Goal: Task Accomplishment & Management: Use online tool/utility

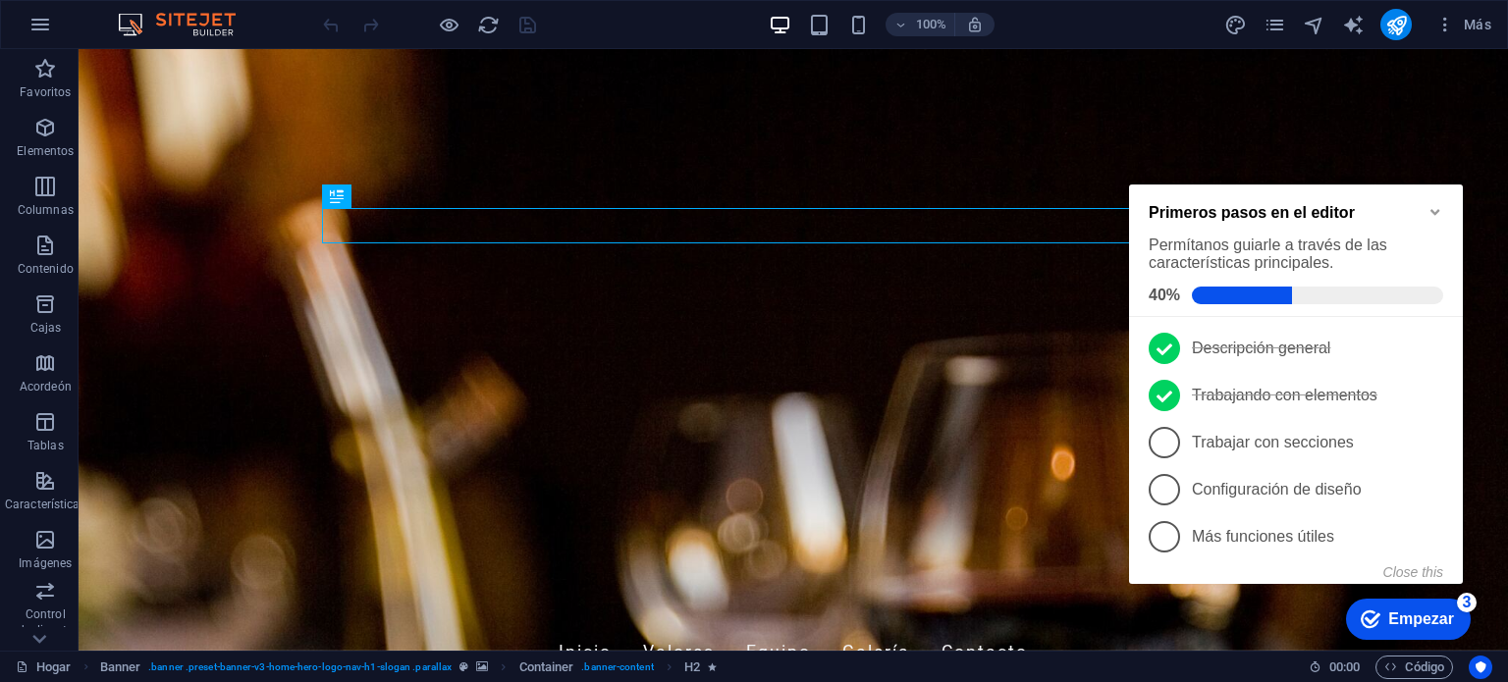
click at [1431, 211] on icon "Minimize checklist" at bounding box center [1436, 212] width 16 height 16
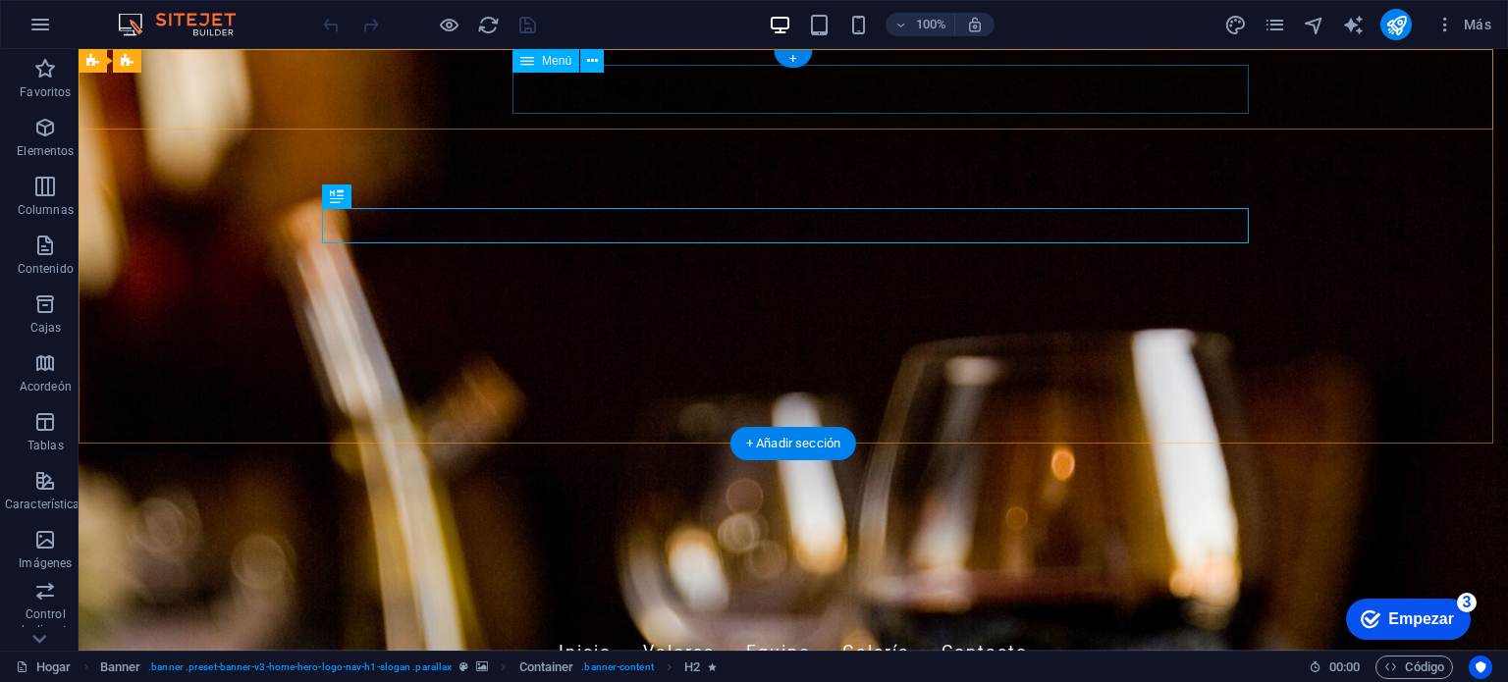
click at [764, 628] on nav "Inicio Valores Equipo Galería Contacto" at bounding box center [793, 652] width 927 height 49
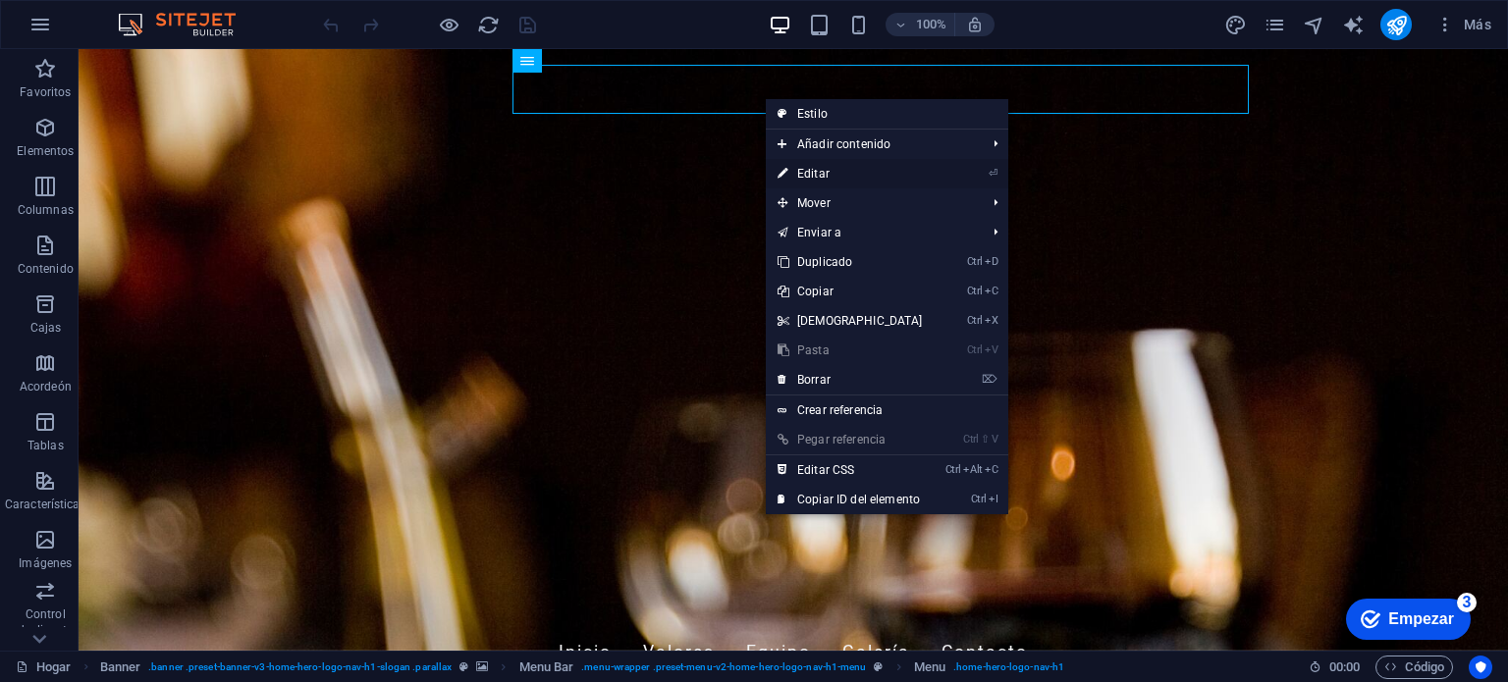
select select
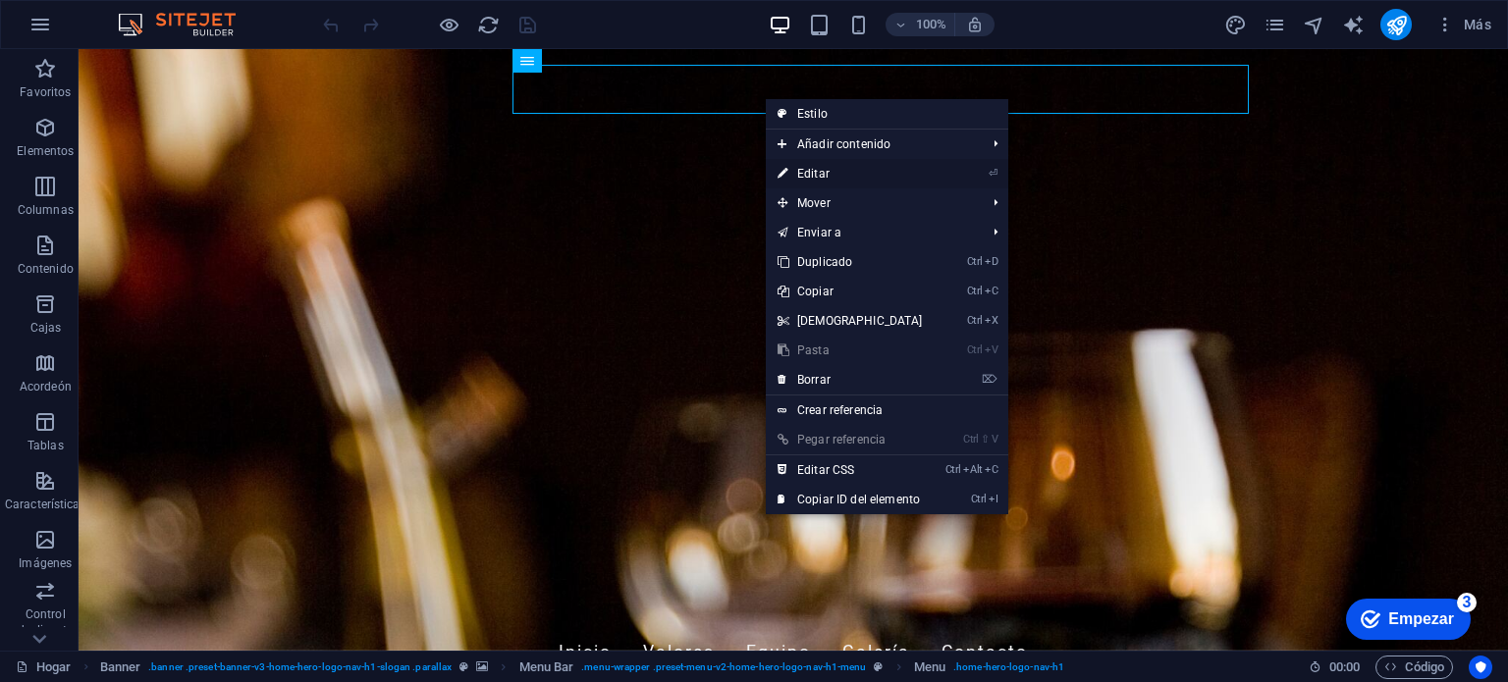
select select
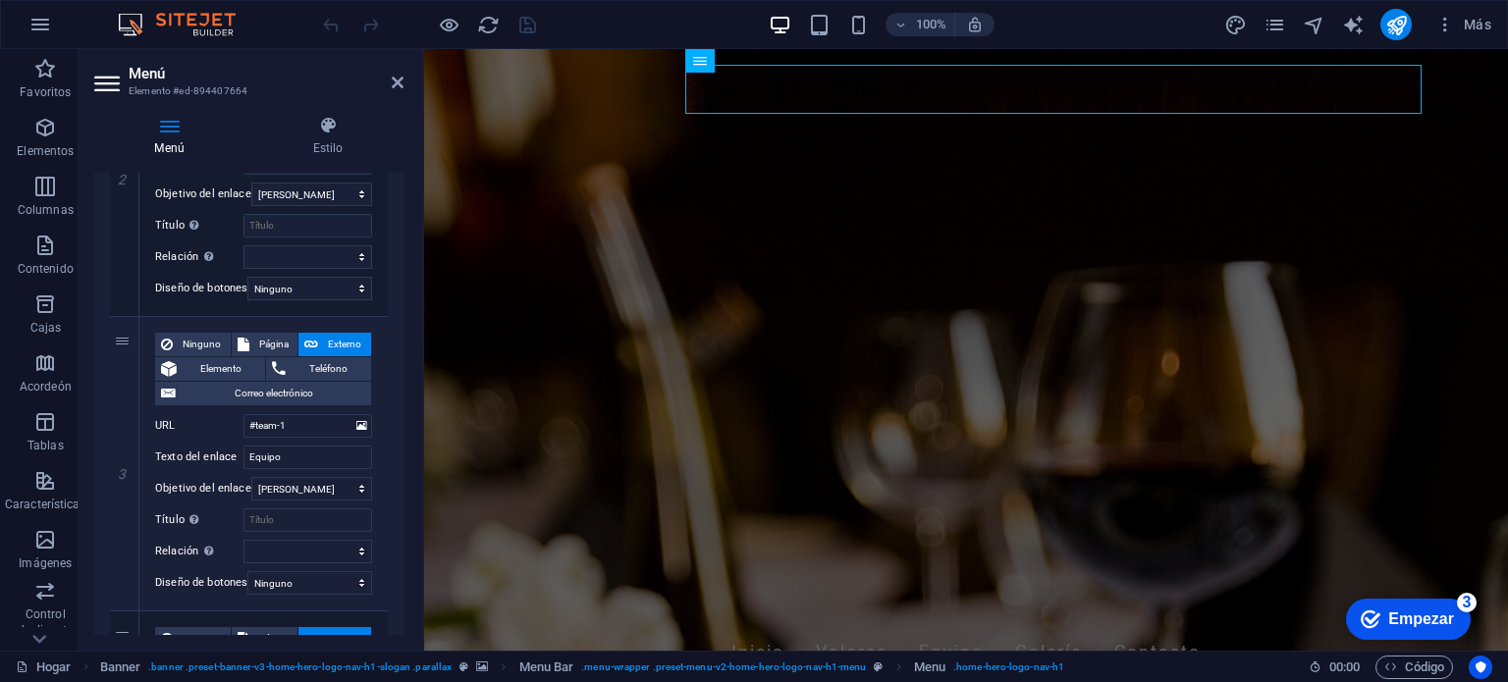
scroll to position [663, 0]
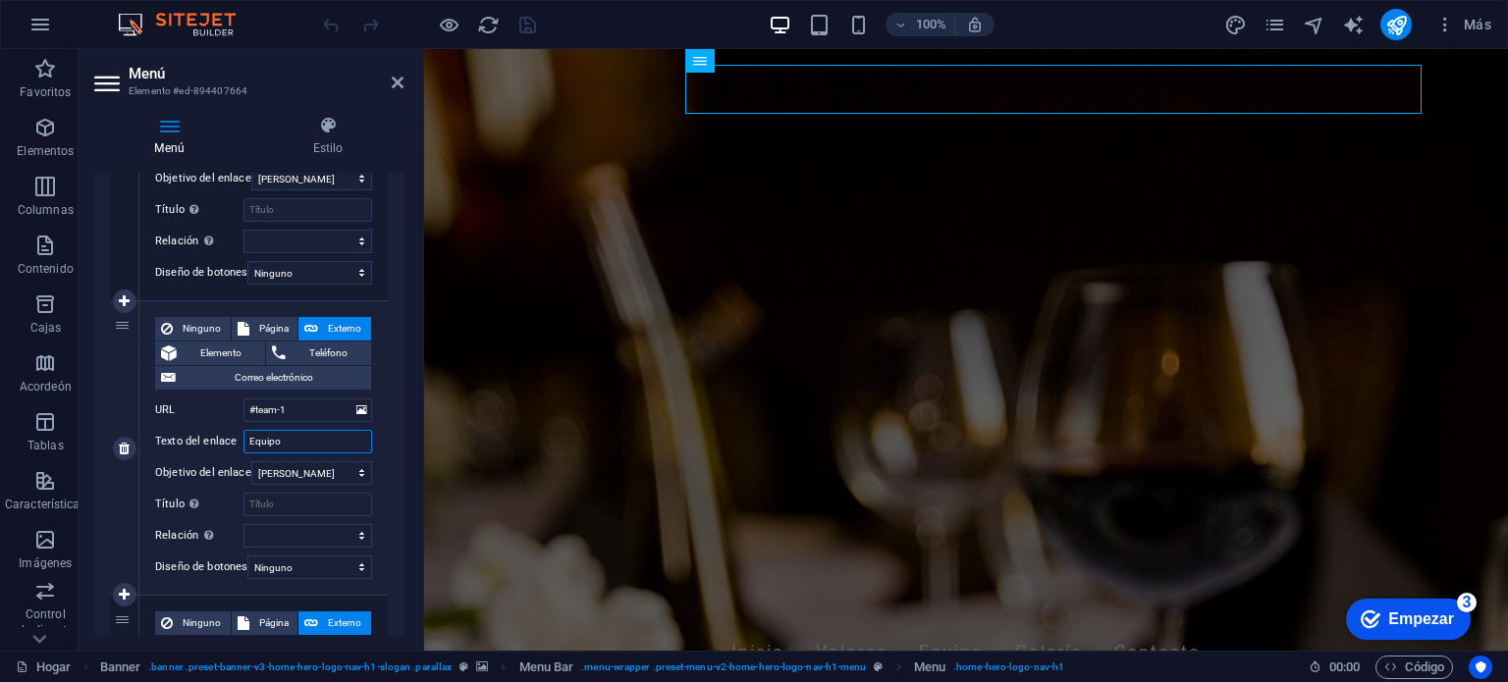
click at [283, 434] on input "Equipo" at bounding box center [307, 442] width 129 height 24
type input "E"
select select
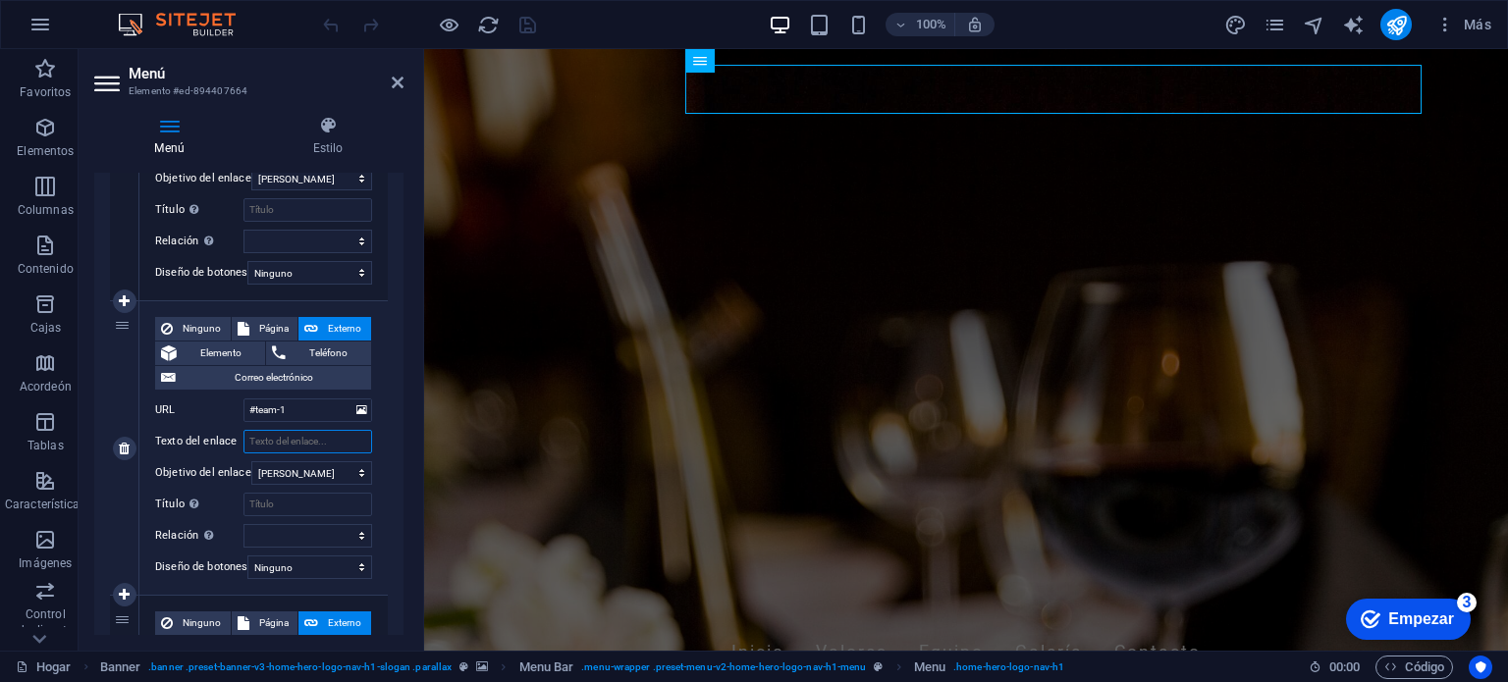
select select
type input "paquetes"
select select
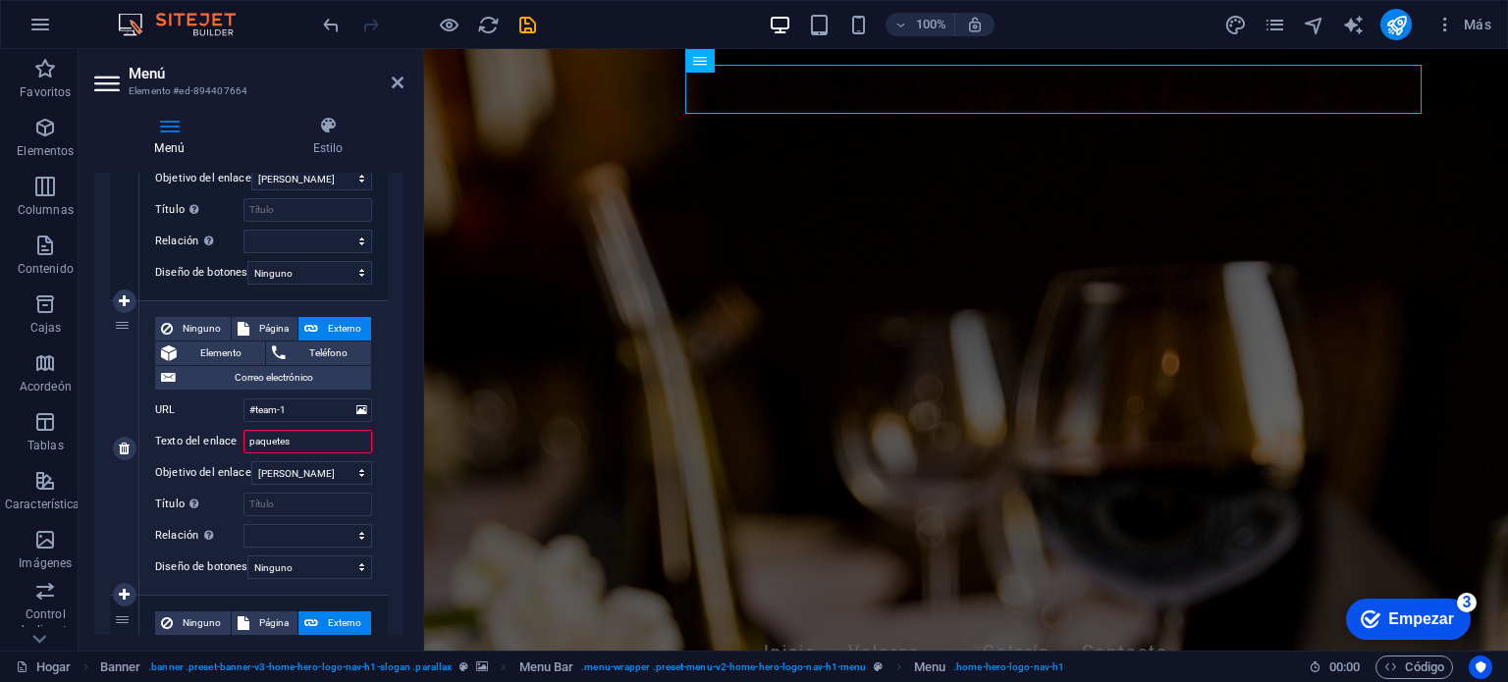
select select
click at [251, 444] on input "paquetes" at bounding box center [307, 442] width 129 height 24
click at [252, 444] on input "paquetes" at bounding box center [307, 442] width 129 height 24
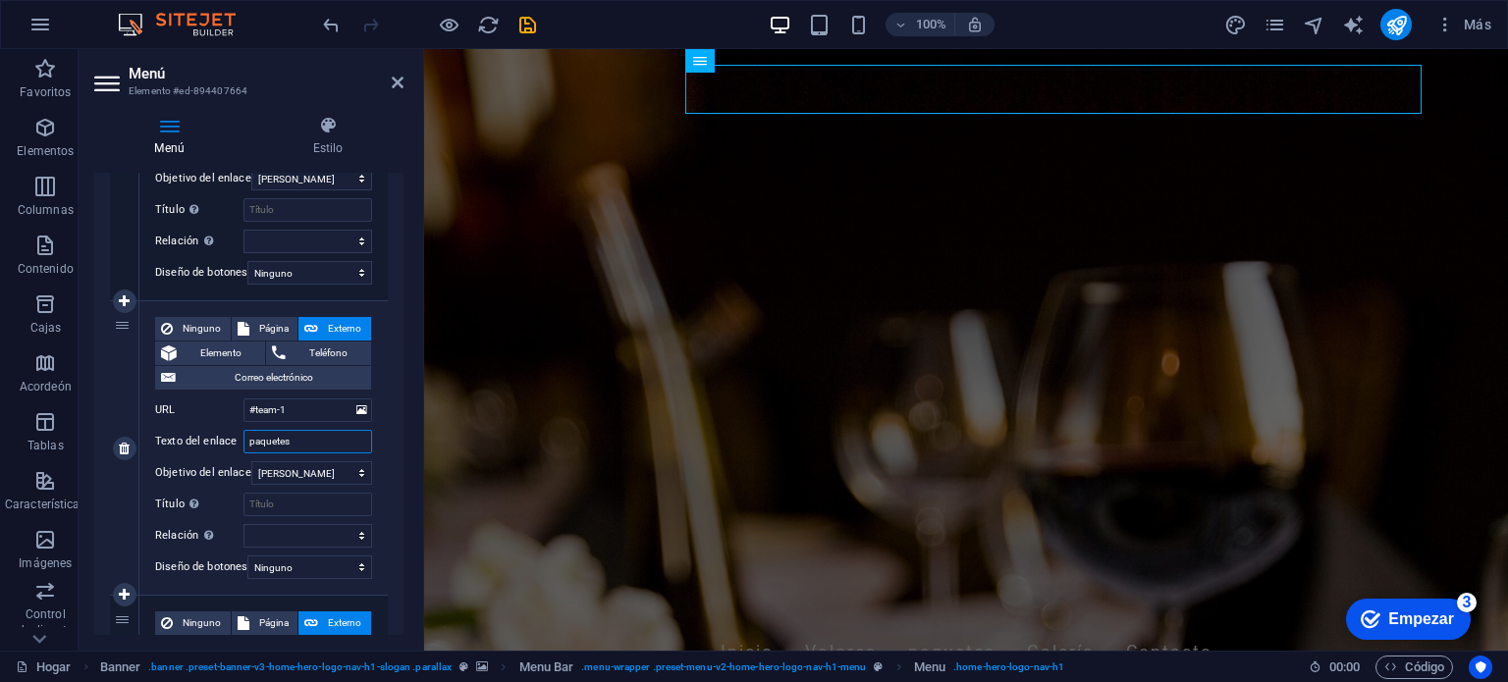
type input "aquetes"
select select
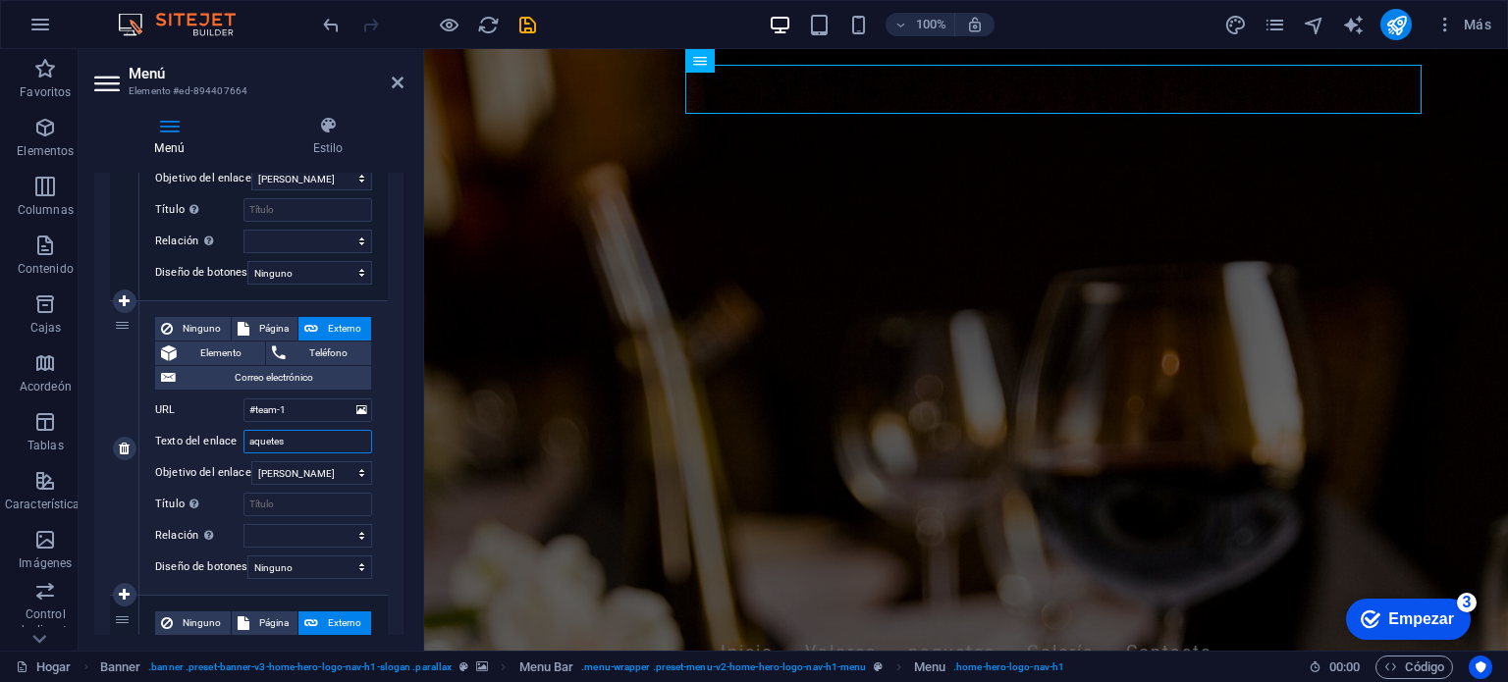
select select
type input "Paquetes"
select select
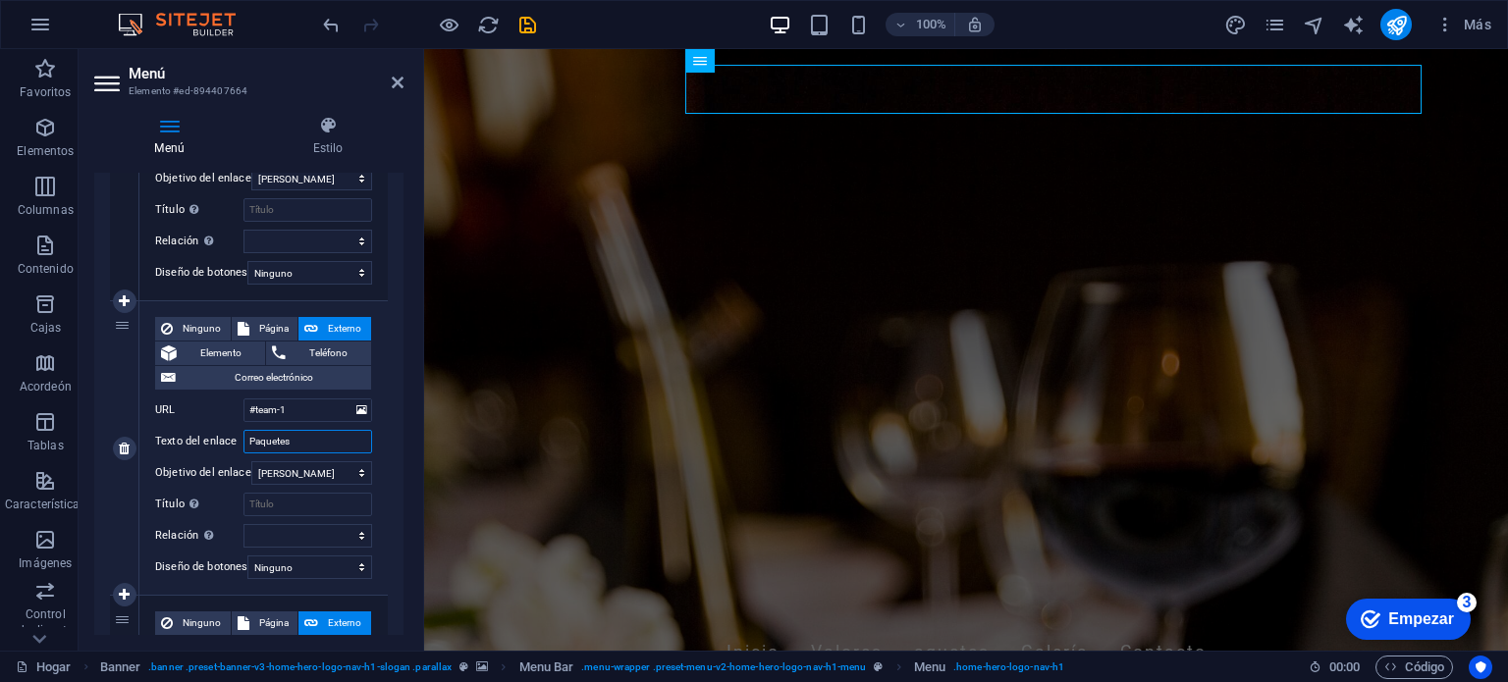
select select
click at [297, 444] on input "Paquetes" at bounding box center [307, 442] width 129 height 24
type input "Paquetes inter"
select select
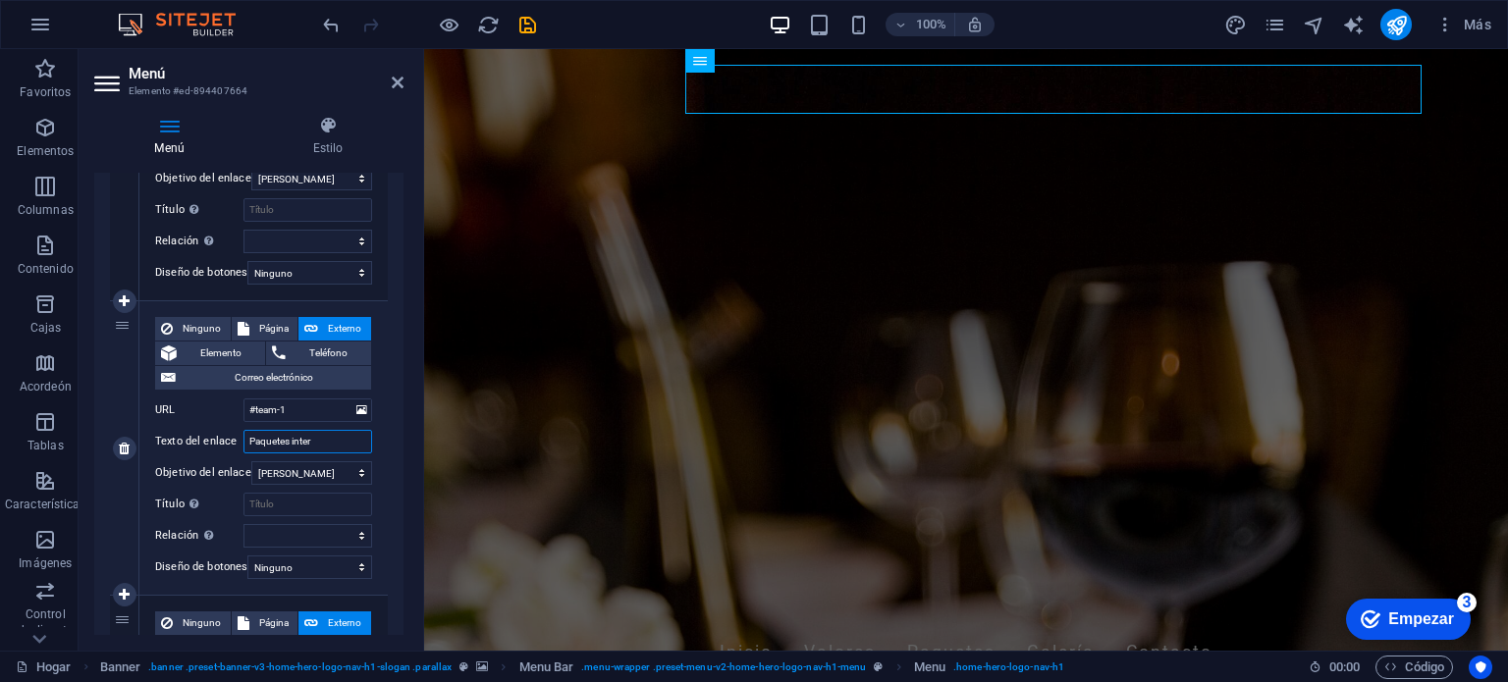
select select
type input "Paquetes in"
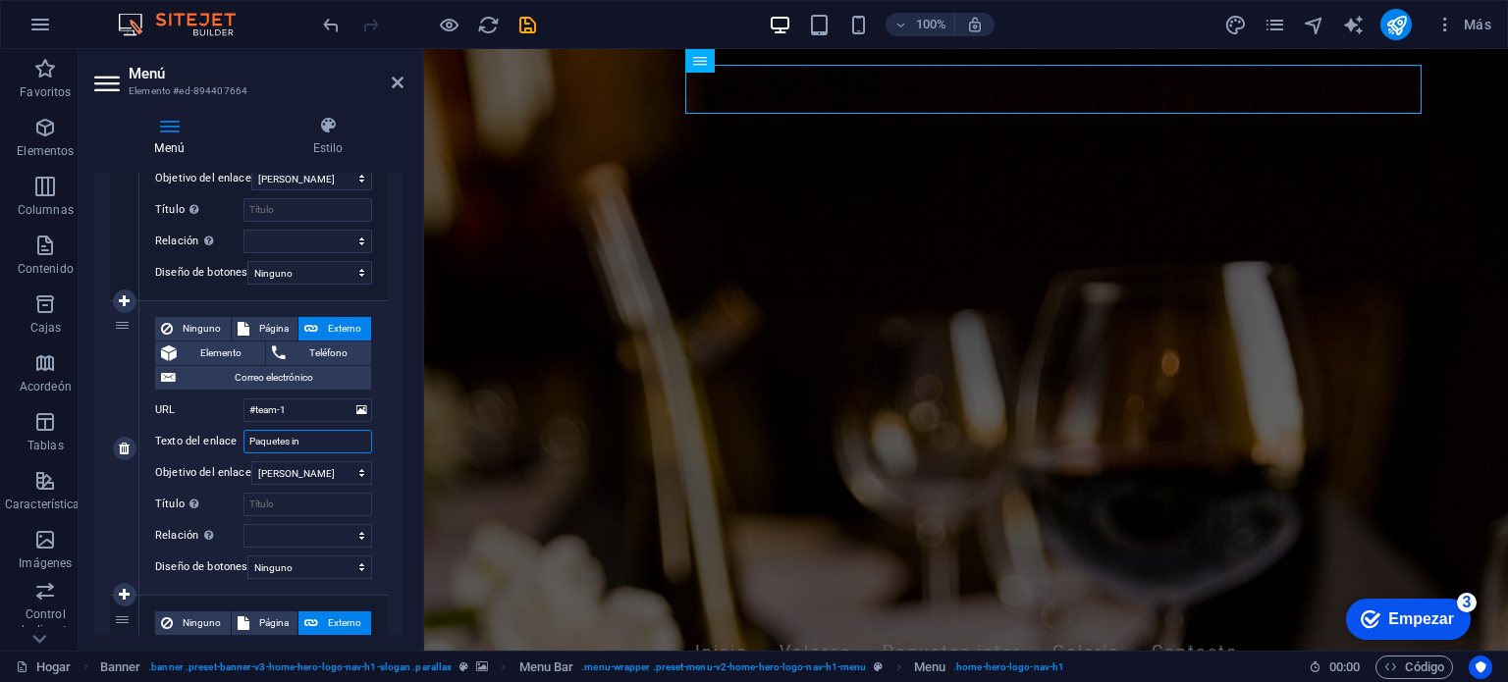
select select
type input "Paquetes i"
select select
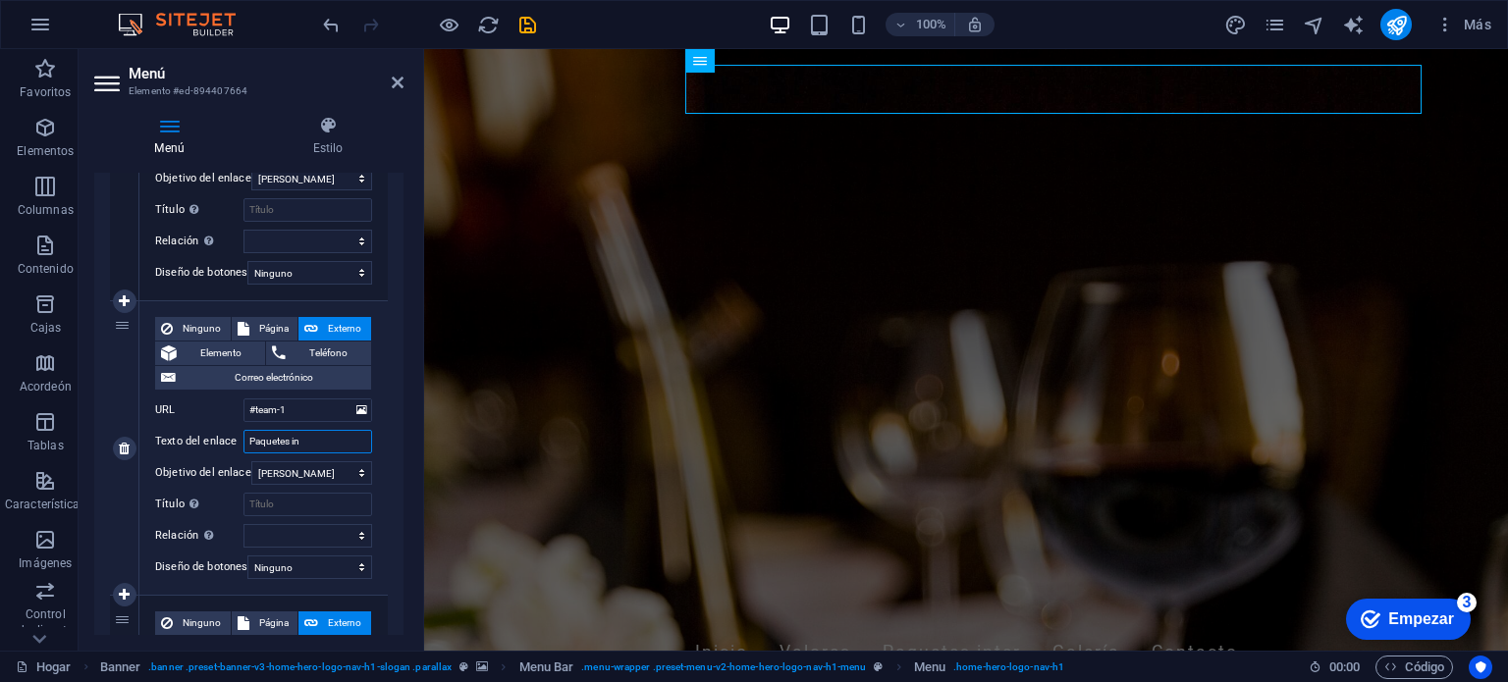
select select
type input "Paquetes"
select select
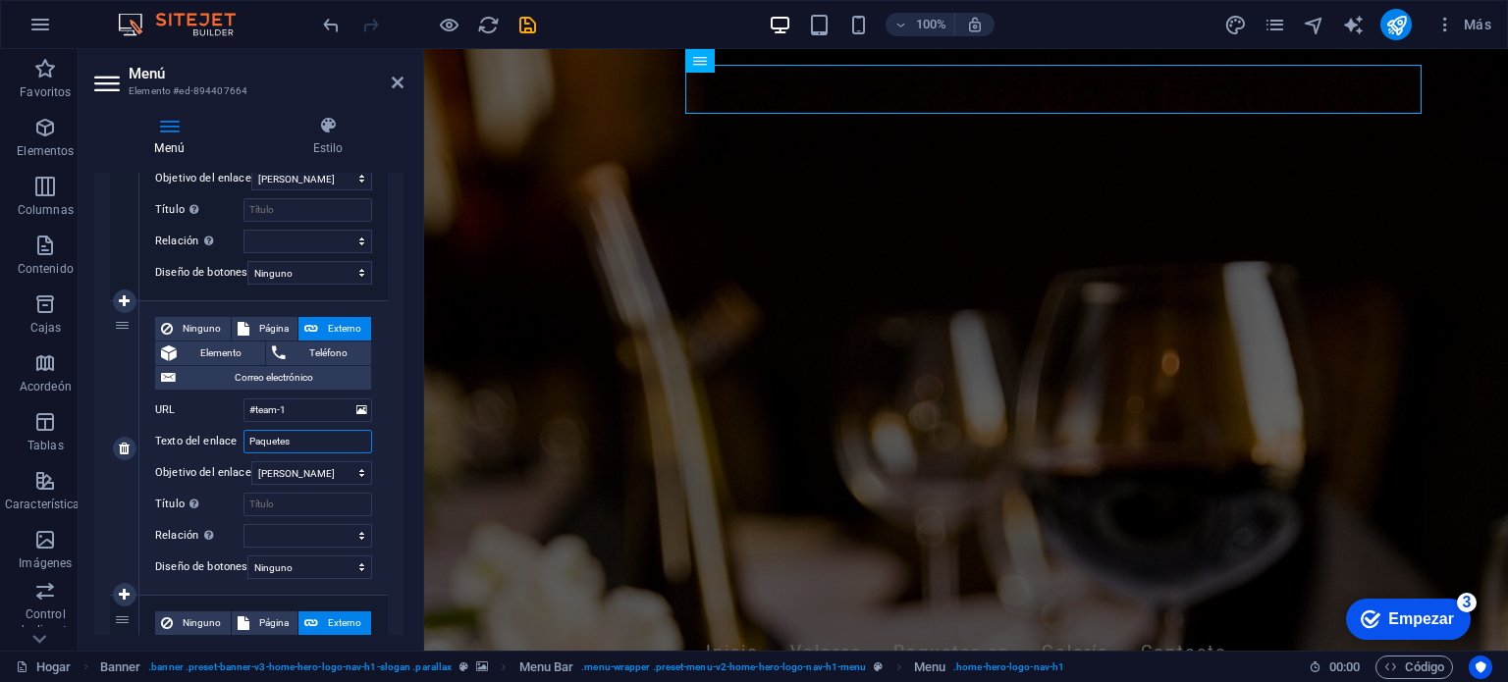
select select
type input "Paquetes Intern"
select select
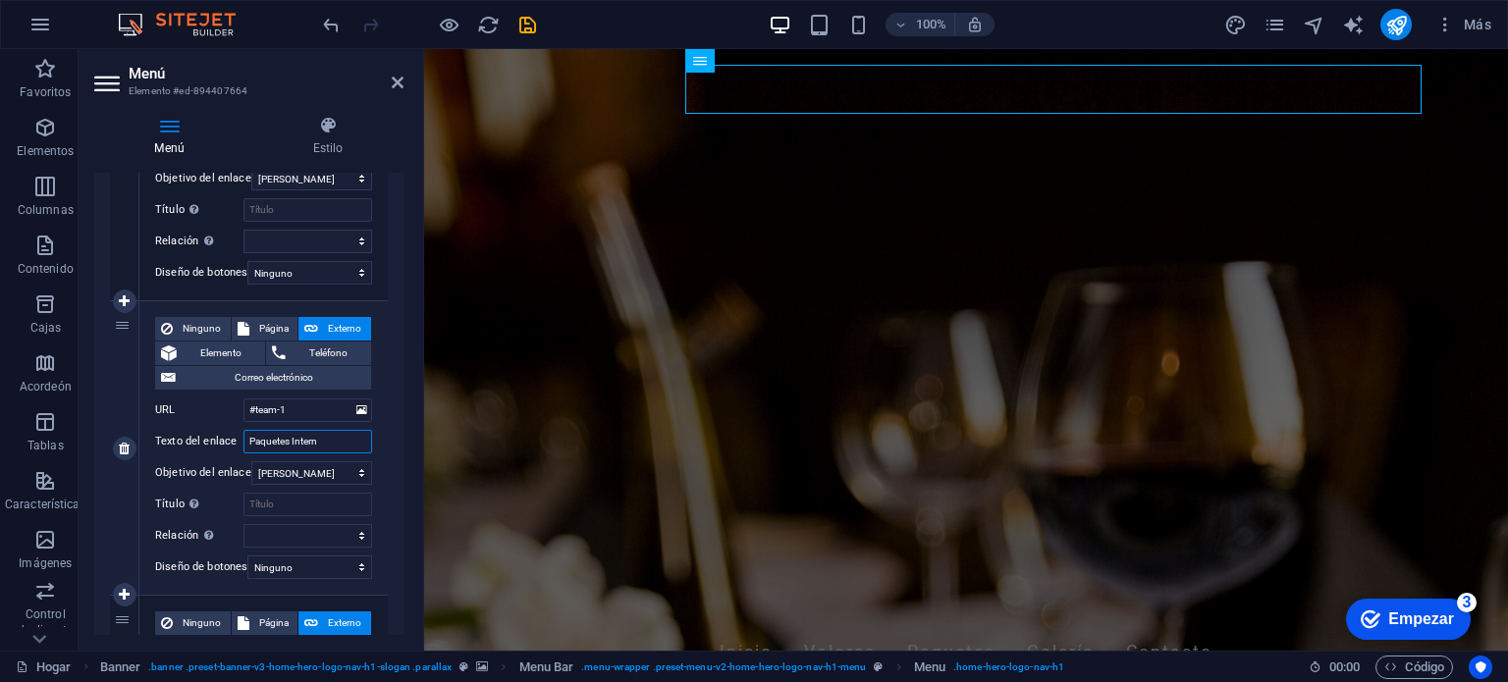
select select
type input "Paquetes Internet"
select select
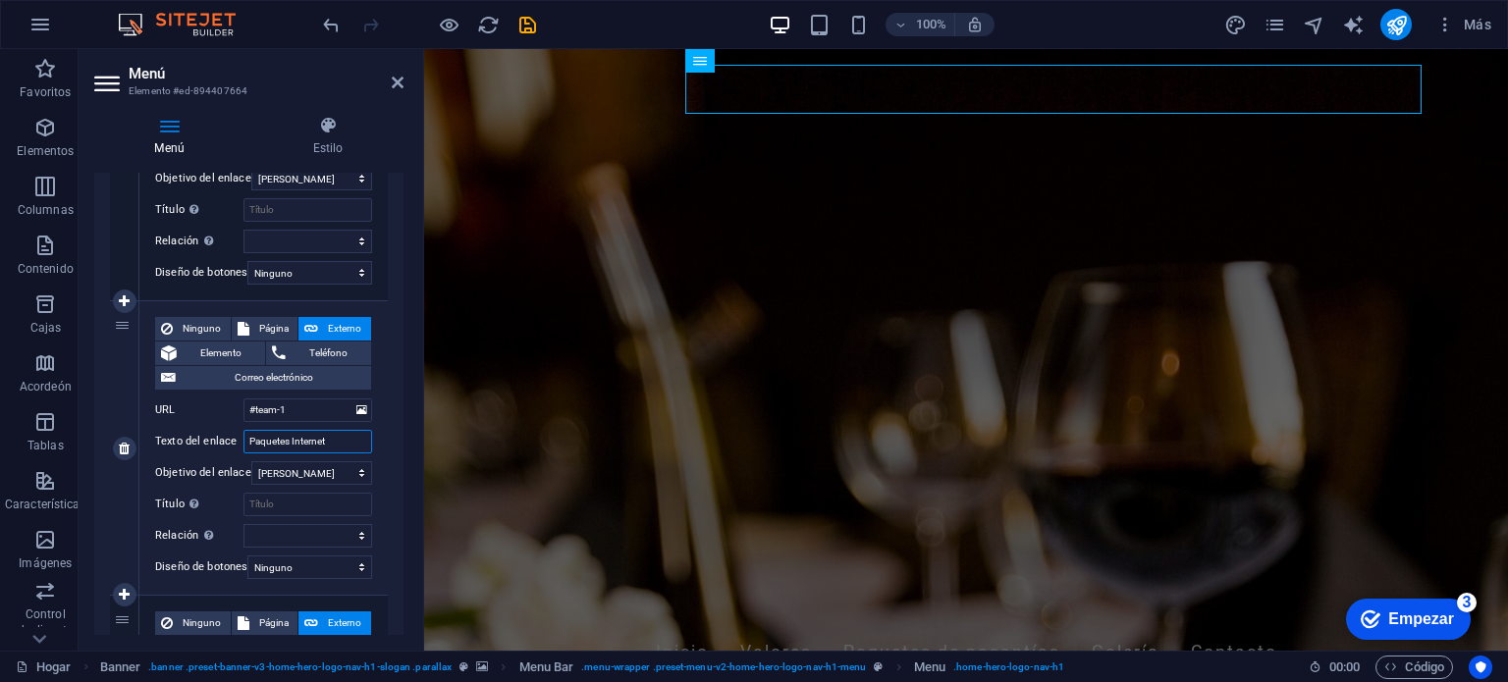
select select
type input "Paquetes Internet"
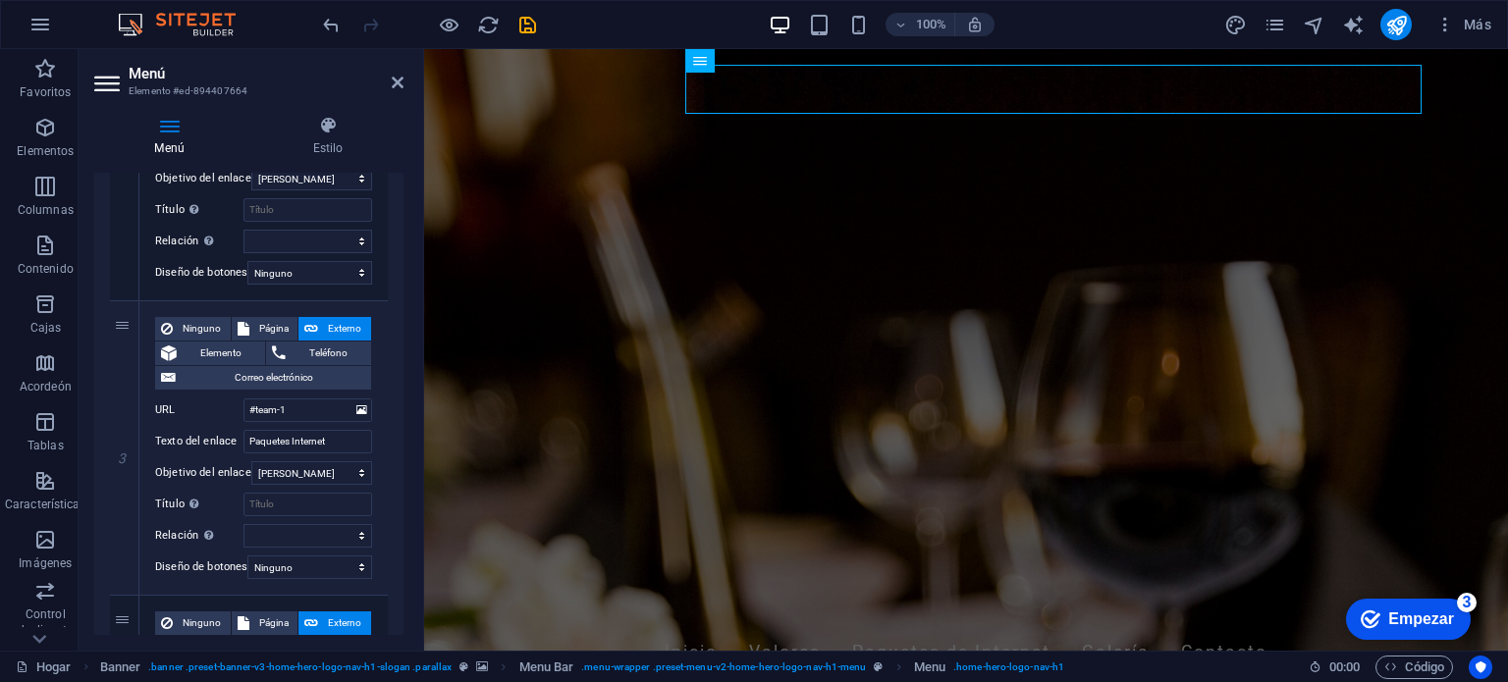
click at [518, 395] on figure at bounding box center [966, 350] width 1084 height 602
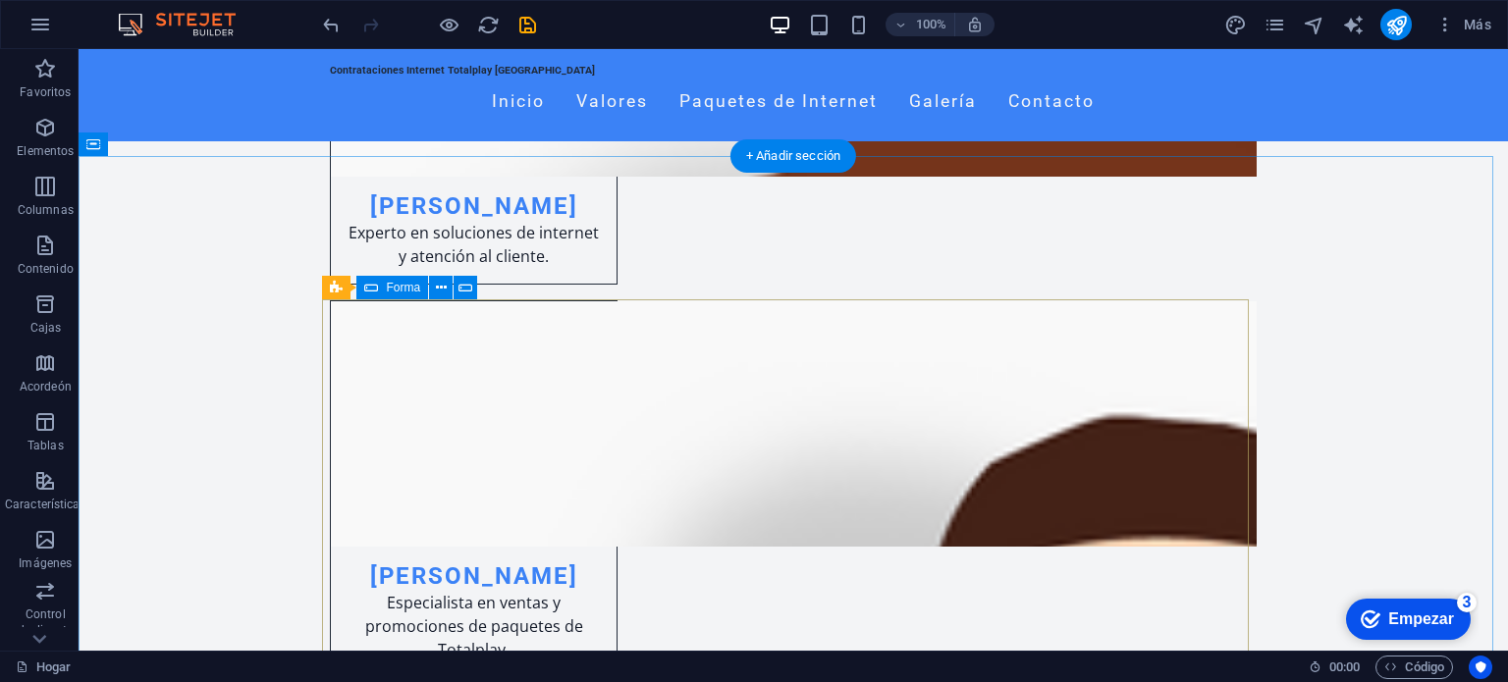
scroll to position [2030, 0]
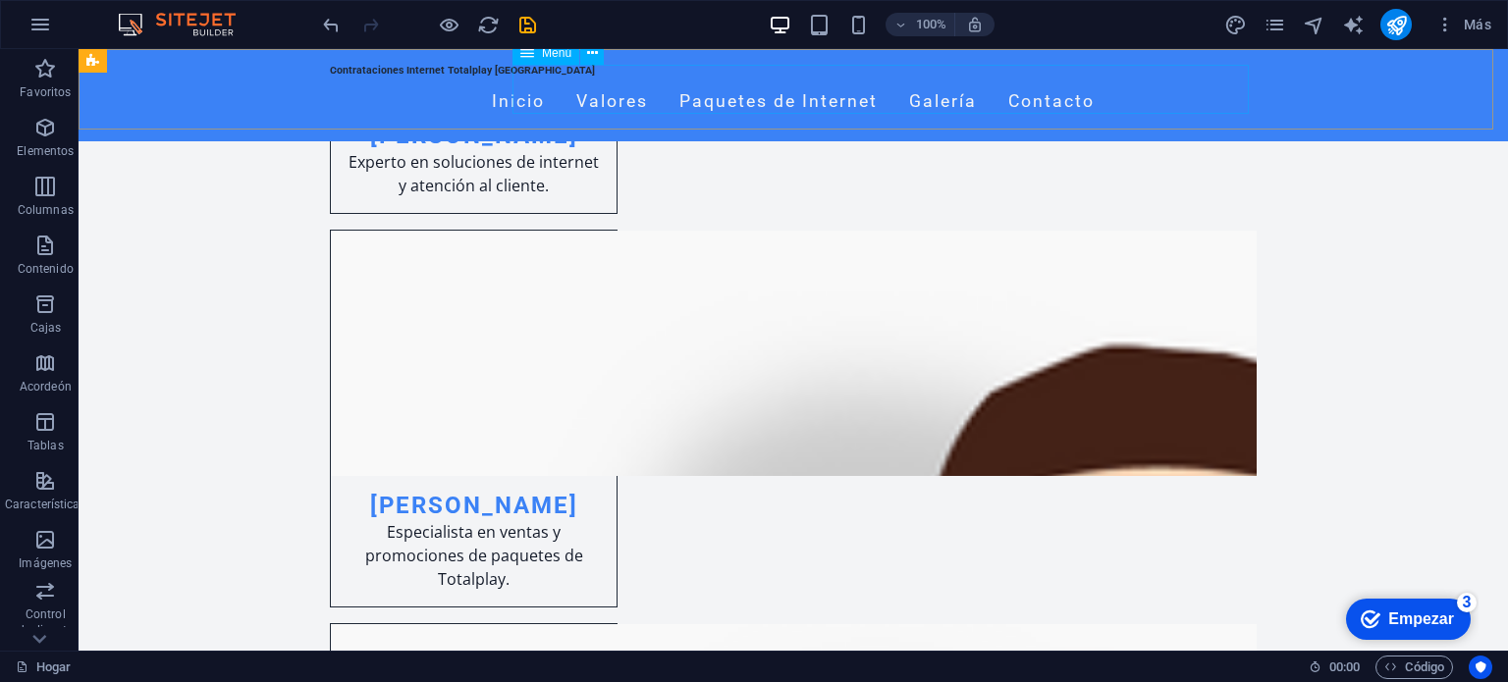
click at [1018, 83] on nav "Inicio Valores Paquetes de Internet Galería Contacto" at bounding box center [793, 102] width 927 height 49
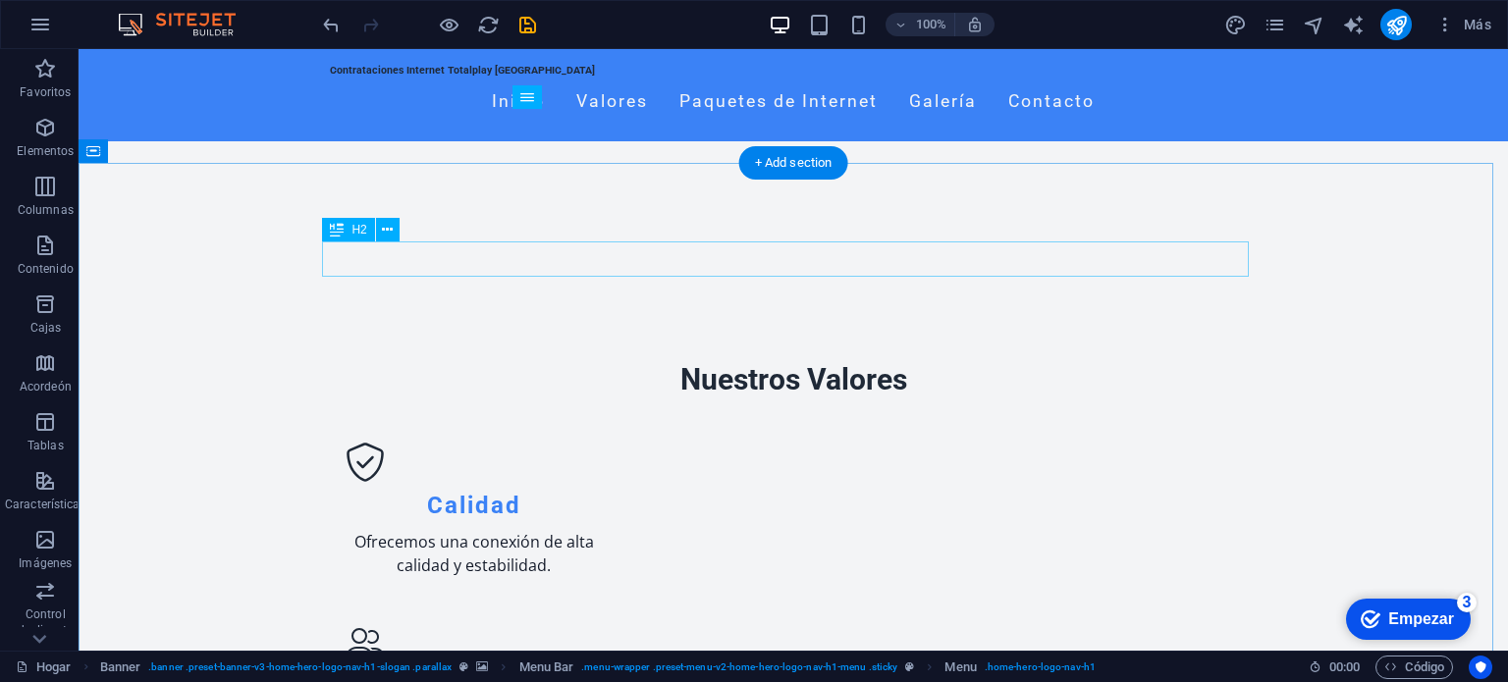
scroll to position [666, 0]
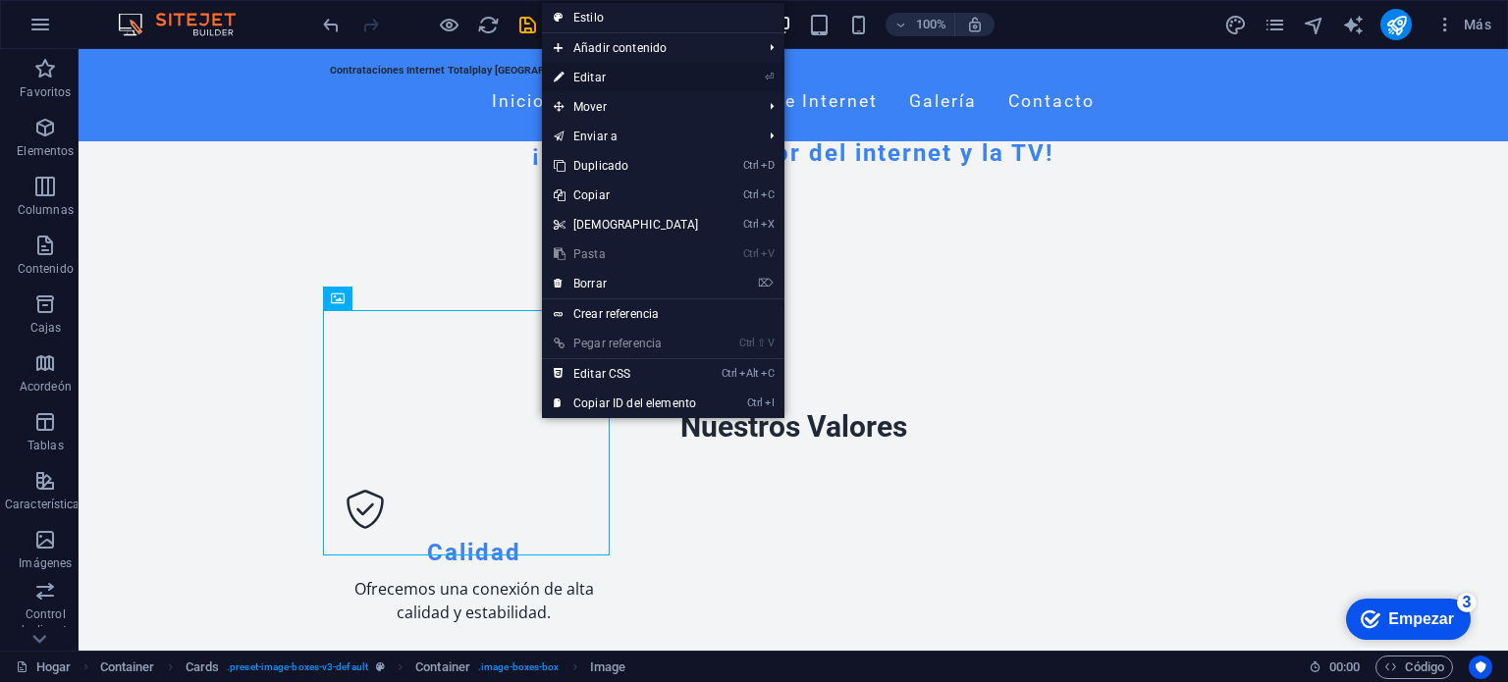
click at [597, 79] on font "Editar" at bounding box center [589, 78] width 32 height 14
select select "vw"
select select "px"
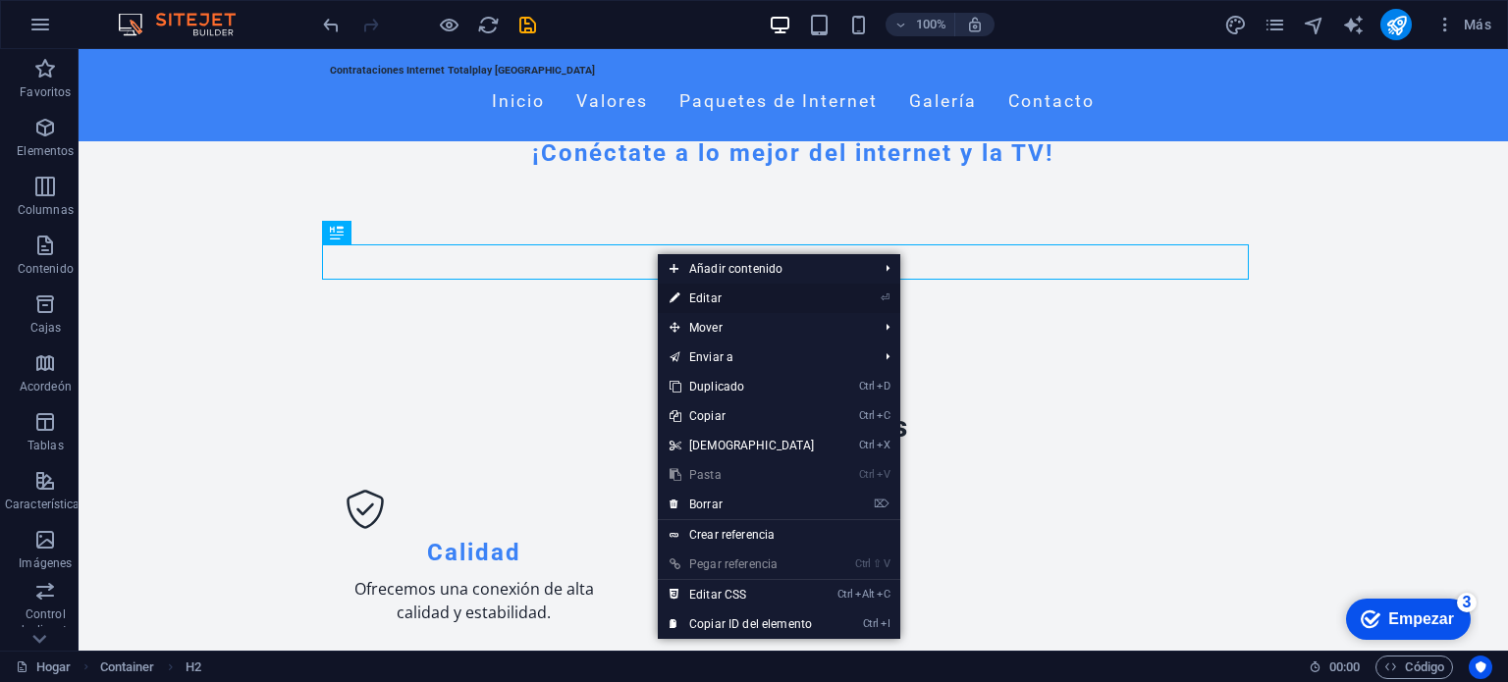
click at [718, 297] on font "Editar" at bounding box center [705, 299] width 32 height 14
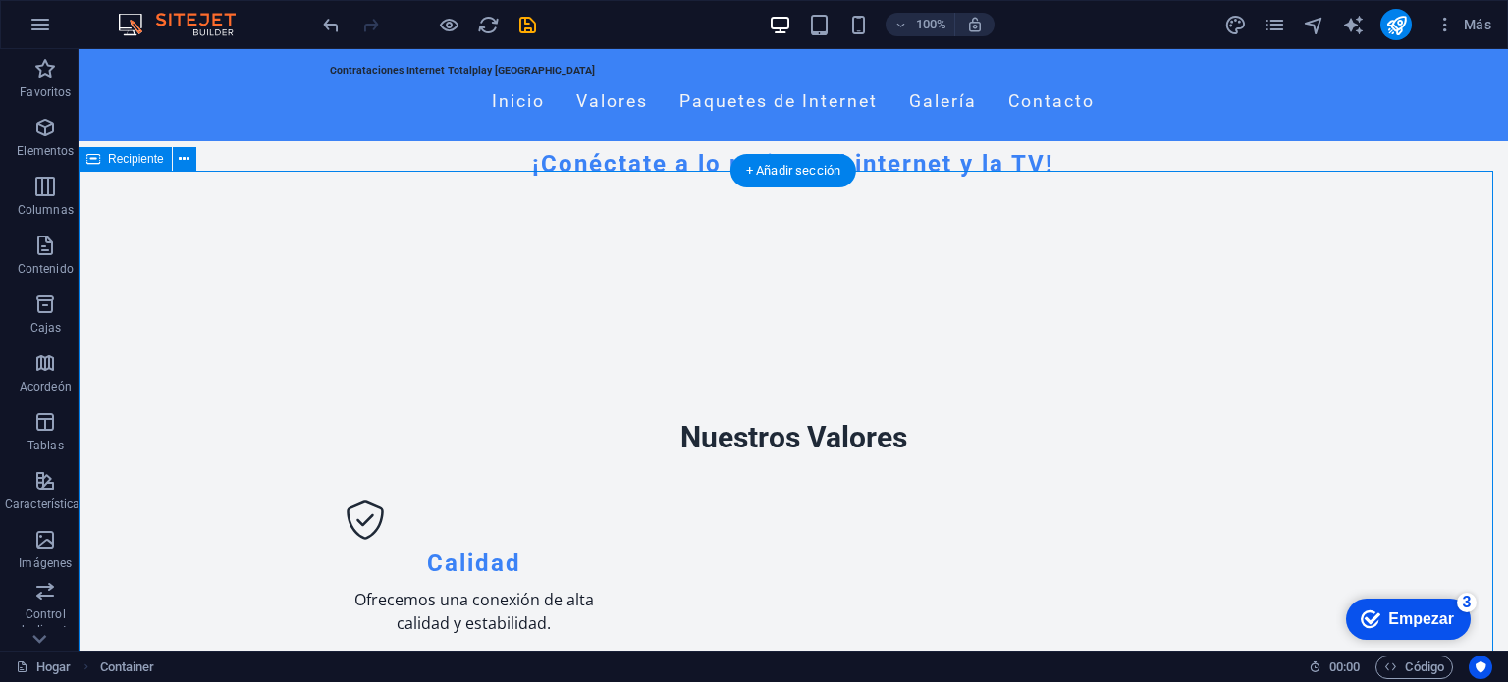
scroll to position [661, 0]
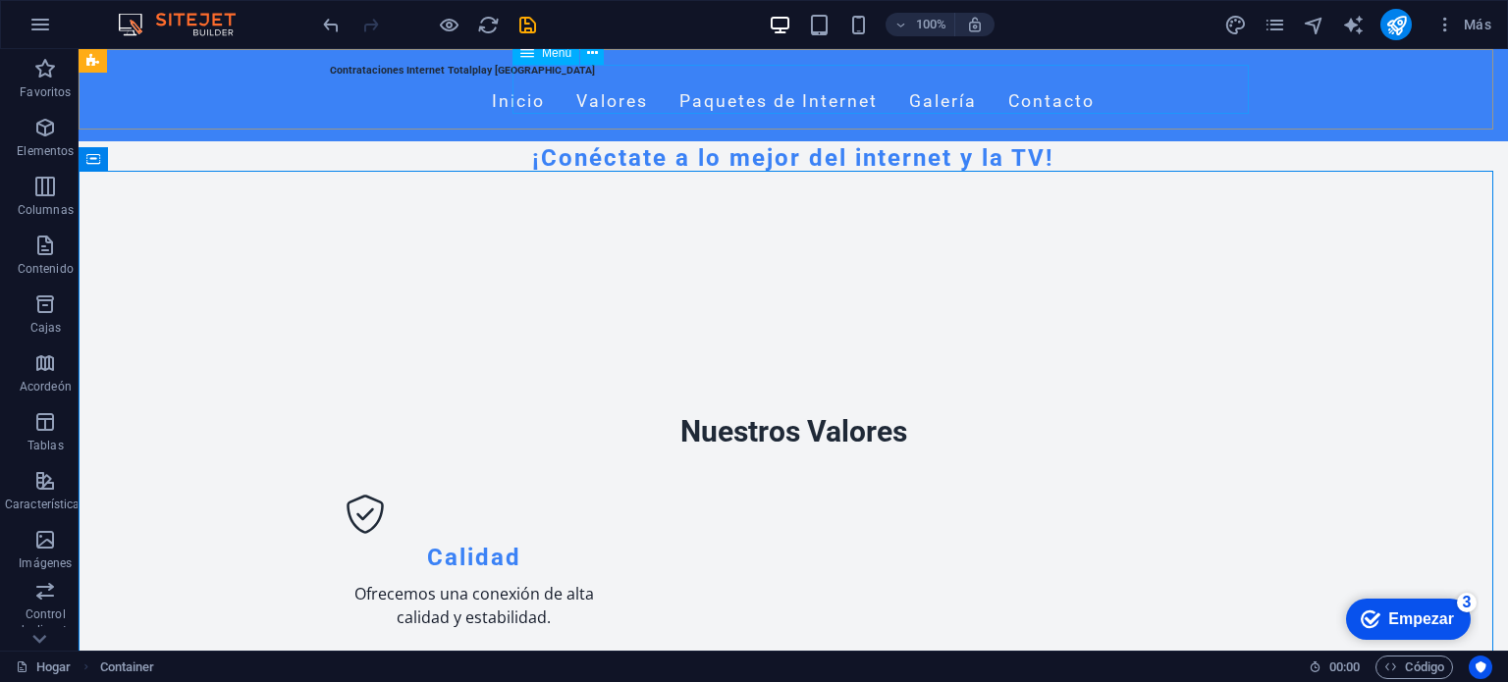
click at [885, 90] on nav "Inicio Valores Paquetes de Internet Galería Contacto" at bounding box center [793, 102] width 927 height 49
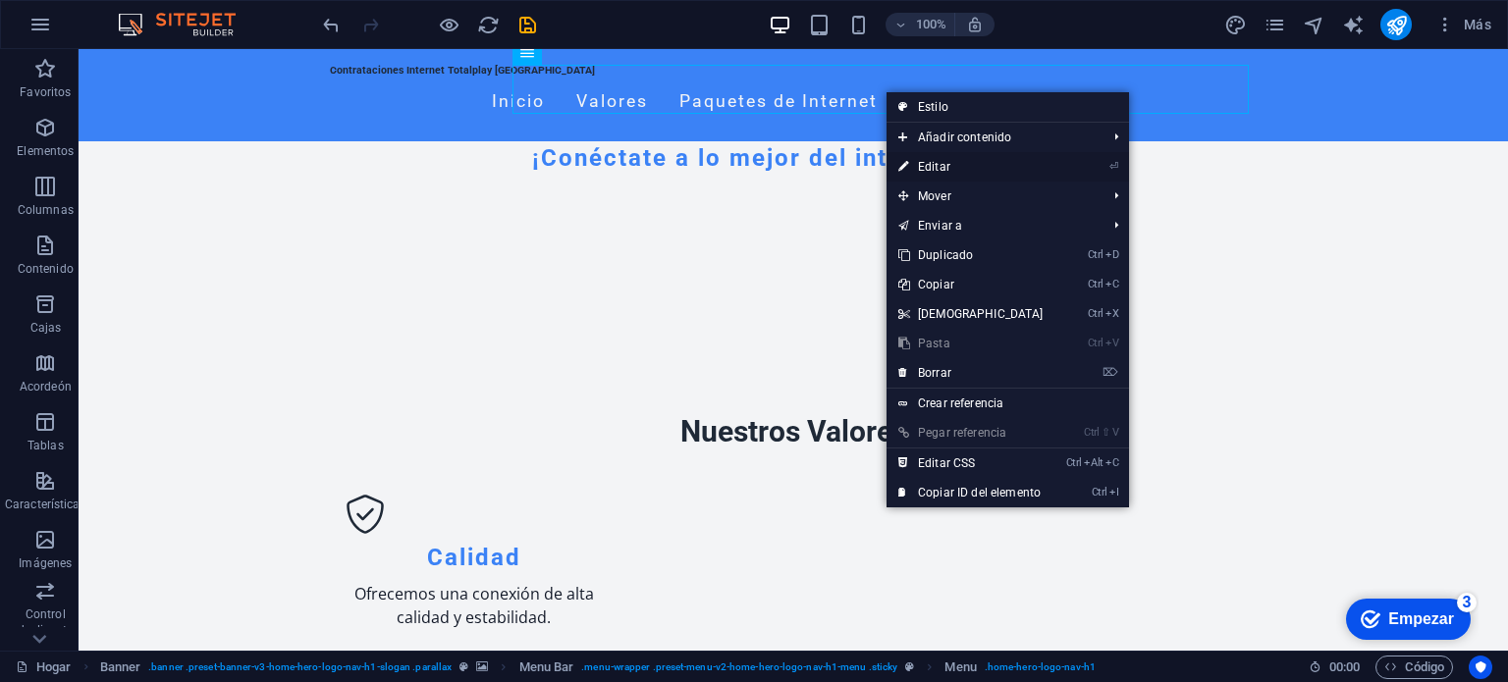
click at [950, 158] on link "⏎ Editar" at bounding box center [971, 166] width 169 height 29
select select
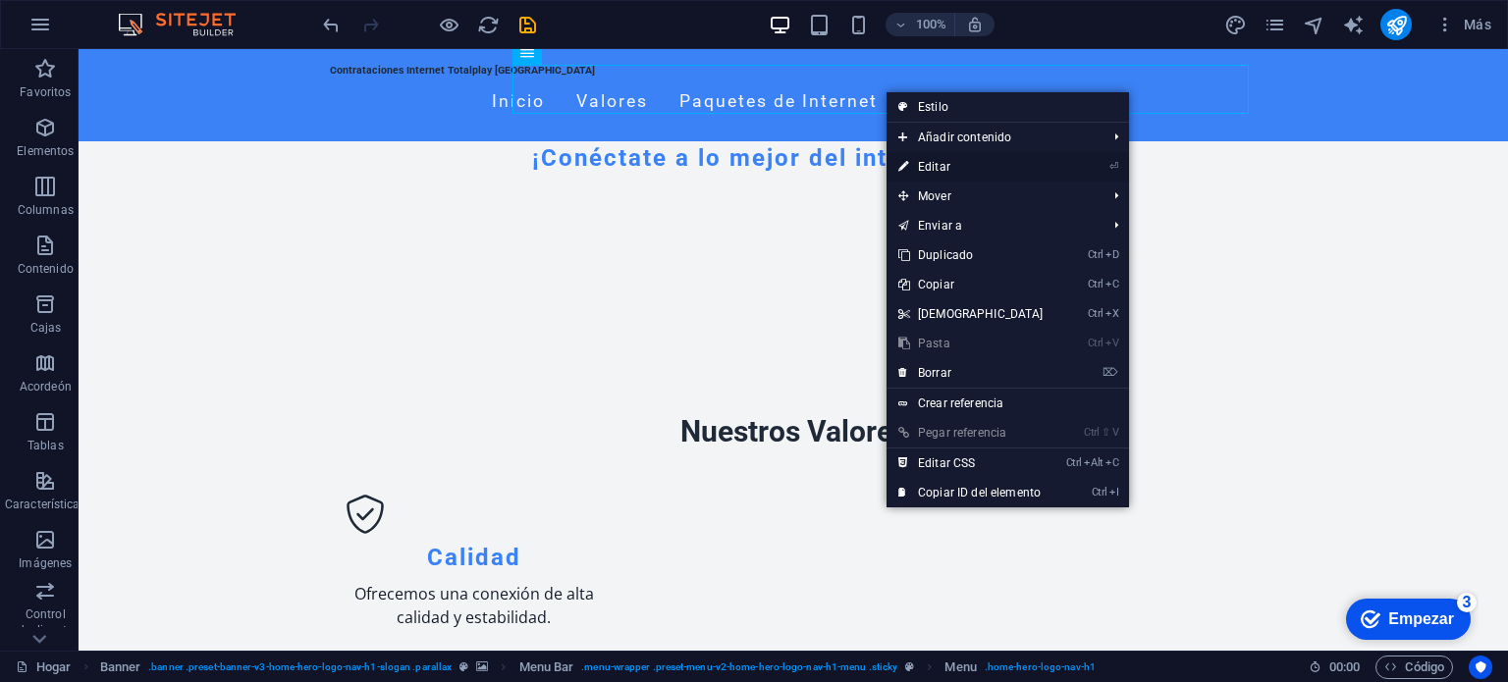
select select
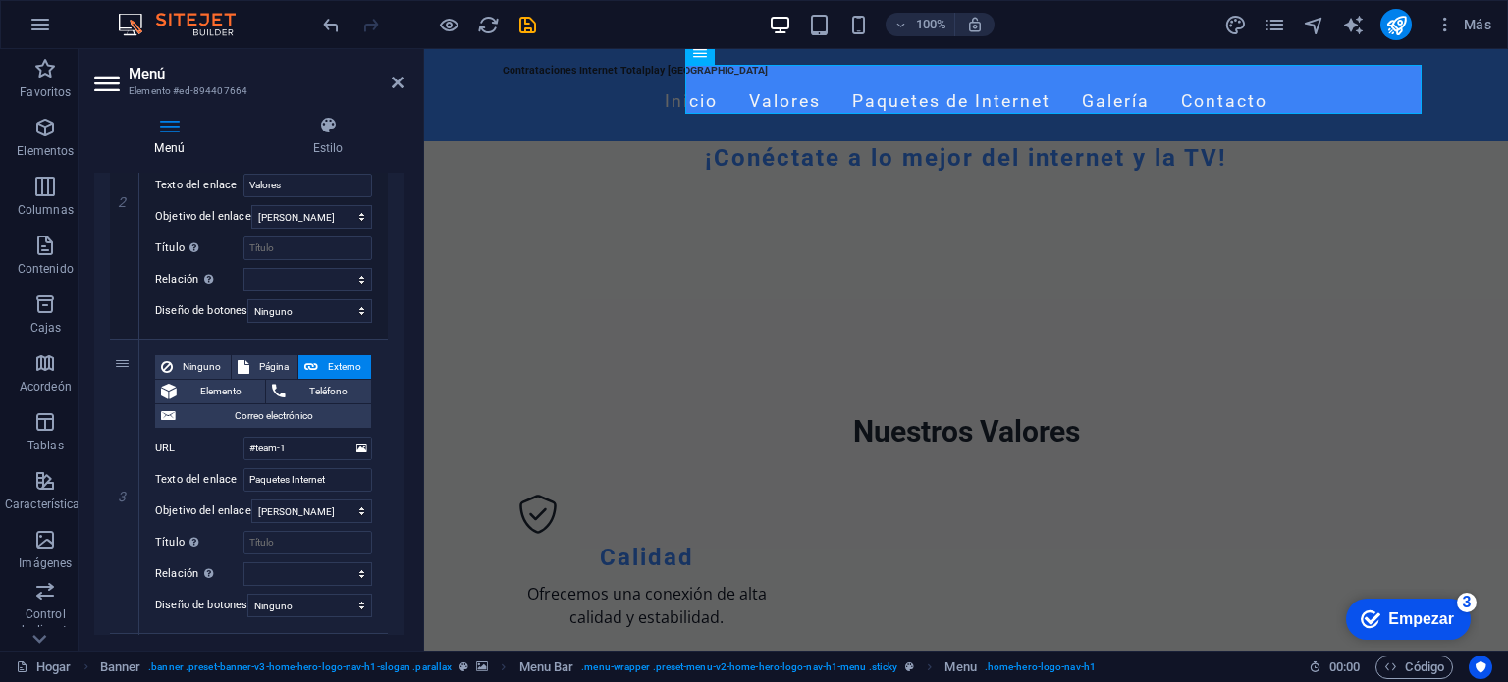
scroll to position [620, 0]
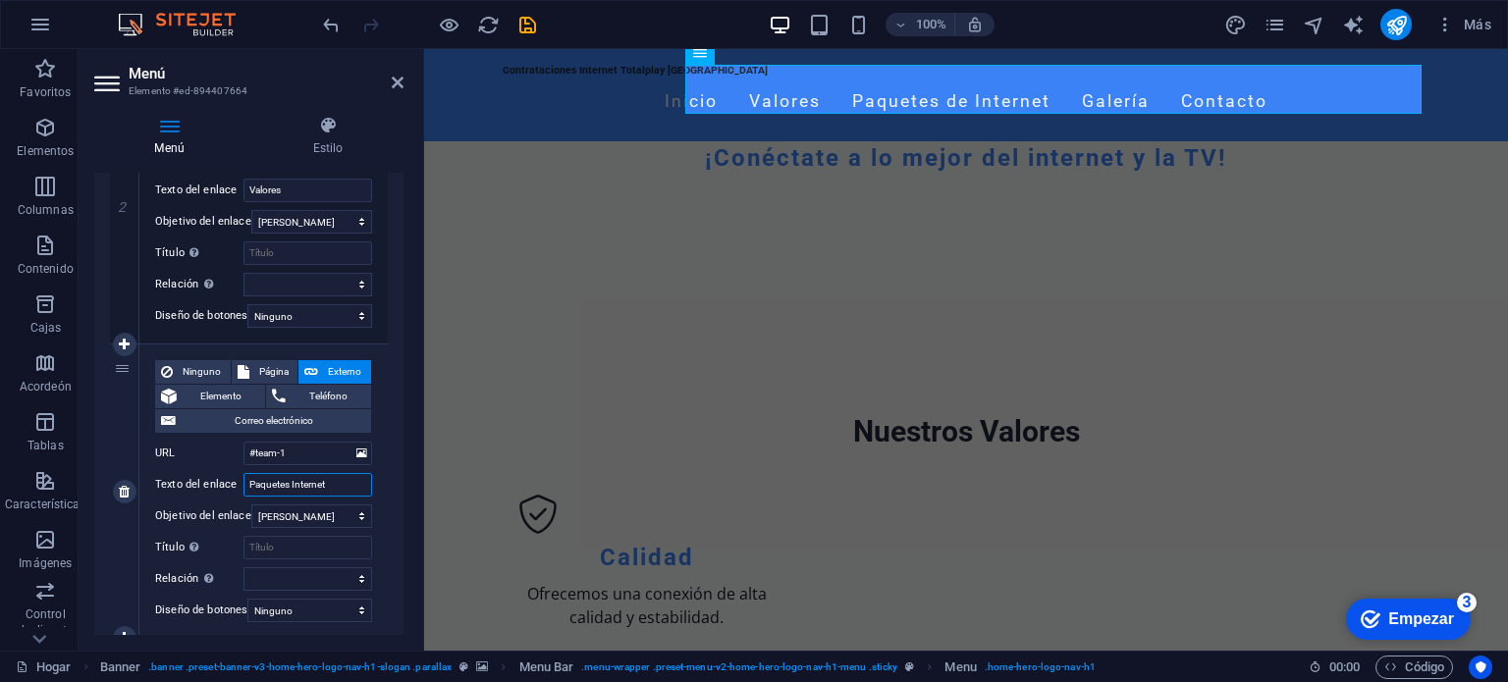
click at [317, 491] on input "Paquetes Internet" at bounding box center [307, 485] width 129 height 24
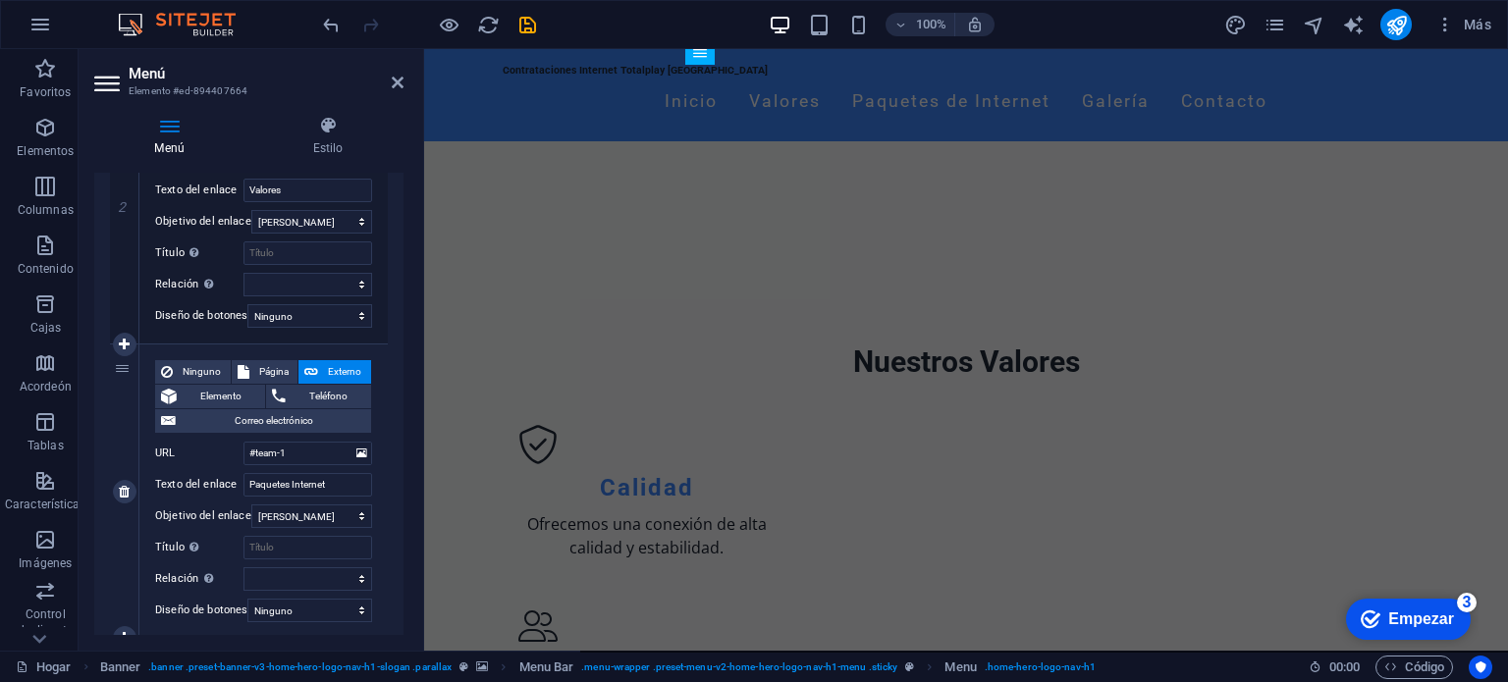
scroll to position [788, 0]
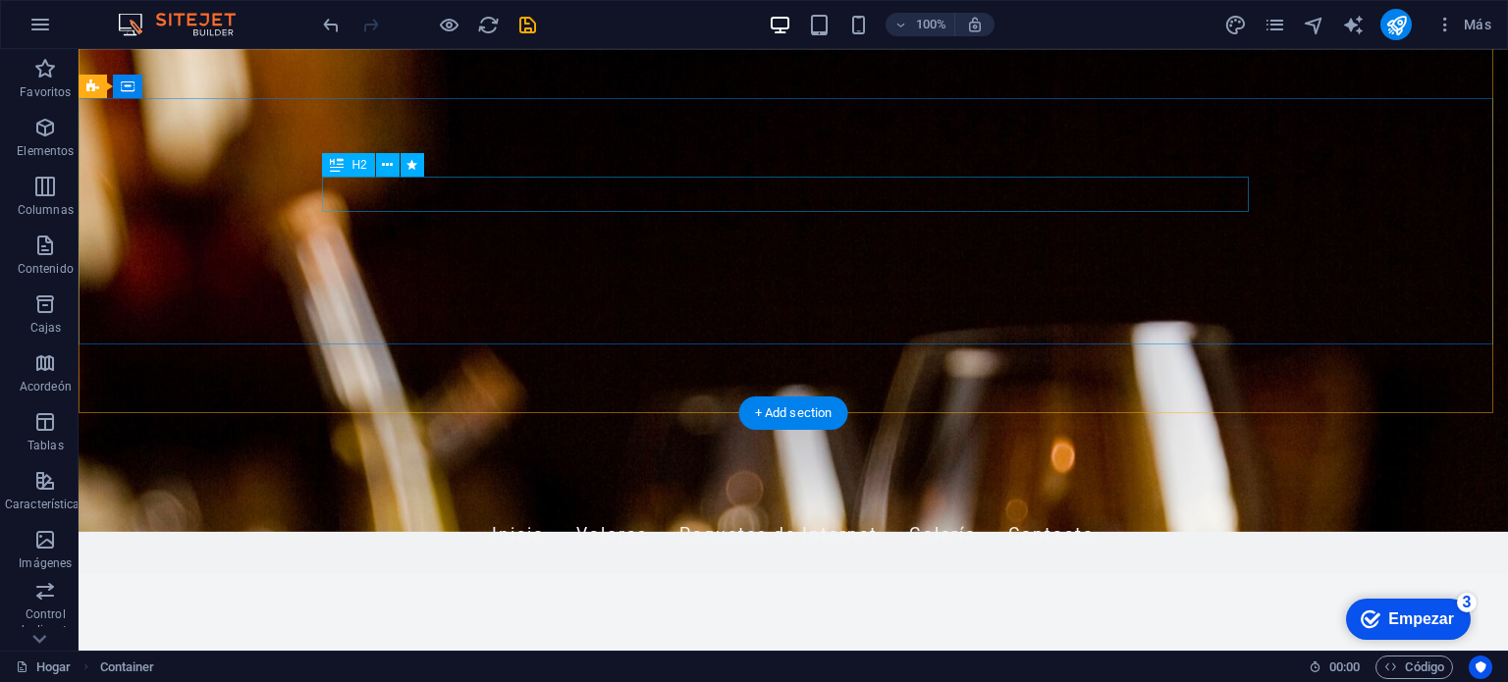
scroll to position [0, 0]
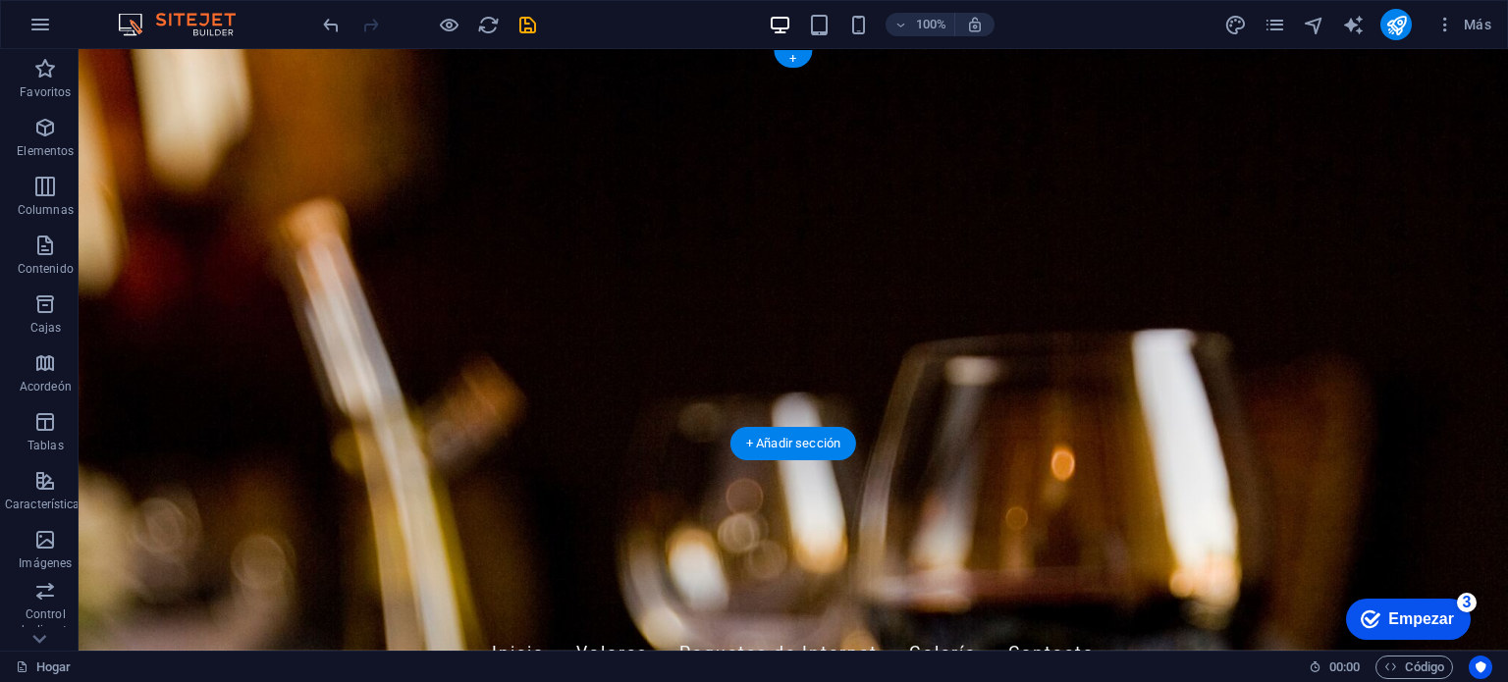
click at [489, 422] on figure at bounding box center [794, 350] width 1430 height 602
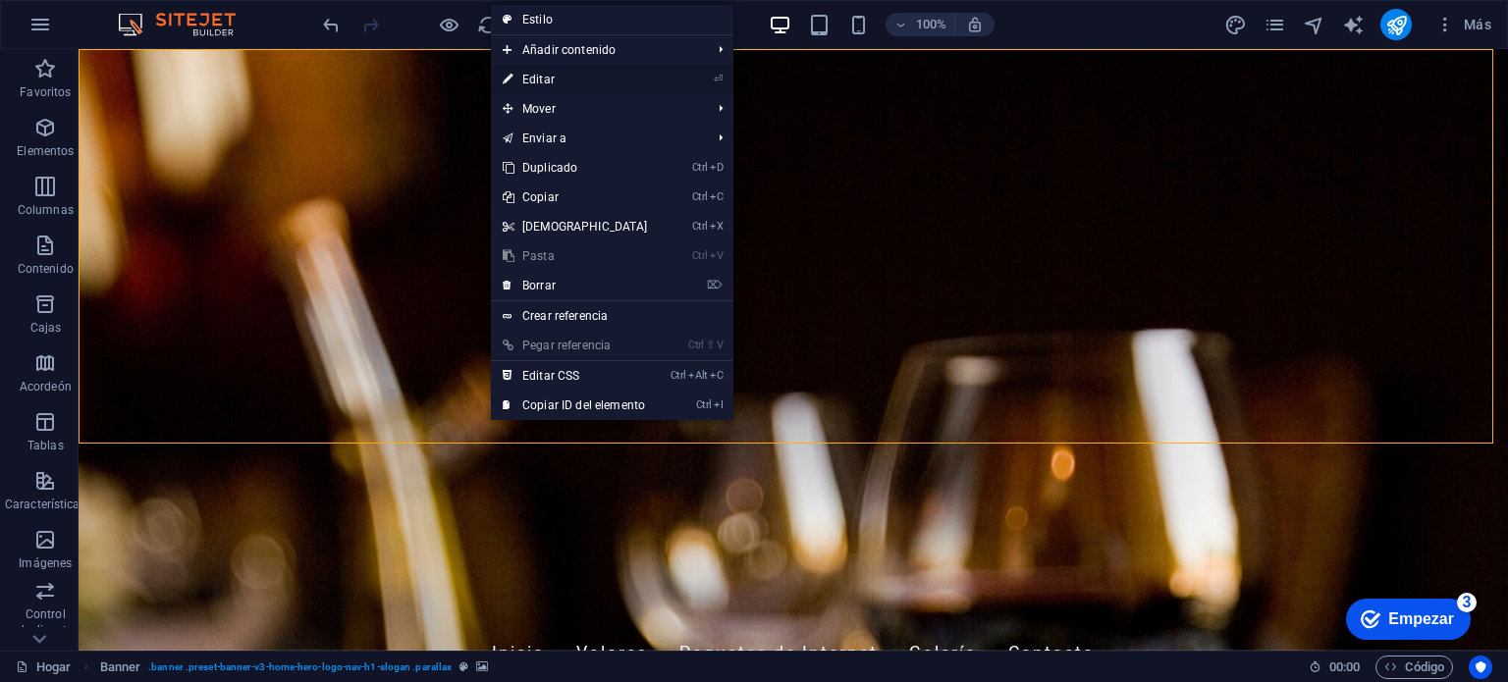
click at [562, 81] on link "⏎ Editar" at bounding box center [575, 79] width 169 height 29
select select "vh"
select select "header"
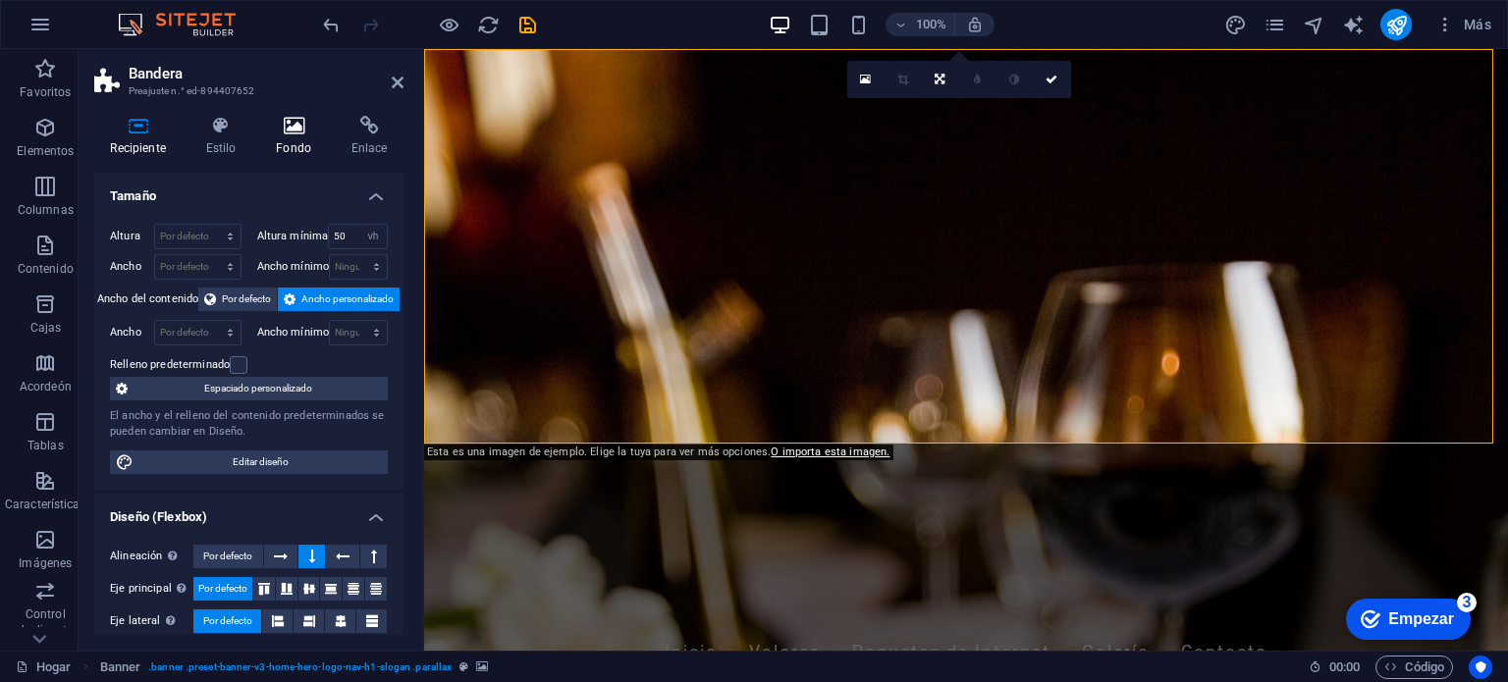
click at [294, 128] on icon at bounding box center [294, 126] width 68 height 20
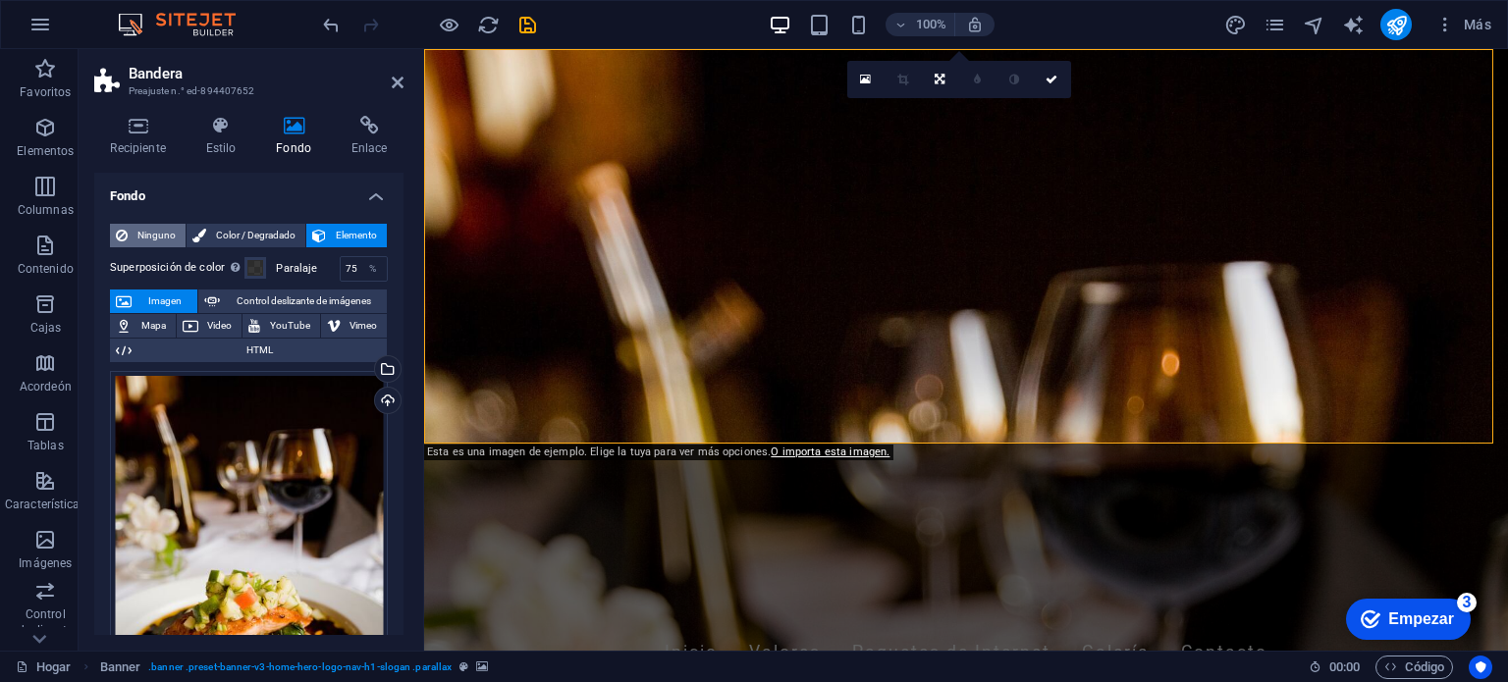
click at [165, 234] on font "Ninguno" at bounding box center [156, 235] width 38 height 11
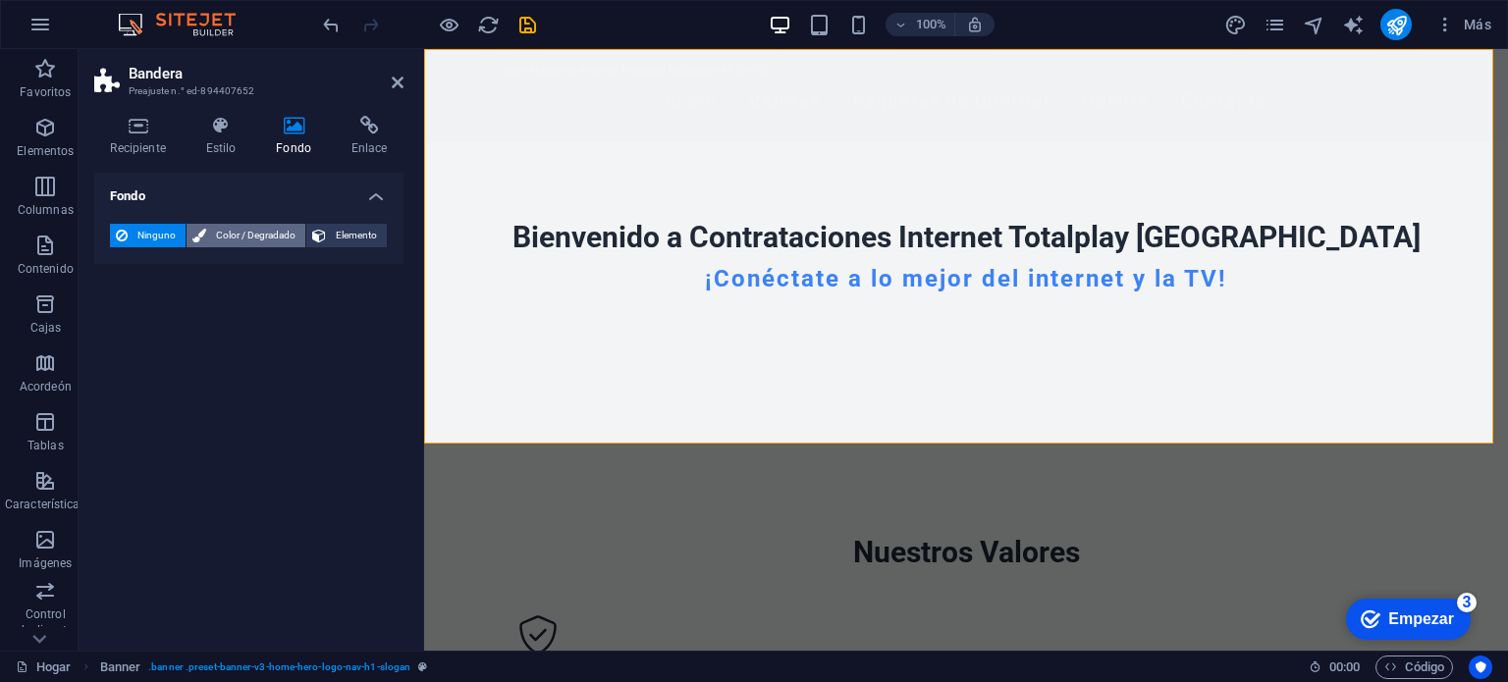
click at [239, 231] on font "Color / Degradado" at bounding box center [256, 235] width 80 height 11
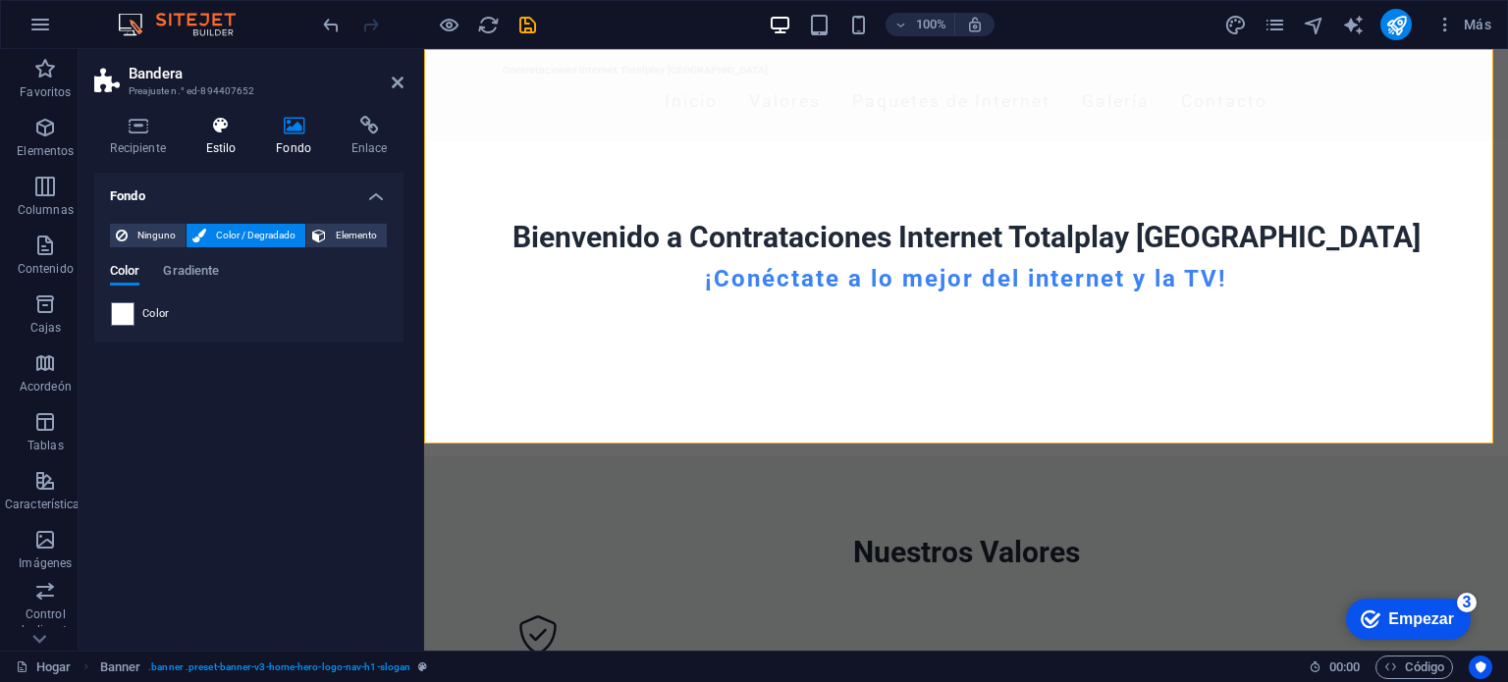
click at [220, 136] on h4 "Estilo" at bounding box center [224, 136] width 71 height 41
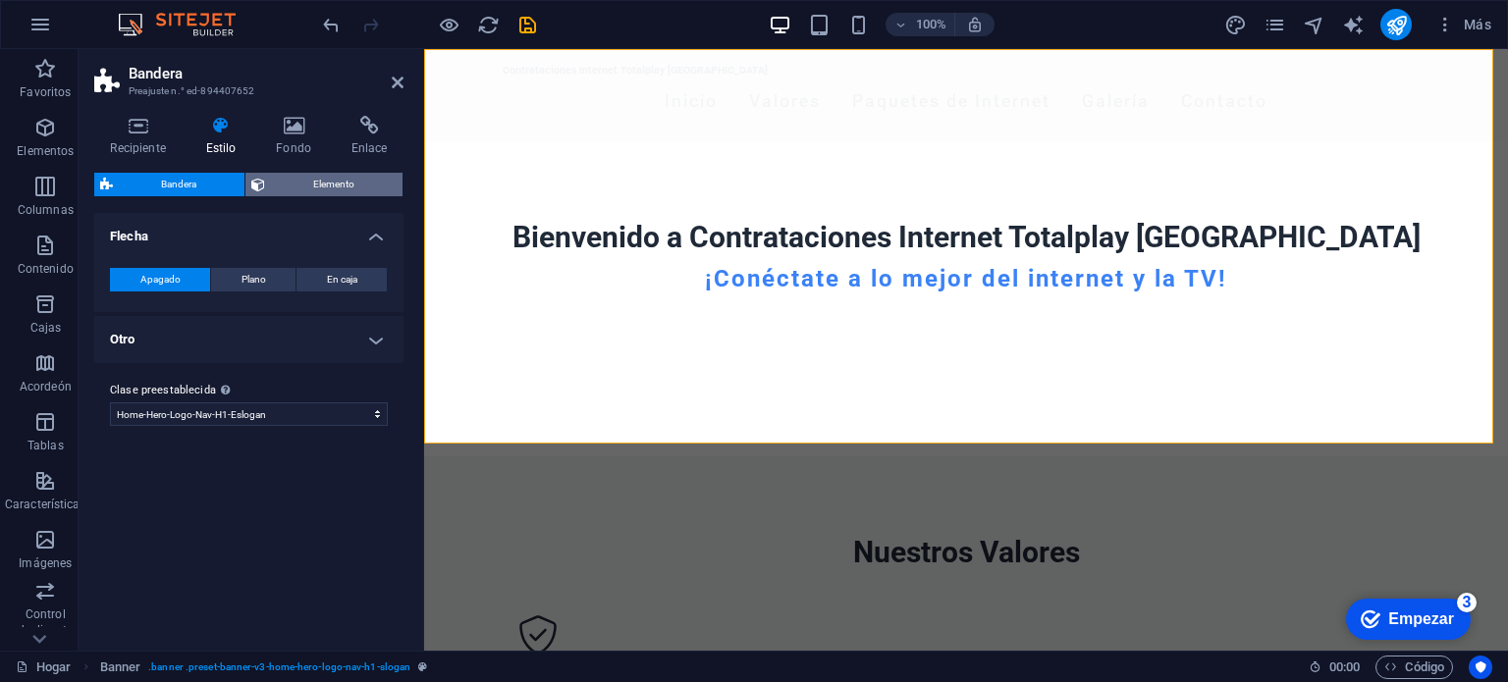
click at [285, 190] on span "Elemento" at bounding box center [334, 185] width 126 height 24
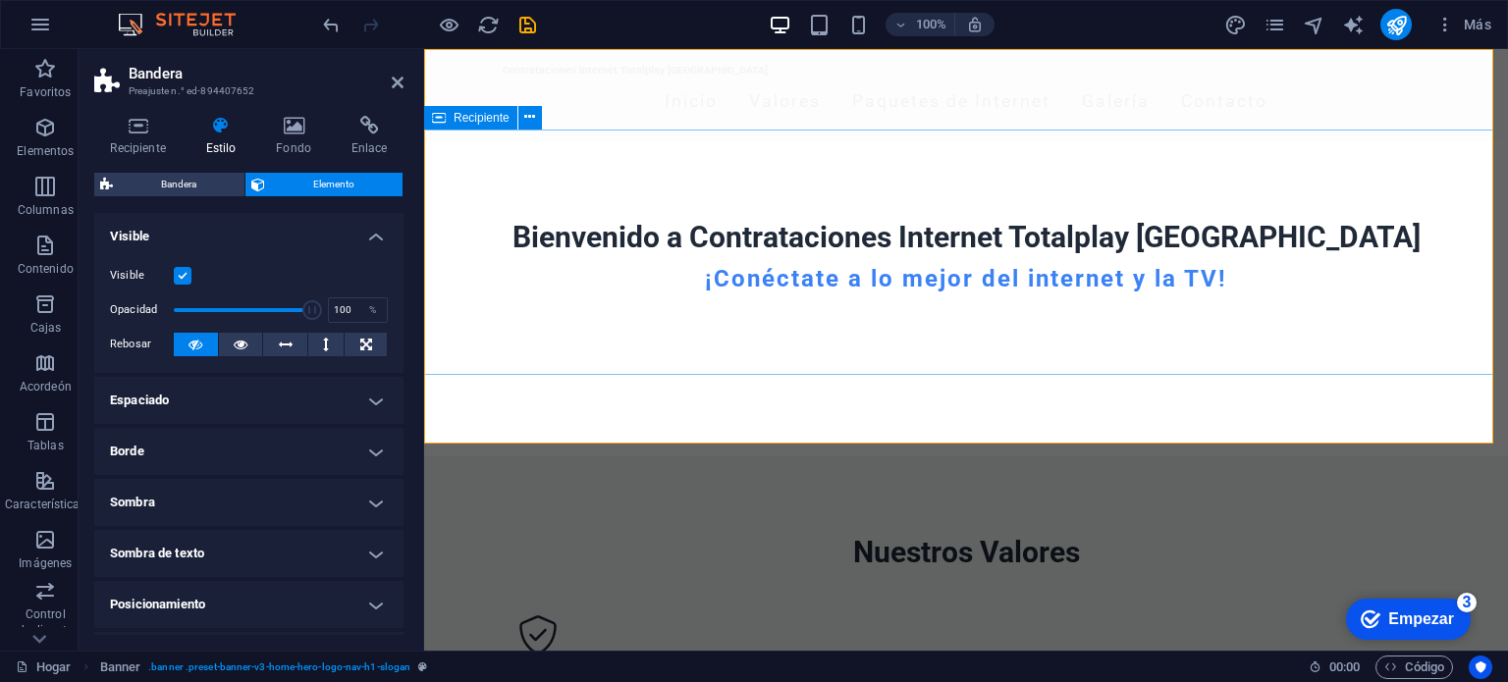
click at [891, 176] on div "Bienvenido a Contrataciones Internet Totalplay Mérida ¡Conéctate a lo mejor del…" at bounding box center [966, 264] width 1084 height 246
click at [397, 80] on icon at bounding box center [398, 83] width 12 height 16
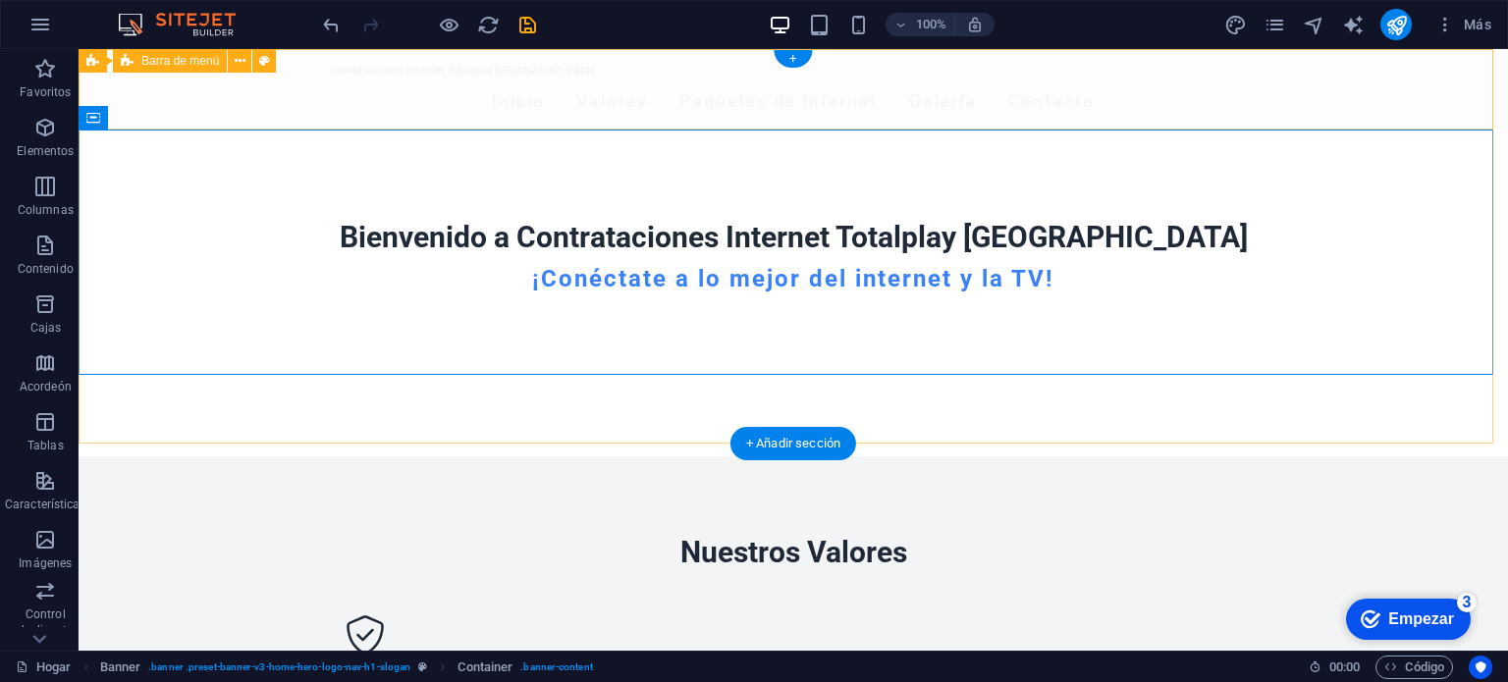
click at [622, 120] on div "Contrataciones Internet Totalplay [GEOGRAPHIC_DATA] Inicio Valores Paquetes de …" at bounding box center [794, 95] width 1430 height 92
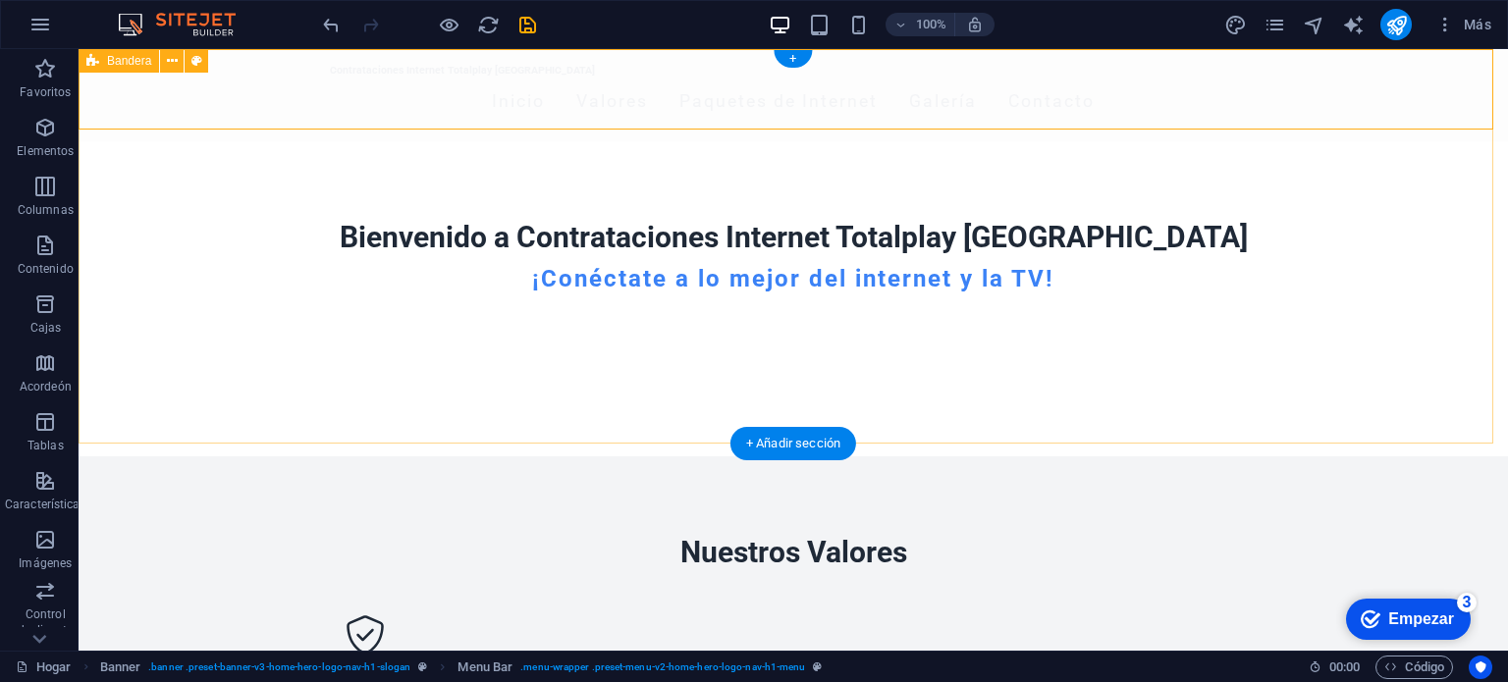
click at [669, 411] on div "Contrataciones Internet Totalplay Mérida Inicio Valores Paquetes de Internet Ga…" at bounding box center [794, 252] width 1430 height 407
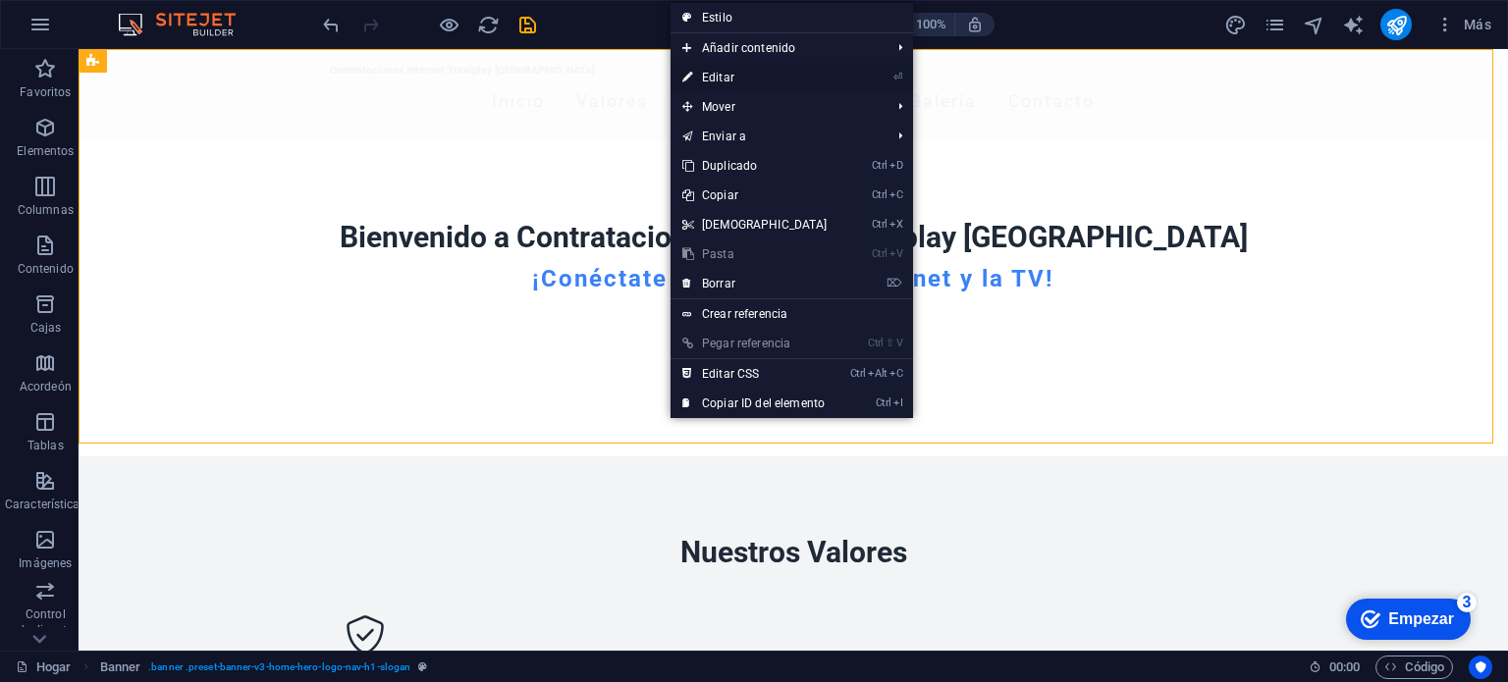
click at [728, 80] on font "Editar" at bounding box center [718, 78] width 32 height 14
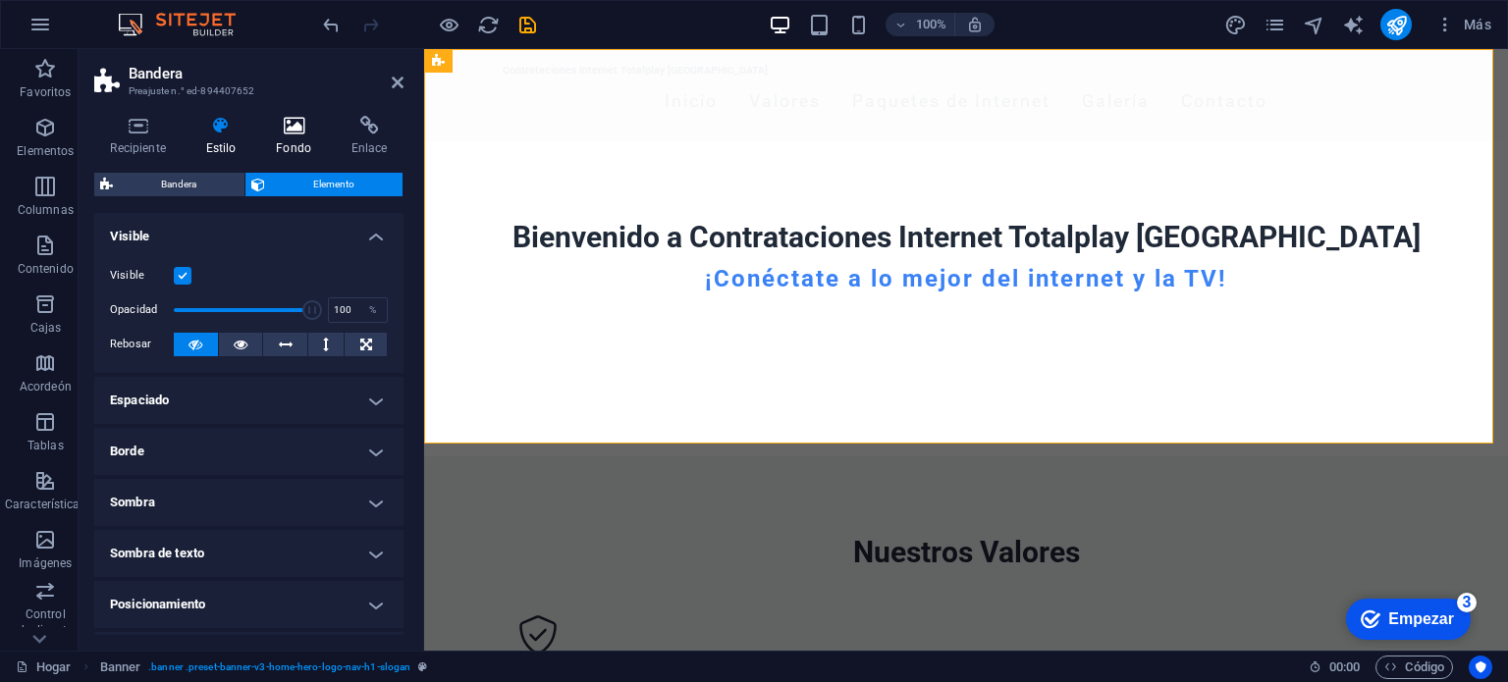
click at [287, 137] on h4 "Fondo" at bounding box center [298, 136] width 76 height 41
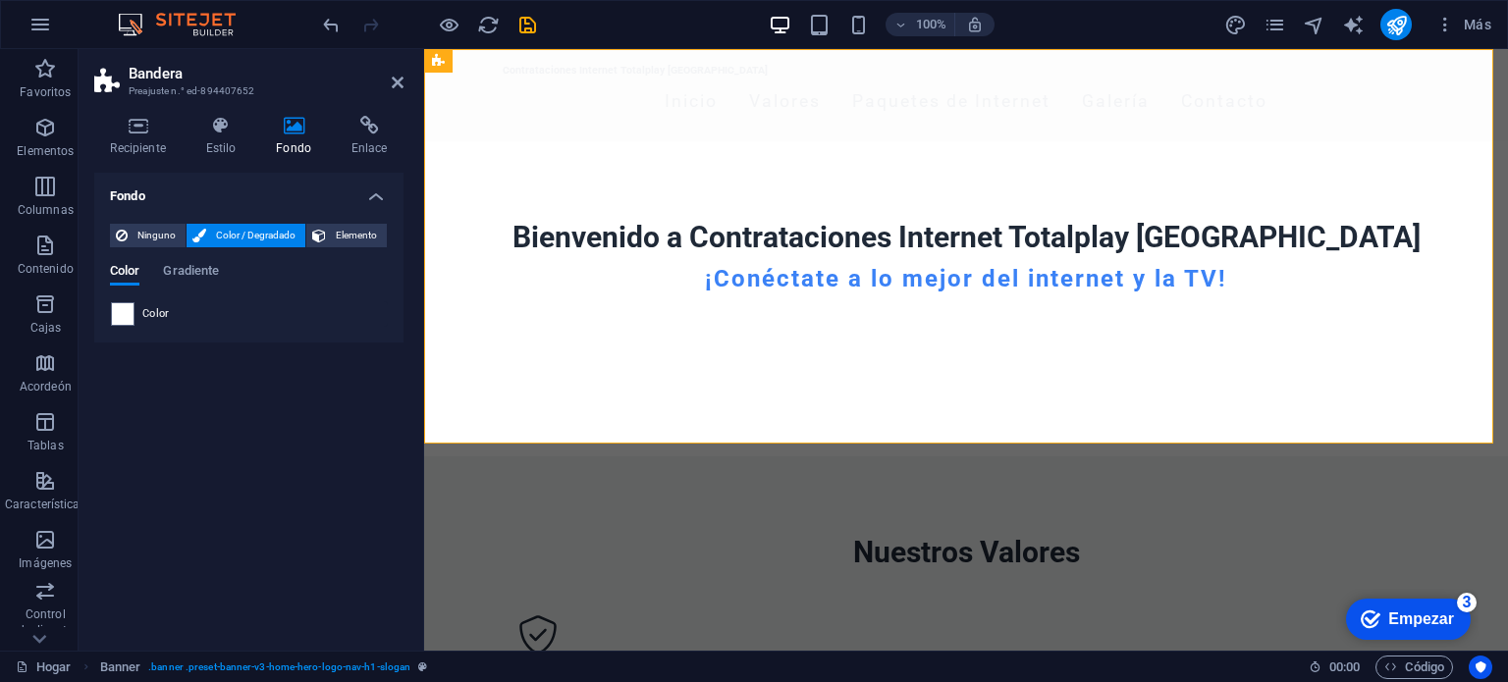
click at [274, 239] on font "Color / Degradado" at bounding box center [256, 235] width 80 height 11
click at [186, 265] on font "Gradiente" at bounding box center [191, 270] width 56 height 15
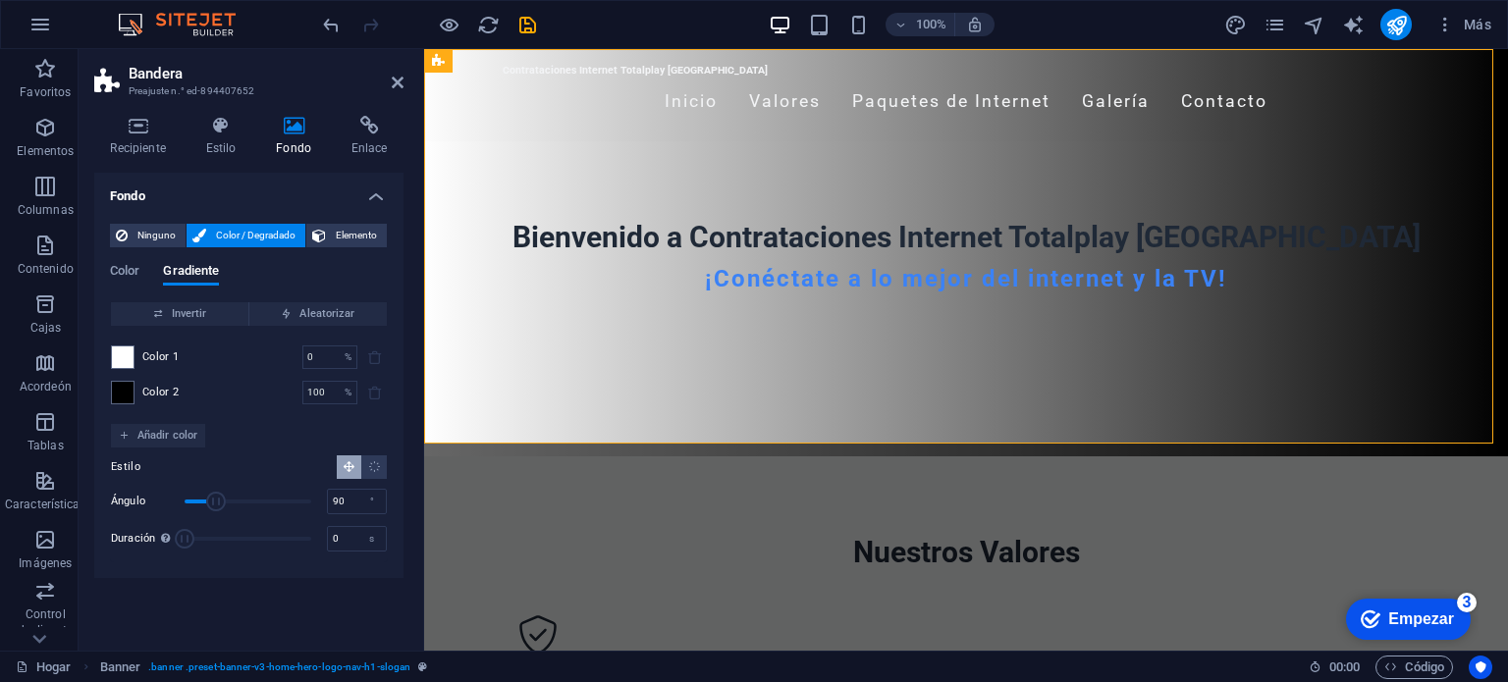
click at [244, 240] on font "Color / Degradado" at bounding box center [256, 235] width 80 height 11
click at [133, 266] on font "Color" at bounding box center [124, 270] width 29 height 15
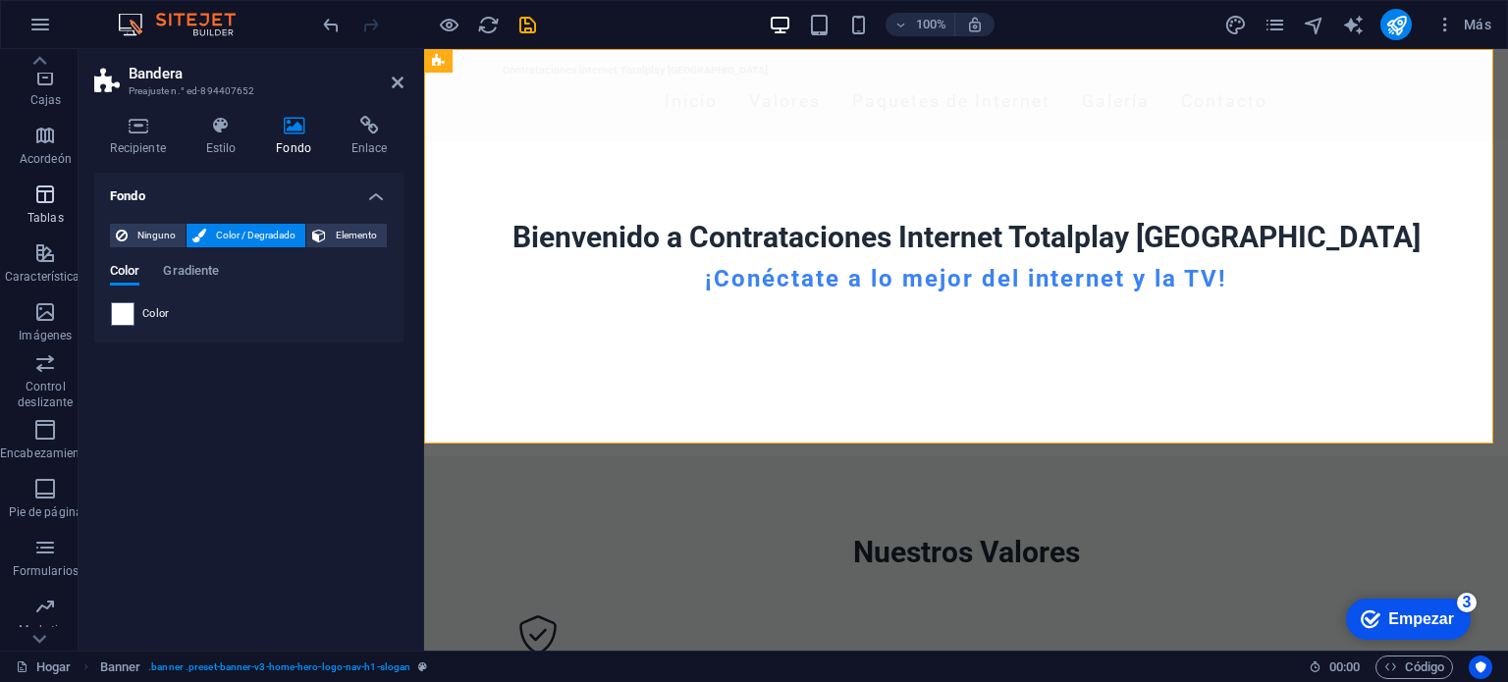
scroll to position [281, 0]
click at [229, 234] on font "Color / Degradado" at bounding box center [256, 235] width 80 height 11
click at [122, 311] on span at bounding box center [123, 314] width 22 height 22
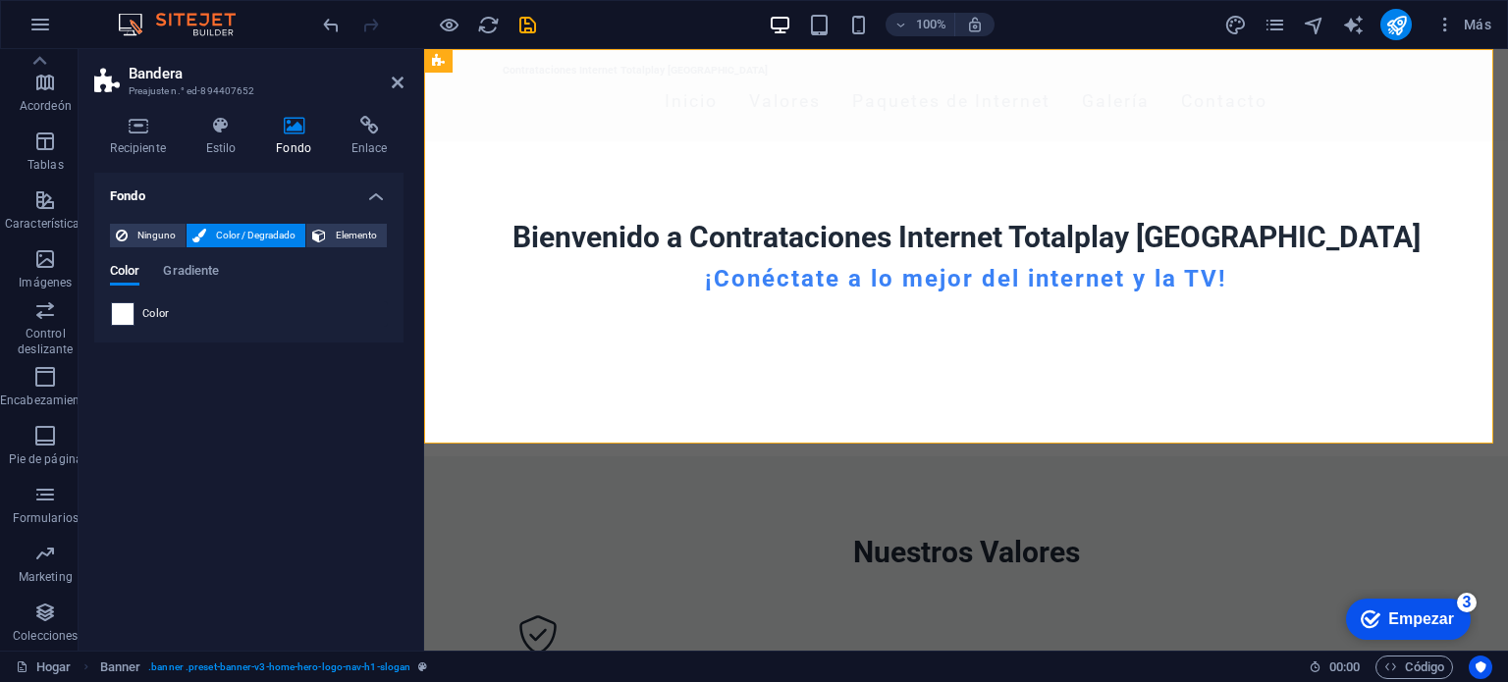
click at [0, 0] on li "Color de fondo #F3F4F6" at bounding box center [0, 0] width 0 height 0
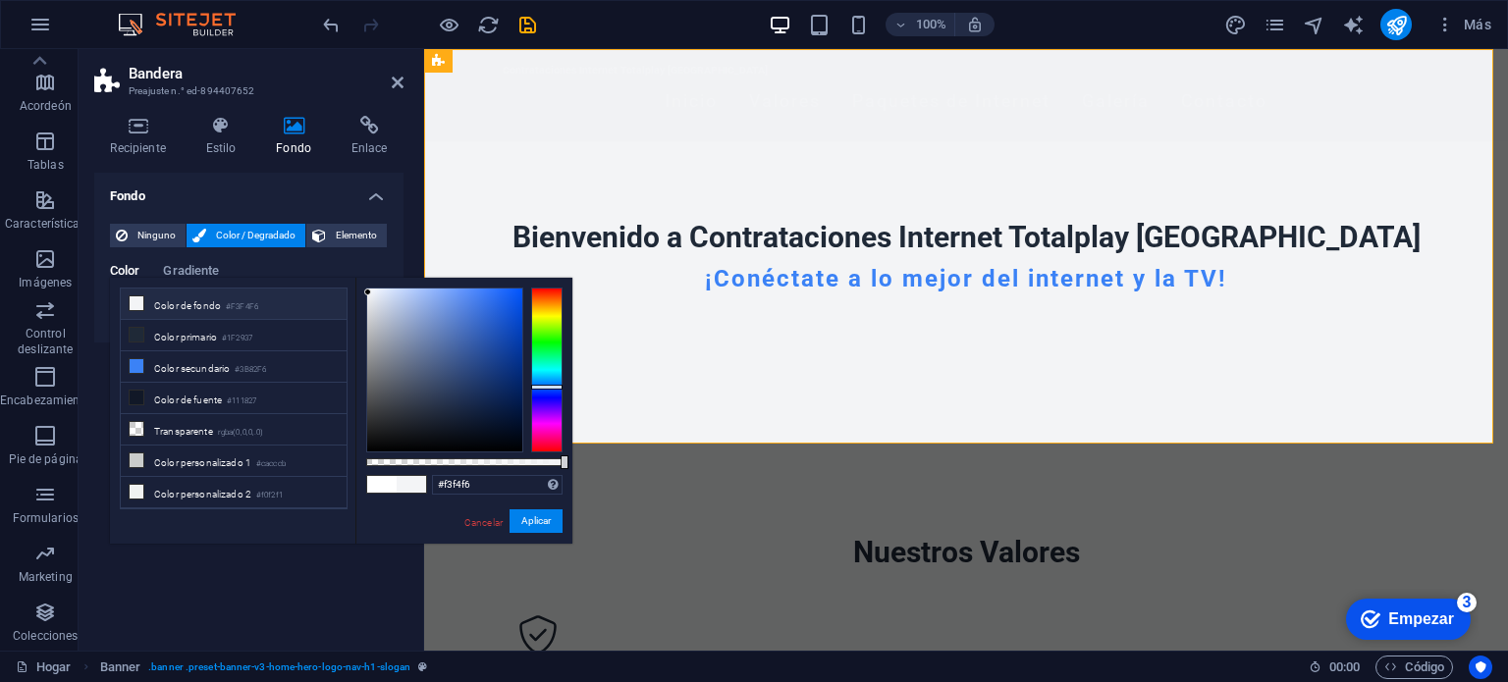
click at [122, 311] on li "Color de fondo #F3F4F6" at bounding box center [234, 304] width 226 height 31
click at [557, 399] on div at bounding box center [546, 370] width 31 height 165
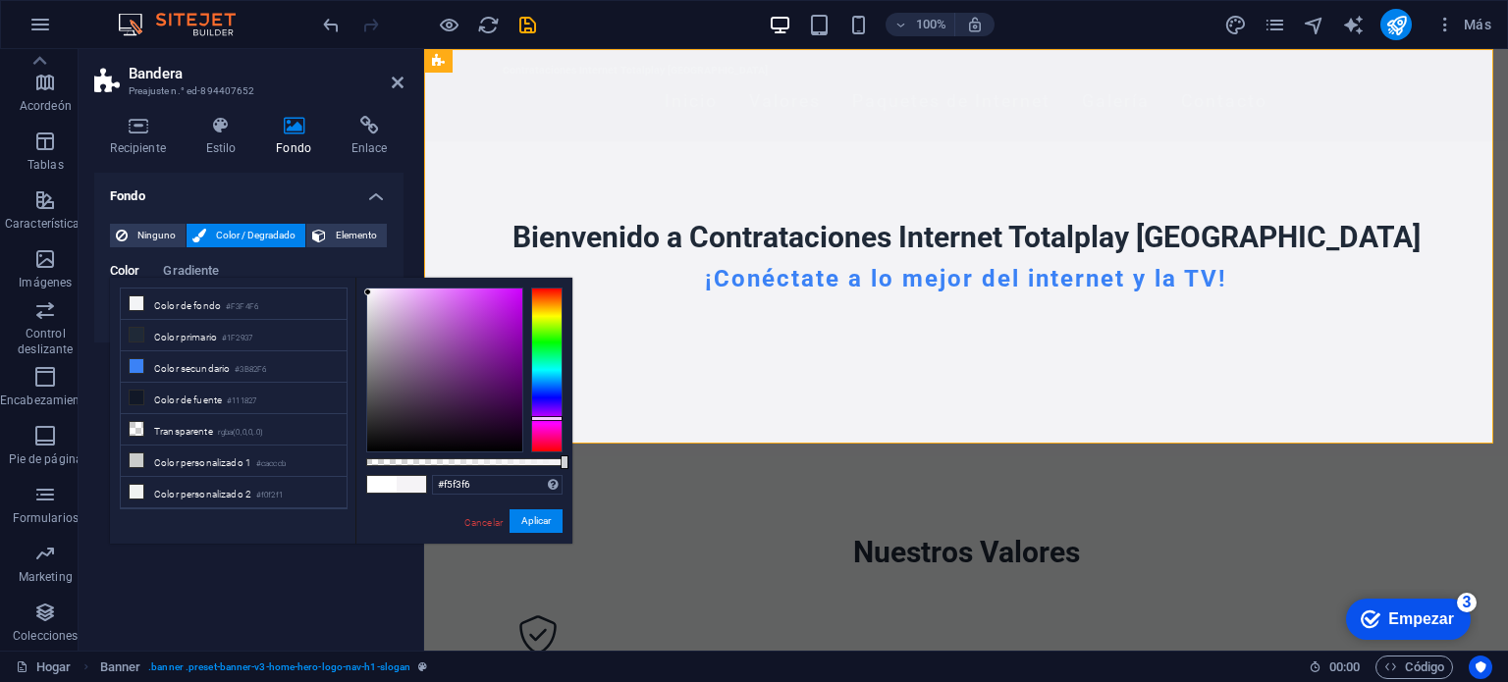
click at [549, 418] on div at bounding box center [546, 370] width 31 height 165
click at [223, 458] on font "Color personalizado 1" at bounding box center [202, 463] width 97 height 11
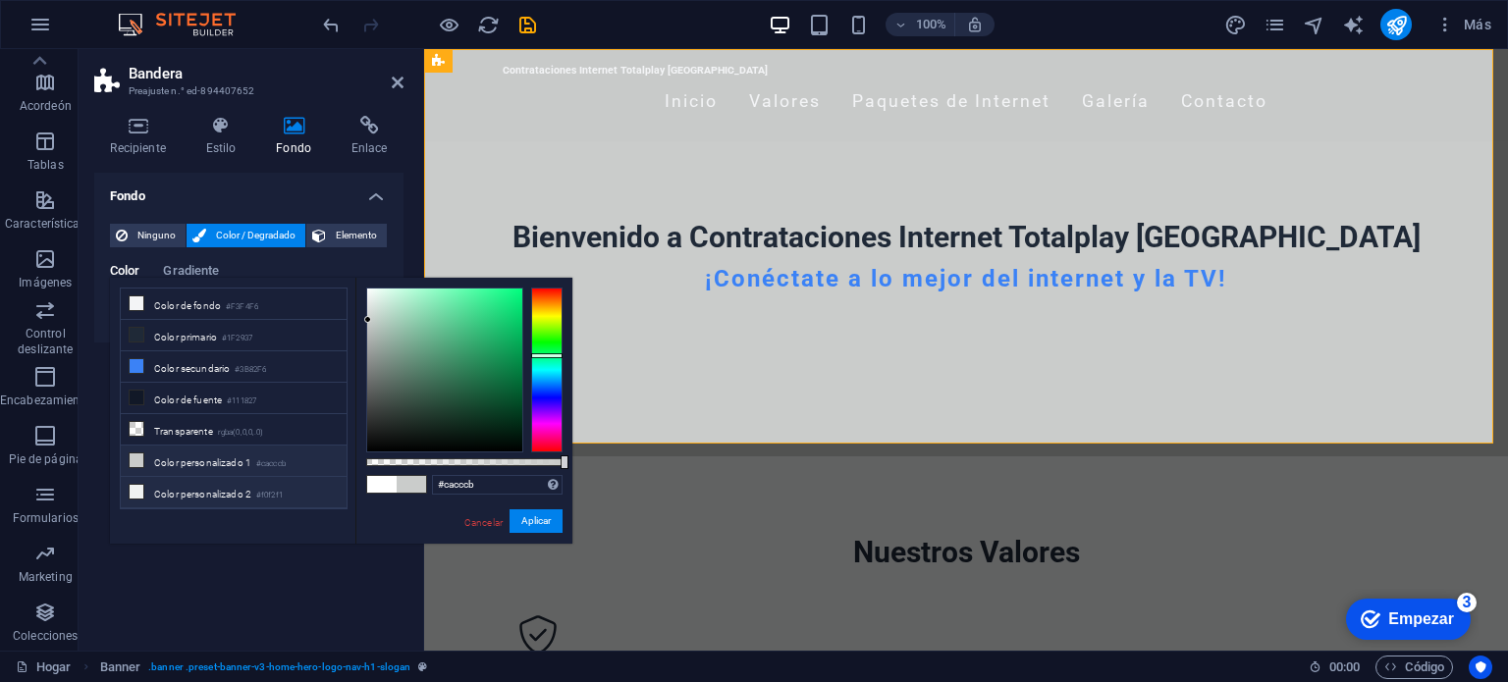
click at [247, 489] on font "Color personalizado 2" at bounding box center [202, 494] width 97 height 11
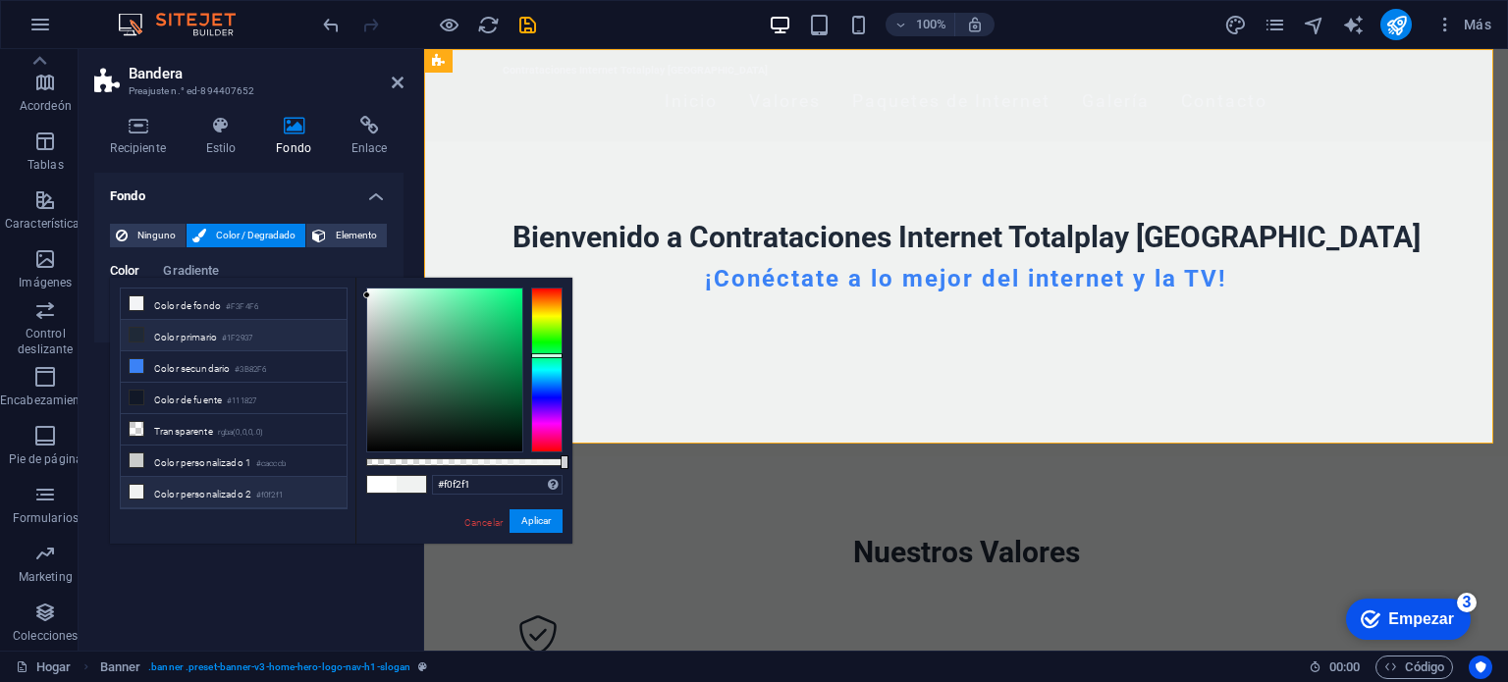
click at [223, 341] on li "Color primario #1F2937" at bounding box center [234, 335] width 226 height 31
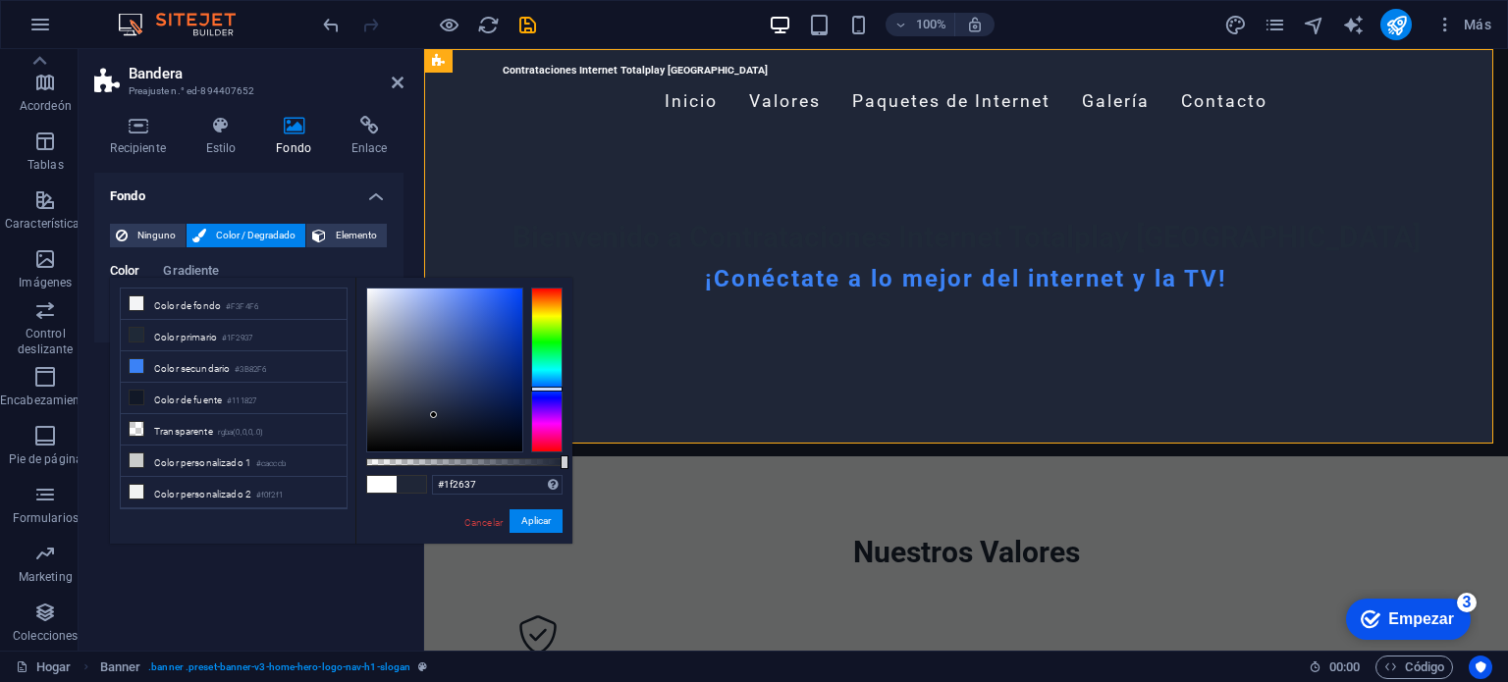
click at [558, 389] on div at bounding box center [546, 370] width 31 height 165
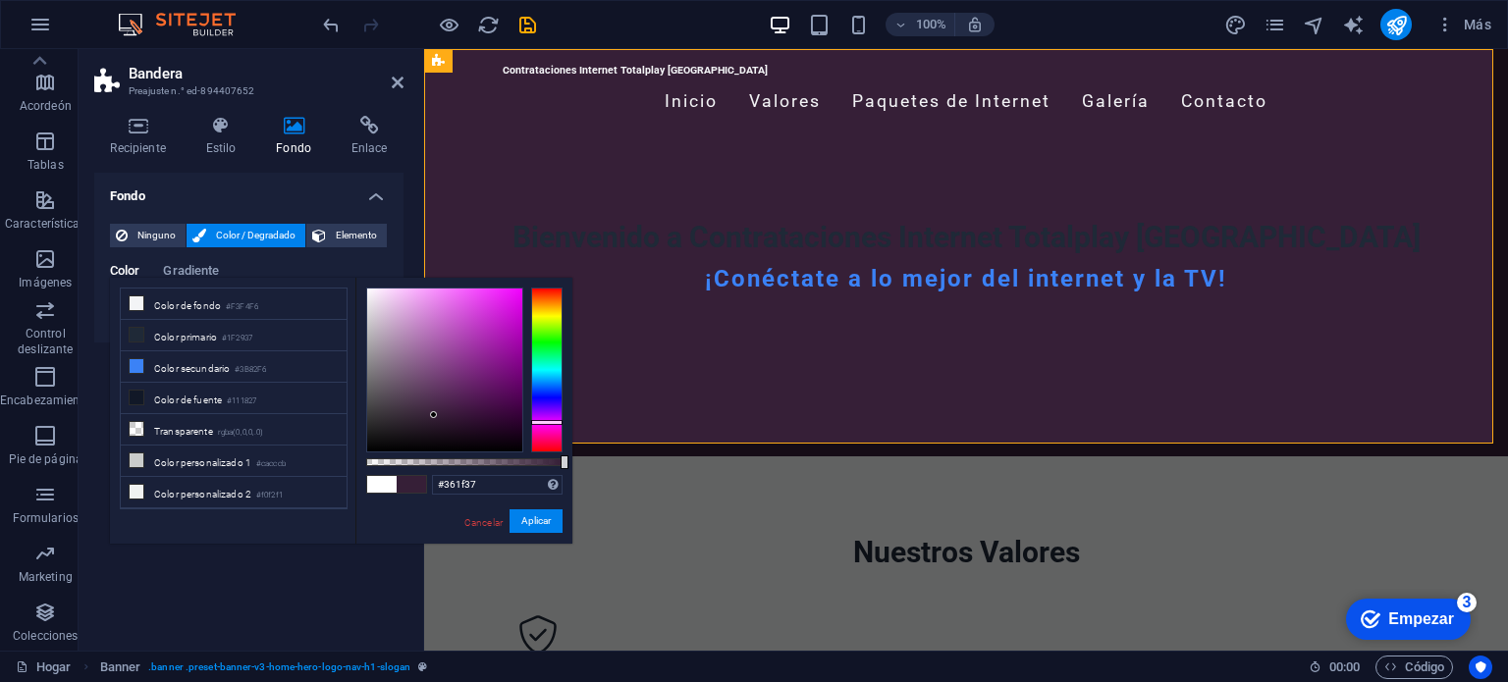
click at [545, 422] on div at bounding box center [546, 370] width 31 height 165
click at [545, 422] on div at bounding box center [546, 422] width 31 height 5
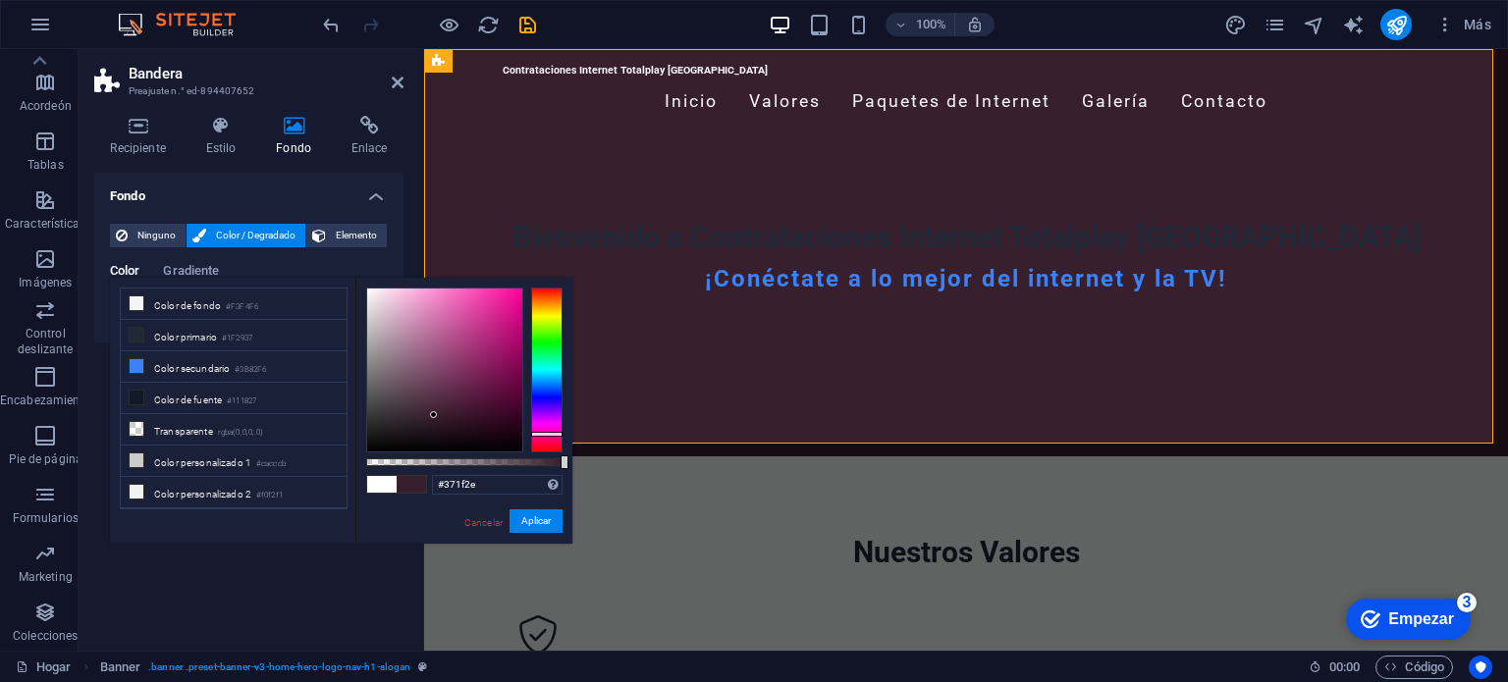
click at [546, 434] on div at bounding box center [546, 370] width 31 height 165
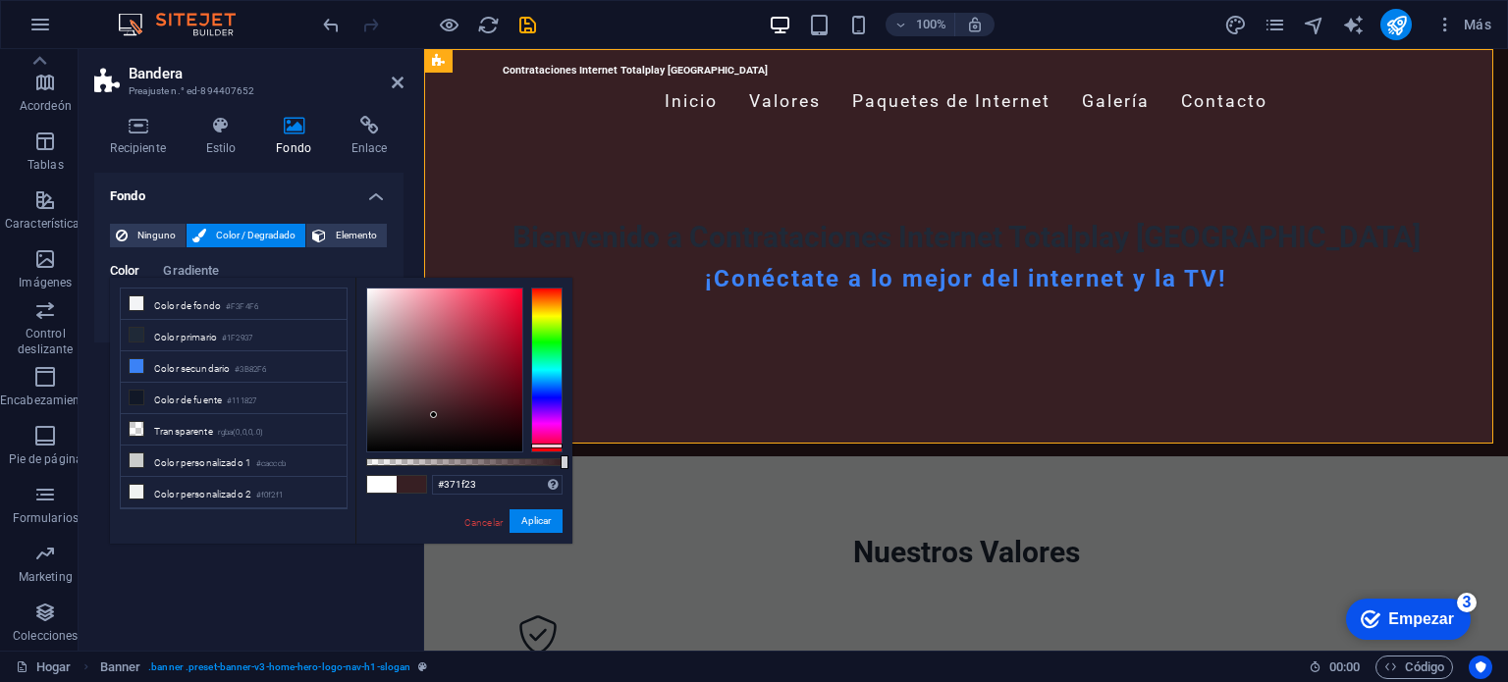
click at [547, 446] on div at bounding box center [546, 370] width 31 height 165
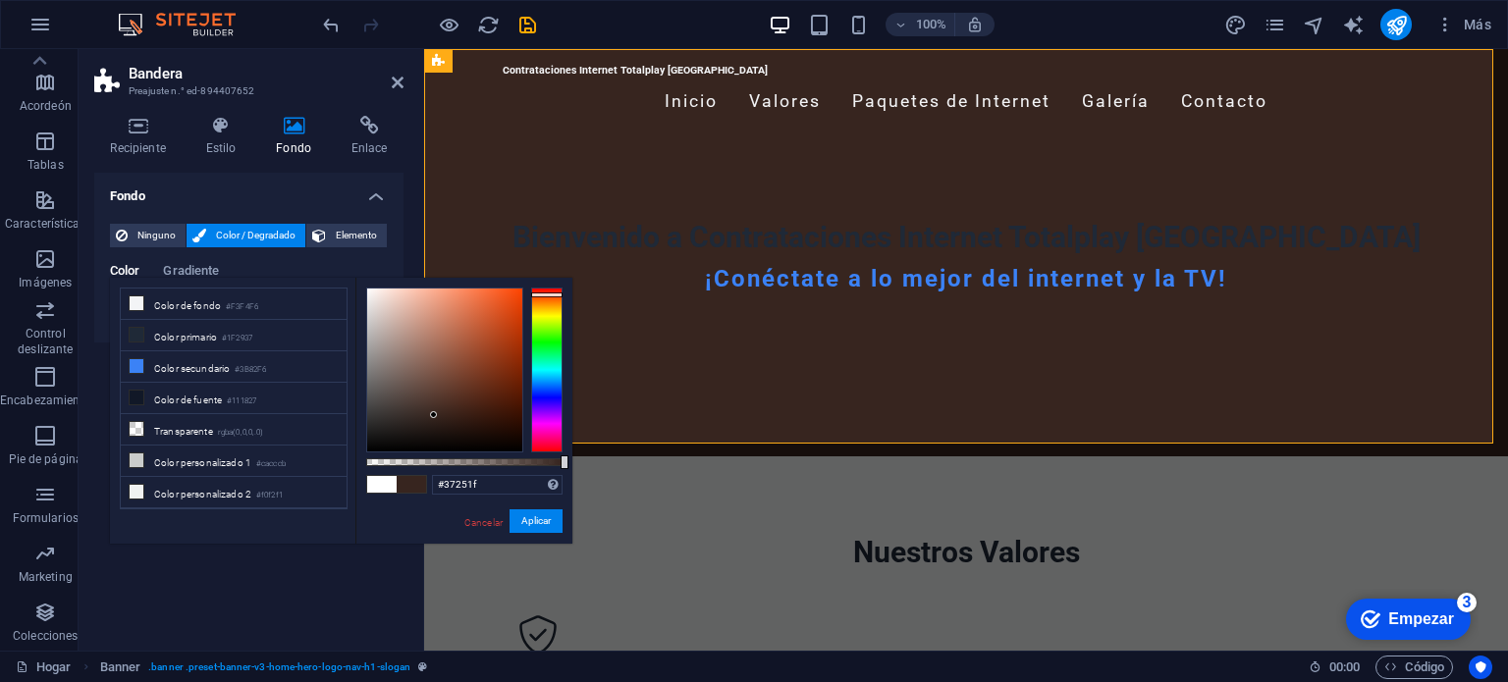
click at [549, 295] on div at bounding box center [546, 370] width 31 height 165
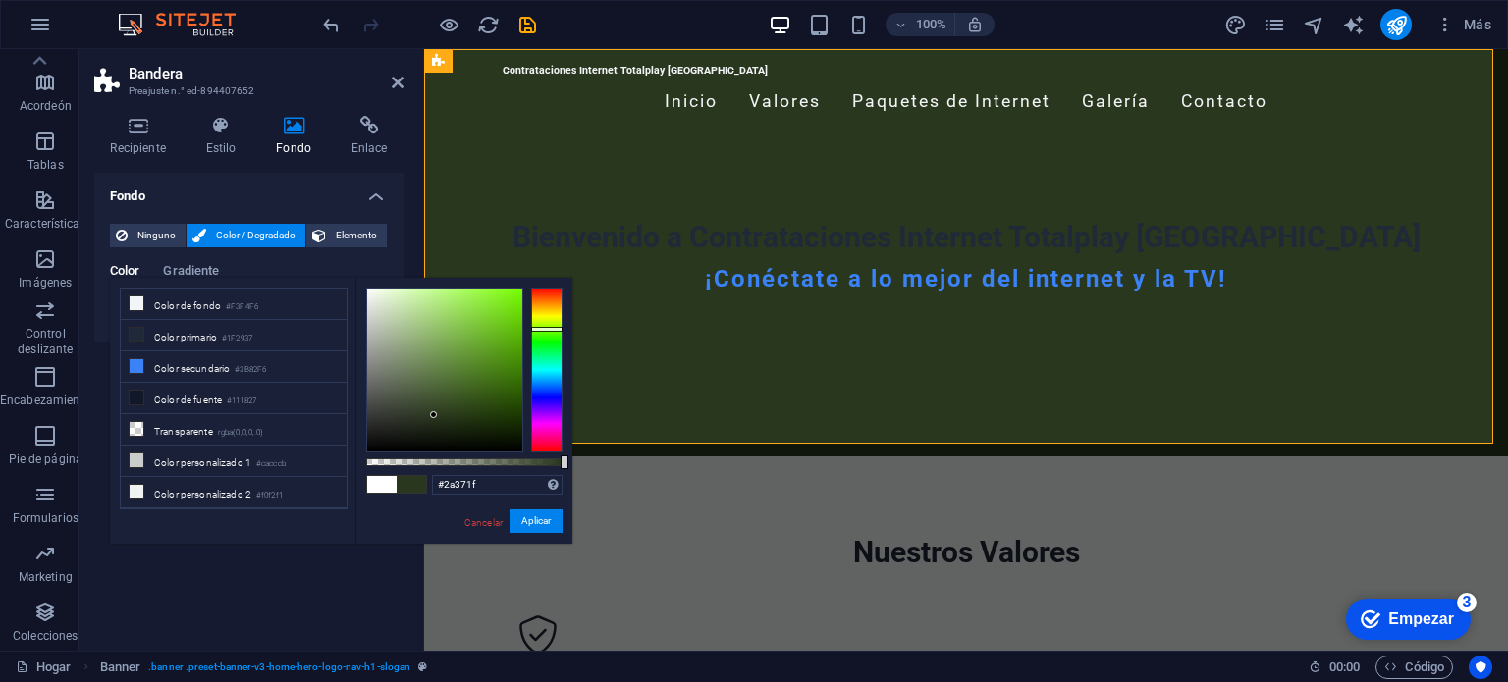
click at [544, 329] on div at bounding box center [546, 370] width 31 height 165
click at [202, 364] on font "Color secundario" at bounding box center [192, 368] width 76 height 11
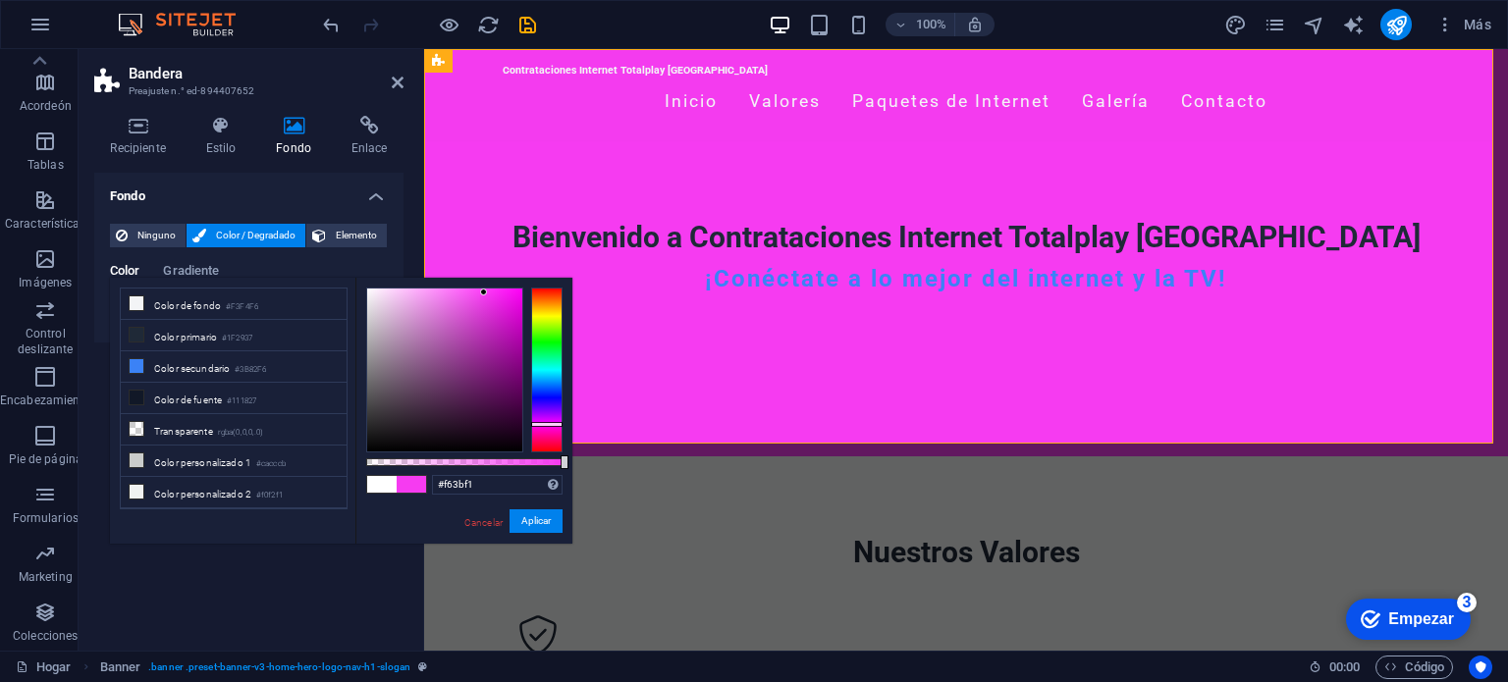
click at [549, 424] on div at bounding box center [546, 370] width 31 height 165
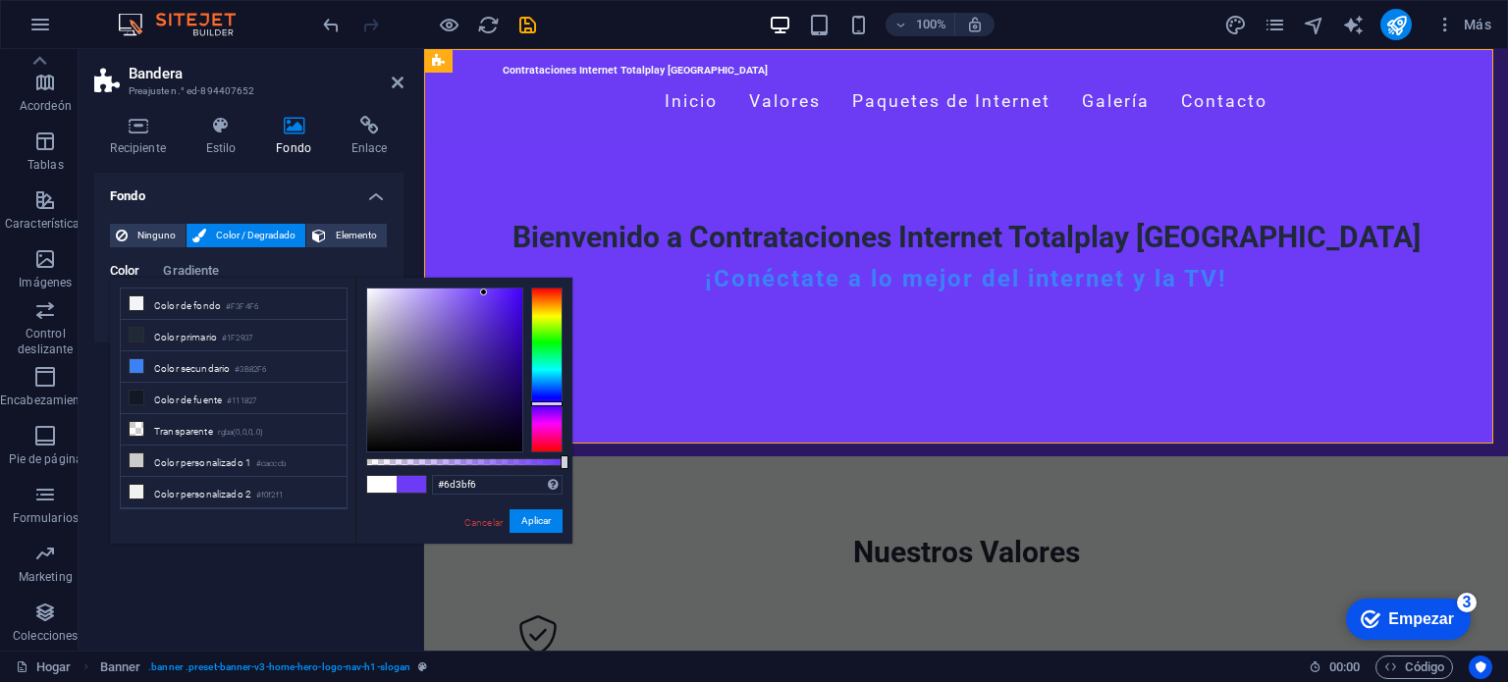
click at [550, 404] on div at bounding box center [546, 370] width 31 height 165
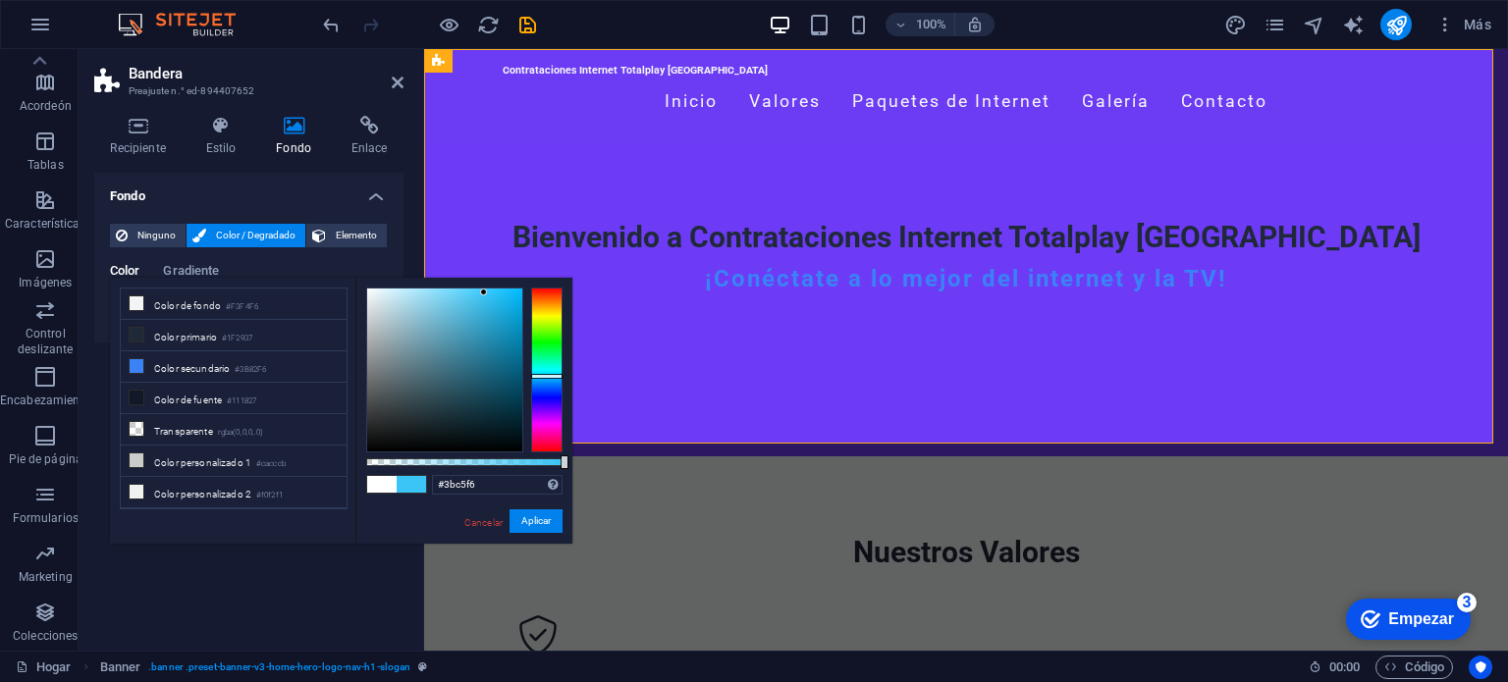
click at [548, 376] on div at bounding box center [546, 370] width 31 height 165
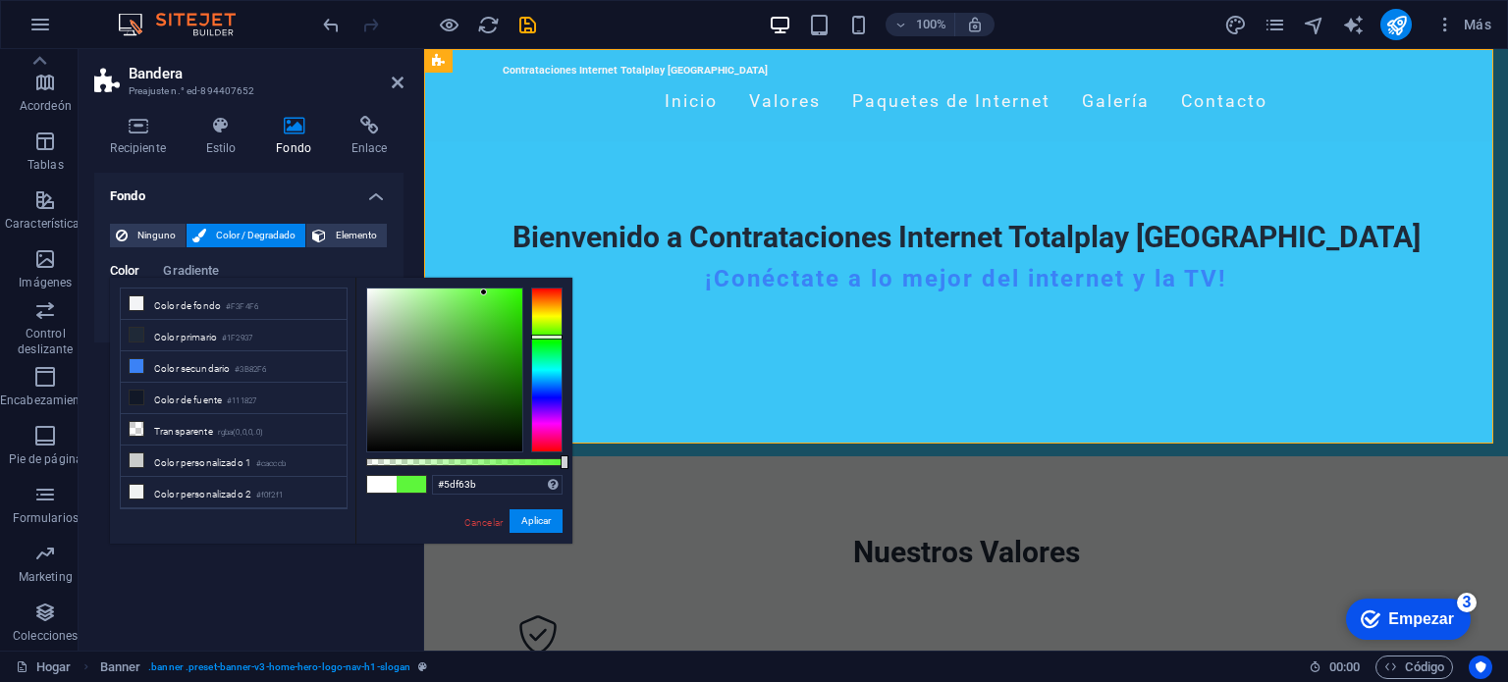
click at [546, 337] on div at bounding box center [546, 370] width 31 height 165
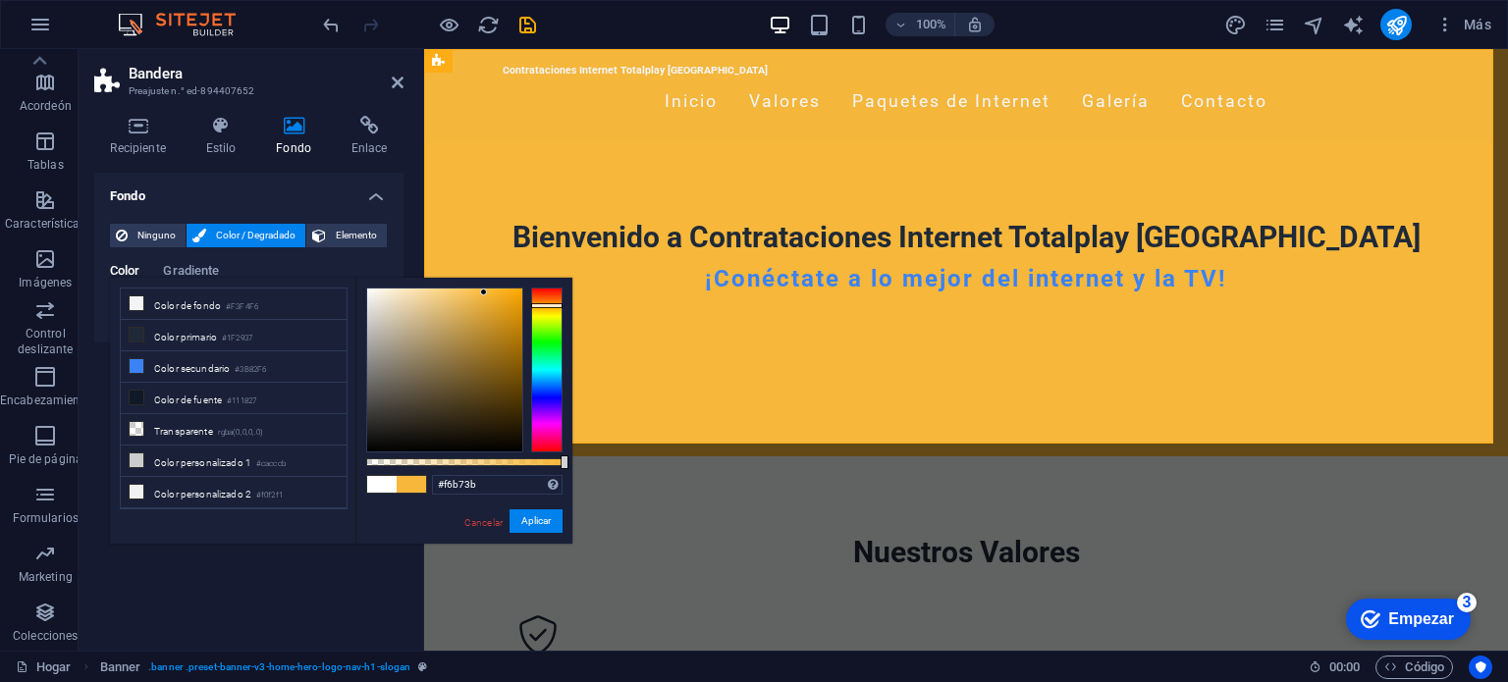
click at [544, 305] on div at bounding box center [546, 370] width 31 height 165
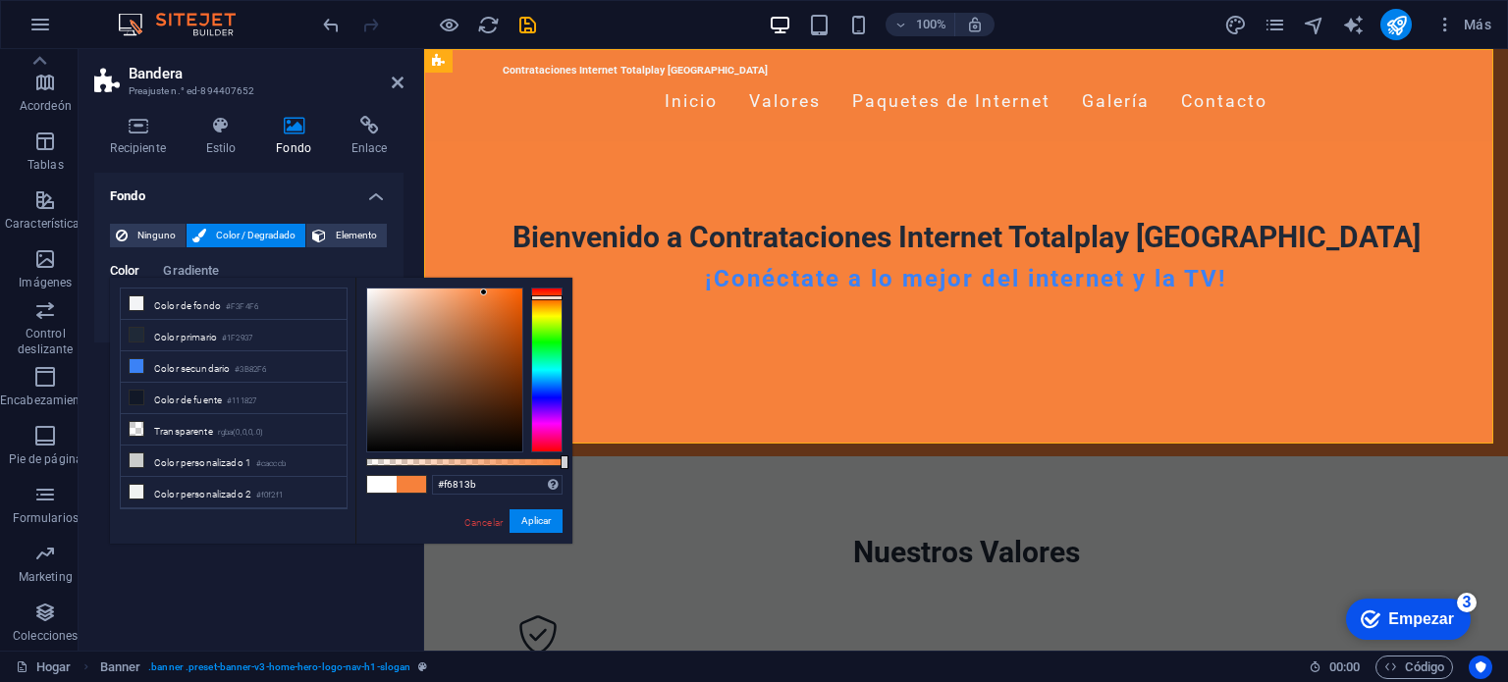
click at [544, 297] on div at bounding box center [546, 370] width 31 height 165
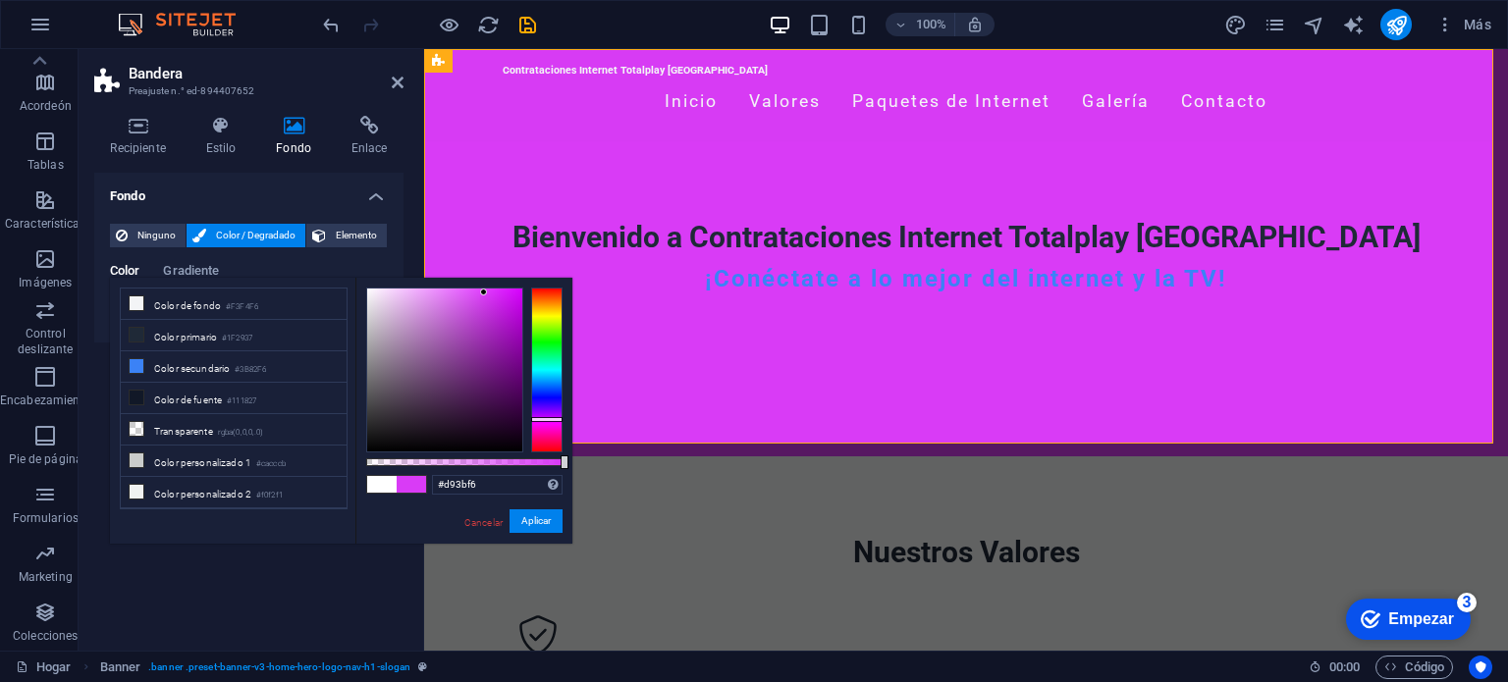
click at [553, 419] on div at bounding box center [546, 370] width 31 height 165
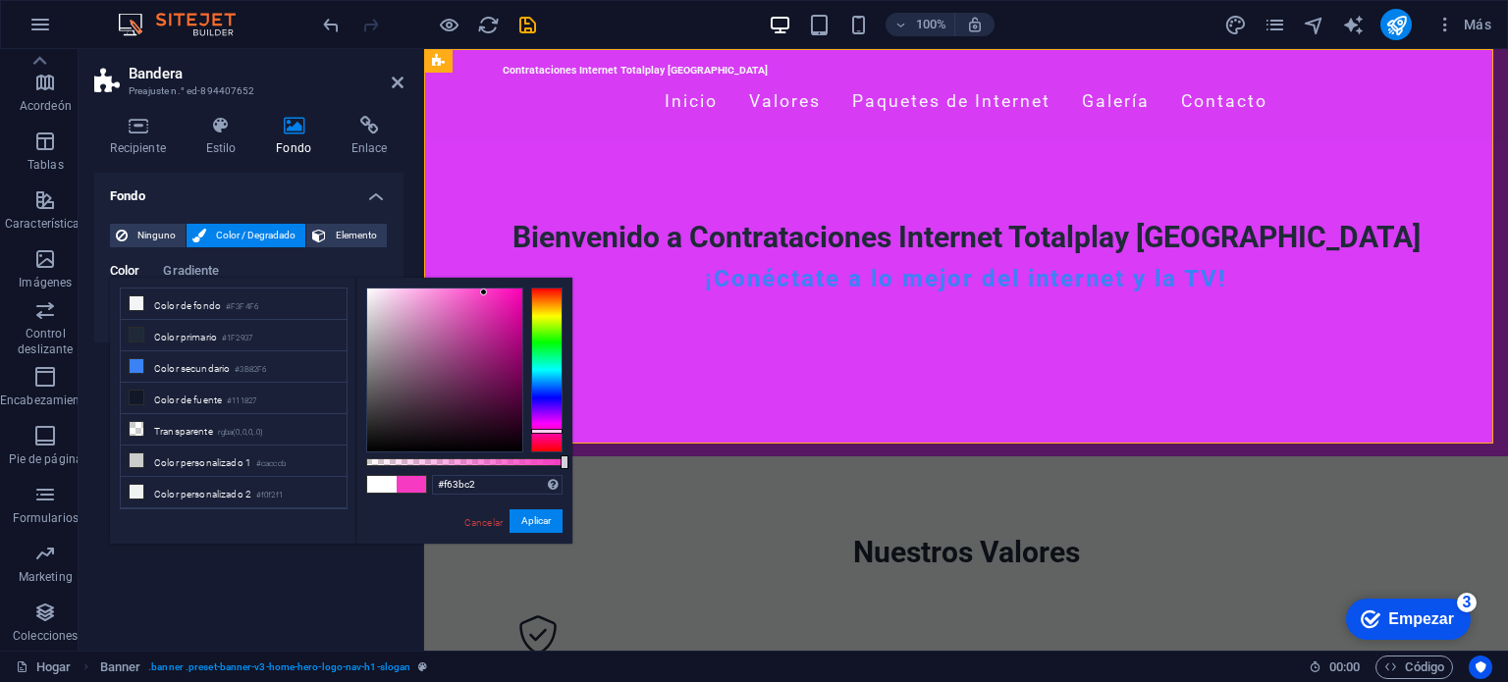
click at [553, 431] on div at bounding box center [546, 370] width 31 height 165
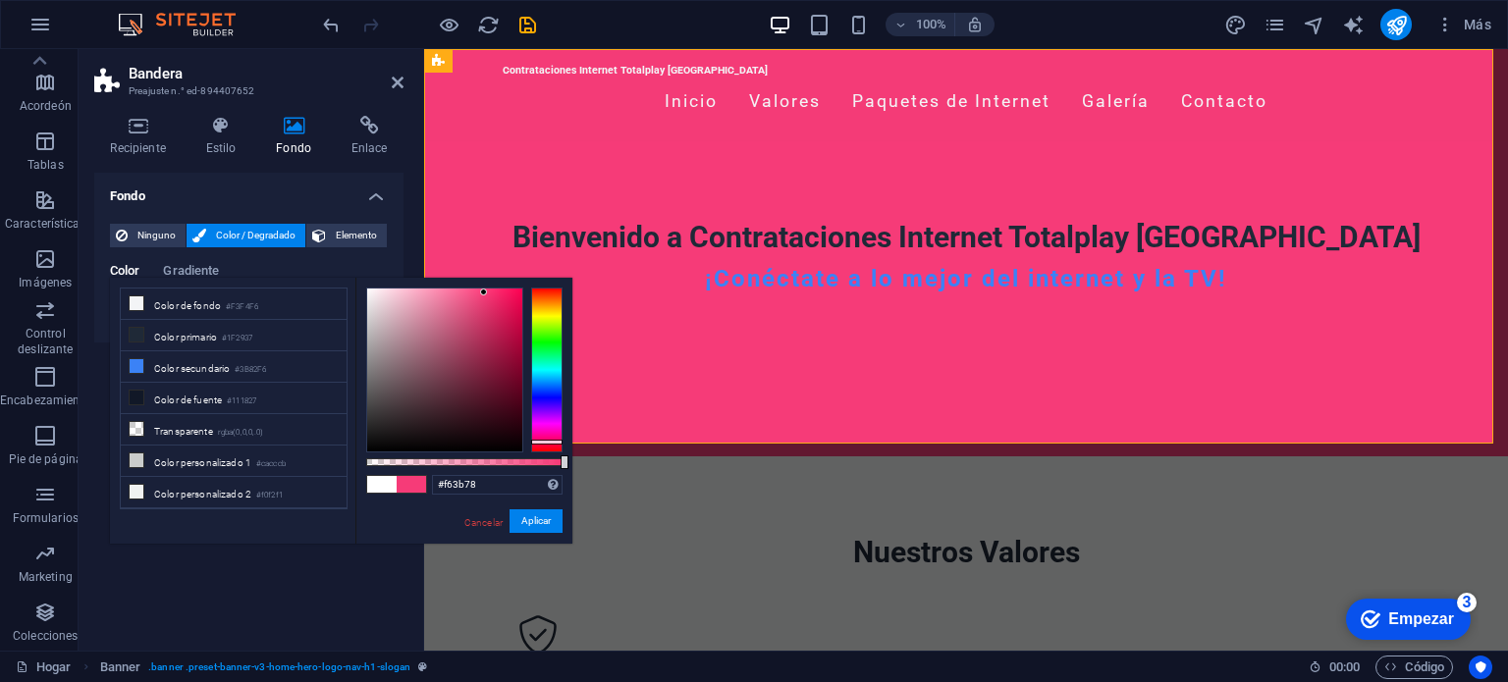
click at [550, 442] on div at bounding box center [546, 370] width 31 height 165
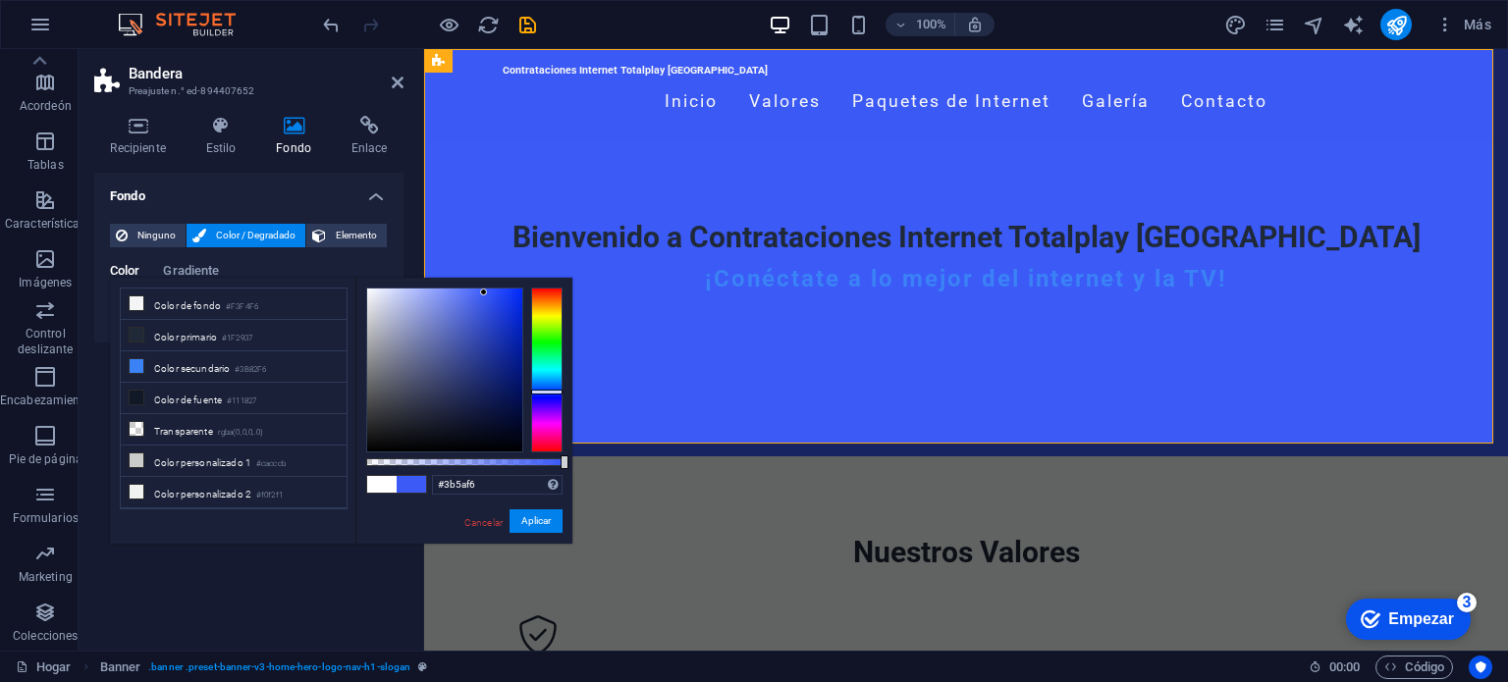
click at [542, 392] on div at bounding box center [546, 370] width 31 height 165
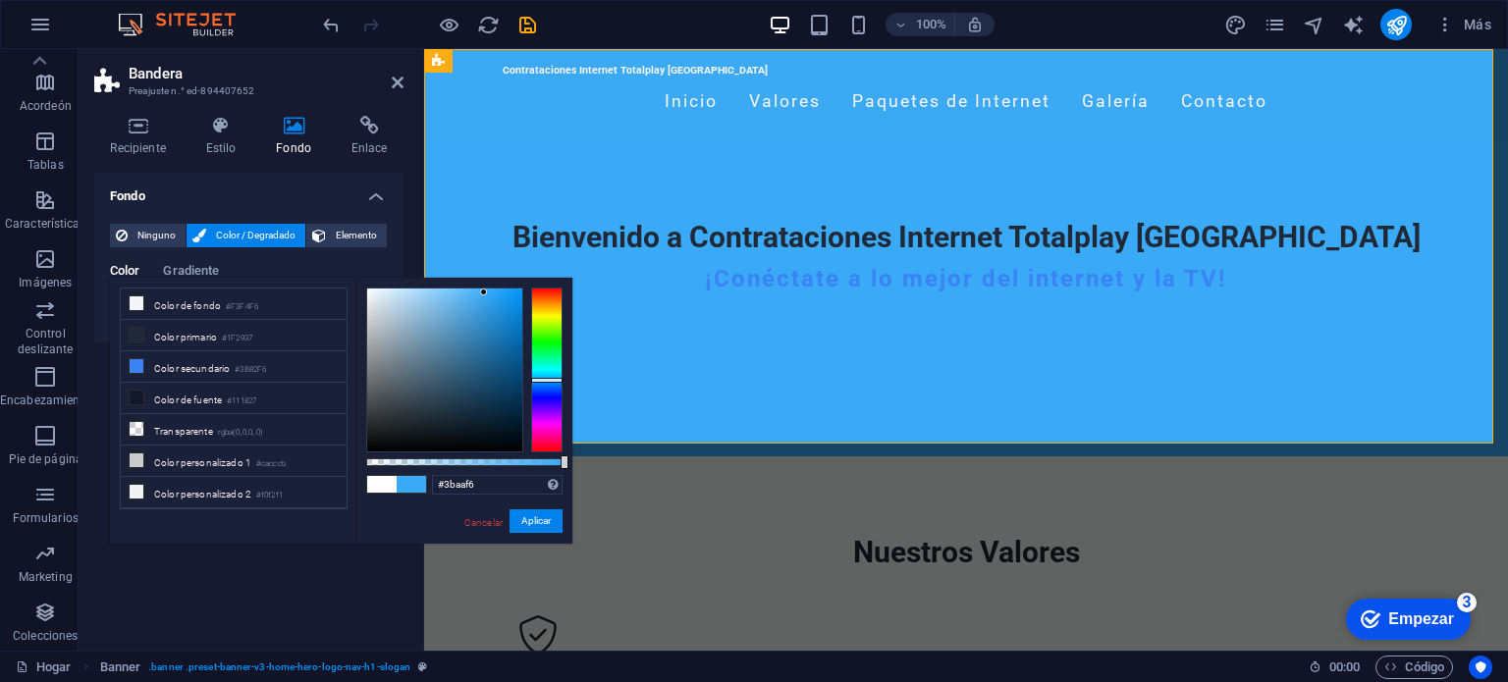
click at [538, 380] on div at bounding box center [546, 370] width 31 height 165
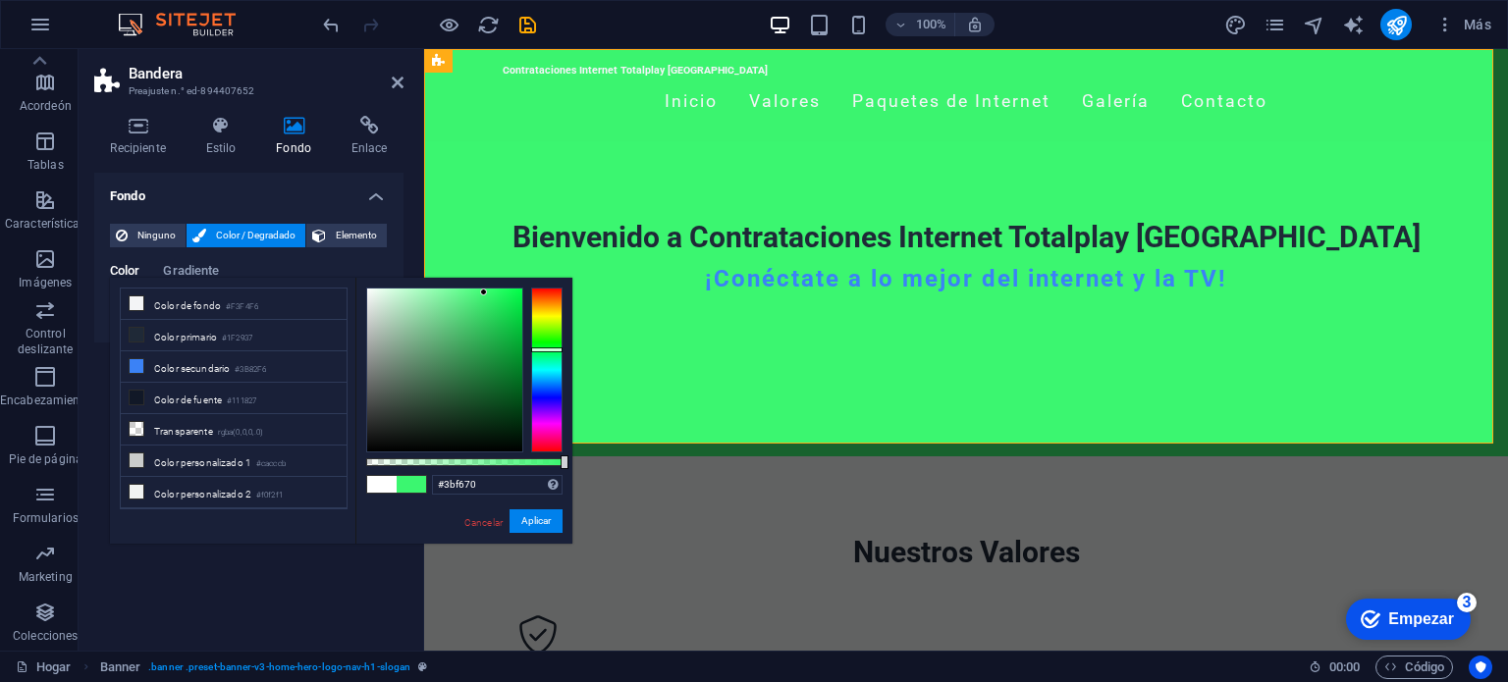
click at [546, 350] on div at bounding box center [546, 370] width 31 height 165
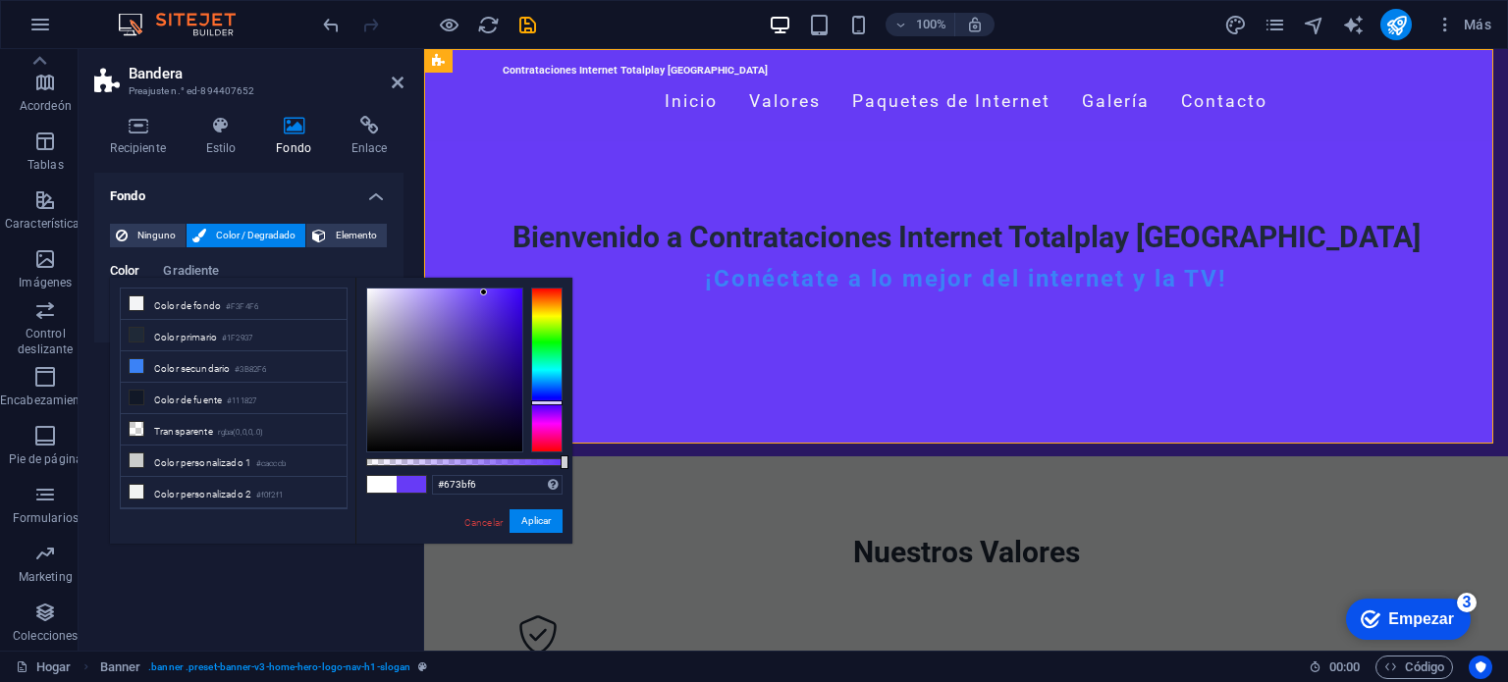
click at [551, 403] on div at bounding box center [546, 370] width 31 height 165
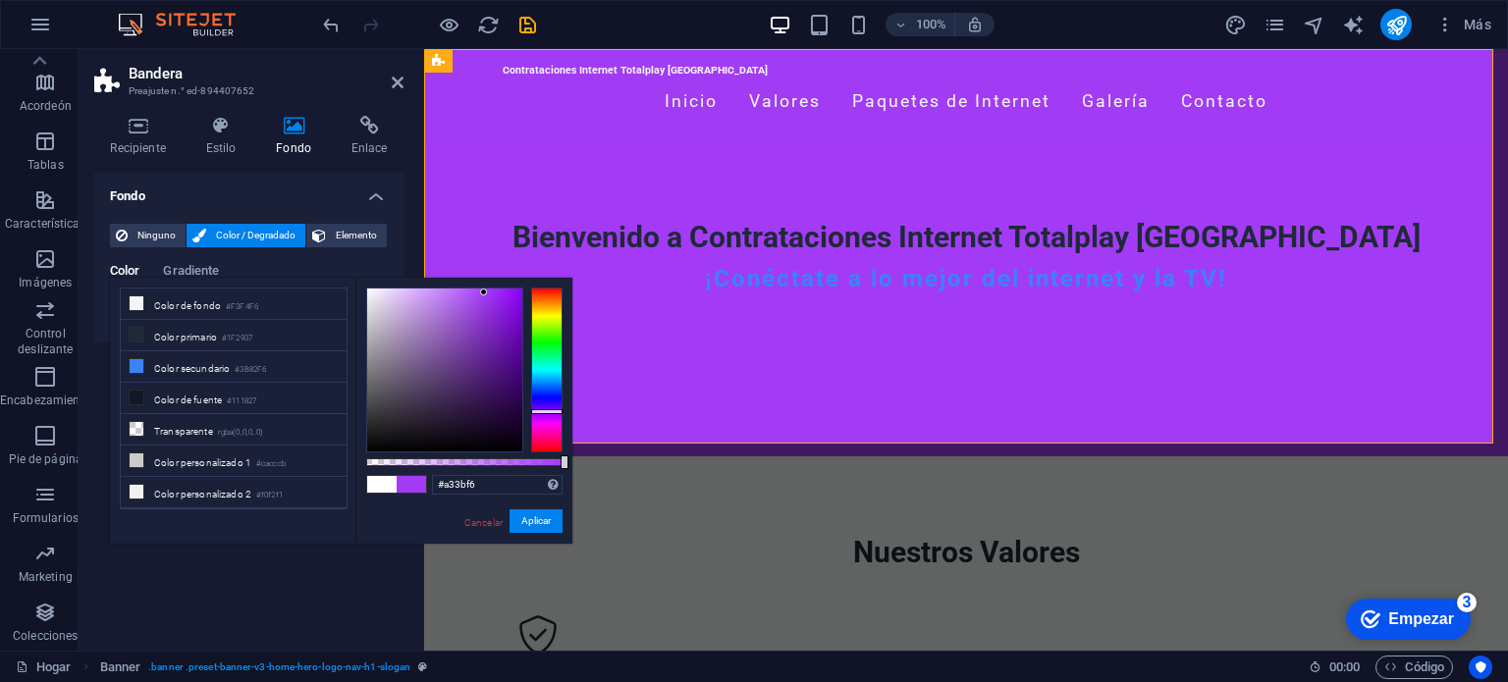
click at [551, 411] on div at bounding box center [546, 370] width 31 height 165
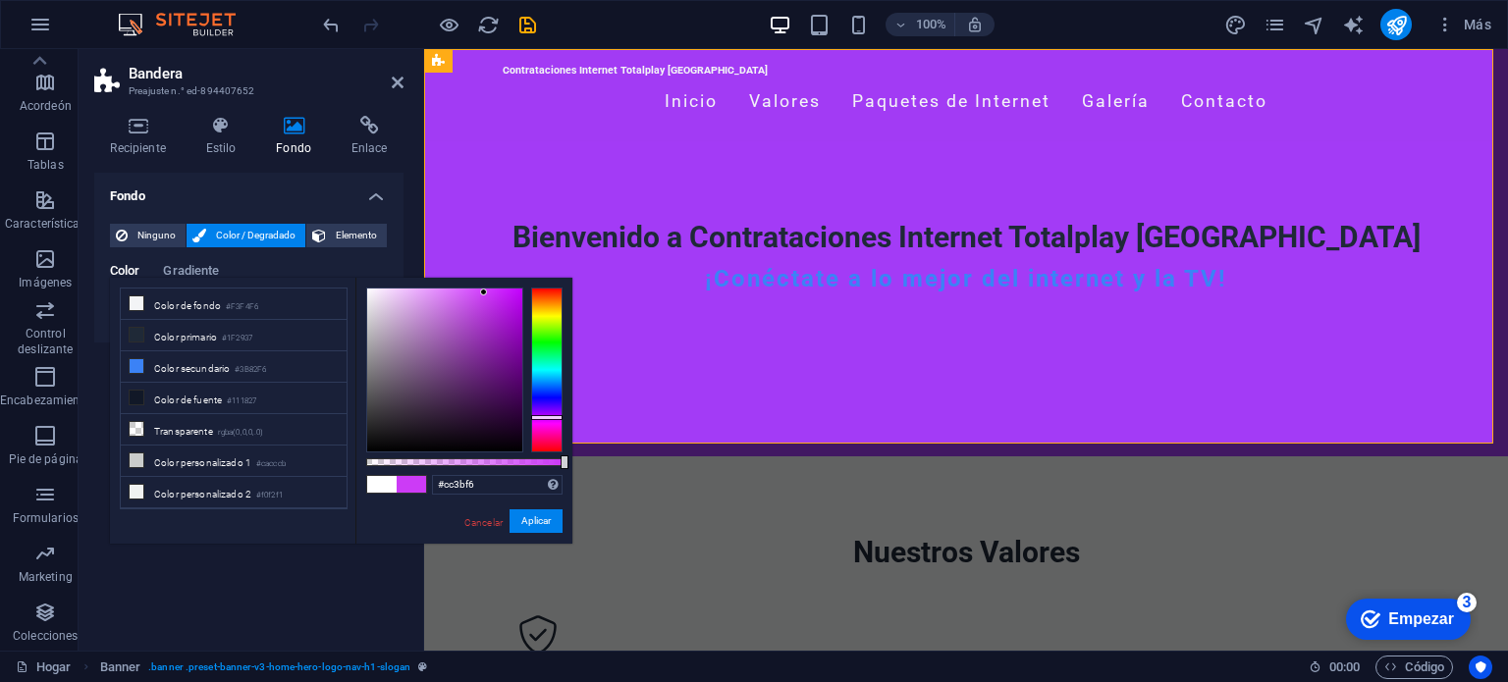
click at [551, 417] on div at bounding box center [546, 370] width 31 height 165
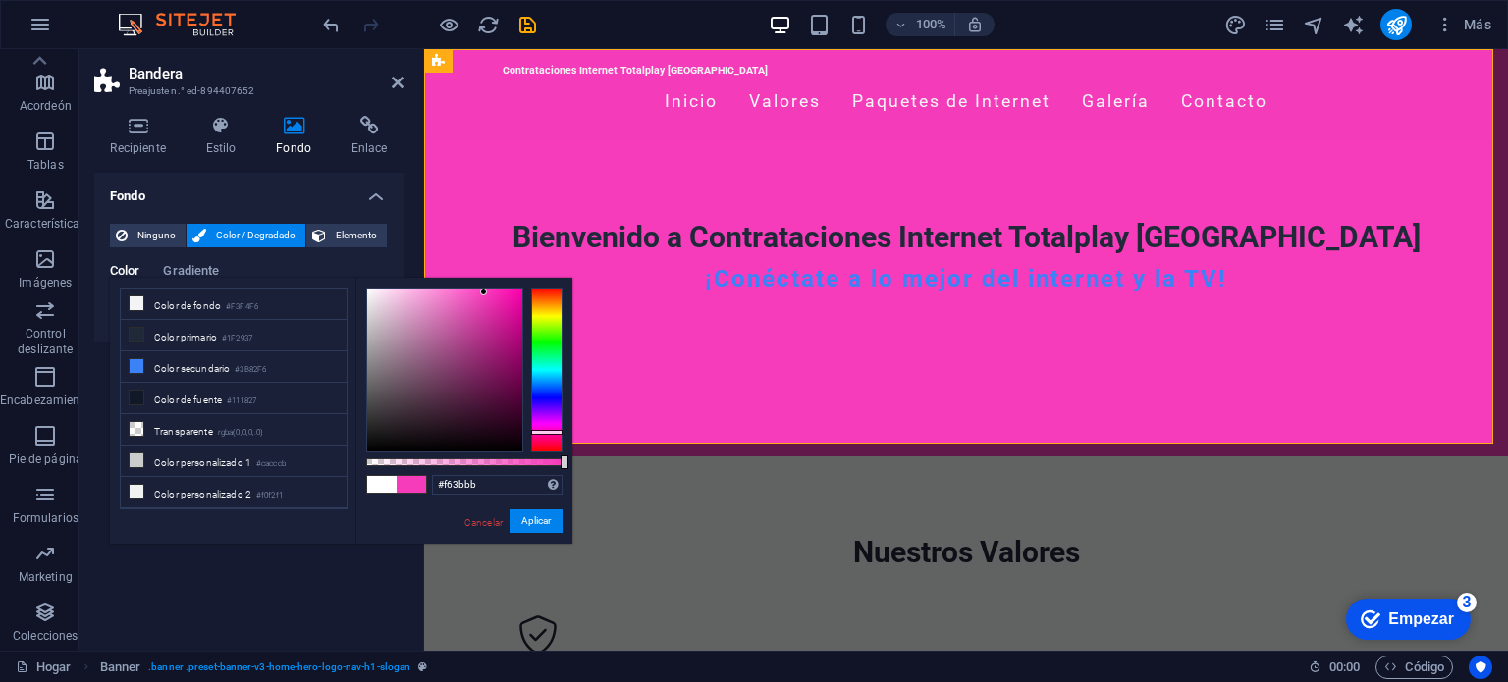
click at [551, 432] on div at bounding box center [546, 370] width 31 height 165
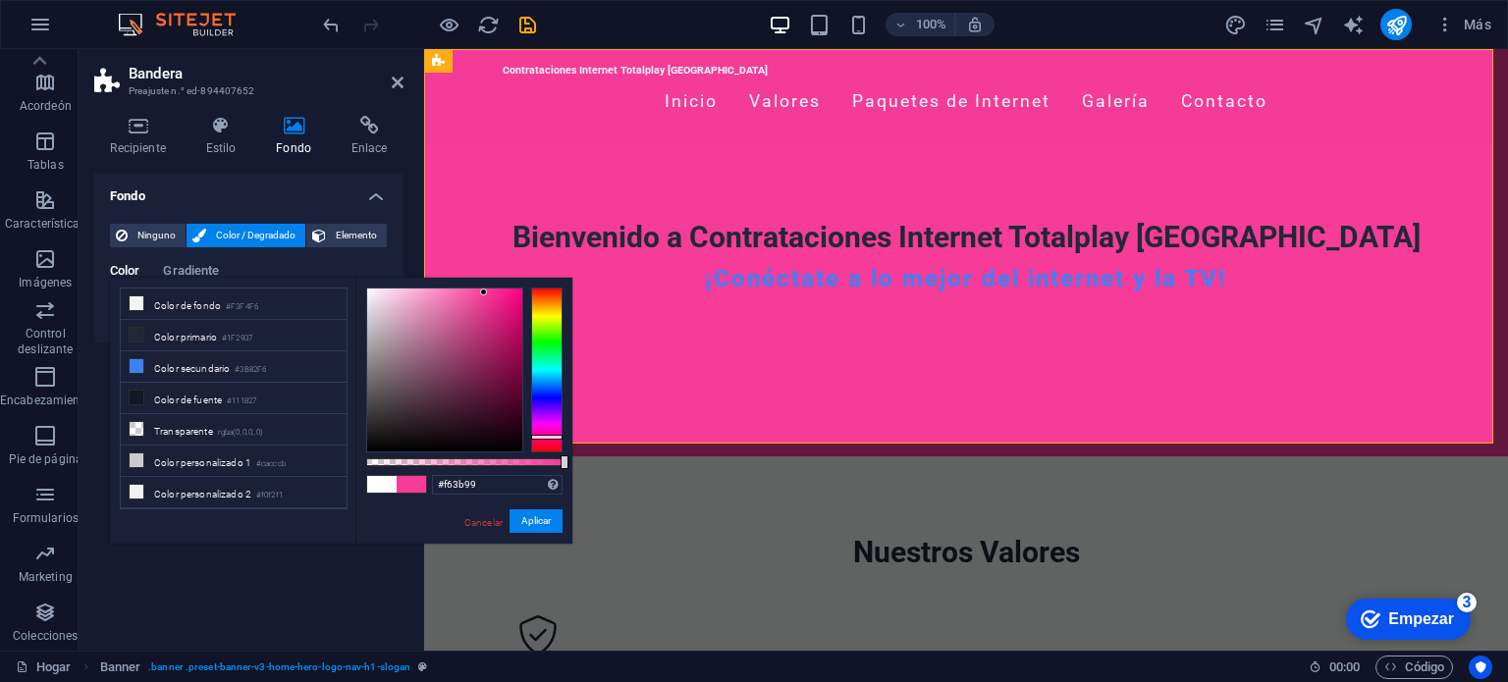
click at [551, 437] on div at bounding box center [546, 370] width 31 height 165
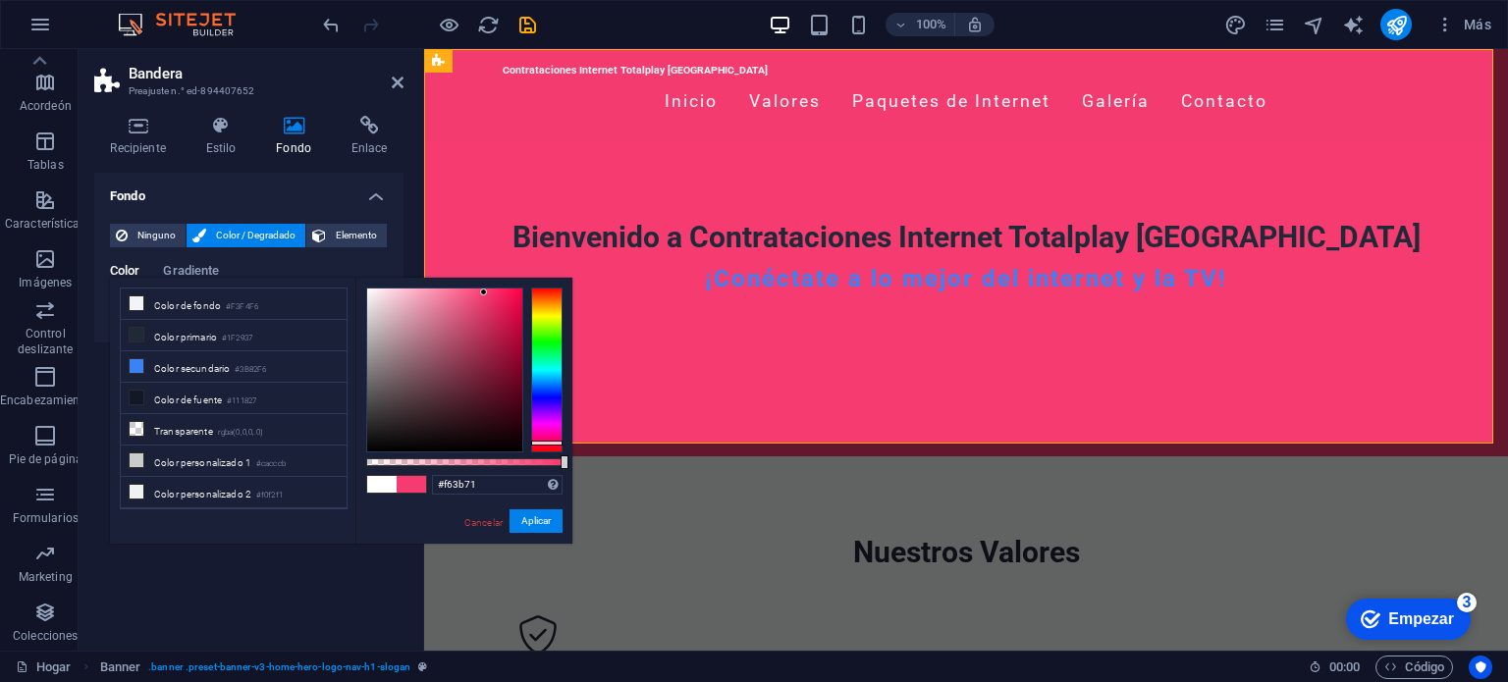
click at [553, 443] on div at bounding box center [546, 370] width 31 height 165
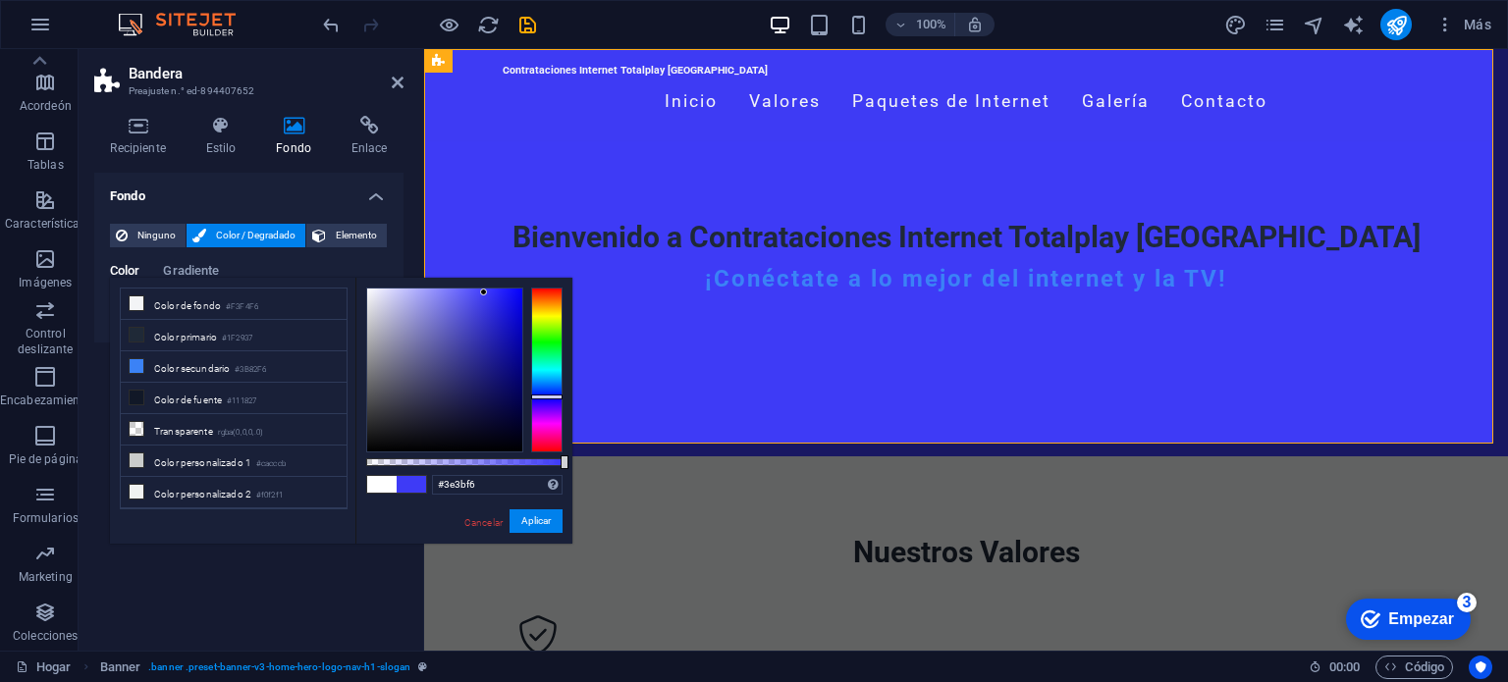
click at [549, 397] on div at bounding box center [546, 370] width 31 height 165
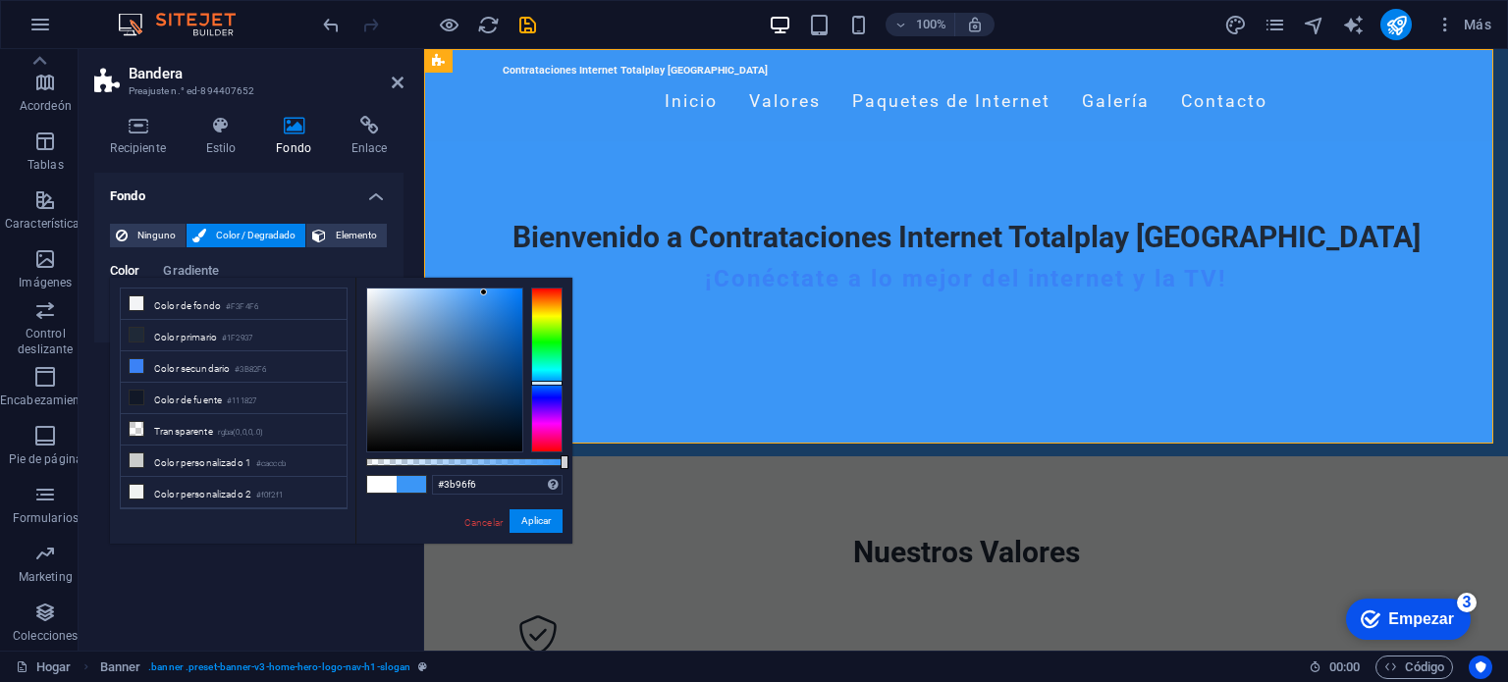
click at [549, 383] on div at bounding box center [546, 370] width 31 height 165
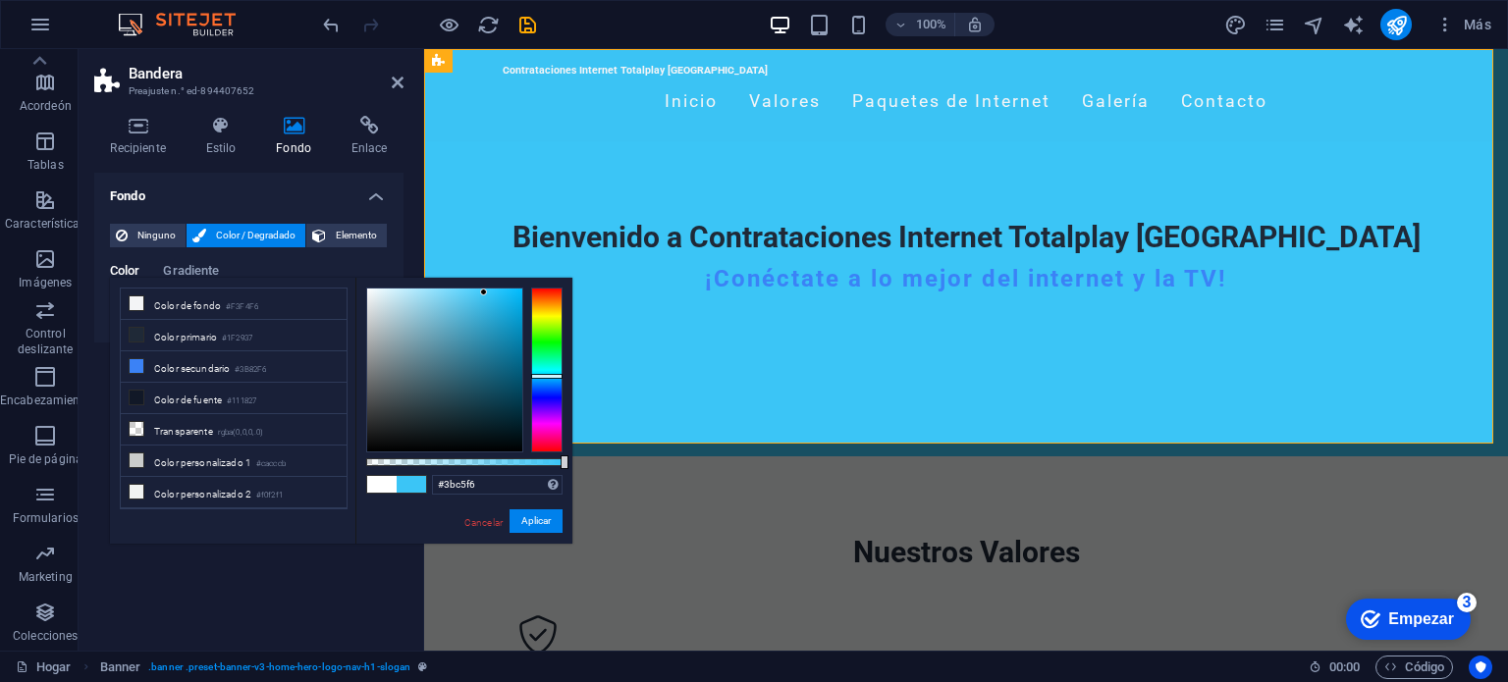
click at [549, 376] on div at bounding box center [546, 370] width 31 height 165
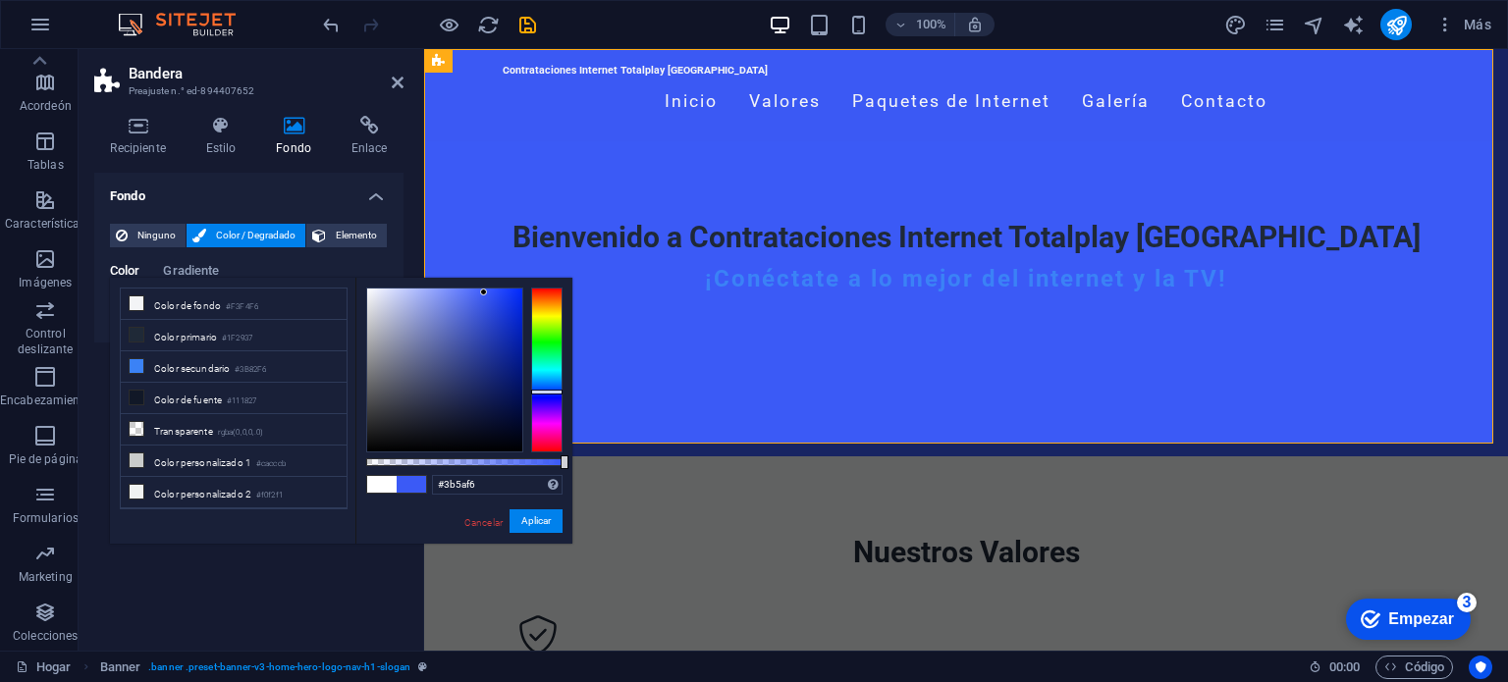
click at [553, 392] on div at bounding box center [546, 370] width 31 height 165
type input "#6d3bf6"
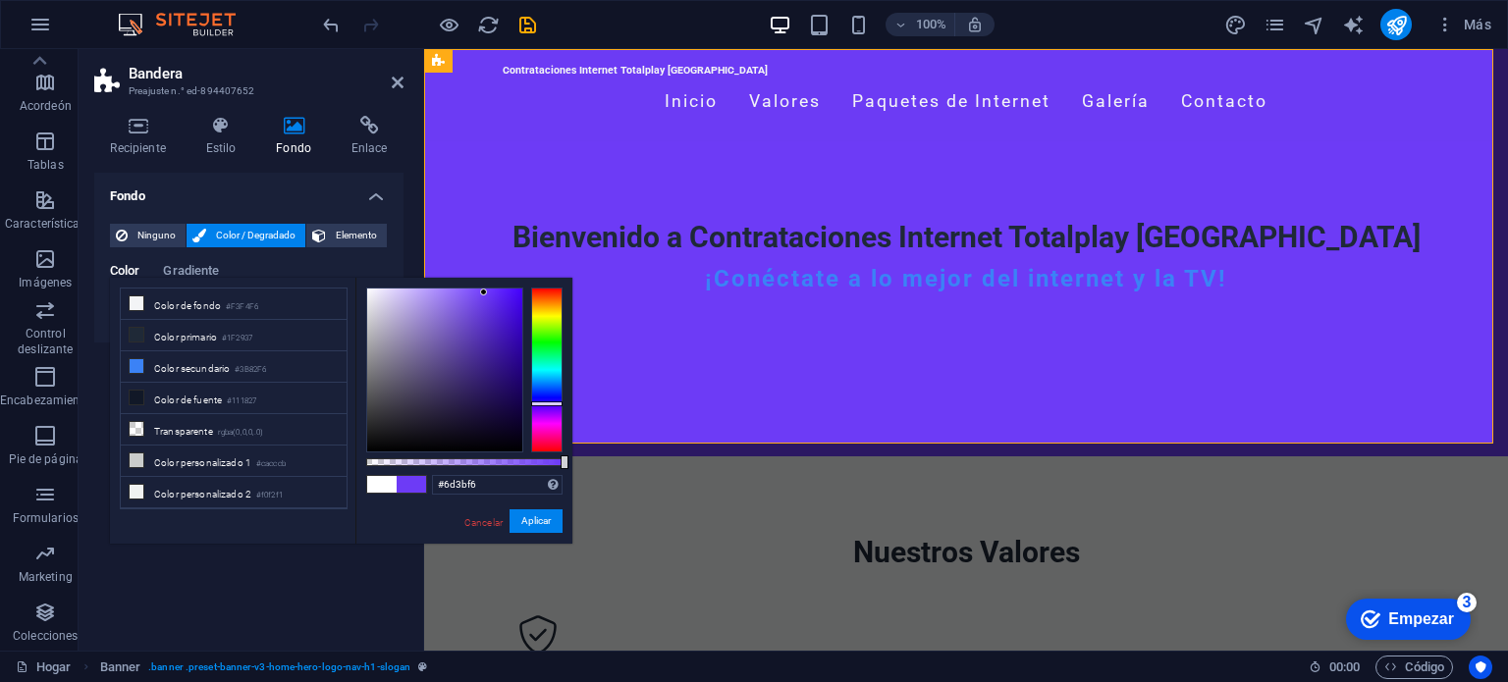
click at [554, 404] on div at bounding box center [546, 370] width 31 height 165
click at [985, 347] on div "Bienvenido a Contrataciones Internet Totalplay Mérida ¡Conéctate a lo mejor del…" at bounding box center [966, 264] width 1084 height 246
click at [550, 517] on button "Aplicar" at bounding box center [536, 522] width 53 height 25
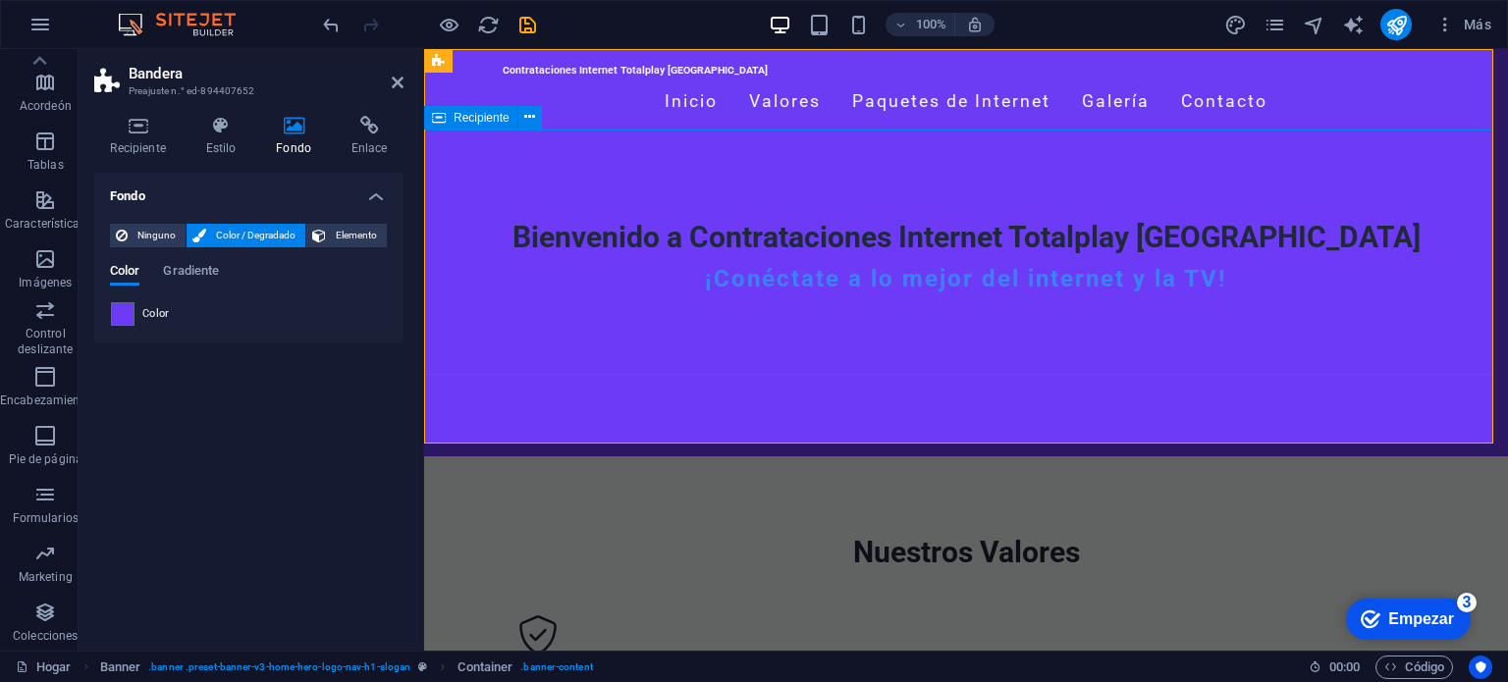
click at [717, 176] on div "Bienvenido a Contrataciones Internet Totalplay Mérida ¡Conéctate a lo mejor del…" at bounding box center [966, 264] width 1084 height 246
click at [764, 265] on div "¡Conéctate a lo mejor del internet y la TV!" at bounding box center [966, 279] width 927 height 28
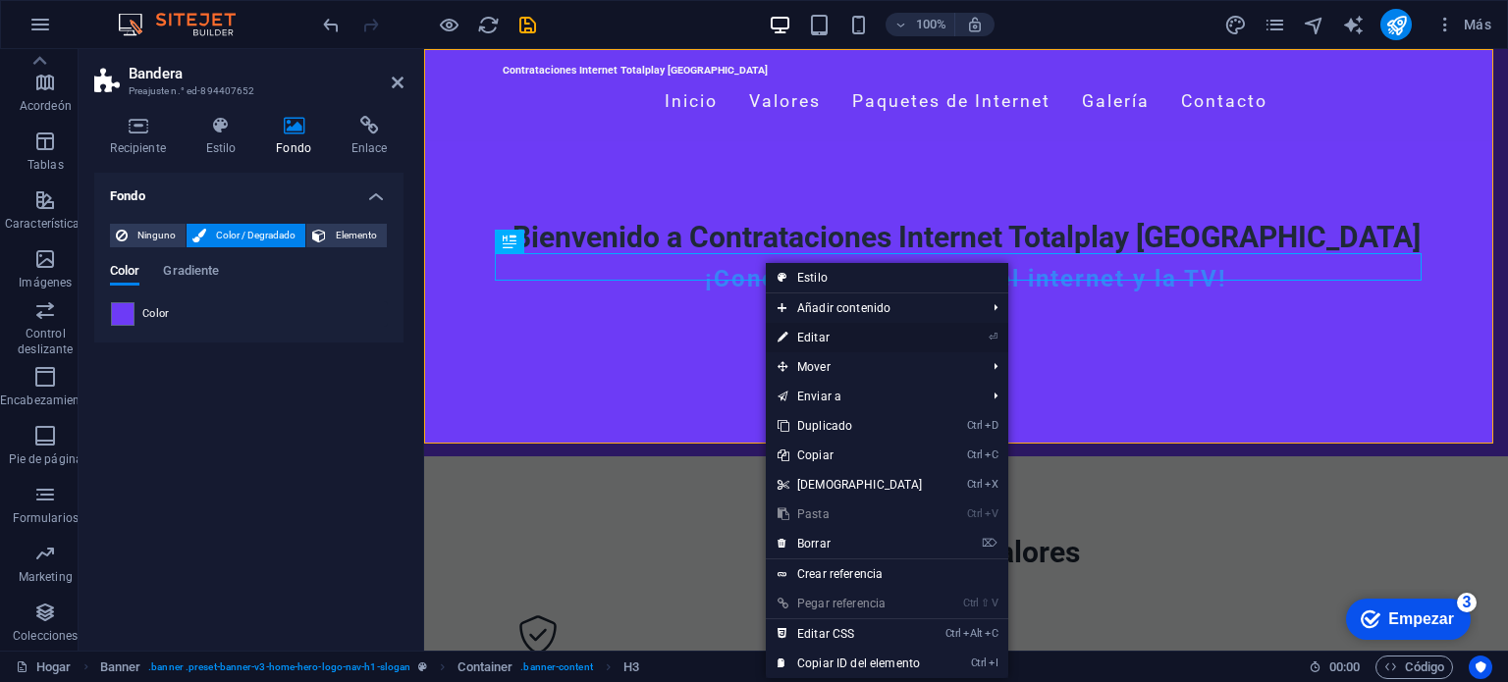
click at [819, 336] on font "Editar" at bounding box center [813, 338] width 32 height 14
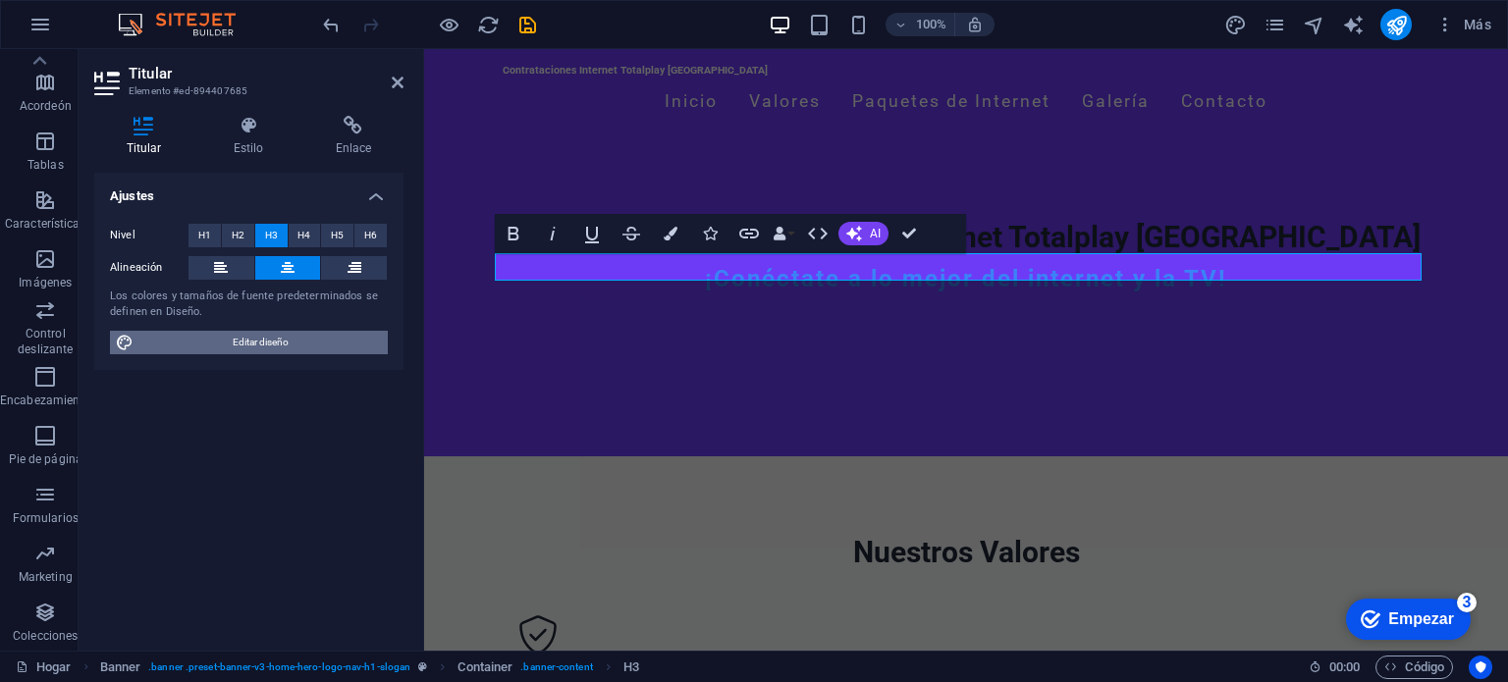
drag, startPoint x: 316, startPoint y: 336, endPoint x: 58, endPoint y: 292, distance: 262.0
click at [316, 336] on span "Editar diseño" at bounding box center [260, 343] width 243 height 24
select select "px"
select select "200"
select select "px"
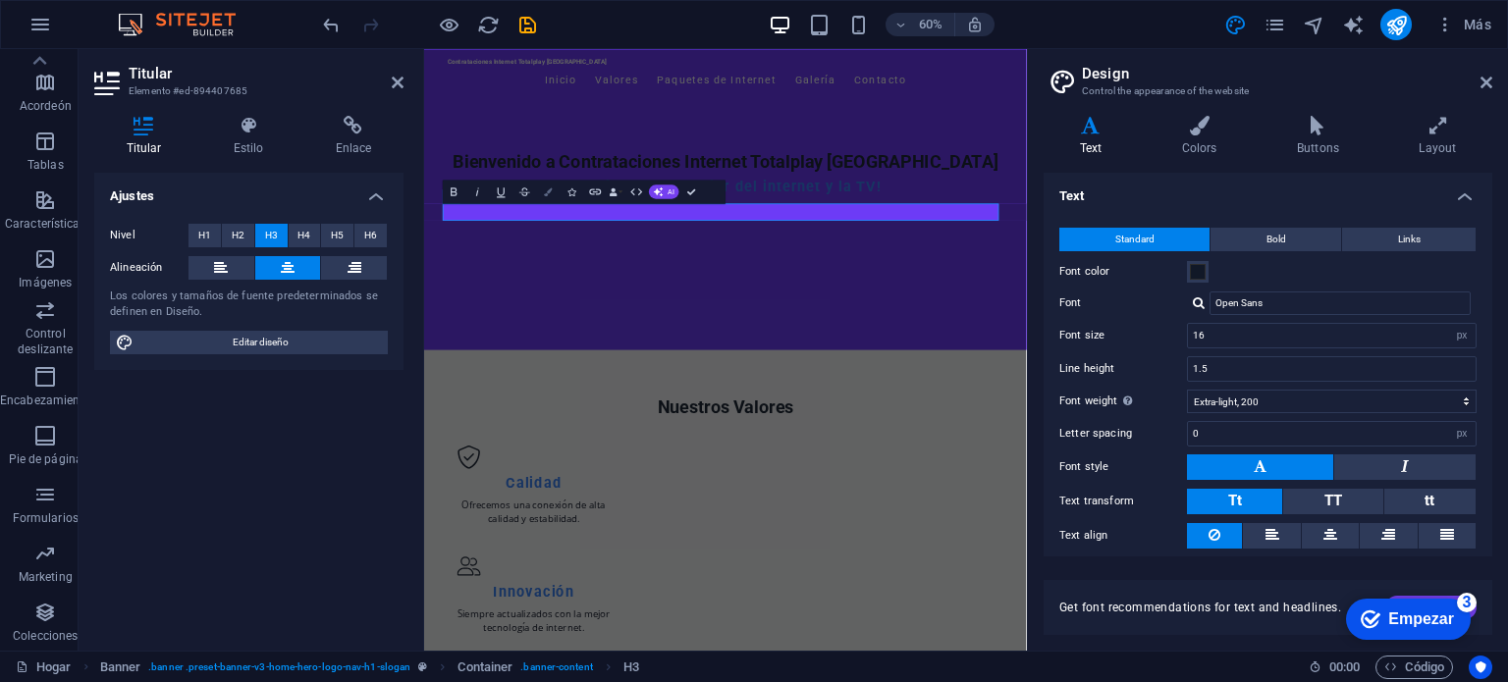
click at [547, 193] on icon "button" at bounding box center [548, 192] width 8 height 8
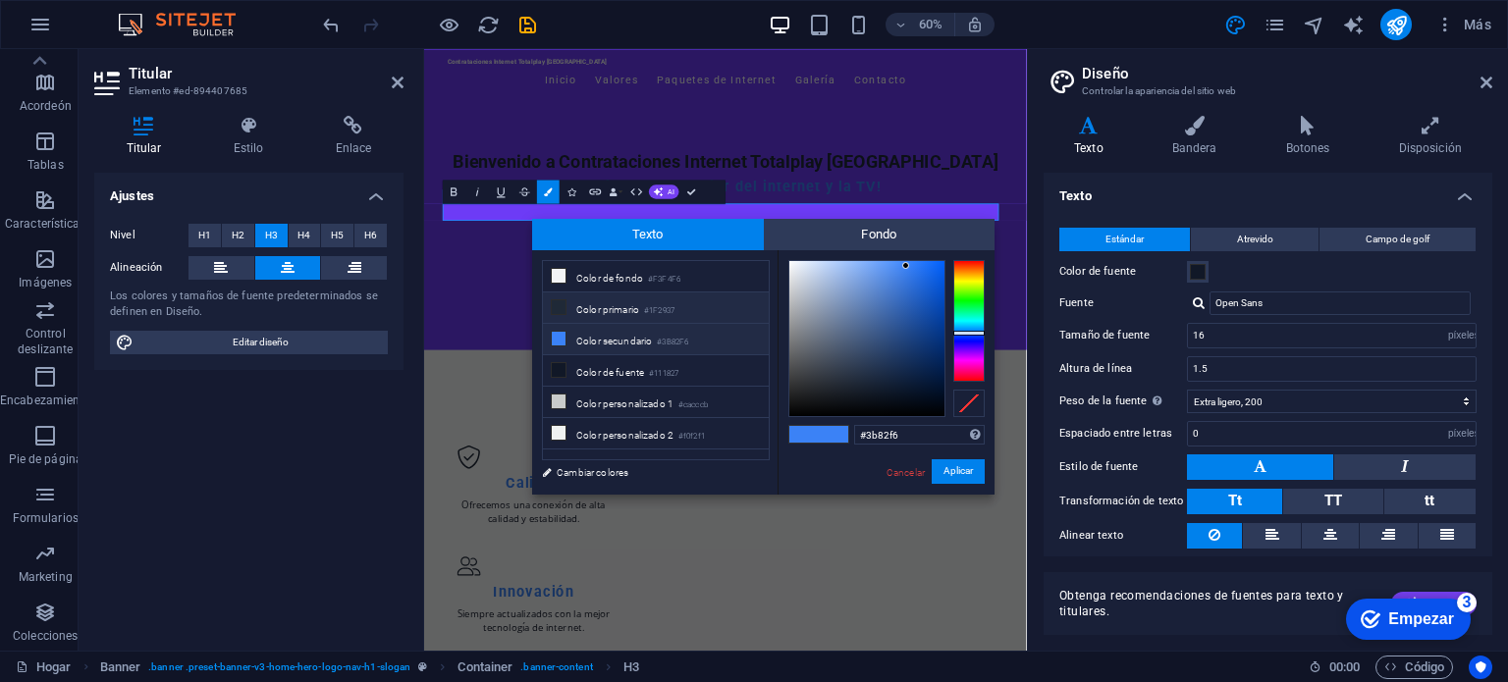
click at [632, 309] on font "Color primario" at bounding box center [607, 309] width 63 height 11
type input "#dbe4f1"
click at [802, 269] on div at bounding box center [866, 338] width 155 height 155
click at [906, 470] on font "Cancelar" at bounding box center [906, 472] width 38 height 11
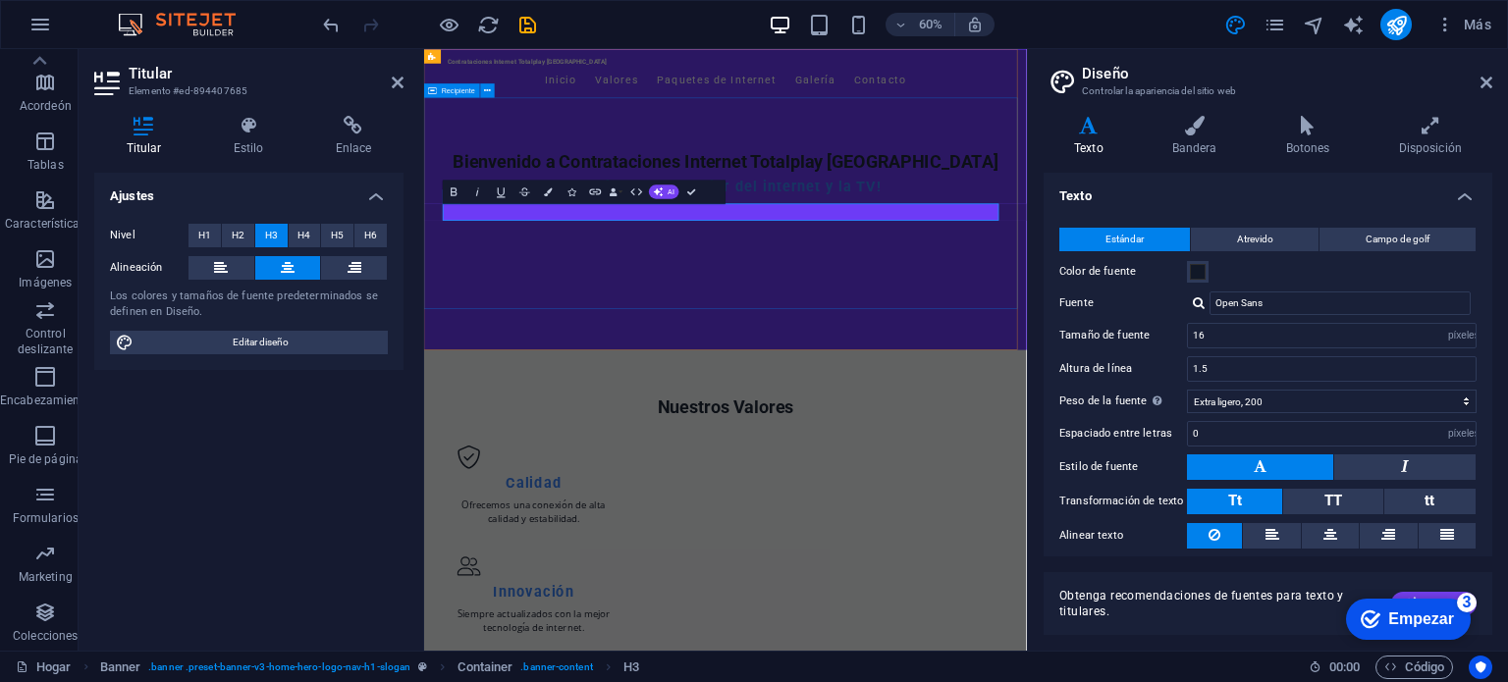
click at [1107, 388] on div "Bienvenido a Contrataciones Internet Totalplay Mérida ¡Conéctate a lo mejor del…" at bounding box center [926, 264] width 1004 height 246
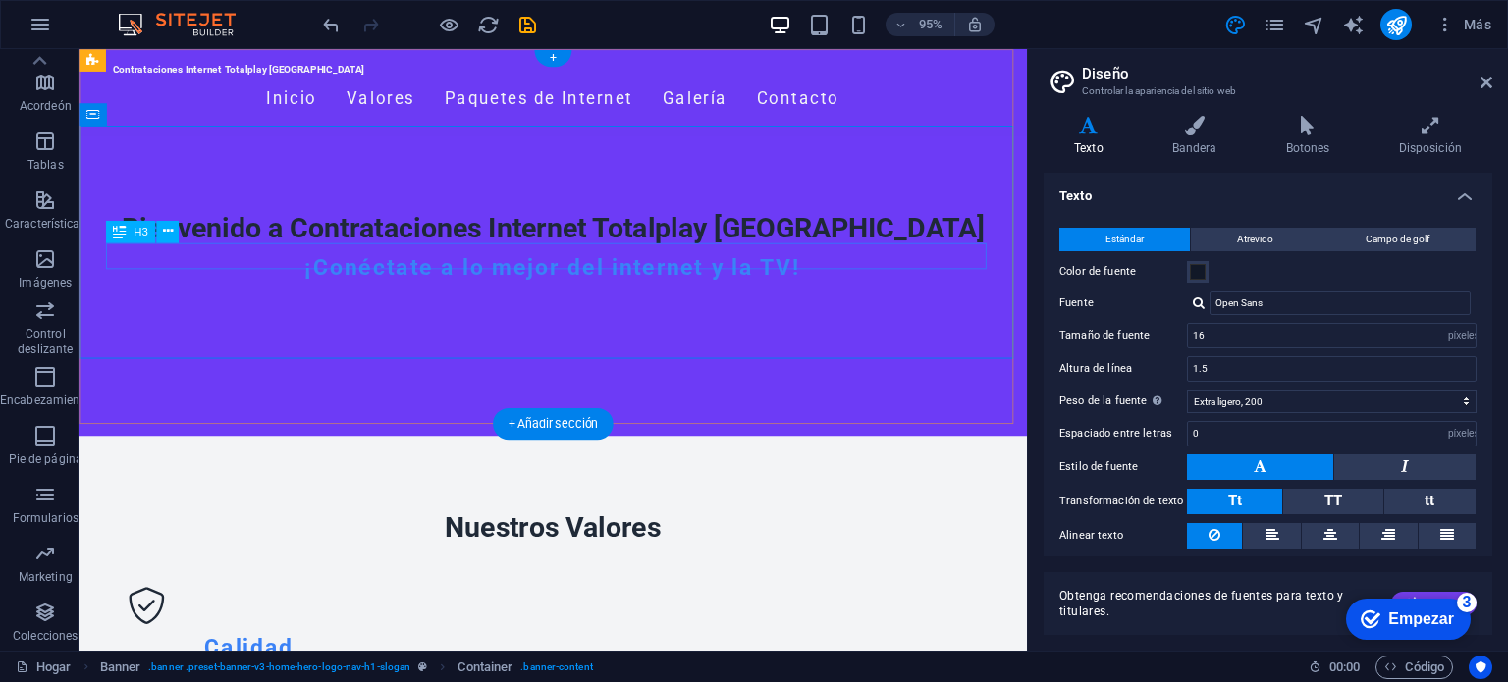
click at [533, 265] on div "¡Conéctate a lo mejor del internet y la TV!" at bounding box center [578, 279] width 927 height 28
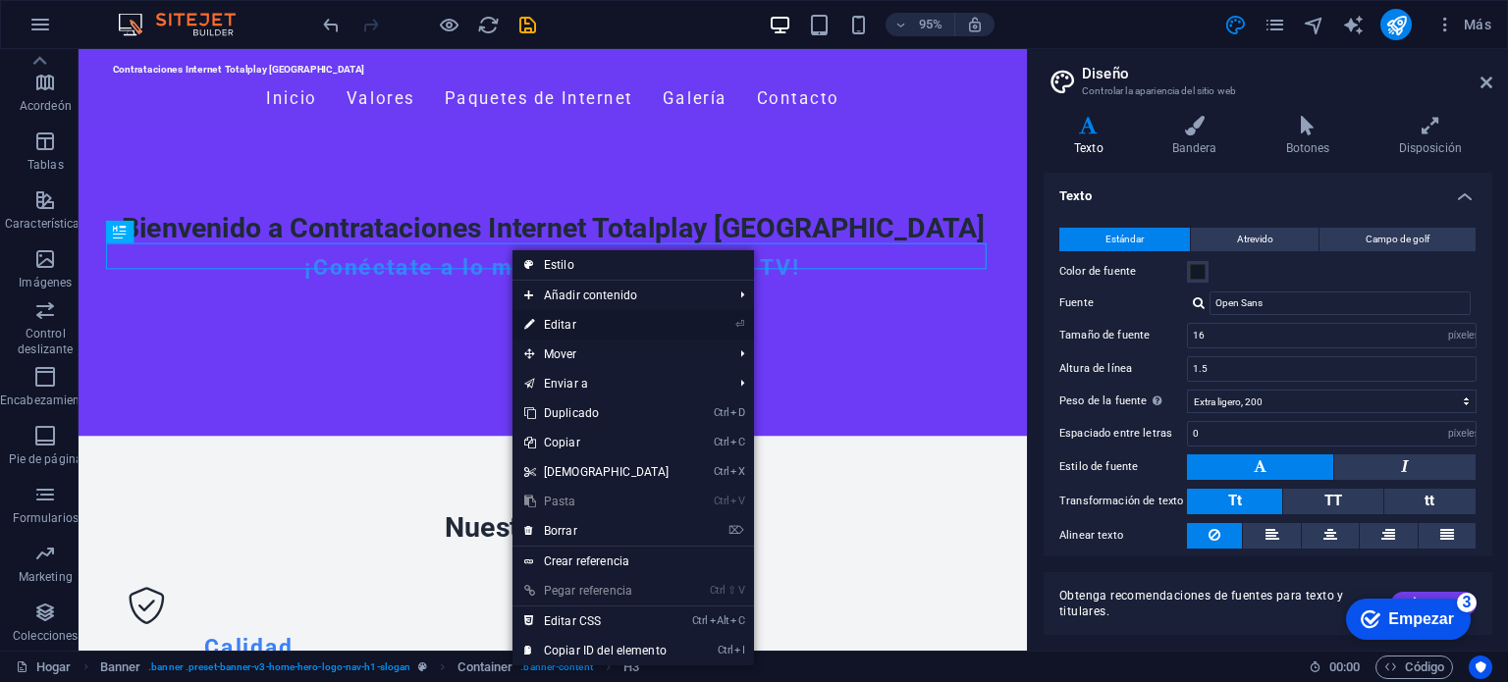
click at [558, 334] on link "⏎ Editar" at bounding box center [597, 324] width 169 height 29
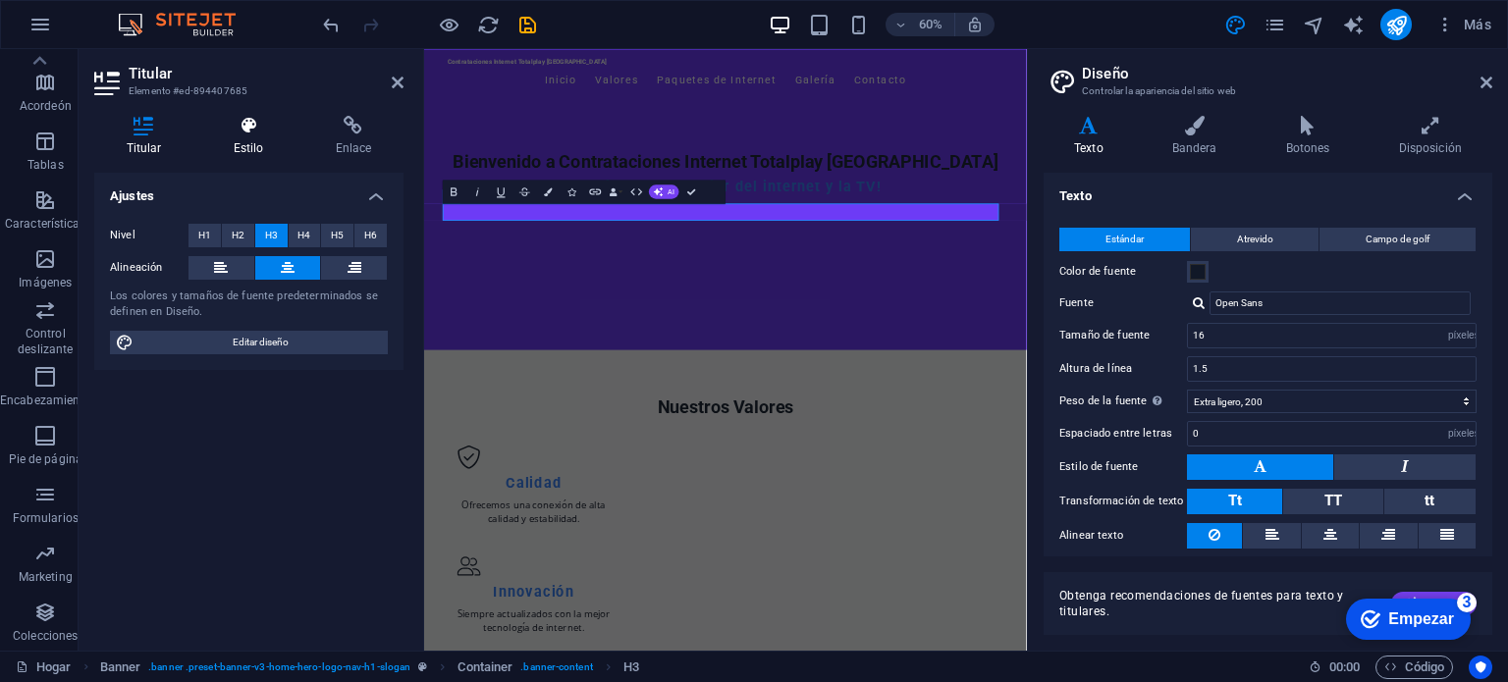
click at [243, 150] on font "Estilo" at bounding box center [249, 148] width 30 height 14
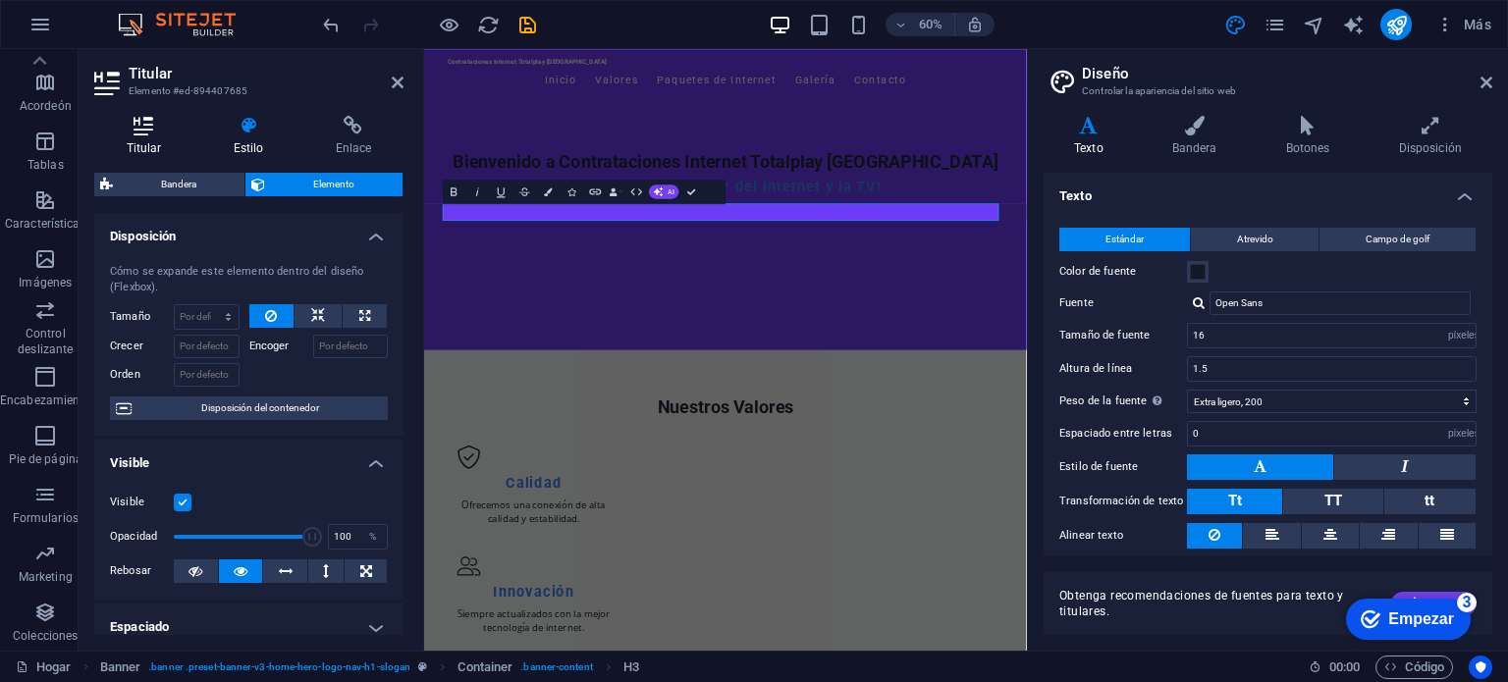
click at [158, 146] on font "Titular" at bounding box center [144, 148] width 35 height 14
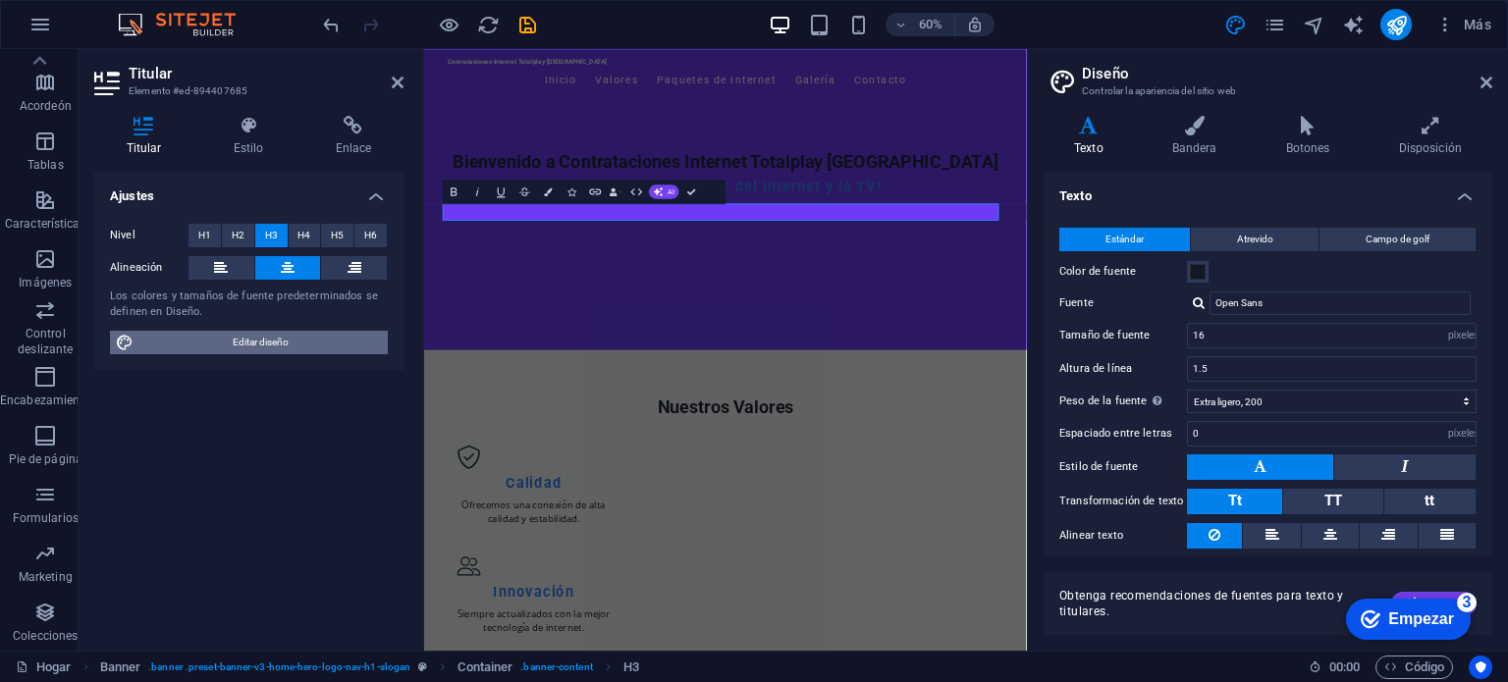
click at [281, 337] on font "Editar diseño" at bounding box center [261, 342] width 56 height 11
click at [1192, 269] on span at bounding box center [1198, 272] width 16 height 16
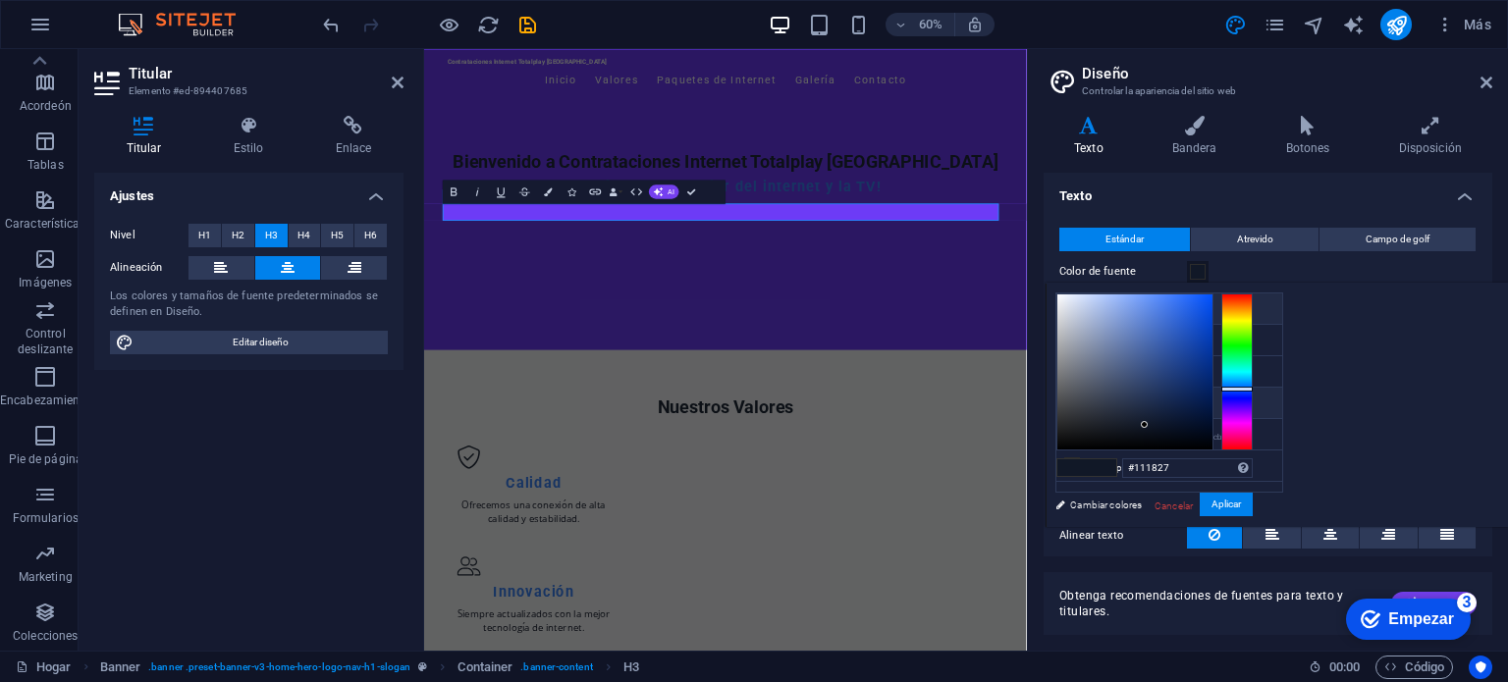
click at [1072, 312] on icon at bounding box center [1072, 308] width 14 height 14
click at [1131, 346] on li "Color primario #1F2937" at bounding box center [1169, 340] width 226 height 31
click at [1134, 368] on font "Color secundario" at bounding box center [1128, 373] width 76 height 11
click at [1131, 405] on font "Color de fuente" at bounding box center [1124, 405] width 68 height 11
click at [1213, 303] on div at bounding box center [1134, 372] width 155 height 155
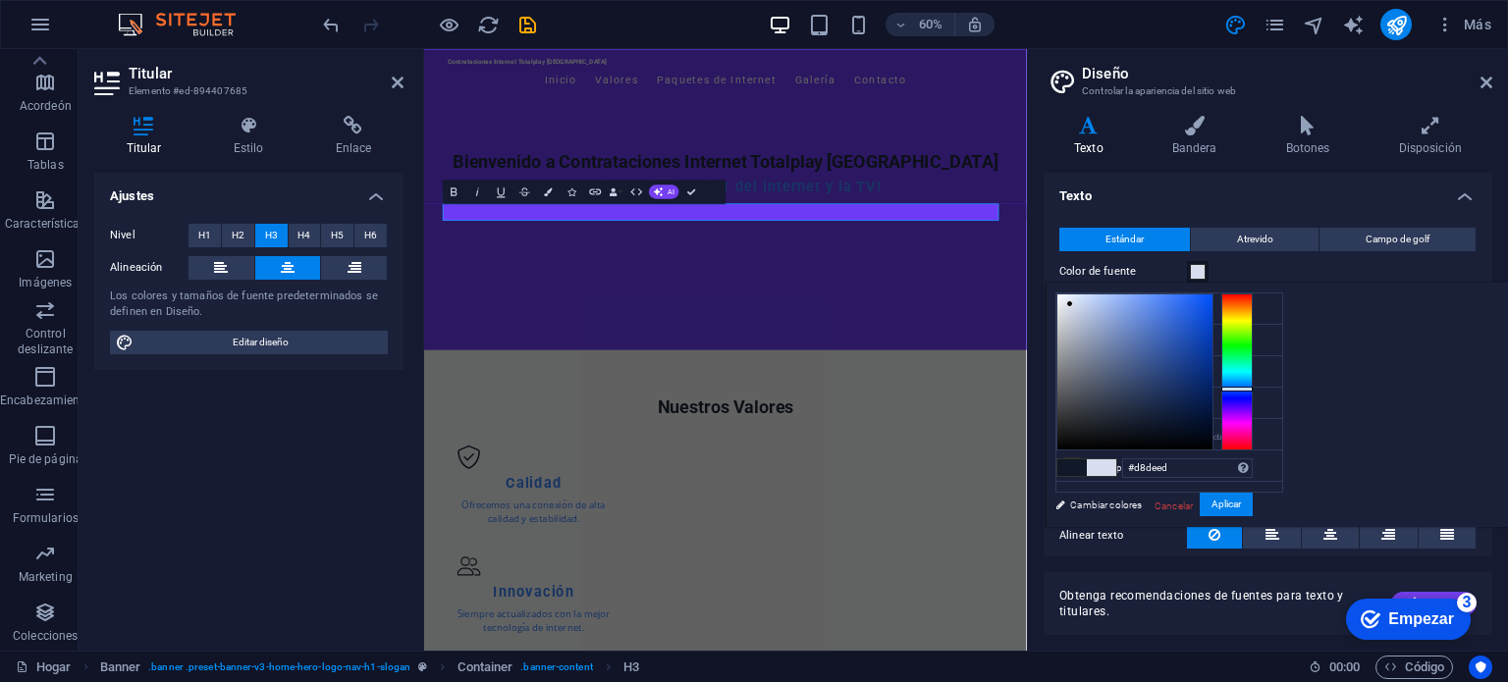
click at [1073, 303] on div at bounding box center [1069, 303] width 7 height 7
click at [1253, 512] on button "Aplicar" at bounding box center [1226, 505] width 53 height 25
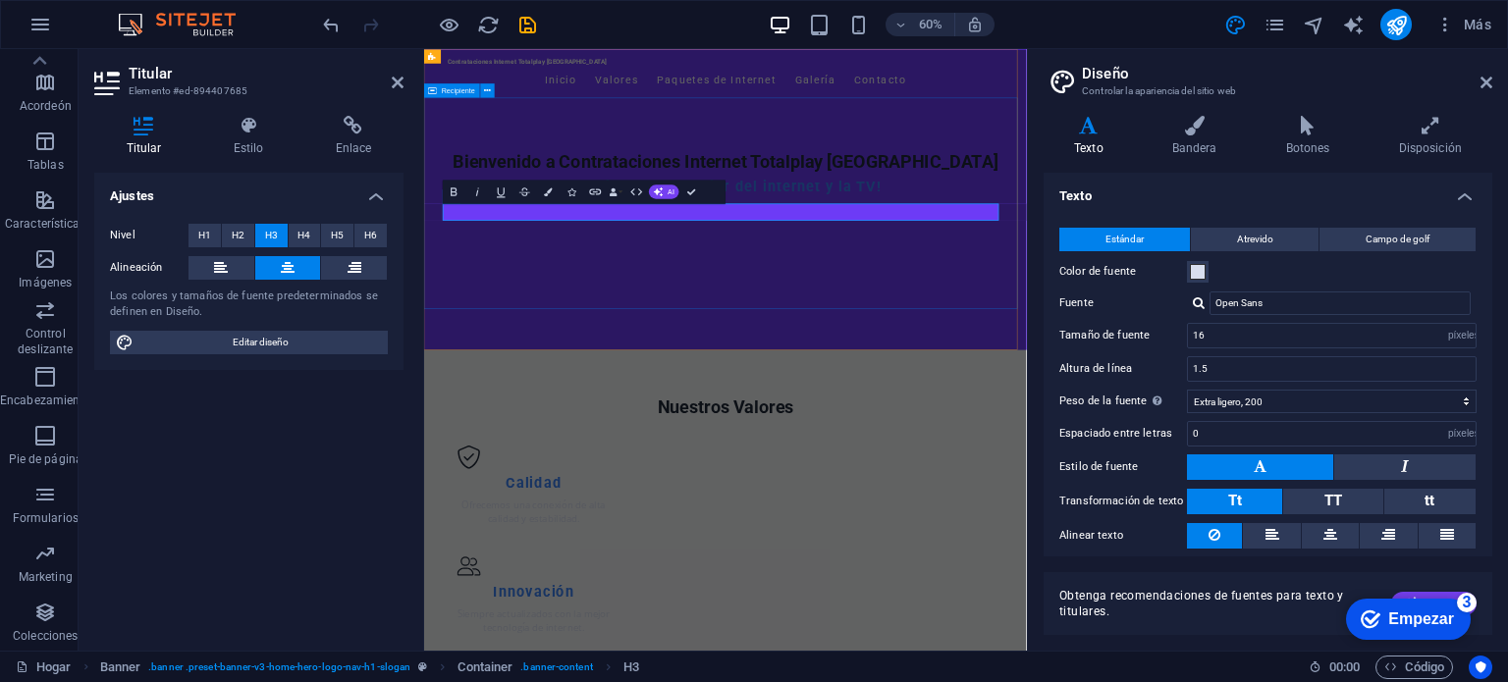
click at [1290, 388] on div "Bienvenido a Contrataciones Internet Totalplay Mérida ¡Conéctate a lo mejor del…" at bounding box center [926, 264] width 1004 height 246
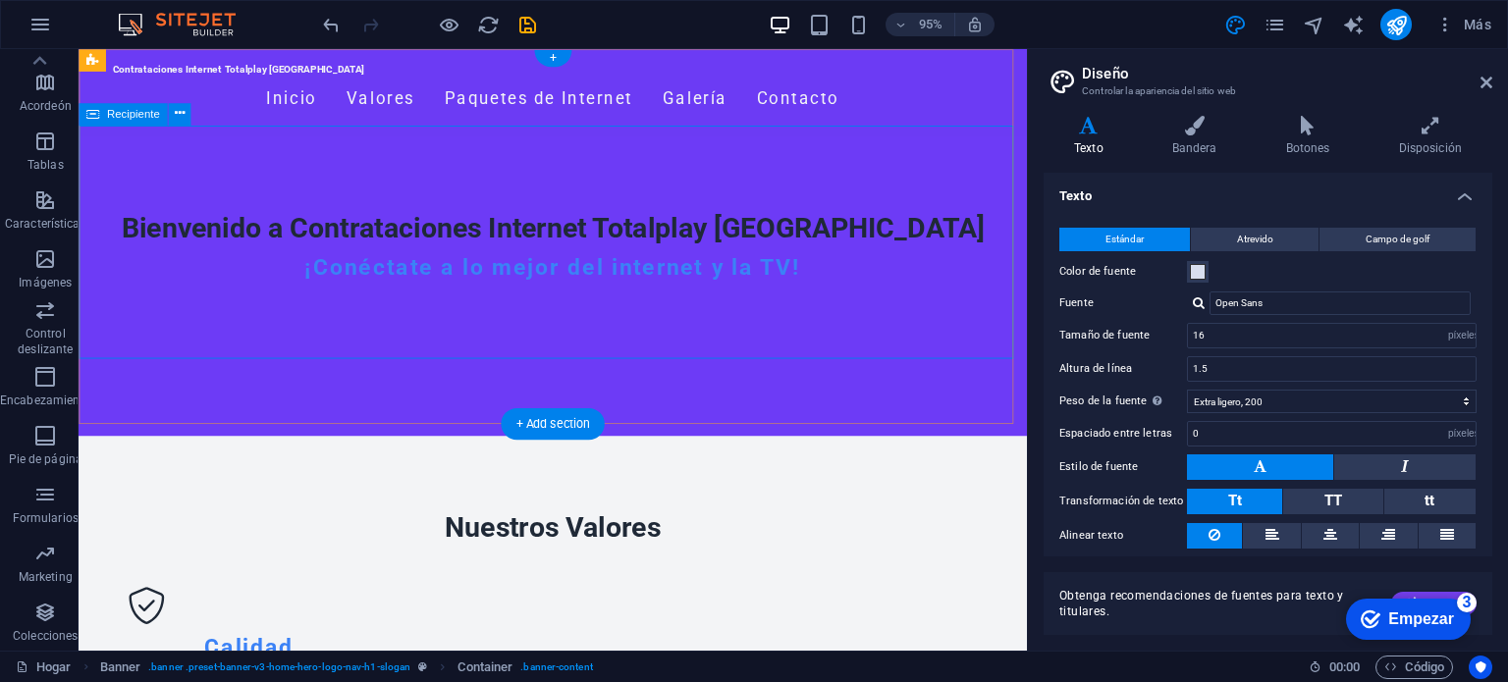
click at [832, 350] on div "Bienvenido a Contrataciones Internet Totalplay Mérida ¡Conéctate a lo mejor del…" at bounding box center [578, 264] width 999 height 246
click at [759, 275] on div "¡Conéctate a lo mejor del internet y la TV!" at bounding box center [578, 279] width 927 height 28
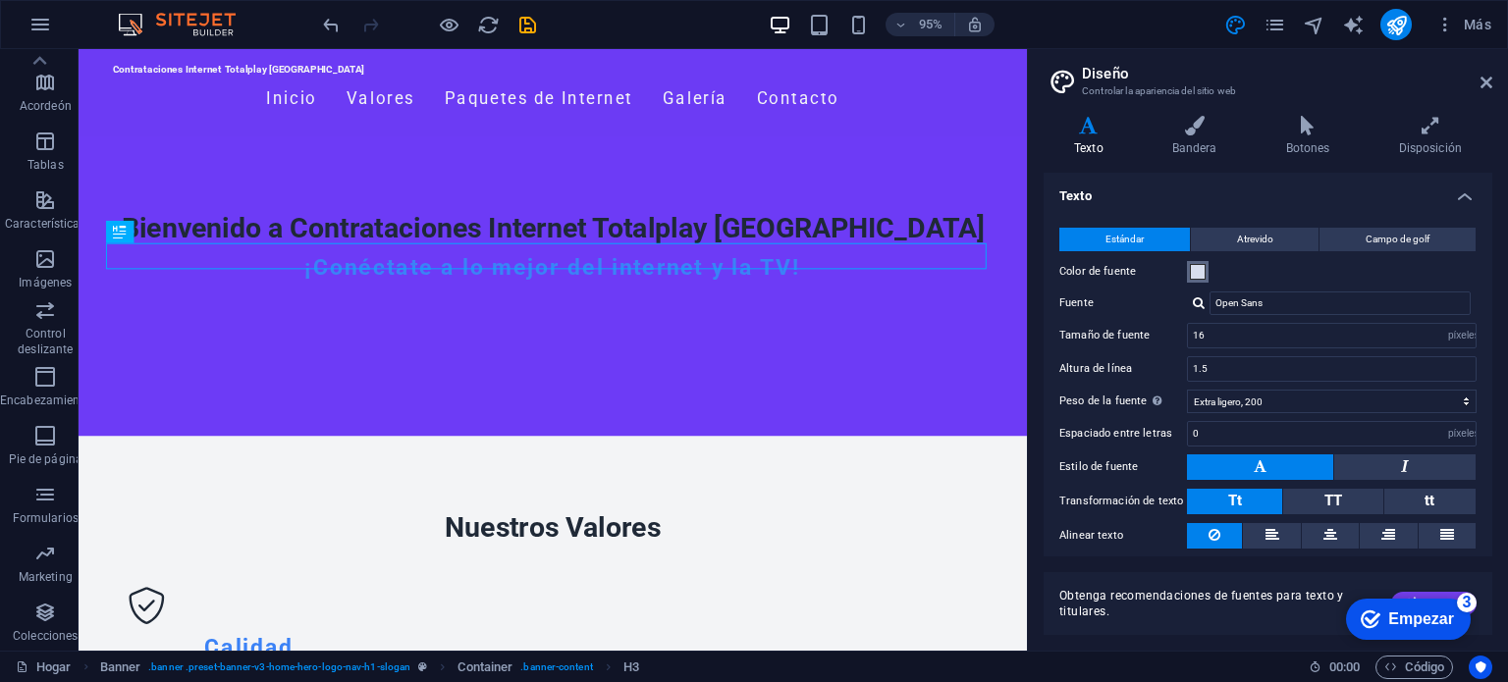
click at [1198, 274] on span at bounding box center [1198, 272] width 16 height 16
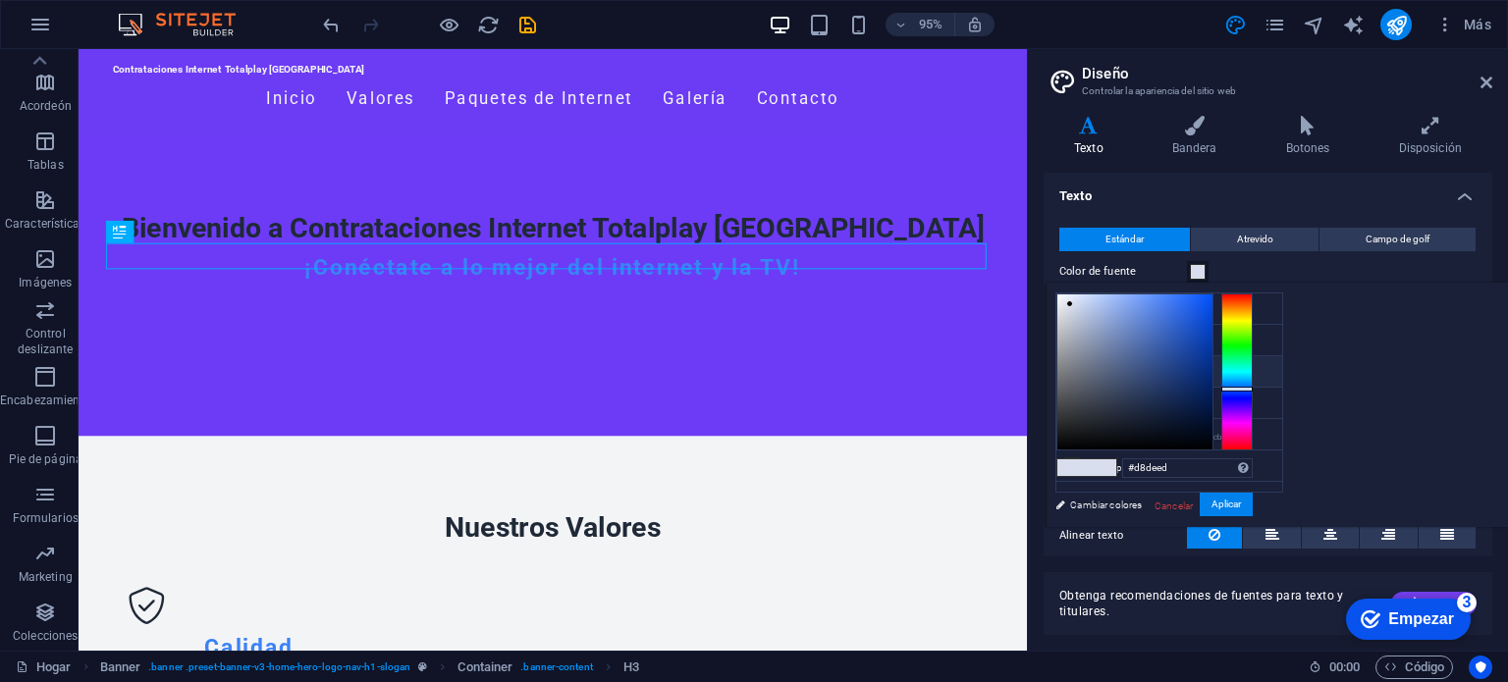
click at [1157, 368] on font "Color secundario" at bounding box center [1128, 373] width 76 height 11
click at [1213, 313] on div at bounding box center [1134, 372] width 155 height 155
click at [1213, 298] on div at bounding box center [1134, 372] width 155 height 155
click at [1136, 410] on li "Color de fuente #111827" at bounding box center [1169, 403] width 226 height 31
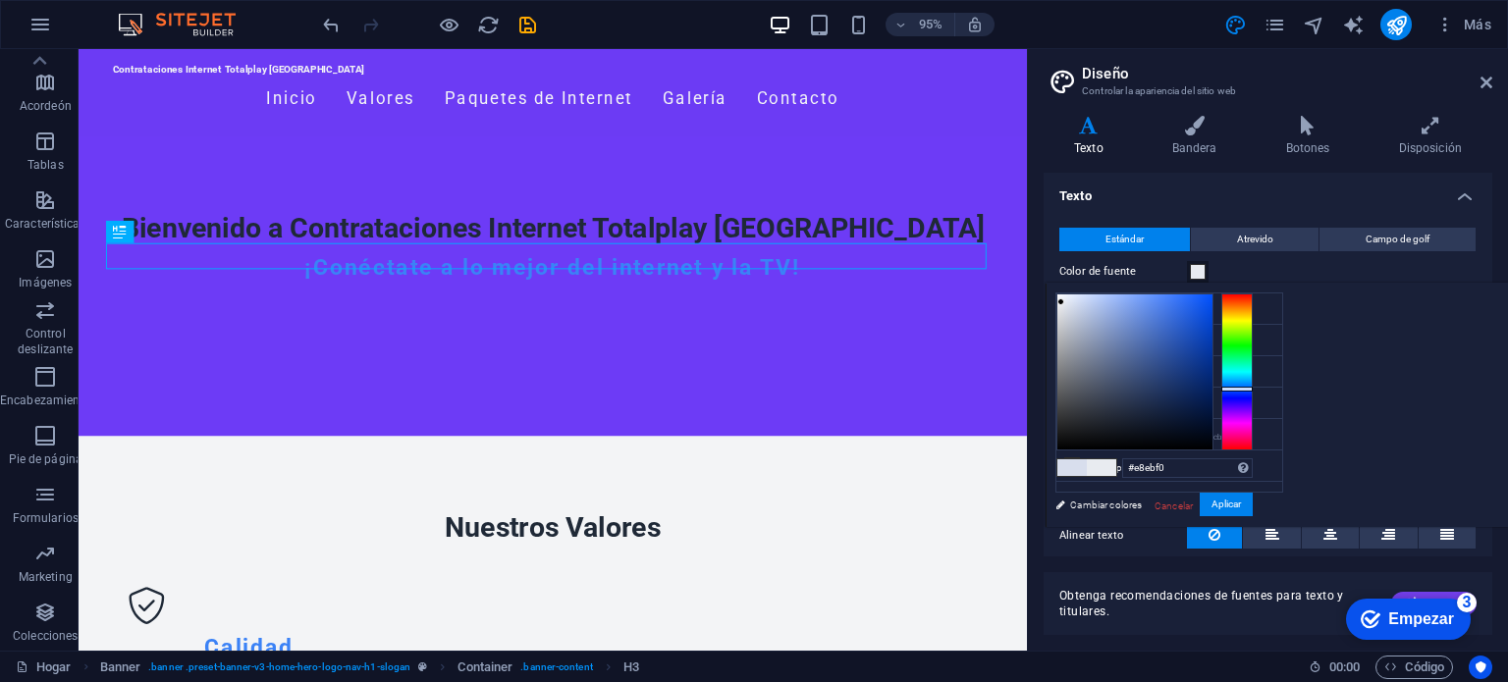
click at [1213, 301] on div at bounding box center [1134, 372] width 155 height 155
click at [1241, 502] on font "Aplicar" at bounding box center [1226, 504] width 29 height 11
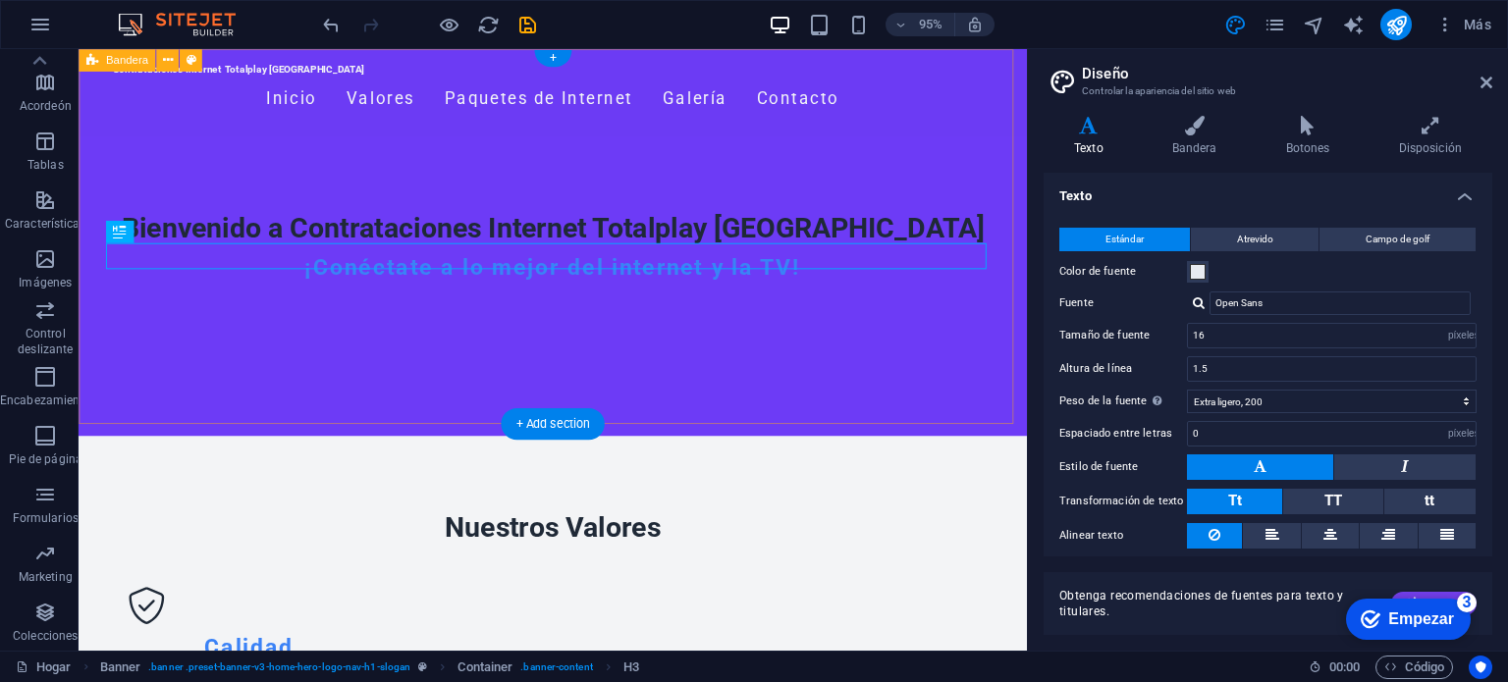
click at [889, 400] on div "Contrataciones Internet Totalplay Mérida Inicio Valores Paquetes de Internet Ga…" at bounding box center [578, 252] width 999 height 407
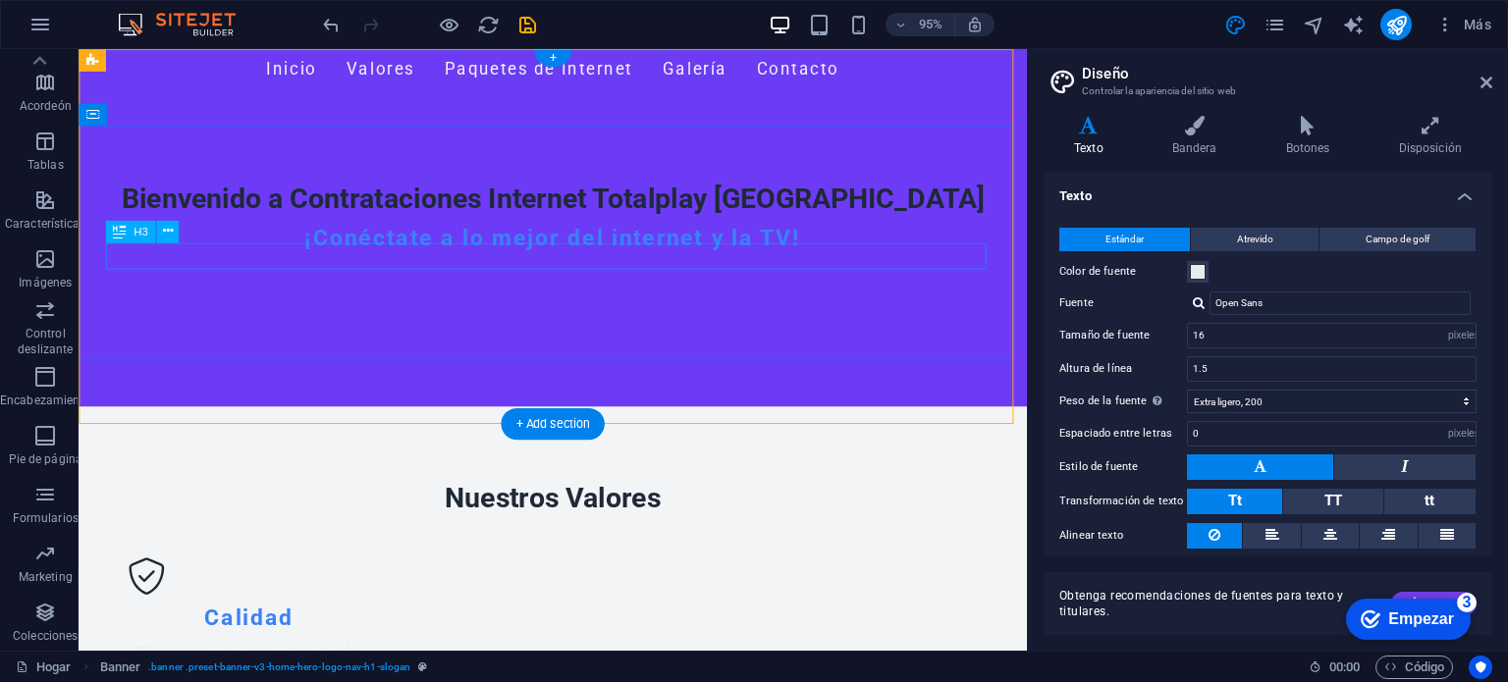
scroll to position [0, 0]
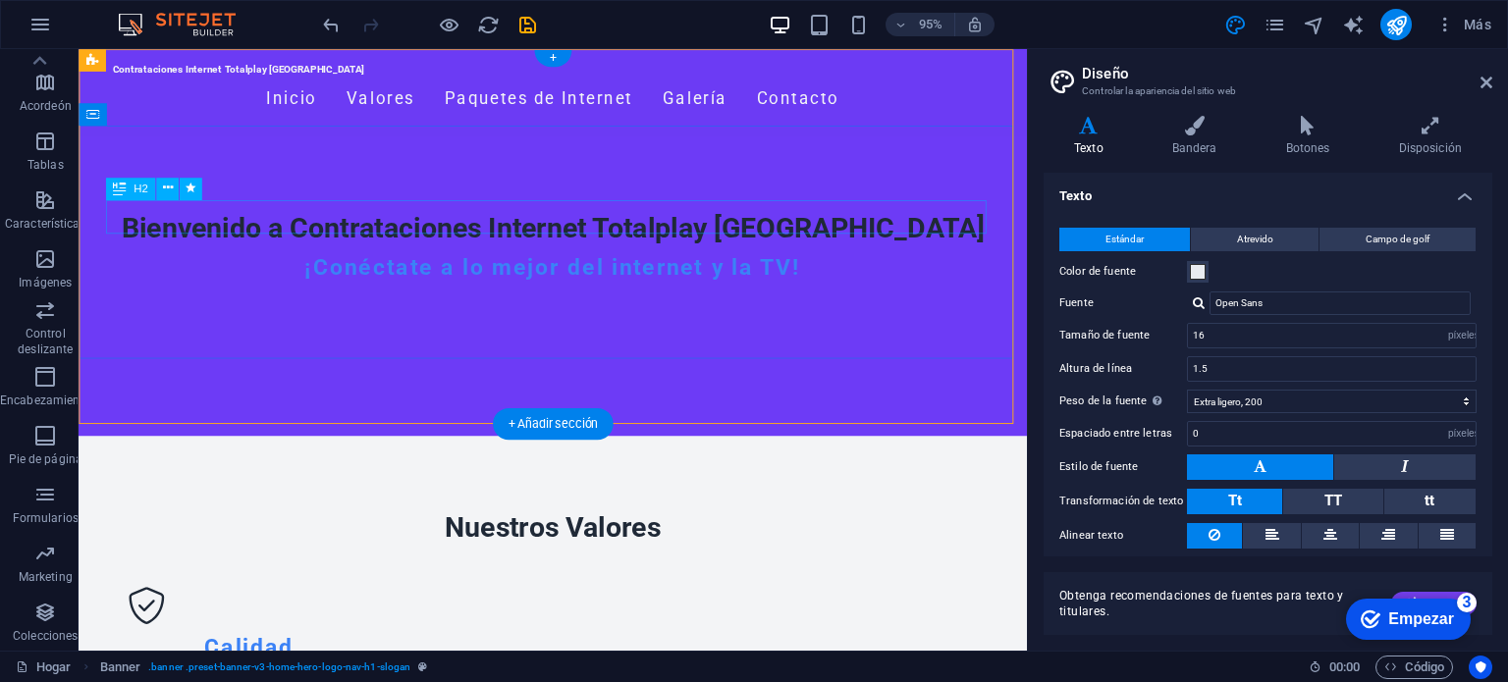
click at [732, 233] on div "Bienvenido a Contrataciones Internet Totalplay [GEOGRAPHIC_DATA]" at bounding box center [578, 237] width 927 height 35
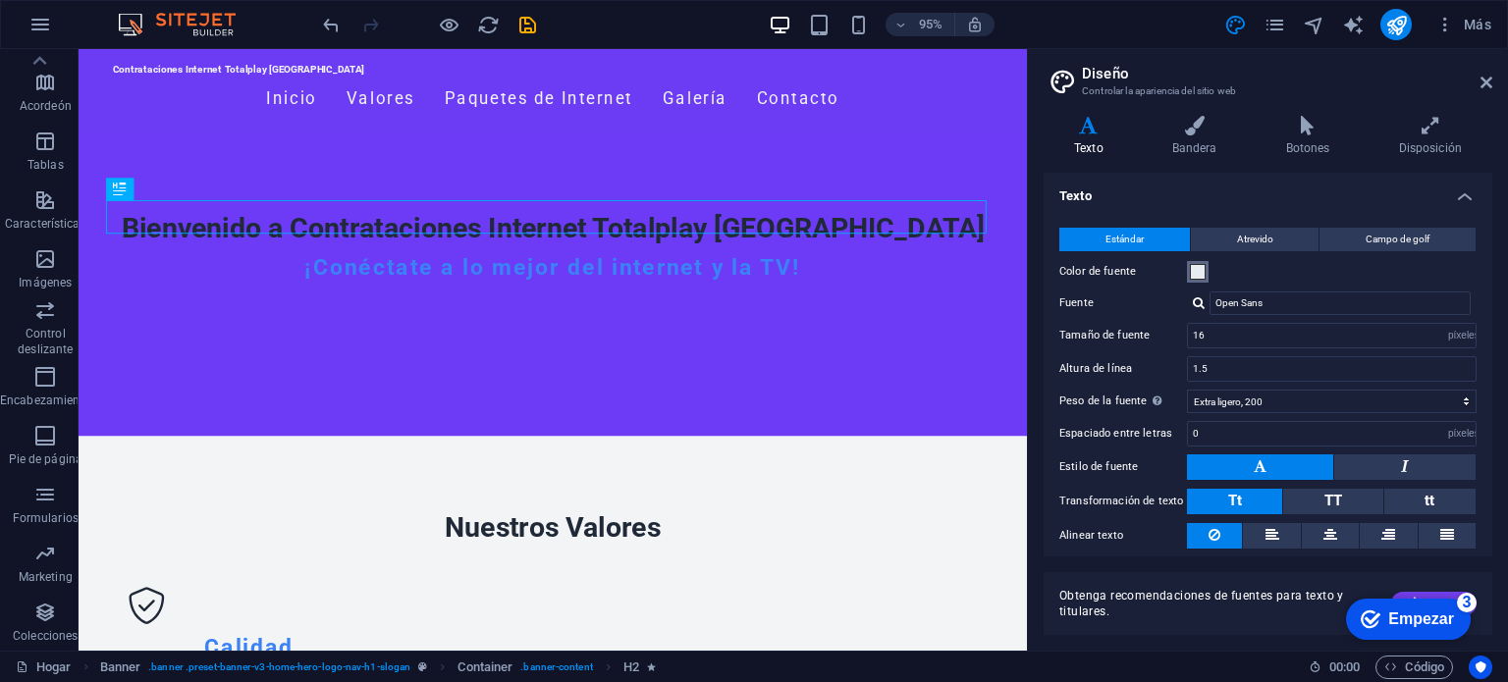
click at [1200, 266] on span at bounding box center [1198, 272] width 16 height 16
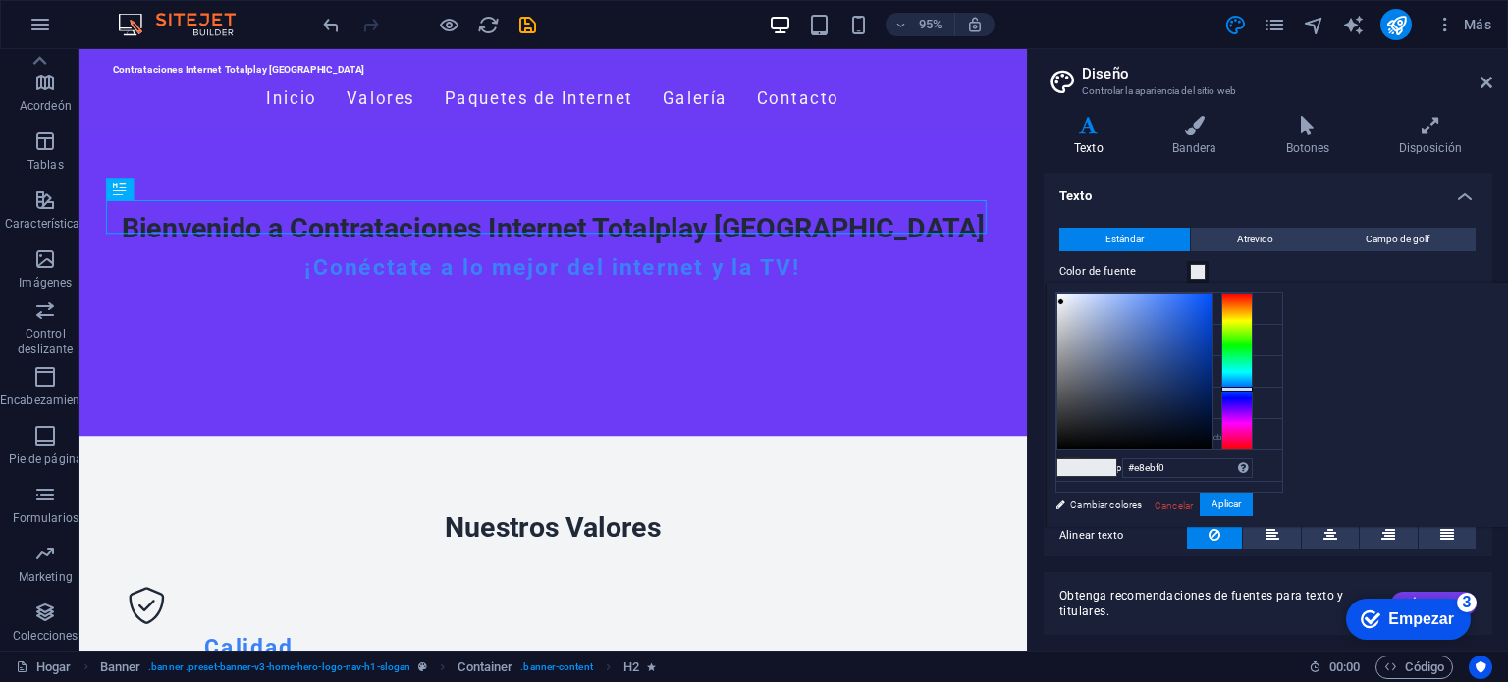
click at [1084, 461] on span at bounding box center [1071, 467] width 29 height 17
type input "#e2e7f0"
click at [1065, 302] on div at bounding box center [1134, 372] width 155 height 155
click at [1200, 268] on span at bounding box center [1198, 272] width 16 height 16
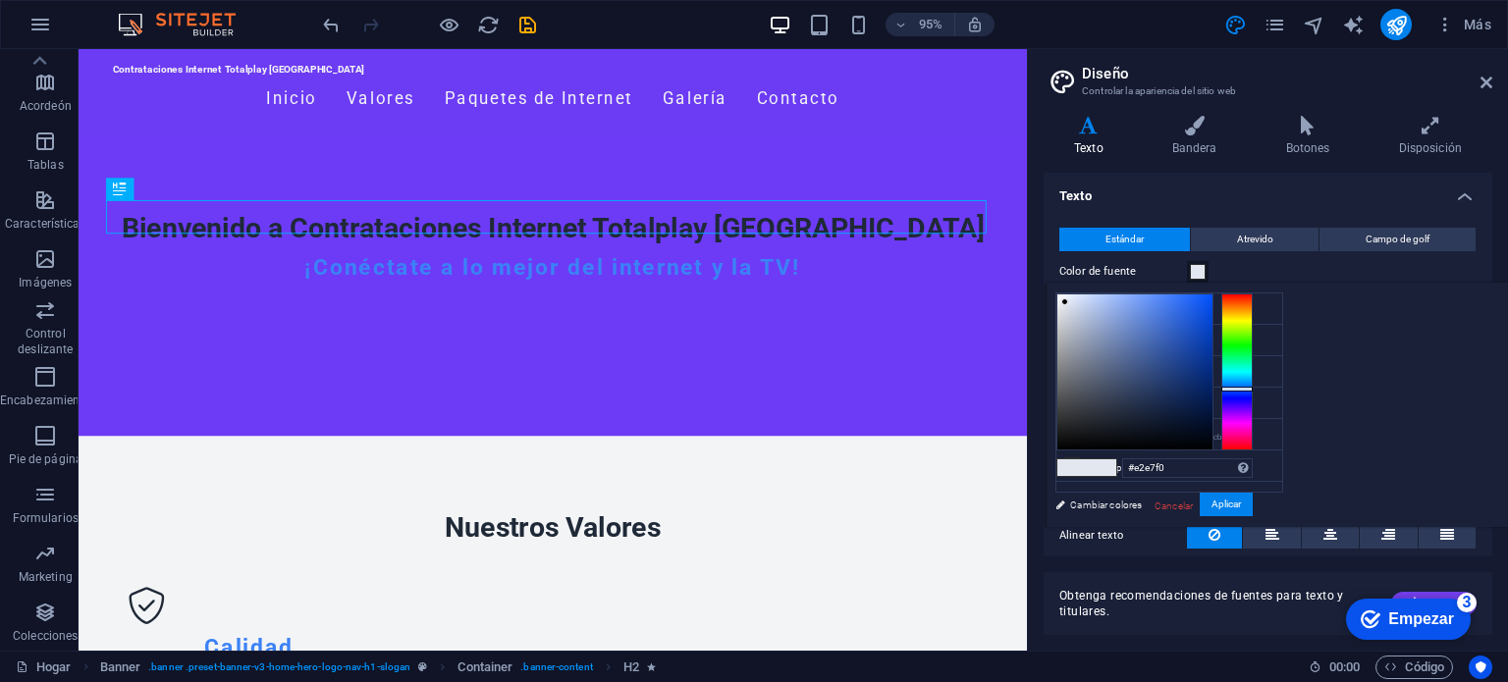
click at [1200, 268] on span at bounding box center [1198, 272] width 16 height 16
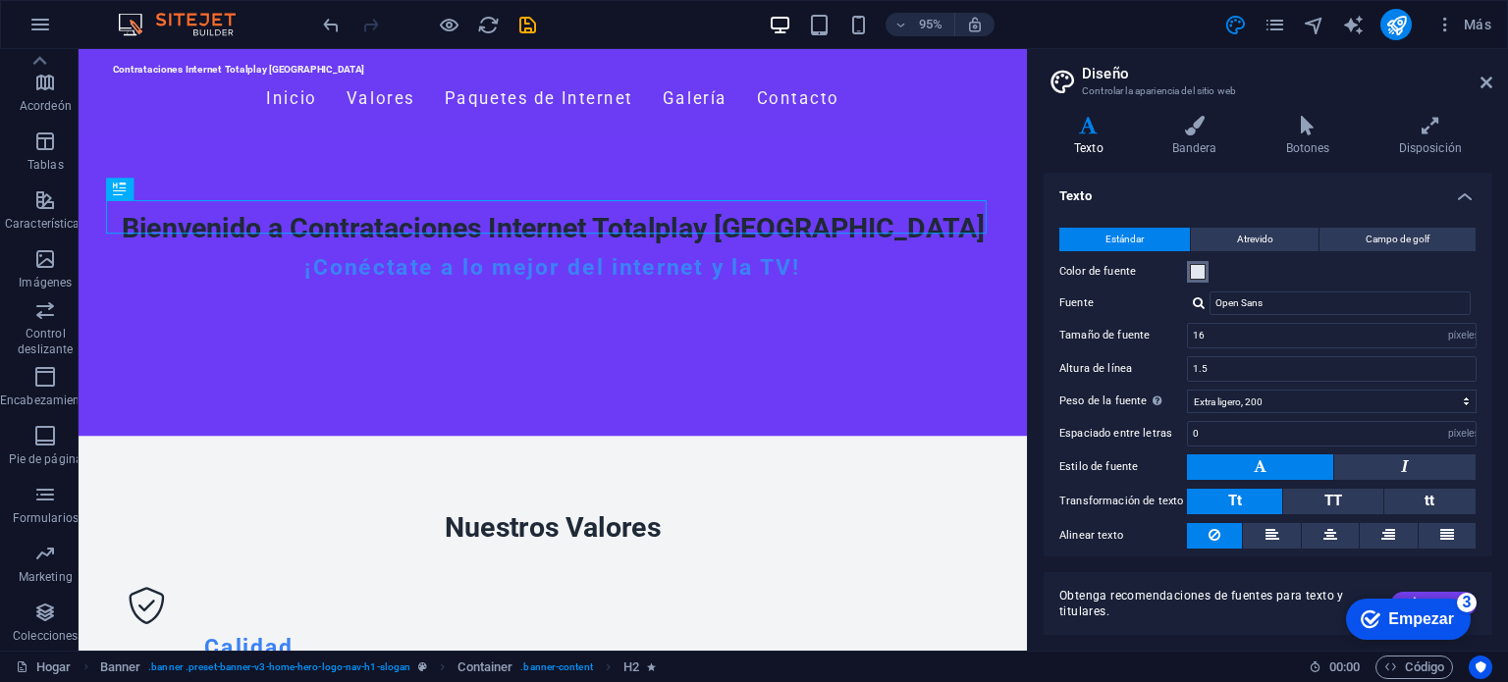
click at [1200, 268] on span at bounding box center [1198, 272] width 16 height 16
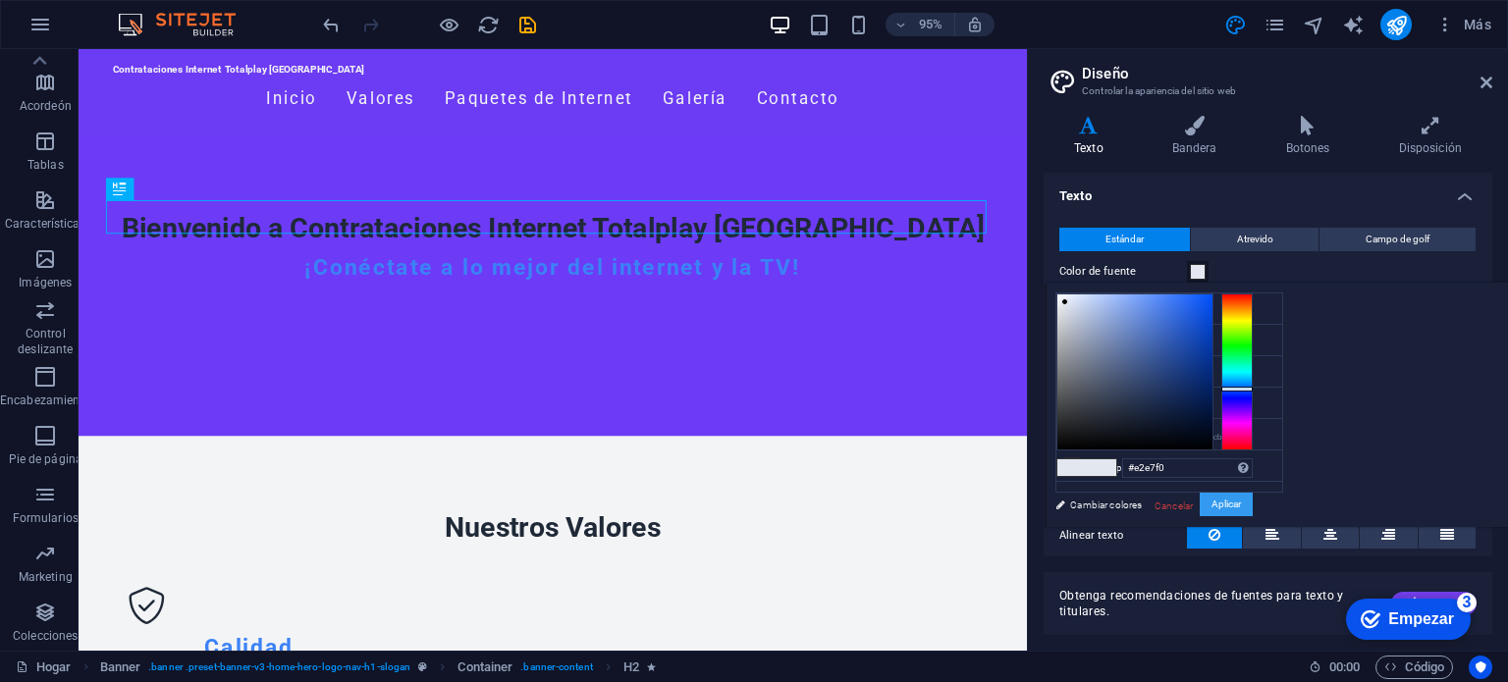
click at [1241, 509] on font "Aplicar" at bounding box center [1226, 504] width 29 height 11
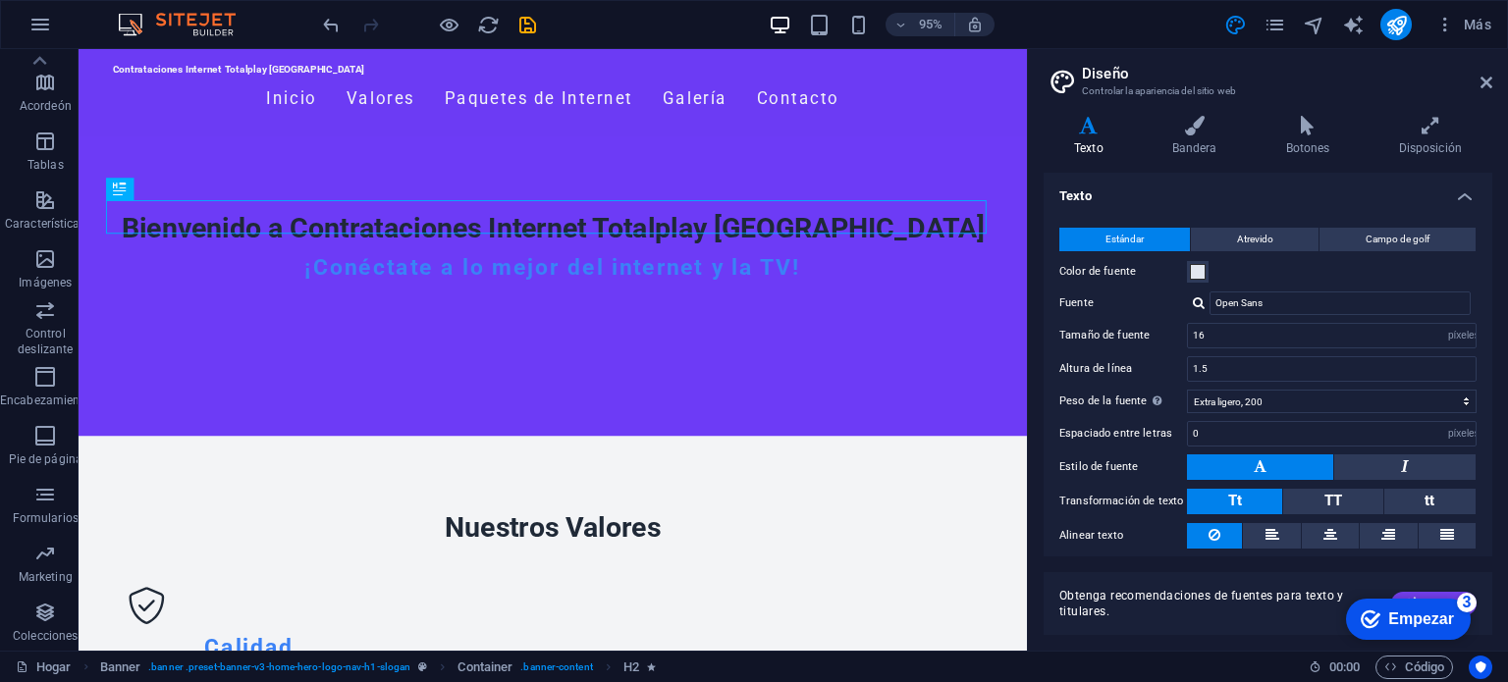
click at [1432, 597] on div "checkmark Empezar 3 Primeros pasos en el editor Permítanos guiarle a través de …" at bounding box center [1407, 618] width 142 height 59
drag, startPoint x: 1433, startPoint y: 614, endPoint x: 1262, endPoint y: 638, distance: 173.6
click at [1336, 638] on html "checkmark Empezar 3 Primeros pasos en el editor Permítanos guiarle a través de …" at bounding box center [1407, 618] width 142 height 59
click at [1269, 238] on font "Atrevido" at bounding box center [1255, 239] width 36 height 11
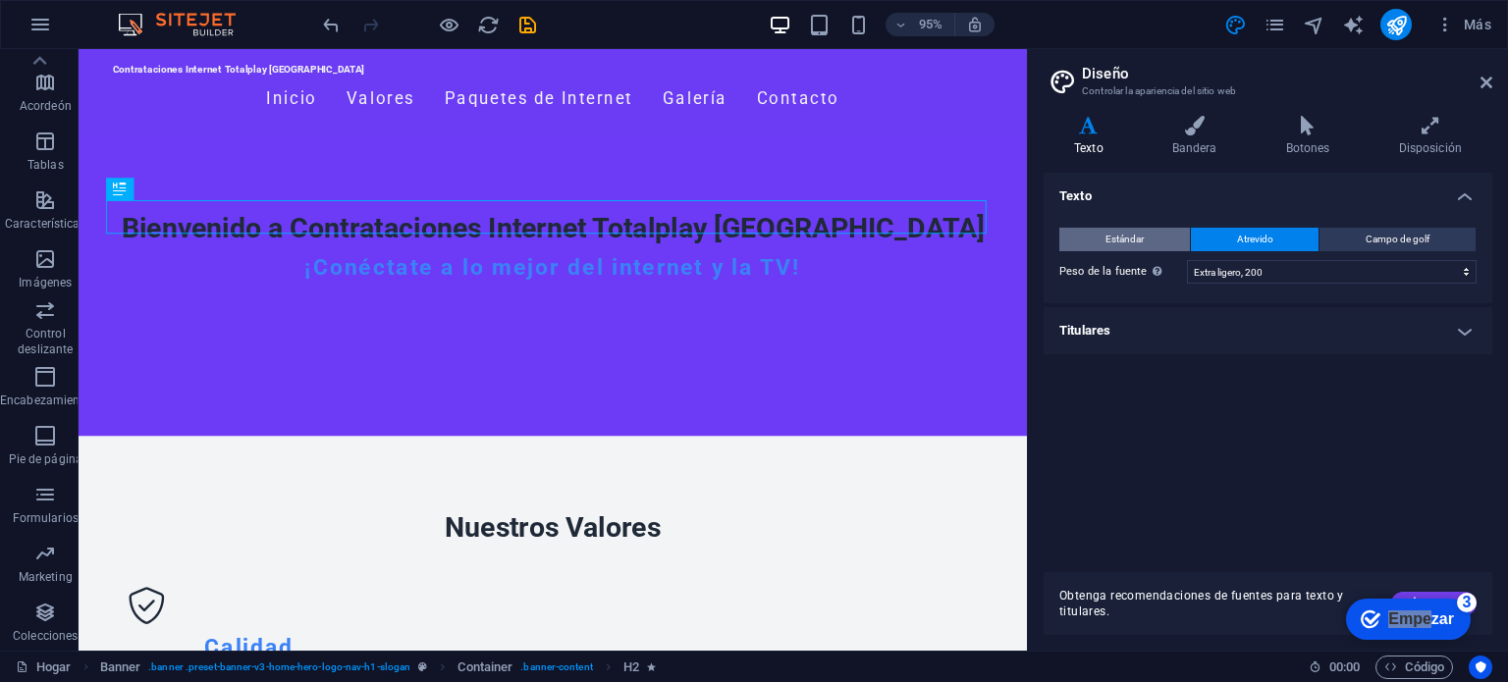
click at [1161, 231] on button "Estándar" at bounding box center [1124, 240] width 131 height 24
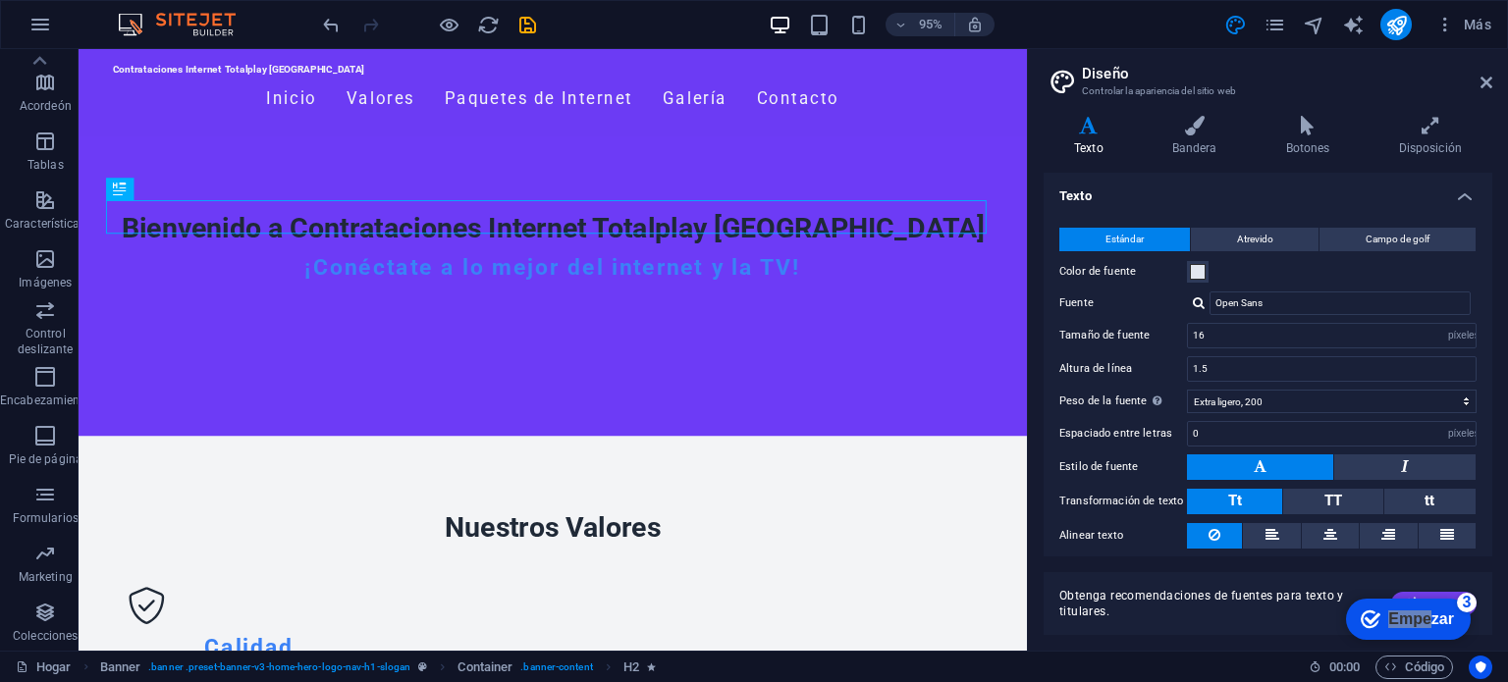
click at [1308, 595] on font "Obtenga recomendaciones de fuentes para texto y titulares." at bounding box center [1201, 603] width 285 height 29
click at [869, 376] on div "Contrataciones Internet Totalplay Mérida Inicio Valores Paquetes de Internet Ga…" at bounding box center [578, 252] width 999 height 407
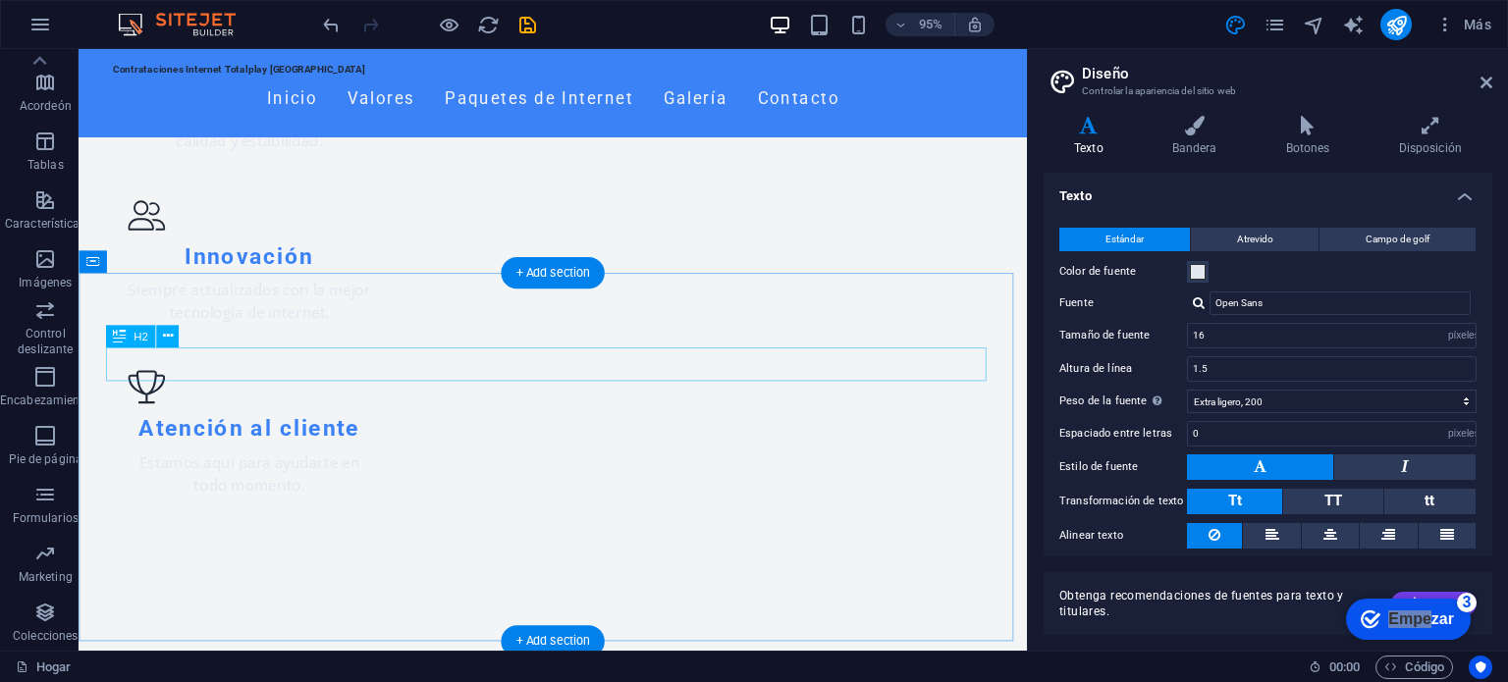
scroll to position [58, 0]
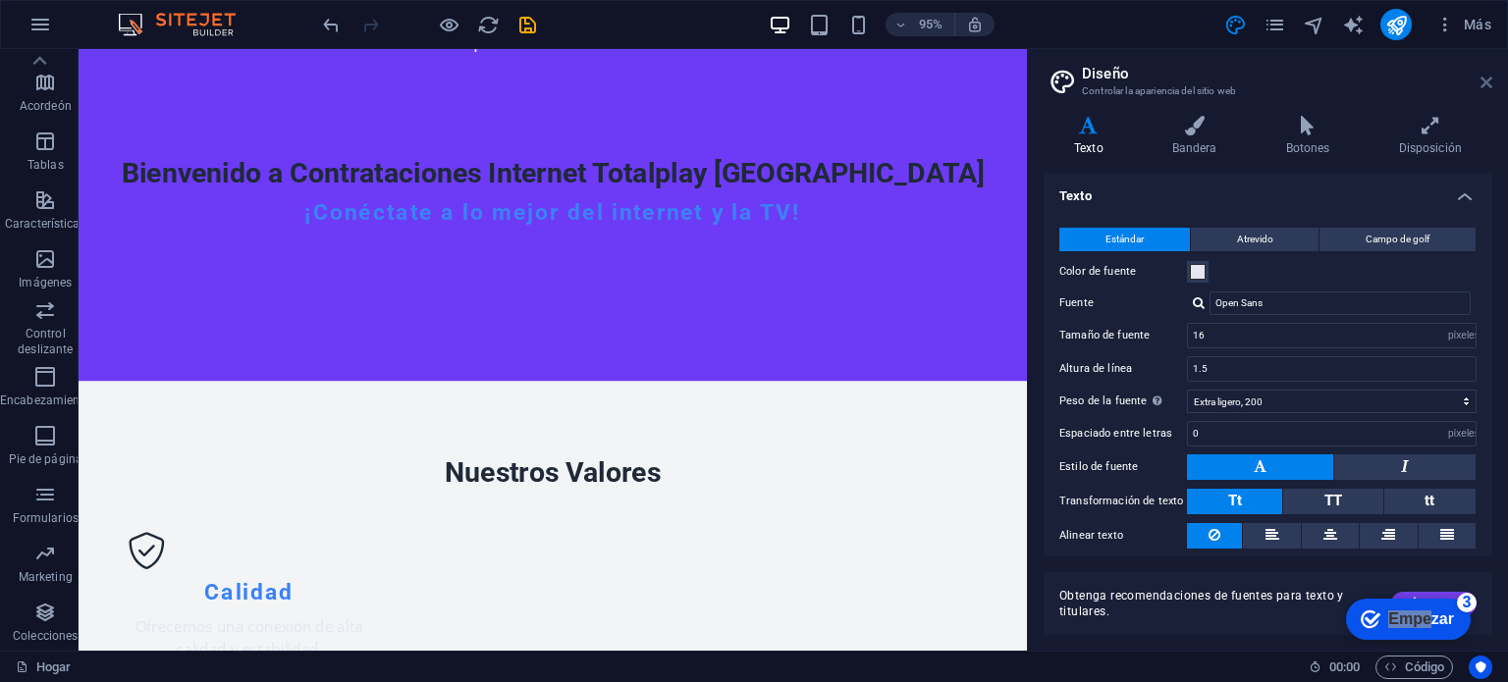
click at [1490, 89] on icon at bounding box center [1487, 83] width 12 height 16
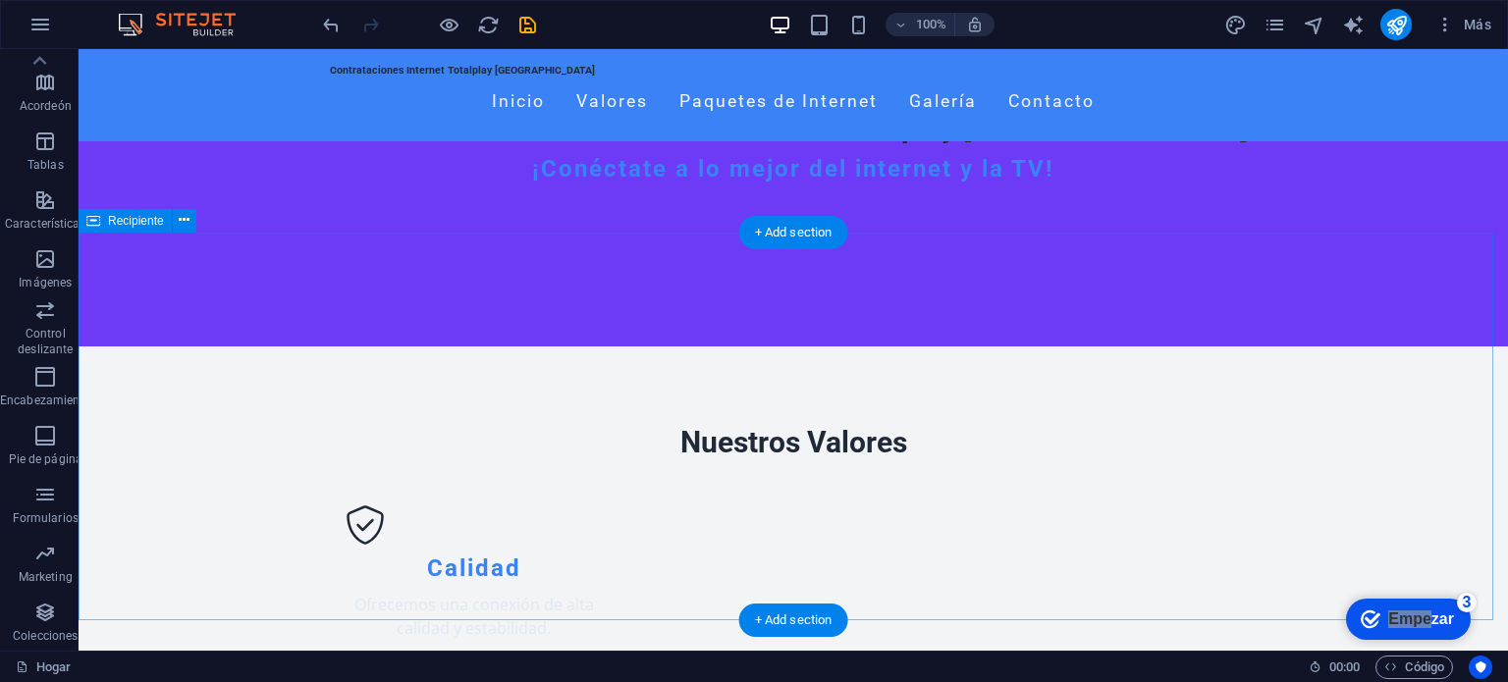
scroll to position [212, 0]
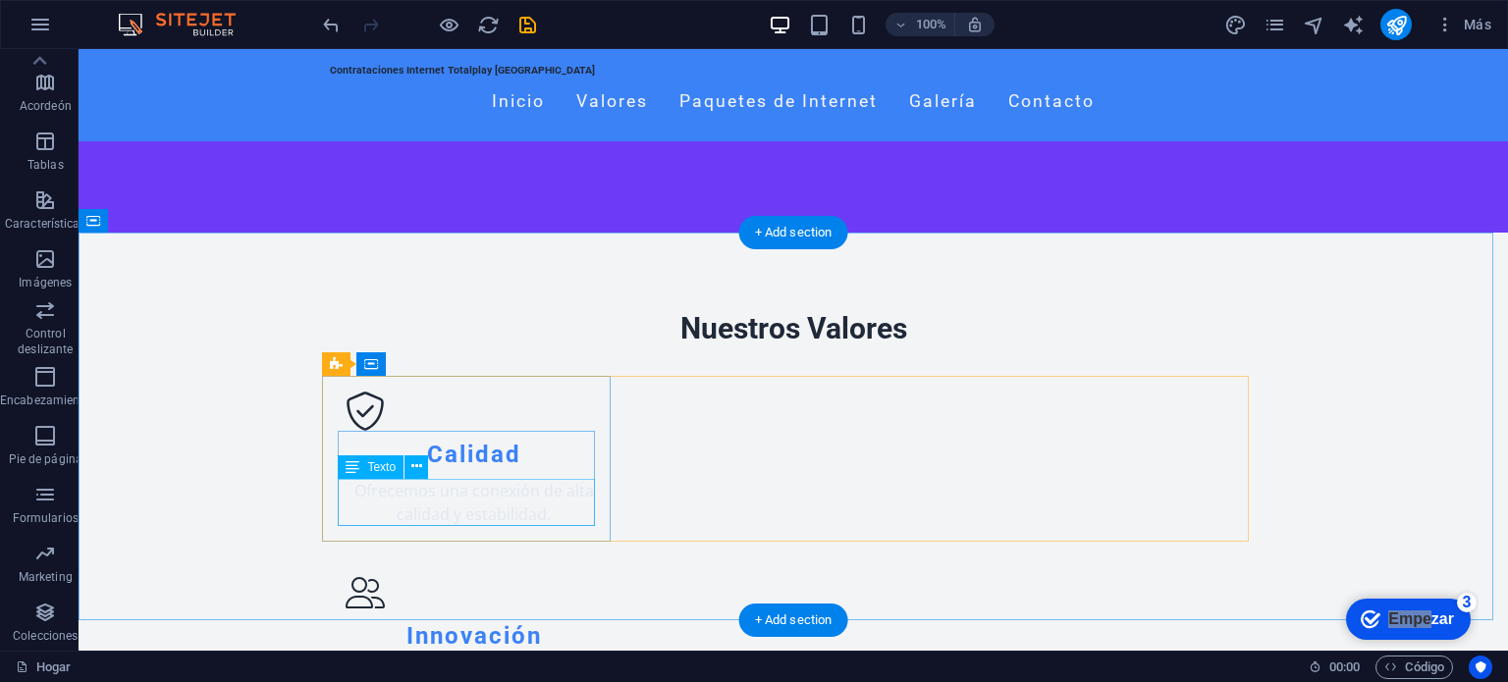
click at [517, 493] on div "Ofrecemos una conexión de alta calidad y estabilidad." at bounding box center [474, 502] width 256 height 47
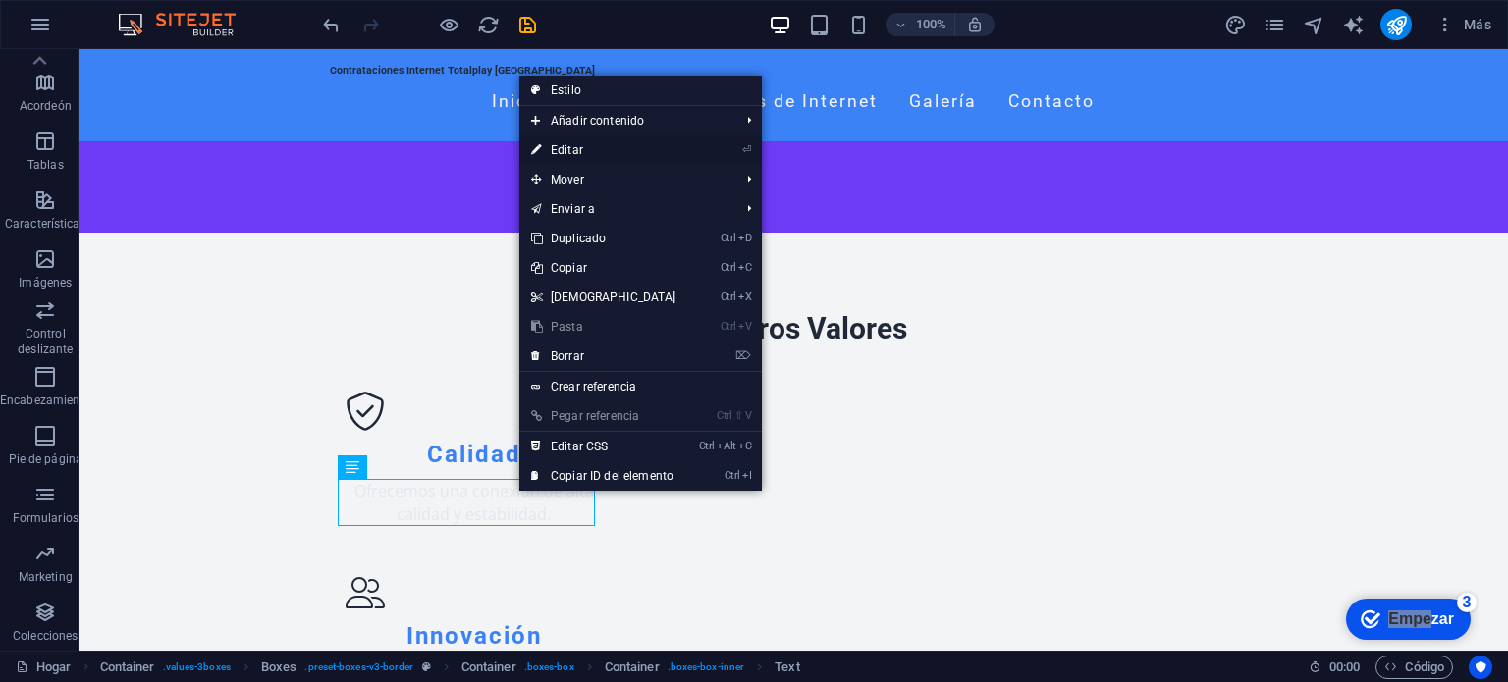
click at [621, 155] on link "⏎ Editar" at bounding box center [603, 149] width 169 height 29
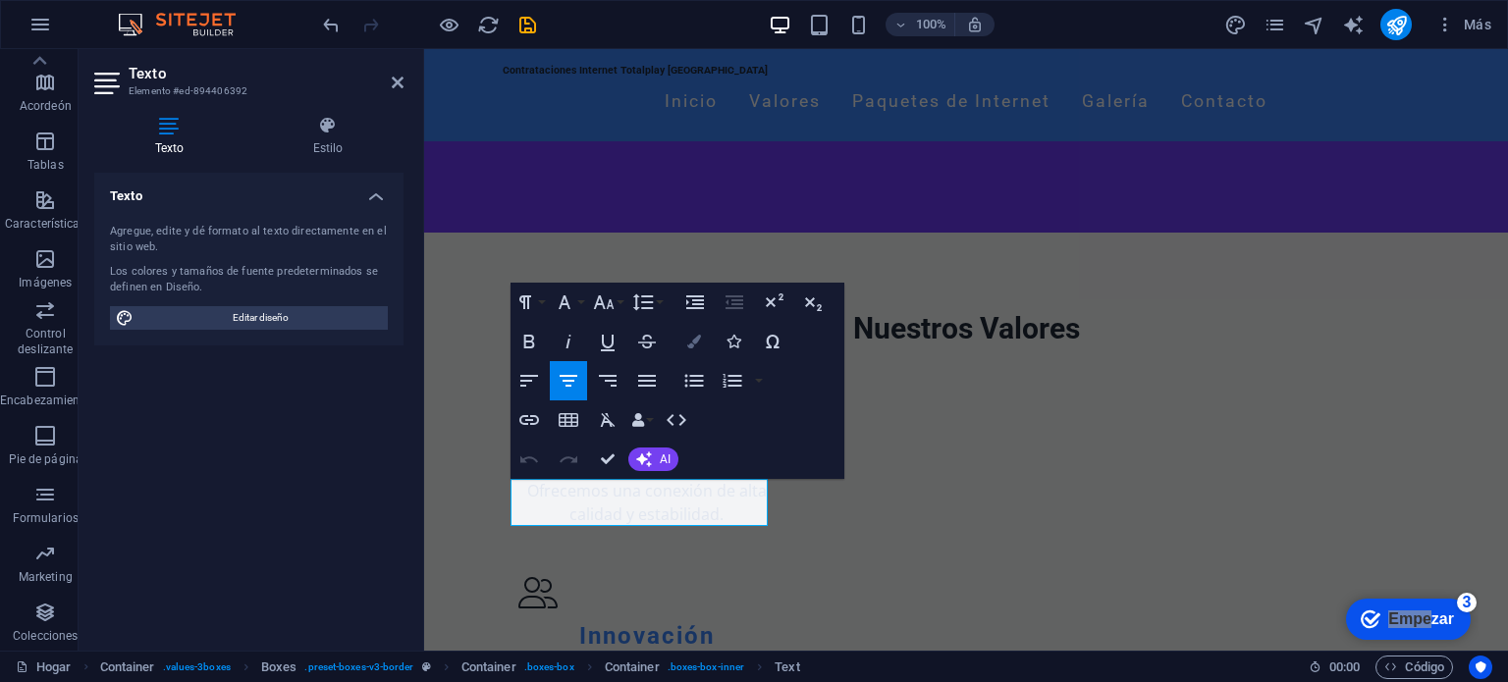
click at [695, 342] on icon "button" at bounding box center [694, 342] width 14 height 14
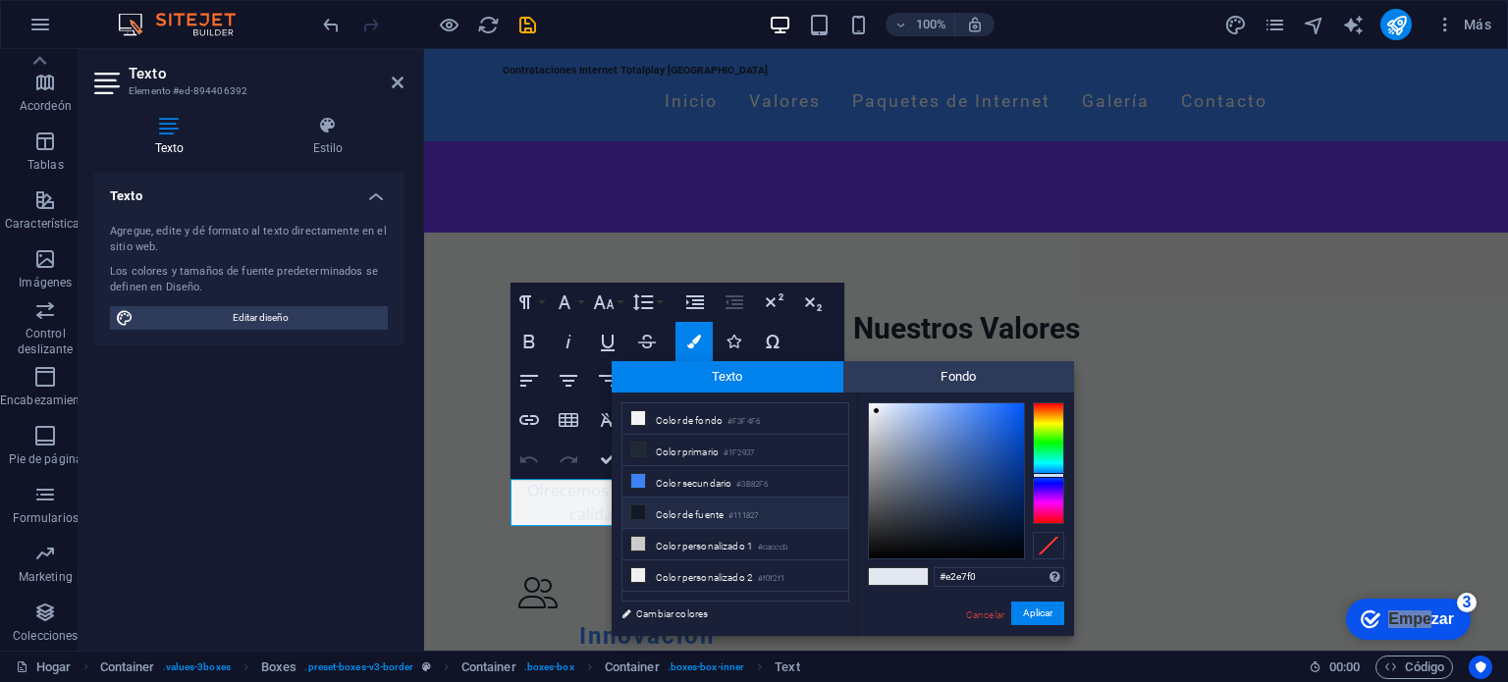
click at [731, 512] on font "#111827" at bounding box center [743, 516] width 29 height 9
click at [919, 573] on span at bounding box center [912, 576] width 29 height 17
click at [999, 540] on div at bounding box center [946, 481] width 155 height 155
click at [1003, 544] on div at bounding box center [946, 481] width 155 height 155
type input "#01030a"
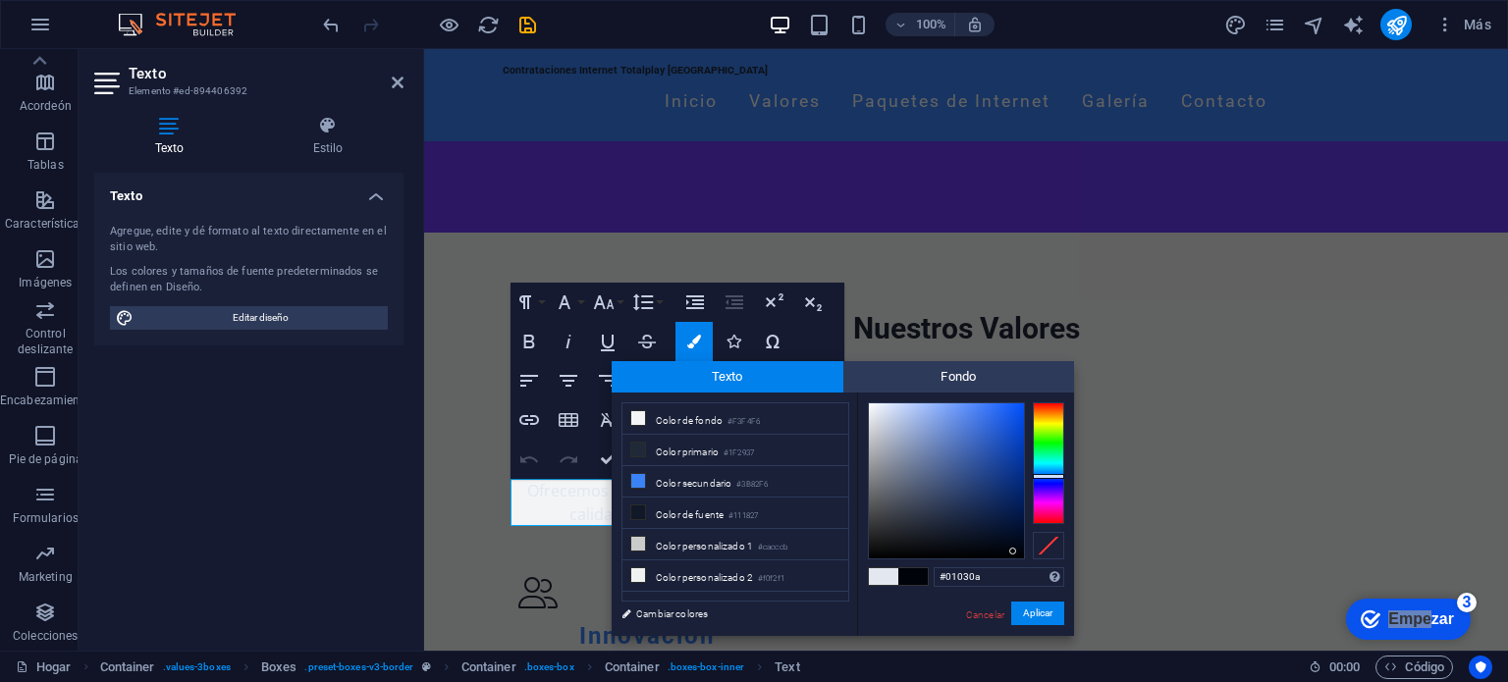
click at [1013, 552] on div at bounding box center [946, 481] width 155 height 155
click at [1013, 552] on div at bounding box center [1012, 551] width 7 height 7
click at [1038, 608] on font "Aplicar" at bounding box center [1037, 613] width 29 height 11
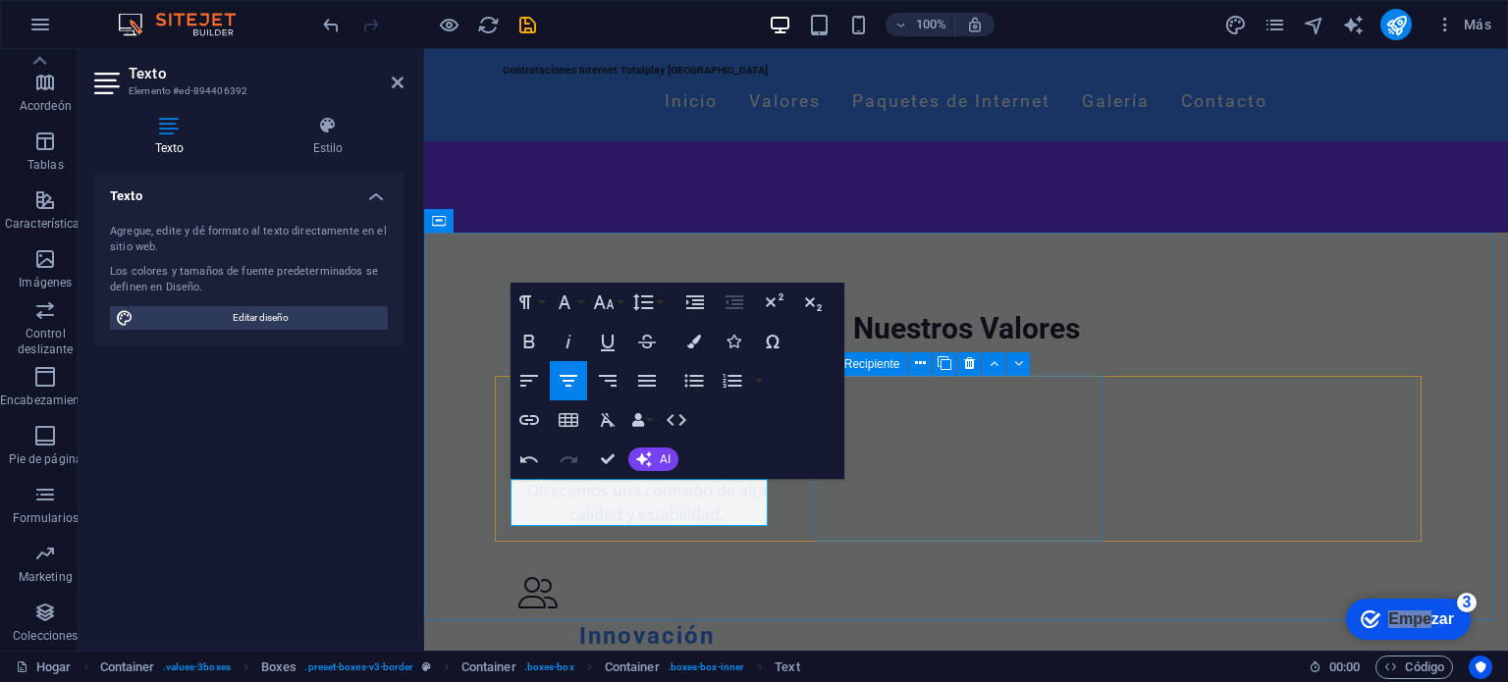
click at [790, 558] on div "Innovación Siempre actualizados con la mejor tecnología de internet." at bounding box center [647, 641] width 288 height 166
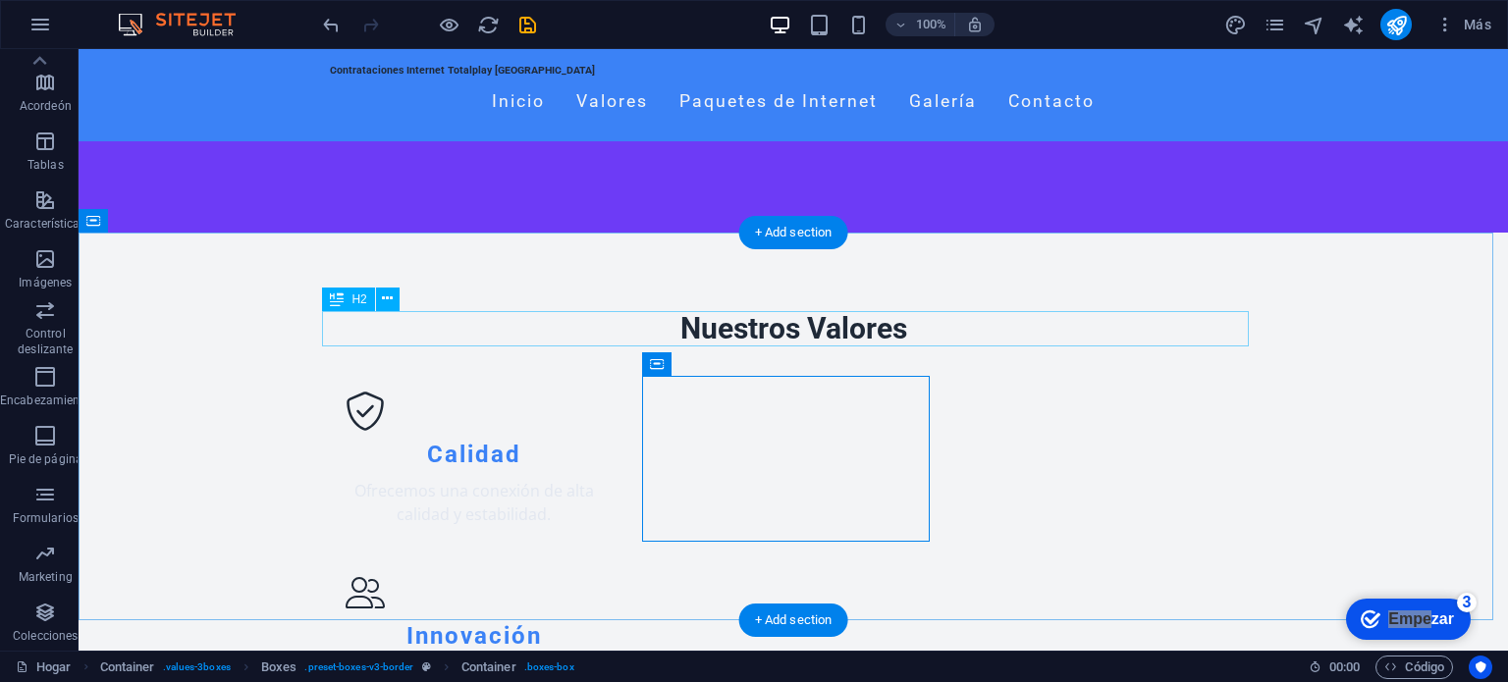
click at [763, 334] on div "Nuestros Valores" at bounding box center [793, 328] width 927 height 35
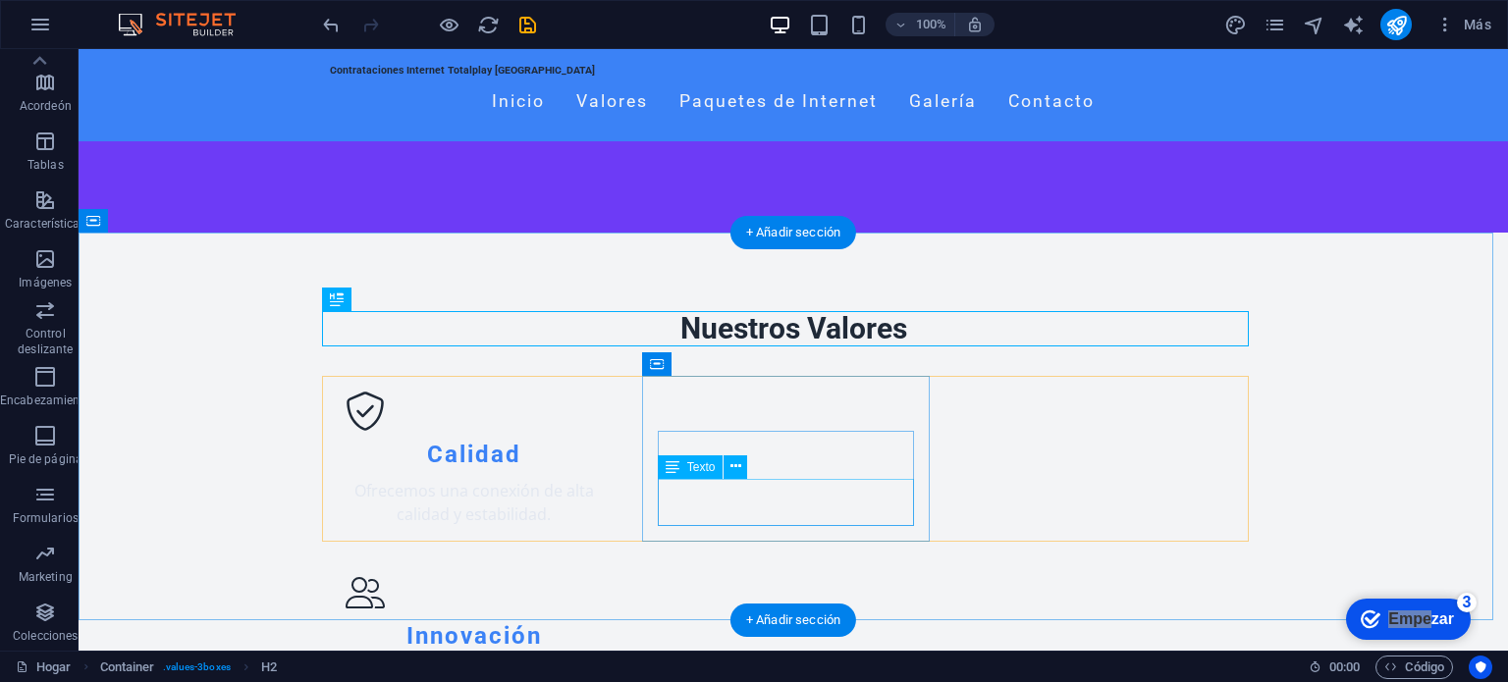
click at [602, 660] on div "Siempre actualizados con la mejor tecnología de internet." at bounding box center [474, 683] width 256 height 47
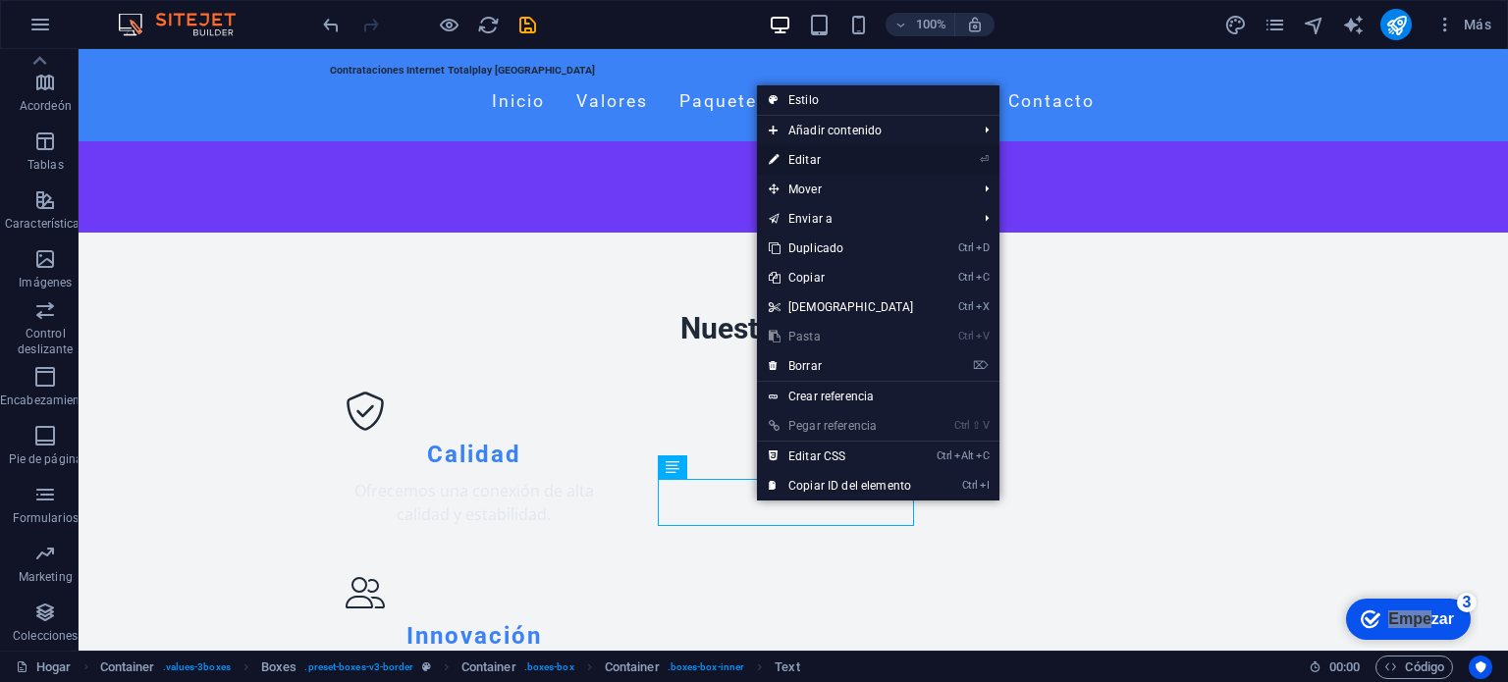
click at [815, 164] on font "Editar" at bounding box center [804, 160] width 32 height 14
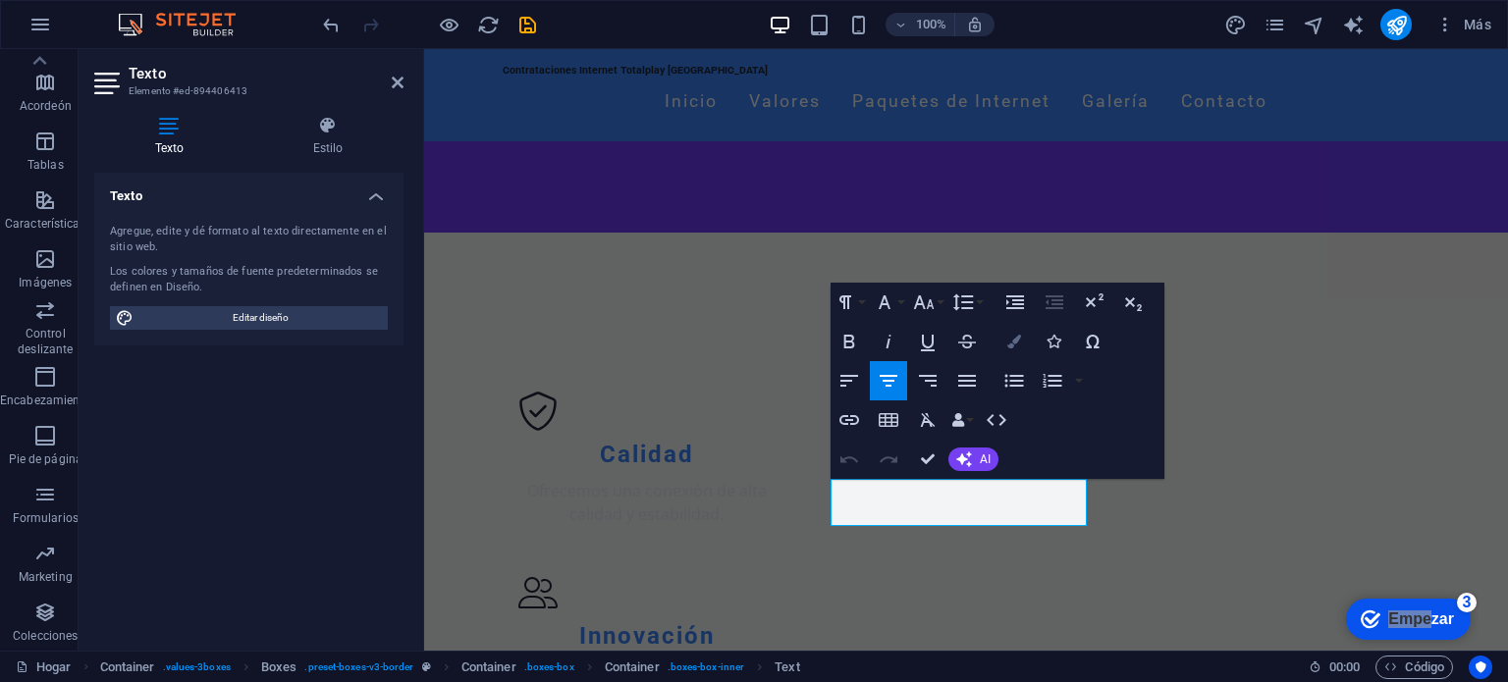
click at [1001, 345] on button "Bandera" at bounding box center [1014, 341] width 37 height 39
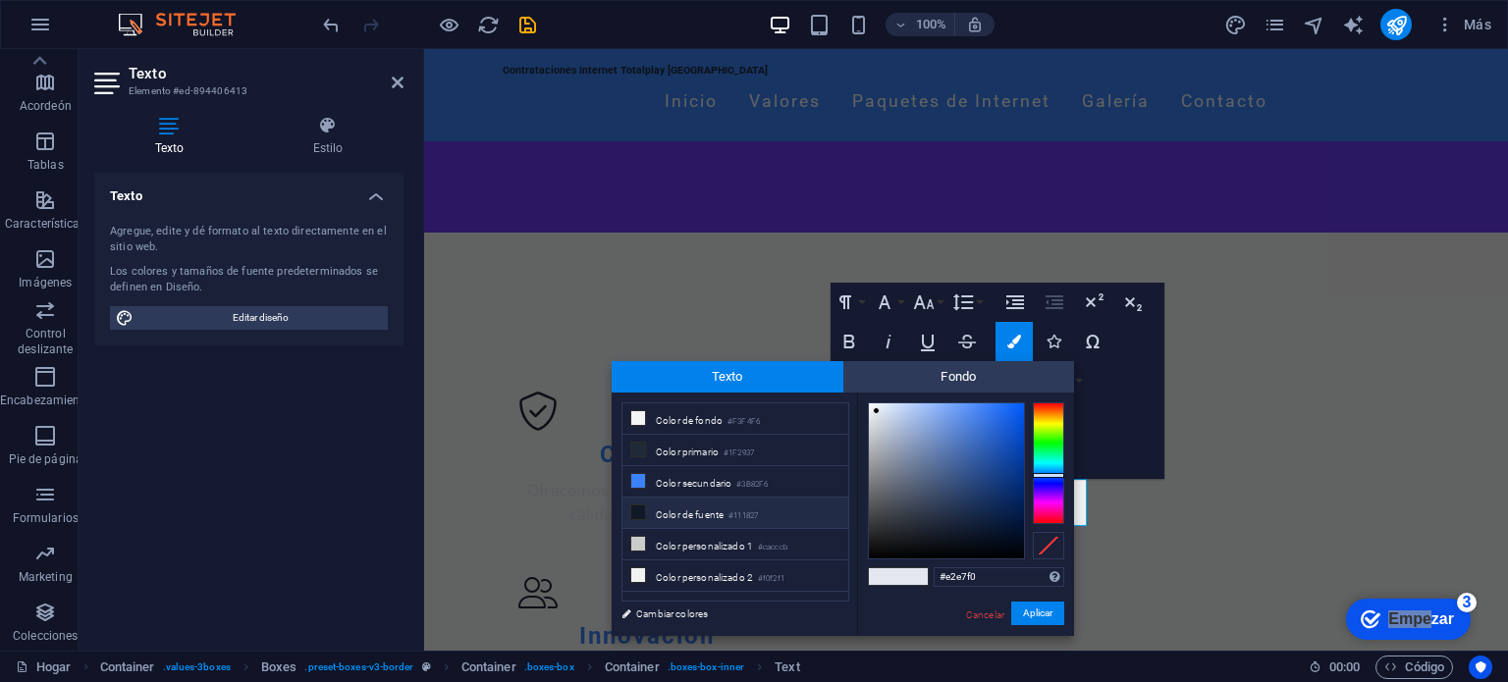
click at [703, 513] on font "Color de fuente" at bounding box center [690, 515] width 68 height 11
type input "#111827"
click at [1049, 616] on font "Aplicar" at bounding box center [1037, 613] width 29 height 11
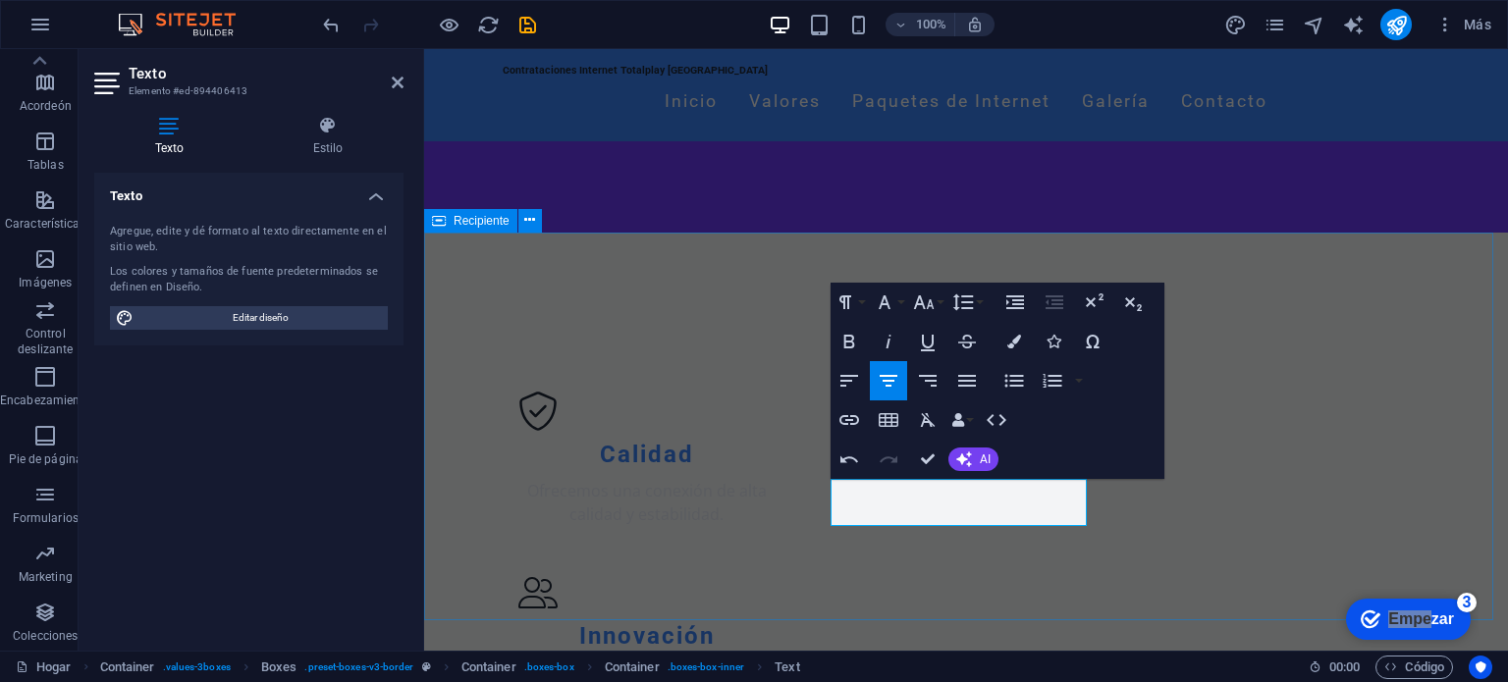
click at [1049, 616] on div "Nuestros Valores Calidad Ofrecemos una conexión de alta calidad y estabilidad. …" at bounding box center [966, 608] width 1084 height 750
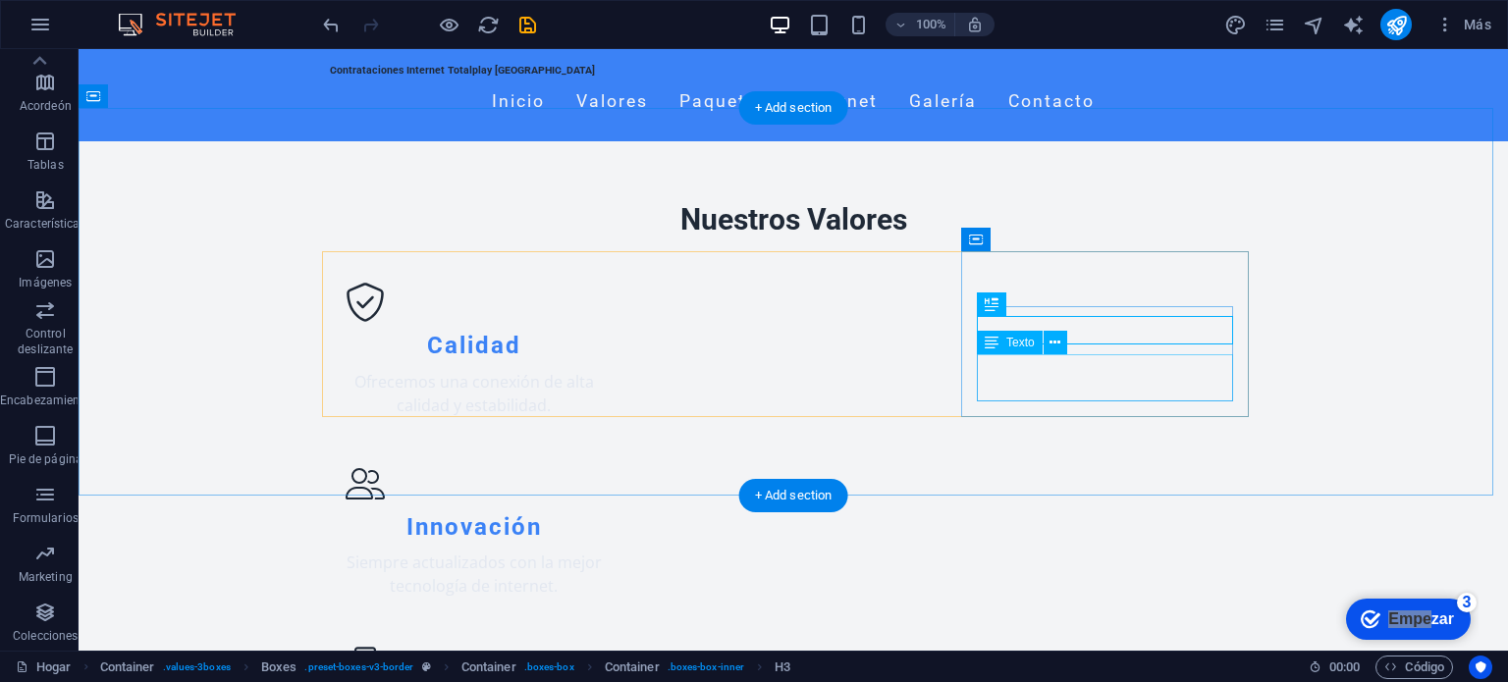
scroll to position [336, 0]
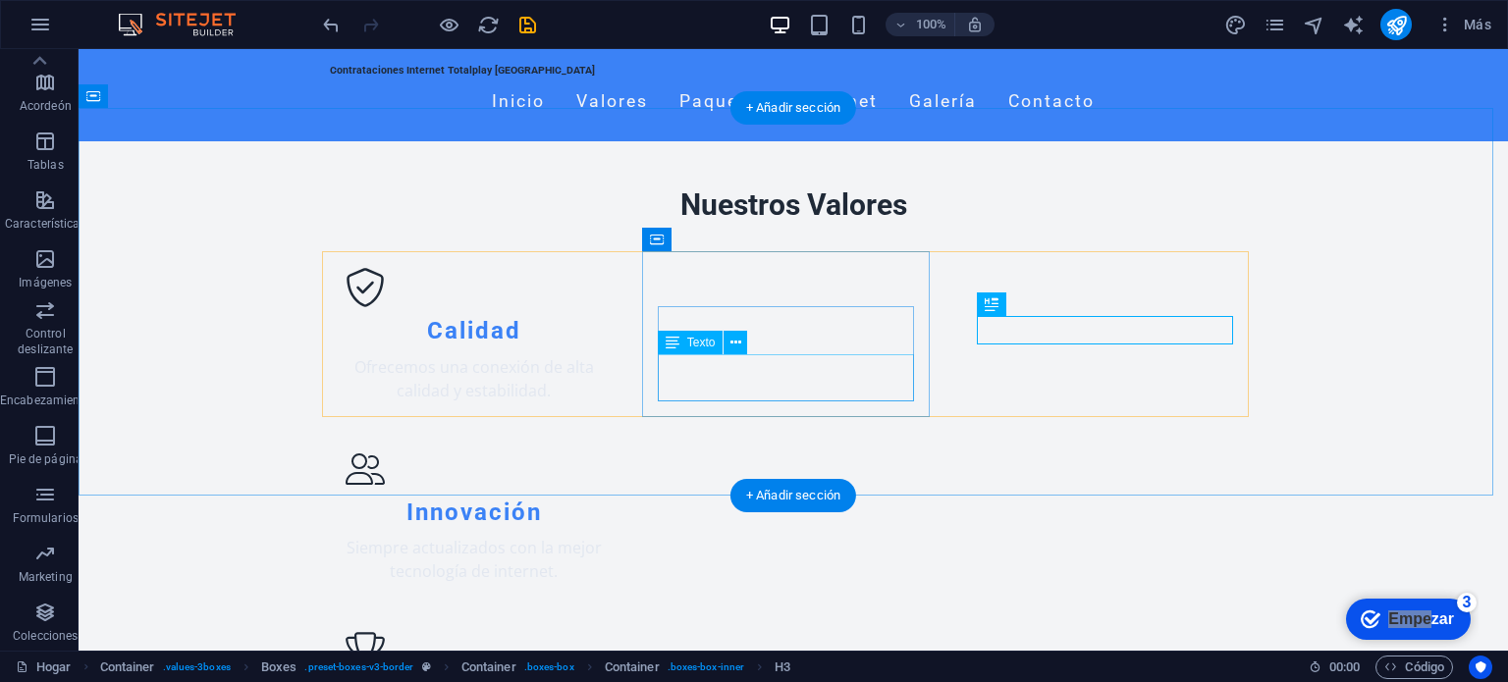
click at [602, 536] on div "Siempre actualizados con la mejor tecnología de internet." at bounding box center [474, 559] width 256 height 47
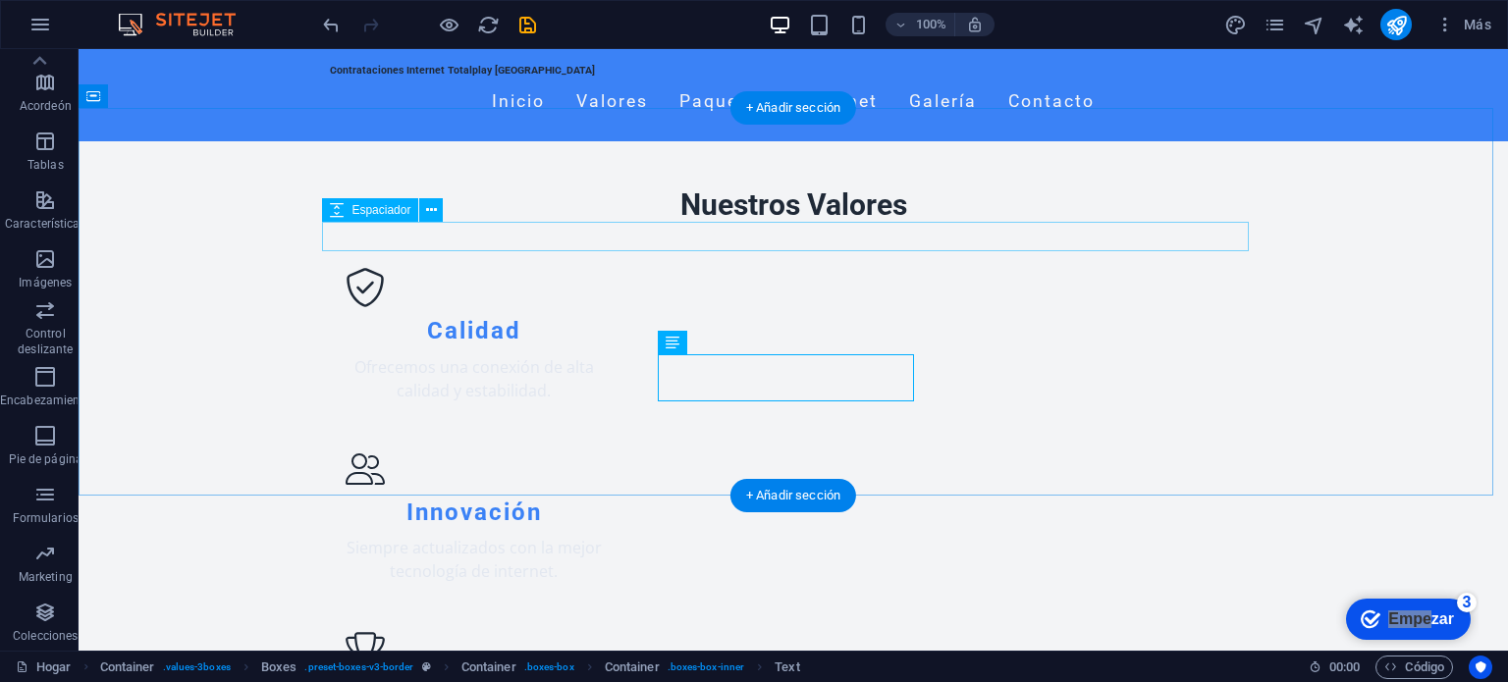
scroll to position [0, 0]
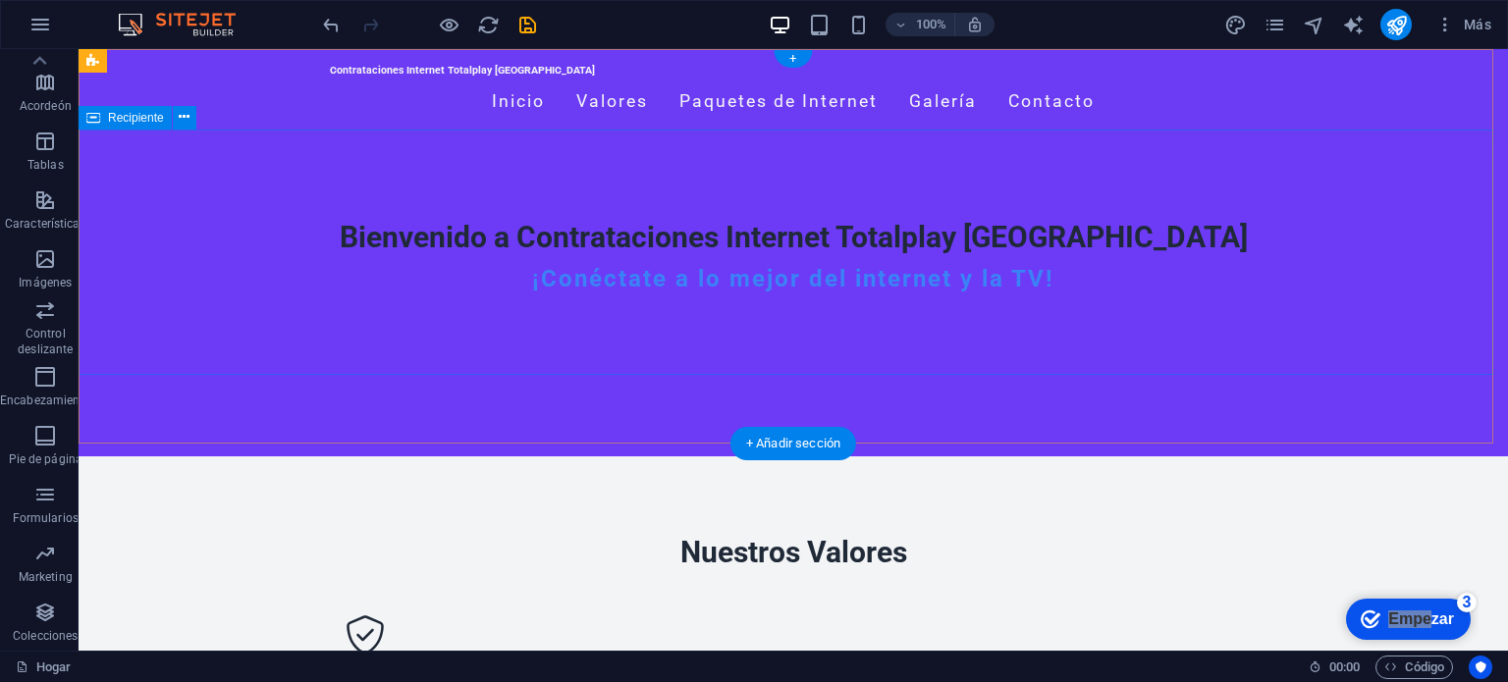
click at [1444, 141] on div "Bienvenido a Contrataciones Internet Totalplay Mérida ¡Conéctate a lo mejor del…" at bounding box center [794, 264] width 1430 height 246
click at [969, 265] on div "¡Conéctate a lo mejor del internet y la TV!" at bounding box center [793, 279] width 927 height 28
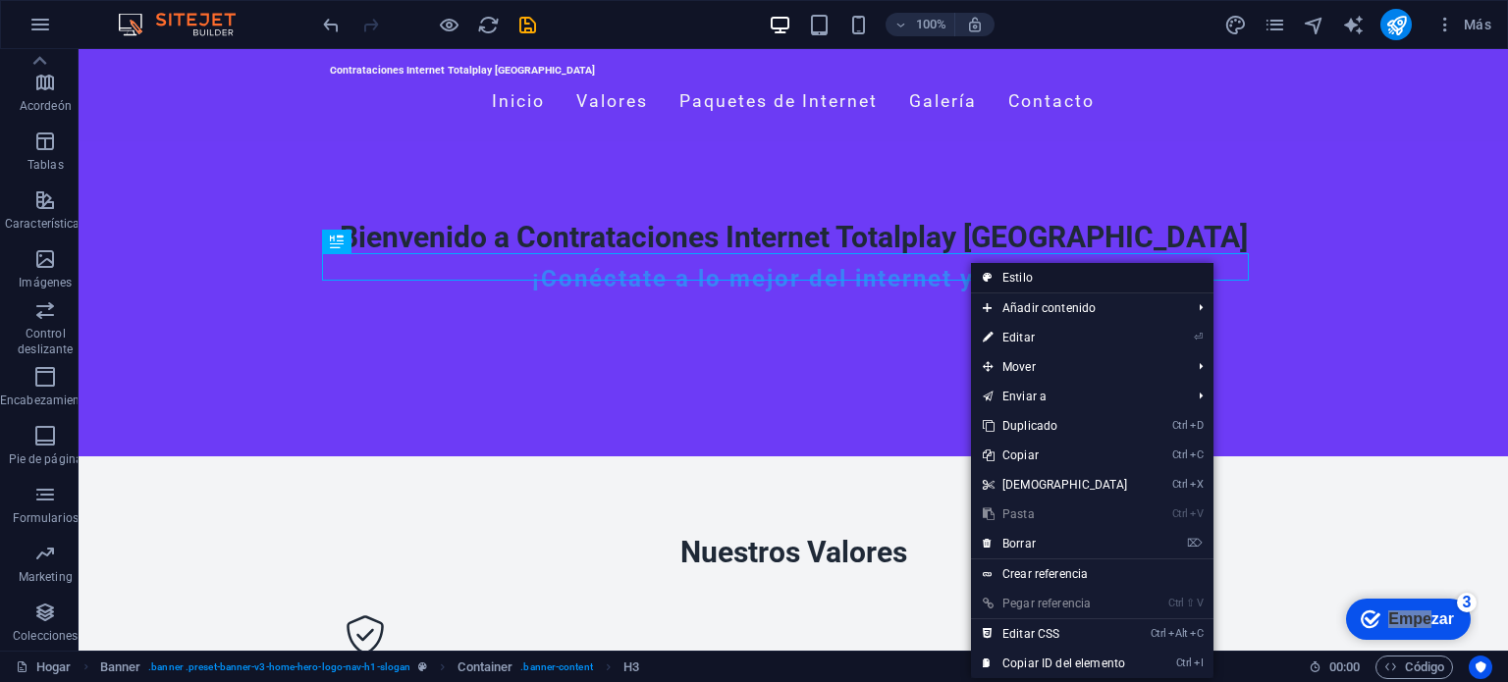
click at [1017, 279] on font "Estilo" at bounding box center [1017, 278] width 30 height 14
select select "preset-banner-v3-home-hero-logo-nav-h1-slogan"
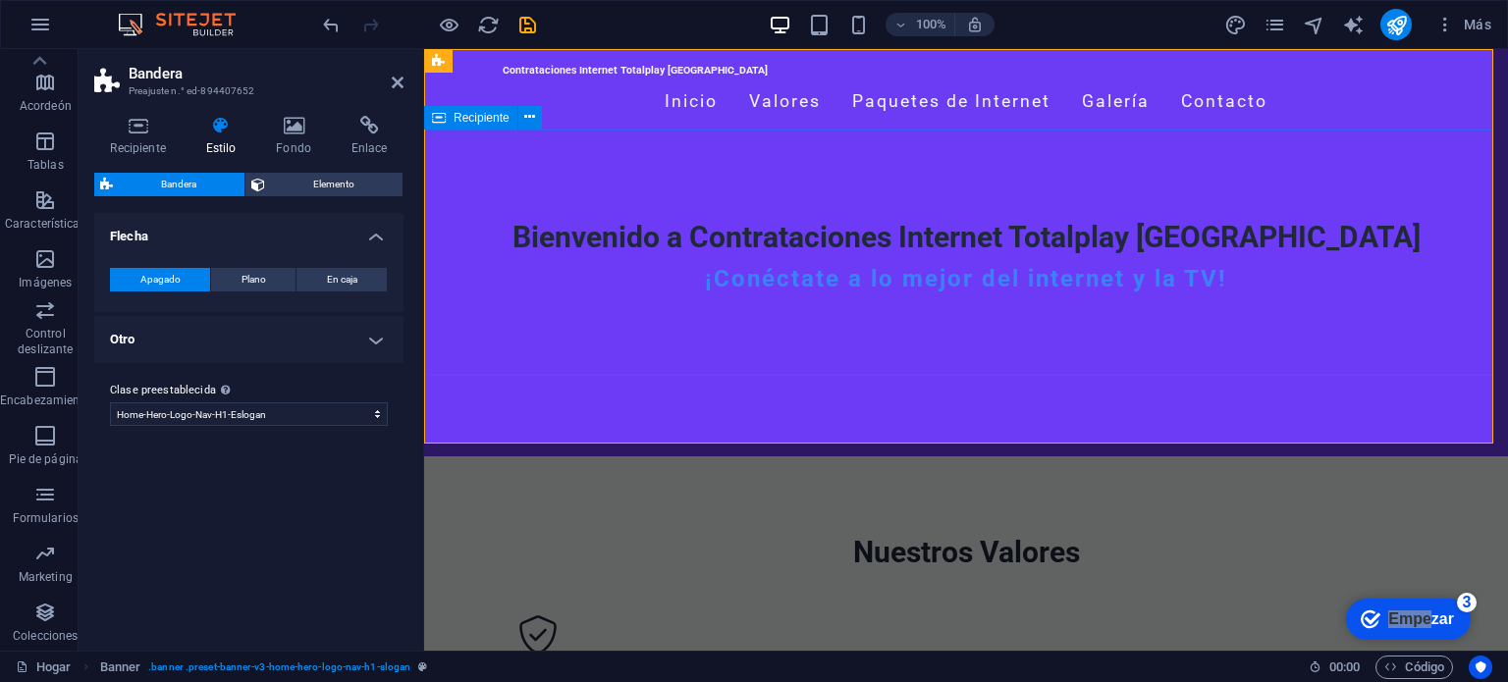
click at [769, 189] on div "Bienvenido a Contrataciones Internet Totalplay Mérida ¡Conéctate a lo mejor del…" at bounding box center [966, 264] width 1084 height 246
click at [396, 77] on icon at bounding box center [398, 83] width 12 height 16
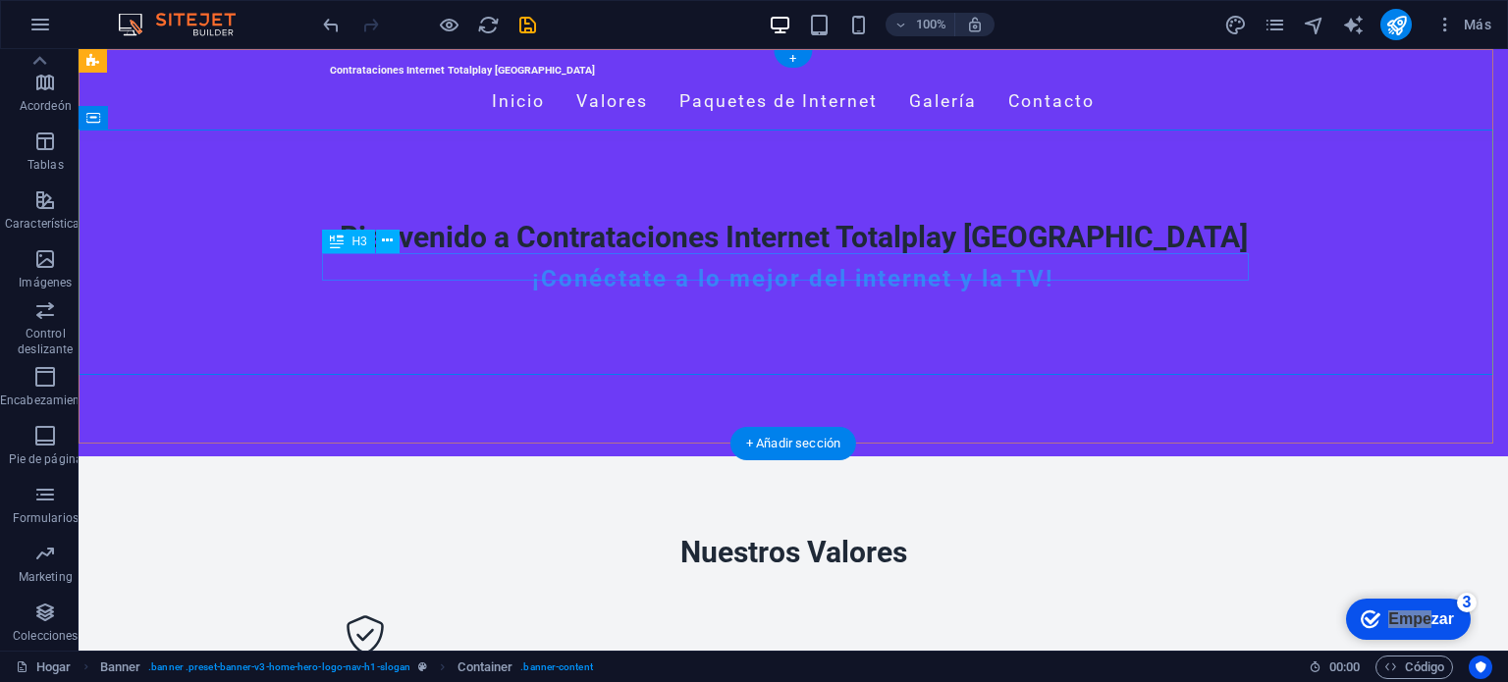
click at [765, 265] on div "¡Conéctate a lo mejor del internet y la TV!" at bounding box center [793, 279] width 927 height 28
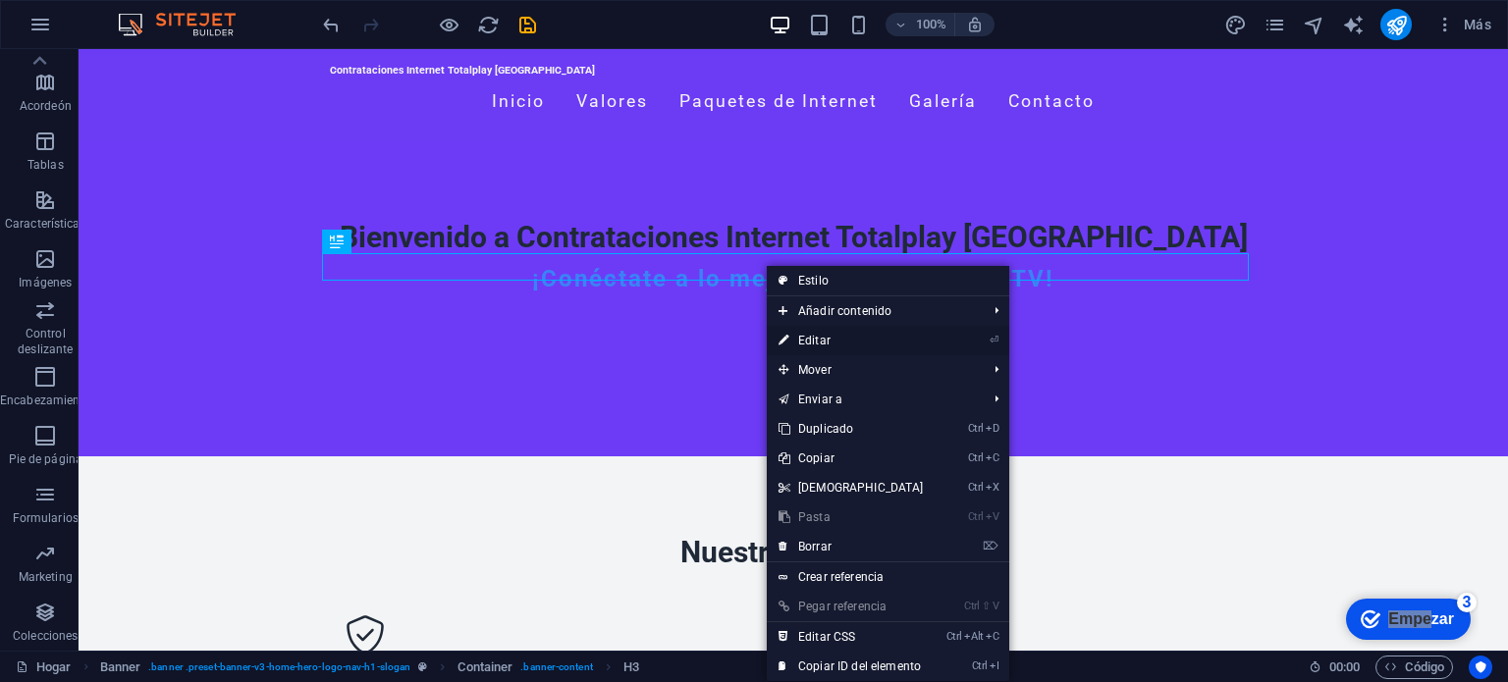
click at [827, 341] on font "Editar" at bounding box center [814, 341] width 32 height 14
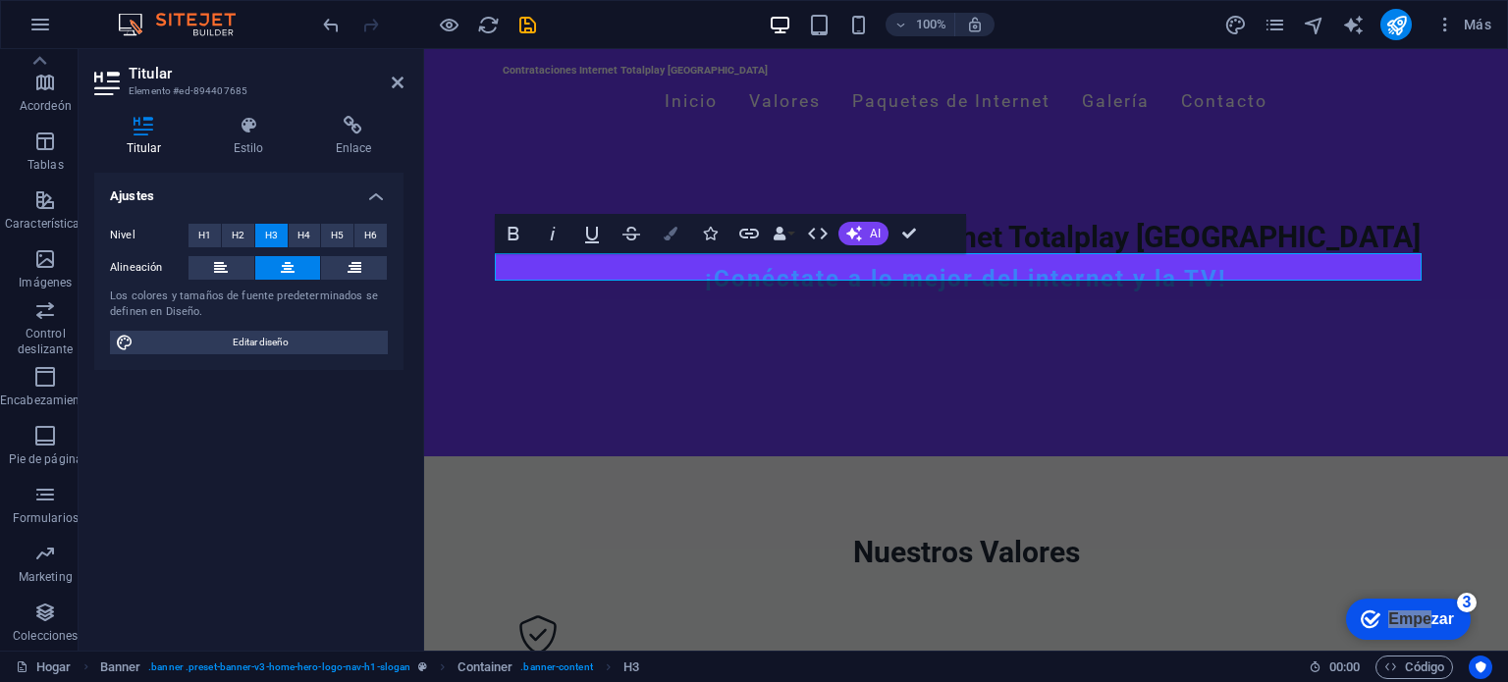
click at [675, 227] on icon "button" at bounding box center [671, 234] width 14 height 14
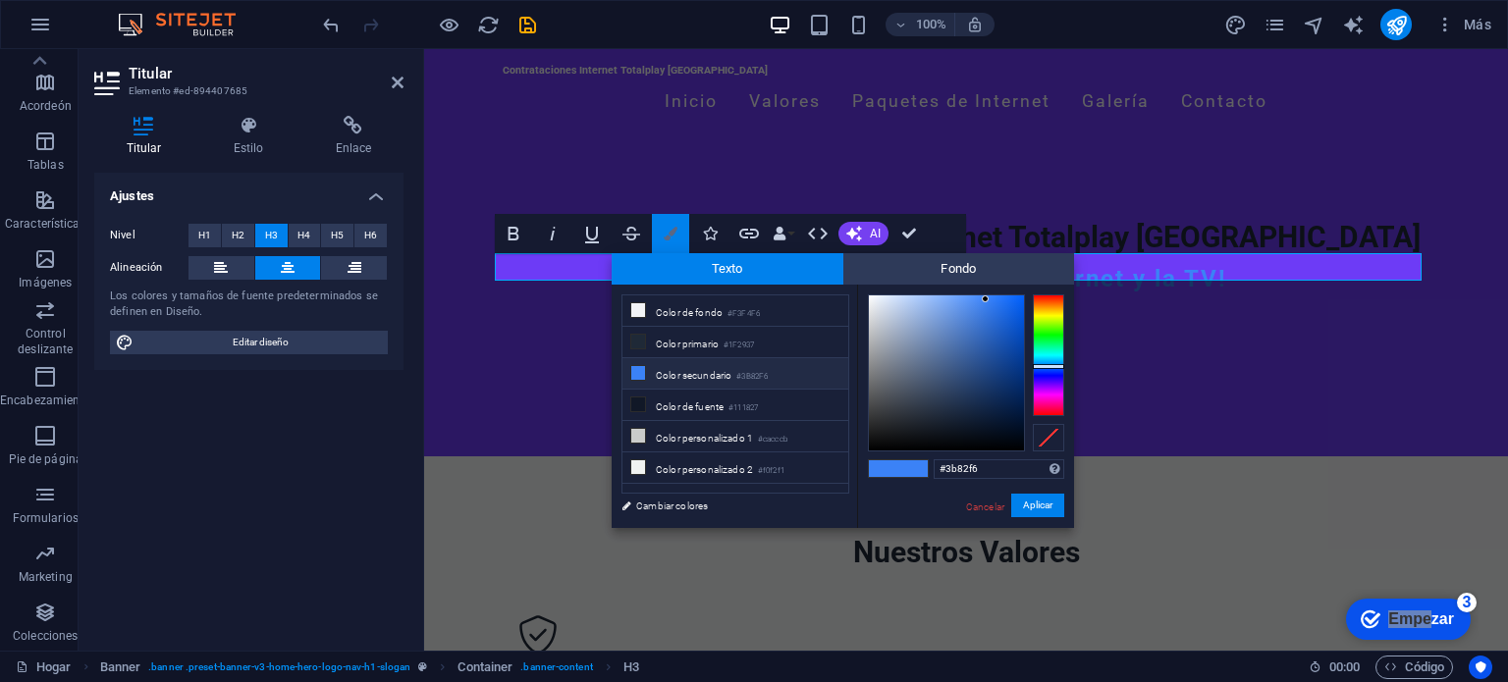
click at [675, 227] on icon "button" at bounding box center [671, 234] width 14 height 14
click at [691, 405] on font "Color de fuente" at bounding box center [690, 407] width 68 height 11
type input "#e0e4ed"
click at [876, 305] on div at bounding box center [946, 373] width 155 height 155
click at [1039, 504] on font "Aplicar" at bounding box center [1037, 505] width 29 height 11
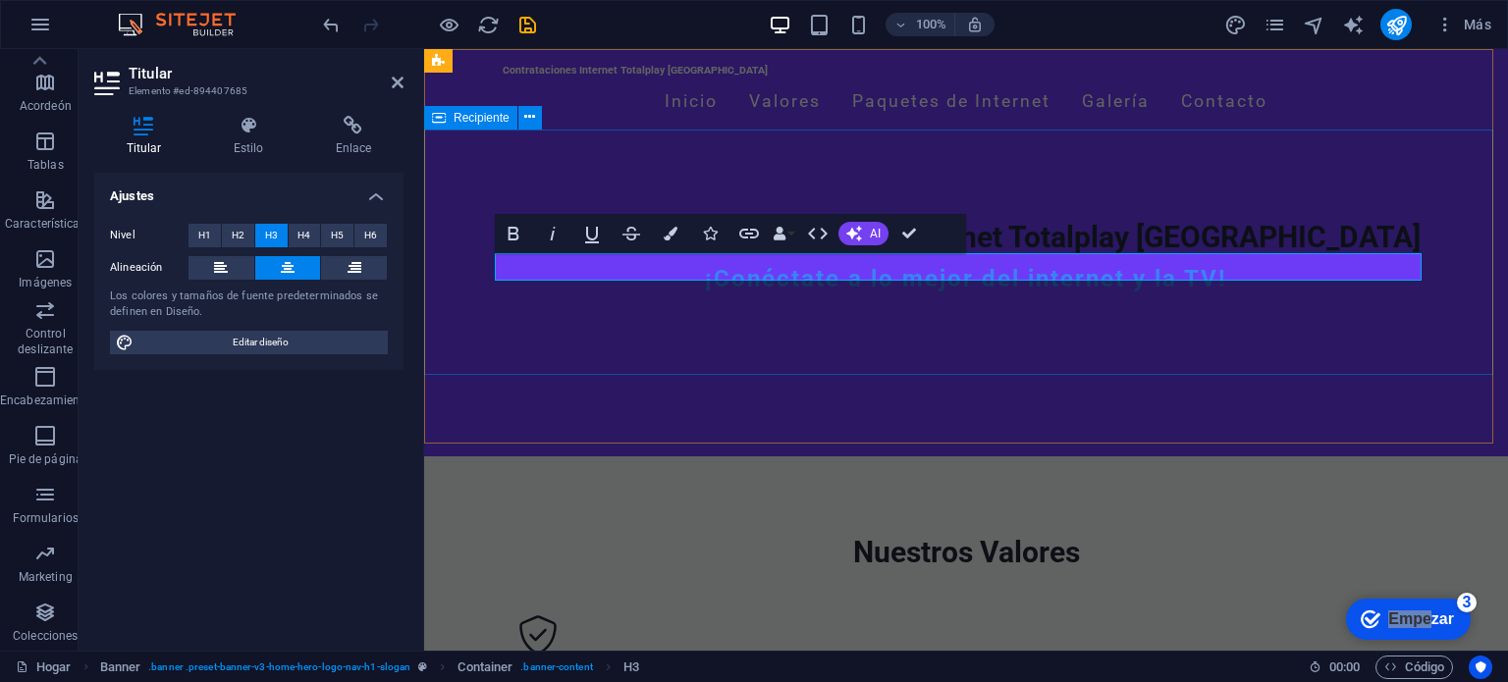
click at [993, 353] on div "Bienvenido a Contrataciones Internet Totalplay Mérida ¡Conéctate a lo mejor del…" at bounding box center [966, 264] width 1084 height 246
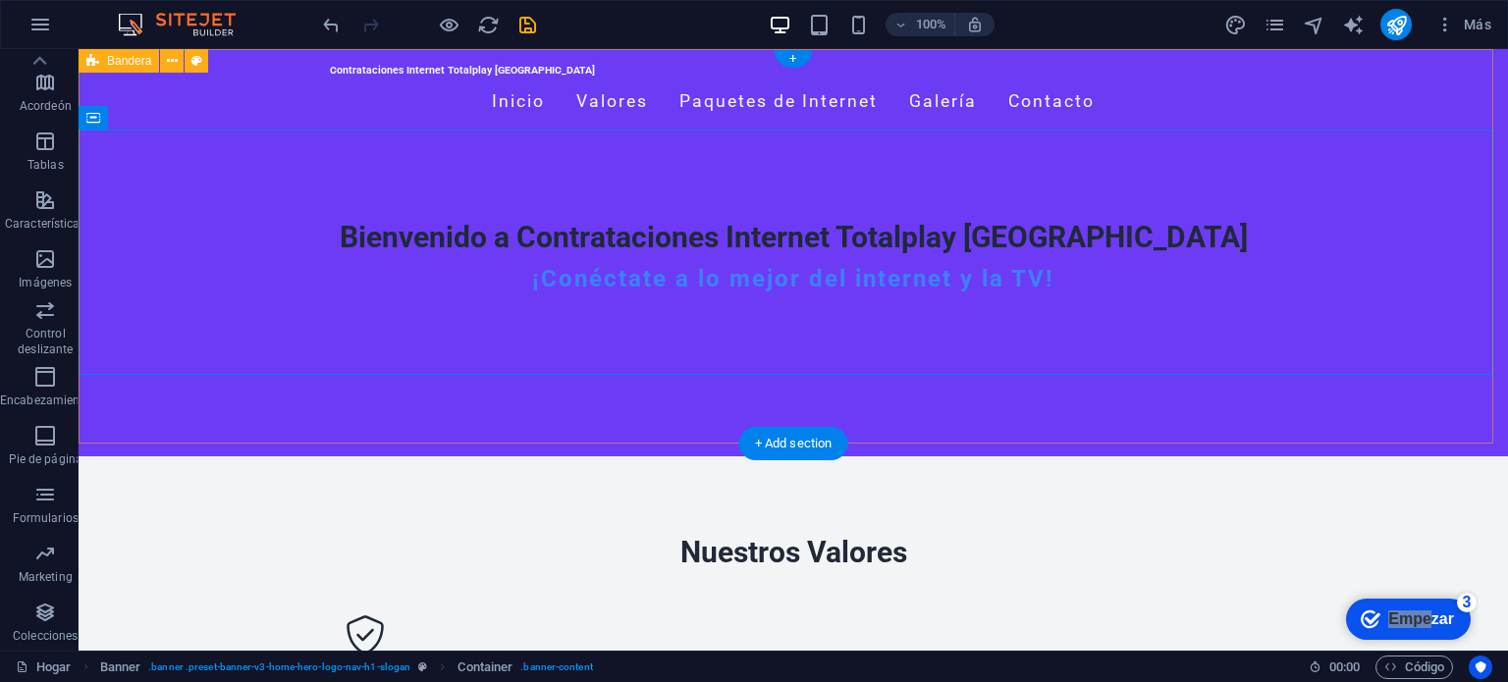
click at [1005, 394] on div "Contrataciones Internet Totalplay Mérida Inicio Valores Paquetes de Internet Ga…" at bounding box center [794, 252] width 1430 height 407
click at [860, 272] on div "¡Conéctate a lo mejor del internet y la TV!" at bounding box center [793, 279] width 927 height 28
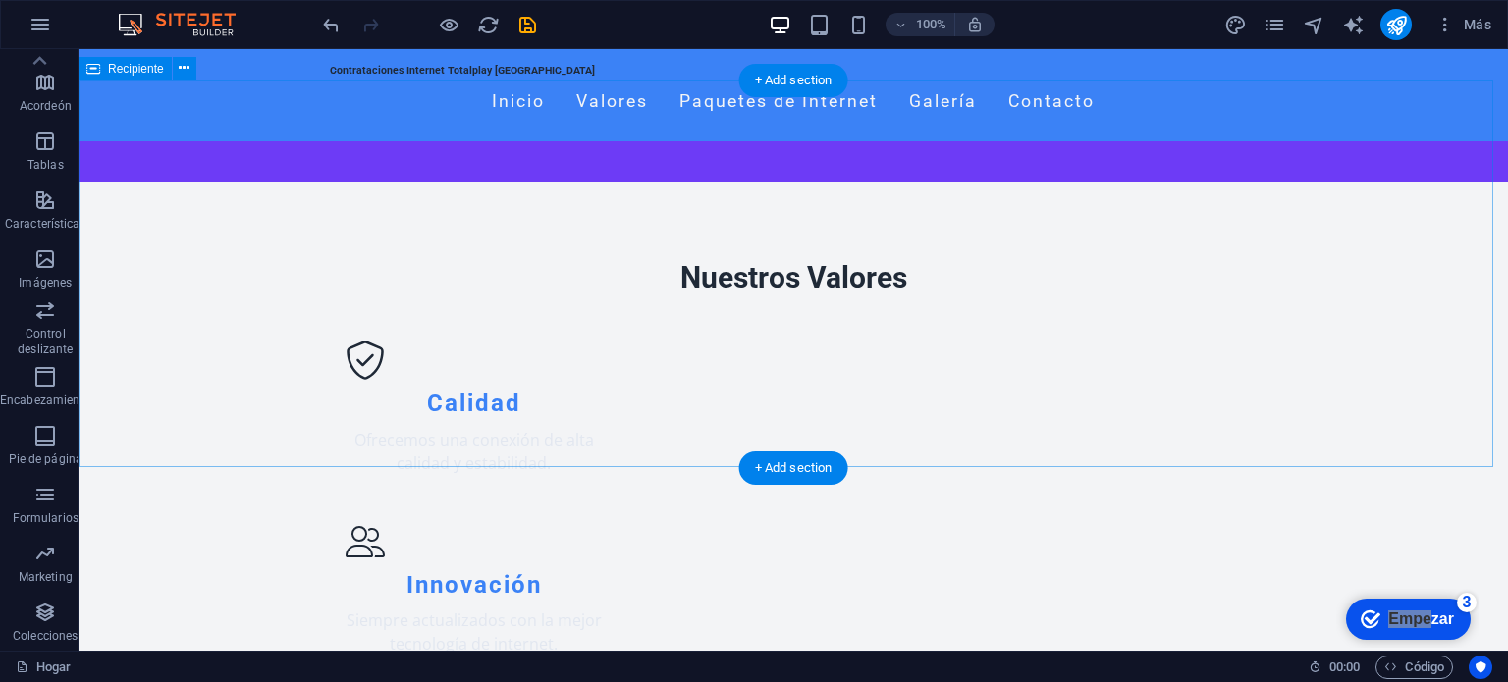
scroll to position [364, 0]
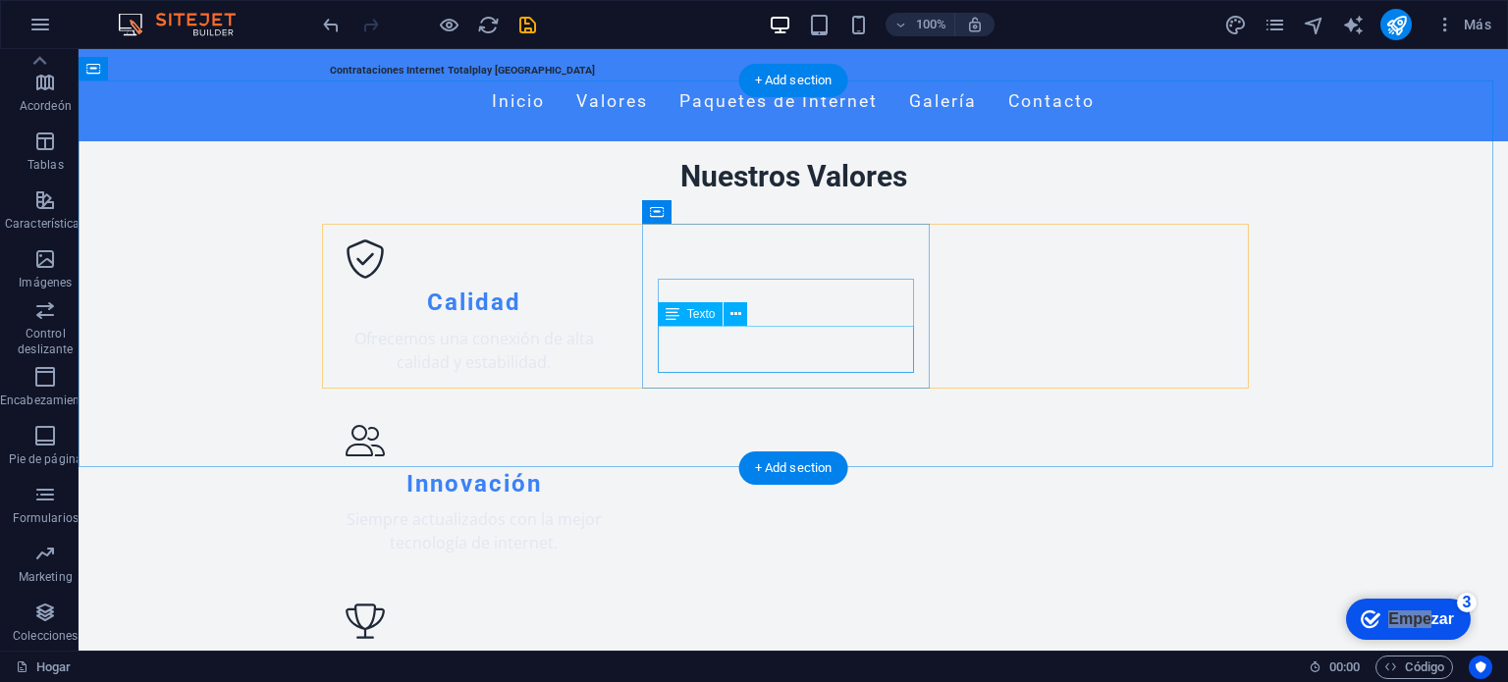
click at [602, 508] on div "Siempre actualizados con la mejor tecnología de internet." at bounding box center [474, 531] width 256 height 47
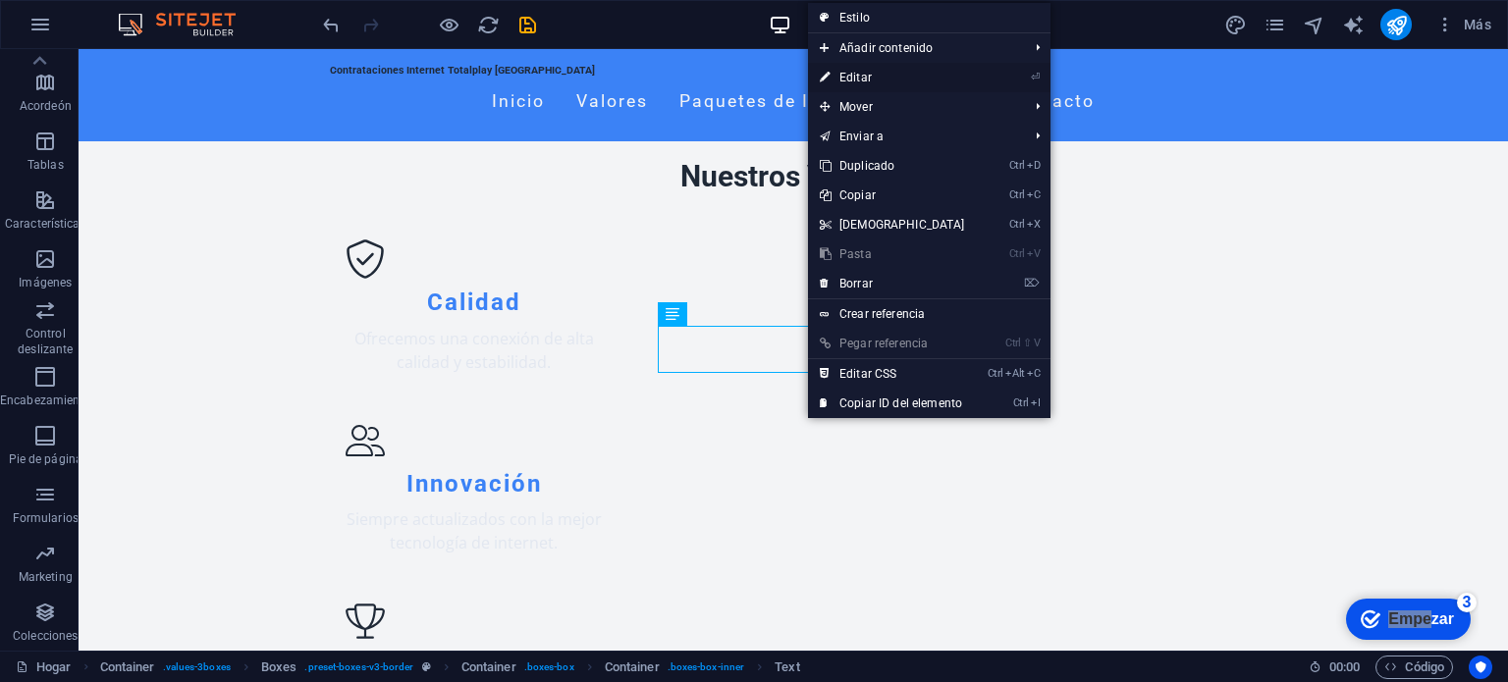
click at [878, 81] on link "⏎ Editar" at bounding box center [892, 77] width 169 height 29
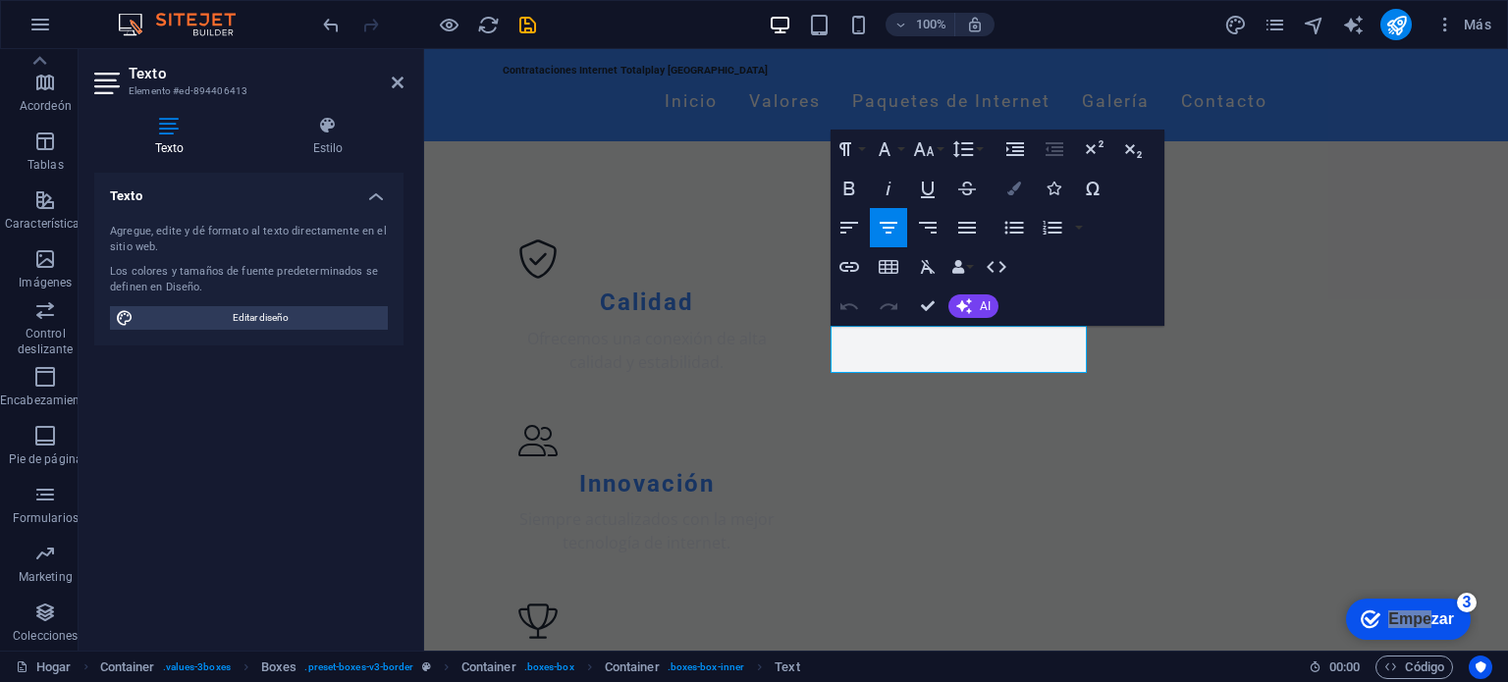
click at [1005, 191] on button "Bandera" at bounding box center [1014, 188] width 37 height 39
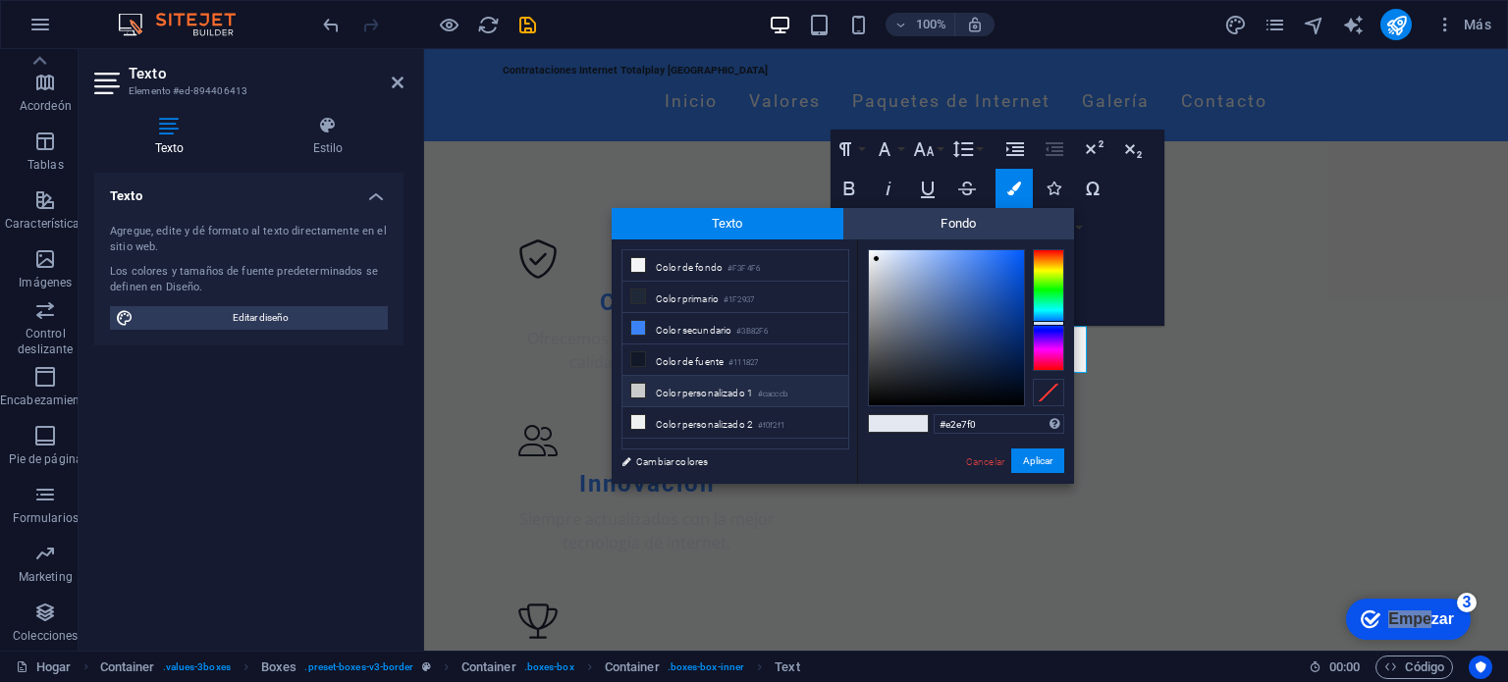
click at [714, 391] on font "Color personalizado 1" at bounding box center [704, 393] width 97 height 11
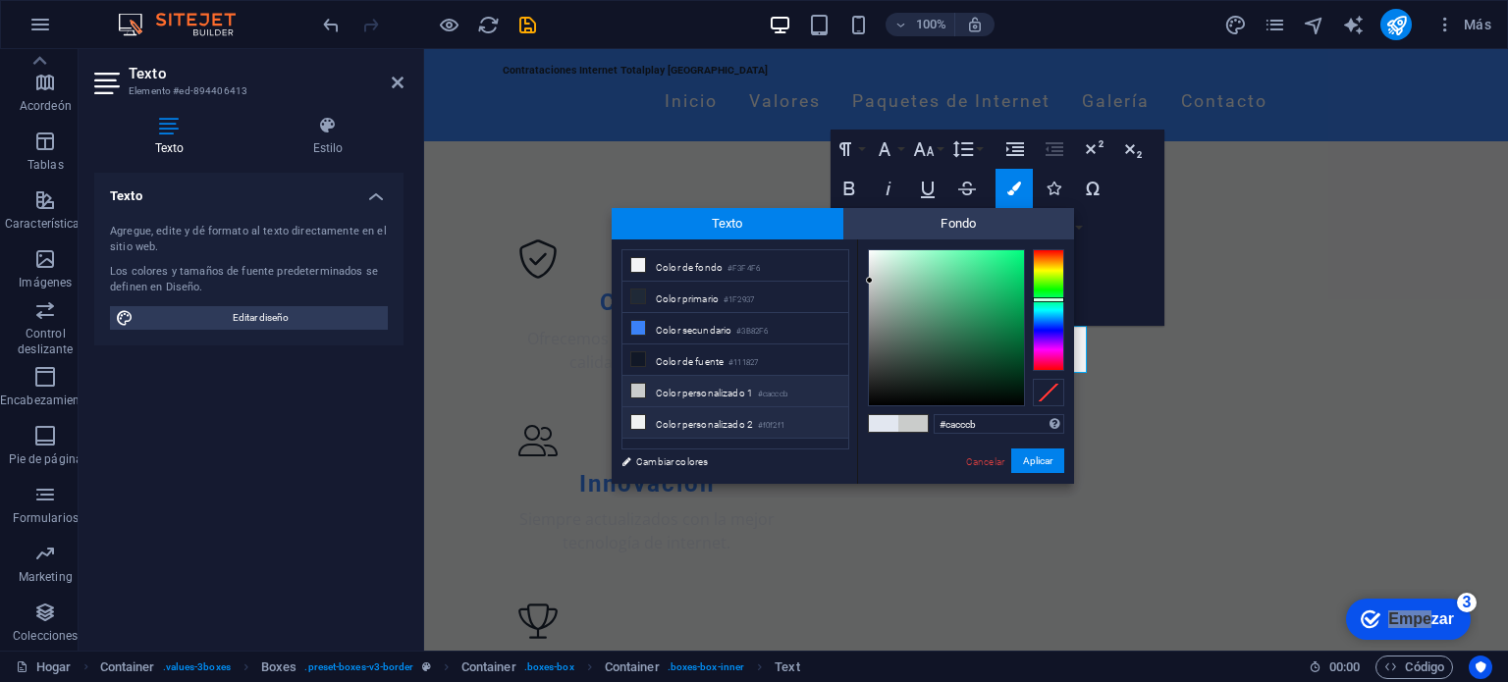
click at [684, 427] on li "Color personalizado 2 #f0f2f1" at bounding box center [735, 422] width 226 height 31
click at [683, 466] on font "Cambiar colores" at bounding box center [672, 462] width 72 height 11
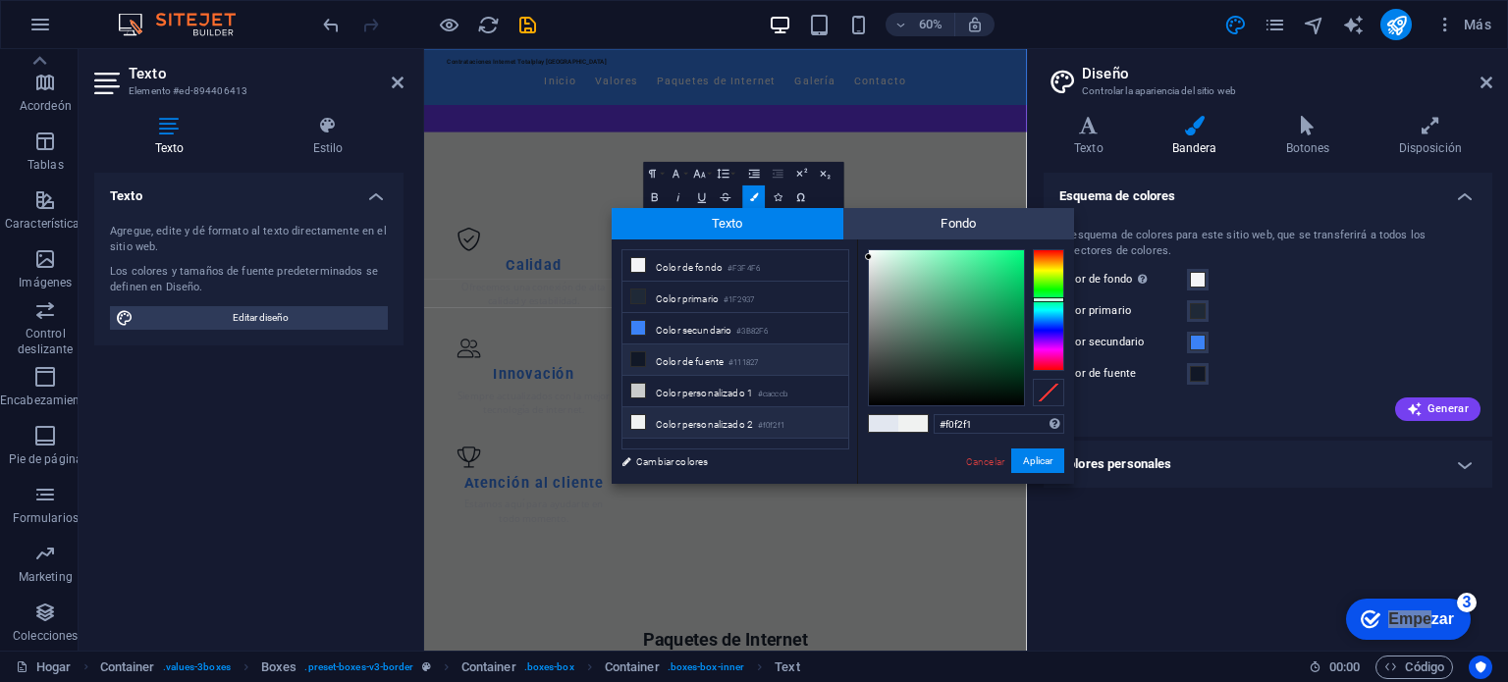
click at [712, 357] on font "Color de fuente" at bounding box center [690, 361] width 68 height 11
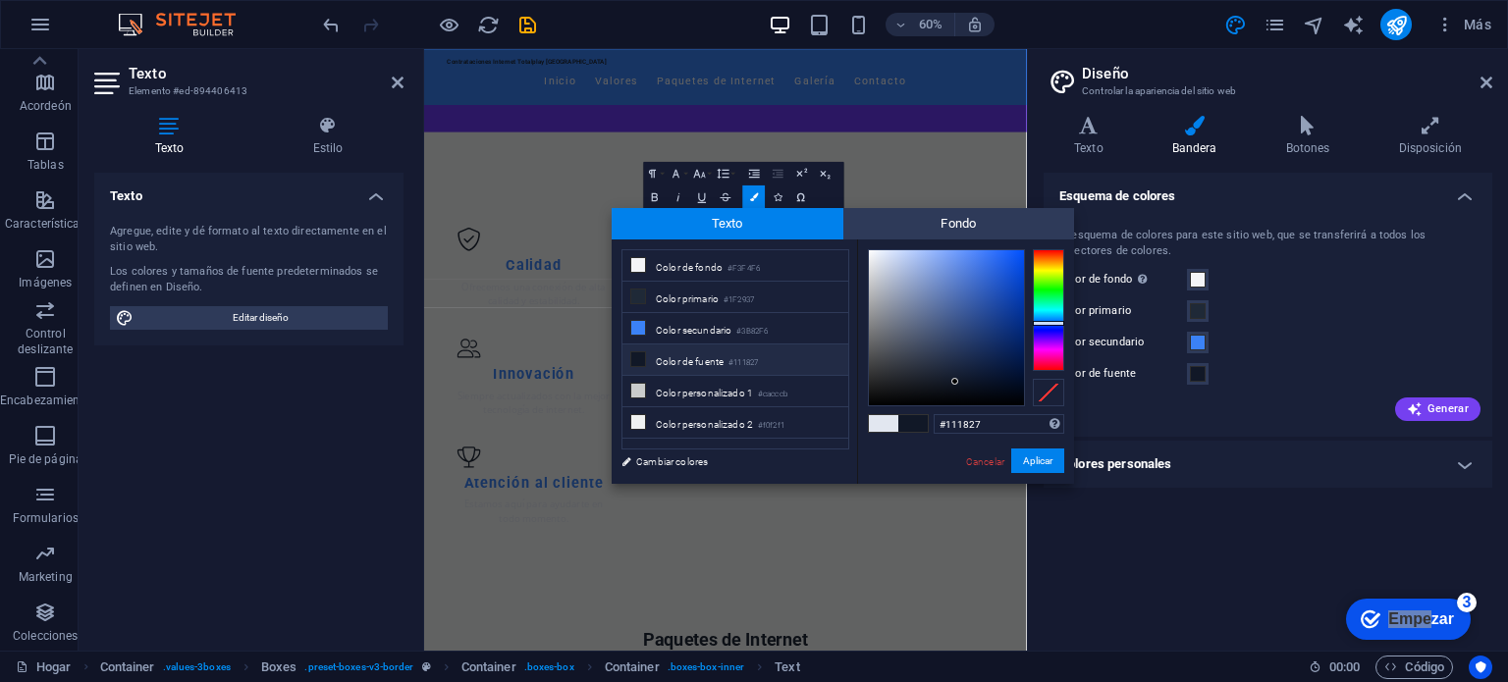
type input "#01040d"
click at [1016, 398] on div at bounding box center [946, 327] width 155 height 155
click at [1053, 471] on button "Aplicar" at bounding box center [1037, 461] width 53 height 25
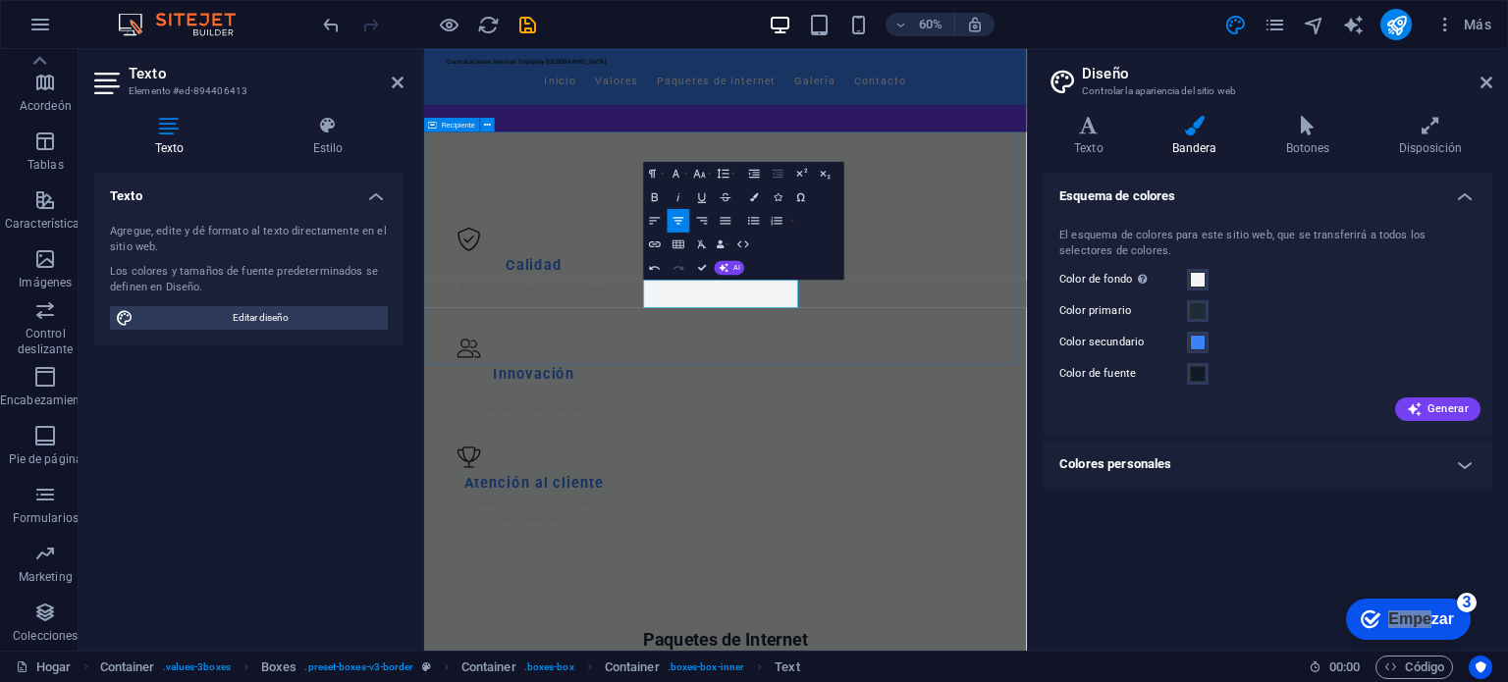
click at [1228, 505] on div "Nuestros Valores Calidad Ofrecemos una conexión de alta calidad y estabilidad. …" at bounding box center [926, 562] width 1004 height 750
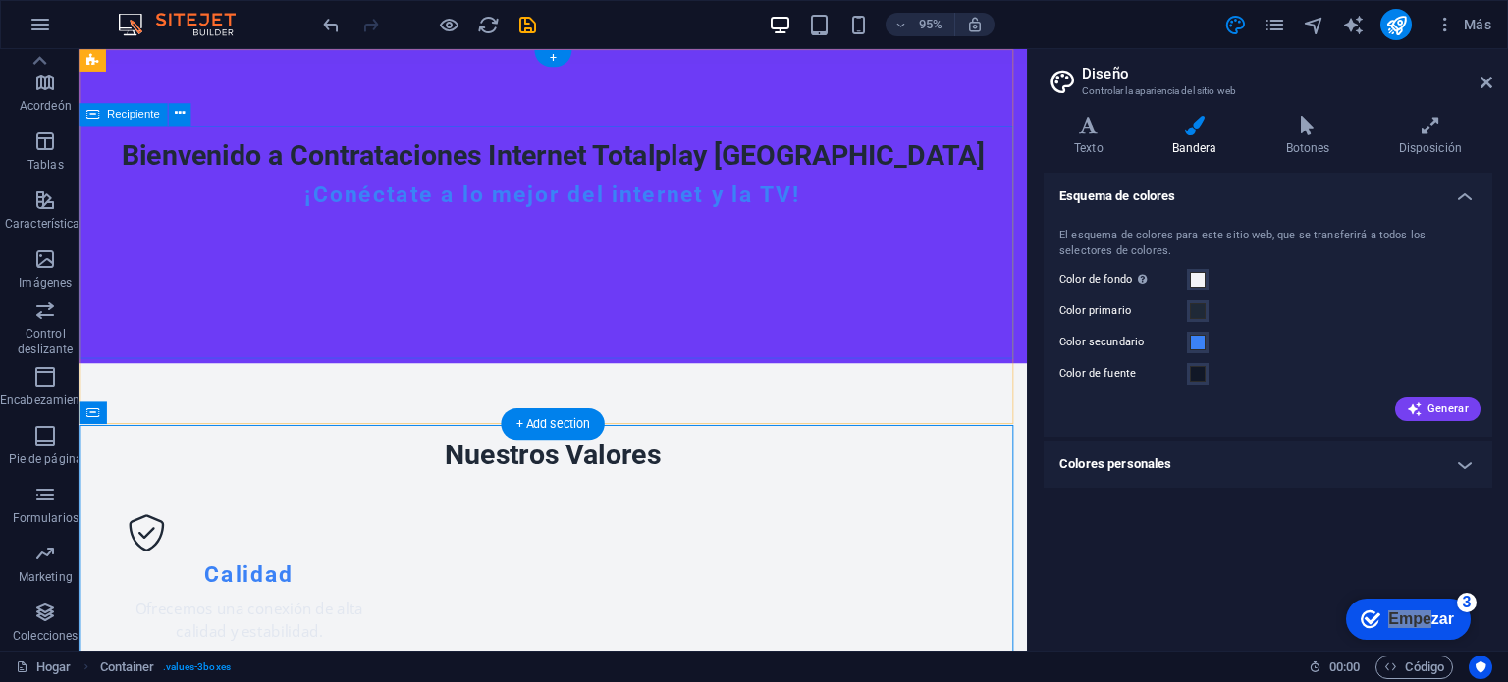
scroll to position [0, 0]
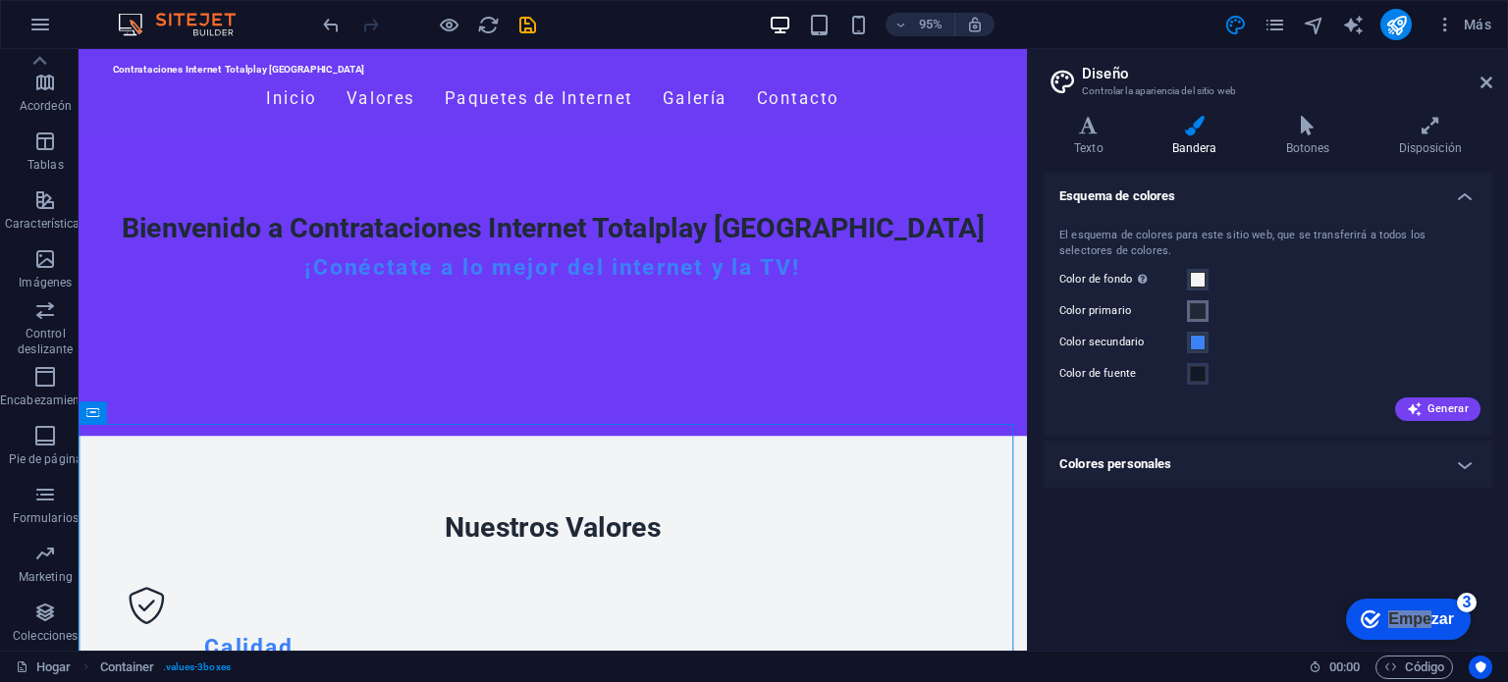
click at [1204, 307] on span at bounding box center [1198, 311] width 16 height 16
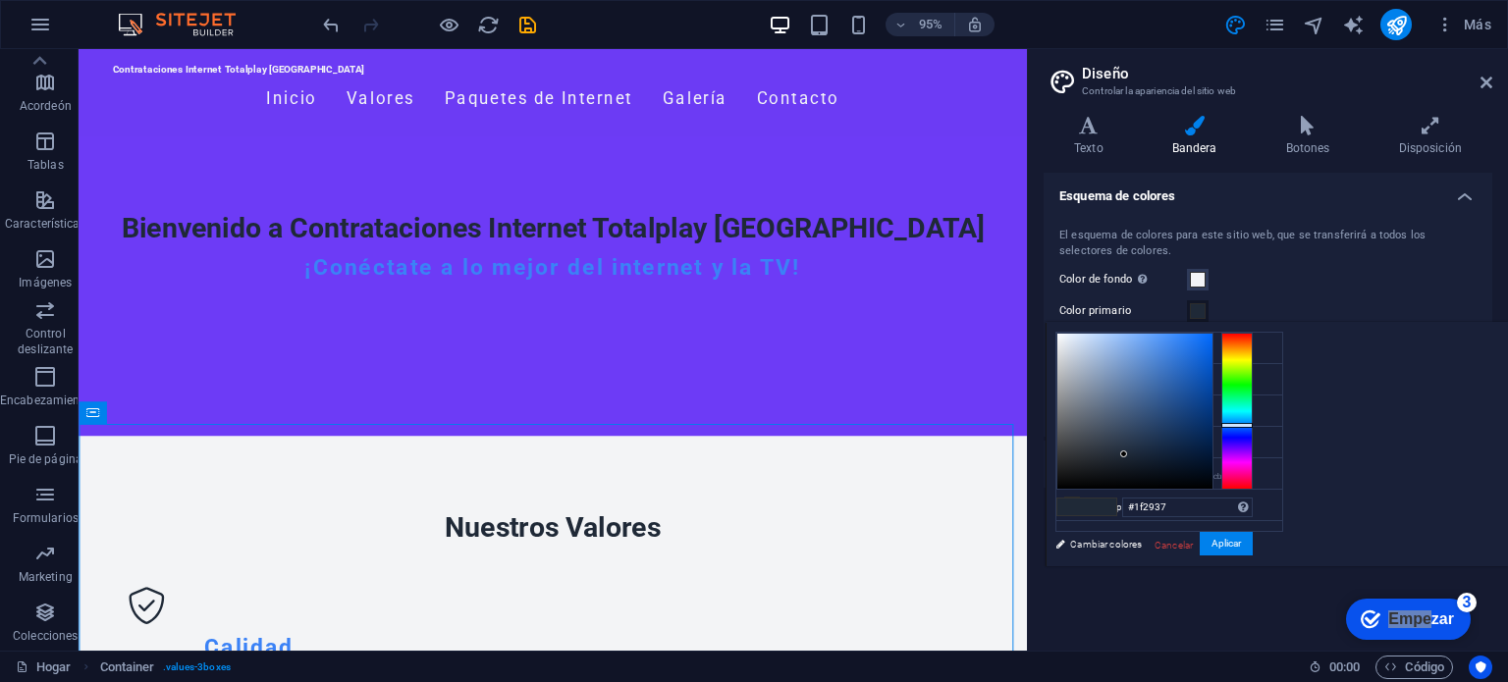
type input "#01060d"
click at [1213, 479] on div at bounding box center [1134, 411] width 155 height 155
click at [1253, 549] on button "Aplicar" at bounding box center [1226, 544] width 53 height 25
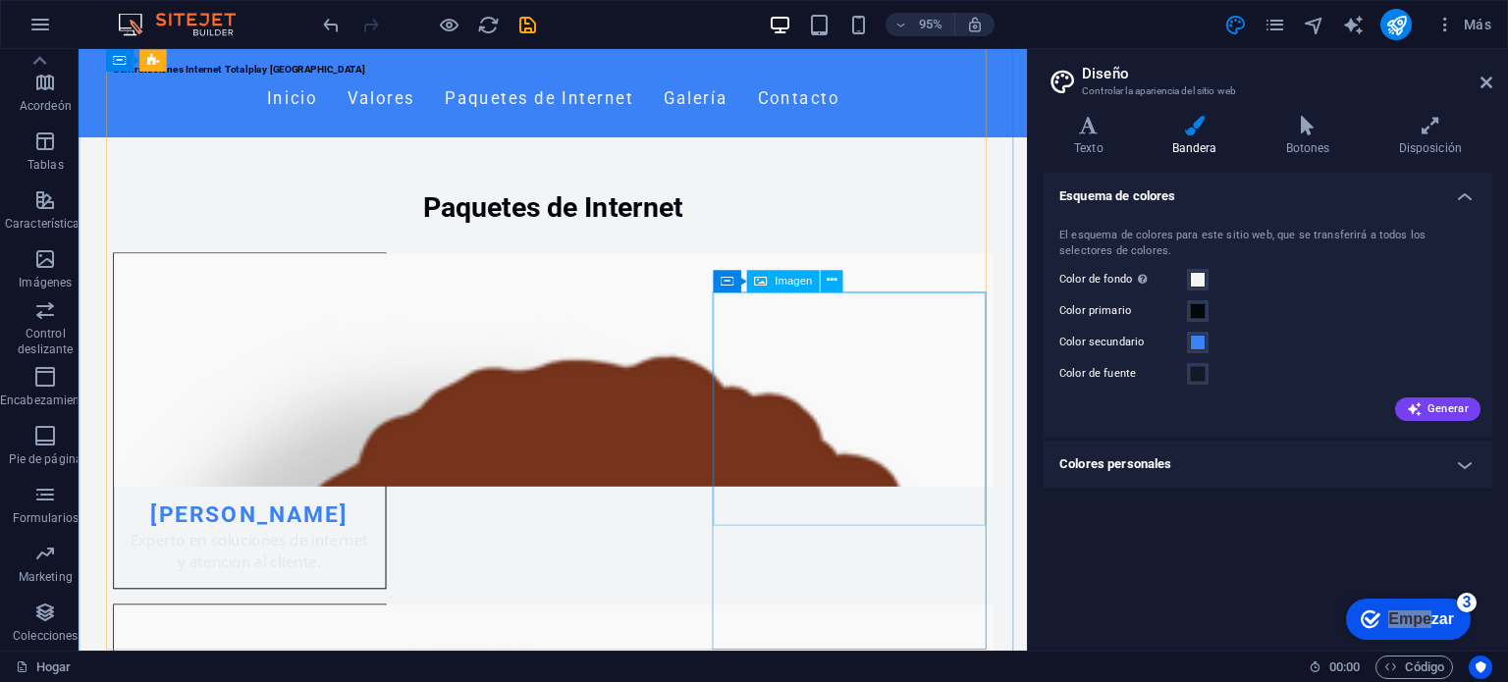
scroll to position [1082, 0]
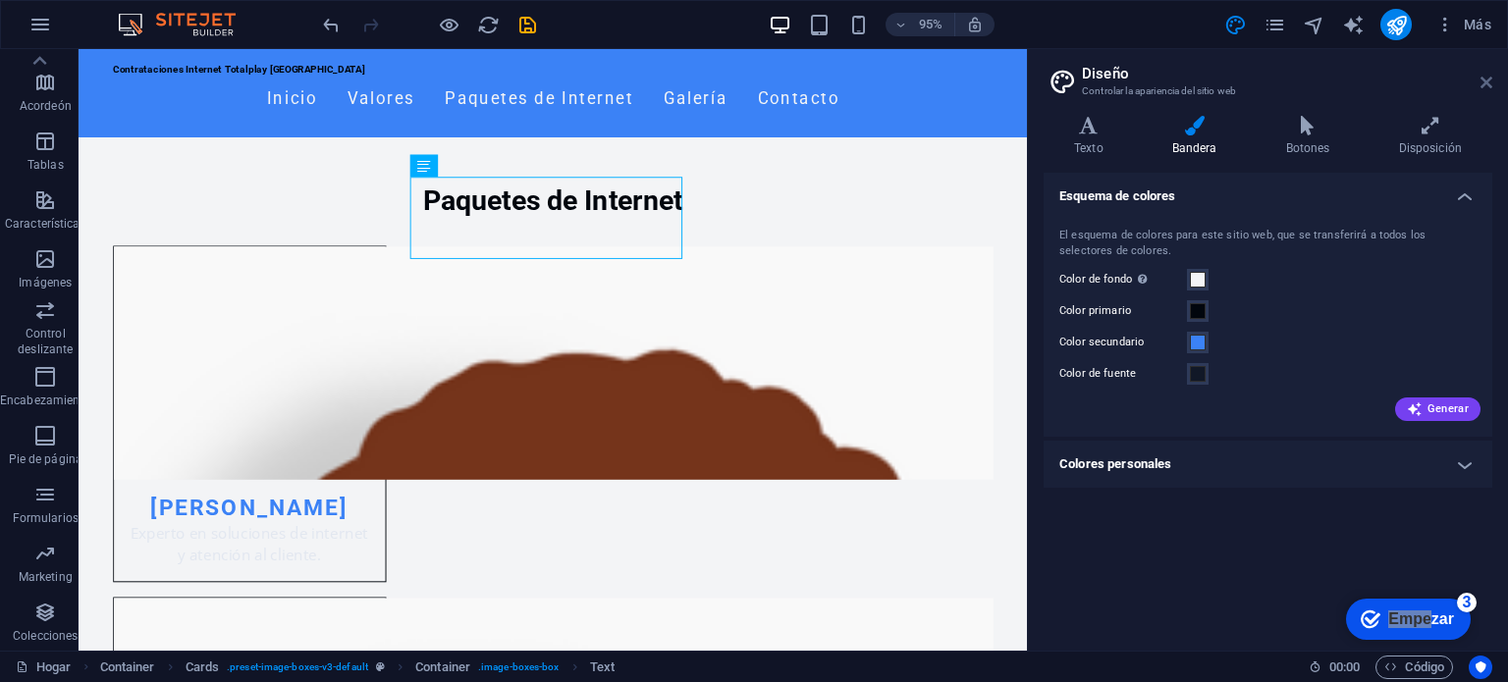
click at [1486, 81] on icon at bounding box center [1487, 83] width 12 height 16
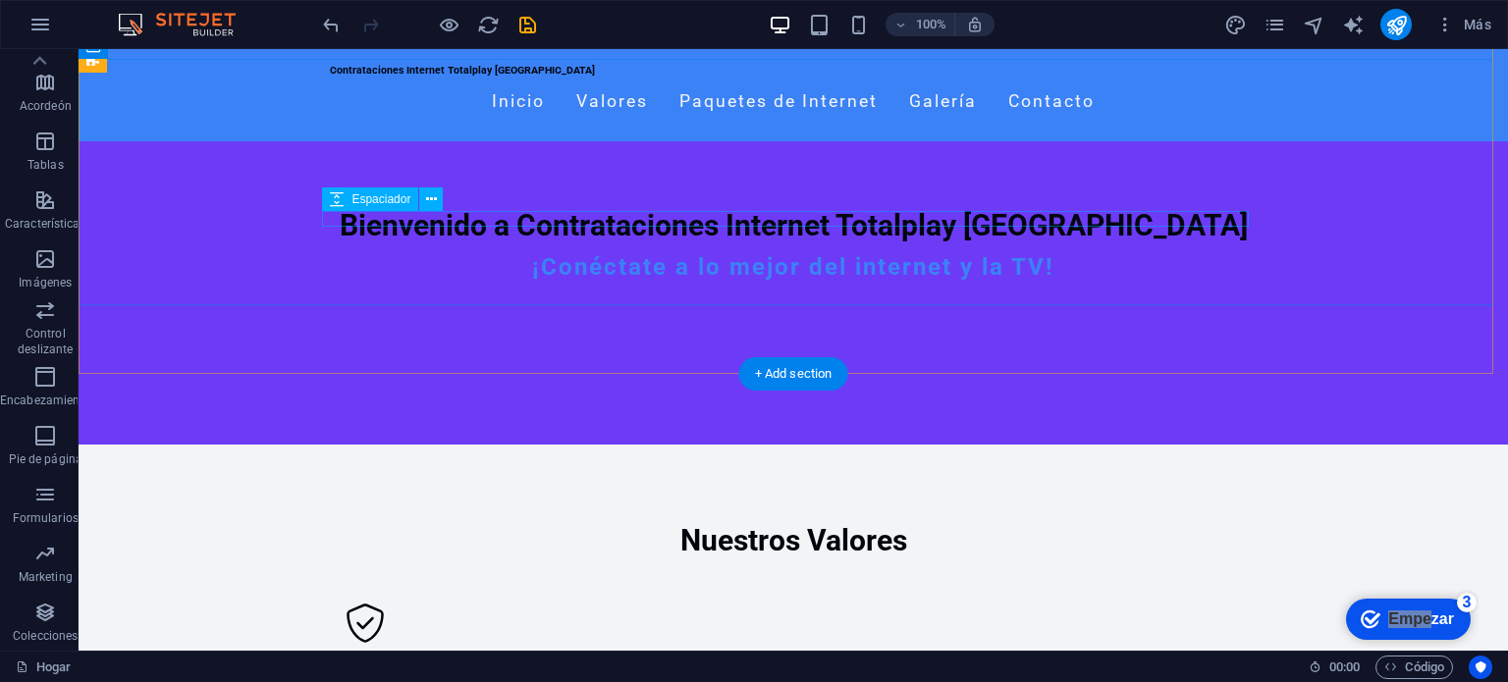
scroll to position [130, 0]
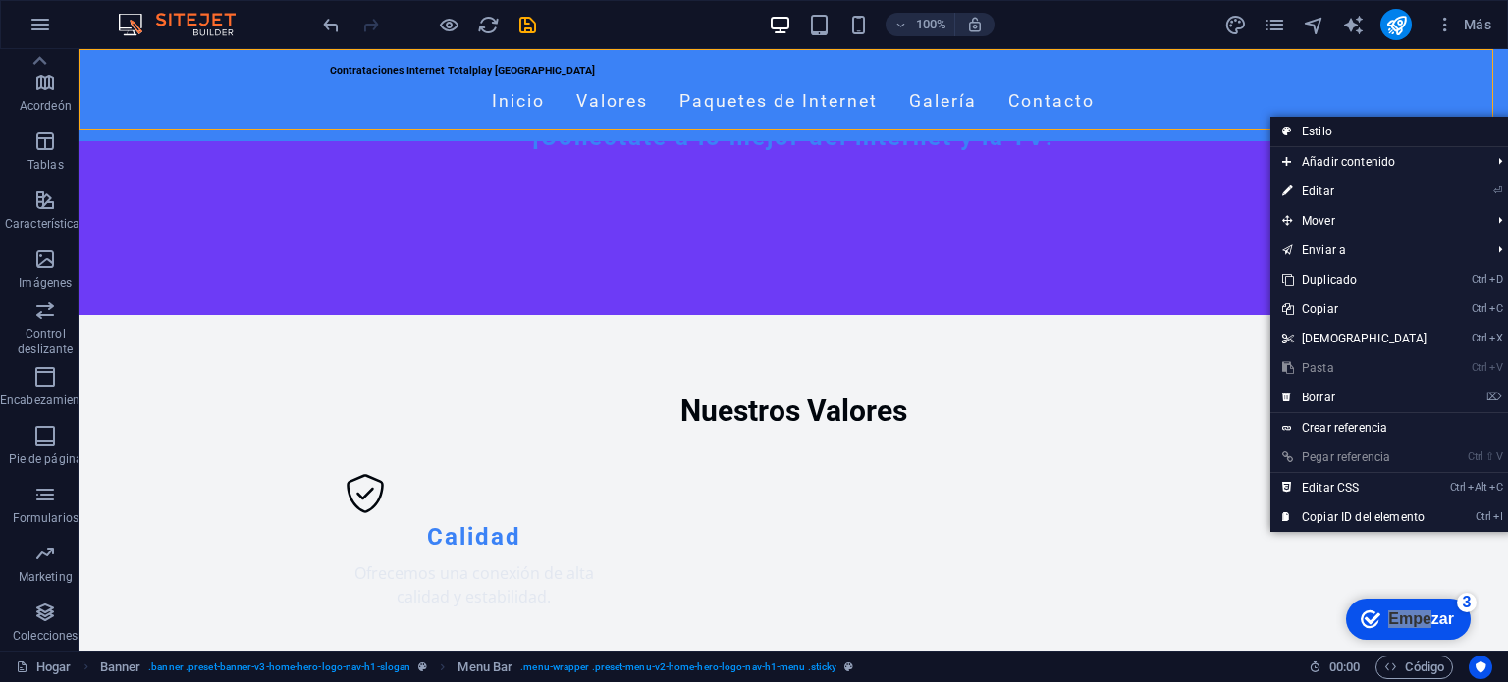
click at [1309, 127] on font "Estilo" at bounding box center [1317, 132] width 30 height 14
select select "rem"
select select "preset-menu-v2-home-hero-logo-nav-h1-menu"
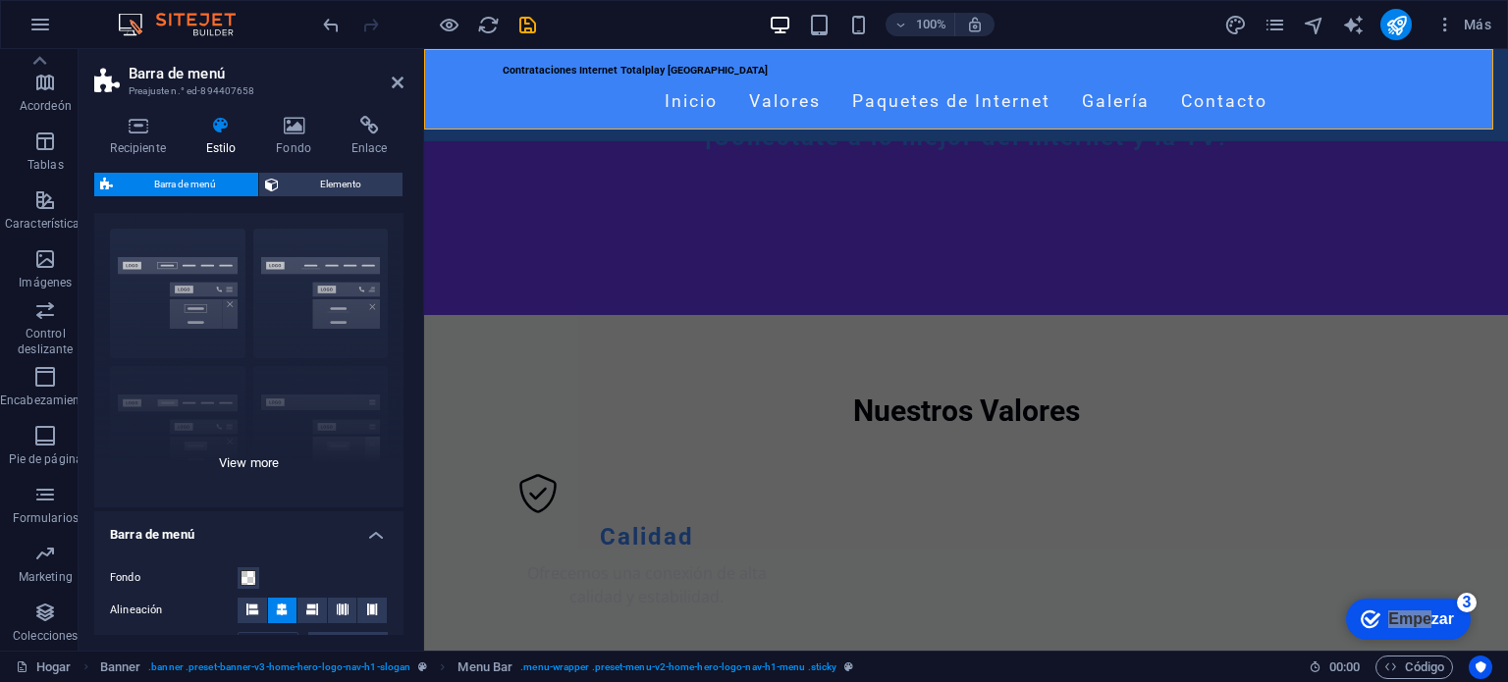
scroll to position [0, 0]
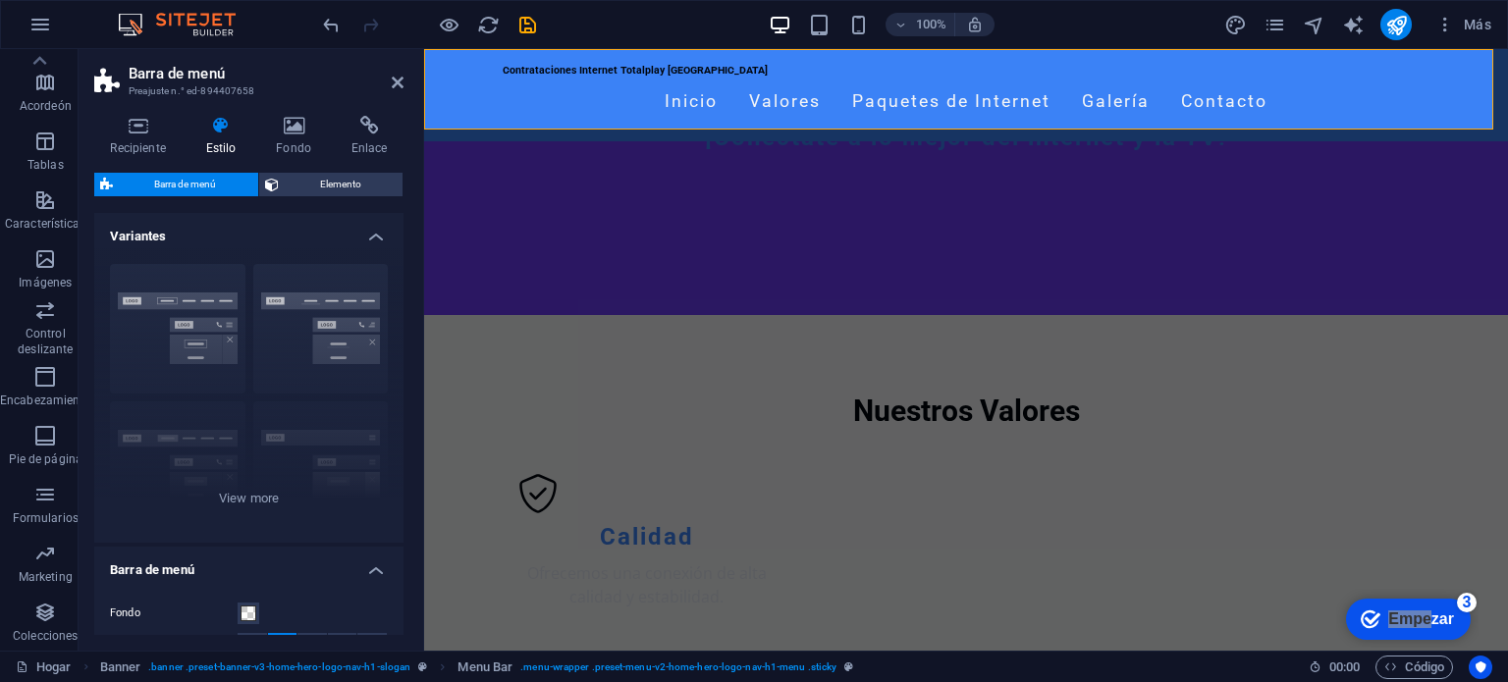
click at [223, 136] on h4 "Estilo" at bounding box center [224, 136] width 71 height 41
click at [887, 140] on header "Contrataciones Internet Totalplay Mérida Inicio Valores Paquetes de Internet Ga…" at bounding box center [966, 117] width 1084 height 396
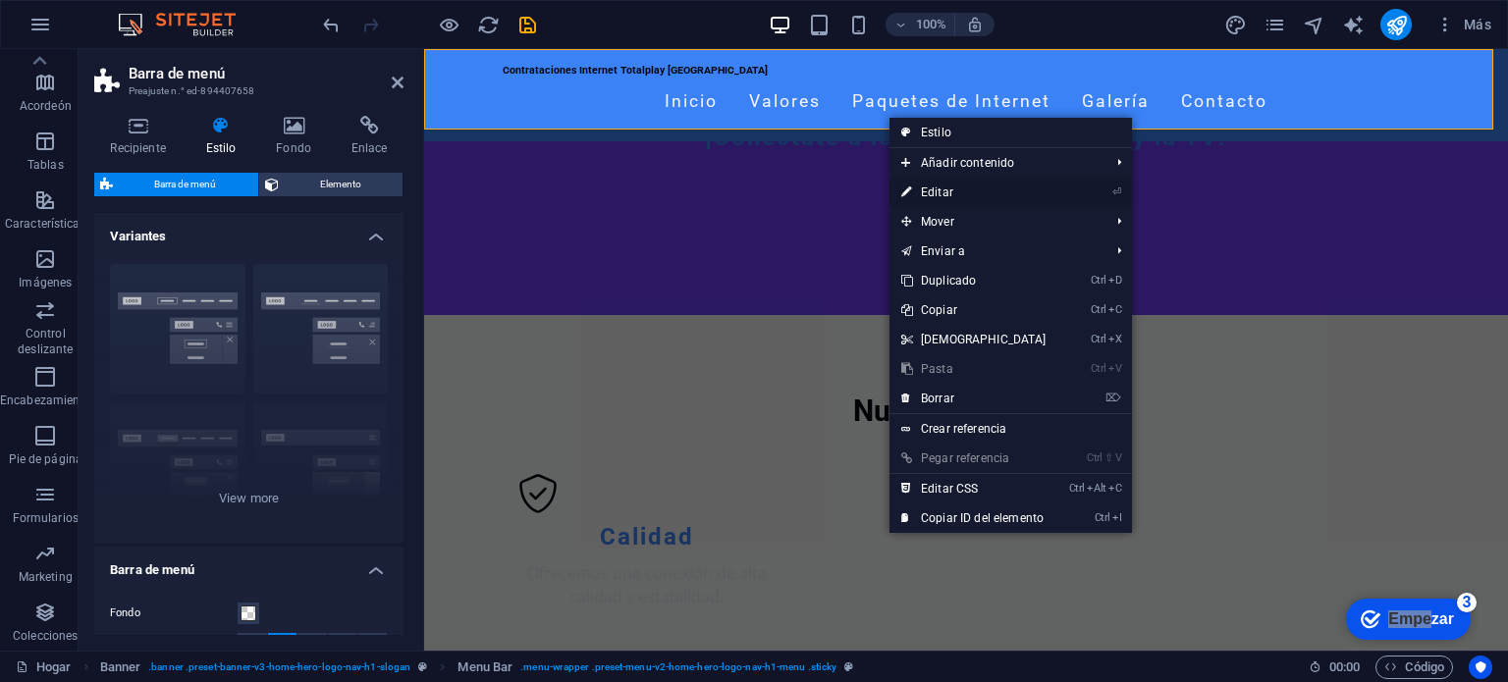
click at [951, 191] on font "Editar" at bounding box center [937, 193] width 32 height 14
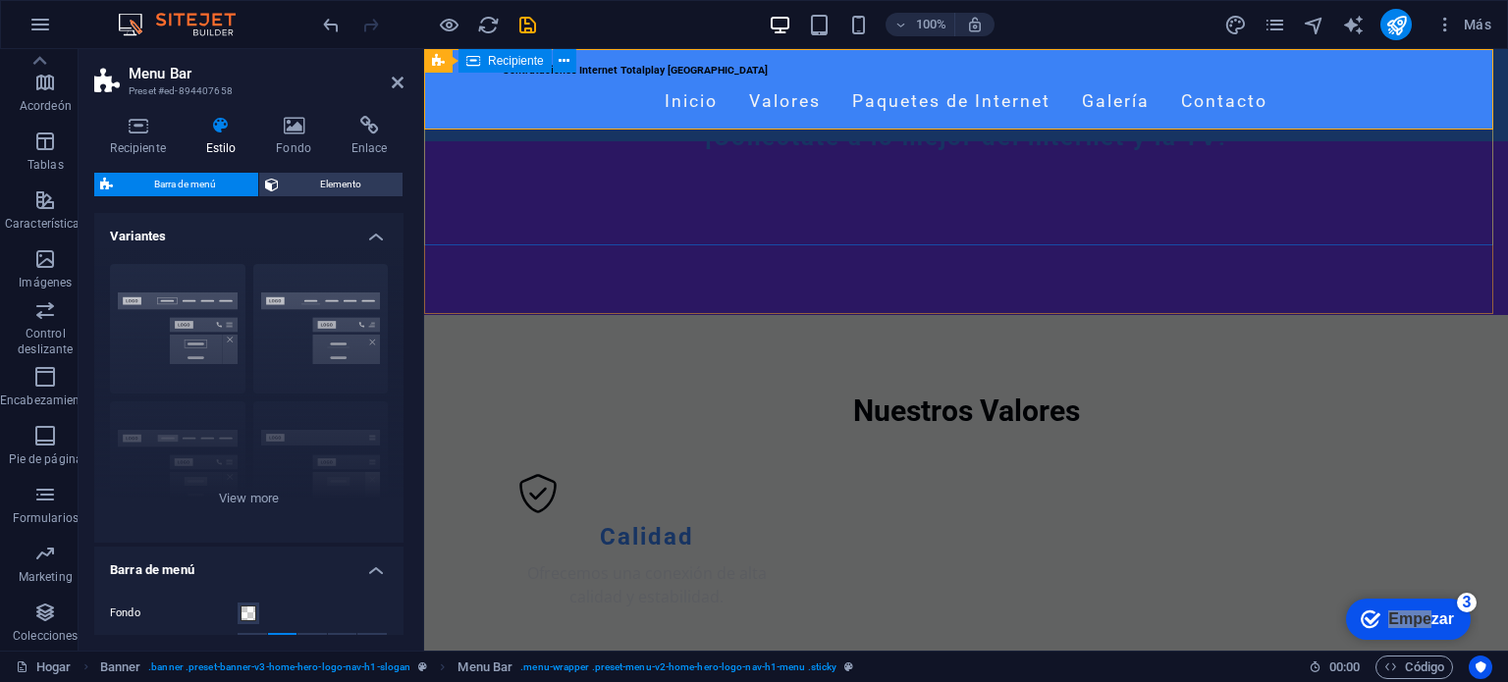
drag, startPoint x: 1376, startPoint y: 241, endPoint x: 951, endPoint y: 191, distance: 427.0
click at [951, 191] on div "Bienvenido a Contrataciones Internet Totalplay Mérida ¡Conéctate a lo mejor del…" at bounding box center [966, 82] width 1084 height 327
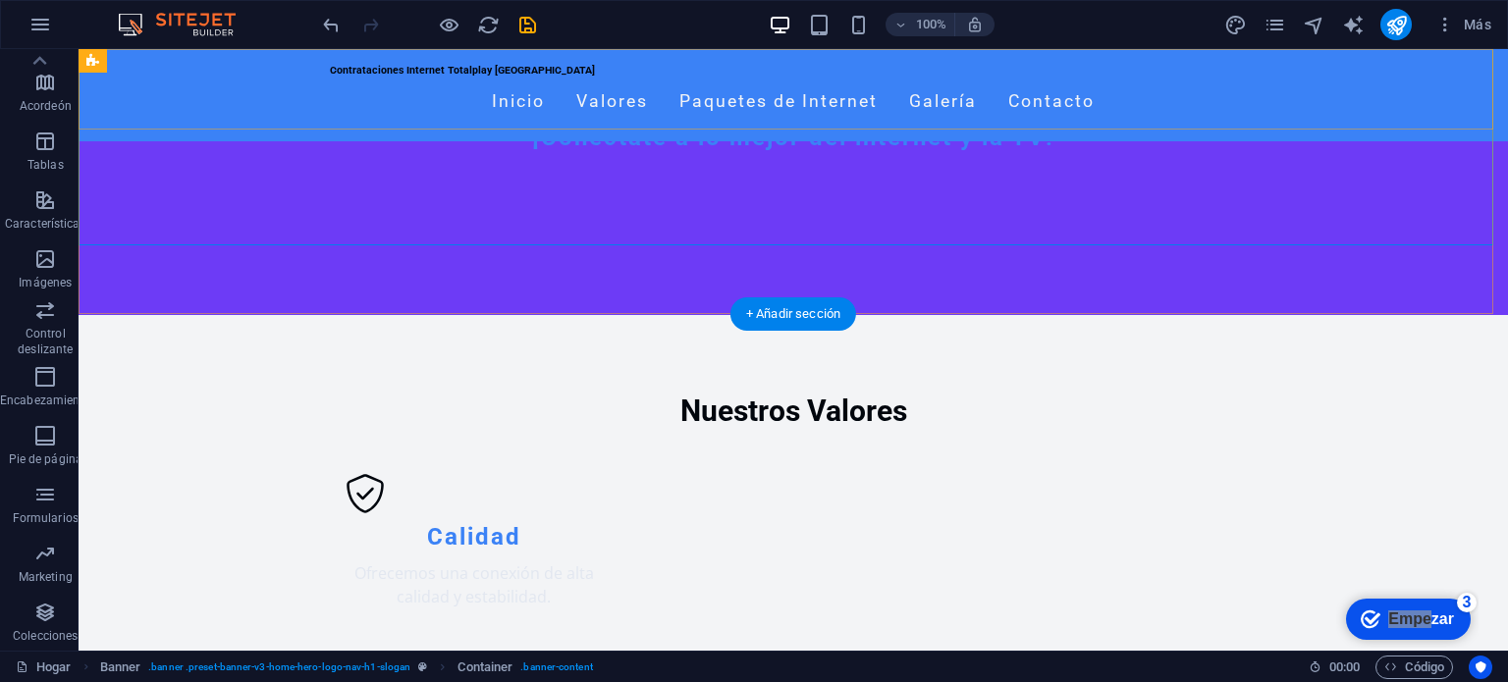
click at [949, 114] on div "Contrataciones Internet Totalplay [GEOGRAPHIC_DATA] Inicio Valores Paquetes de …" at bounding box center [794, 95] width 1430 height 92
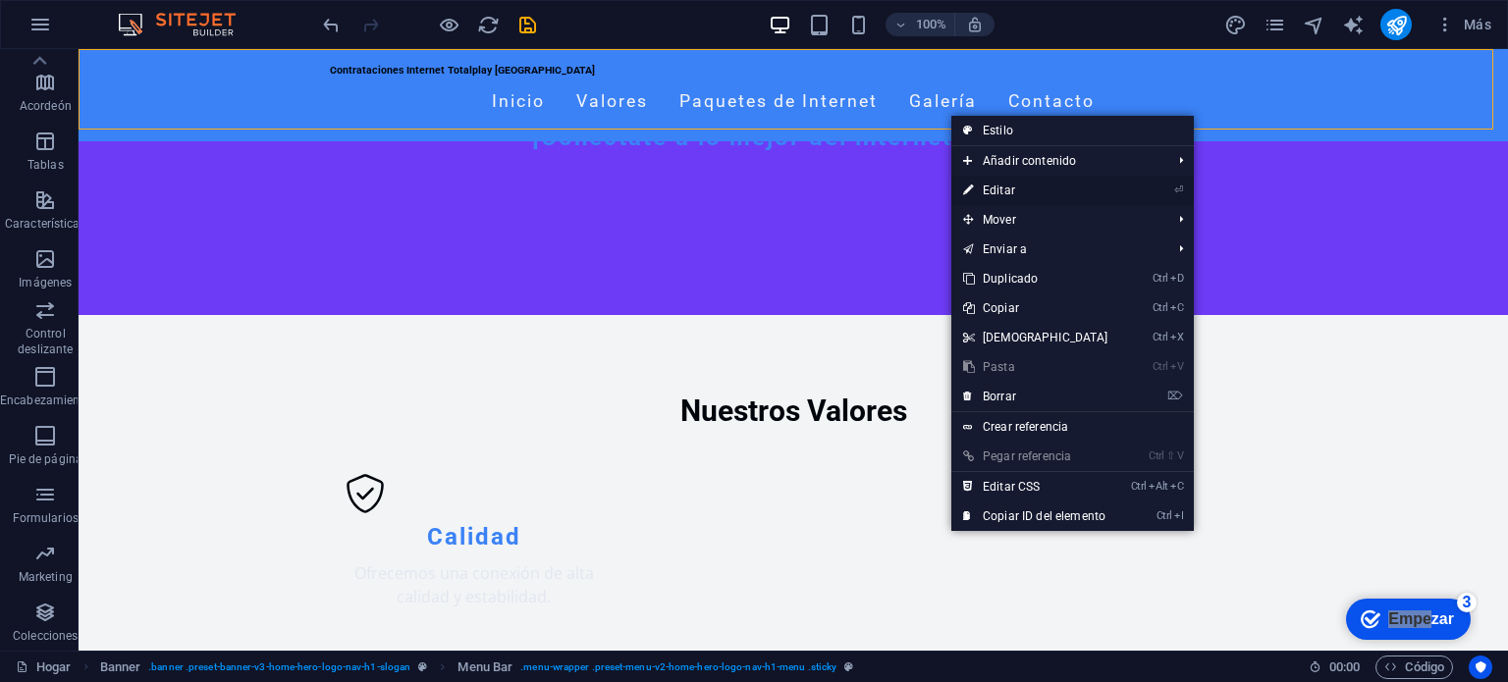
click at [1005, 186] on font "Editar" at bounding box center [999, 191] width 32 height 14
select select "rem"
select select "preset-menu-v2-home-hero-logo-nav-h1-menu"
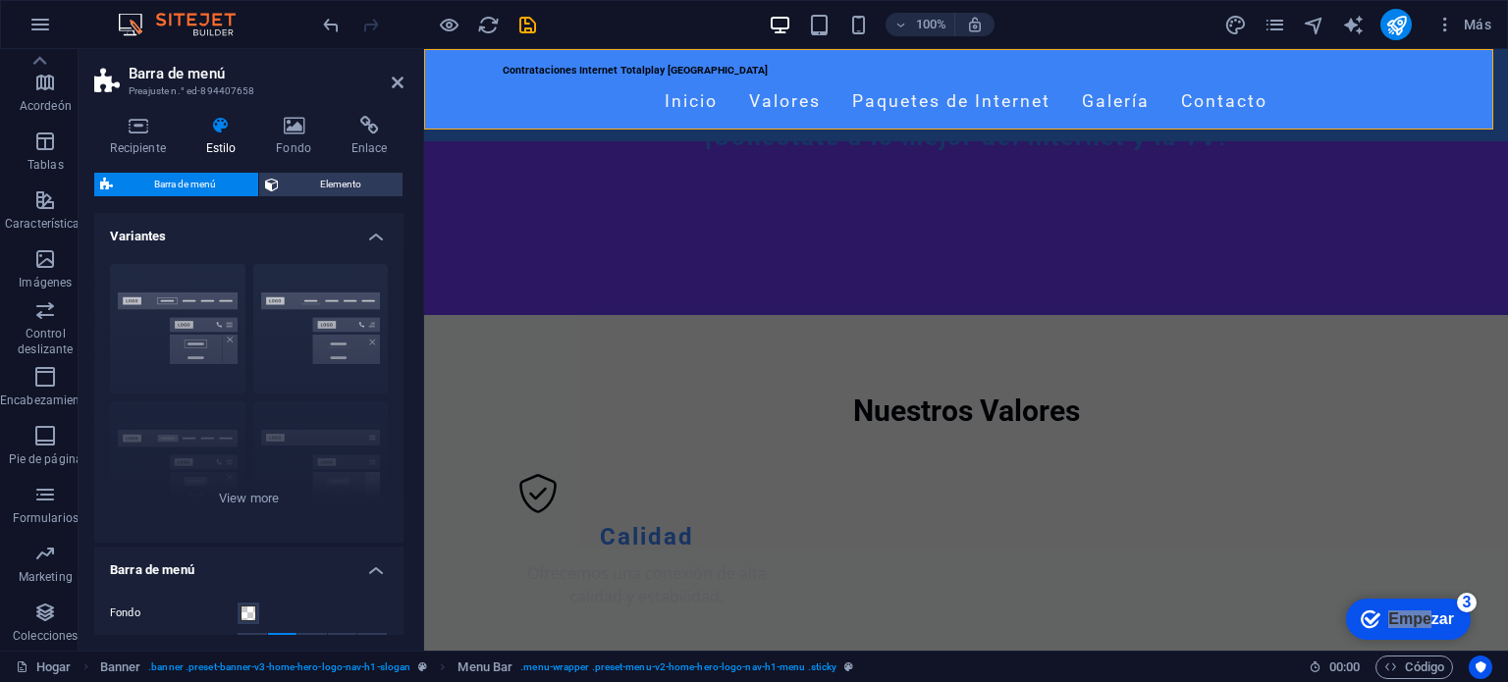
click at [223, 184] on span "Barra de menú" at bounding box center [186, 185] width 134 height 24
click at [252, 492] on div "Borde Centrado Por defecto Fijado Loki Desencadenar Ancho XXL" at bounding box center [248, 395] width 309 height 295
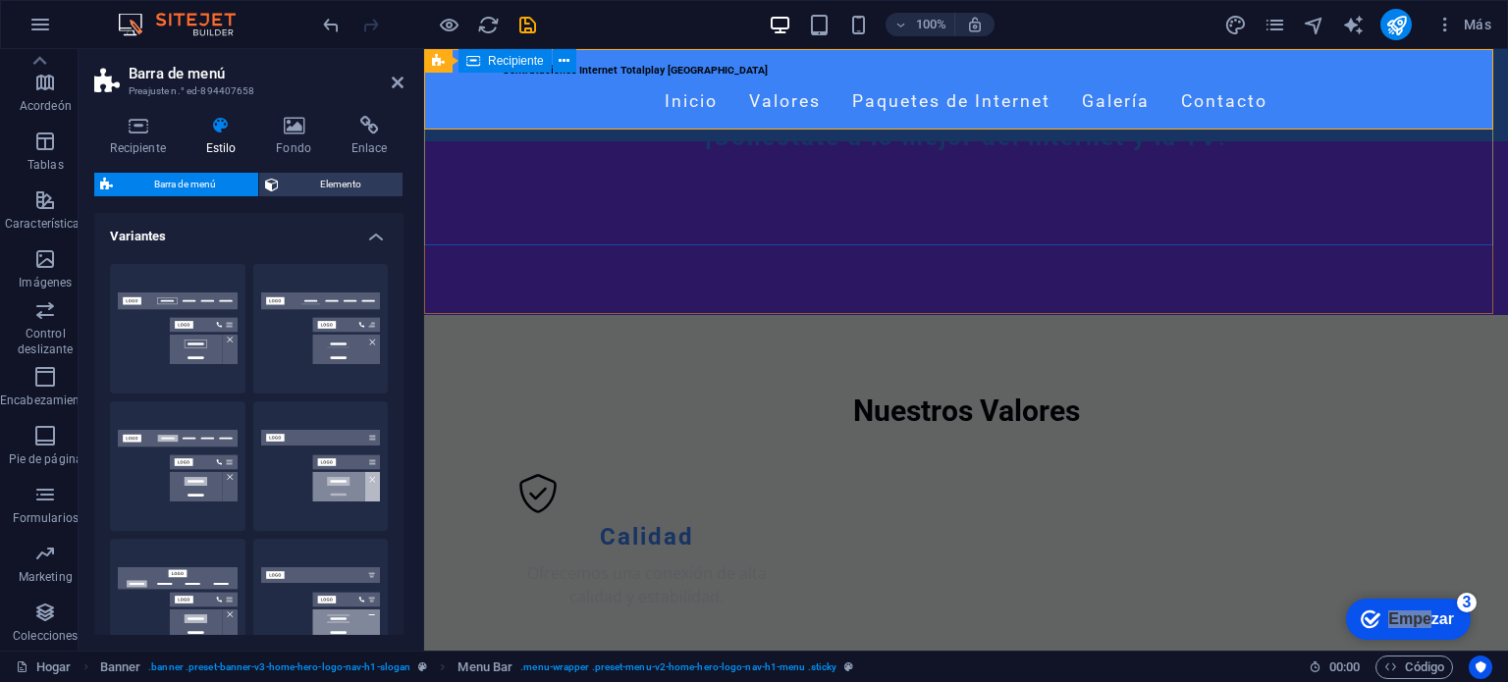
click at [809, 223] on div "Bienvenido a Contrataciones Internet Totalplay Mérida ¡Conéctate a lo mejor del…" at bounding box center [966, 82] width 1084 height 327
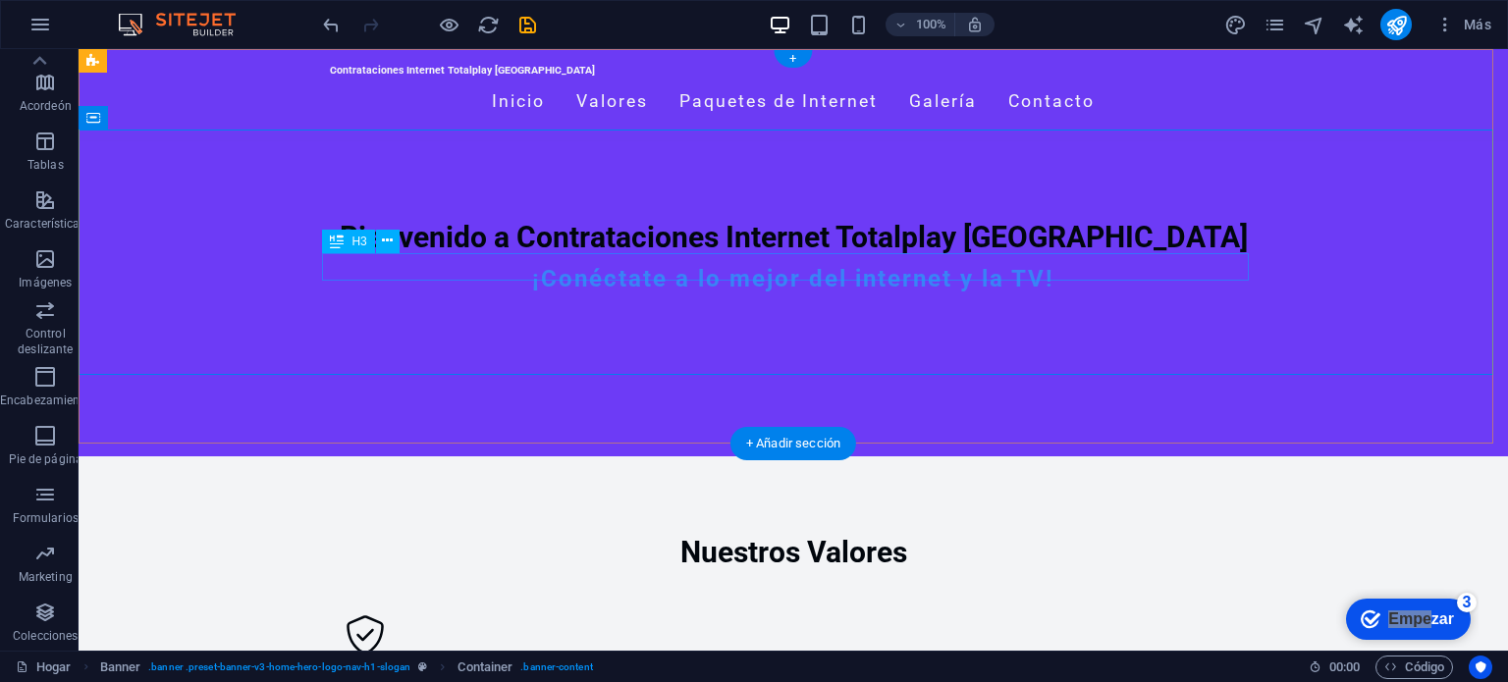
click at [786, 265] on div "¡Conéctate a lo mejor del internet y la TV!" at bounding box center [793, 279] width 927 height 28
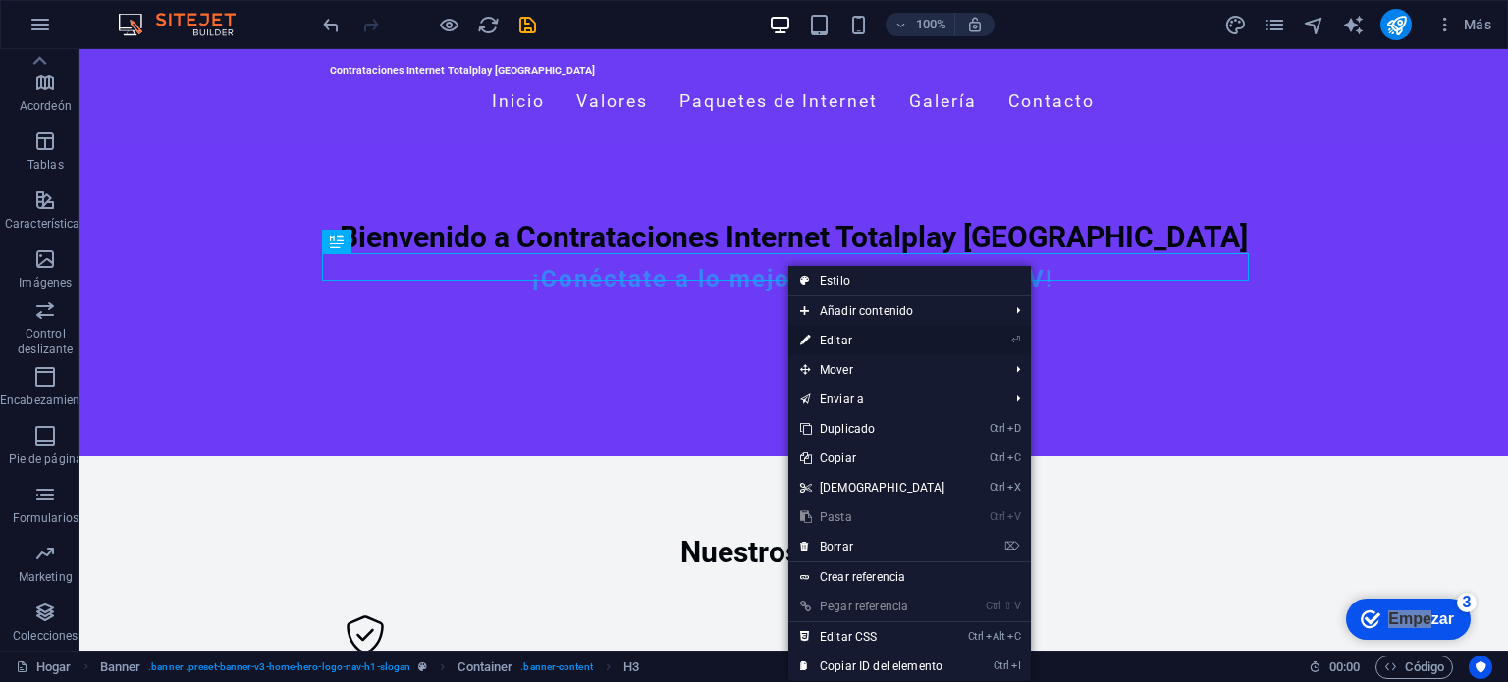
click at [843, 335] on font "Editar" at bounding box center [836, 341] width 32 height 14
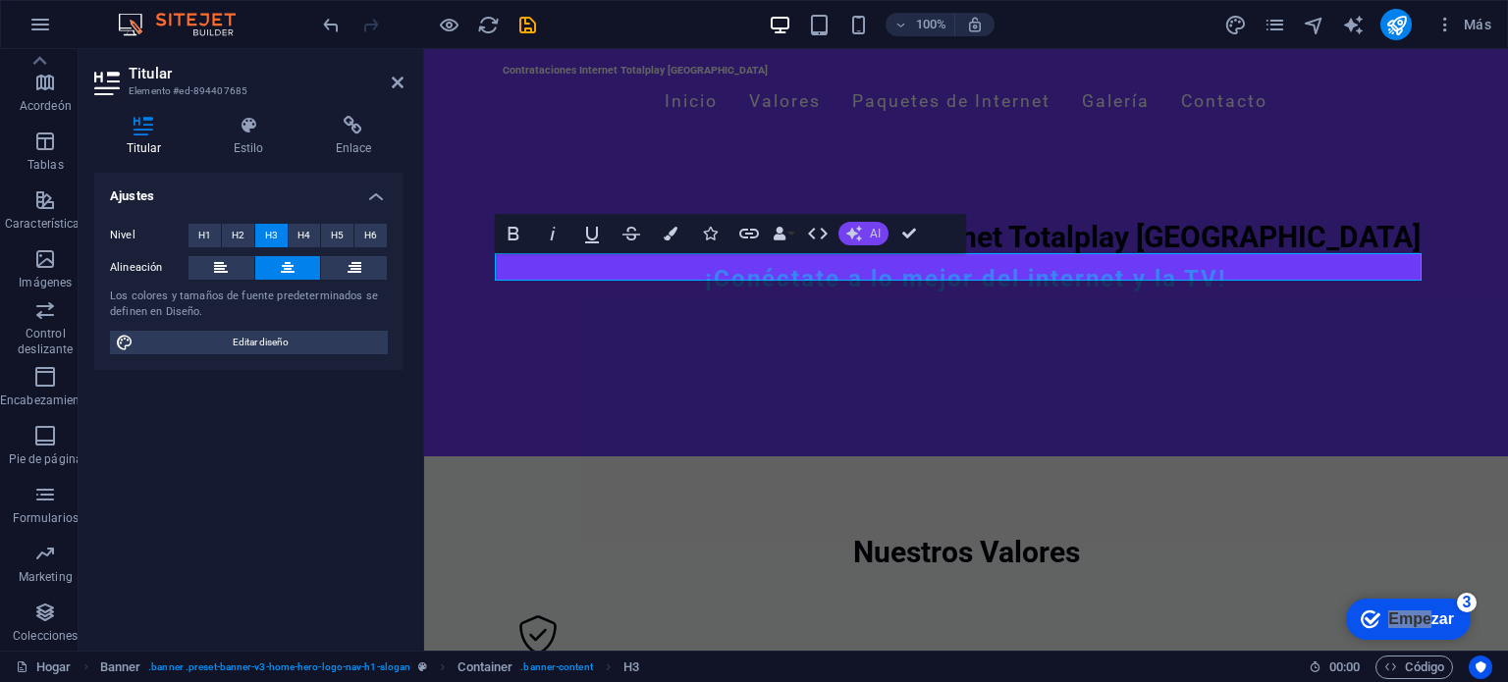
click at [872, 237] on font "AI" at bounding box center [875, 234] width 11 height 14
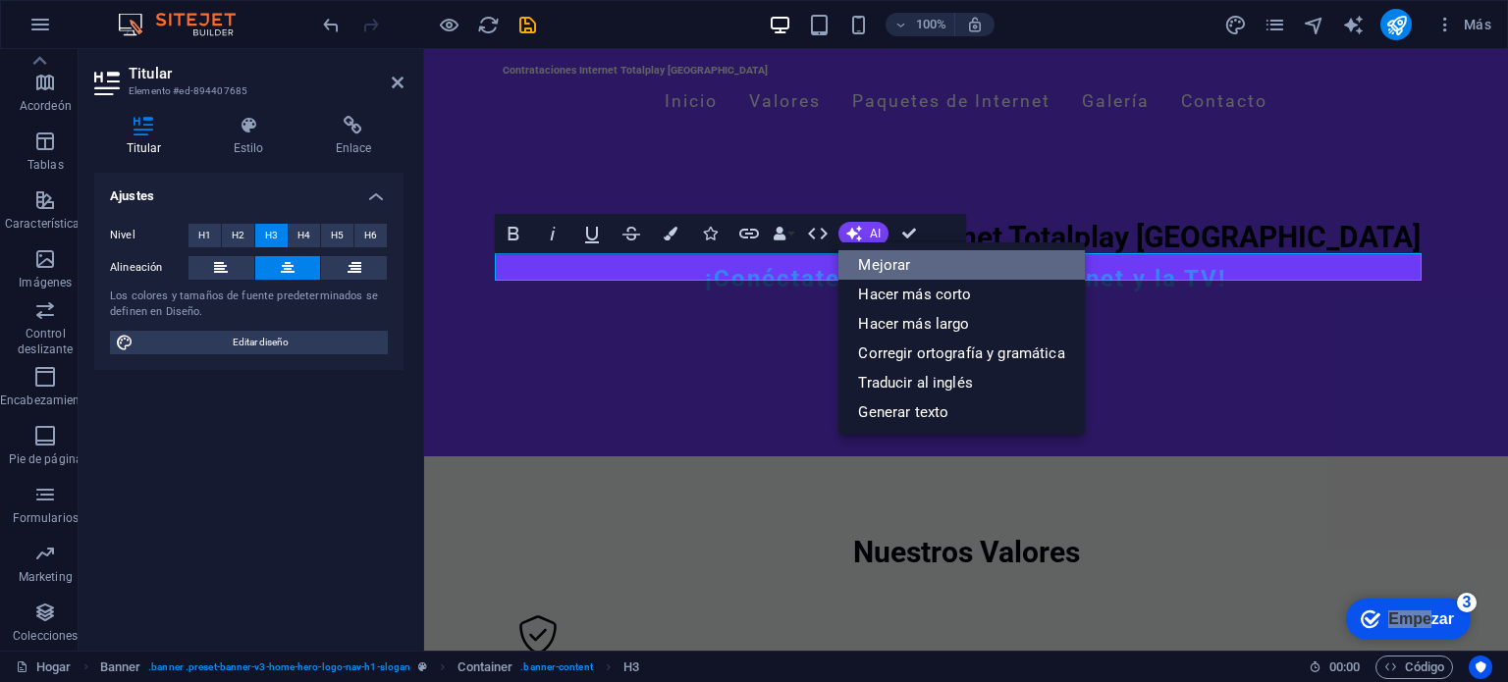
click at [888, 264] on font "Mejorar" at bounding box center [884, 265] width 52 height 18
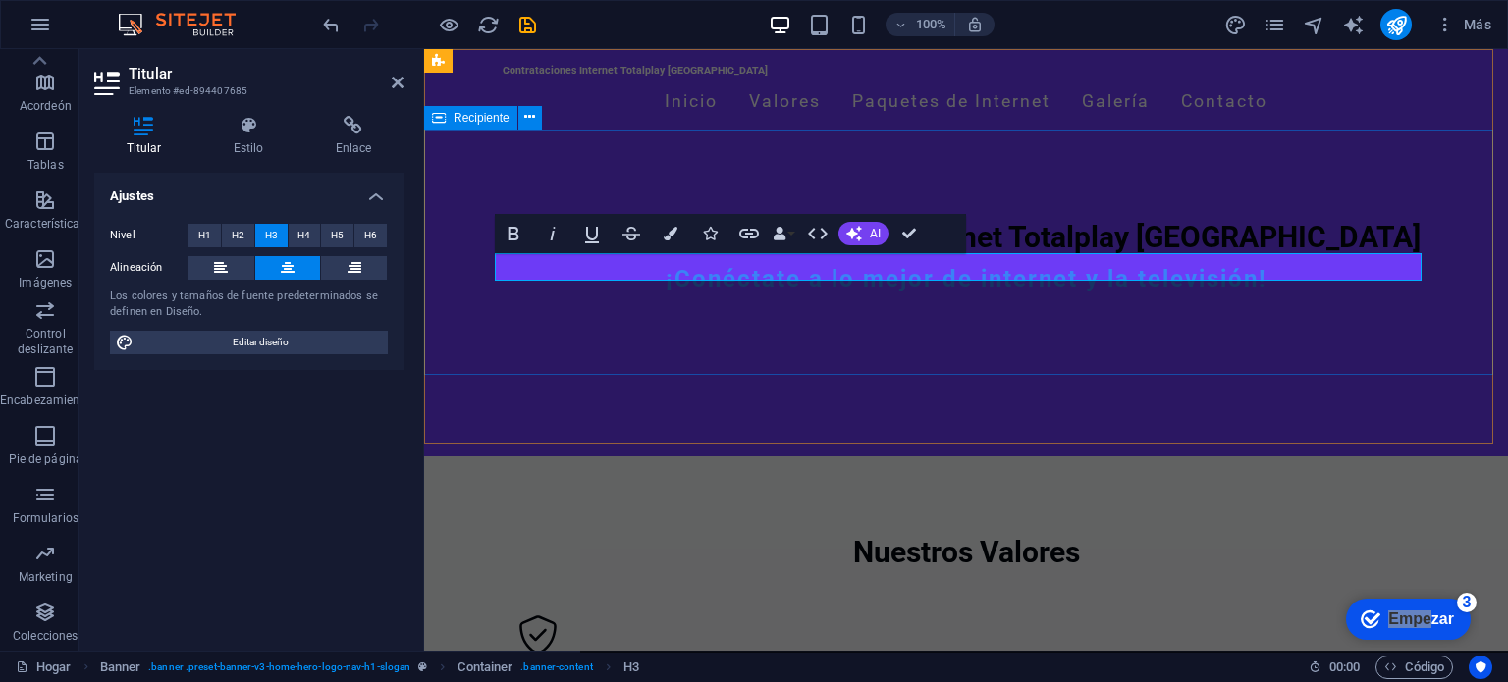
click at [914, 319] on div "Bienvenido a Contrataciones Internet Totalplay Mérida ¡Conéctate a lo mejor de …" at bounding box center [966, 264] width 1084 height 246
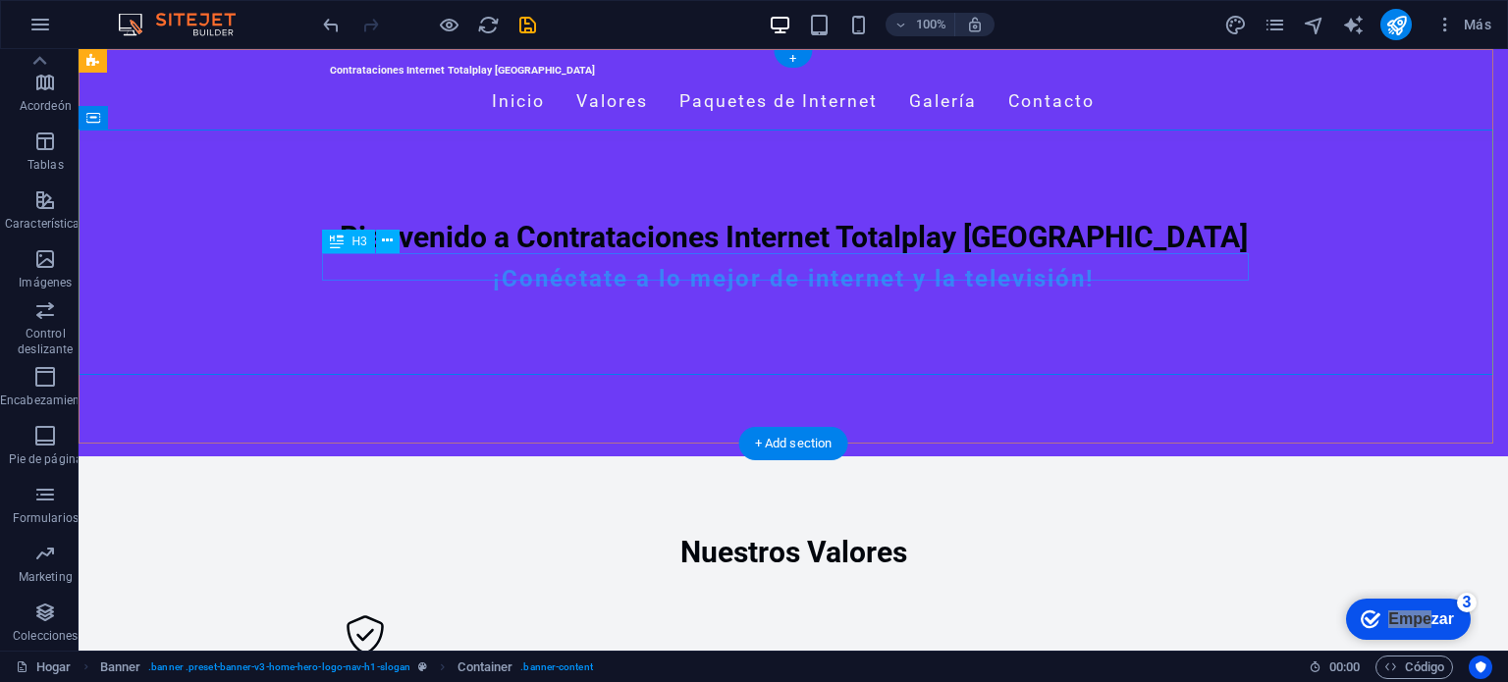
click at [893, 280] on div "¡Conéctate a lo mejor de internet y la televisión!" at bounding box center [793, 279] width 927 height 28
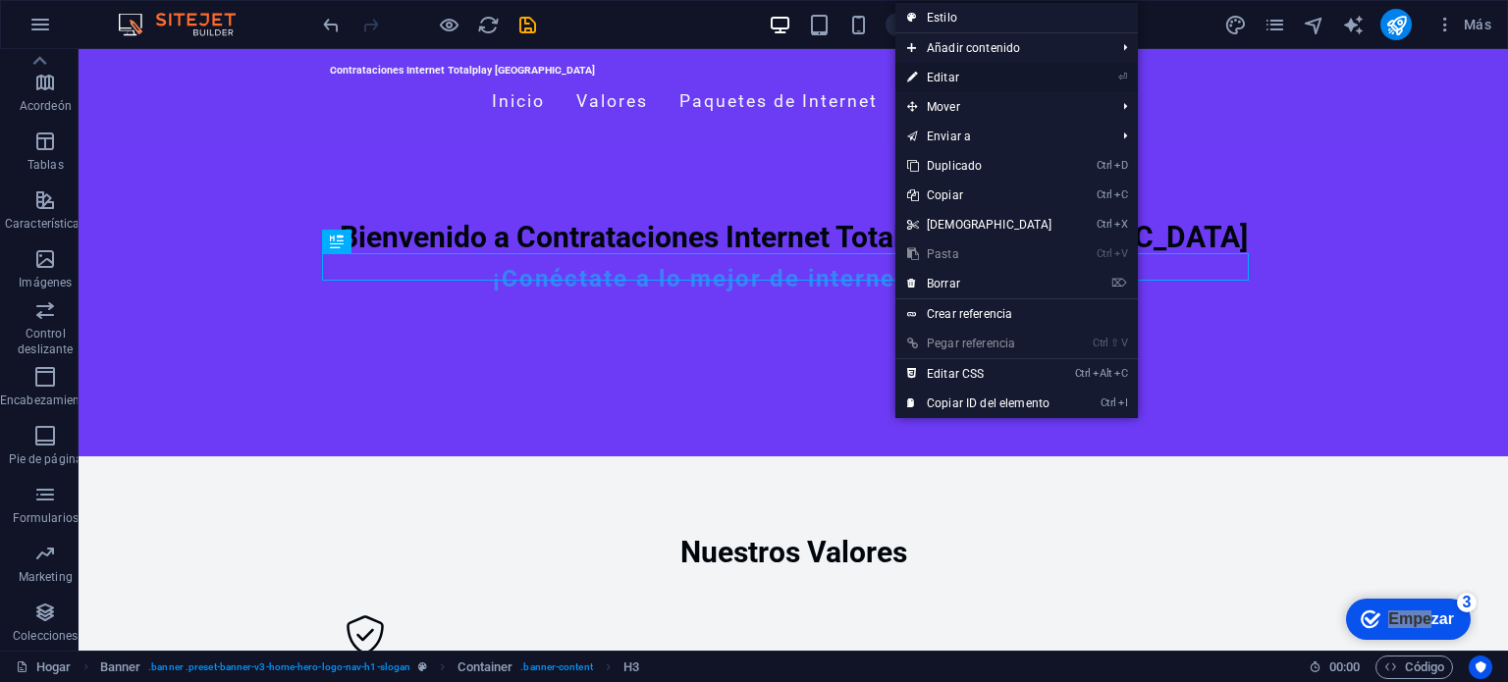
click at [965, 85] on link "⏎ Editar" at bounding box center [979, 77] width 169 height 29
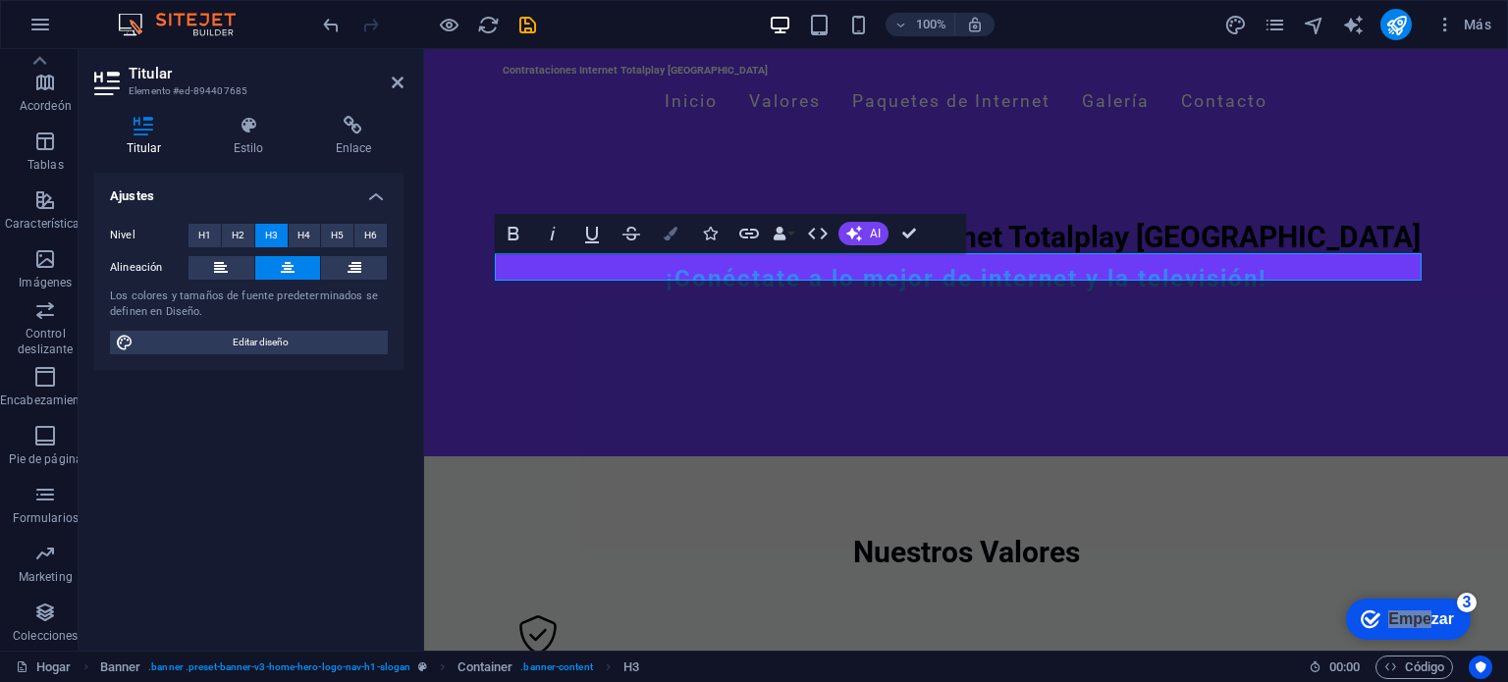
click at [676, 227] on icon "button" at bounding box center [671, 234] width 14 height 14
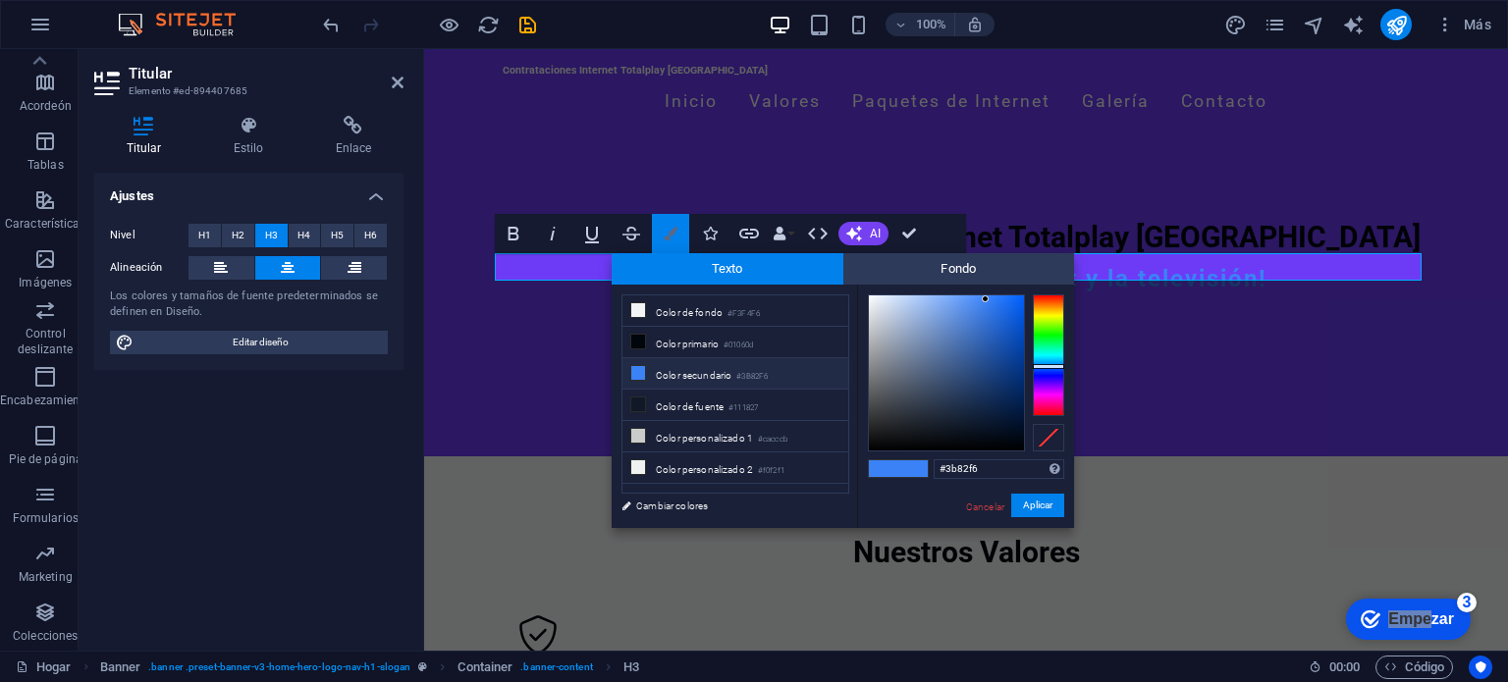
click at [676, 227] on icon "button" at bounding box center [671, 234] width 14 height 14
click at [675, 339] on font "Color primario" at bounding box center [687, 344] width 63 height 11
click at [695, 402] on font "Color de fuente" at bounding box center [690, 407] width 68 height 11
click at [876, 299] on div at bounding box center [946, 373] width 155 height 155
click at [918, 466] on span at bounding box center [912, 468] width 29 height 17
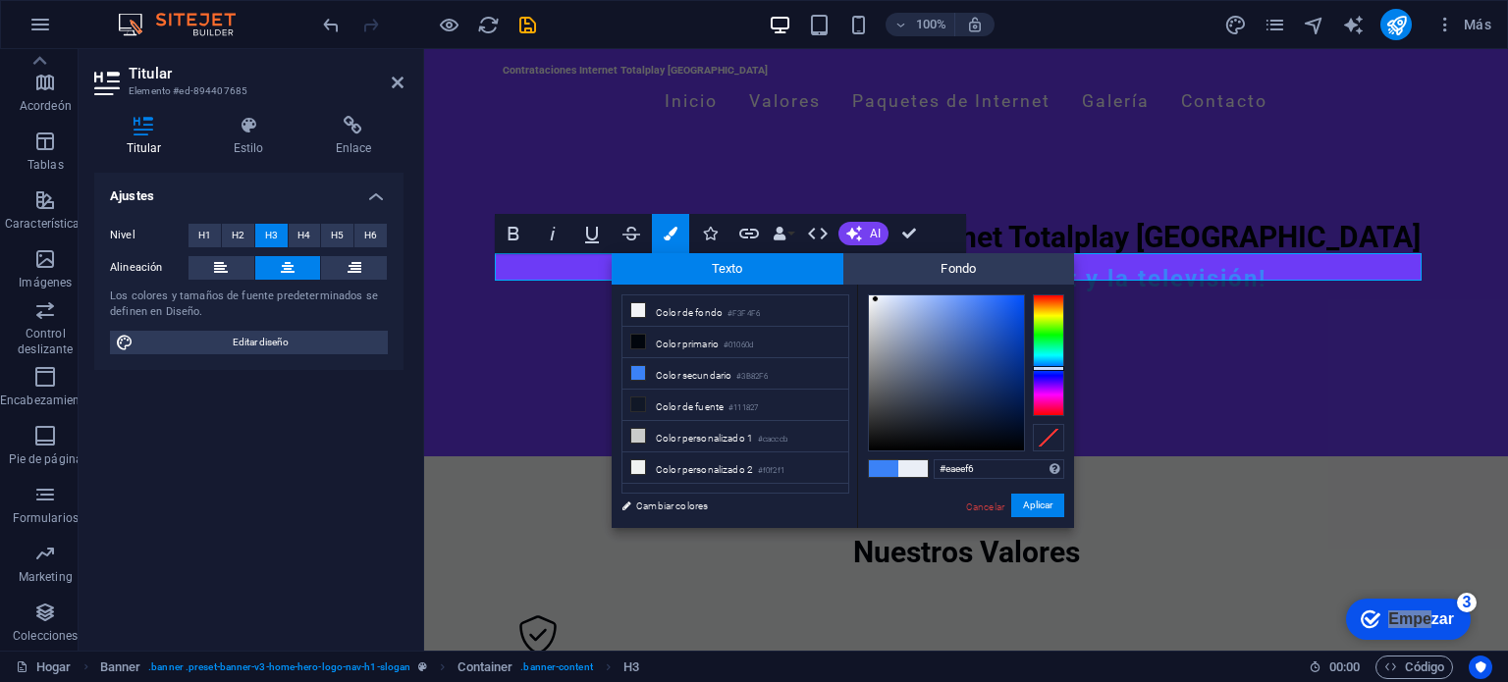
click at [890, 473] on span at bounding box center [883, 468] width 29 height 17
click at [698, 402] on font "Color de fuente" at bounding box center [690, 407] width 68 height 11
click at [879, 298] on div at bounding box center [946, 373] width 155 height 155
click at [919, 466] on span at bounding box center [912, 468] width 29 height 17
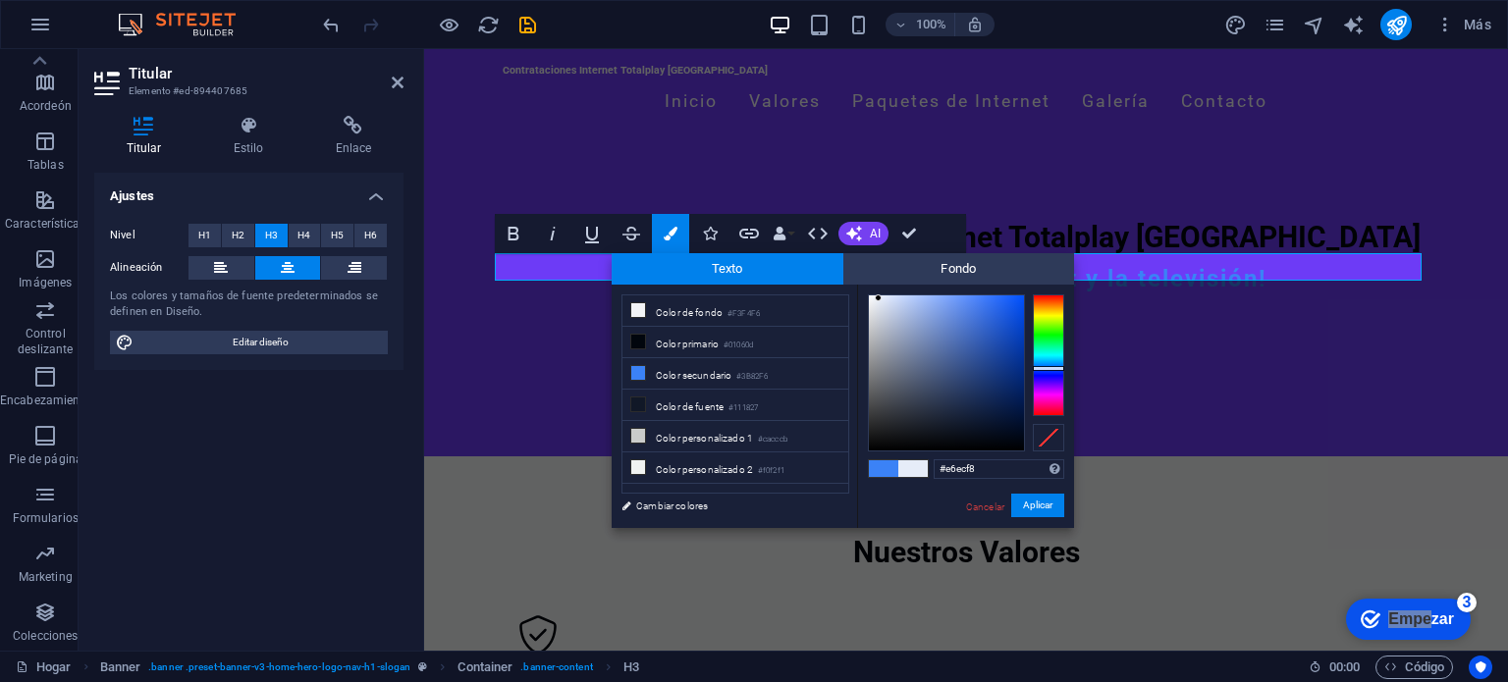
click at [919, 466] on span at bounding box center [912, 468] width 29 height 17
click at [885, 469] on span at bounding box center [883, 468] width 29 height 17
type input "#dfe2e6"
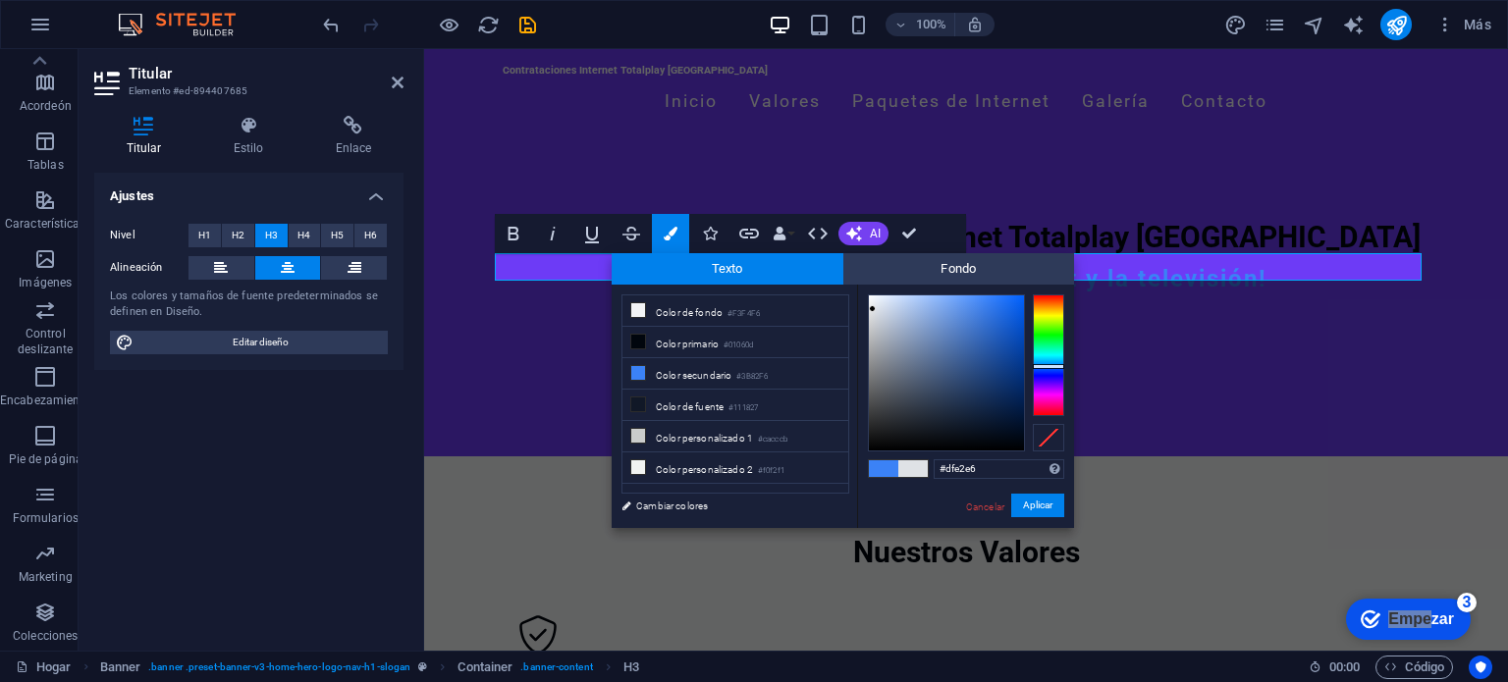
click at [873, 309] on div at bounding box center [946, 373] width 155 height 155
click at [920, 465] on span at bounding box center [912, 468] width 29 height 17
click at [1044, 507] on font "Aplicar" at bounding box center [1037, 505] width 29 height 11
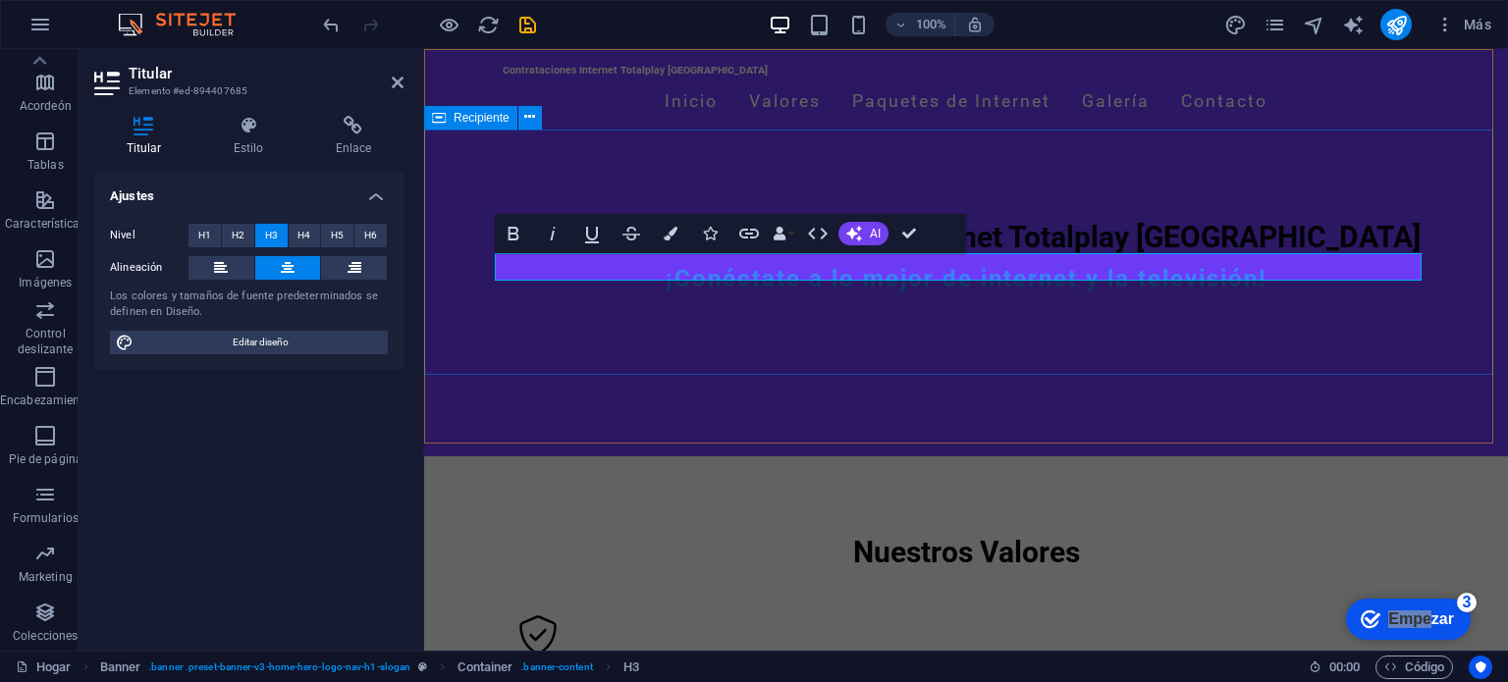
click at [911, 317] on div "Bienvenido a Contrataciones Internet Totalplay Mérida ¡Conéctate a lo mejor de …" at bounding box center [966, 264] width 1084 height 246
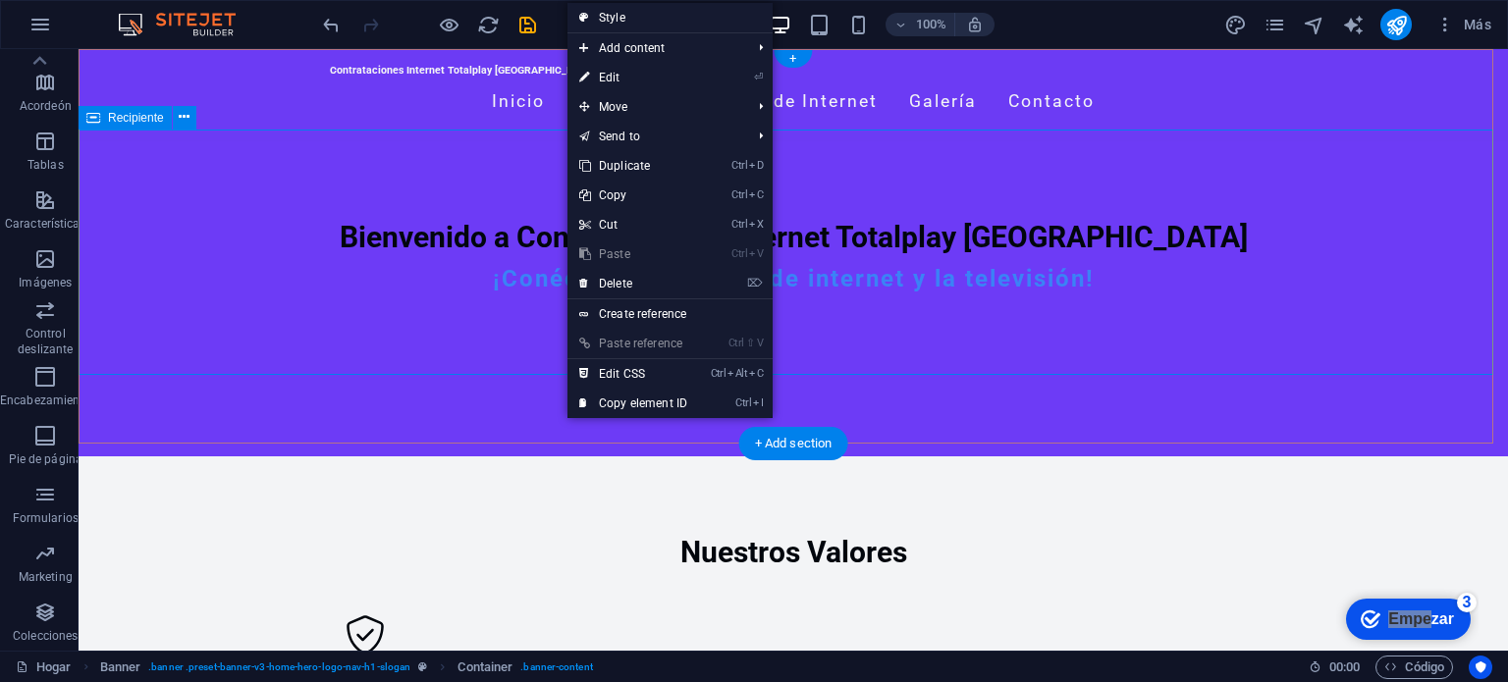
click at [1126, 141] on div "Bienvenido a Contrataciones Internet Totalplay Mérida ¡Conéctate a lo mejor de …" at bounding box center [794, 264] width 1430 height 246
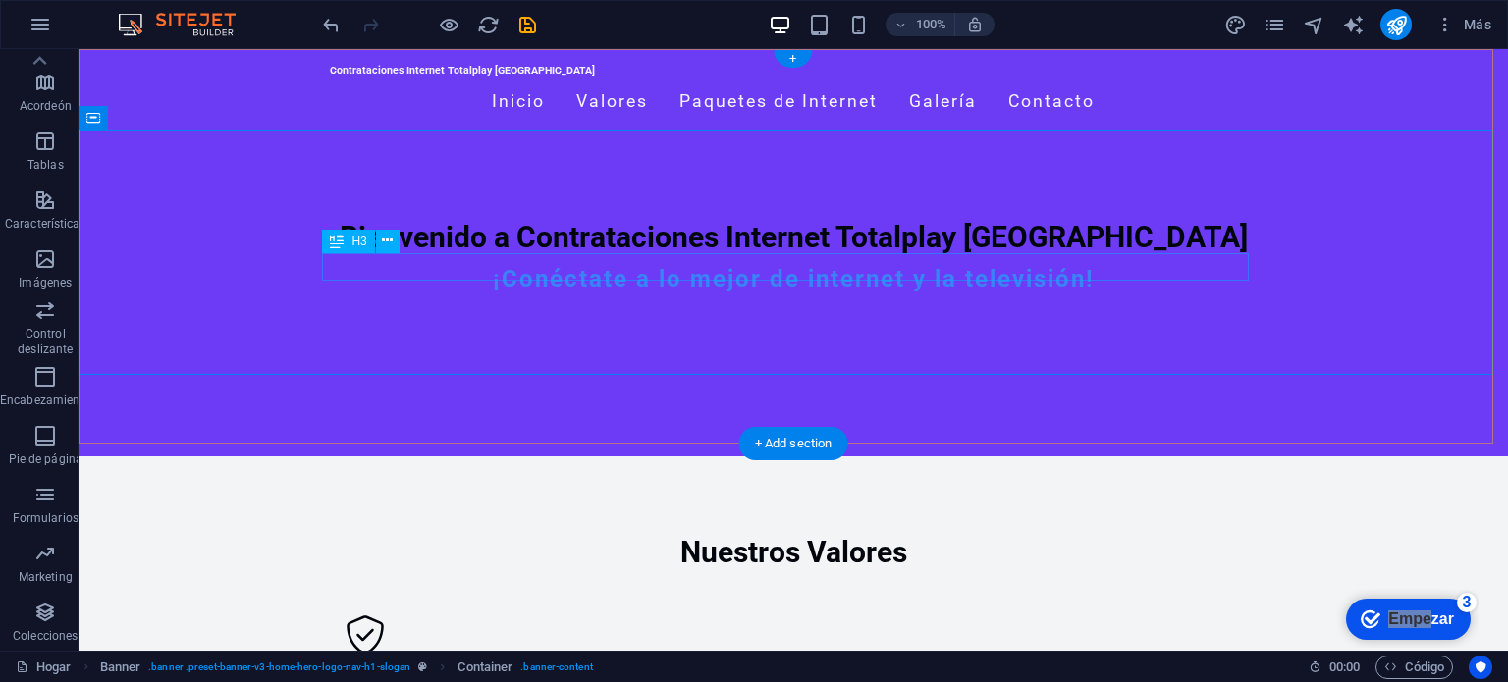
click at [981, 265] on div "¡Conéctate a lo mejor de internet y la televisión!" at bounding box center [793, 279] width 927 height 28
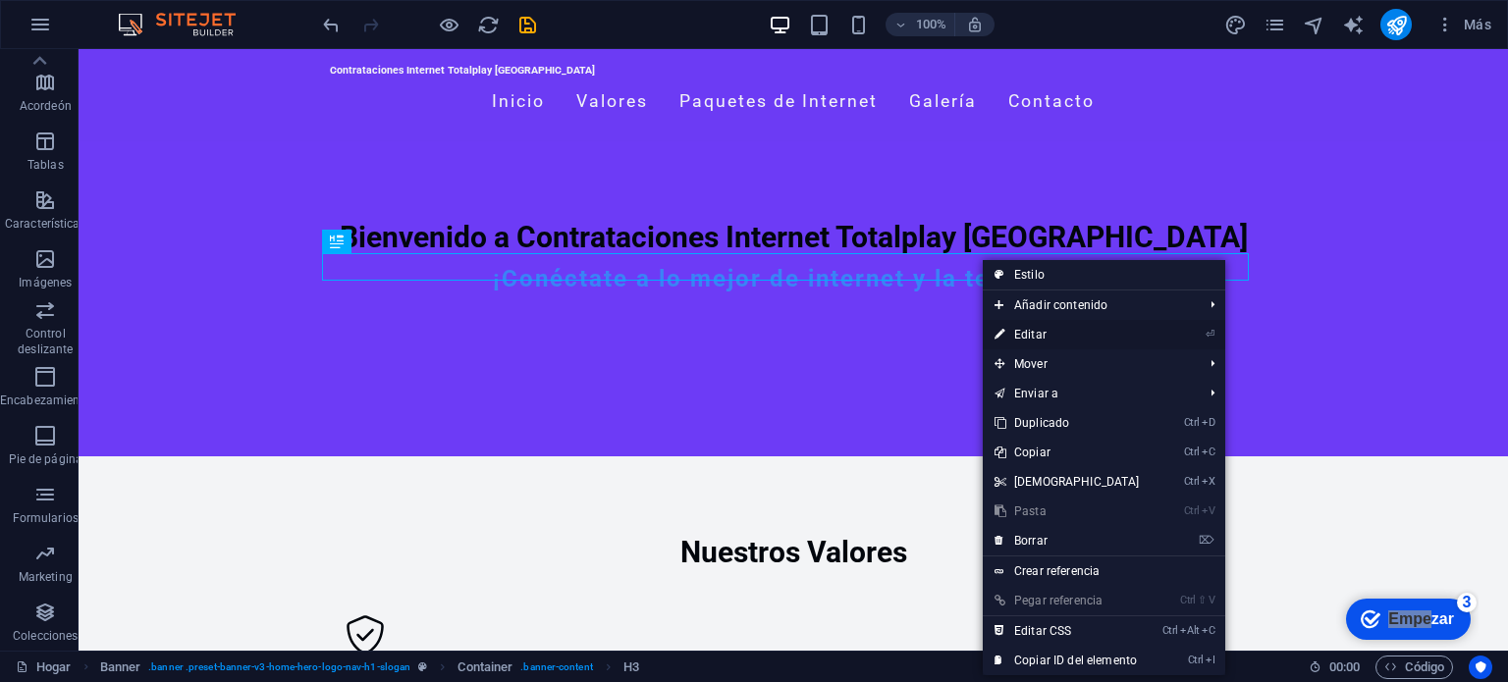
click at [1041, 340] on font "Editar" at bounding box center [1030, 335] width 32 height 14
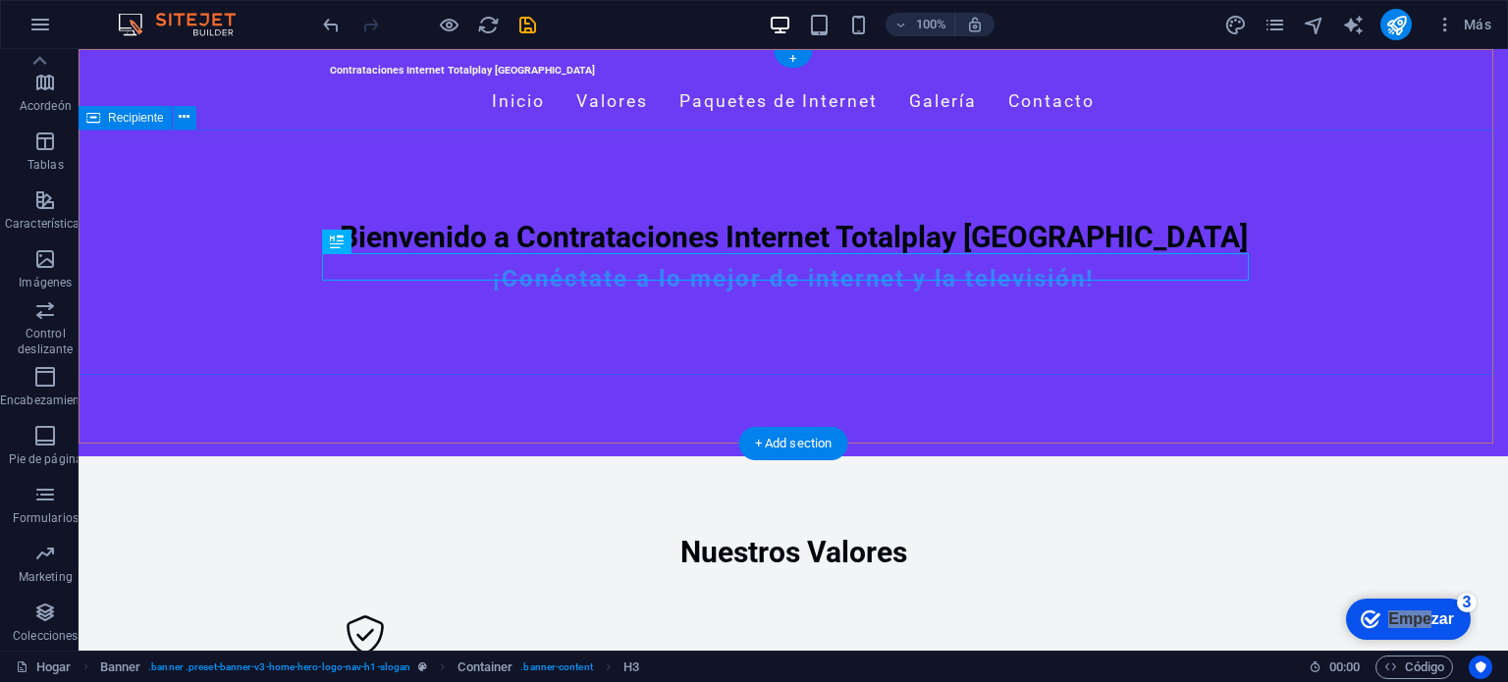
click at [938, 324] on div "Bienvenido a Contrataciones Internet Totalplay Mérida ¡Conéctate a lo mejor de …" at bounding box center [794, 264] width 1430 height 246
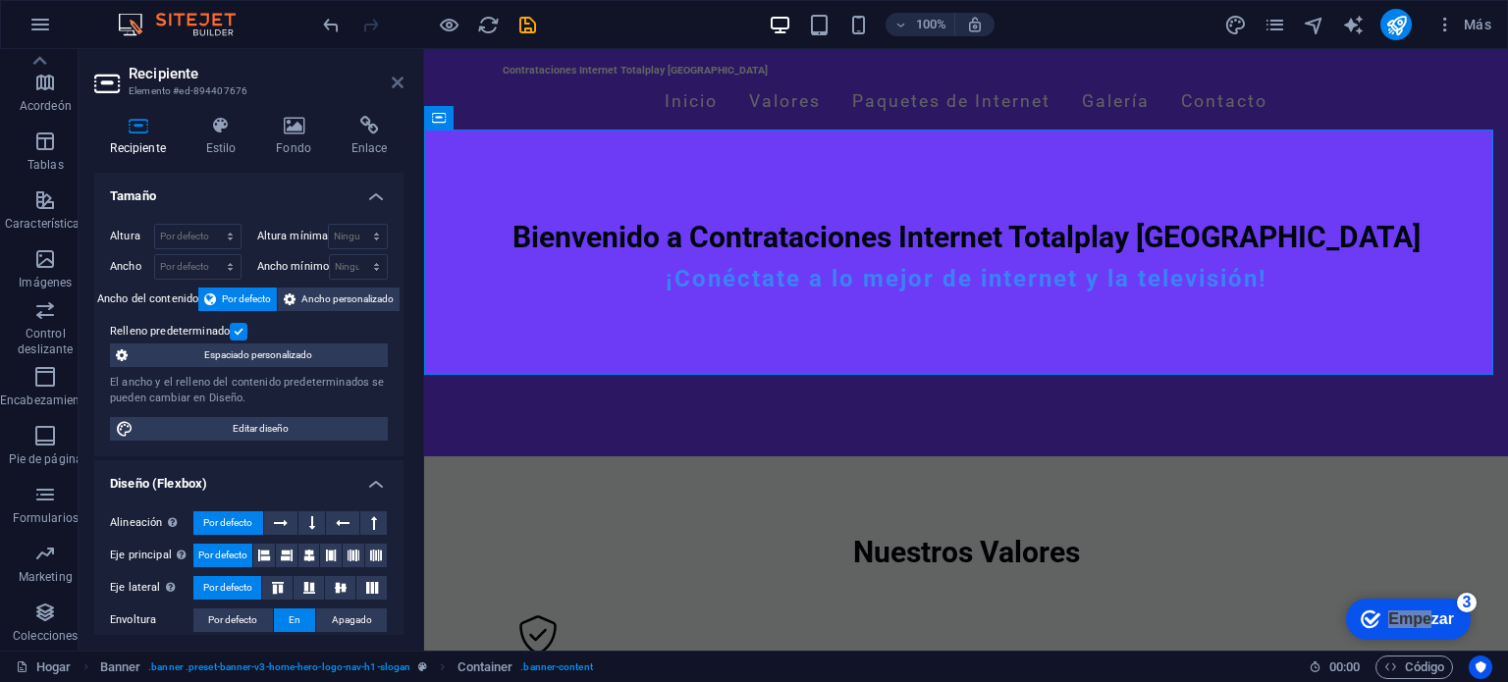
click at [399, 84] on icon at bounding box center [398, 83] width 12 height 16
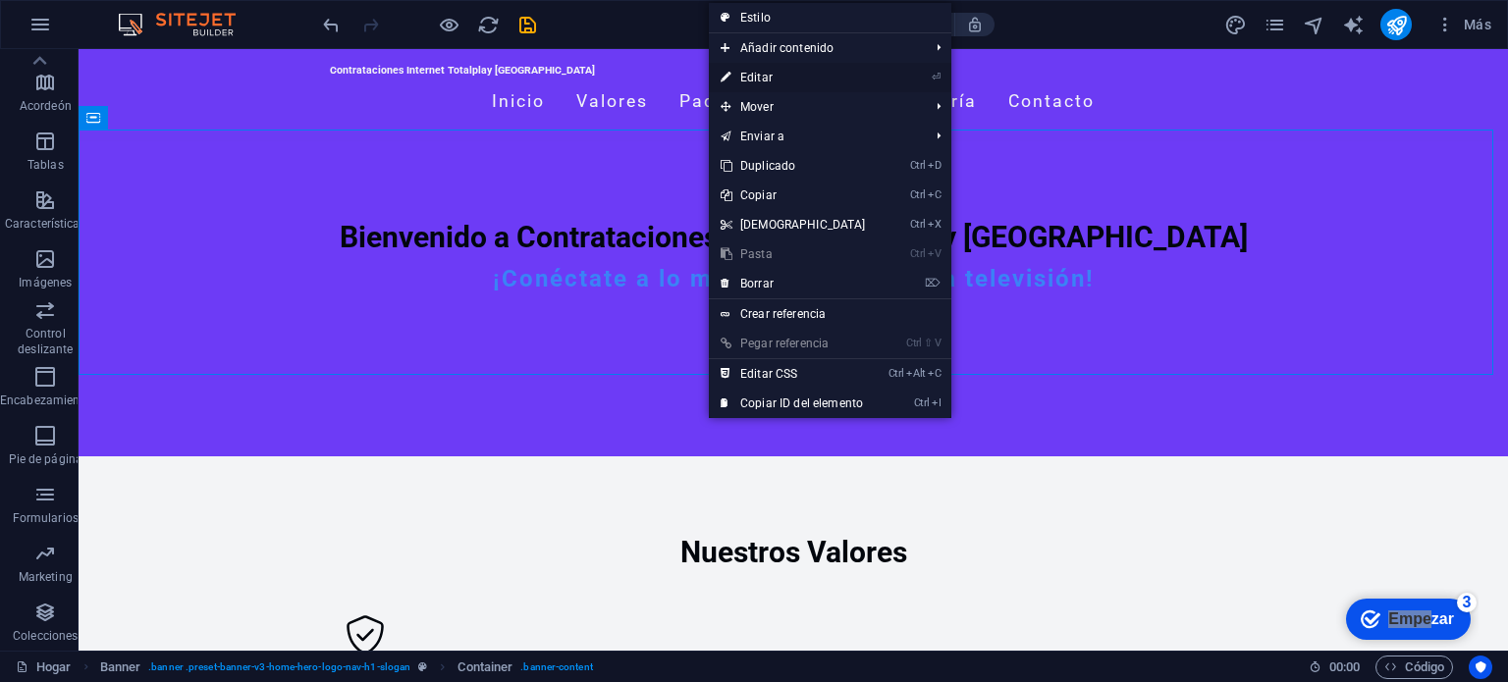
click at [781, 68] on link "⏎ Editar" at bounding box center [793, 77] width 169 height 29
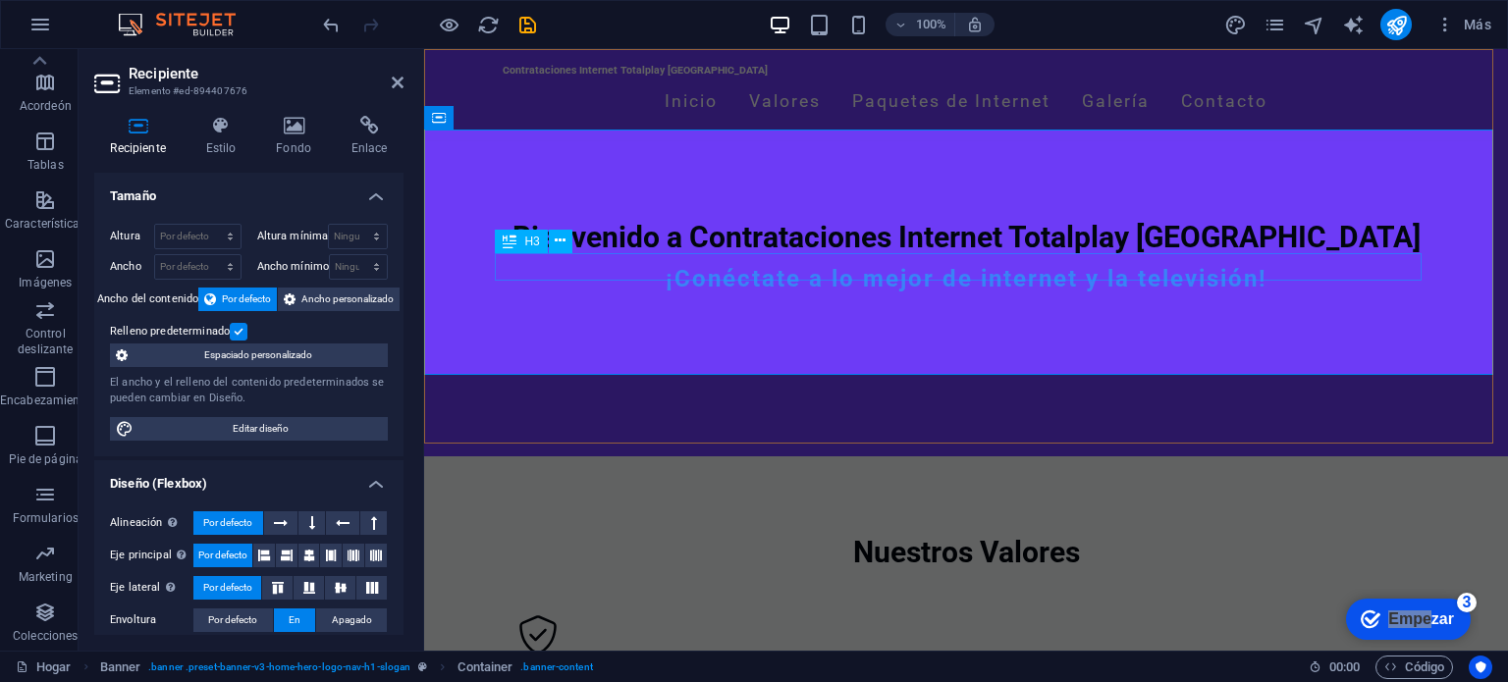
click at [803, 266] on div "¡Conéctate a lo mejor de internet y la televisión!" at bounding box center [966, 279] width 927 height 28
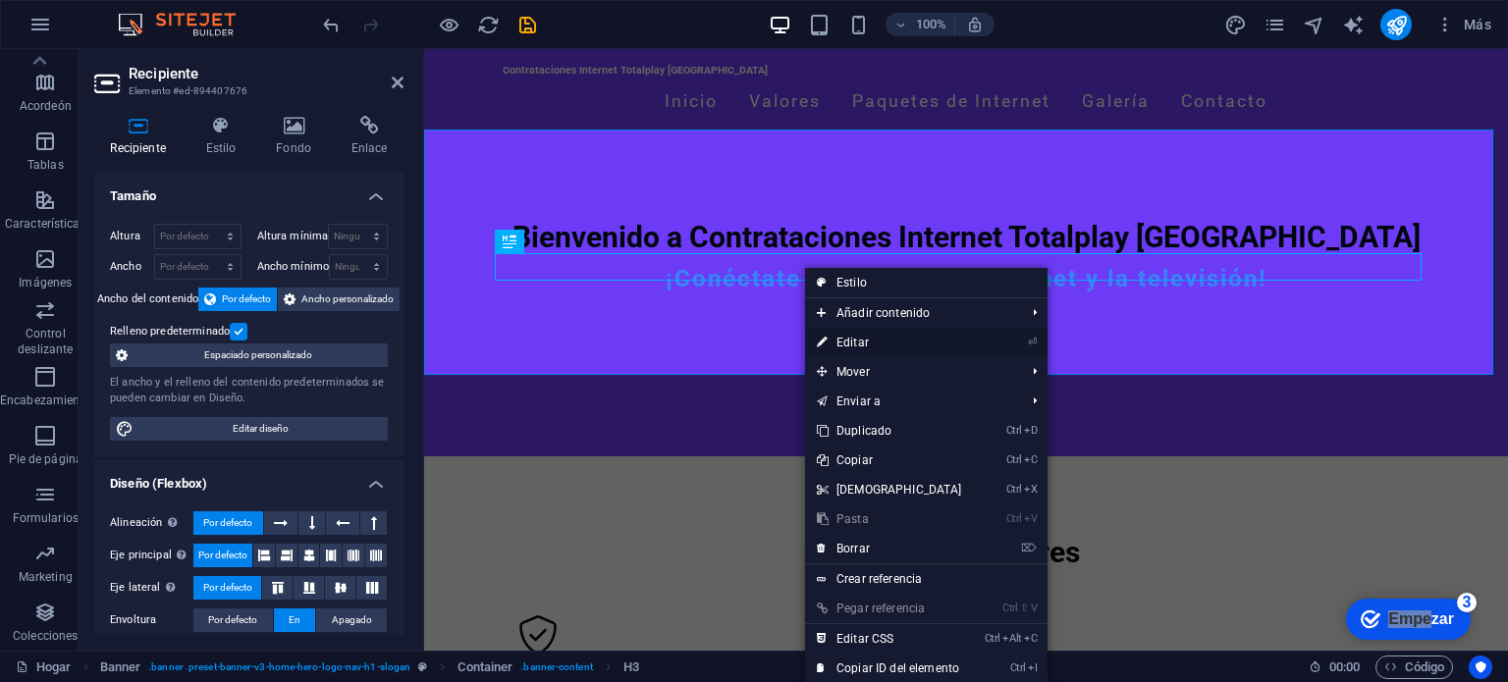
click at [867, 336] on font "Editar" at bounding box center [853, 343] width 32 height 14
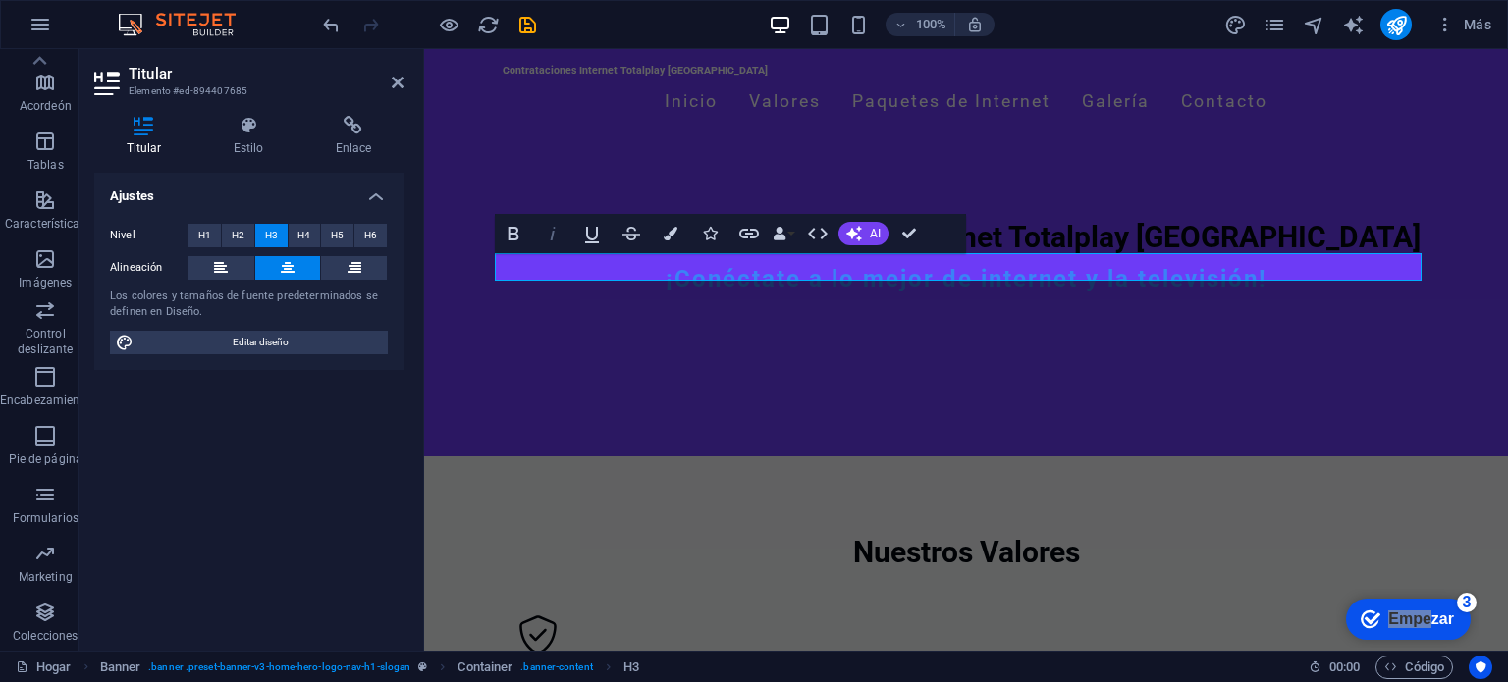
click at [558, 238] on icon "button" at bounding box center [553, 234] width 24 height 24
click at [668, 228] on icon "button" at bounding box center [671, 234] width 14 height 14
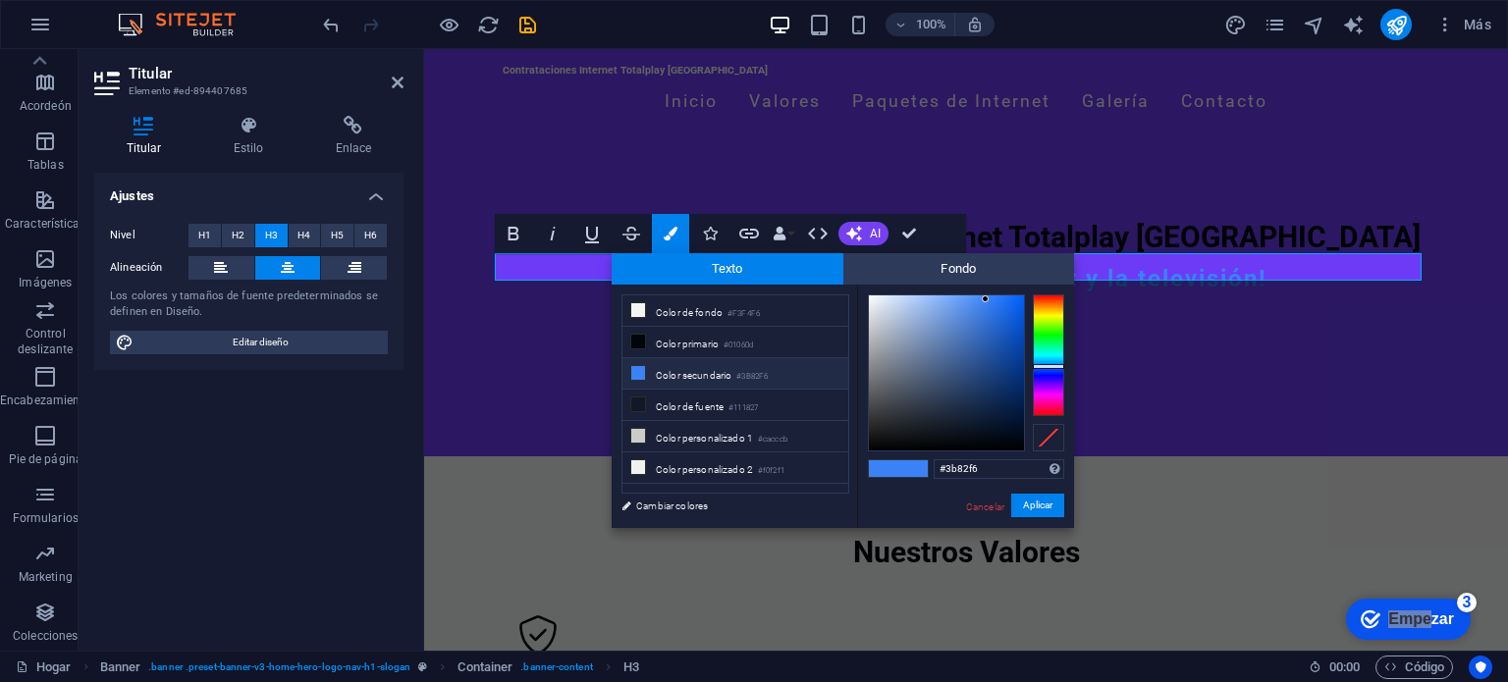
click at [902, 464] on span at bounding box center [912, 468] width 29 height 17
click at [870, 305] on div at bounding box center [946, 373] width 155 height 155
click at [878, 304] on div at bounding box center [946, 373] width 155 height 155
type input "#f3f5fa"
click at [872, 297] on div at bounding box center [946, 373] width 155 height 155
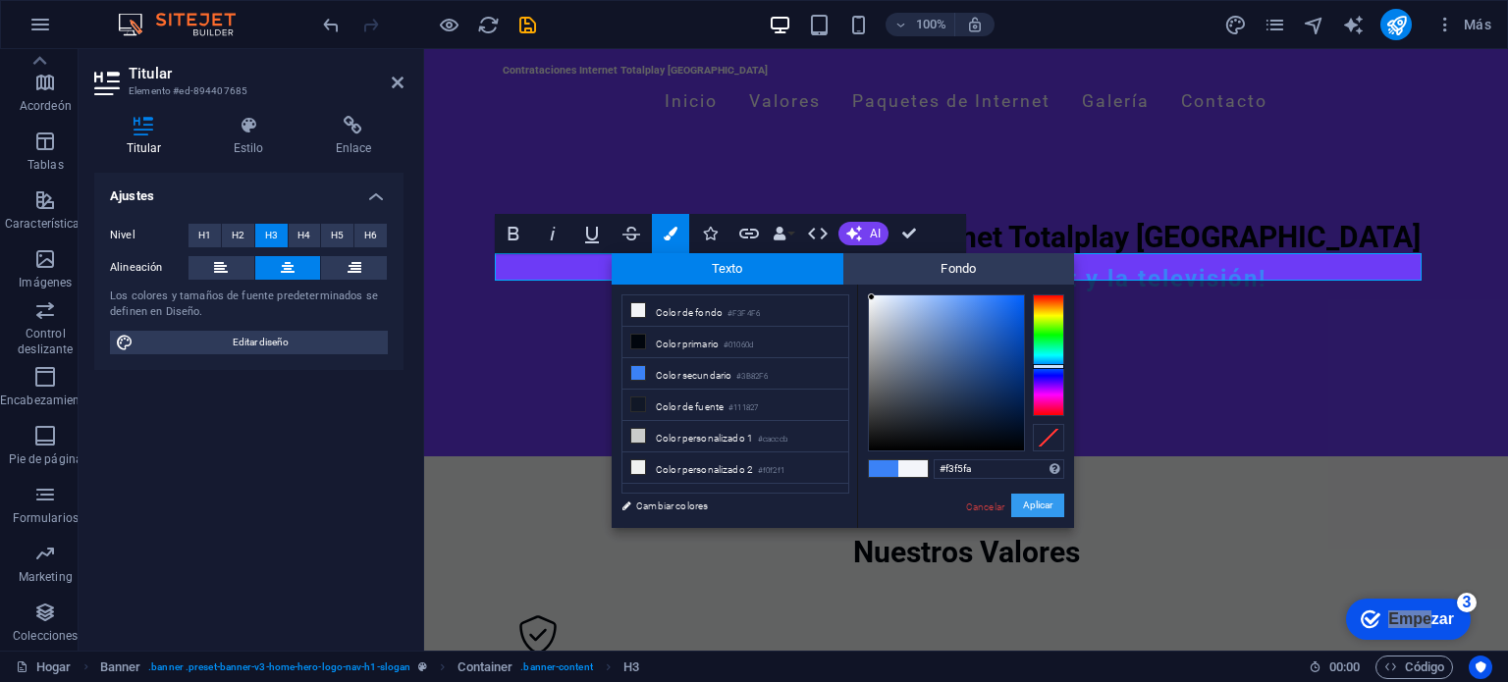
click at [1028, 501] on font "Aplicar" at bounding box center [1037, 505] width 29 height 11
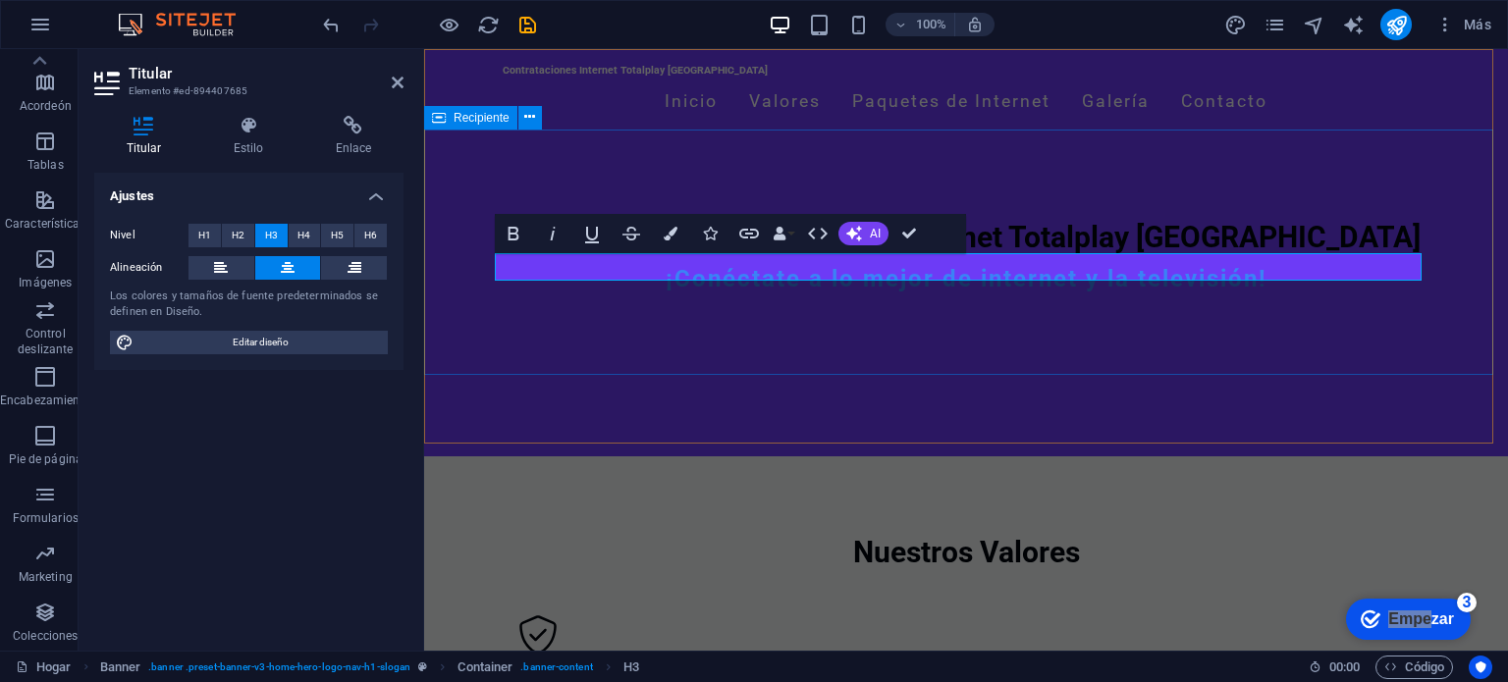
drag, startPoint x: 905, startPoint y: 270, endPoint x: 815, endPoint y: 341, distance: 114.7
click at [815, 341] on div "Bienvenido a Contrataciones Internet Totalplay Mérida ¡Conéctate a lo mejor de …" at bounding box center [966, 264] width 1084 height 246
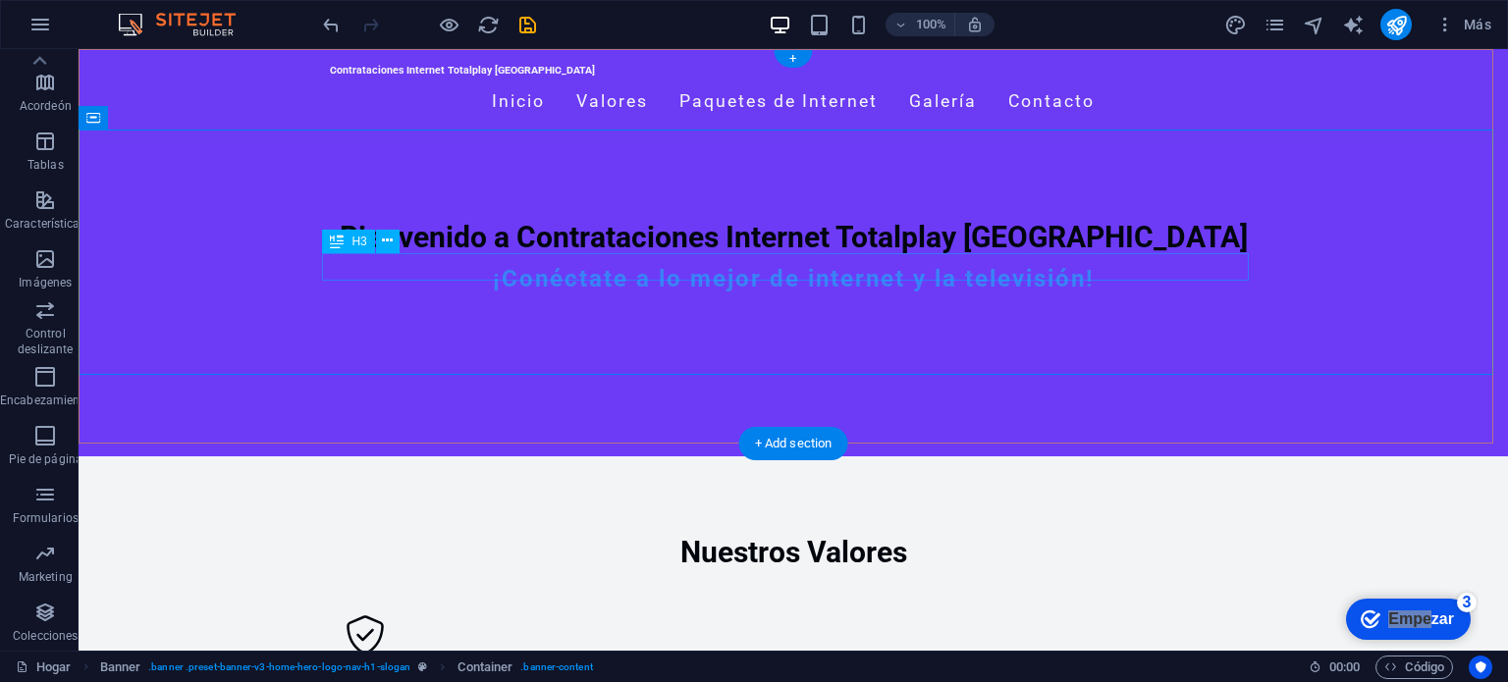
click at [821, 278] on div "¡Conéctate a lo mejor de internet y la televisión!" at bounding box center [793, 279] width 927 height 28
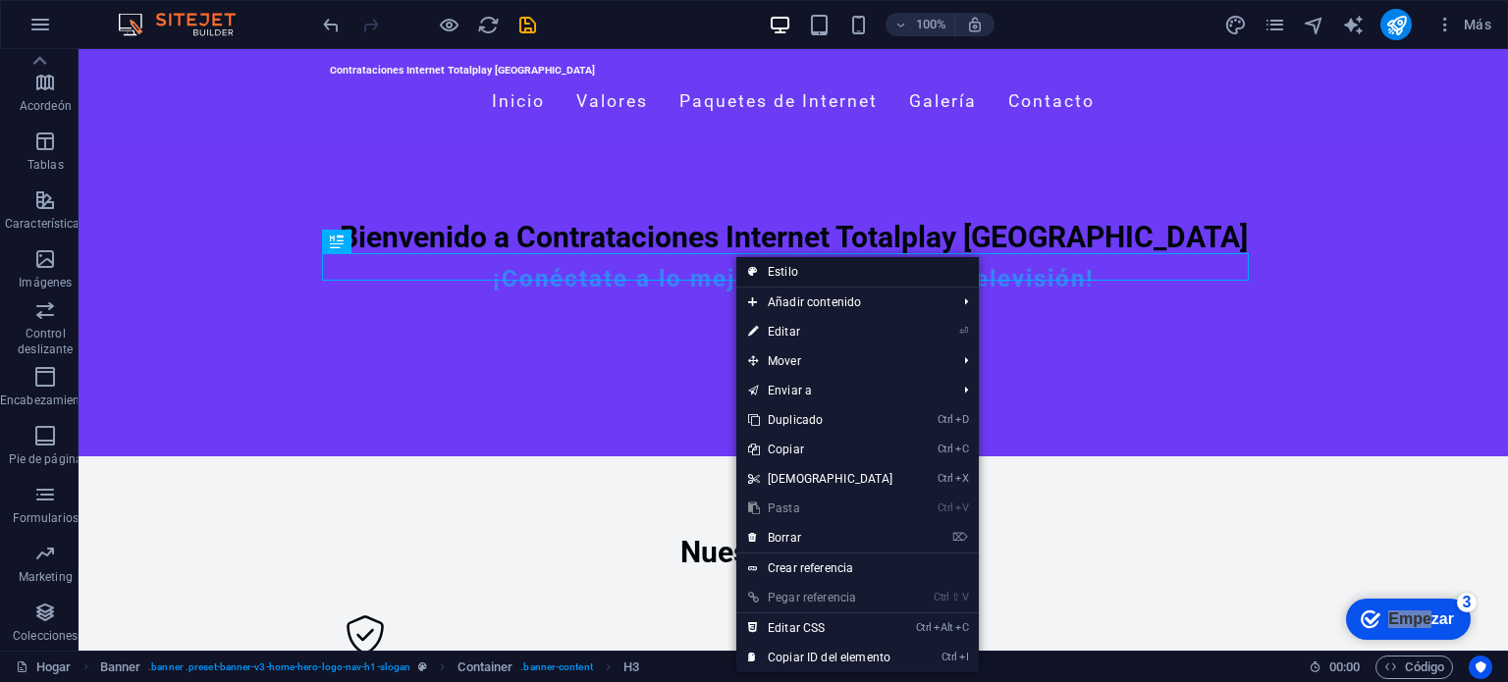
click at [783, 271] on font "Estilo" at bounding box center [783, 272] width 30 height 14
select select "preset-banner-v3-home-hero-logo-nav-h1-slogan"
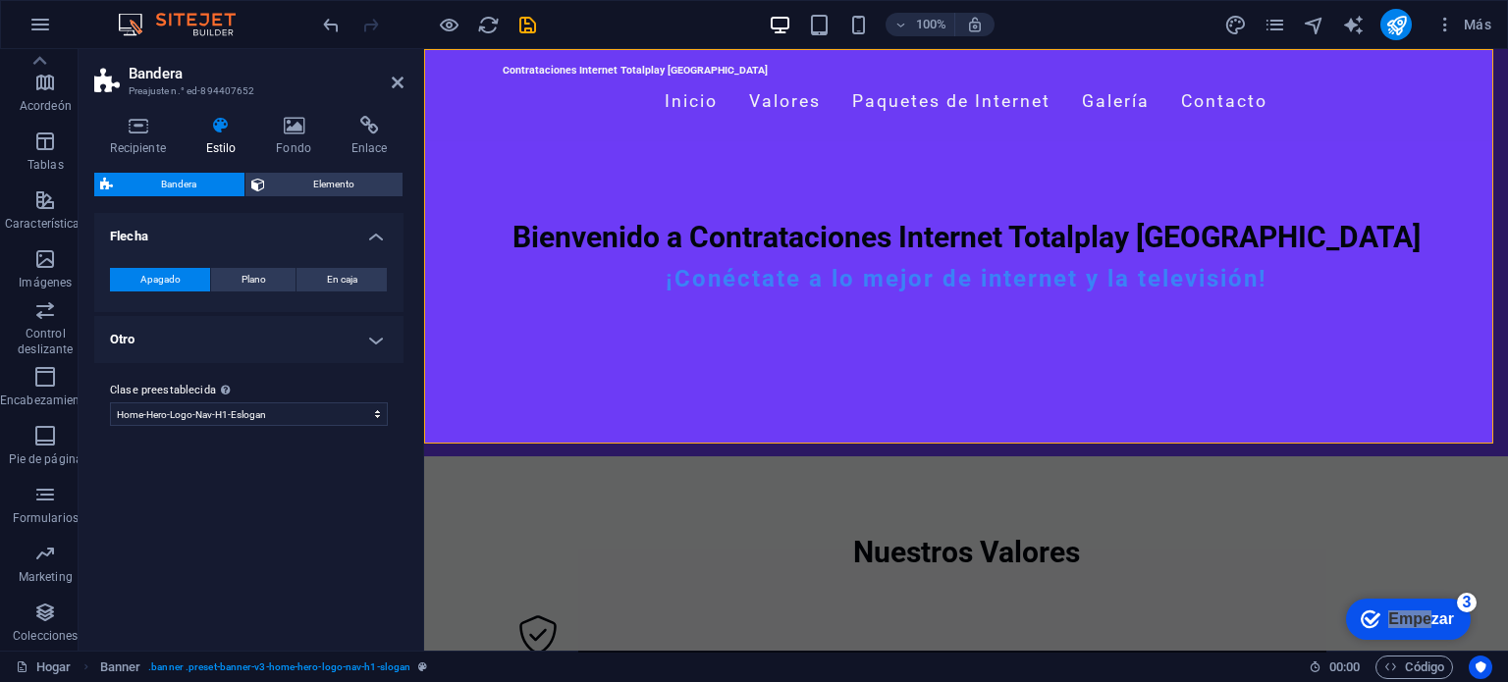
click at [224, 143] on font "Estilo" at bounding box center [221, 148] width 30 height 14
click at [583, 265] on div "¡Conéctate a lo mejor de internet y la televisión!" at bounding box center [966, 279] width 927 height 28
click at [397, 80] on icon at bounding box center [398, 83] width 12 height 16
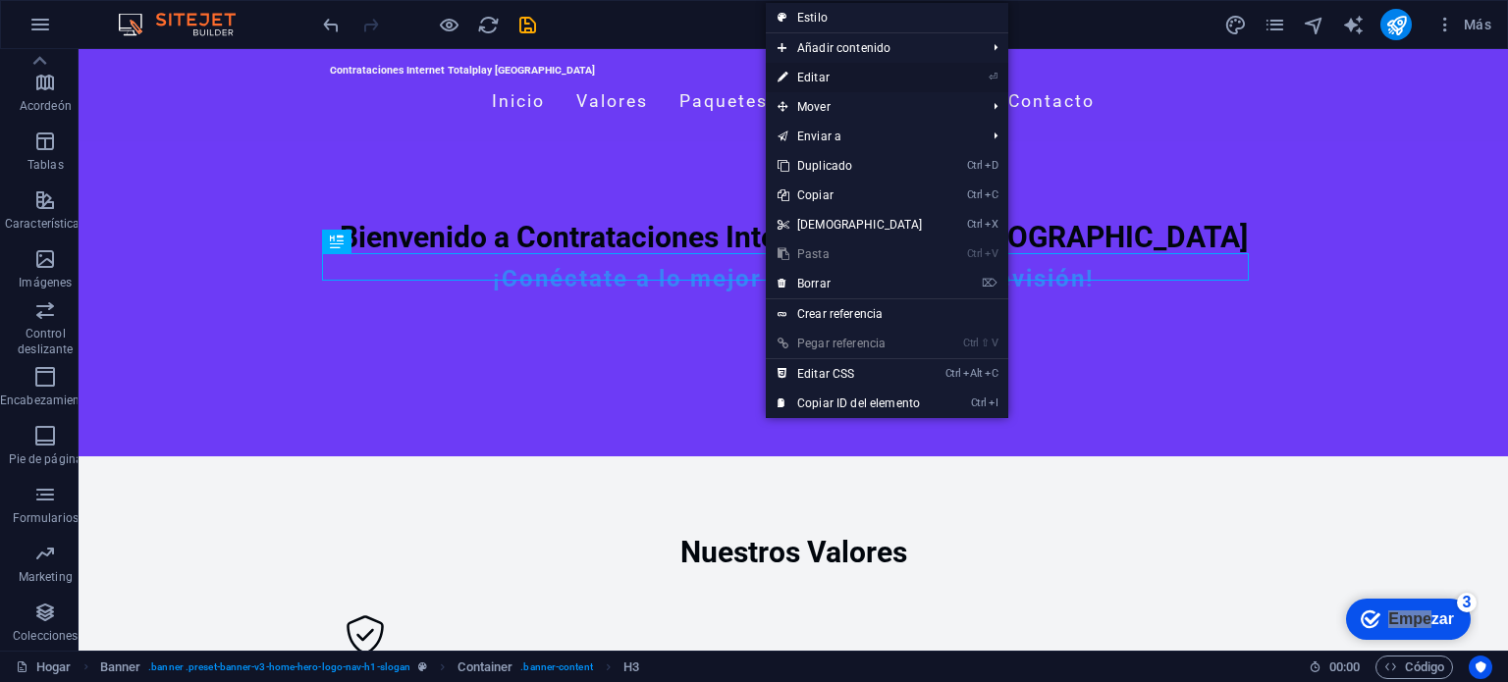
click at [820, 78] on font "Editar" at bounding box center [813, 78] width 32 height 14
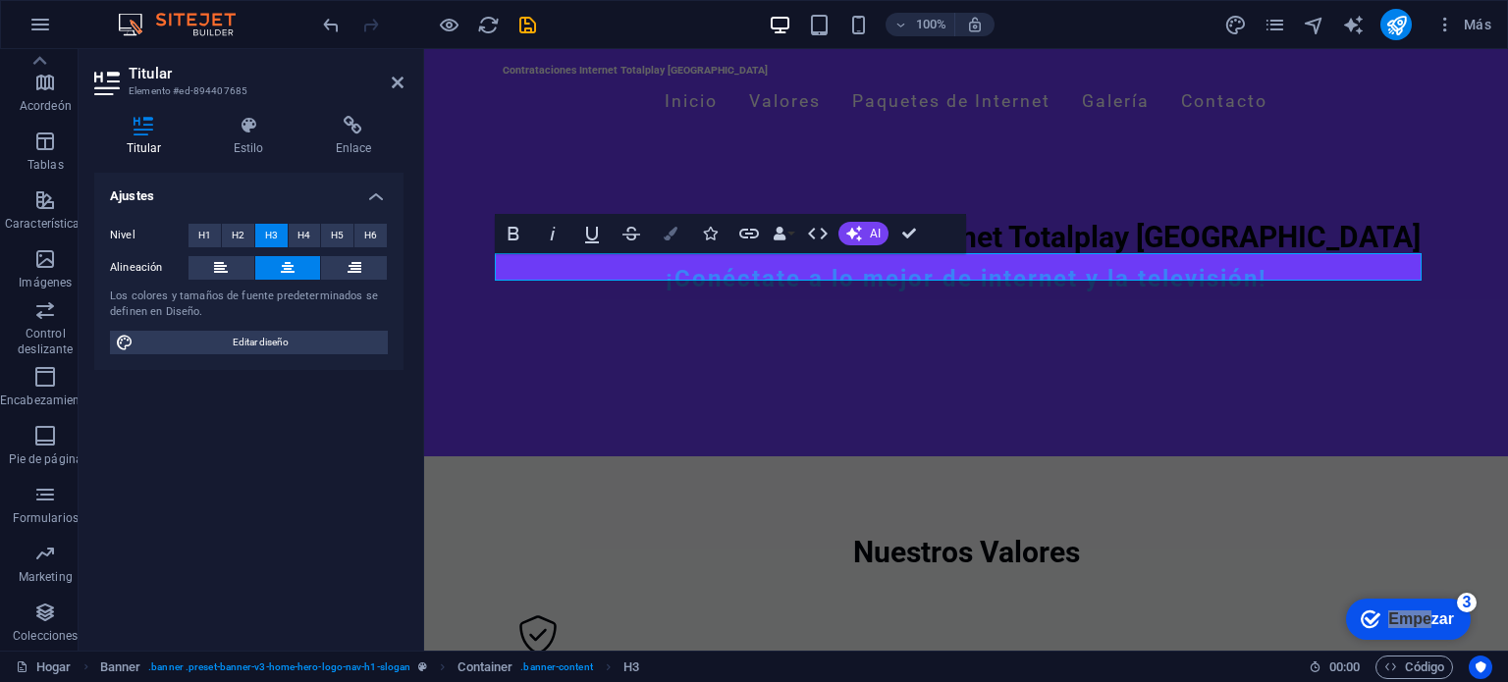
click at [671, 240] on button "Bandera" at bounding box center [670, 233] width 37 height 39
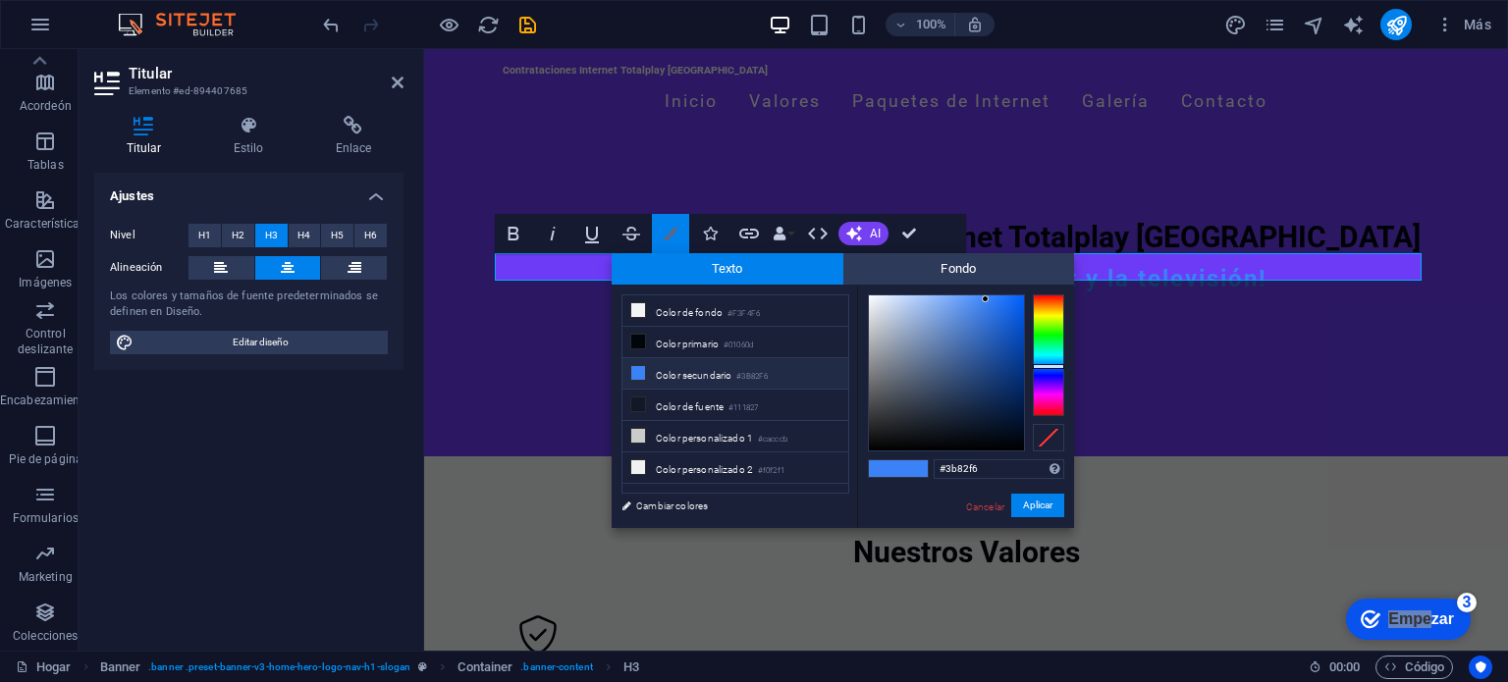
click at [671, 240] on button "Bandera" at bounding box center [670, 233] width 37 height 39
click at [685, 507] on font "Cambiar colores" at bounding box center [672, 506] width 72 height 11
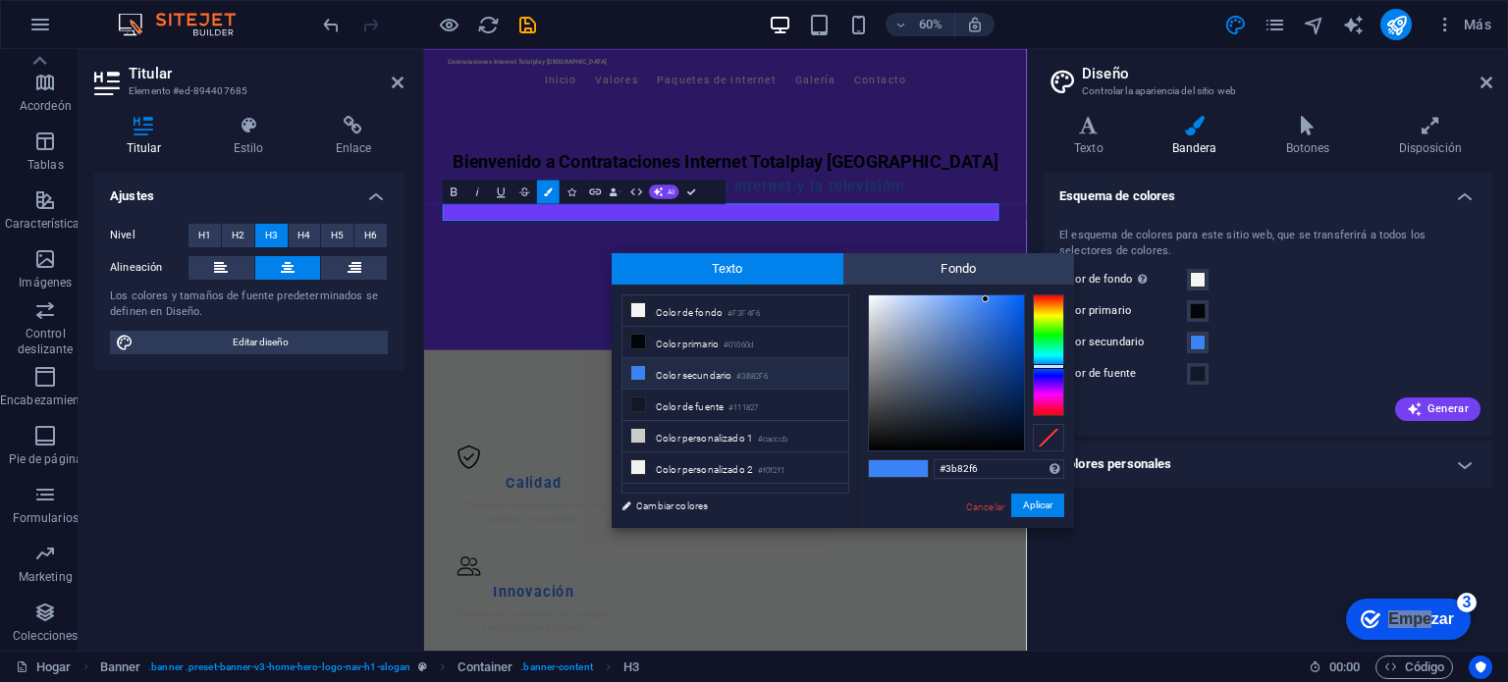
click at [692, 372] on font "Color secundario" at bounding box center [694, 375] width 76 height 11
click at [694, 402] on font "Color de fuente" at bounding box center [690, 407] width 68 height 11
click at [700, 343] on font "Color primario" at bounding box center [687, 344] width 63 height 11
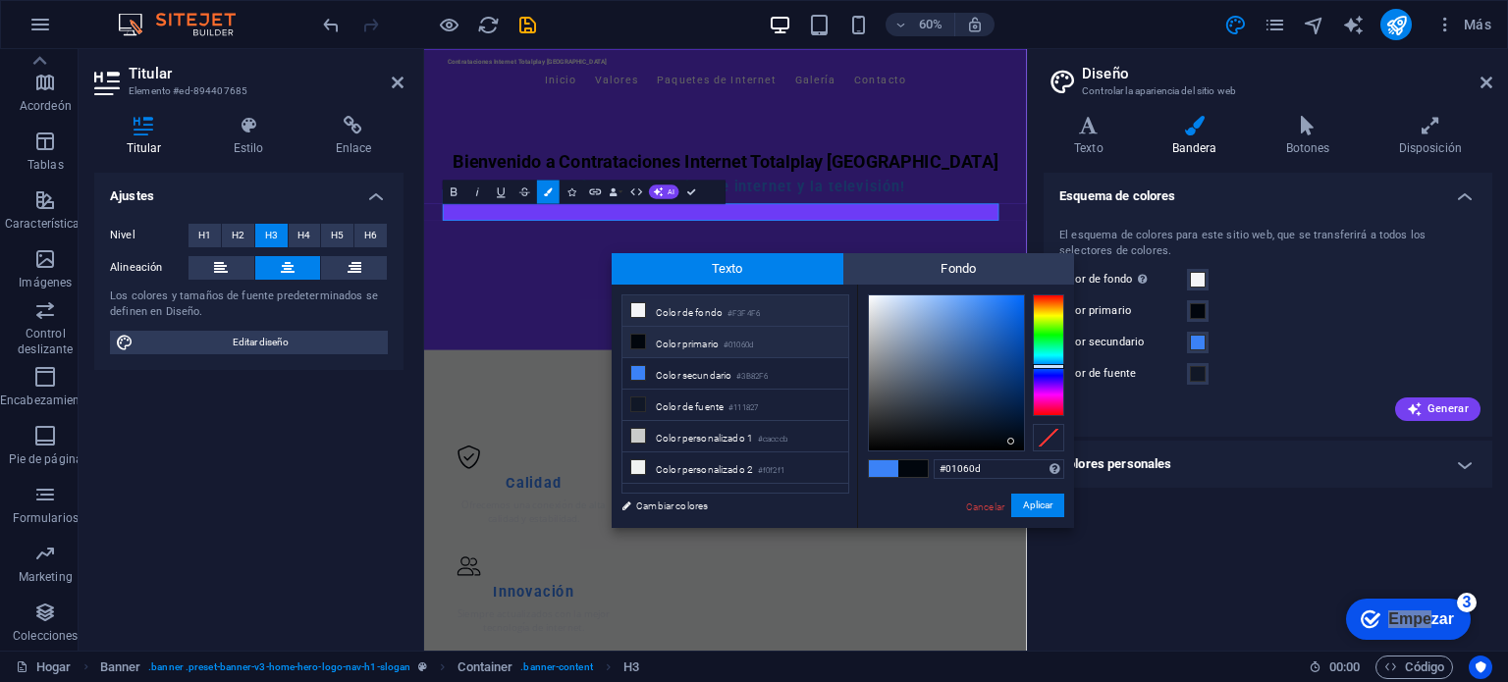
click at [704, 313] on font "Color de fondo" at bounding box center [689, 312] width 67 height 11
click at [714, 364] on li "Color secundario #3B82F6" at bounding box center [735, 373] width 226 height 31
click at [870, 301] on div at bounding box center [946, 373] width 155 height 155
type input "#e6ecf6"
click at [878, 299] on div at bounding box center [946, 373] width 155 height 155
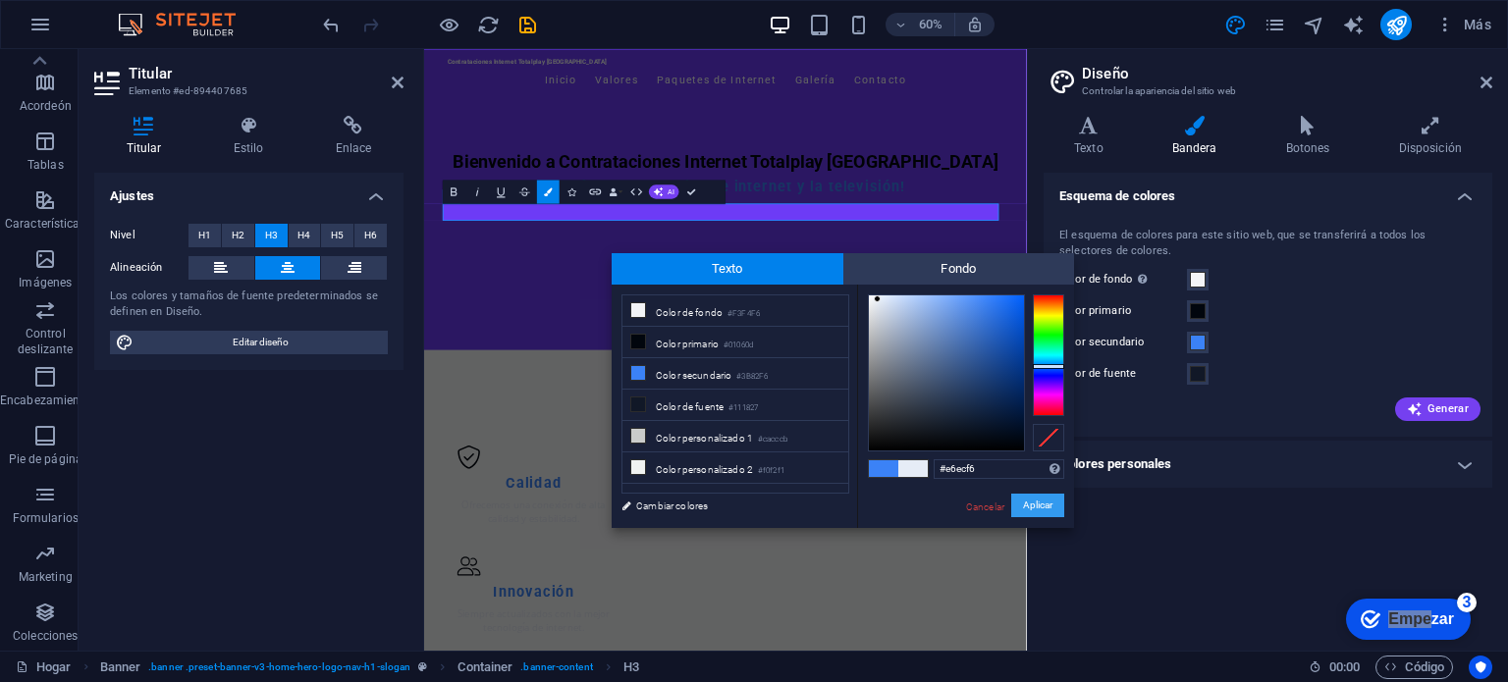
click at [1031, 507] on font "Aplicar" at bounding box center [1037, 505] width 29 height 11
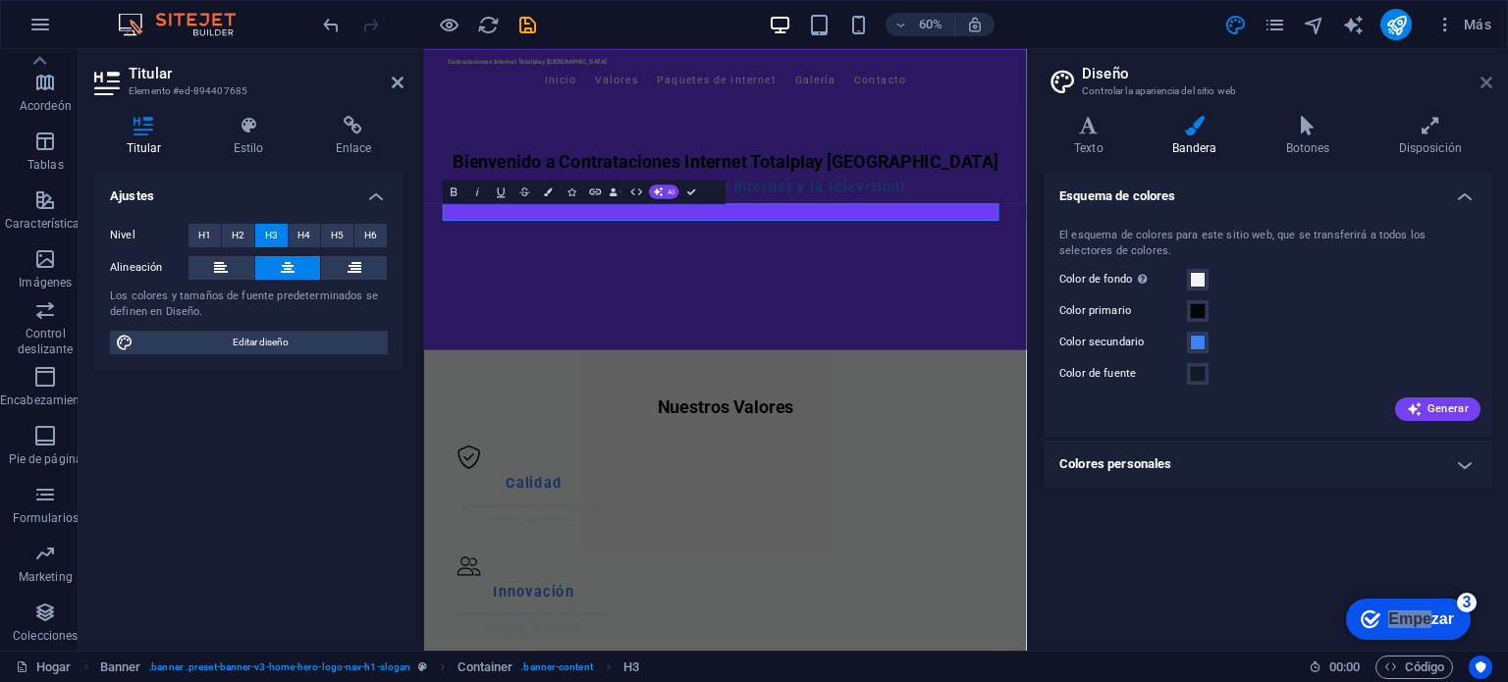
click at [1482, 81] on icon at bounding box center [1487, 83] width 12 height 16
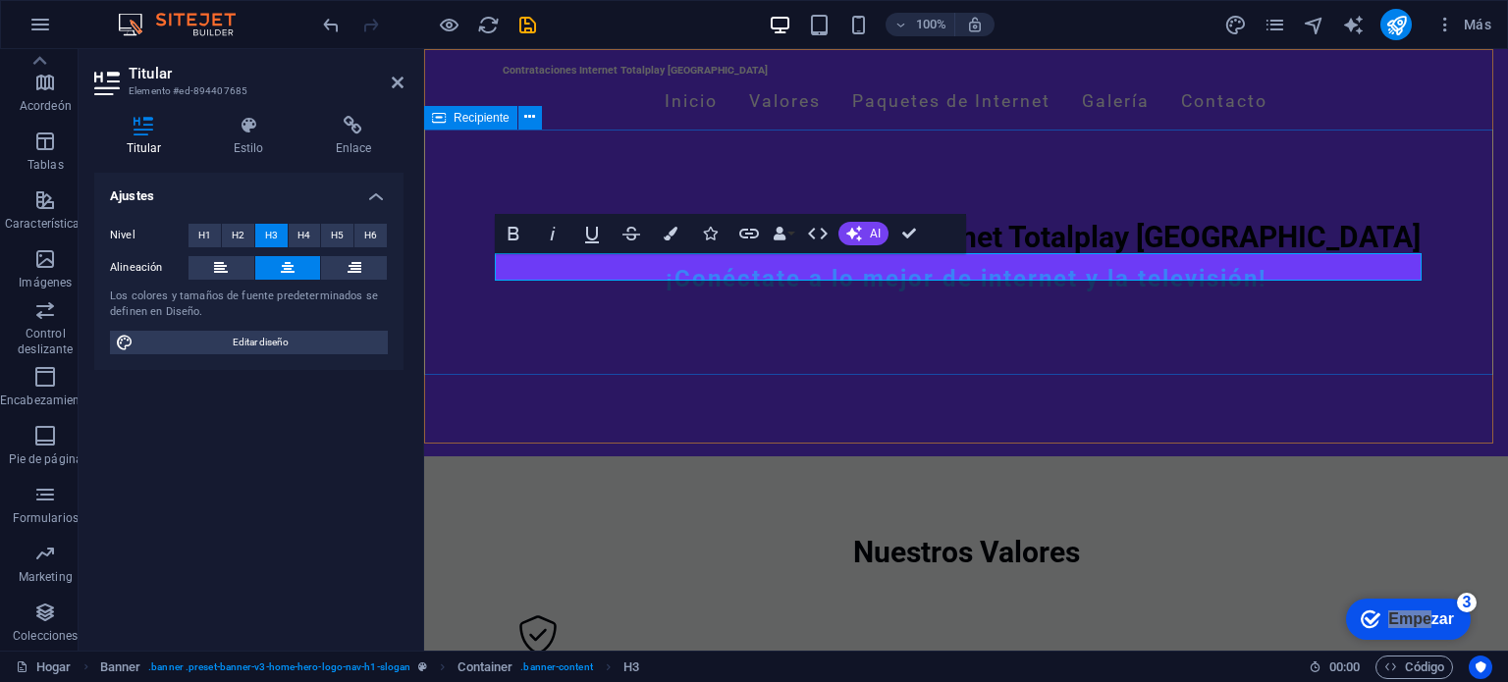
click at [1141, 302] on div "Bienvenido a Contrataciones Internet Totalplay Mérida ¡Conéctate a lo mejor de …" at bounding box center [966, 264] width 1084 height 246
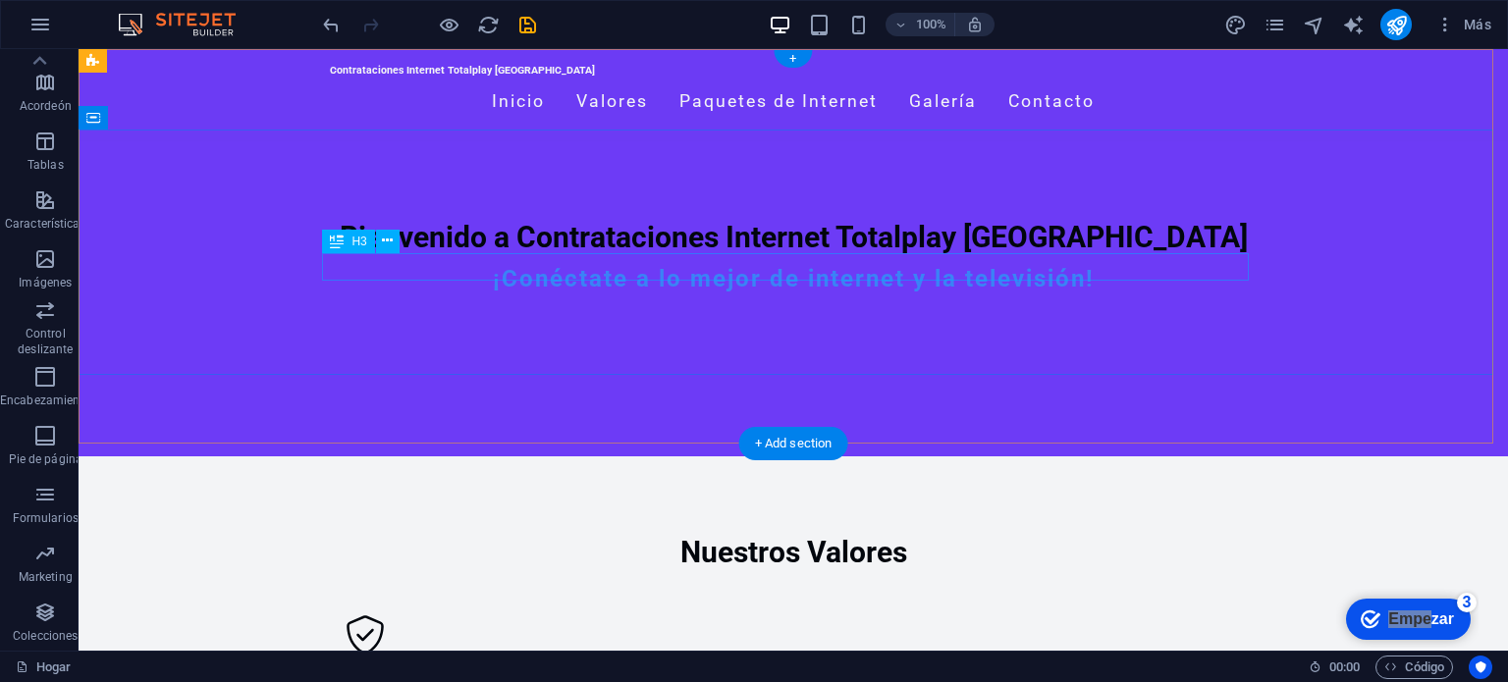
click at [668, 268] on div "¡Conéctate a lo mejor de internet y la televisión!" at bounding box center [793, 279] width 927 height 28
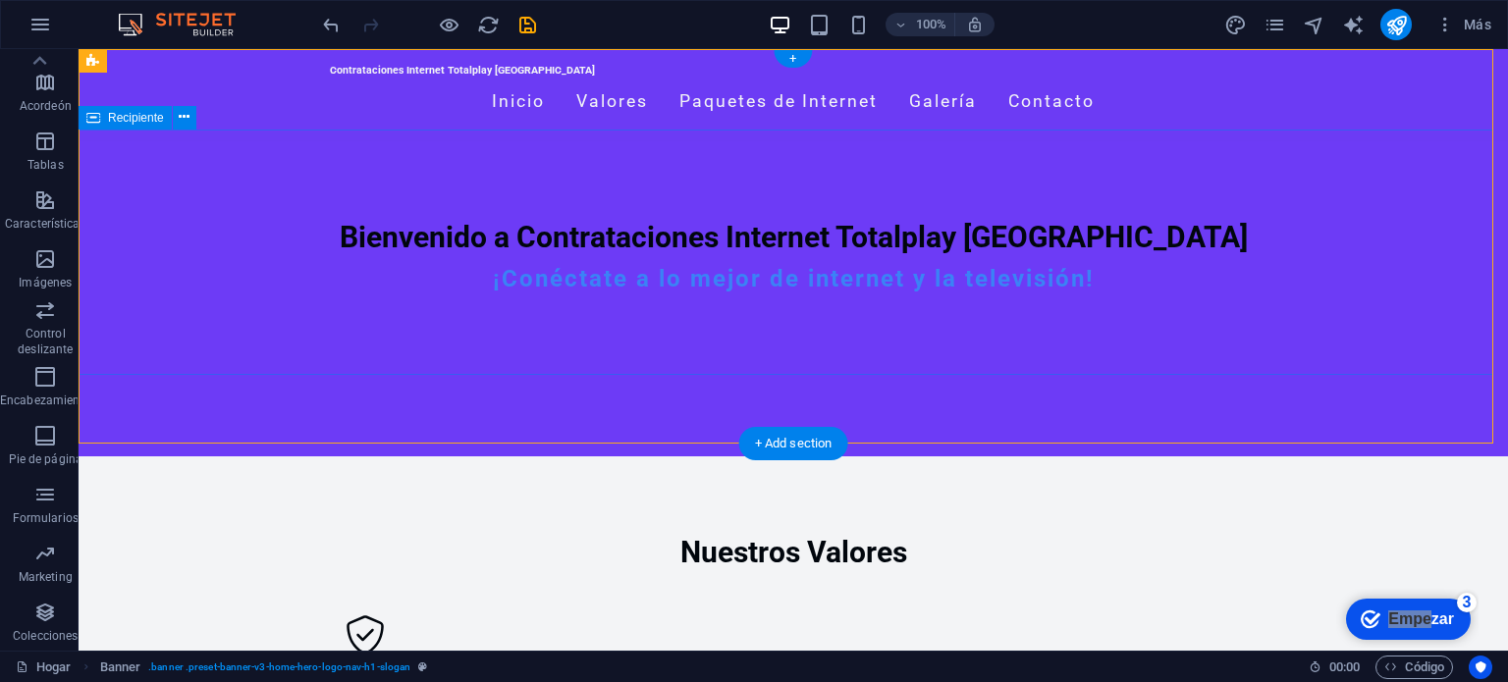
click at [1131, 349] on div "Bienvenido a Contrataciones Internet Totalplay Mérida ¡Conéctate a lo mejor de …" at bounding box center [794, 264] width 1430 height 246
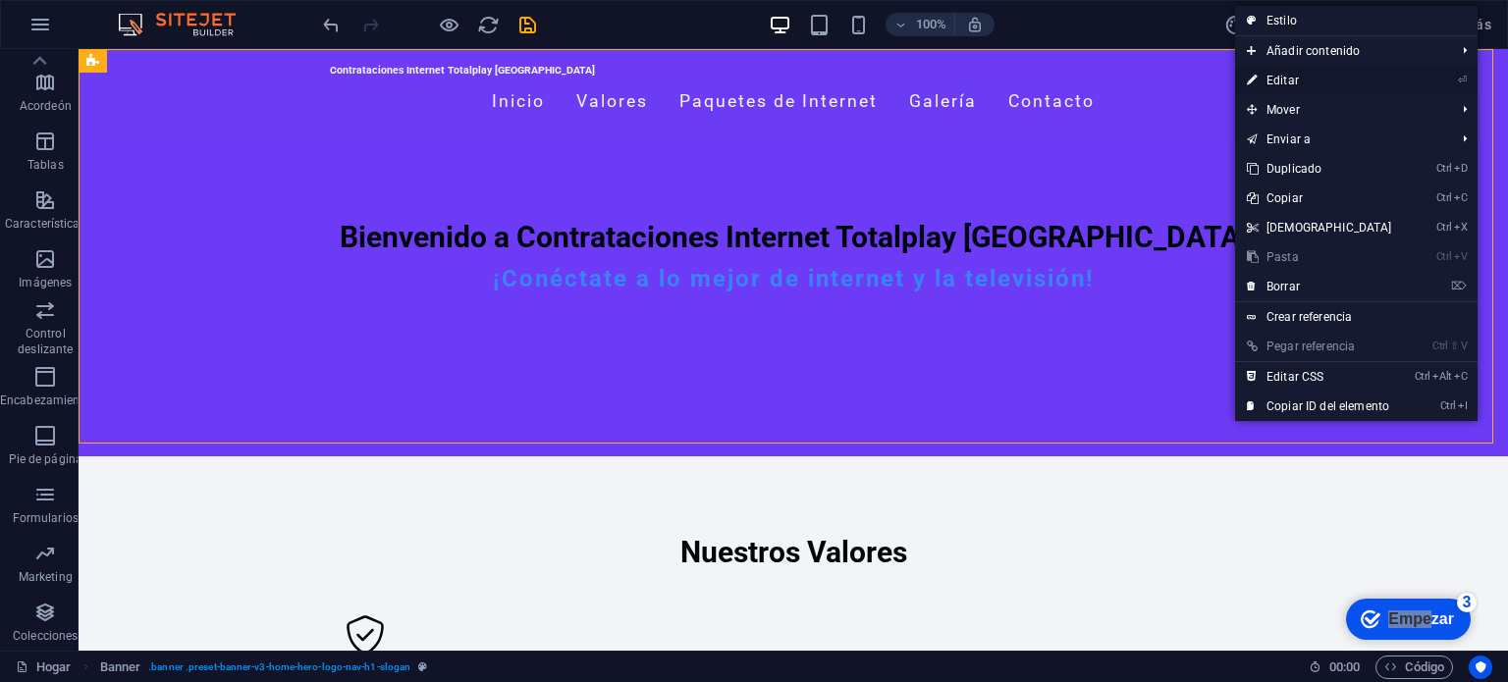
click at [1286, 84] on font "Editar" at bounding box center [1283, 81] width 32 height 14
select select "preset-banner-v3-home-hero-logo-nav-h1-slogan"
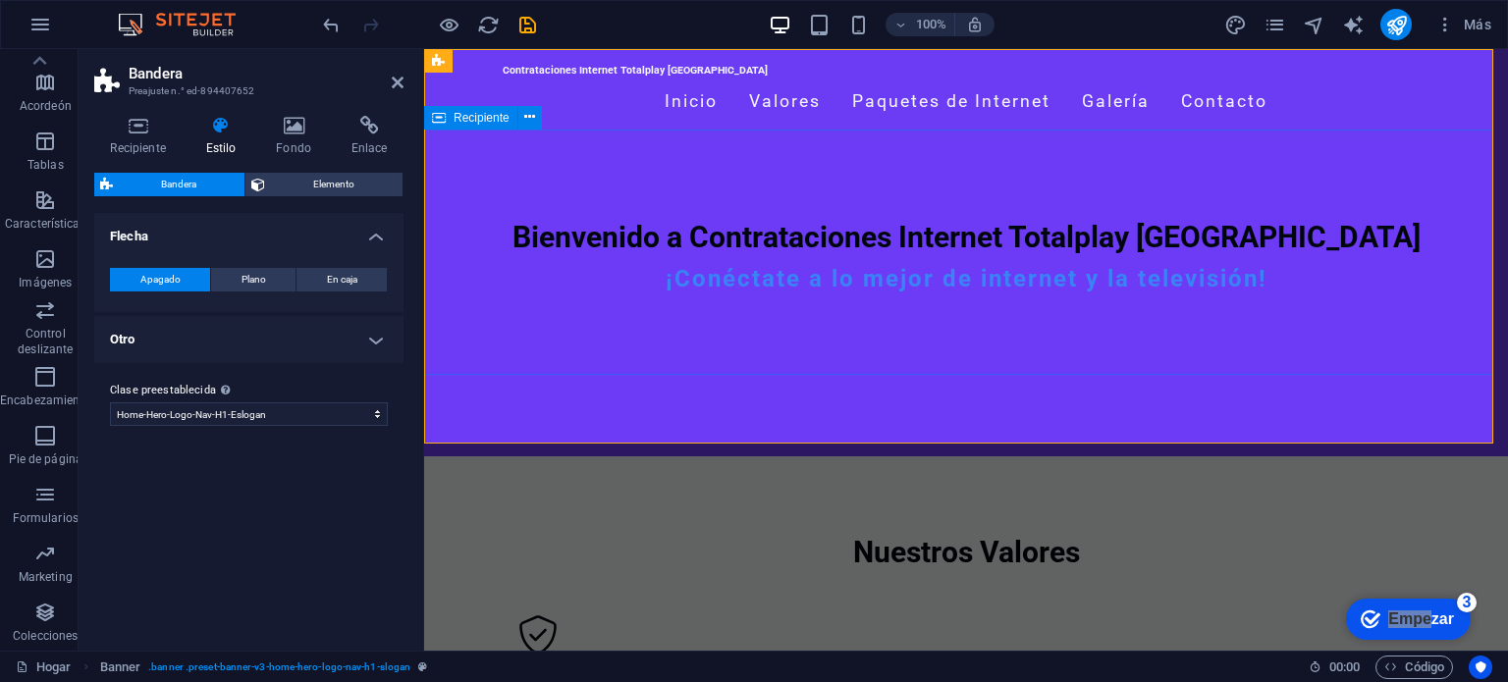
click at [1106, 154] on div "Bienvenido a Contrataciones Internet Totalplay Mérida ¡Conéctate a lo mejor de …" at bounding box center [966, 264] width 1084 height 246
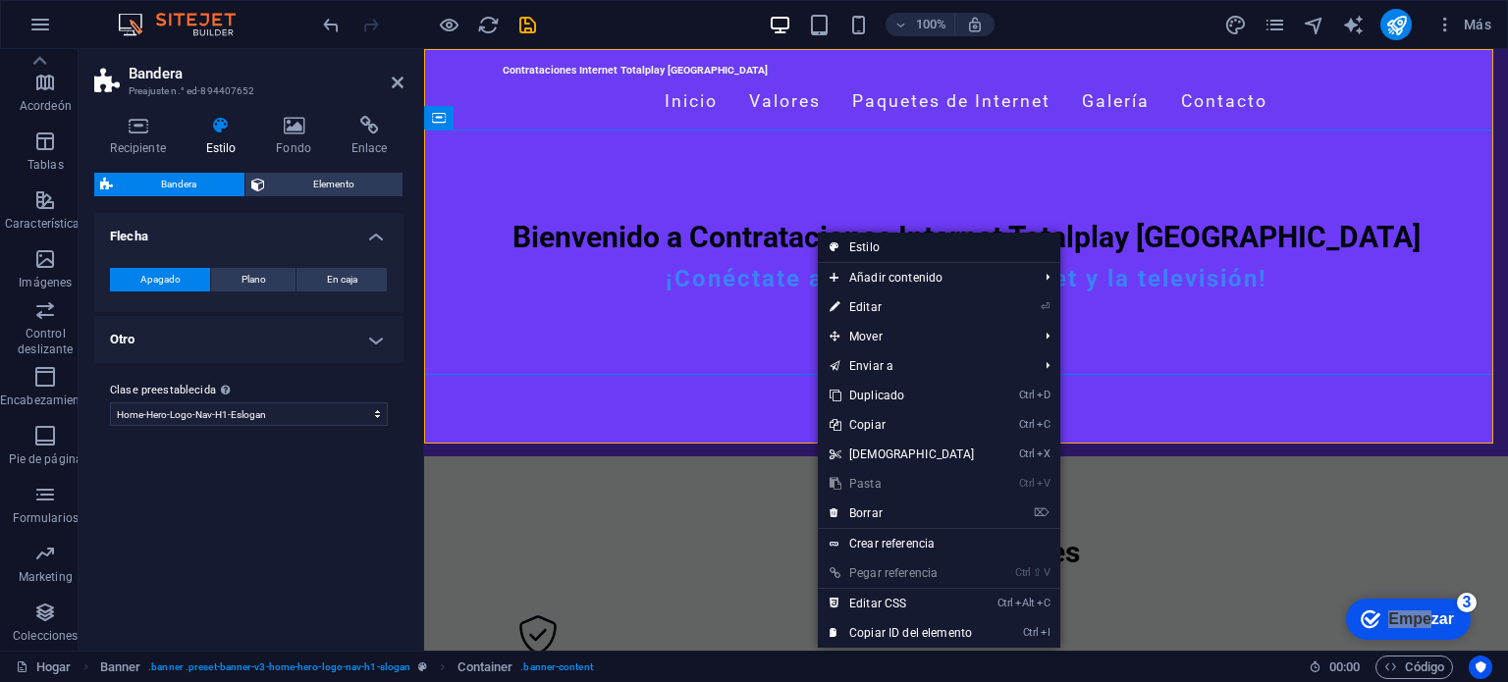
click at [875, 243] on font "Estilo" at bounding box center [864, 248] width 30 height 14
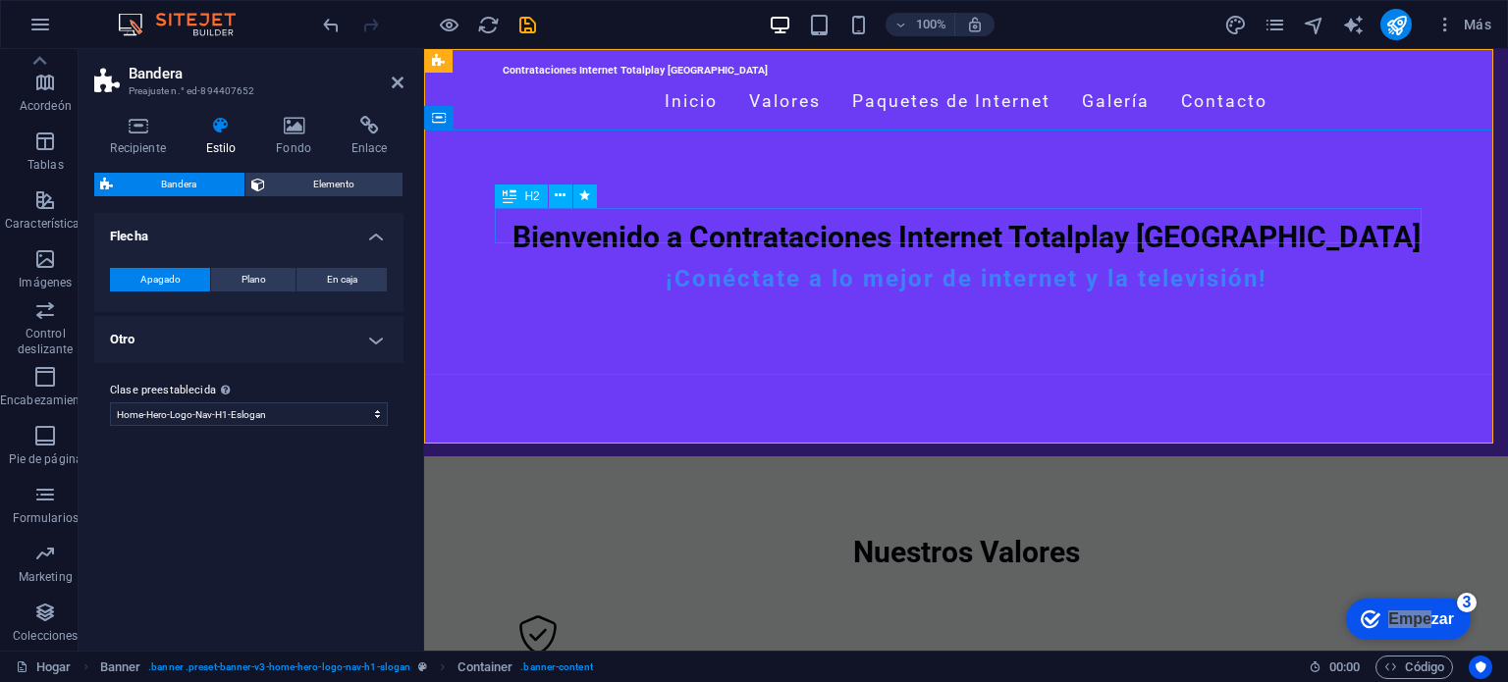
click at [900, 220] on div "Bienvenido a Contrataciones Internet Totalplay [GEOGRAPHIC_DATA]" at bounding box center [966, 237] width 927 height 35
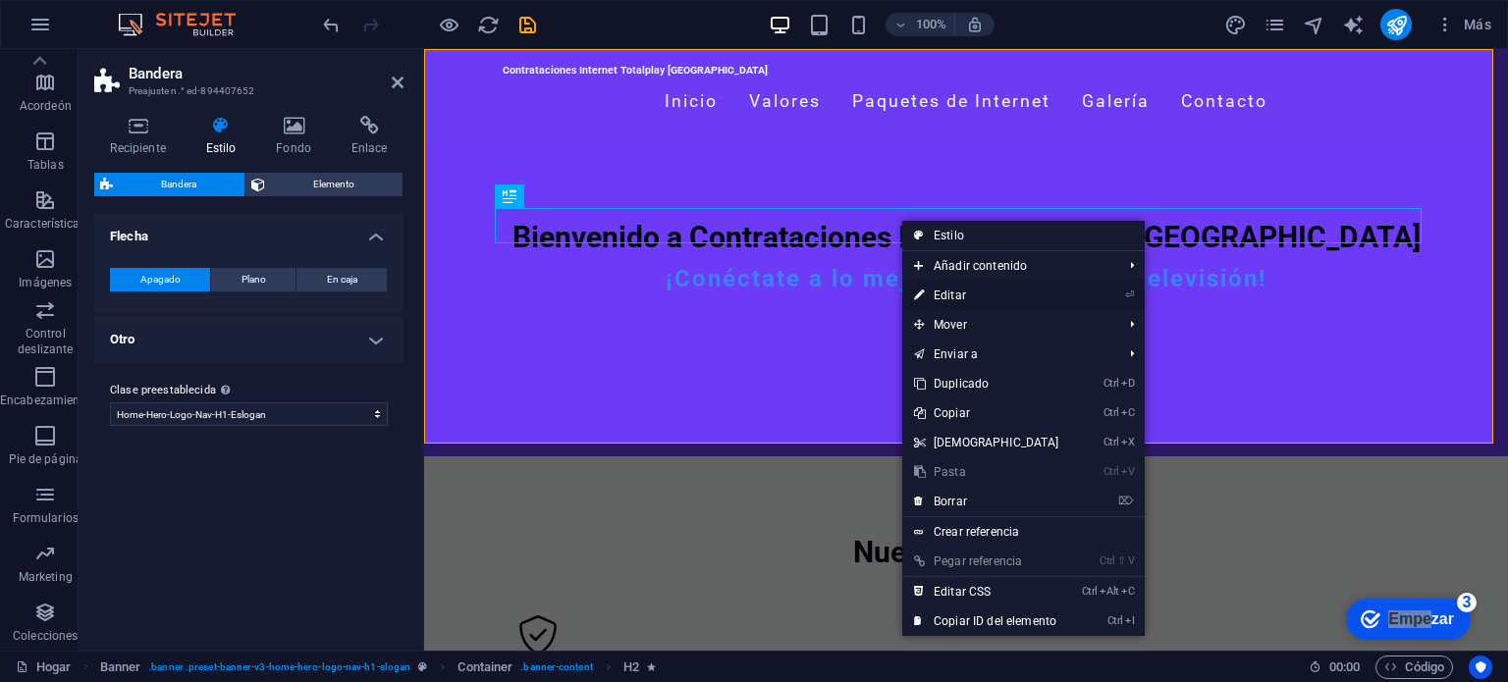
click at [959, 296] on font "Editar" at bounding box center [950, 296] width 32 height 14
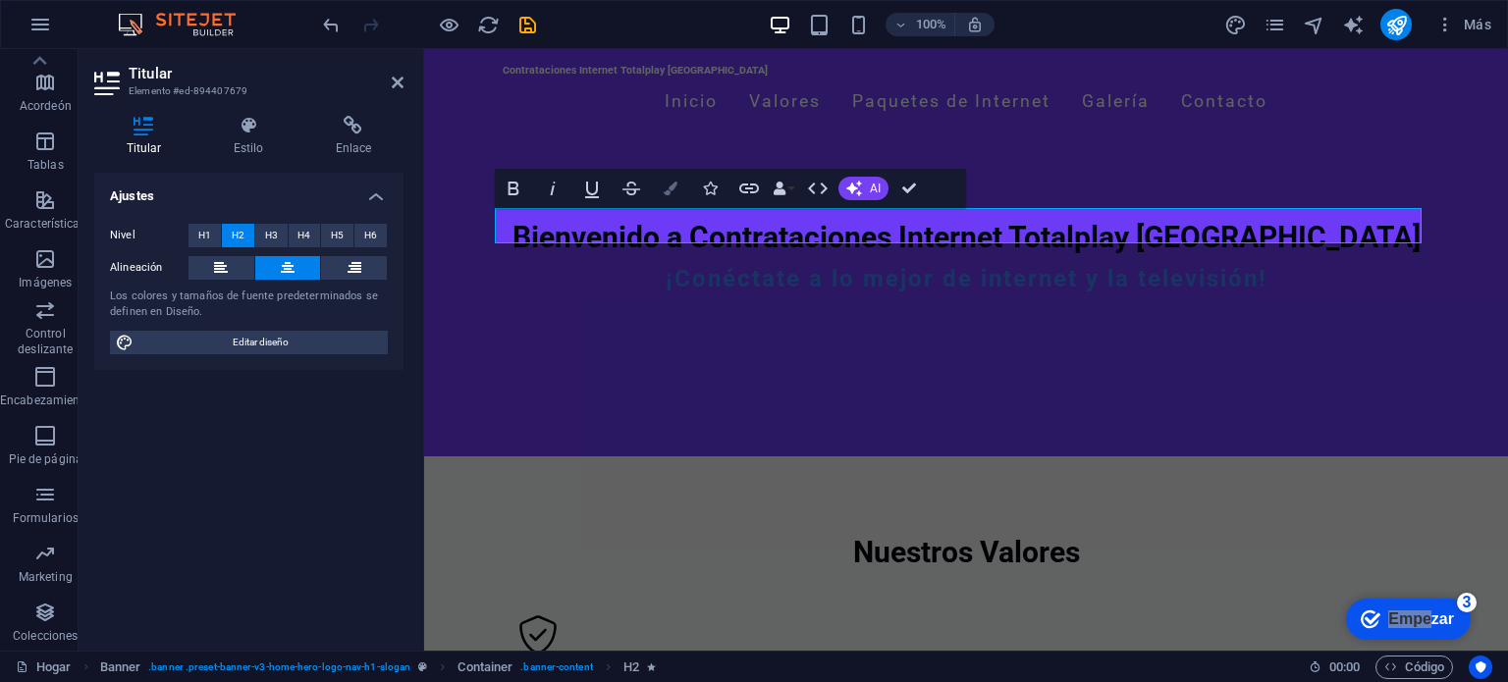
click at [670, 189] on icon "button" at bounding box center [671, 189] width 14 height 14
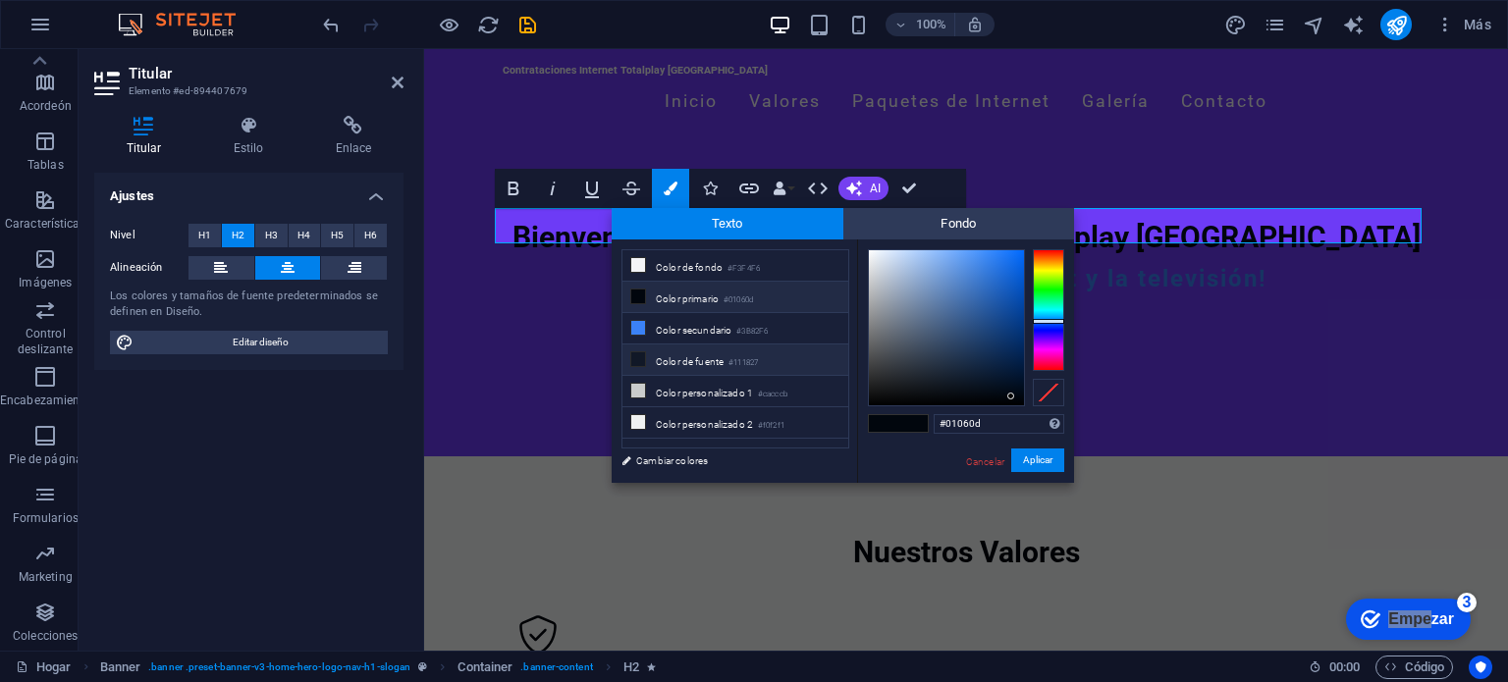
click at [712, 363] on li "Color de fuente #111827" at bounding box center [735, 360] width 226 height 31
click at [880, 255] on div at bounding box center [946, 327] width 155 height 155
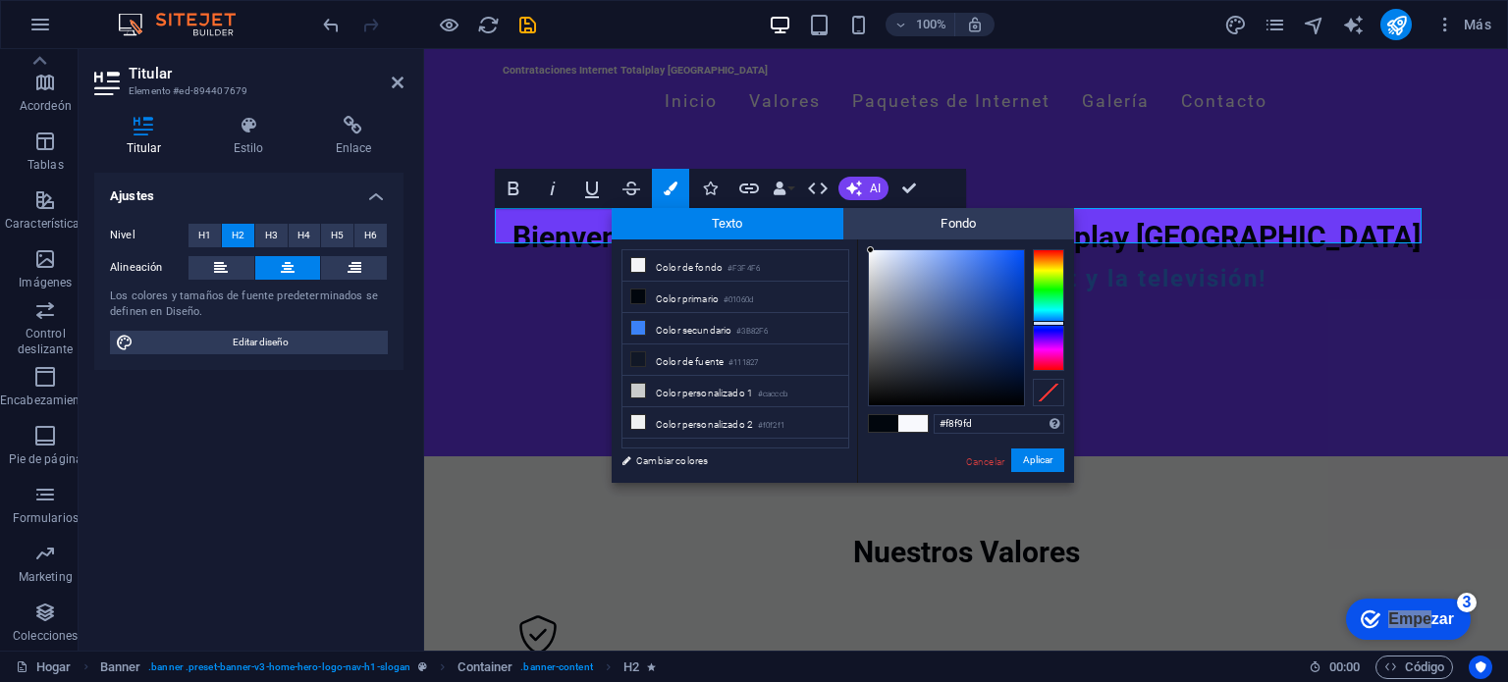
click at [871, 250] on div at bounding box center [946, 327] width 155 height 155
click at [870, 254] on div at bounding box center [946, 327] width 155 height 155
click at [882, 254] on div at bounding box center [946, 327] width 155 height 155
click at [878, 250] on div at bounding box center [877, 249] width 7 height 7
type input "#ebeff8"
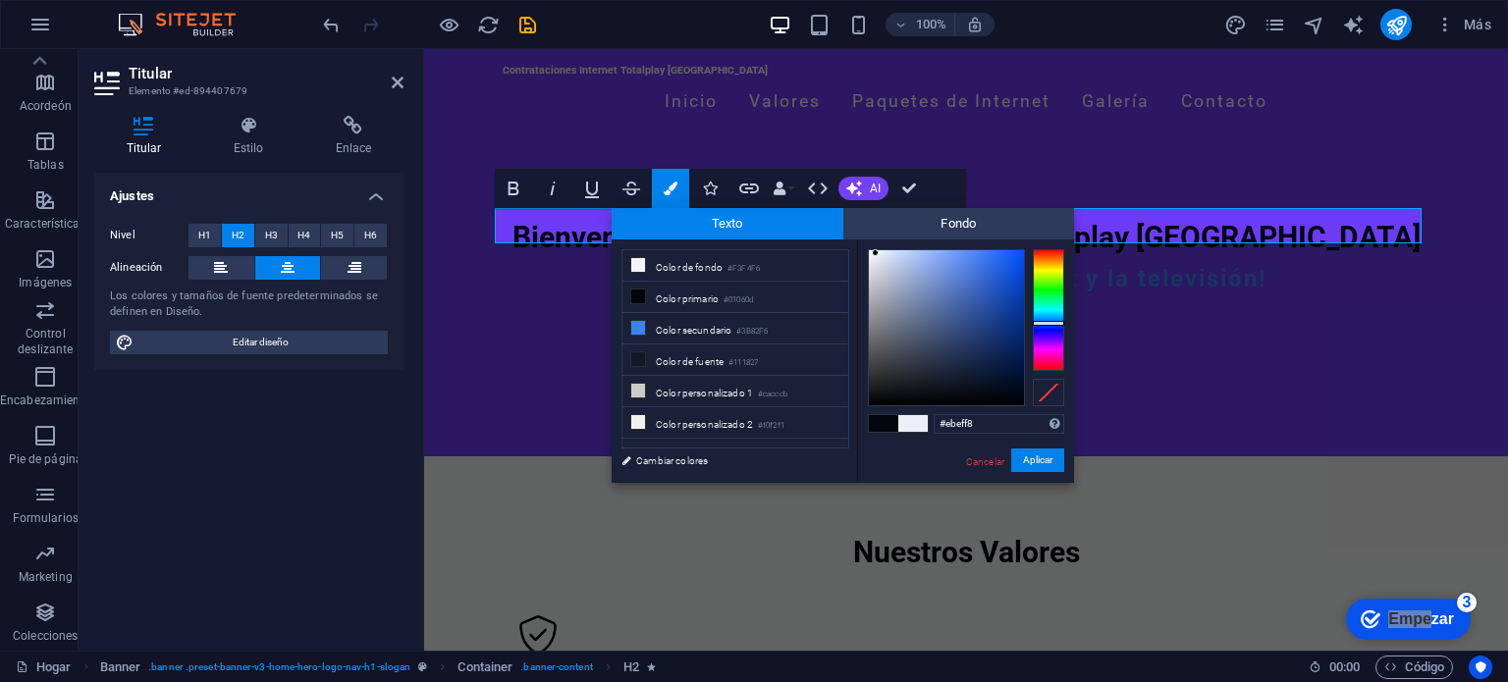
click at [876, 253] on div at bounding box center [946, 327] width 155 height 155
click at [1043, 460] on font "Aplicar" at bounding box center [1037, 460] width 29 height 11
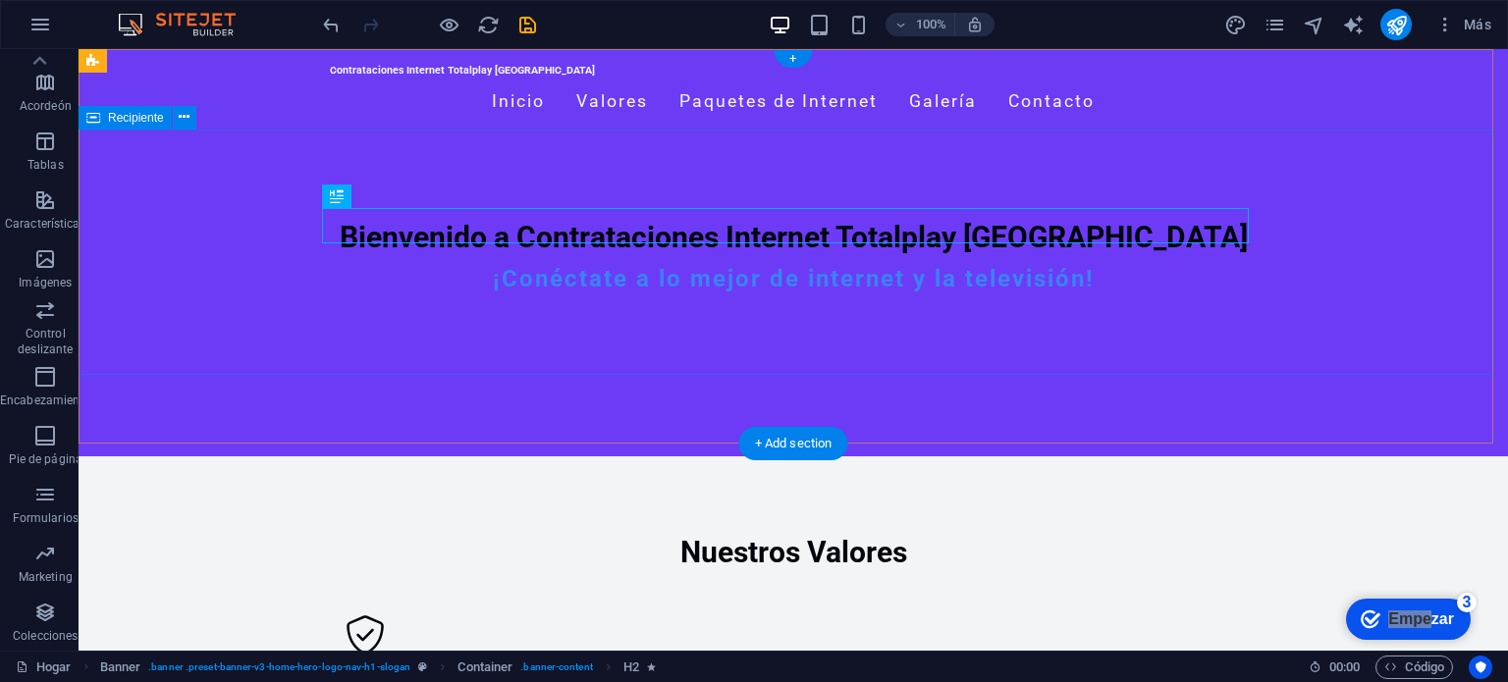
click at [979, 346] on div "Bienvenido a Contrataciones Internet Totalplay Mérida ¡Conéctate a lo mejor de …" at bounding box center [794, 264] width 1430 height 246
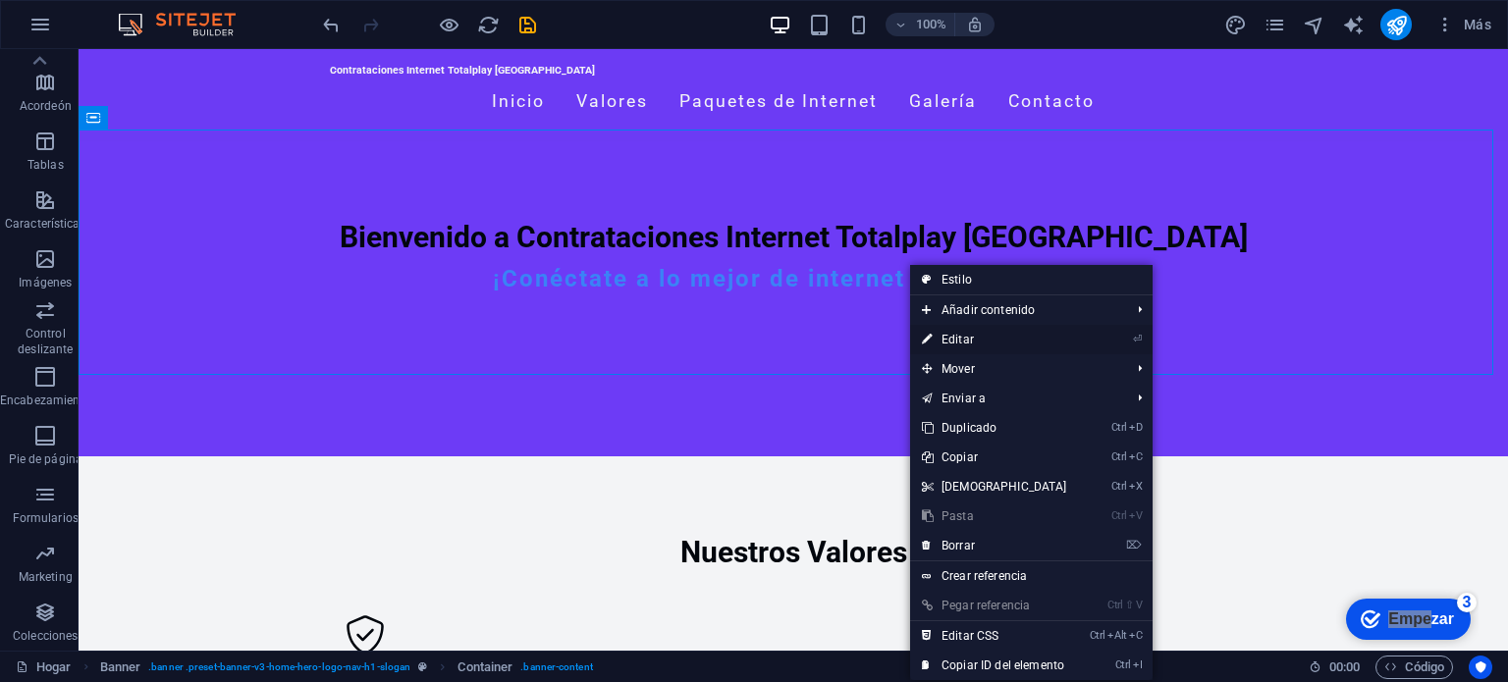
click at [948, 337] on font "Editar" at bounding box center [958, 340] width 32 height 14
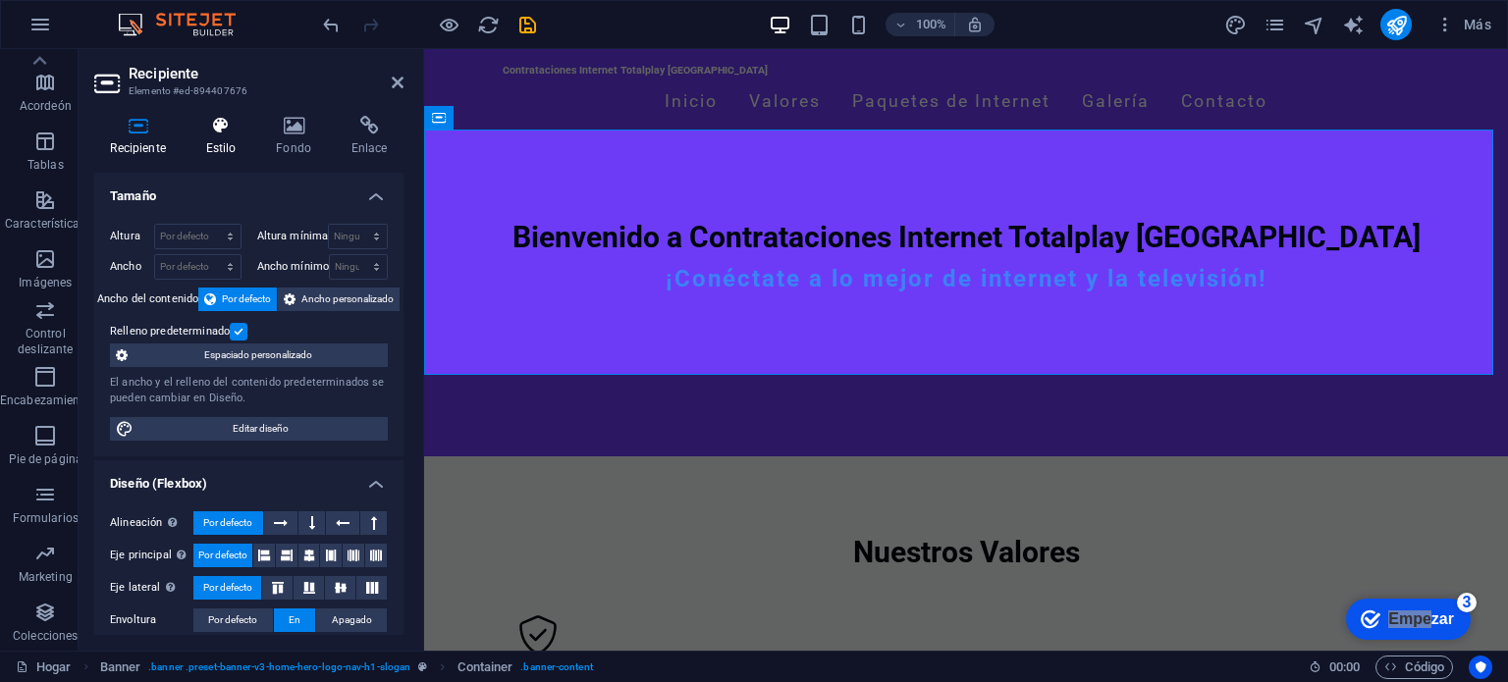
click at [227, 124] on icon at bounding box center [220, 126] width 63 height 20
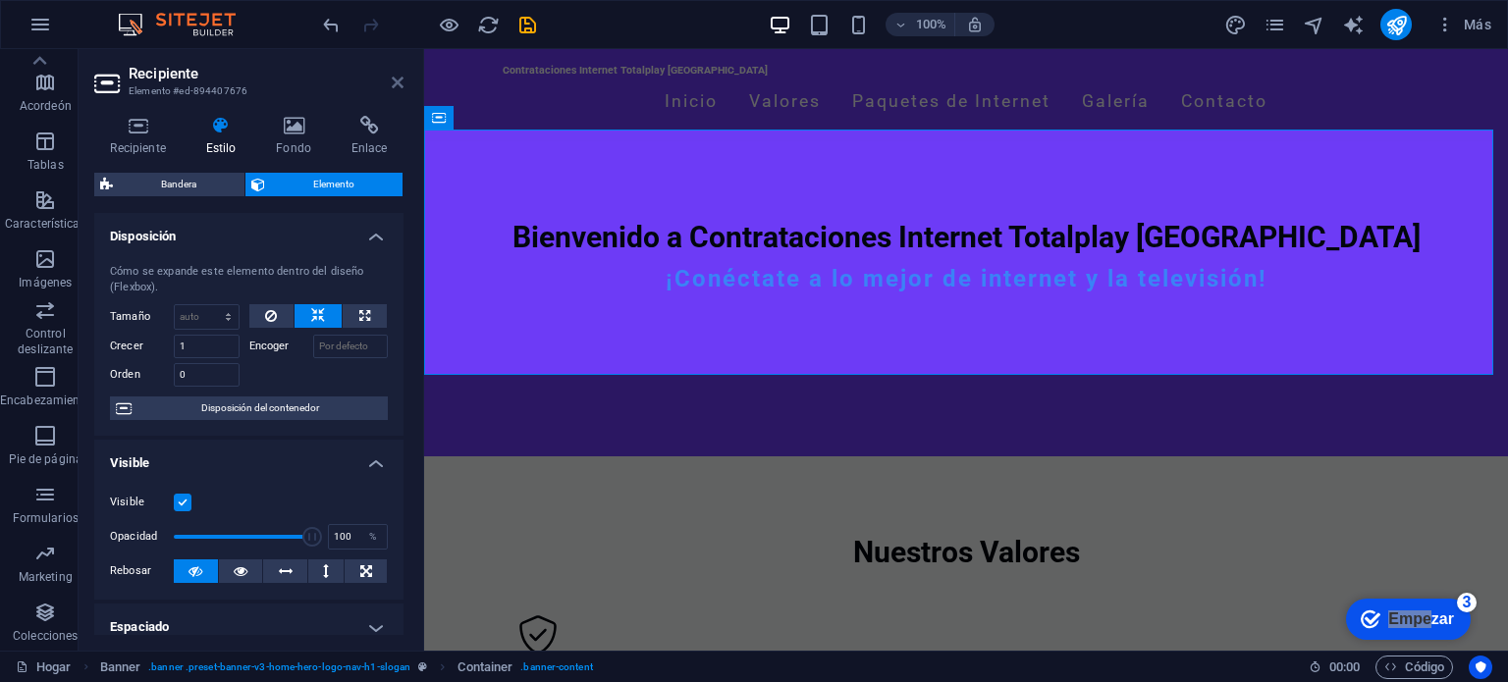
click at [396, 82] on icon at bounding box center [398, 83] width 12 height 16
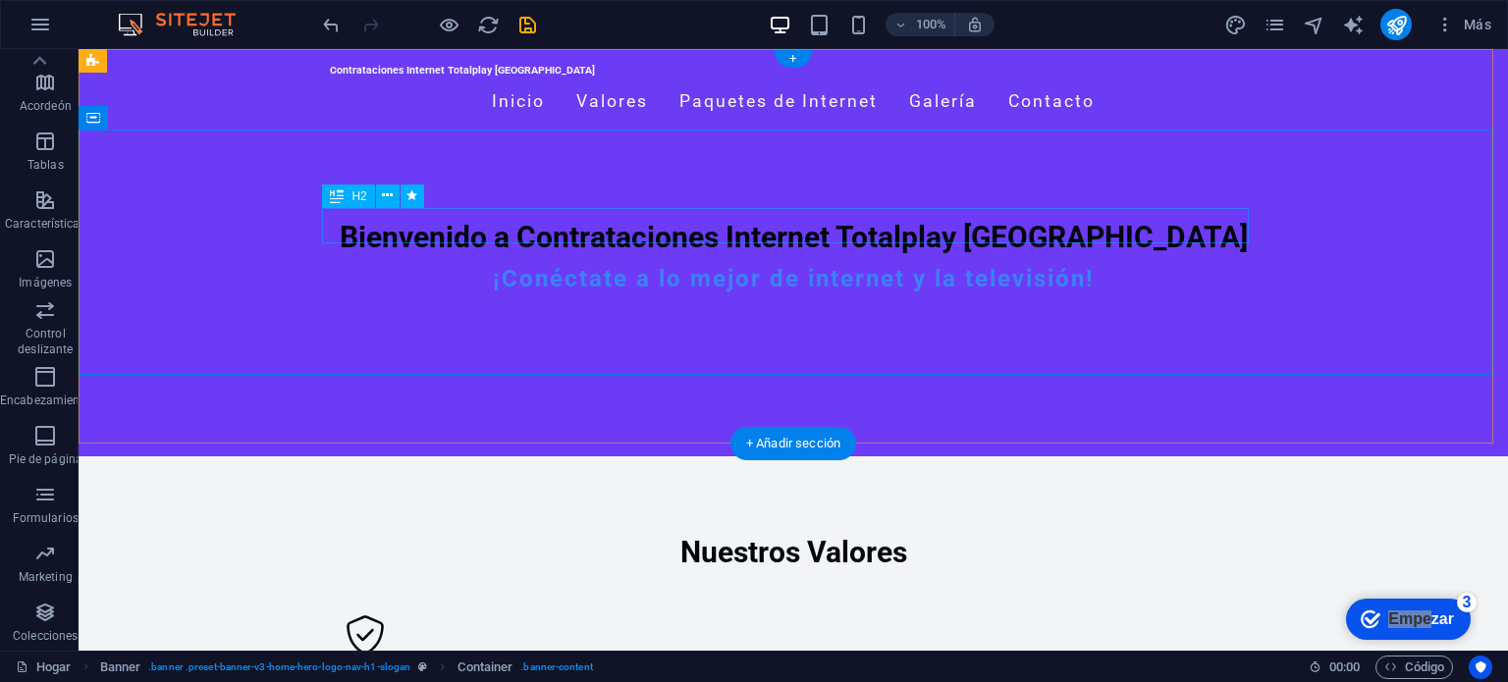
click at [641, 228] on div "Bienvenido a Contrataciones Internet Totalplay [GEOGRAPHIC_DATA]" at bounding box center [793, 237] width 927 height 35
click at [644, 227] on div "Bienvenido a Contrataciones Internet Totalplay [GEOGRAPHIC_DATA]" at bounding box center [793, 237] width 927 height 35
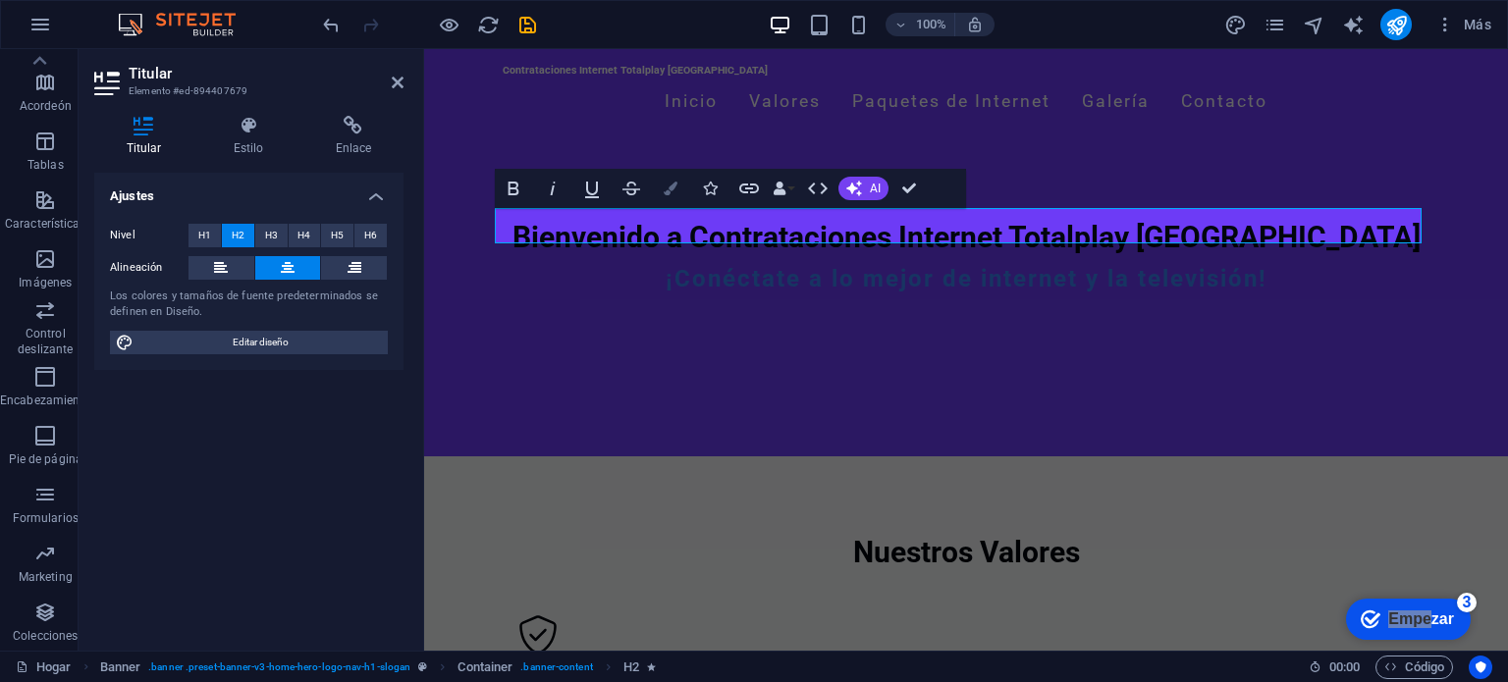
click at [674, 184] on icon "button" at bounding box center [671, 189] width 14 height 14
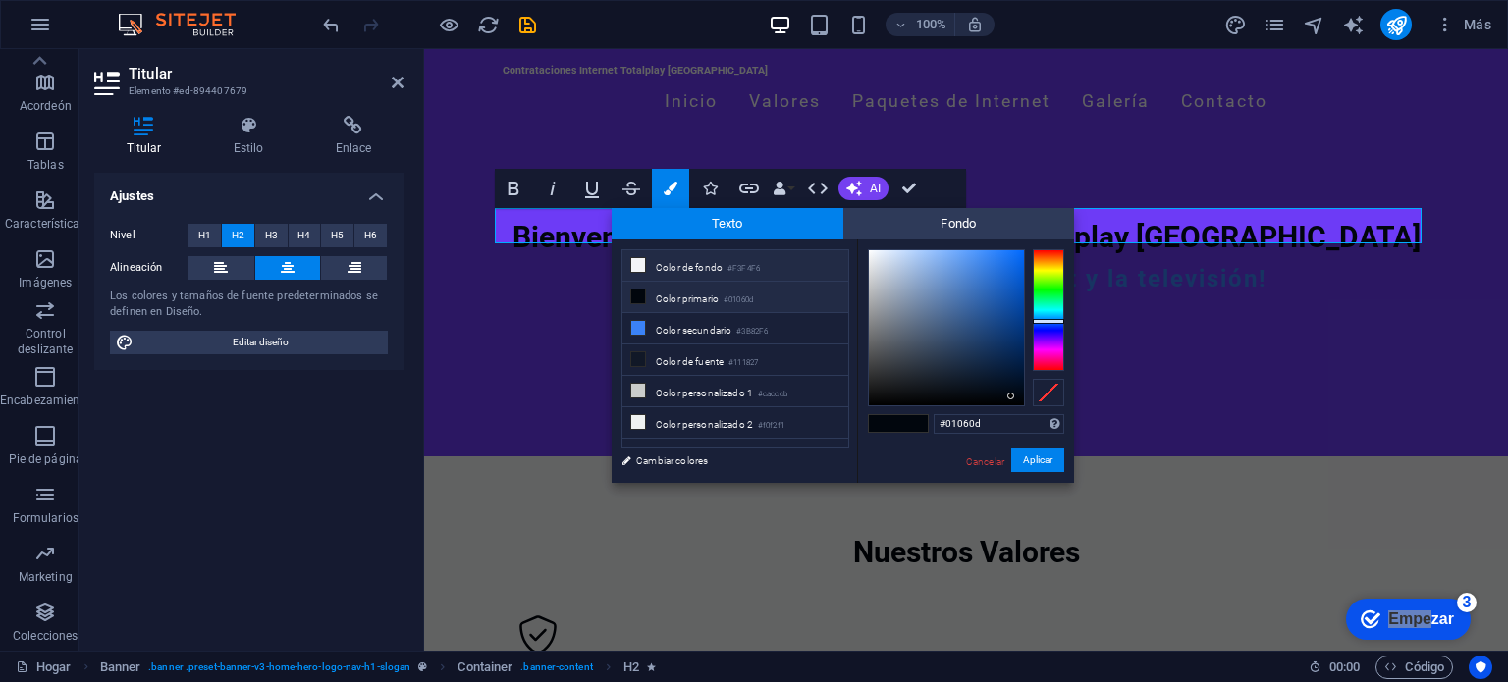
click at [695, 271] on font "Color de fondo" at bounding box center [689, 267] width 67 height 11
click at [707, 301] on font "Color primario" at bounding box center [687, 299] width 63 height 11
click at [715, 330] on font "Color secundario" at bounding box center [694, 330] width 76 height 11
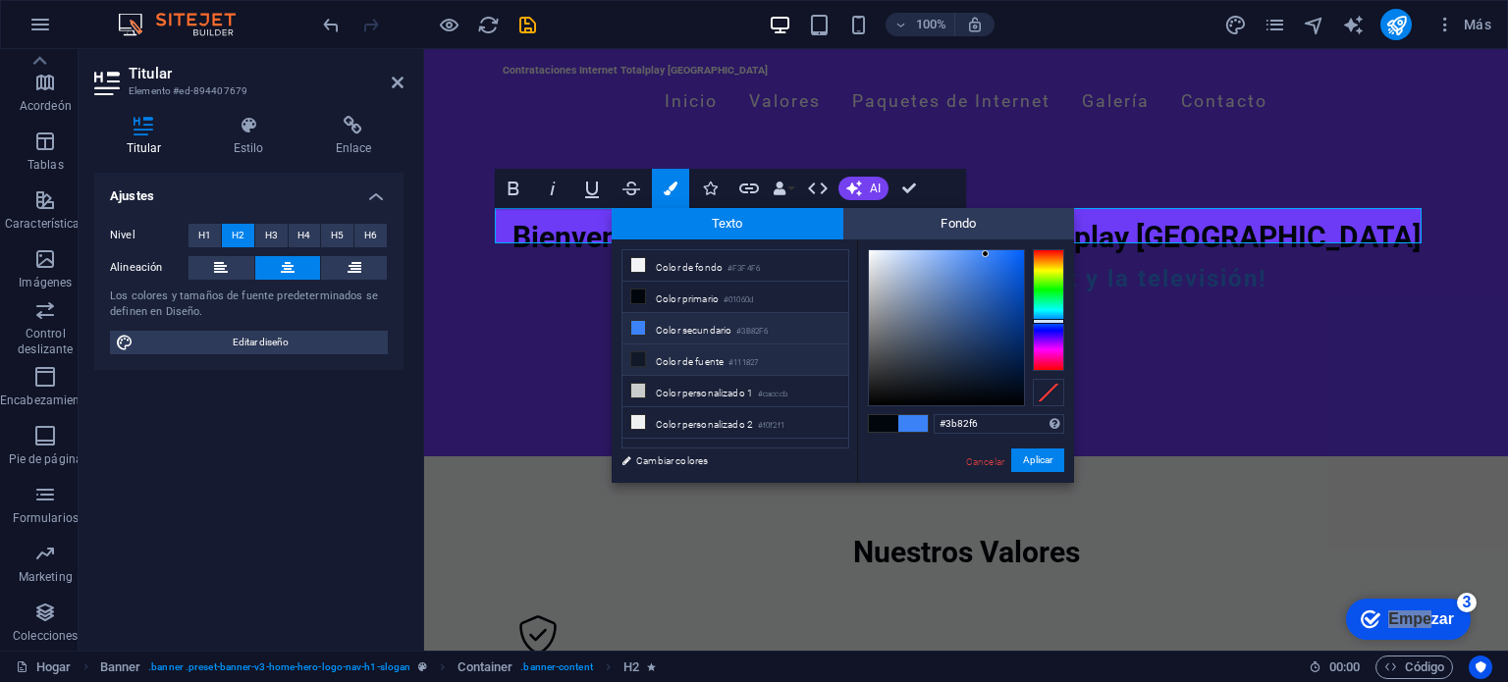
click at [724, 356] on font "Color de fuente" at bounding box center [690, 361] width 68 height 11
click at [735, 393] on font "Color personalizado 1" at bounding box center [704, 393] width 97 height 11
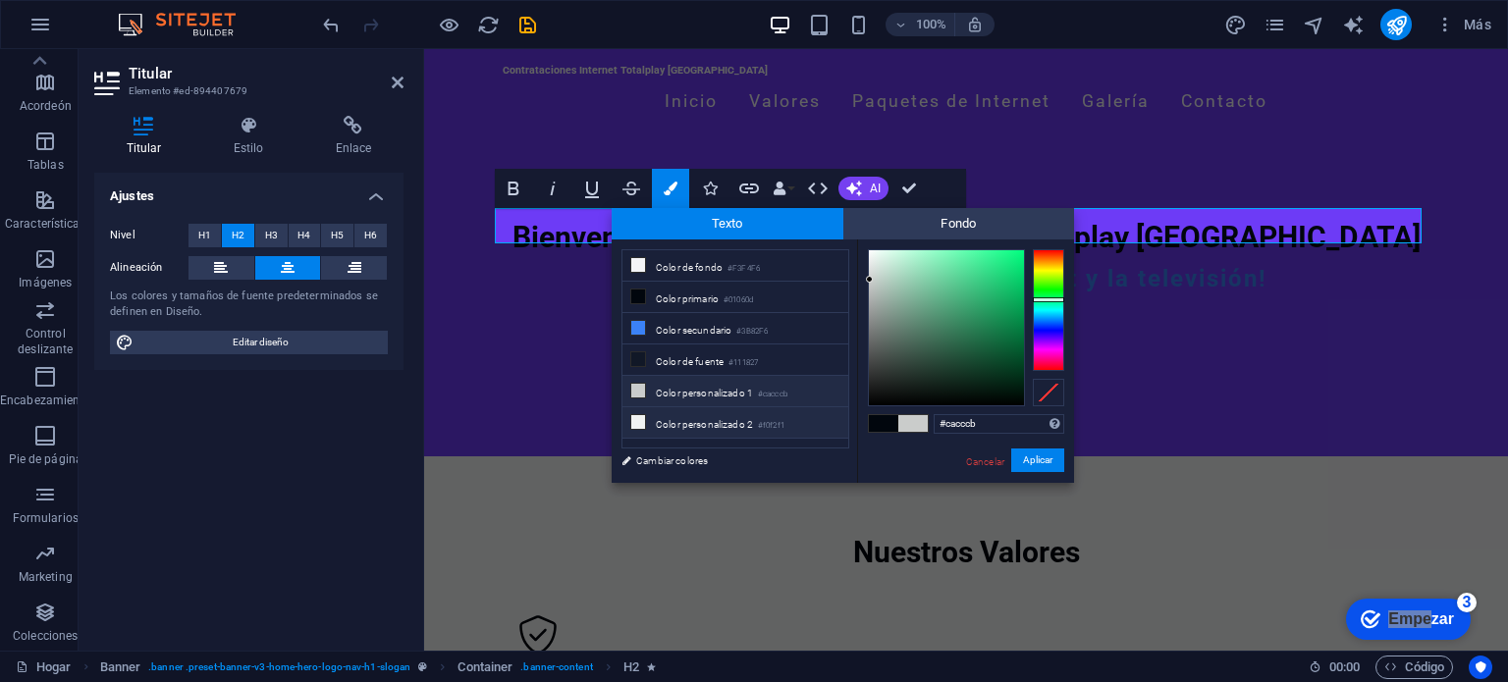
click at [739, 424] on li "Color personalizado 2 #f0f2f1" at bounding box center [735, 422] width 226 height 31
click at [744, 422] on font "Color personalizado 2" at bounding box center [704, 424] width 97 height 11
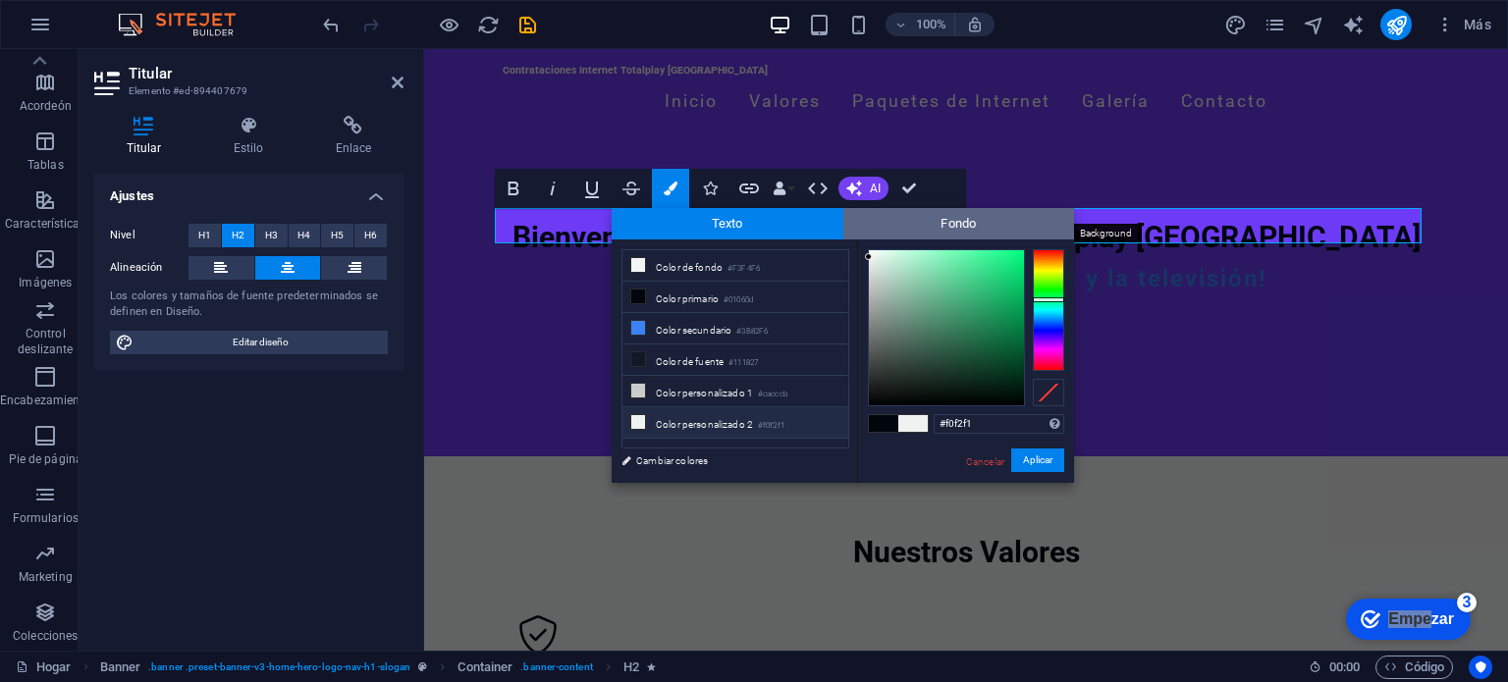
click at [967, 218] on font "Fondo" at bounding box center [958, 223] width 35 height 15
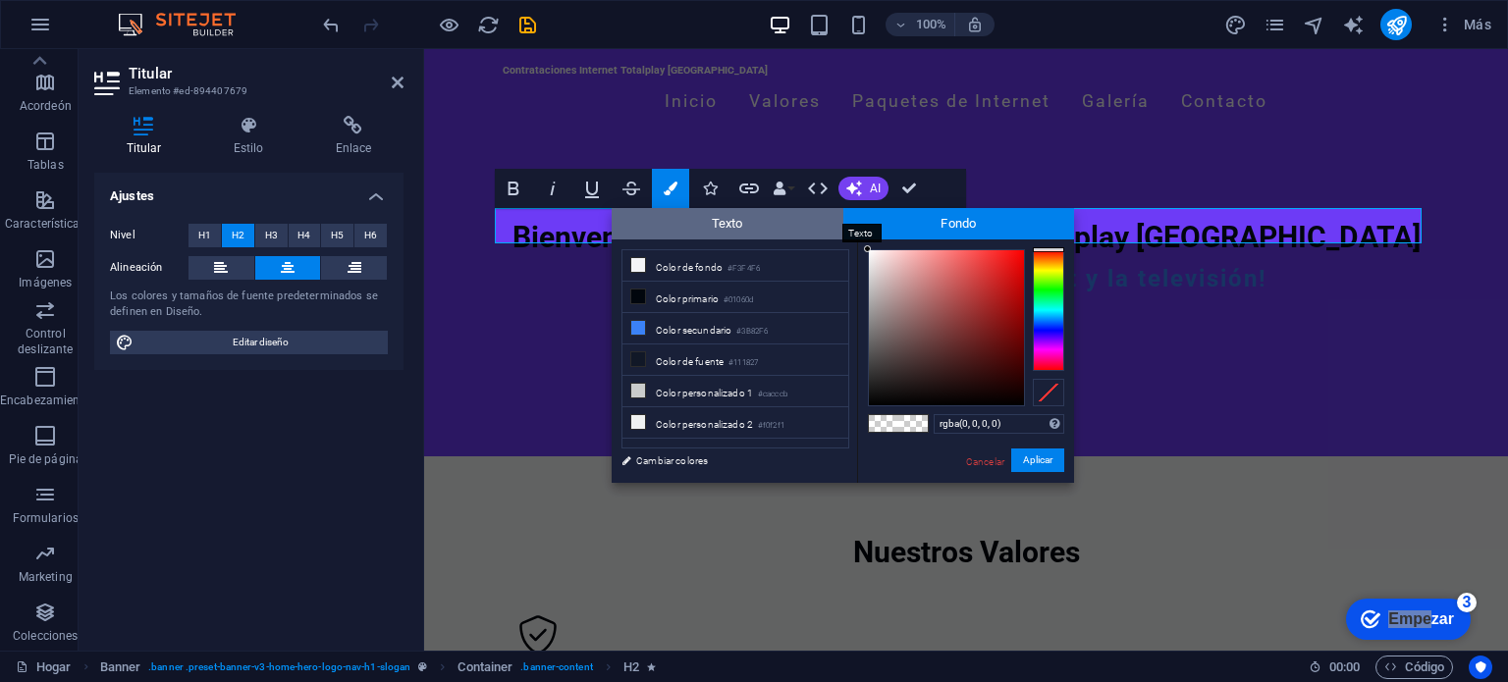
click at [799, 214] on span "Texto" at bounding box center [728, 223] width 232 height 31
type input "#01060d"
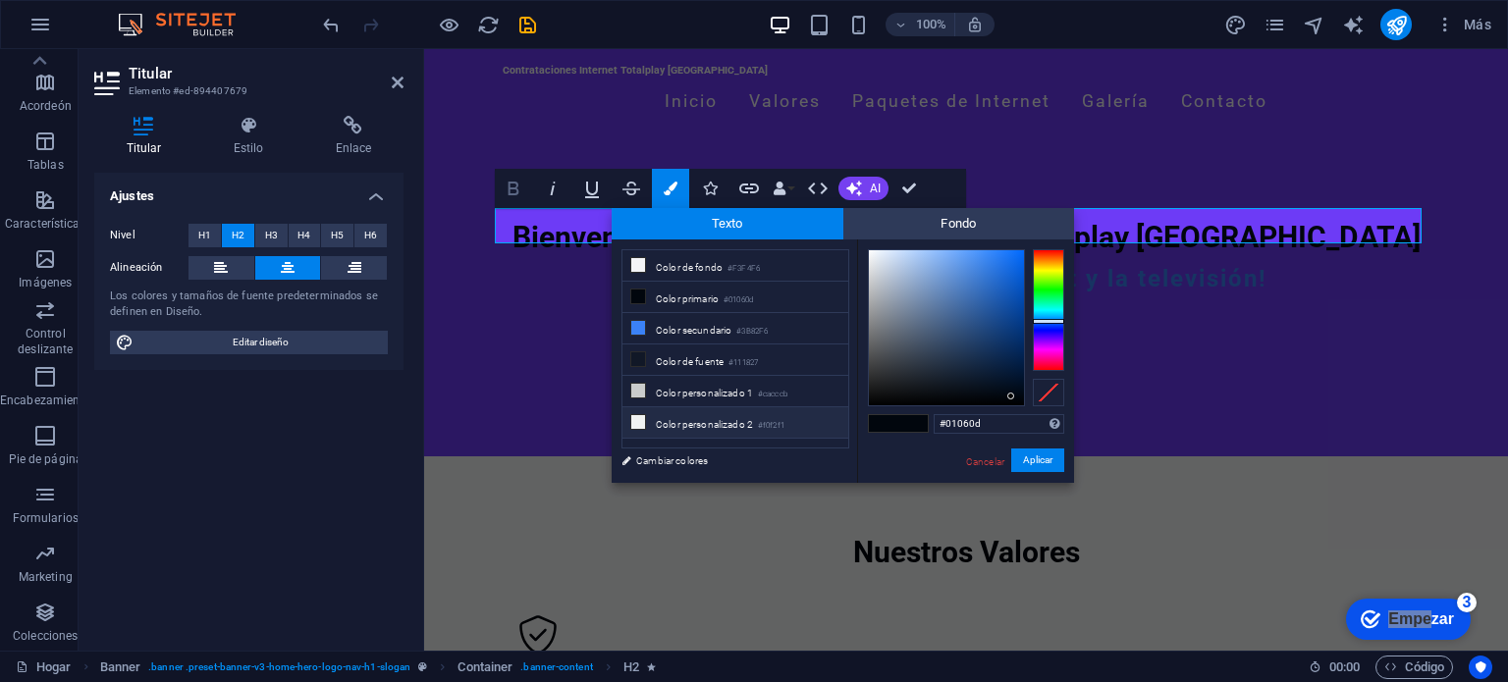
click at [504, 179] on icon "button" at bounding box center [514, 189] width 24 height 24
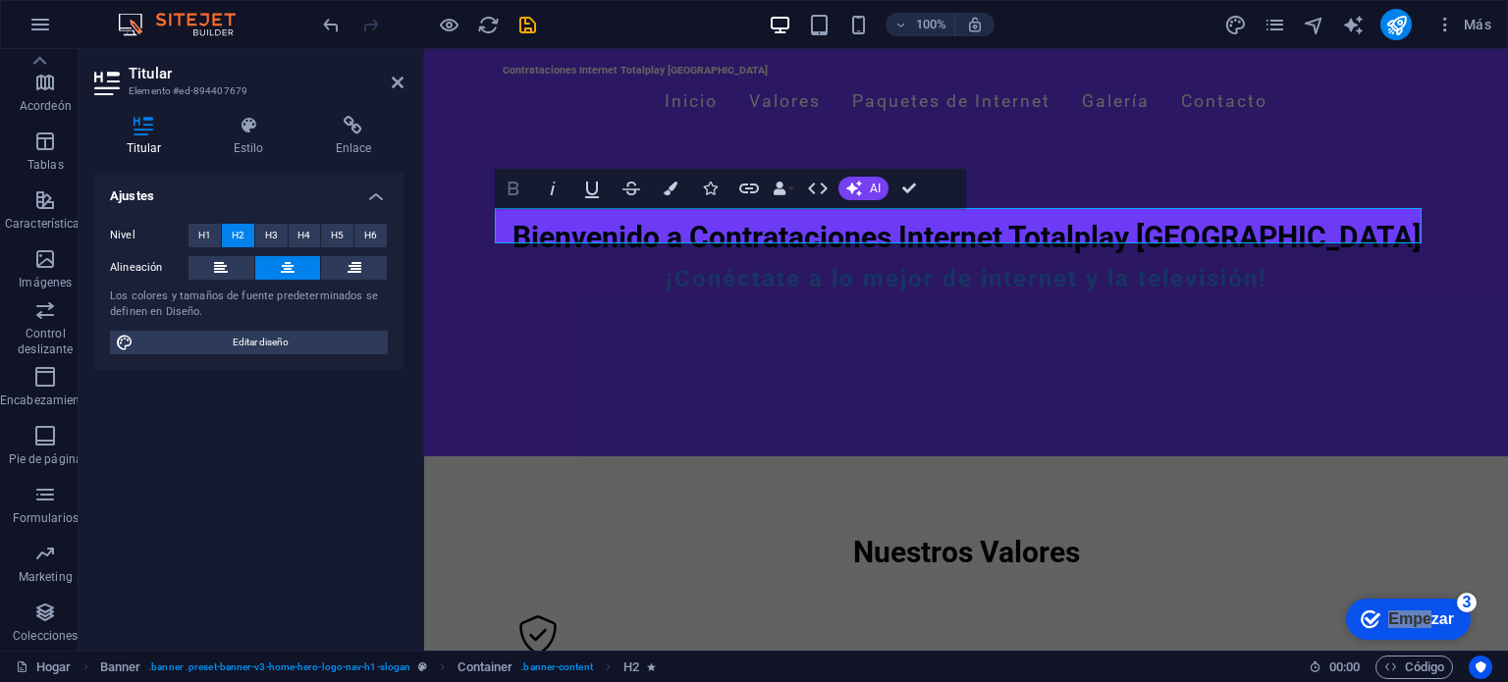
click at [504, 179] on icon "button" at bounding box center [514, 189] width 24 height 24
click at [549, 189] on icon "button" at bounding box center [553, 189] width 24 height 24
click at [593, 191] on icon "button" at bounding box center [592, 189] width 24 height 24
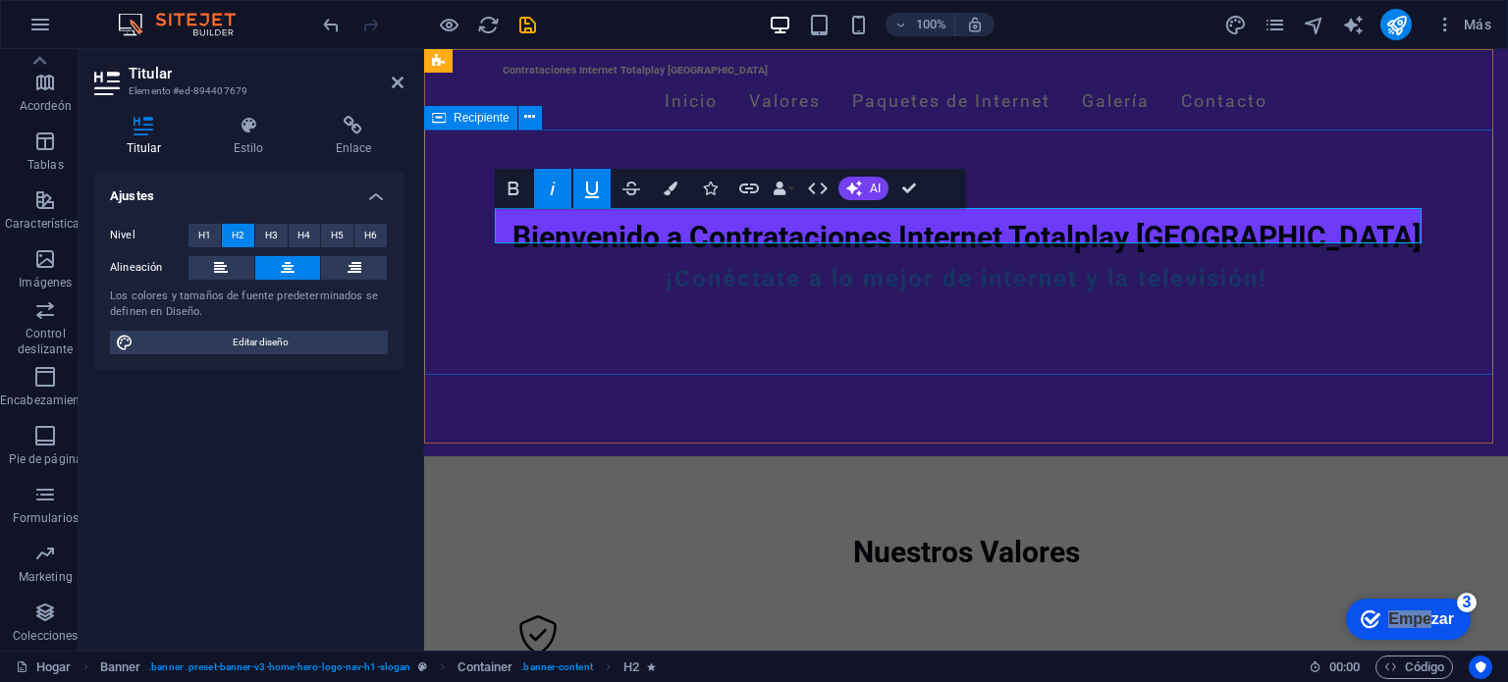
click at [1060, 324] on div "Bienvenido a Contrataciones Internet Totalplay Mérida ​ ​ ​ ¡Conéctate a lo mej…" at bounding box center [966, 264] width 1084 height 246
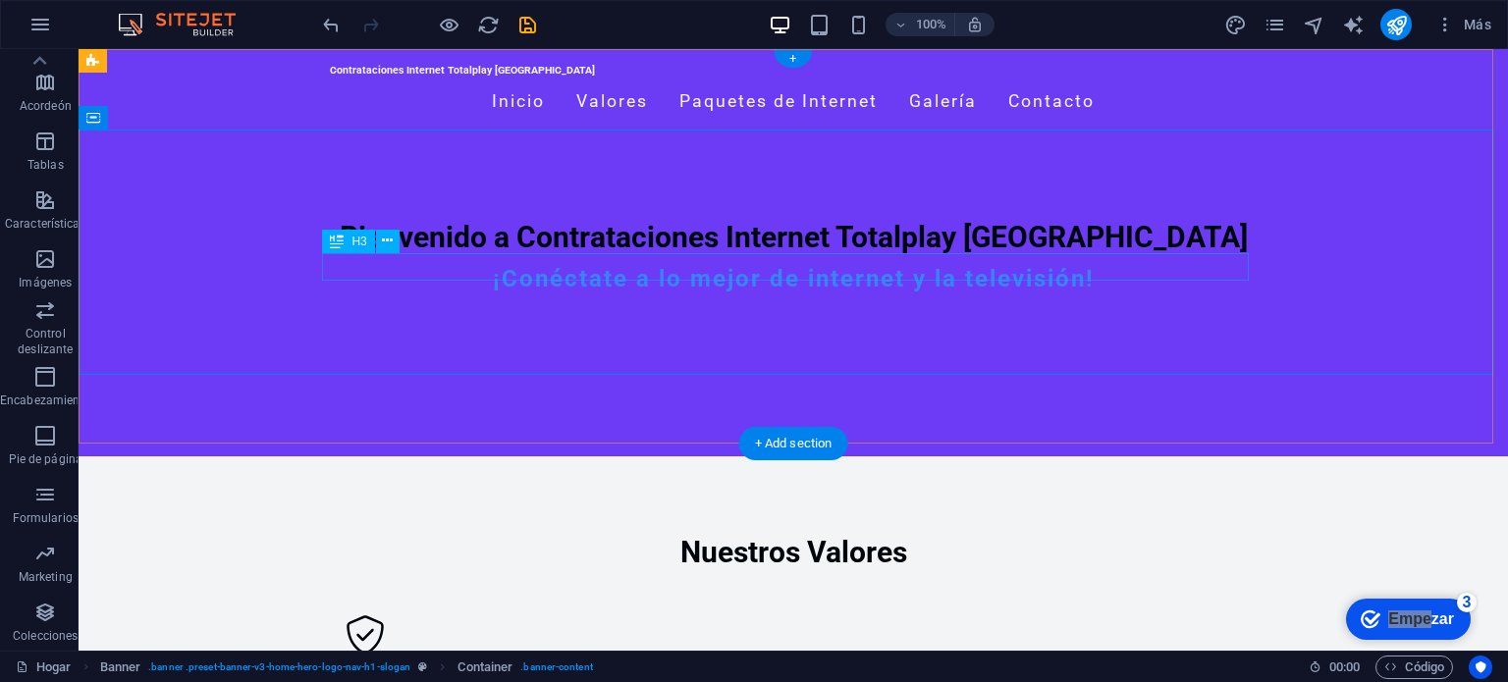
click at [1025, 265] on div "¡Conéctate a lo mejor de internet y la televisión!" at bounding box center [793, 279] width 927 height 28
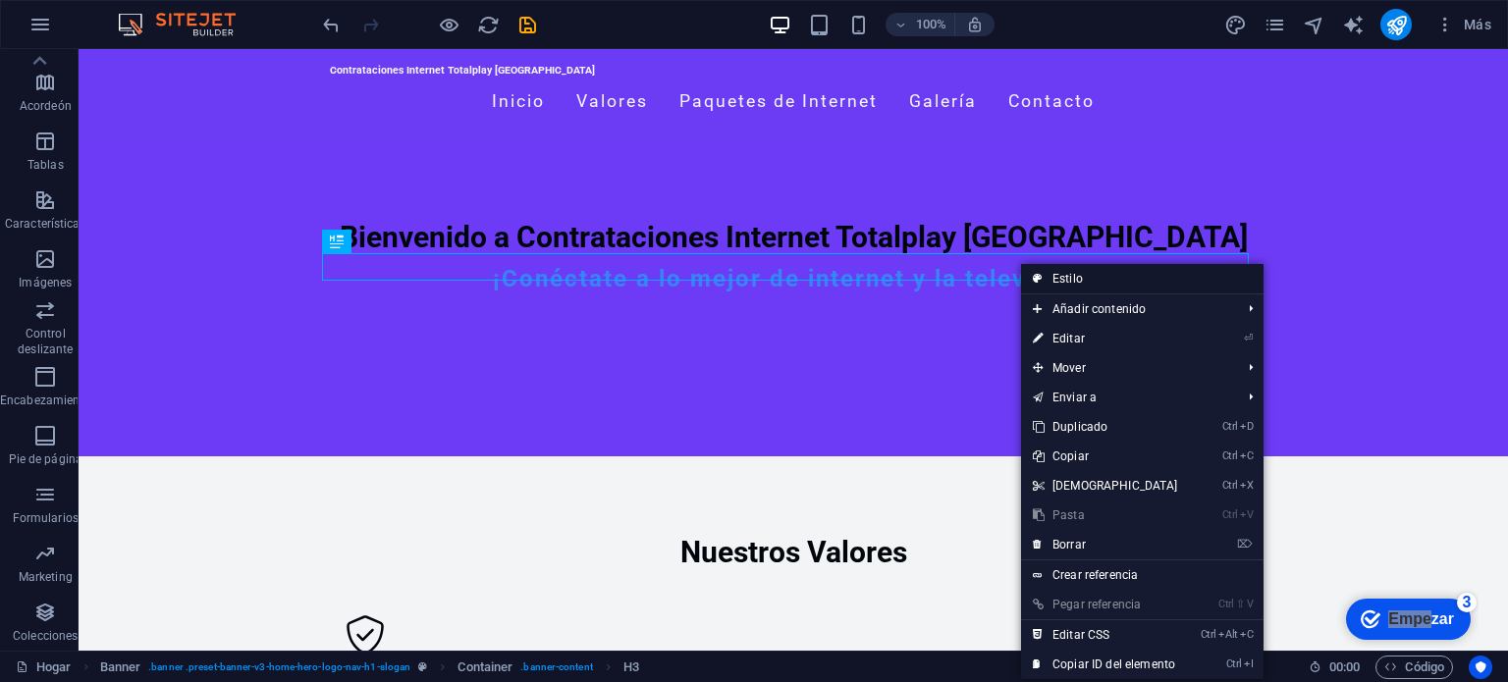
click at [1052, 282] on link "Estilo" at bounding box center [1142, 278] width 243 height 29
select select "preset-banner-v3-home-hero-logo-nav-h1-slogan"
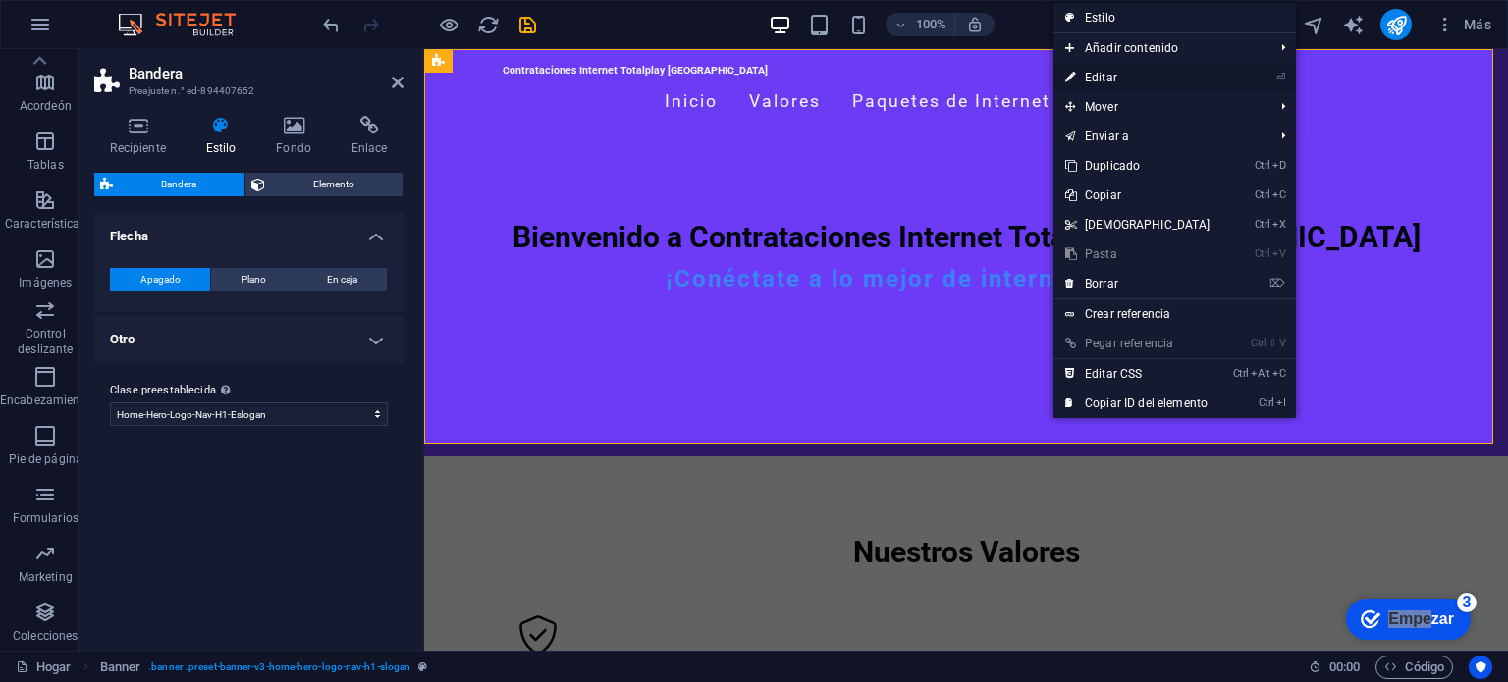
click at [1107, 77] on font "Editar" at bounding box center [1101, 78] width 32 height 14
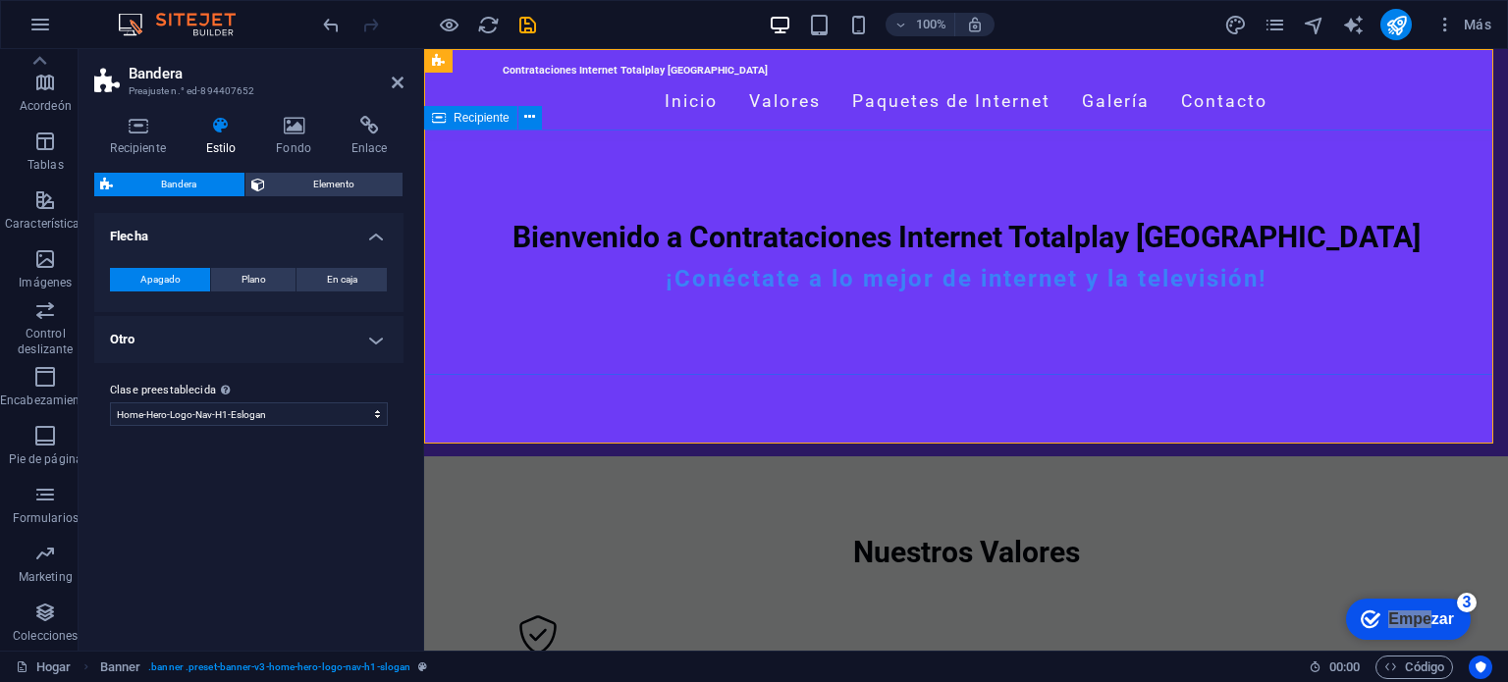
click at [1095, 356] on div "Bienvenido a Contrataciones Internet Totalplay Mérida ¡Conéctate a lo mejor de …" at bounding box center [966, 264] width 1084 height 246
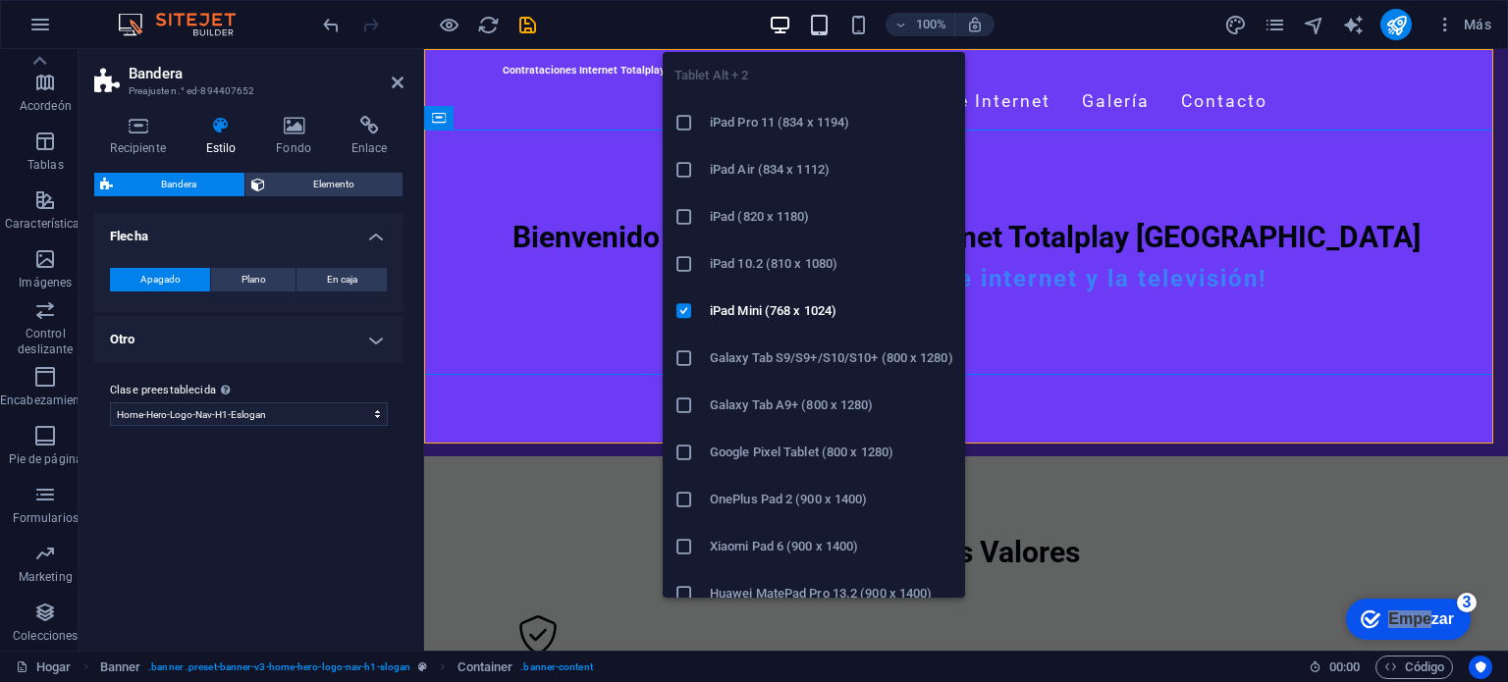
click at [825, 34] on icon "button" at bounding box center [819, 25] width 23 height 23
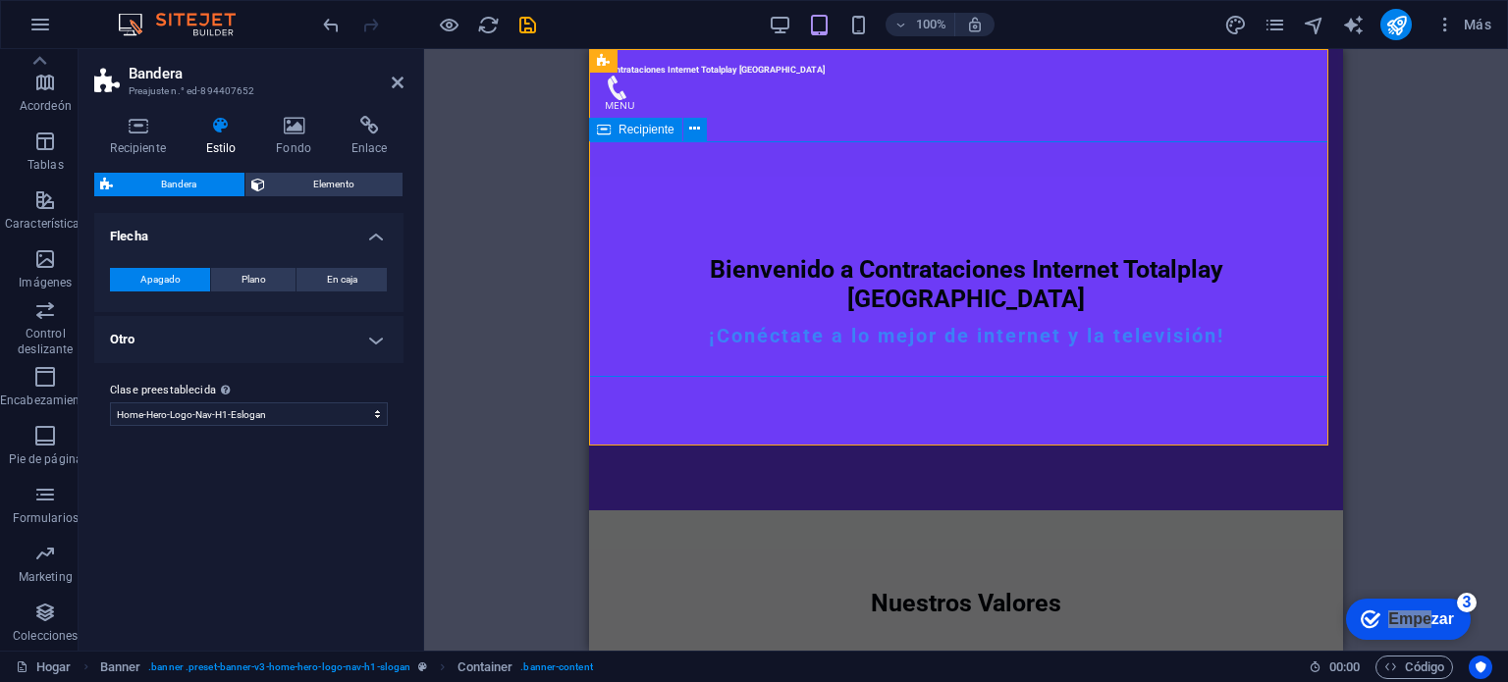
click at [1049, 177] on div "Bienvenido a Contrataciones Internet Totalplay Mérida ¡Conéctate a lo mejor de …" at bounding box center [966, 309] width 754 height 265
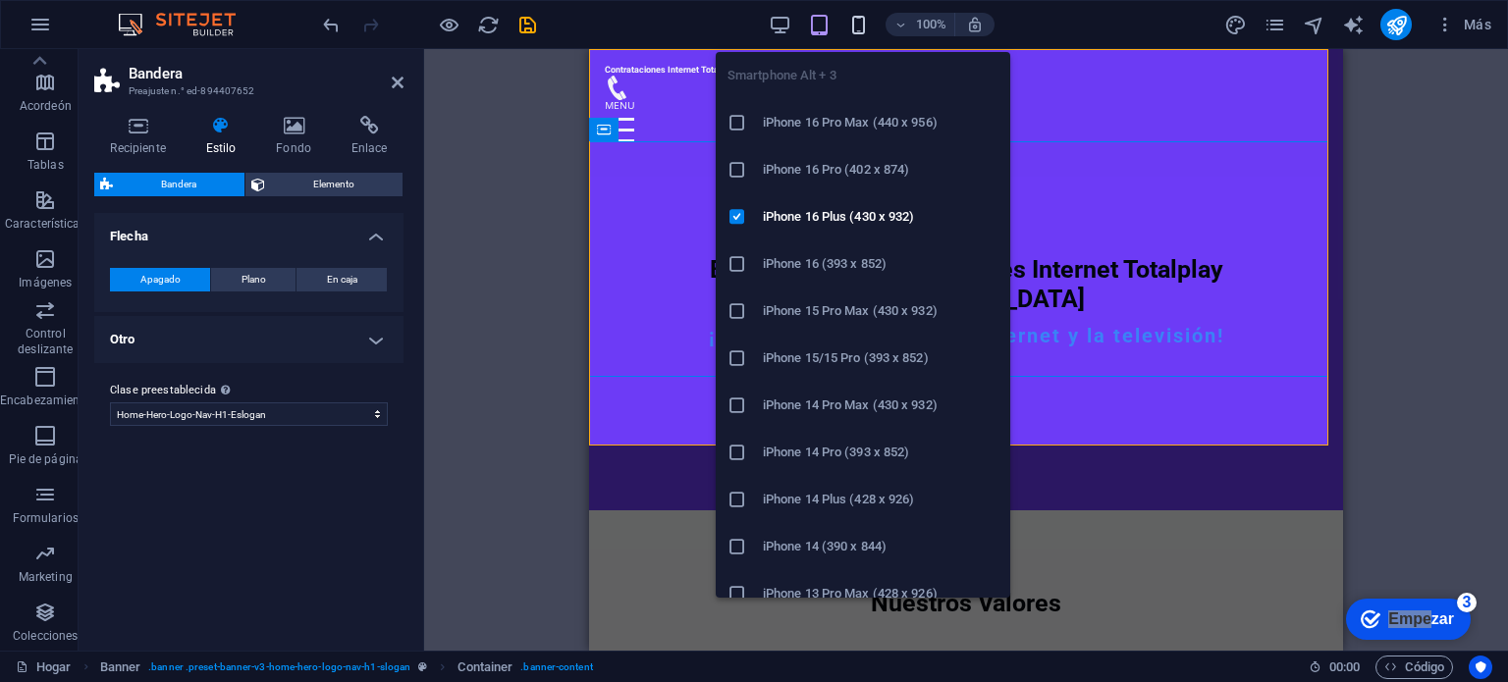
click at [856, 22] on icon "button" at bounding box center [858, 25] width 23 height 23
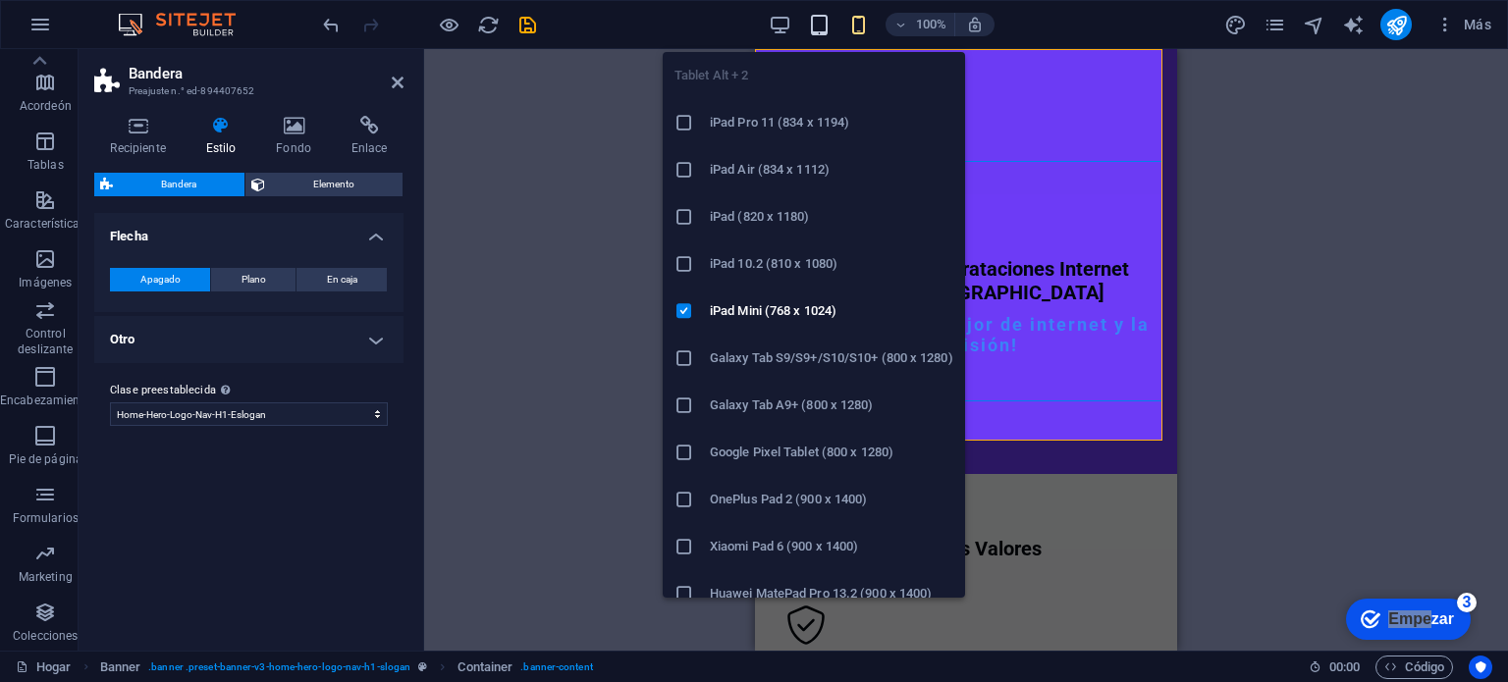
click at [817, 23] on icon "button" at bounding box center [819, 25] width 23 height 23
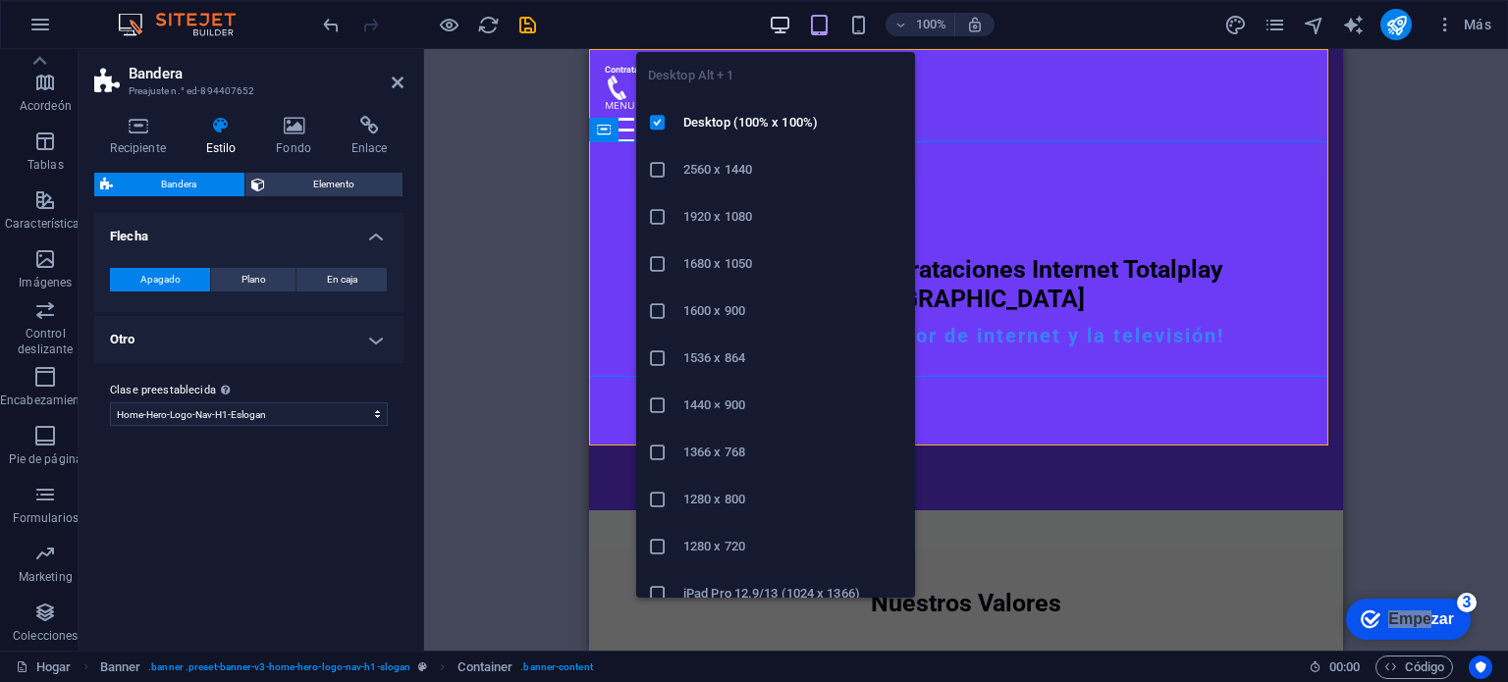
click at [784, 26] on icon "button" at bounding box center [780, 25] width 23 height 23
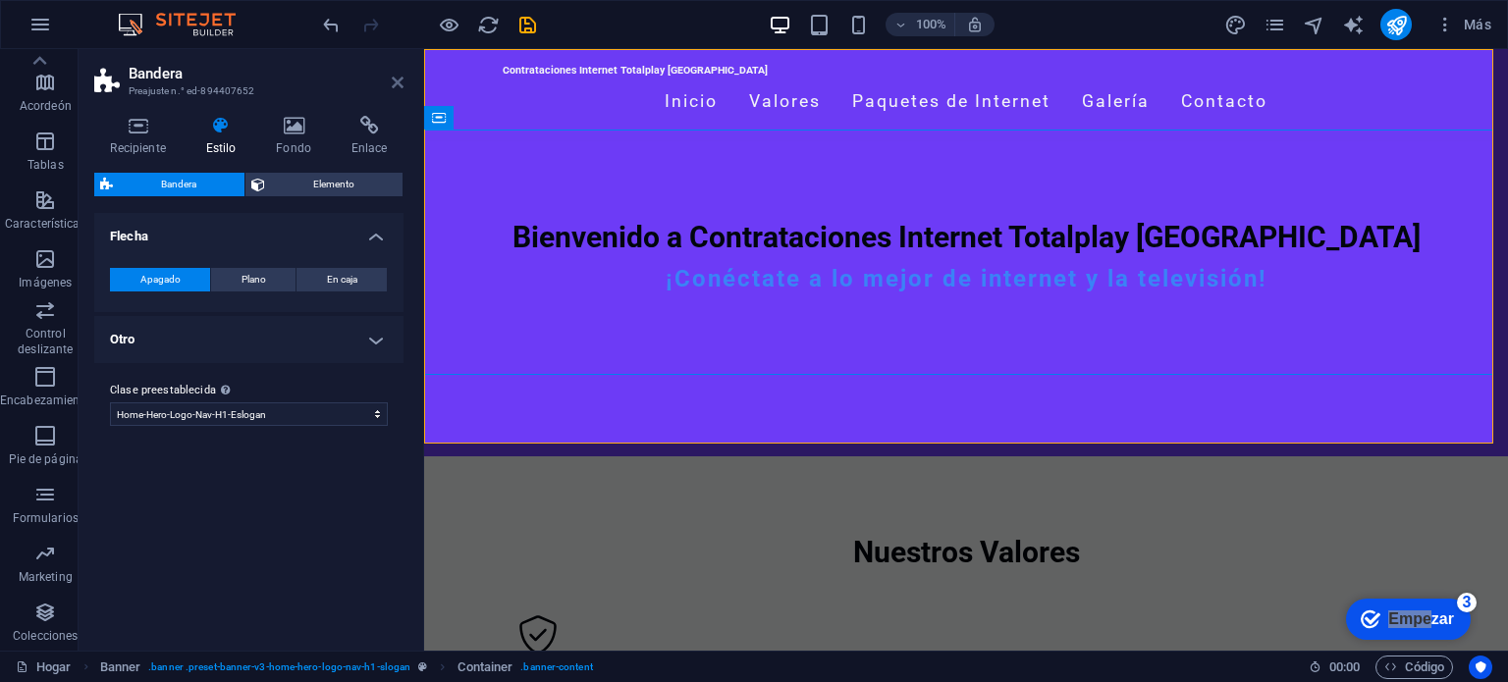
click at [398, 78] on icon at bounding box center [398, 83] width 12 height 16
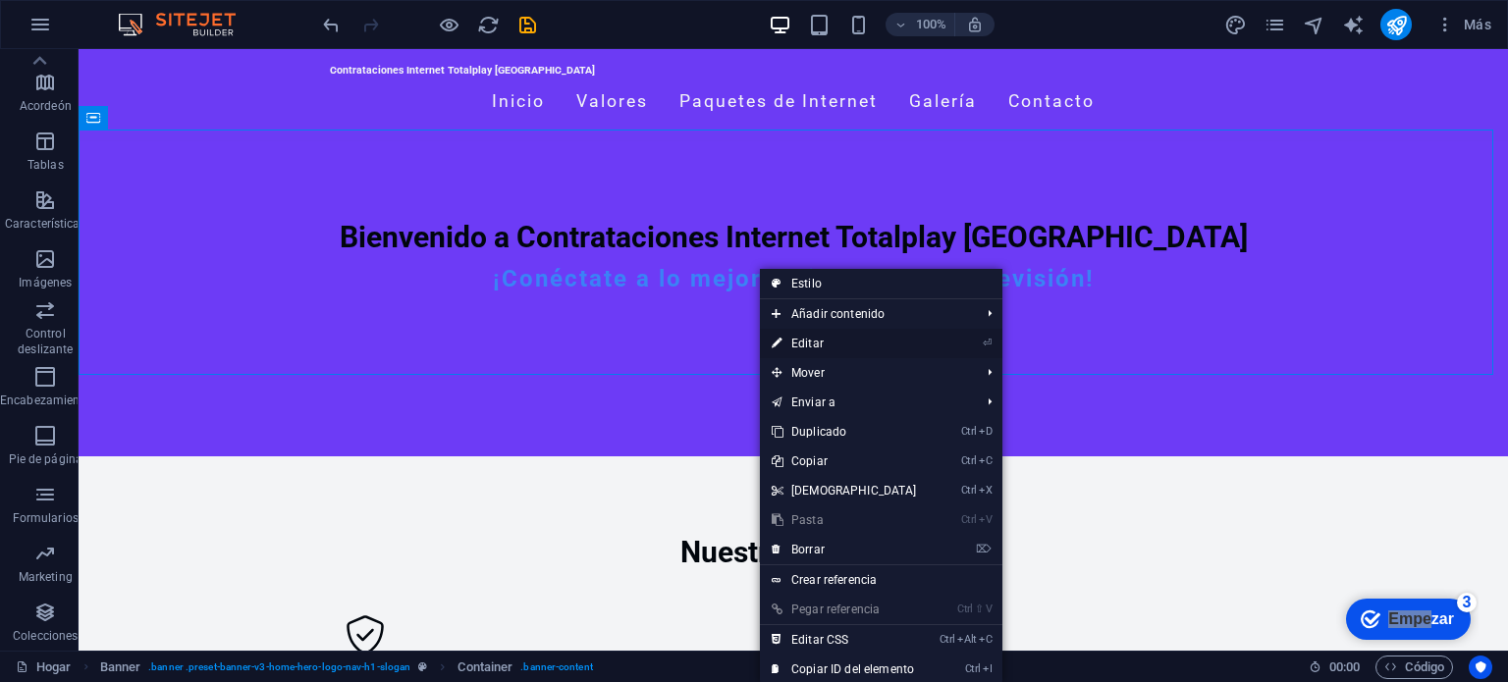
click at [805, 337] on font "Editar" at bounding box center [807, 344] width 32 height 14
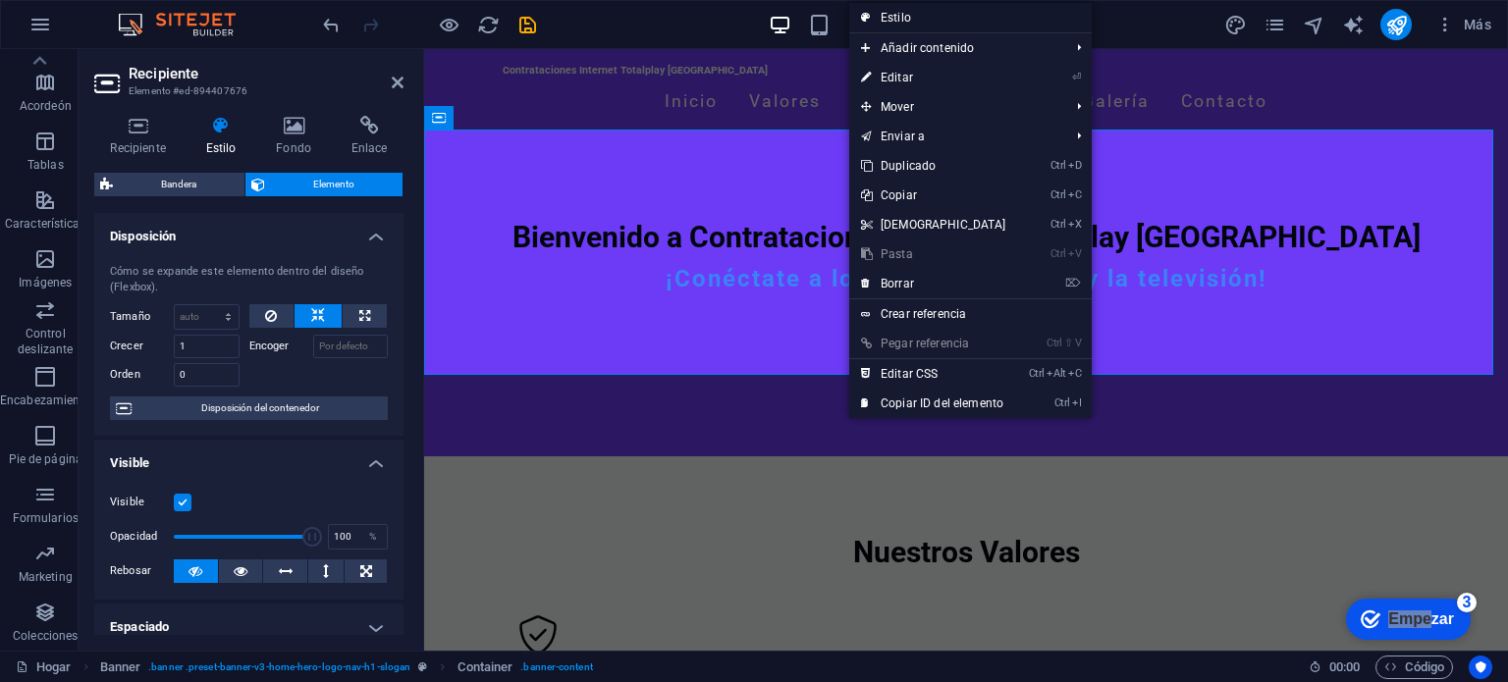
click at [914, 10] on link "Estilo" at bounding box center [970, 17] width 243 height 29
select select "preset-banner-v3-home-hero-logo-nav-h1-slogan"
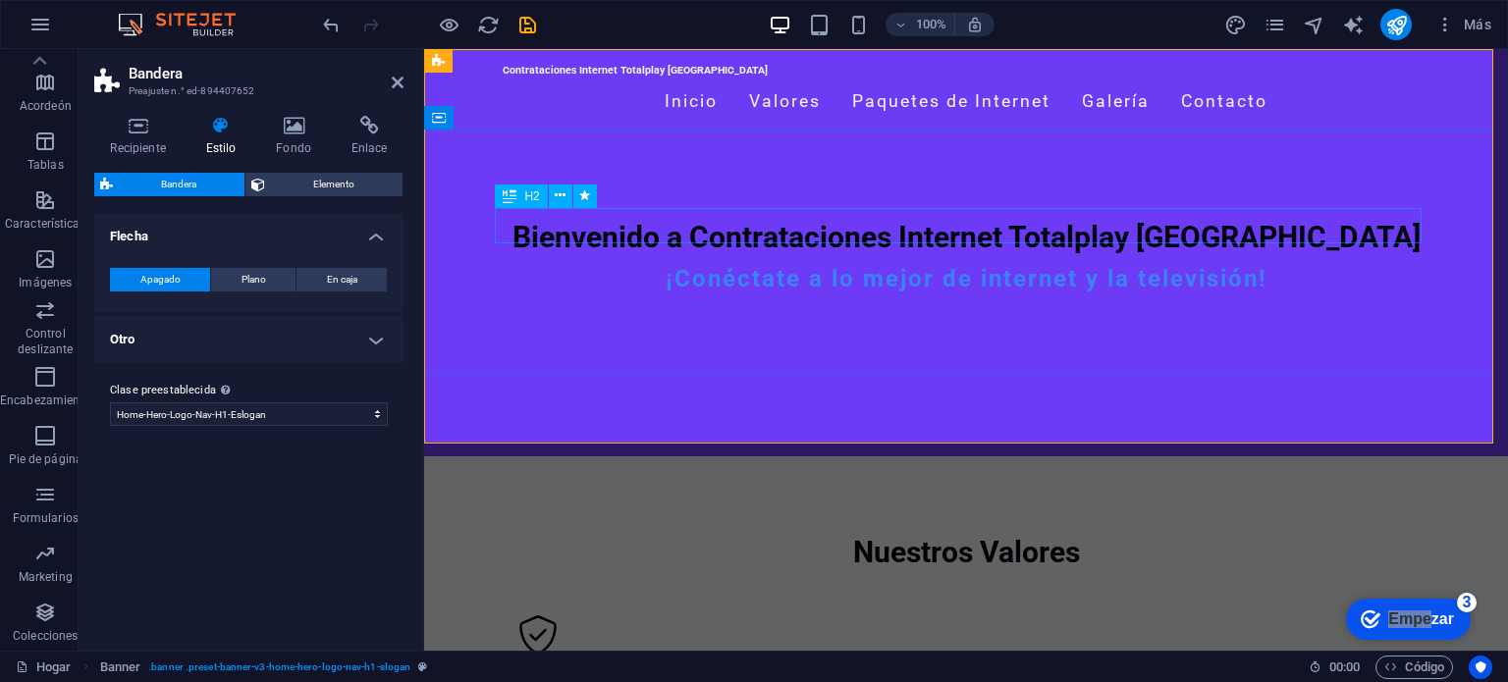
click at [965, 236] on div "Bienvenido a Contrataciones Internet Totalplay [GEOGRAPHIC_DATA]" at bounding box center [966, 237] width 927 height 35
click at [387, 81] on h2 "Bandera" at bounding box center [266, 74] width 275 height 18
click at [393, 81] on icon at bounding box center [398, 83] width 12 height 16
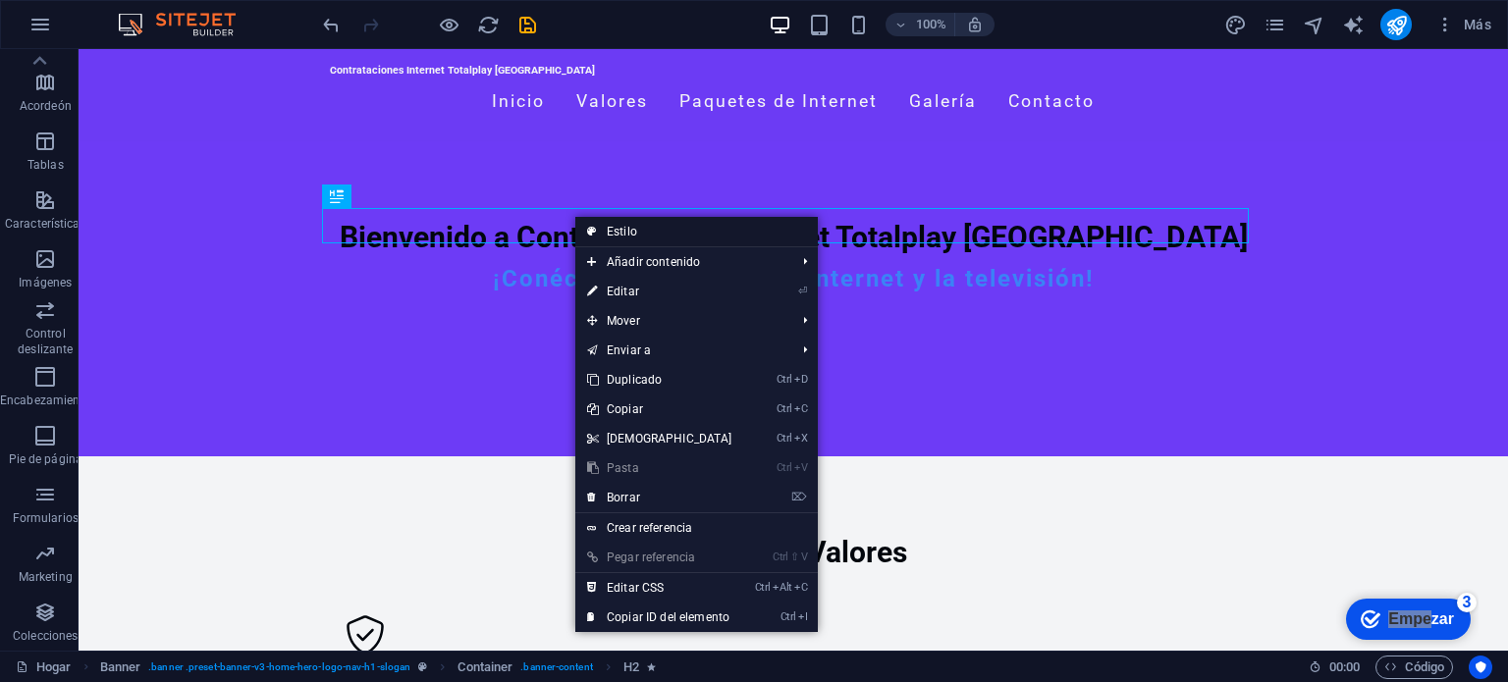
click at [612, 232] on font "Estilo" at bounding box center [622, 232] width 30 height 14
select select "preset-banner-v3-home-hero-logo-nav-h1-slogan"
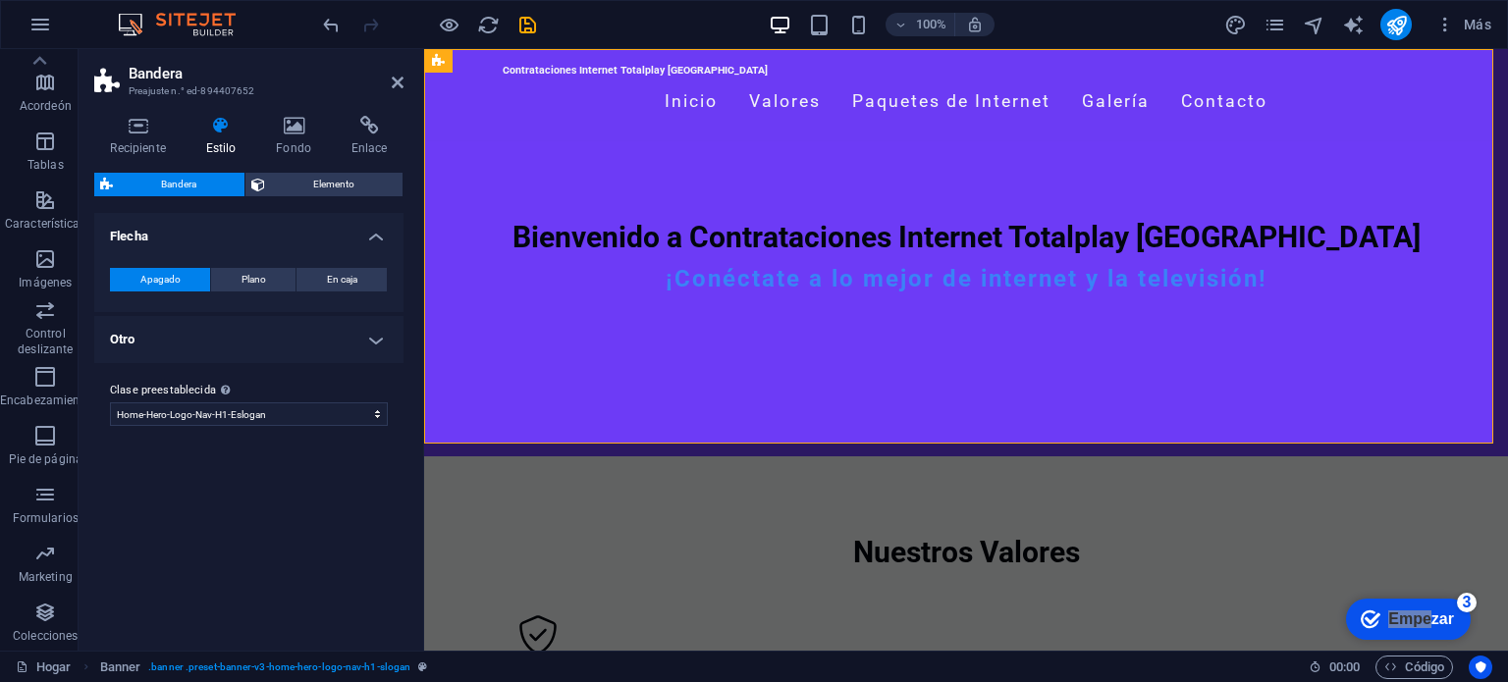
click at [387, 81] on h2 "Bandera" at bounding box center [266, 74] width 275 height 18
click at [398, 81] on icon at bounding box center [398, 83] width 12 height 16
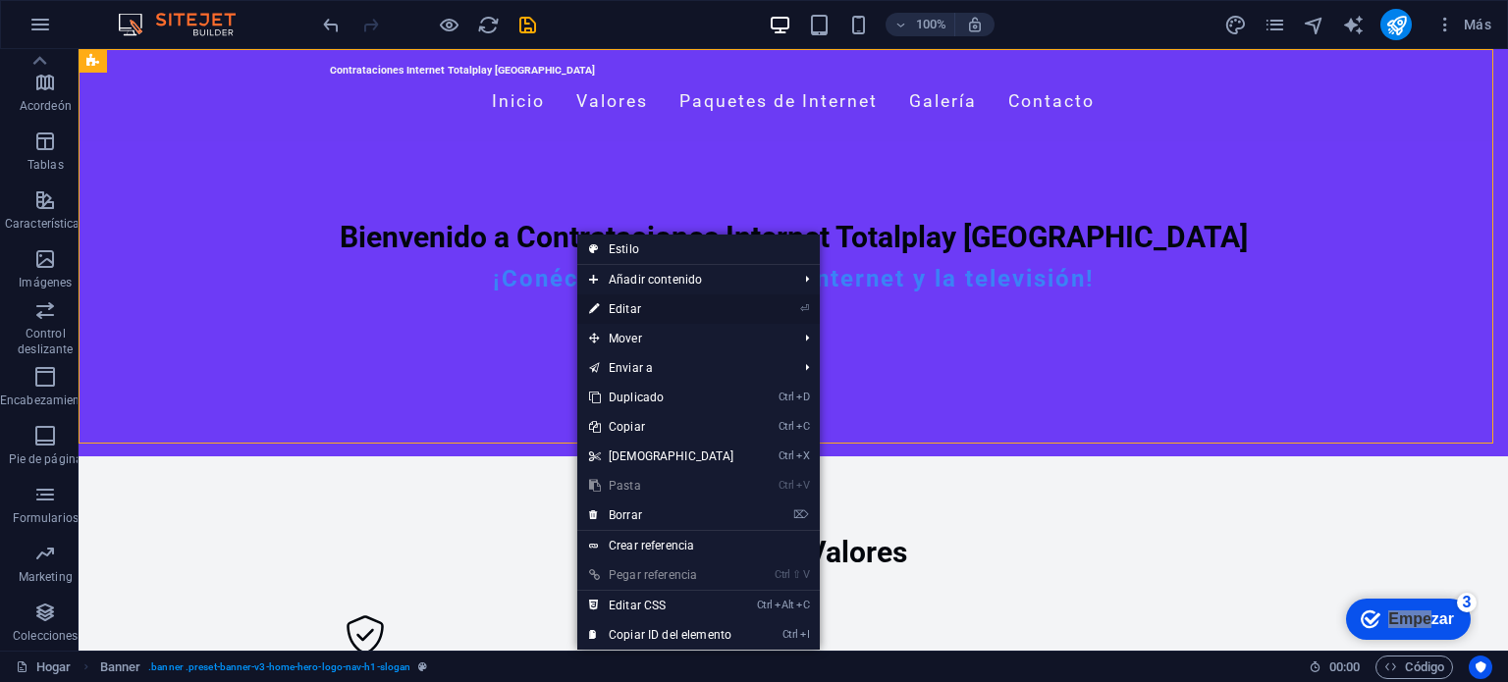
click at [632, 300] on link "⏎ Editar" at bounding box center [661, 309] width 169 height 29
select select "preset-banner-v3-home-hero-logo-nav-h1-slogan"
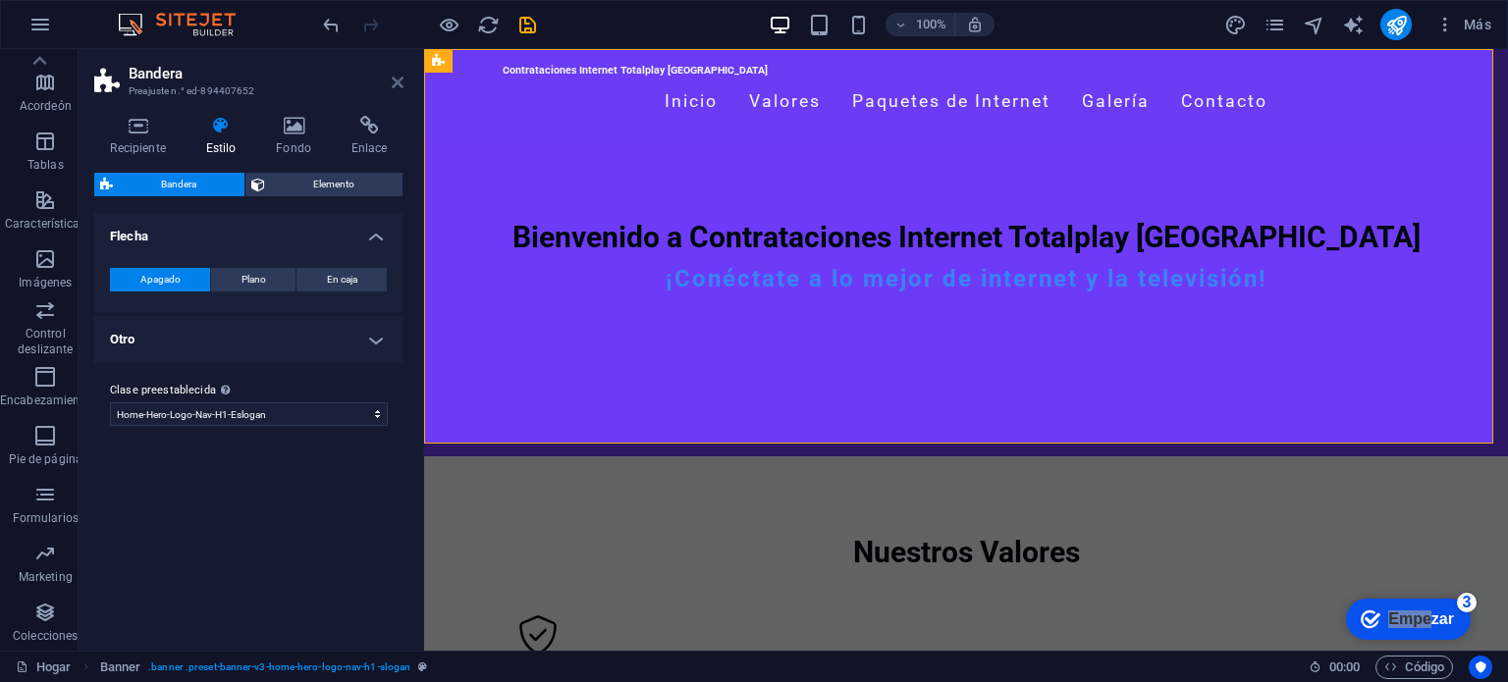
click at [400, 83] on icon at bounding box center [398, 83] width 12 height 16
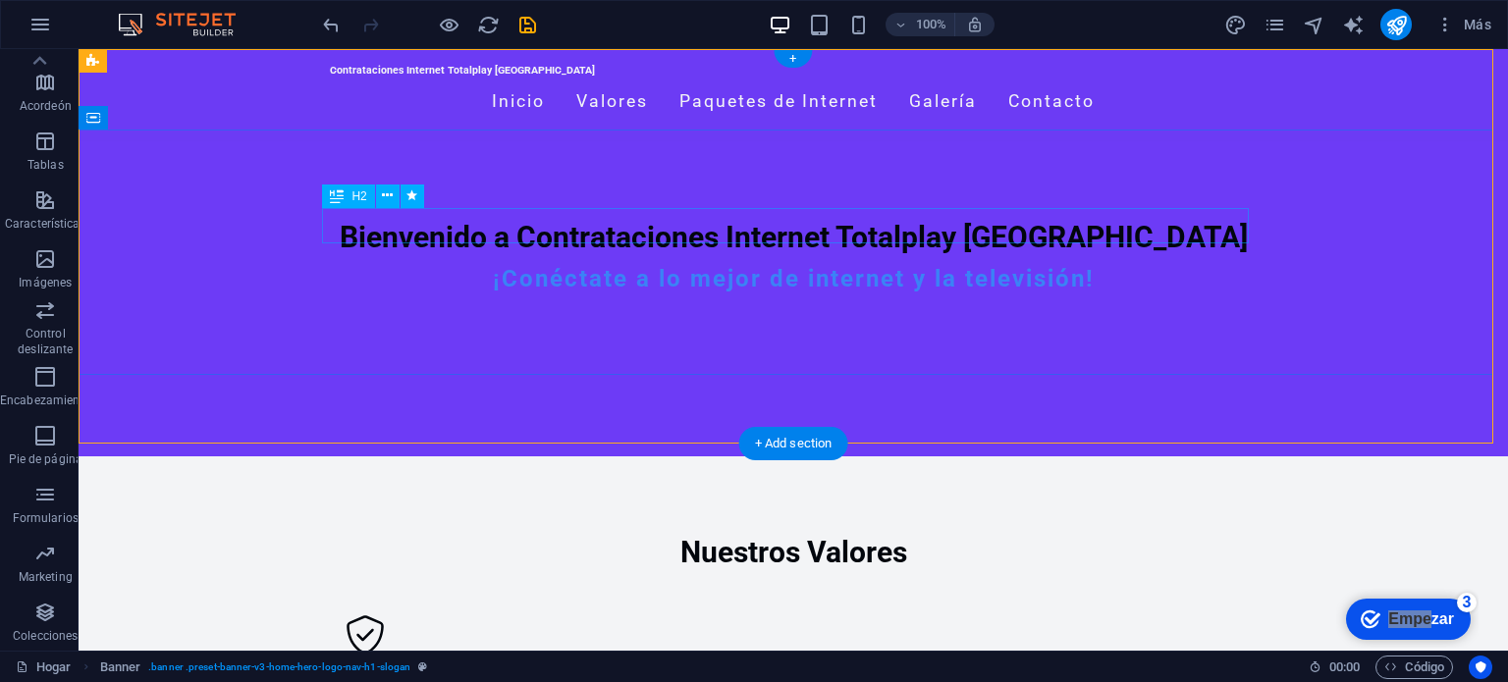
click at [746, 221] on div "Bienvenido a Contrataciones Internet Totalplay [GEOGRAPHIC_DATA]" at bounding box center [793, 237] width 927 height 35
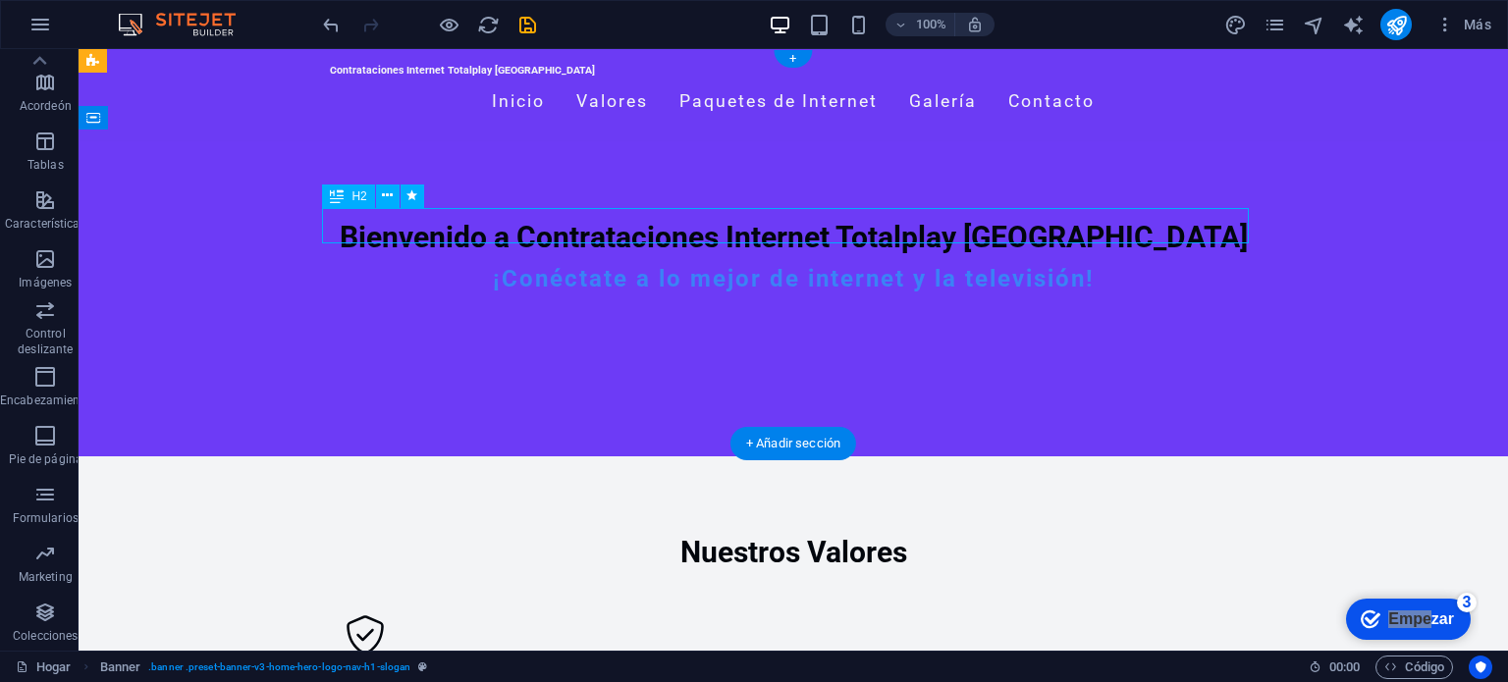
click at [746, 221] on div "Bienvenido a Contrataciones Internet Totalplay [GEOGRAPHIC_DATA]" at bounding box center [793, 237] width 927 height 35
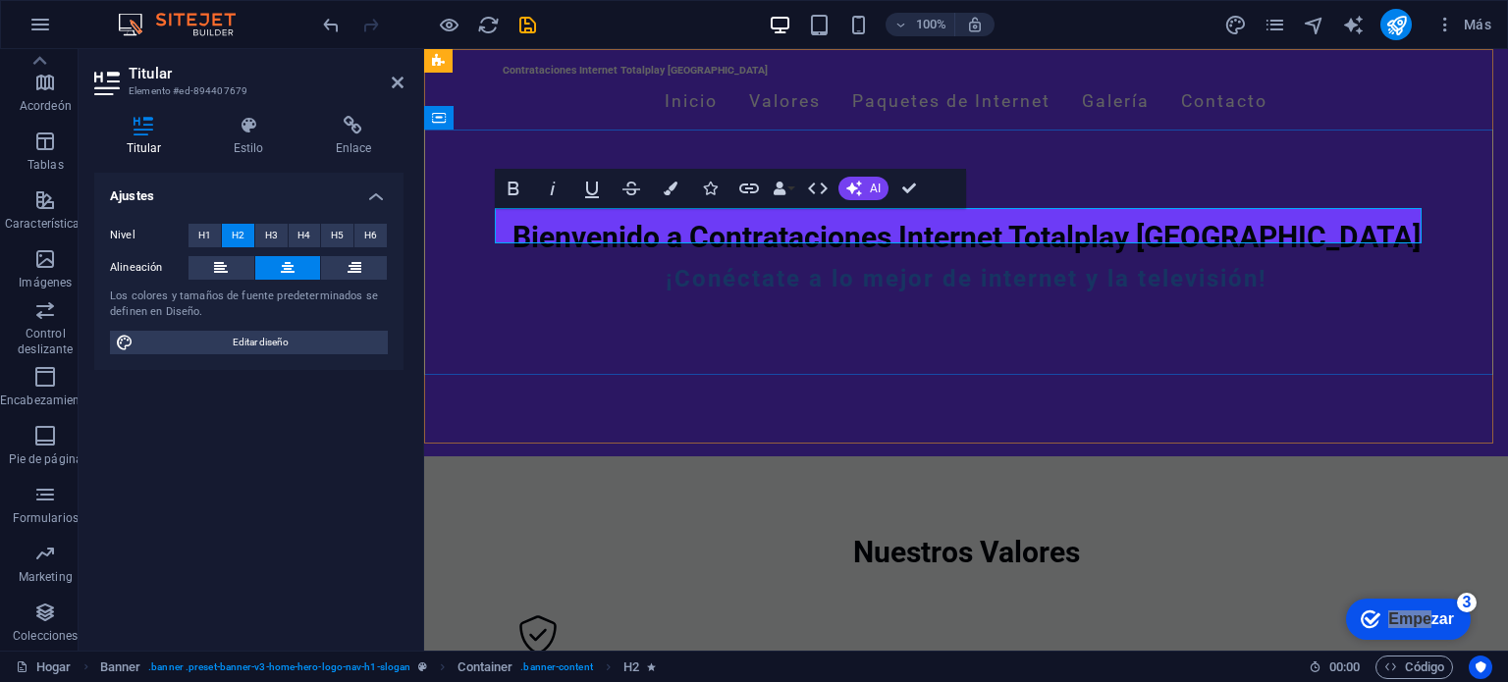
click at [1327, 228] on h2 "Bienvenido a Contrataciones Internet Totalplay [GEOGRAPHIC_DATA]" at bounding box center [966, 237] width 927 height 35
click at [675, 186] on icon "button" at bounding box center [671, 189] width 14 height 14
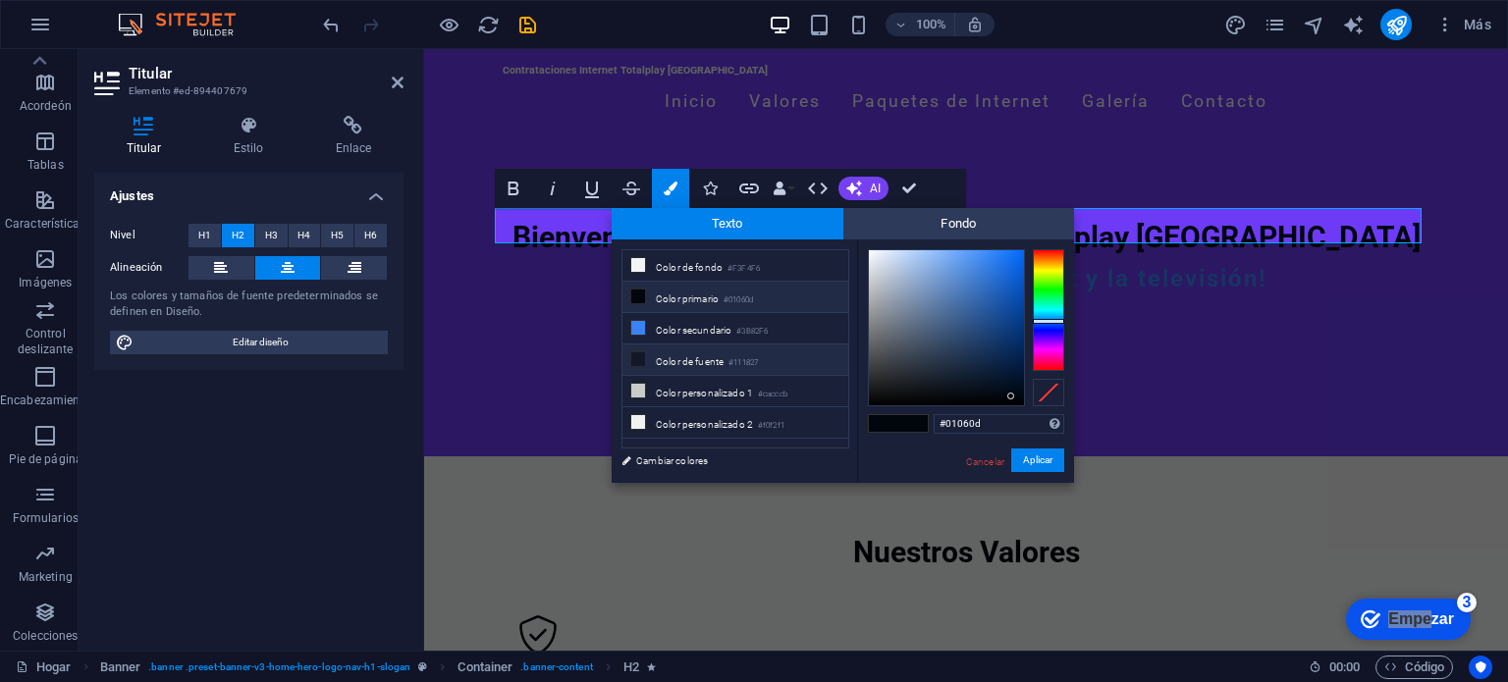
click at [679, 363] on li "Color de fuente #111827" at bounding box center [735, 360] width 226 height 31
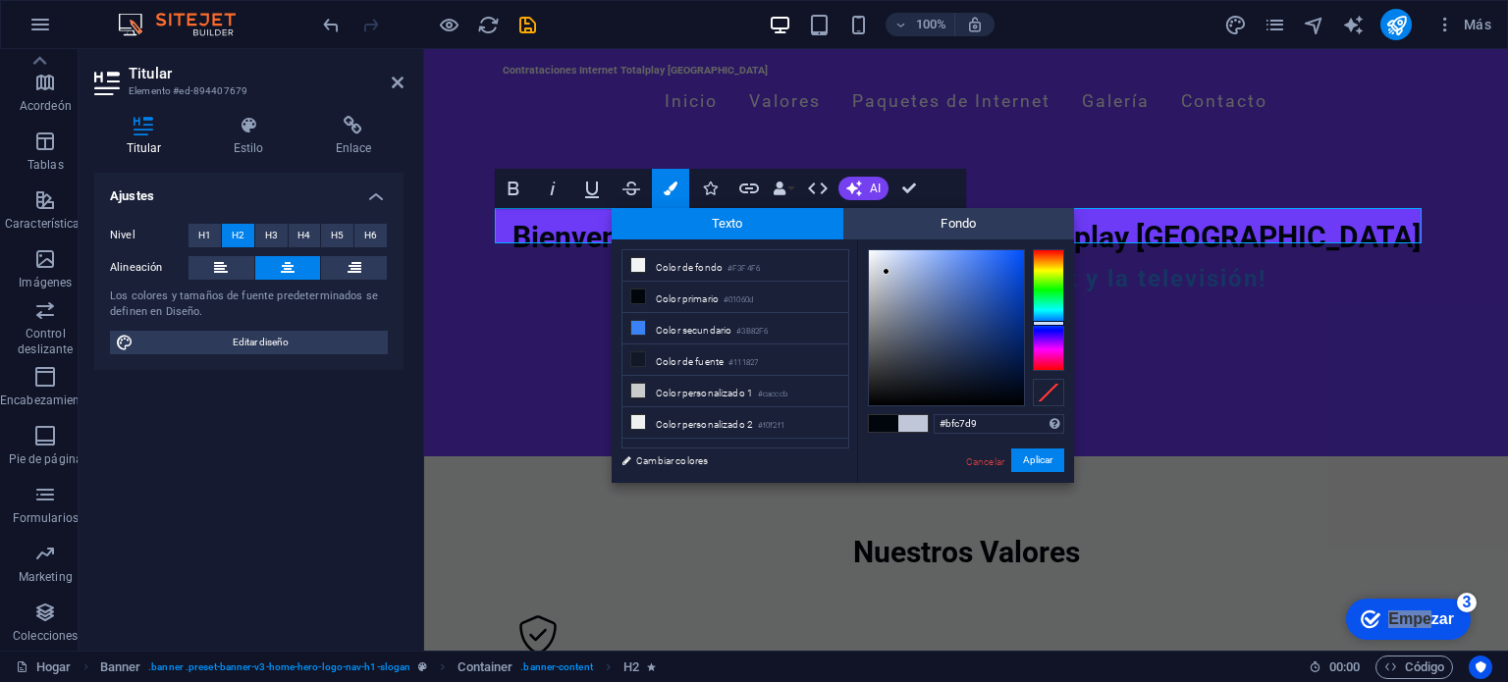
click at [887, 272] on div at bounding box center [946, 327] width 155 height 155
click at [872, 257] on div at bounding box center [946, 327] width 155 height 155
click at [872, 257] on div at bounding box center [871, 256] width 7 height 7
drag, startPoint x: 872, startPoint y: 257, endPoint x: 893, endPoint y: 360, distance: 105.3
click at [896, 400] on div at bounding box center [899, 403] width 7 height 7
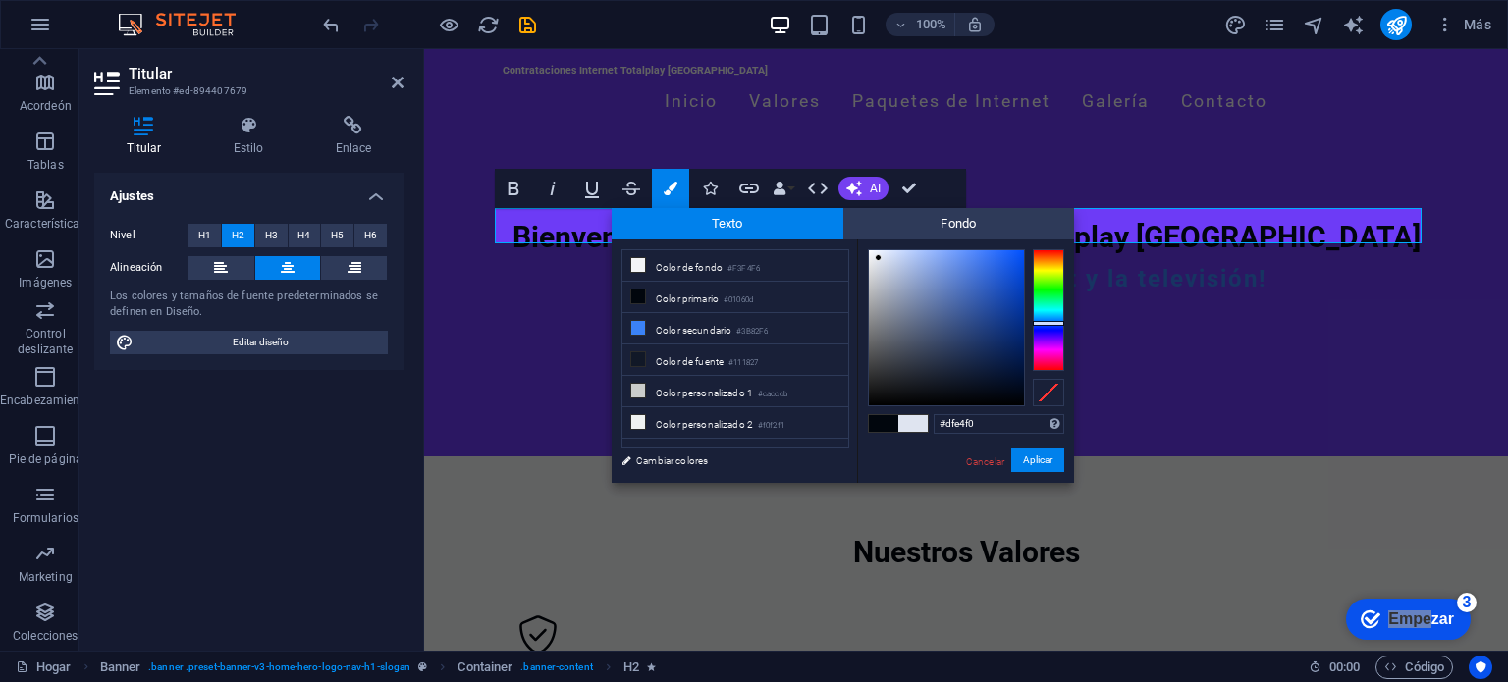
click at [879, 258] on div at bounding box center [946, 327] width 155 height 155
click at [873, 259] on div at bounding box center [946, 327] width 155 height 155
click at [873, 259] on div at bounding box center [872, 258] width 7 height 7
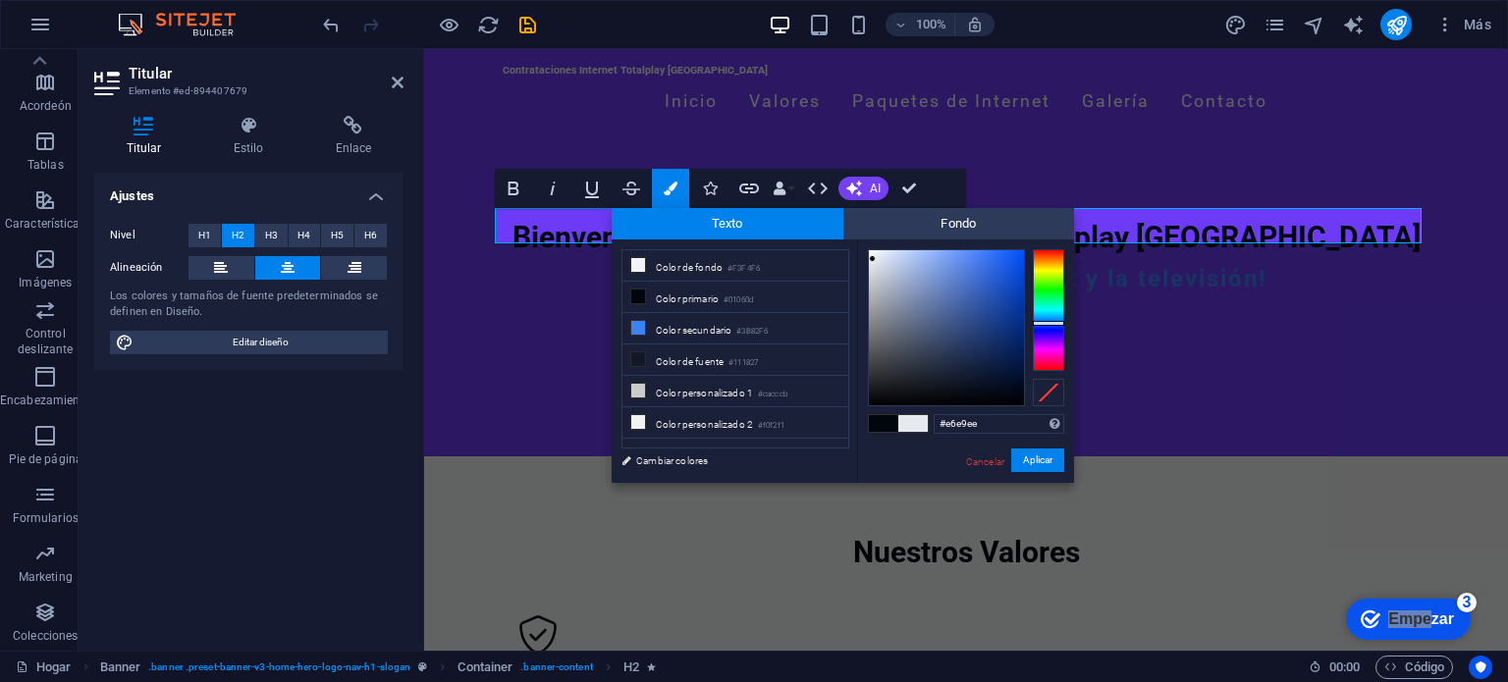
click at [873, 259] on div at bounding box center [872, 258] width 7 height 7
click at [919, 429] on span at bounding box center [912, 423] width 29 height 17
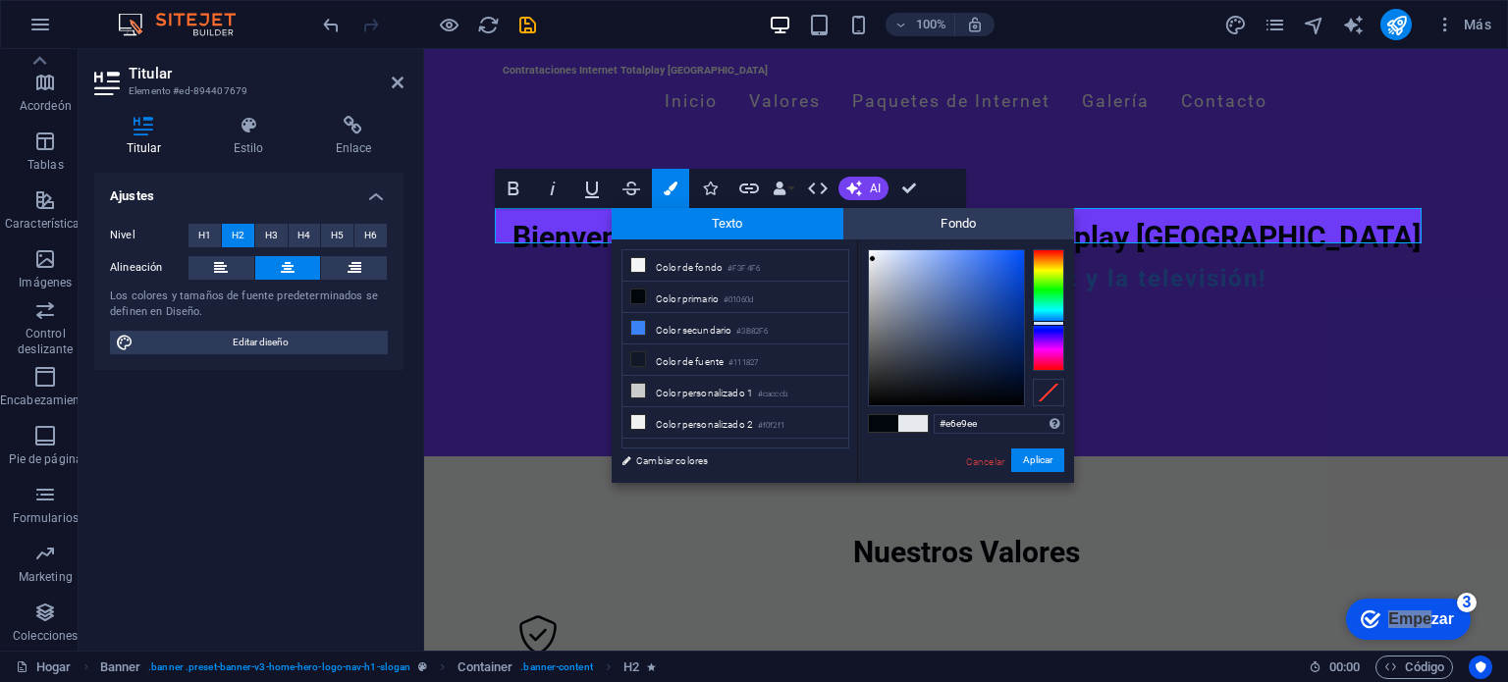
click at [919, 429] on span at bounding box center [912, 423] width 29 height 17
click at [889, 423] on span at bounding box center [883, 423] width 29 height 17
type input "#f0f5fd"
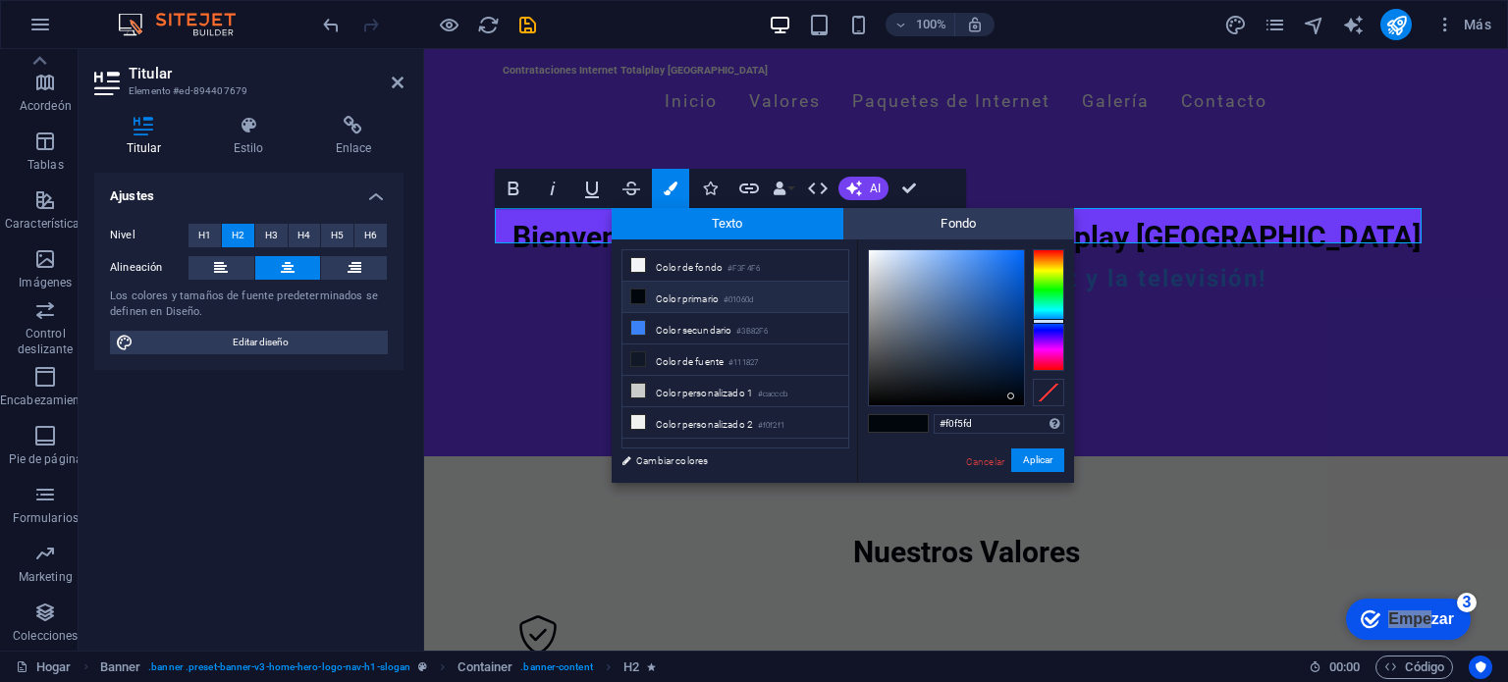
click at [876, 250] on div at bounding box center [946, 327] width 155 height 155
click at [1054, 463] on button "Aplicar" at bounding box center [1037, 461] width 53 height 25
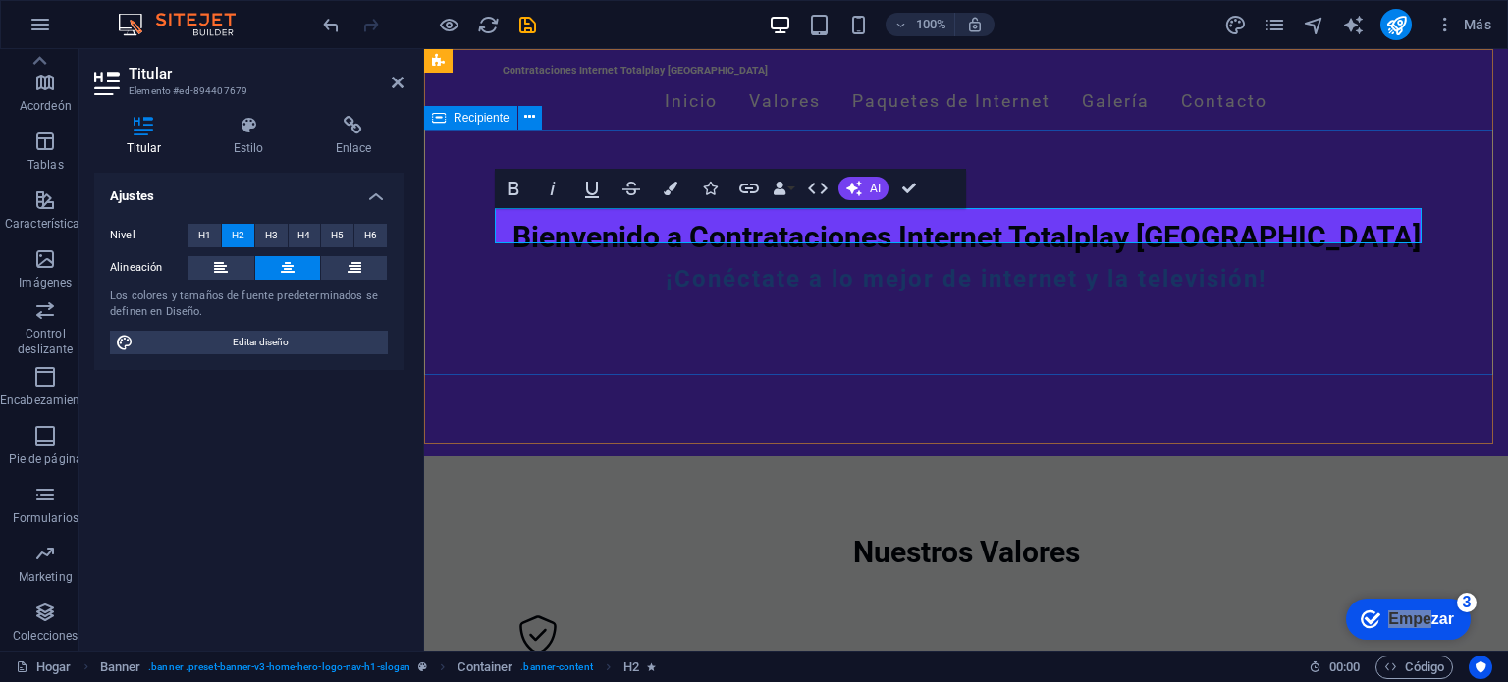
click at [995, 301] on div "Bienvenido a Contrataciones Internet Totalplay Mérida​ ​ ¡Conéctate a lo mejor …" at bounding box center [966, 264] width 1084 height 246
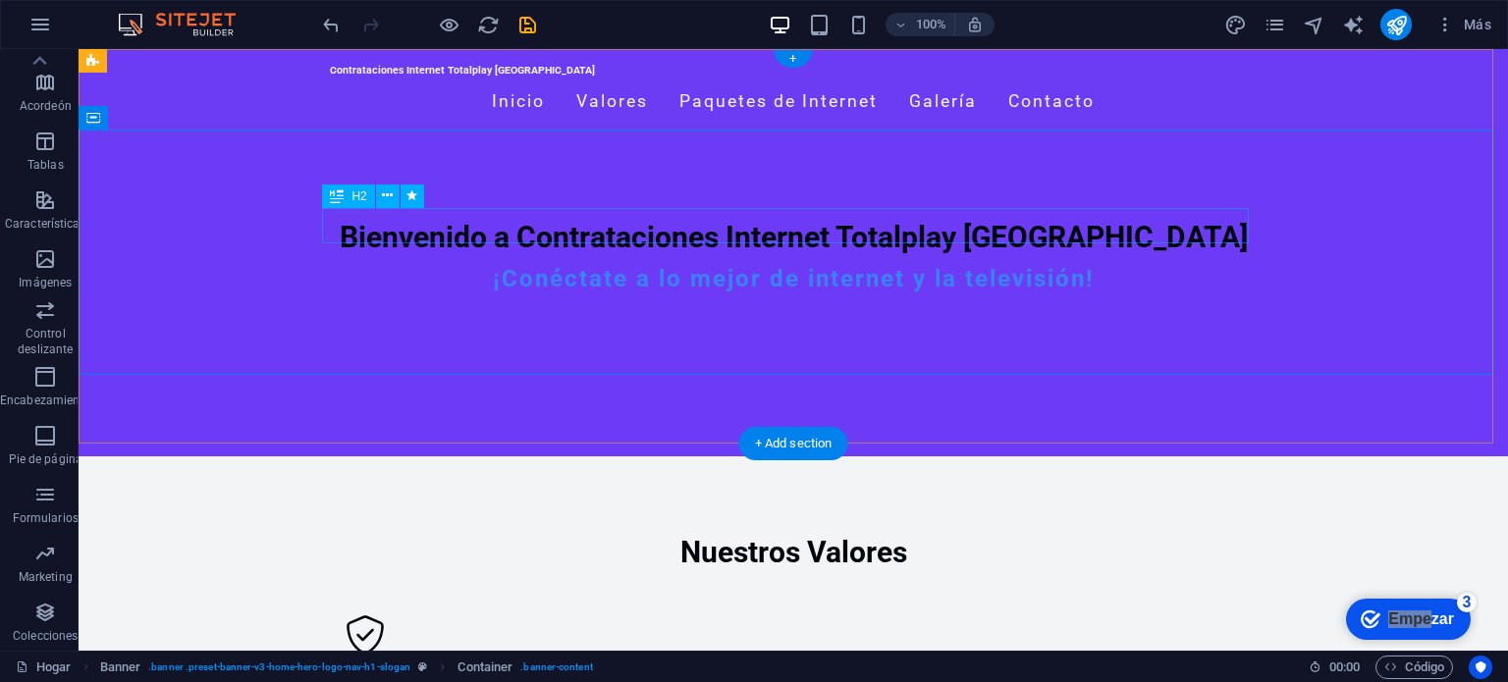
click at [921, 220] on div "Bienvenido a Contrataciones Internet Totalplay [GEOGRAPHIC_DATA]" at bounding box center [793, 237] width 927 height 35
click at [1084, 294] on div at bounding box center [793, 302] width 927 height 16
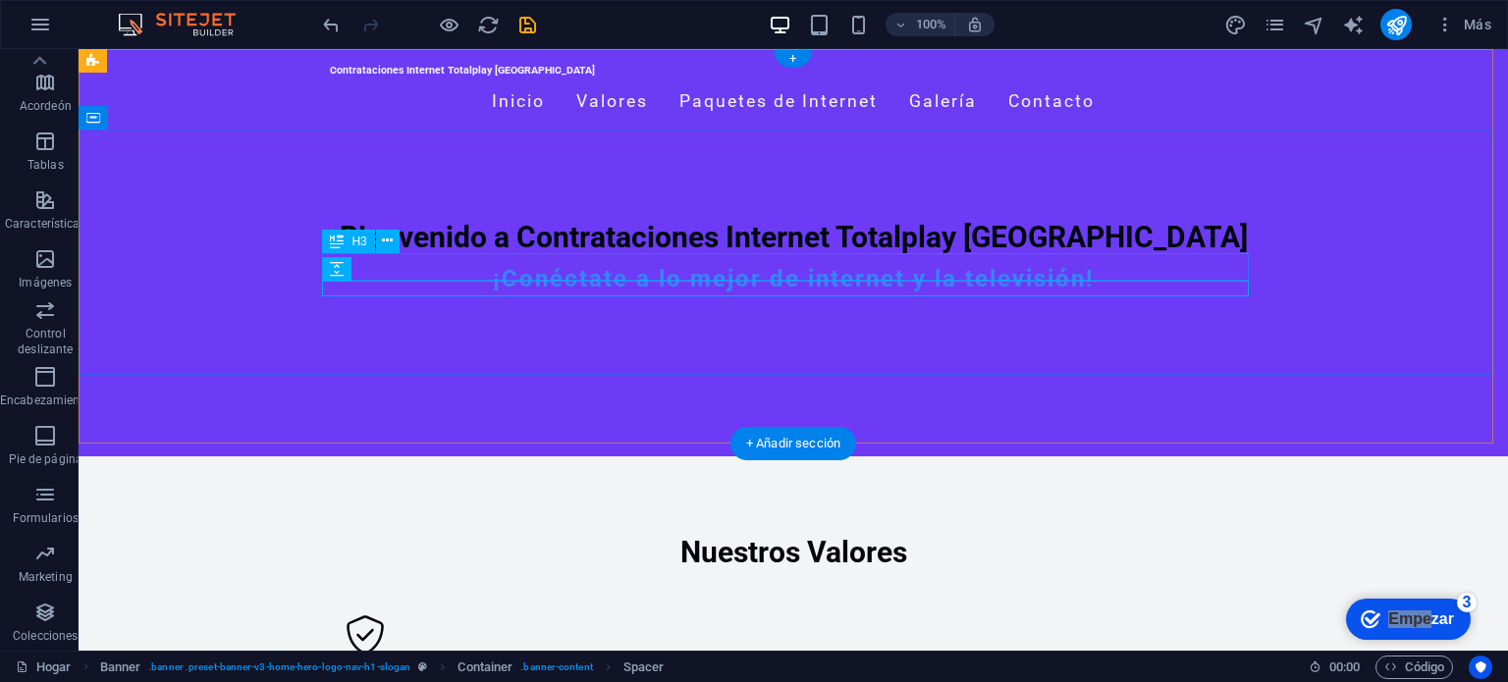
click at [1072, 268] on div "¡Conéctate a lo mejor de internet y la televisión!" at bounding box center [793, 279] width 927 height 28
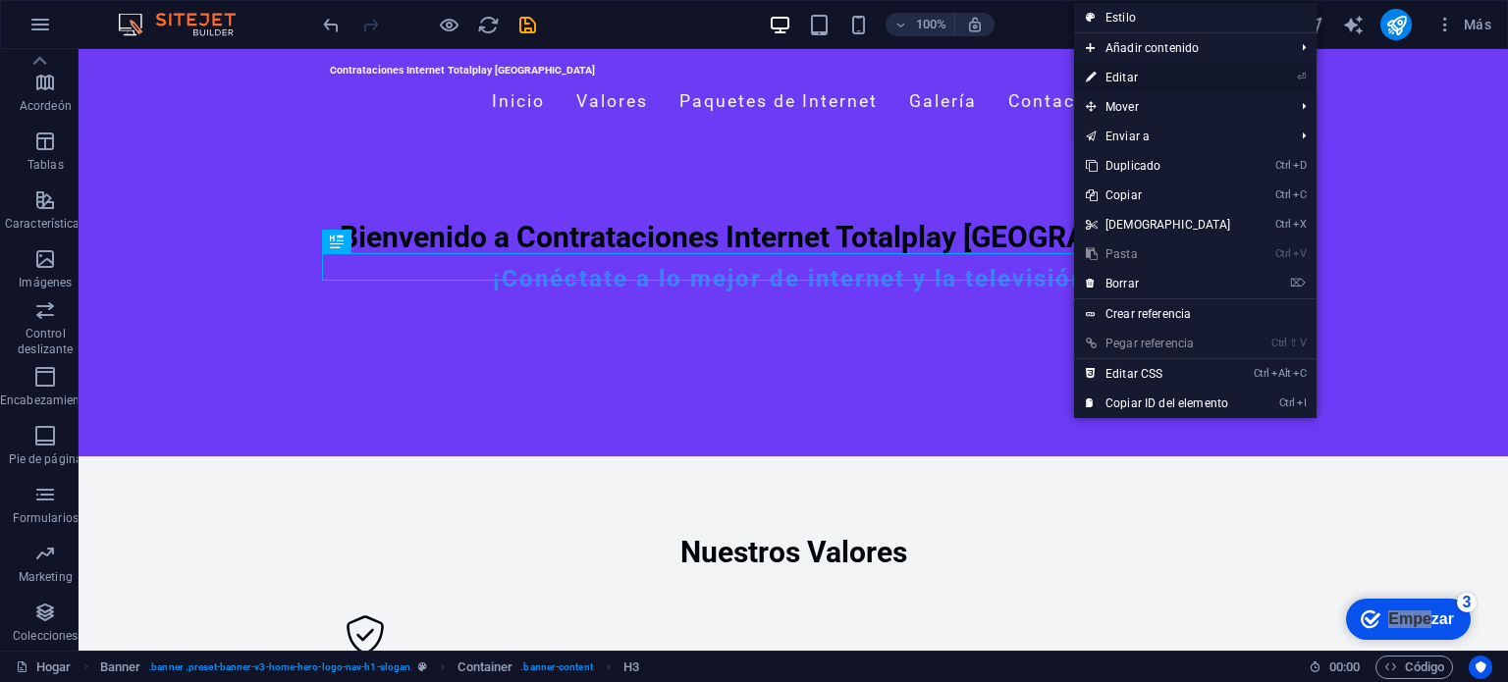
click at [1129, 81] on font "Editar" at bounding box center [1122, 78] width 32 height 14
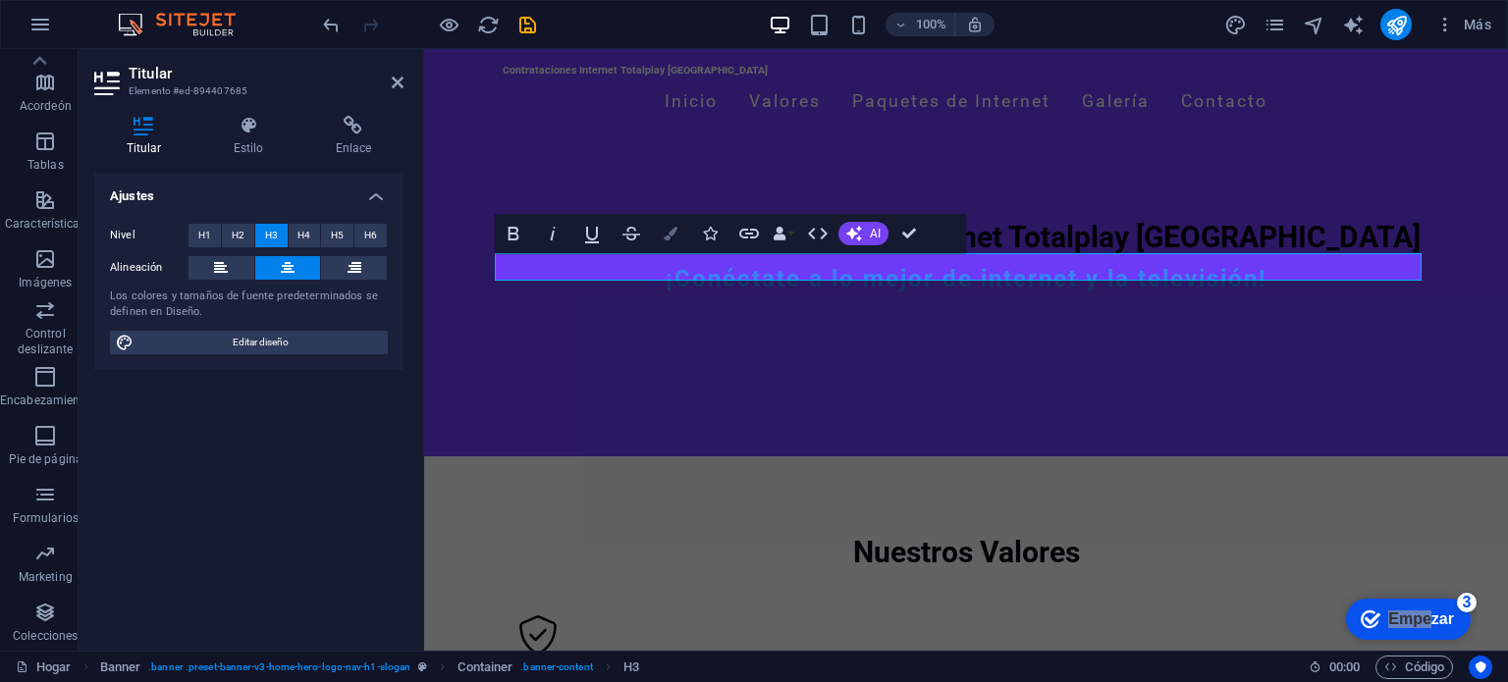
click at [677, 241] on button "Bandera" at bounding box center [670, 233] width 37 height 39
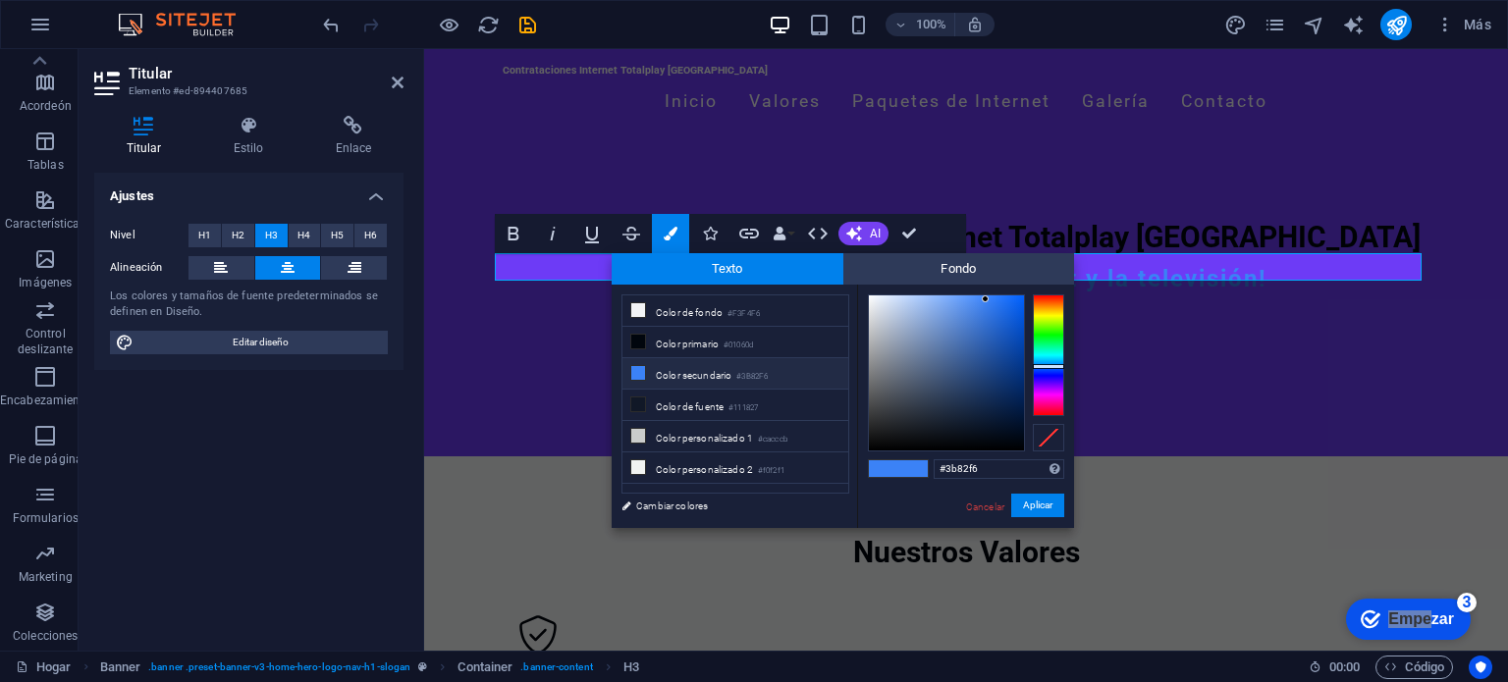
click at [705, 375] on font "Color secundario" at bounding box center [694, 375] width 76 height 11
click at [703, 370] on font "Color secundario" at bounding box center [694, 375] width 76 height 11
click at [871, 296] on div at bounding box center [946, 373] width 155 height 155
click at [871, 296] on div at bounding box center [870, 295] width 7 height 7
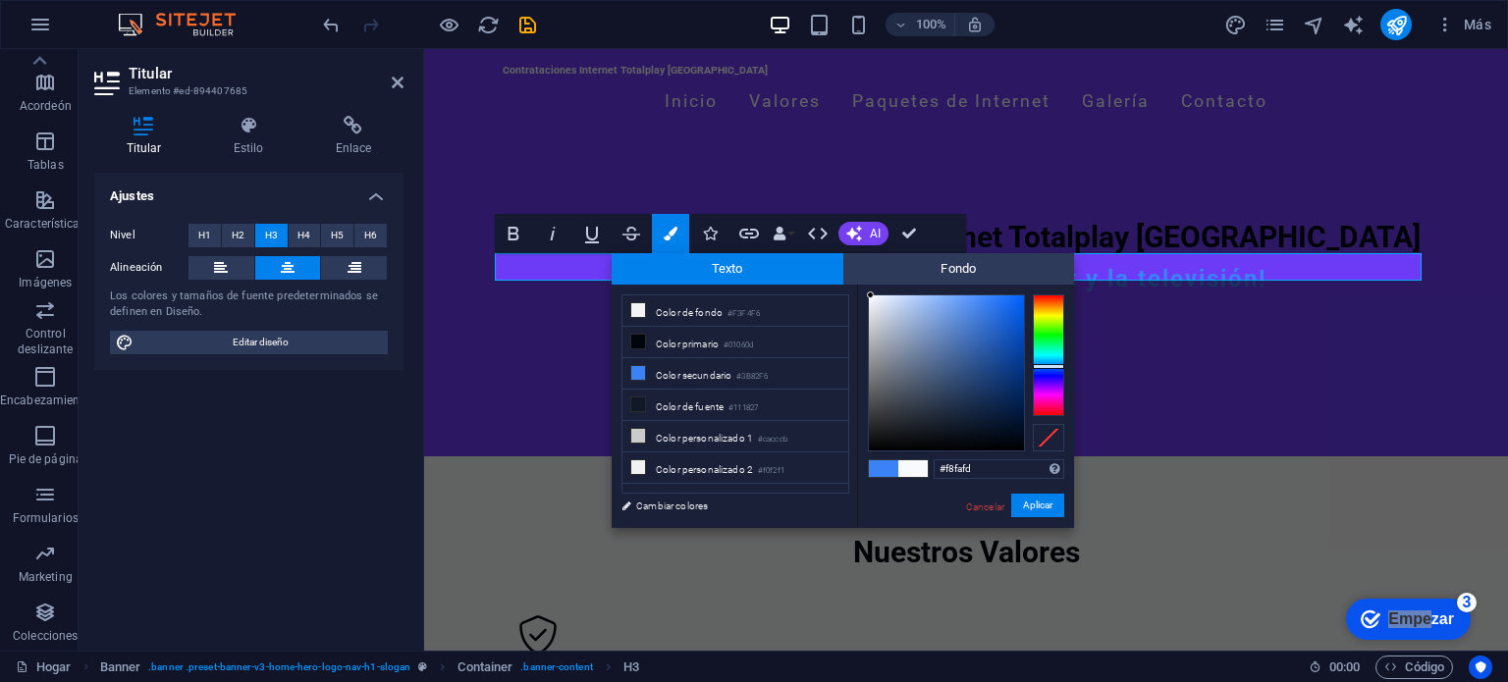
click at [871, 296] on div at bounding box center [870, 295] width 7 height 7
type input "#d6dbe5"
click at [878, 310] on div at bounding box center [946, 373] width 155 height 155
click at [878, 310] on div at bounding box center [877, 309] width 7 height 7
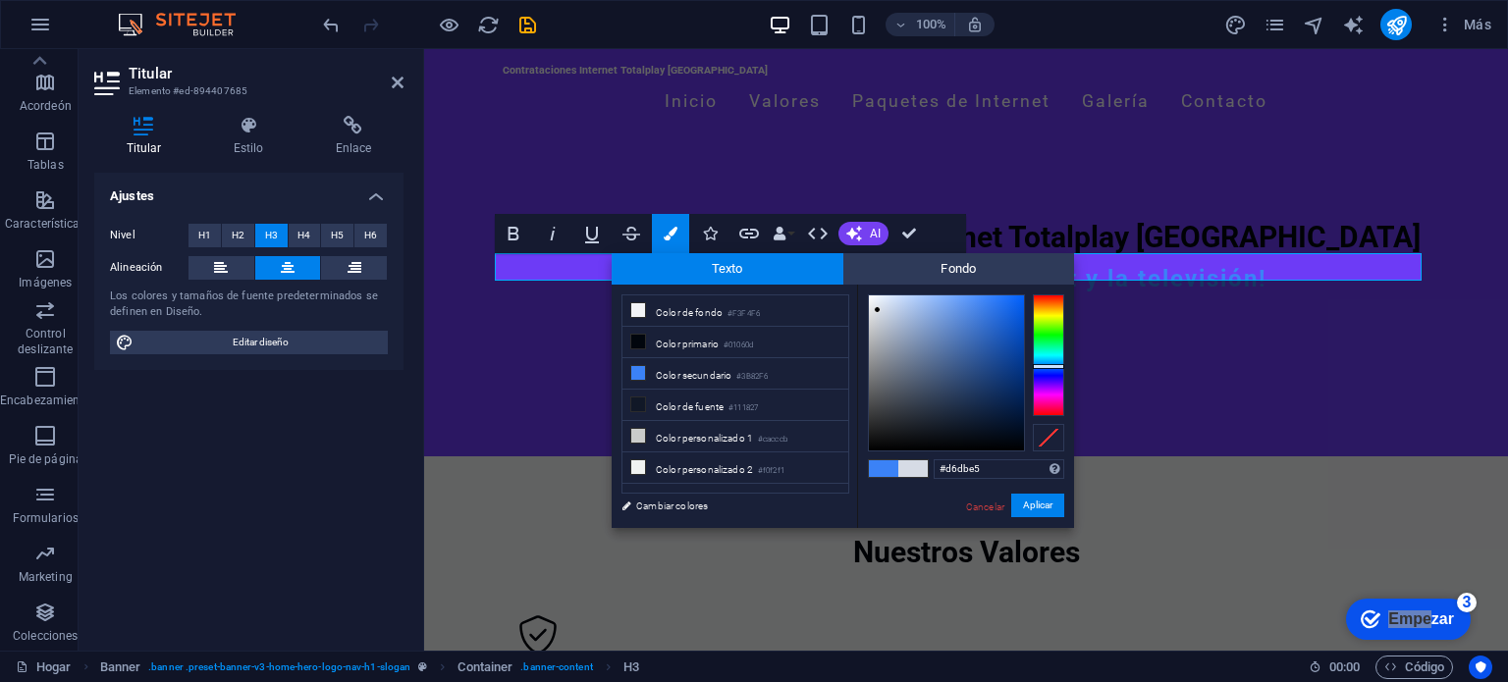
click at [878, 310] on div at bounding box center [877, 309] width 7 height 7
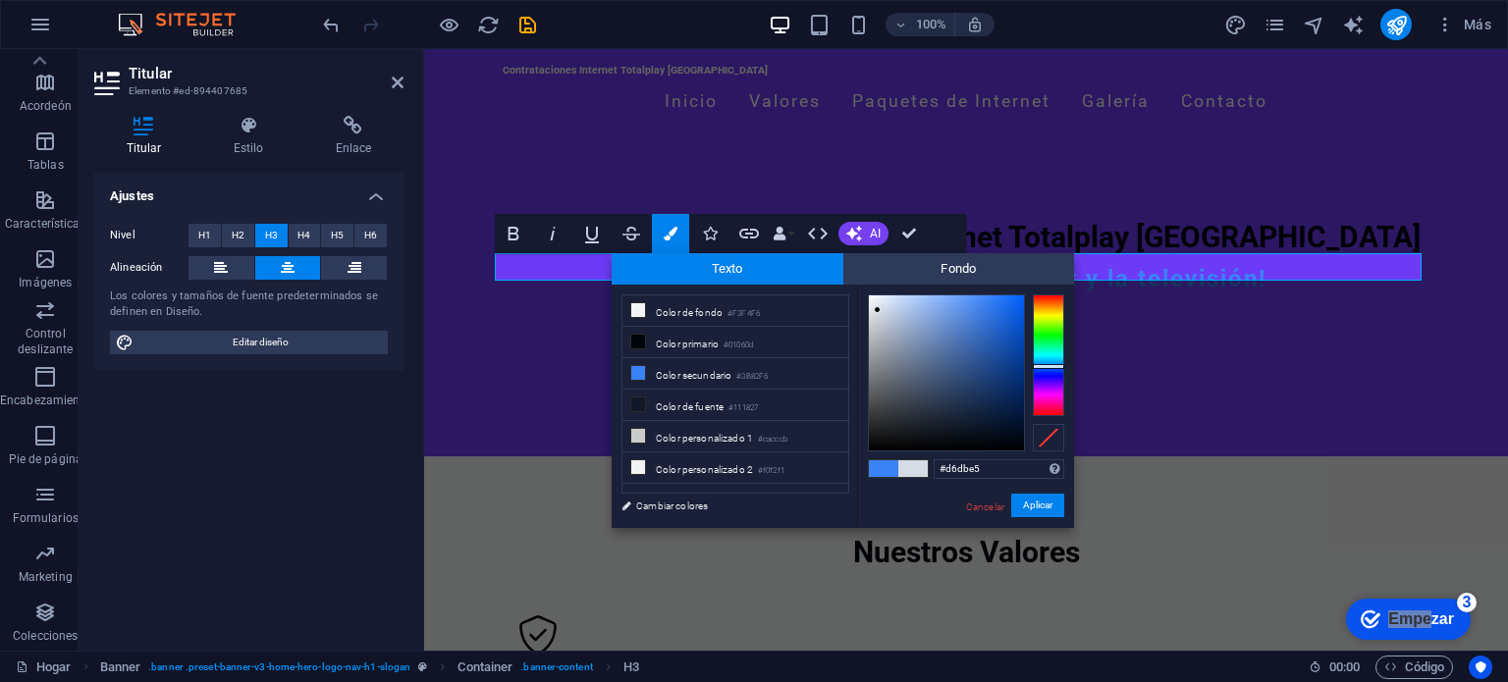
click at [878, 310] on div at bounding box center [877, 309] width 7 height 7
drag, startPoint x: 1064, startPoint y: 420, endPoint x: 1164, endPoint y: 411, distance: 100.5
click at [1164, 411] on div "Contrataciones Internet Totalplay [GEOGRAPHIC_DATA] Inicio Valores Paquetes de …" at bounding box center [966, 252] width 1084 height 407
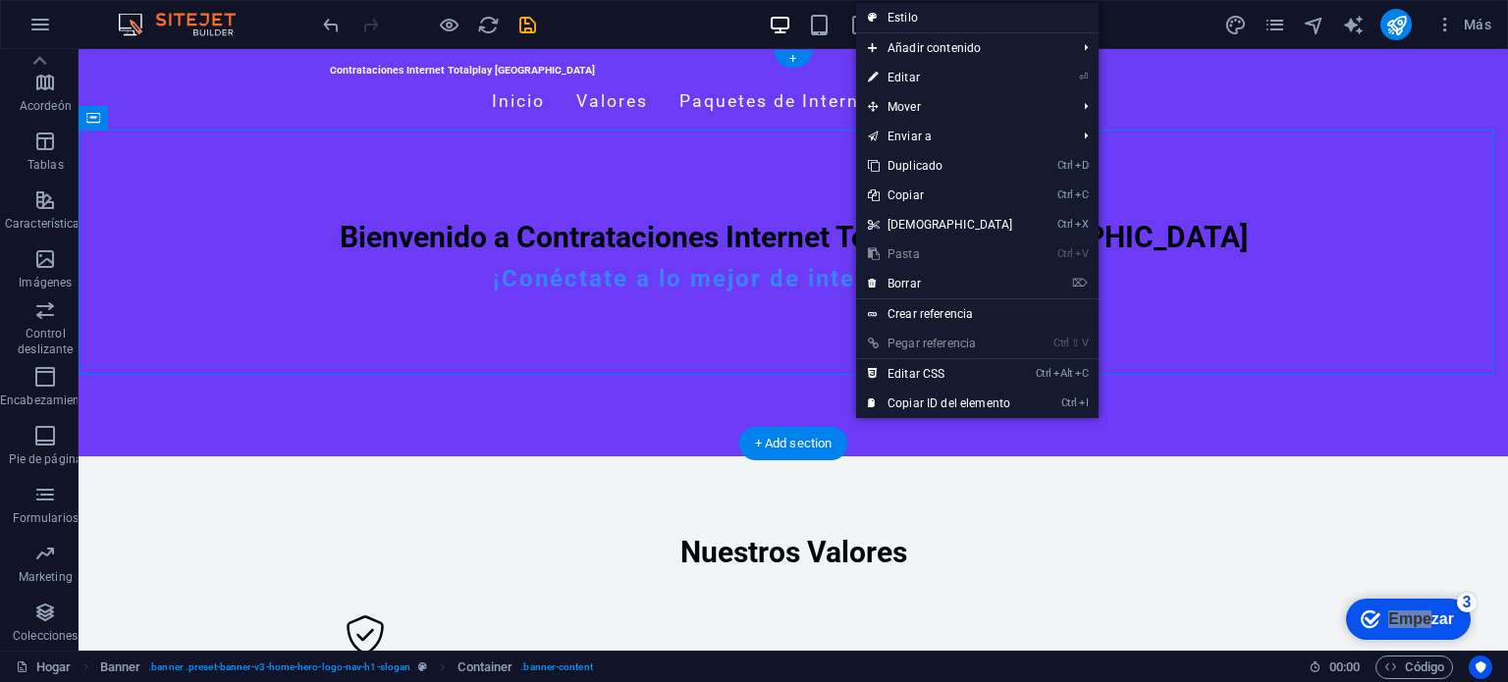
drag, startPoint x: 855, startPoint y: 196, endPoint x: 802, endPoint y: 295, distance: 111.6
click at [802, 295] on div "Bienvenido a Contrataciones Internet Totalplay Mérida ¡Conéctate a lo mejor de …" at bounding box center [794, 264] width 1430 height 246
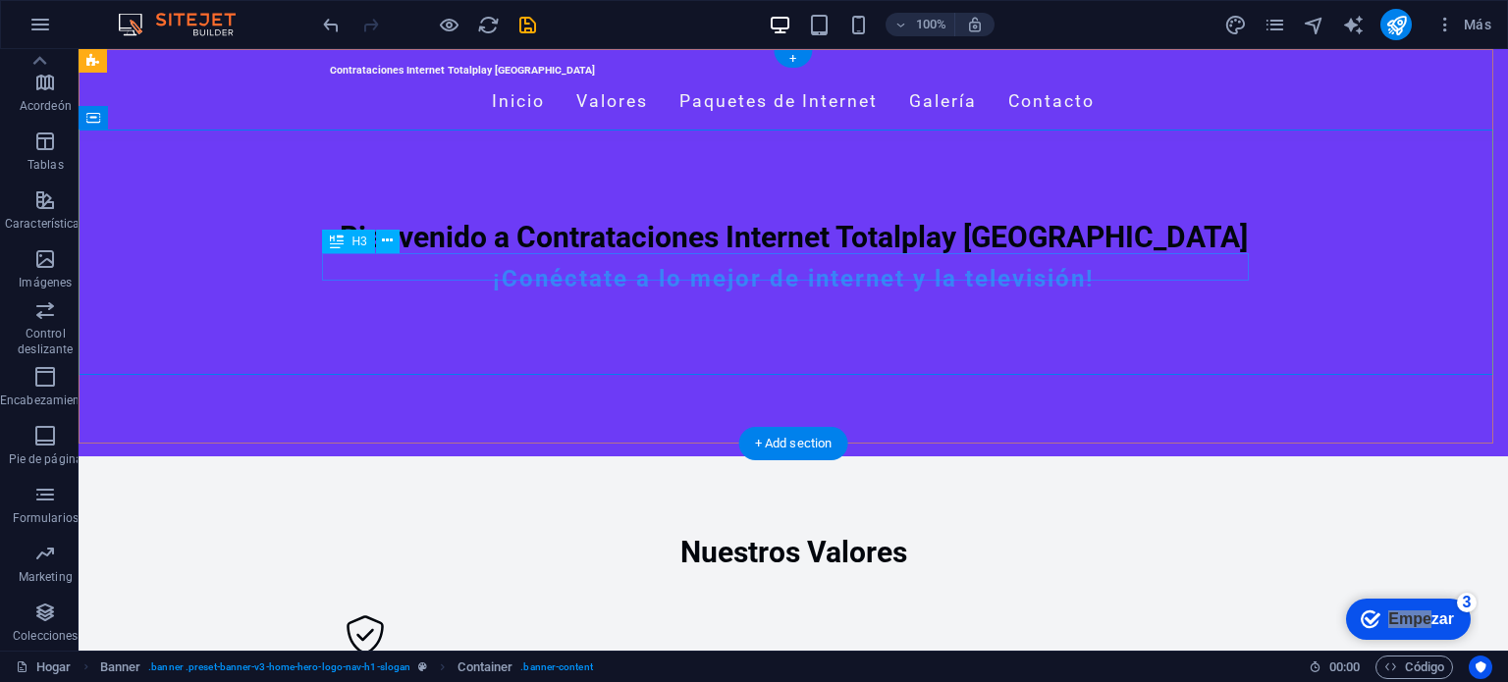
click at [800, 266] on div "¡Conéctate a lo mejor de internet y la televisión!" at bounding box center [793, 279] width 927 height 28
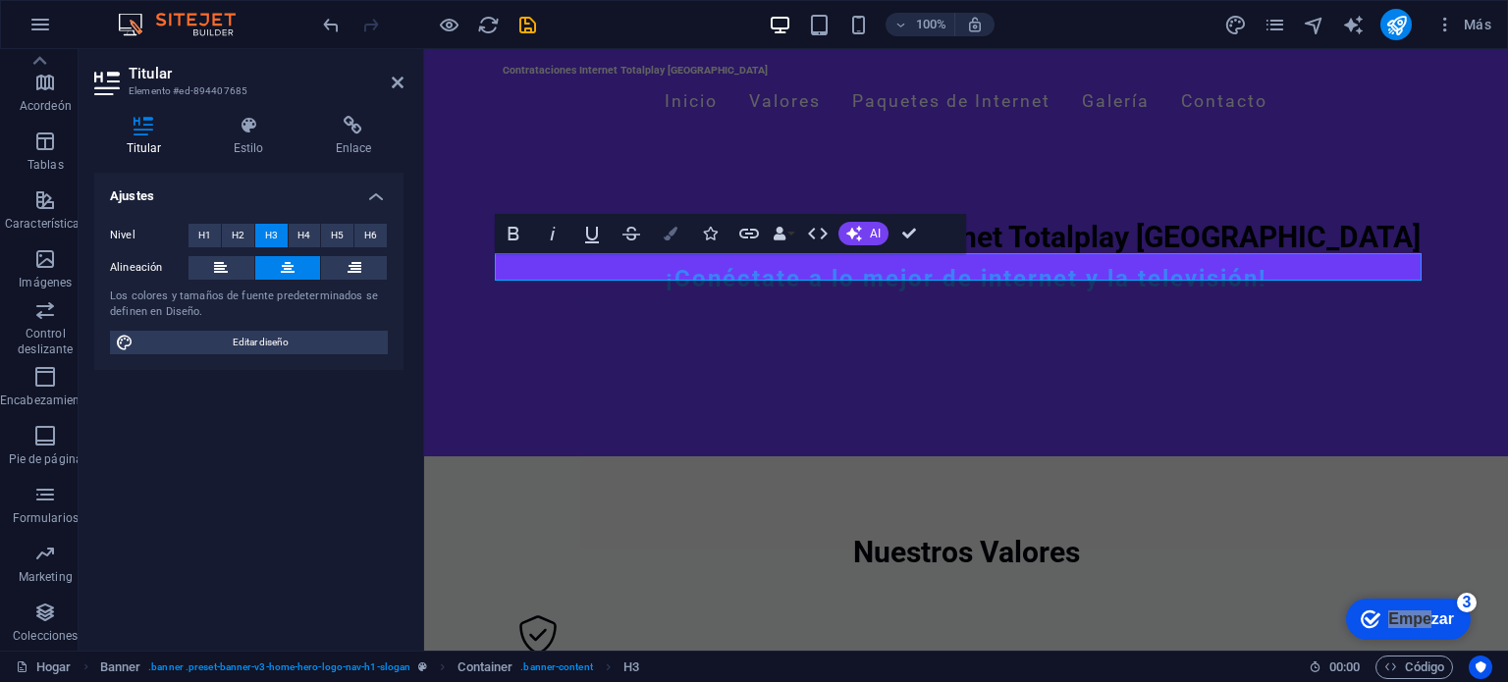
click at [675, 234] on icon "button" at bounding box center [671, 234] width 14 height 14
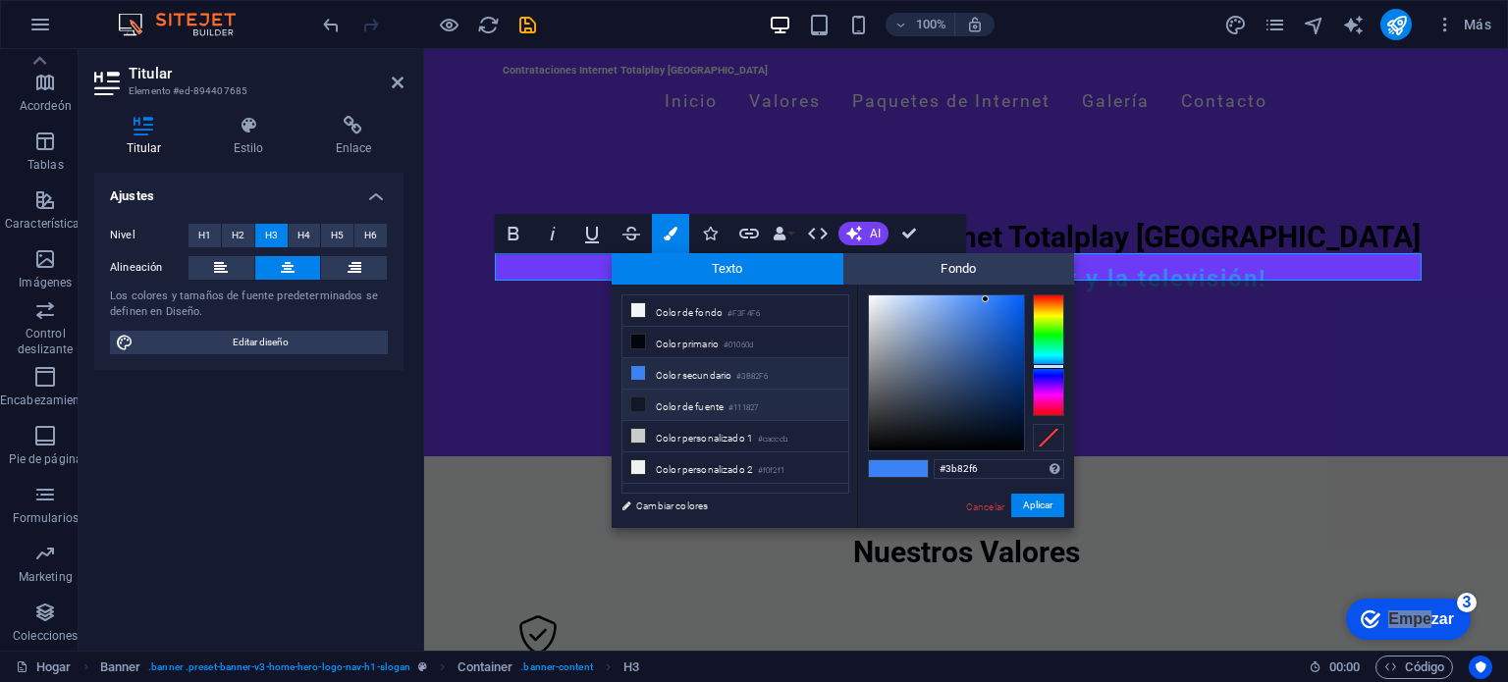
click at [719, 402] on font "Color de fuente" at bounding box center [690, 407] width 68 height 11
click at [876, 321] on div at bounding box center [946, 373] width 155 height 155
click at [880, 296] on div at bounding box center [946, 373] width 155 height 155
drag, startPoint x: 880, startPoint y: 296, endPoint x: 956, endPoint y: 407, distance: 135.6
click at [947, 397] on div at bounding box center [944, 393] width 7 height 7
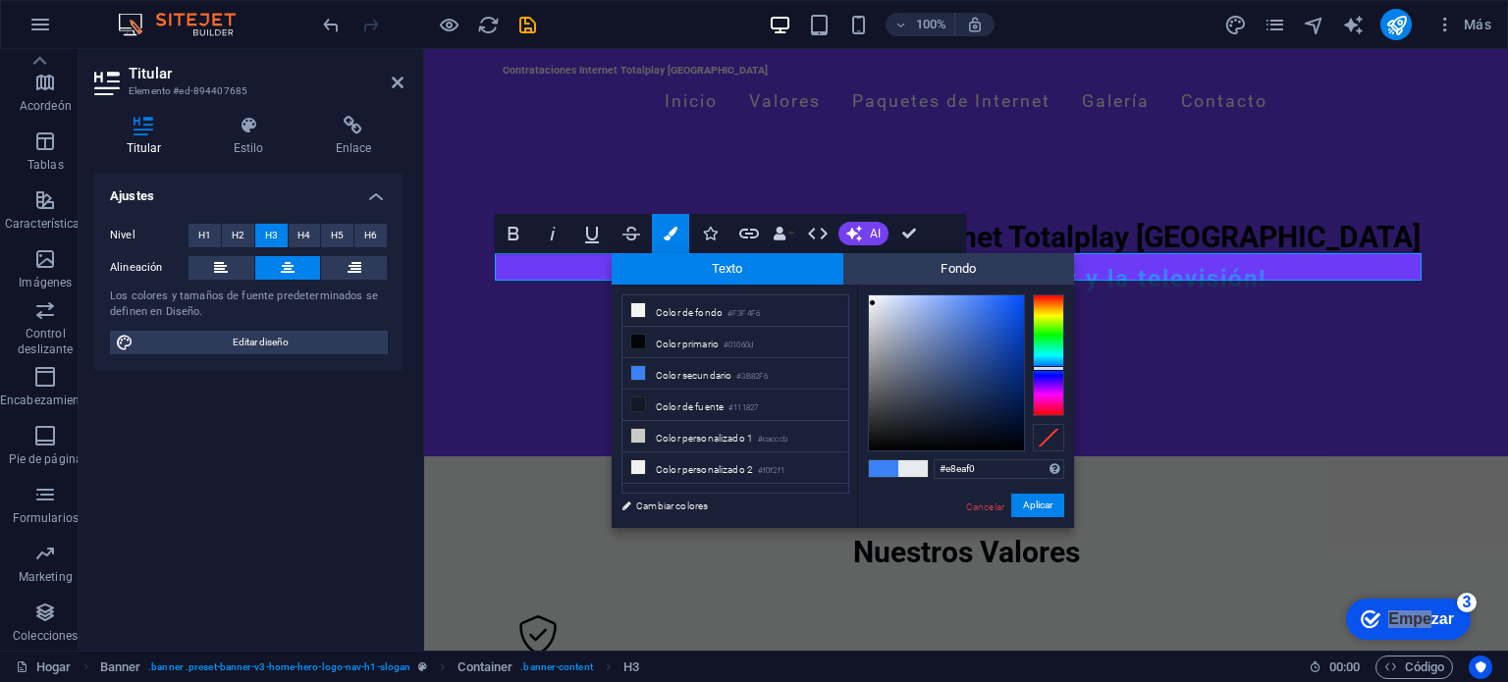
click at [873, 303] on div at bounding box center [946, 373] width 155 height 155
drag, startPoint x: 913, startPoint y: 470, endPoint x: 846, endPoint y: 469, distance: 66.8
click at [846, 469] on div "menos Color de fondo #F3F4F6 Color primario #01060d Color secundario #3B82F6 Co…" at bounding box center [843, 407] width 462 height 244
click at [724, 370] on font "Color secundario" at bounding box center [694, 375] width 76 height 11
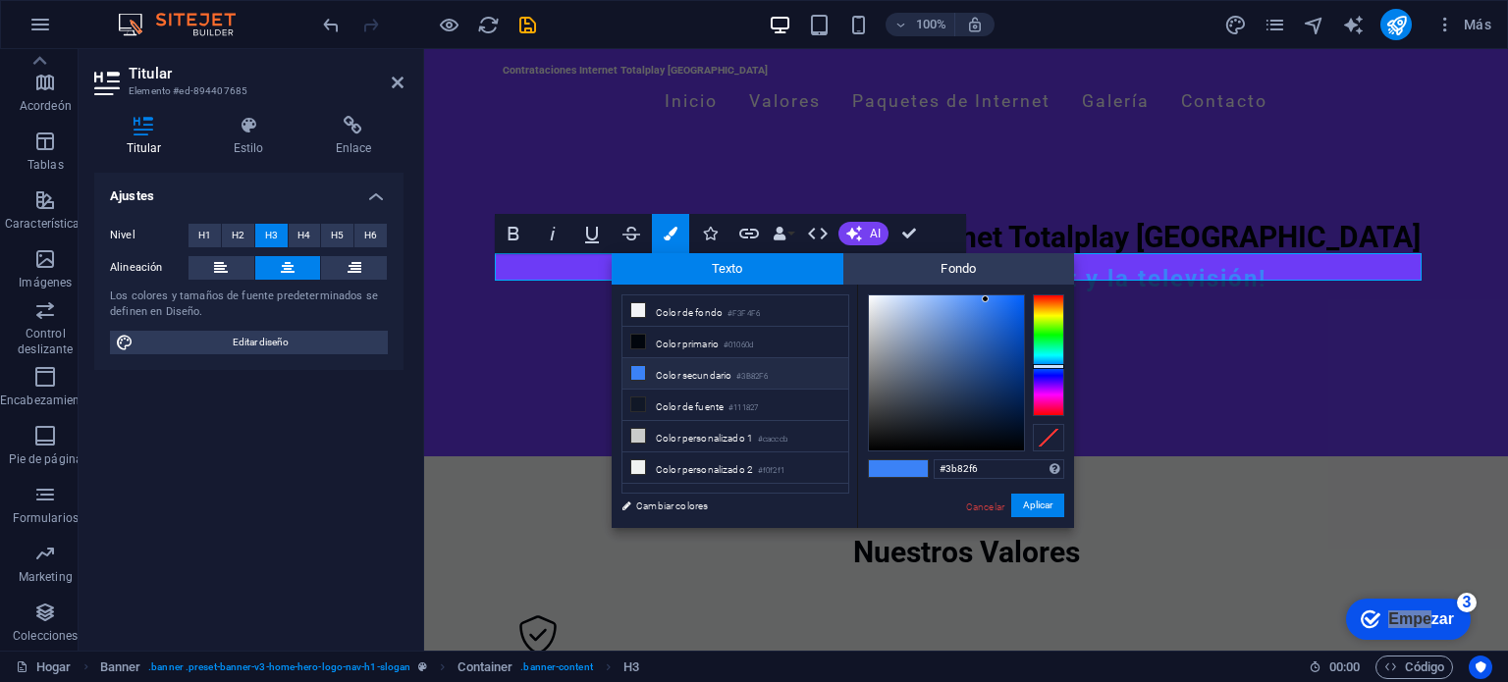
click at [724, 370] on font "Color secundario" at bounding box center [694, 375] width 76 height 11
click at [879, 296] on div at bounding box center [946, 373] width 155 height 155
click at [879, 296] on div at bounding box center [878, 295] width 7 height 7
click at [786, 376] on li "Color secundario #3B82F6" at bounding box center [735, 373] width 226 height 31
click at [882, 305] on div at bounding box center [946, 373] width 155 height 155
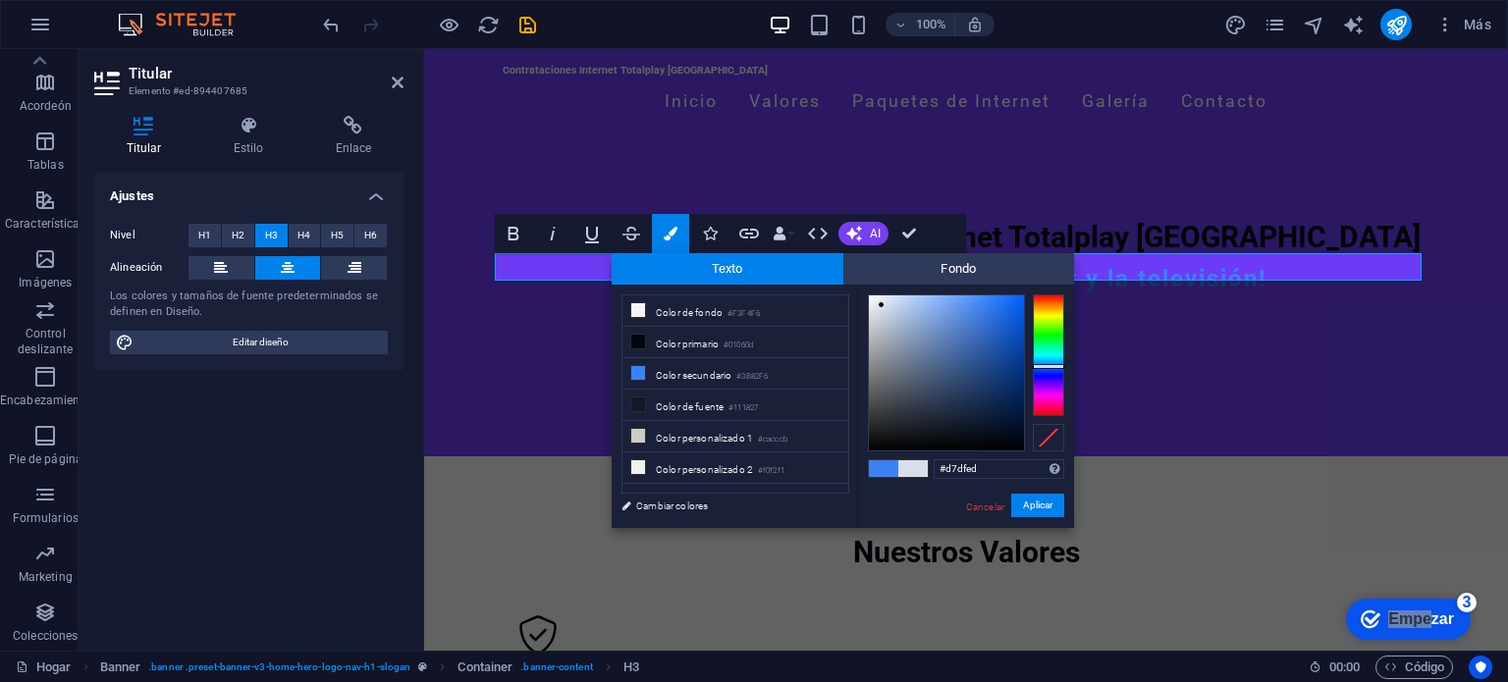
click at [882, 305] on div at bounding box center [881, 304] width 7 height 7
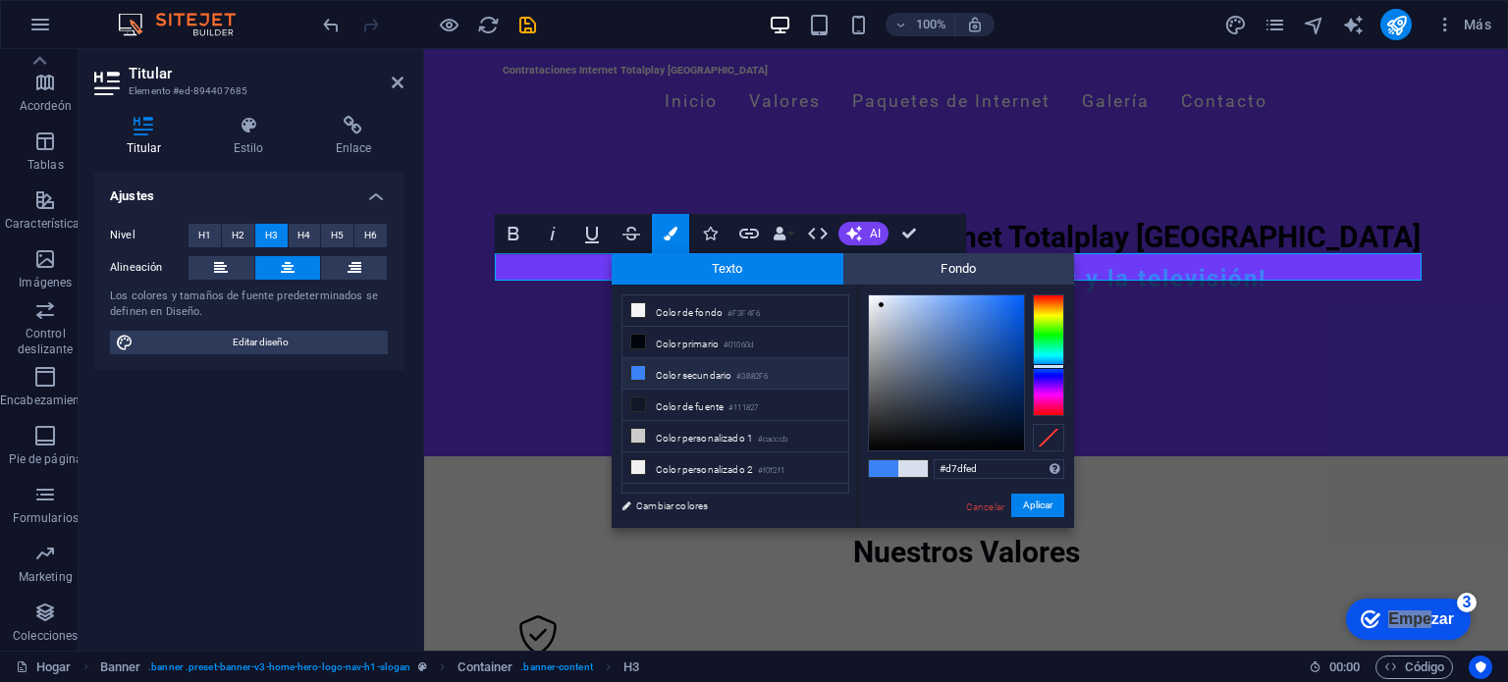
click at [768, 372] on font "#3B82F6" at bounding box center [751, 376] width 31 height 9
click at [880, 311] on div at bounding box center [946, 373] width 155 height 155
click at [880, 311] on div at bounding box center [879, 310] width 7 height 7
click at [691, 504] on font "Cambiar colores" at bounding box center [672, 506] width 72 height 11
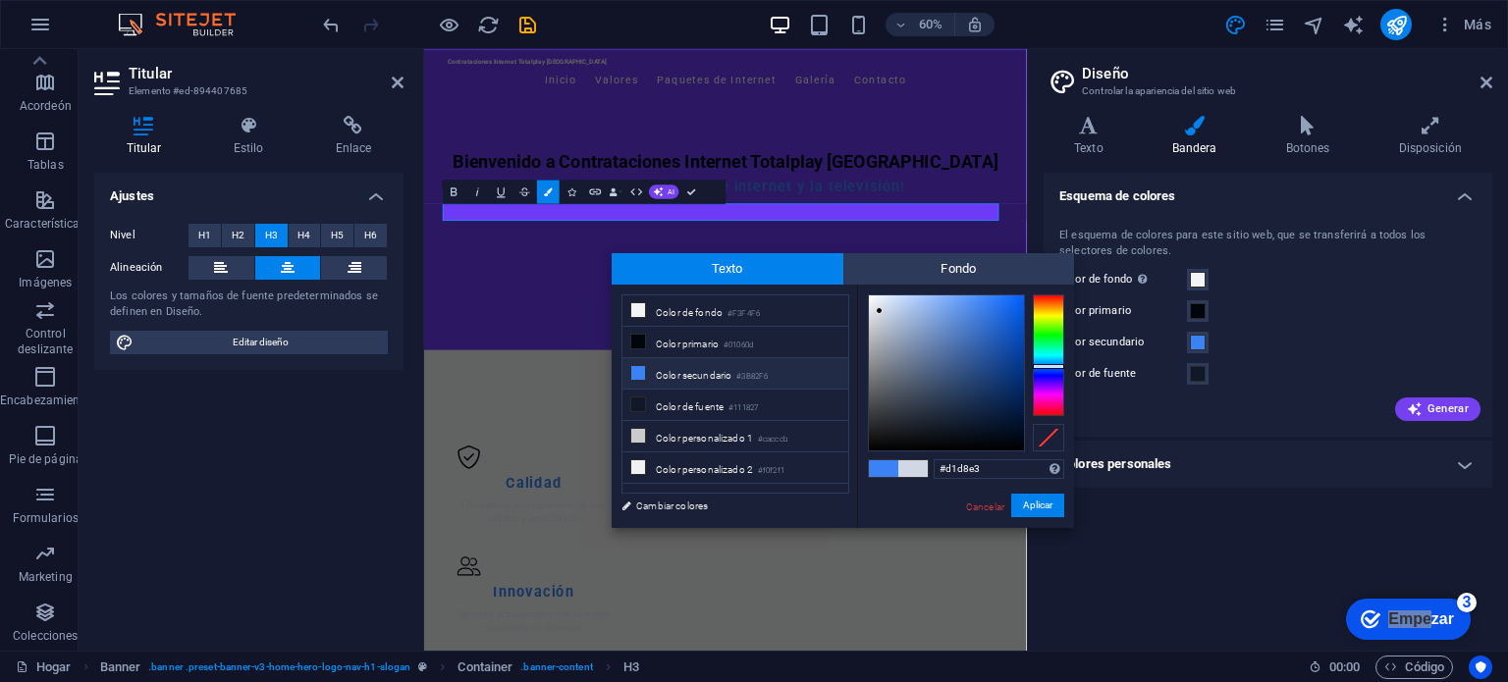
click at [706, 375] on font "Color secundario" at bounding box center [694, 375] width 76 height 11
click at [876, 301] on div at bounding box center [946, 373] width 155 height 155
click at [876, 301] on div at bounding box center [875, 300] width 7 height 7
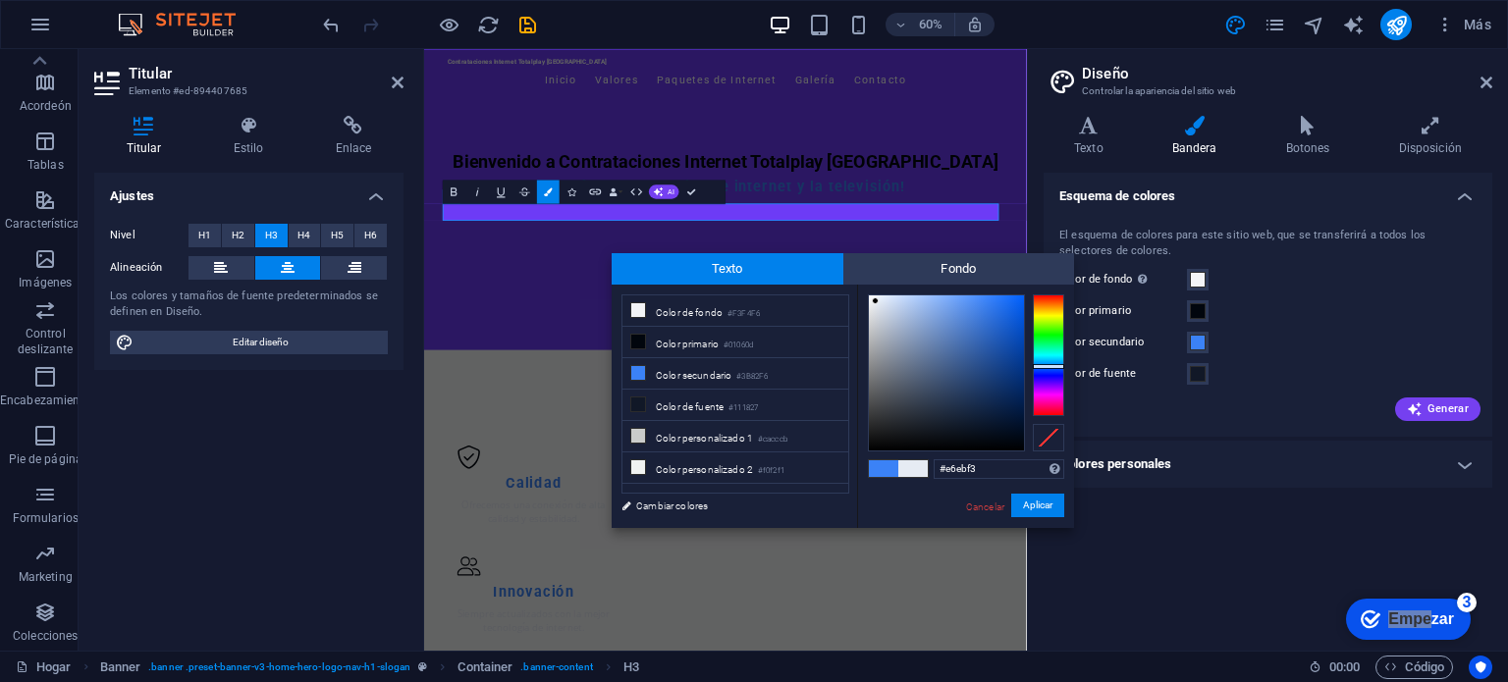
click at [876, 301] on div at bounding box center [875, 300] width 7 height 7
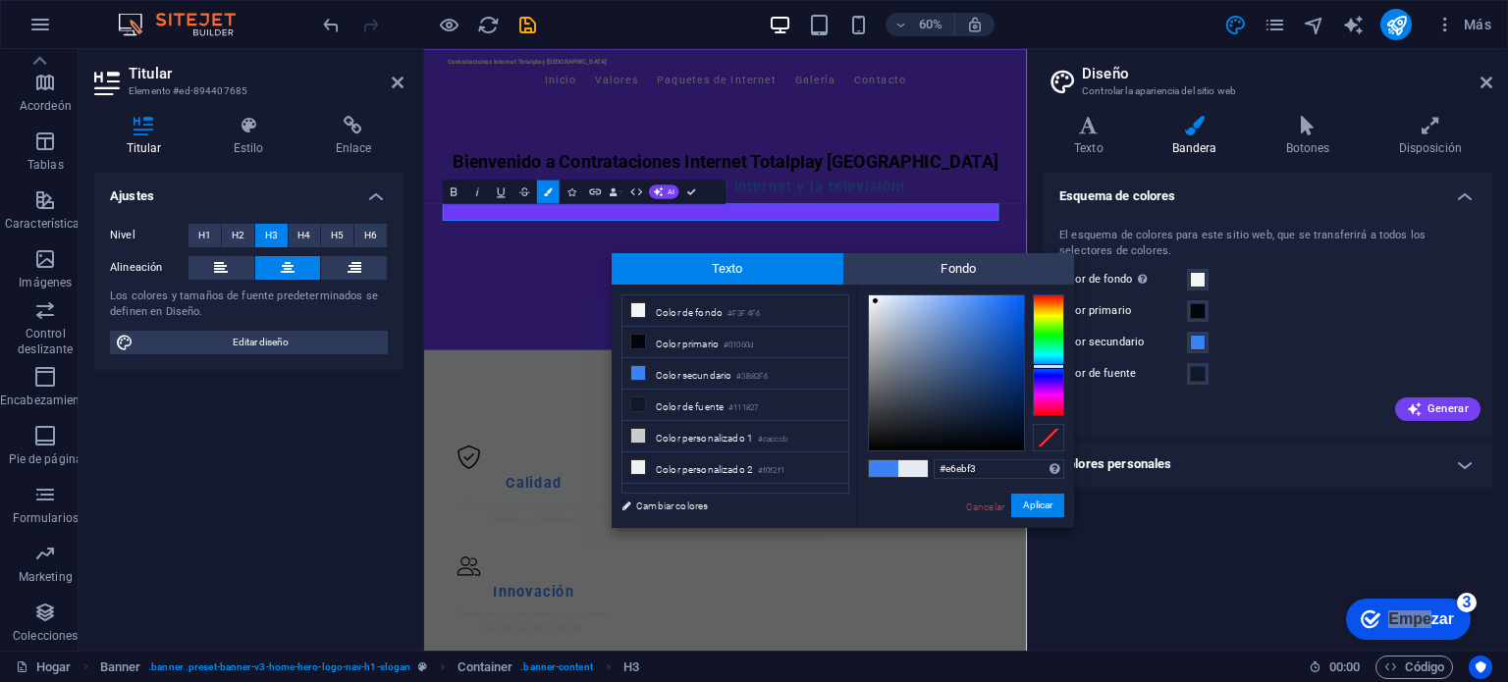
click at [876, 301] on div at bounding box center [875, 300] width 7 height 7
type input "#e6f2f3"
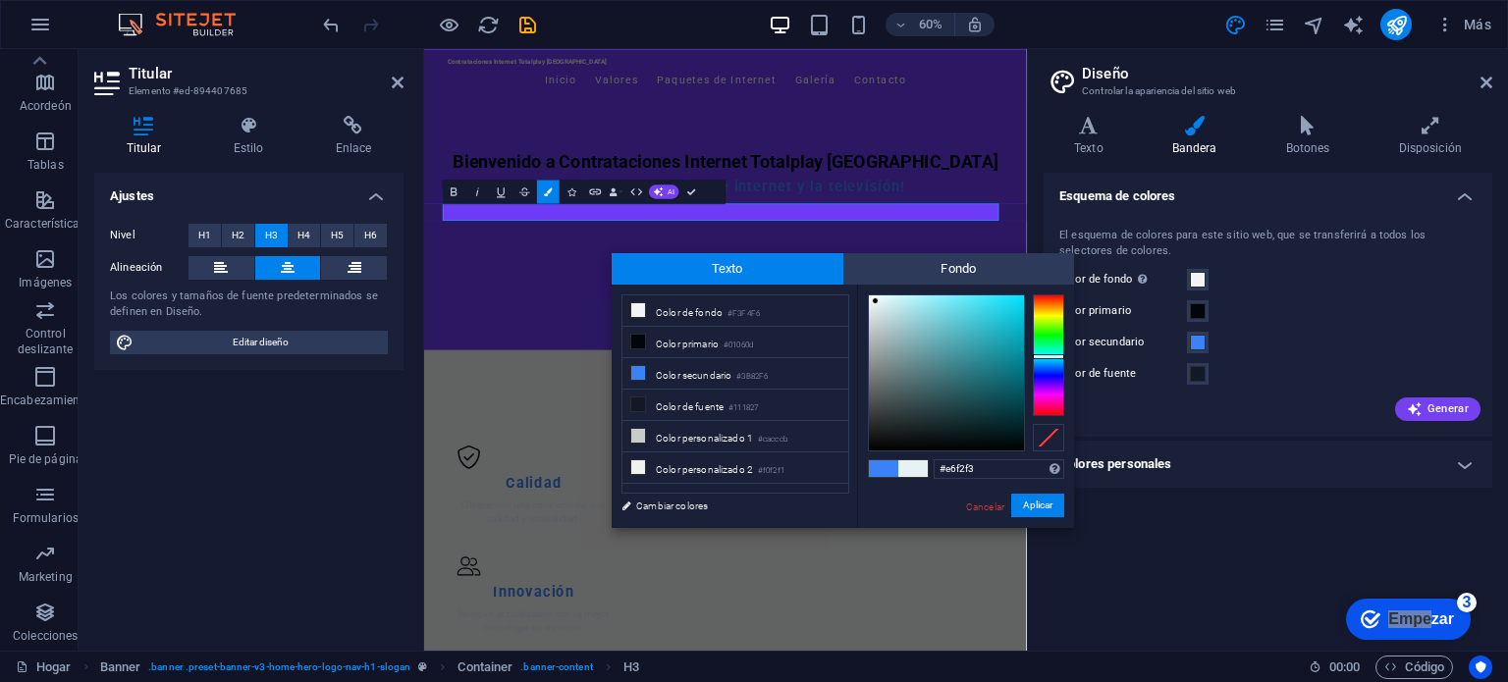
click at [1045, 356] on div at bounding box center [1048, 356] width 31 height 122
click at [1203, 311] on span at bounding box center [1198, 311] width 16 height 16
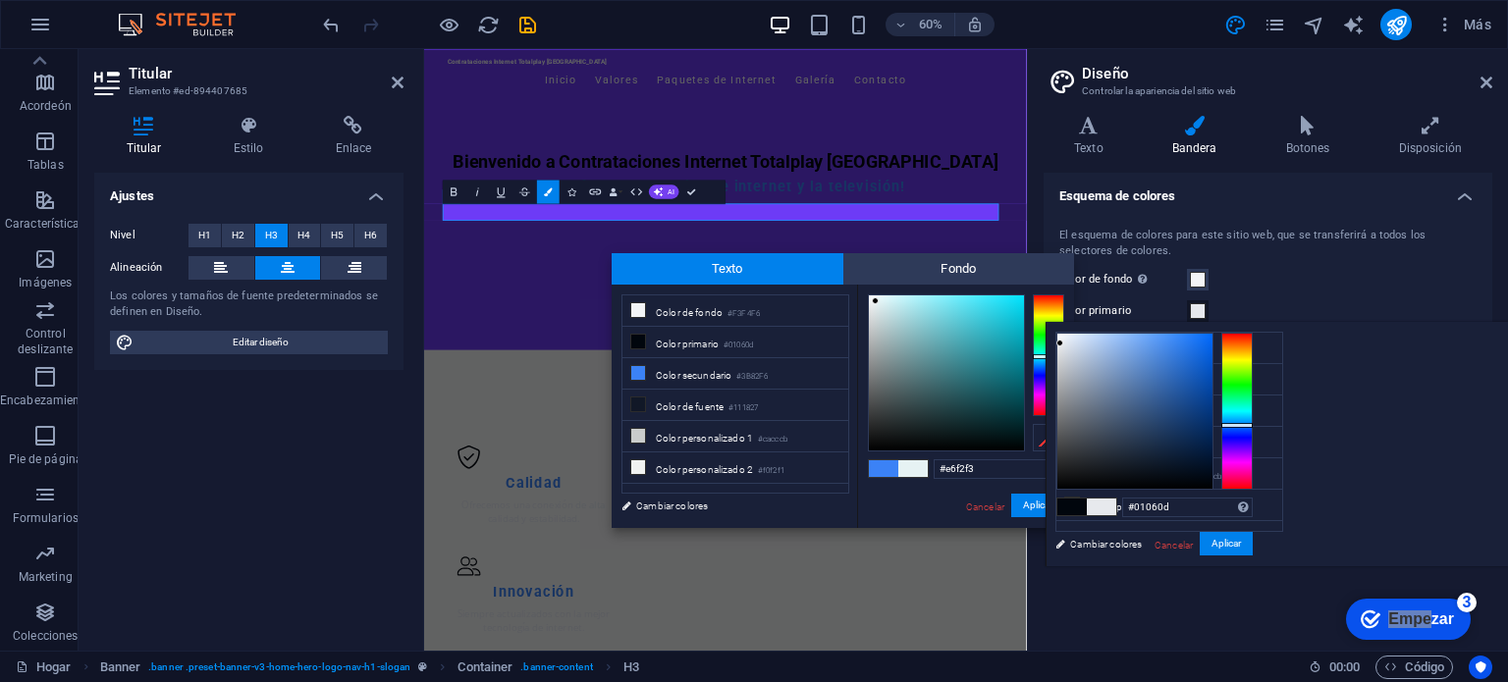
type input "#e7e9ed"
click at [1213, 343] on div at bounding box center [1134, 411] width 155 height 155
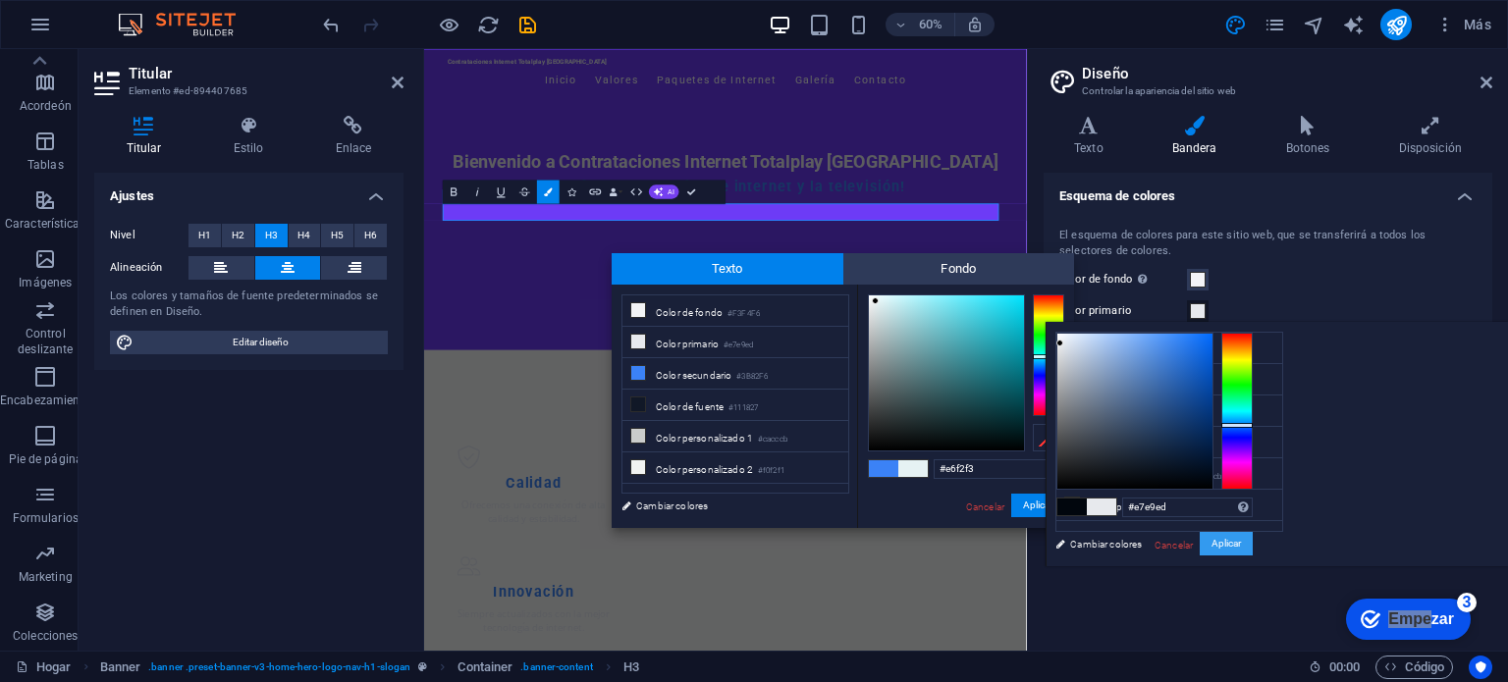
click at [1241, 539] on font "Aplicar" at bounding box center [1226, 543] width 29 height 11
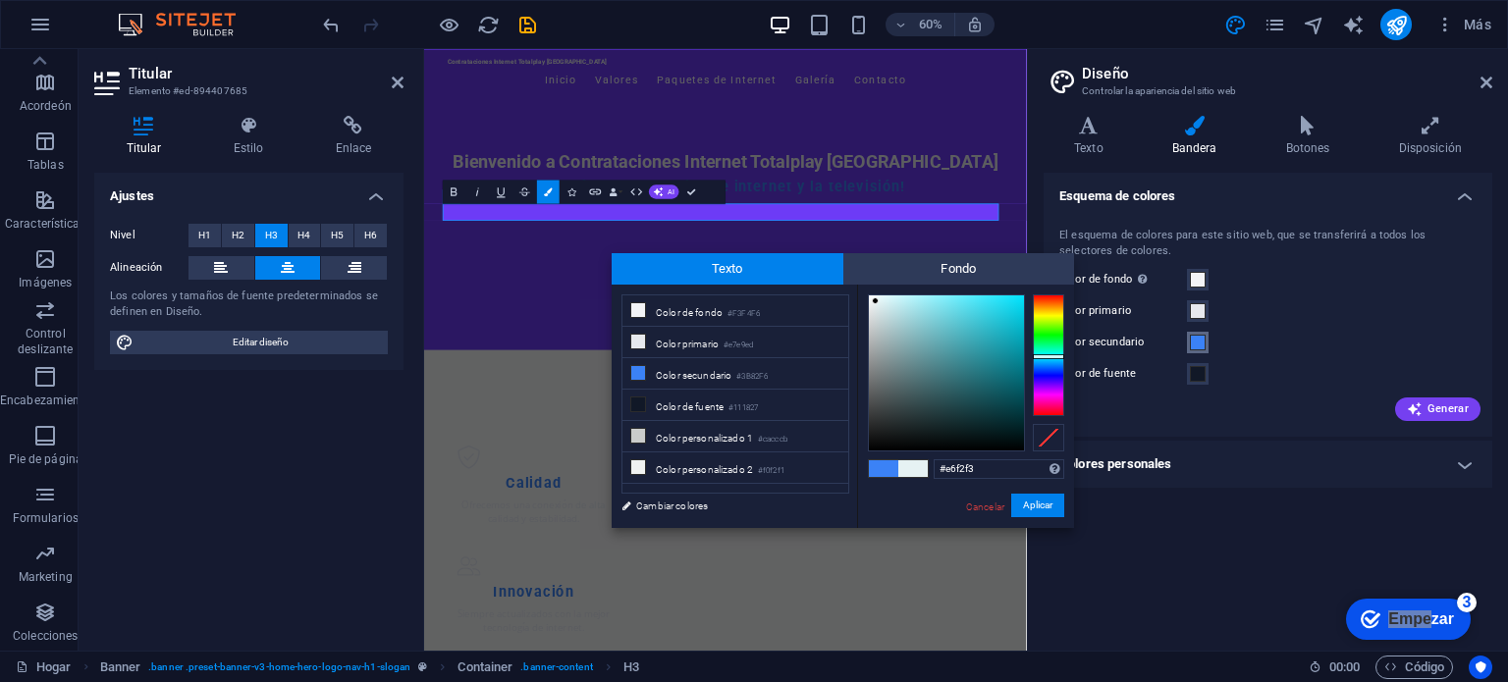
click at [1202, 345] on span at bounding box center [1198, 343] width 16 height 16
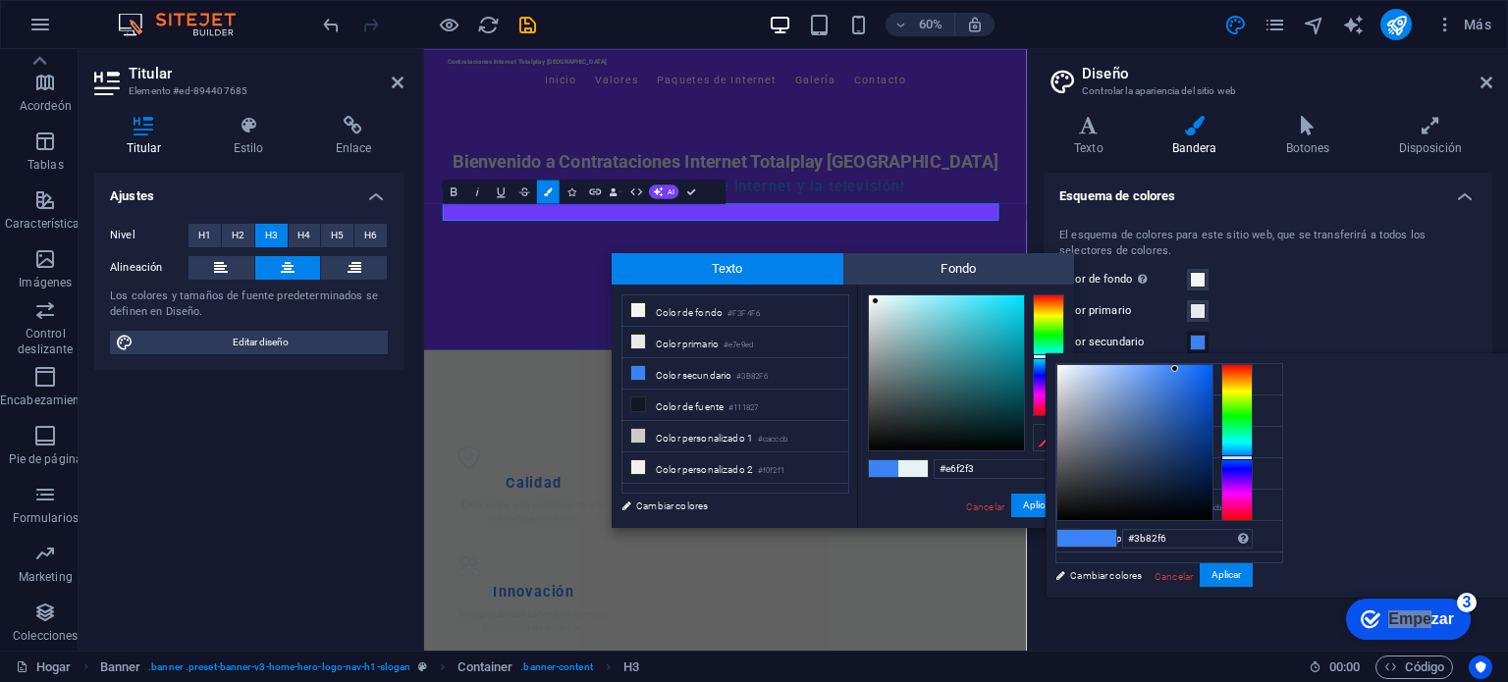
type input "#ebf0f6"
click at [1213, 368] on div at bounding box center [1134, 442] width 155 height 155
click at [1241, 576] on font "Aplicar" at bounding box center [1226, 574] width 29 height 11
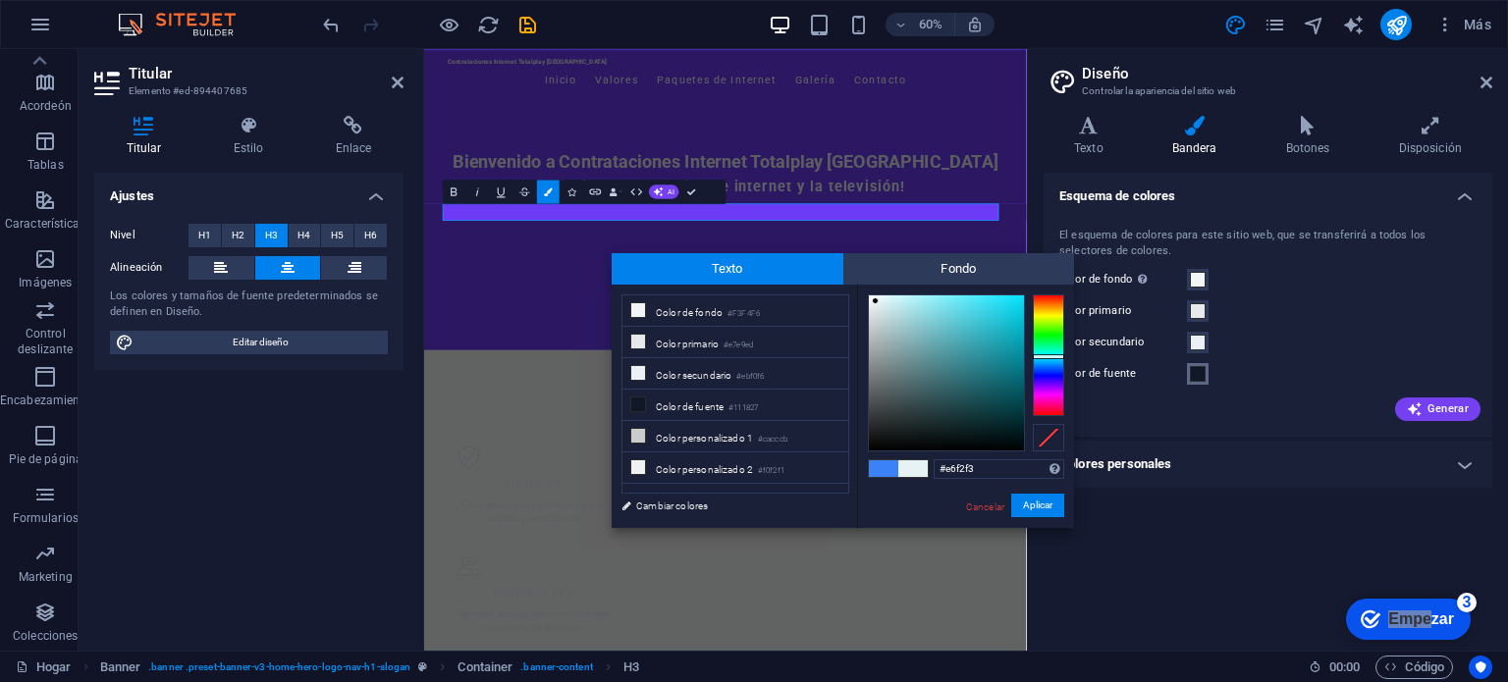
click at [1202, 382] on button "Color de fuente" at bounding box center [1198, 374] width 22 height 22
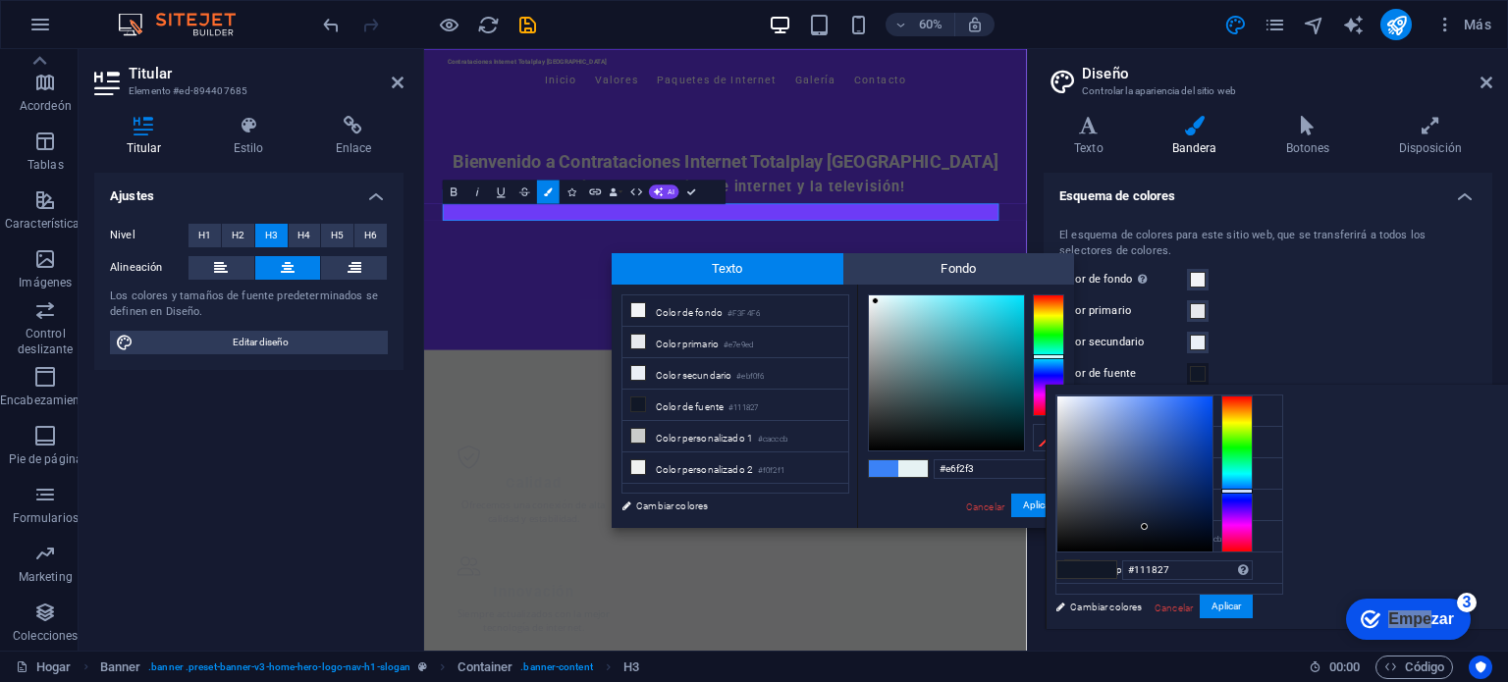
type input "#e7ecf6"
click at [1213, 400] on div at bounding box center [1134, 474] width 155 height 155
click at [1260, 336] on div "Color secundario" at bounding box center [1267, 343] width 417 height 24
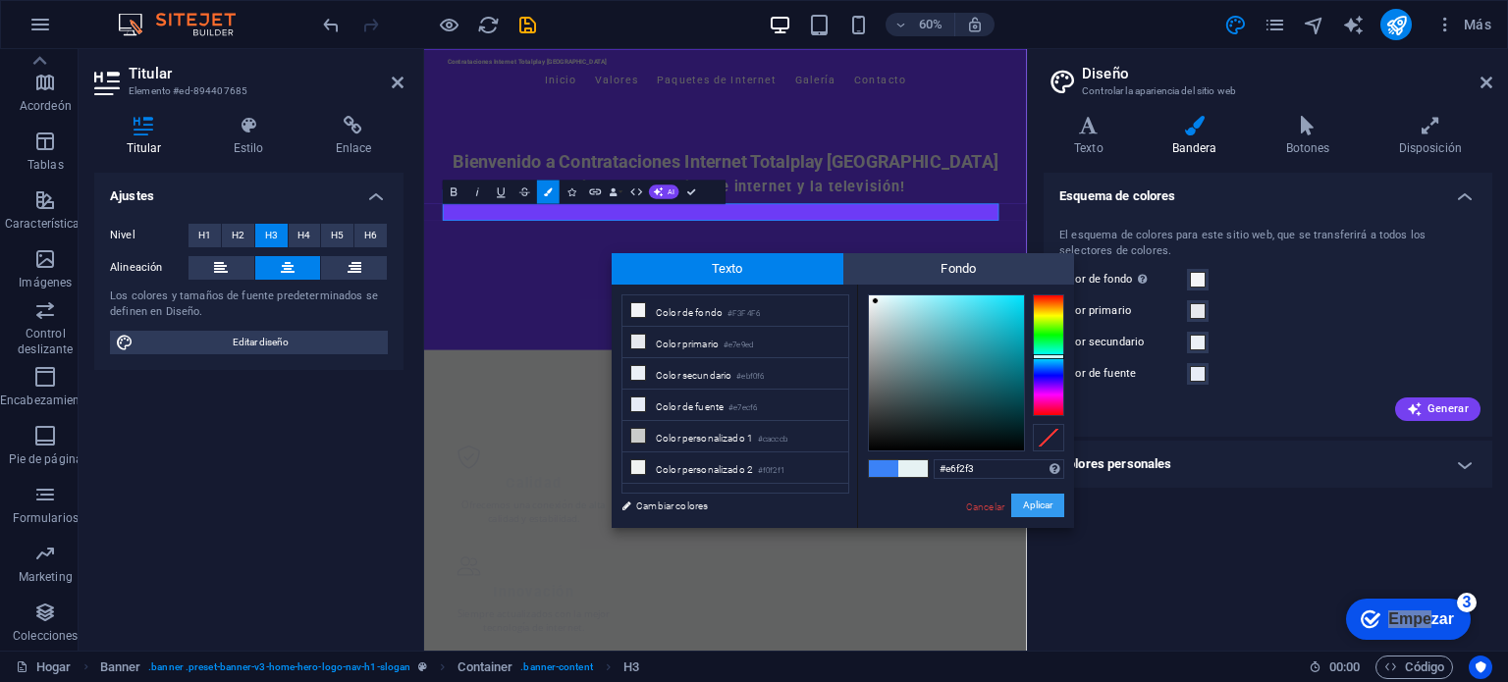
click at [1047, 494] on button "Aplicar" at bounding box center [1037, 506] width 53 height 25
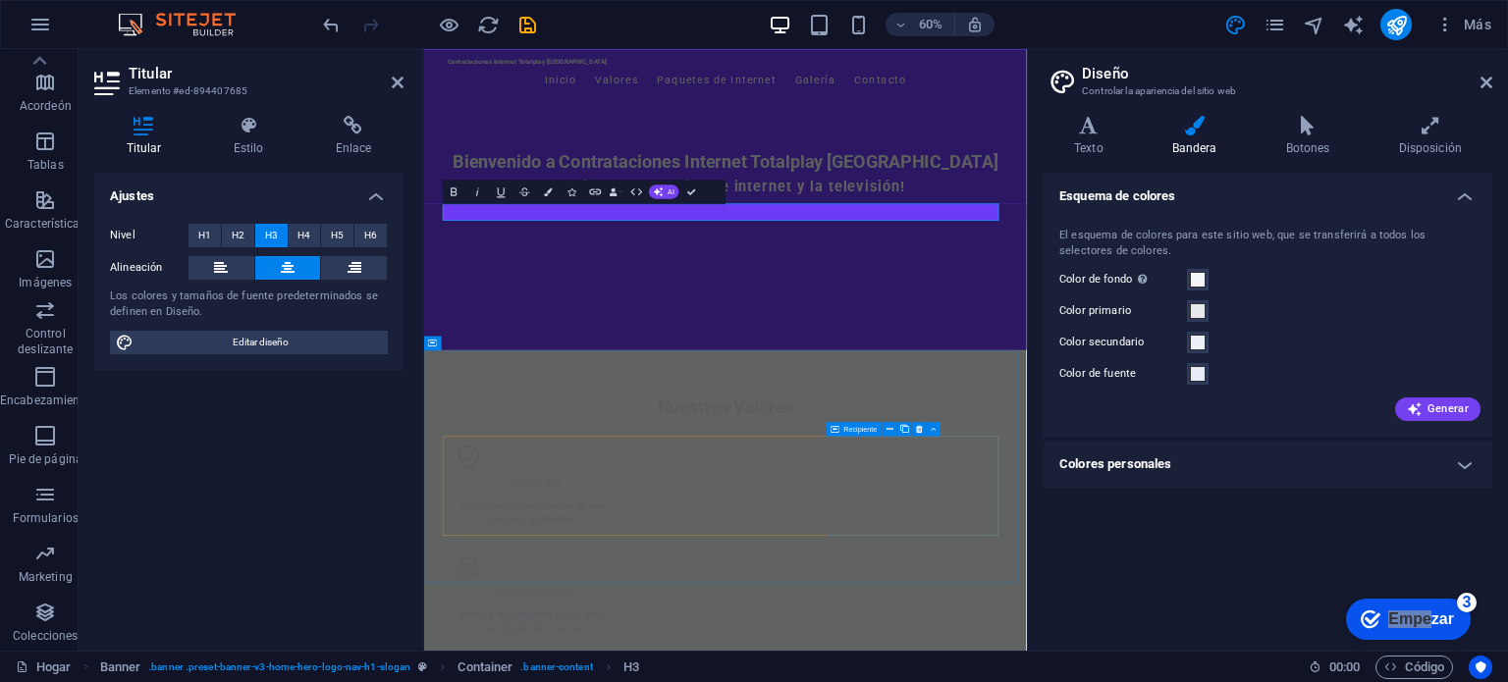
click at [874, 425] on font "Recipiente" at bounding box center [860, 429] width 33 height 8
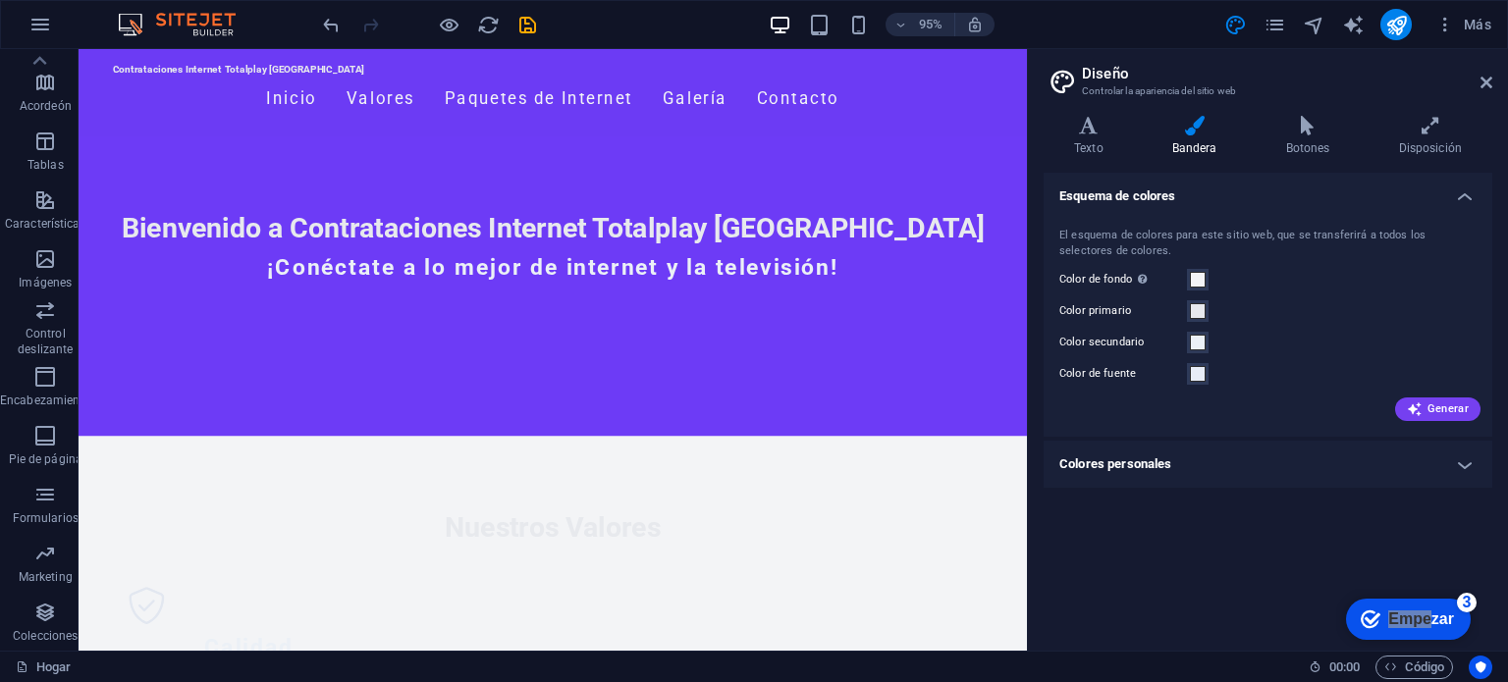
click at [1159, 462] on font "Colores personales" at bounding box center [1115, 464] width 113 height 15
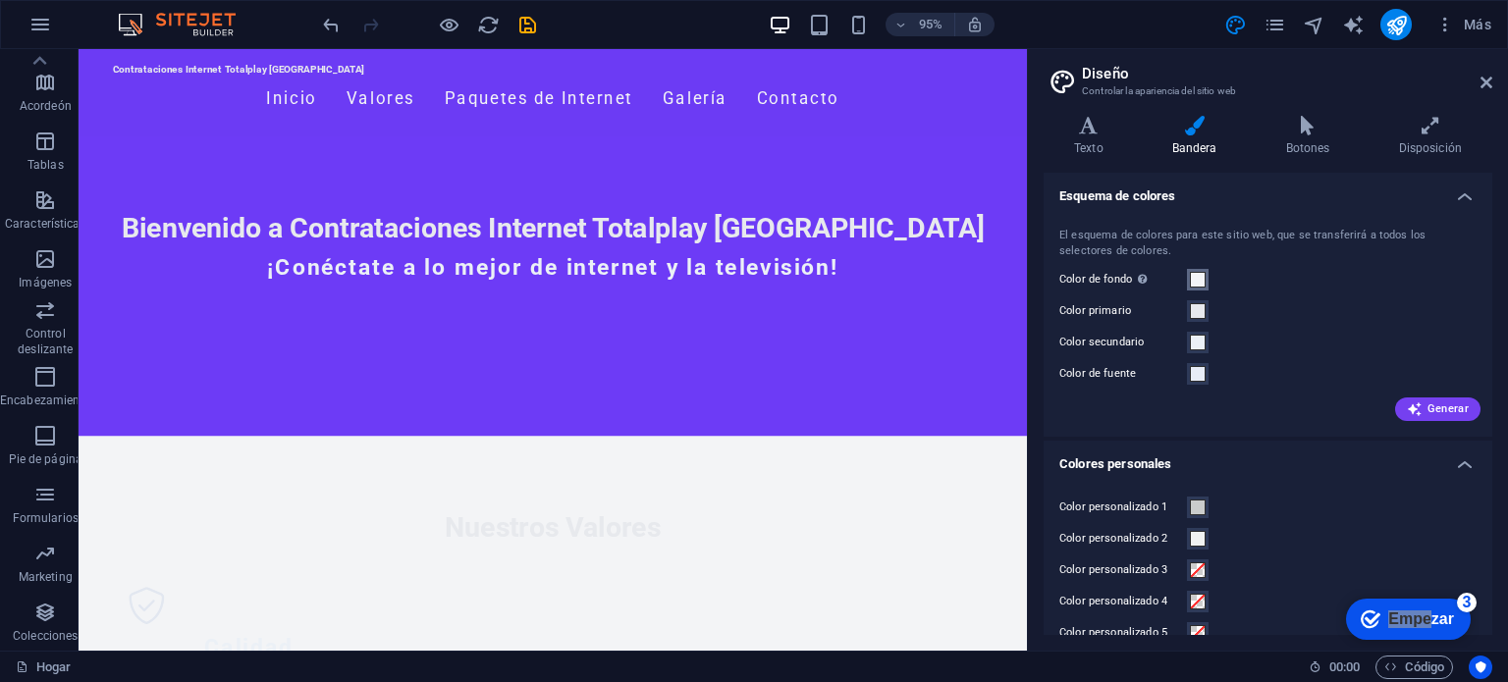
click at [1203, 286] on span at bounding box center [1198, 280] width 16 height 16
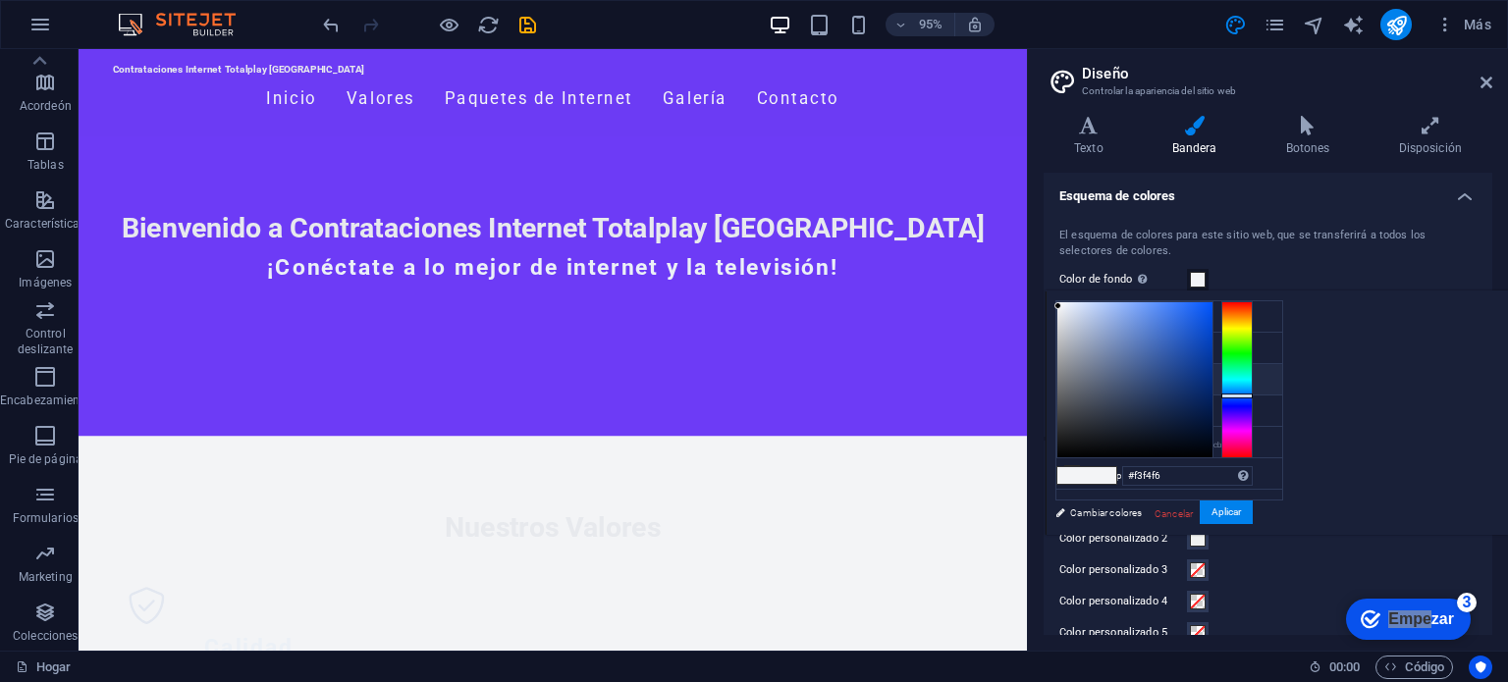
click at [1074, 376] on icon at bounding box center [1072, 379] width 14 height 14
click at [1213, 442] on div at bounding box center [1134, 379] width 155 height 155
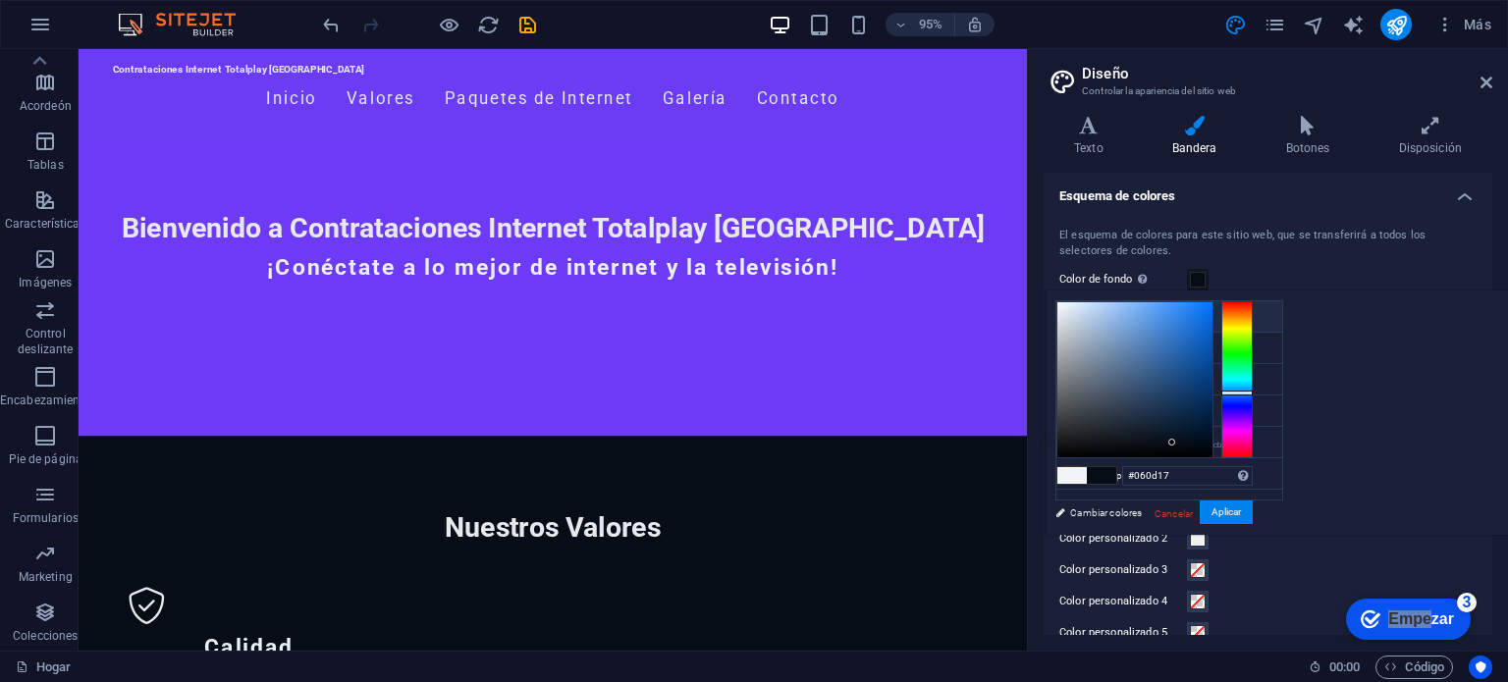
click at [1071, 312] on icon at bounding box center [1072, 316] width 14 height 14
click at [1087, 475] on span at bounding box center [1071, 475] width 29 height 17
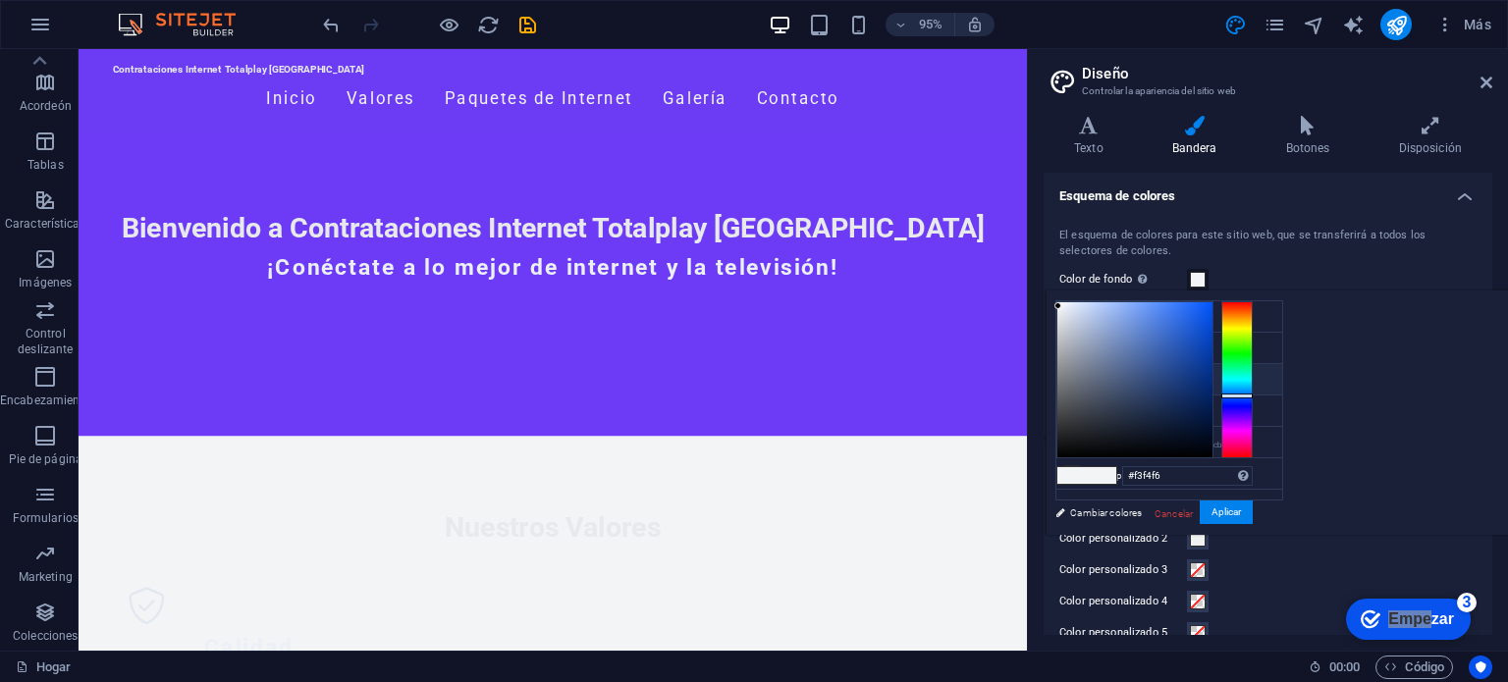
click at [1074, 374] on icon at bounding box center [1072, 379] width 14 height 14
click at [1246, 379] on li "Color secundario #ebf0f6" at bounding box center [1169, 379] width 226 height 31
type input "#0a1018"
click at [1213, 441] on div at bounding box center [1134, 379] width 155 height 155
click at [1152, 441] on div at bounding box center [1148, 441] width 7 height 7
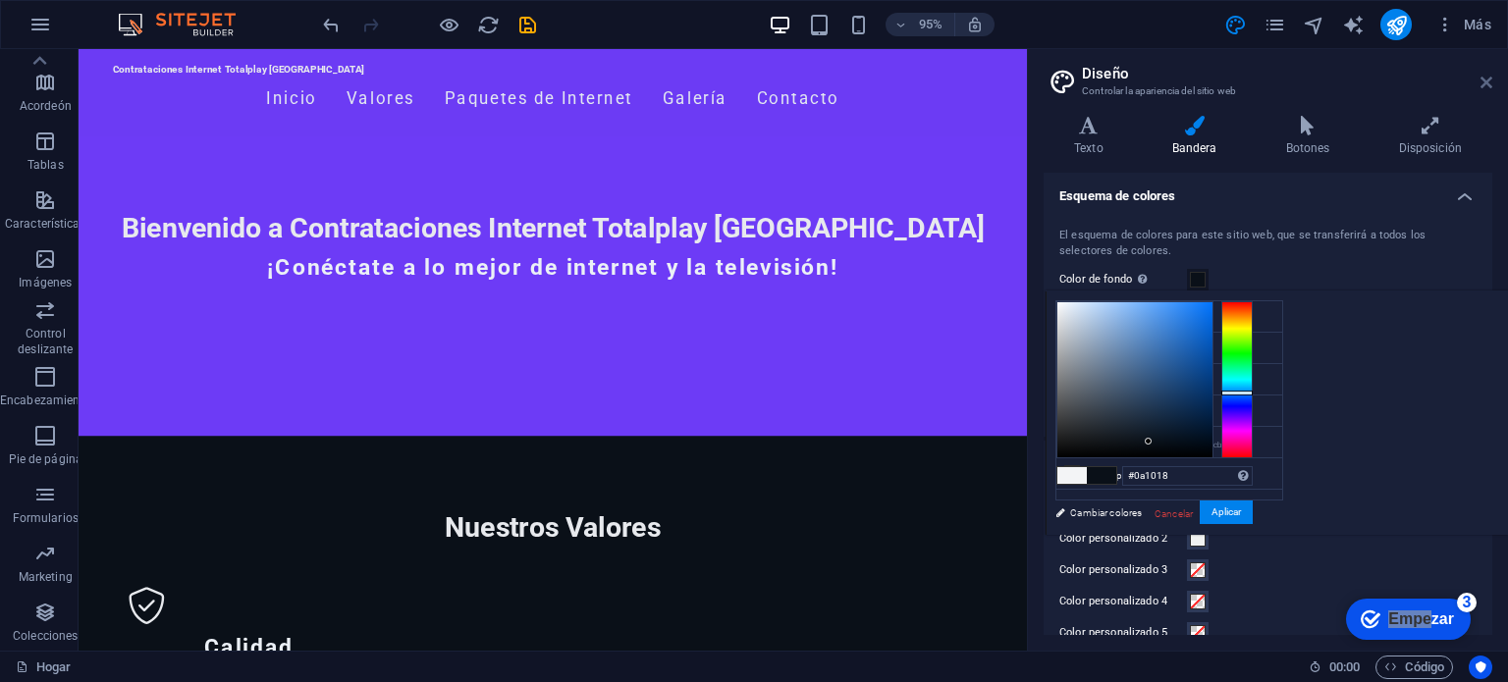
drag, startPoint x: 1412, startPoint y: 446, endPoint x: 1487, endPoint y: 83, distance: 370.1
click at [1487, 83] on icon at bounding box center [1487, 83] width 12 height 16
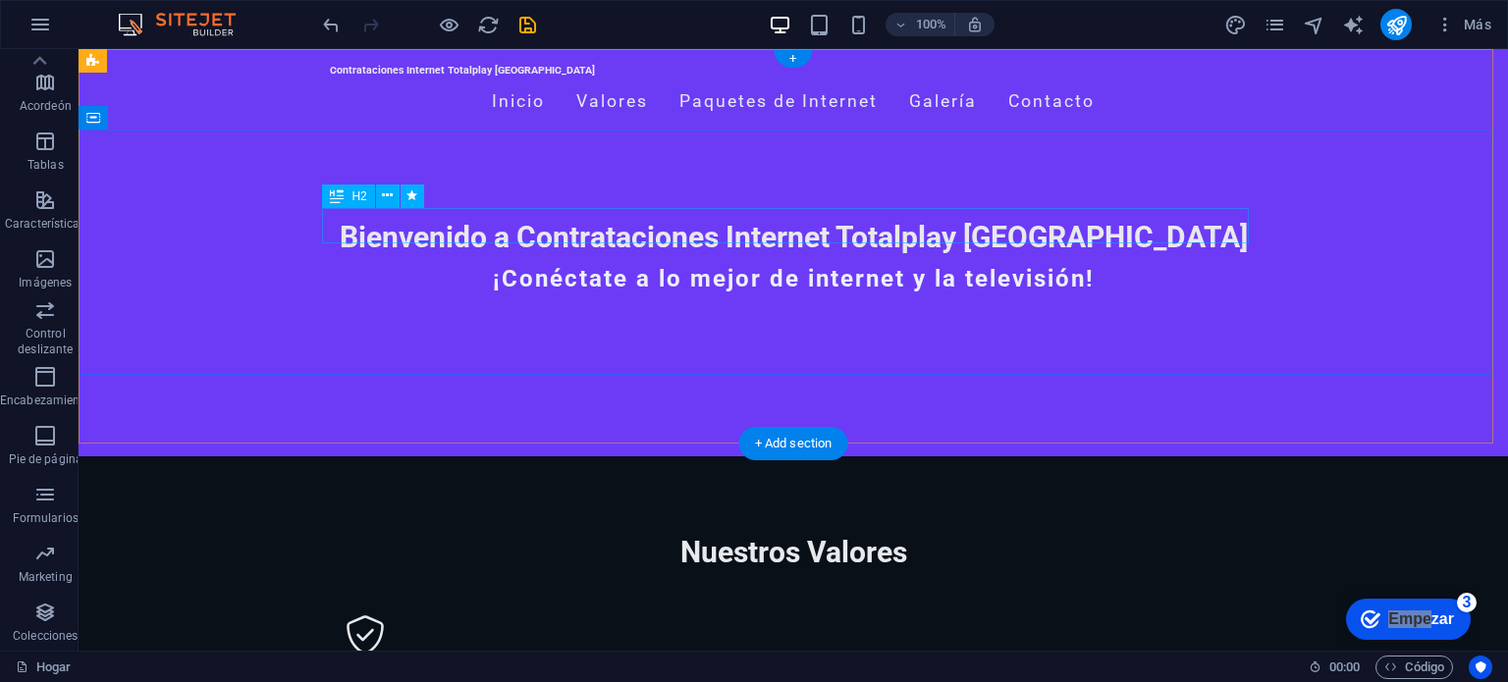
click at [1142, 225] on div "Bienvenido a Contrataciones Internet Totalplay [GEOGRAPHIC_DATA]" at bounding box center [793, 237] width 927 height 35
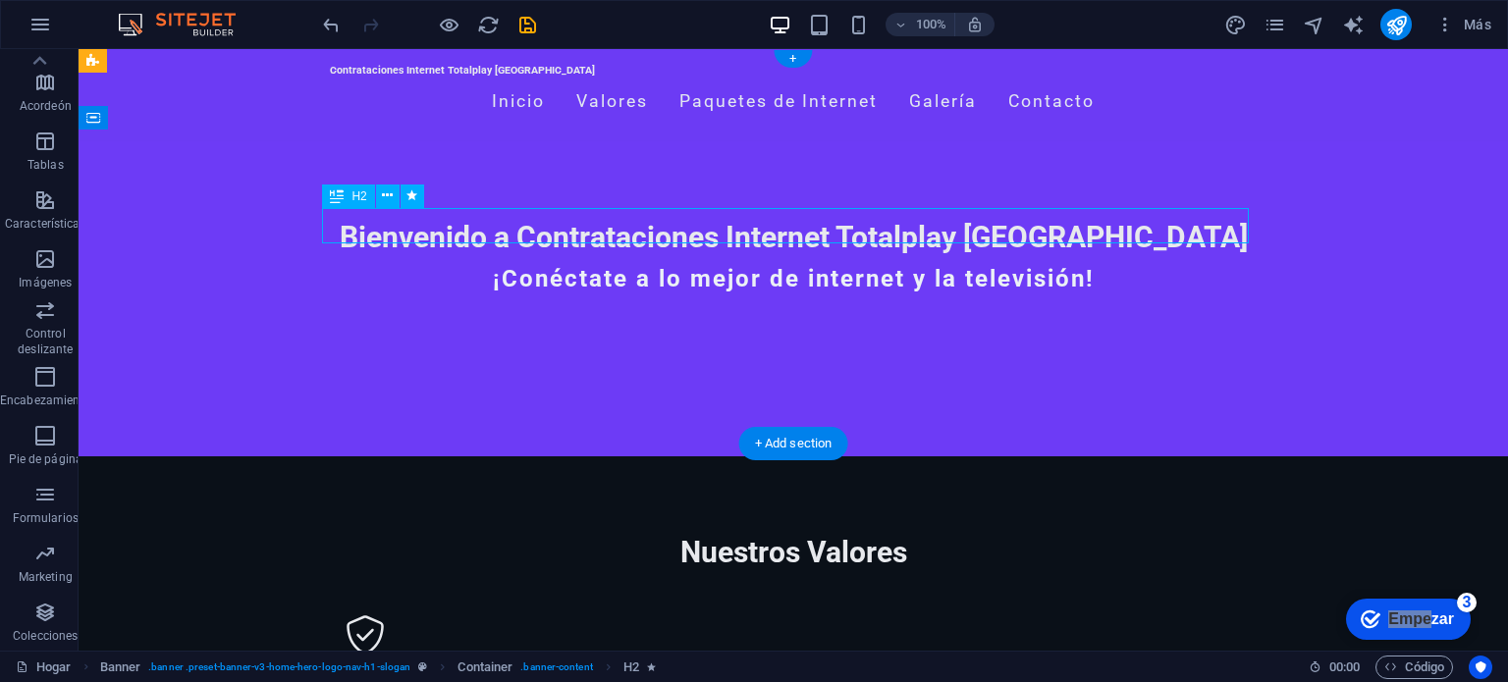
click at [1142, 225] on div "Bienvenido a Contrataciones Internet Totalplay [GEOGRAPHIC_DATA]" at bounding box center [793, 237] width 927 height 35
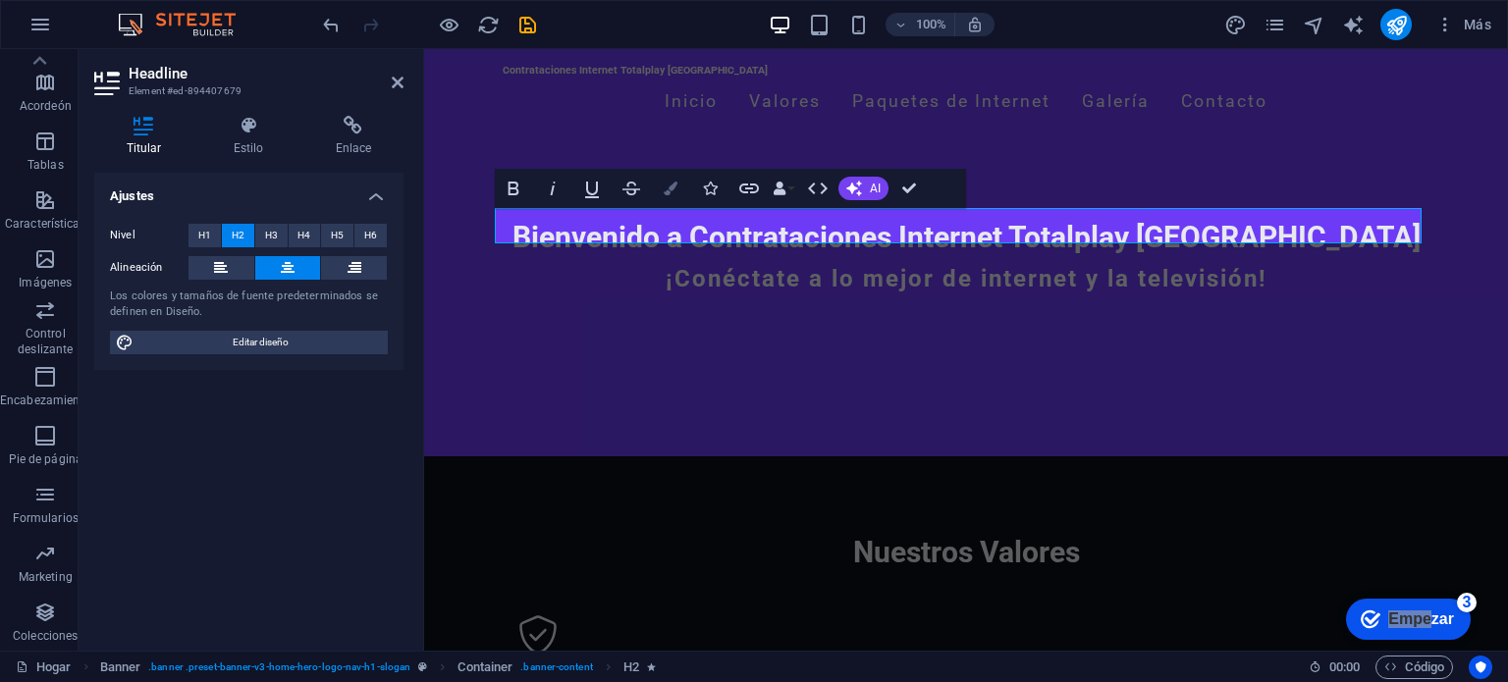
click at [682, 190] on button "Colors" at bounding box center [670, 188] width 37 height 39
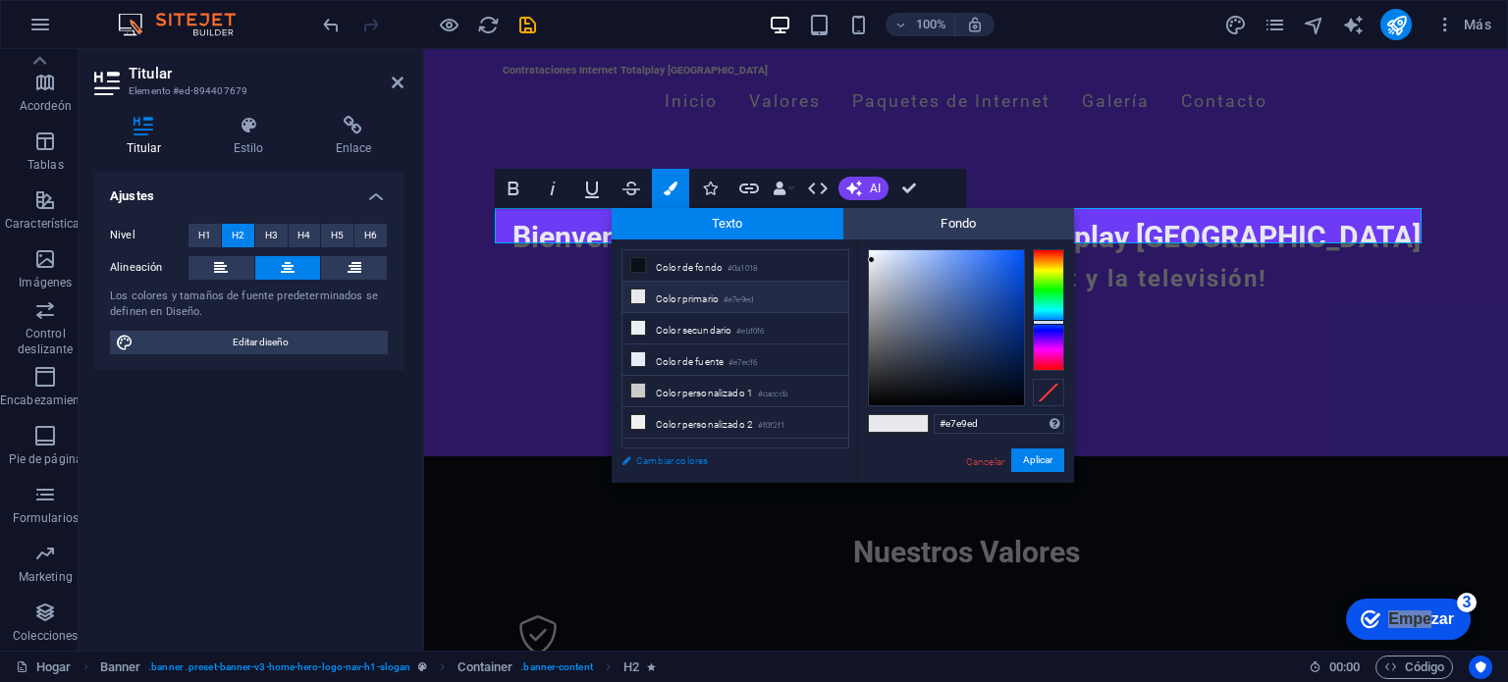
click at [713, 461] on link "Cambiar colores" at bounding box center [726, 461] width 228 height 25
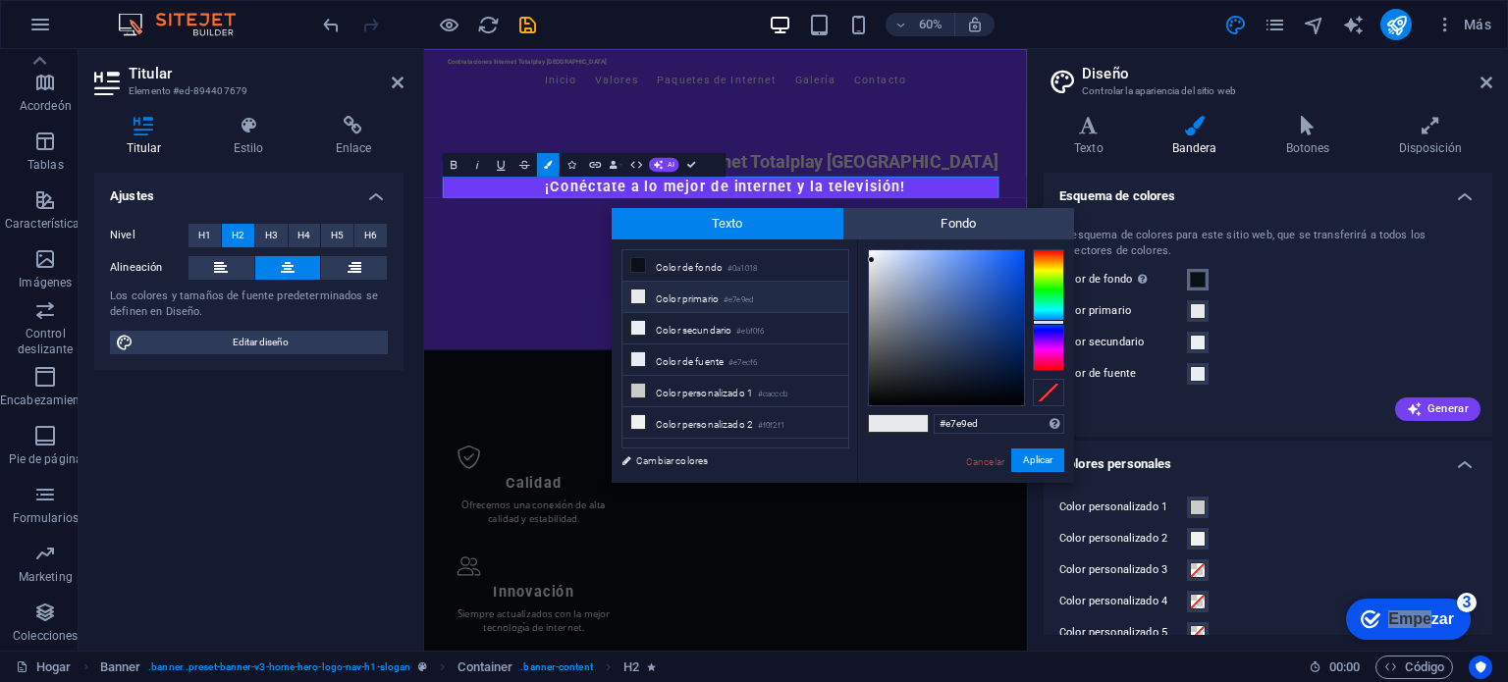
click at [1203, 280] on span at bounding box center [1198, 280] width 16 height 16
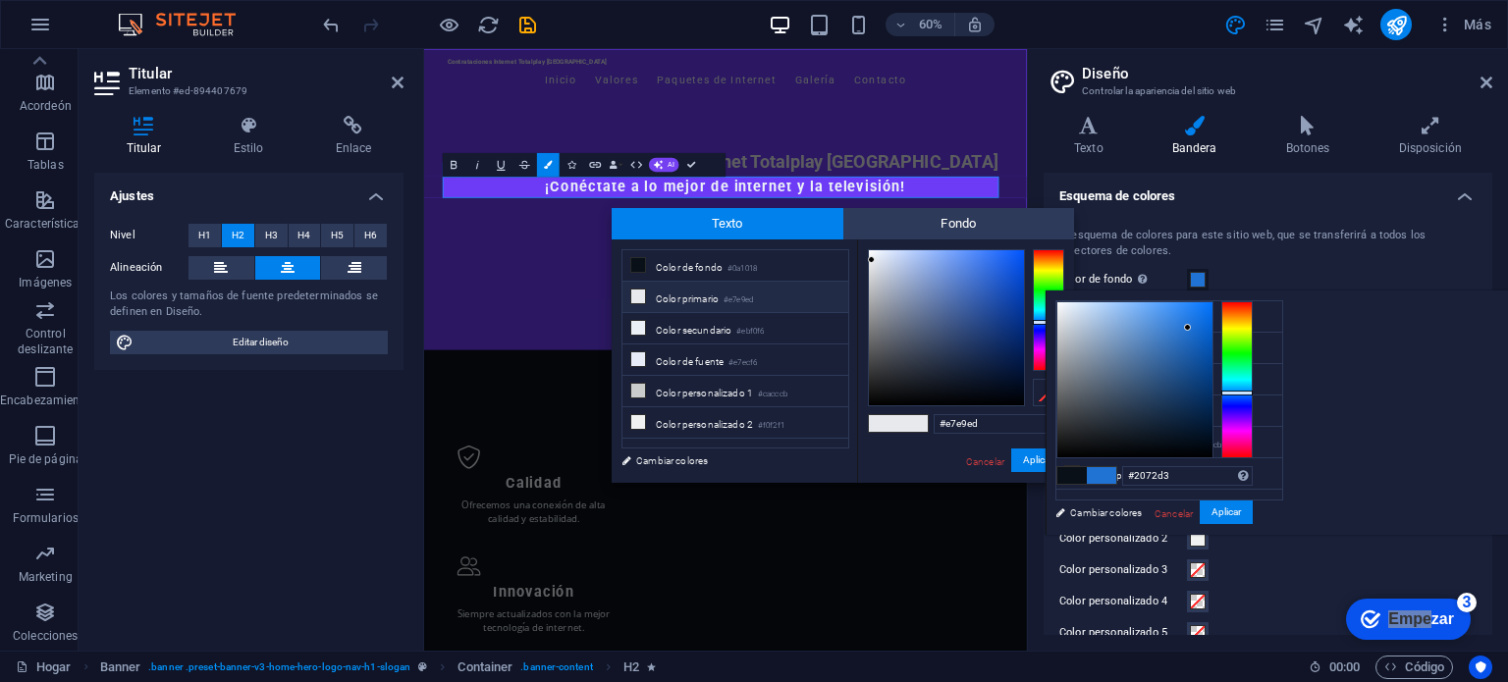
click at [1213, 327] on div at bounding box center [1134, 379] width 155 height 155
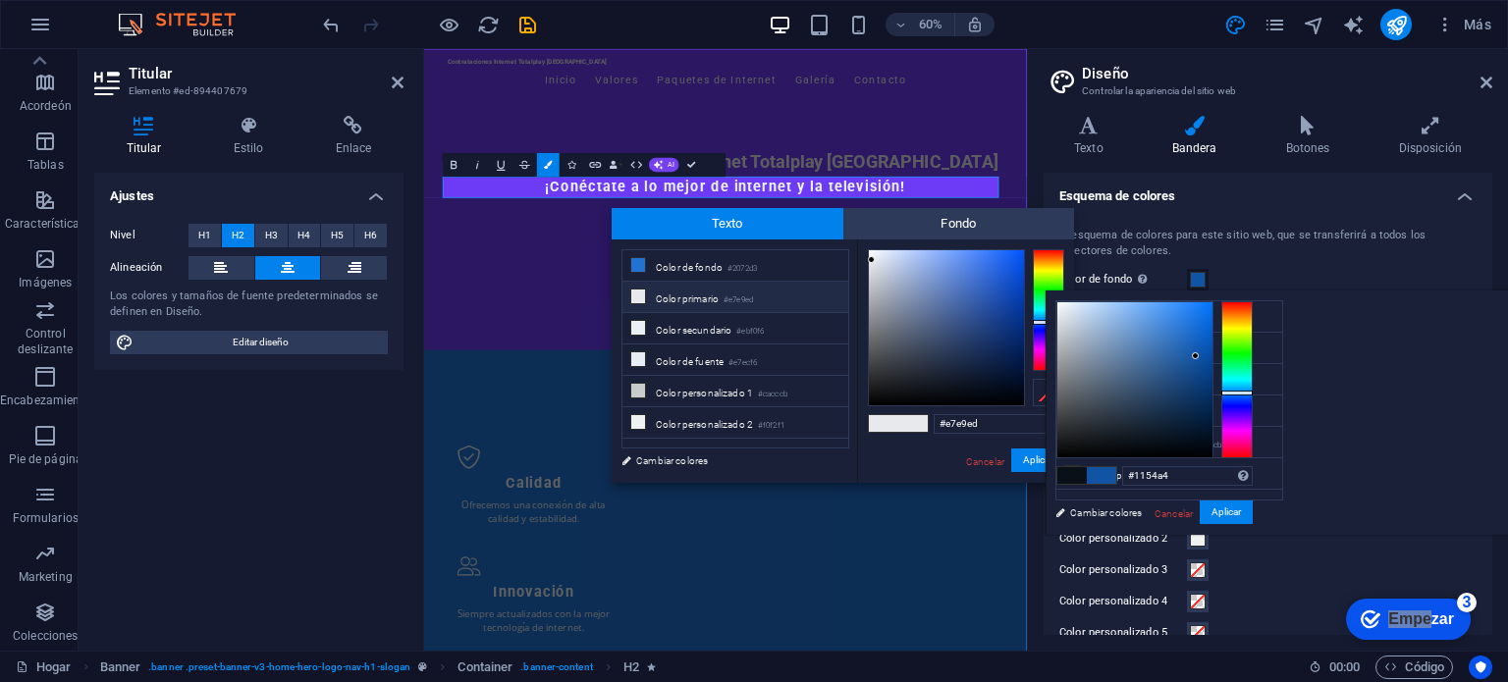
click at [1213, 355] on div at bounding box center [1134, 379] width 155 height 155
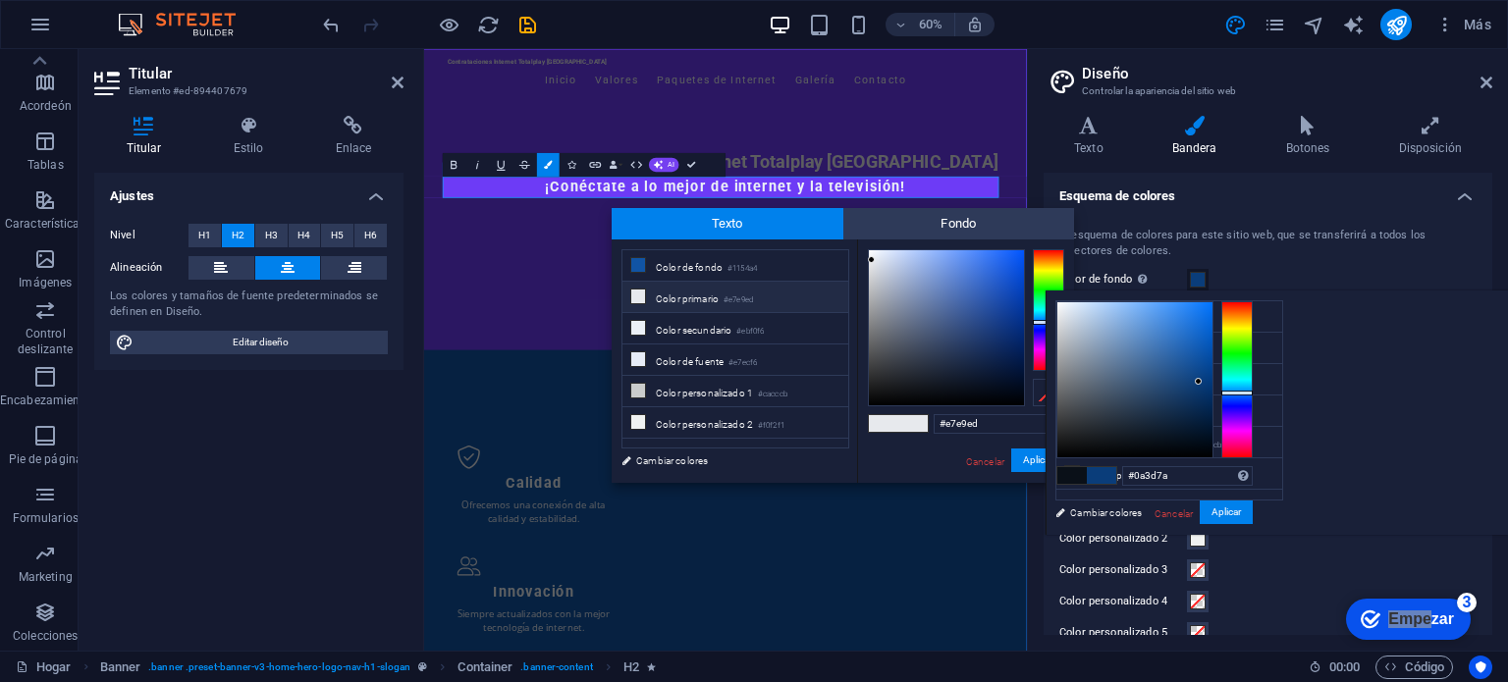
click at [1213, 381] on div at bounding box center [1134, 379] width 155 height 155
click at [1213, 333] on div at bounding box center [1134, 379] width 155 height 155
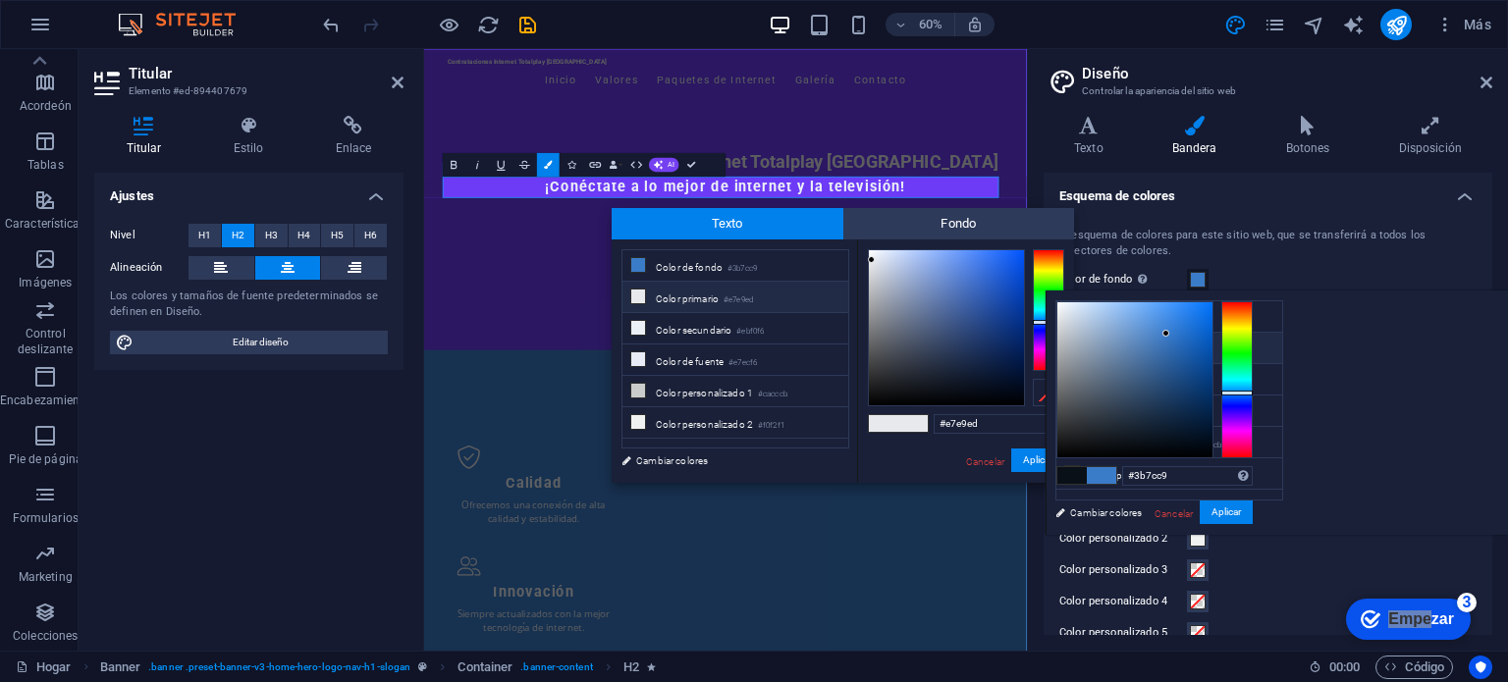
click at [1101, 345] on font "Color primario" at bounding box center [1121, 350] width 63 height 11
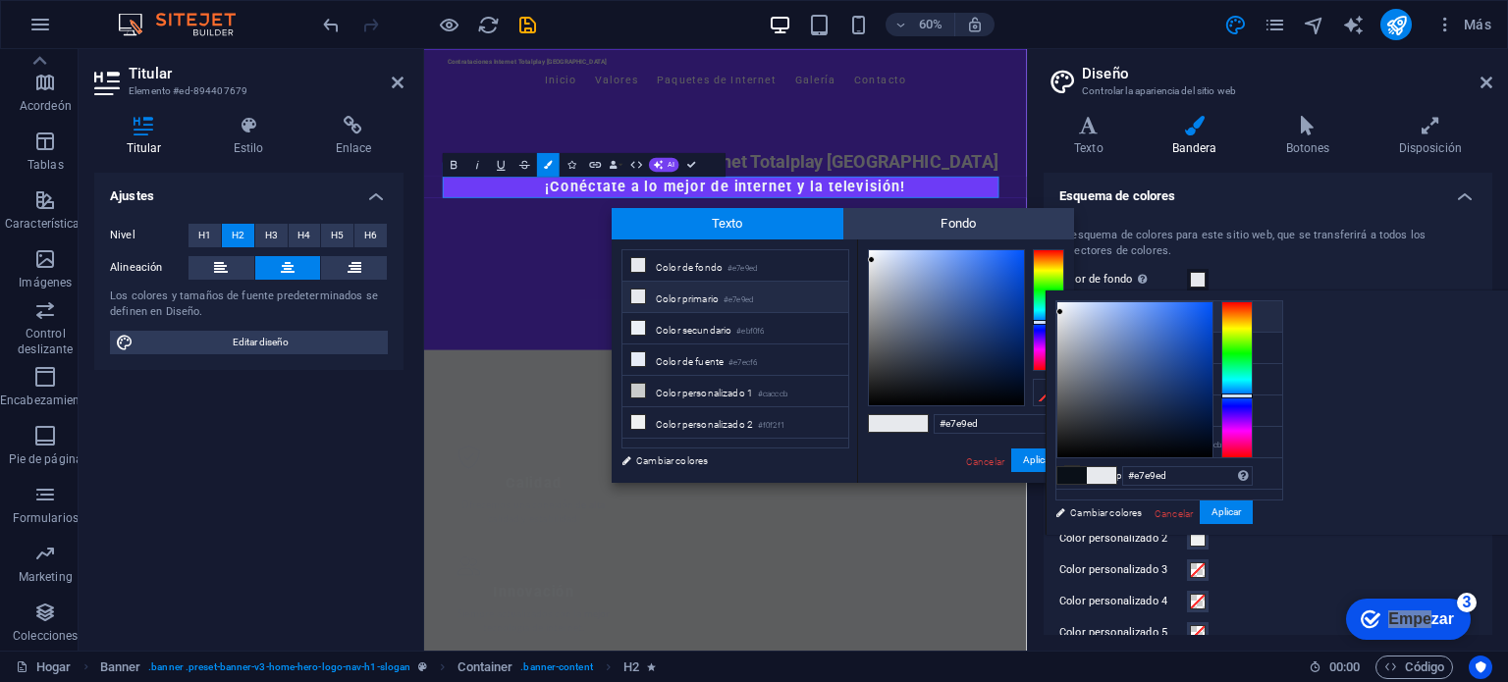
click at [1108, 313] on font "Color de fondo" at bounding box center [1123, 318] width 67 height 11
click at [1213, 329] on div at bounding box center [1134, 379] width 155 height 155
type input "#306ce3"
click at [1213, 317] on div at bounding box center [1134, 379] width 155 height 155
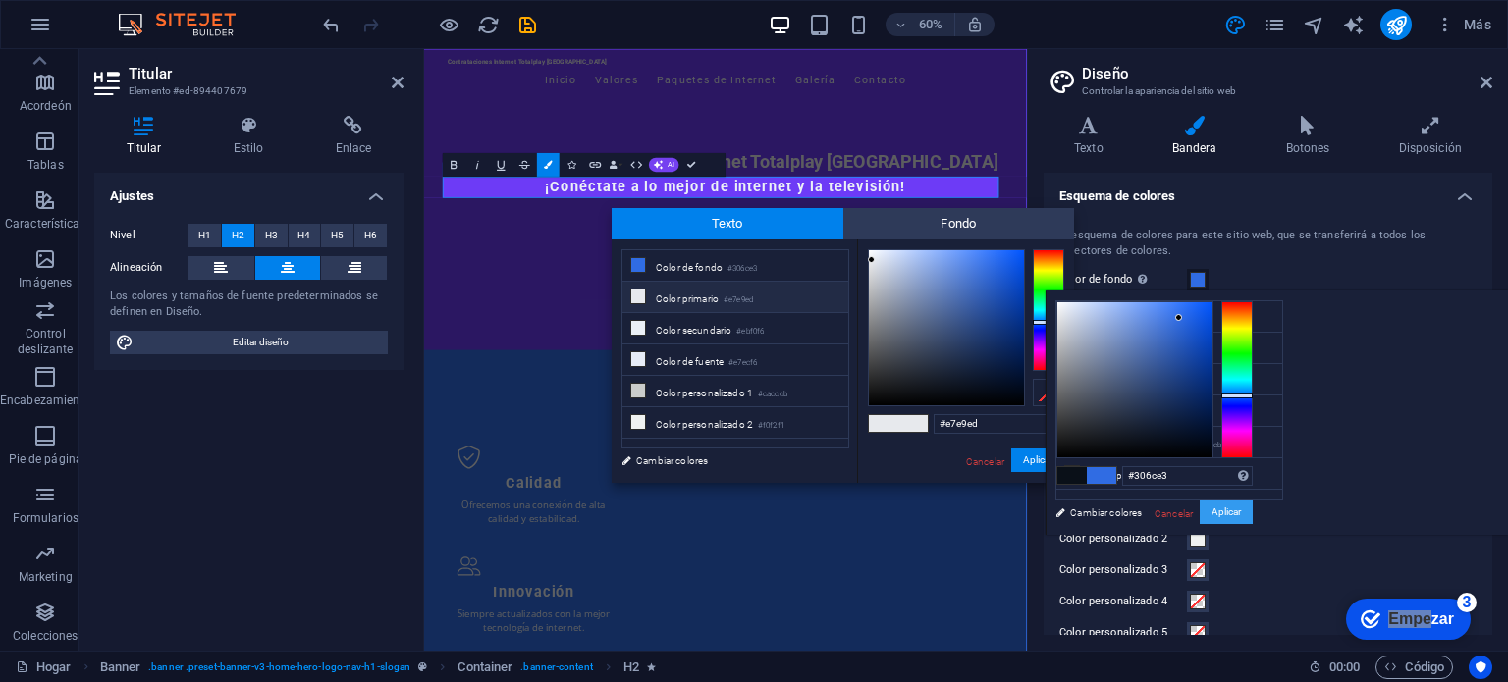
click at [1253, 502] on button "Aplicar" at bounding box center [1226, 513] width 53 height 25
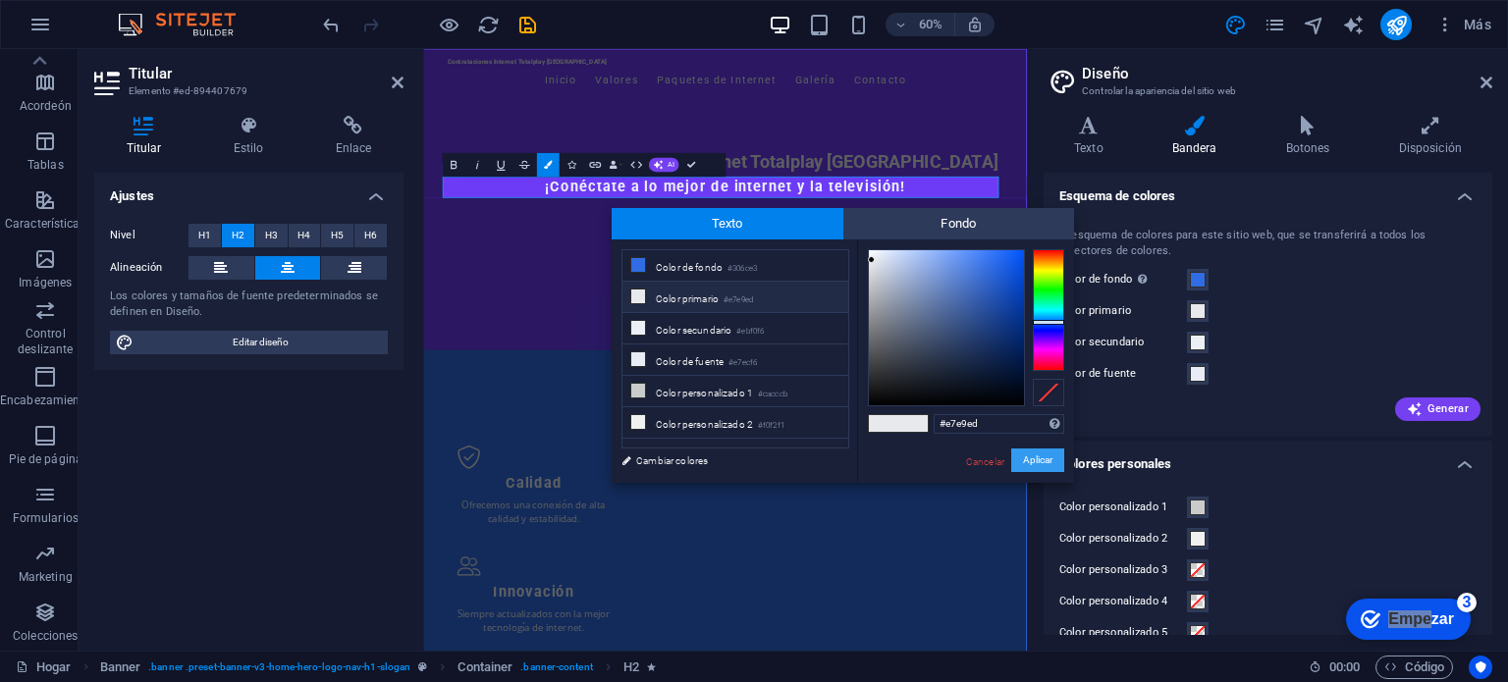
click at [1059, 468] on button "Aplicar" at bounding box center [1037, 461] width 53 height 25
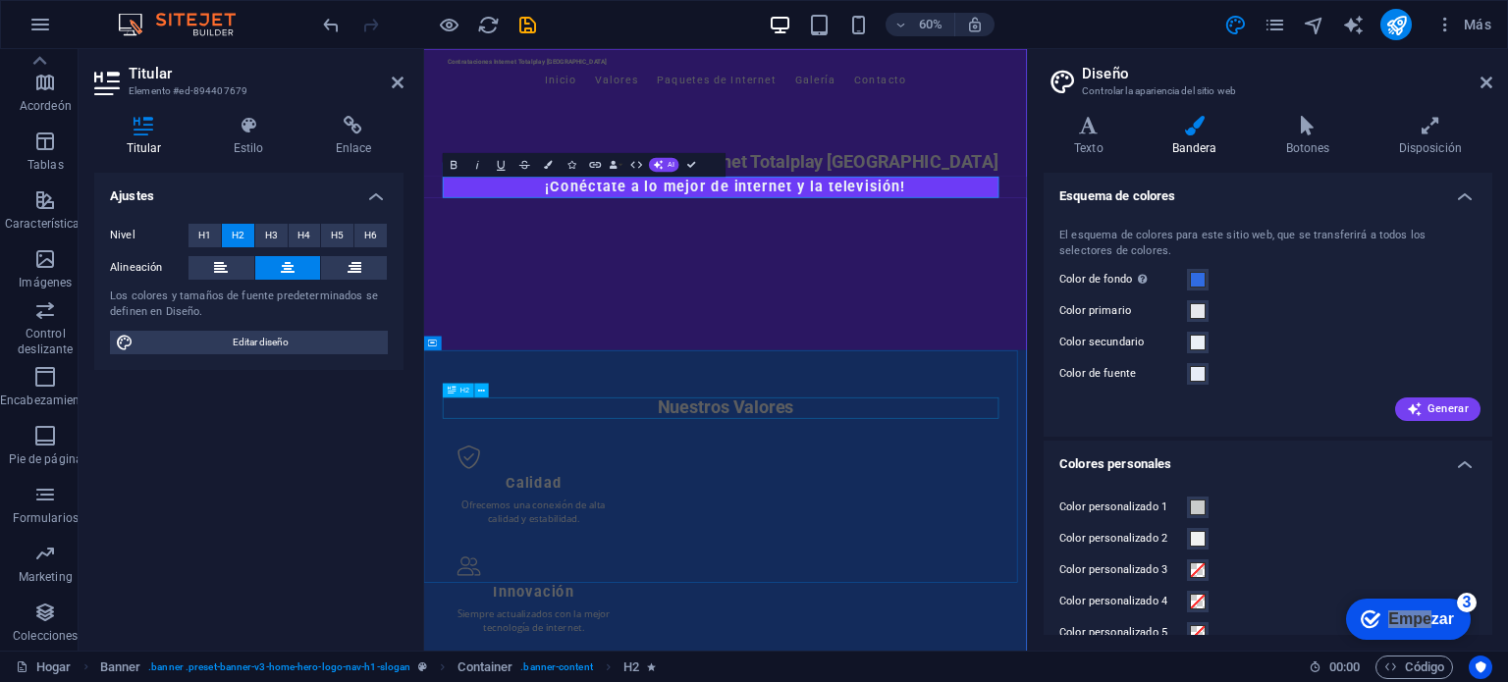
click at [1124, 645] on div "Nuestros Valores" at bounding box center [926, 646] width 927 height 35
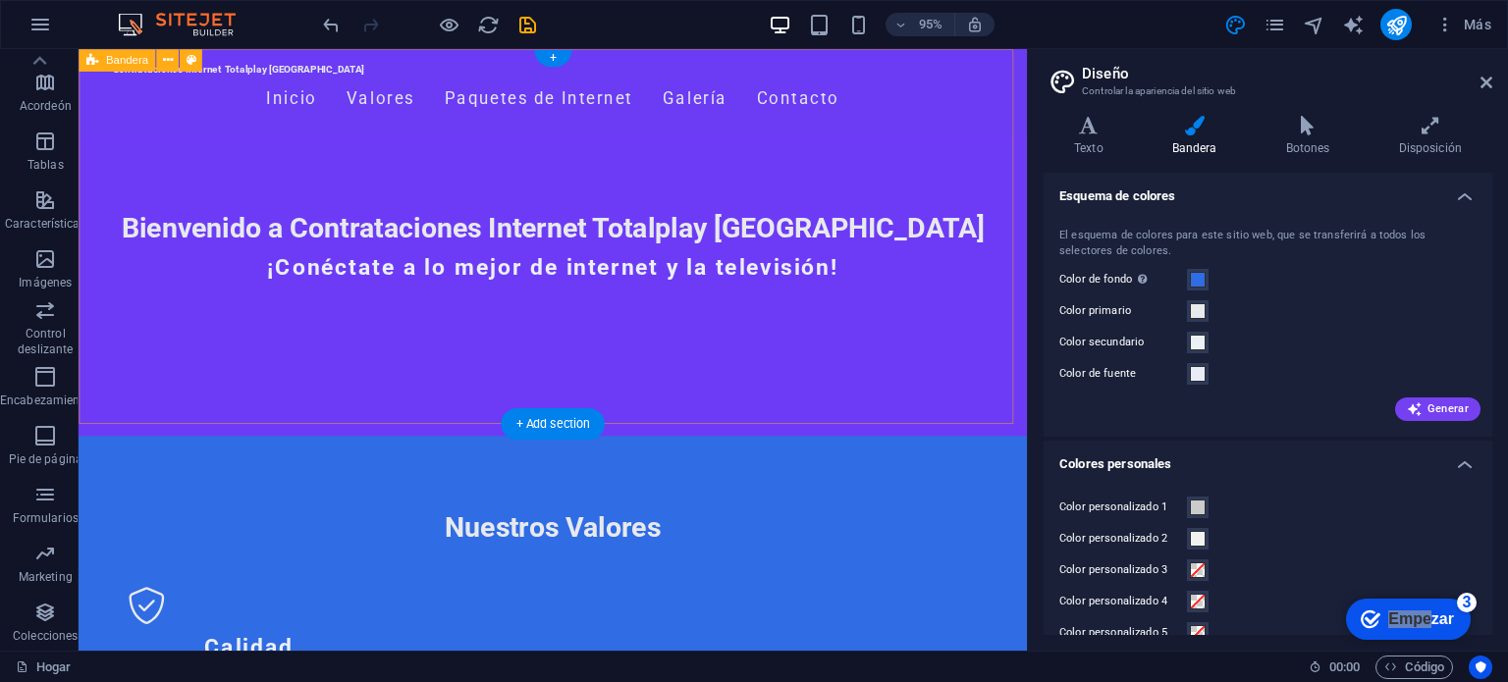
click at [914, 405] on div "Contrataciones Internet Totalplay [GEOGRAPHIC_DATA] Inicio Valores Paquetes de …" at bounding box center [578, 252] width 999 height 407
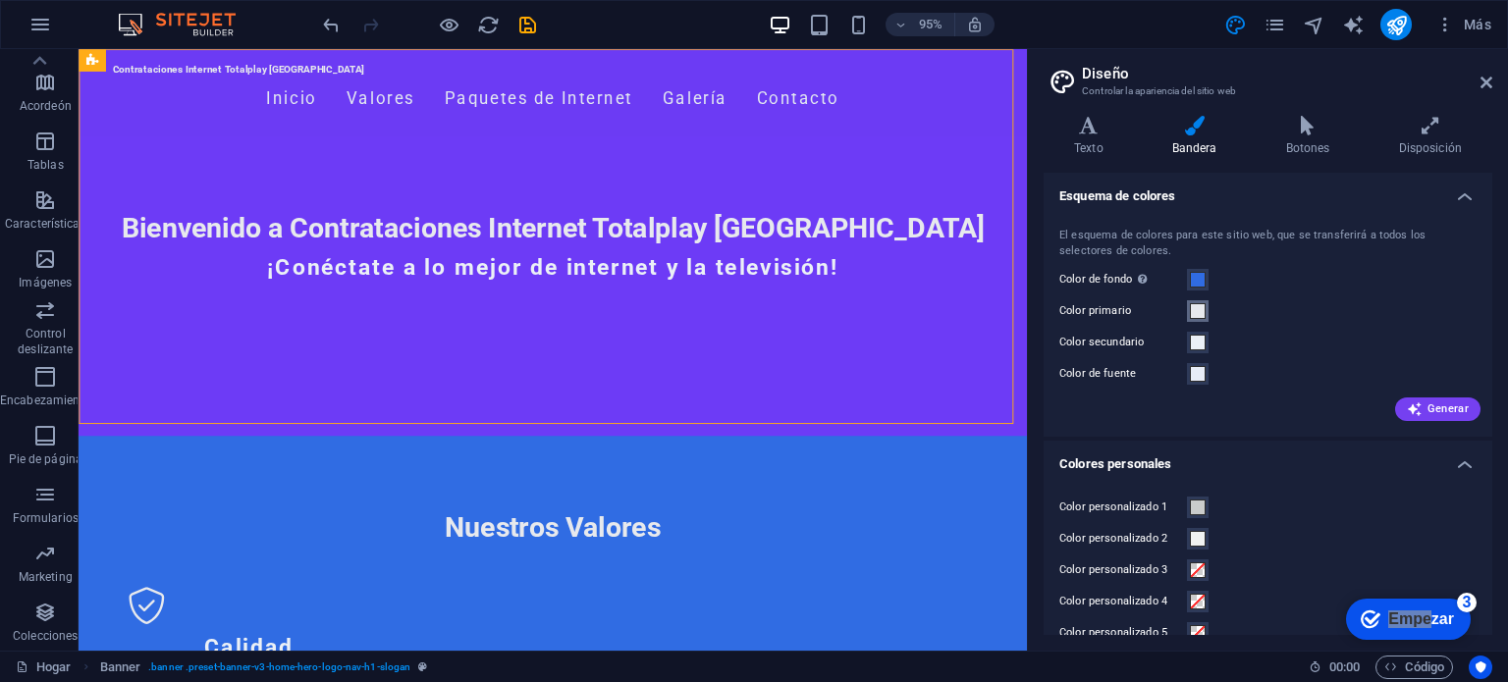
click at [1200, 308] on span at bounding box center [1198, 311] width 16 height 16
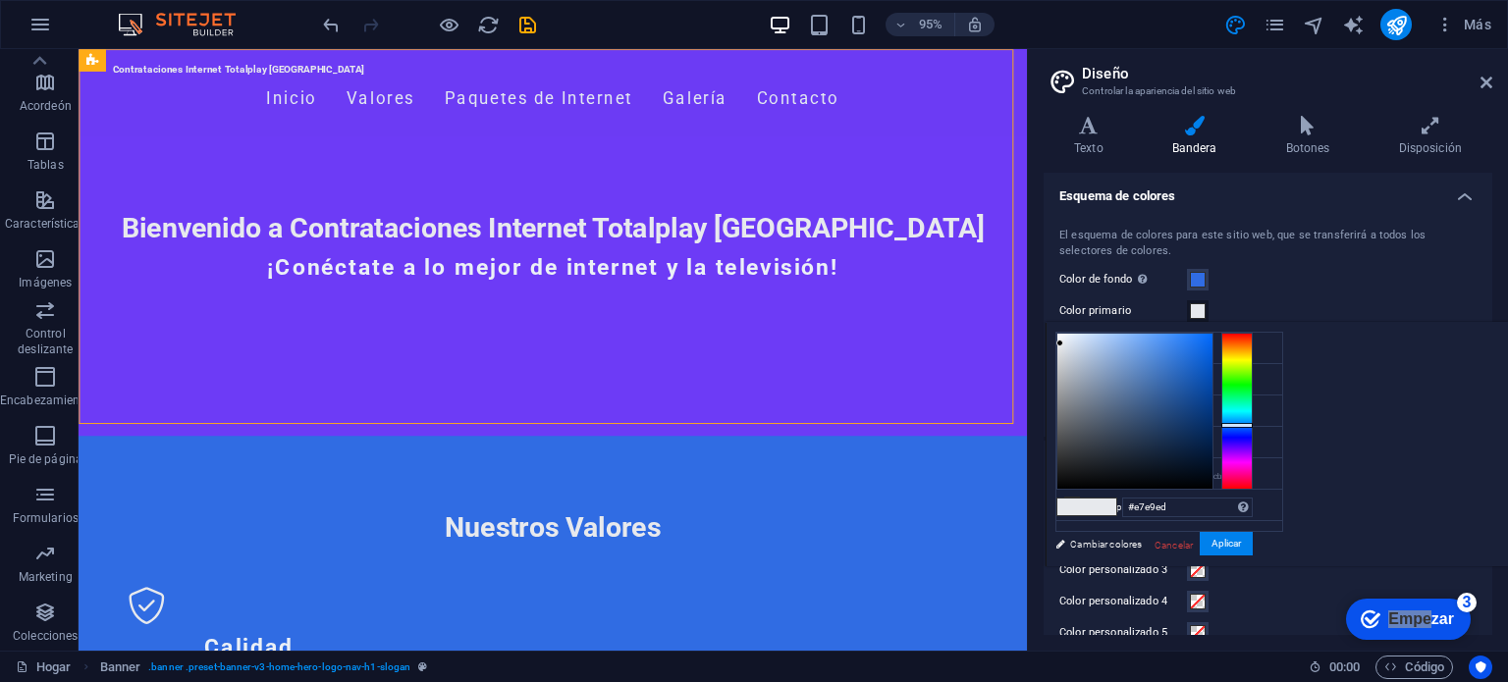
drag, startPoint x: 1196, startPoint y: 470, endPoint x: 1382, endPoint y: 447, distance: 188.0
click at [1382, 447] on div "menos Color de fondo #306ce3 Color primario #e7e9ed Color secundario #ebf0f6 Co…" at bounding box center [1277, 444] width 462 height 245
click at [1202, 478] on div at bounding box center [1134, 411] width 155 height 155
click at [1225, 544] on font "Aplicar" at bounding box center [1226, 543] width 29 height 11
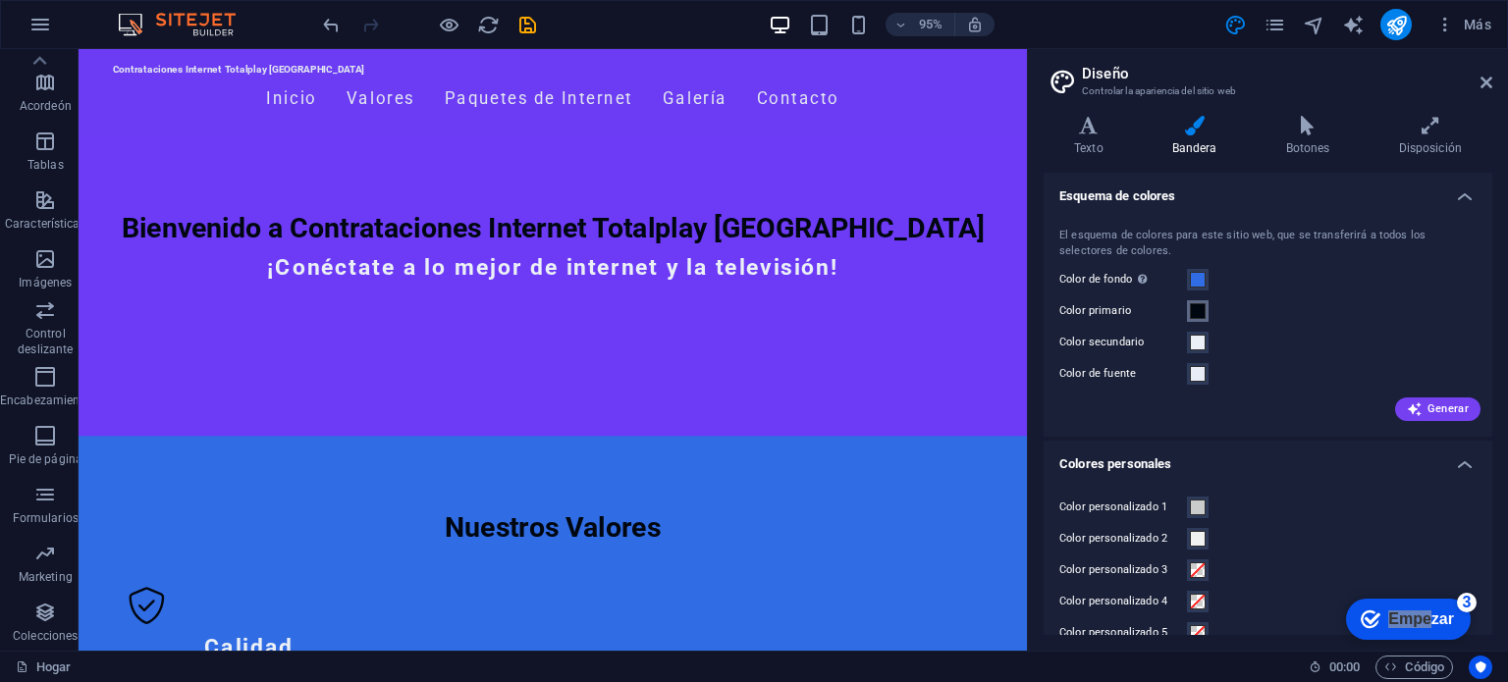
click at [1203, 309] on span at bounding box center [1198, 311] width 16 height 16
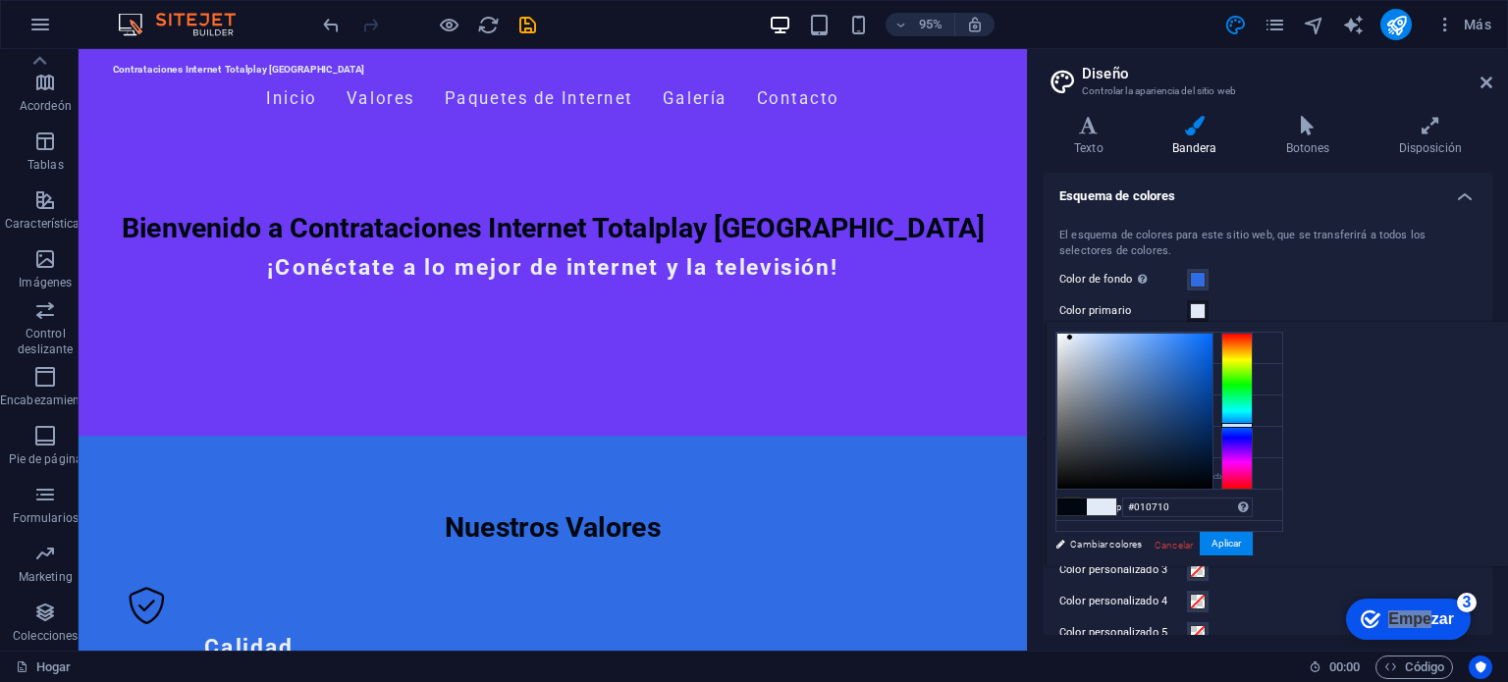
type input "#e1eaf6"
click at [1213, 337] on div at bounding box center [1134, 411] width 155 height 155
click at [1241, 542] on font "Aplicar" at bounding box center [1226, 543] width 29 height 11
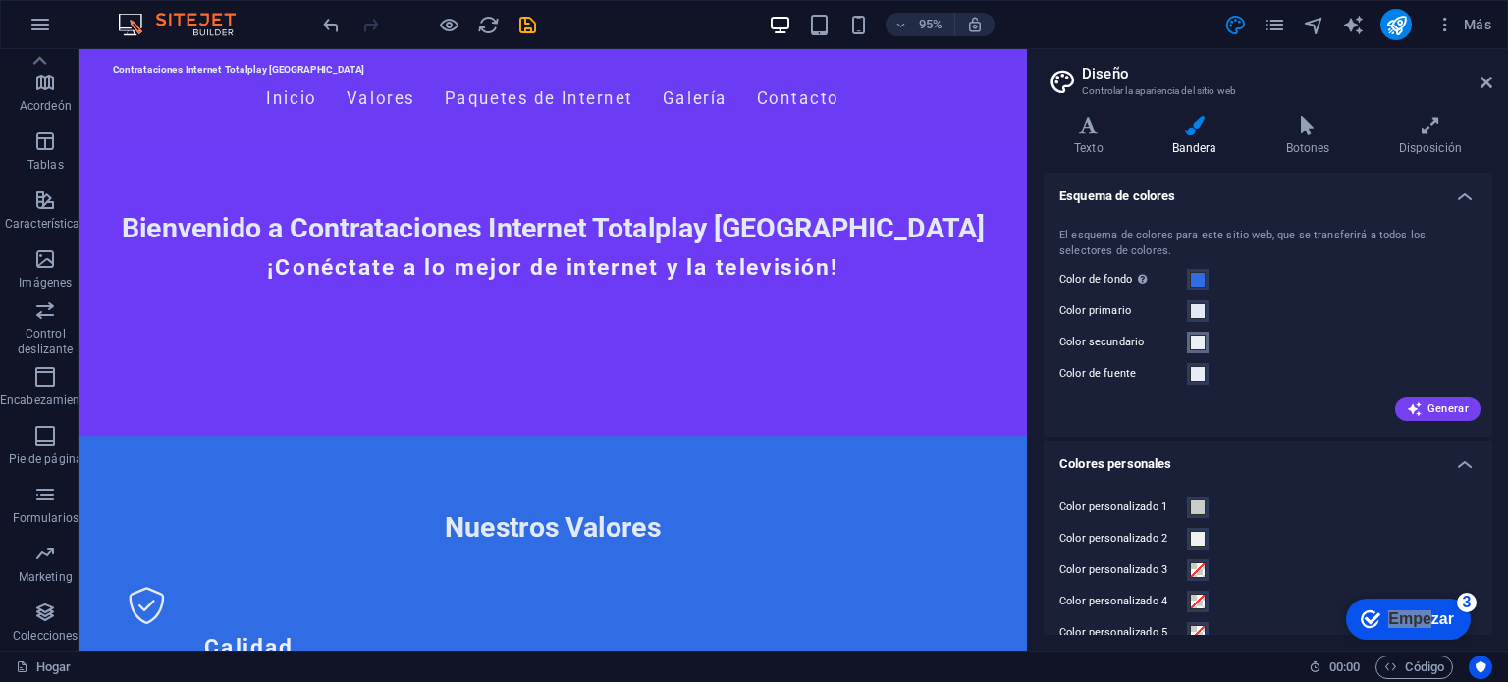
click at [1198, 338] on span at bounding box center [1198, 343] width 16 height 16
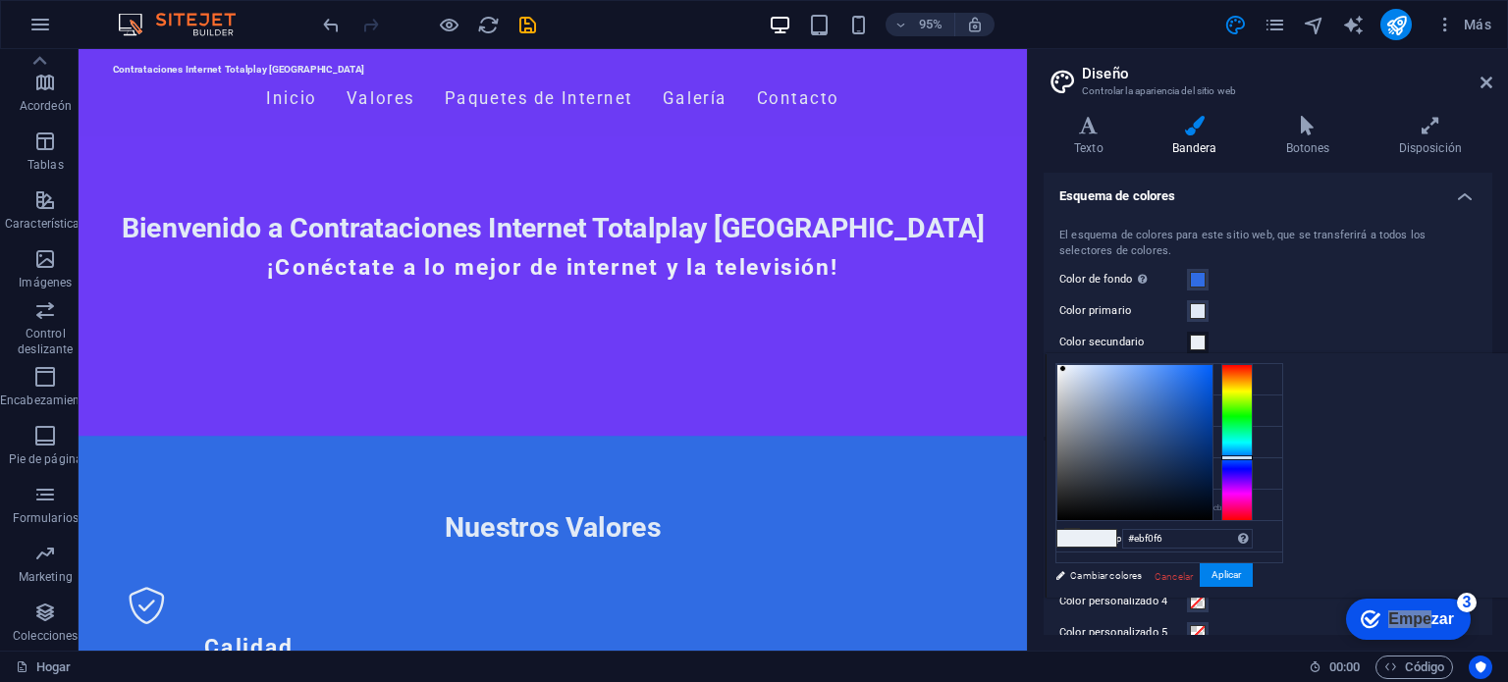
type input "#040d1b"
click at [1213, 502] on div at bounding box center [1134, 442] width 155 height 155
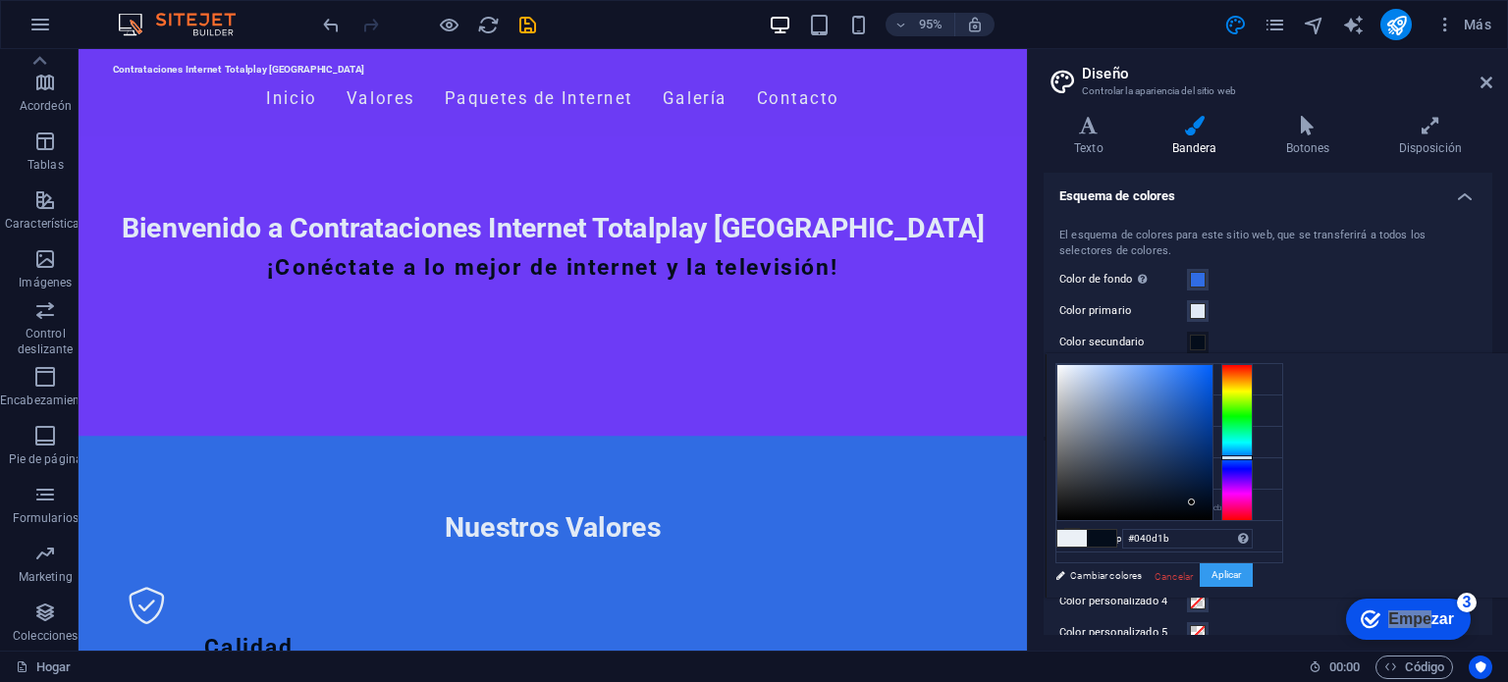
click at [1241, 577] on font "Aplicar" at bounding box center [1226, 574] width 29 height 11
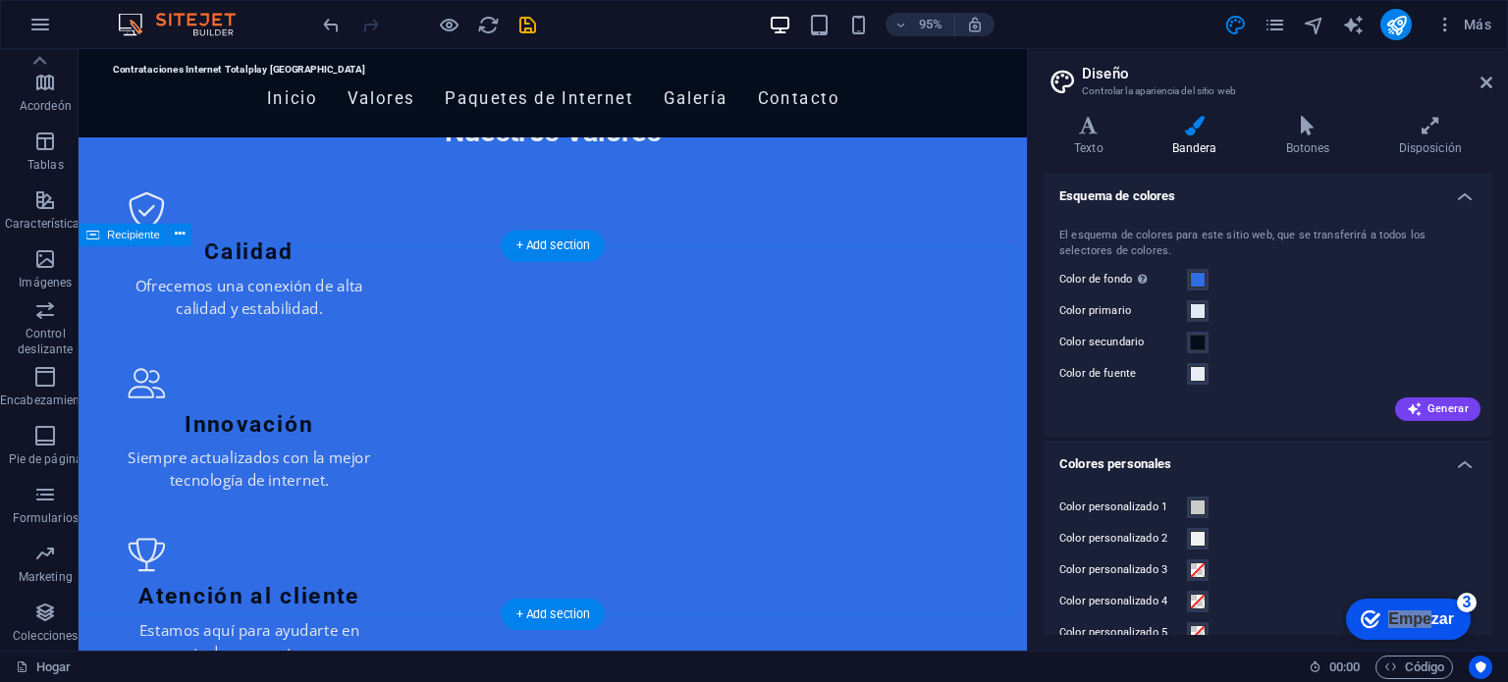
scroll to position [177, 0]
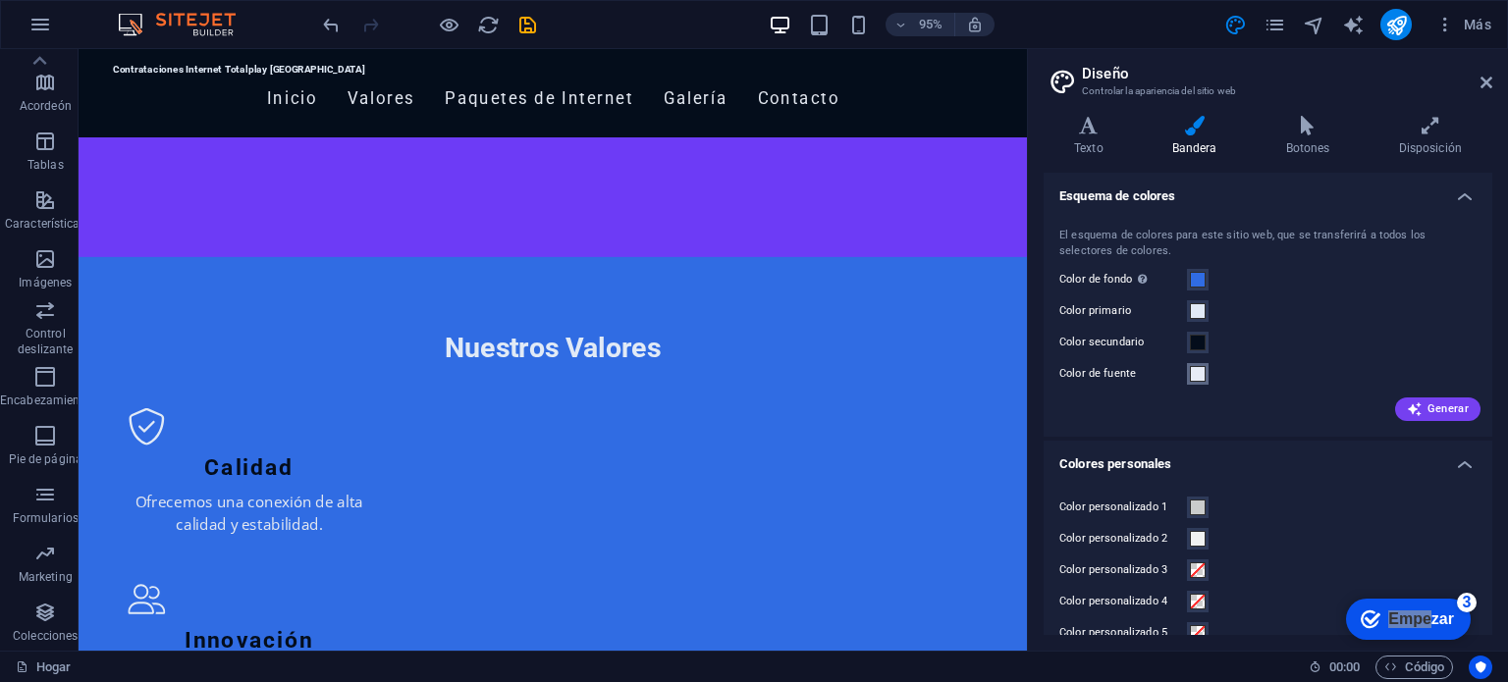
click at [1195, 378] on span at bounding box center [1198, 374] width 16 height 16
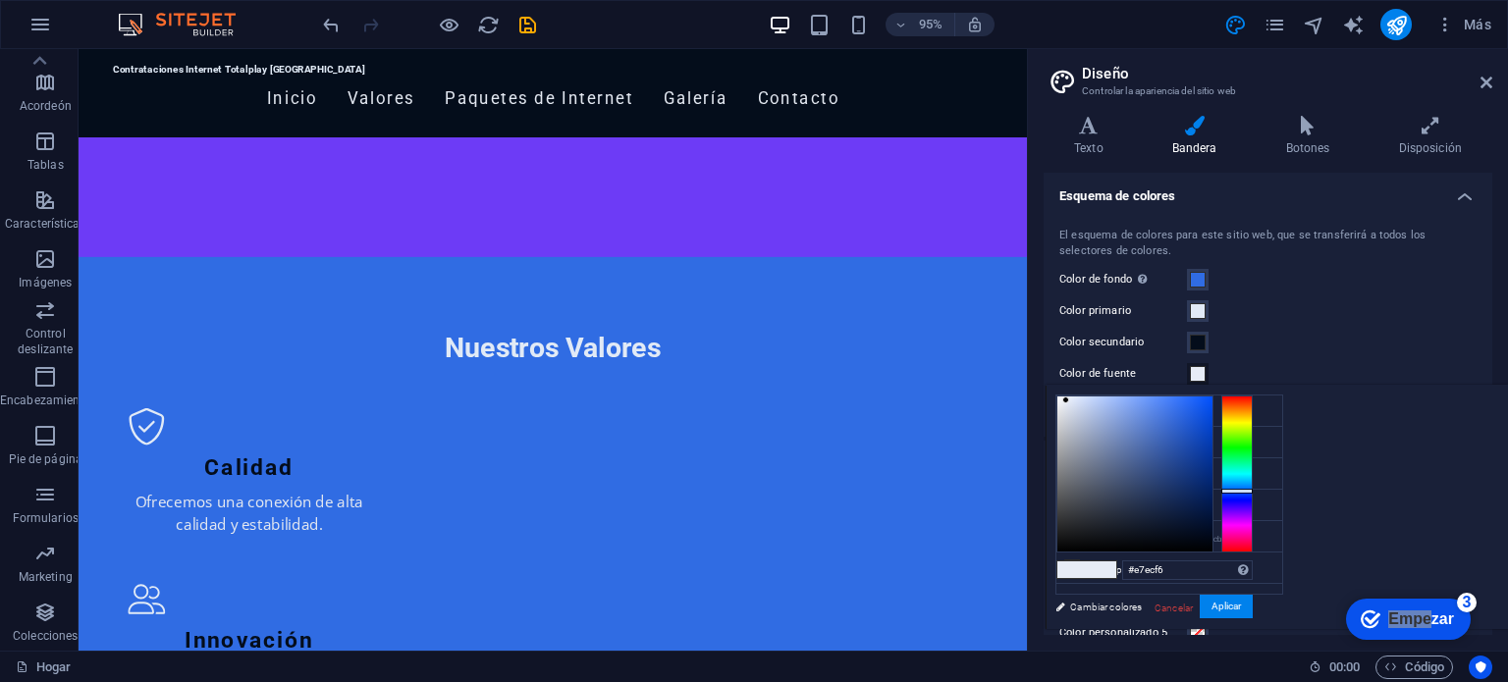
type input "#020918"
click at [1213, 535] on div at bounding box center [1134, 474] width 155 height 155
click at [1253, 601] on button "Aplicar" at bounding box center [1226, 607] width 53 height 25
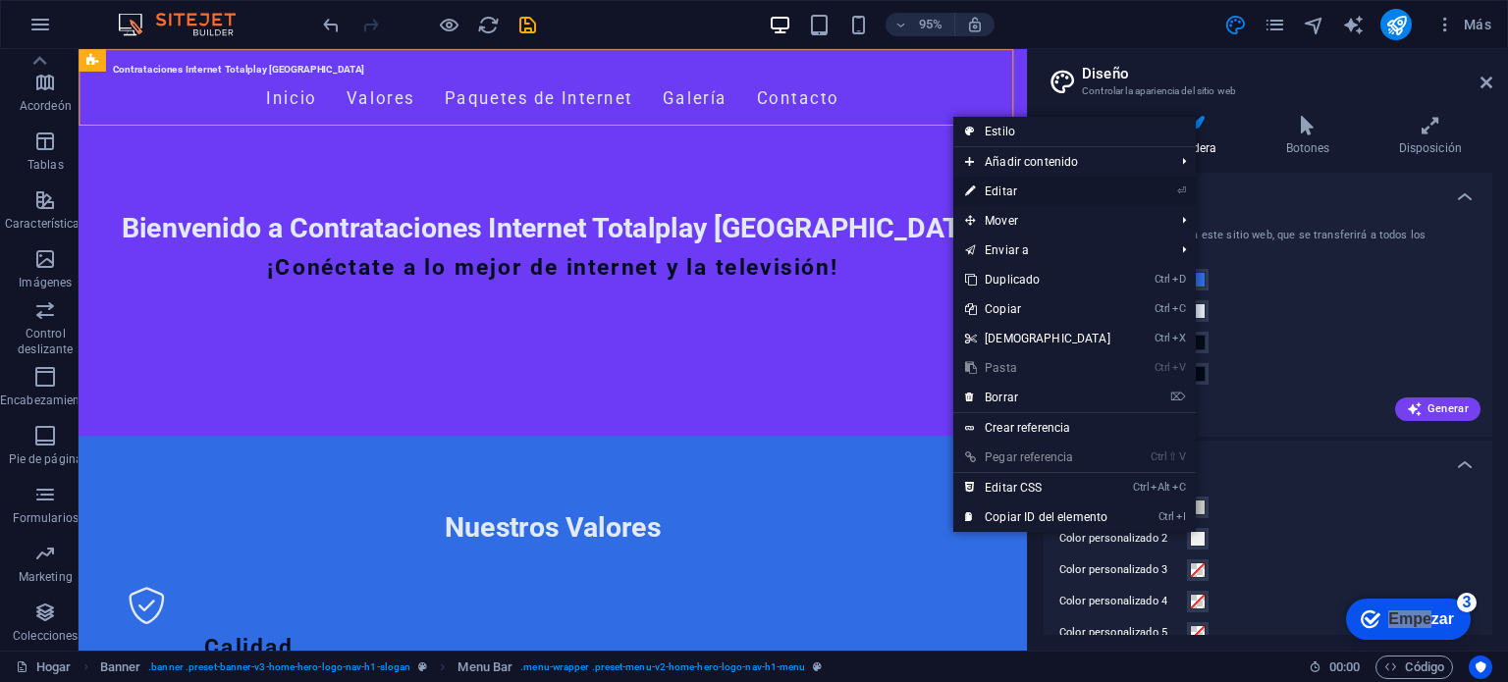
click at [1008, 188] on font "Editar" at bounding box center [1001, 192] width 32 height 14
select select "rem"
select select "preset-menu-v2-home-hero-logo-nav-h1-menu"
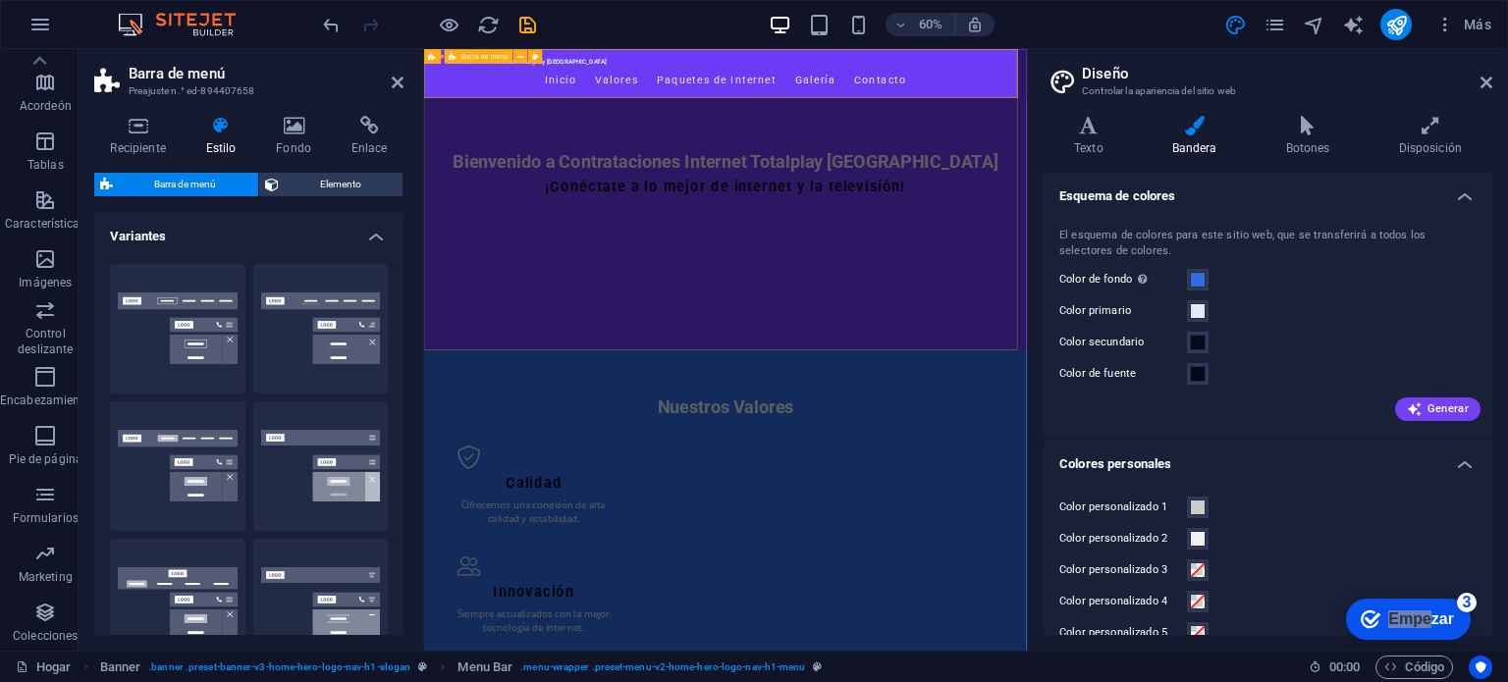
click at [823, 115] on div "Contrataciones Internet Totalplay [GEOGRAPHIC_DATA] Inicio Valores Paquetes de …" at bounding box center [926, 95] width 1004 height 92
click at [406, 81] on aside "Barra de menú Preajuste n.° ed-894407658 Recipiente Estilo Fondo Enlace Tamaño …" at bounding box center [252, 350] width 346 height 602
click at [405, 78] on aside "Barra de menú Preajuste n.° ed-894407658 Recipiente Estilo Fondo Enlace Tamaño …" at bounding box center [252, 350] width 346 height 602
click at [394, 82] on icon at bounding box center [398, 83] width 12 height 16
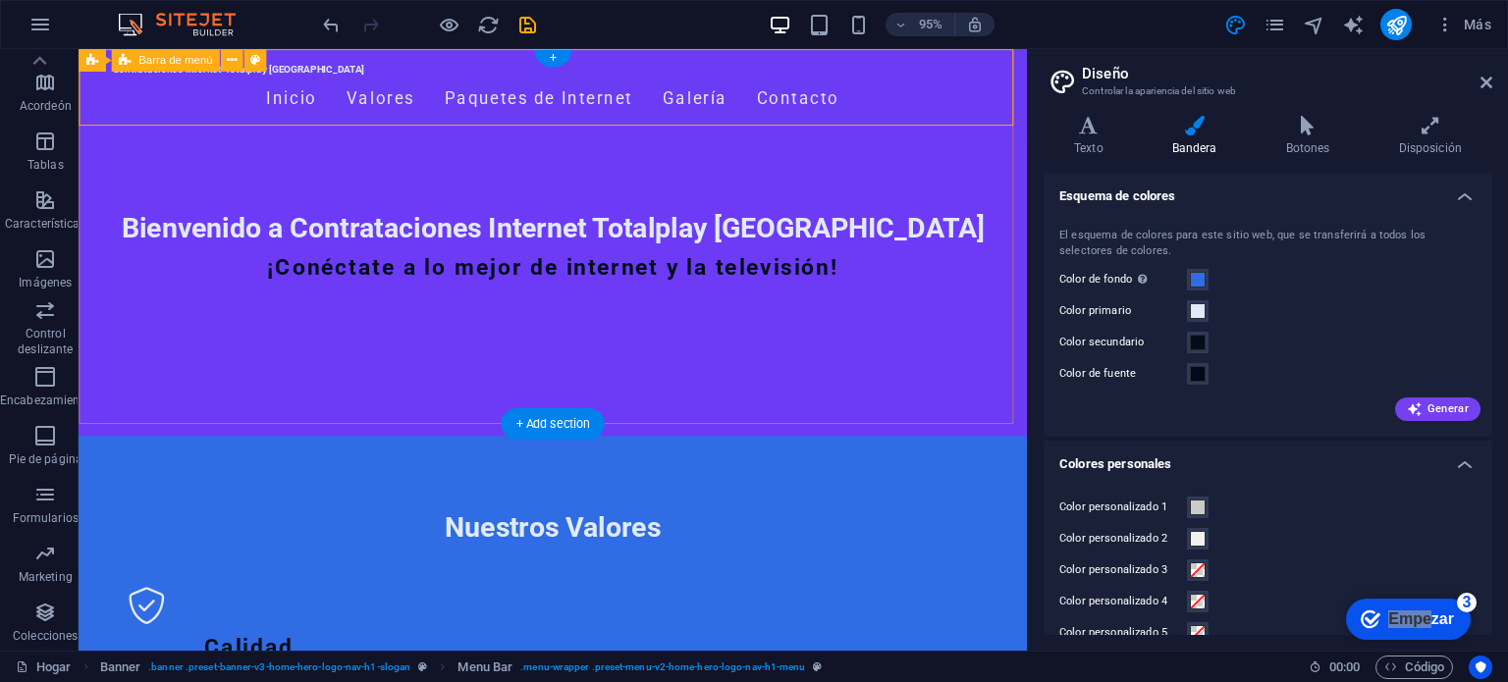
click at [687, 127] on div "Contrataciones Internet Totalplay [GEOGRAPHIC_DATA] Inicio Valores Paquetes de …" at bounding box center [578, 95] width 999 height 92
select select "rem"
select select "preset-menu-v2-home-hero-logo-nav-h1-menu"
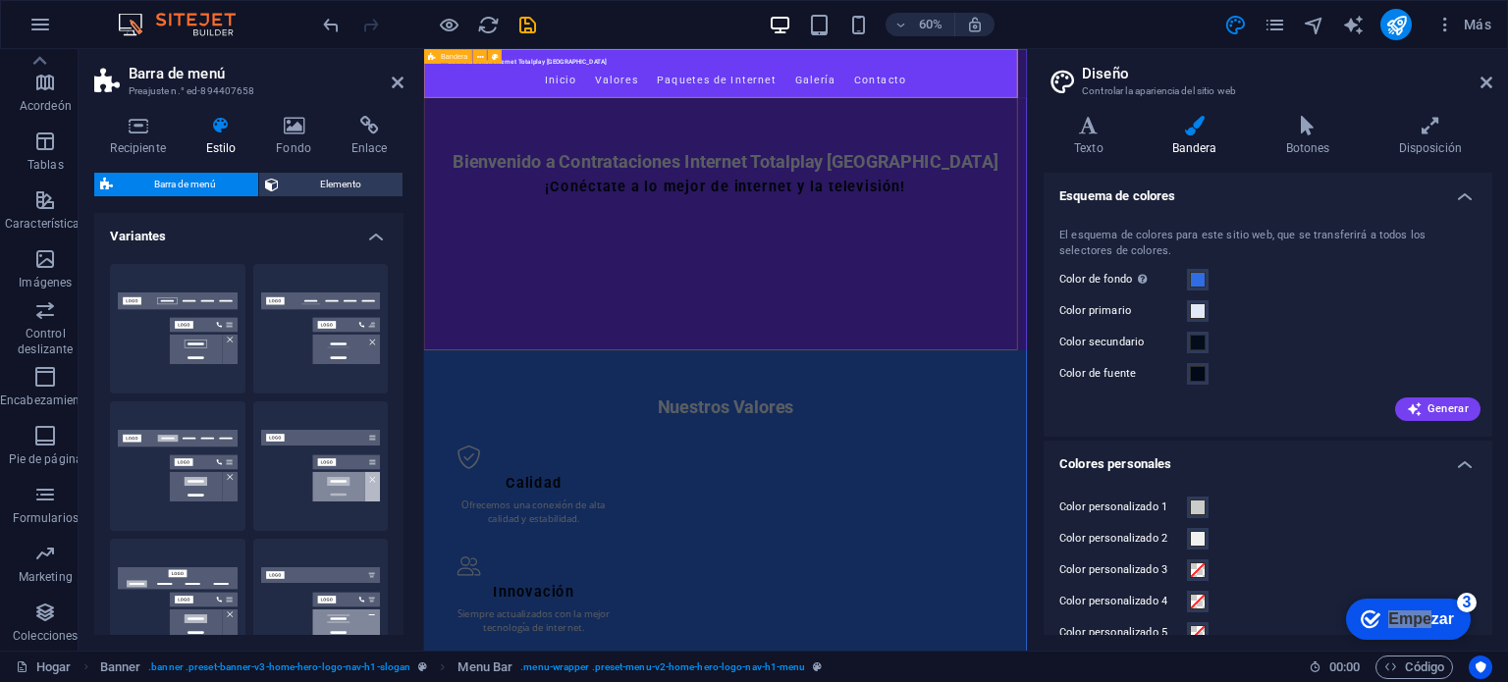
click at [1275, 519] on div "Contrataciones Internet Totalplay [GEOGRAPHIC_DATA] Inicio Valores Paquetes de …" at bounding box center [926, 300] width 1004 height 502
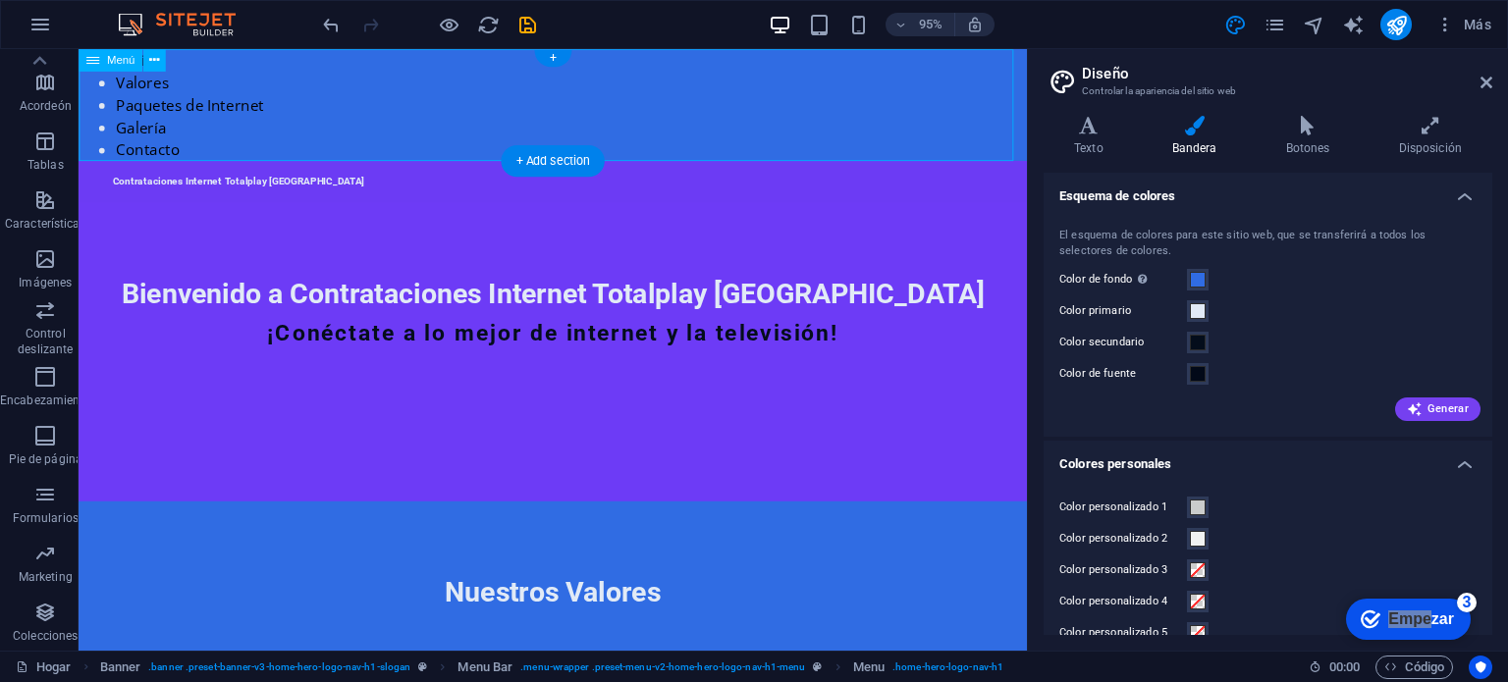
click at [975, 118] on nav "Inicio Valores Paquetes de Internet Galería Contacto" at bounding box center [578, 108] width 999 height 118
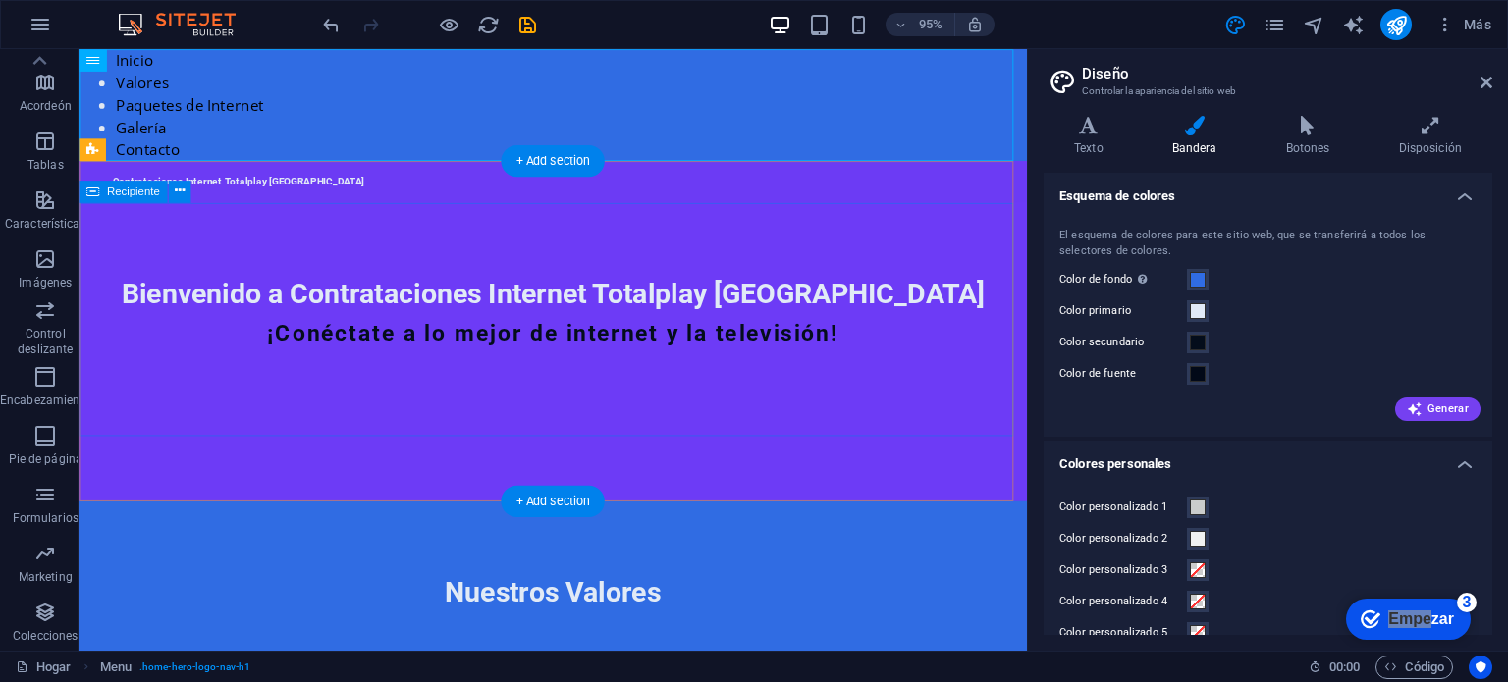
click at [953, 252] on div "Bienvenido a Contrataciones Internet Totalplay Mérida ¡Conéctate a lo mejor de …" at bounding box center [578, 334] width 999 height 246
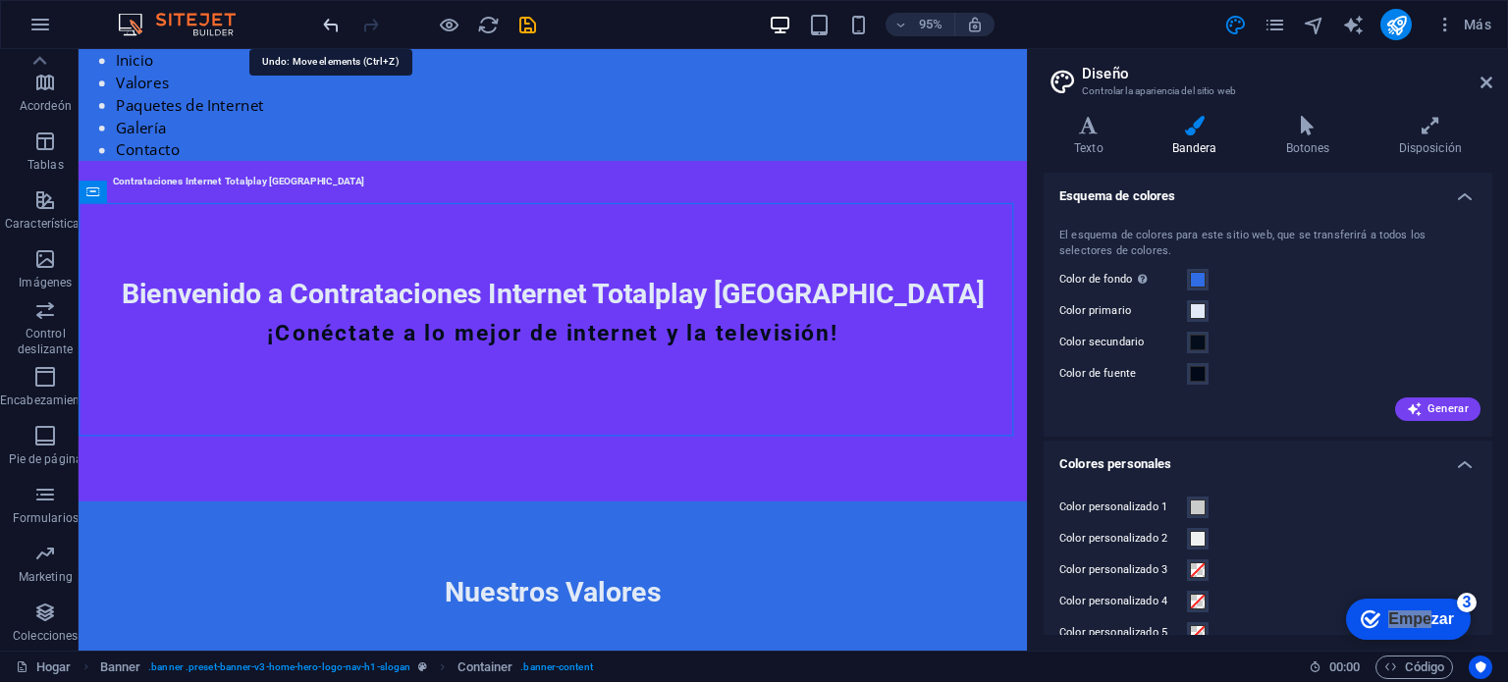
click at [322, 26] on icon "deshacer" at bounding box center [331, 25] width 23 height 23
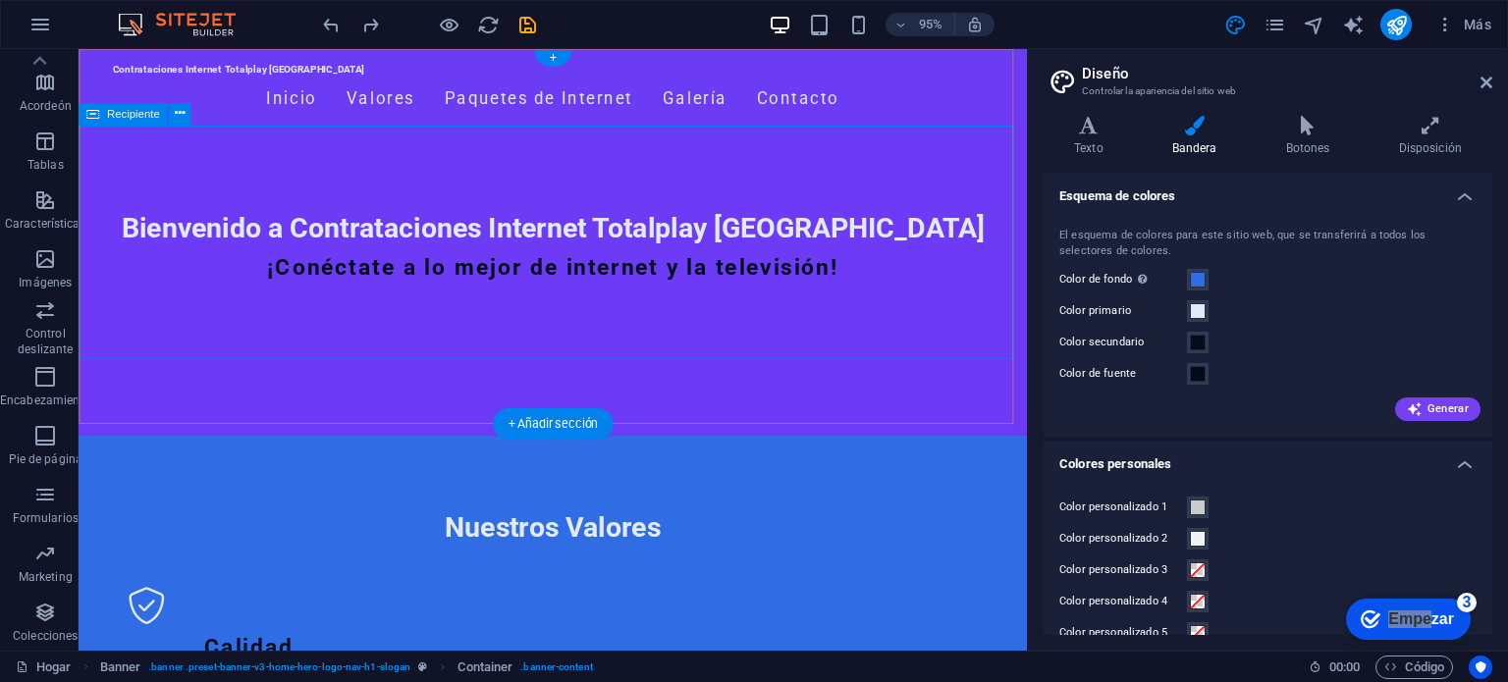
click at [620, 195] on div "Bienvenido a Contrataciones Internet Totalplay Mérida ¡Conéctate a lo mejor de …" at bounding box center [578, 264] width 999 height 246
click at [741, 427] on div "Contrataciones Internet Totalplay [GEOGRAPHIC_DATA] Inicio Valores Paquetes de …" at bounding box center [578, 252] width 999 height 407
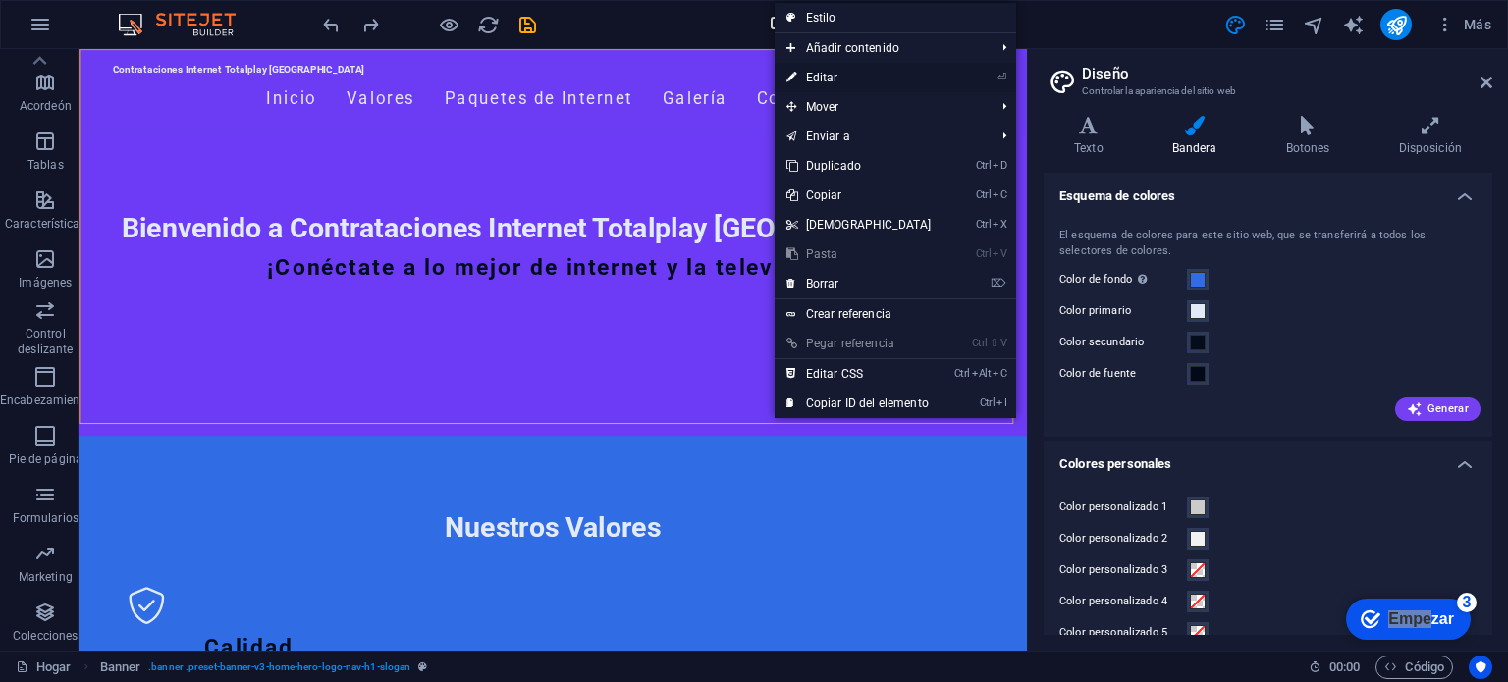
click at [840, 80] on link "⏎ Editar" at bounding box center [859, 77] width 169 height 29
select select "preset-banner-v3-home-hero-logo-nav-h1-slogan"
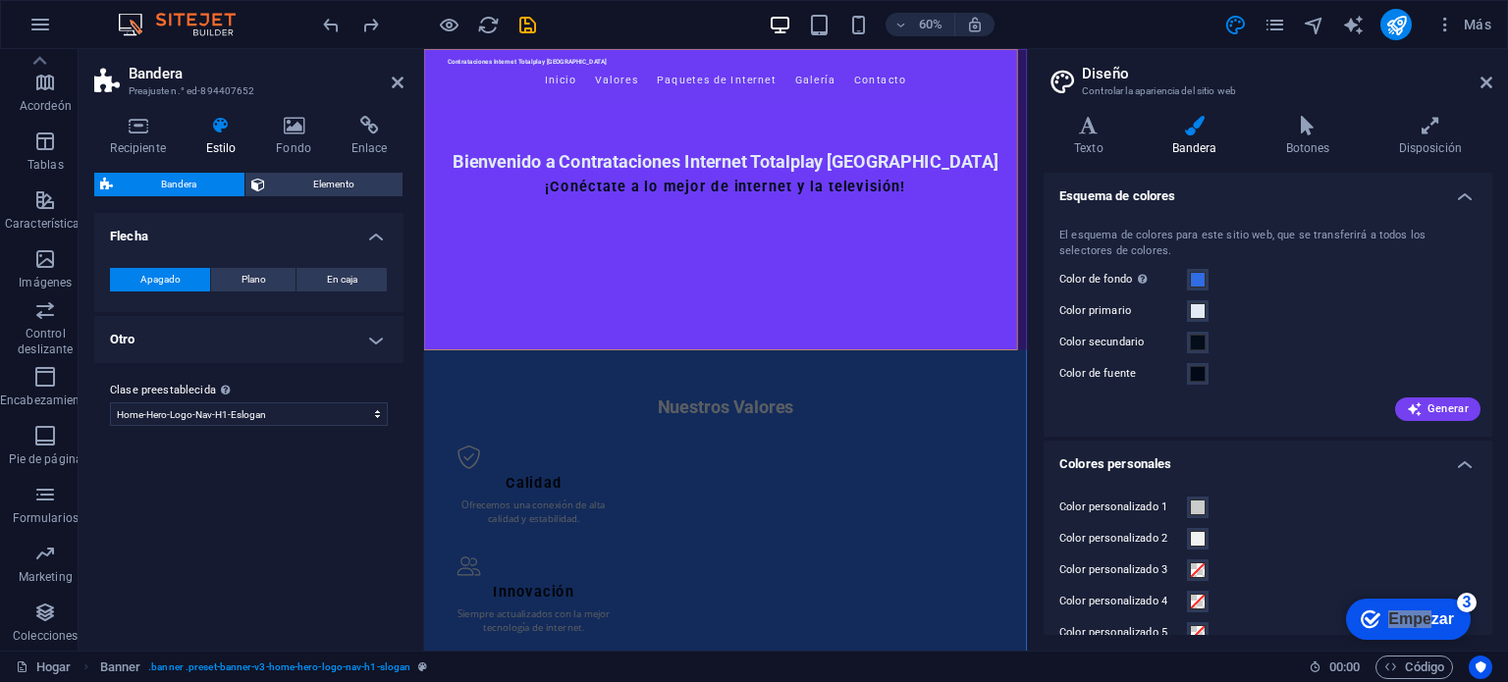
click at [217, 125] on icon at bounding box center [220, 126] width 63 height 20
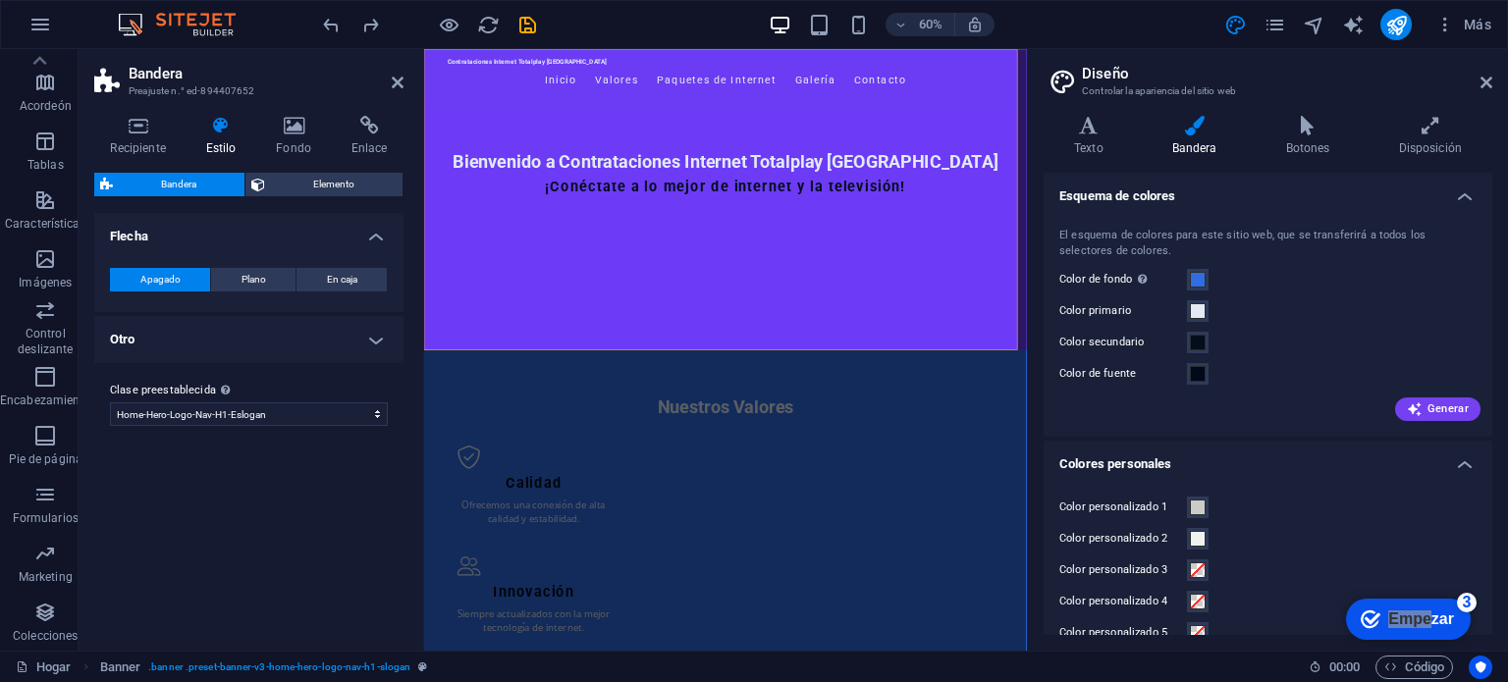
click at [217, 125] on icon at bounding box center [220, 126] width 63 height 20
click at [1485, 87] on icon at bounding box center [1487, 83] width 12 height 16
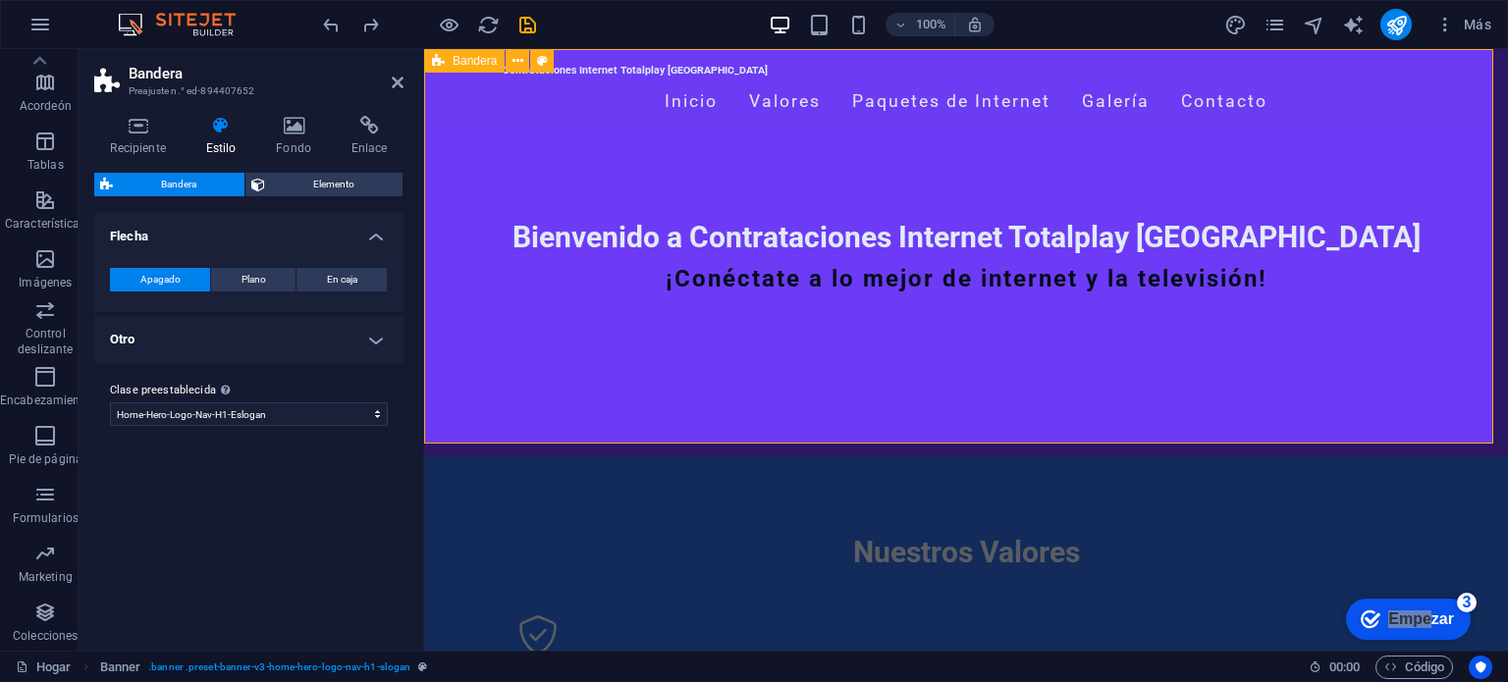
click at [1054, 403] on div "Contrataciones Internet Totalplay [GEOGRAPHIC_DATA] Inicio Valores Paquetes de …" at bounding box center [966, 252] width 1084 height 407
click at [967, 388] on div "Contrataciones Internet Totalplay [GEOGRAPHIC_DATA] Inicio Valores Paquetes de …" at bounding box center [966, 252] width 1084 height 407
click at [397, 87] on icon at bounding box center [398, 83] width 12 height 16
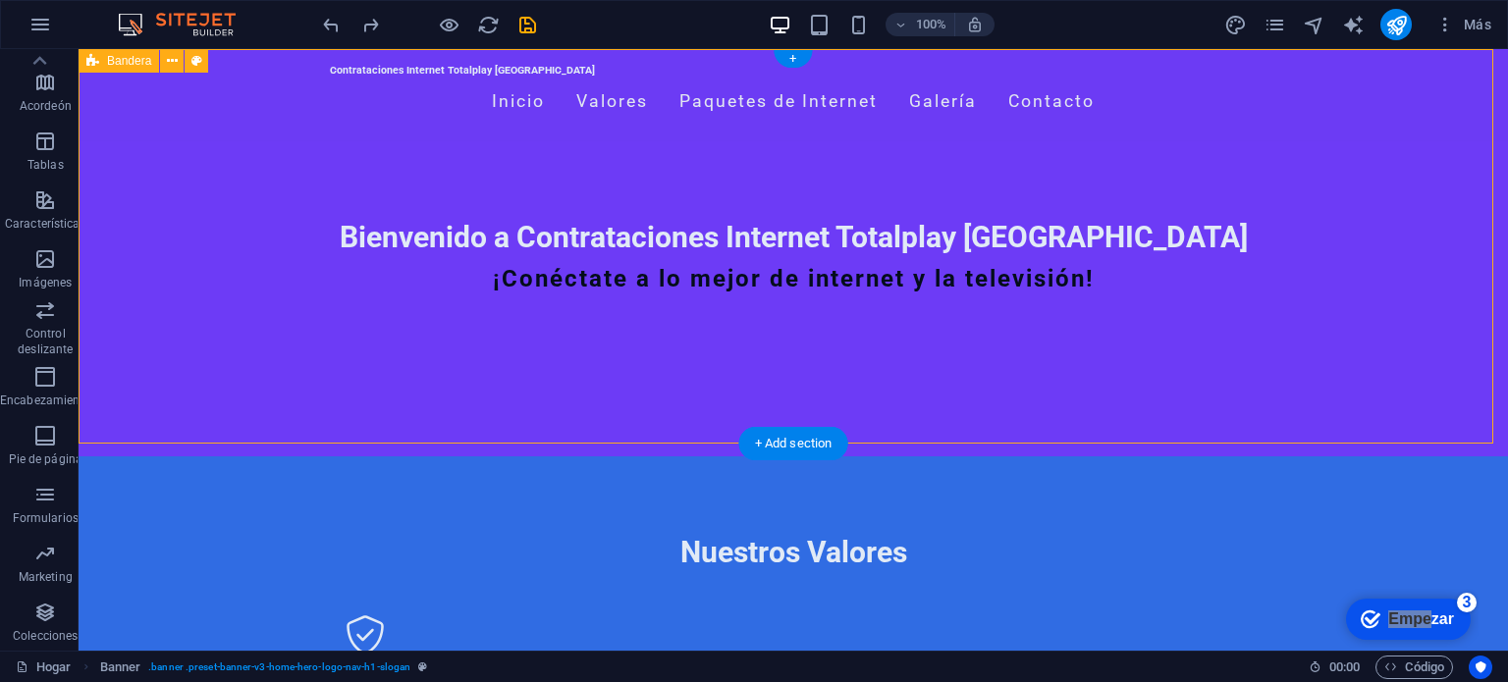
click at [752, 383] on div "Contrataciones Internet Totalplay [GEOGRAPHIC_DATA] Inicio Valores Paquetes de …" at bounding box center [794, 252] width 1430 height 407
select select "preset-banner-v3-home-hero-logo-nav-h1-slogan"
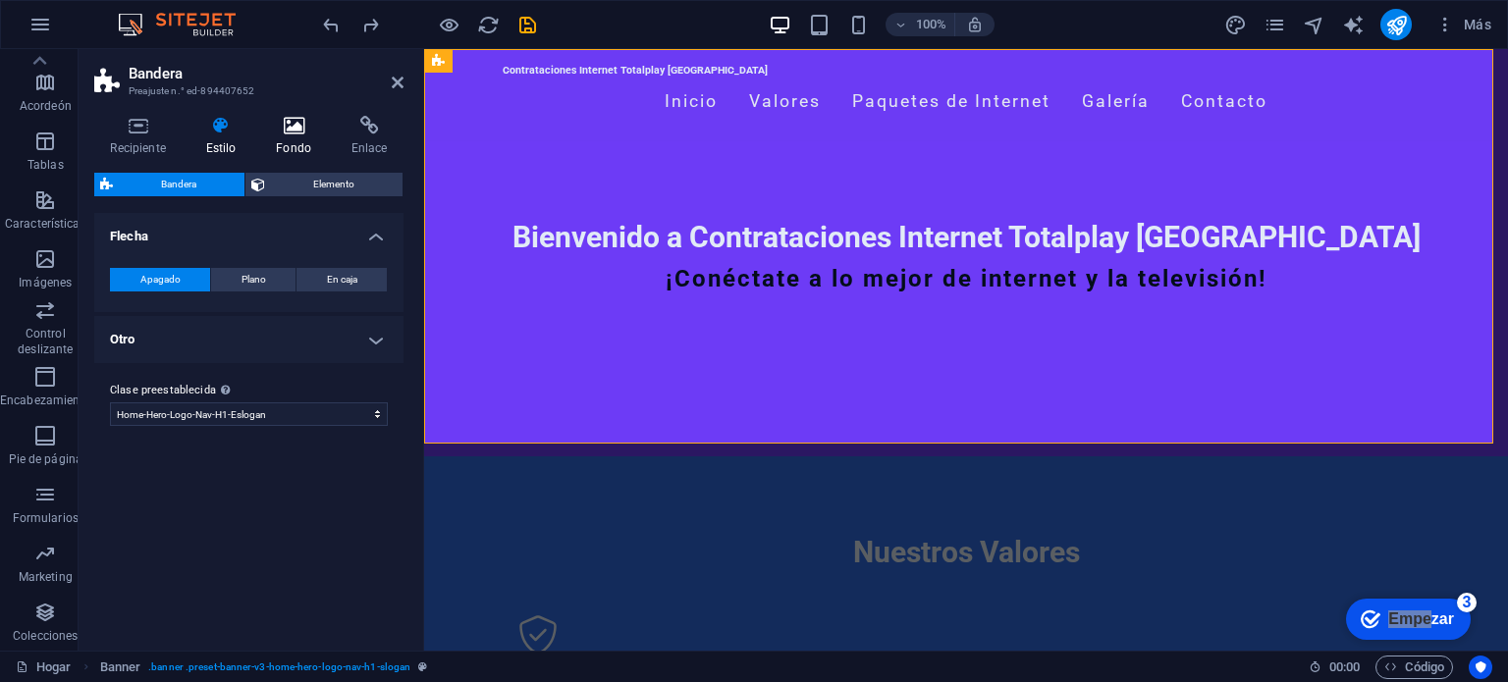
click at [298, 135] on h4 "Fondo" at bounding box center [298, 136] width 76 height 41
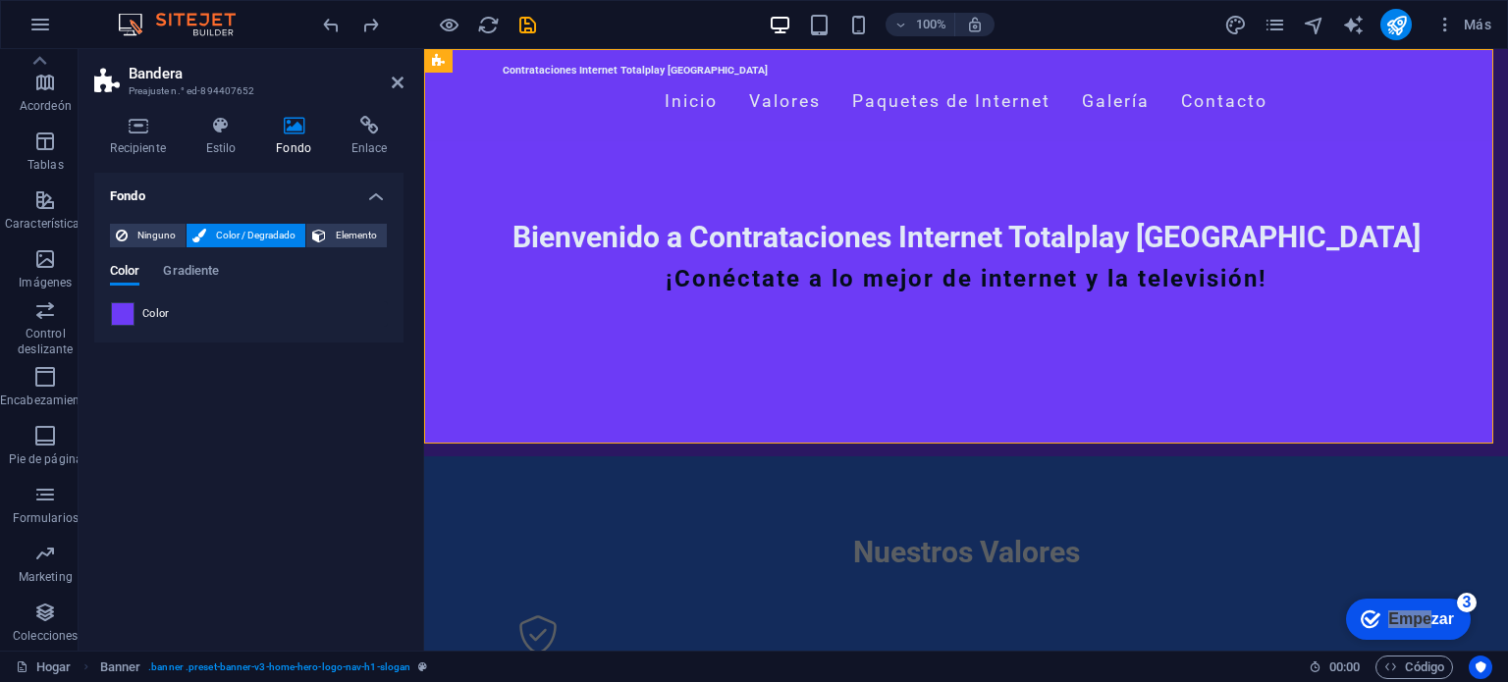
click at [123, 307] on span at bounding box center [123, 314] width 22 height 22
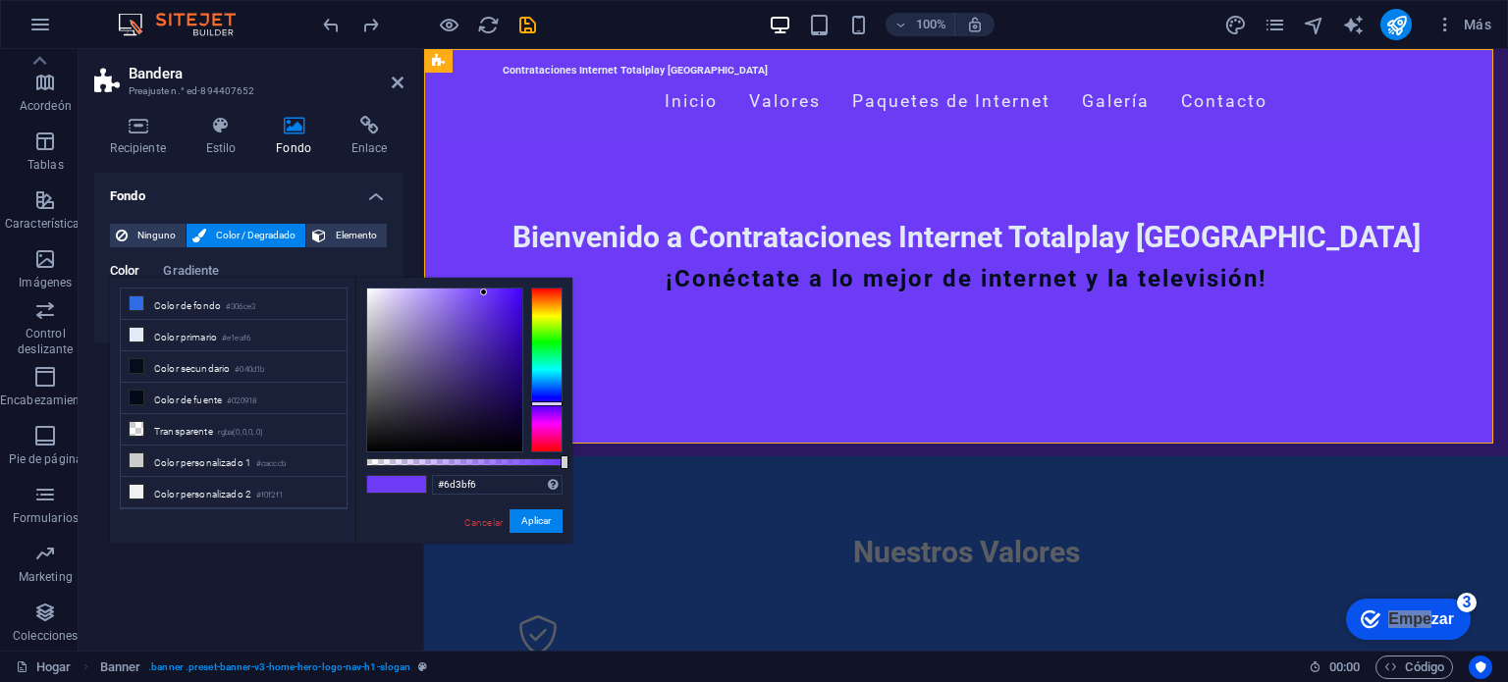
click at [370, 286] on div "#6d3bf6 Formatos admitidos #0852ed rgb(8, 82, 237) rgba(8, 82, 237, 90%) hsv(22…" at bounding box center [463, 554] width 217 height 552
click at [376, 299] on div at bounding box center [444, 370] width 155 height 163
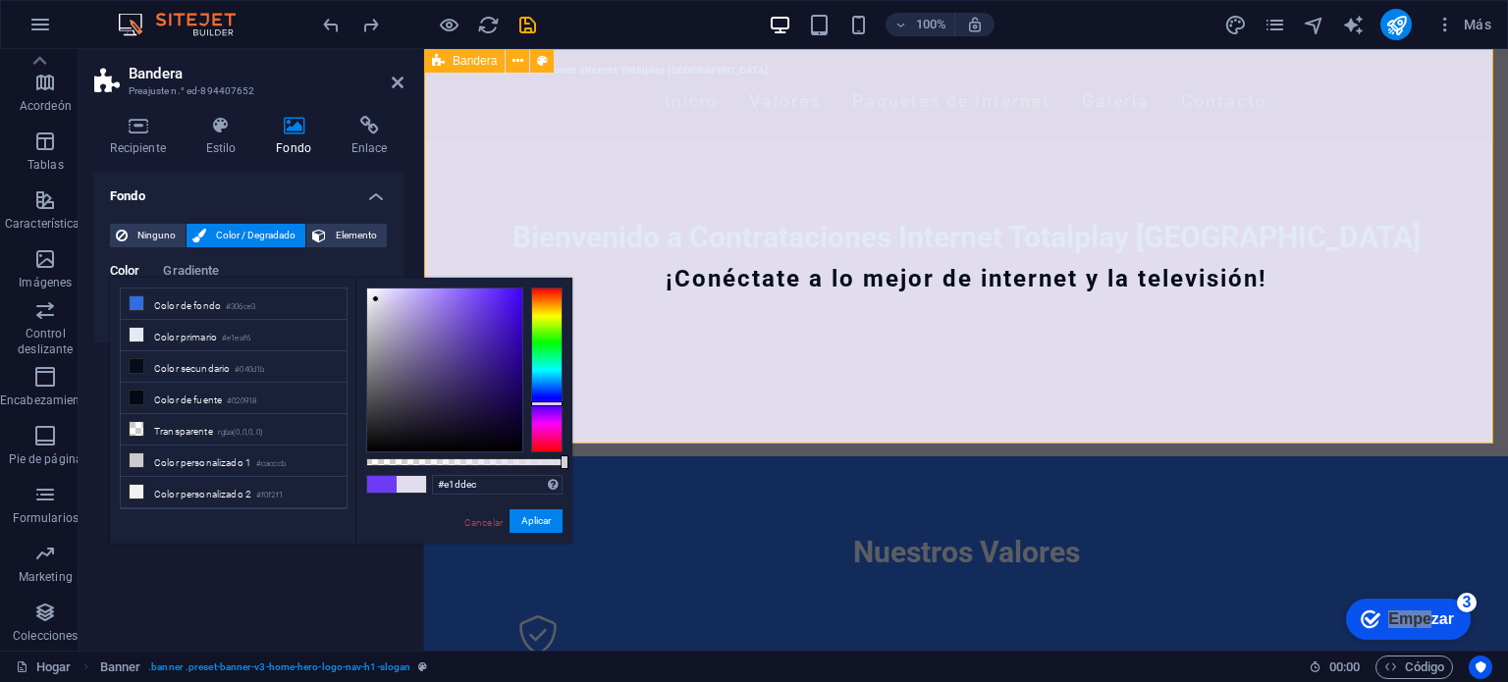
click at [644, 386] on div "Contrataciones Internet Totalplay [GEOGRAPHIC_DATA] Inicio Valores Paquetes de …" at bounding box center [966, 252] width 1084 height 407
click at [218, 129] on icon at bounding box center [220, 126] width 63 height 20
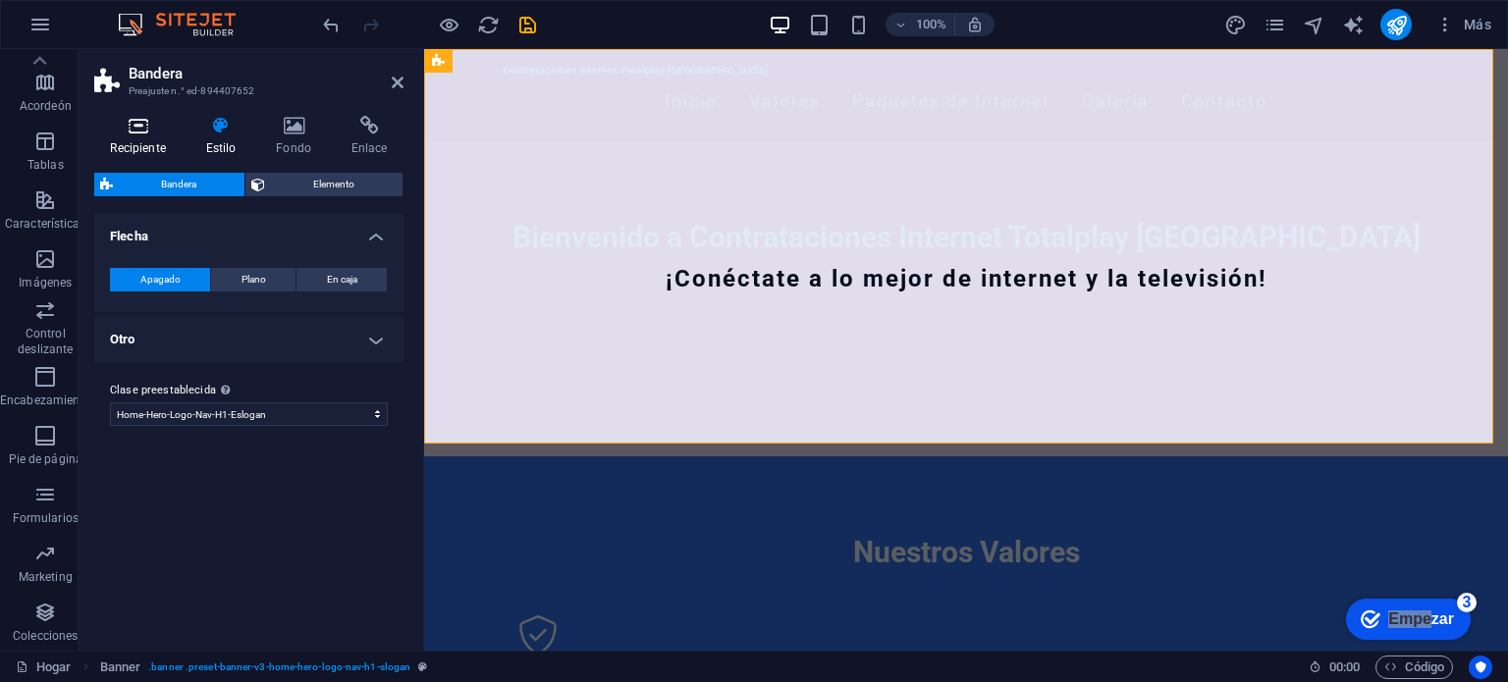
click at [143, 135] on h4 "Recipiente" at bounding box center [141, 136] width 95 height 41
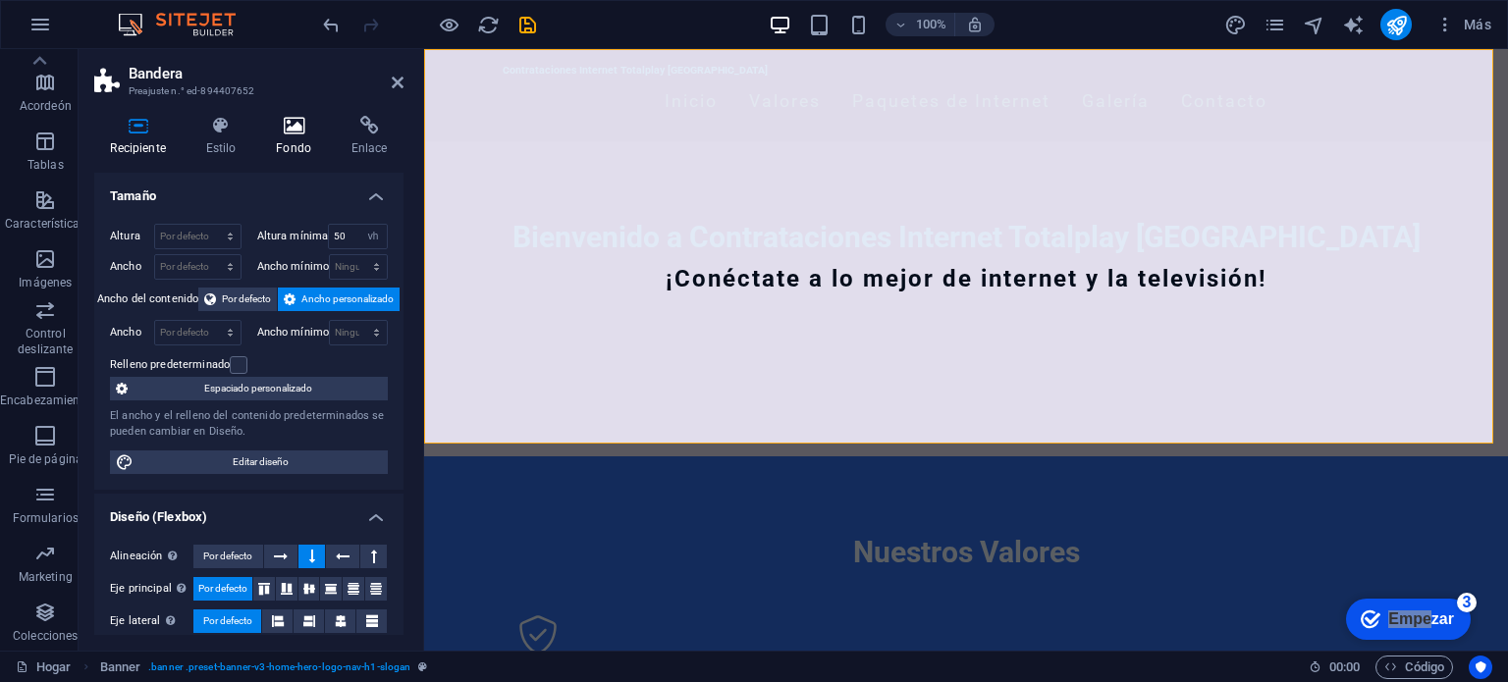
click at [298, 139] on h4 "Fondo" at bounding box center [298, 136] width 76 height 41
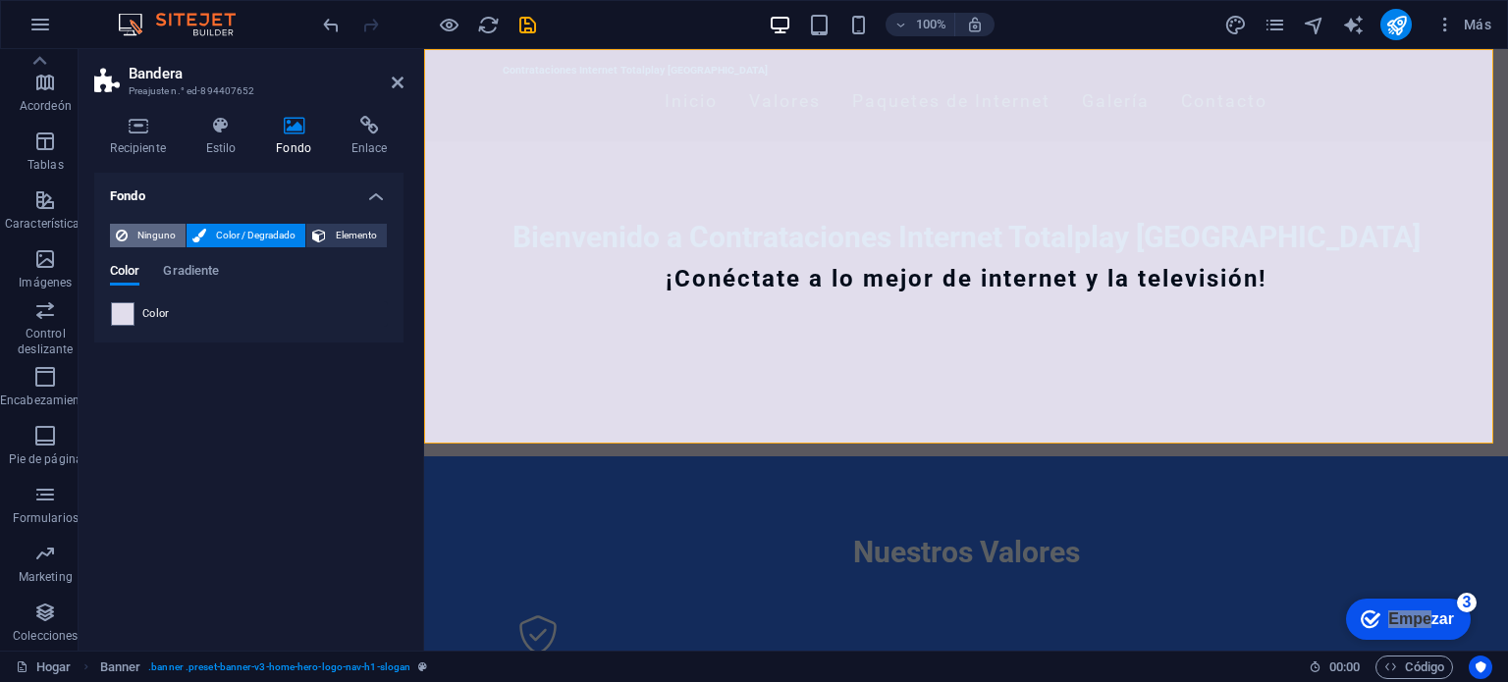
click at [165, 235] on font "Ninguno" at bounding box center [156, 235] width 38 height 11
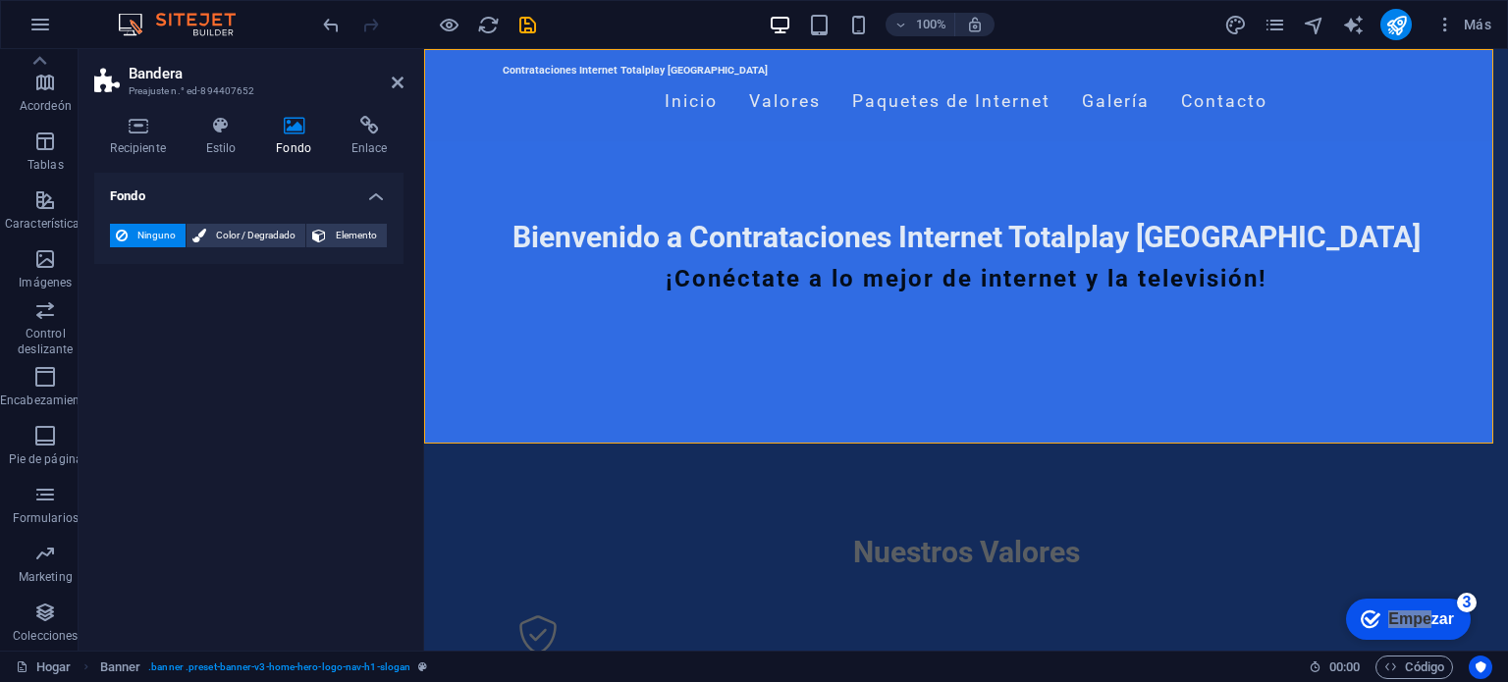
click at [165, 235] on font "Ninguno" at bounding box center [156, 235] width 38 height 11
click at [253, 230] on font "Color / Degradado" at bounding box center [256, 235] width 80 height 11
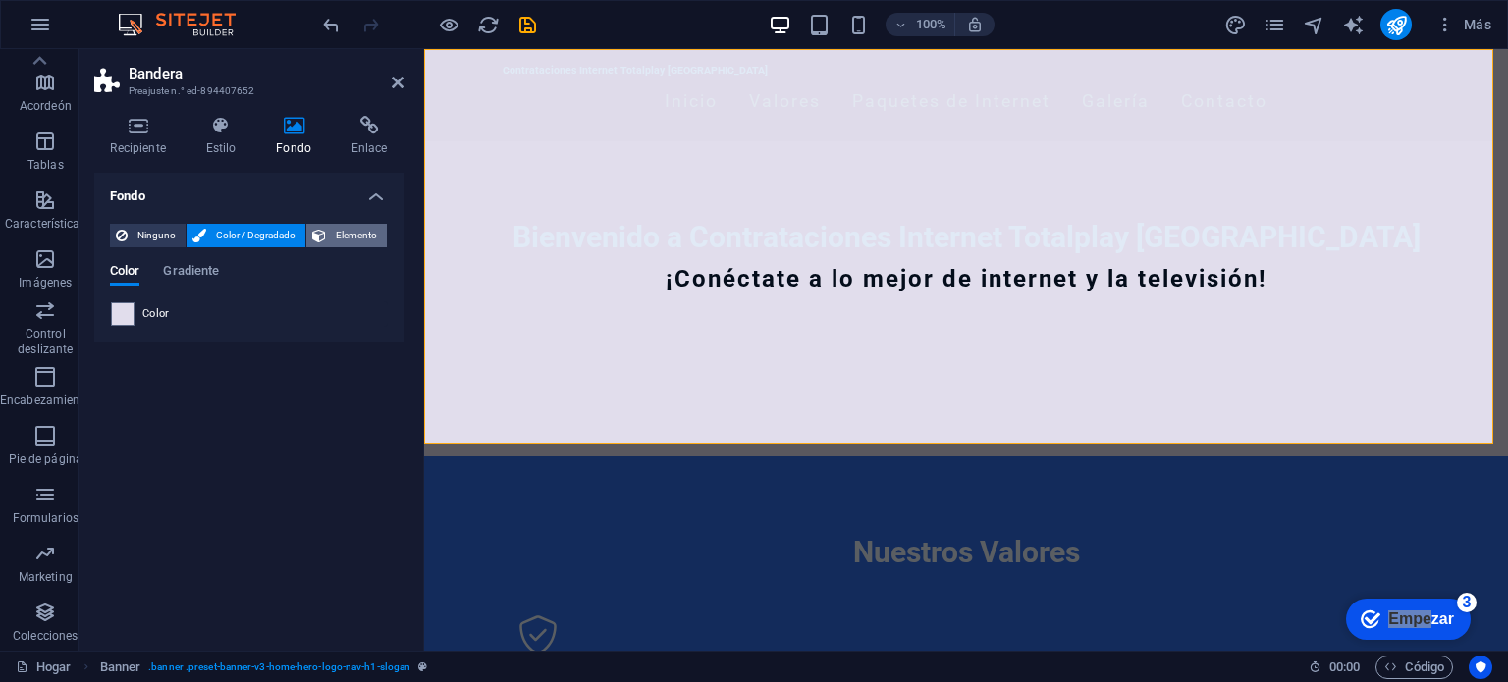
click at [369, 243] on span "Elemento" at bounding box center [356, 236] width 49 height 24
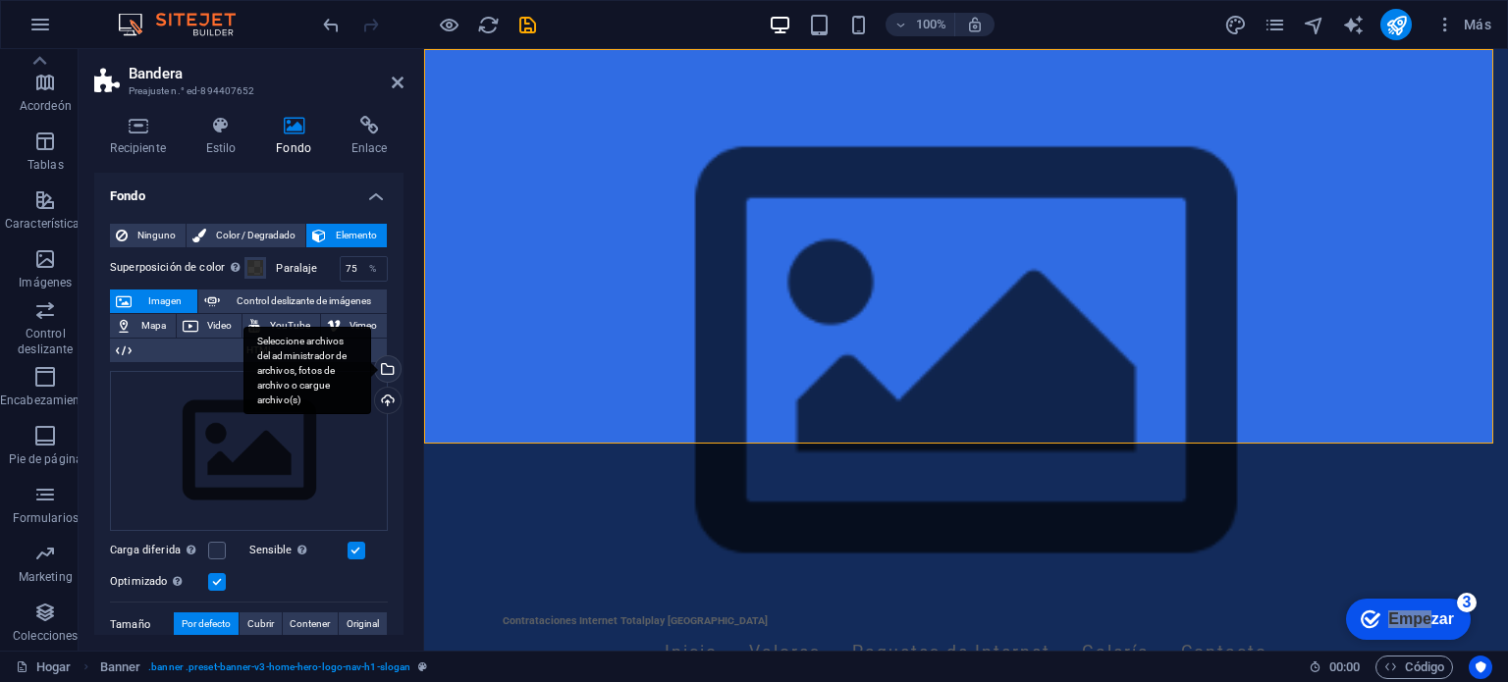
click at [386, 367] on div "Seleccione archivos del administrador de archivos, fotos de archivo o cargue ar…" at bounding box center [385, 370] width 29 height 29
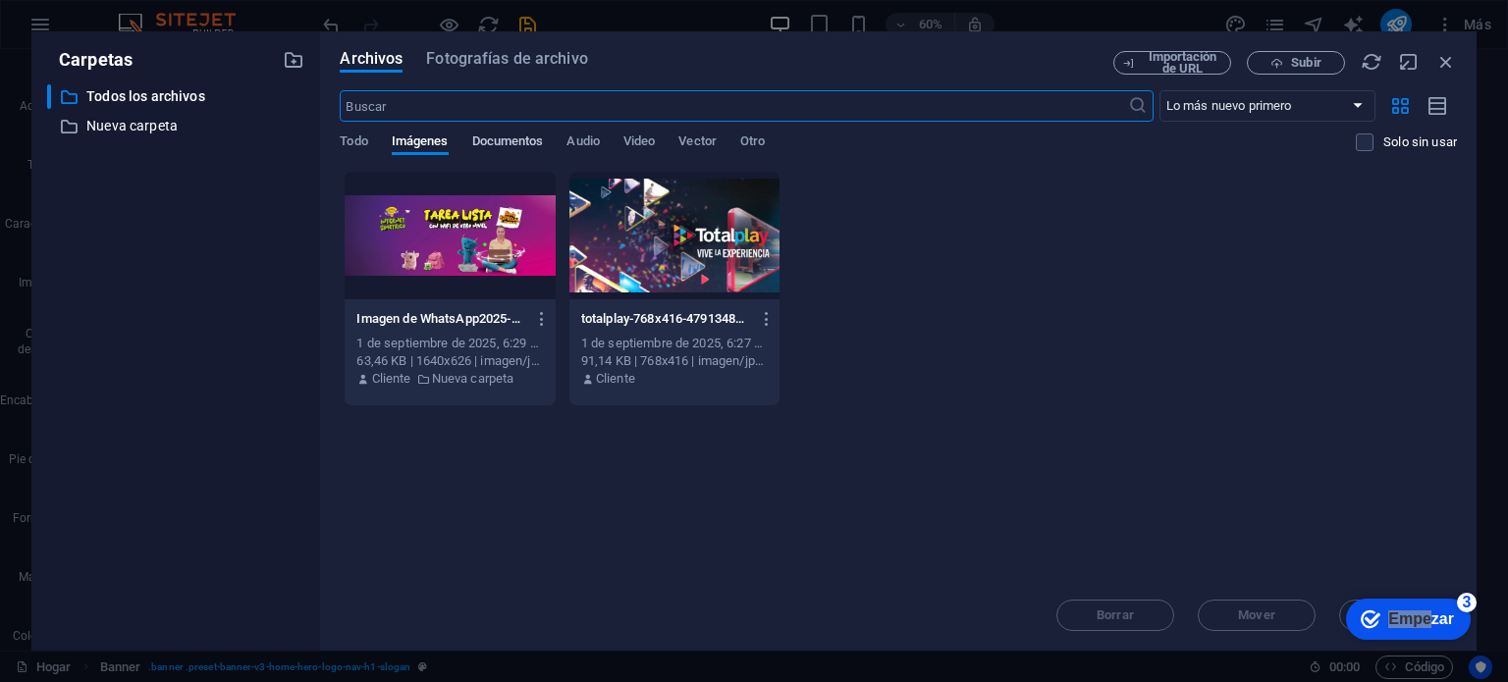
click at [488, 134] on font "Documentos" at bounding box center [508, 141] width 72 height 15
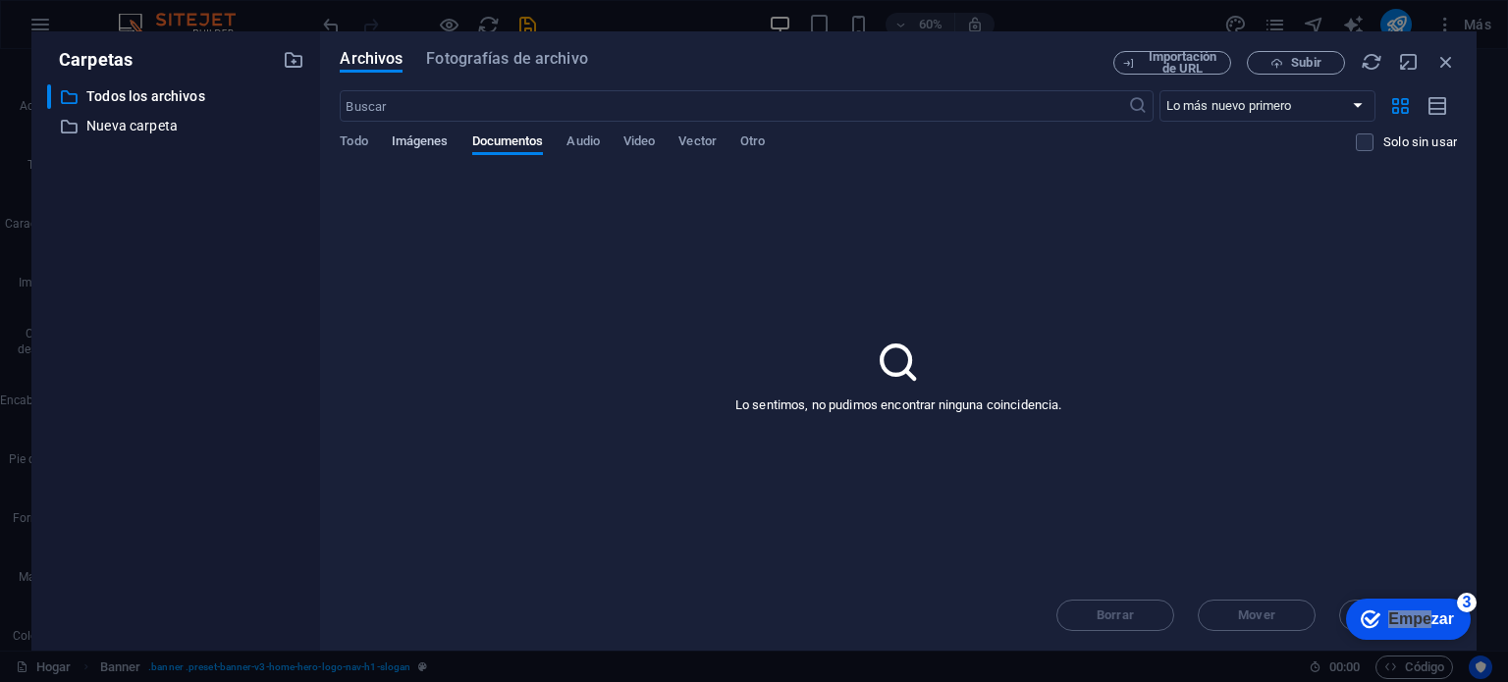
click at [428, 145] on font "Imágenes" at bounding box center [420, 141] width 57 height 15
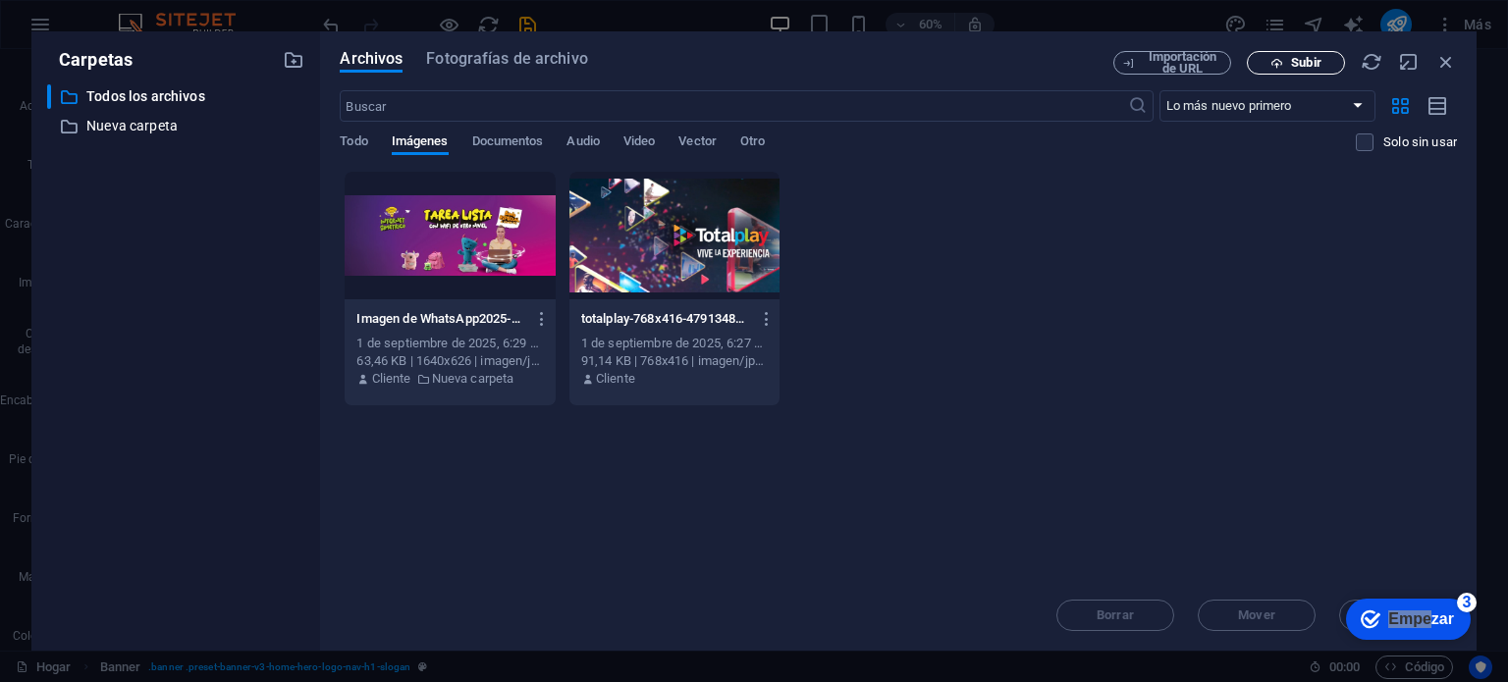
click at [1310, 67] on font "Subir" at bounding box center [1305, 62] width 29 height 15
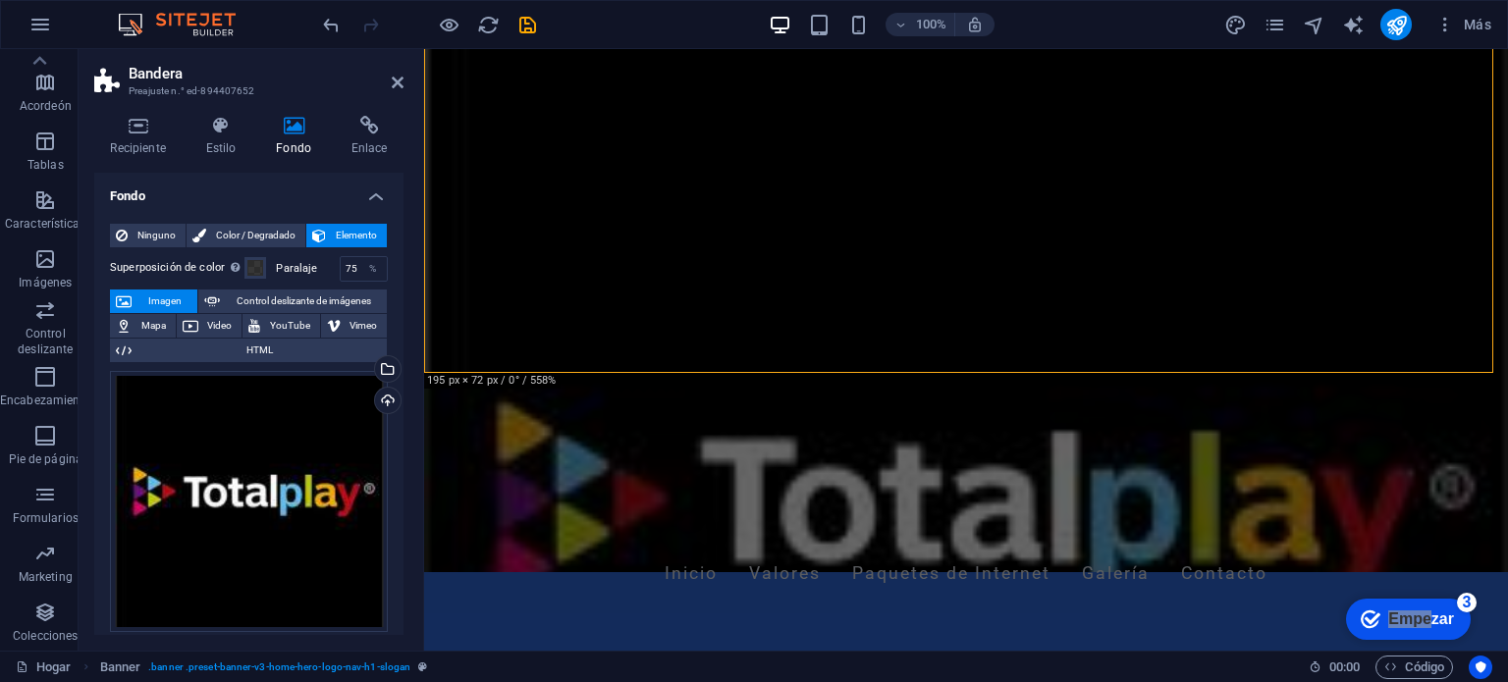
scroll to position [71, 0]
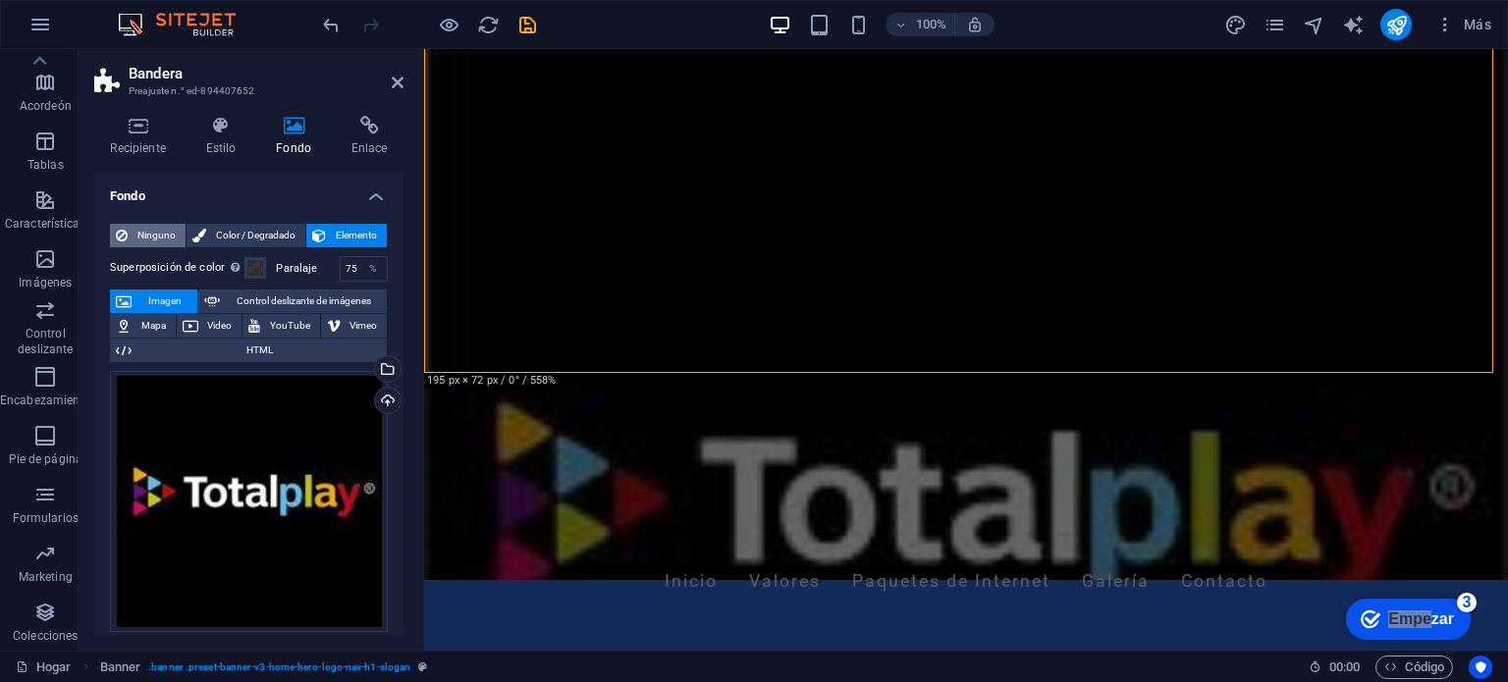
click at [157, 243] on span "Ninguno" at bounding box center [157, 236] width 46 height 24
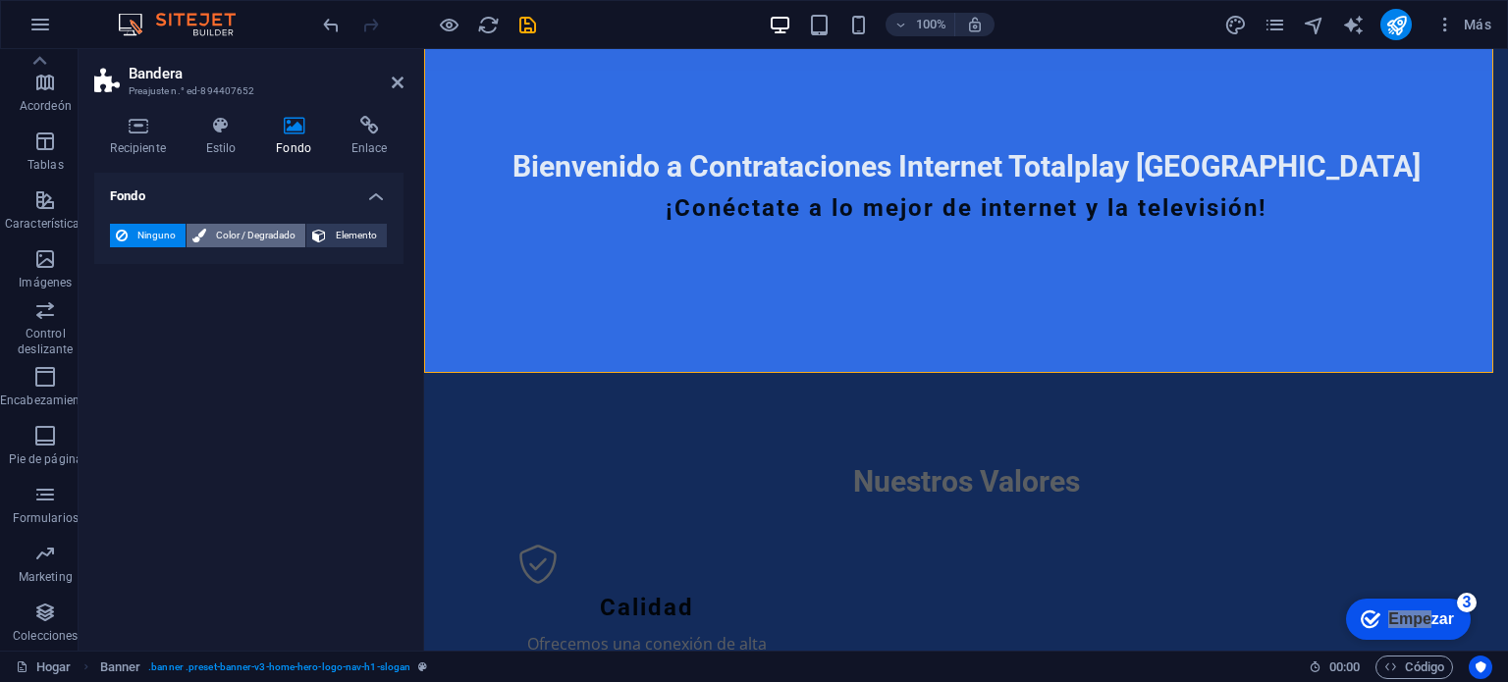
click at [268, 239] on font "Color / Degradado" at bounding box center [256, 235] width 80 height 11
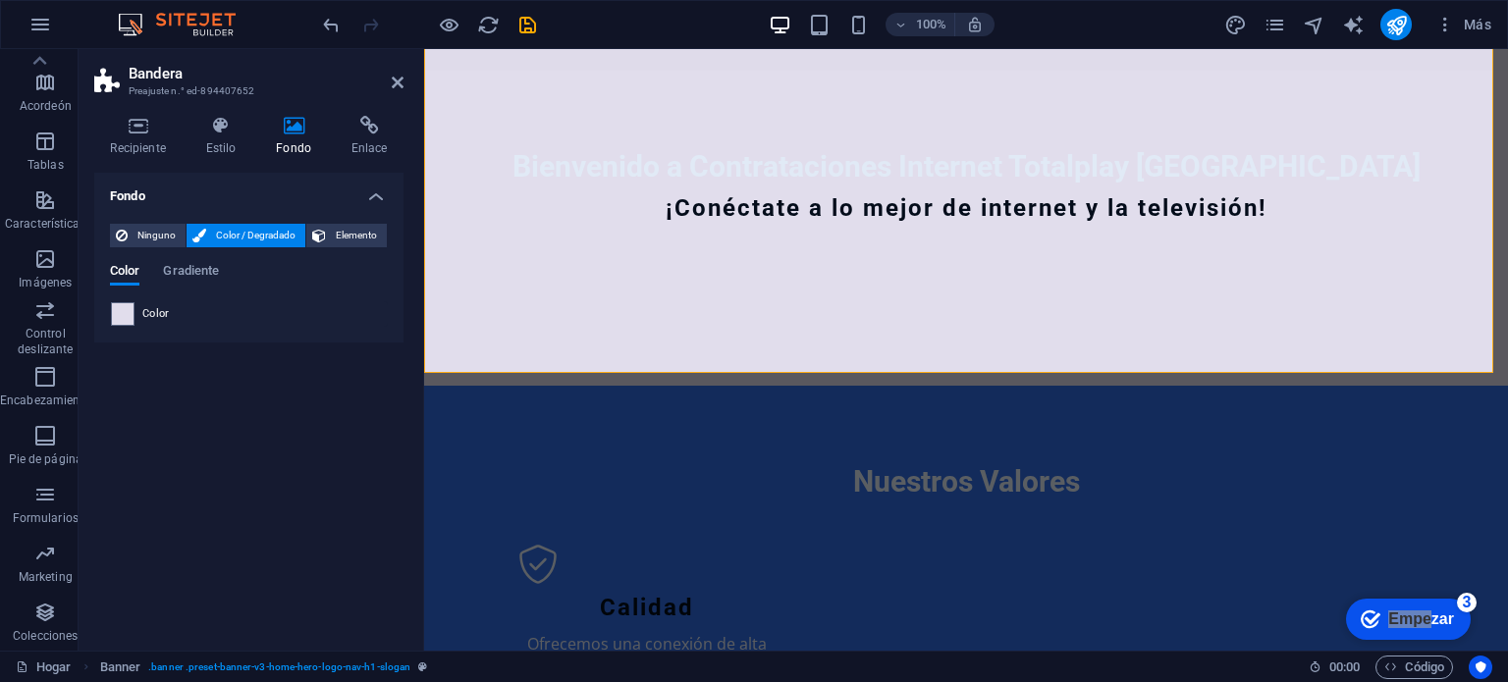
click at [150, 312] on font "Color" at bounding box center [155, 313] width 27 height 13
click at [126, 313] on span at bounding box center [123, 314] width 22 height 22
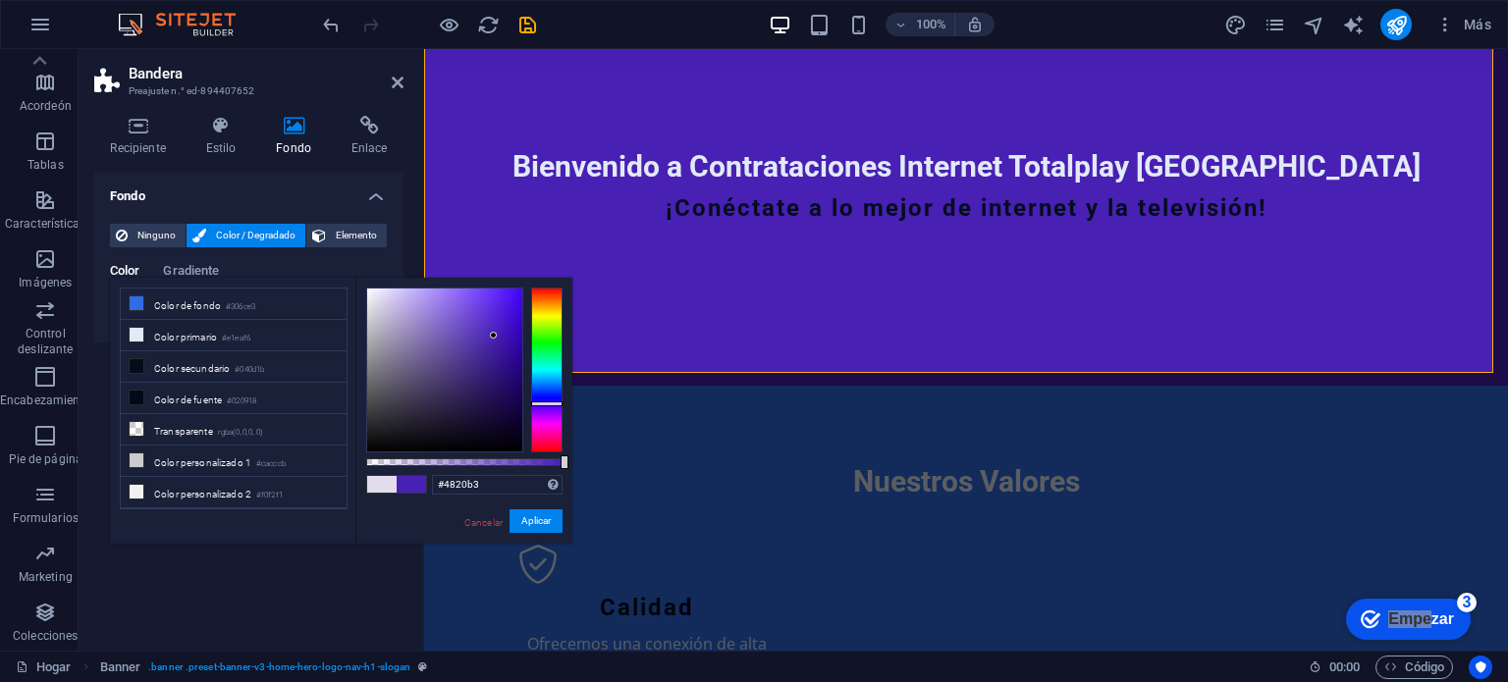
click at [494, 336] on div at bounding box center [444, 370] width 155 height 163
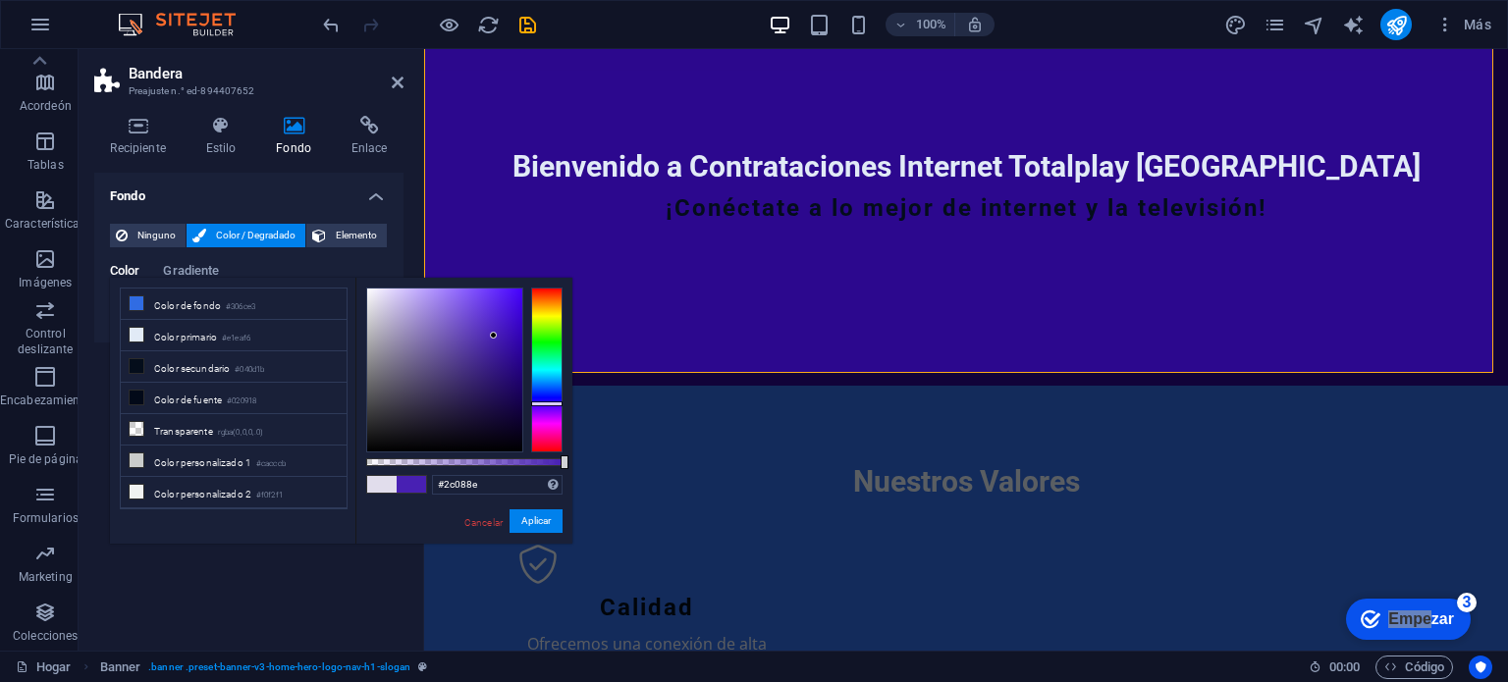
click at [513, 359] on div at bounding box center [444, 370] width 155 height 163
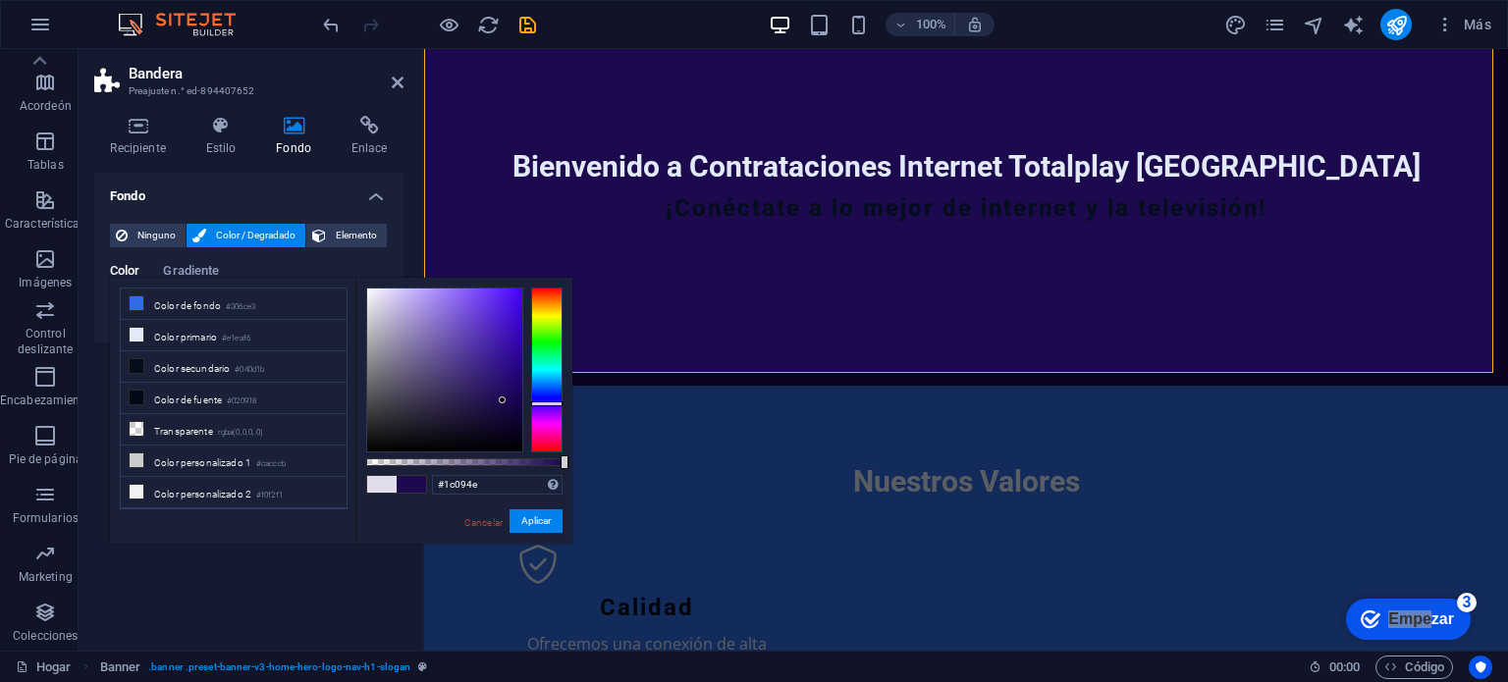
click at [503, 401] on div at bounding box center [444, 370] width 155 height 163
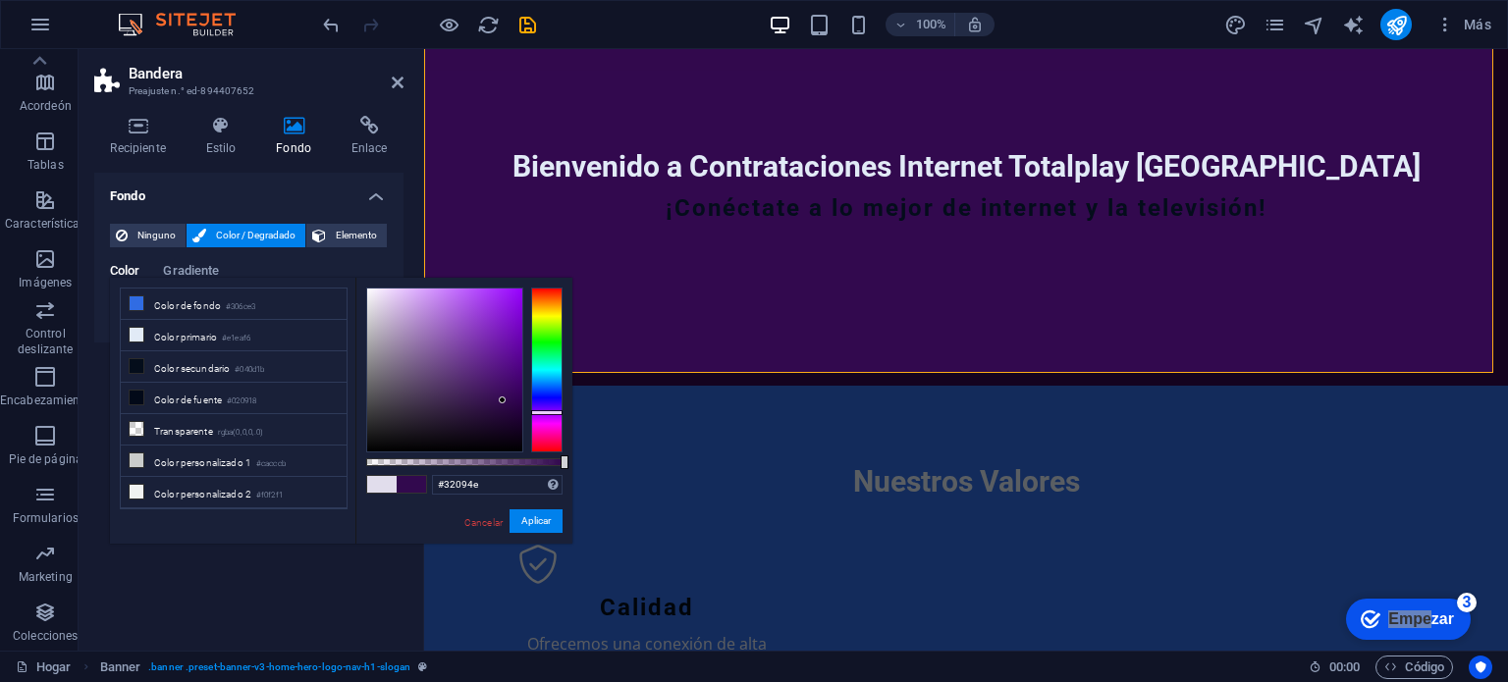
click at [544, 412] on div at bounding box center [546, 370] width 31 height 165
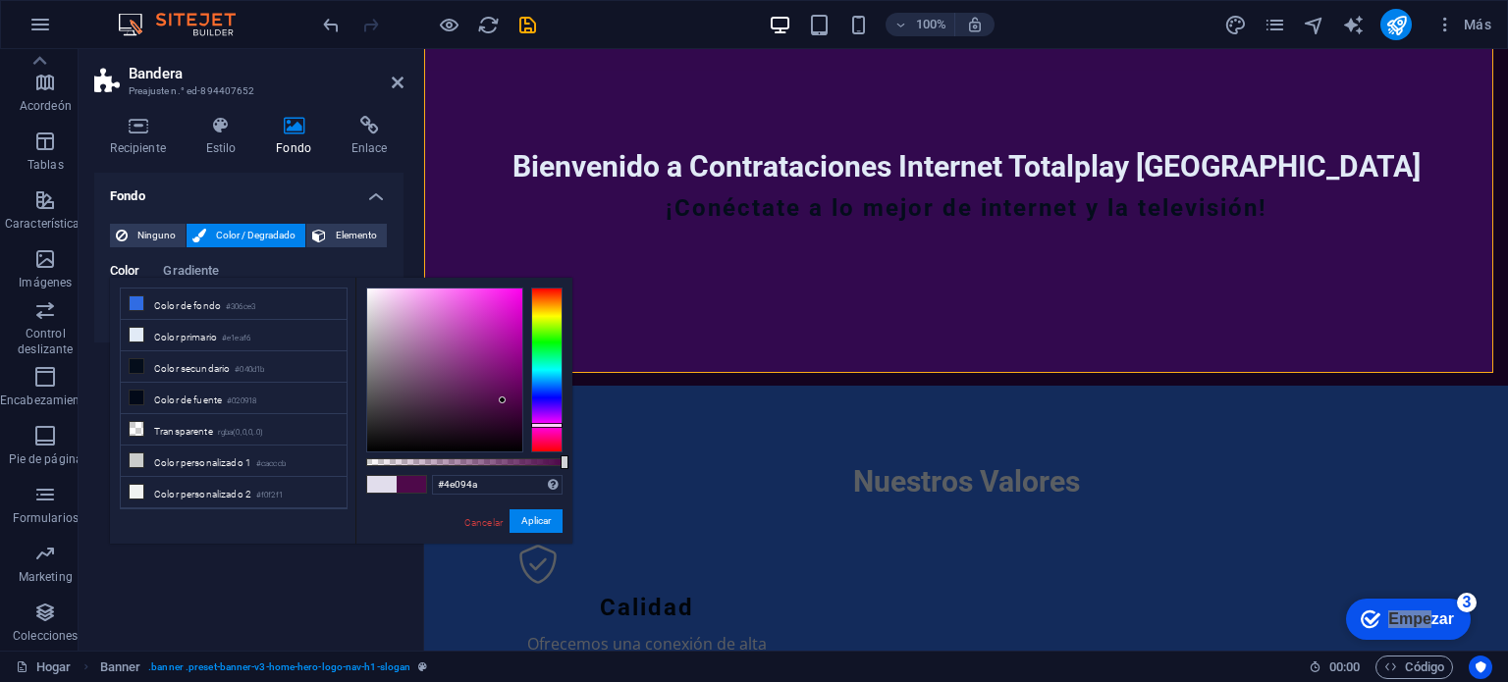
click at [549, 425] on div at bounding box center [546, 370] width 31 height 165
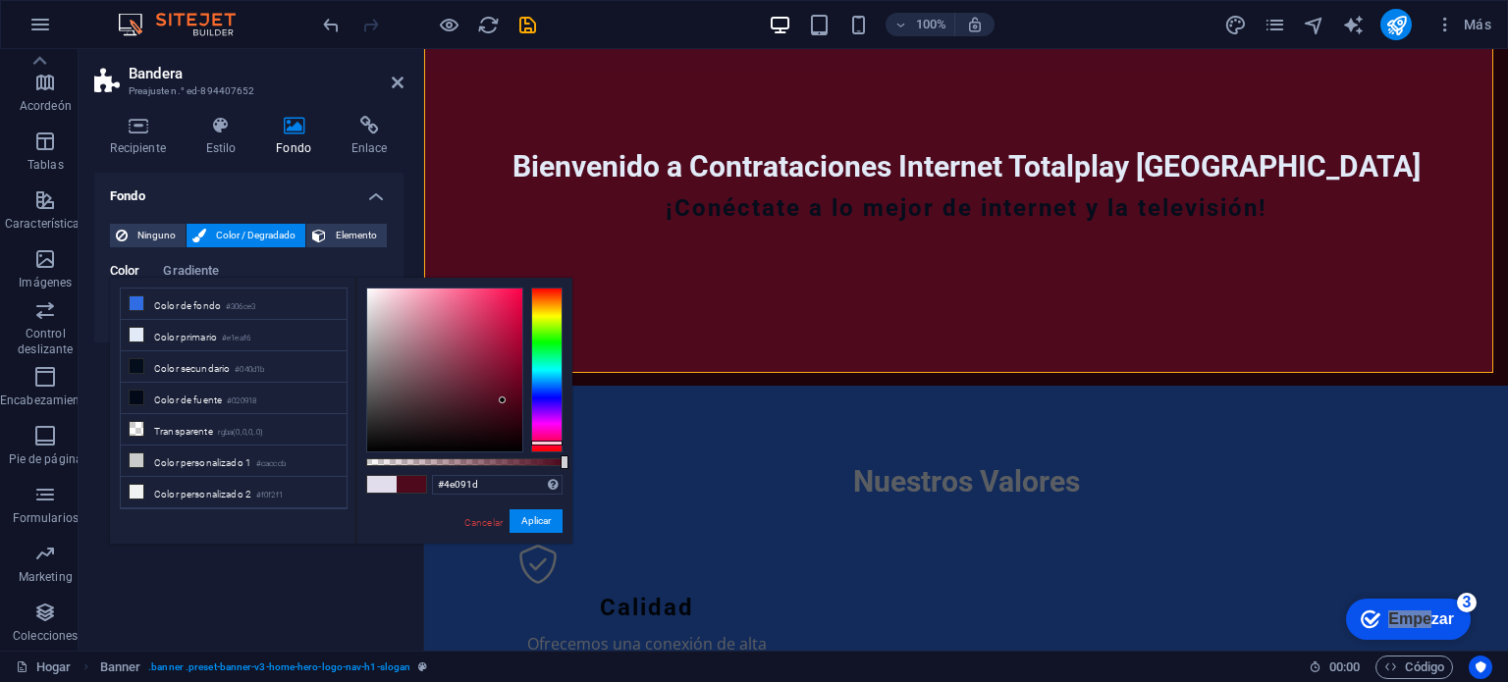
click at [553, 443] on div at bounding box center [546, 370] width 31 height 165
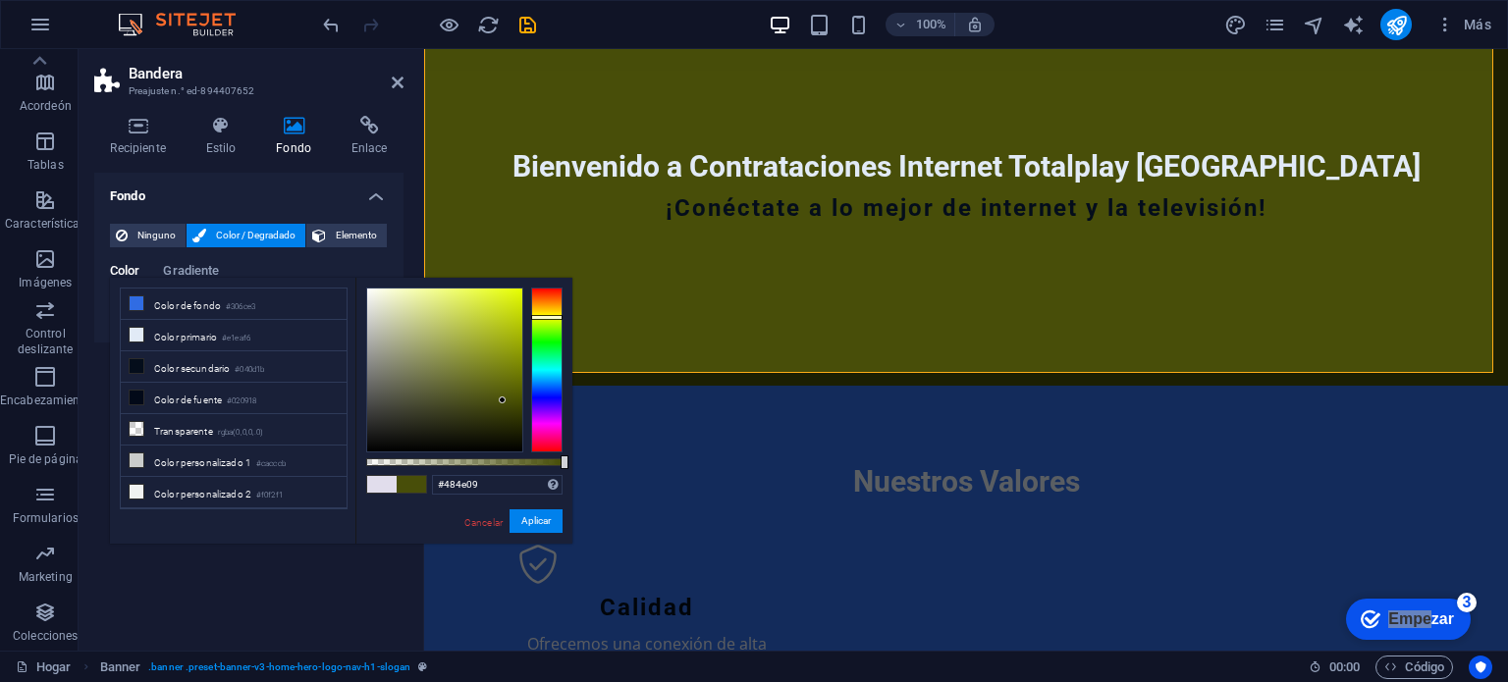
click at [544, 317] on div at bounding box center [546, 370] width 31 height 165
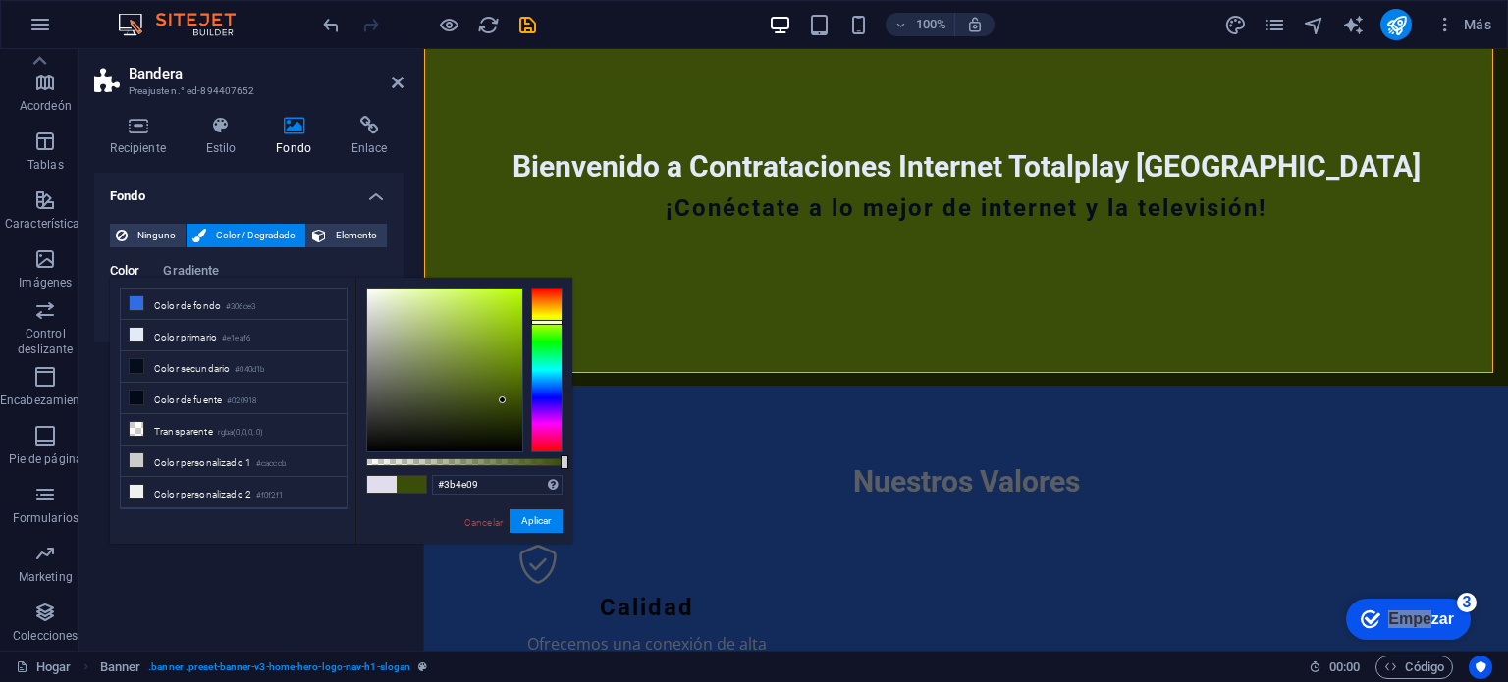
click at [553, 322] on div at bounding box center [546, 370] width 31 height 165
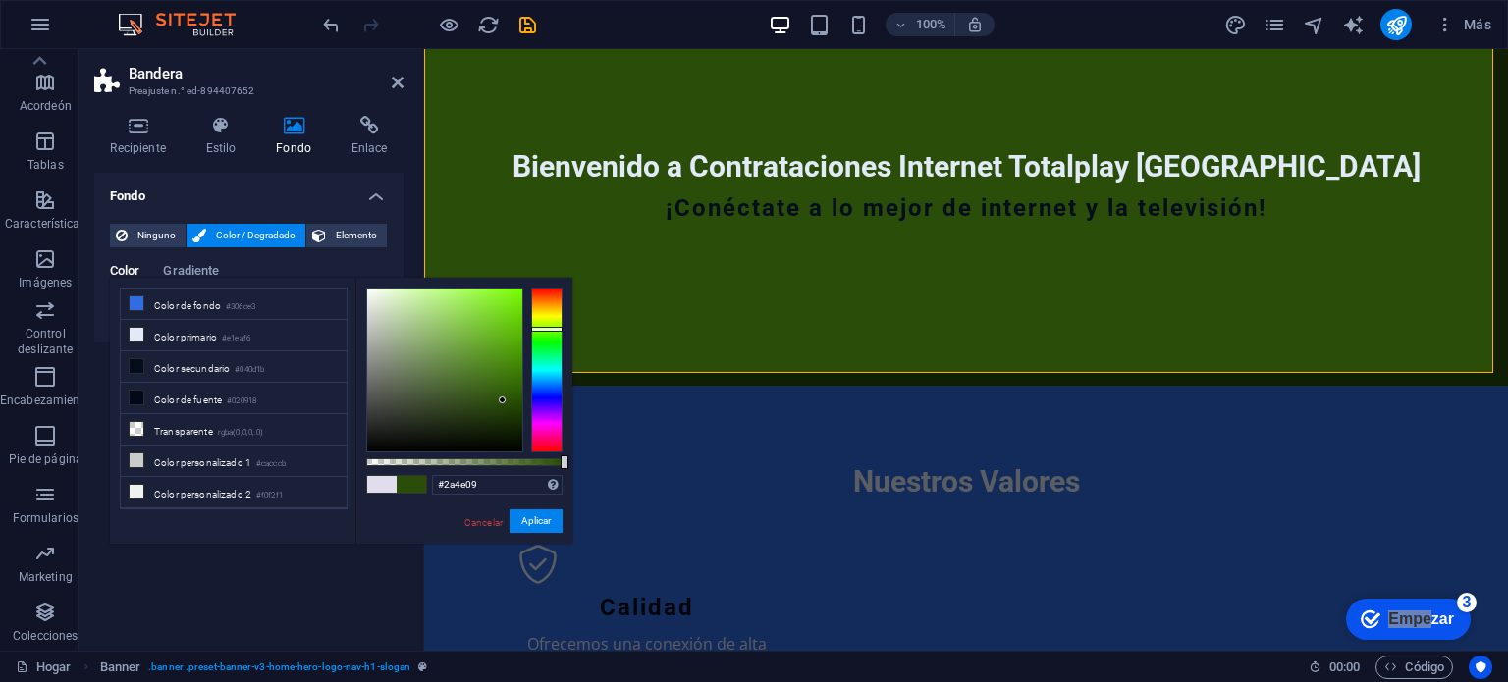
click at [554, 329] on div at bounding box center [546, 370] width 31 height 165
click at [554, 332] on div at bounding box center [546, 370] width 31 height 165
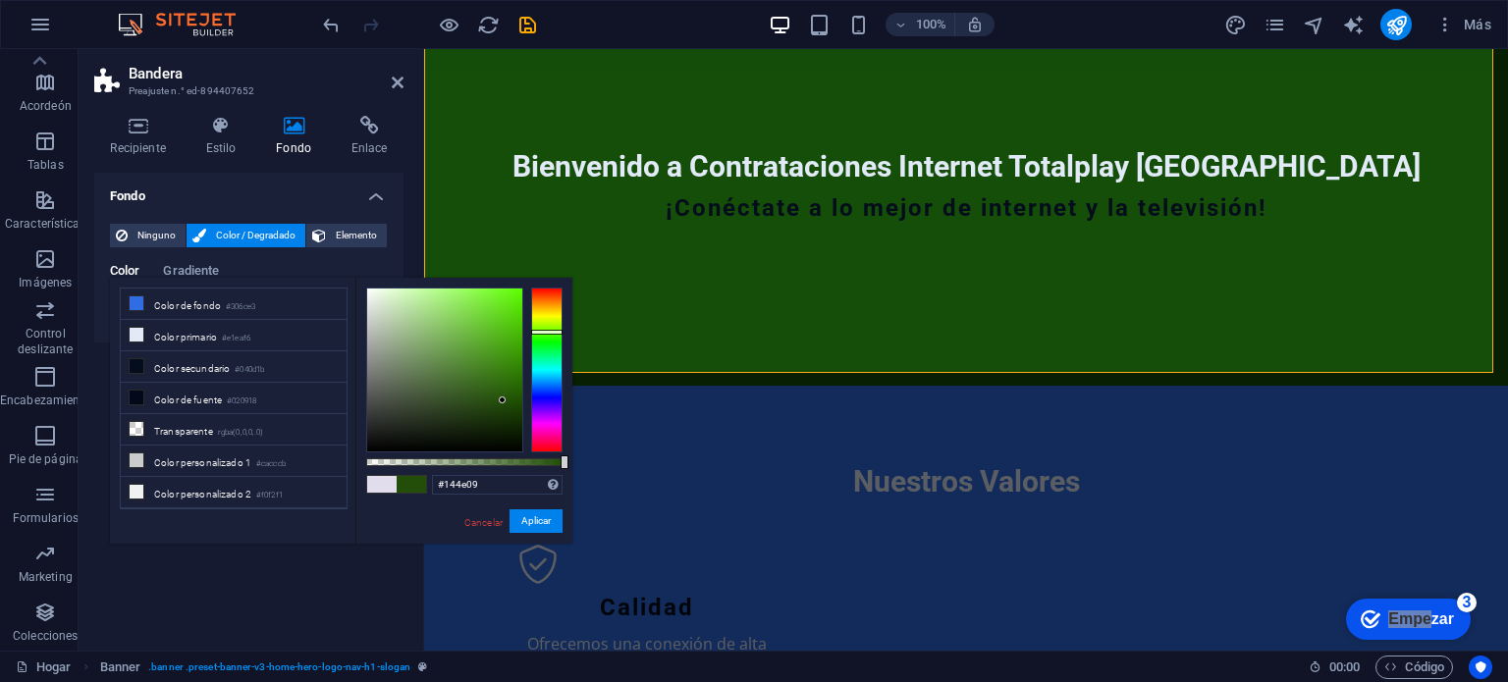
click at [553, 338] on div at bounding box center [546, 370] width 31 height 165
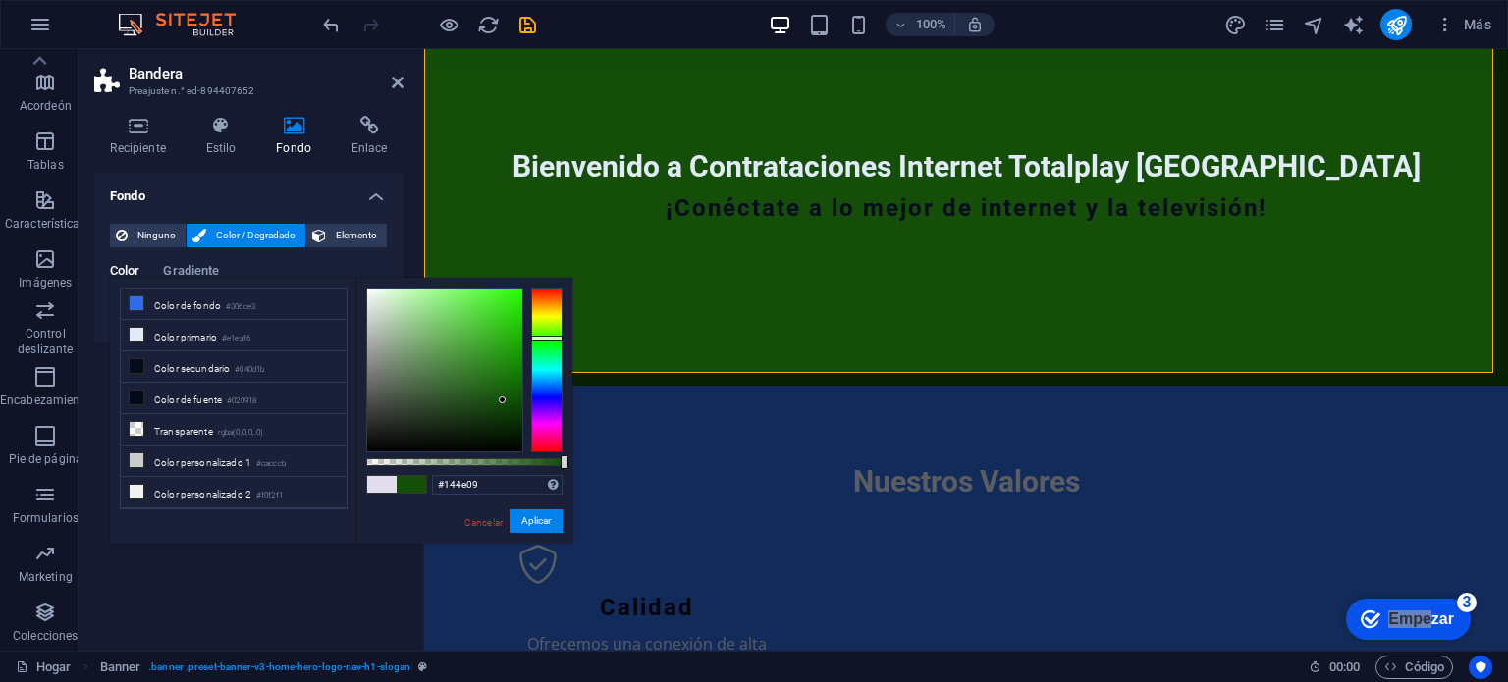
type input "#094e20"
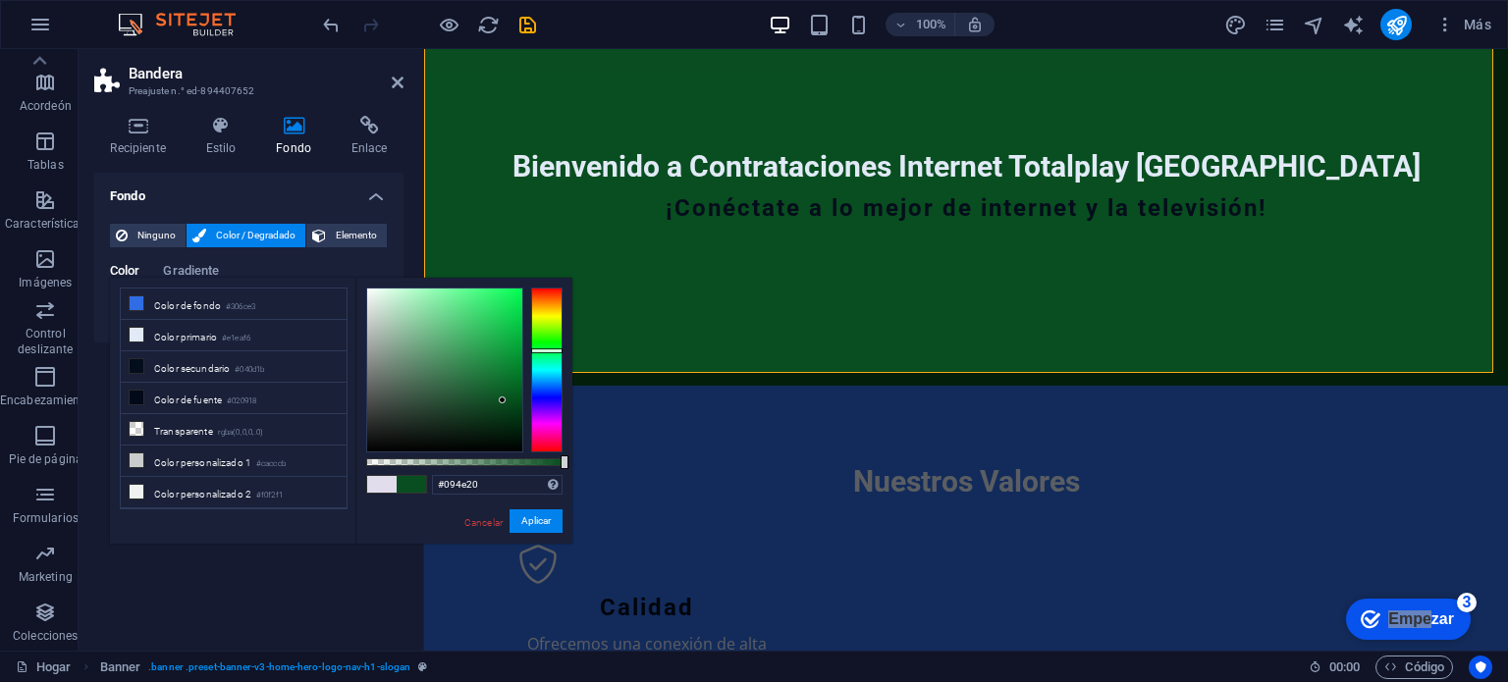
click at [552, 351] on div at bounding box center [546, 370] width 31 height 165
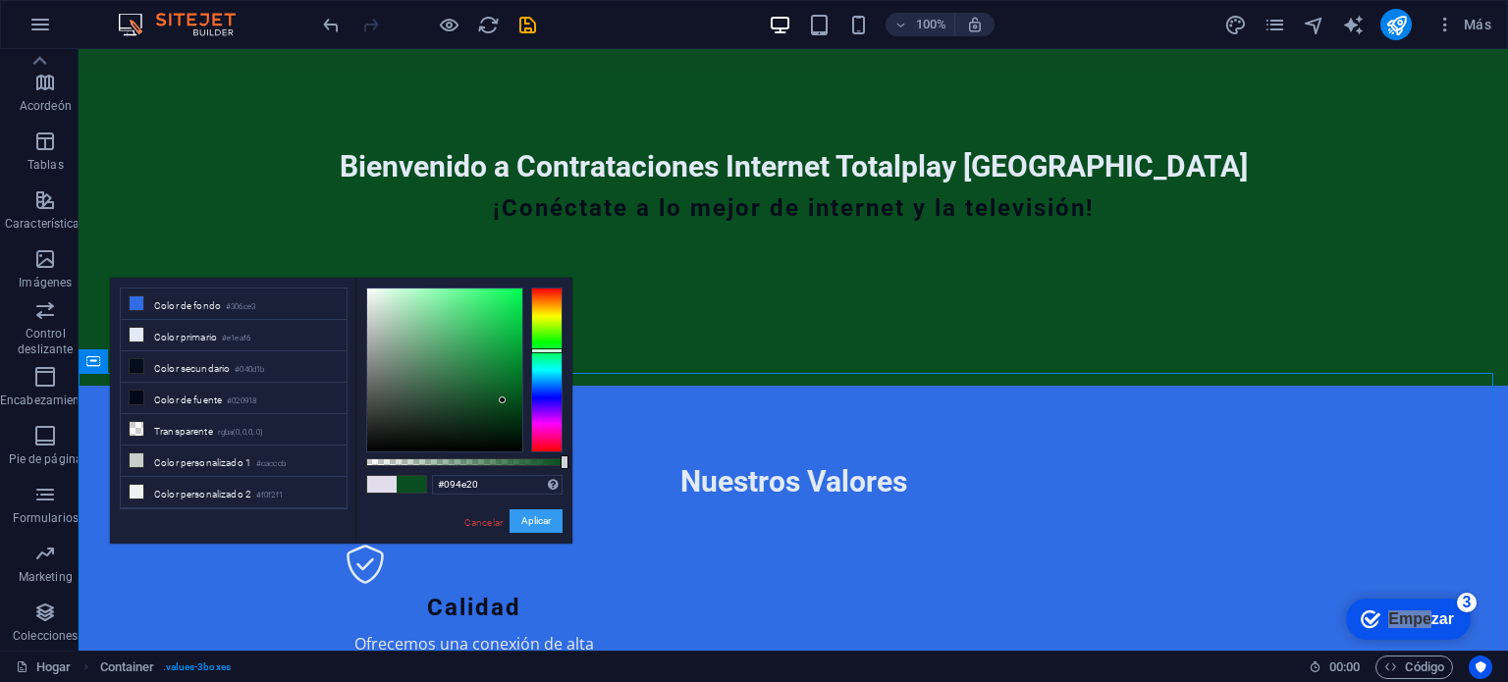
click at [546, 526] on font "Aplicar" at bounding box center [535, 520] width 29 height 11
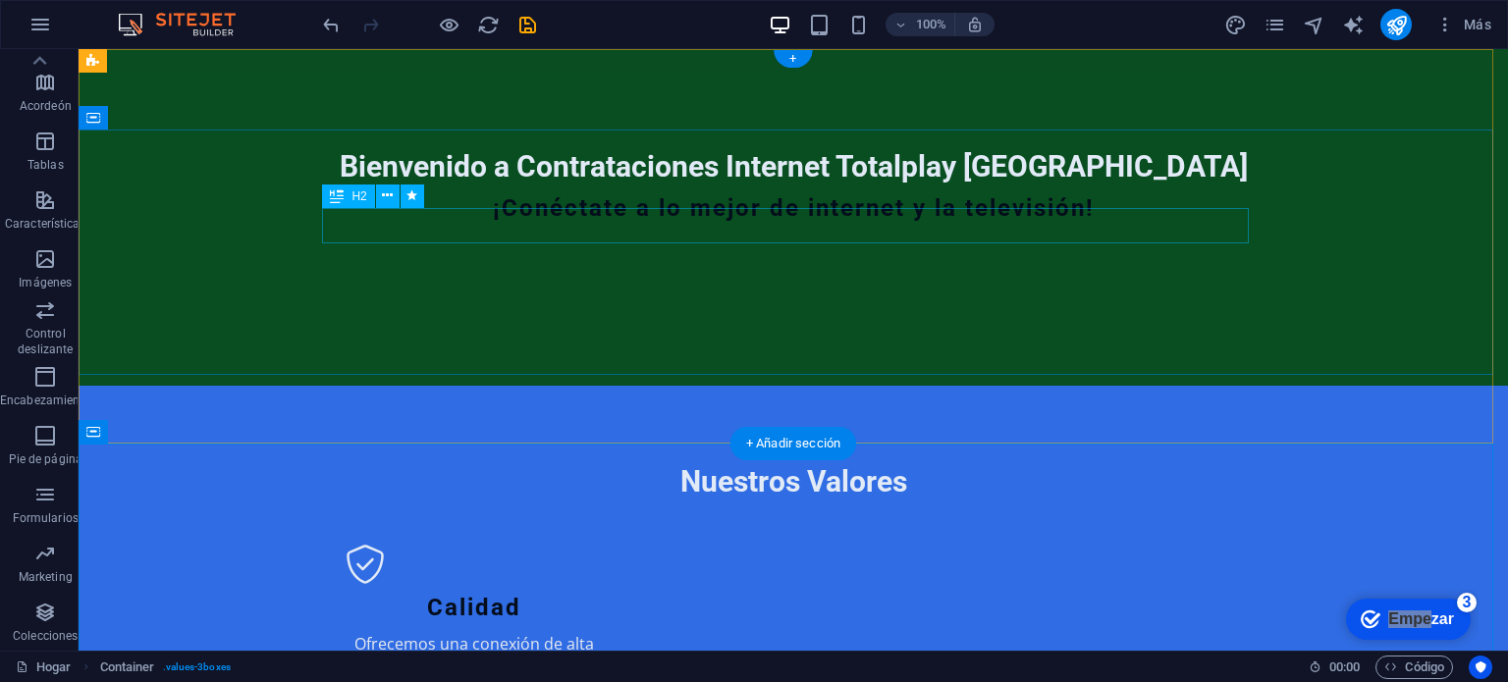
scroll to position [0, 0]
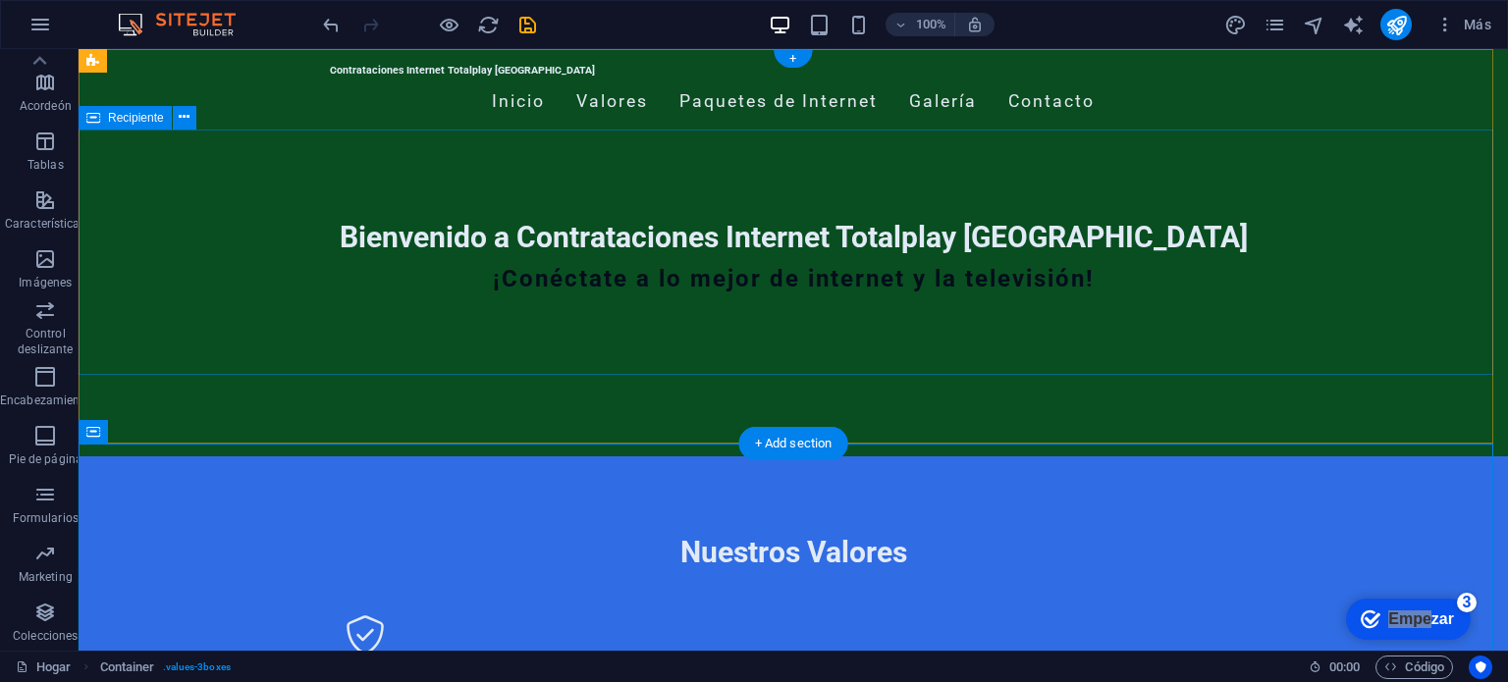
click at [1072, 315] on div "Bienvenido a Contrataciones Internet Totalplay Mérida ¡Conéctate a lo mejor de …" at bounding box center [794, 264] width 1430 height 246
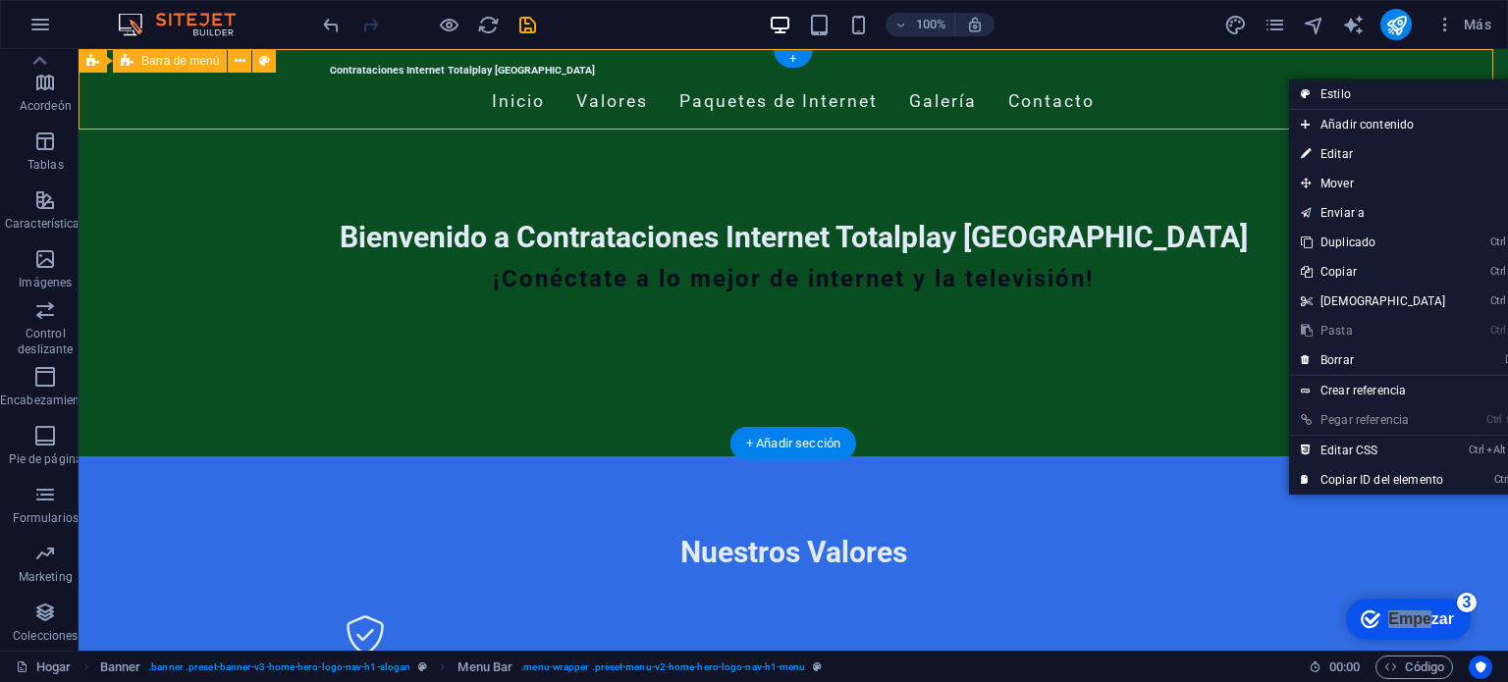
click at [1287, 78] on div "Contrataciones Internet Totalplay [GEOGRAPHIC_DATA] Inicio Valores Paquetes de …" at bounding box center [794, 95] width 1430 height 92
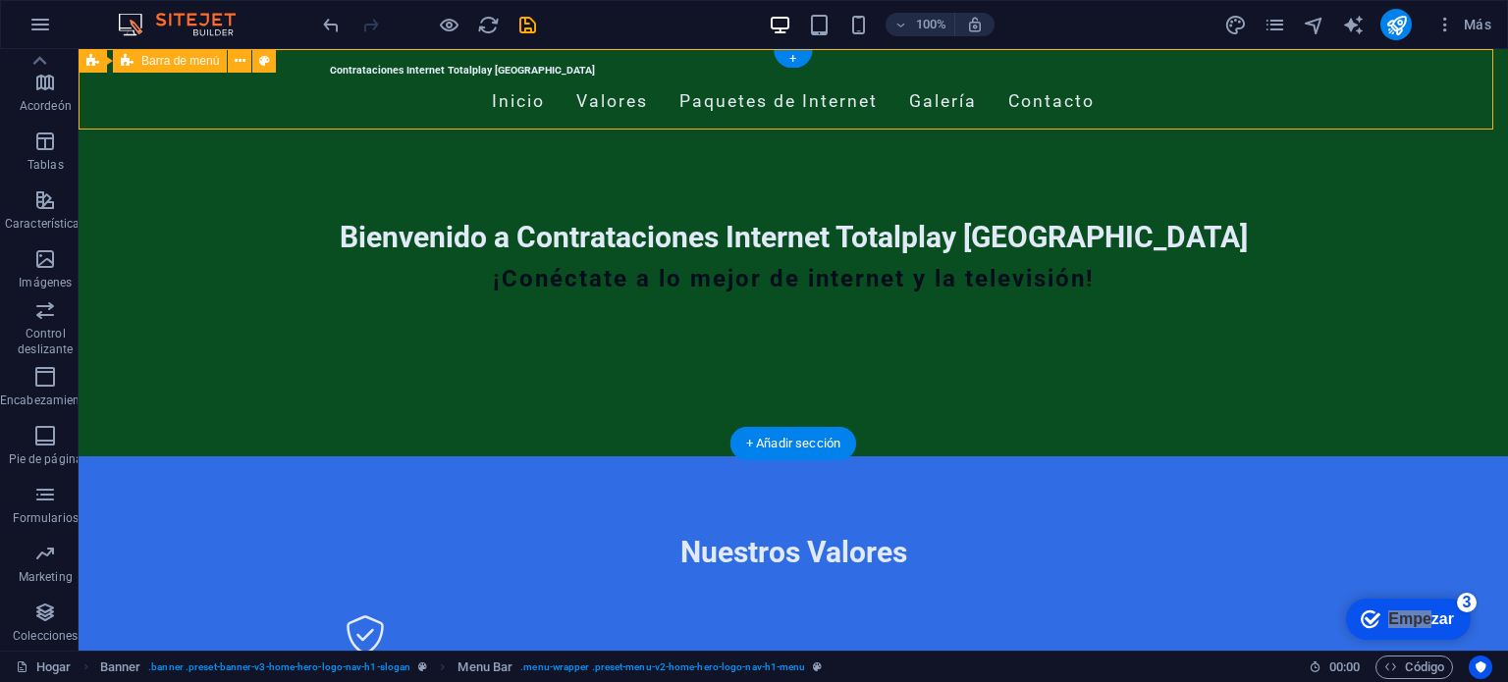
click at [1287, 78] on div "Contrataciones Internet Totalplay [GEOGRAPHIC_DATA] Inicio Valores Paquetes de …" at bounding box center [794, 95] width 1430 height 92
select select "rem"
select select "preset-menu-v2-home-hero-logo-nav-h1-menu"
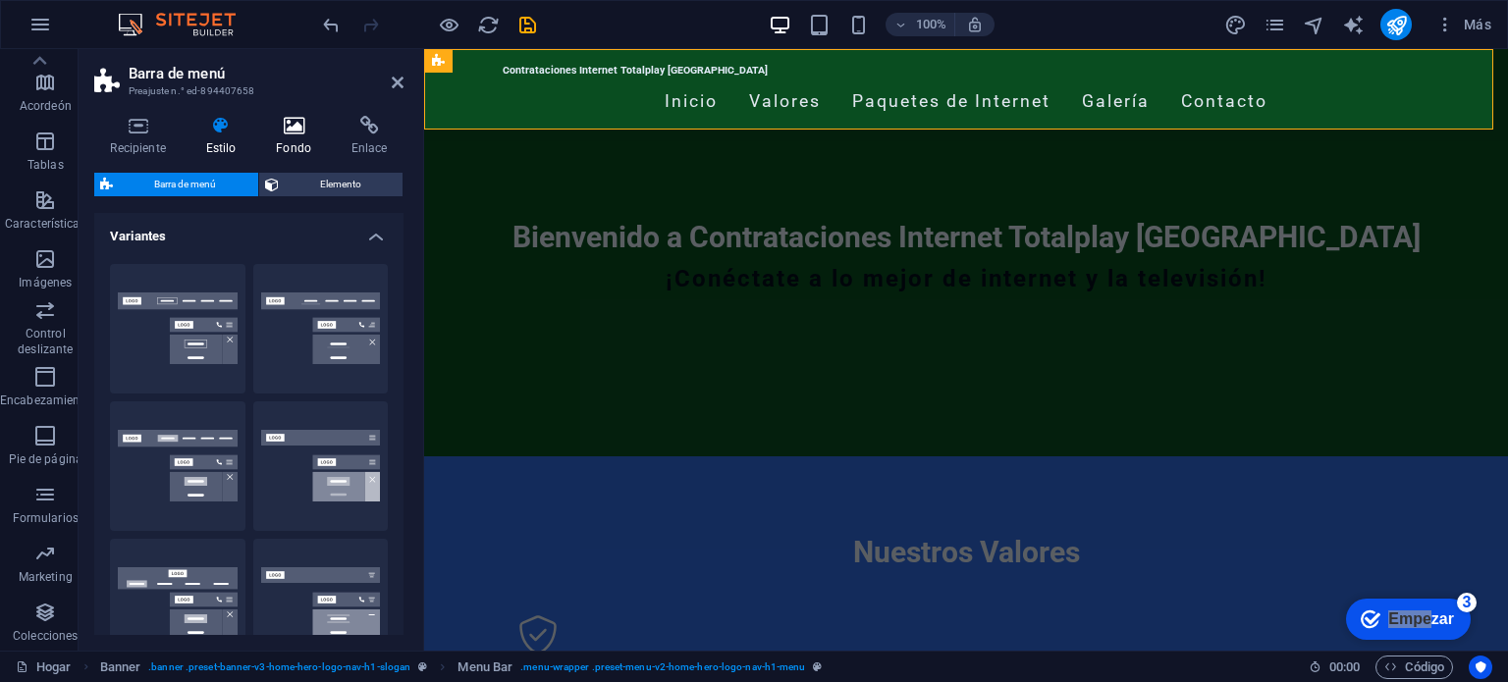
click at [304, 142] on font "Fondo" at bounding box center [293, 148] width 35 height 14
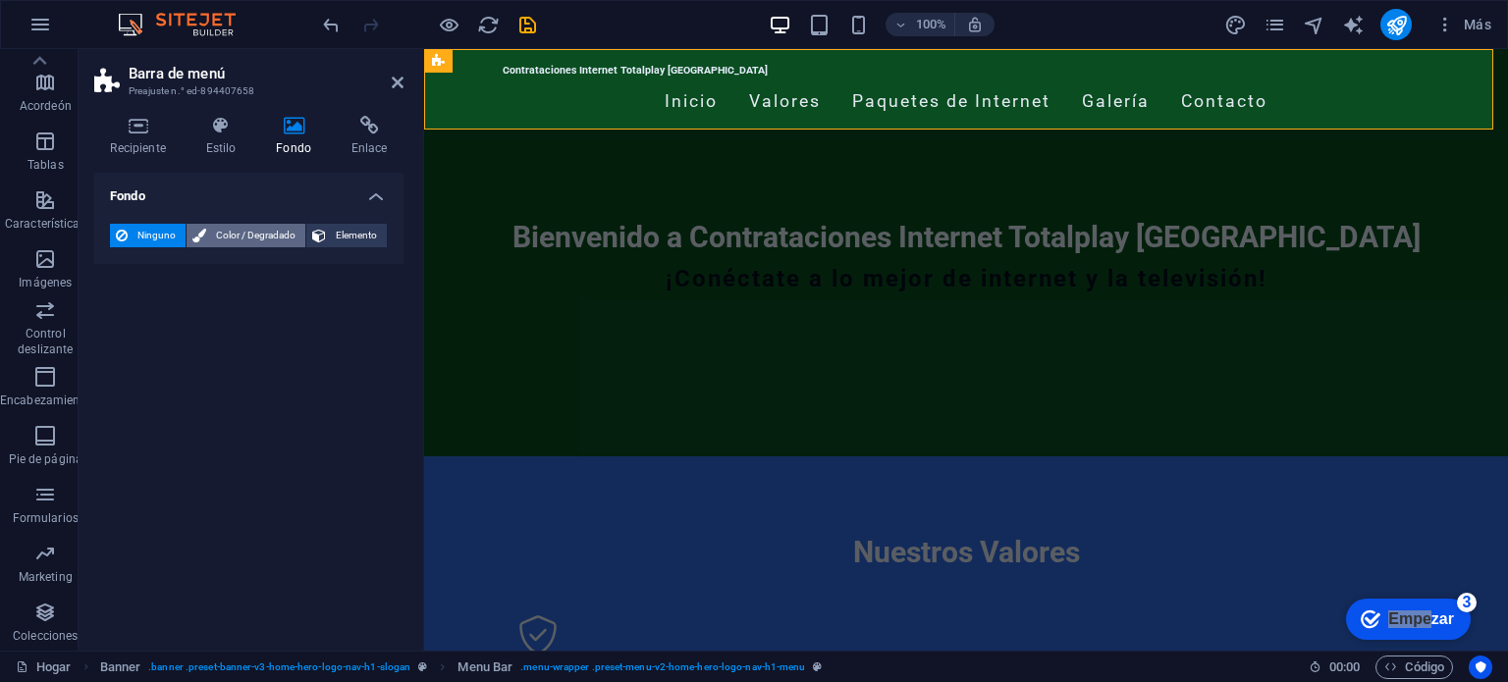
click at [243, 240] on font "Color / Degradado" at bounding box center [256, 235] width 80 height 11
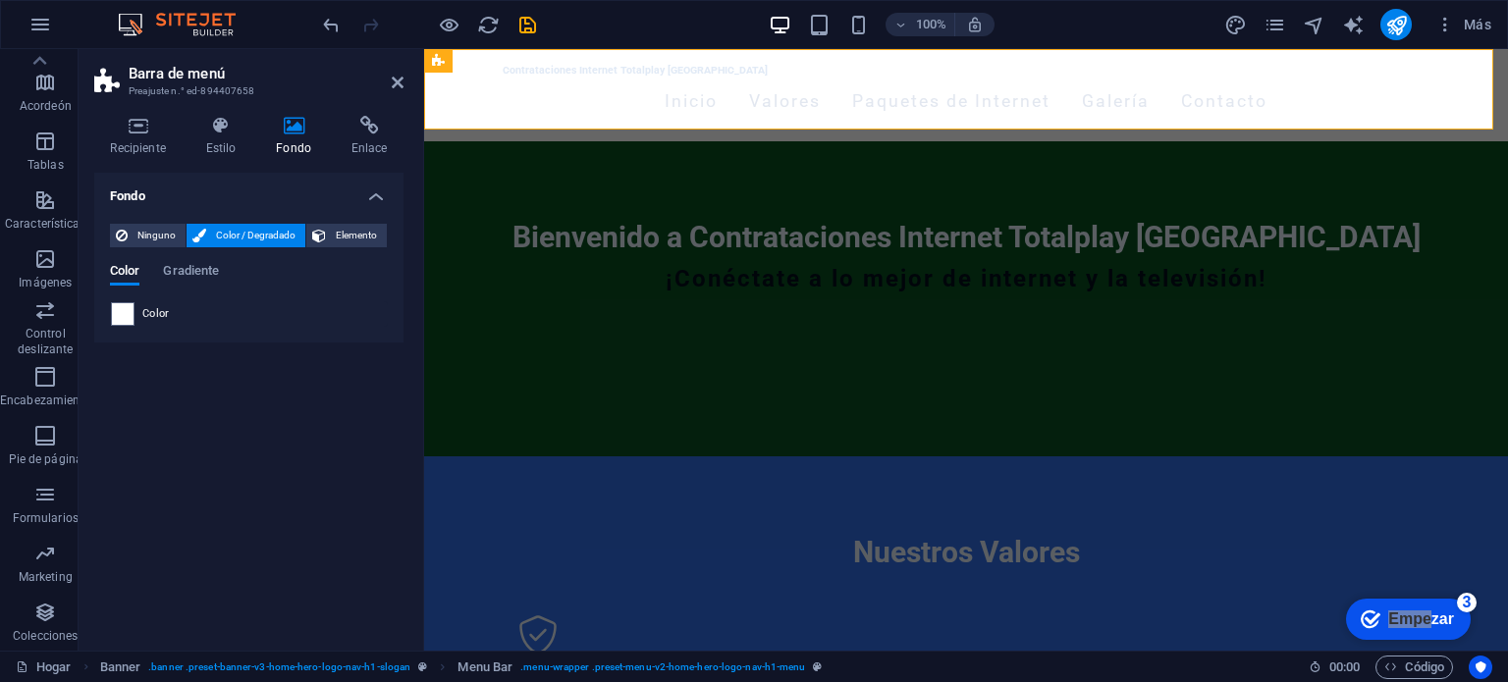
click at [318, 404] on div "Fondo Ninguno Color / Degradado Elemento Extender el fondo a ancho completo Sup…" at bounding box center [248, 404] width 309 height 462
click at [117, 313] on span at bounding box center [123, 314] width 22 height 22
type input "#ffffff"
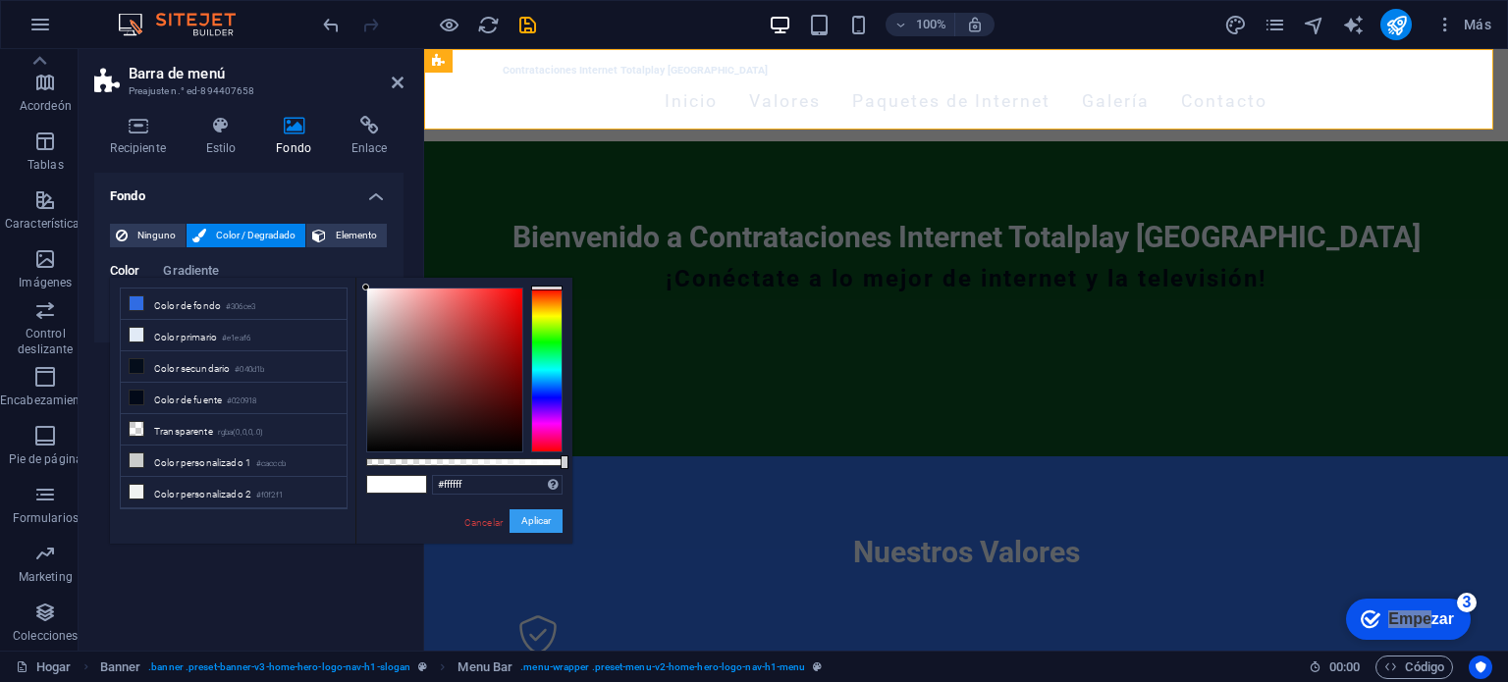
click at [549, 518] on font "Aplicar" at bounding box center [535, 520] width 29 height 11
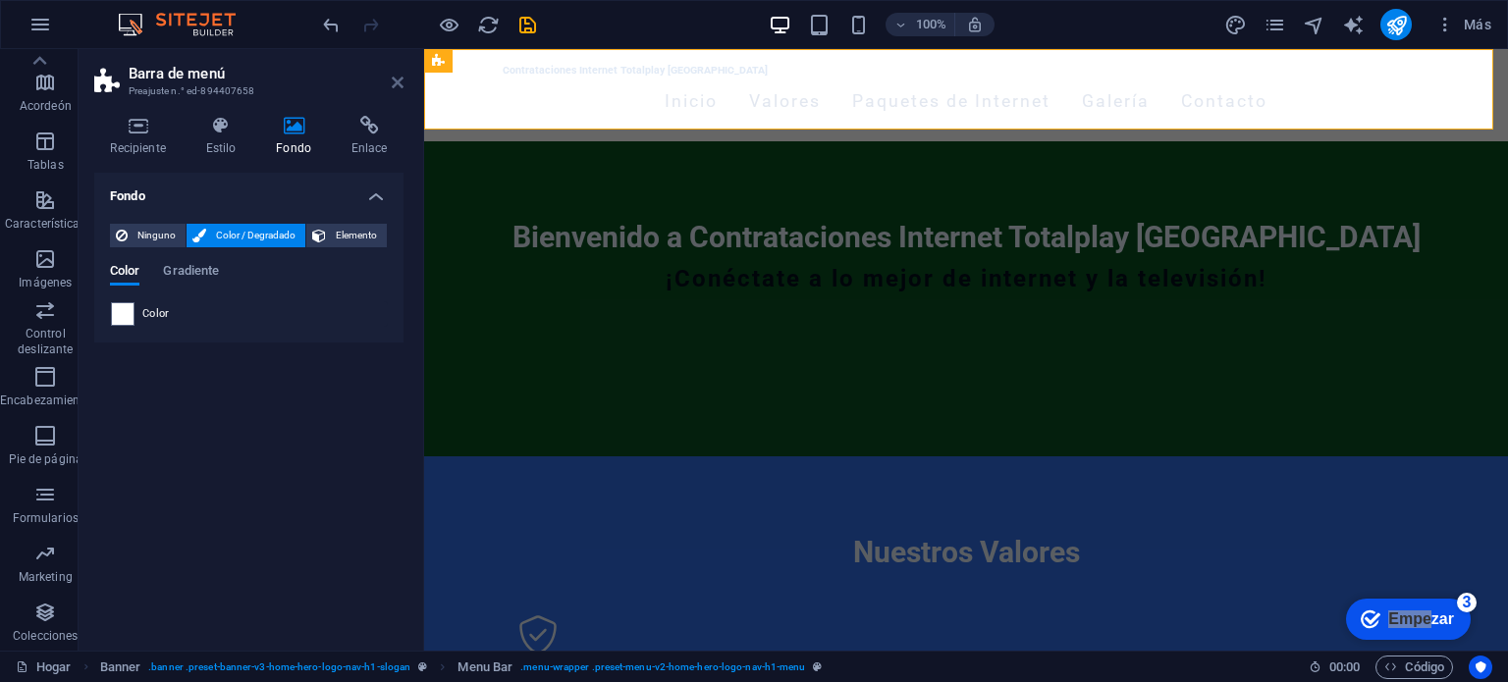
click at [392, 85] on icon at bounding box center [398, 83] width 12 height 16
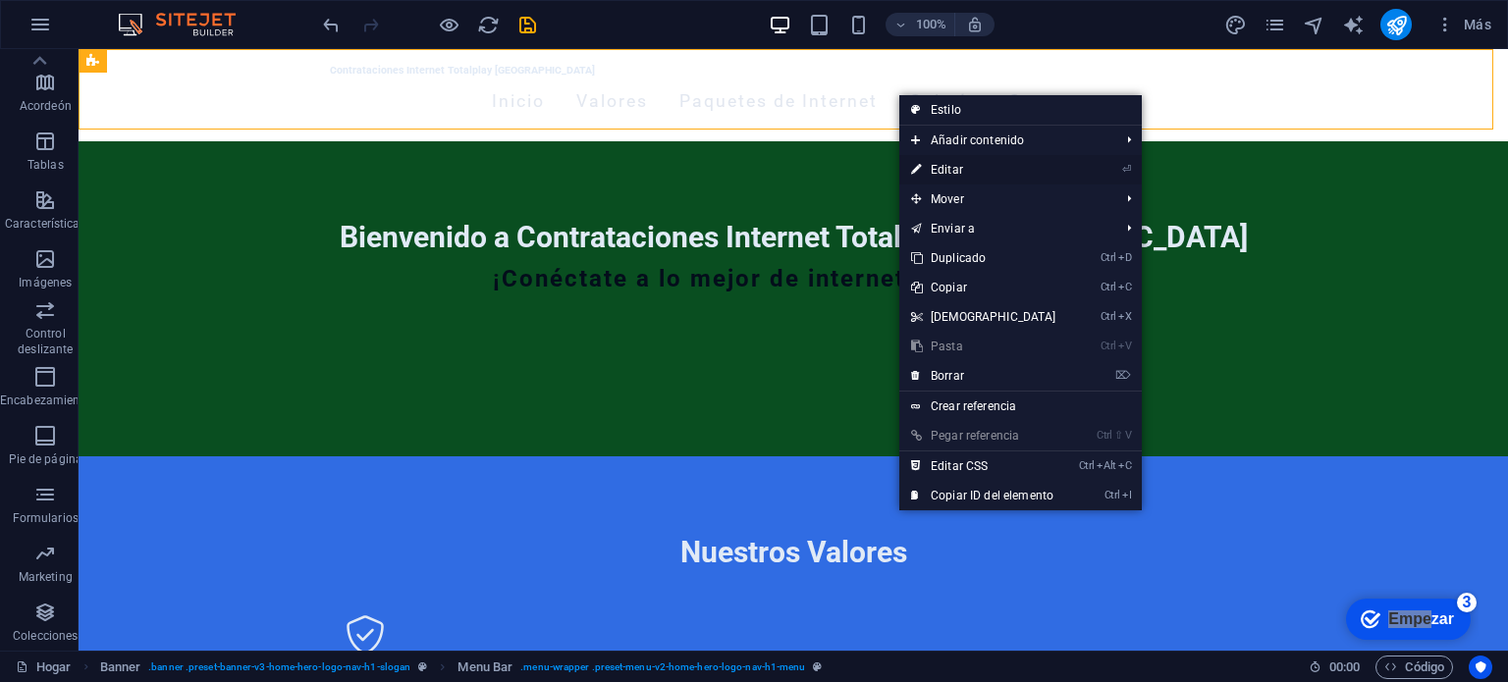
click at [968, 166] on link "⏎ Editar" at bounding box center [983, 169] width 169 height 29
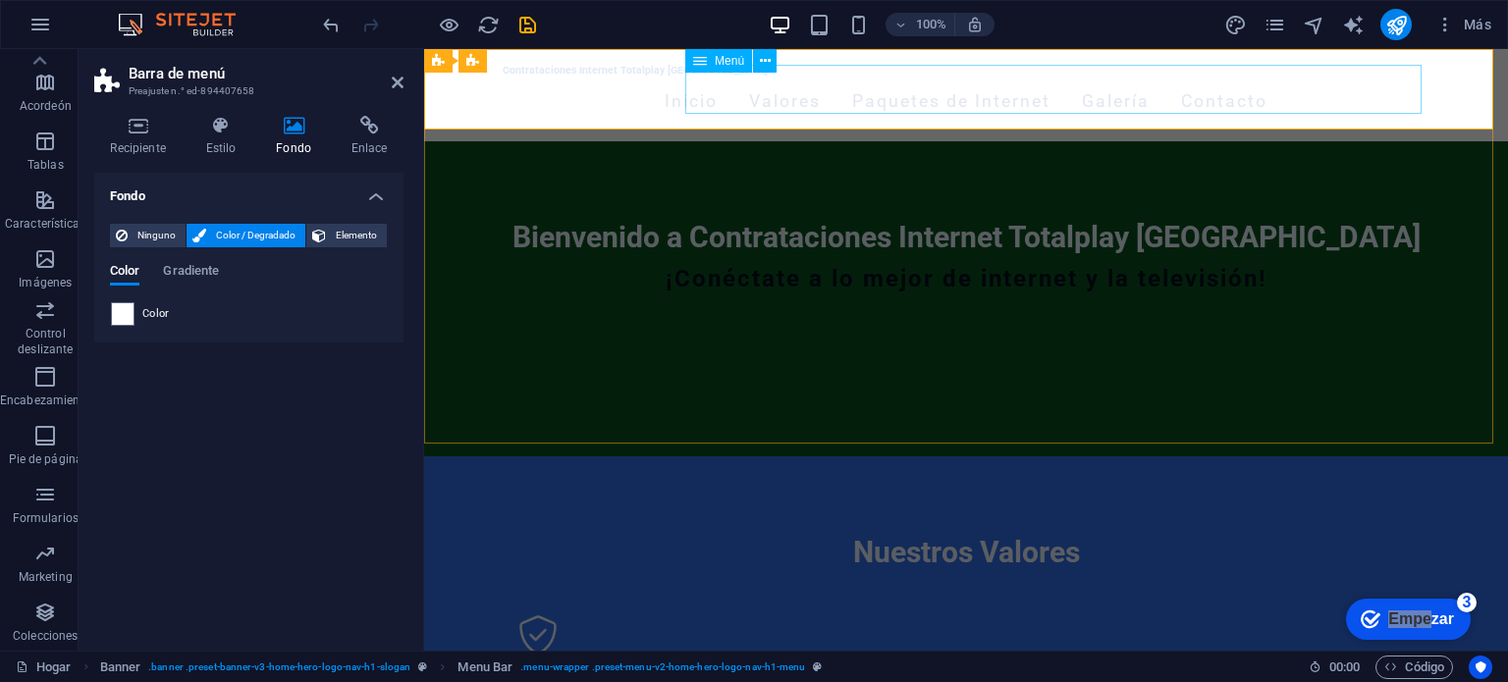
click at [997, 109] on nav "Inicio Valores Paquetes de Internet Galería Contacto" at bounding box center [966, 102] width 927 height 49
select select
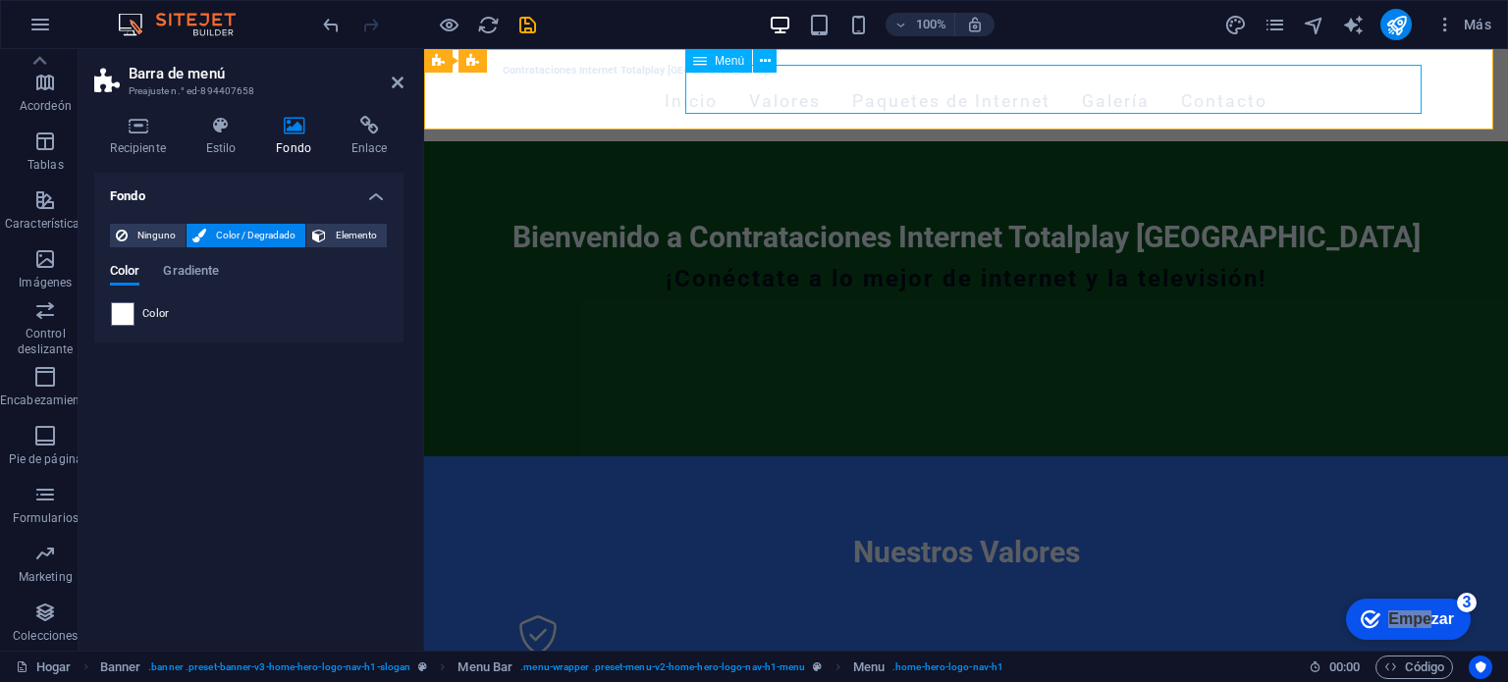
select select
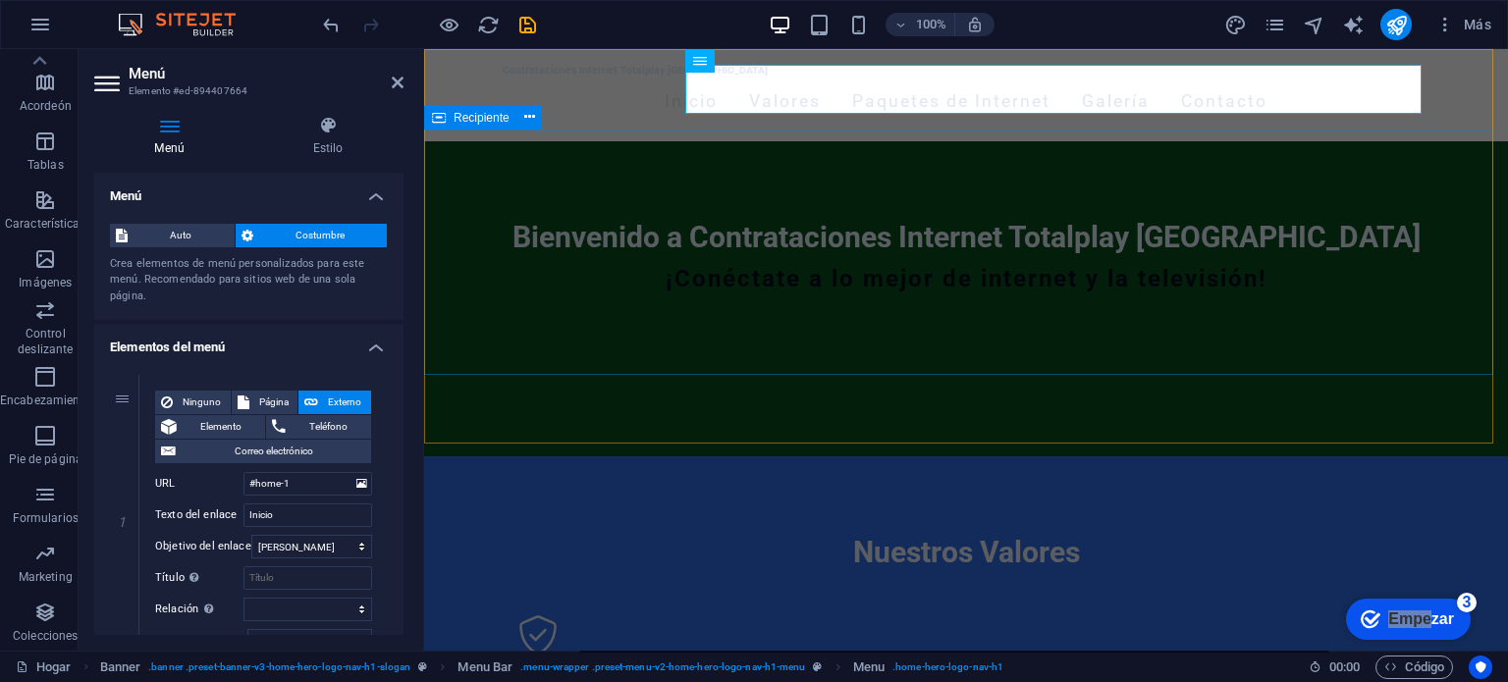
click at [965, 309] on div "Bienvenido a Contrataciones Internet Totalplay Mérida ¡Conéctate a lo mejor de …" at bounding box center [966, 264] width 1084 height 246
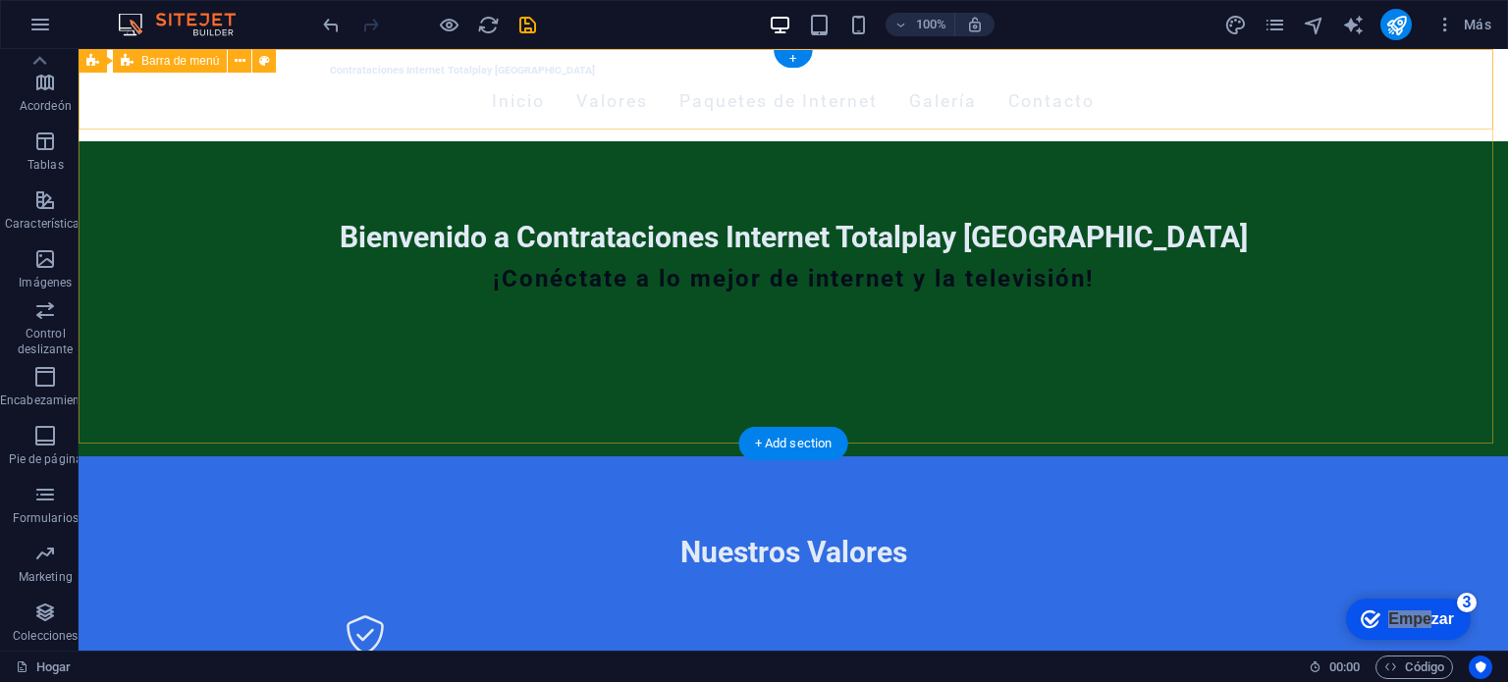
click at [837, 120] on div "Contrataciones Internet Totalplay [GEOGRAPHIC_DATA] Inicio Valores Paquetes de …" at bounding box center [794, 95] width 1430 height 92
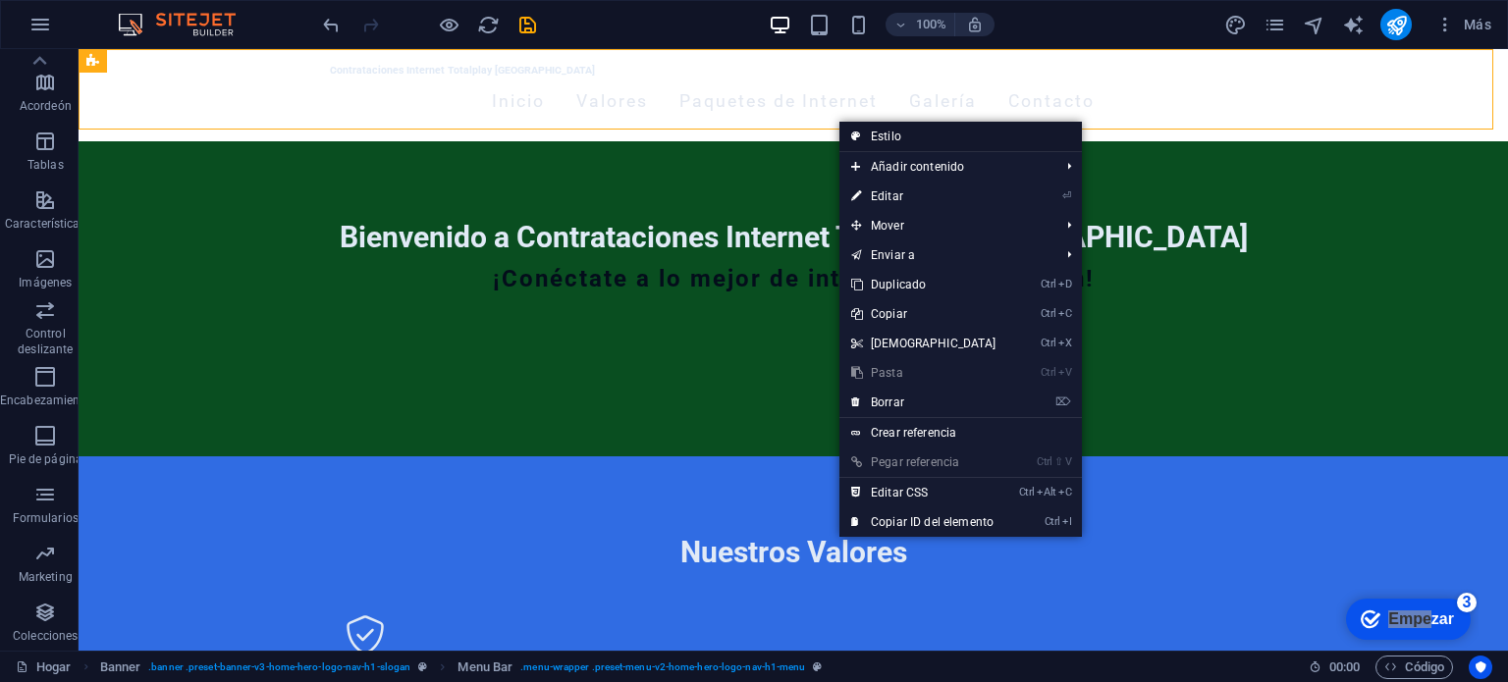
click at [879, 135] on font "Estilo" at bounding box center [886, 137] width 30 height 14
select select "rem"
select select "preset-menu-v2-home-hero-logo-nav-h1-menu"
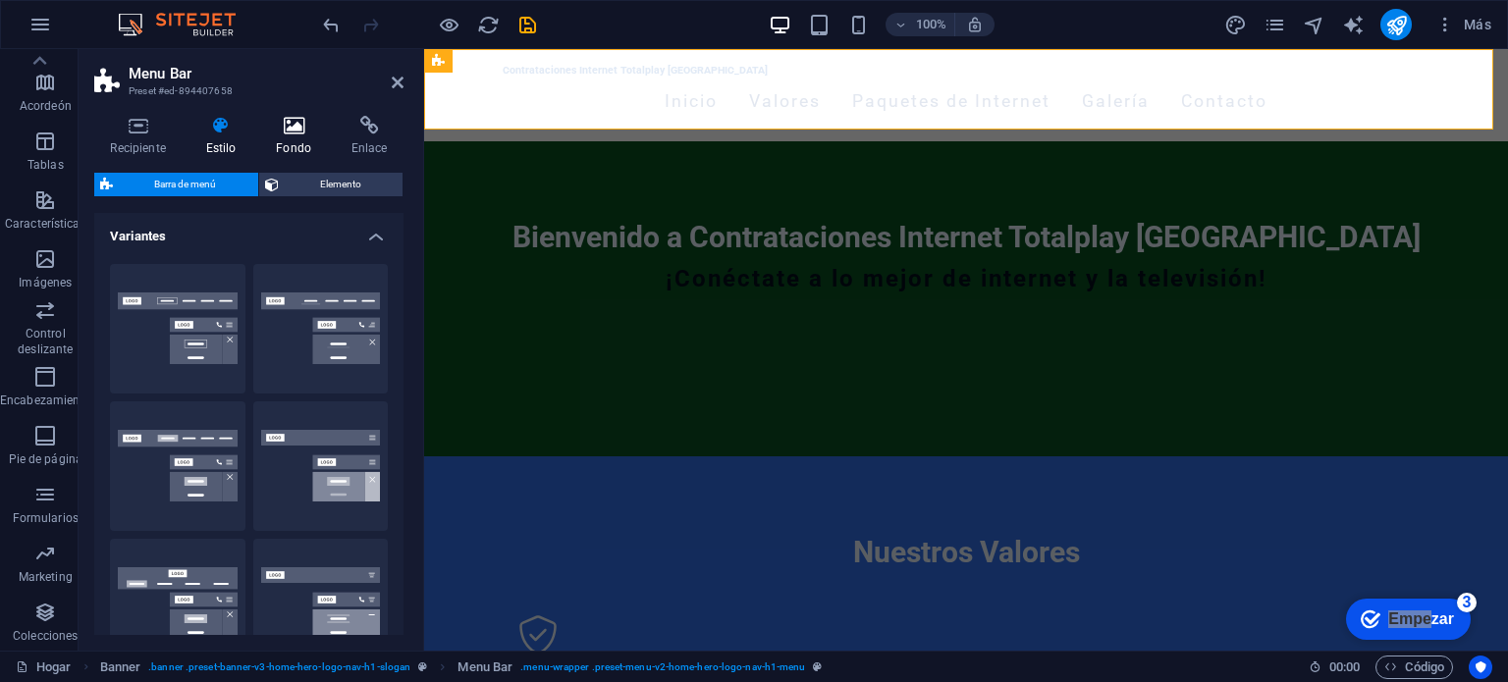
click at [282, 135] on h4 "Fondo" at bounding box center [298, 136] width 76 height 41
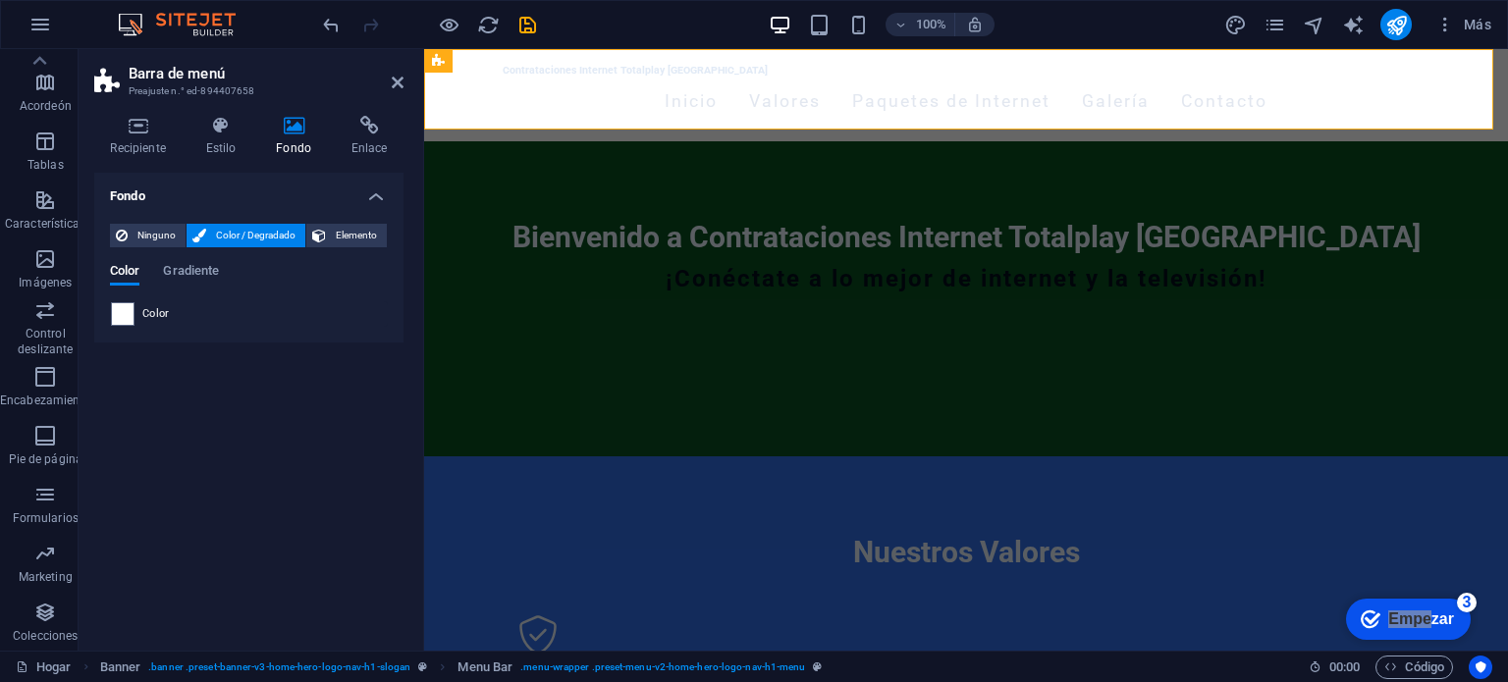
click at [259, 235] on font "Color / Degradado" at bounding box center [256, 235] width 80 height 11
click at [133, 311] on span at bounding box center [123, 314] width 22 height 22
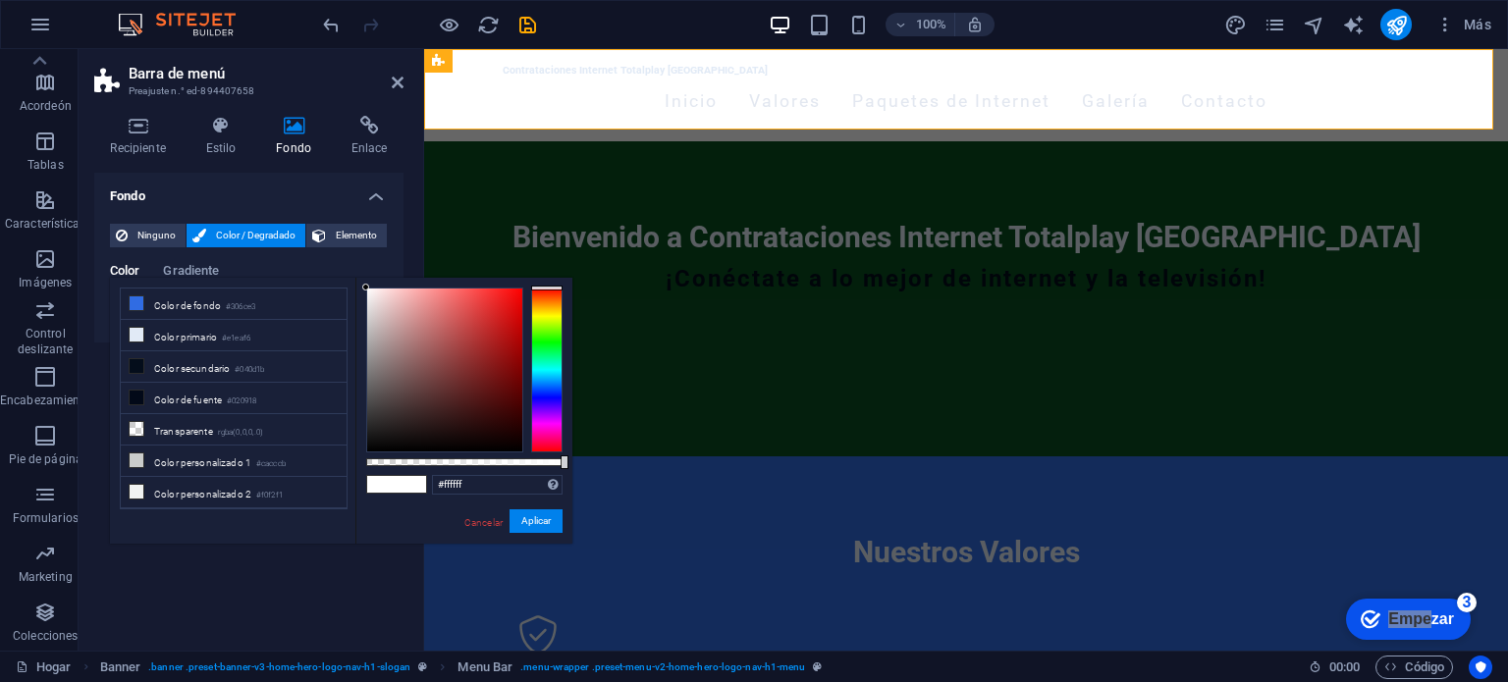
click at [546, 372] on div at bounding box center [546, 370] width 31 height 165
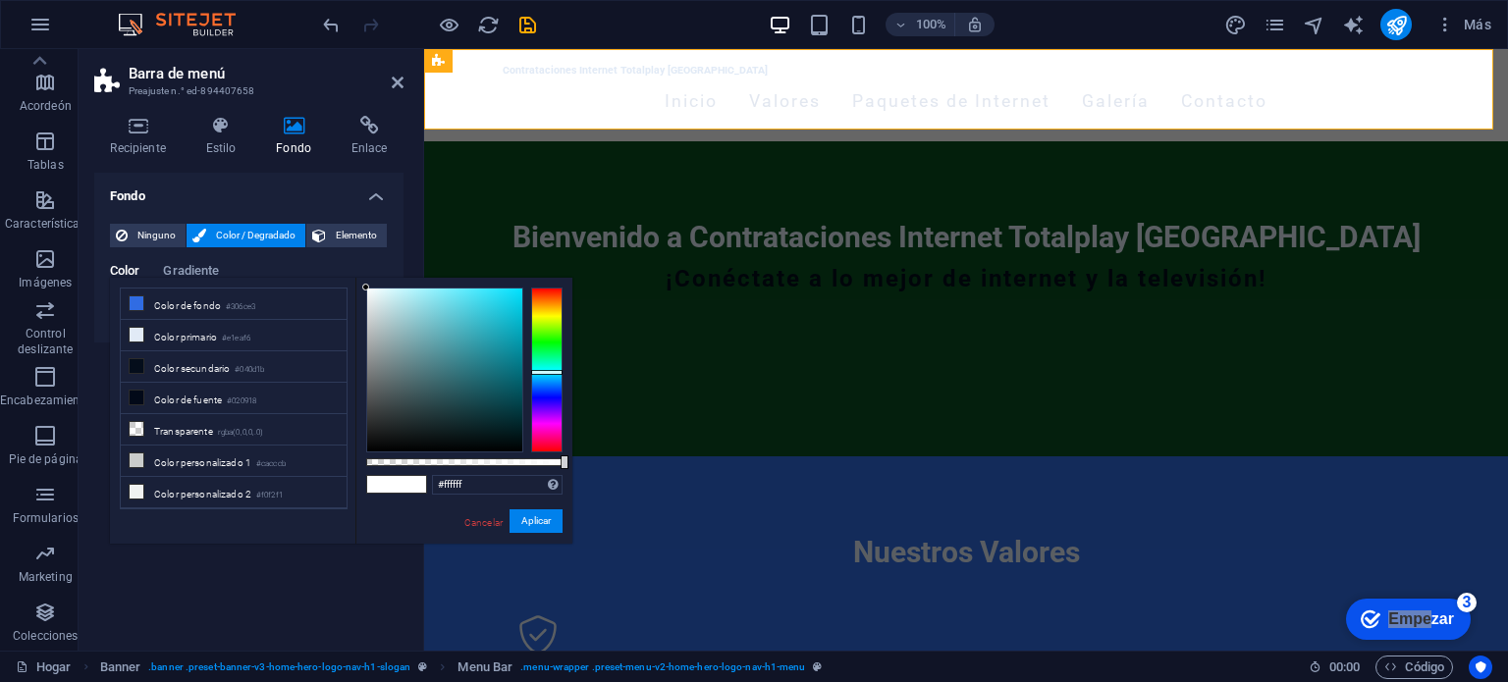
click at [546, 372] on div at bounding box center [546, 372] width 31 height 5
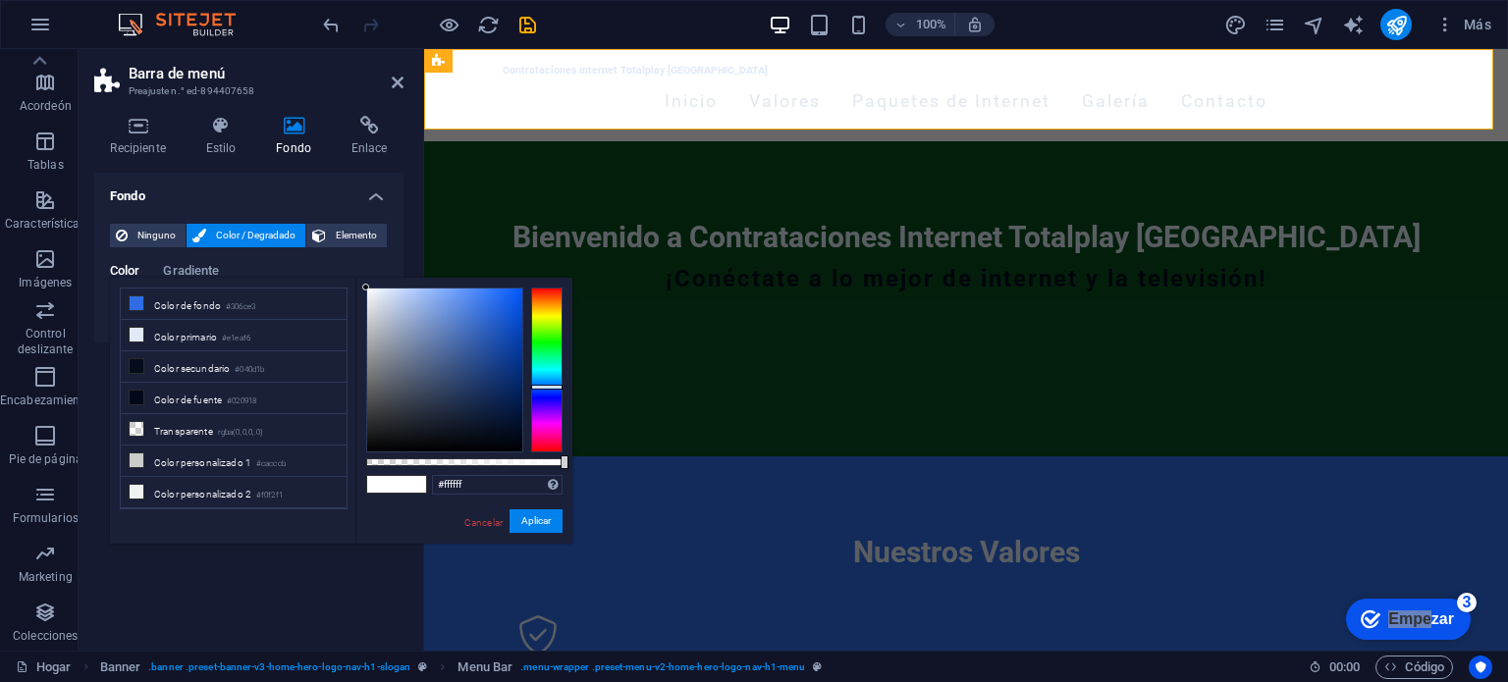
click at [539, 387] on div at bounding box center [546, 370] width 31 height 165
type input "#144cb8"
click at [505, 333] on div at bounding box center [444, 370] width 155 height 163
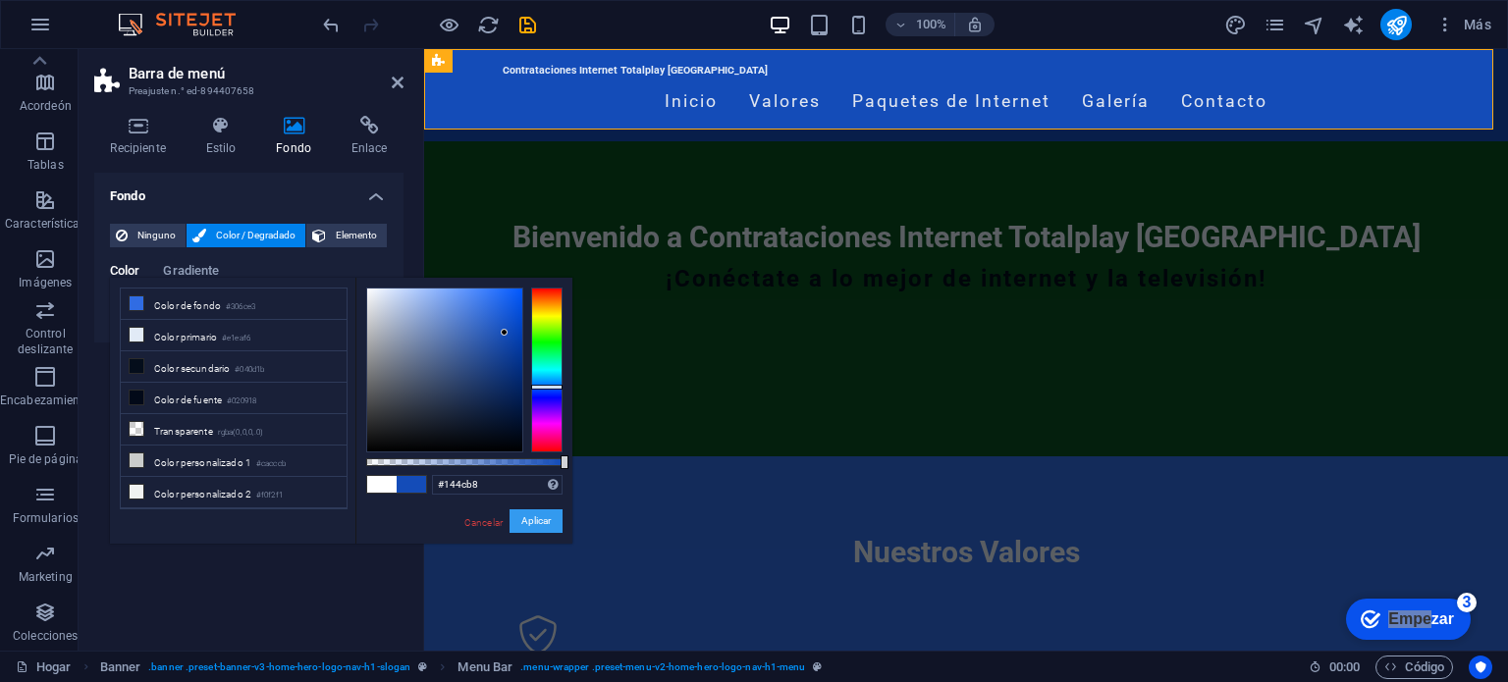
click at [540, 525] on font "Aplicar" at bounding box center [535, 520] width 29 height 11
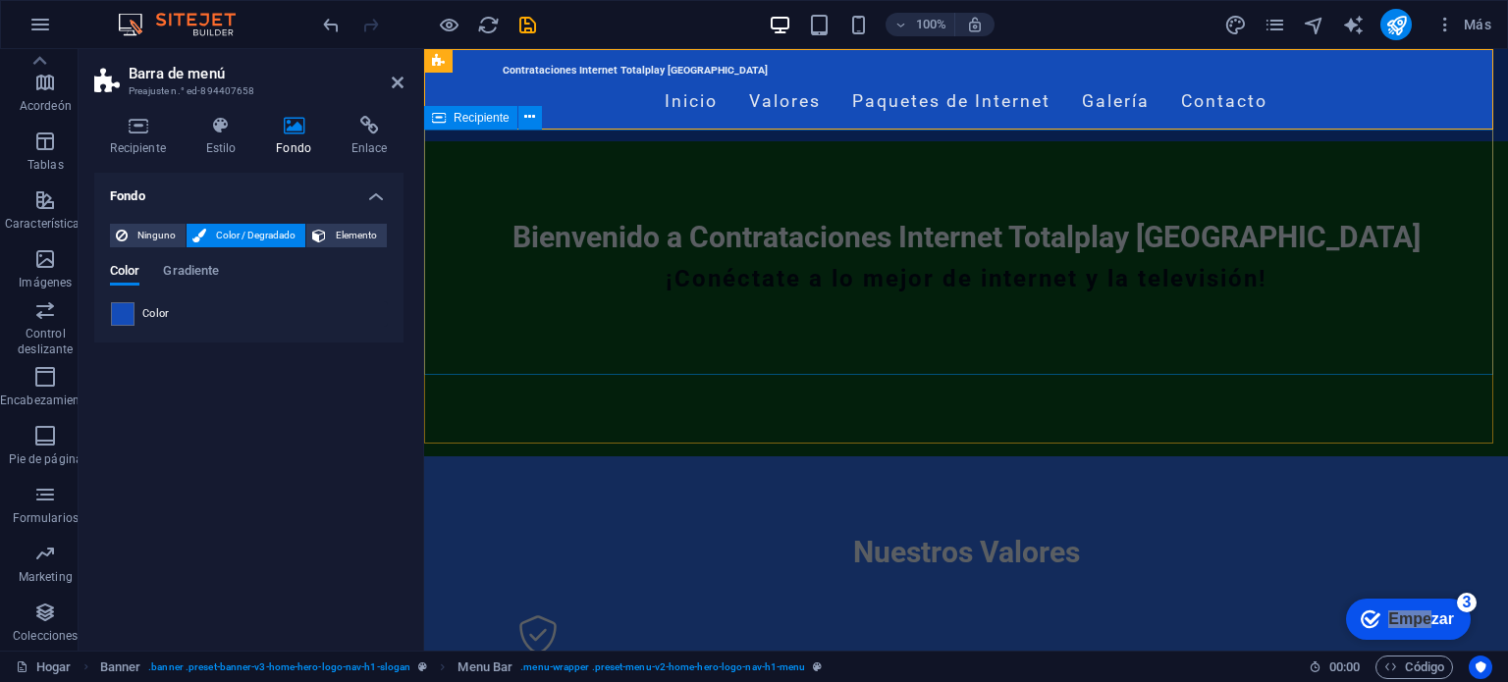
click at [773, 336] on div "Bienvenido a Contrataciones Internet Totalplay Mérida ¡Conéctate a lo mejor de …" at bounding box center [966, 264] width 1084 height 246
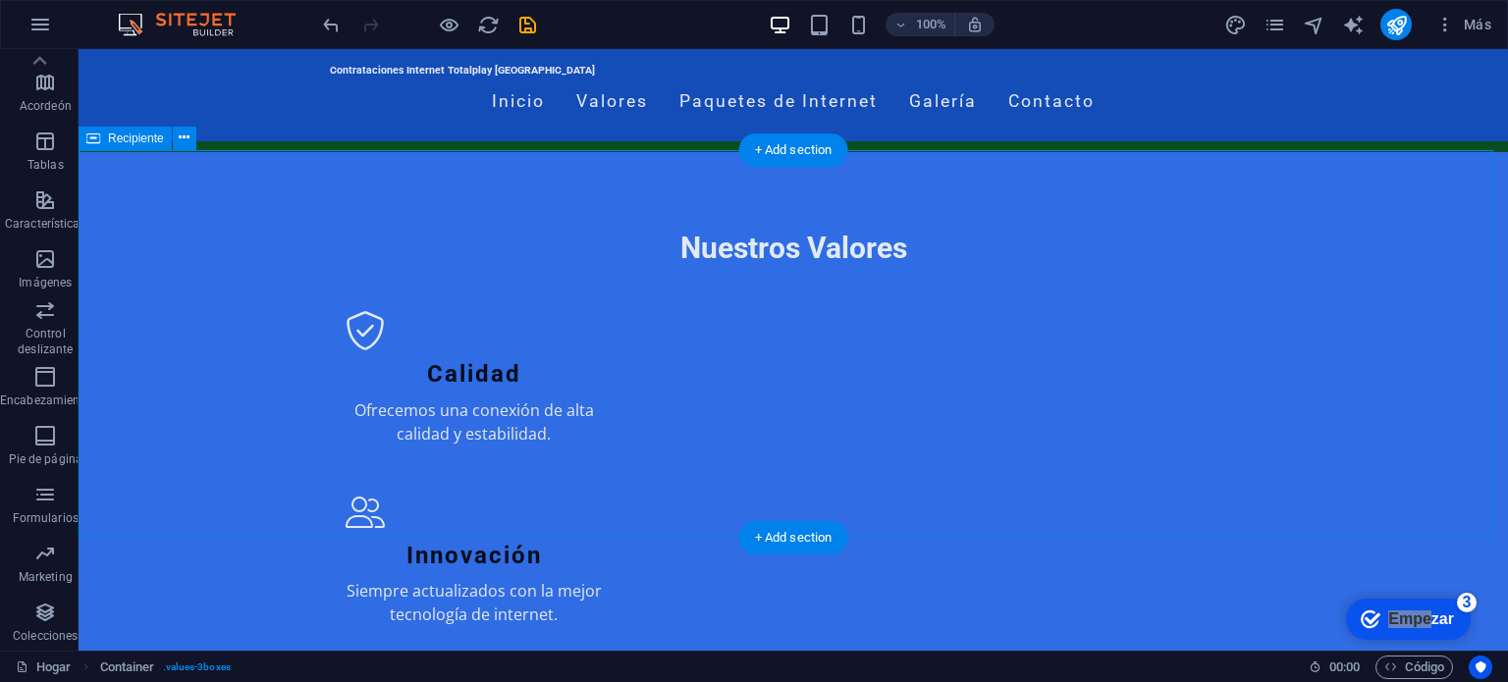
scroll to position [295, 0]
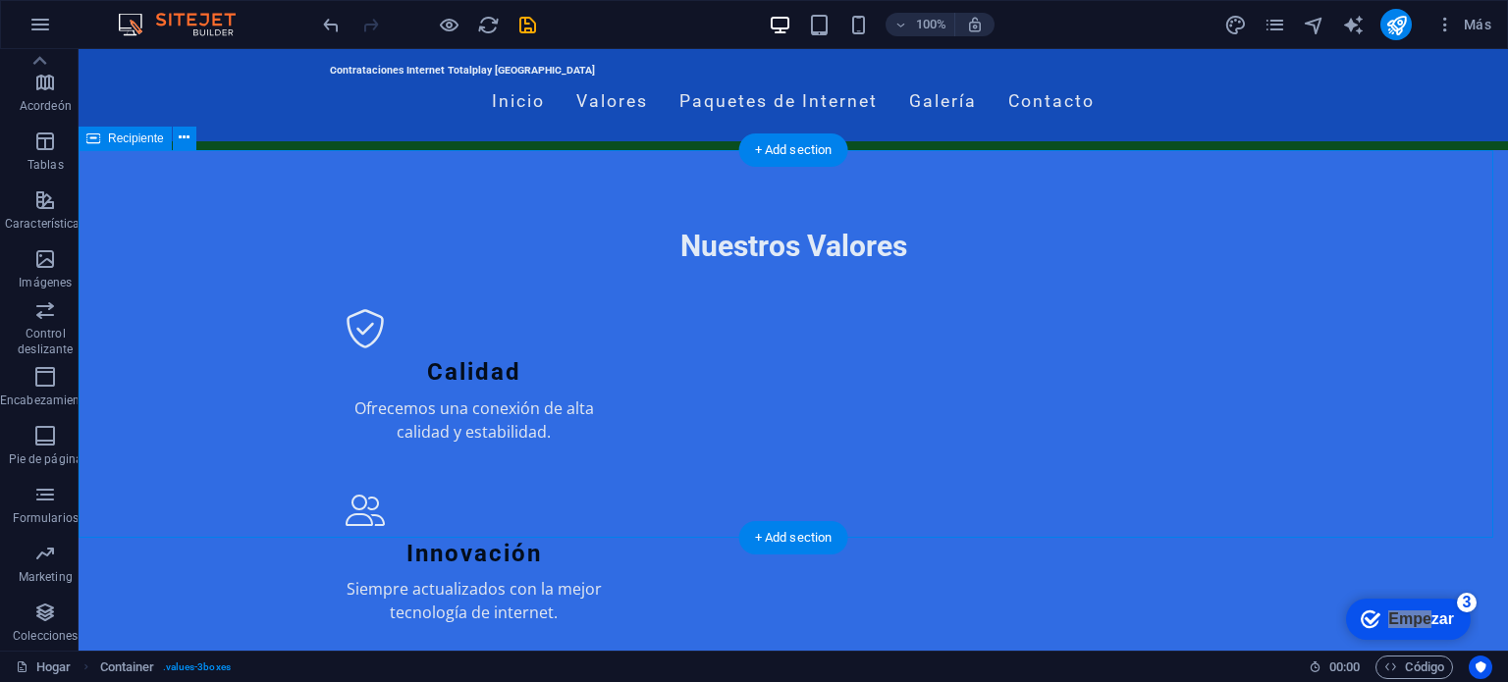
click at [1318, 321] on div "Nuestros Valores Calidad Ofrecemos una conexión de alta calidad y estabilidad. …" at bounding box center [794, 525] width 1430 height 750
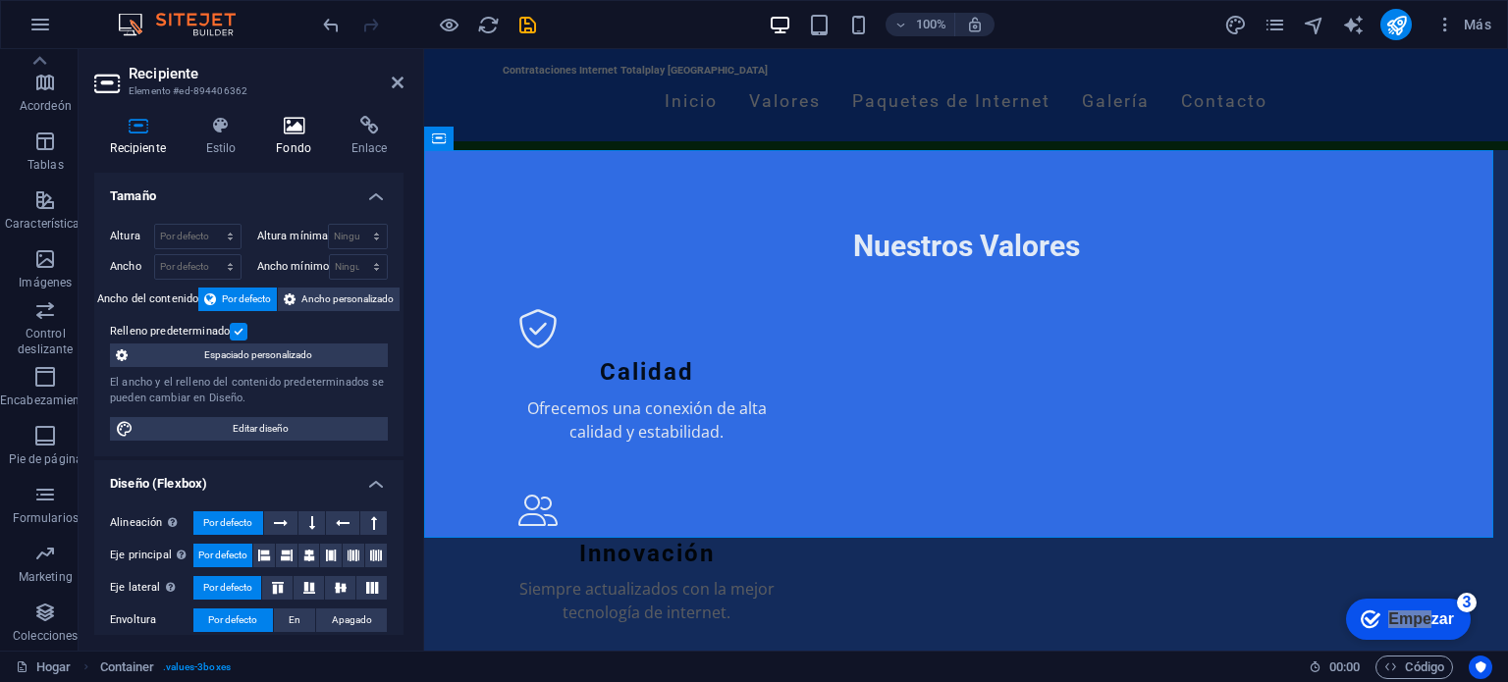
click at [291, 133] on icon at bounding box center [294, 126] width 68 height 20
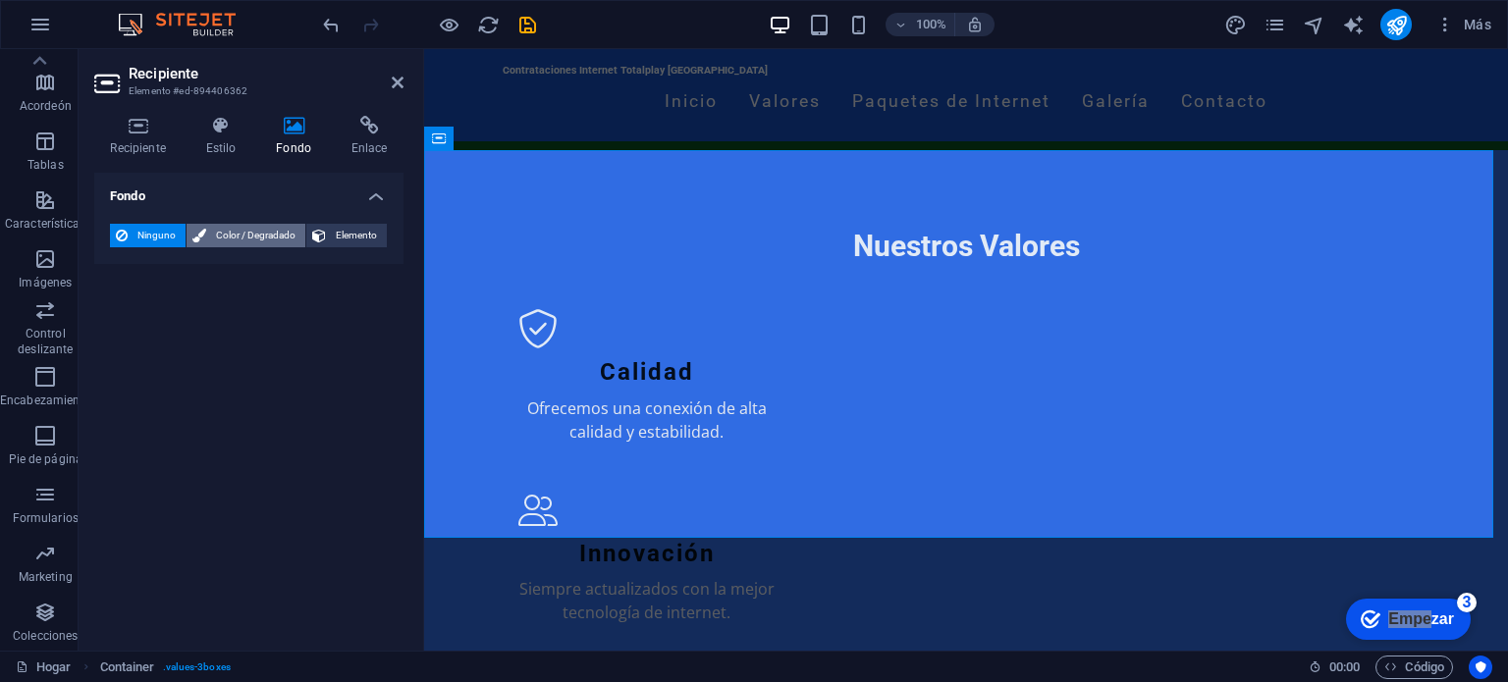
click at [267, 236] on font "Color / Degradado" at bounding box center [256, 235] width 80 height 11
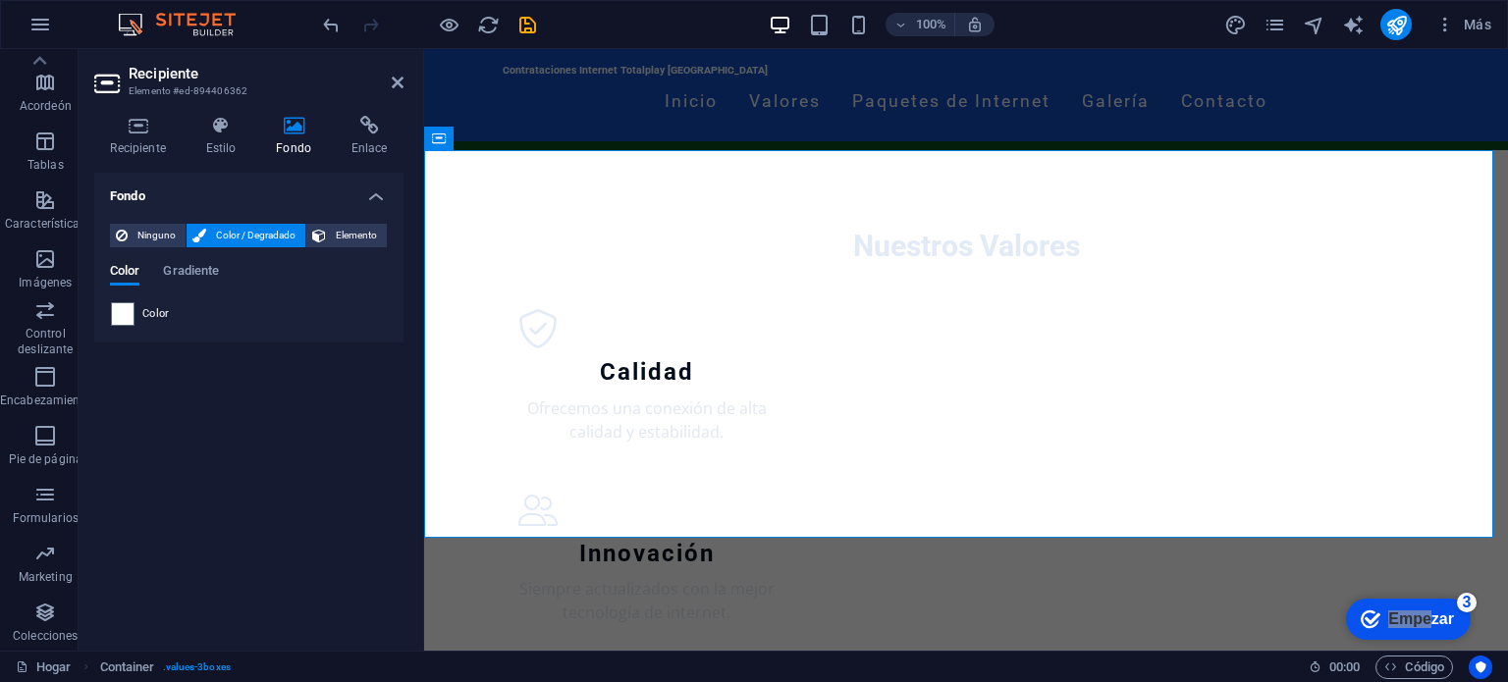
click at [345, 443] on div "Fondo Ninguno Color / Degradado Elemento Extender el fondo a ancho completo Sup…" at bounding box center [248, 404] width 309 height 462
click at [390, 81] on h2 "Recipiente" at bounding box center [266, 74] width 275 height 18
click at [397, 81] on icon at bounding box center [398, 83] width 12 height 16
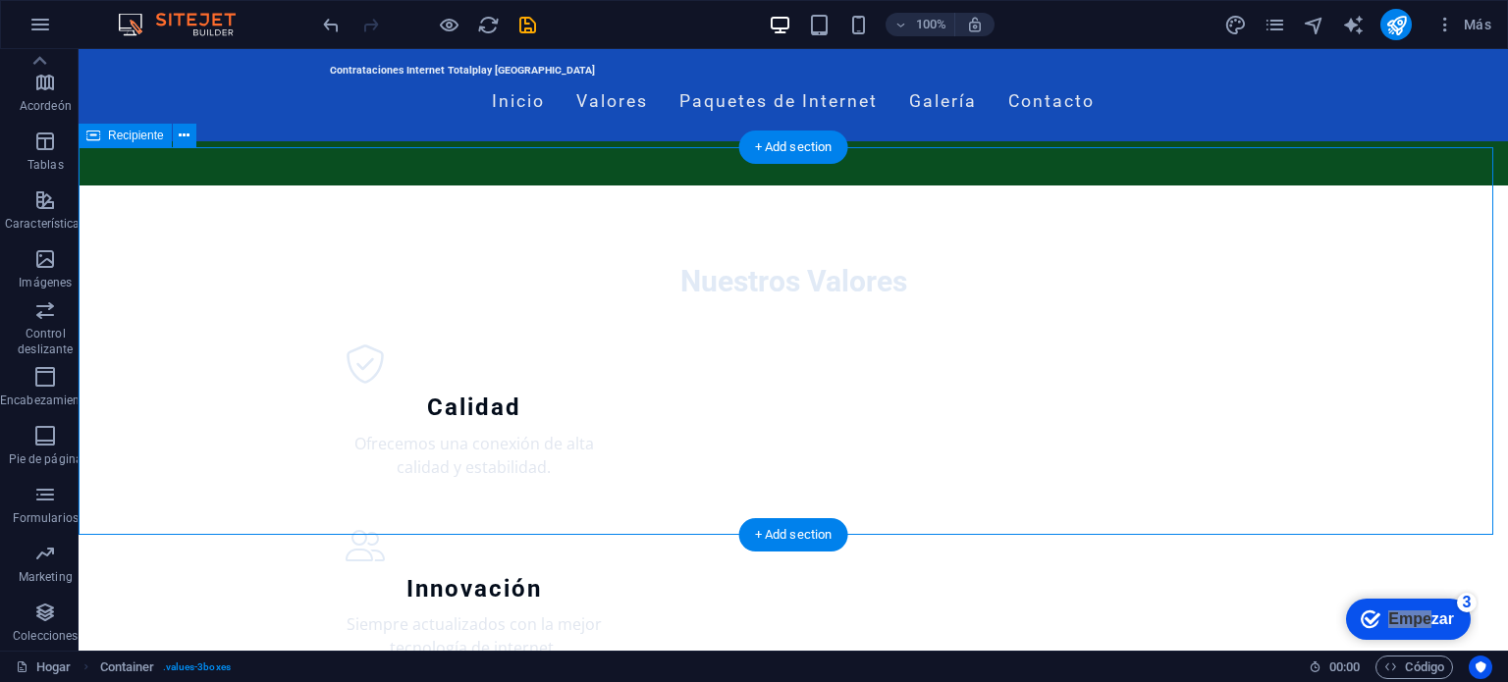
scroll to position [302, 0]
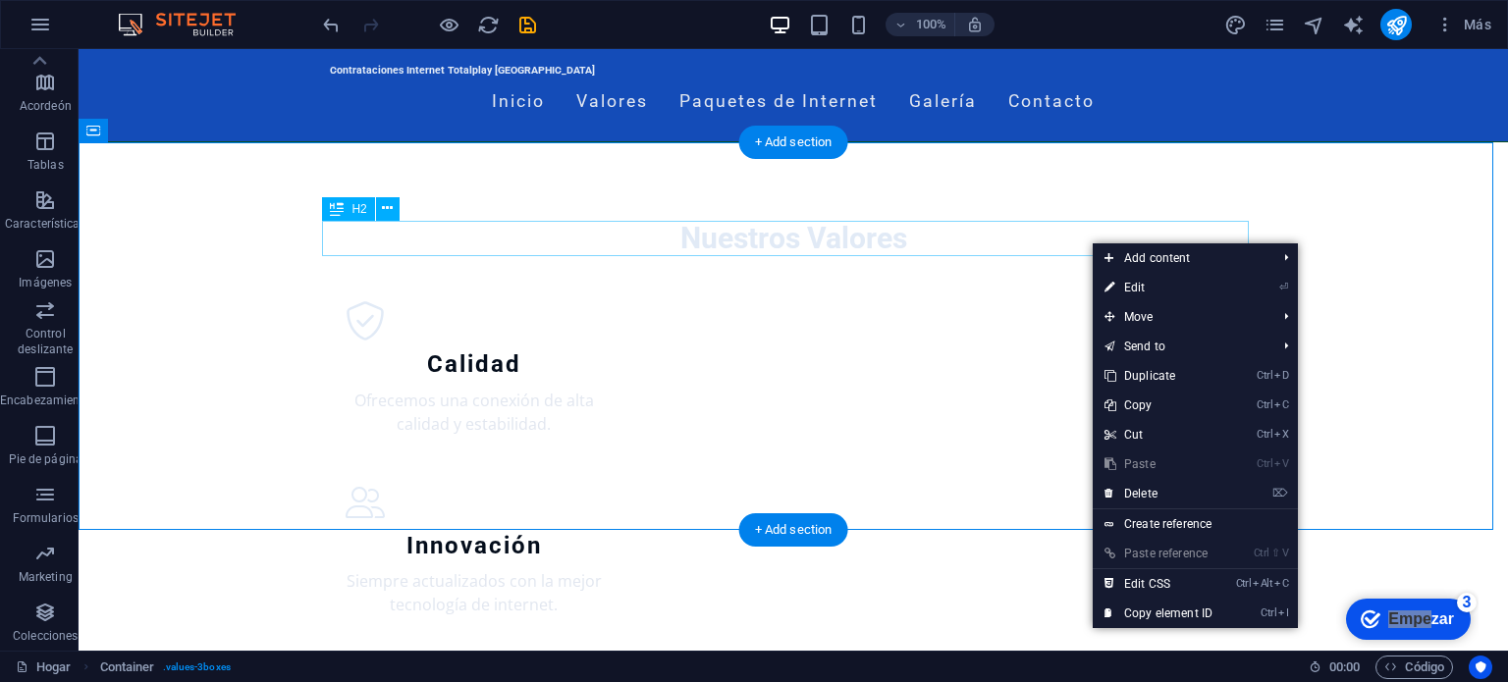
click at [1091, 242] on div "Nuestros Valores" at bounding box center [793, 238] width 927 height 35
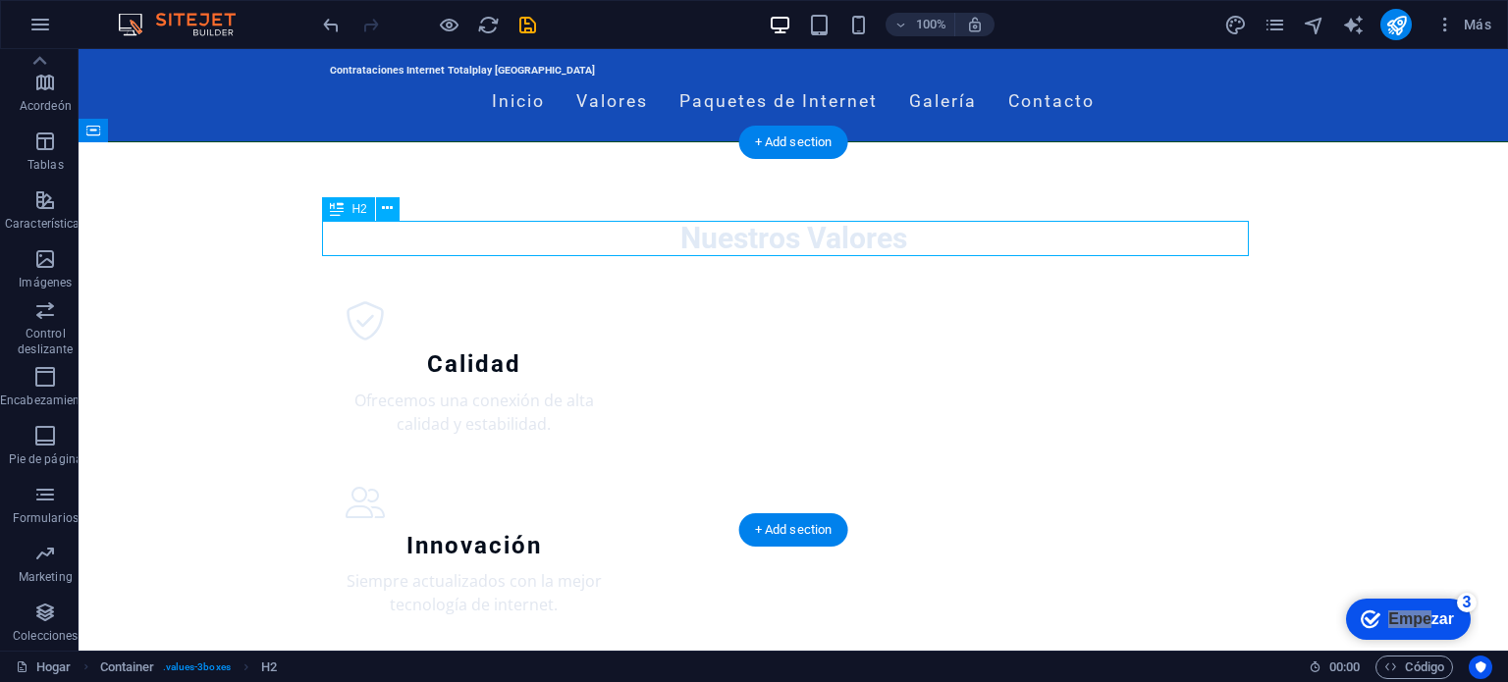
click at [1091, 242] on div "Nuestros Valores" at bounding box center [793, 238] width 927 height 35
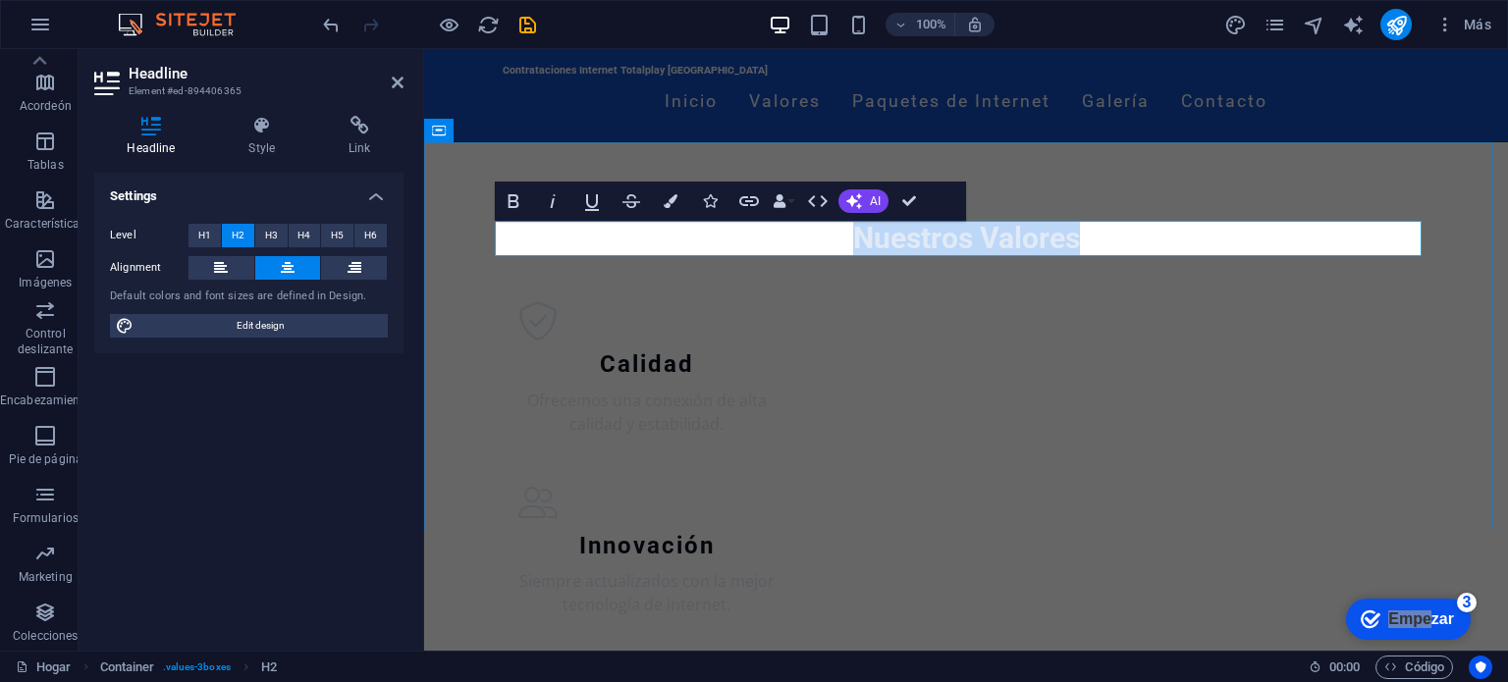
click at [1091, 242] on h2 "Nuestros Valores" at bounding box center [966, 238] width 927 height 35
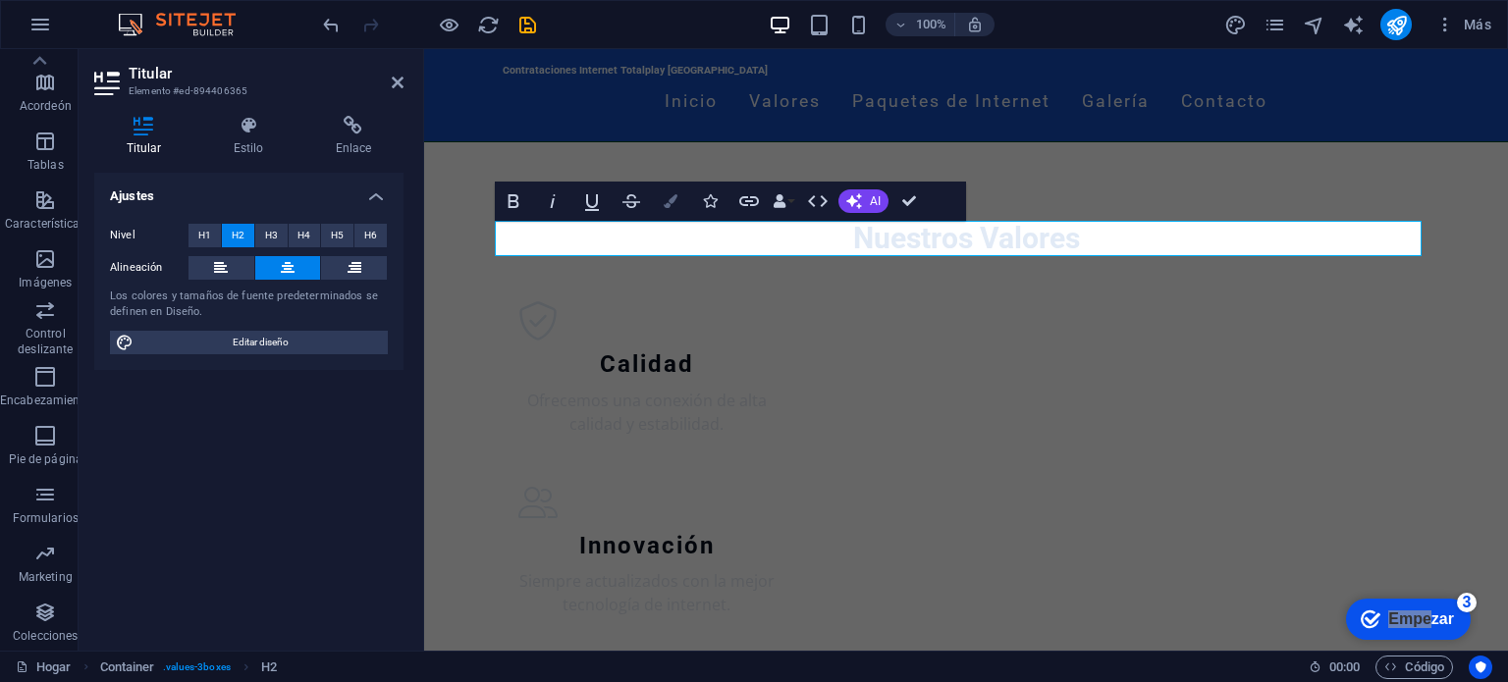
click at [674, 196] on icon "button" at bounding box center [671, 201] width 14 height 14
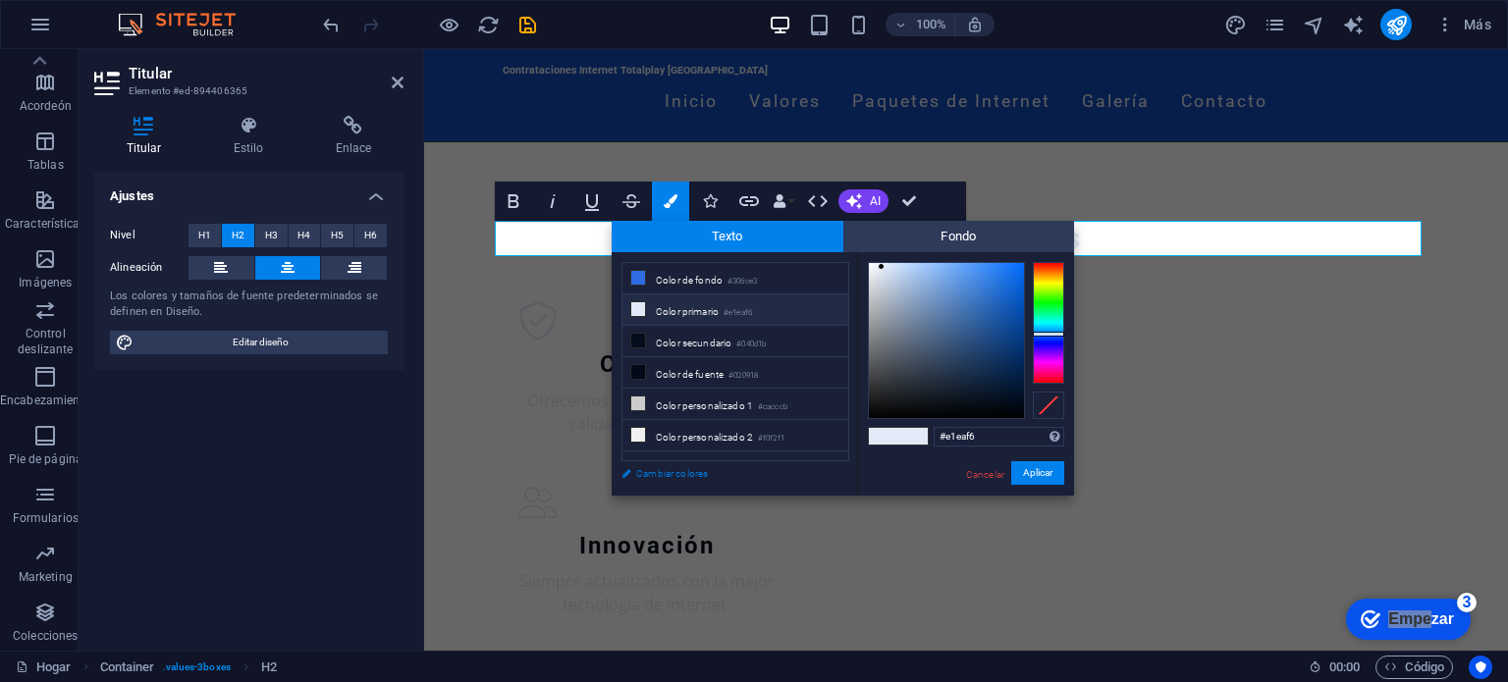
click at [780, 478] on link "Cambiar colores" at bounding box center [726, 473] width 228 height 25
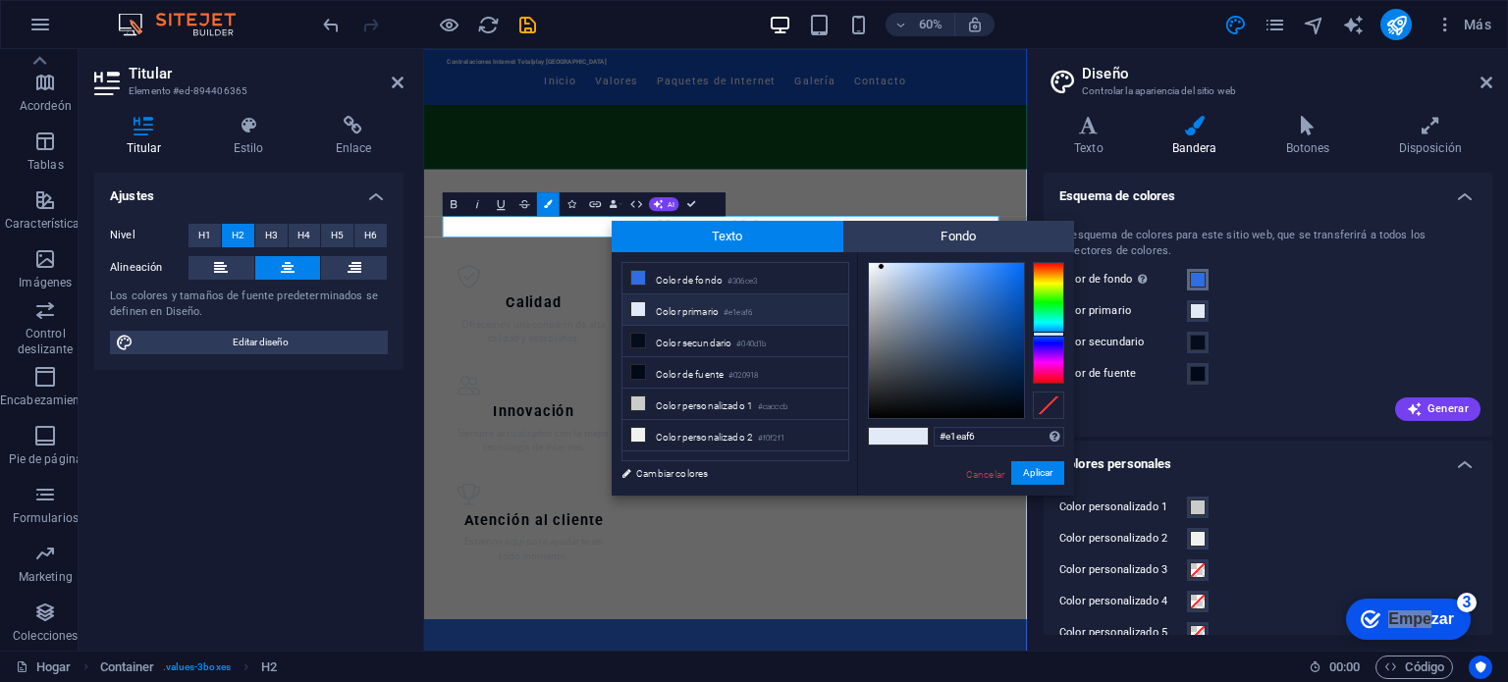
click at [1195, 280] on span at bounding box center [1198, 280] width 16 height 16
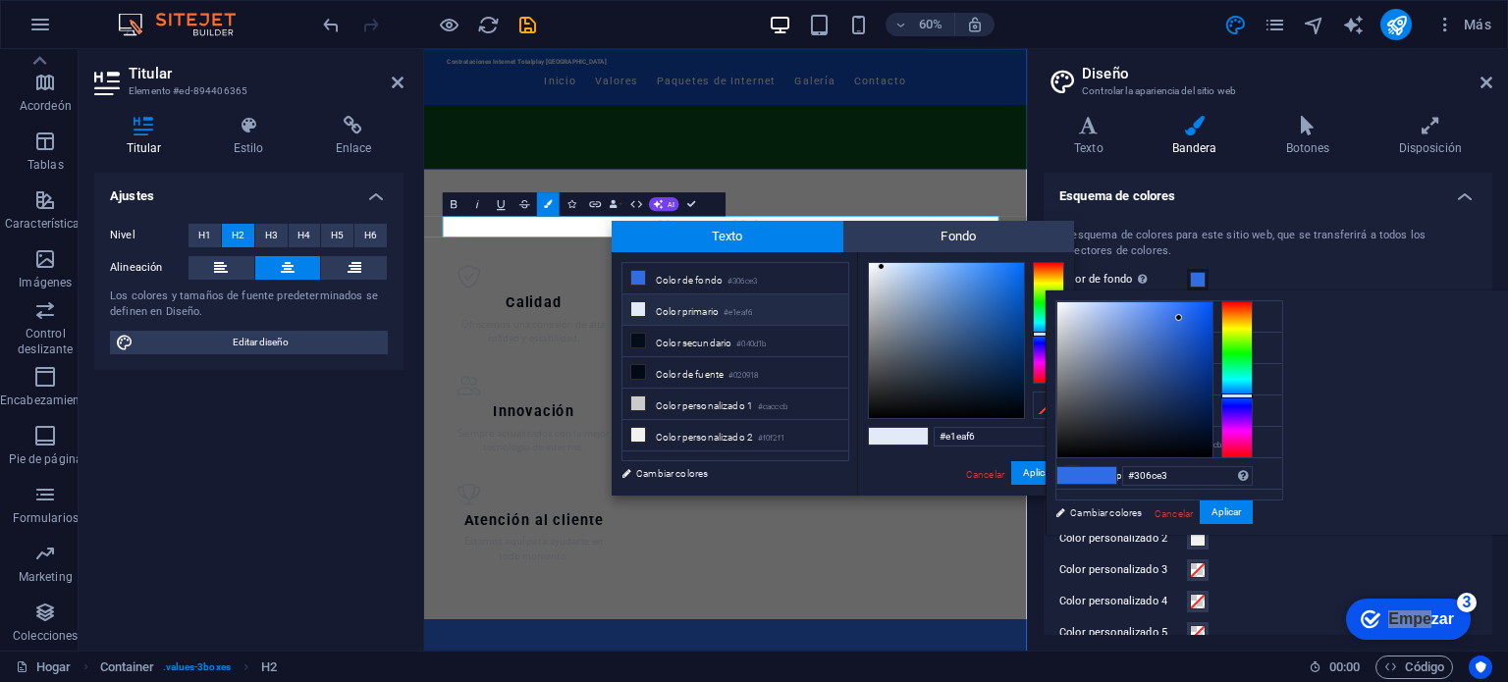
drag, startPoint x: 1195, startPoint y: 447, endPoint x: 1401, endPoint y: 397, distance: 212.2
click at [1401, 397] on div "menos Color de fondo #306ce3 Color primario #e1eaf6 Color secundario #040d1b Co…" at bounding box center [1277, 413] width 462 height 245
drag, startPoint x: 1208, startPoint y: 457, endPoint x: 1350, endPoint y: 406, distance: 150.9
click at [1350, 406] on div "menos Color de fondo #306ce3 Color primario #e1eaf6 Color secundario #040d1b Co…" at bounding box center [1277, 413] width 462 height 245
type input "#01040a"
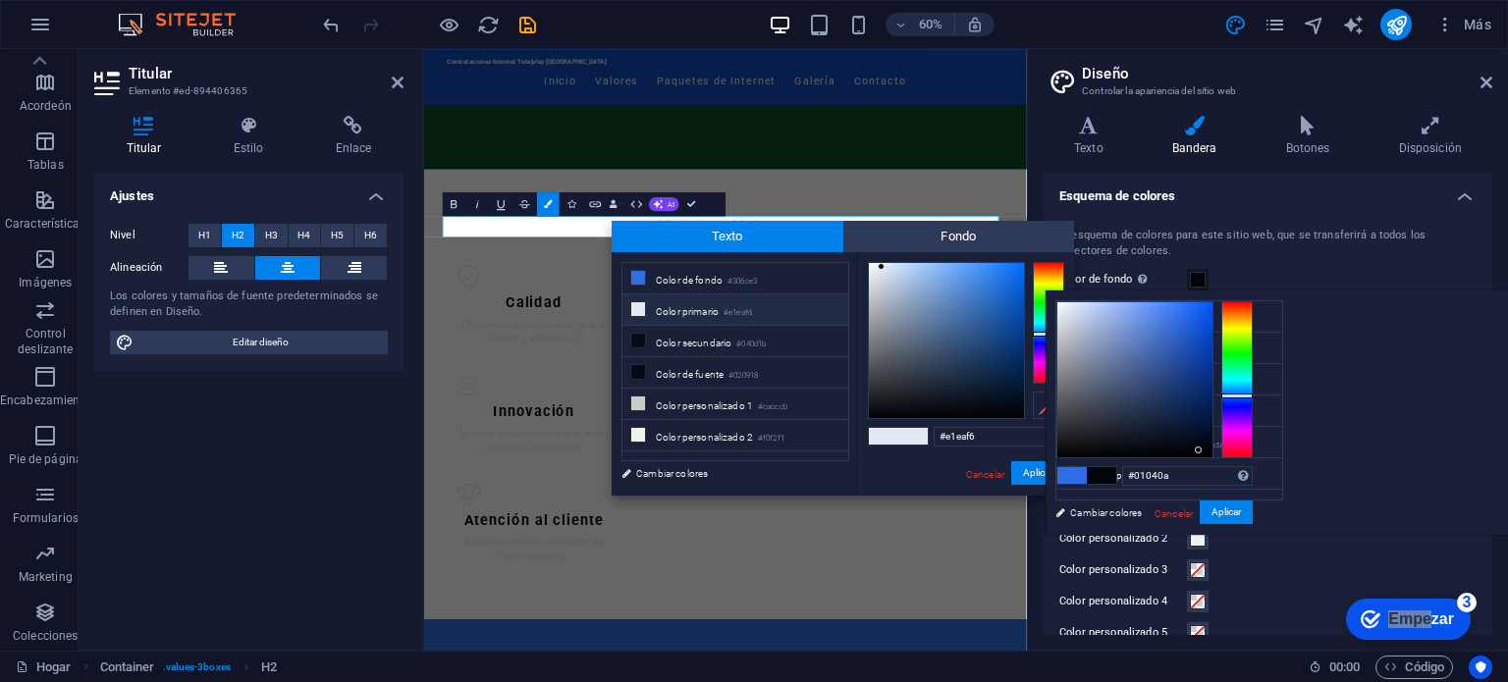
click at [1199, 451] on div at bounding box center [1134, 379] width 155 height 155
click at [1233, 515] on font "Aplicar" at bounding box center [1226, 512] width 29 height 11
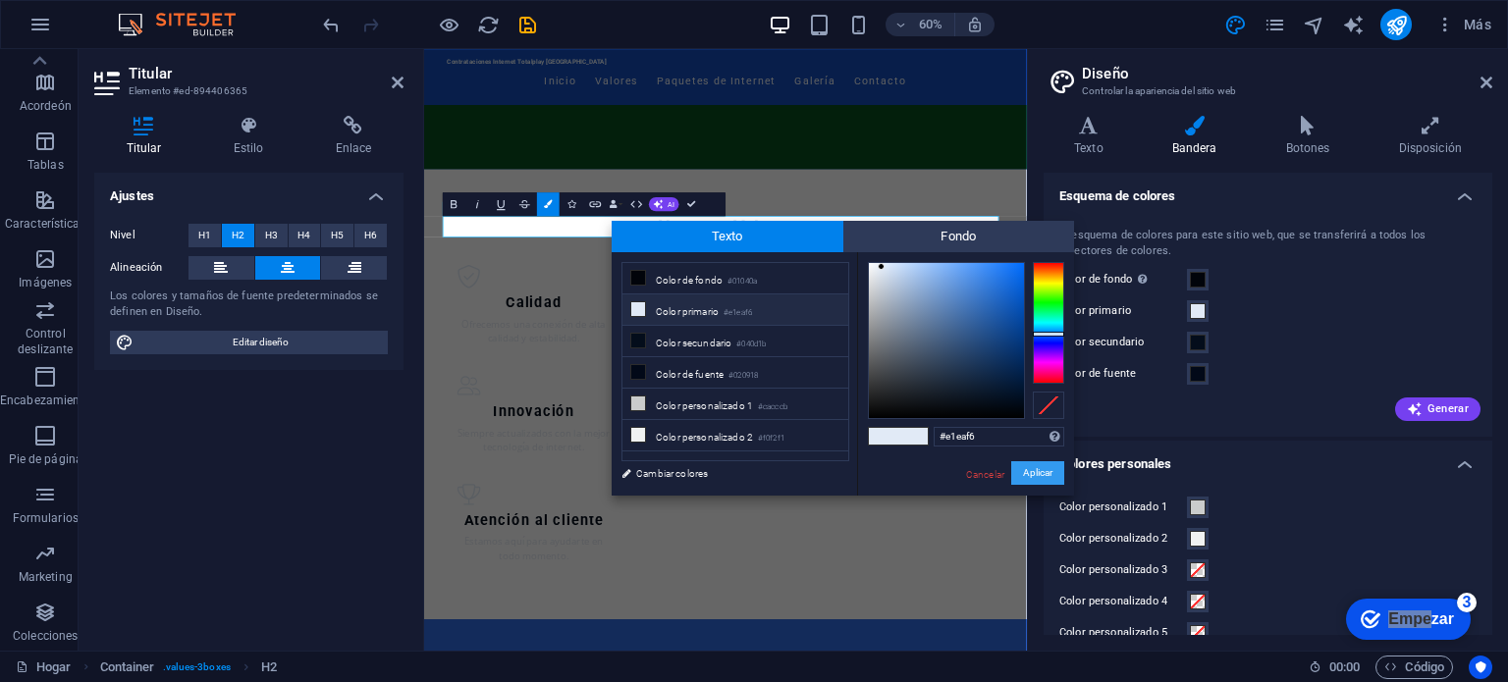
click at [1053, 466] on button "Aplicar" at bounding box center [1037, 473] width 53 height 25
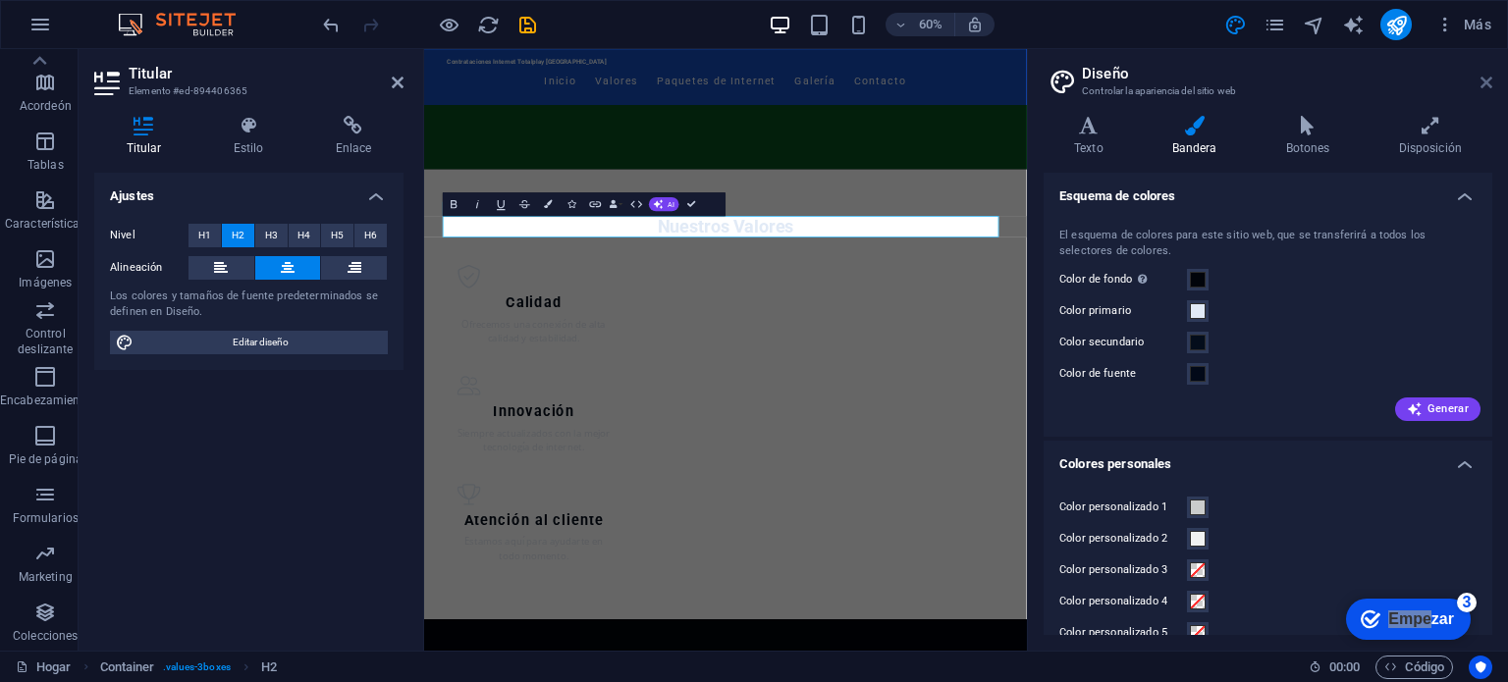
click at [1484, 77] on icon at bounding box center [1487, 83] width 12 height 16
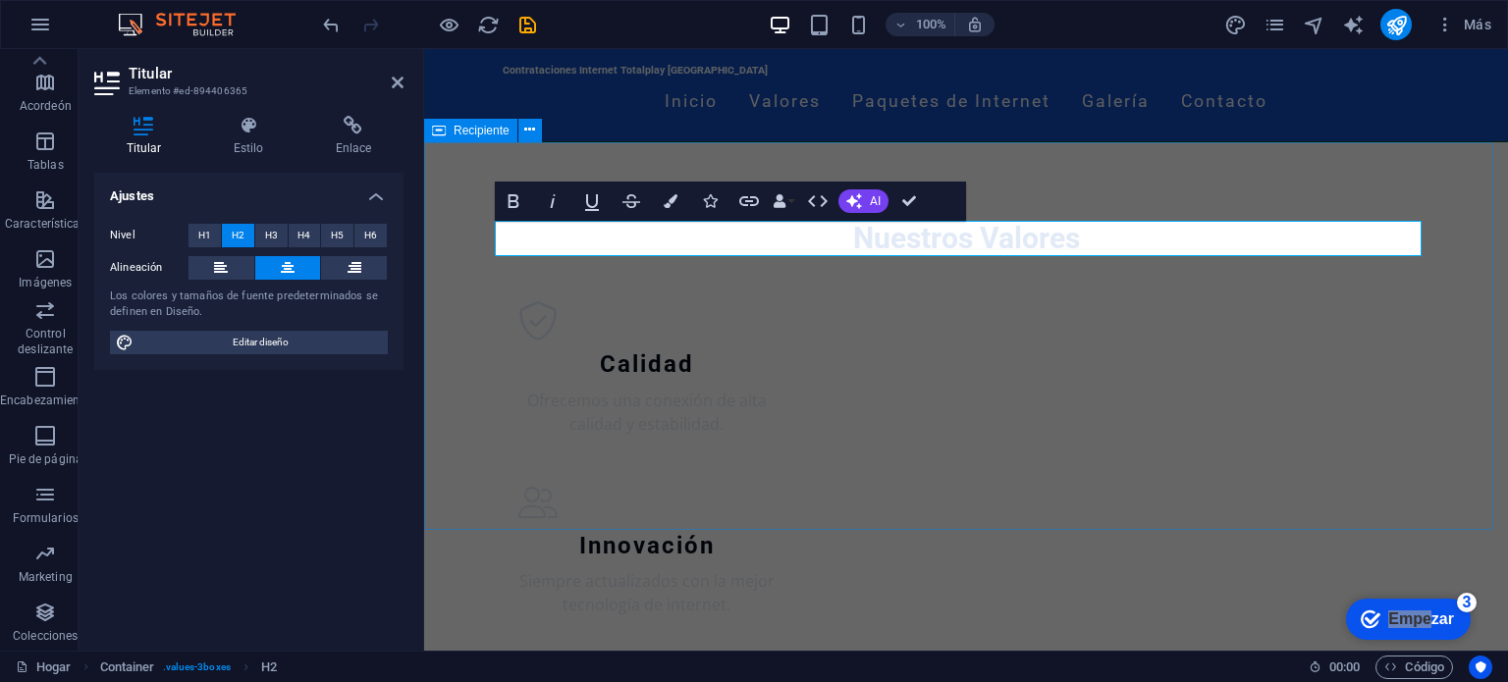
click at [1469, 357] on div "Nuestros Valores ​​ Calidad Ofrecemos una conexión de alta calidad y estabilida…" at bounding box center [966, 517] width 1084 height 750
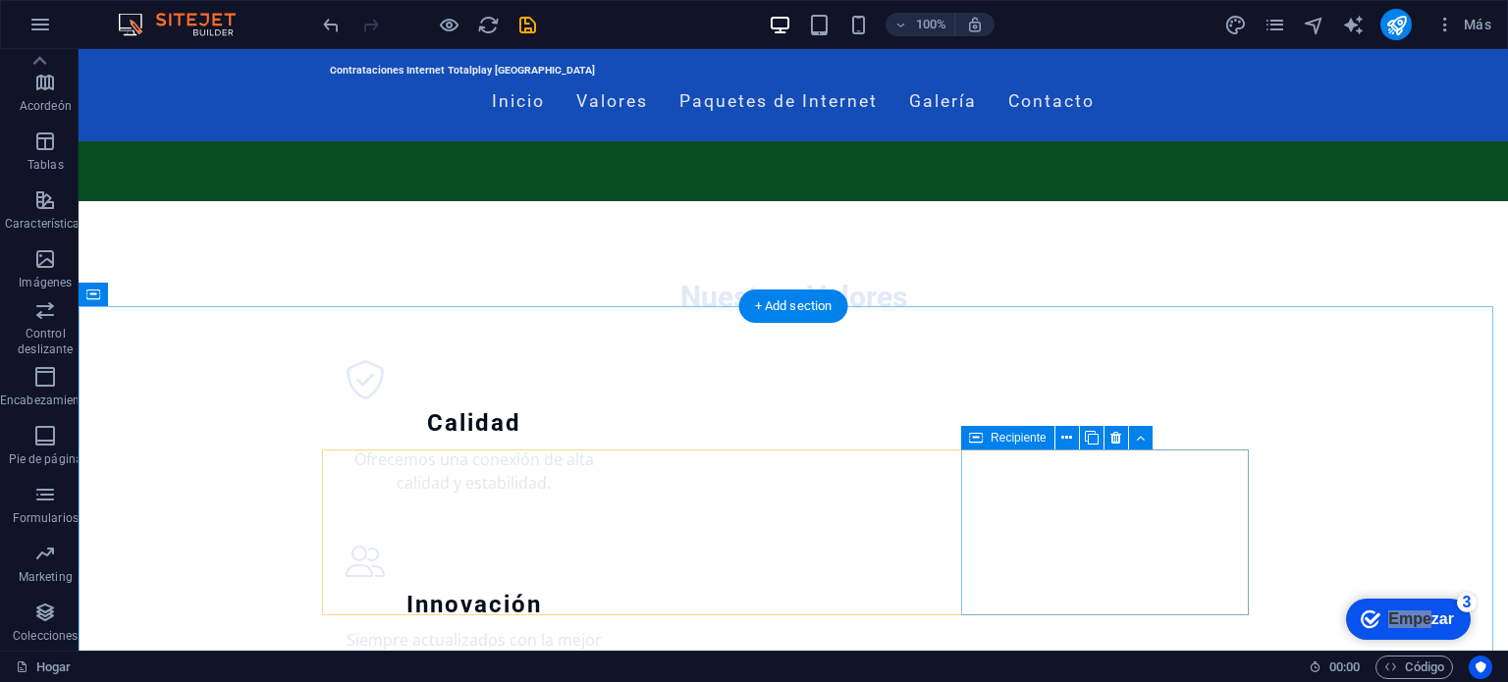
scroll to position [134, 0]
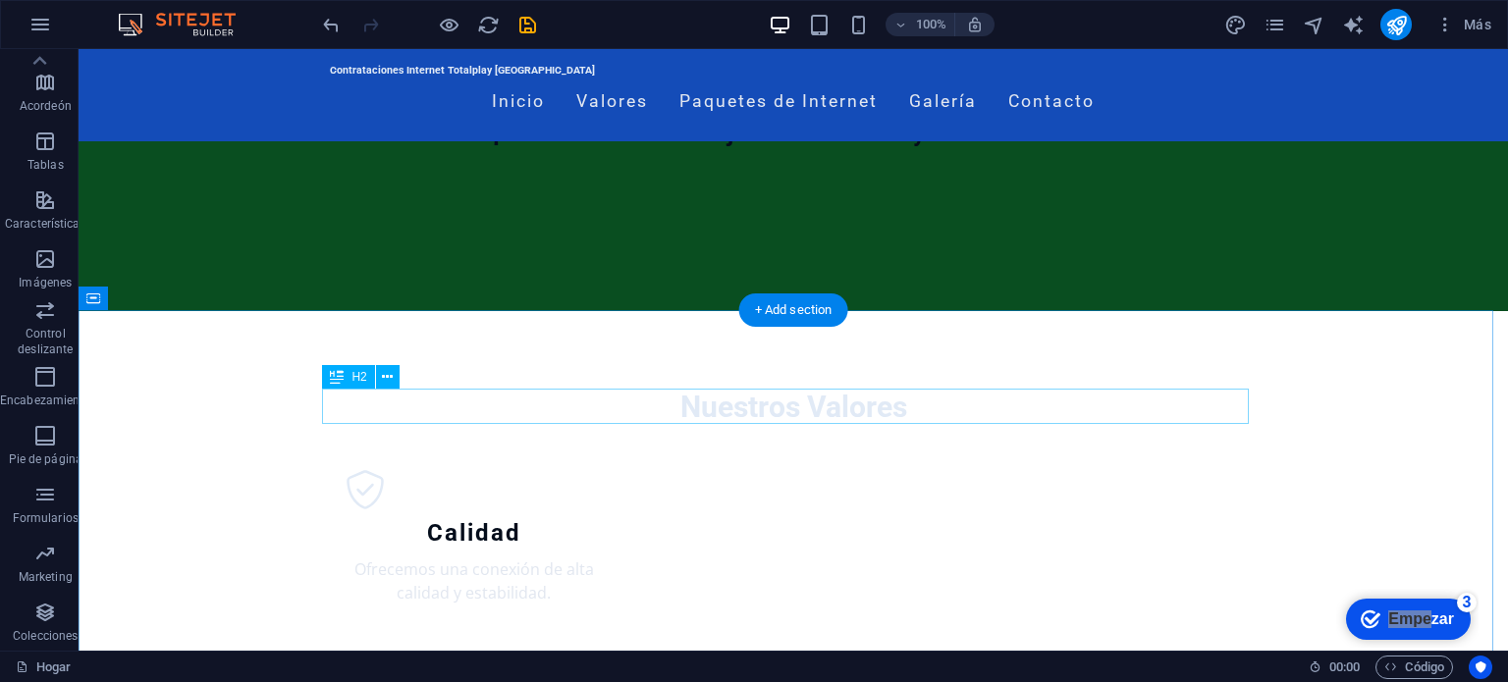
click at [895, 391] on div "Nuestros Valores" at bounding box center [793, 407] width 927 height 35
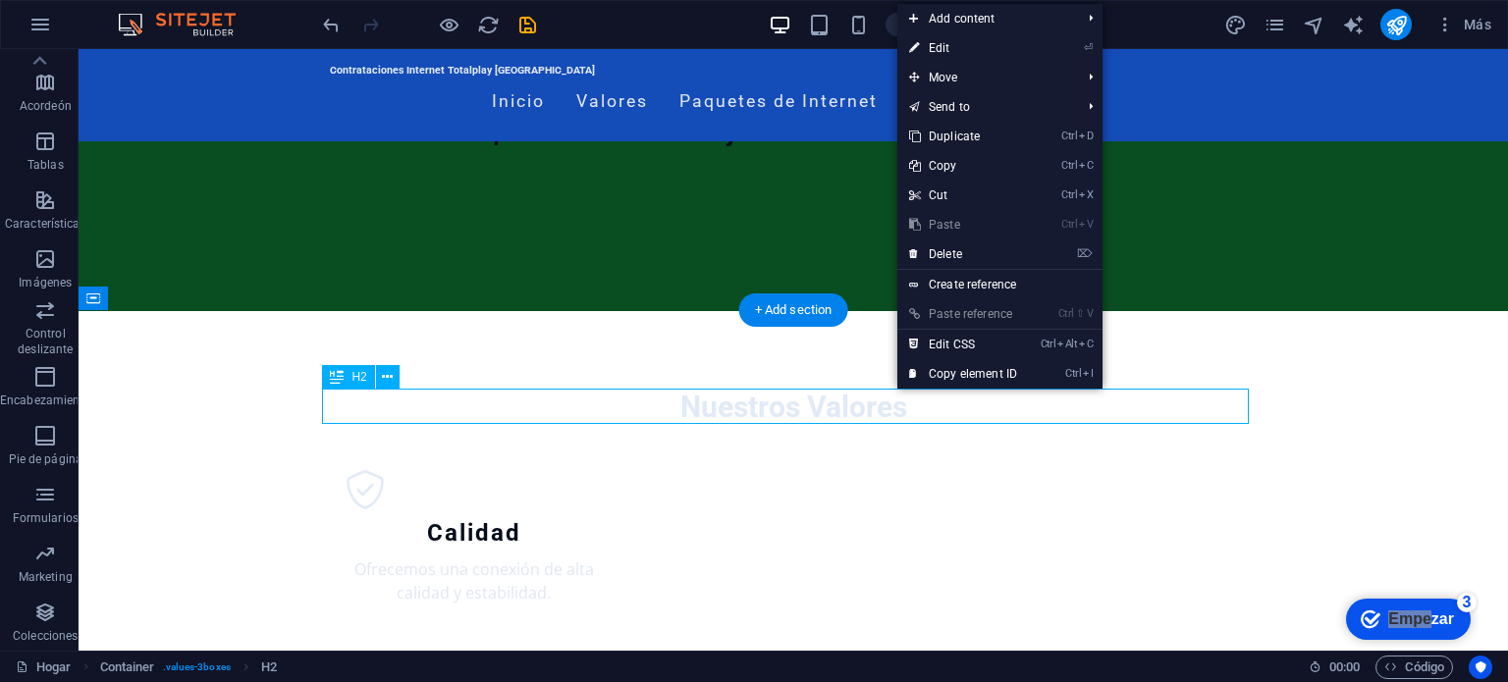
click at [876, 421] on div "Nuestros Valores" at bounding box center [793, 407] width 927 height 35
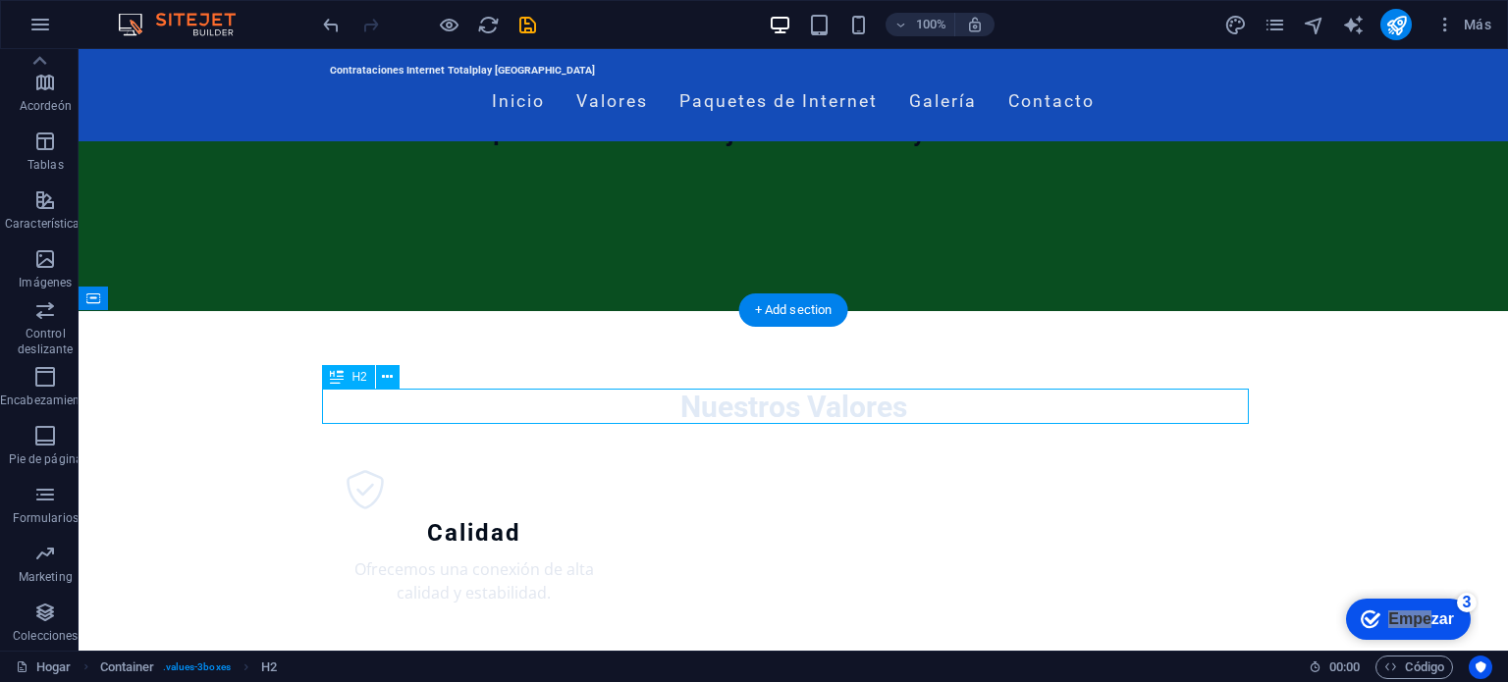
click at [876, 421] on div "Nuestros Valores" at bounding box center [793, 407] width 927 height 35
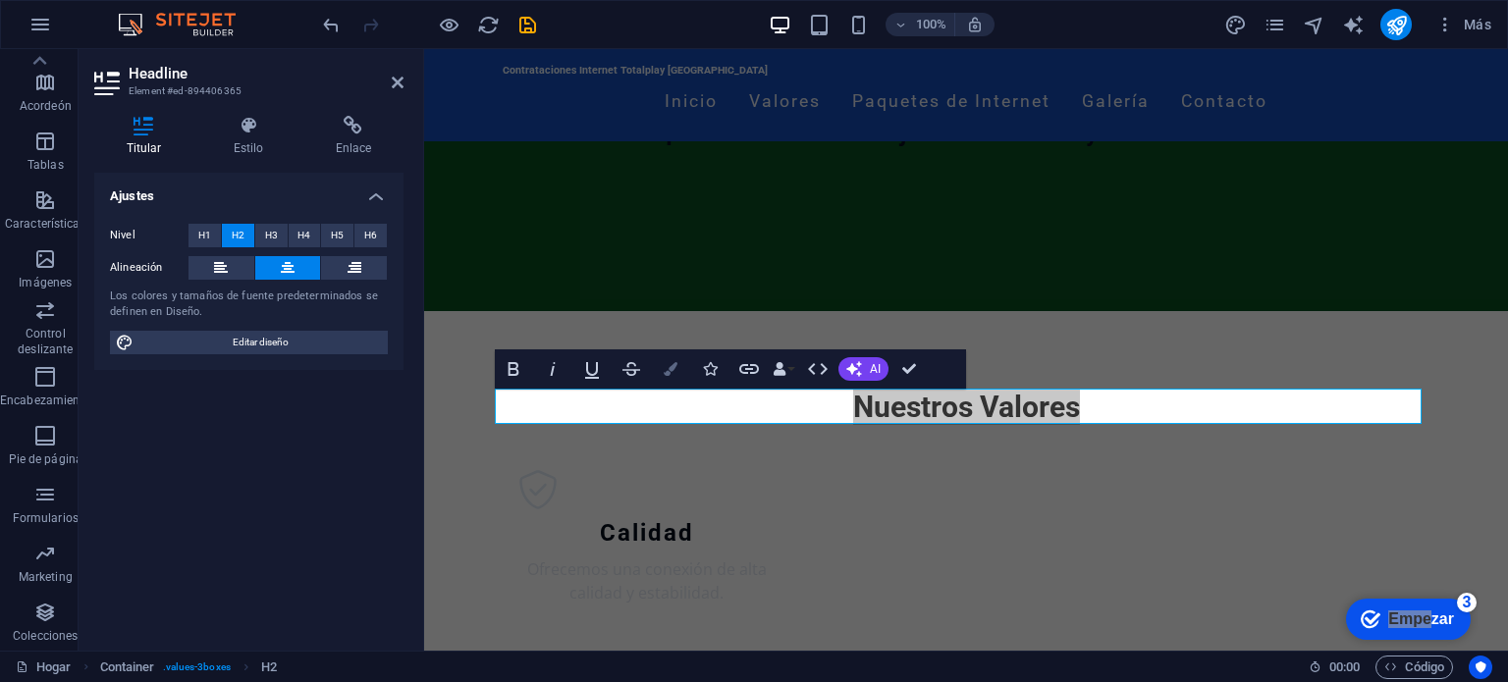
click at [668, 369] on icon "button" at bounding box center [671, 369] width 14 height 14
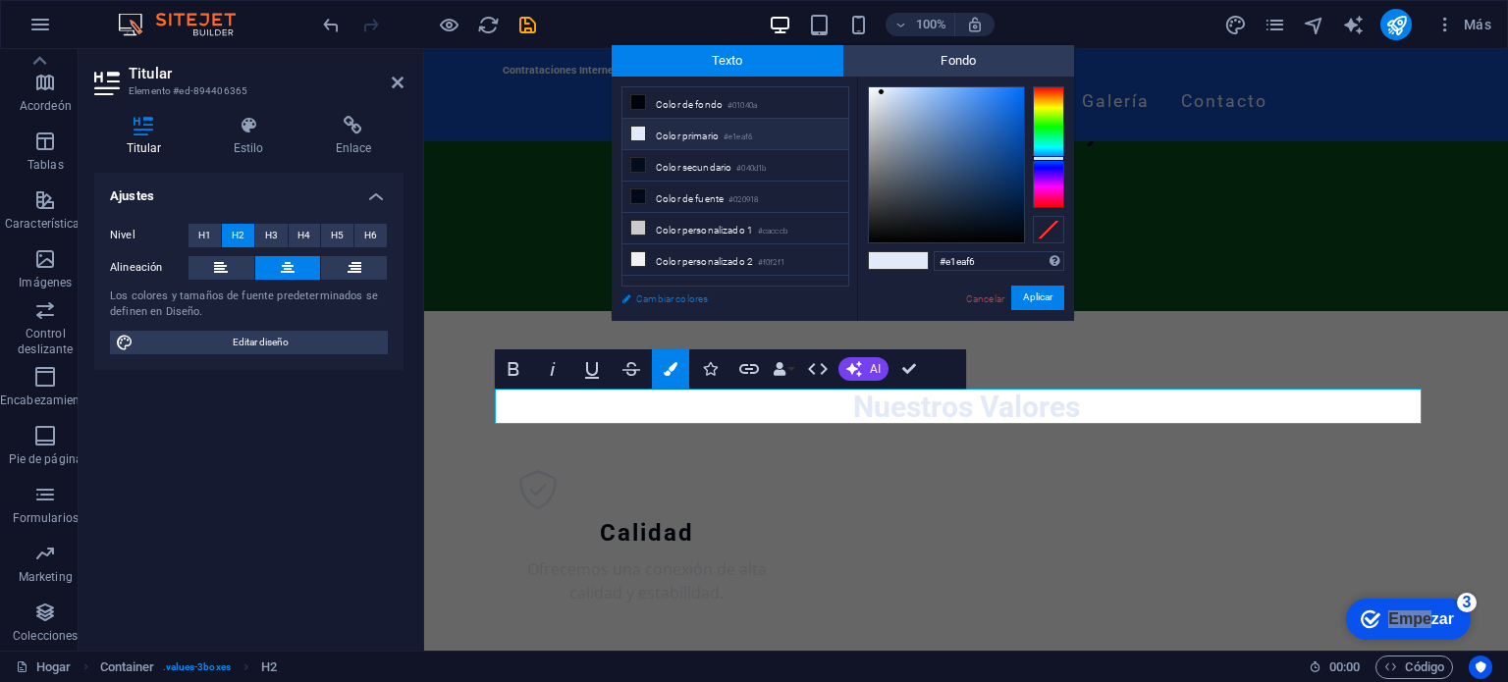
click at [694, 297] on font "Cambiar colores" at bounding box center [672, 299] width 72 height 11
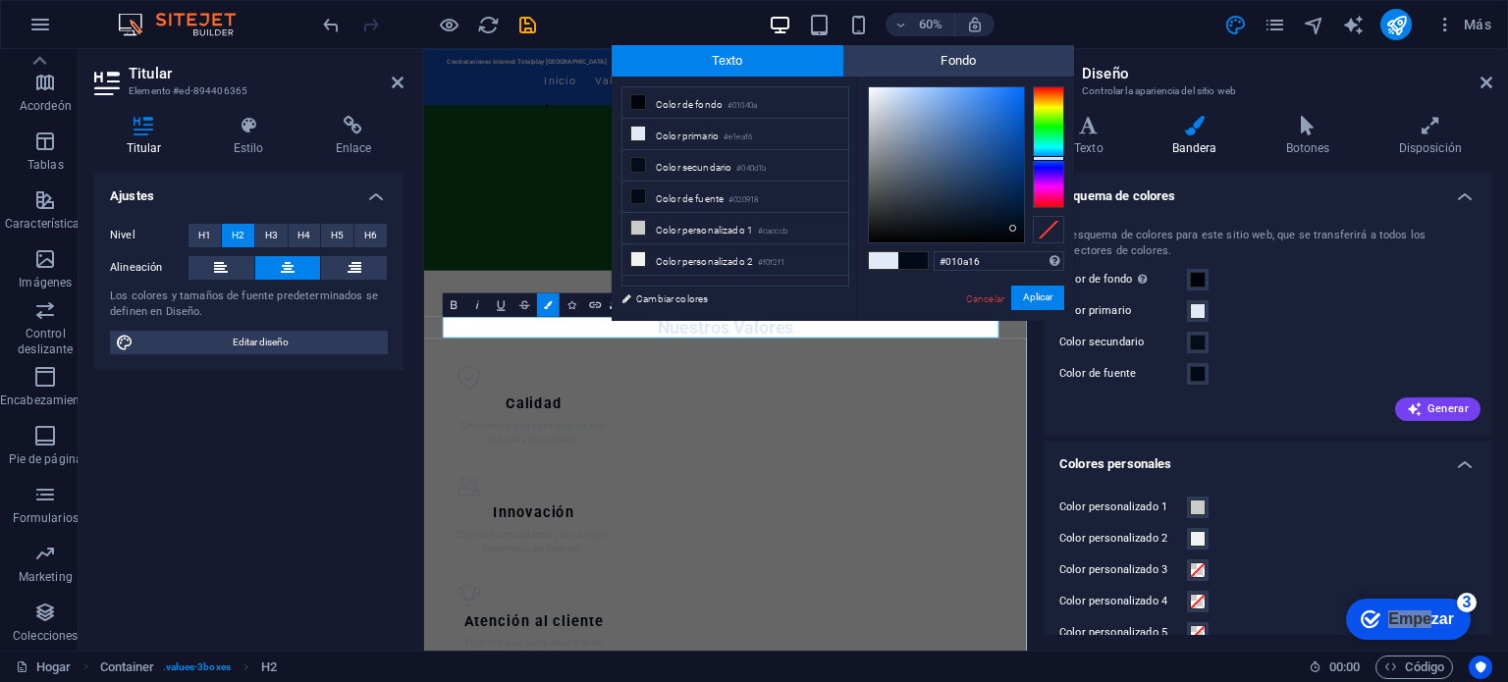
click at [1013, 229] on div at bounding box center [946, 164] width 155 height 155
type input "#01050c"
click at [1016, 235] on div at bounding box center [946, 164] width 155 height 155
click at [1053, 301] on button "Aplicar" at bounding box center [1037, 298] width 53 height 25
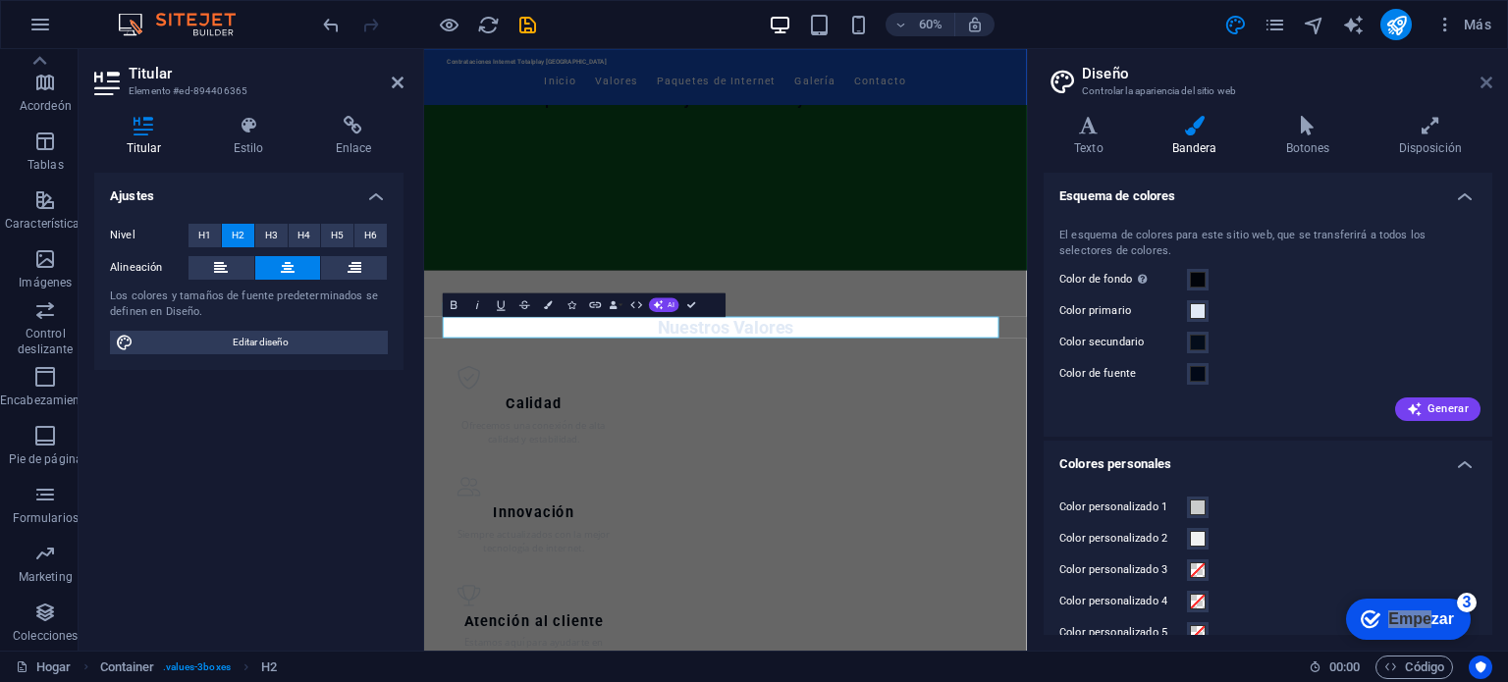
click at [1490, 86] on icon at bounding box center [1487, 83] width 12 height 16
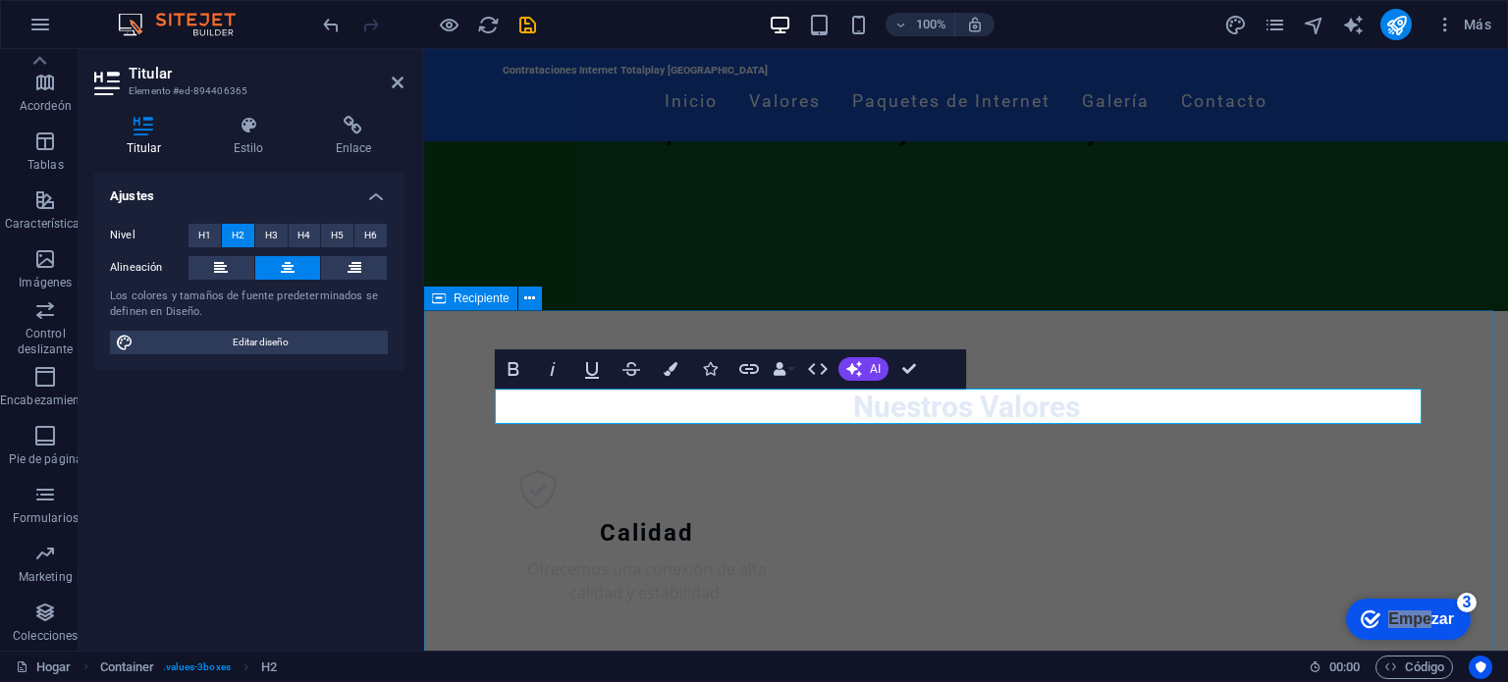
click at [1132, 364] on div "Nuestros Valores ​​ Calidad Ofrecemos una conexión de alta calidad y estabilida…" at bounding box center [966, 686] width 1084 height 750
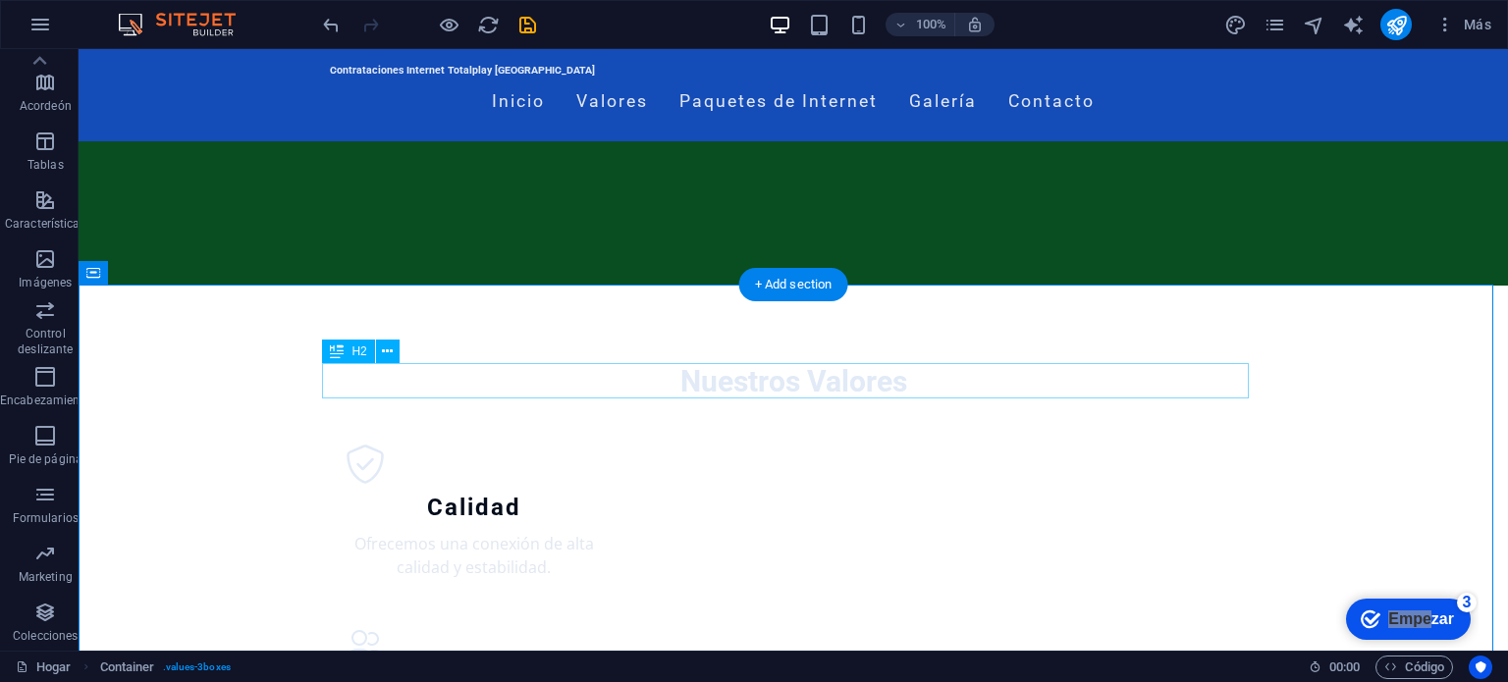
scroll to position [262, 0]
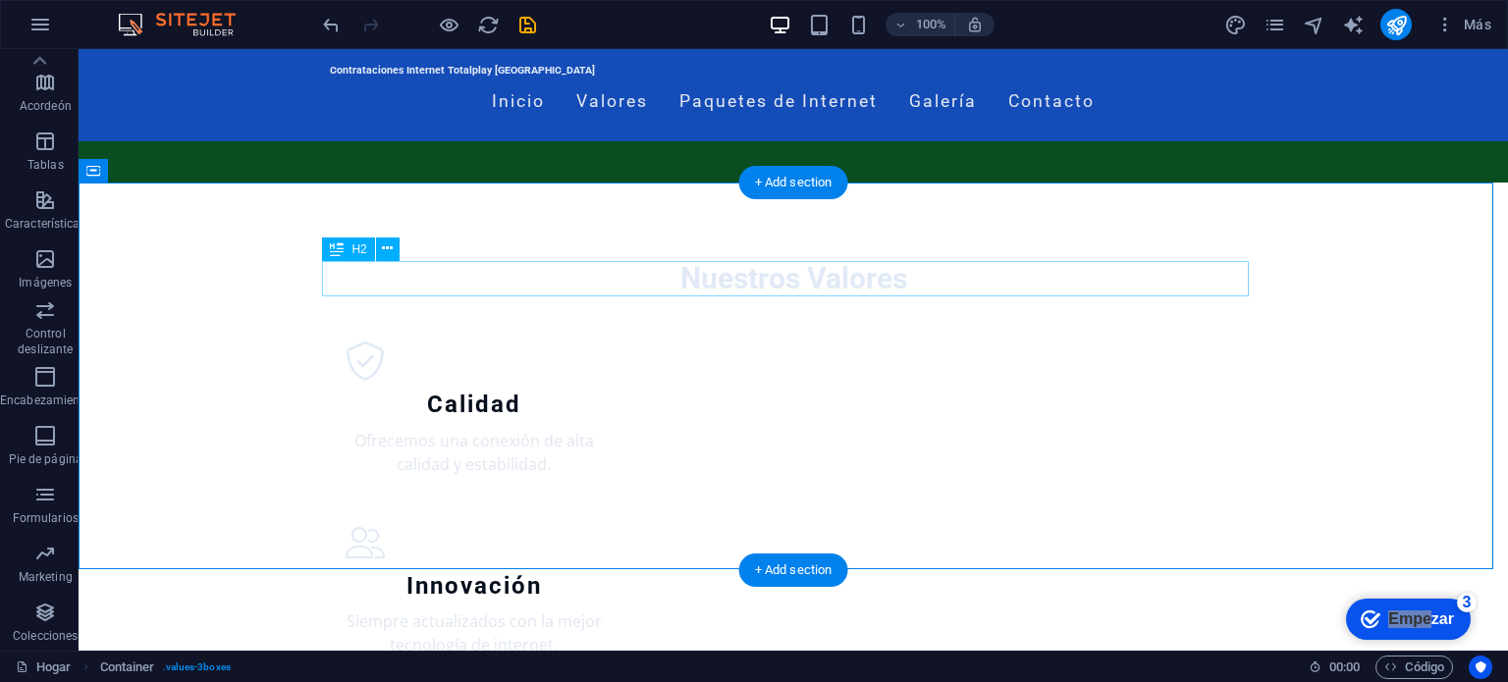
click at [915, 284] on div "Nuestros Valores" at bounding box center [793, 278] width 927 height 35
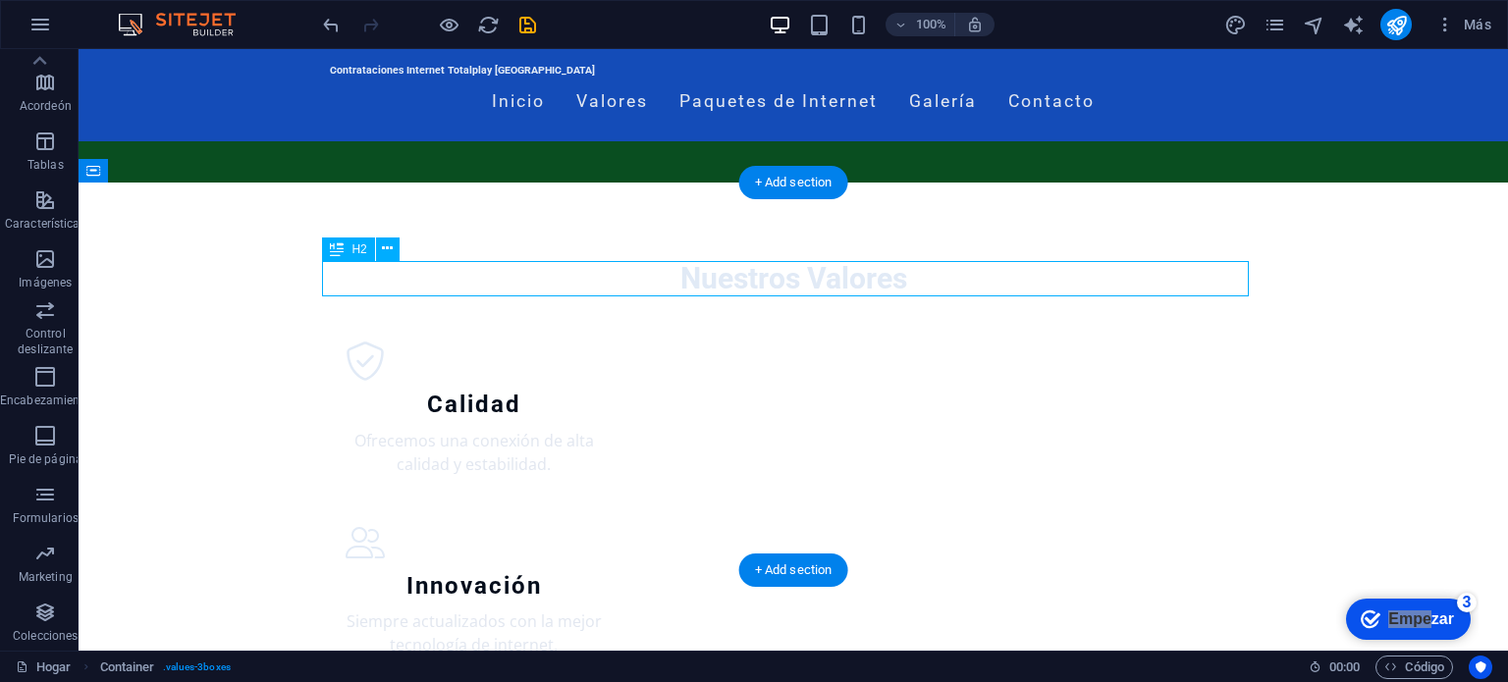
click at [915, 284] on div "Nuestros Valores" at bounding box center [793, 278] width 927 height 35
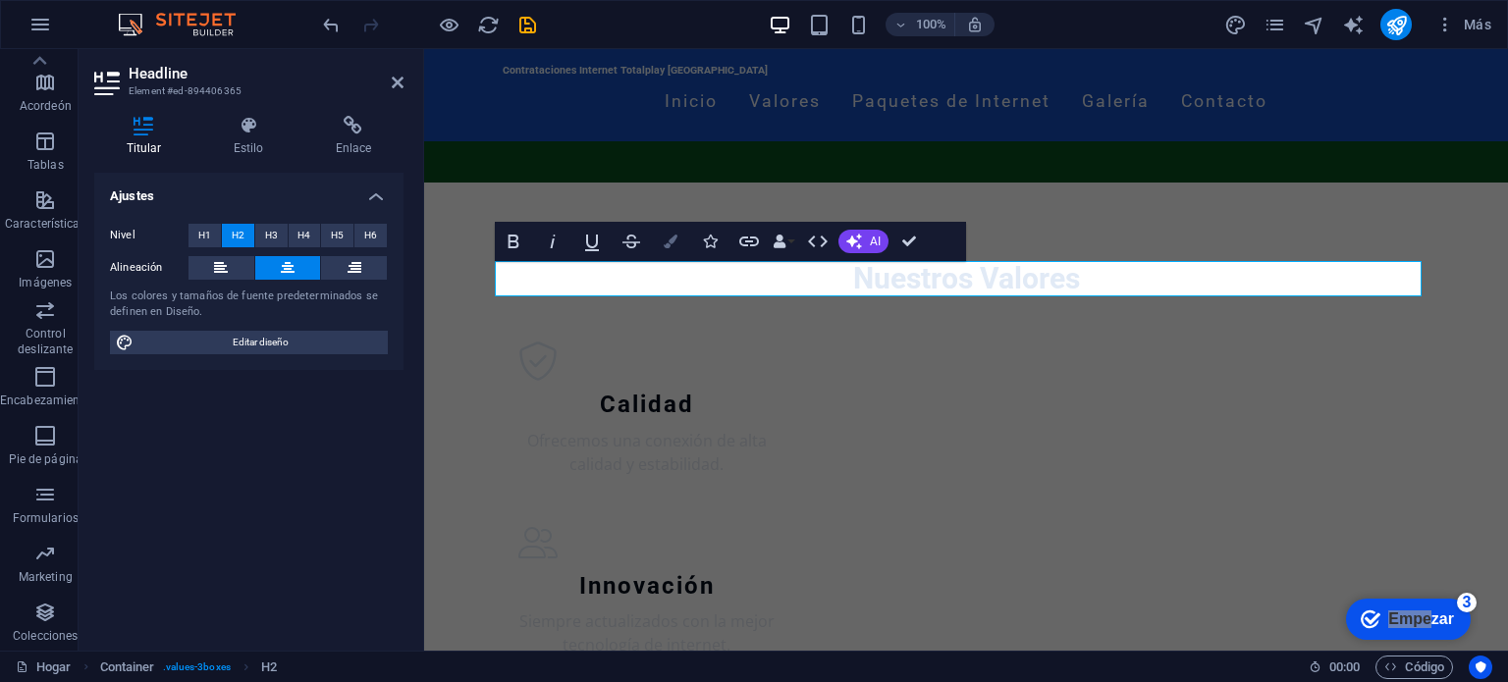
click at [678, 237] on button "Colors" at bounding box center [670, 241] width 37 height 39
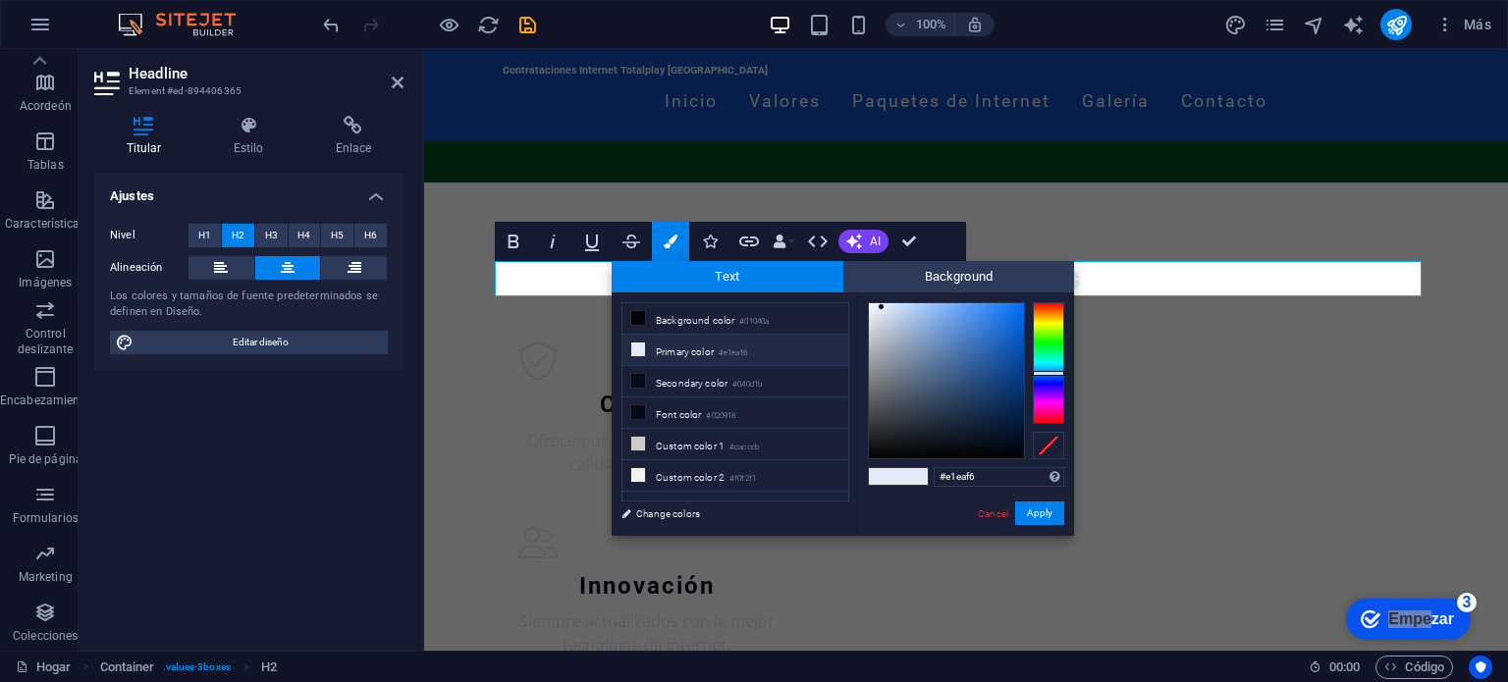
type input "#010305"
click at [993, 455] on div at bounding box center [946, 380] width 155 height 155
click at [691, 515] on link "Change colors" at bounding box center [726, 514] width 228 height 25
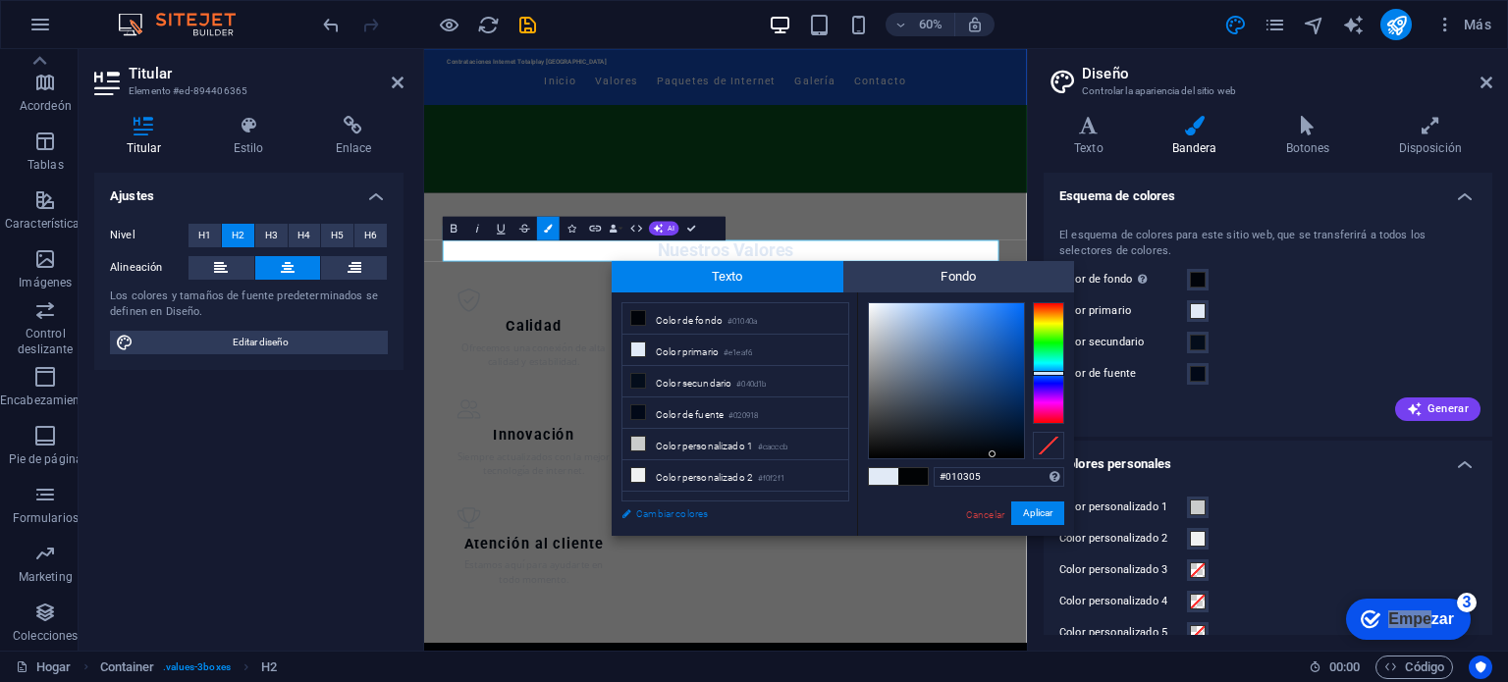
click at [691, 515] on font "Cambiar colores" at bounding box center [672, 514] width 72 height 11
click at [1421, 406] on span "Generar" at bounding box center [1438, 410] width 62 height 16
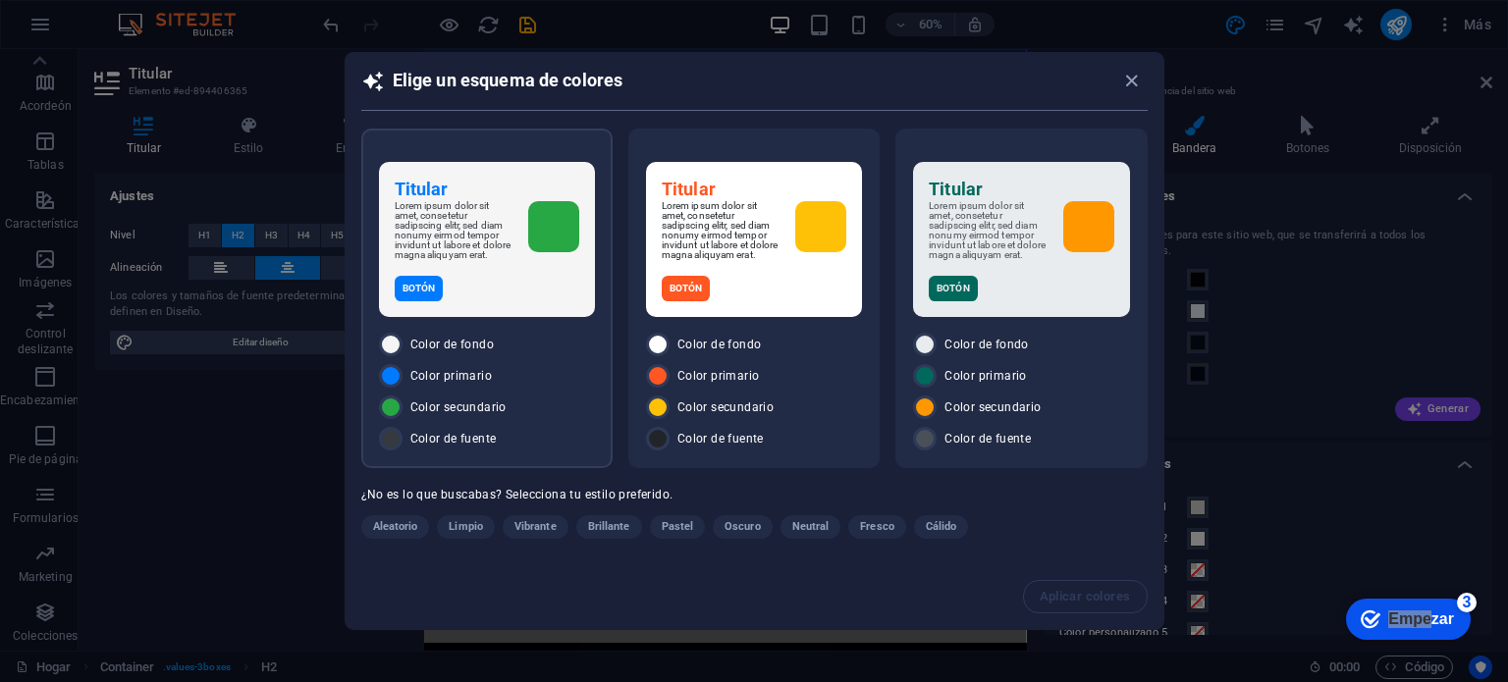
click at [425, 283] on font "Botón" at bounding box center [419, 288] width 32 height 11
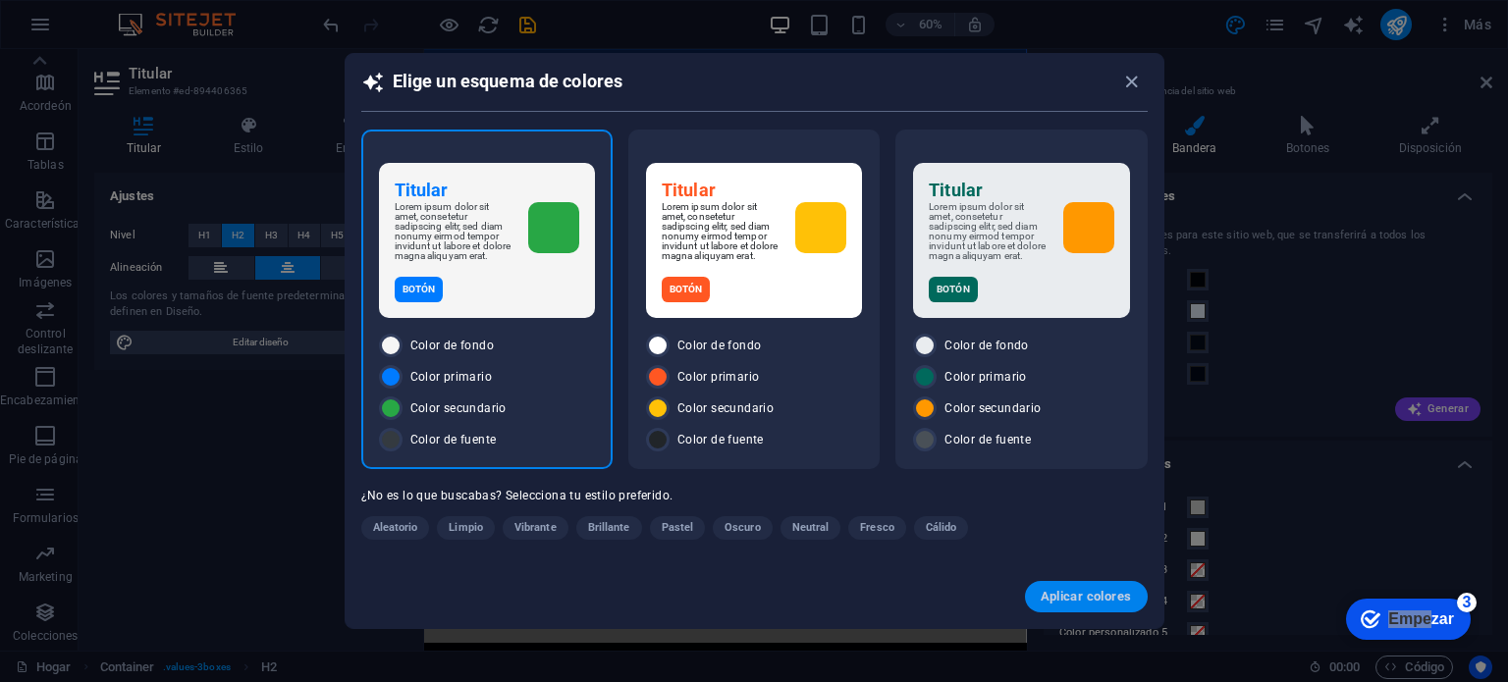
click at [1088, 599] on font "Aplicar colores" at bounding box center [1086, 596] width 91 height 15
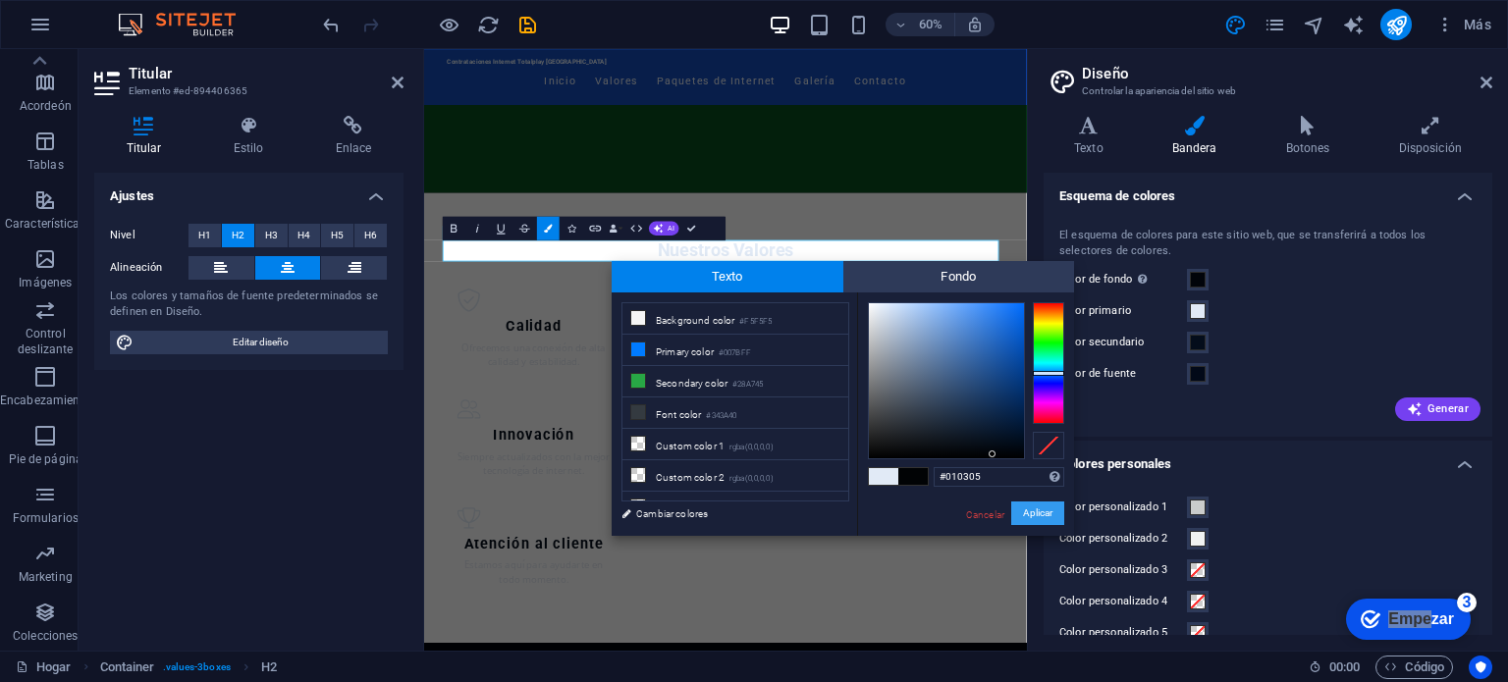
click at [1043, 505] on button "Aplicar" at bounding box center [1037, 514] width 53 height 25
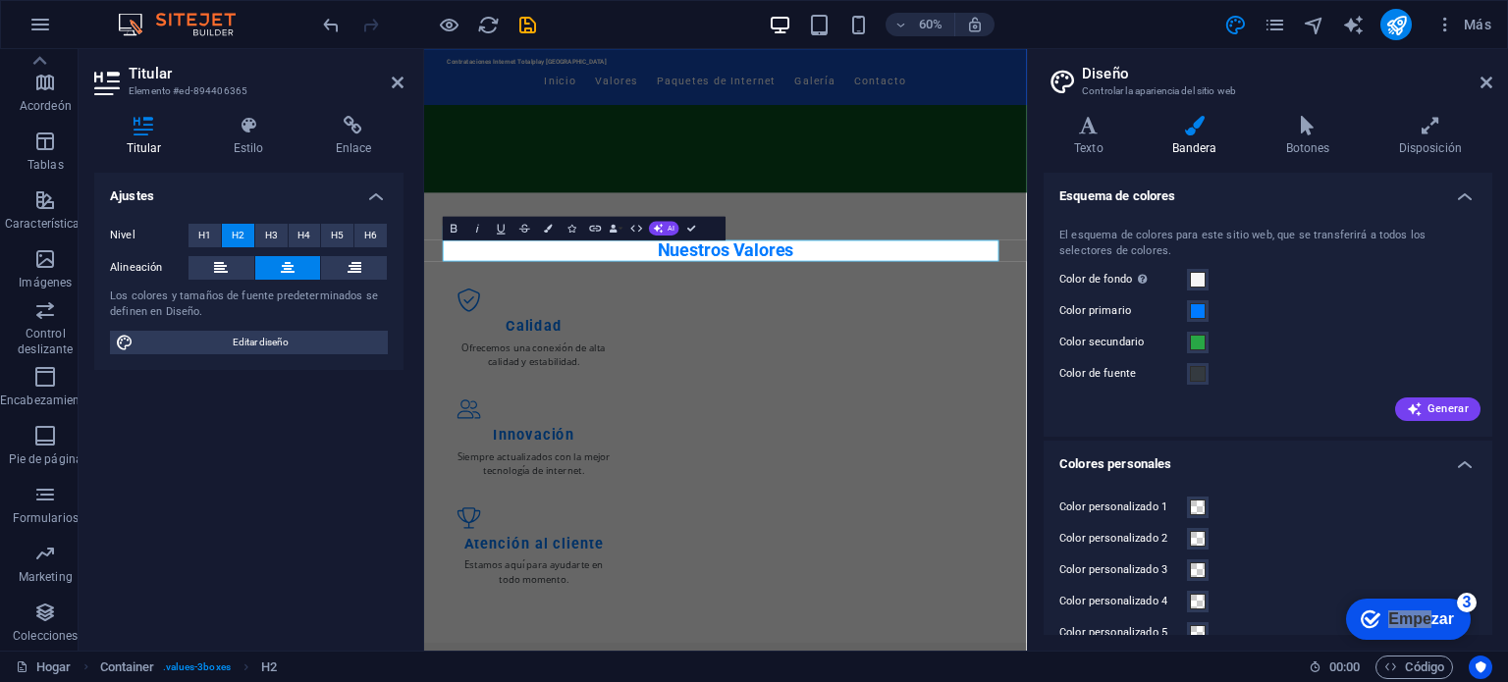
click at [1311, 339] on div "Color secundario" at bounding box center [1267, 343] width 417 height 24
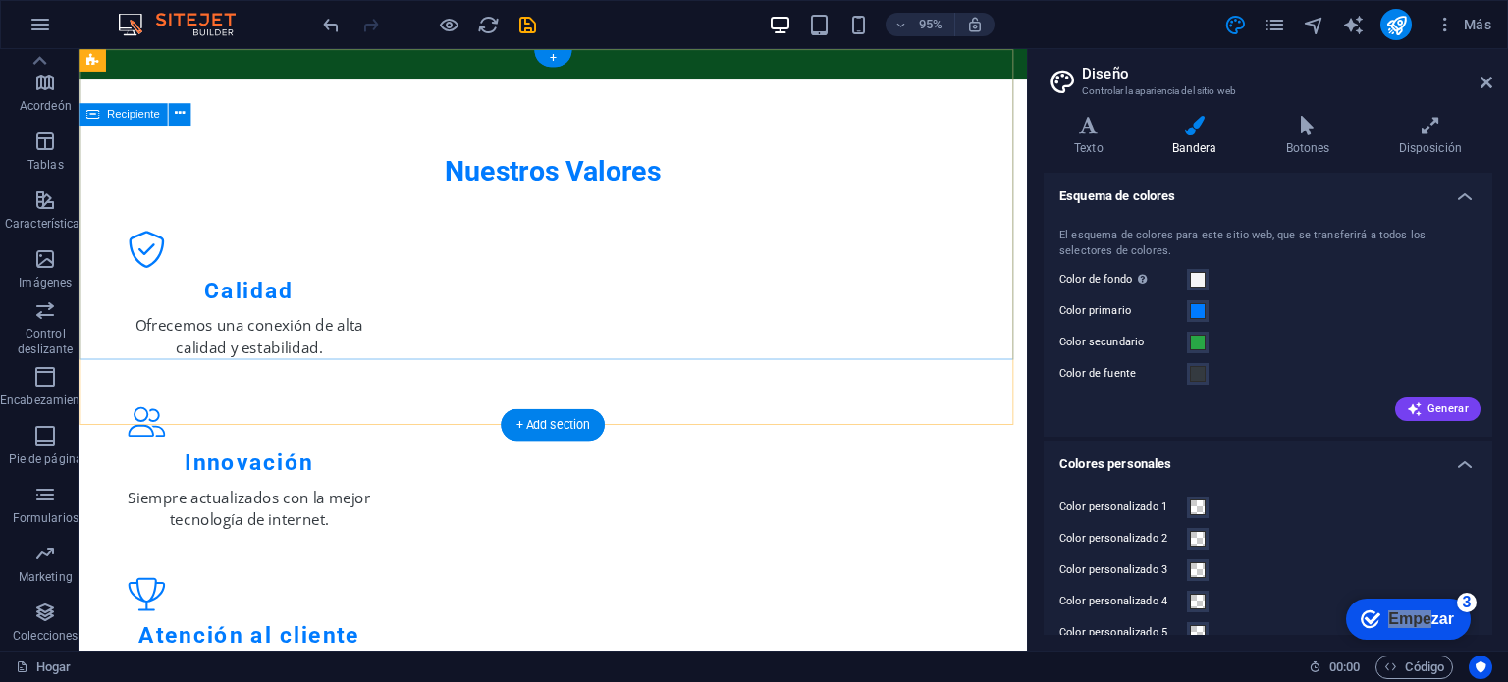
scroll to position [0, 0]
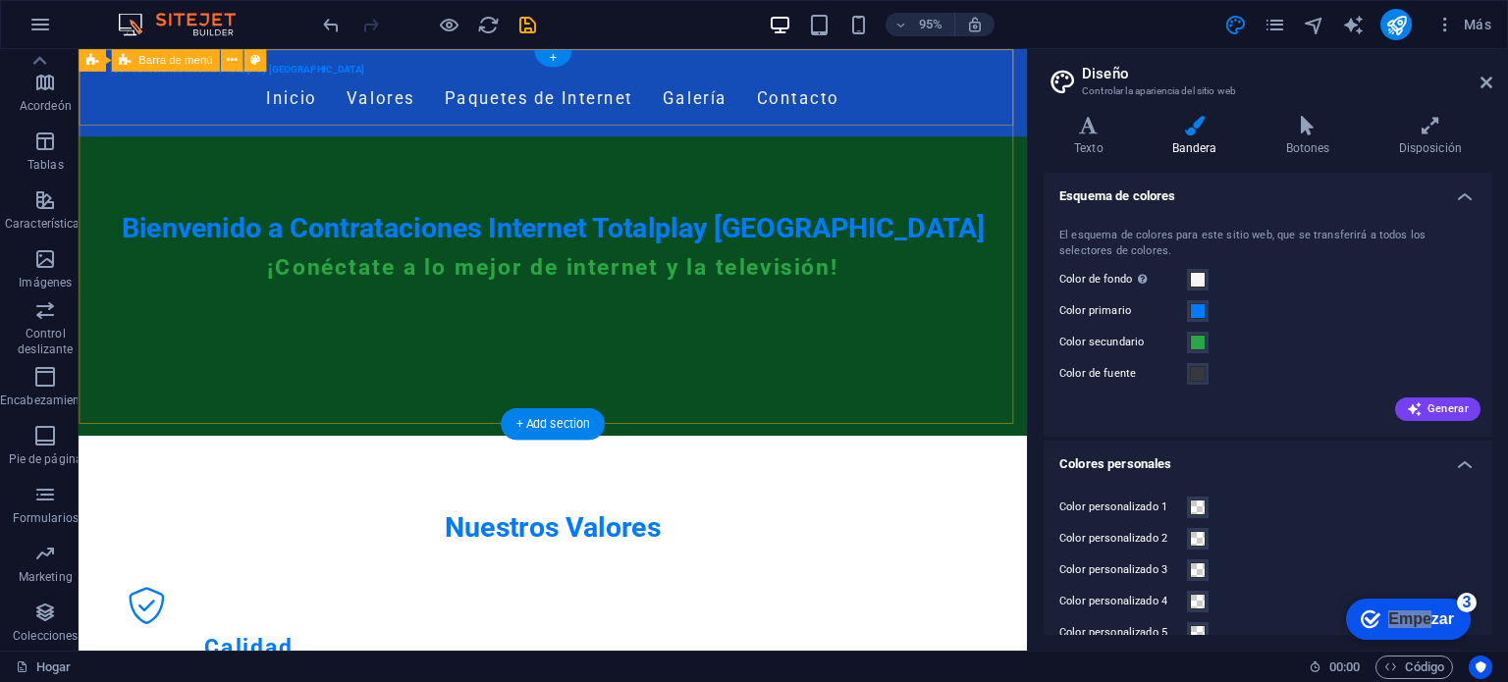
click at [1028, 116] on div "Contrataciones Internet Totalplay [GEOGRAPHIC_DATA] Inicio Valores Paquetes de …" at bounding box center [578, 95] width 999 height 92
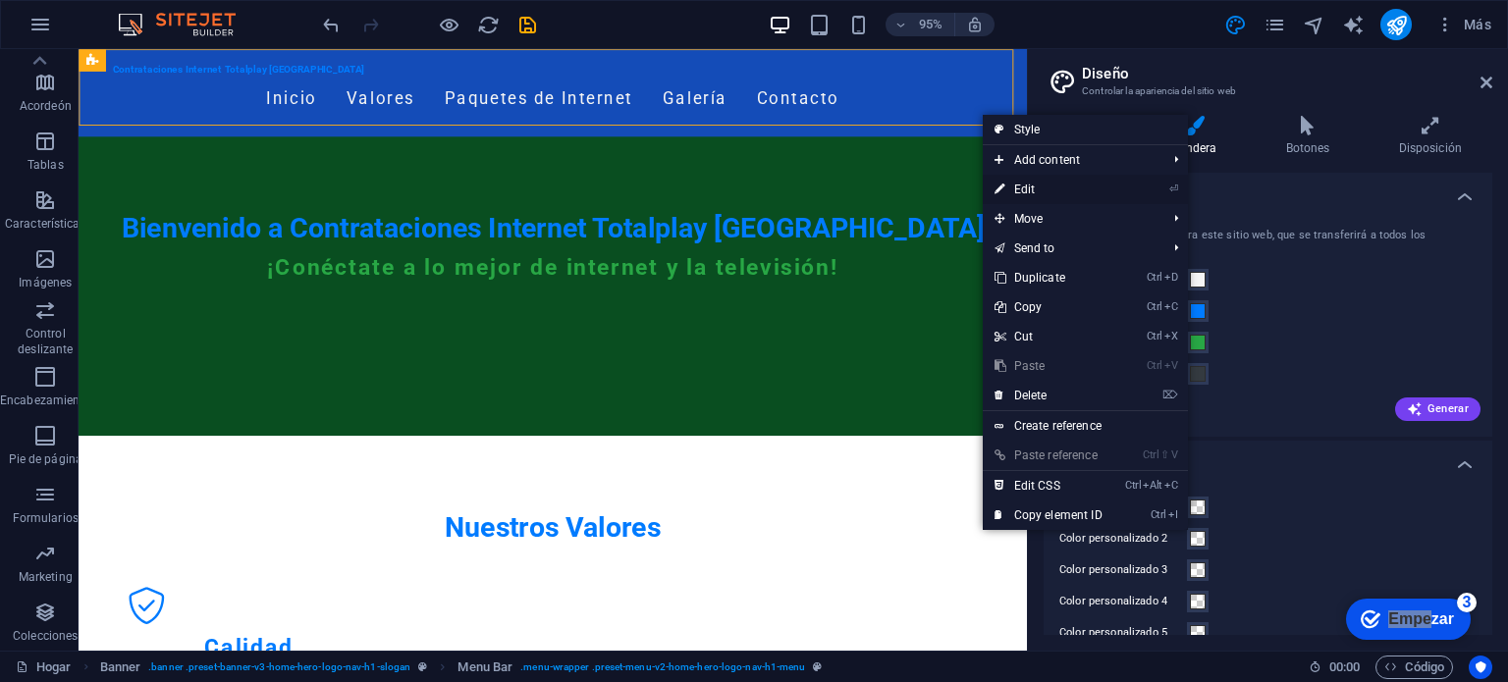
click at [1033, 190] on link "⏎ Edit" at bounding box center [1049, 189] width 132 height 29
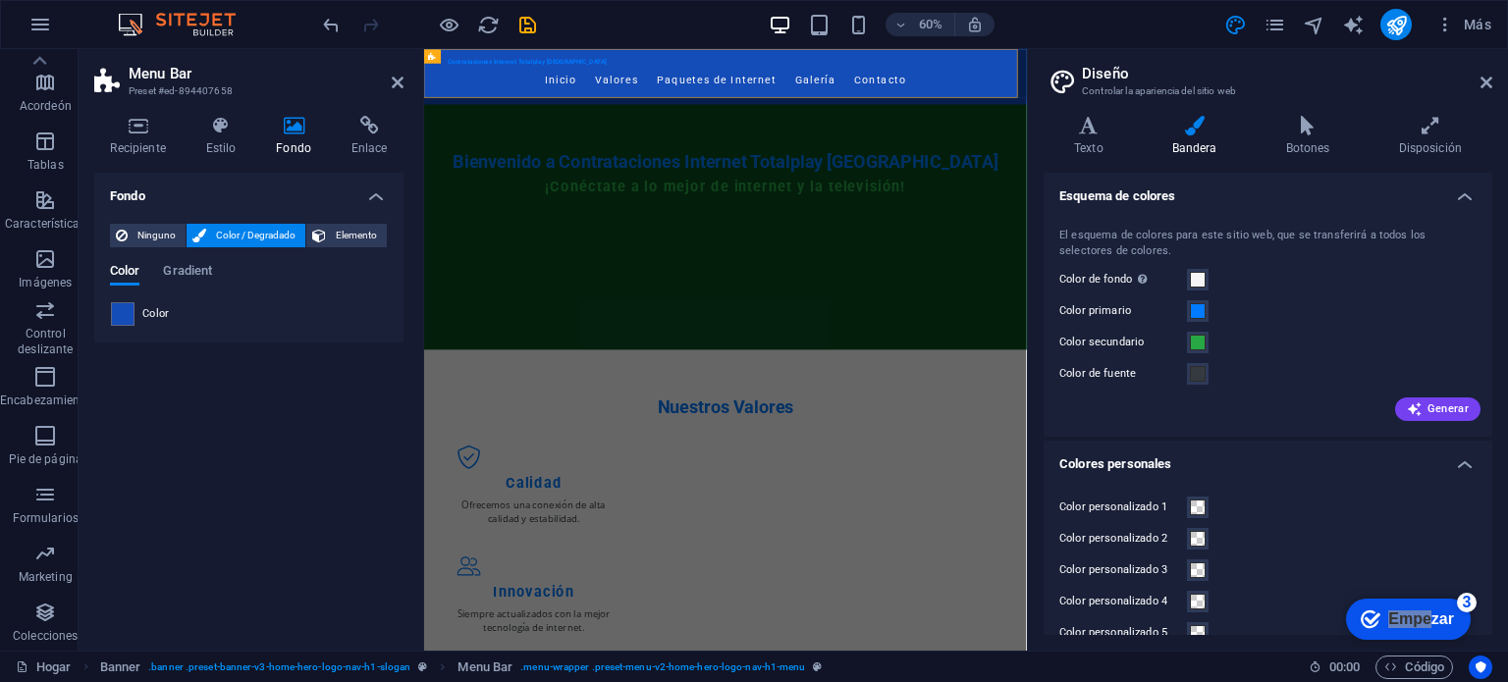
click at [157, 314] on span "Color" at bounding box center [155, 314] width 27 height 16
click at [120, 314] on span at bounding box center [123, 314] width 22 height 22
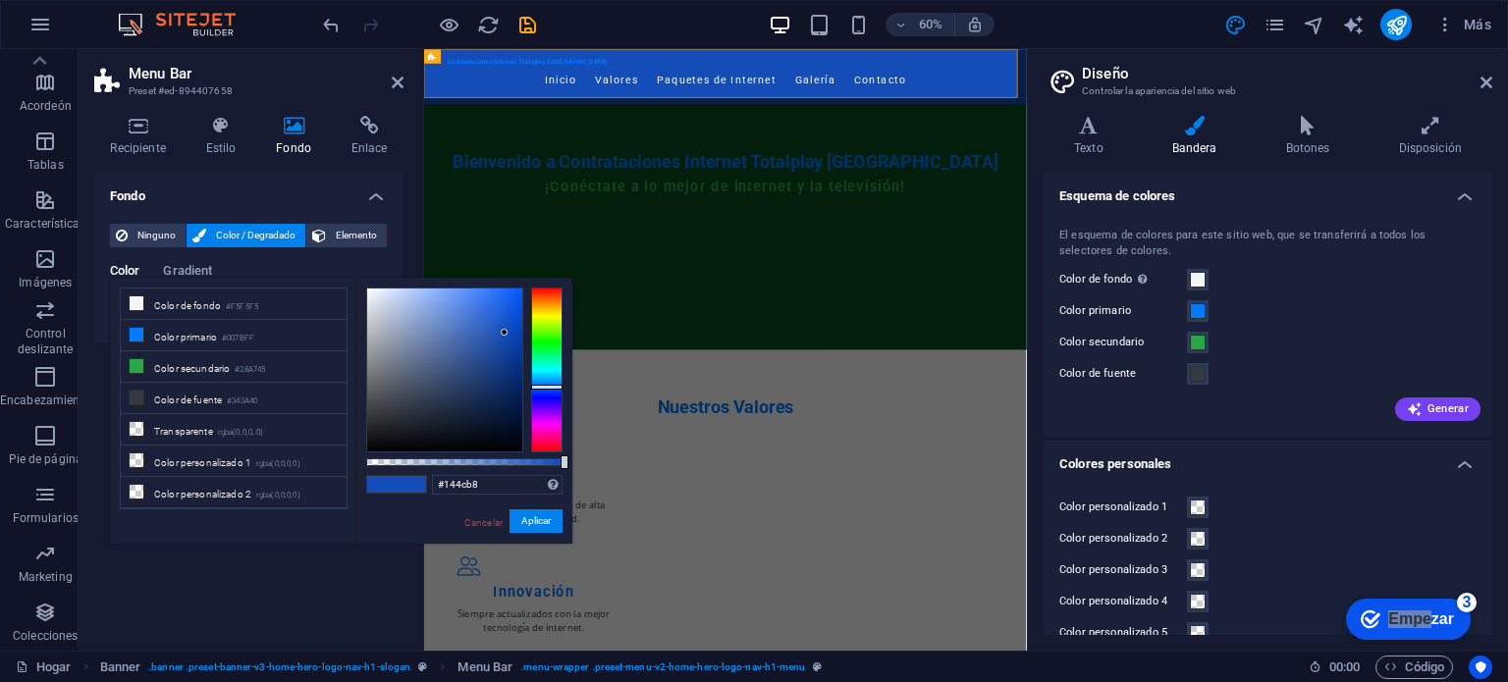
click at [503, 447] on div at bounding box center [444, 370] width 155 height 163
type input "#010306"
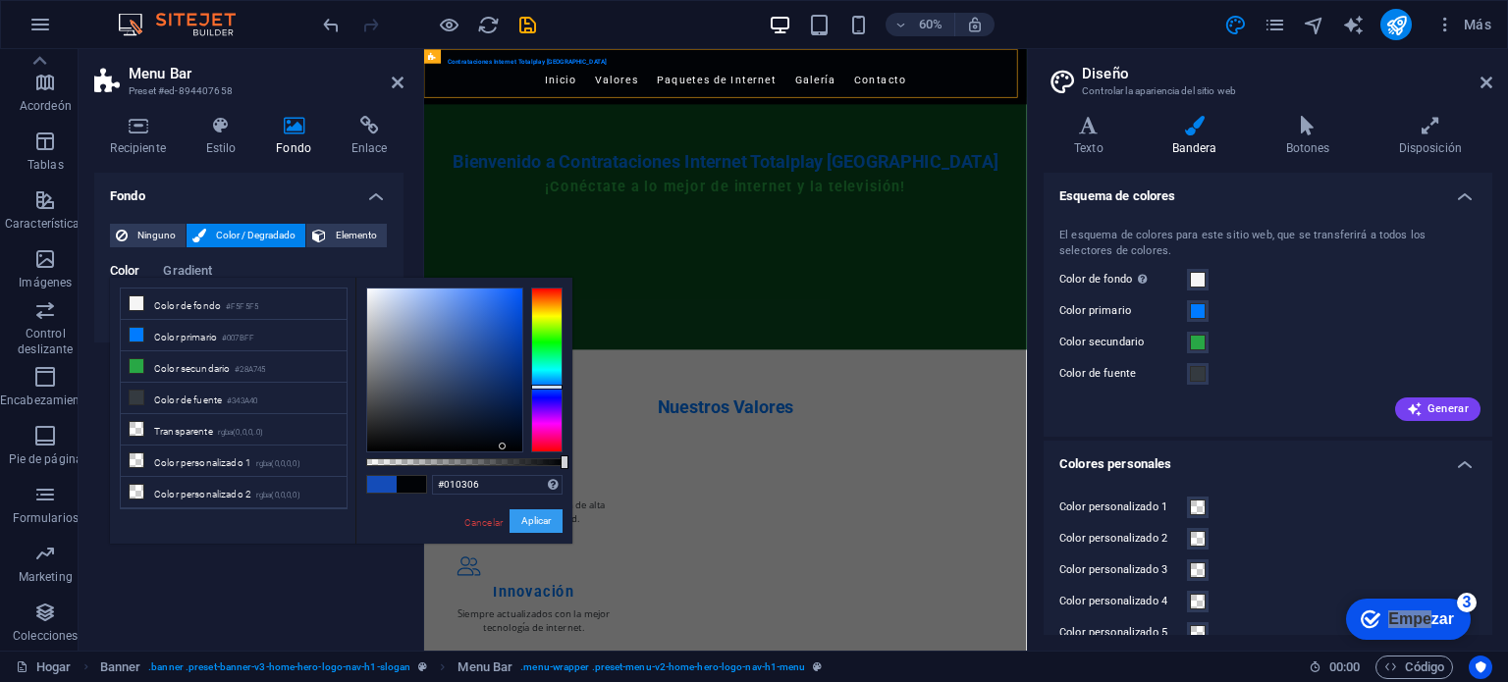
click at [544, 518] on font "Aplicar" at bounding box center [535, 520] width 29 height 11
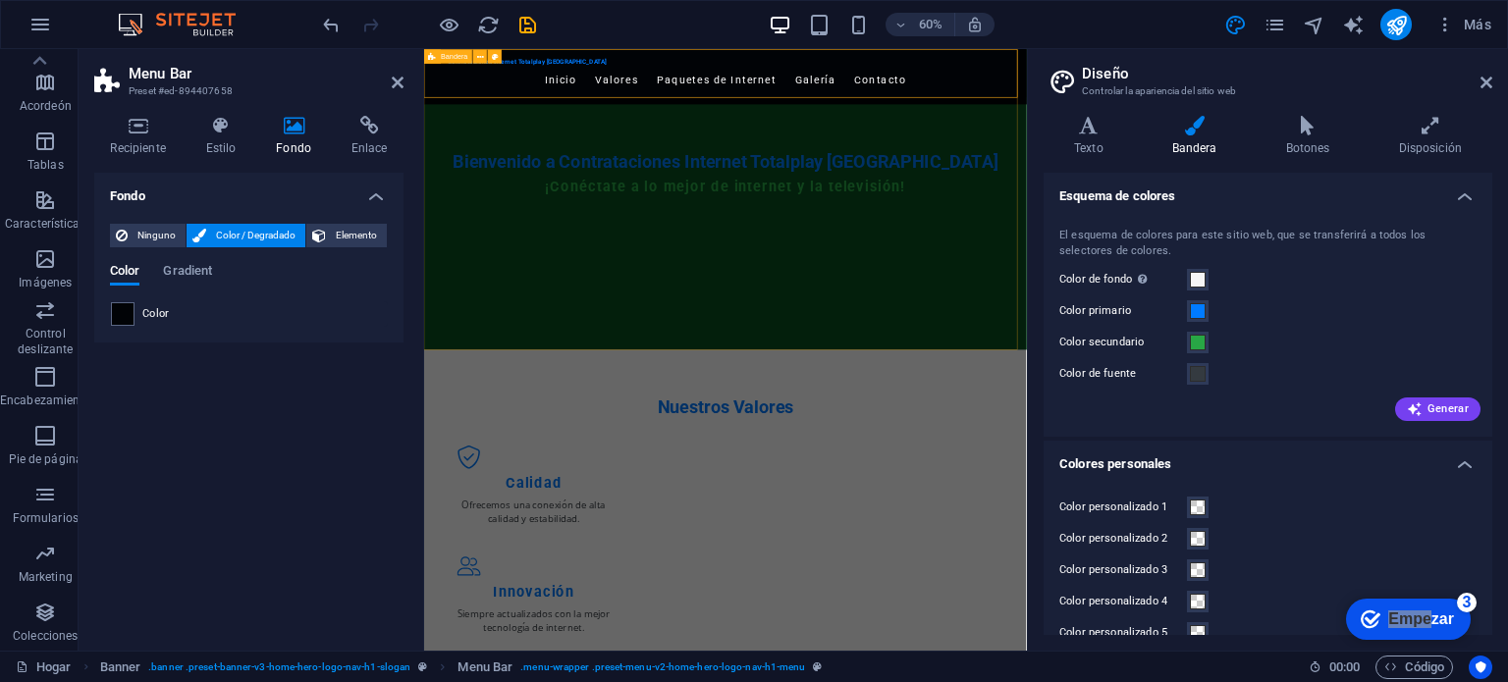
click at [1250, 531] on div "Contrataciones Internet Totalplay [GEOGRAPHIC_DATA] Inicio Valores Paquetes de …" at bounding box center [926, 300] width 1004 height 502
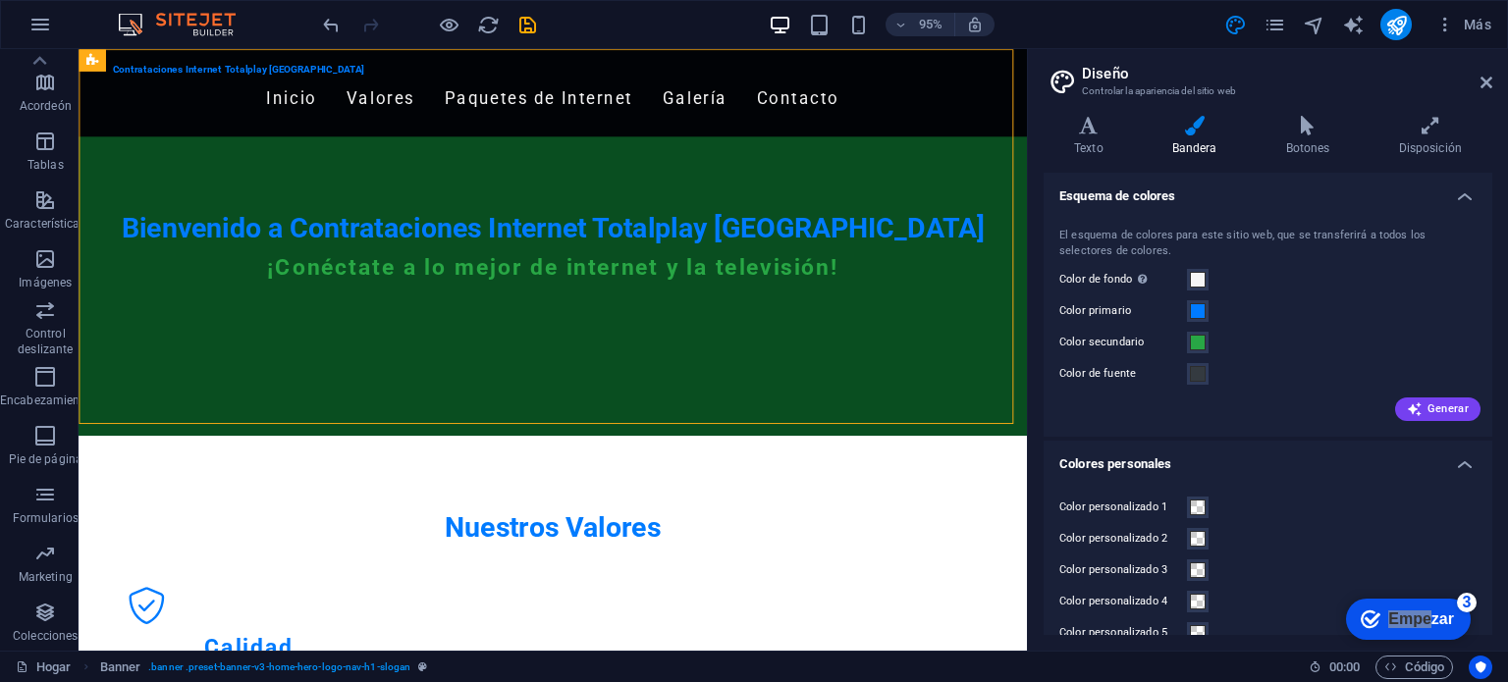
click at [1359, 271] on div "Color de fondo Sólo visible si no está cubierto por otros fondos." at bounding box center [1267, 280] width 417 height 24
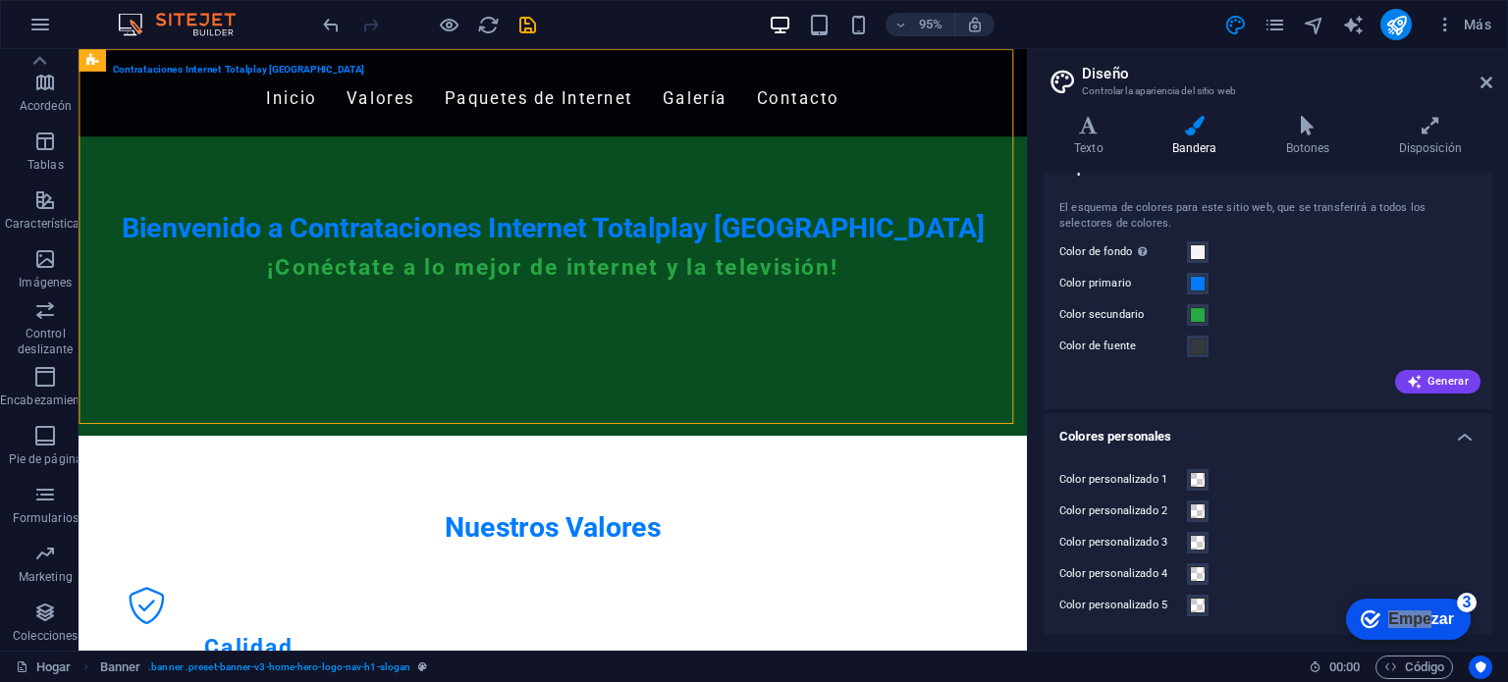
click at [1359, 272] on div "Color primario" at bounding box center [1267, 284] width 417 height 24
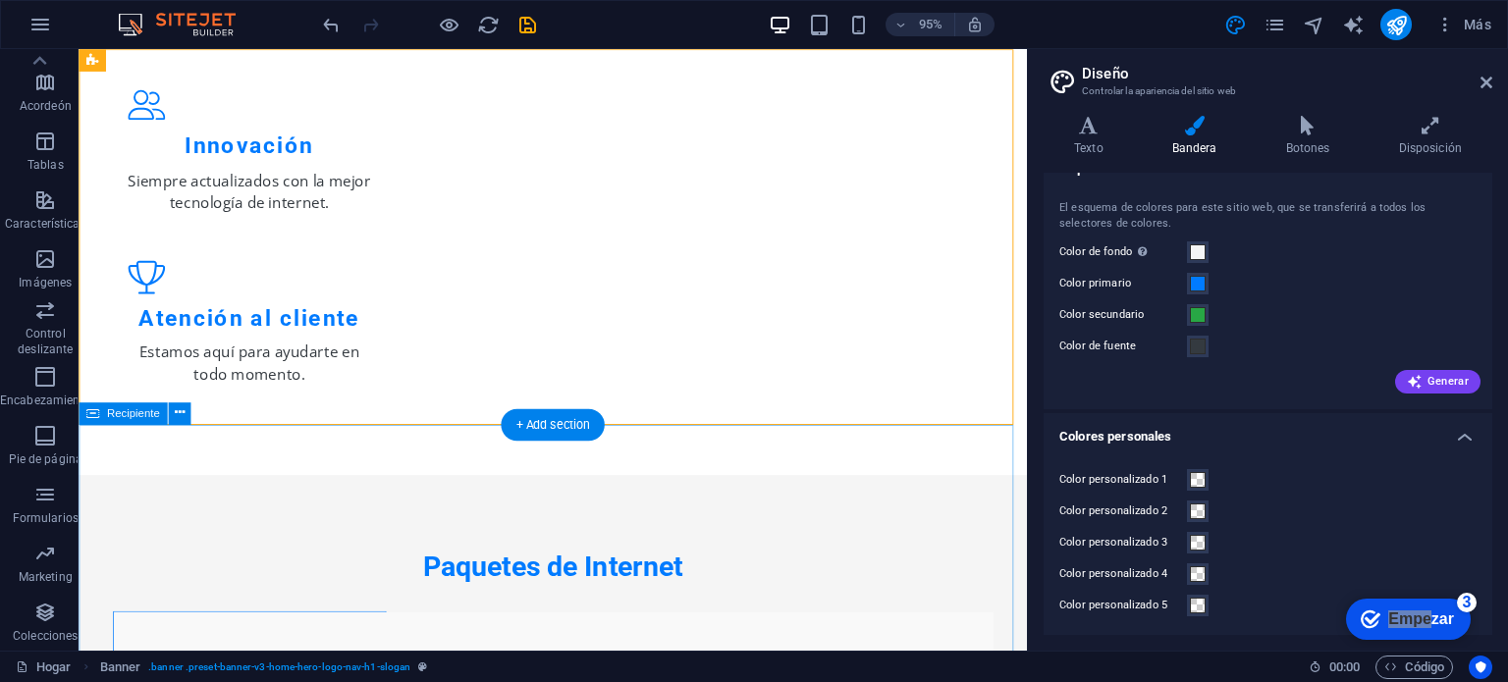
scroll to position [0, 0]
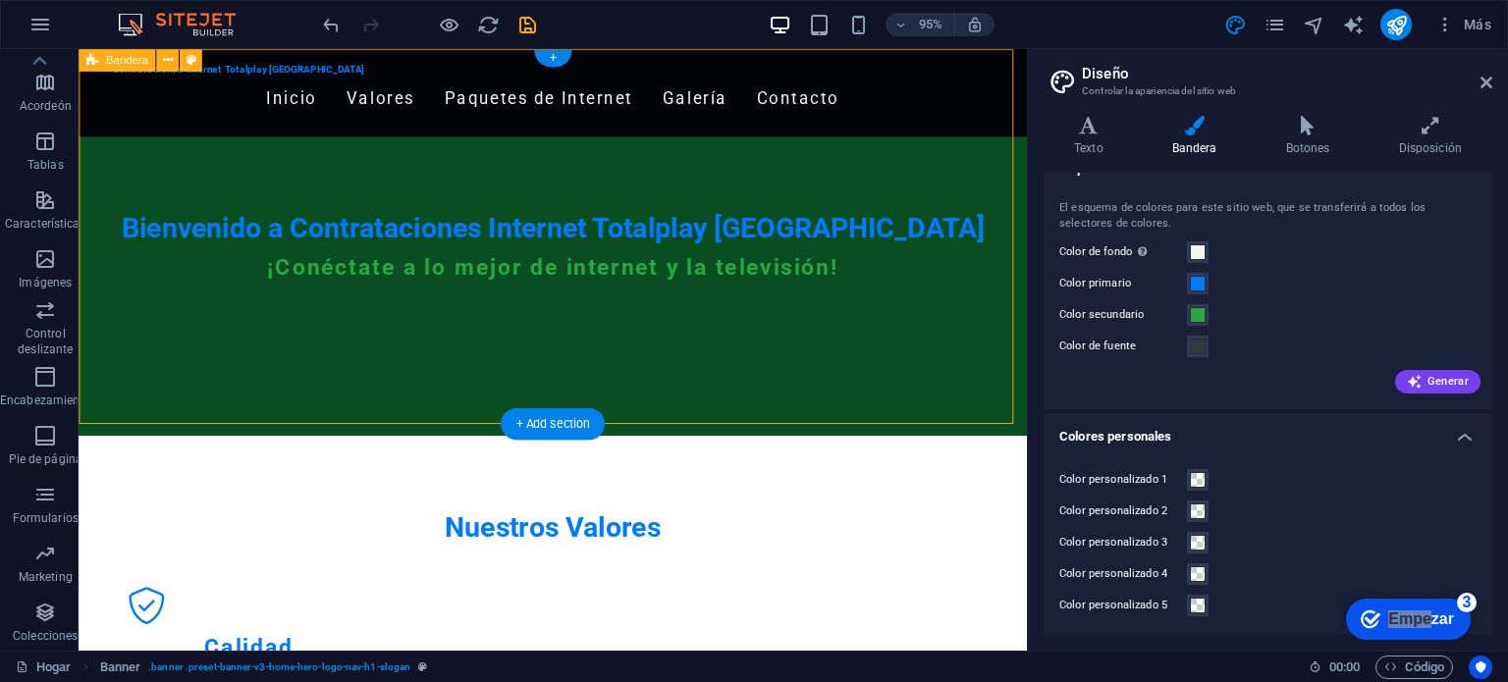
click at [953, 415] on div "Contrataciones Internet Totalplay [GEOGRAPHIC_DATA] Inicio Valores Paquetes de …" at bounding box center [578, 252] width 999 height 407
click at [1483, 78] on icon at bounding box center [1487, 83] width 12 height 16
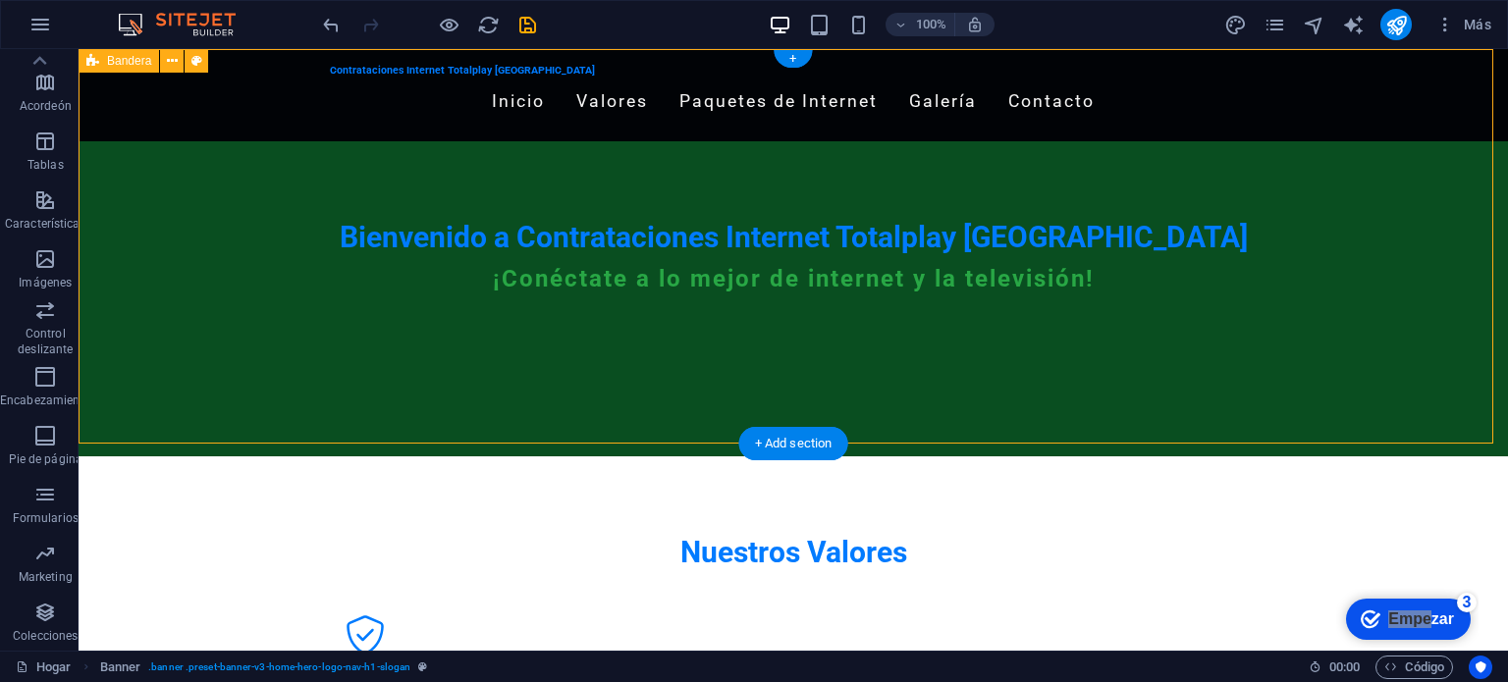
click at [1097, 419] on div "Contrataciones Internet Totalplay [GEOGRAPHIC_DATA] Inicio Valores Paquetes de …" at bounding box center [794, 252] width 1430 height 407
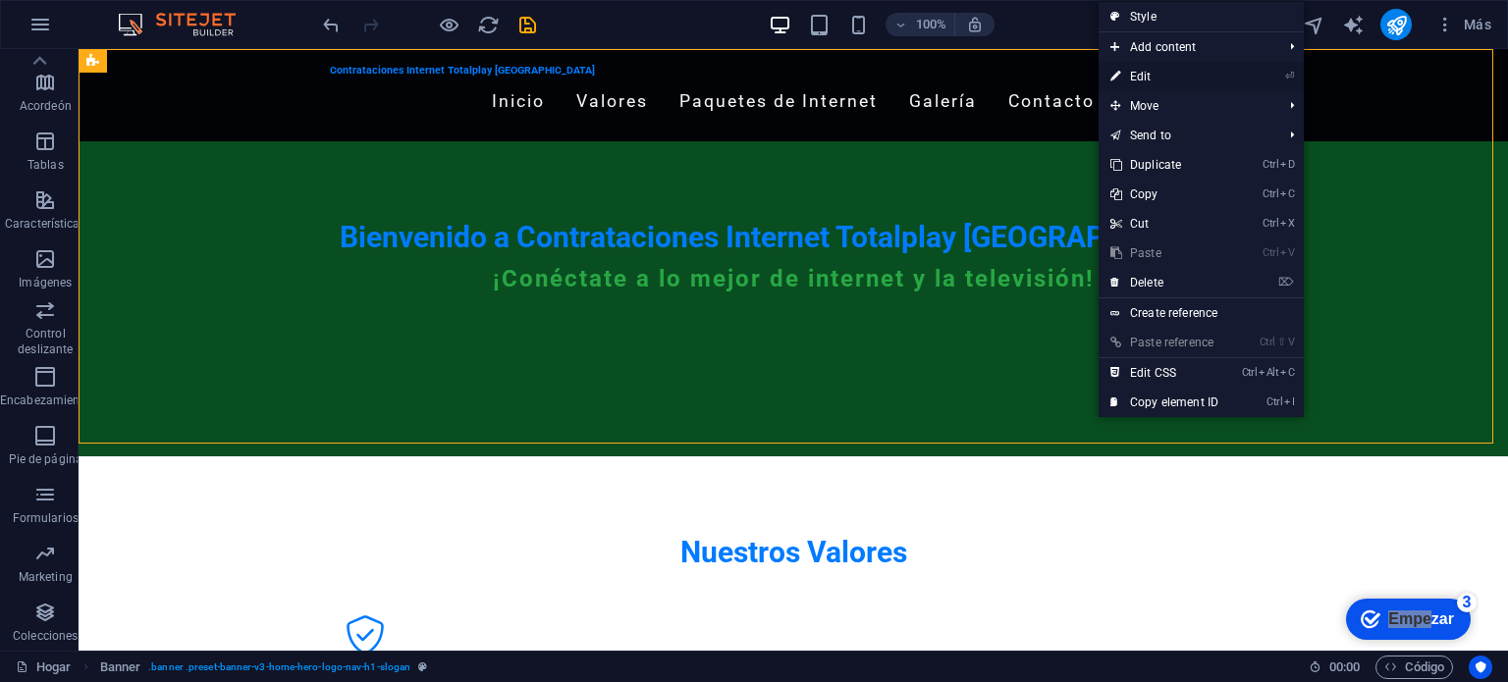
click at [1159, 80] on link "⏎ Edit" at bounding box center [1165, 76] width 132 height 29
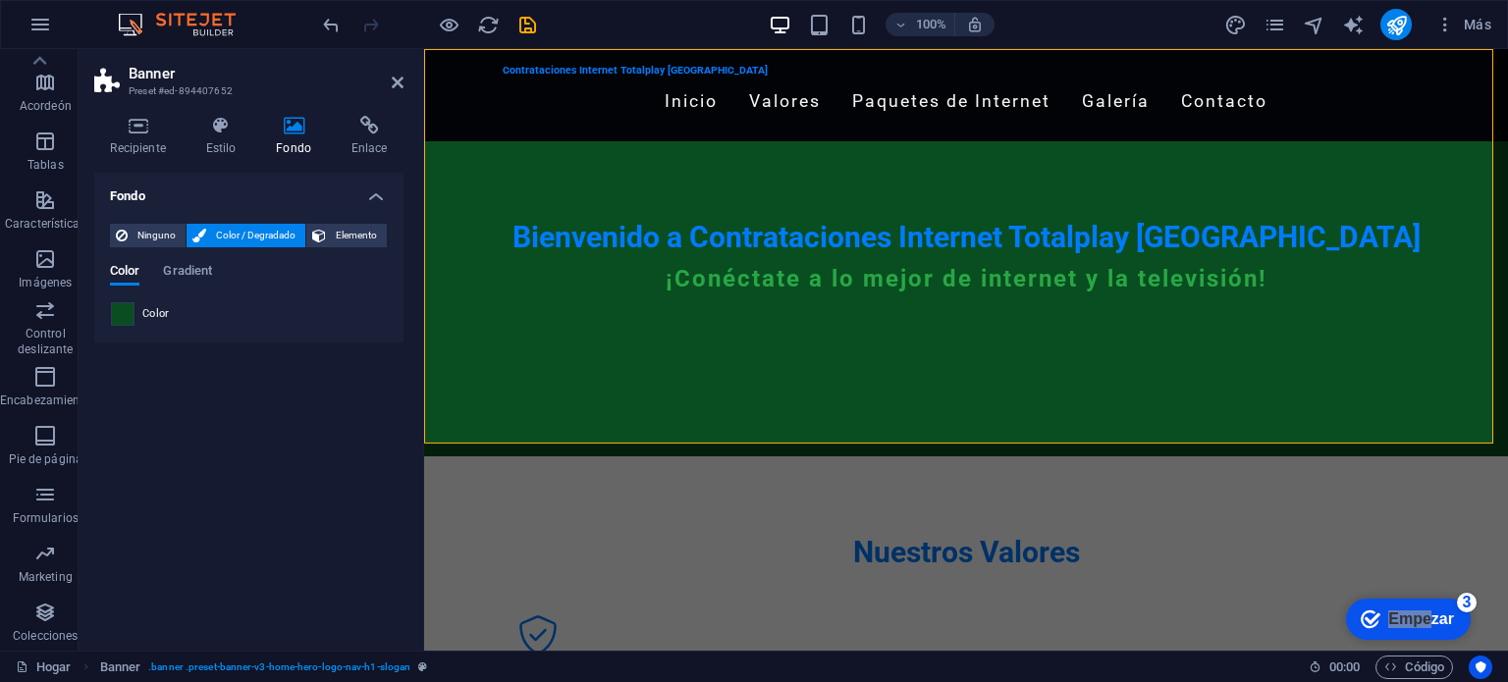
click at [118, 311] on span at bounding box center [123, 314] width 22 height 22
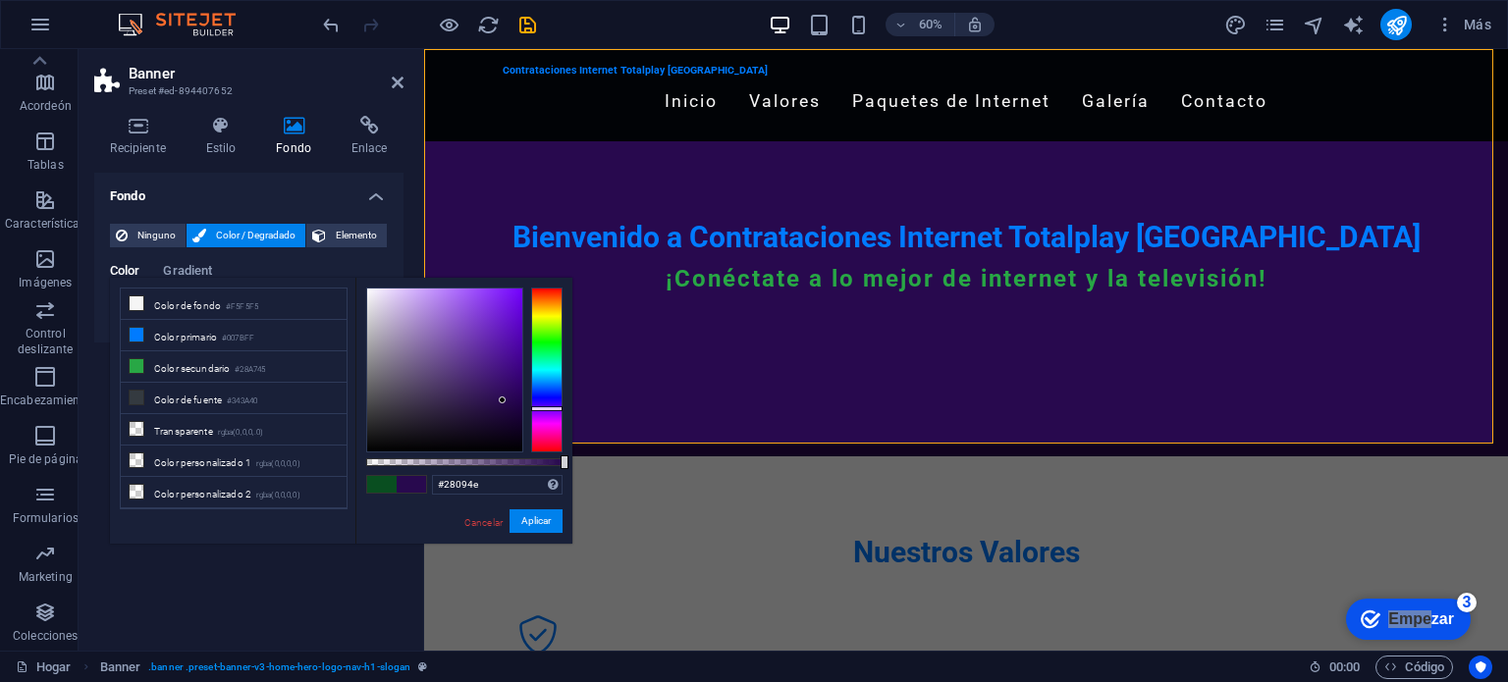
click at [557, 408] on div at bounding box center [546, 370] width 31 height 165
type input "#2b094e"
click at [550, 409] on div at bounding box center [546, 409] width 31 height 5
click at [550, 524] on font "Aplicar" at bounding box center [535, 520] width 29 height 11
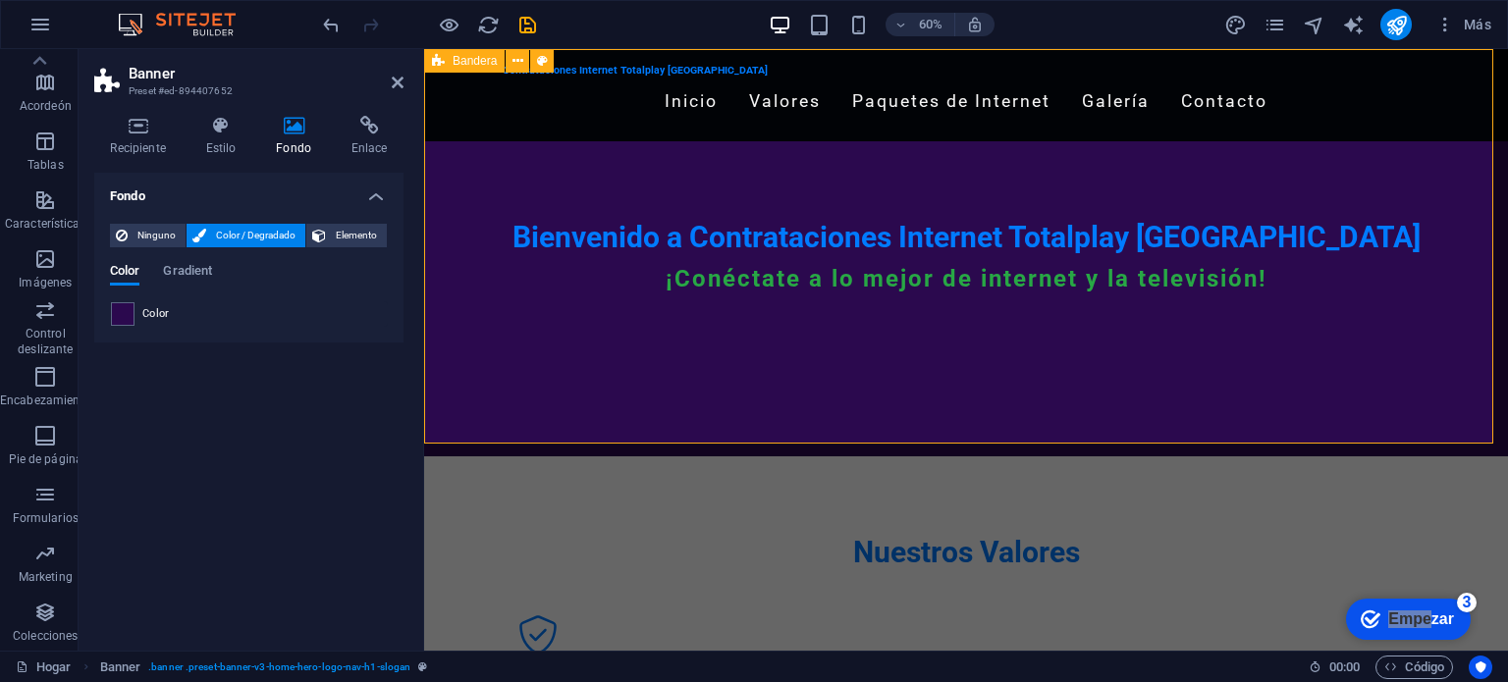
click at [895, 400] on div "Contrataciones Internet Totalplay [GEOGRAPHIC_DATA] Inicio Valores Paquetes de …" at bounding box center [966, 252] width 1084 height 407
click at [402, 88] on icon at bounding box center [398, 83] width 12 height 16
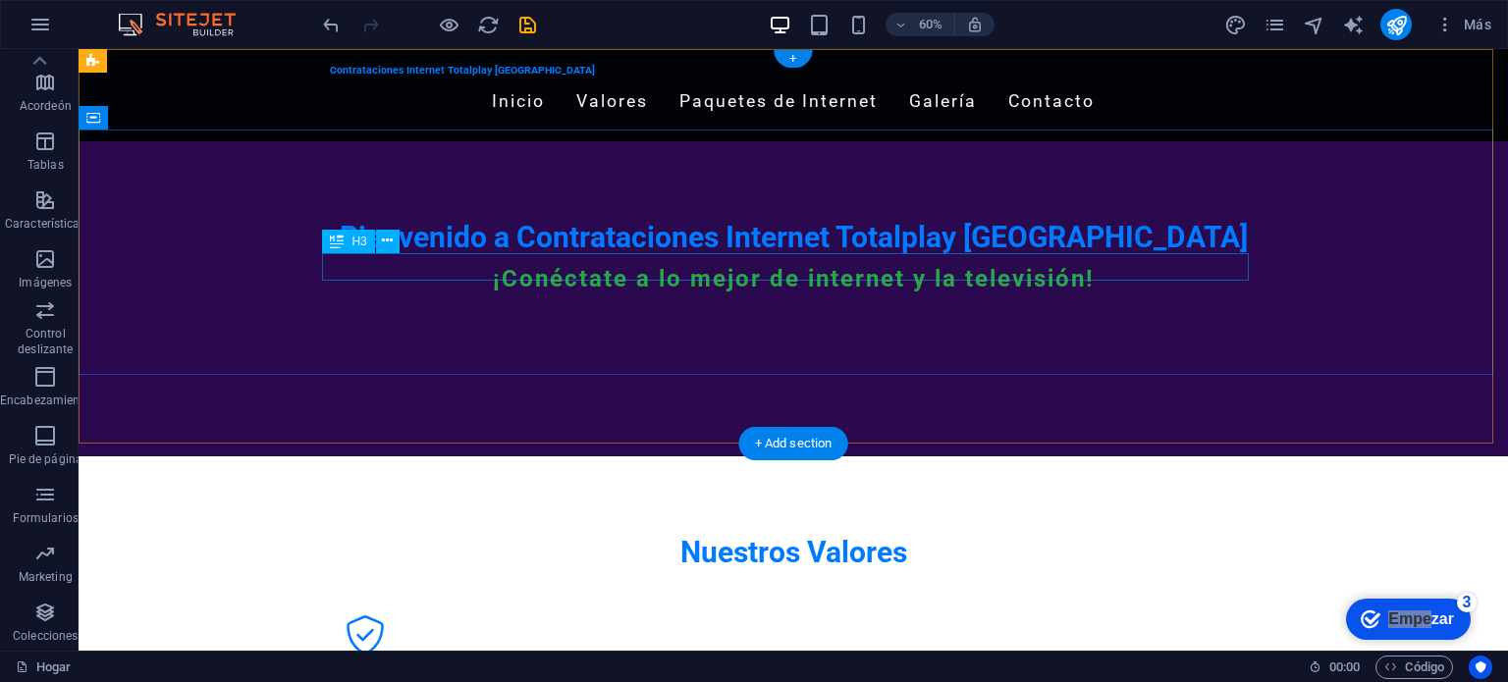
click at [766, 266] on div "¡Conéctate a lo mejor de internet y la televisión!" at bounding box center [793, 279] width 927 height 28
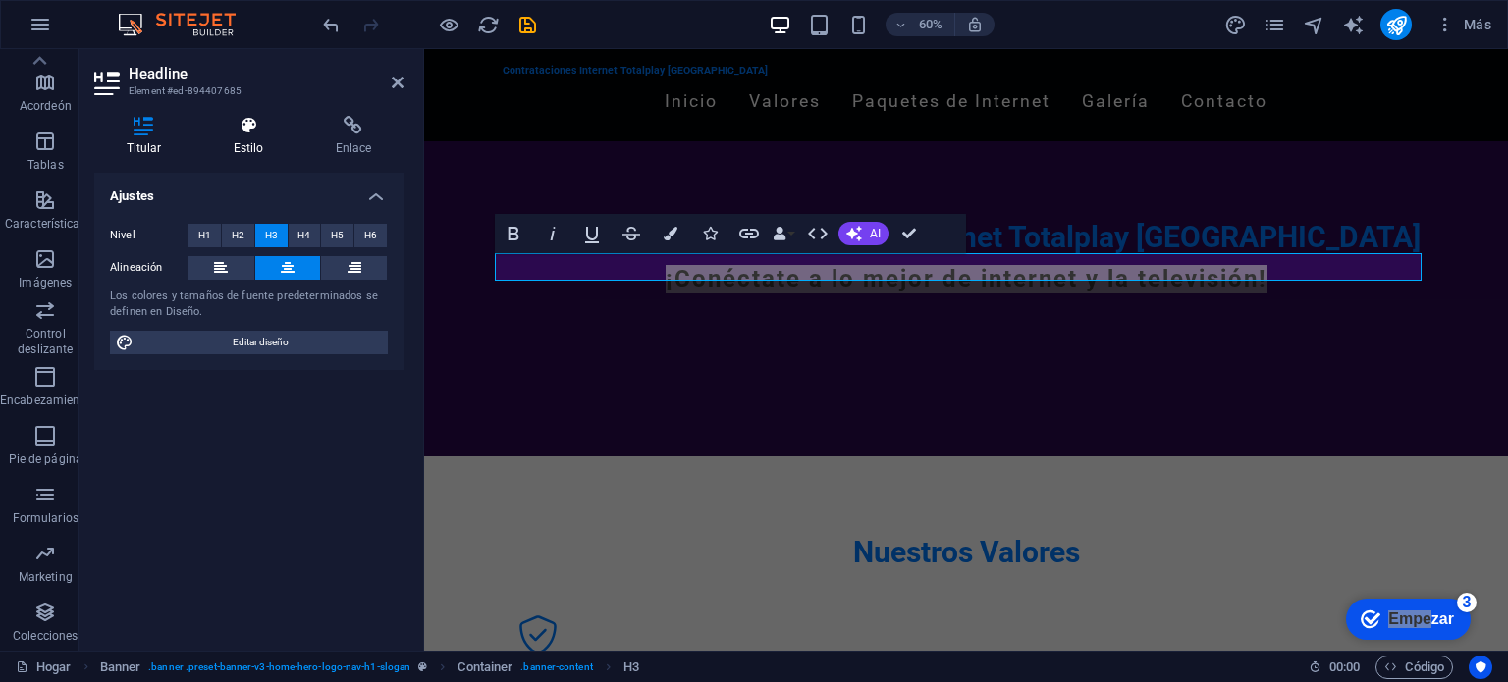
click at [254, 147] on font "Estilo" at bounding box center [249, 148] width 30 height 14
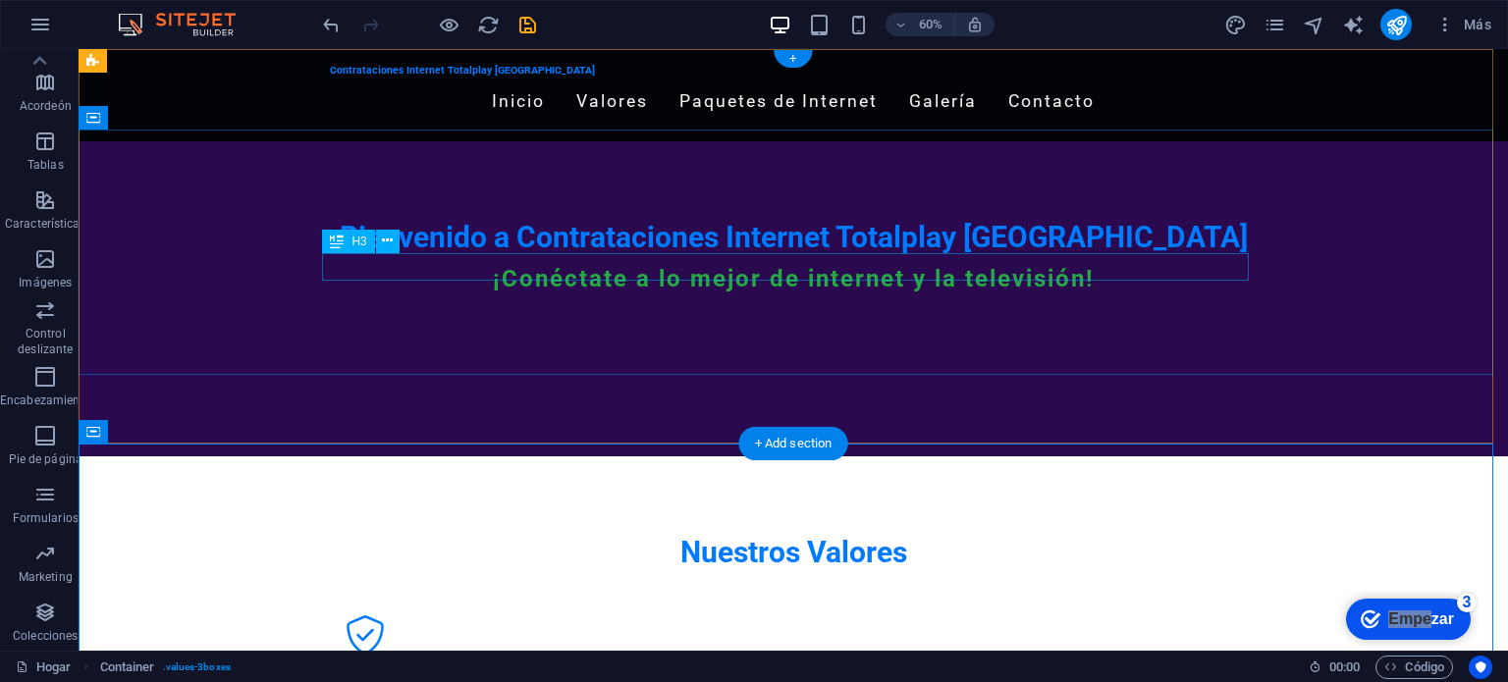
click at [1100, 268] on div "¡Conéctate a lo mejor de internet y la televisión!" at bounding box center [793, 279] width 927 height 28
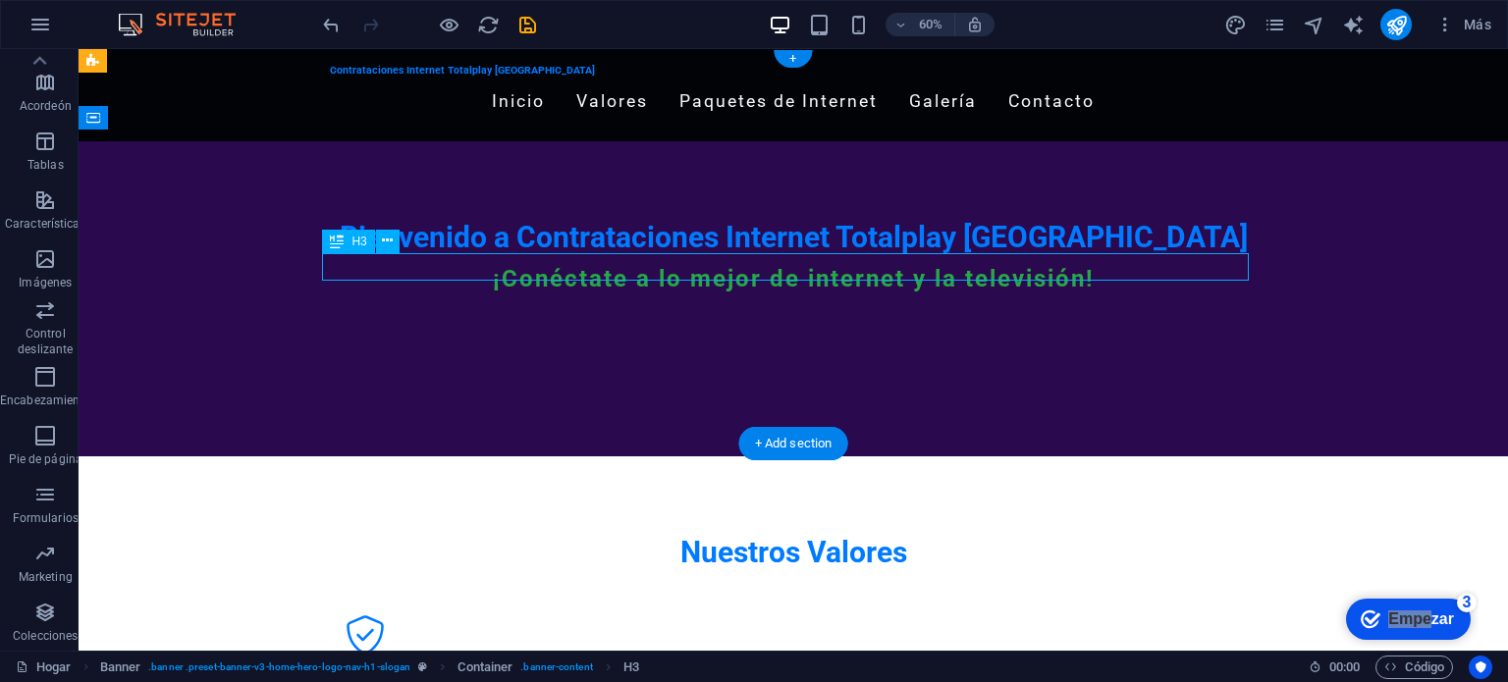
click at [1100, 268] on div "¡Conéctate a lo mejor de internet y la televisión!" at bounding box center [793, 279] width 927 height 28
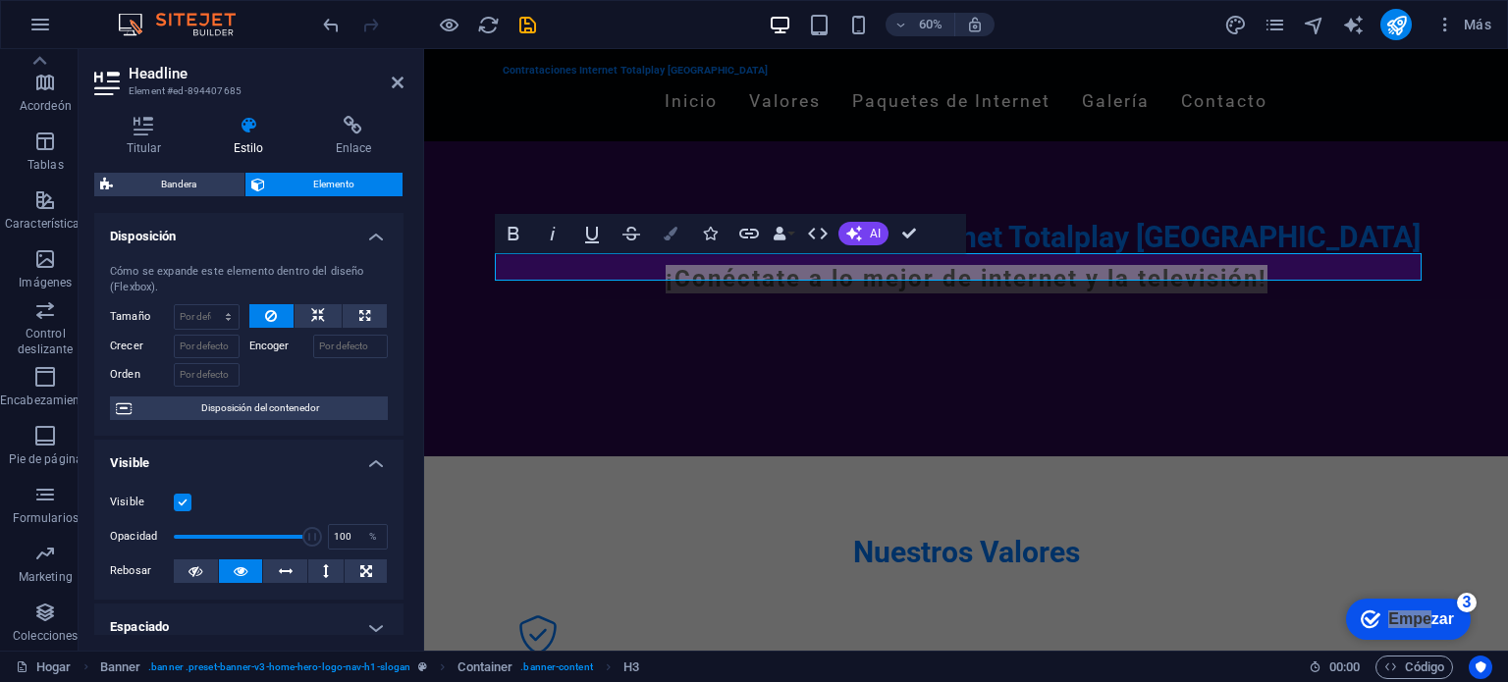
click at [670, 227] on icon "button" at bounding box center [671, 234] width 14 height 14
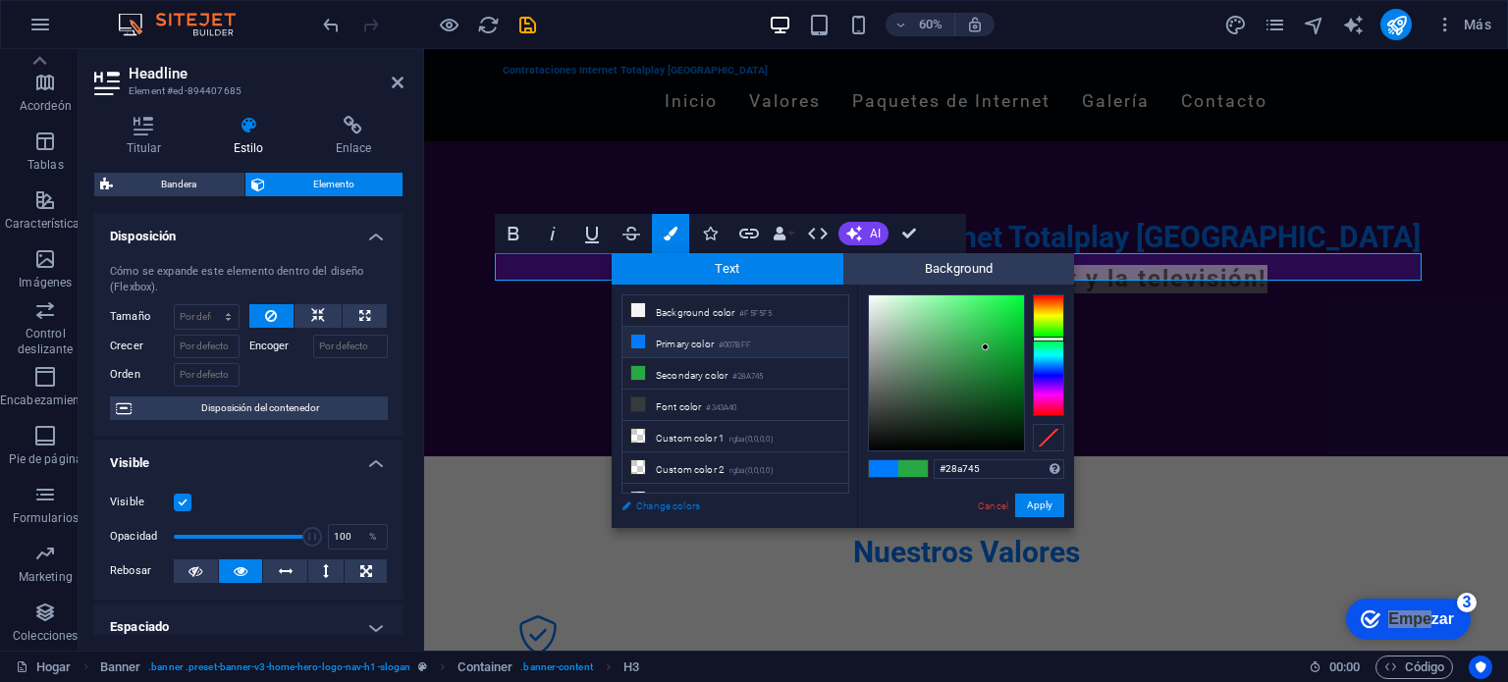
click at [692, 502] on link "Change colors" at bounding box center [726, 506] width 228 height 25
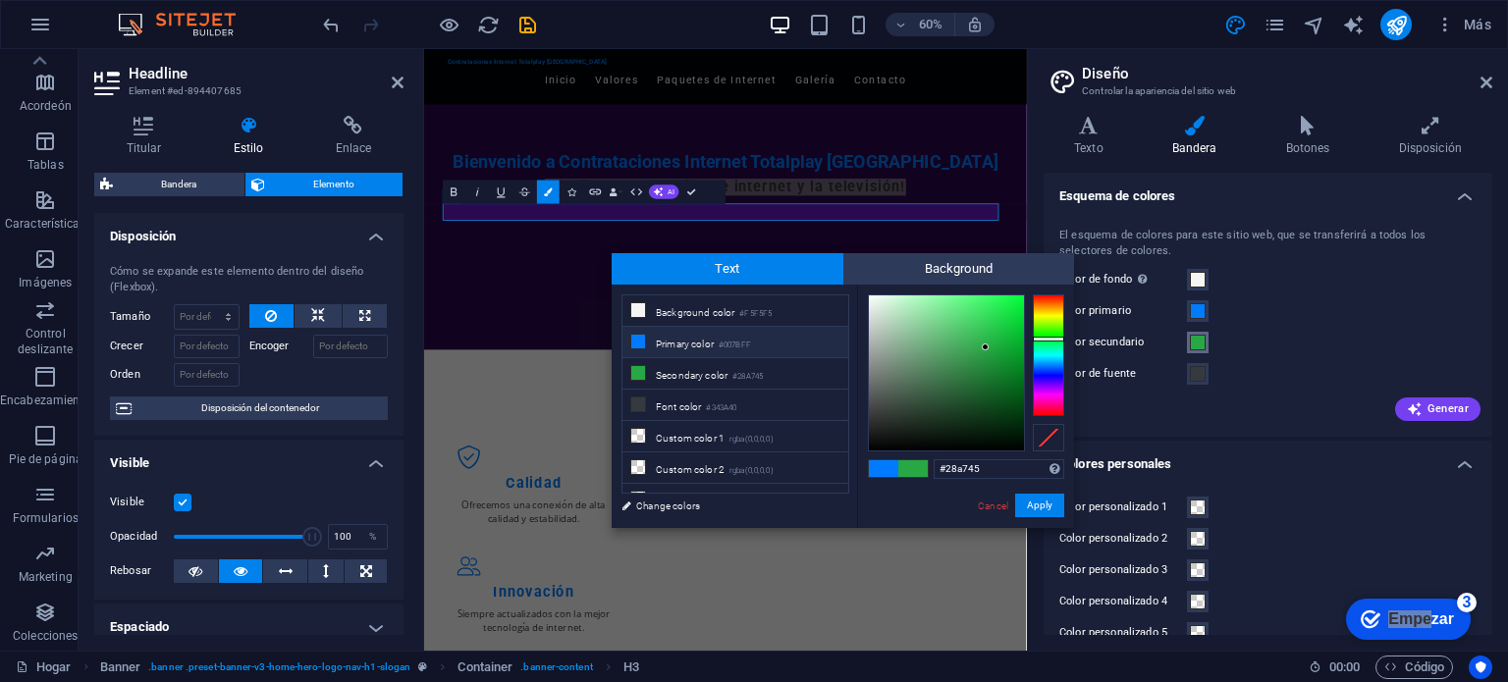
click at [1202, 346] on span at bounding box center [1198, 343] width 16 height 16
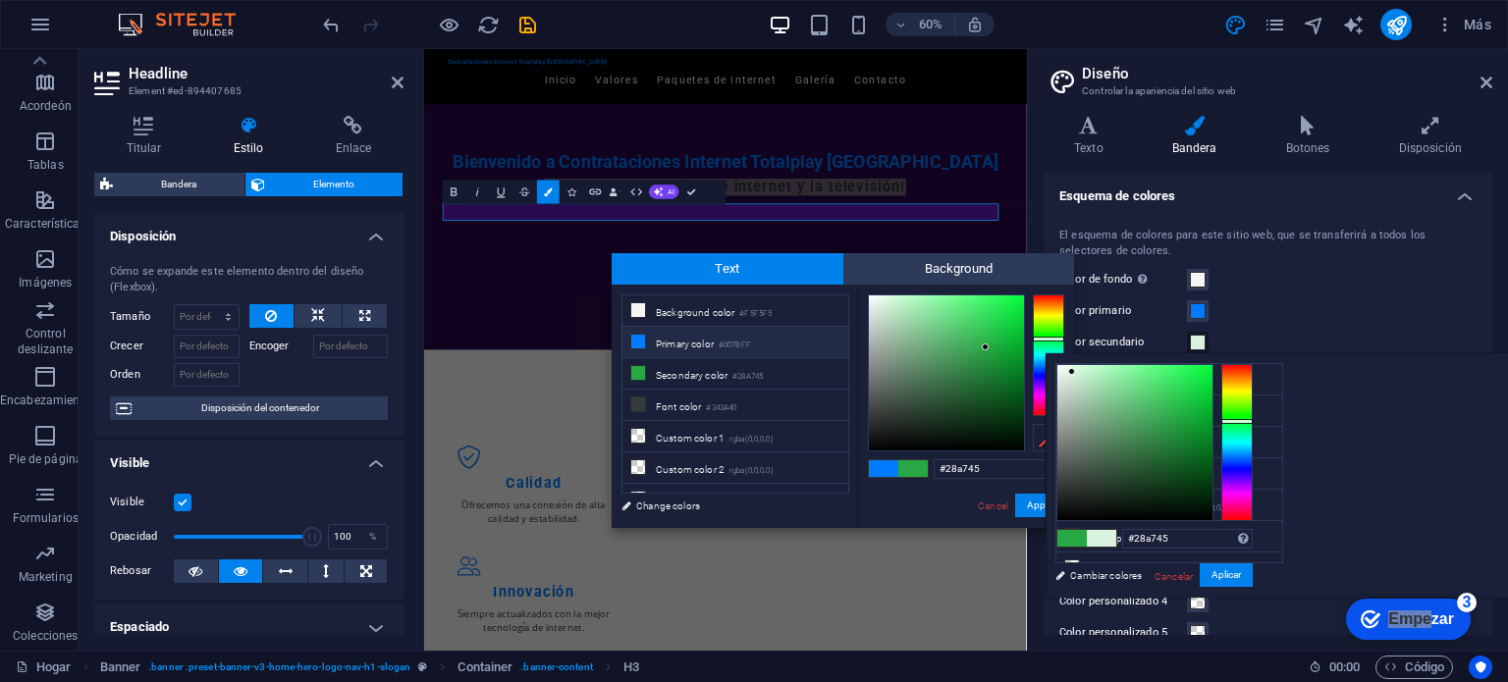
type input "#d9f1df"
click at [1072, 372] on div at bounding box center [1134, 442] width 155 height 155
type input "#007bff"
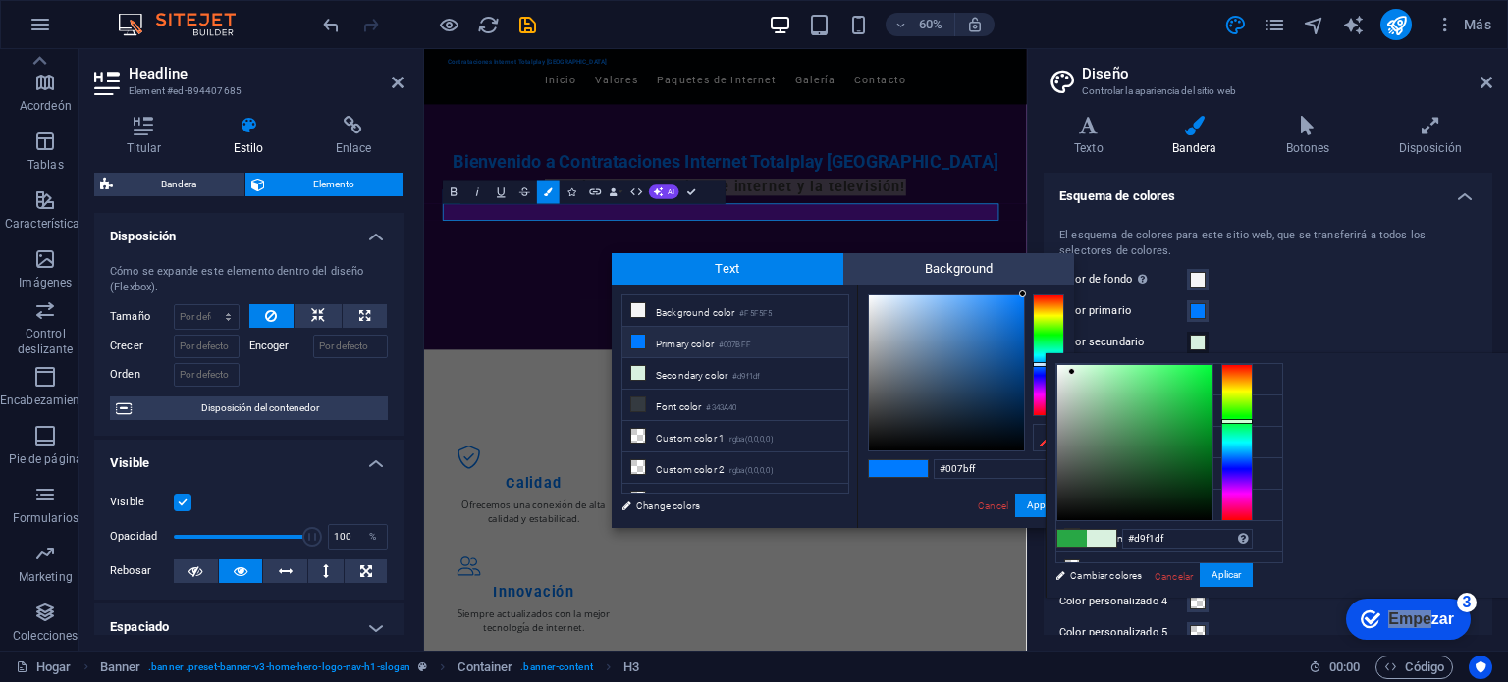
click at [1064, 373] on div at bounding box center [1134, 442] width 155 height 155
type input "#e4f0e7"
click at [1064, 373] on div at bounding box center [1063, 372] width 7 height 7
click at [1227, 570] on font "Aplicar" at bounding box center [1226, 574] width 29 height 11
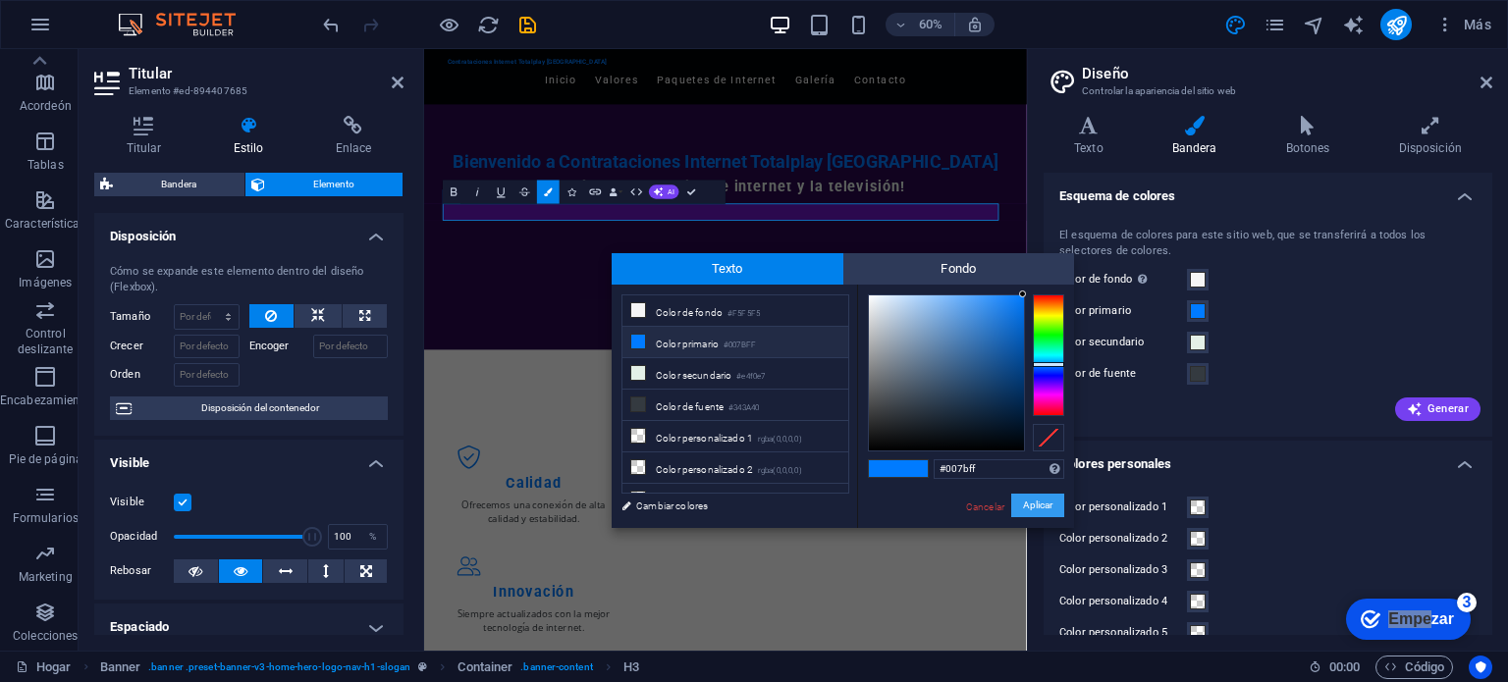
click at [1052, 500] on font "Aplicar" at bounding box center [1037, 505] width 29 height 11
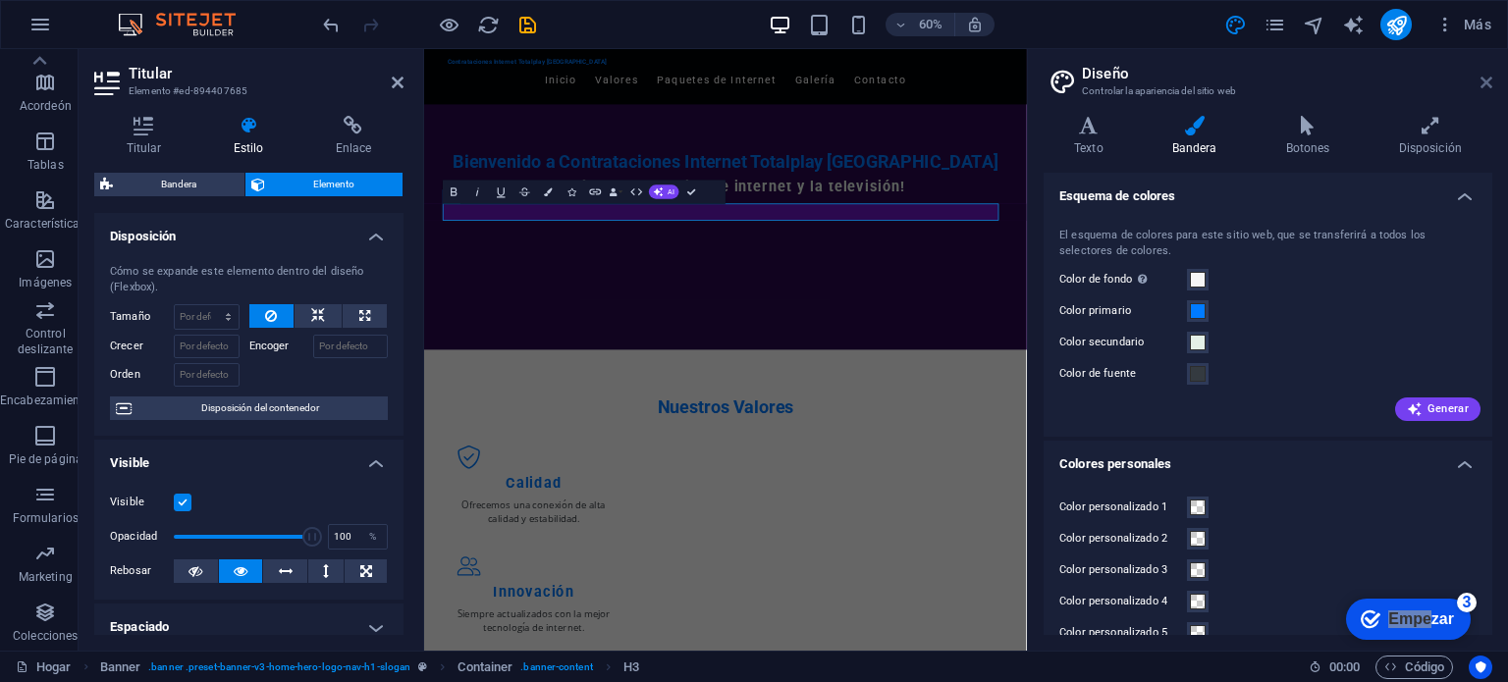
click at [1485, 82] on icon at bounding box center [1487, 83] width 12 height 16
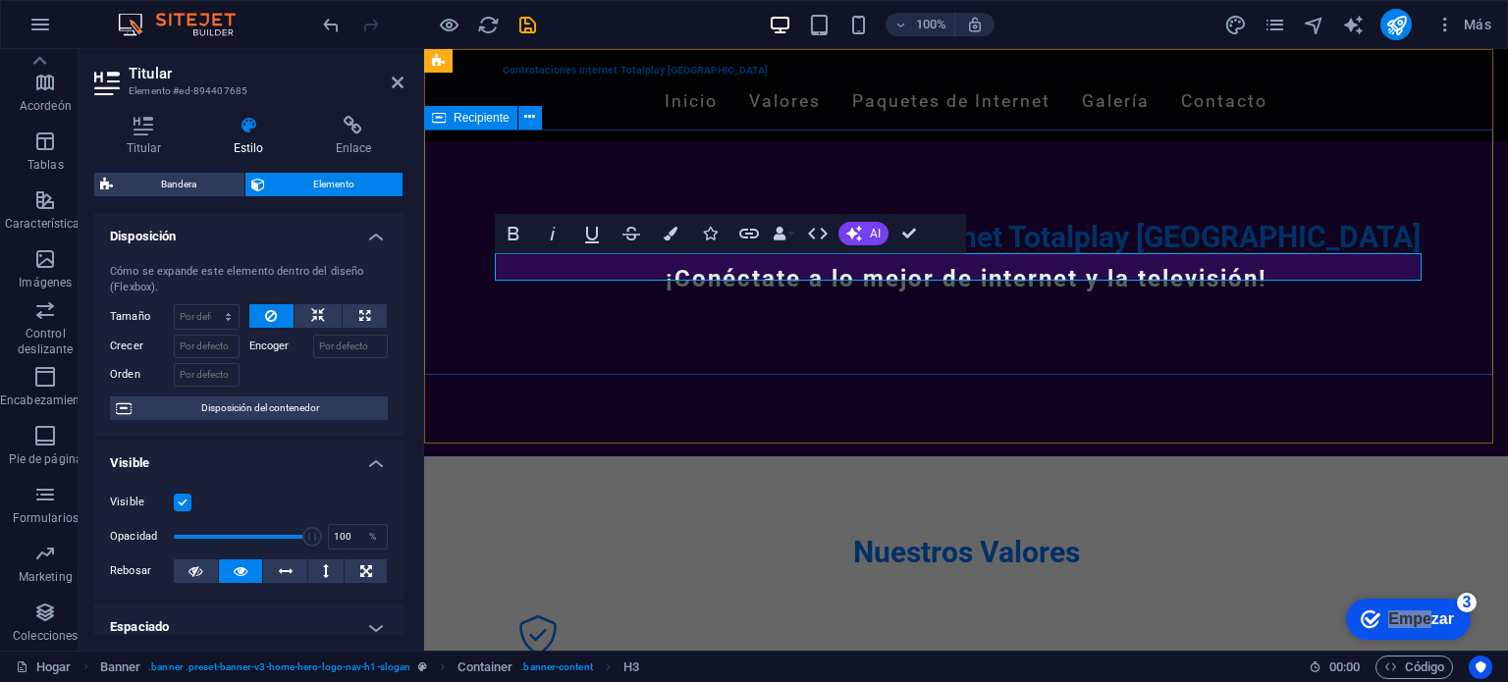
click at [1217, 364] on div "Bienvenido a Contrataciones Internet Totalplay Mérida ¡Conéctate a lo mejor de …" at bounding box center [966, 264] width 1084 height 246
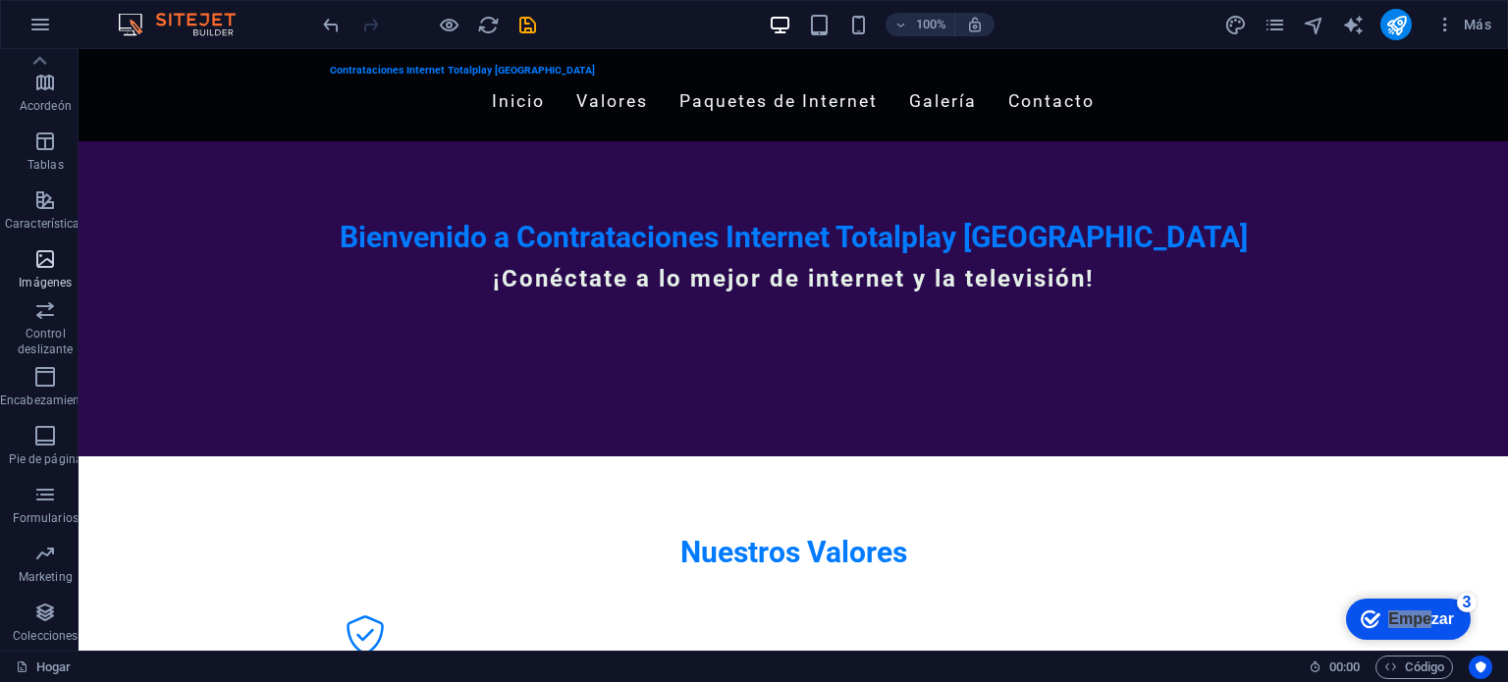
click at [61, 271] on span "Imágenes" at bounding box center [45, 270] width 91 height 47
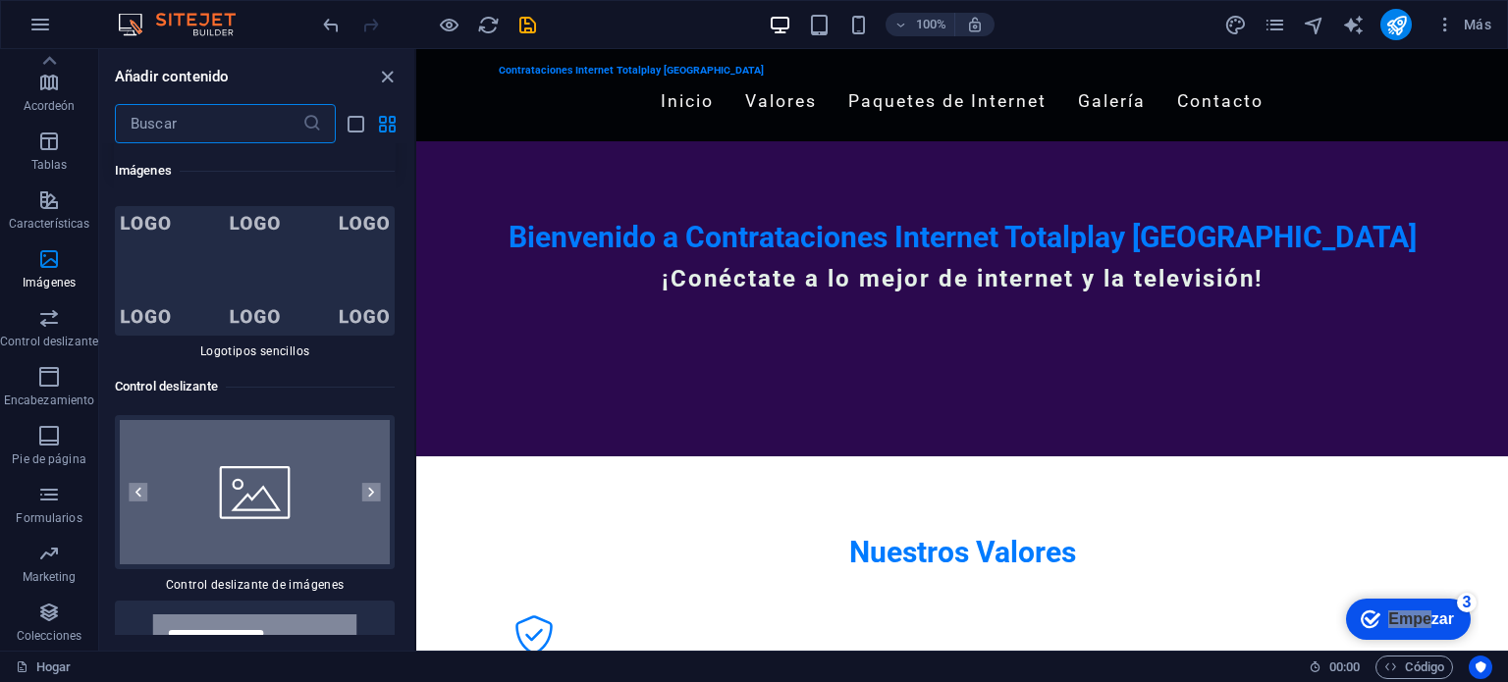
scroll to position [22106, 0]
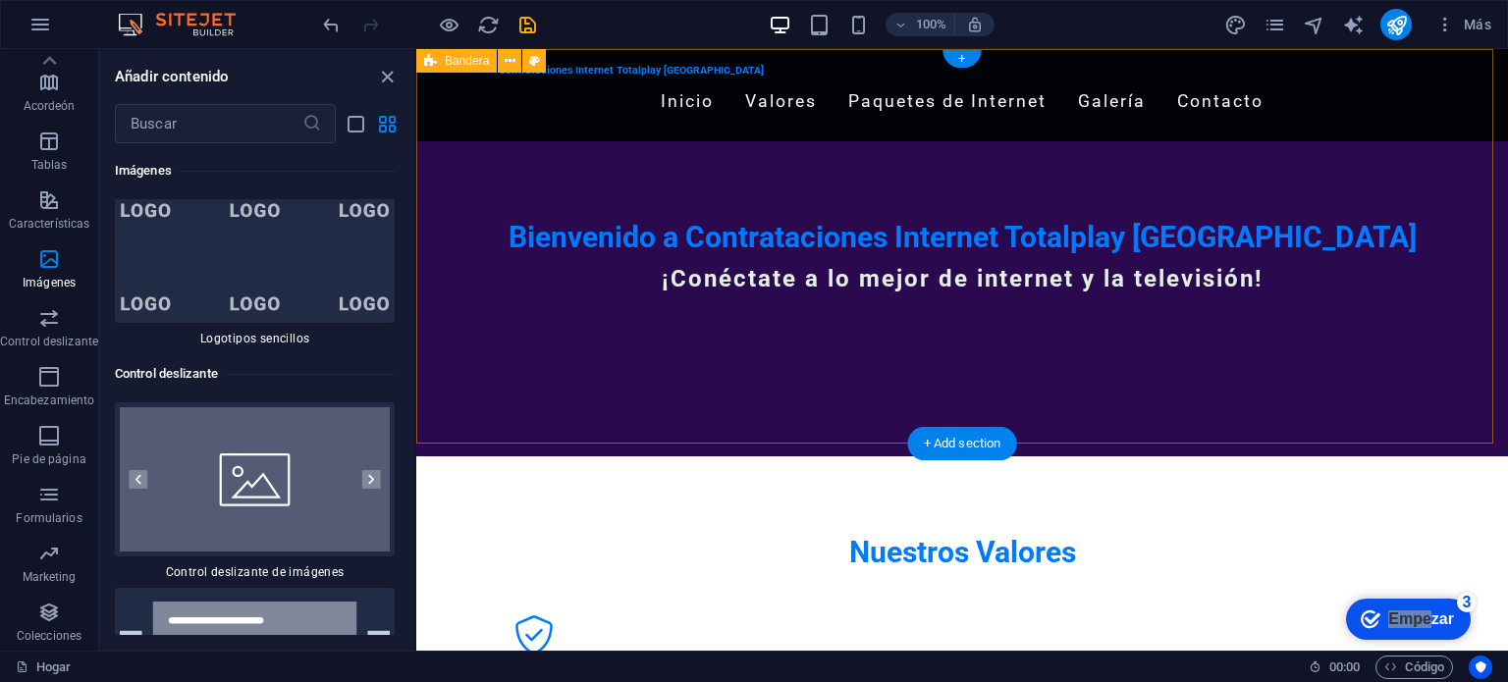
drag, startPoint x: 624, startPoint y: 418, endPoint x: 697, endPoint y: 402, distance: 74.5
click at [697, 402] on div "Contrataciones Internet Totalplay [GEOGRAPHIC_DATA] Inicio Valores Paquetes de …" at bounding box center [962, 252] width 1092 height 407
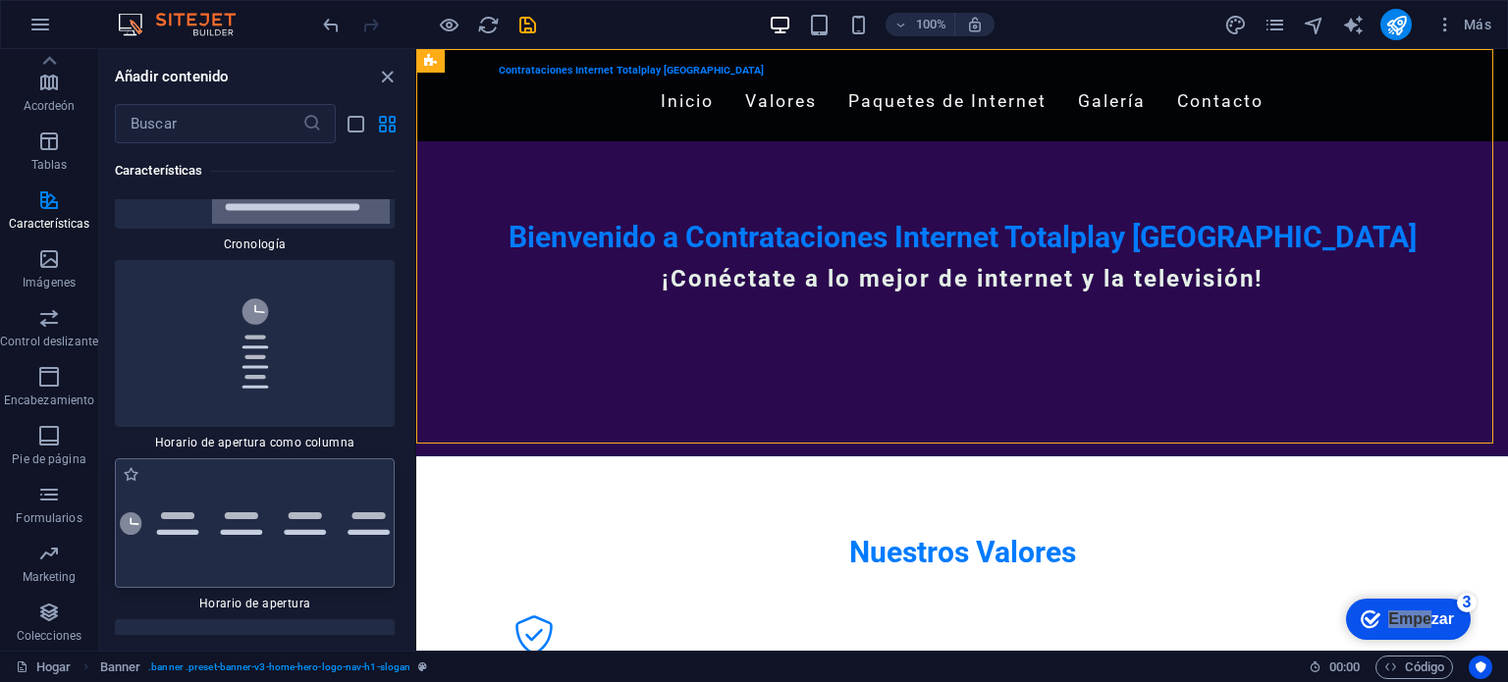
scroll to position [16736, 0]
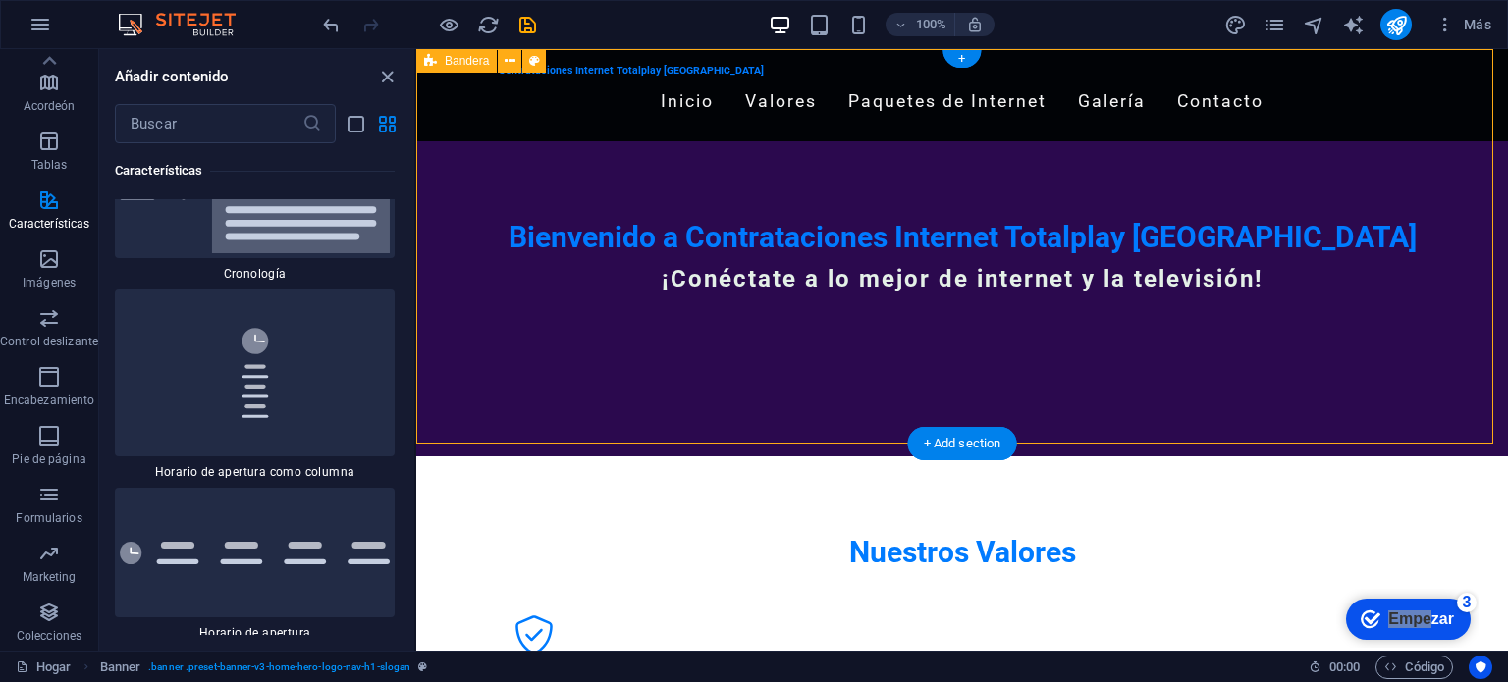
click at [1322, 406] on div "Contrataciones Internet Totalplay [GEOGRAPHIC_DATA] Inicio Valores Paquetes de …" at bounding box center [962, 252] width 1092 height 407
click at [533, 265] on div "¡Conéctate a lo mejor de internet y la televisión!" at bounding box center [962, 279] width 927 height 28
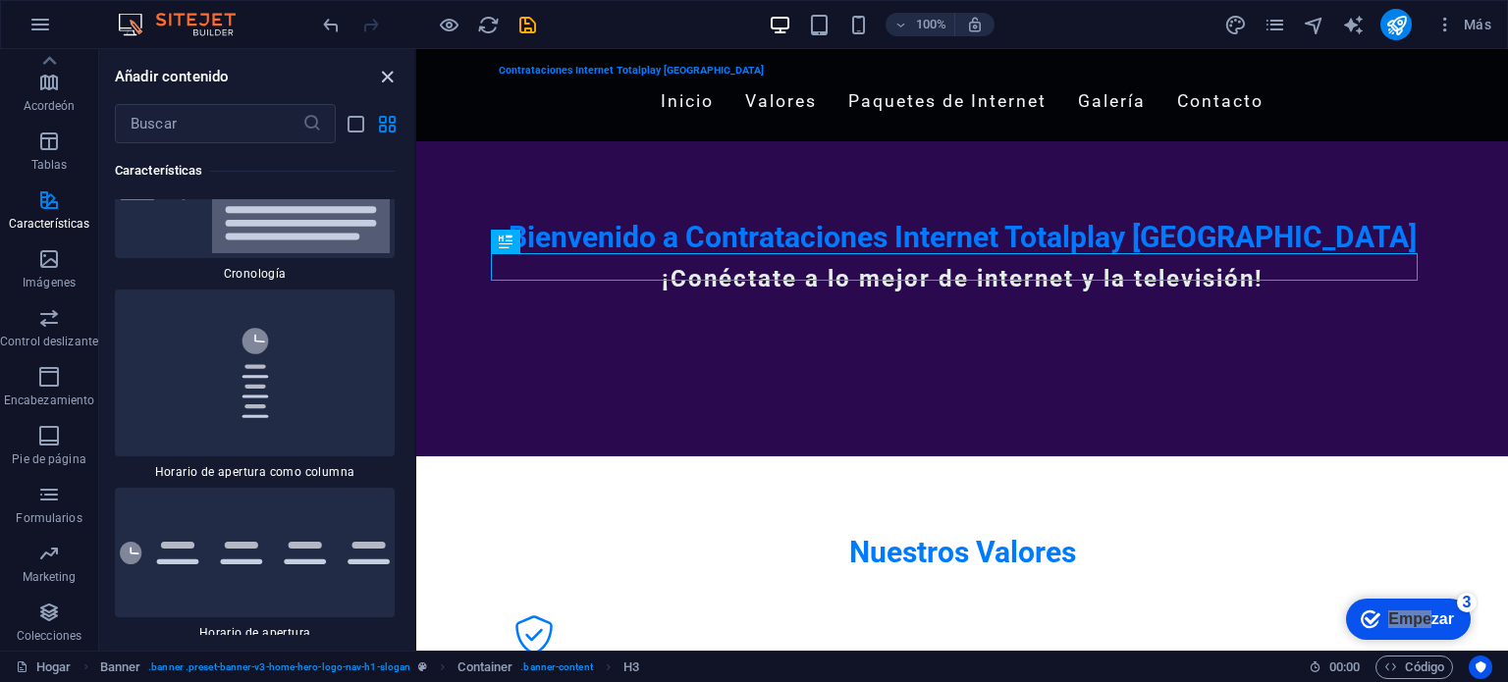
click at [384, 67] on icon "cerrar panel" at bounding box center [387, 77] width 23 height 23
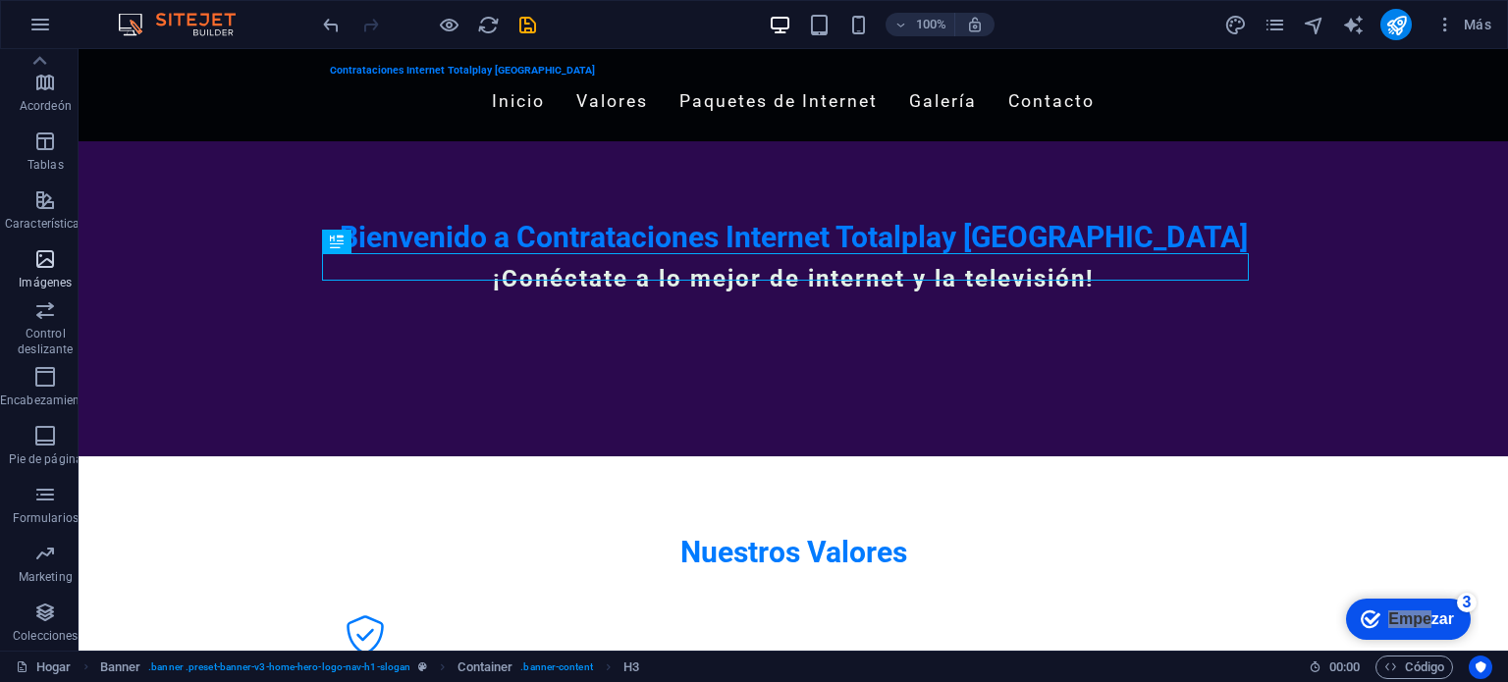
click at [46, 269] on icon "button" at bounding box center [45, 259] width 24 height 24
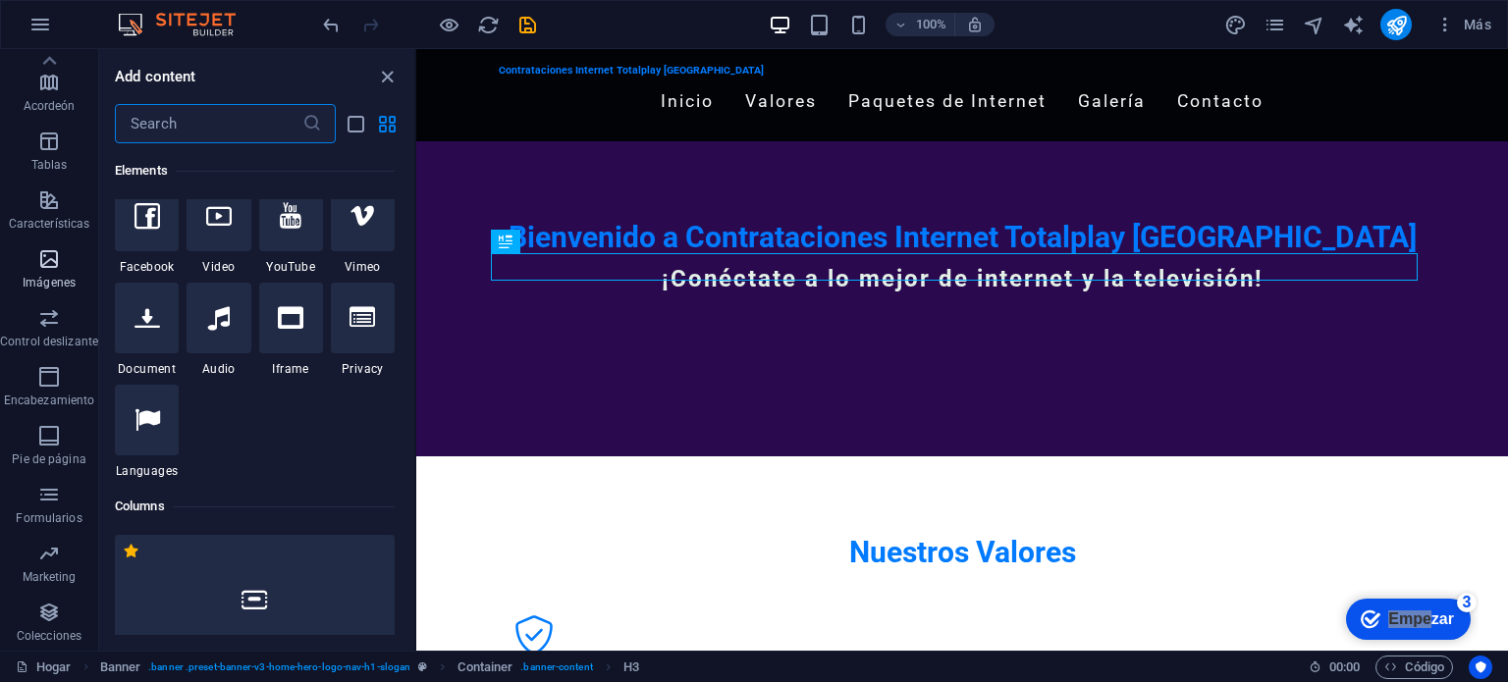
scroll to position [19688, 0]
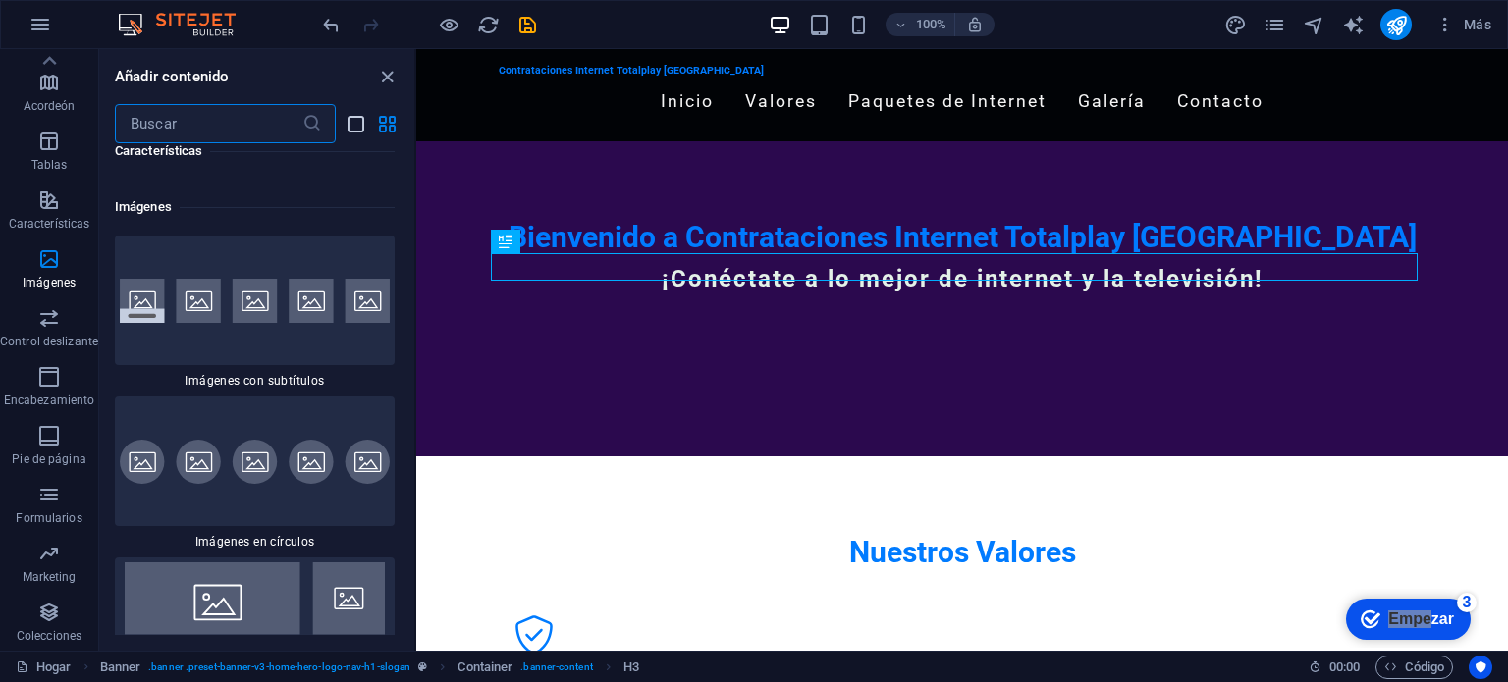
click at [355, 120] on icon "vista de lista" at bounding box center [356, 124] width 23 height 23
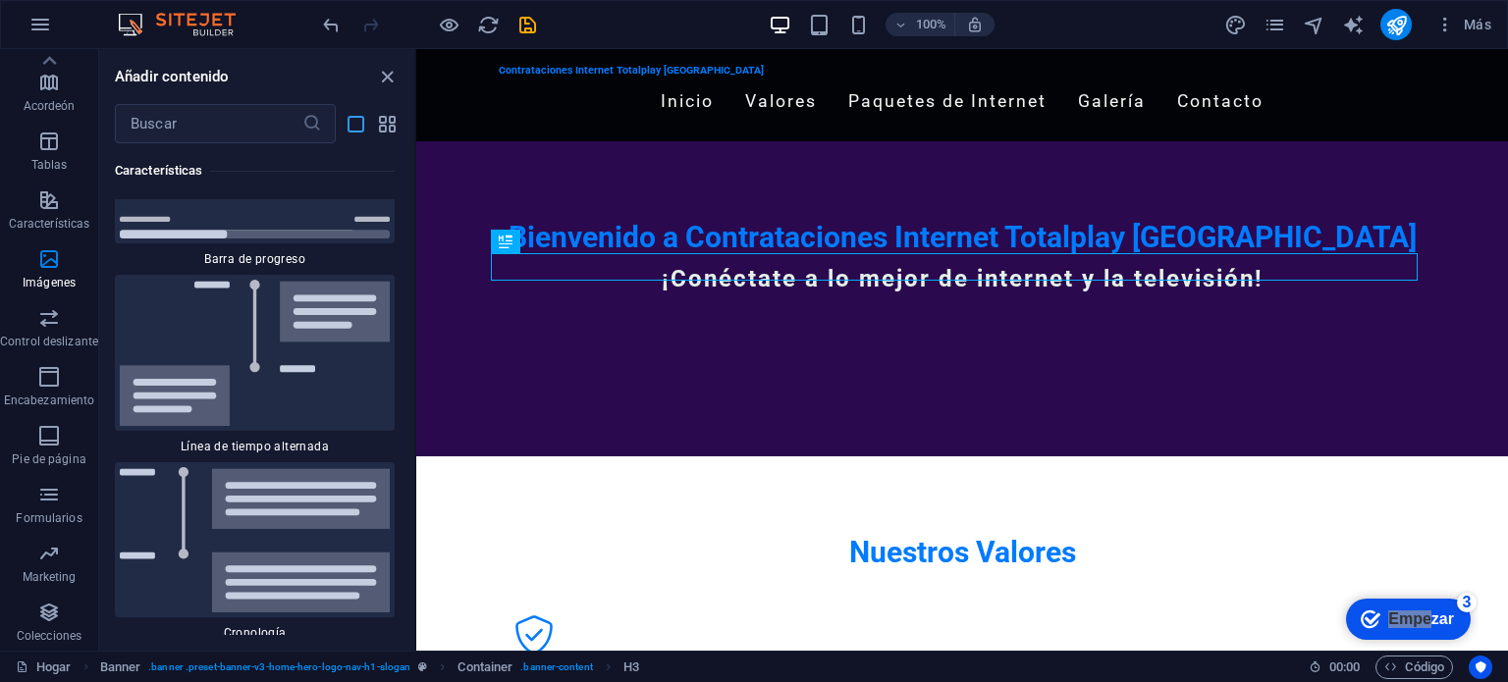
scroll to position [22998, 0]
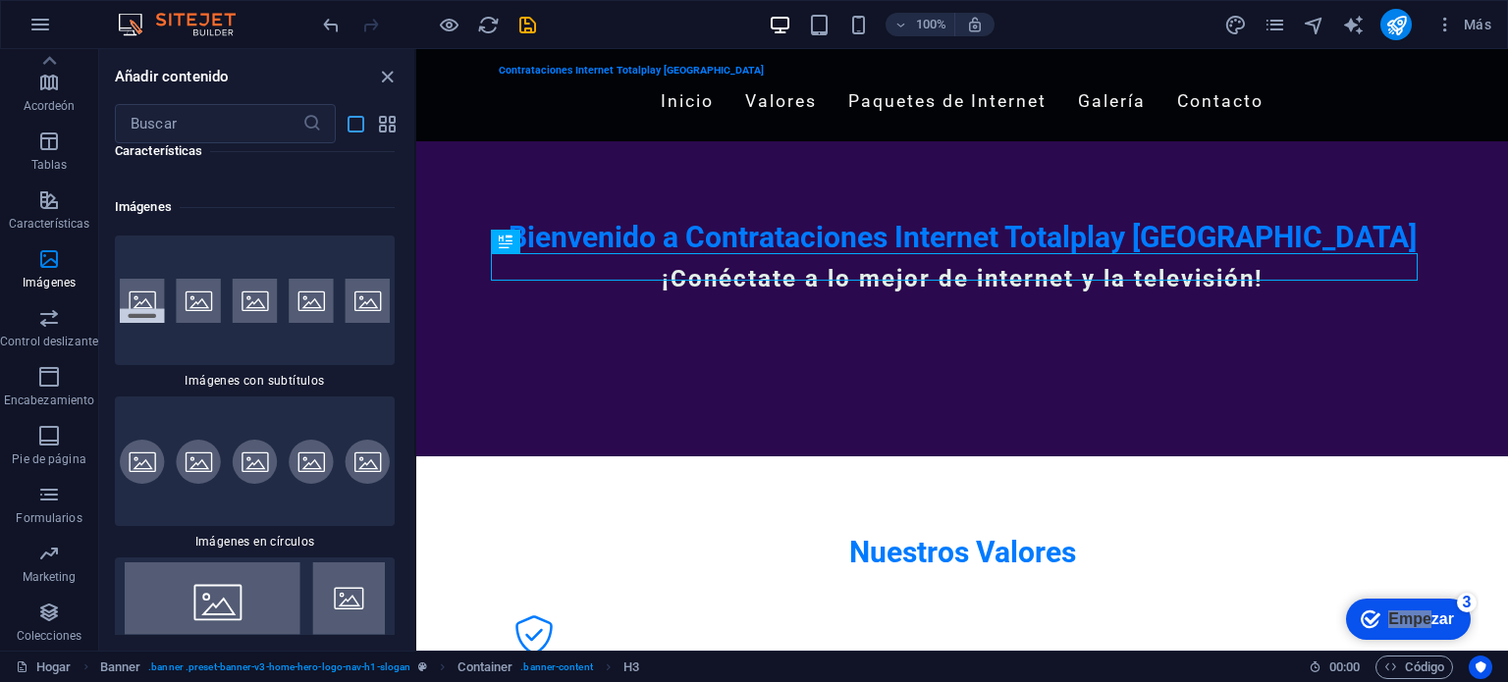
click at [355, 120] on icon "vista de lista" at bounding box center [356, 124] width 23 height 23
click at [382, 120] on icon "vista de cuadrícula" at bounding box center [387, 124] width 23 height 23
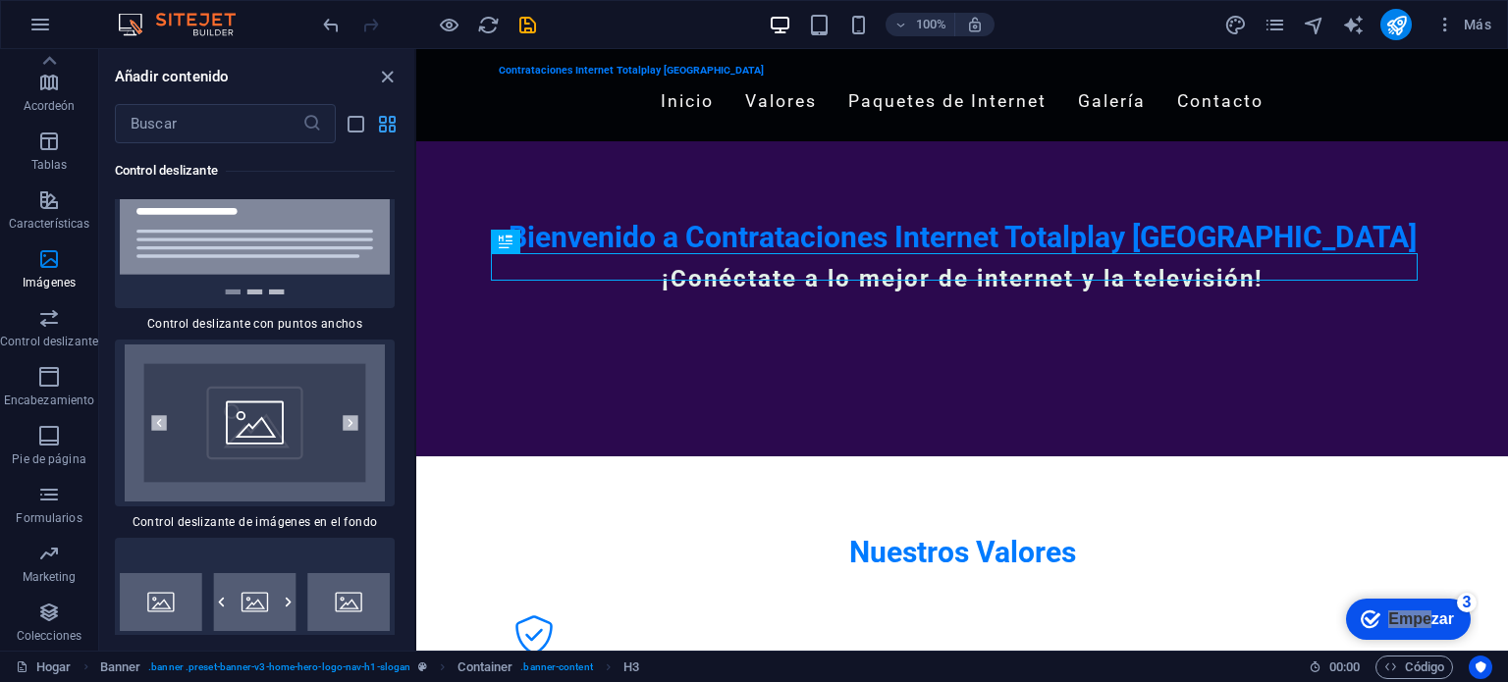
scroll to position [19688, 0]
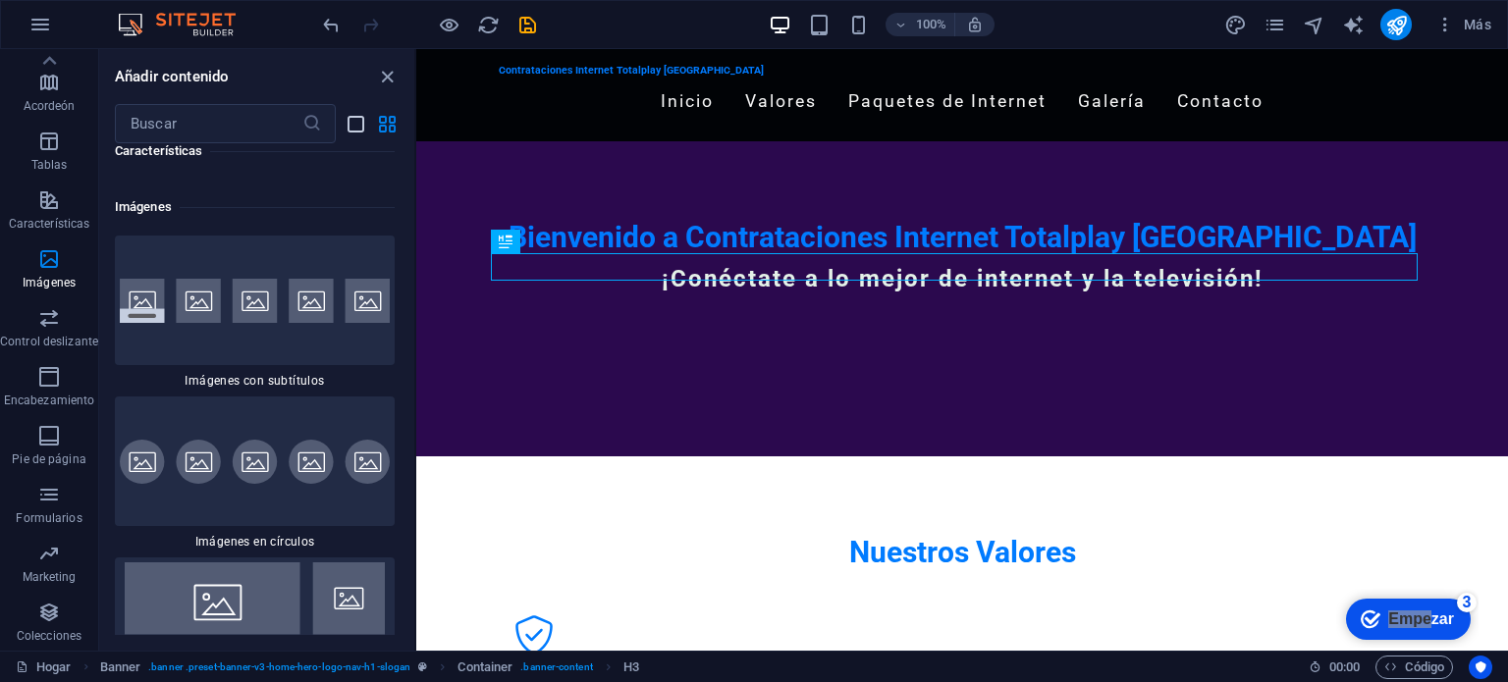
click at [351, 126] on icon "vista de lista" at bounding box center [356, 124] width 23 height 23
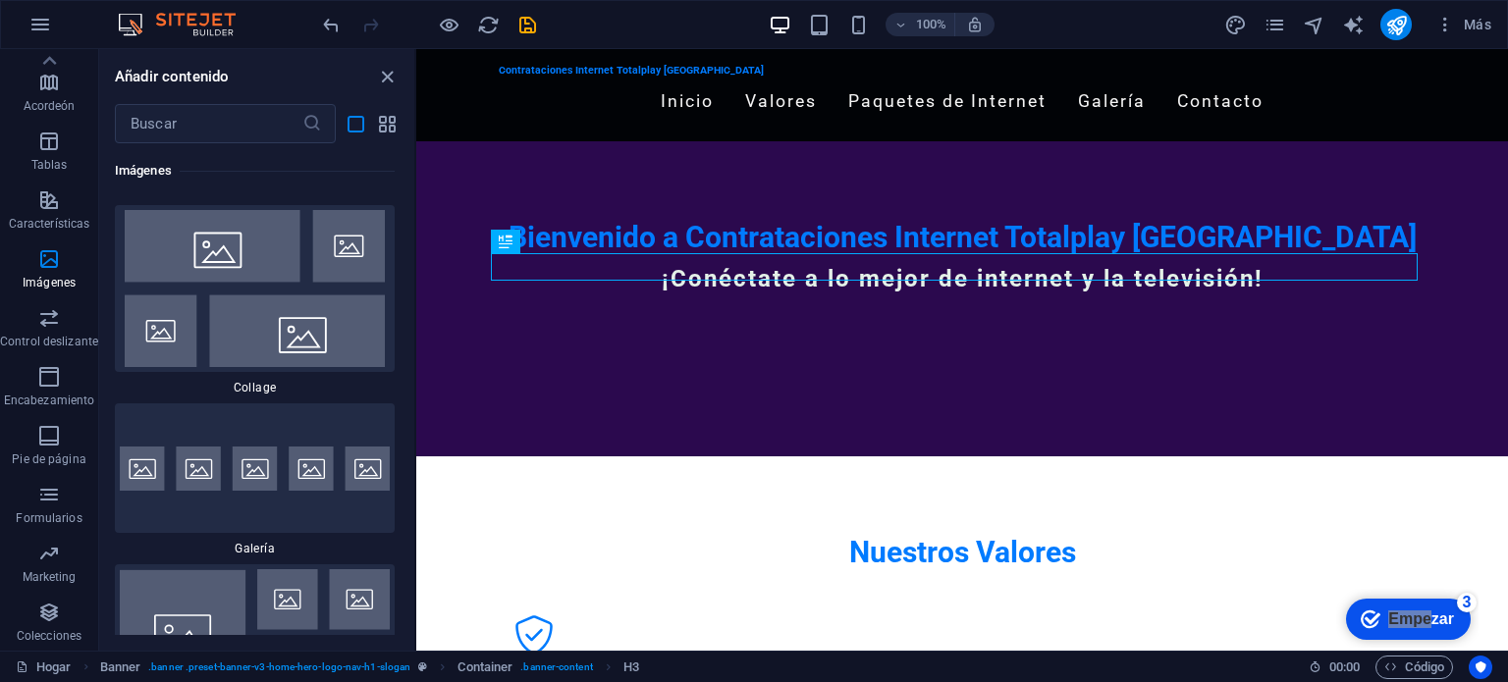
scroll to position [23454, 0]
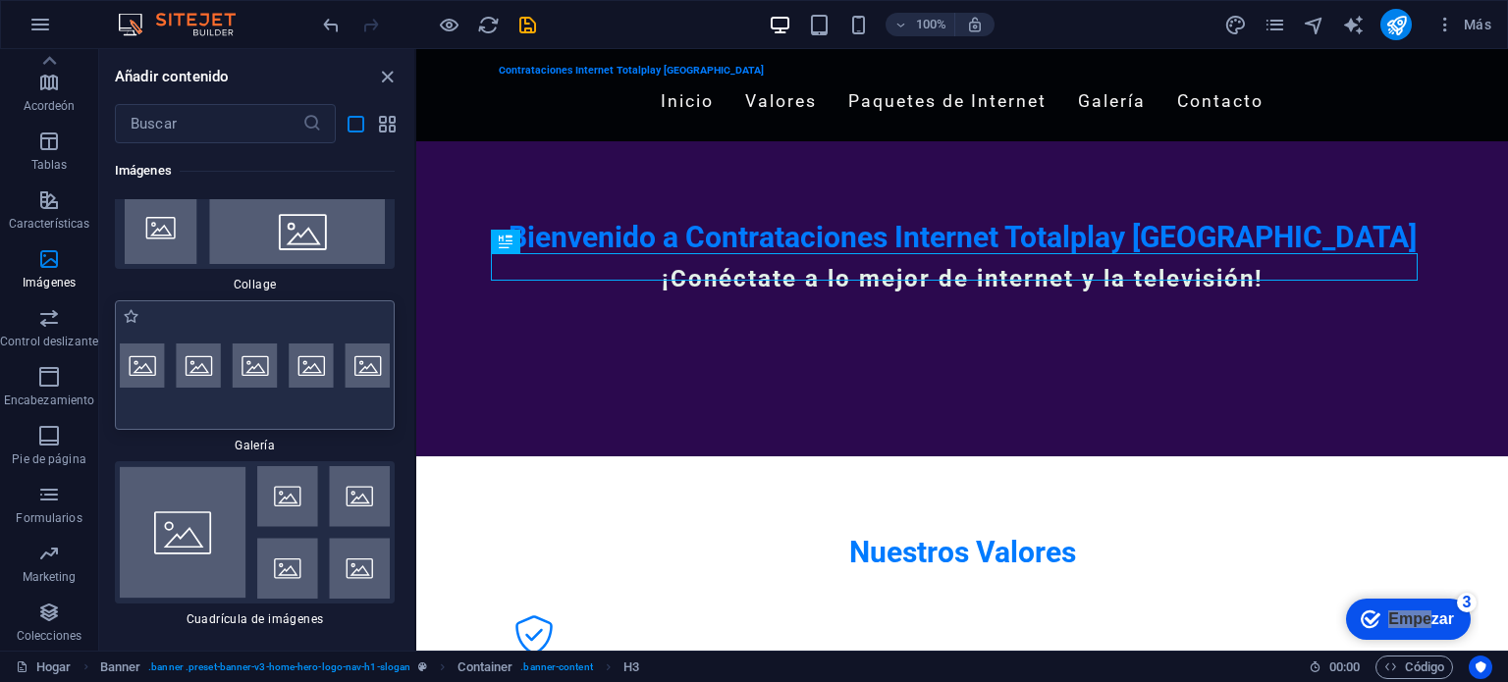
click at [296, 344] on img at bounding box center [255, 366] width 270 height 44
click at [416, 319] on div "H2 Bandera Recipiente Banner Barra de menú Menú H3 Recipiente Espaciador Recipi…" at bounding box center [962, 350] width 1092 height 602
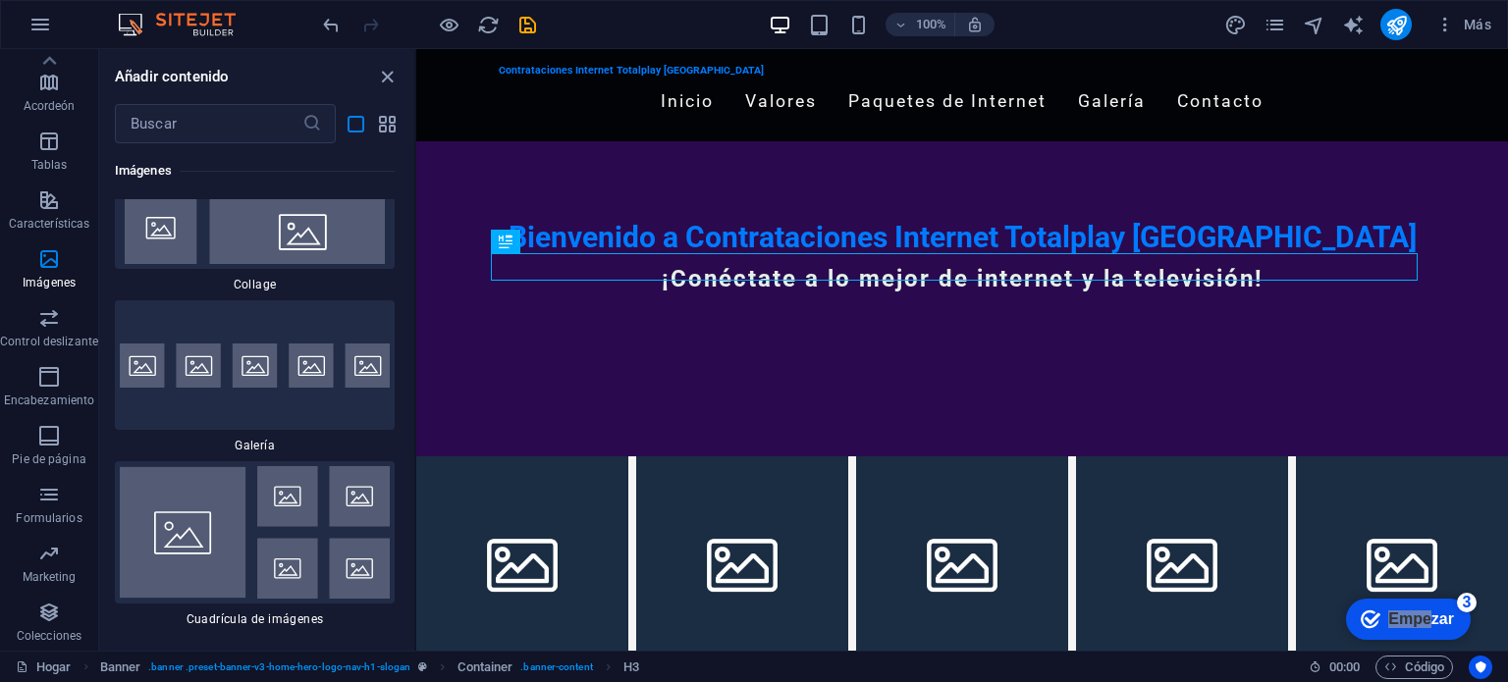
click at [416, 318] on div "H2 Bandera Recipiente Banner Barra de menú Menú H3 Recipiente Espaciador Recipi…" at bounding box center [962, 350] width 1092 height 602
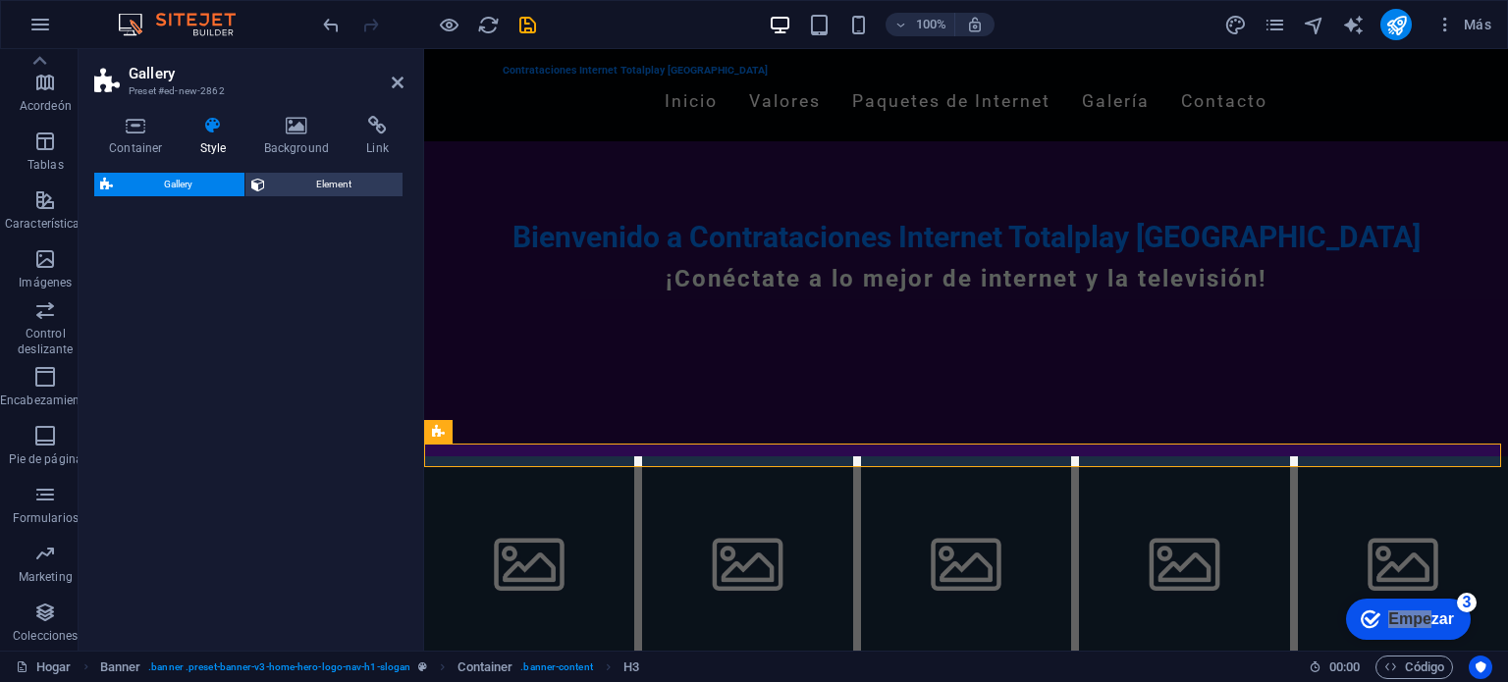
select select "rem"
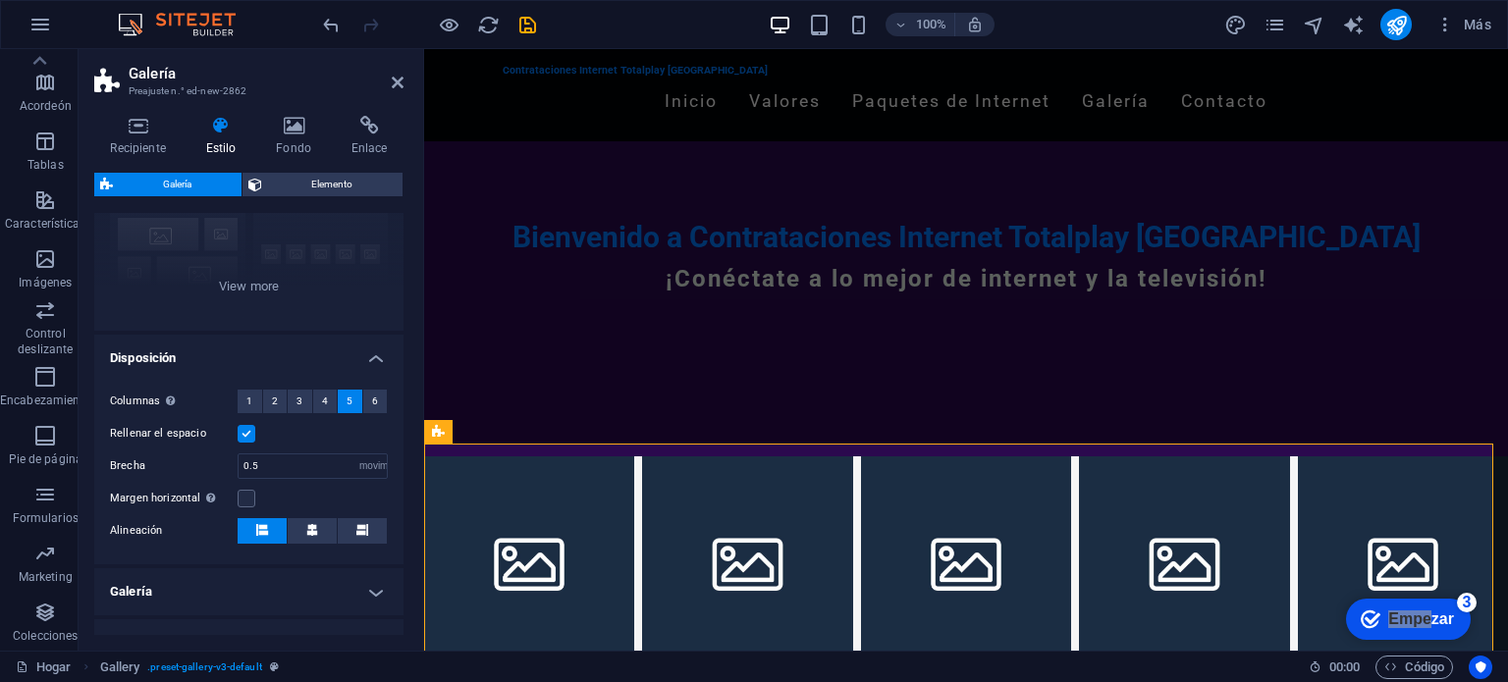
scroll to position [320, 0]
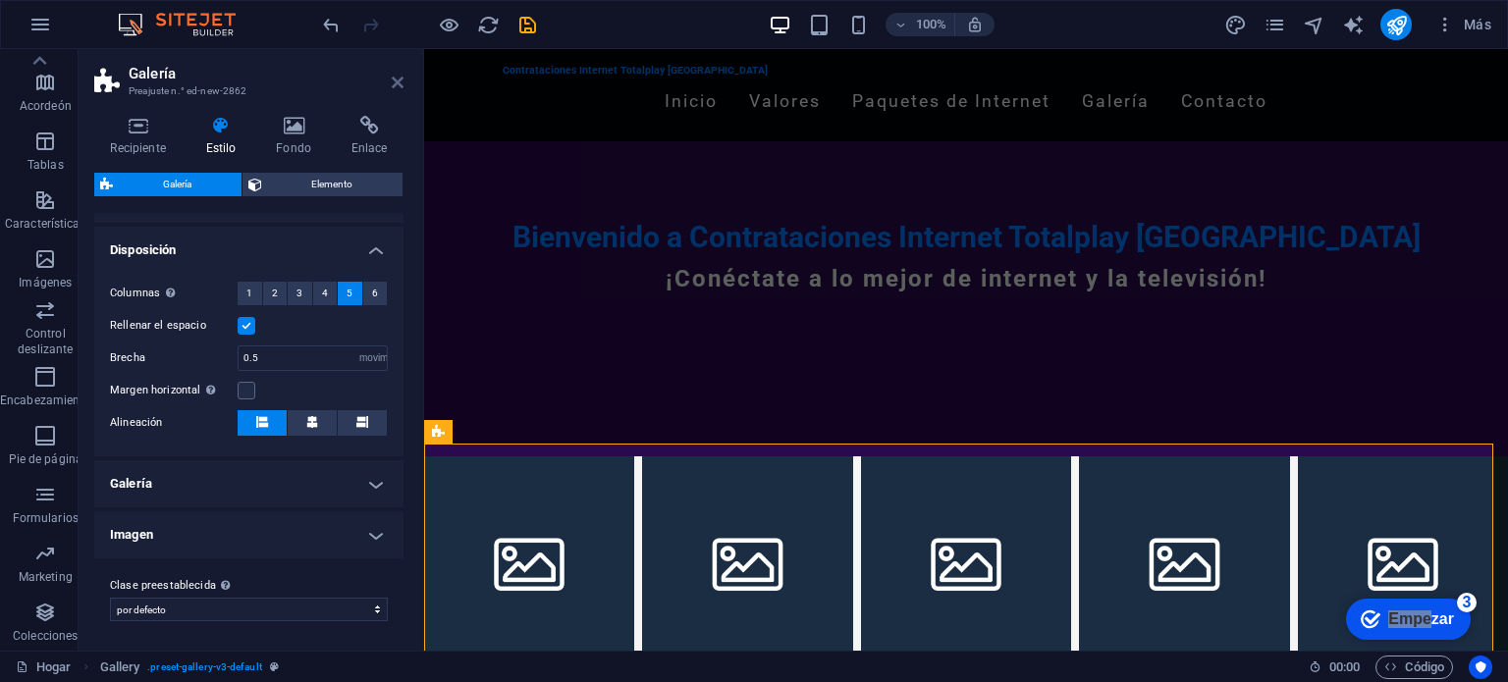
click at [401, 84] on icon at bounding box center [398, 83] width 12 height 16
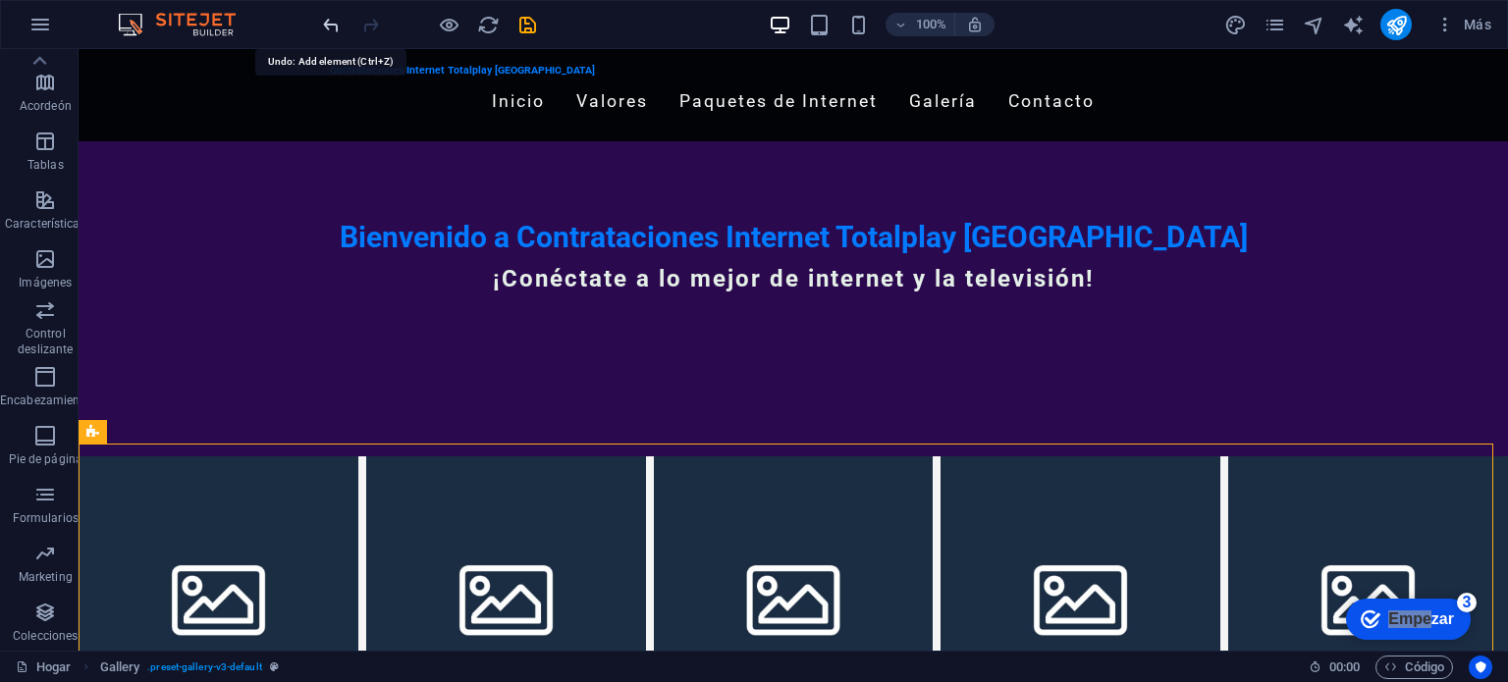
click at [336, 27] on icon "deshacer" at bounding box center [331, 25] width 23 height 23
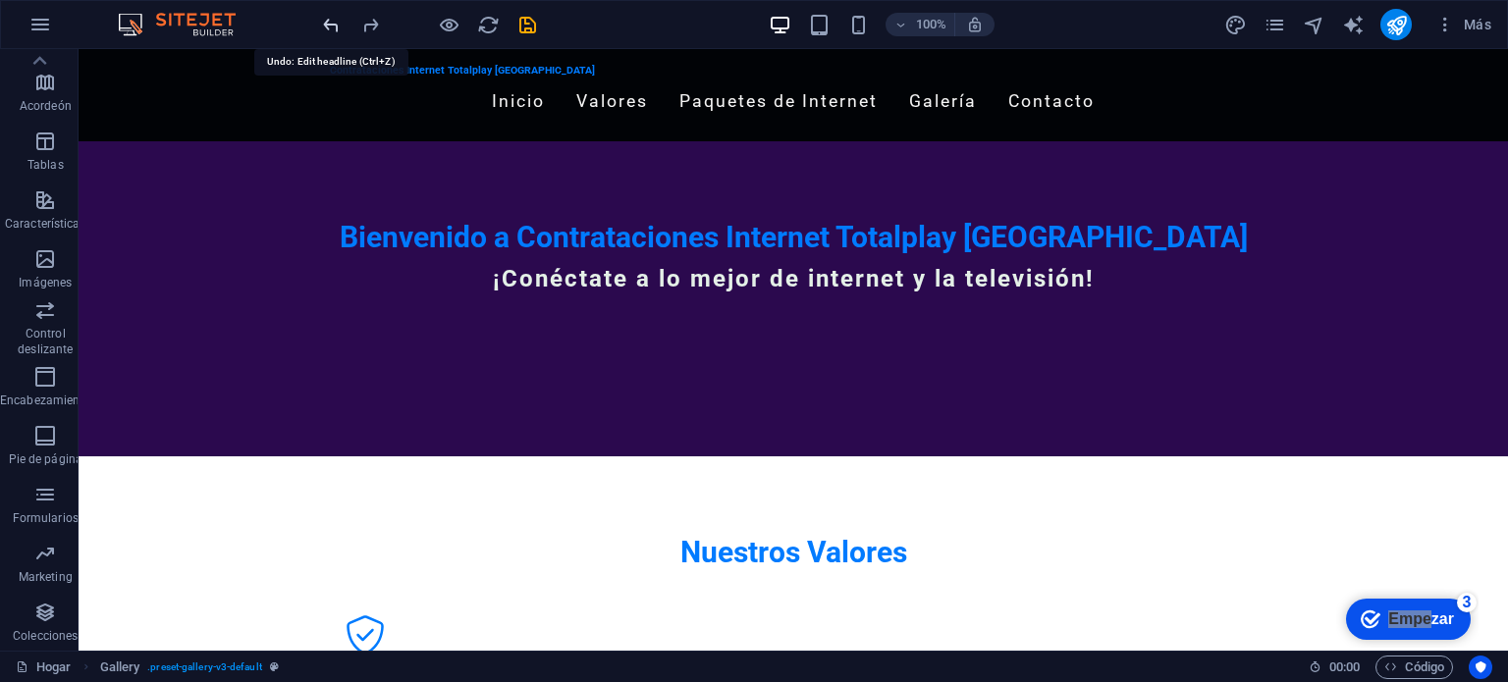
click at [336, 27] on icon "deshacer" at bounding box center [331, 25] width 23 height 23
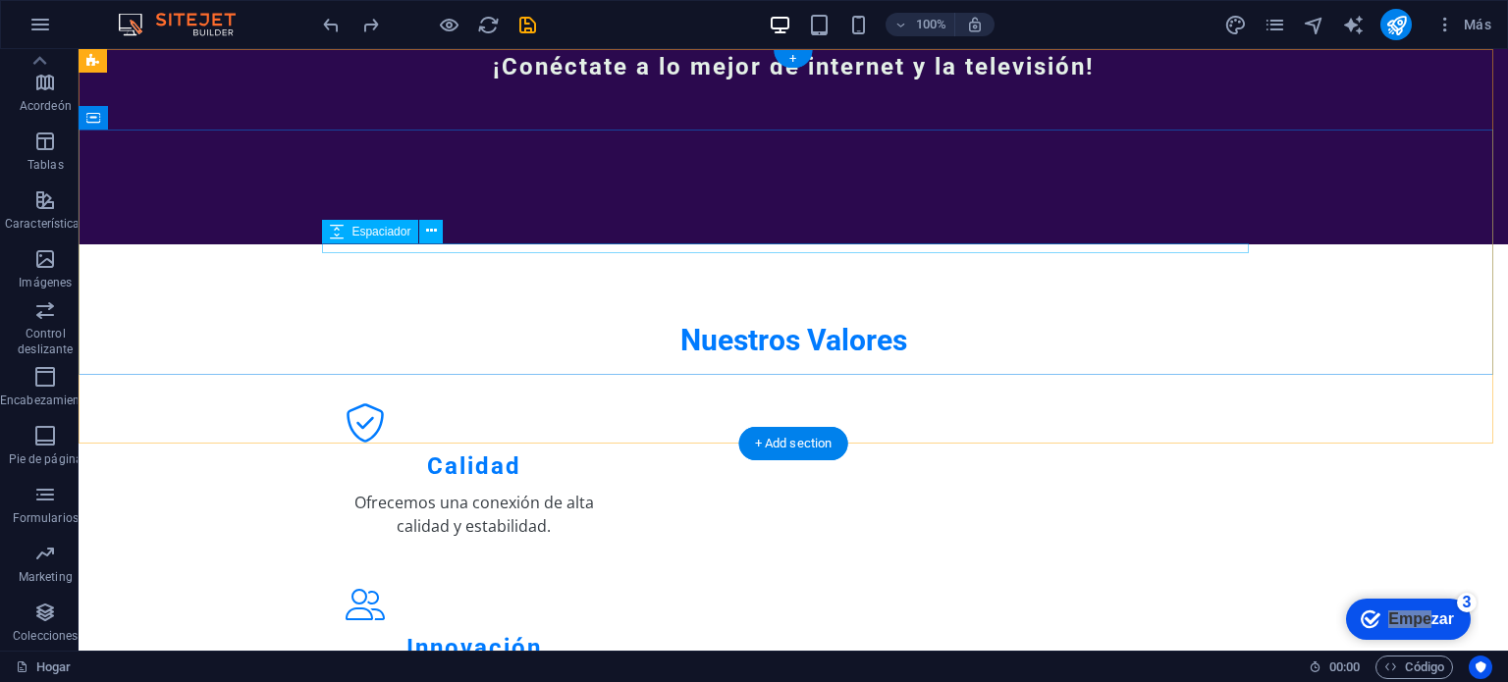
scroll to position [0, 0]
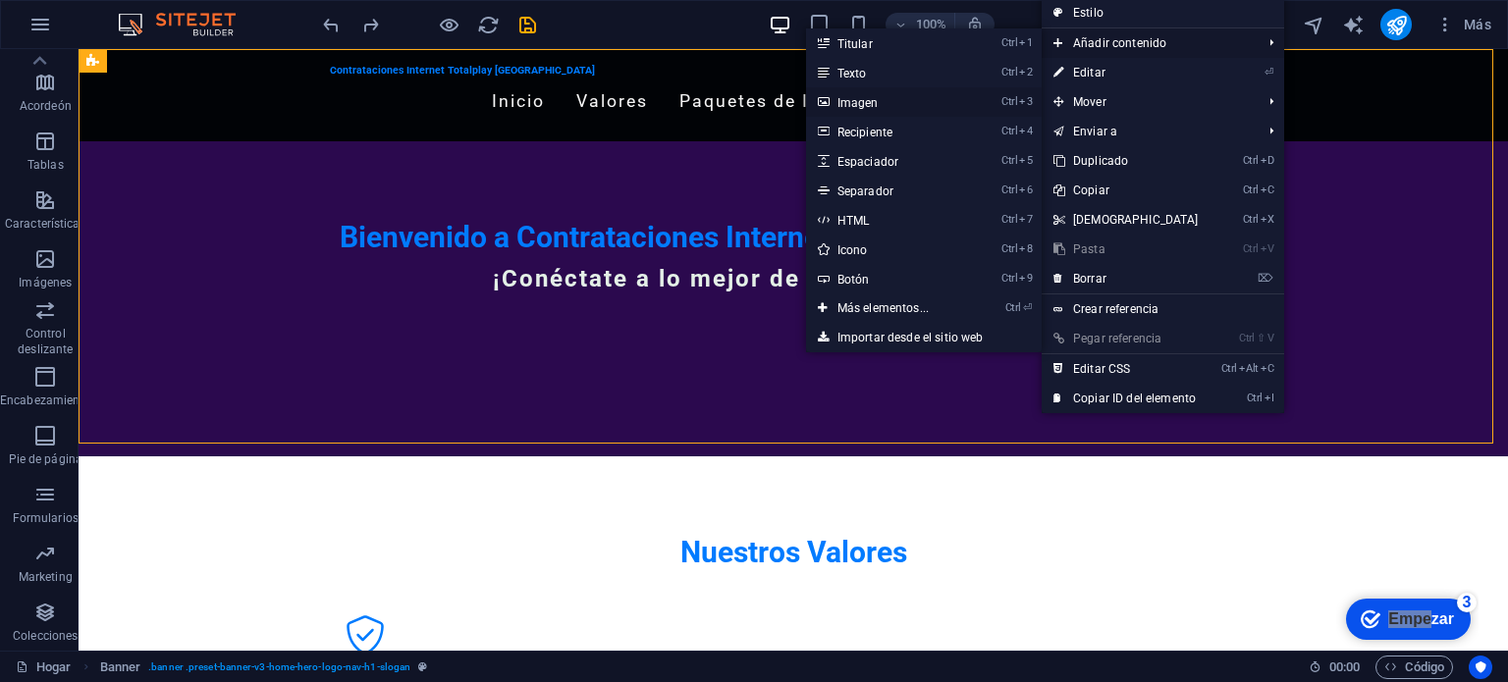
click at [914, 98] on link "Ctrl 3 Imagen" at bounding box center [887, 101] width 162 height 29
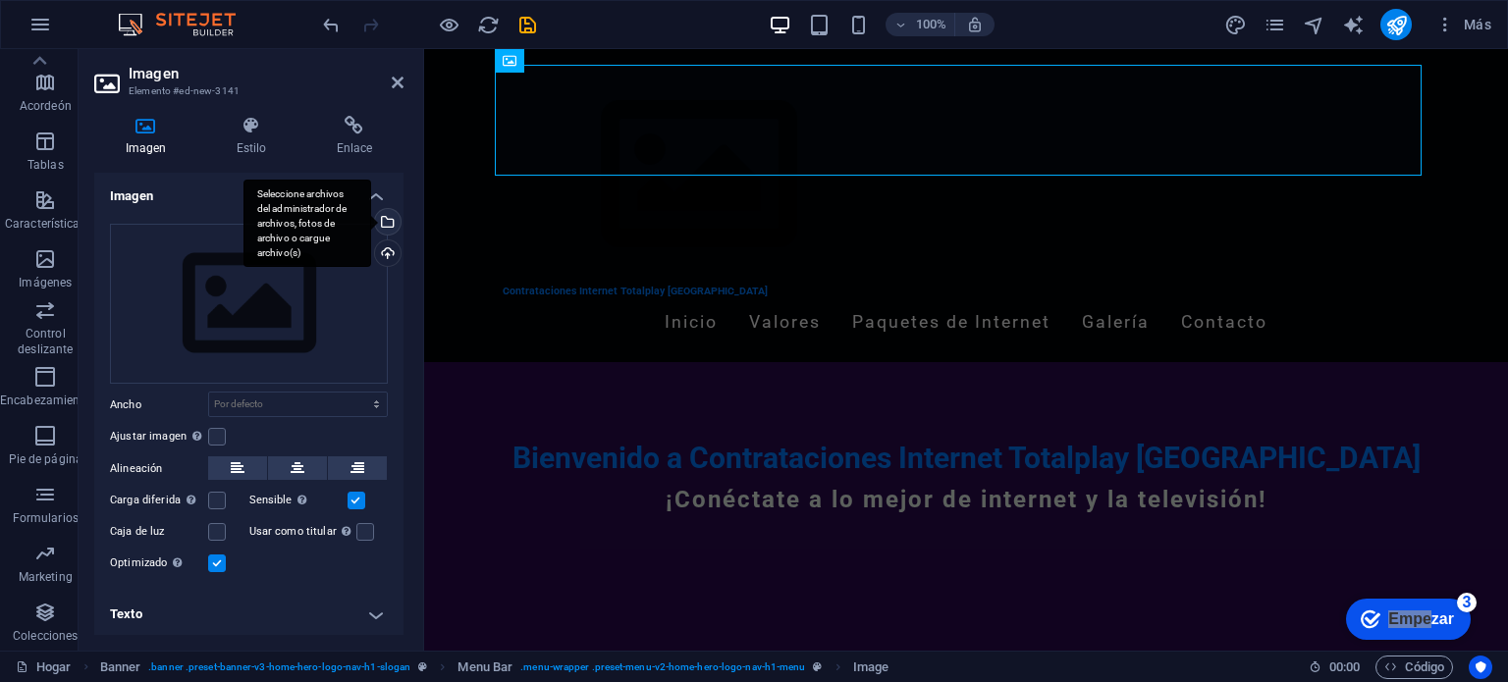
click at [390, 218] on div "Seleccione archivos del administrador de archivos, fotos de archivo o cargue ar…" at bounding box center [385, 223] width 29 height 29
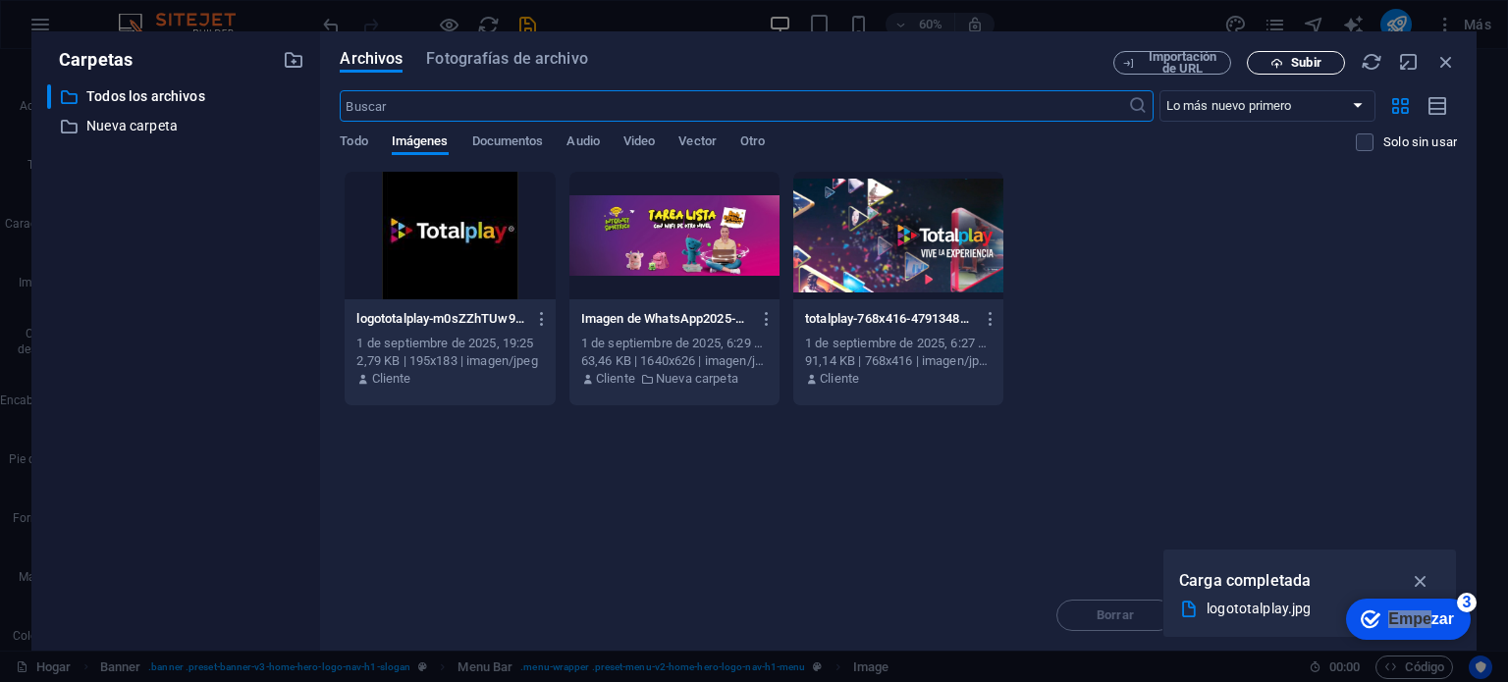
click at [1291, 67] on font "Subir" at bounding box center [1305, 62] width 29 height 15
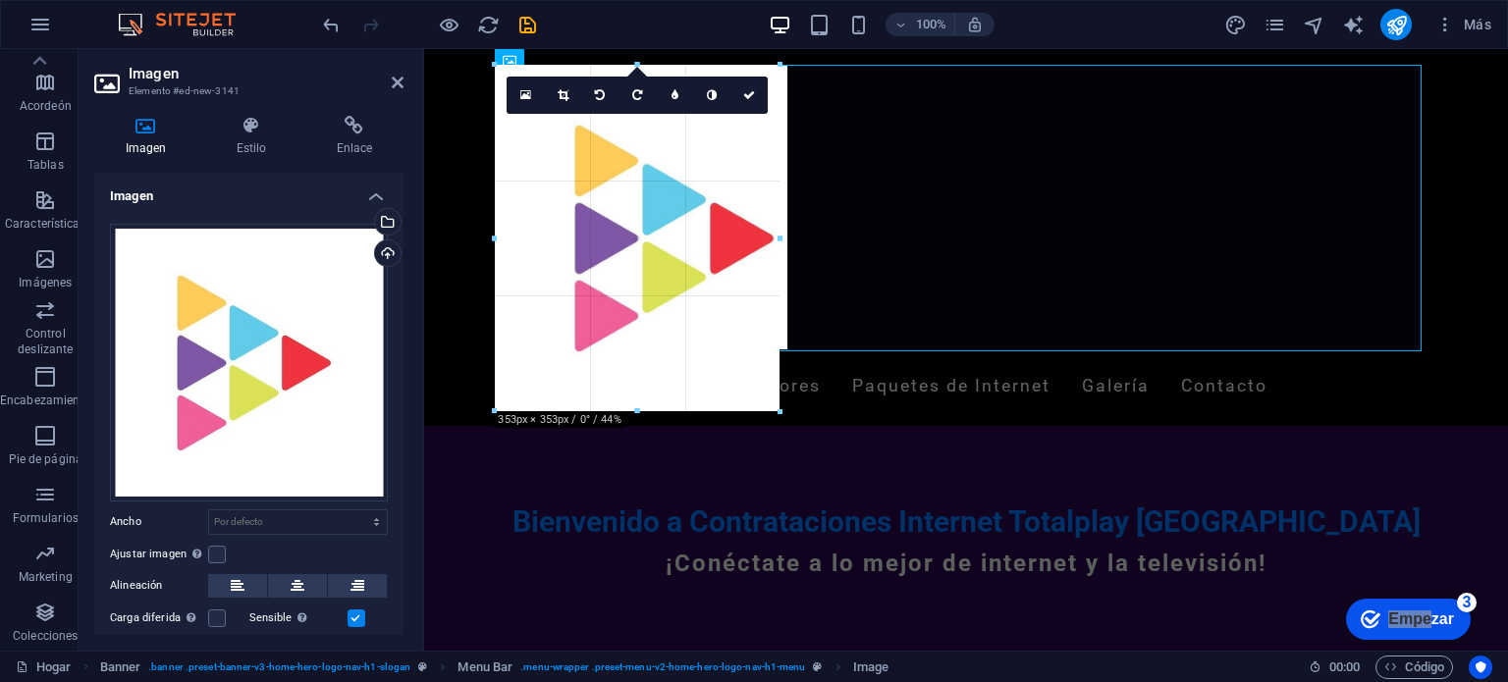
drag, startPoint x: 1422, startPoint y: 64, endPoint x: 756, endPoint y: 706, distance: 924.9
type input "290"
select select "px"
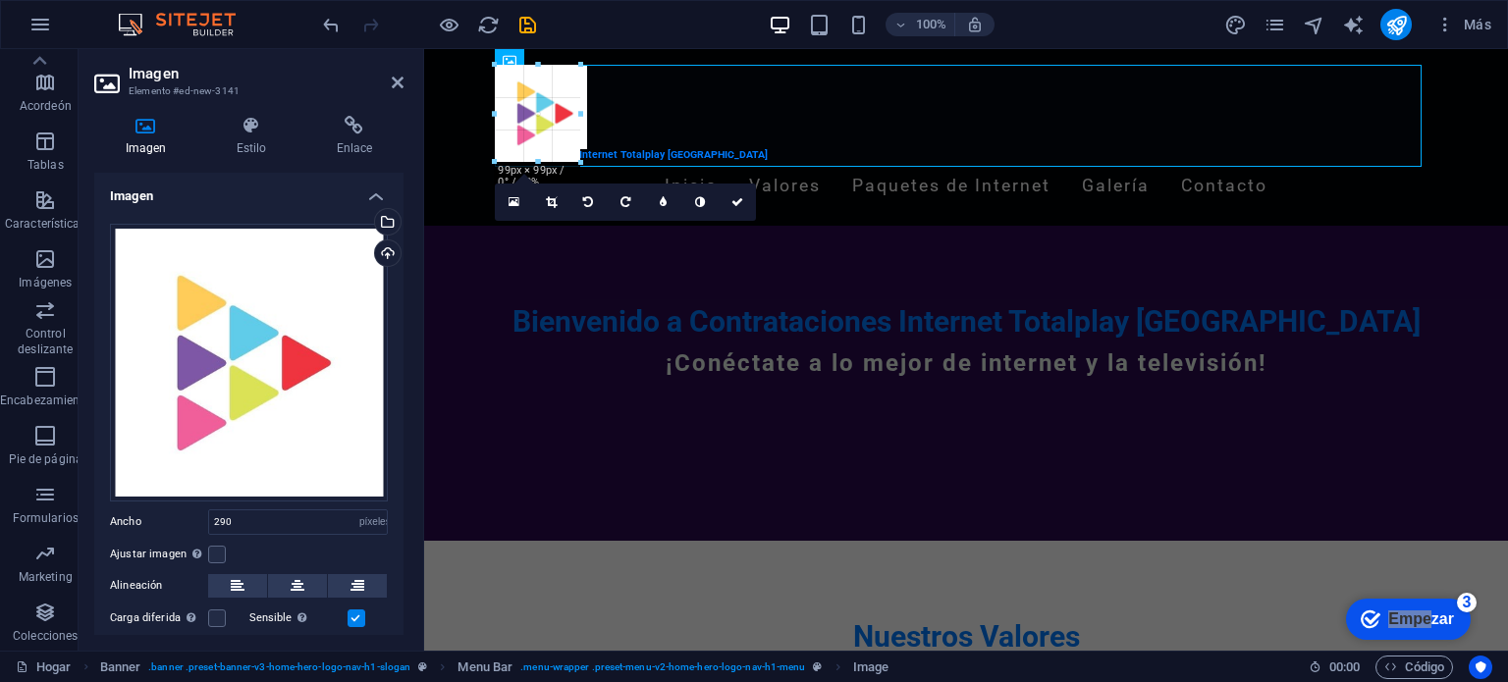
drag, startPoint x: 781, startPoint y: 354, endPoint x: 569, endPoint y: 154, distance: 291.0
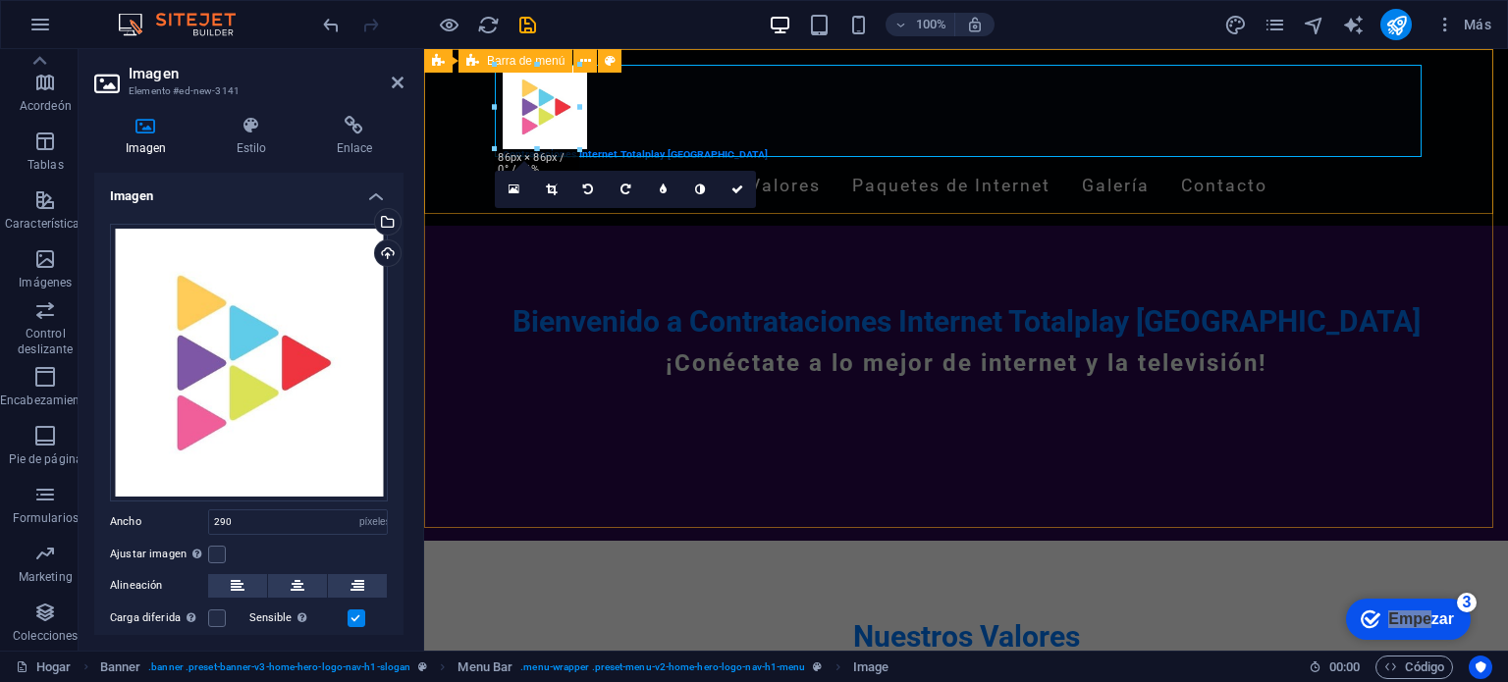
type input "86"
drag, startPoint x: 561, startPoint y: 125, endPoint x: 564, endPoint y: 211, distance: 86.5
click at [564, 211] on div "Contrataciones Internet Totalplay [GEOGRAPHIC_DATA] Inicio Valores Paquetes de …" at bounding box center [966, 137] width 1084 height 177
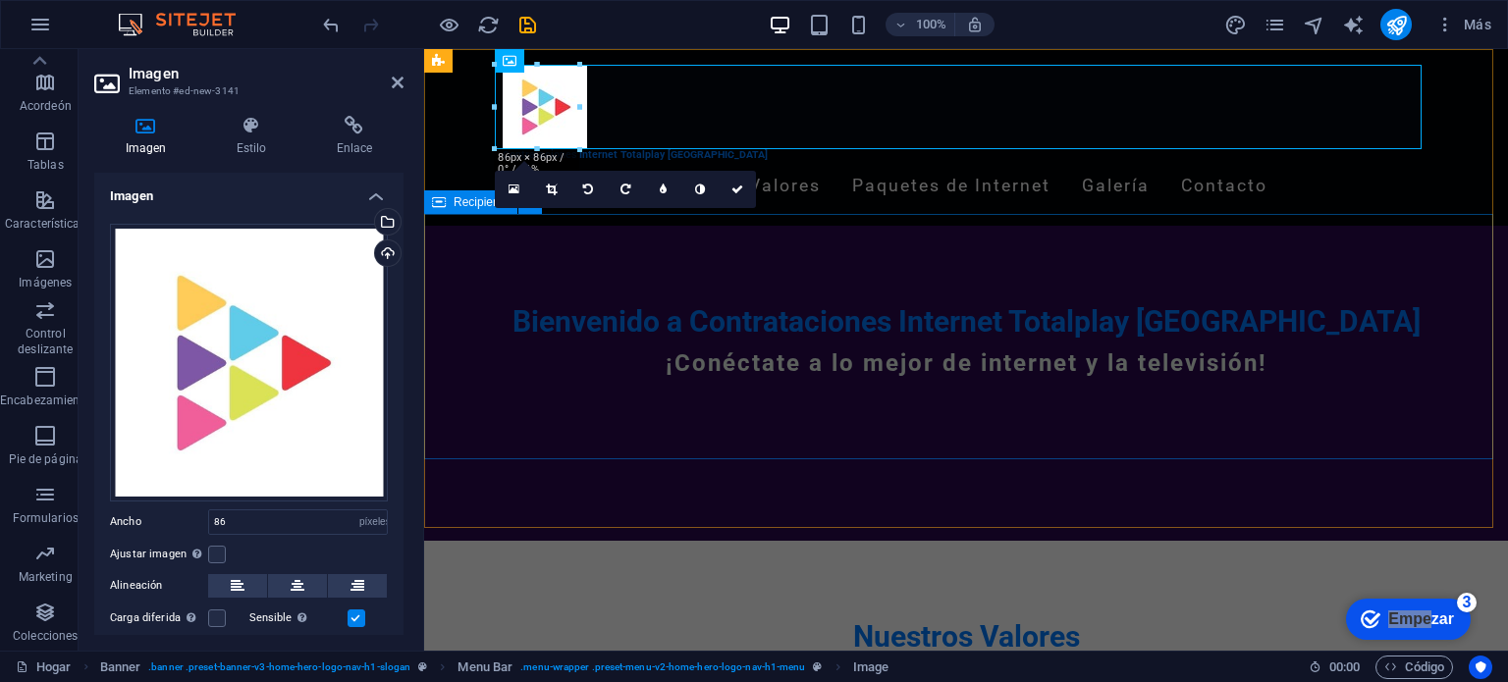
click at [655, 408] on div "Bienvenido a Contrataciones Internet Totalplay Mérida ¡Conéctate a lo mejor de …" at bounding box center [966, 349] width 1084 height 246
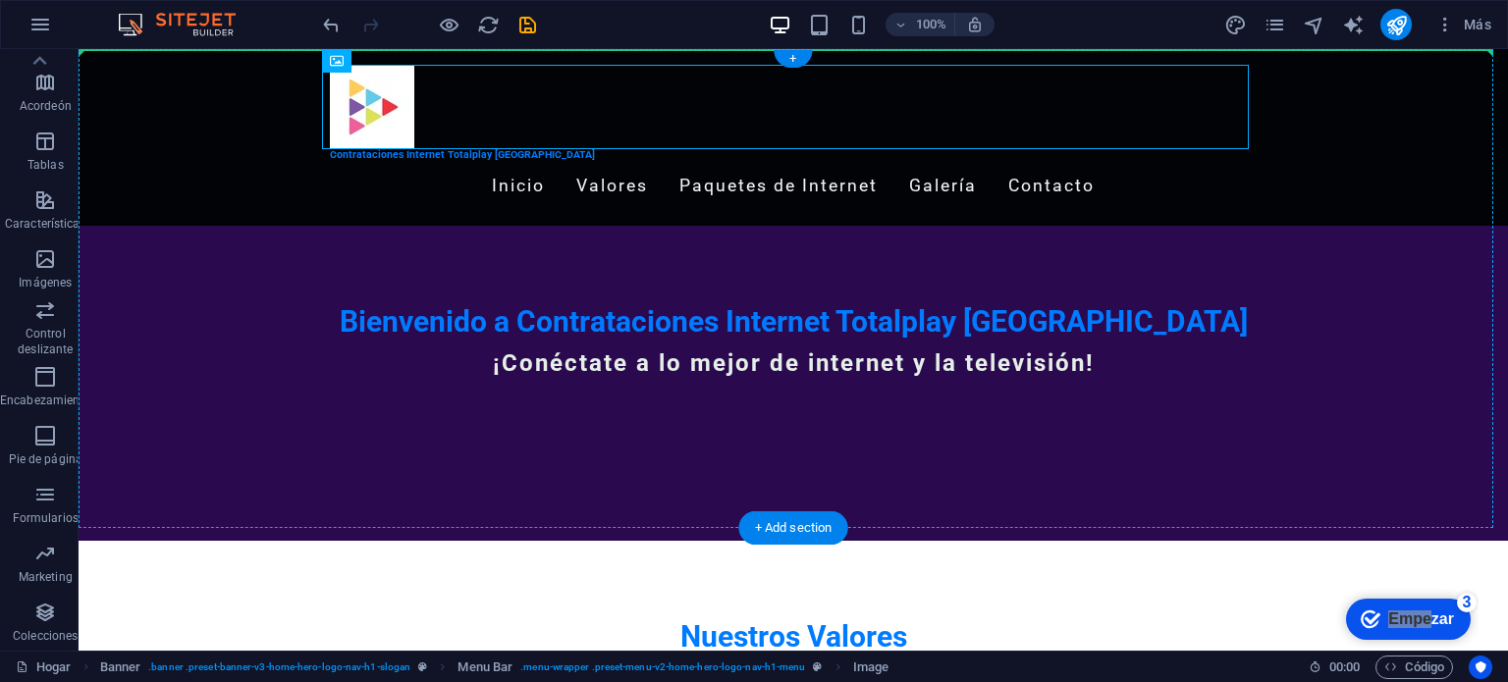
drag, startPoint x: 365, startPoint y: 109, endPoint x: 378, endPoint y: 167, distance: 59.3
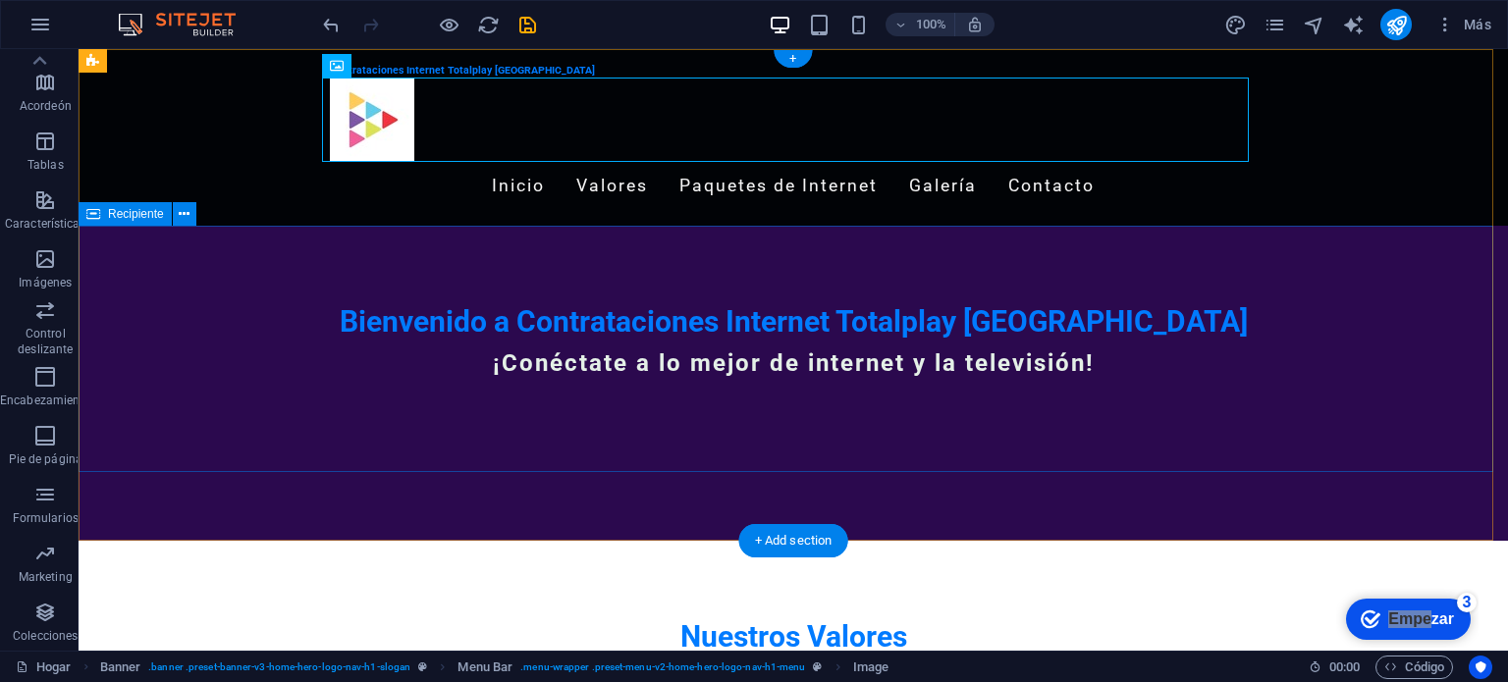
click at [409, 462] on div "Bienvenido a Contrataciones Internet Totalplay Mérida ¡Conéctate a lo mejor de …" at bounding box center [794, 349] width 1430 height 246
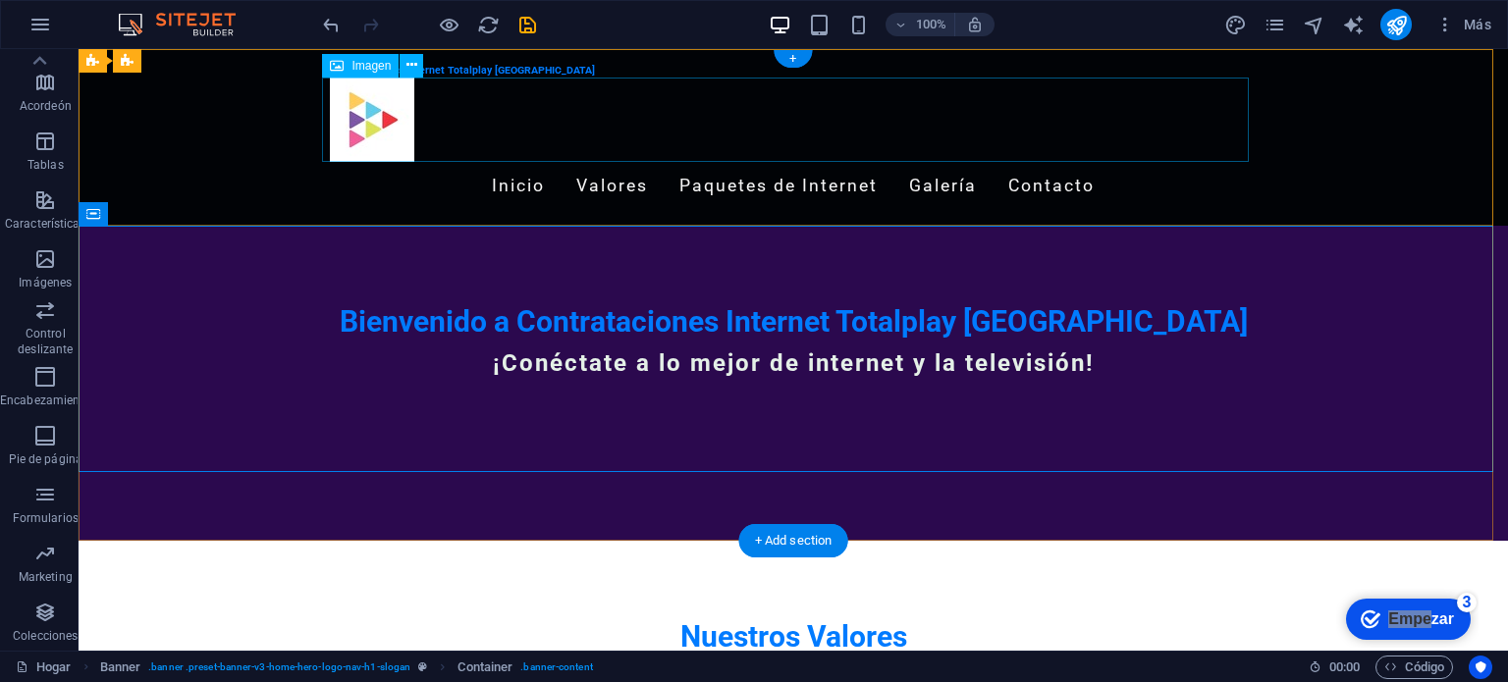
click at [388, 142] on figure at bounding box center [793, 120] width 927 height 84
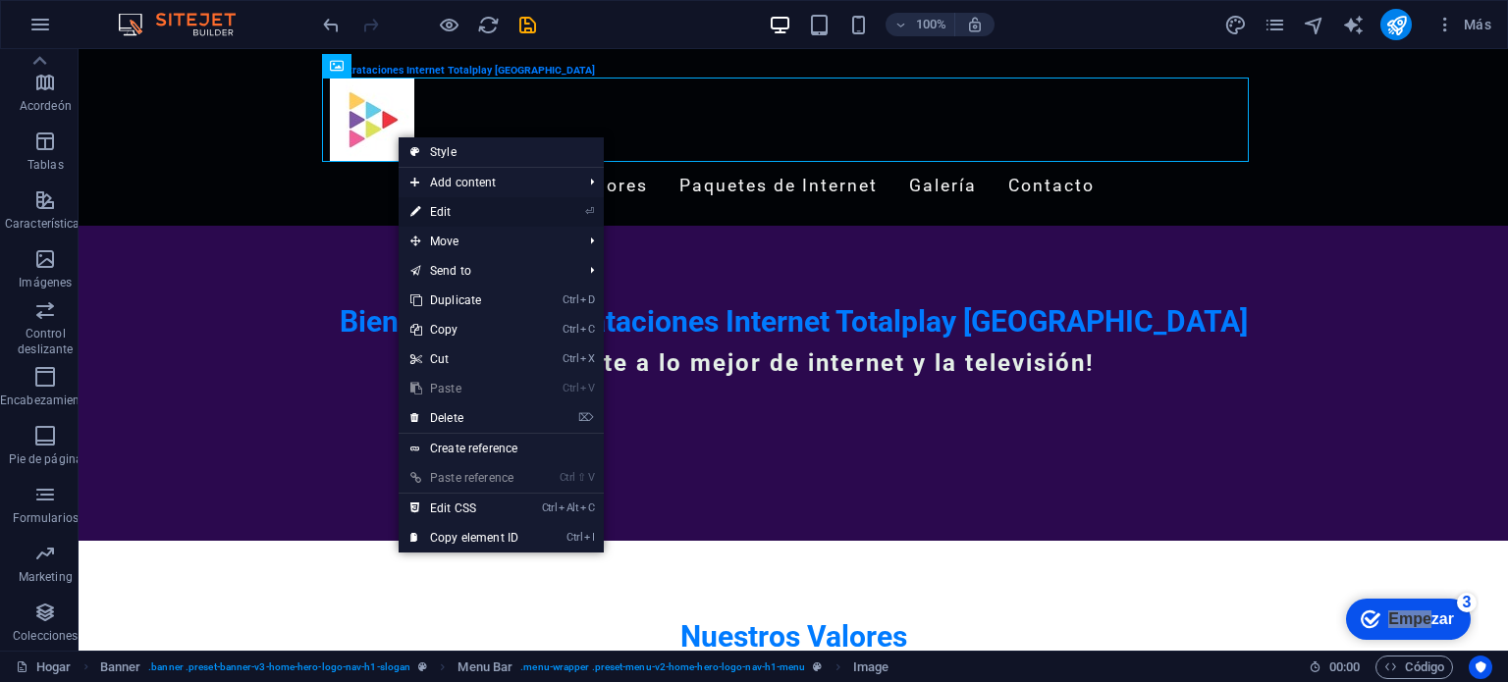
click at [452, 218] on link "⏎ Edit" at bounding box center [465, 211] width 132 height 29
select select "px"
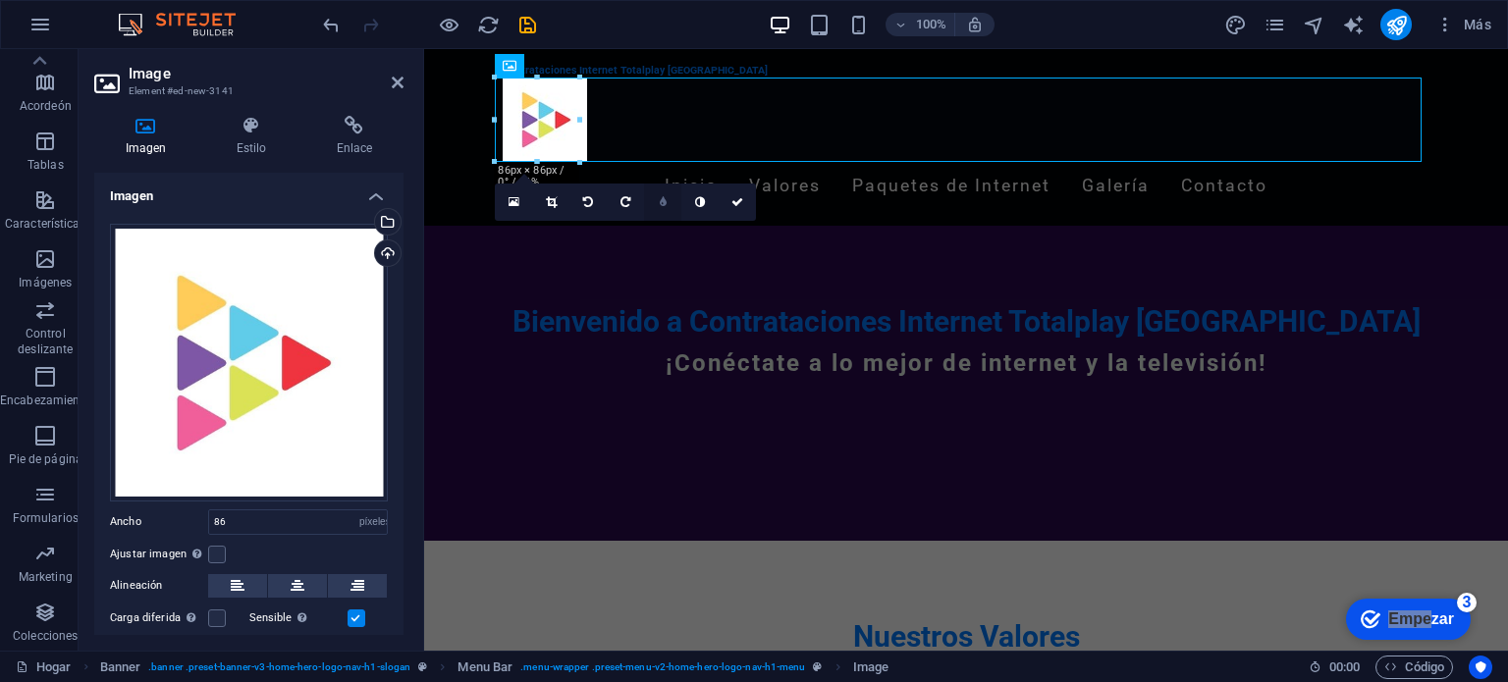
click at [661, 192] on link at bounding box center [662, 202] width 37 height 37
click at [668, 203] on link at bounding box center [662, 202] width 37 height 37
click at [551, 200] on icon at bounding box center [551, 202] width 11 height 12
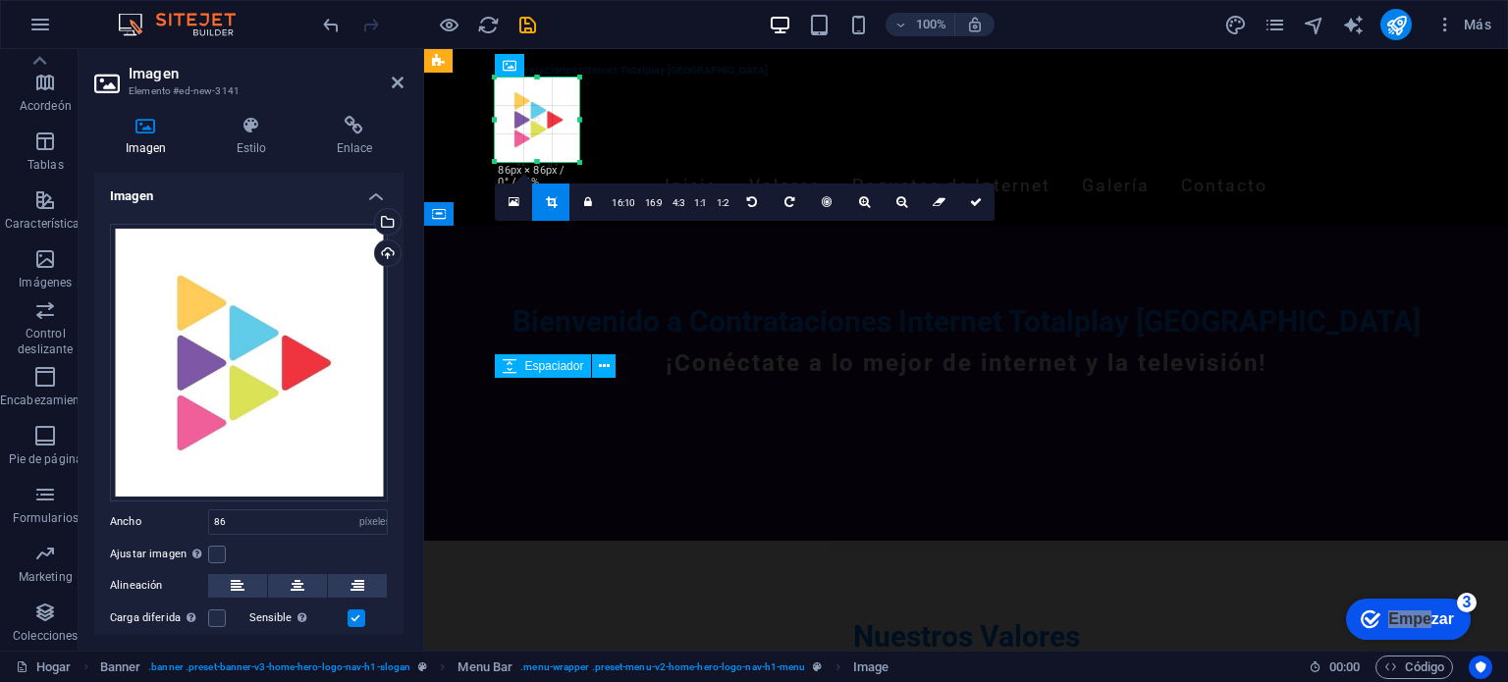
click at [588, 380] on div at bounding box center [966, 386] width 927 height 16
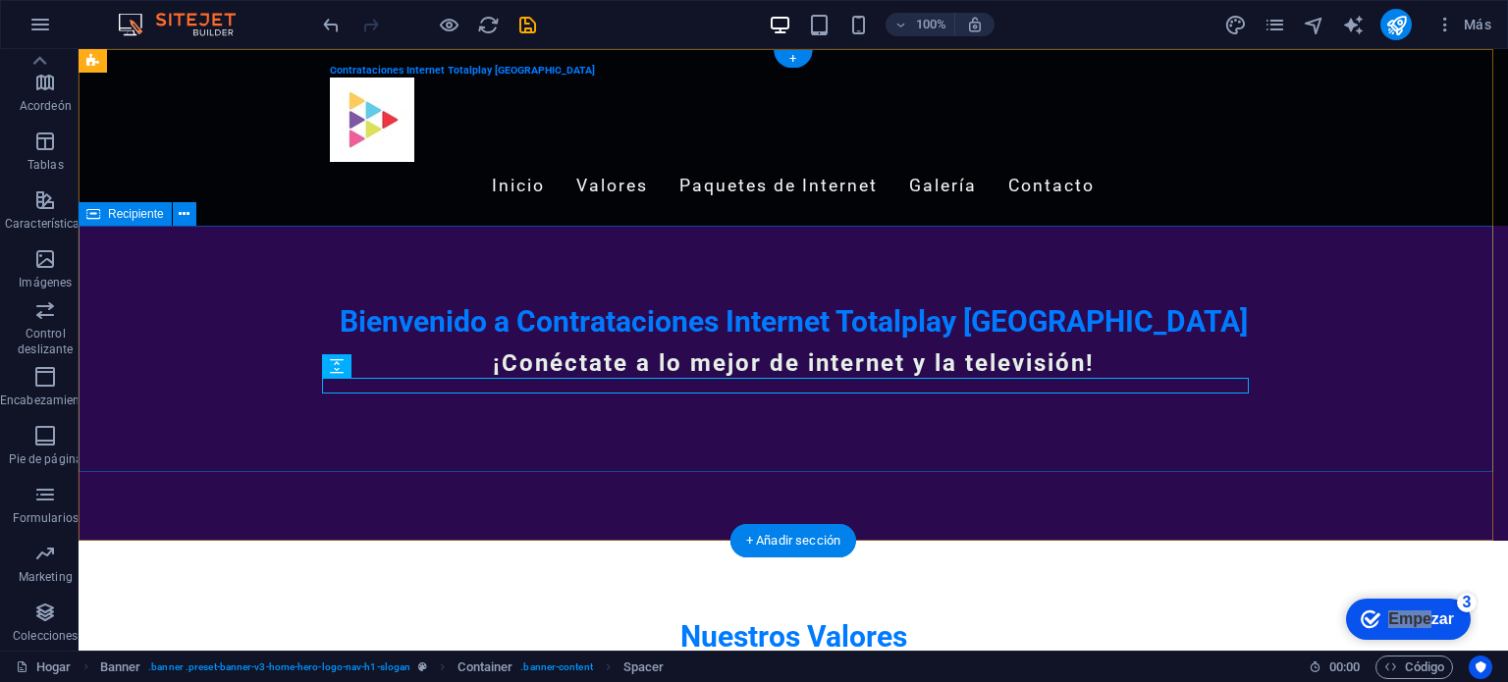
click at [412, 248] on div "Bienvenido a Contrataciones Internet Totalplay Mérida ¡Conéctate a lo mejor de …" at bounding box center [794, 349] width 1430 height 246
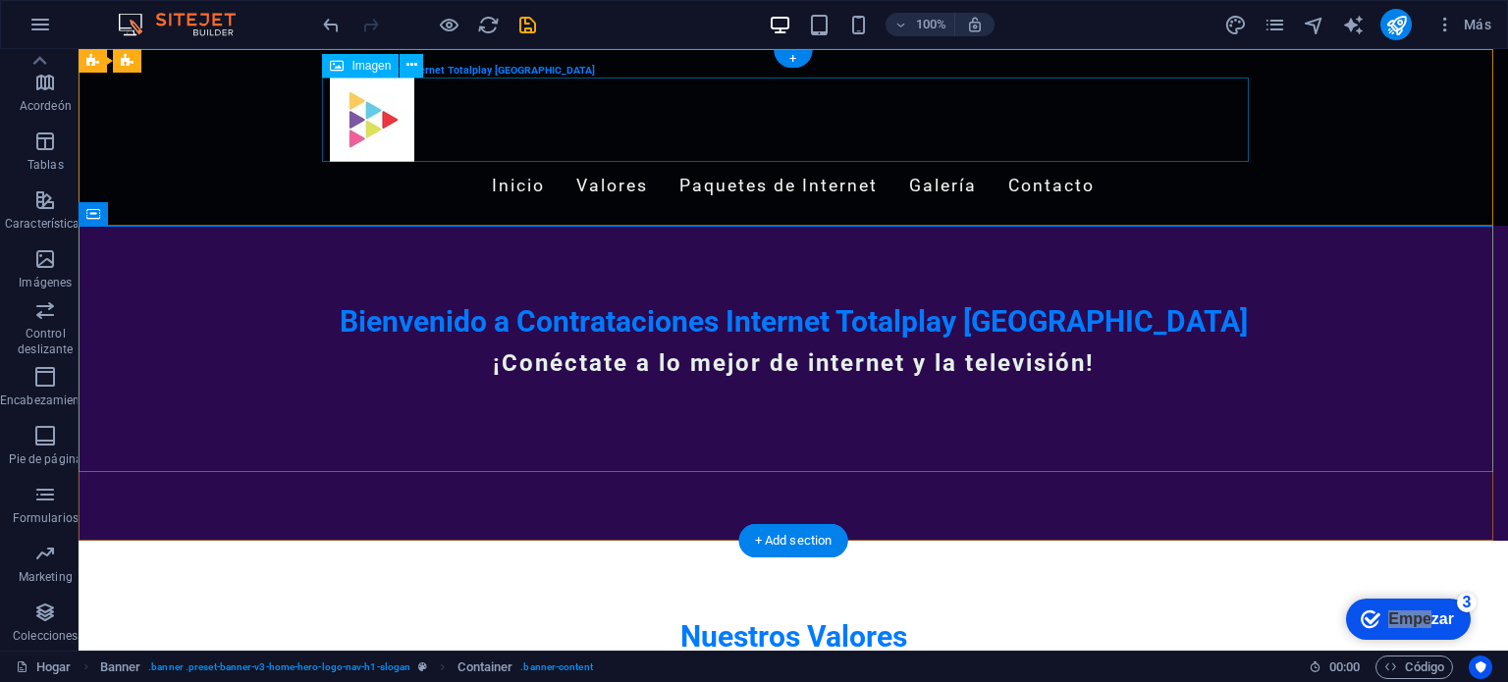
click at [397, 100] on figure at bounding box center [793, 120] width 927 height 84
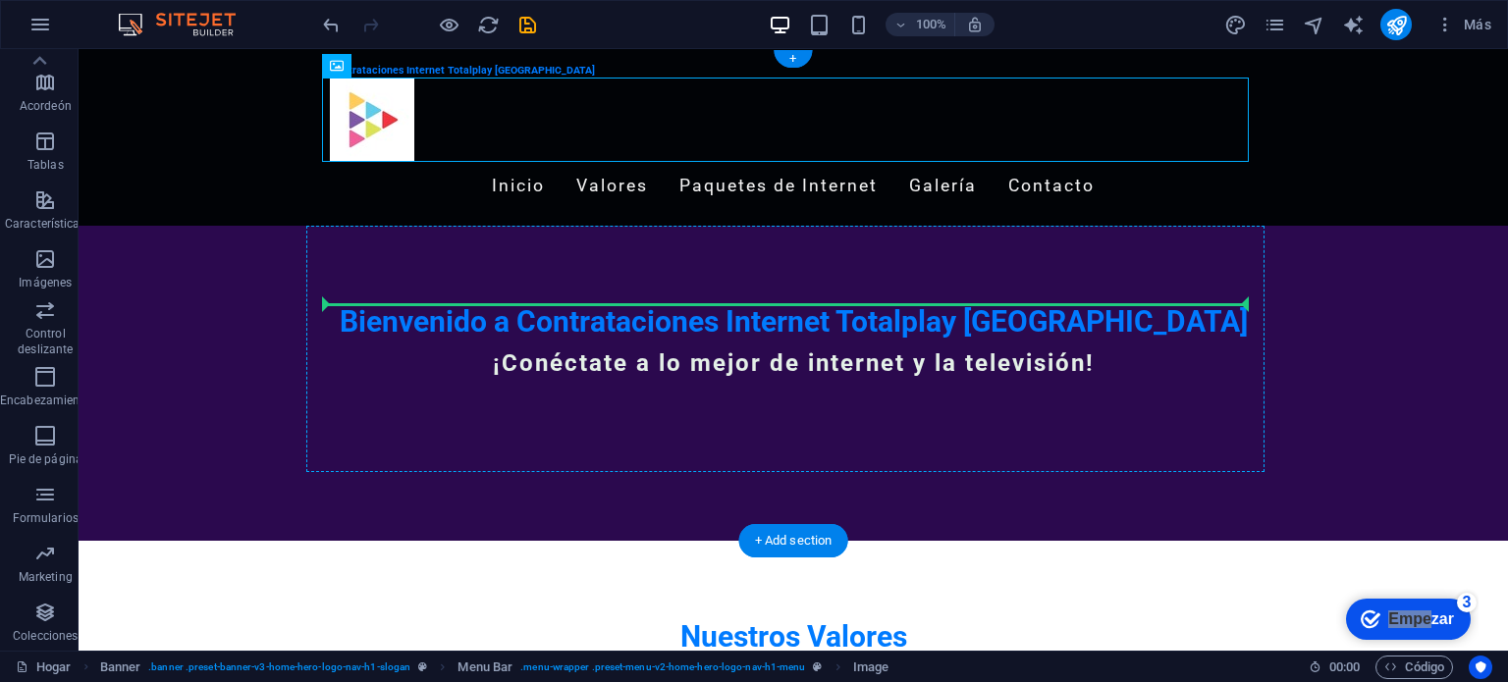
drag, startPoint x: 393, startPoint y: 106, endPoint x: 570, endPoint y: 308, distance: 269.2
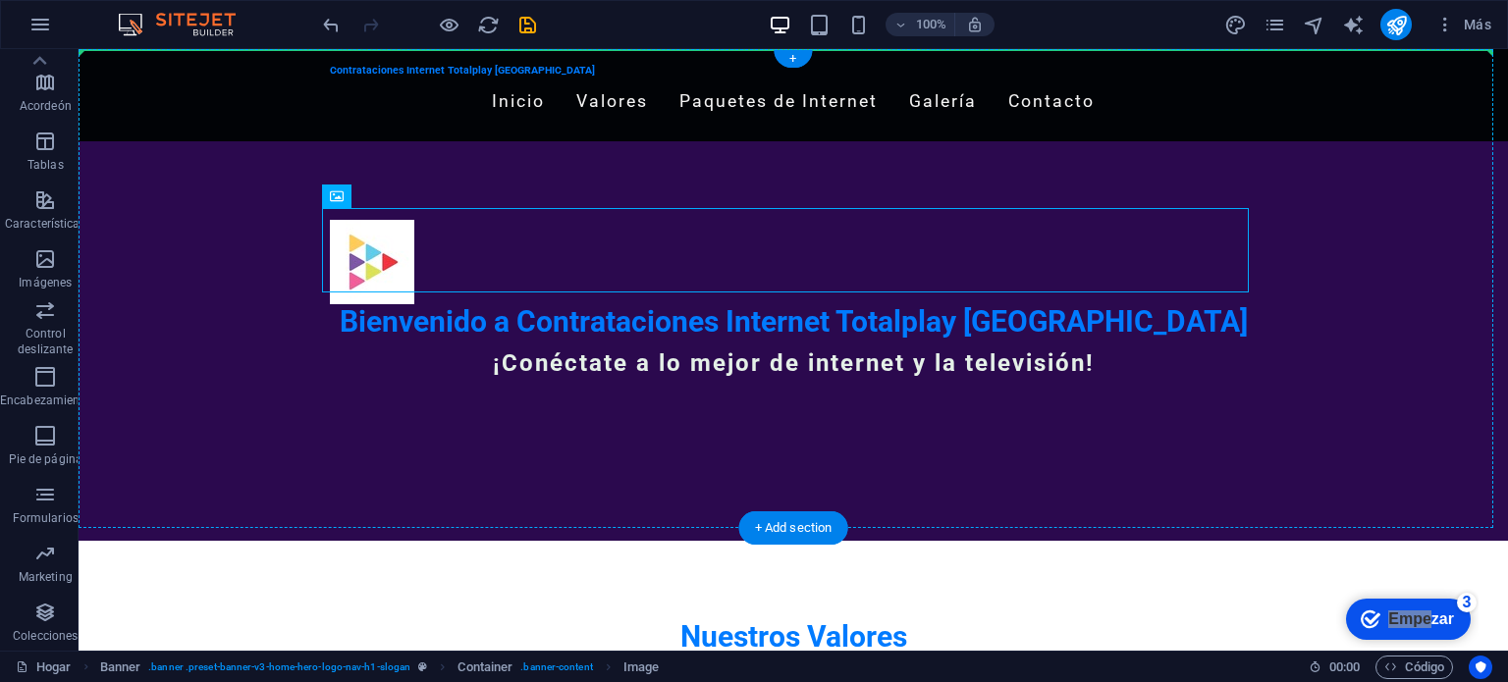
drag, startPoint x: 489, startPoint y: 266, endPoint x: 180, endPoint y: 276, distance: 309.4
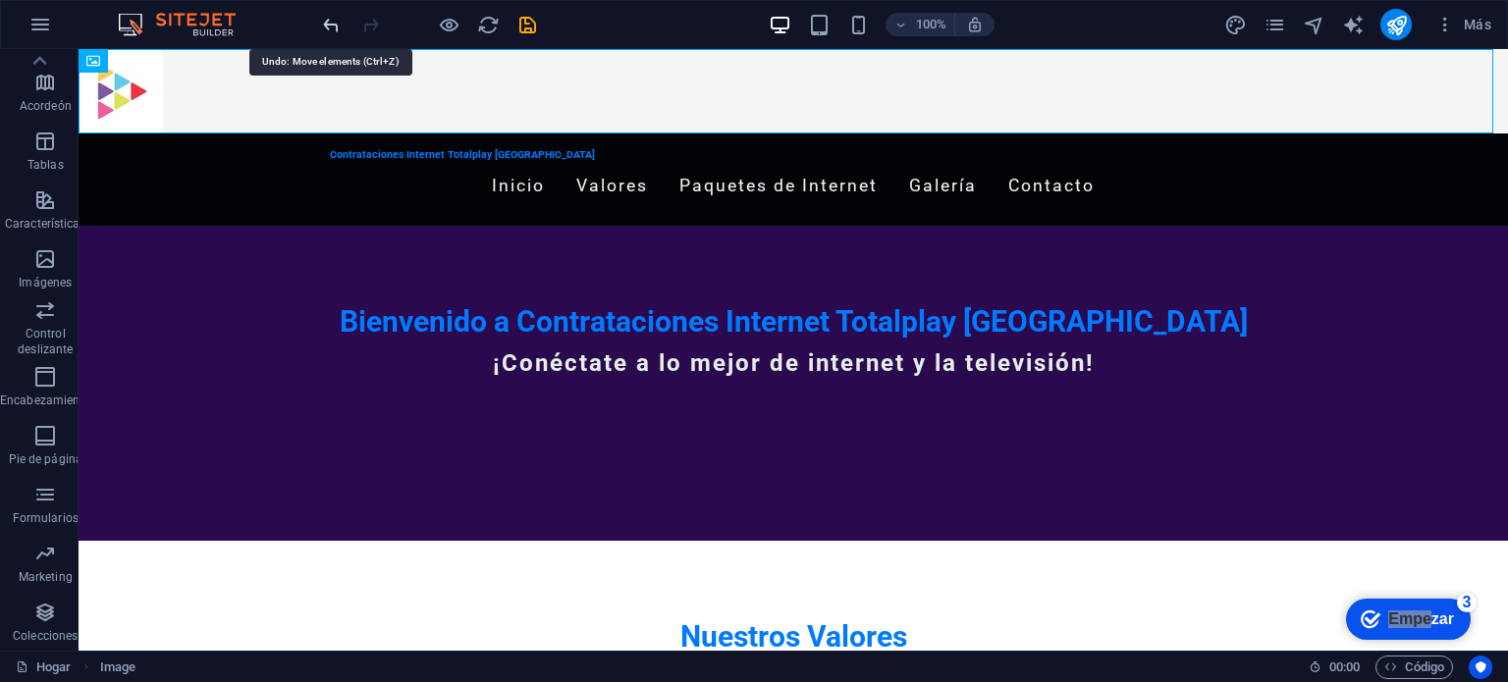
click at [341, 18] on icon "deshacer" at bounding box center [331, 25] width 23 height 23
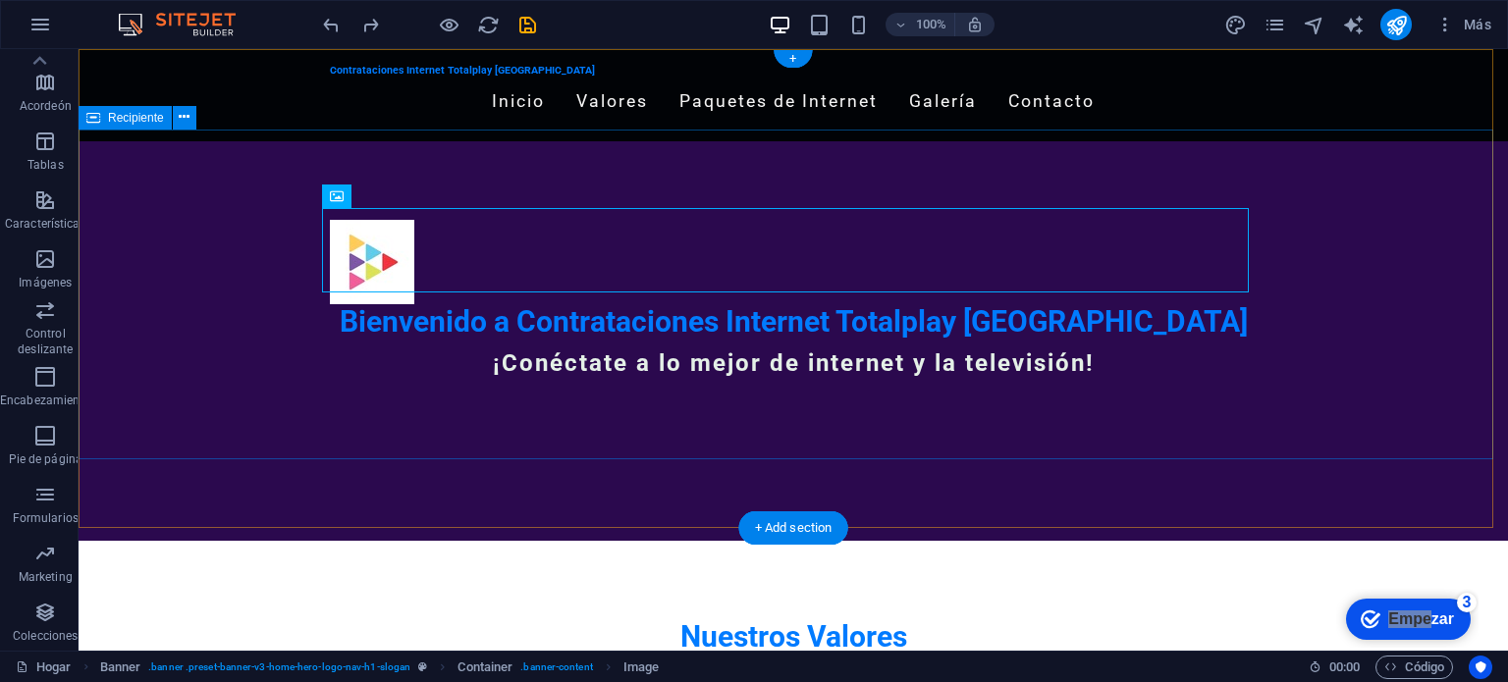
click at [590, 414] on div "Bienvenido a Contrataciones Internet Totalplay Mérida ¡Conéctate a lo mejor de …" at bounding box center [794, 306] width 1430 height 331
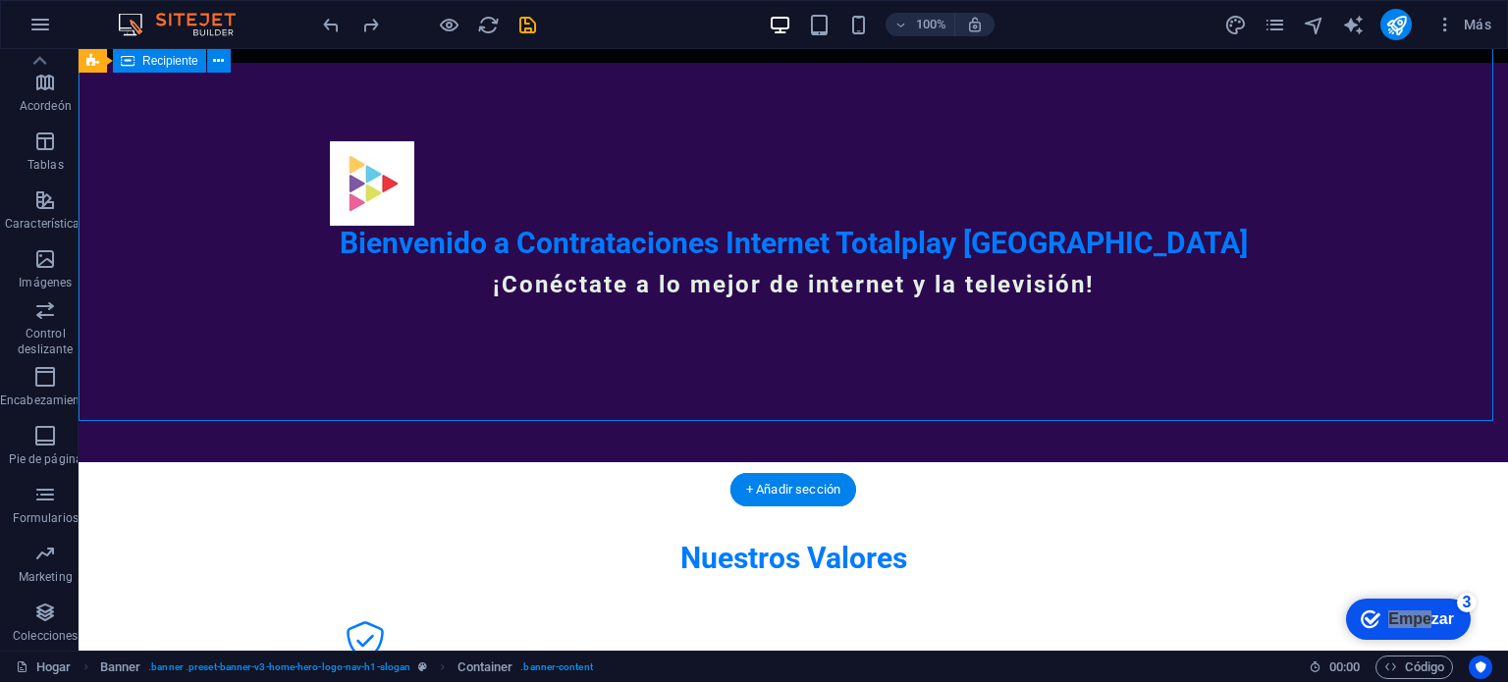
scroll to position [38, 0]
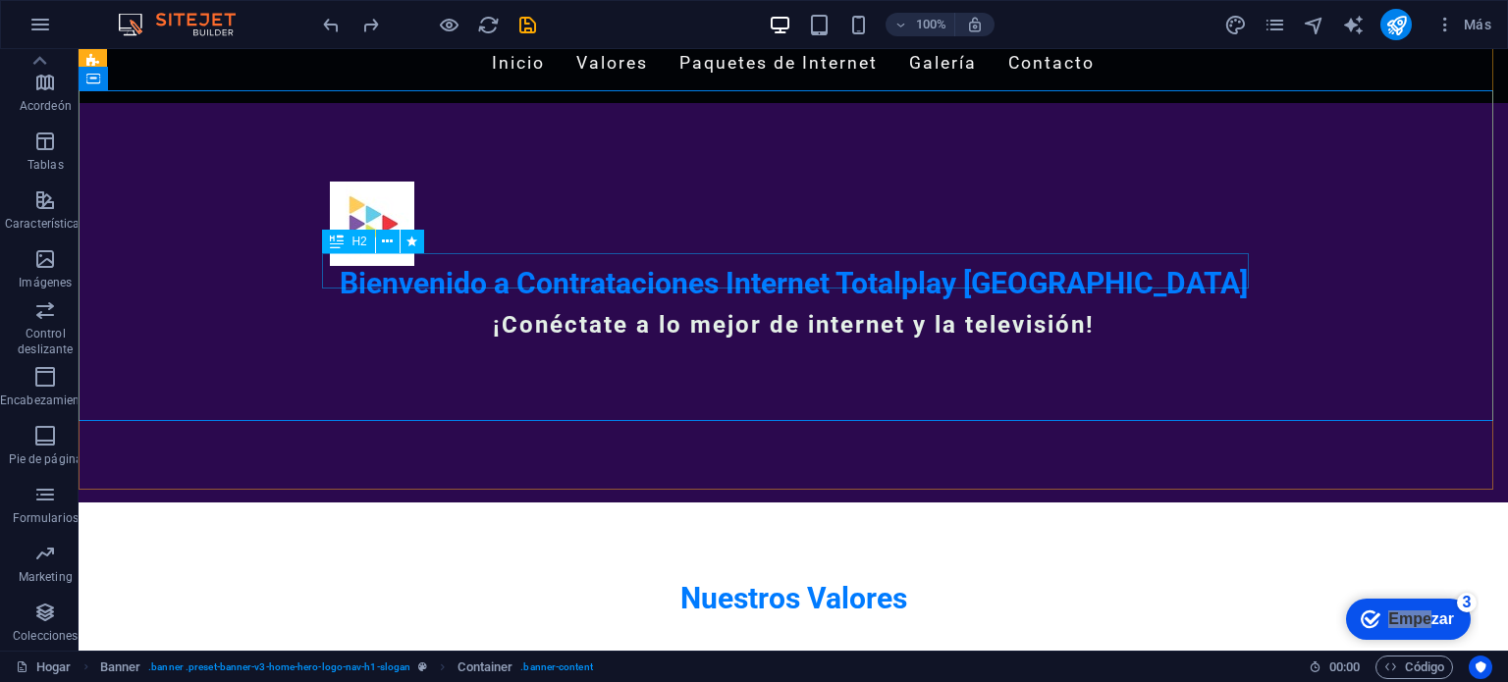
click at [373, 247] on div "H2" at bounding box center [348, 242] width 52 height 24
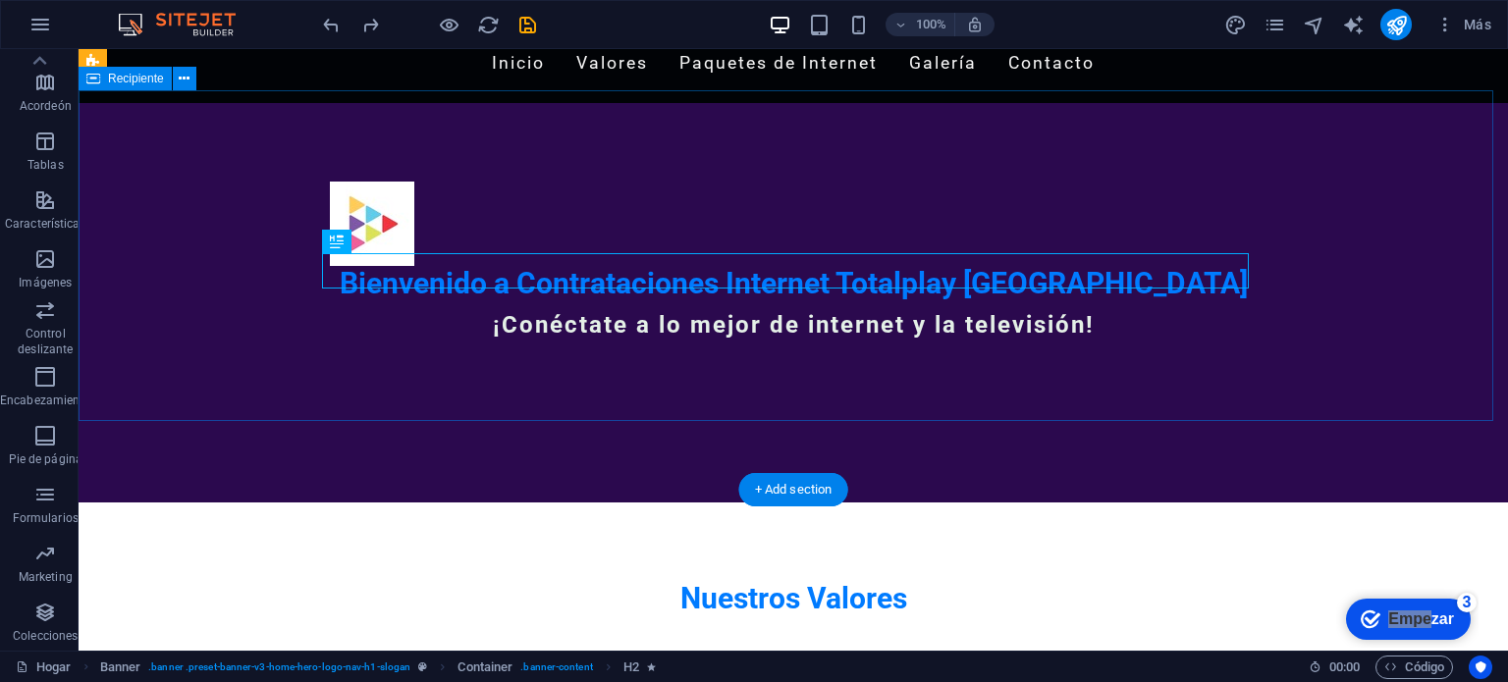
click at [547, 125] on div "Bienvenido a Contrataciones Internet Totalplay Mérida ¡Conéctate a lo mejor de …" at bounding box center [794, 268] width 1430 height 331
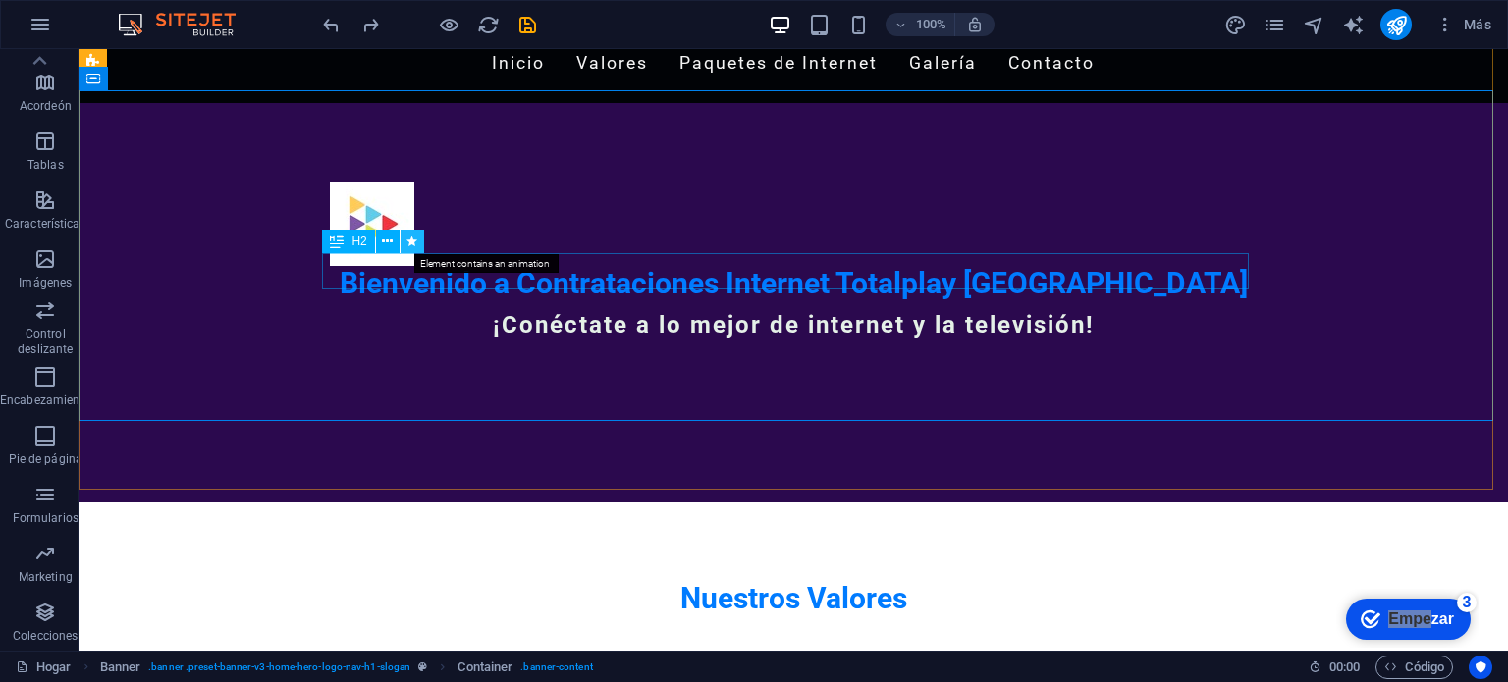
drag, startPoint x: 398, startPoint y: 220, endPoint x: 401, endPoint y: 246, distance: 26.7
click at [401, 246] on button at bounding box center [413, 242] width 24 height 24
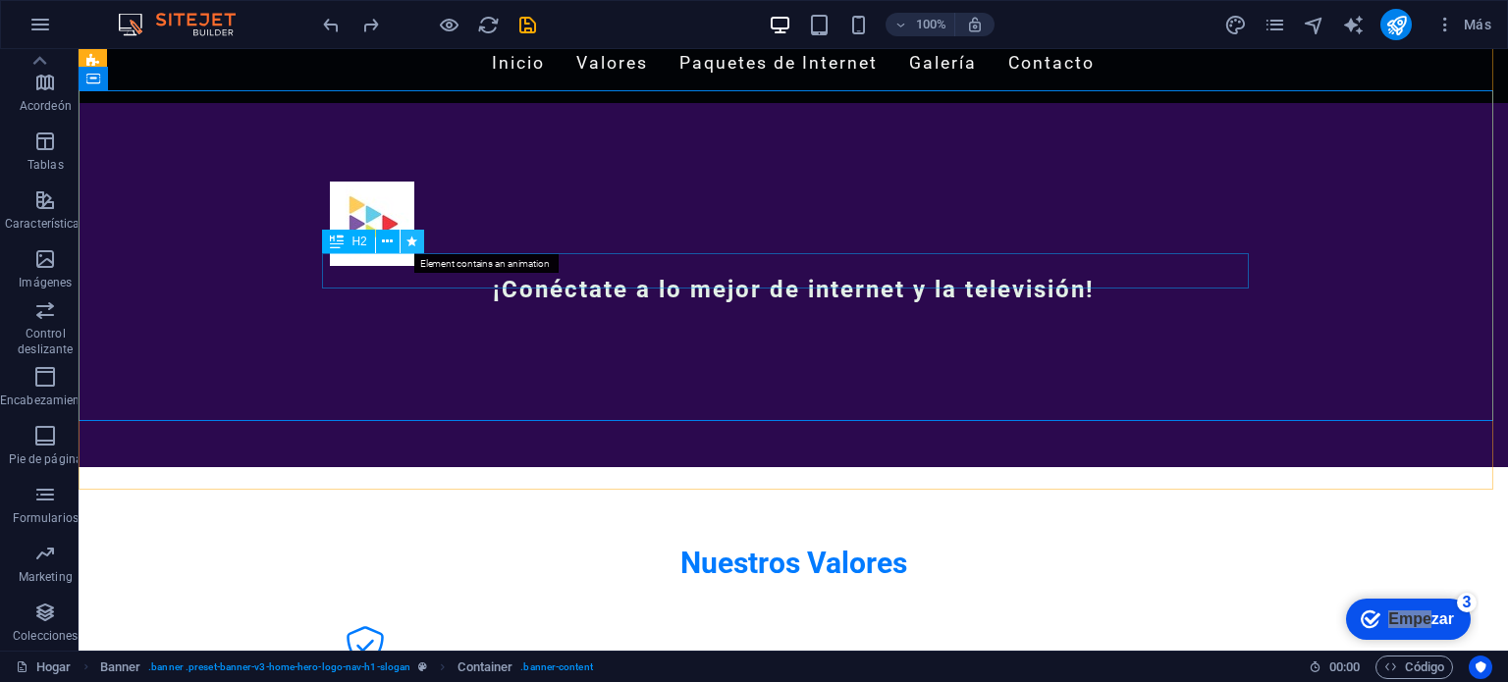
select select "fade"
select select "s"
select select "onload"
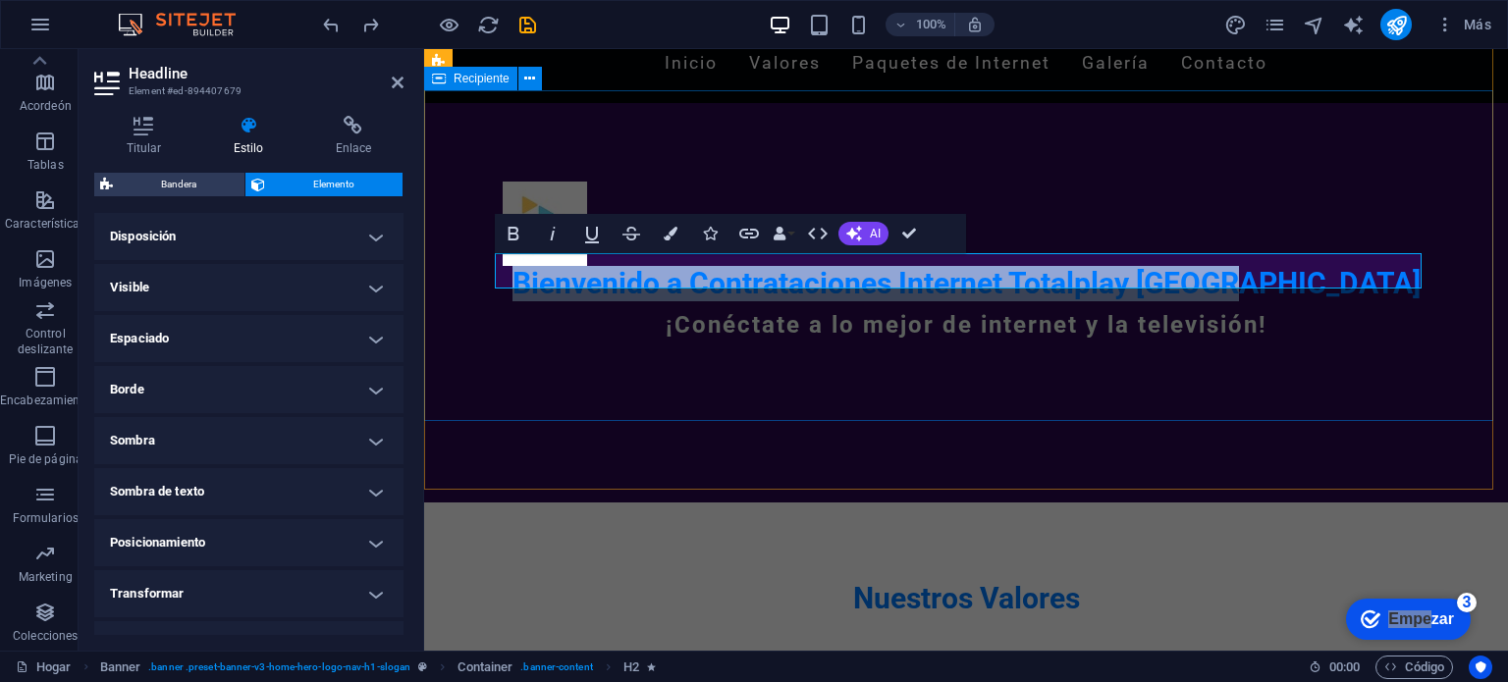
click at [533, 368] on div "Bienvenido a Contrataciones Internet Totalplay Mérida ¡Conéctate a lo mejor de …" at bounding box center [966, 268] width 1084 height 331
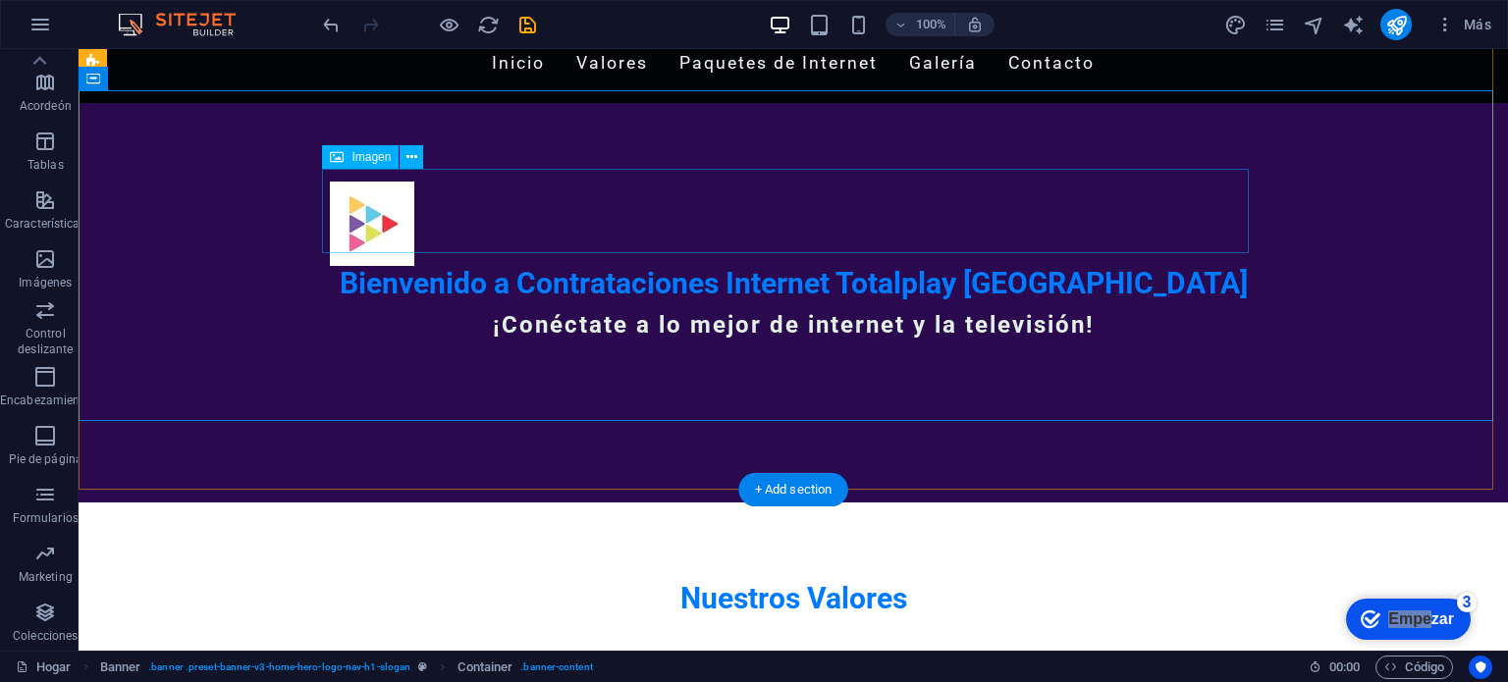
click at [471, 182] on figure at bounding box center [793, 224] width 927 height 84
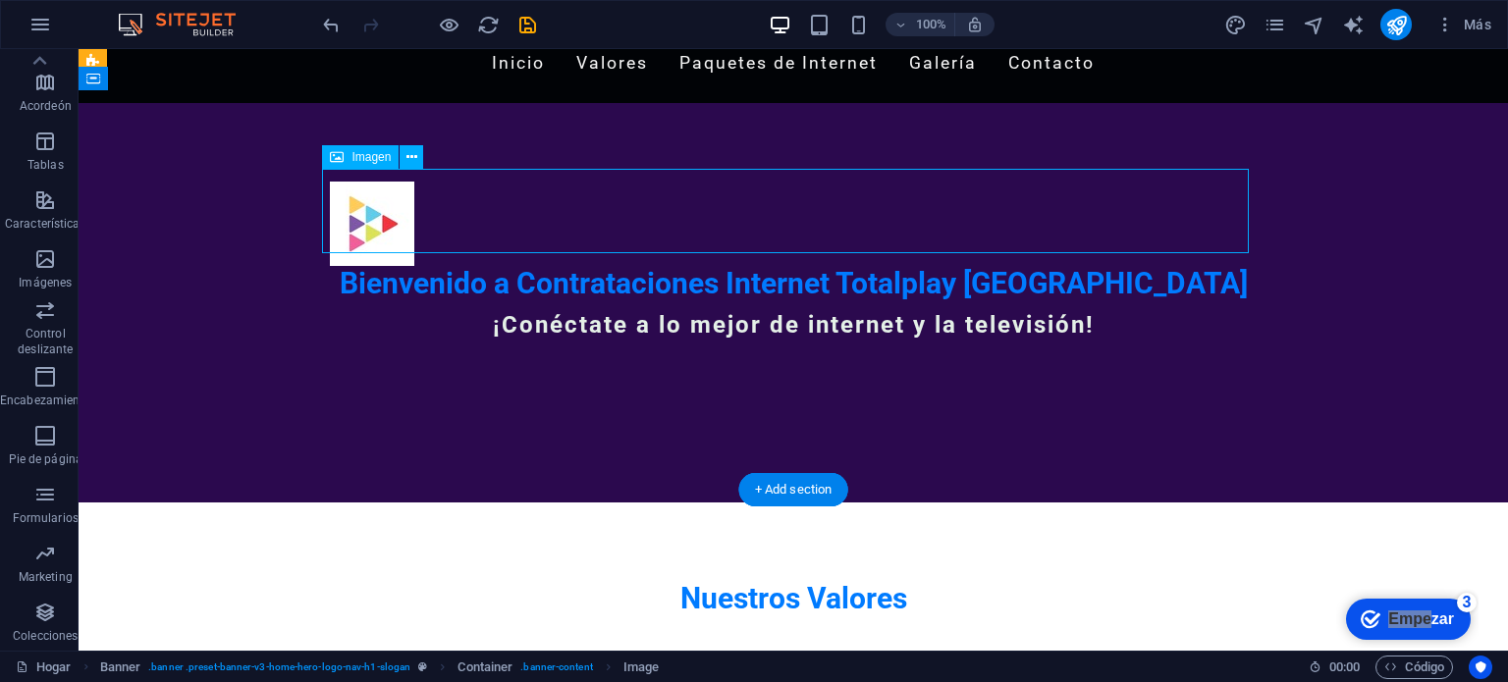
click at [474, 182] on figure at bounding box center [793, 224] width 927 height 84
select select "px"
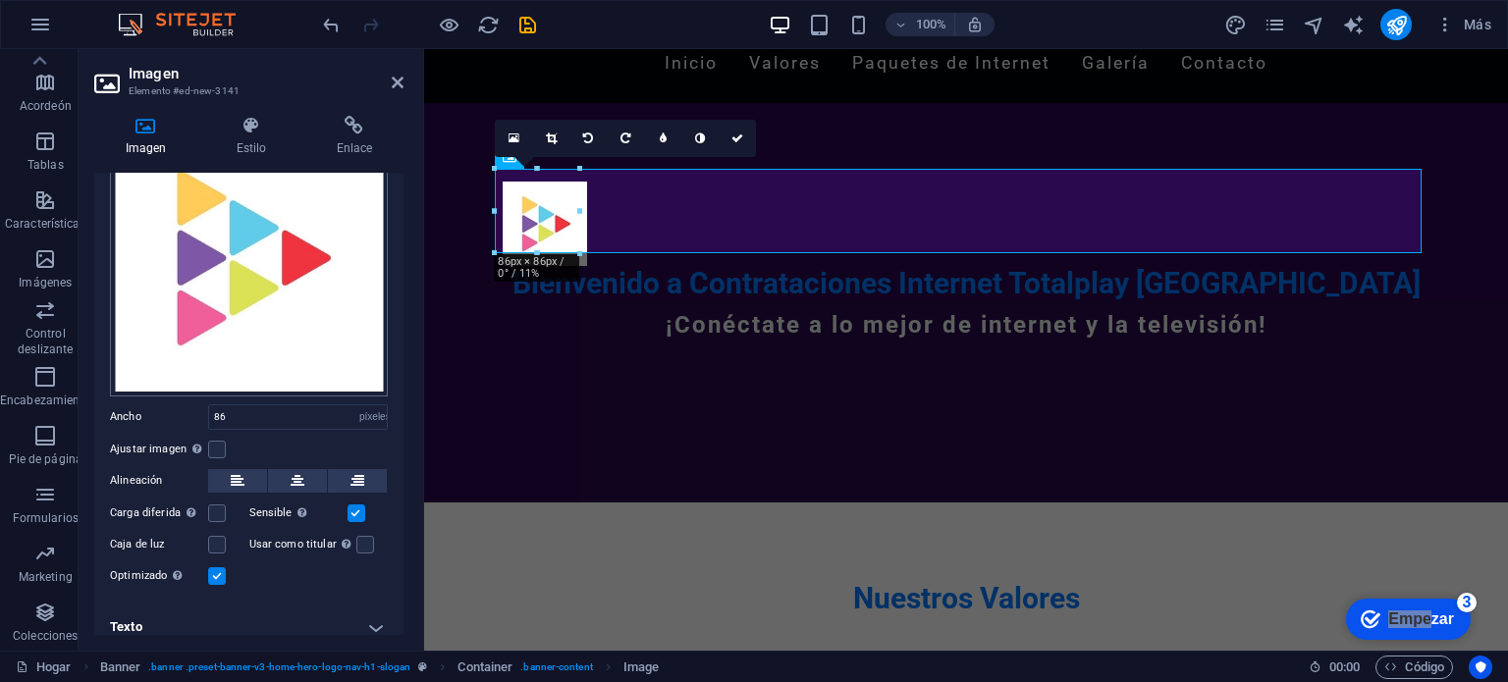
scroll to position [115, 0]
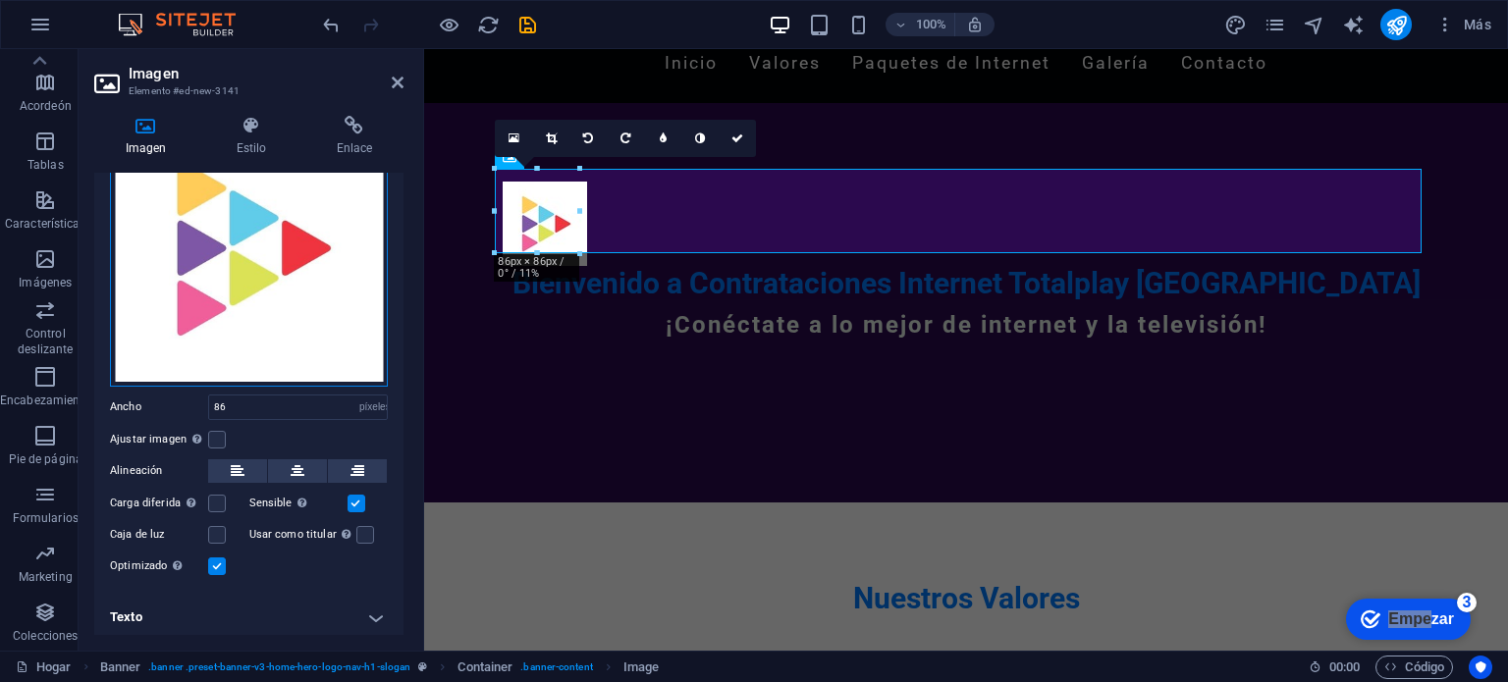
drag, startPoint x: 254, startPoint y: 356, endPoint x: 261, endPoint y: 388, distance: 32.2
click at [261, 388] on div "Arrastre los archivos aquí, haga clic para elegir archivos o seleccione archivo…" at bounding box center [248, 343] width 309 height 501
click at [236, 372] on div "Arrastre los archivos aquí, haga clic para elegir archivos o seleccione archivo…" at bounding box center [249, 248] width 278 height 278
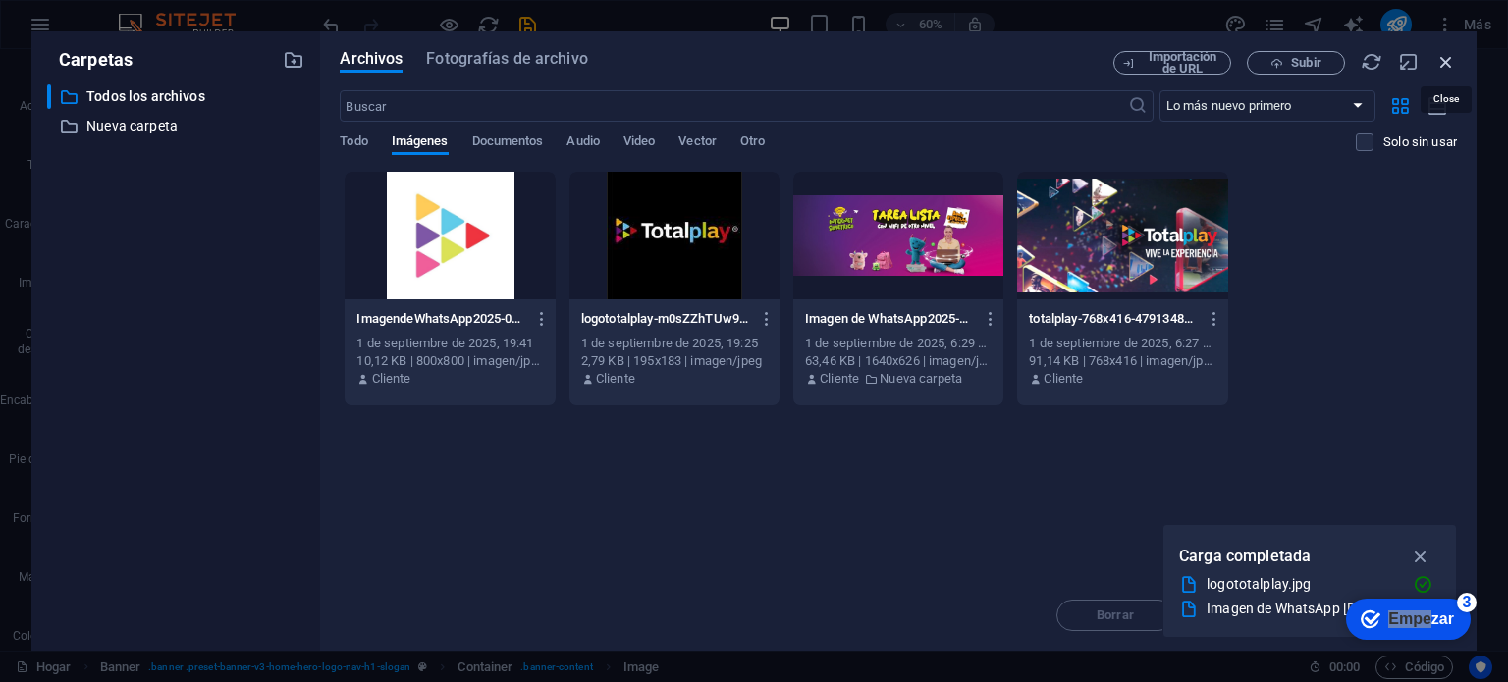
click at [1450, 62] on icon "button" at bounding box center [1446, 62] width 22 height 22
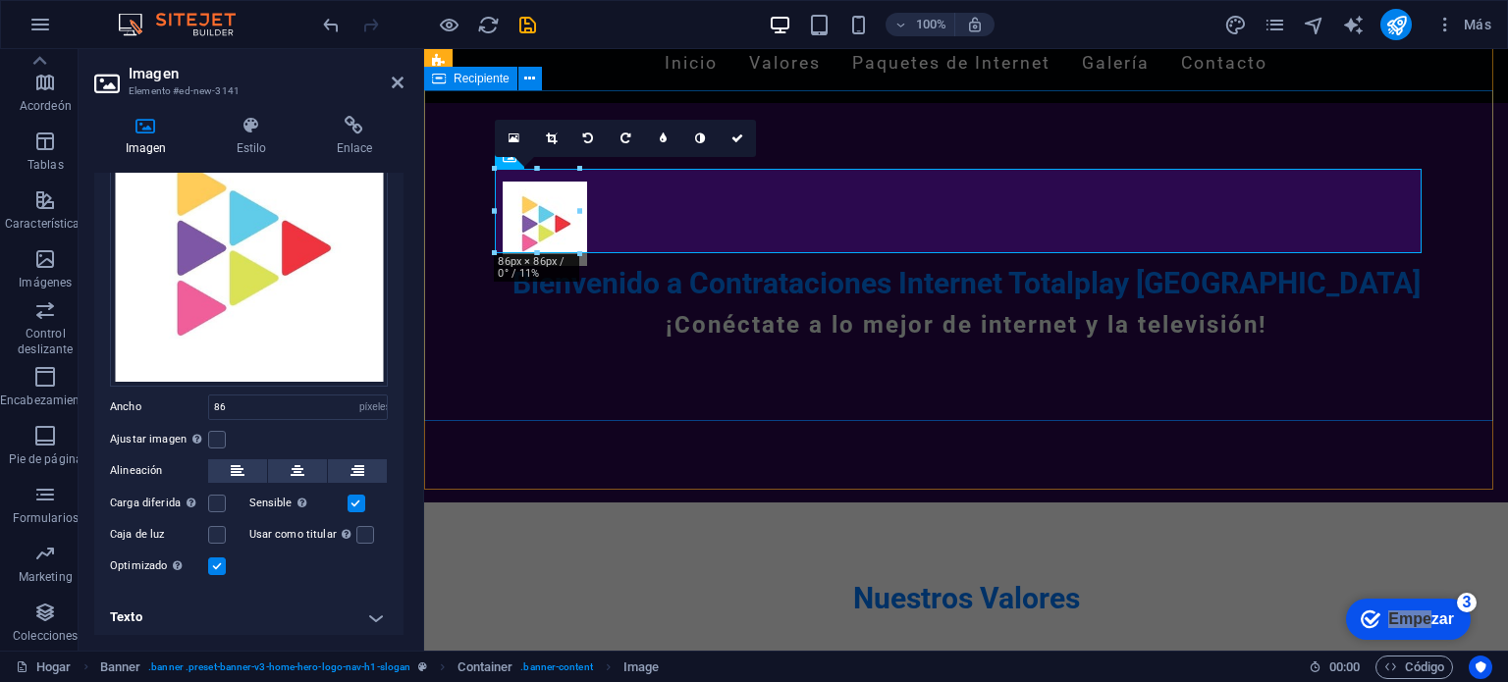
click at [1055, 112] on div "Bienvenido a Contrataciones Internet Totalplay Mérida ¡Conéctate a lo mejor de …" at bounding box center [966, 268] width 1084 height 331
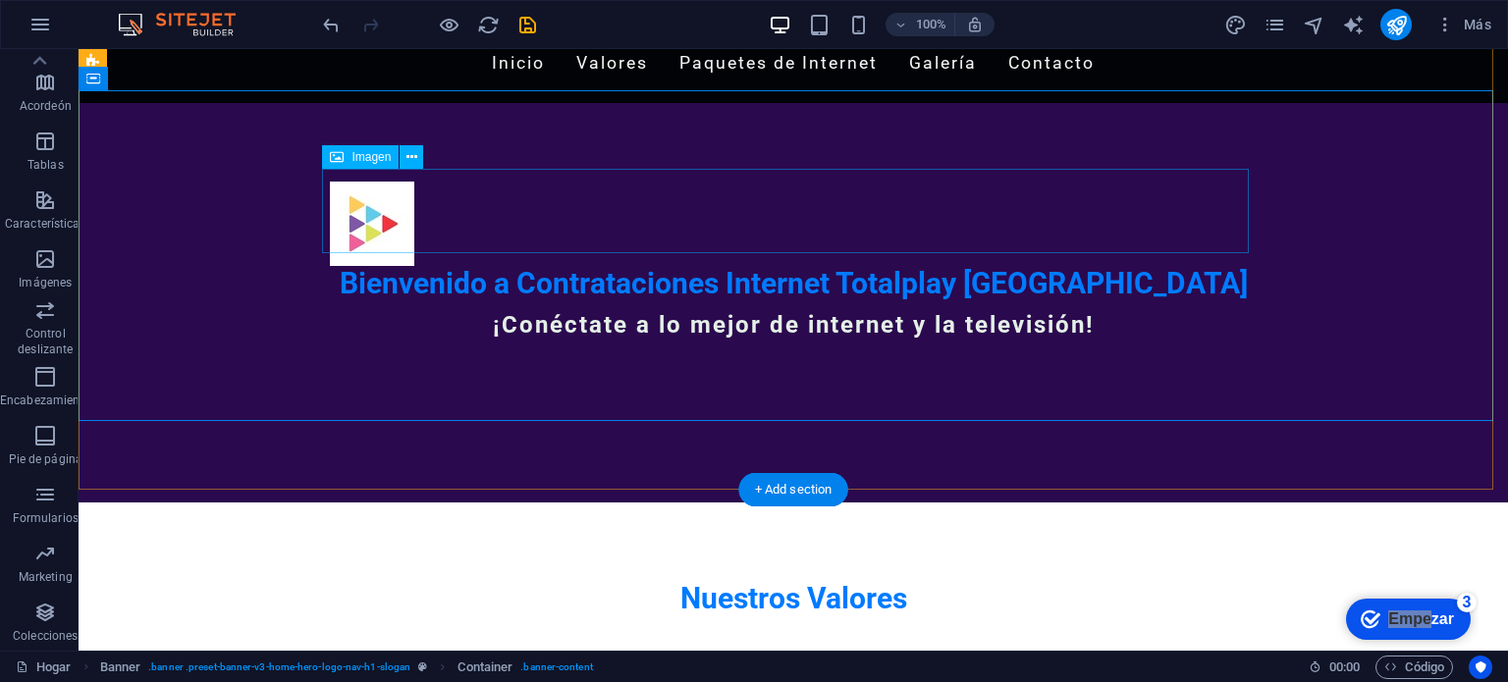
click at [680, 220] on figure at bounding box center [793, 224] width 927 height 84
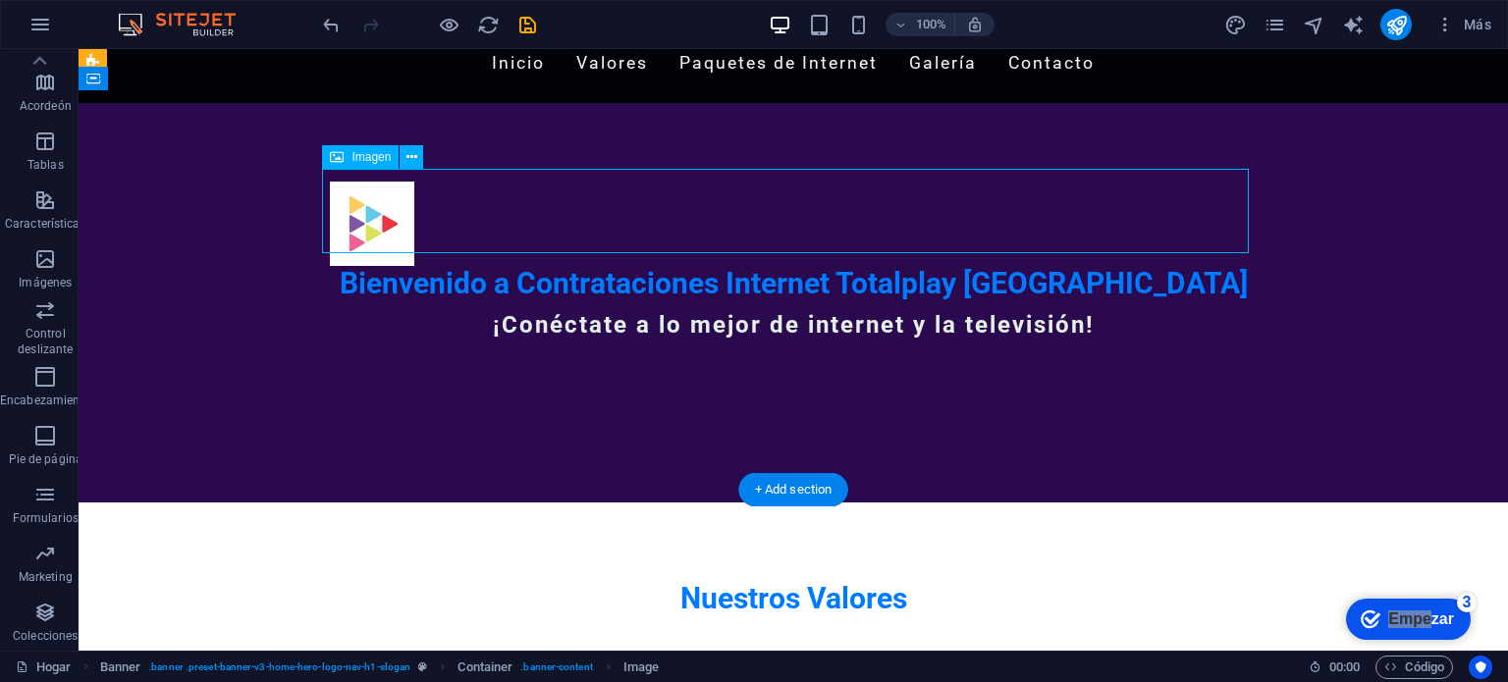
click at [680, 220] on figure at bounding box center [793, 224] width 927 height 84
select select "px"
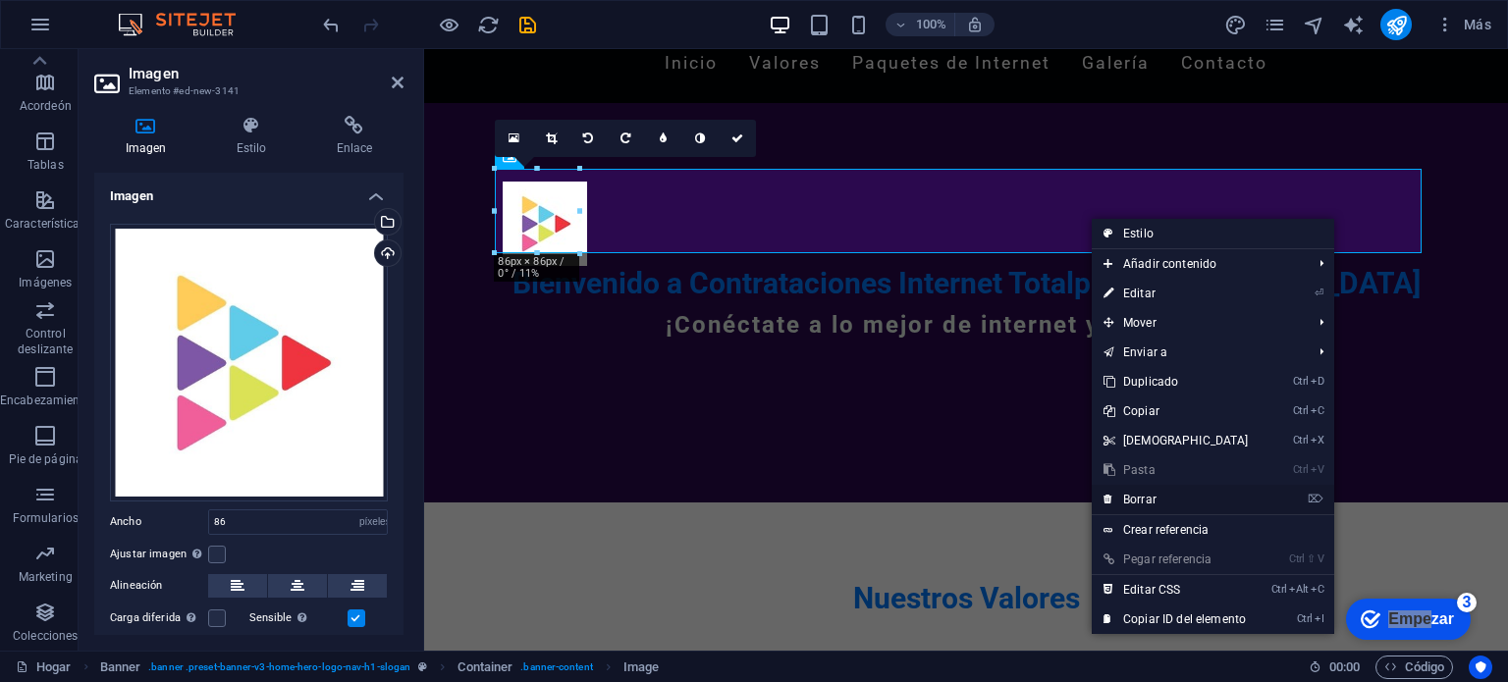
click at [1160, 499] on link "⌦ Borrar" at bounding box center [1176, 499] width 169 height 29
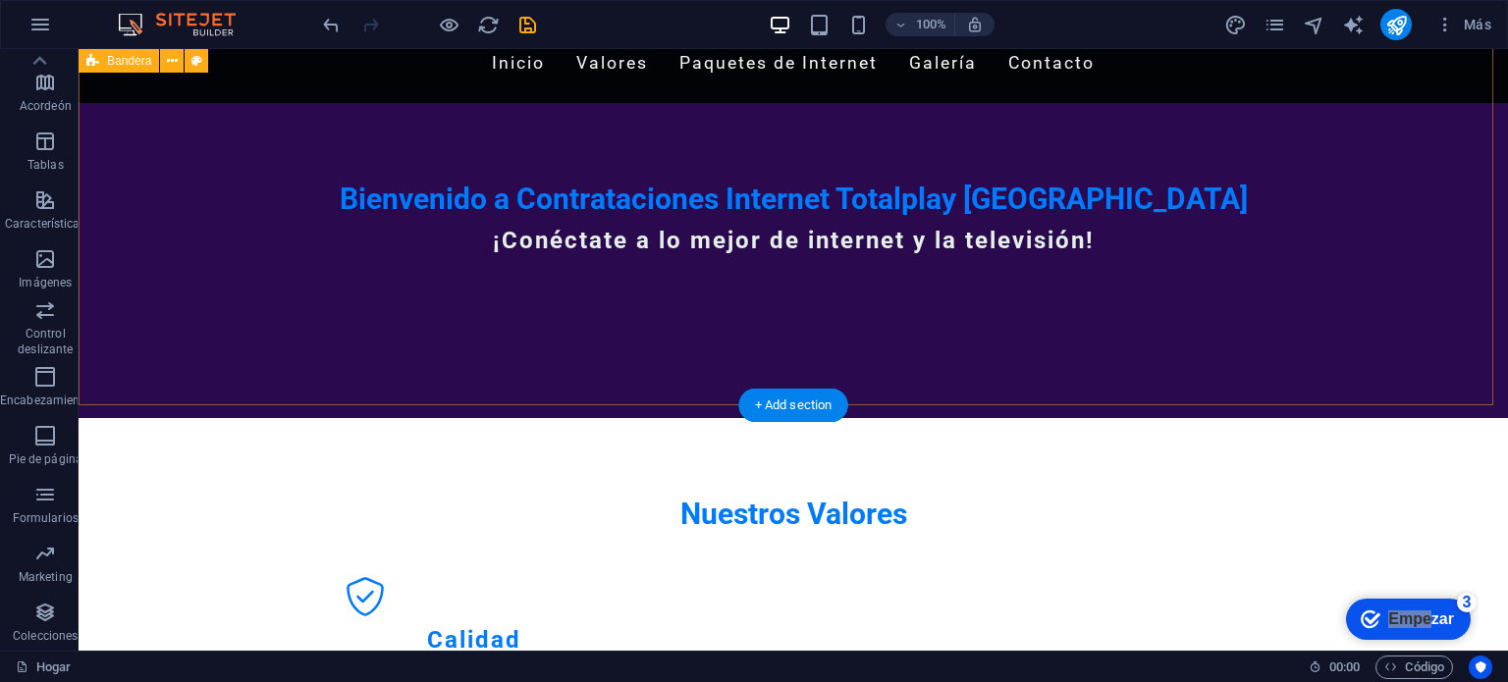
click at [1062, 381] on div "Contrataciones Internet Totalplay [GEOGRAPHIC_DATA] Inicio Valores Paquetes de …" at bounding box center [794, 214] width 1430 height 407
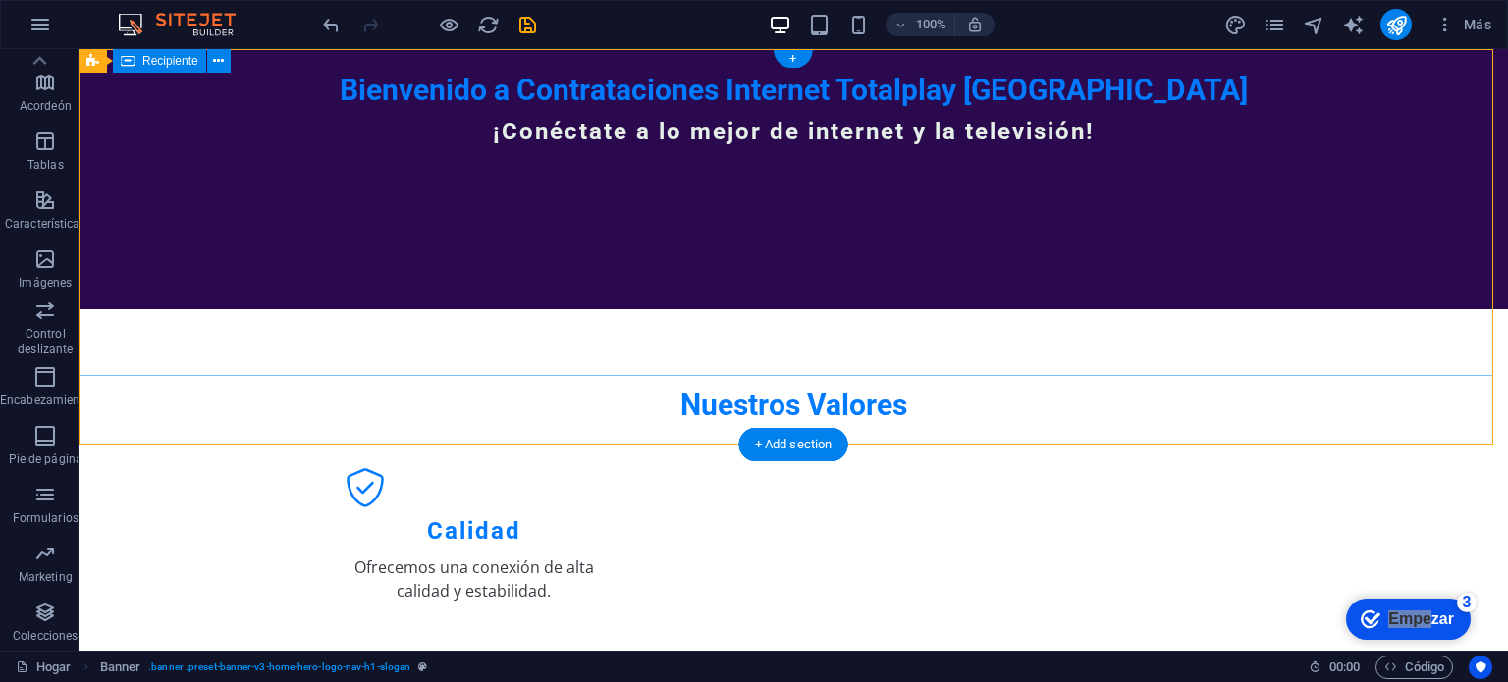
scroll to position [0, 0]
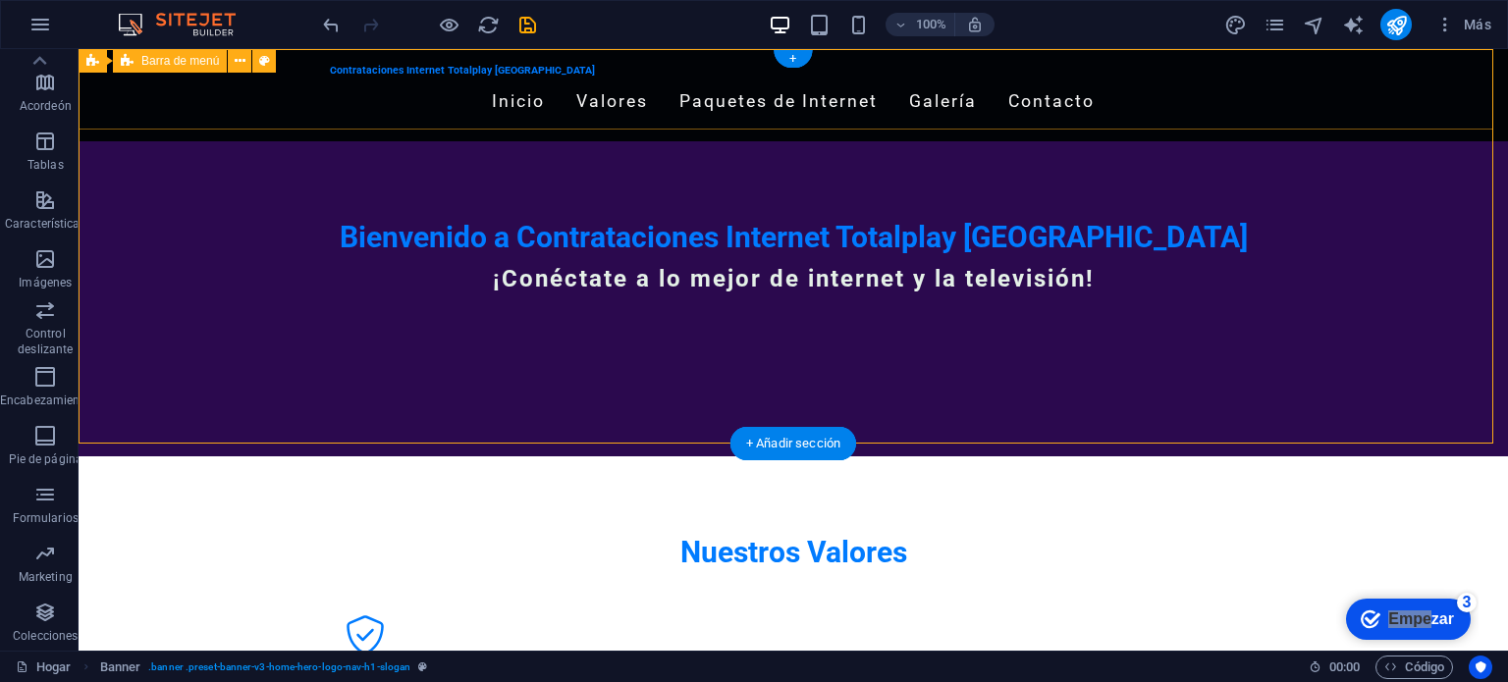
click at [443, 120] on div "Contrataciones Internet Totalplay [GEOGRAPHIC_DATA] Inicio Valores Paquetes de …" at bounding box center [794, 95] width 1430 height 92
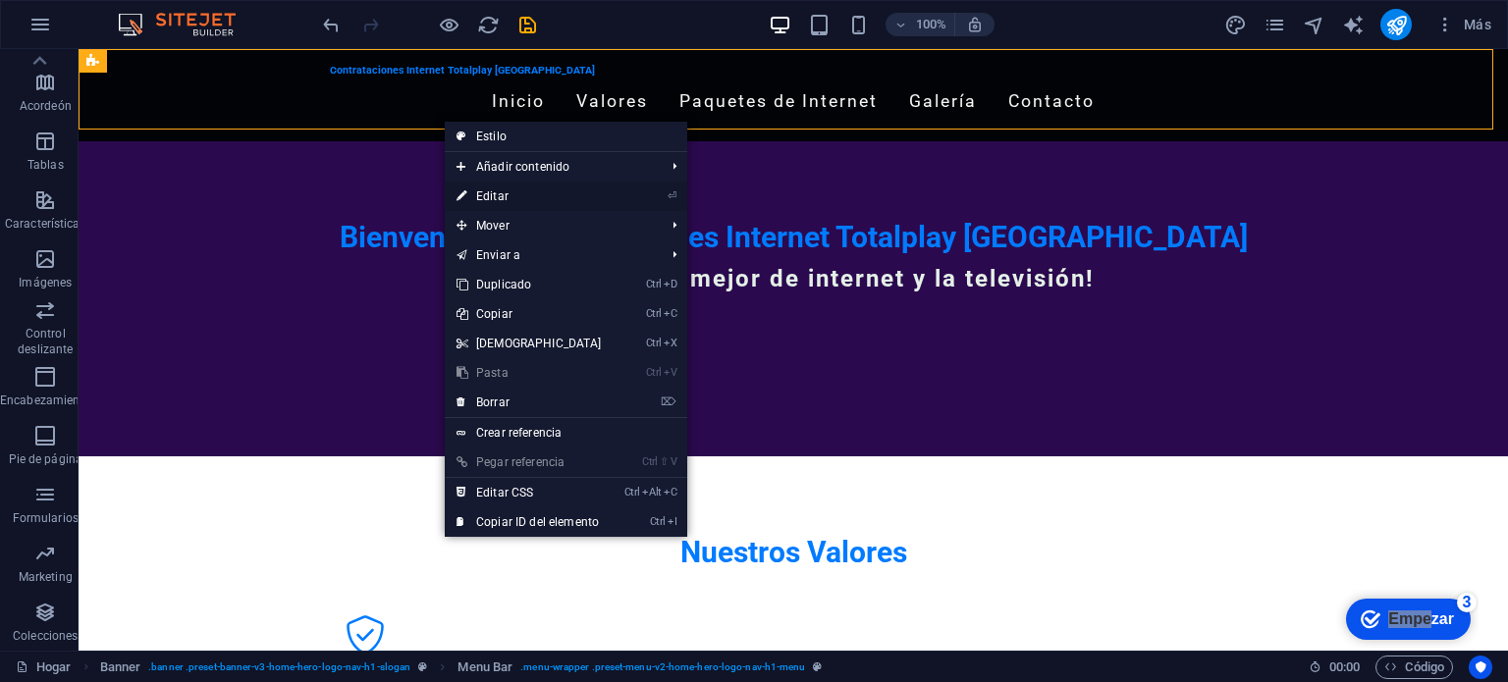
click at [504, 195] on font "Editar" at bounding box center [492, 196] width 32 height 14
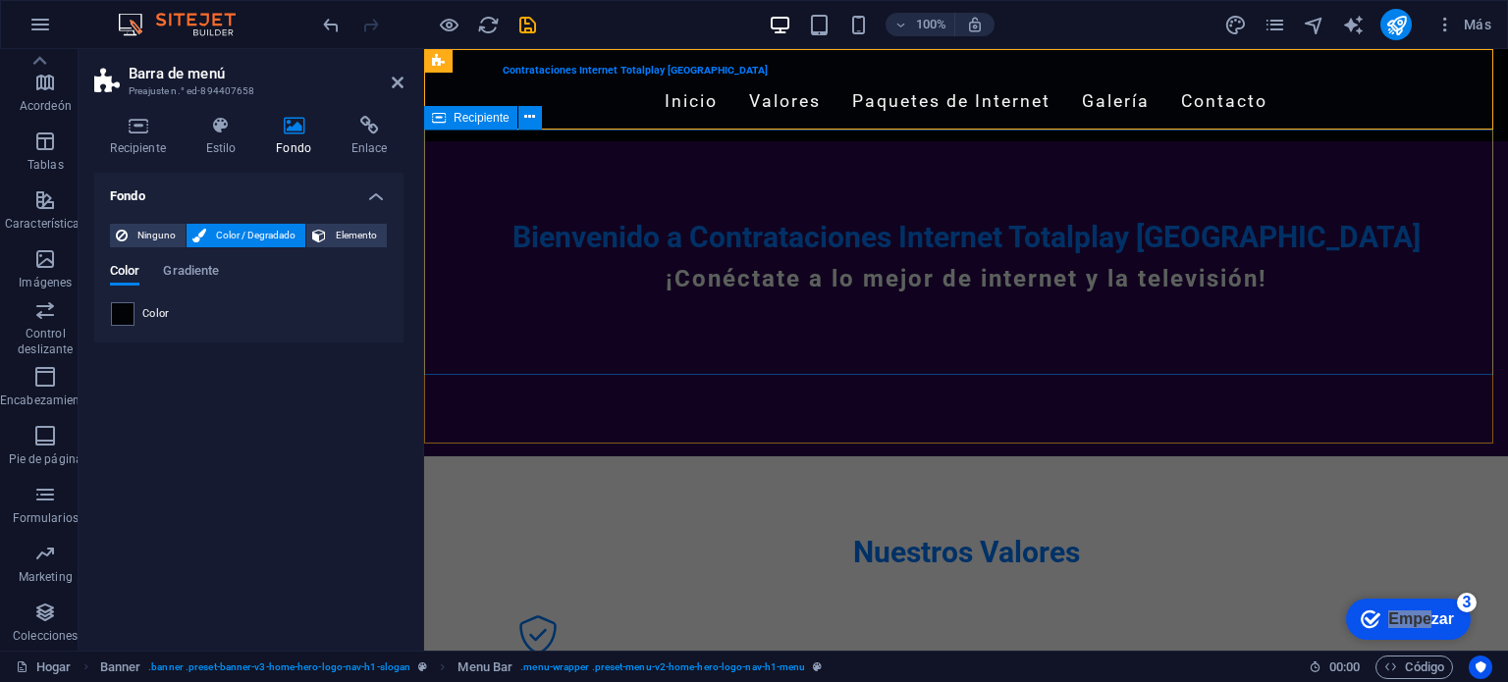
click at [597, 309] on div "Bienvenido a Contrataciones Internet Totalplay Mérida ¡Conéctate a lo mejor de …" at bounding box center [966, 264] width 1084 height 246
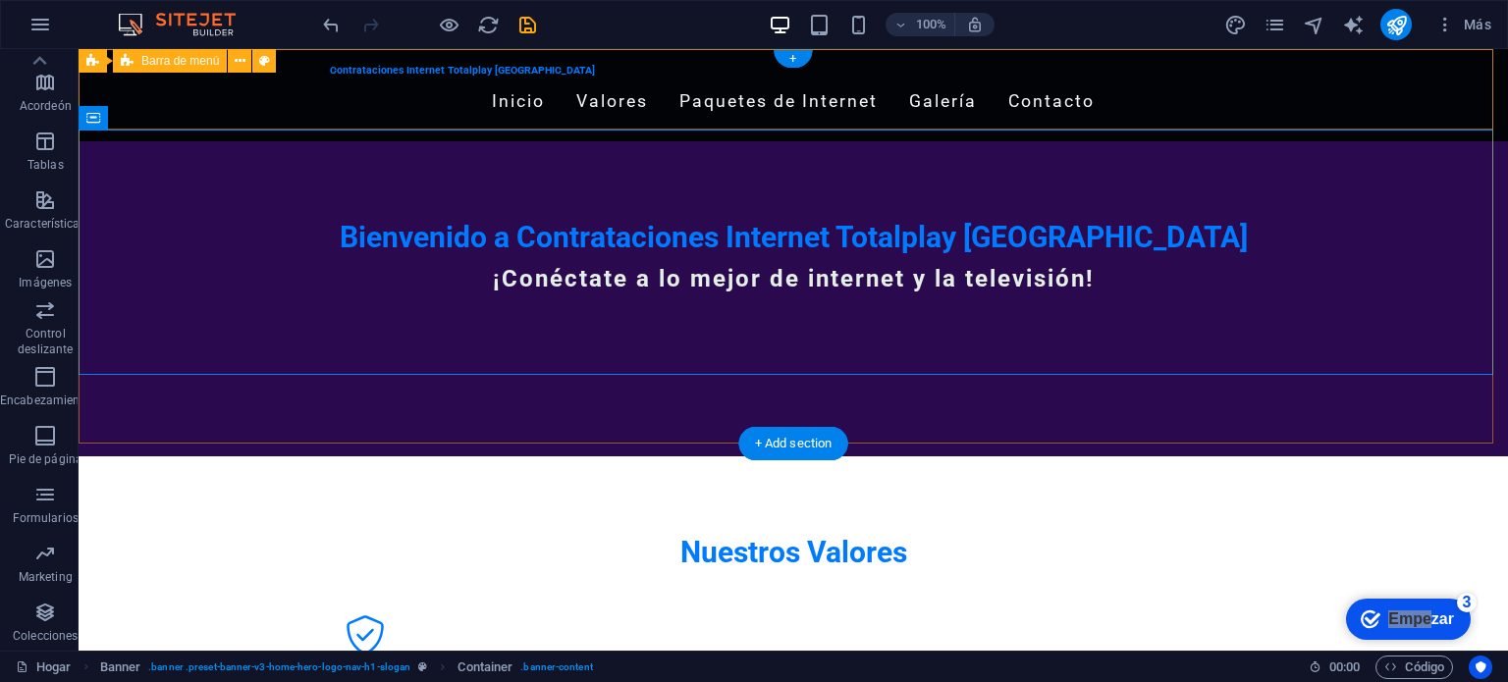
click at [648, 114] on div "Contrataciones Internet Totalplay [GEOGRAPHIC_DATA] Inicio Valores Paquetes de …" at bounding box center [794, 95] width 1430 height 92
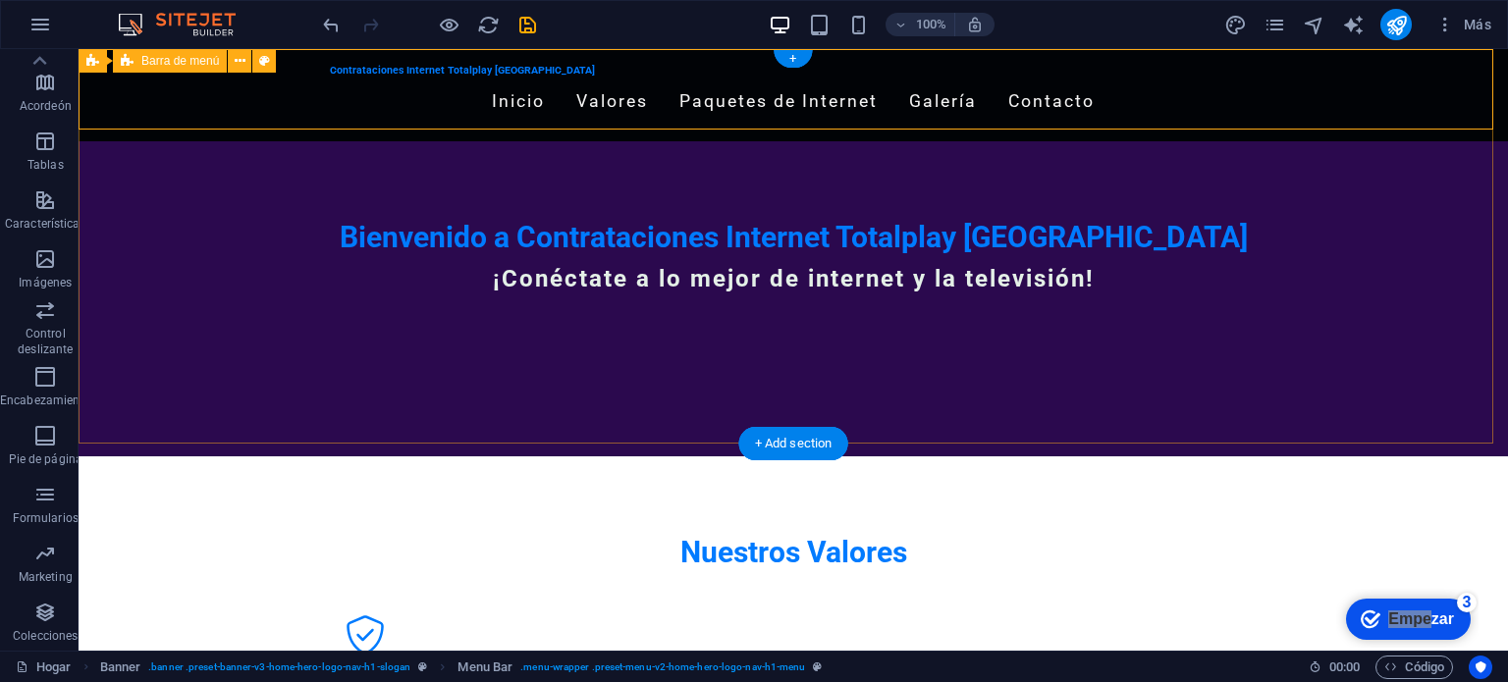
click at [259, 90] on div "Contrataciones Internet Totalplay [GEOGRAPHIC_DATA] Inicio Valores Paquetes de …" at bounding box center [794, 95] width 1430 height 92
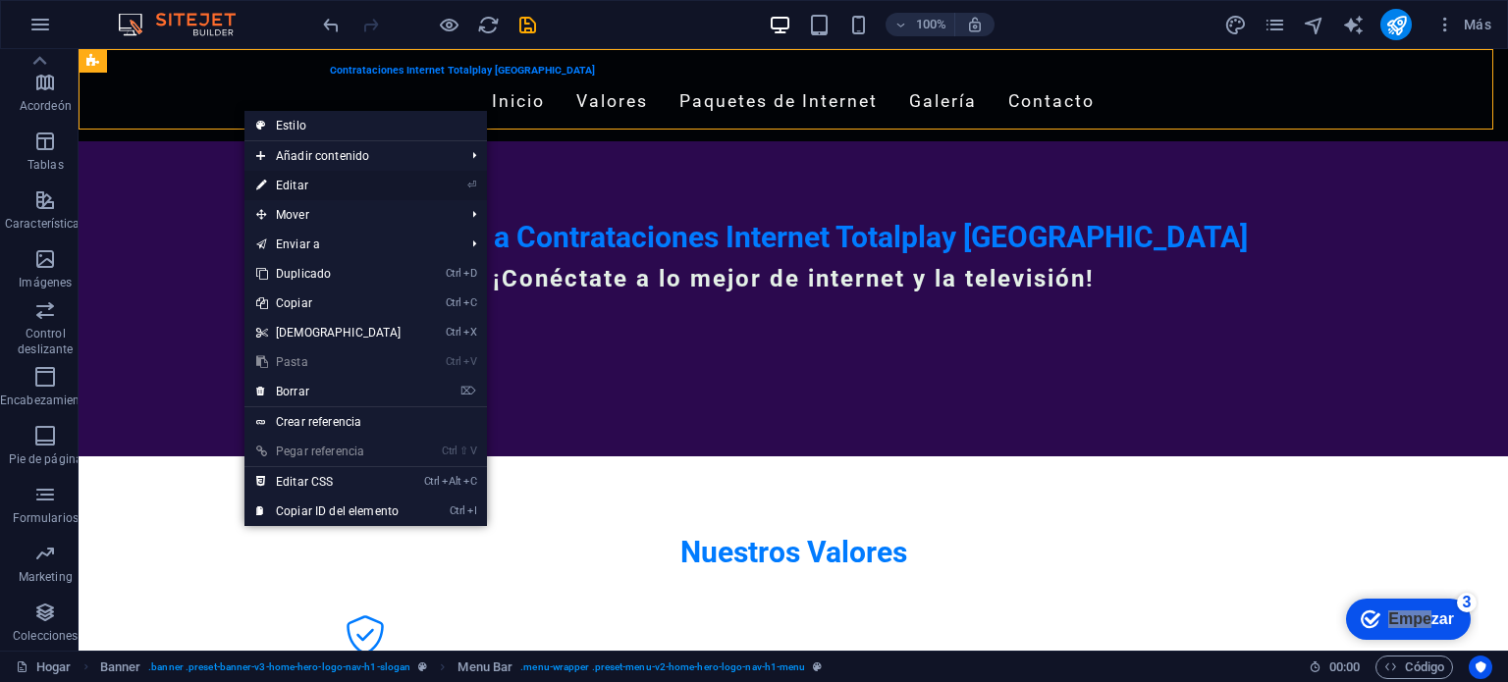
click at [289, 191] on font "Editar" at bounding box center [292, 186] width 32 height 14
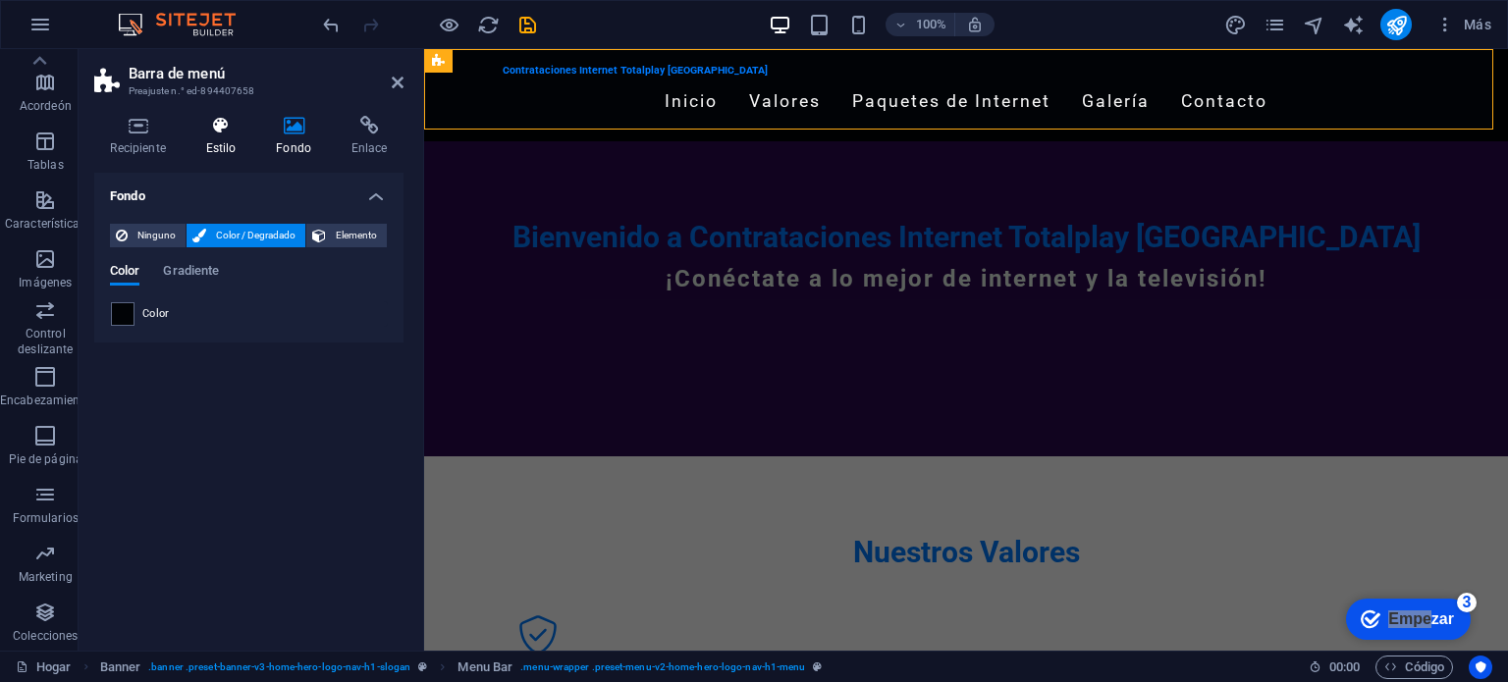
click at [207, 130] on icon at bounding box center [220, 126] width 63 height 20
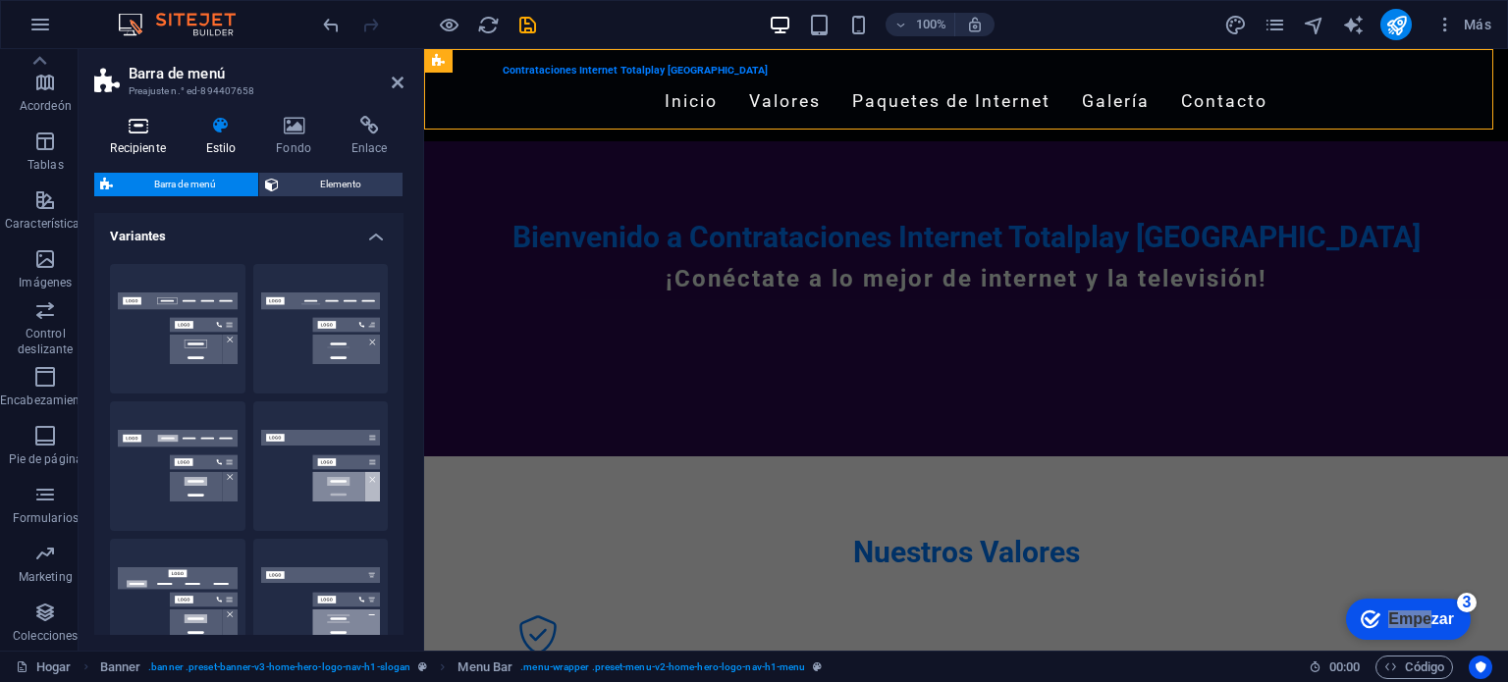
click at [149, 133] on icon at bounding box center [137, 126] width 87 height 20
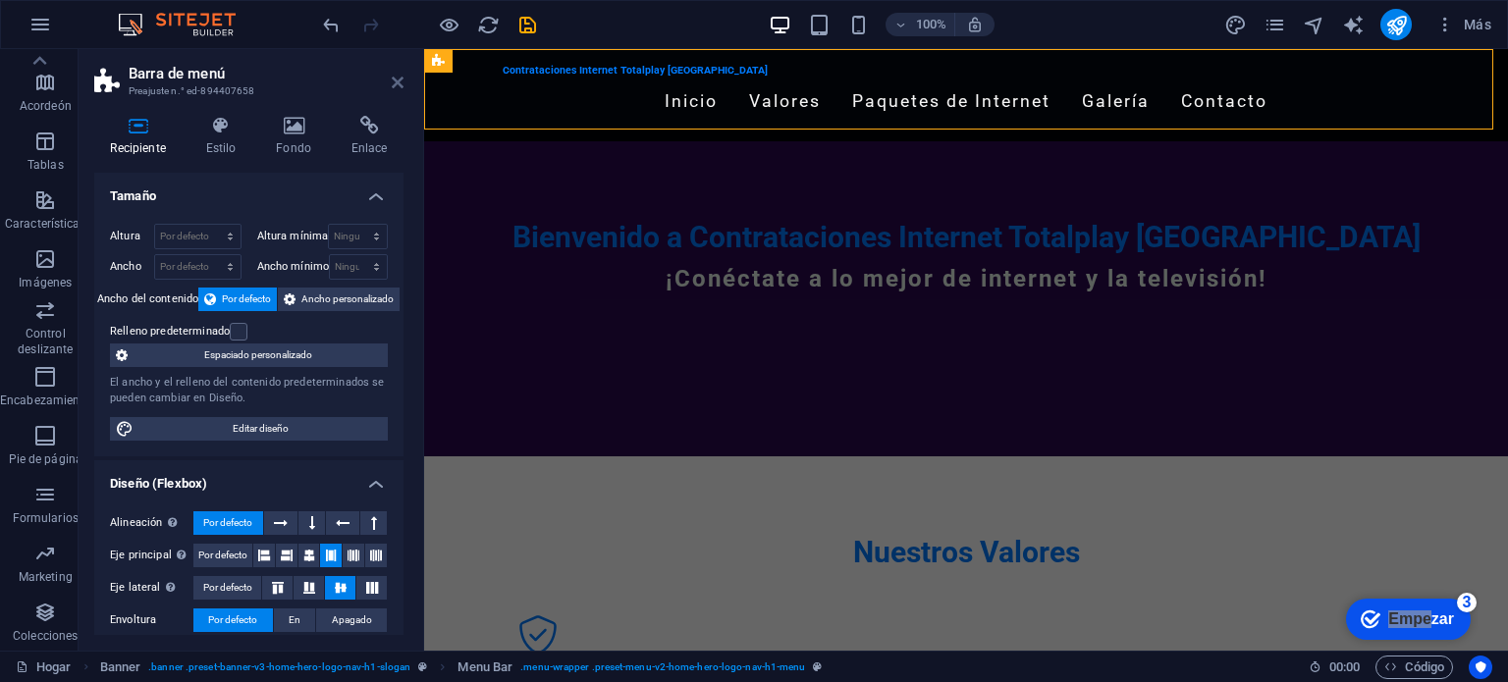
click at [397, 78] on icon at bounding box center [398, 83] width 12 height 16
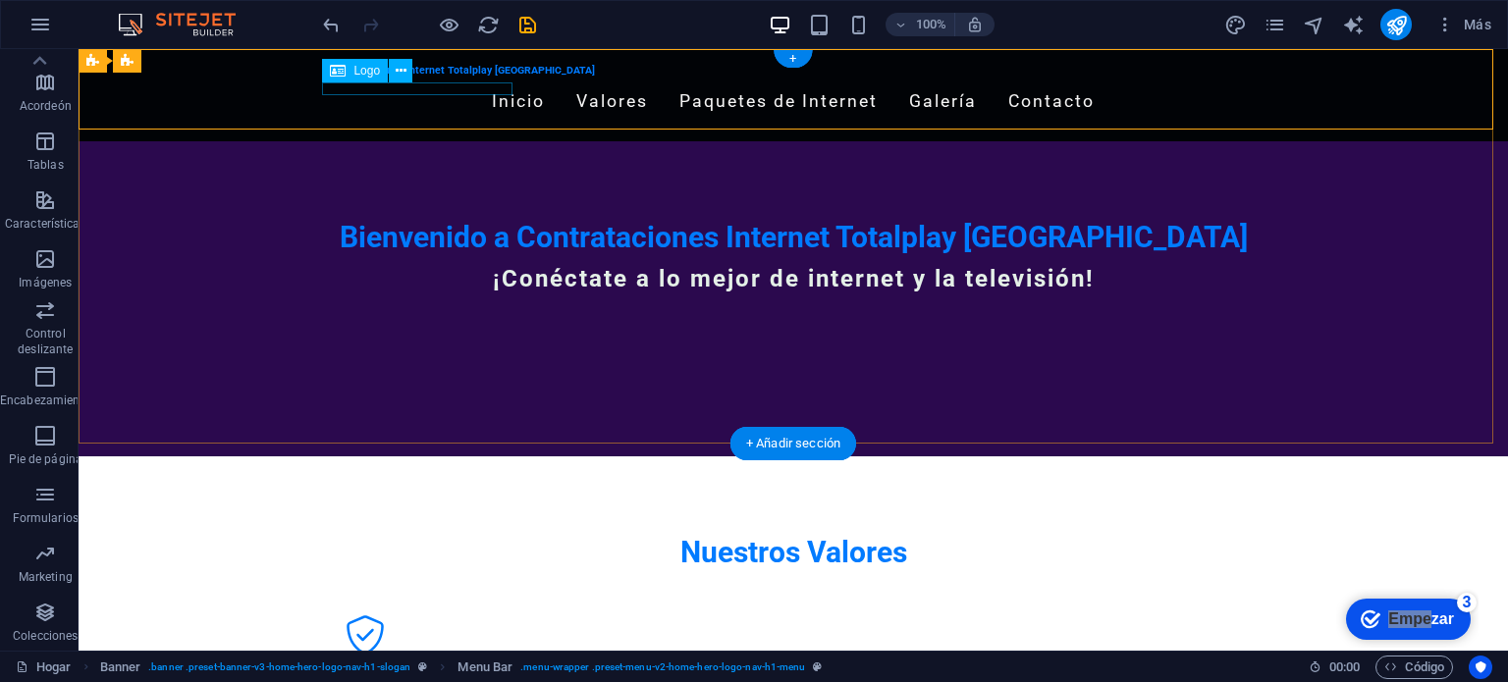
click at [389, 78] on div "Contrataciones Internet Totalplay [GEOGRAPHIC_DATA]" at bounding box center [793, 71] width 927 height 13
click at [369, 73] on font "Logo" at bounding box center [366, 71] width 27 height 14
click at [427, 78] on div "Contrataciones Internet Totalplay [GEOGRAPHIC_DATA]" at bounding box center [793, 71] width 927 height 13
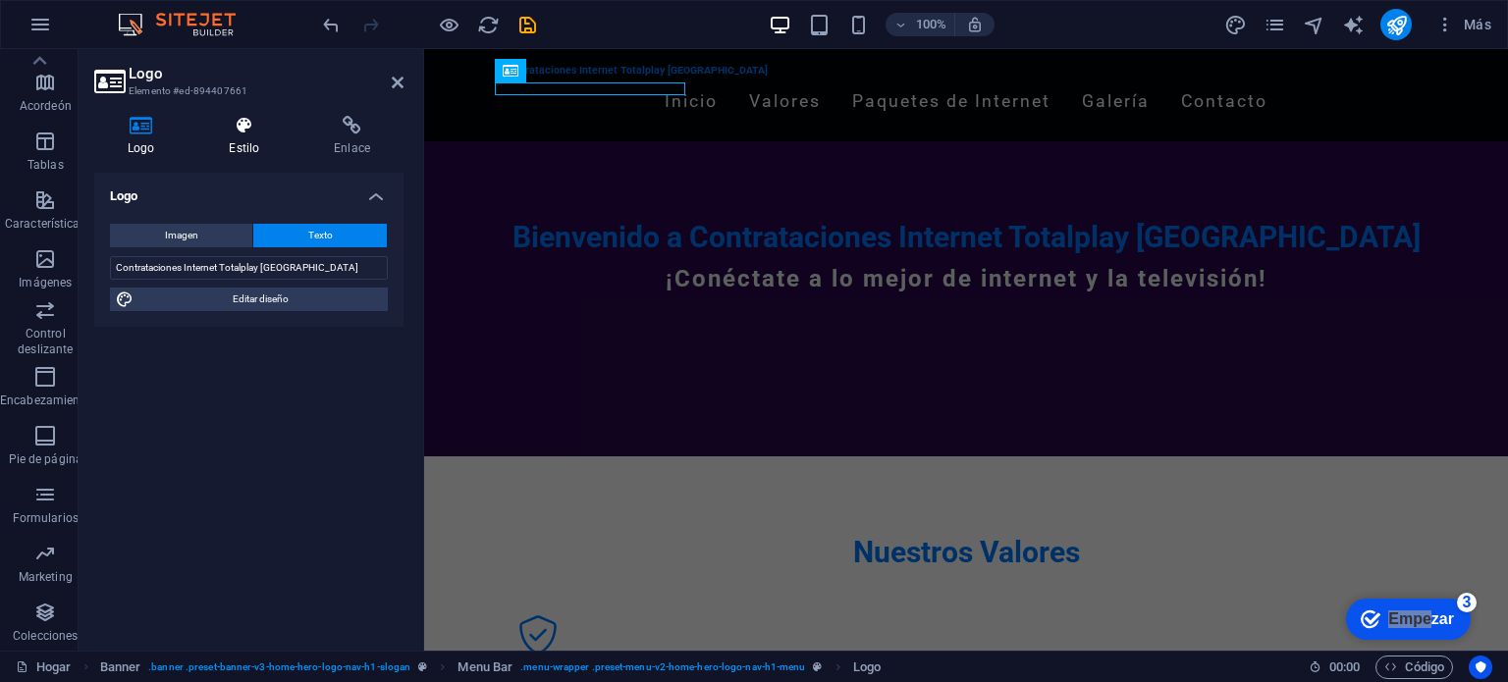
click at [245, 139] on h4 "Estilo" at bounding box center [247, 136] width 105 height 41
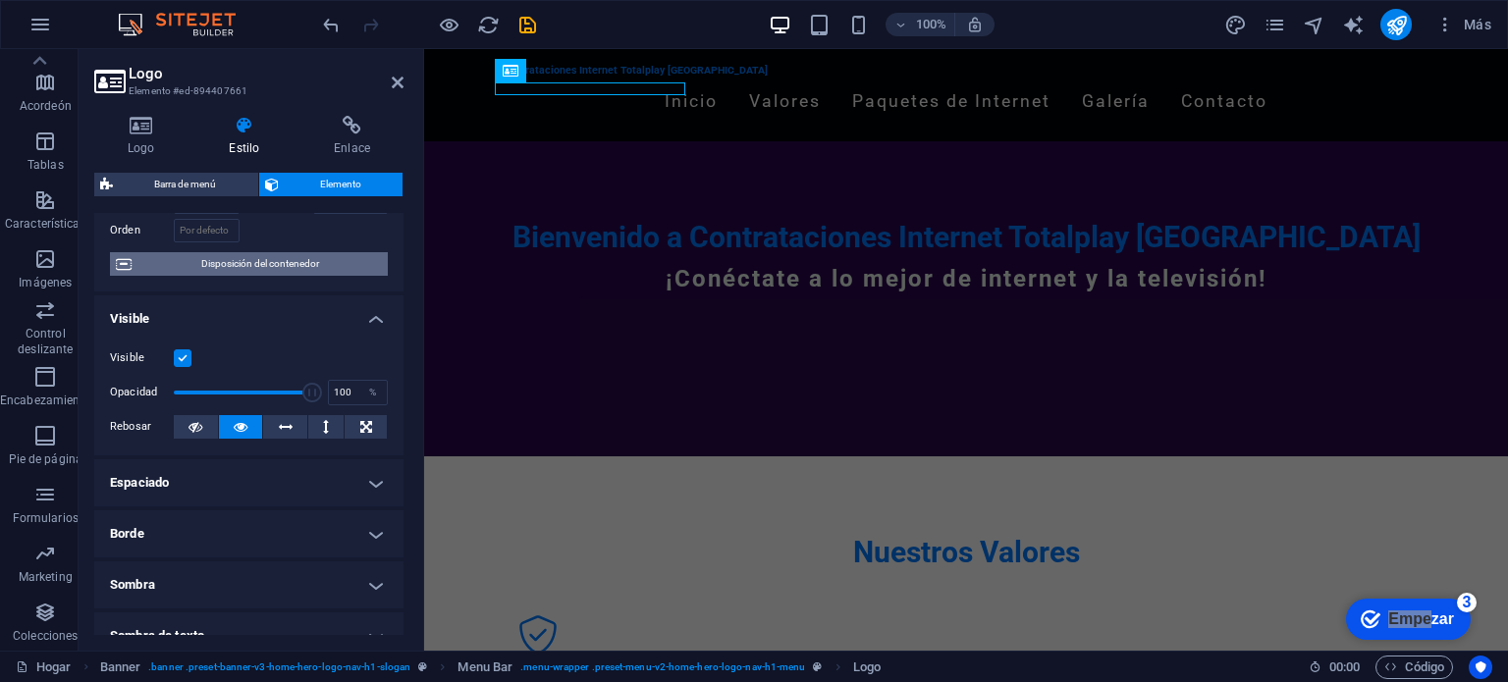
scroll to position [132, 0]
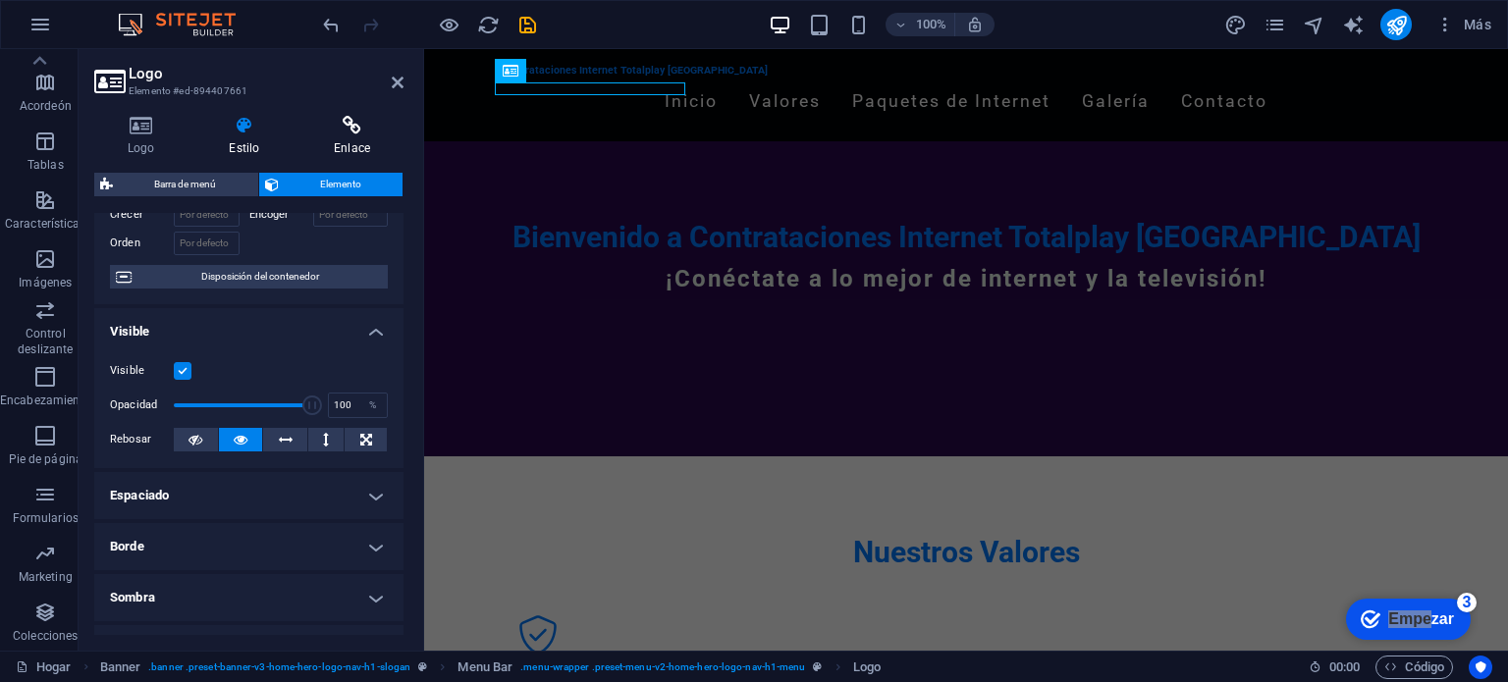
click at [352, 142] on font "Enlace" at bounding box center [352, 148] width 36 height 14
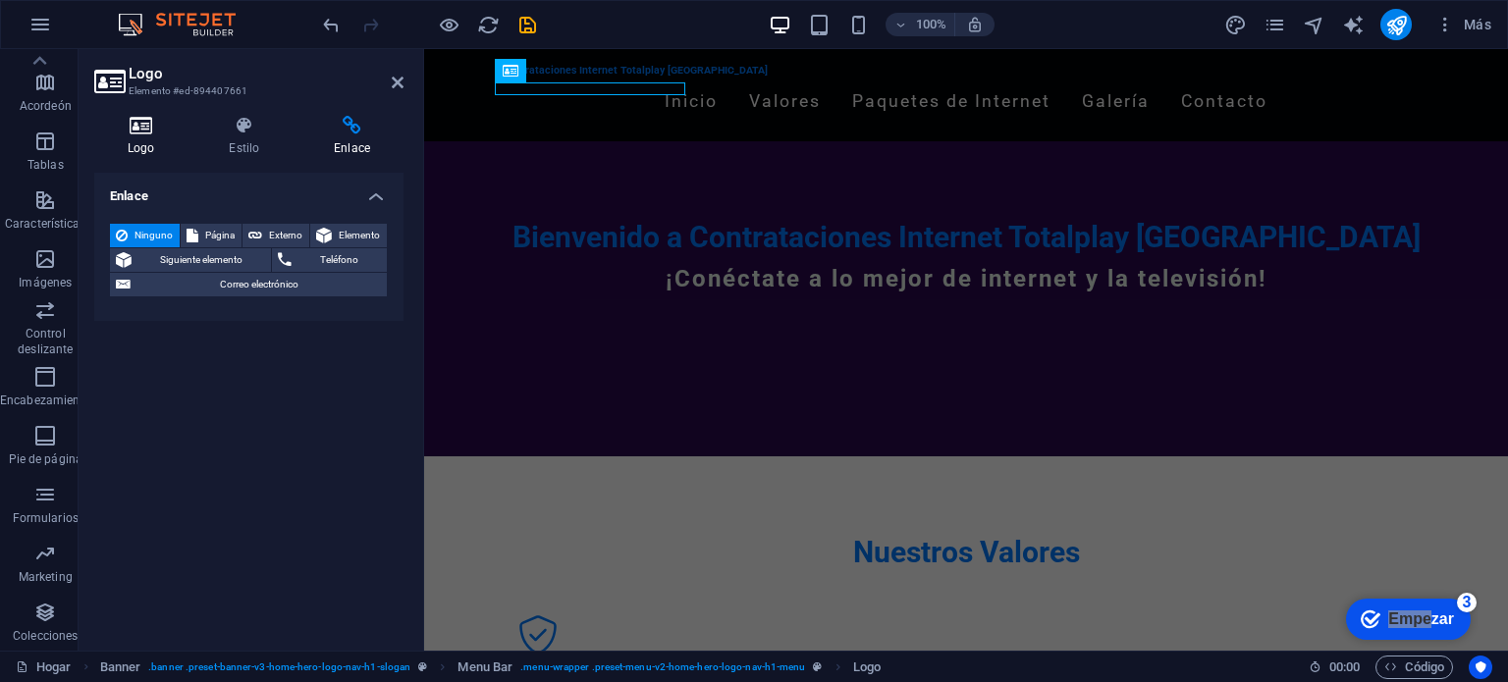
click at [130, 135] on h4 "Logo" at bounding box center [144, 136] width 101 height 41
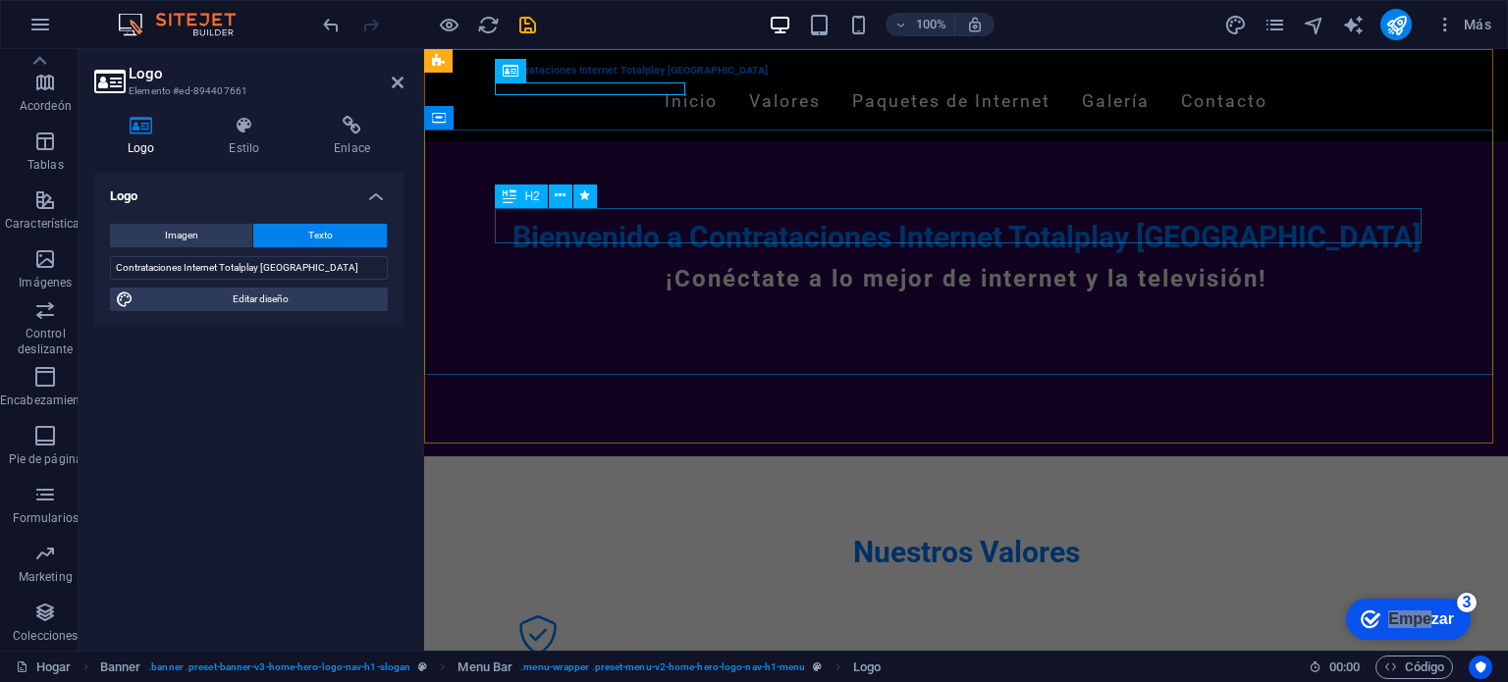
click at [503, 238] on div "Bienvenido a Contrataciones Internet Totalplay [GEOGRAPHIC_DATA]" at bounding box center [966, 237] width 927 height 35
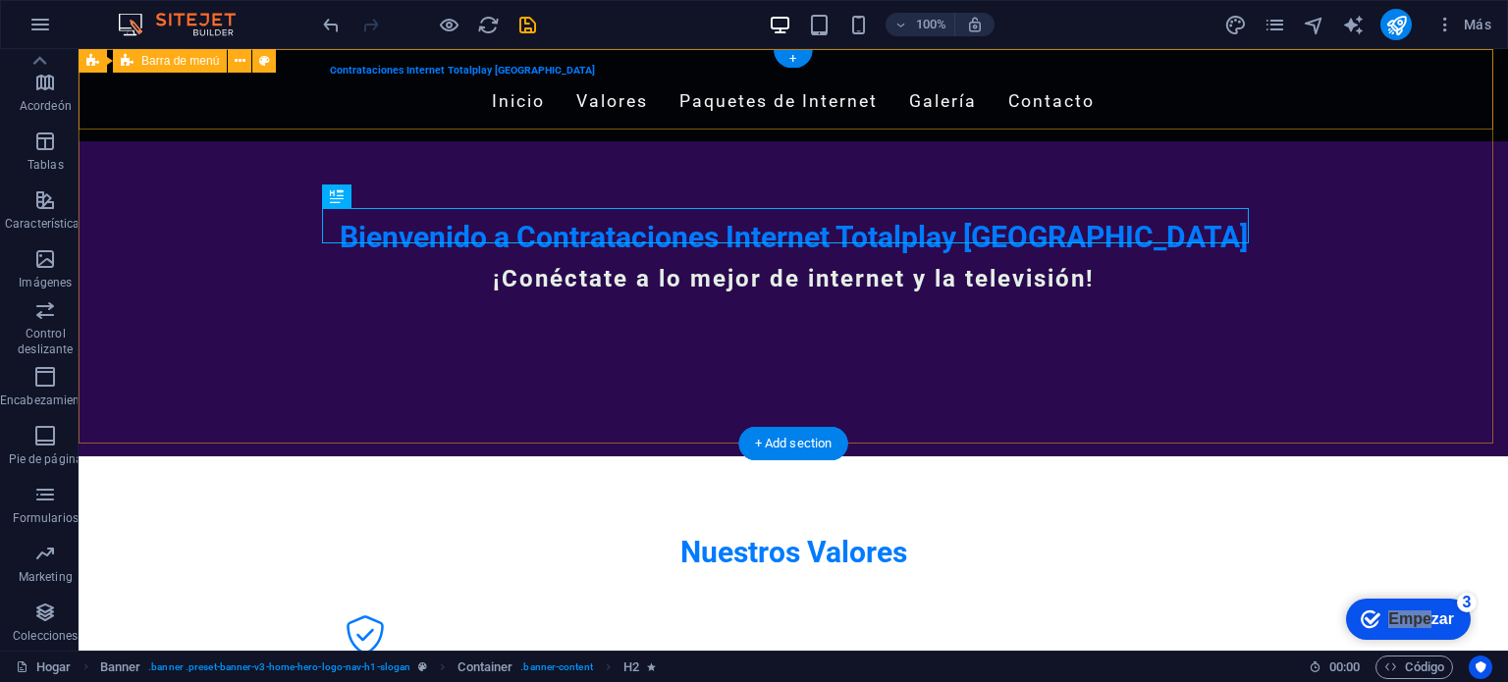
click at [390, 125] on div "Contrataciones Internet Totalplay [GEOGRAPHIC_DATA] Inicio Valores Paquetes de …" at bounding box center [794, 95] width 1430 height 92
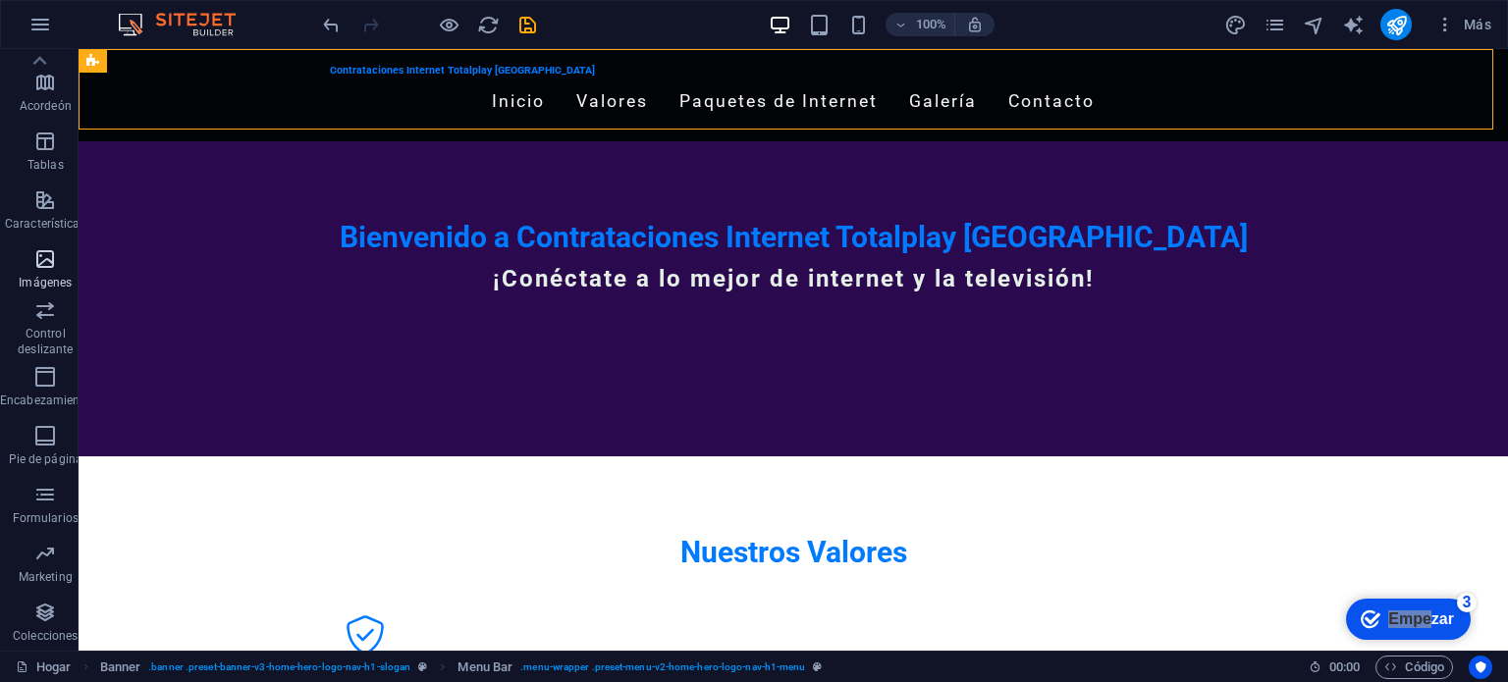
click at [63, 266] on span "Imágenes" at bounding box center [45, 270] width 91 height 47
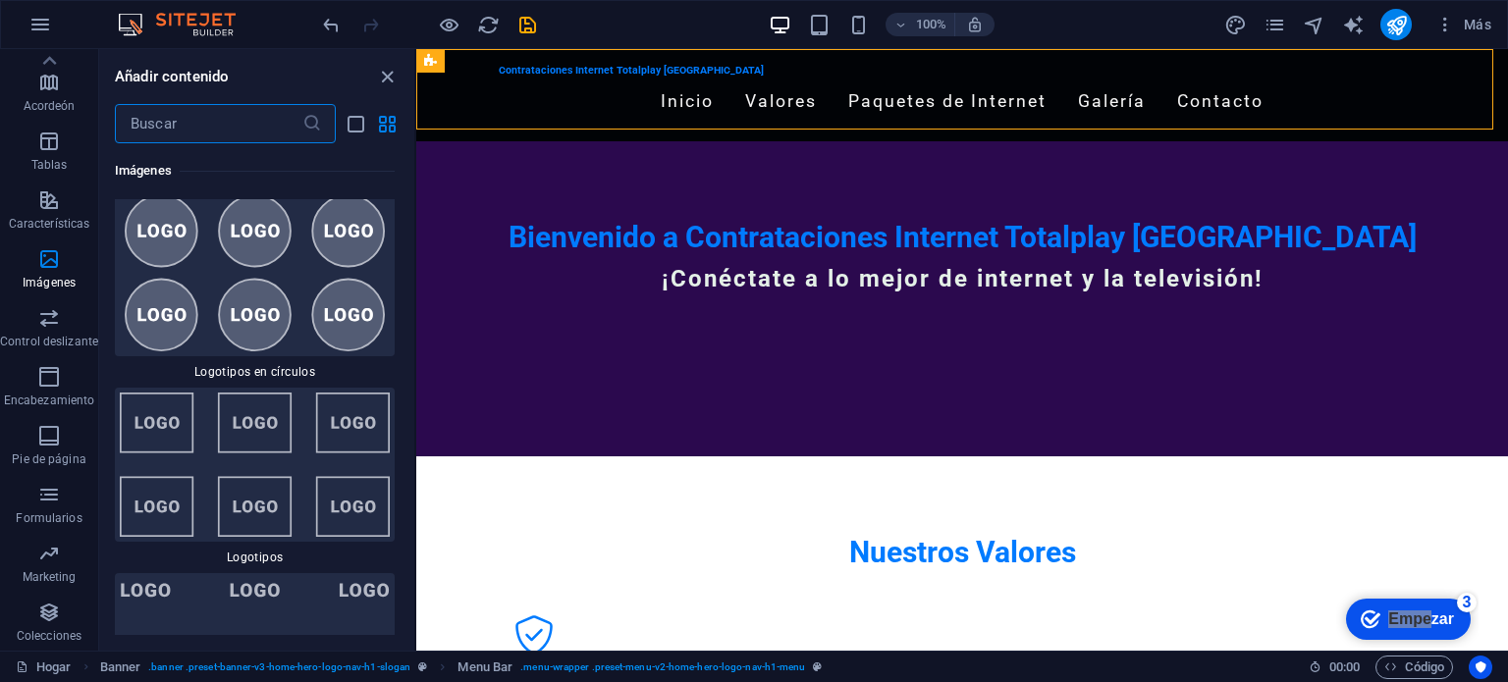
scroll to position [21730, 0]
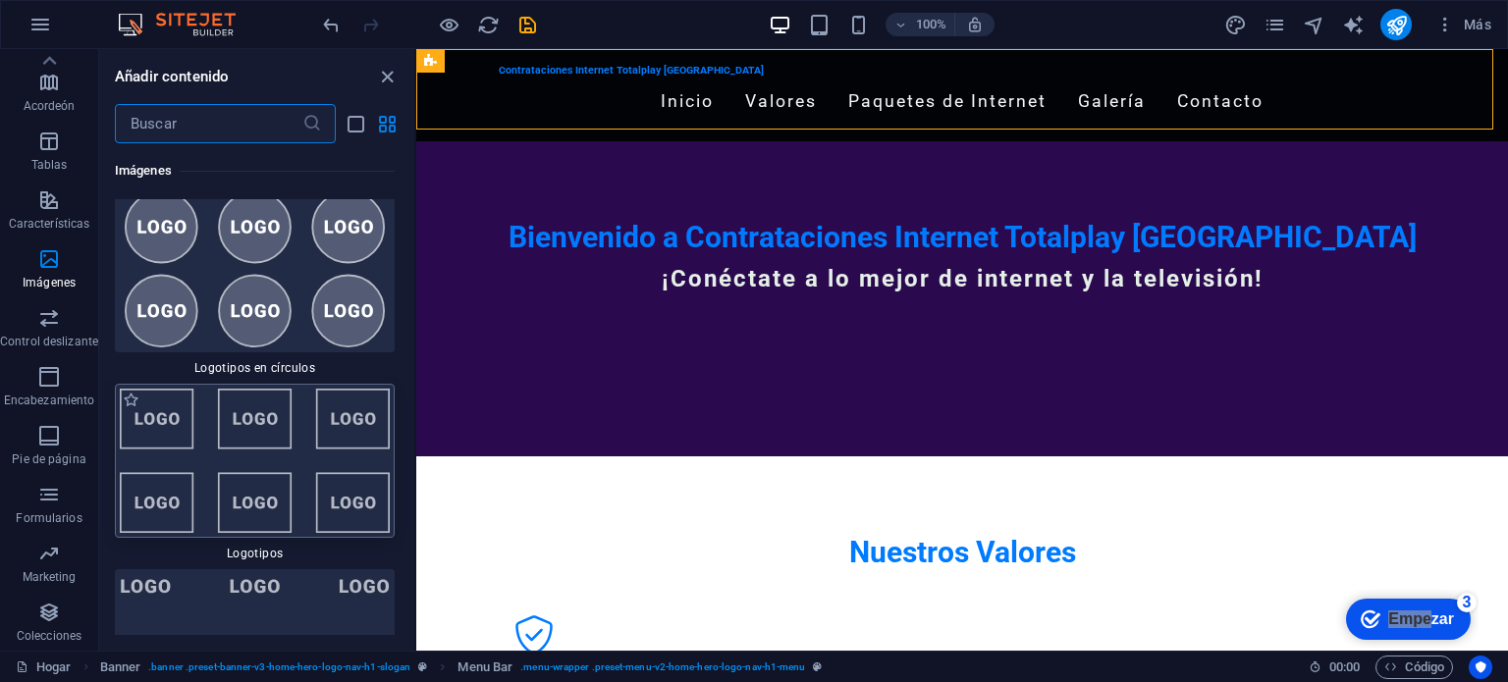
click at [326, 434] on div at bounding box center [255, 461] width 280 height 154
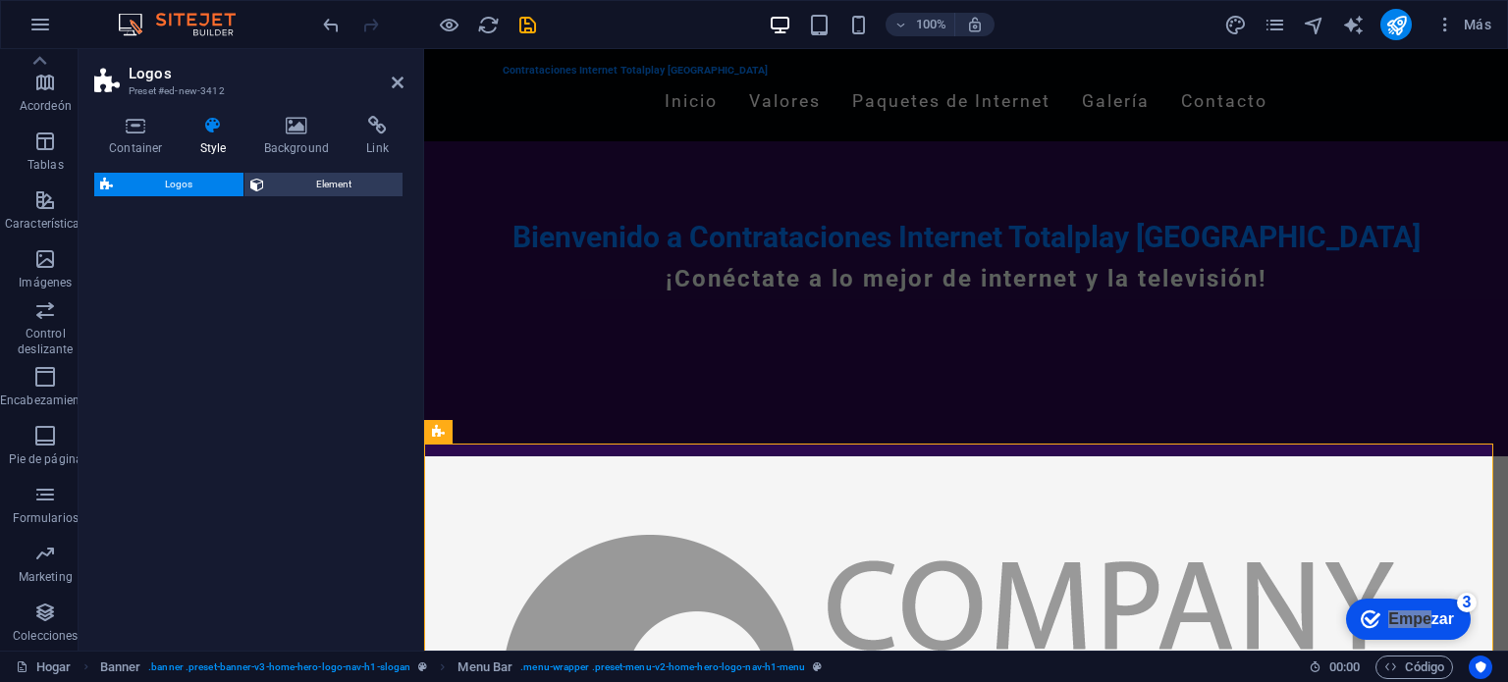
select select "rem"
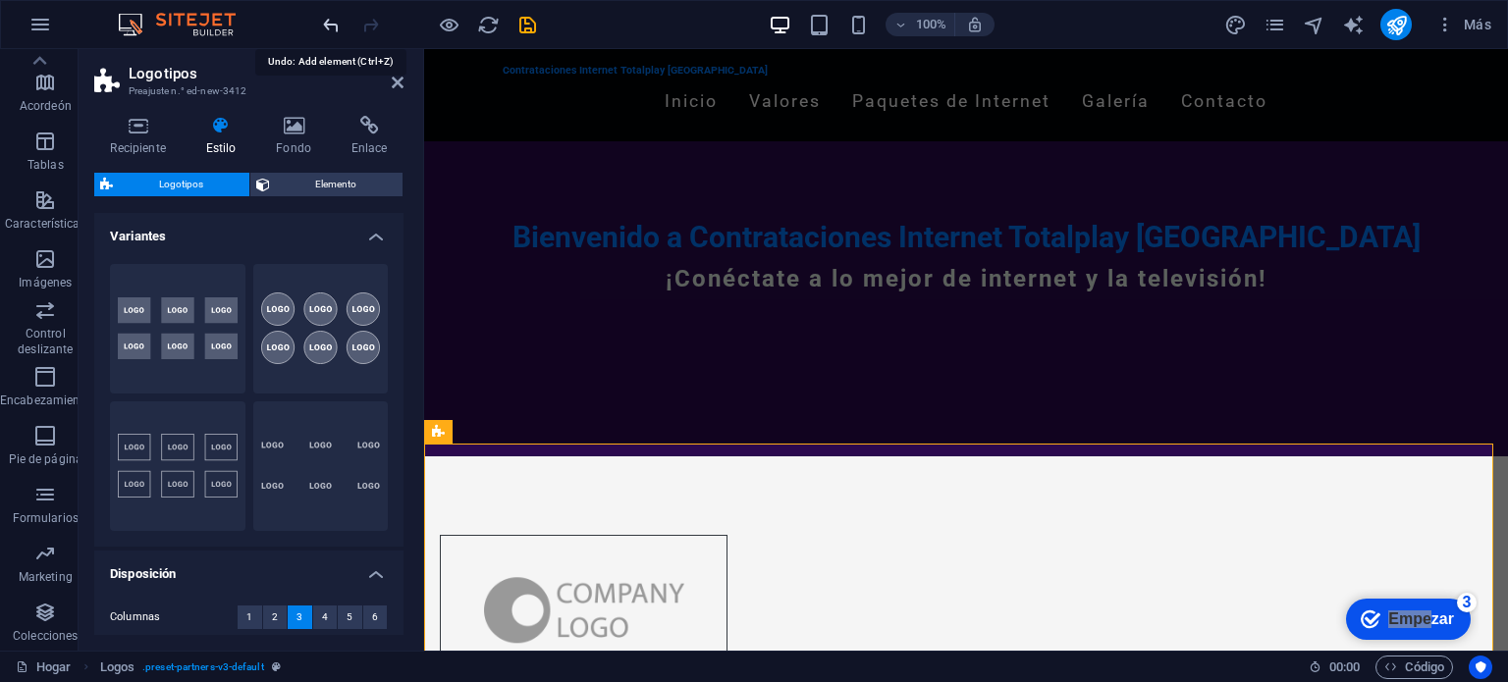
click at [334, 34] on icon "deshacer" at bounding box center [331, 25] width 23 height 23
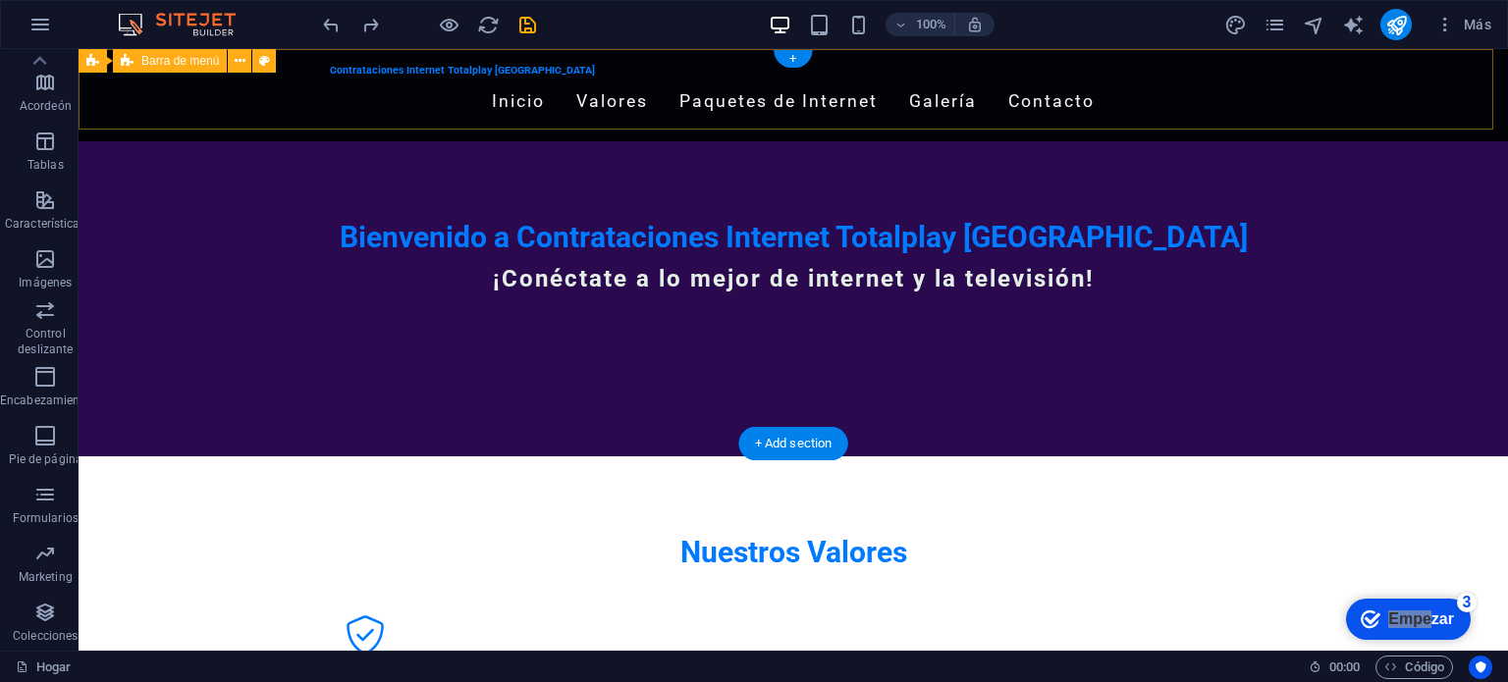
click at [939, 125] on div "Contrataciones Internet Totalplay [GEOGRAPHIC_DATA] Inicio Valores Paquetes de …" at bounding box center [794, 95] width 1430 height 92
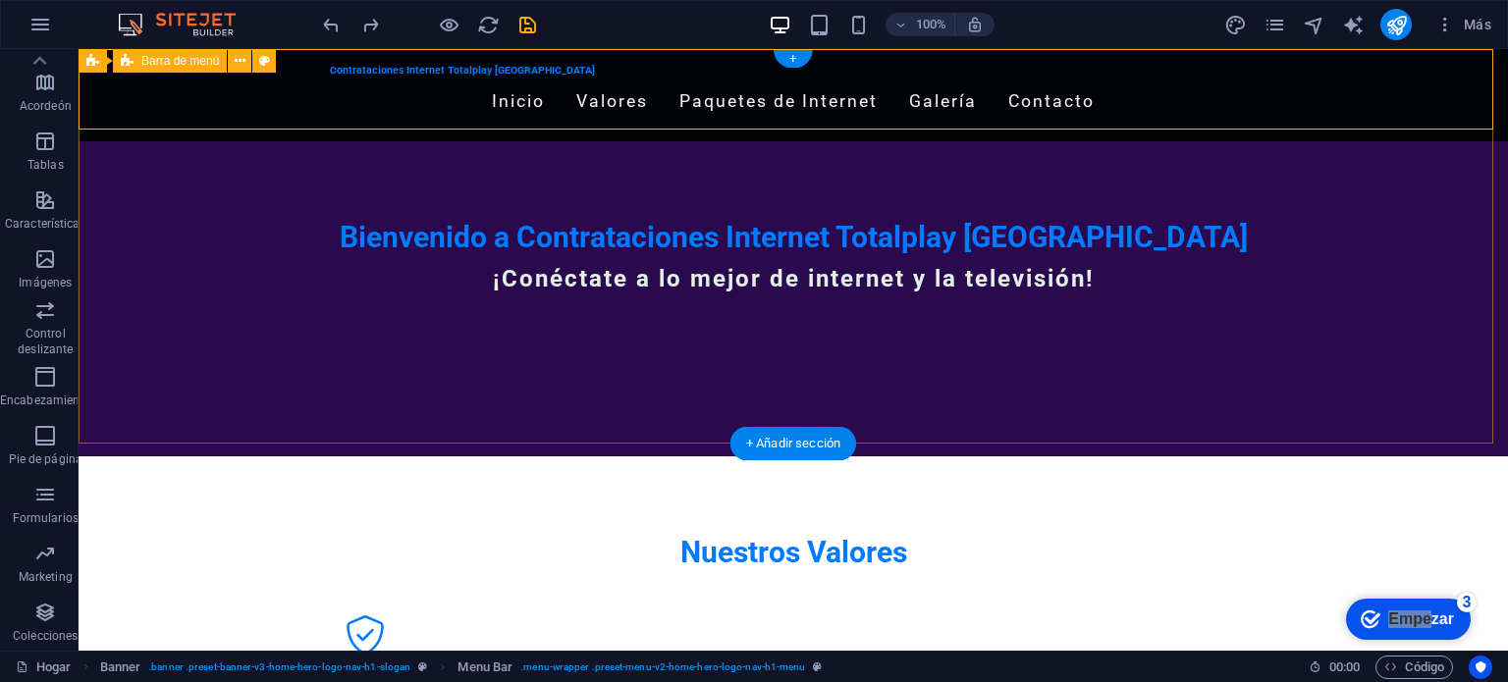
click at [175, 102] on div "Contrataciones Internet Totalplay [GEOGRAPHIC_DATA] Inicio Valores Paquetes de …" at bounding box center [794, 95] width 1430 height 92
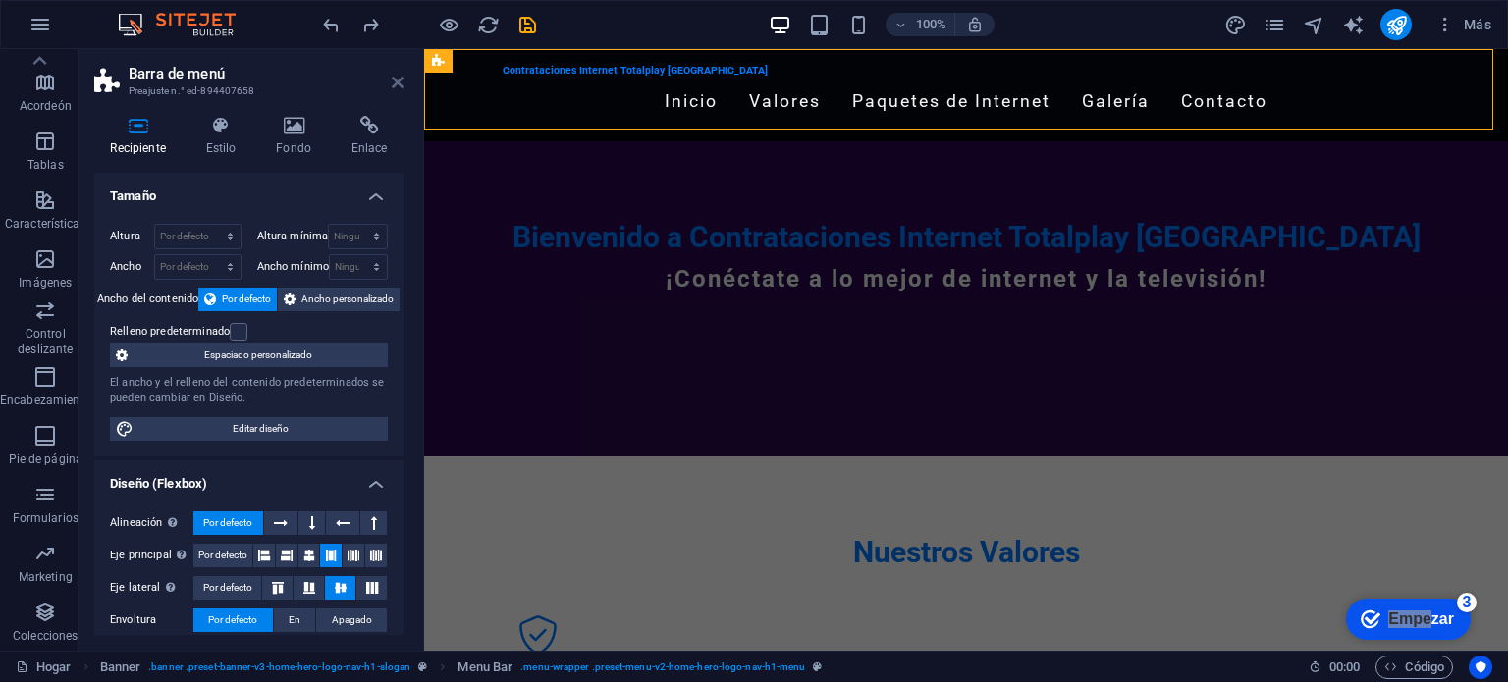
click at [394, 80] on icon at bounding box center [398, 83] width 12 height 16
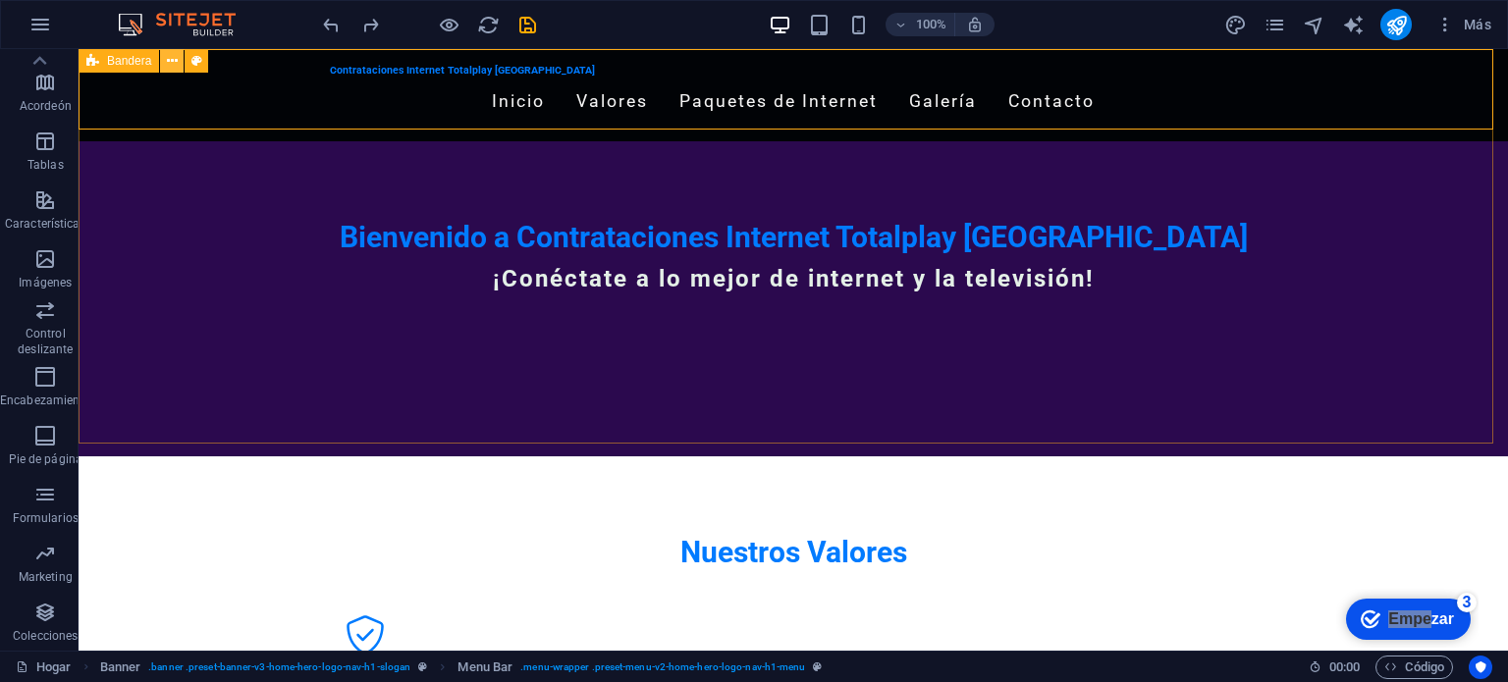
click at [173, 58] on icon at bounding box center [172, 61] width 11 height 21
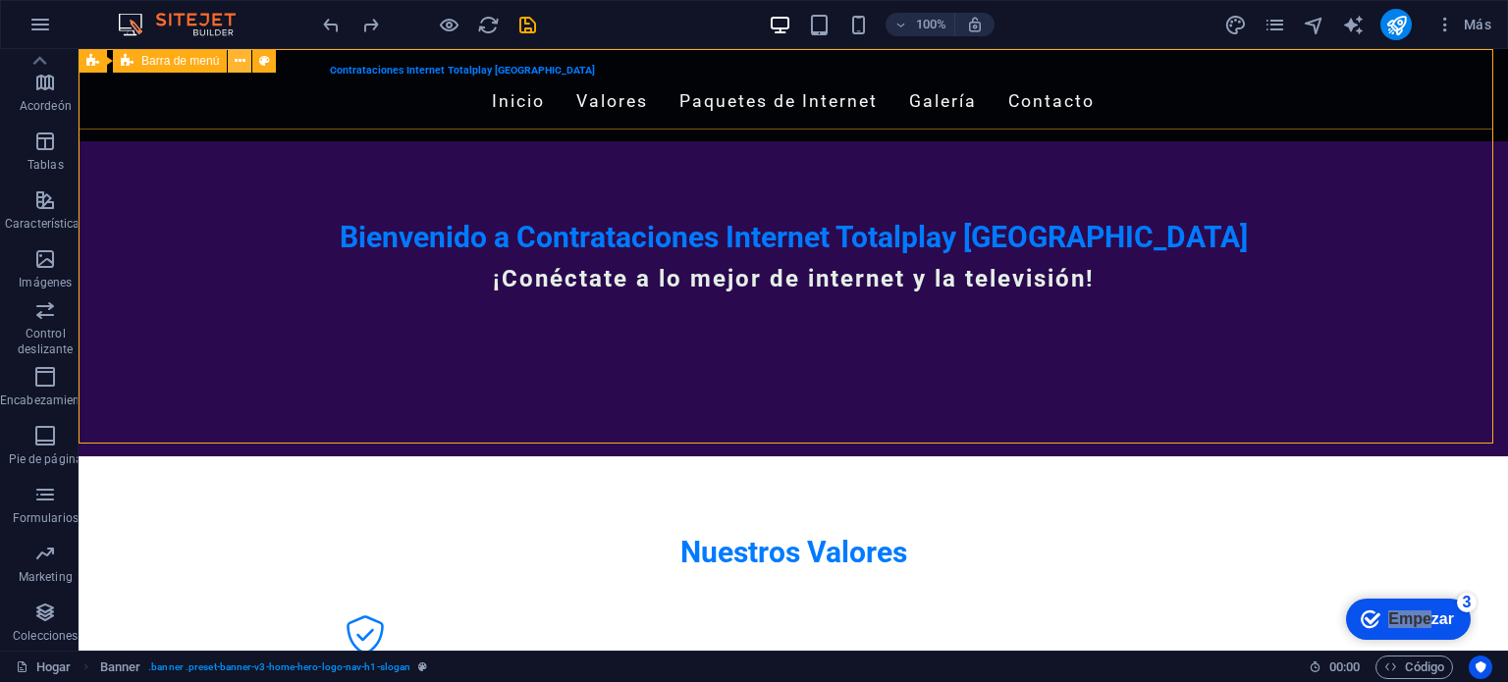
click at [243, 60] on icon at bounding box center [240, 61] width 11 height 21
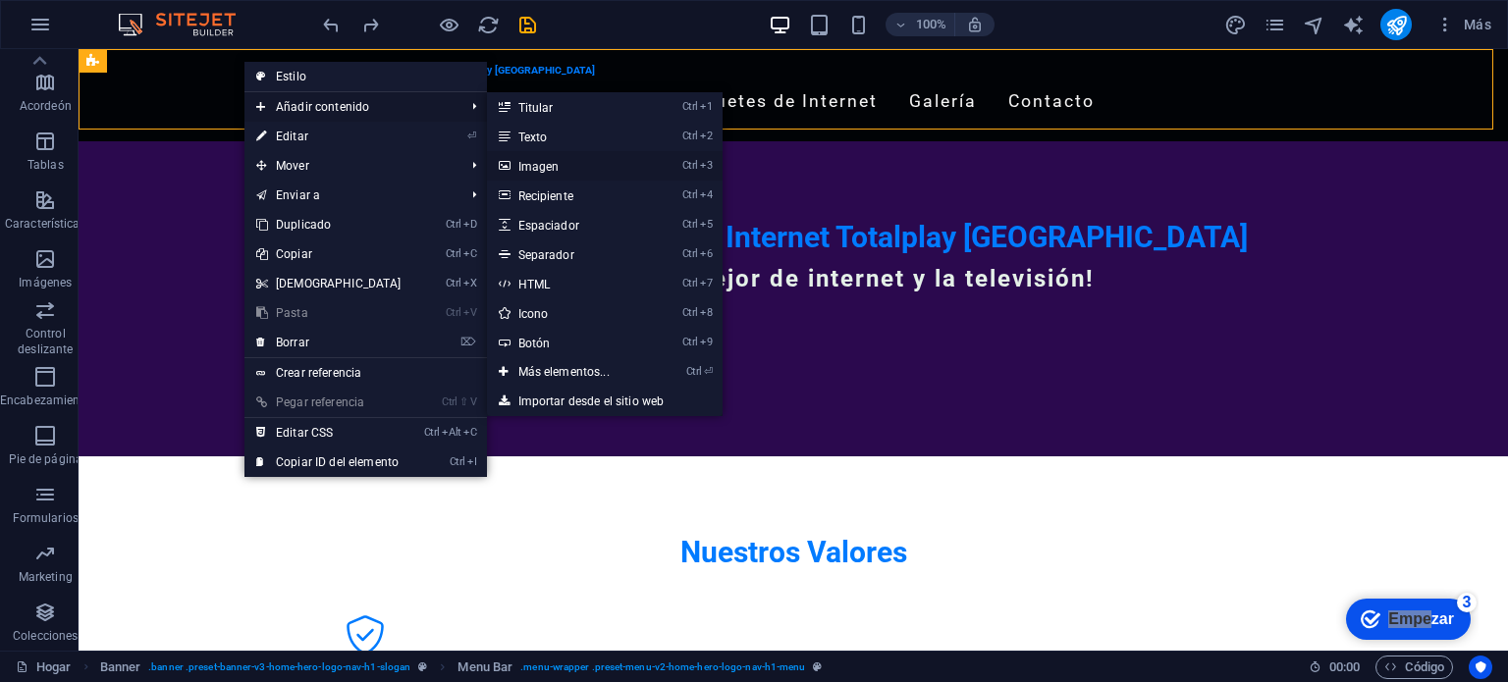
click at [555, 166] on link "Ctrl 3 Imagen" at bounding box center [568, 165] width 162 height 29
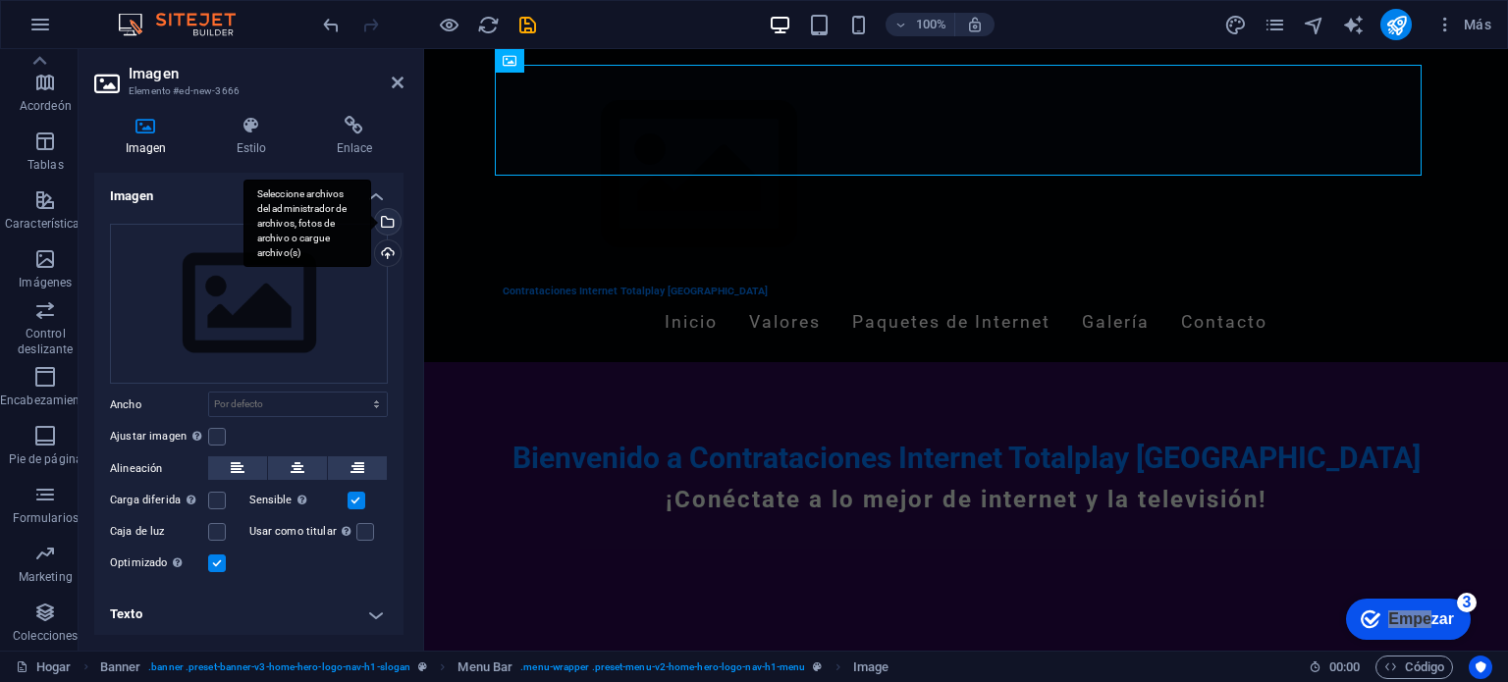
click at [389, 219] on div "Seleccione archivos del administrador de archivos, fotos de archivo o cargue ar…" at bounding box center [385, 223] width 29 height 29
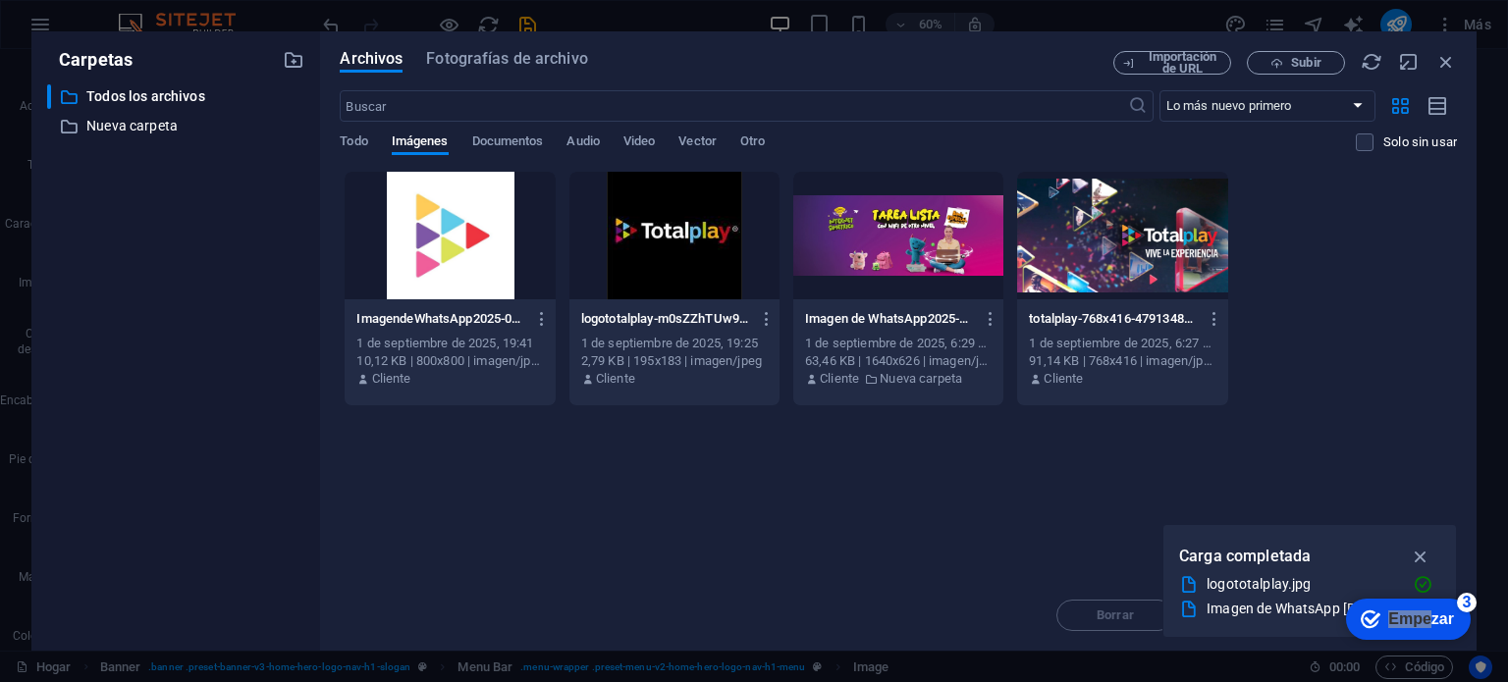
click at [716, 234] on div at bounding box center [674, 236] width 210 height 128
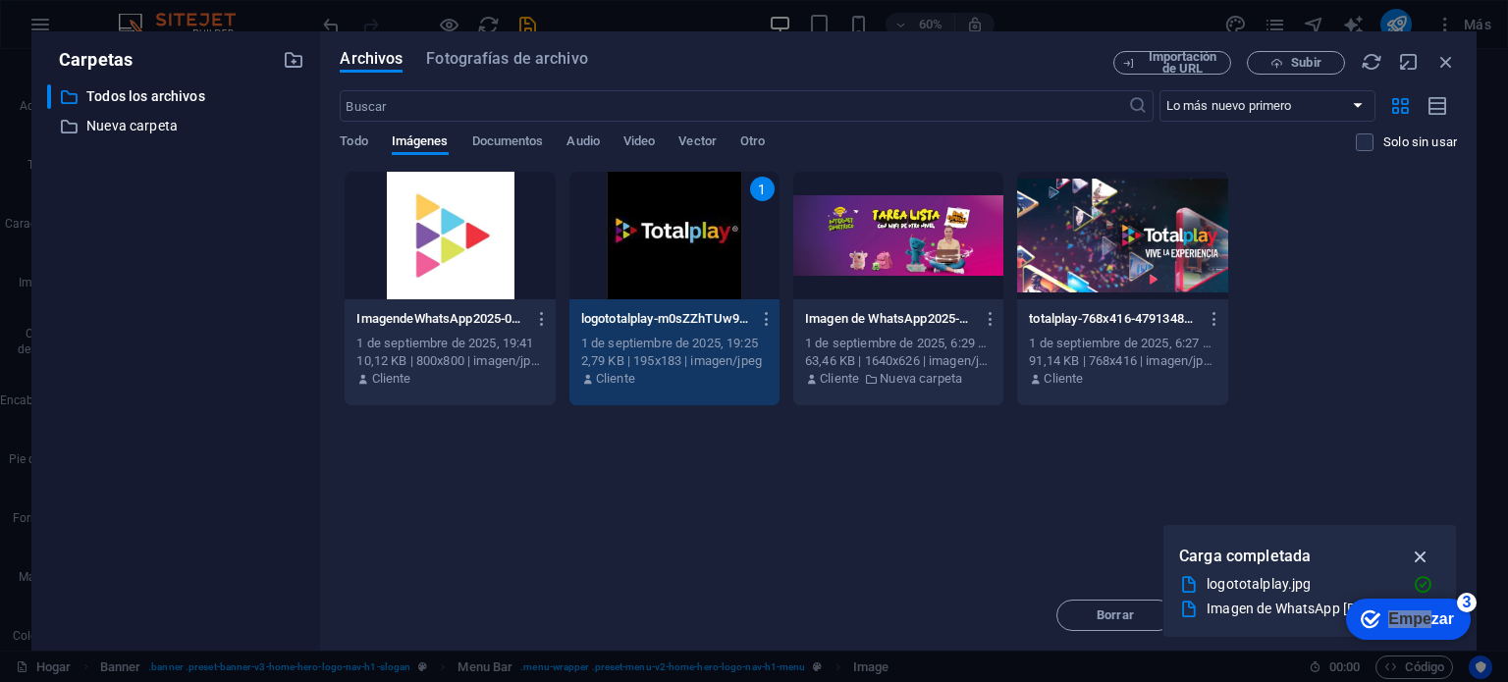
click at [1422, 553] on icon "button" at bounding box center [1421, 557] width 23 height 22
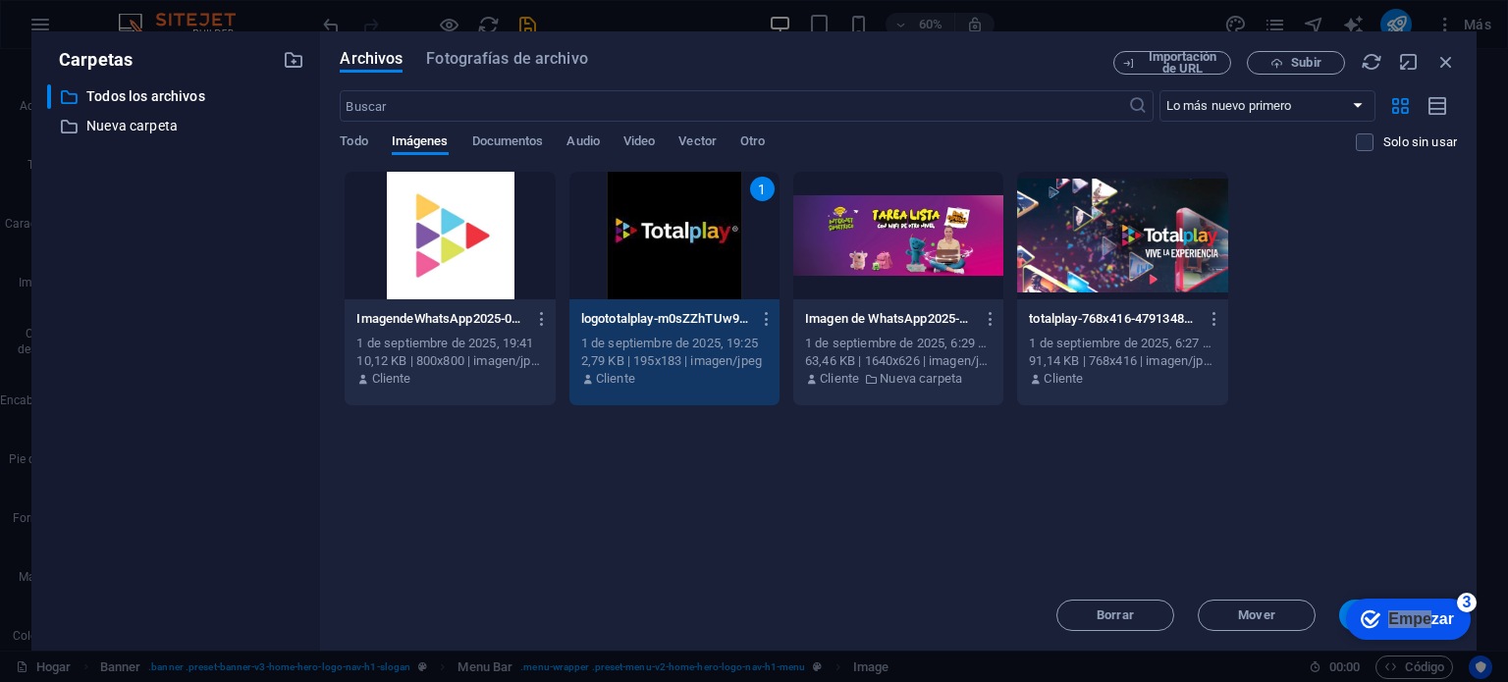
click at [655, 270] on div "1" at bounding box center [674, 236] width 210 height 128
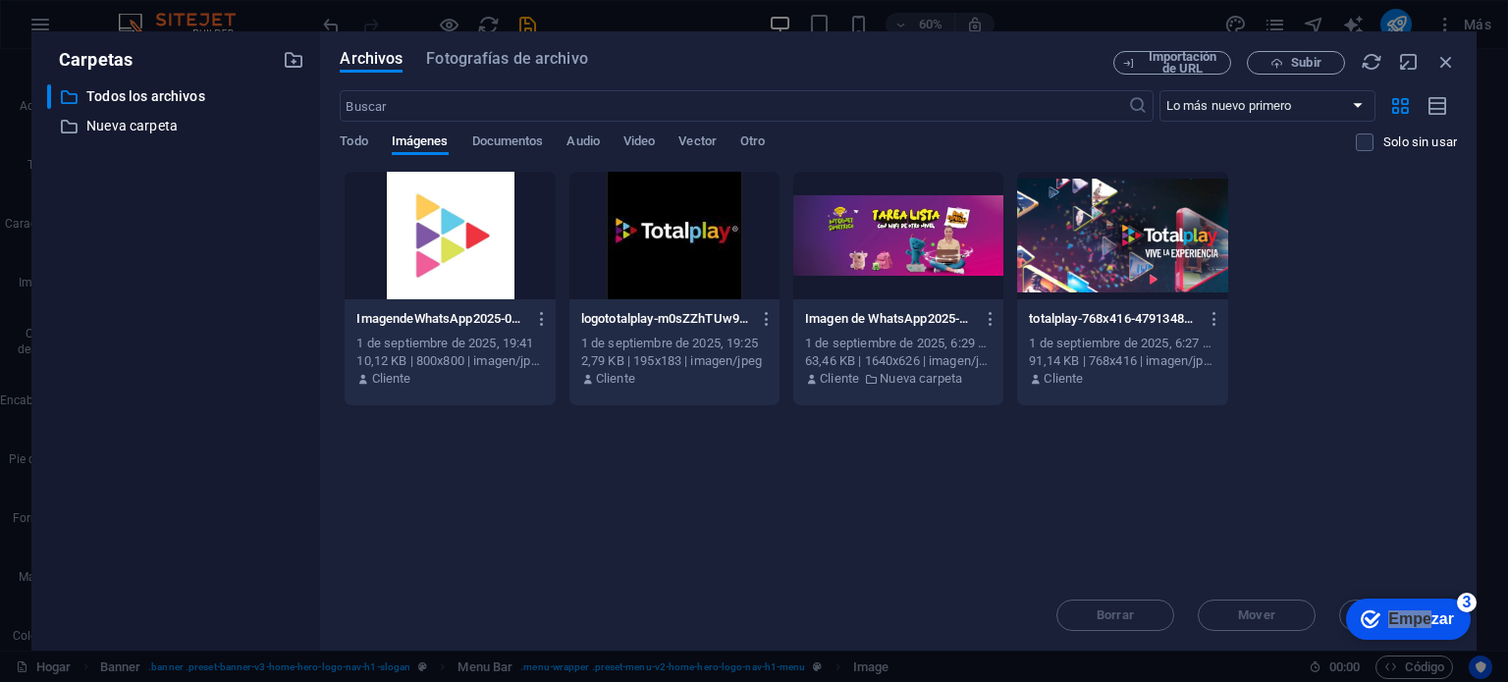
click at [655, 270] on div at bounding box center [674, 236] width 210 height 128
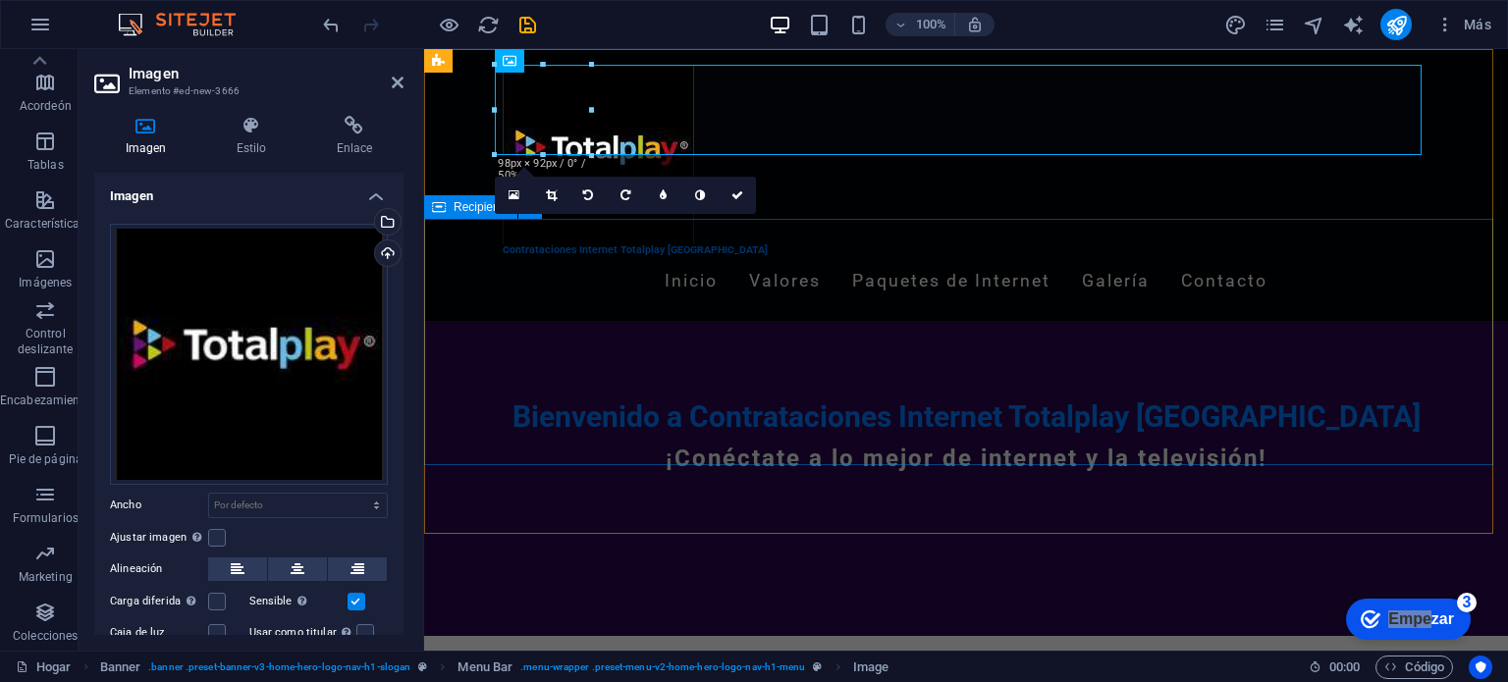
click at [605, 392] on div "Bienvenido a Contrataciones Internet Totalplay Mérida ¡Conéctate a lo mejor de …" at bounding box center [966, 444] width 1084 height 246
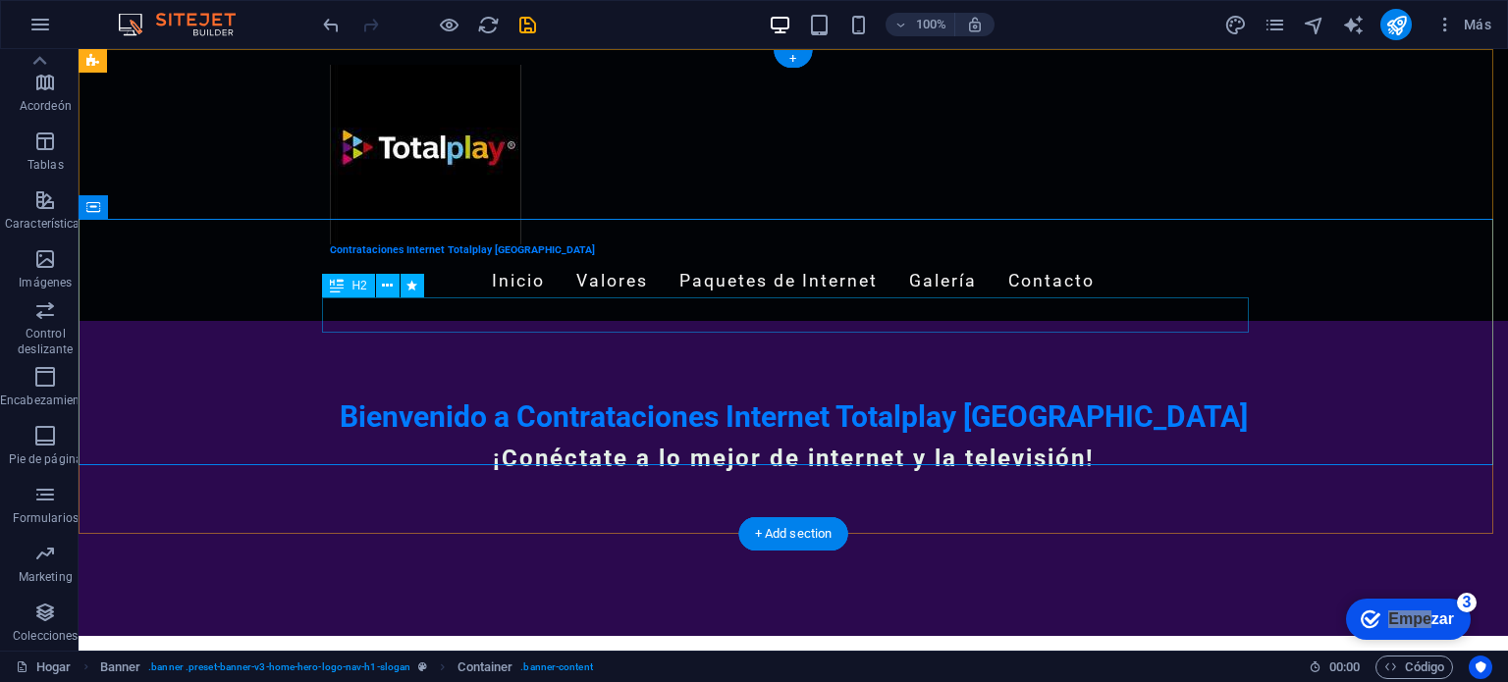
click at [437, 400] on div "Bienvenido a Contrataciones Internet Totalplay [GEOGRAPHIC_DATA]" at bounding box center [793, 417] width 927 height 35
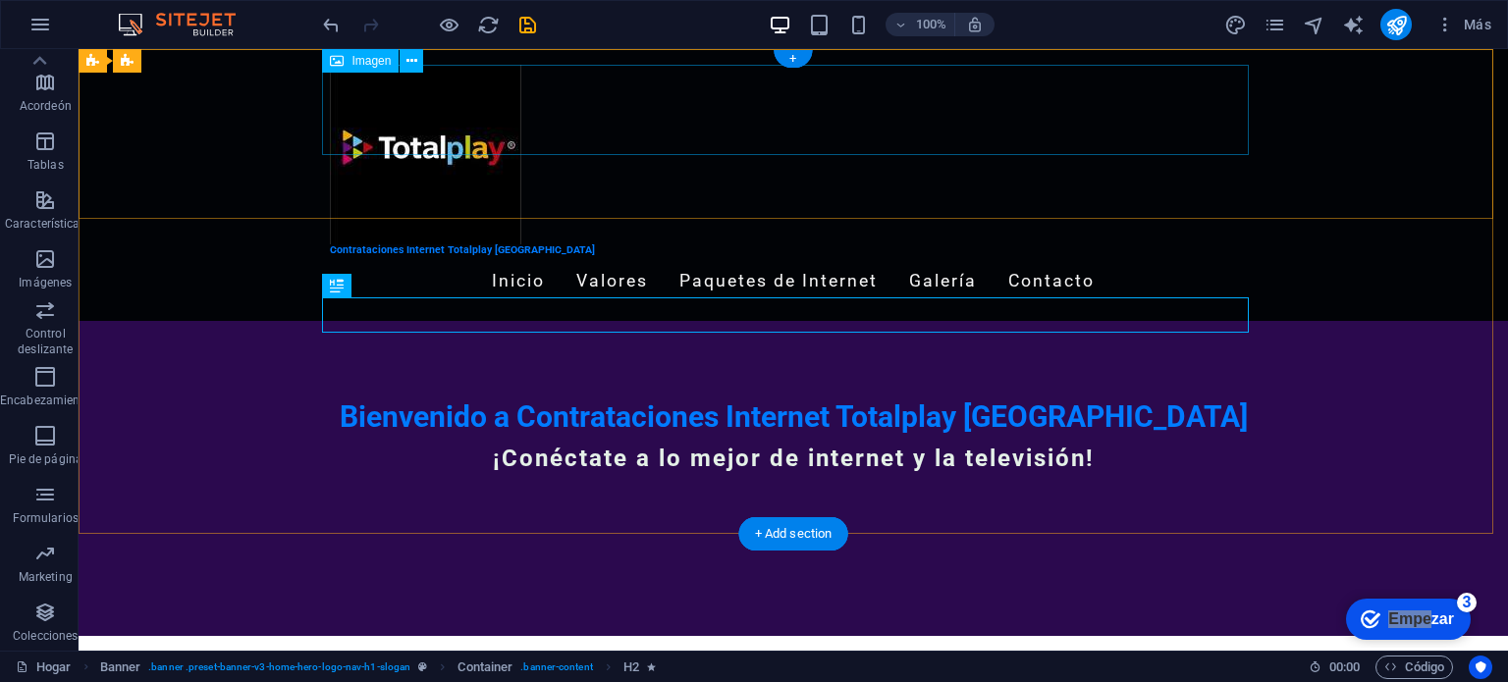
click at [357, 128] on figure at bounding box center [793, 155] width 927 height 180
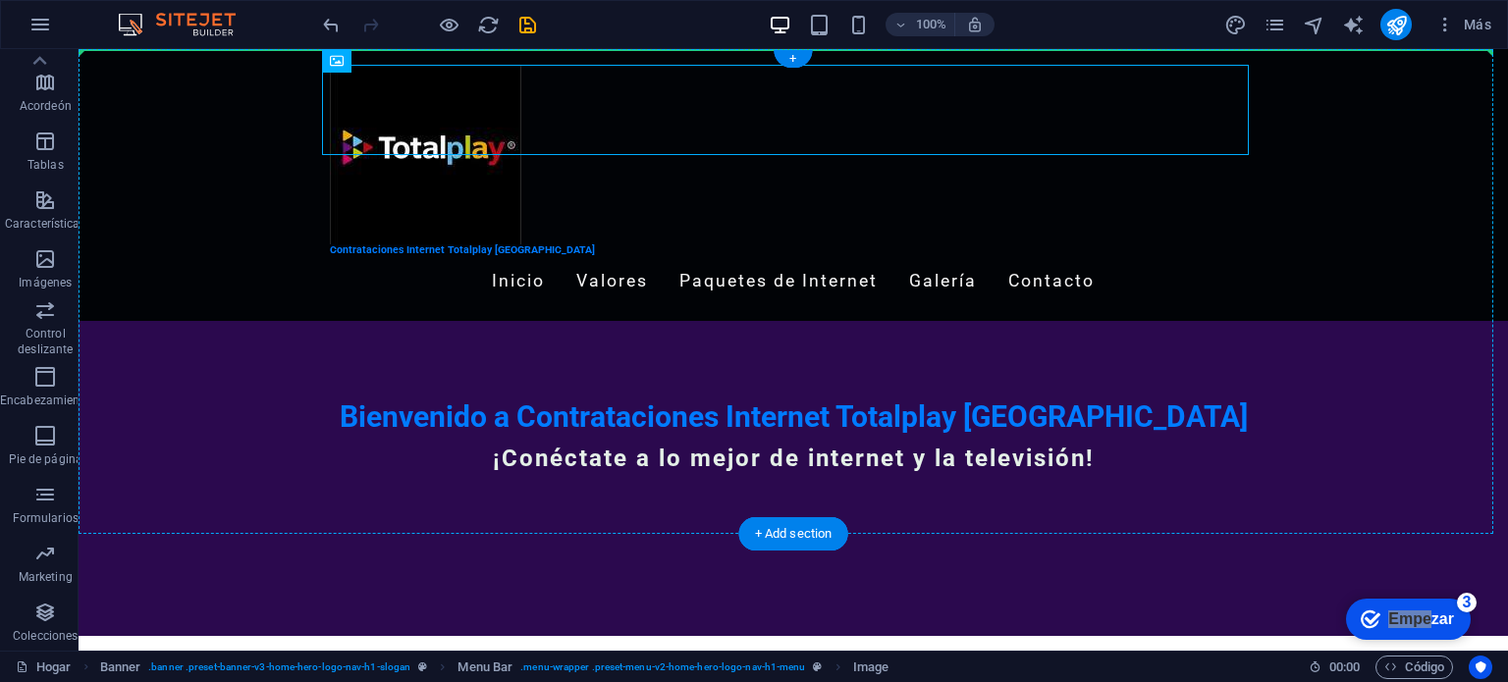
drag, startPoint x: 361, startPoint y: 136, endPoint x: 143, endPoint y: 120, distance: 218.6
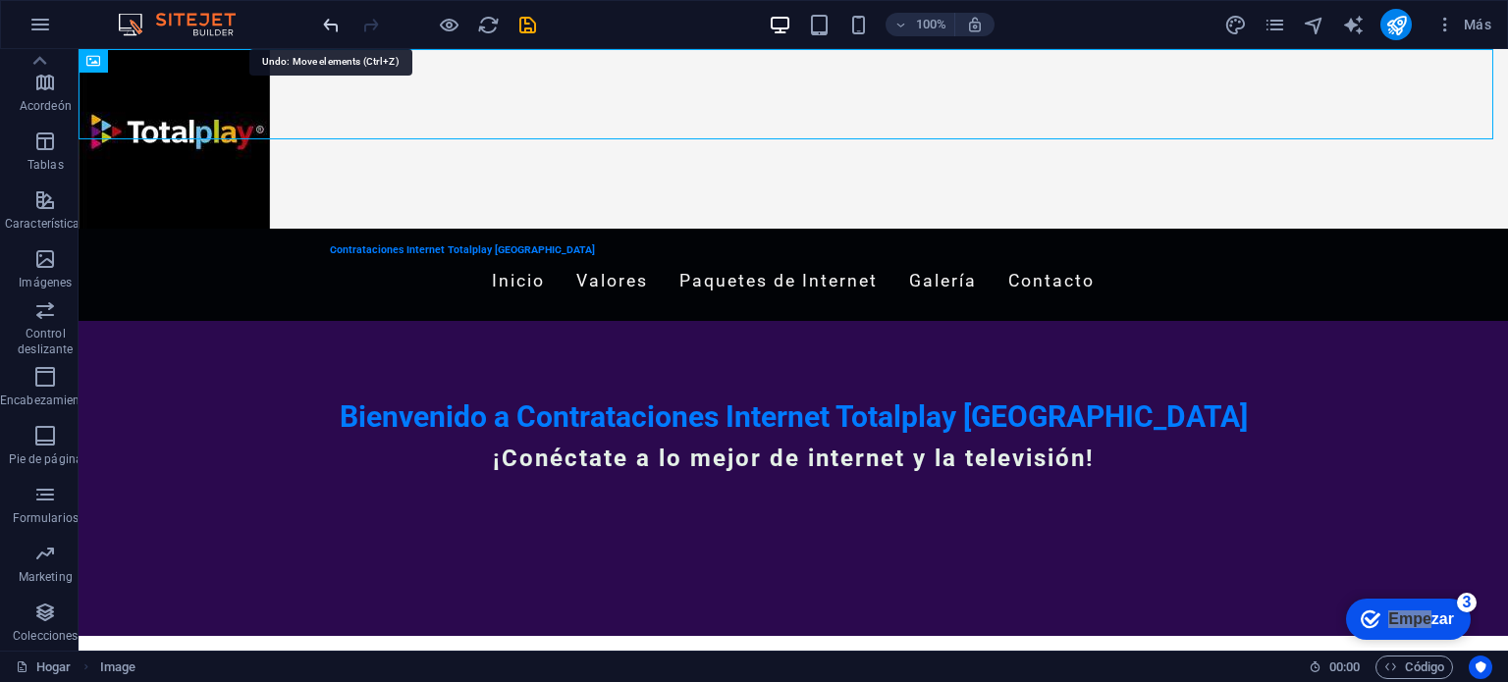
click at [335, 19] on icon "deshacer" at bounding box center [331, 25] width 23 height 23
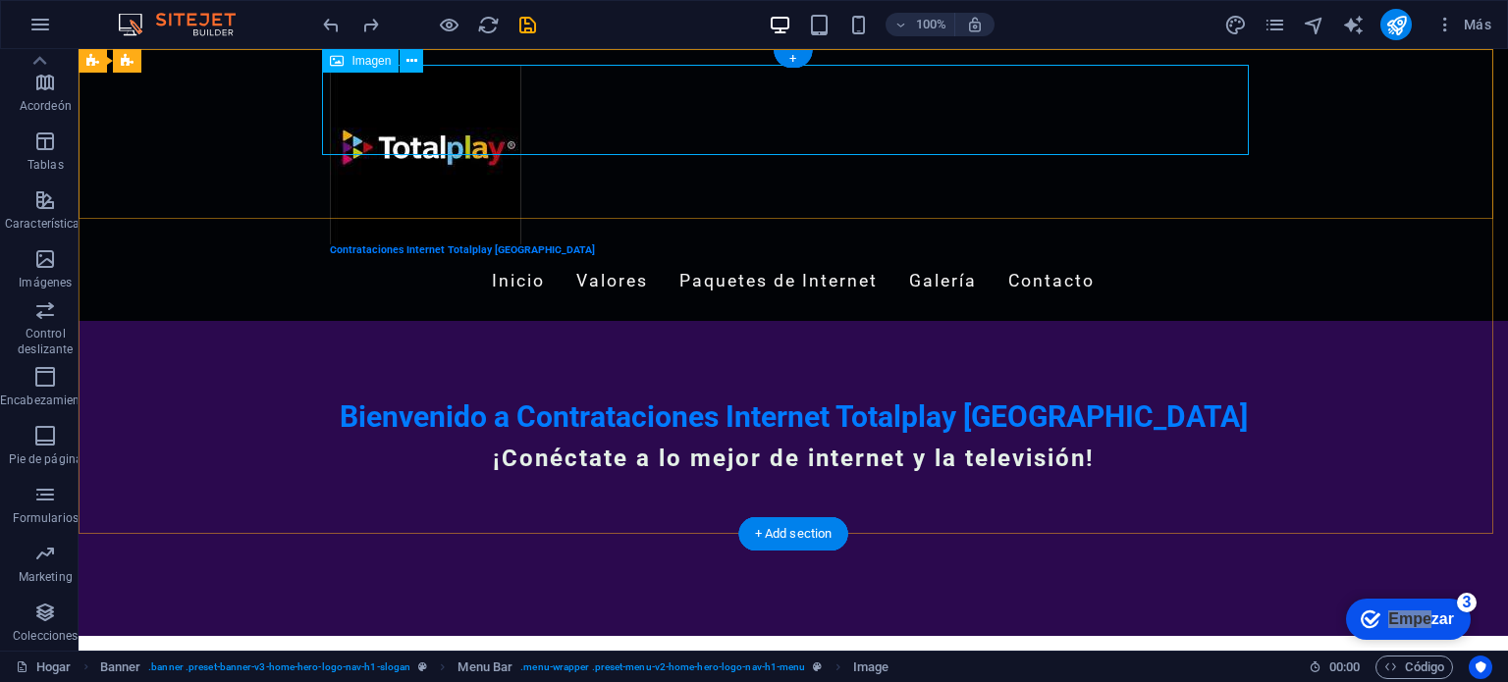
click at [410, 137] on figure at bounding box center [793, 155] width 927 height 180
click at [386, 101] on figure at bounding box center [793, 155] width 927 height 180
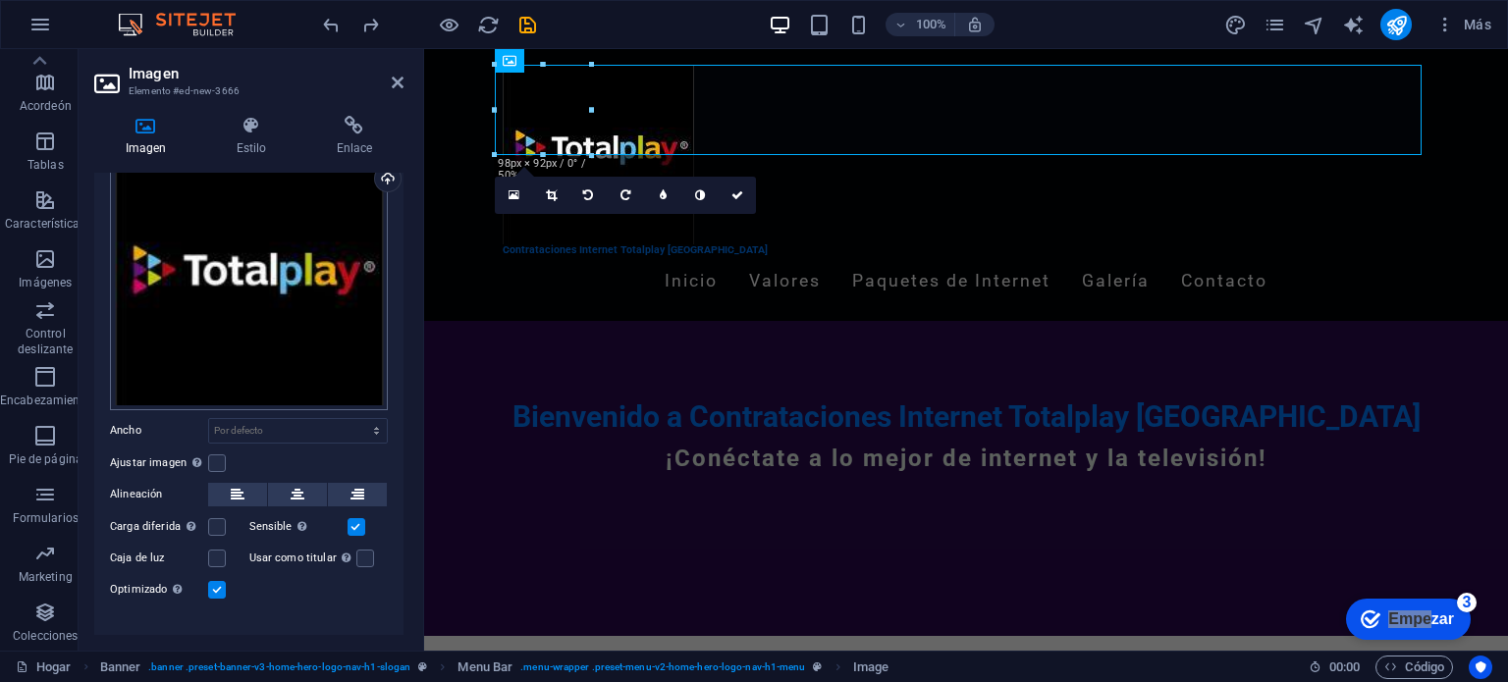
scroll to position [81, 0]
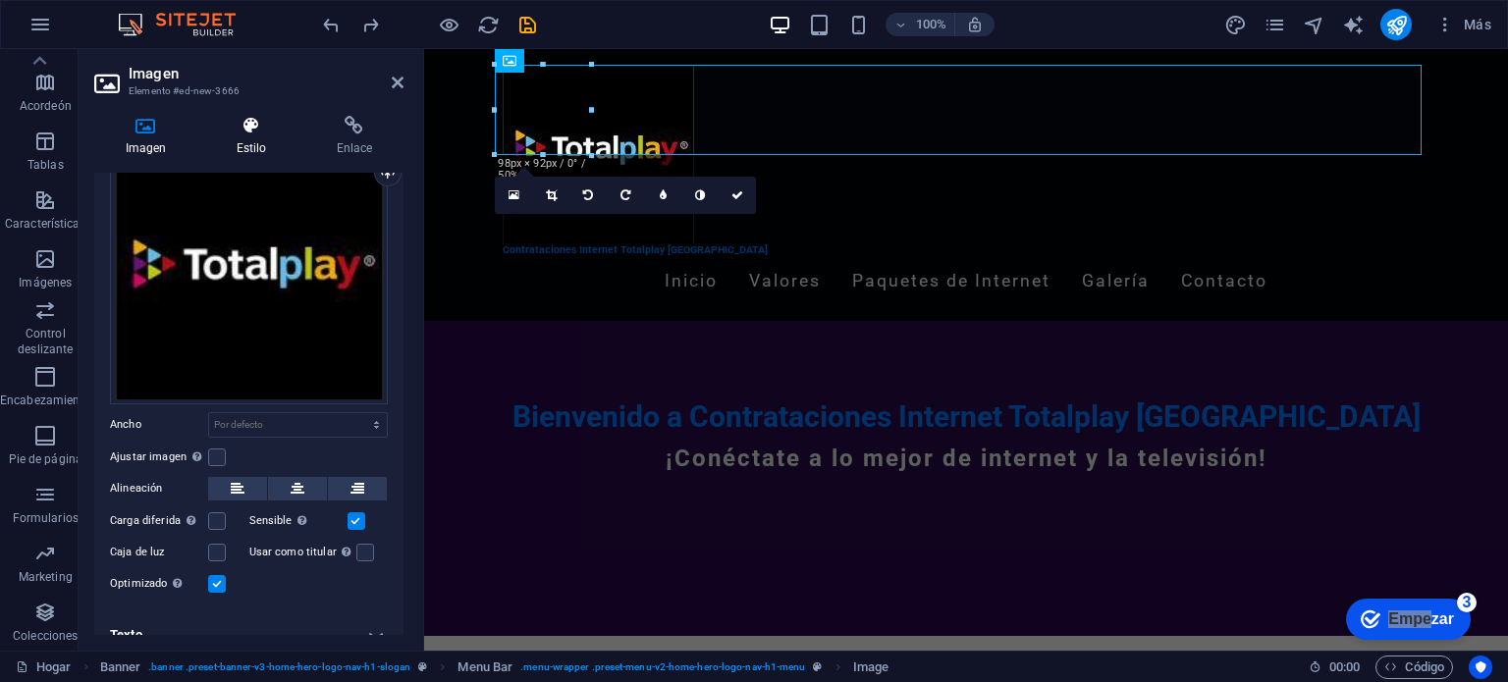
click at [244, 125] on icon at bounding box center [251, 126] width 92 height 20
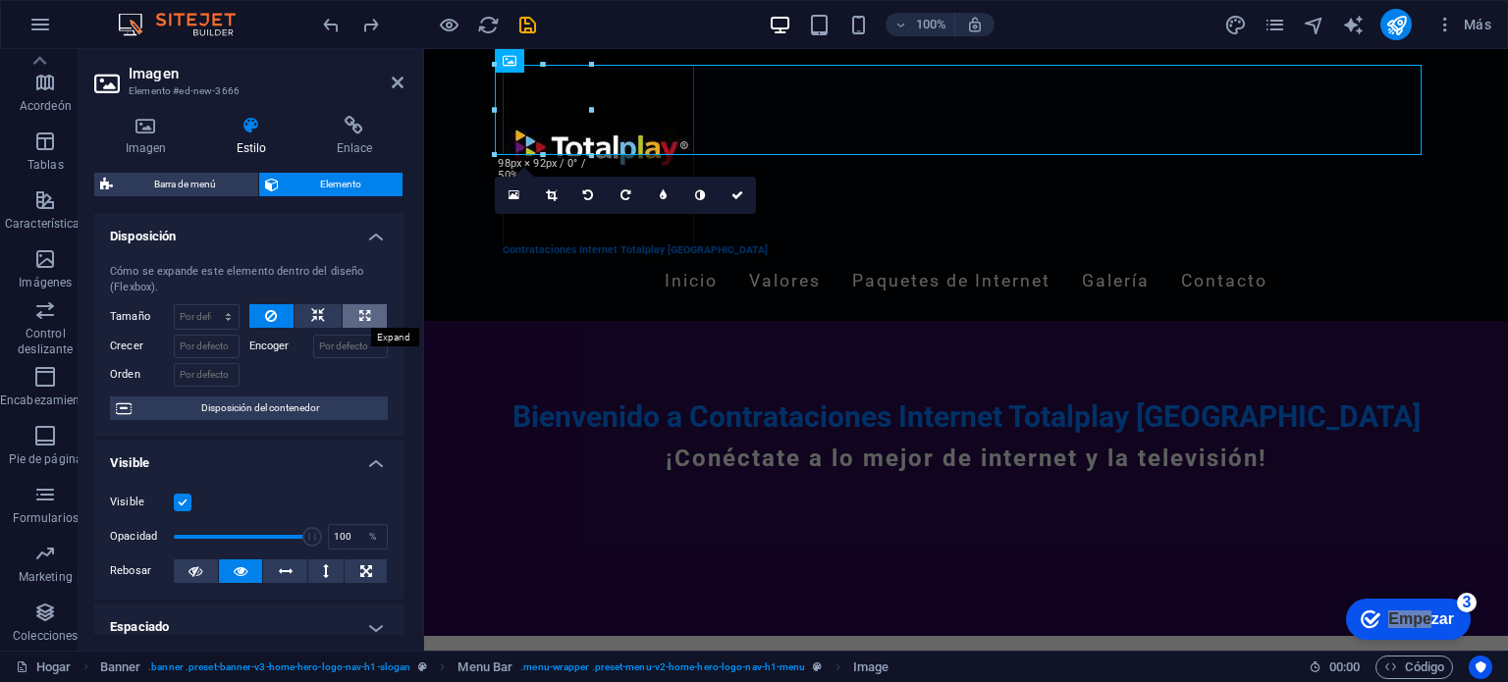
click at [359, 310] on icon at bounding box center [364, 316] width 11 height 24
type input "100"
select select "%"
click at [359, 310] on icon at bounding box center [364, 316] width 11 height 24
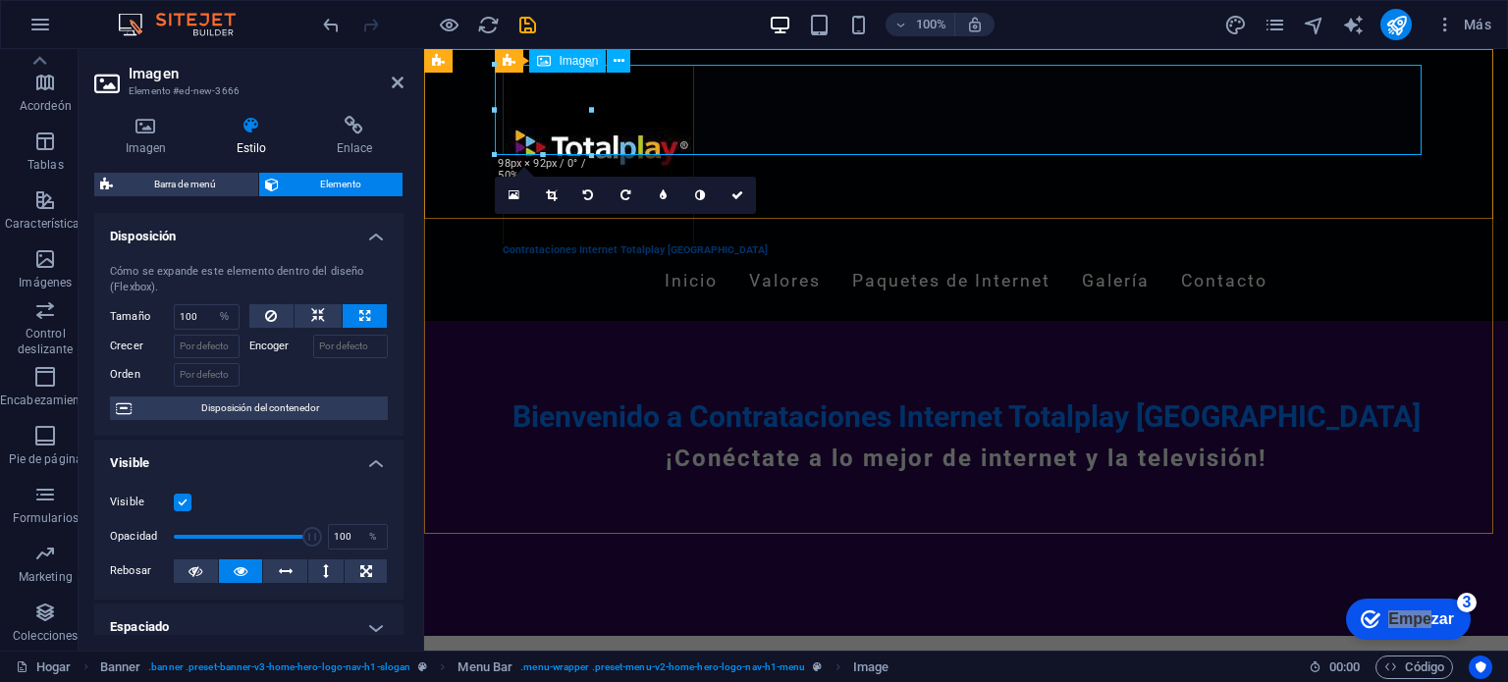
drag, startPoint x: 1017, startPoint y: 157, endPoint x: 708, endPoint y: 87, distance: 317.0
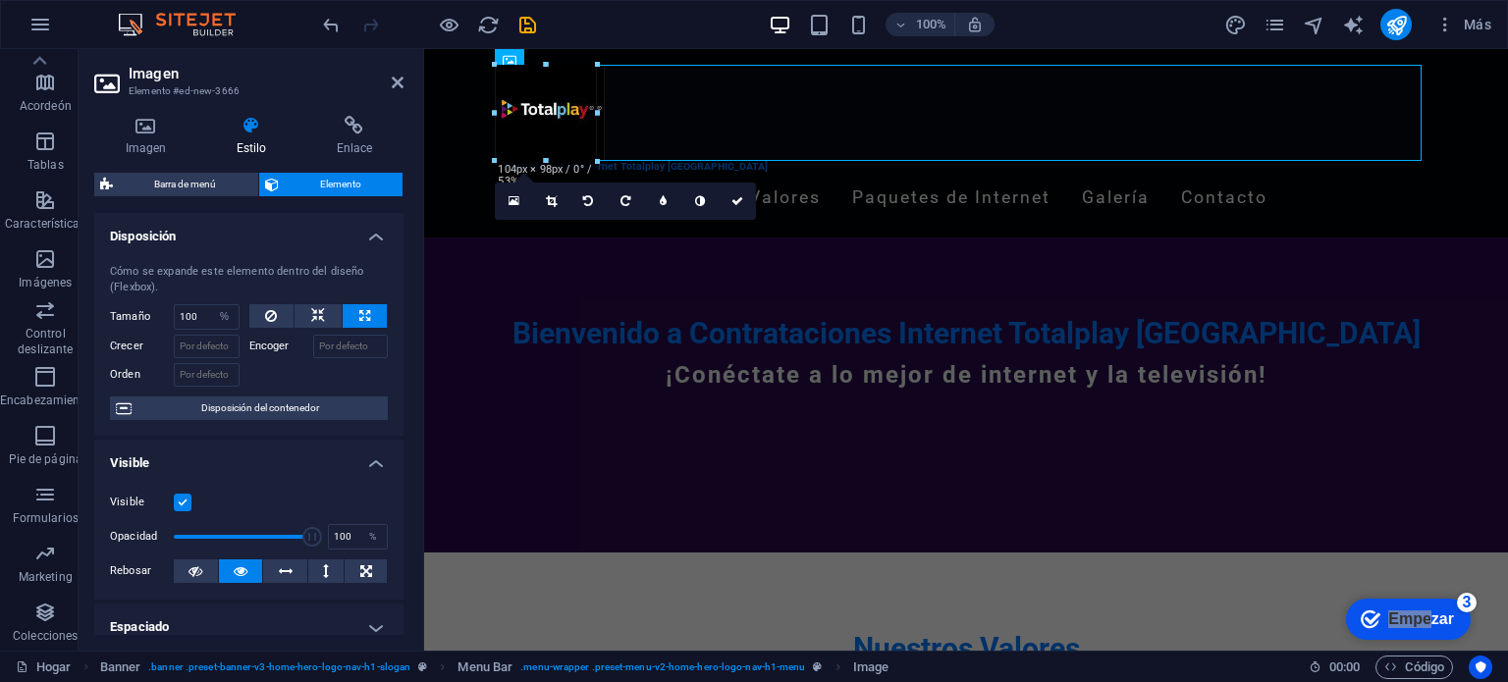
drag, startPoint x: 589, startPoint y: 109, endPoint x: 599, endPoint y: 118, distance: 13.2
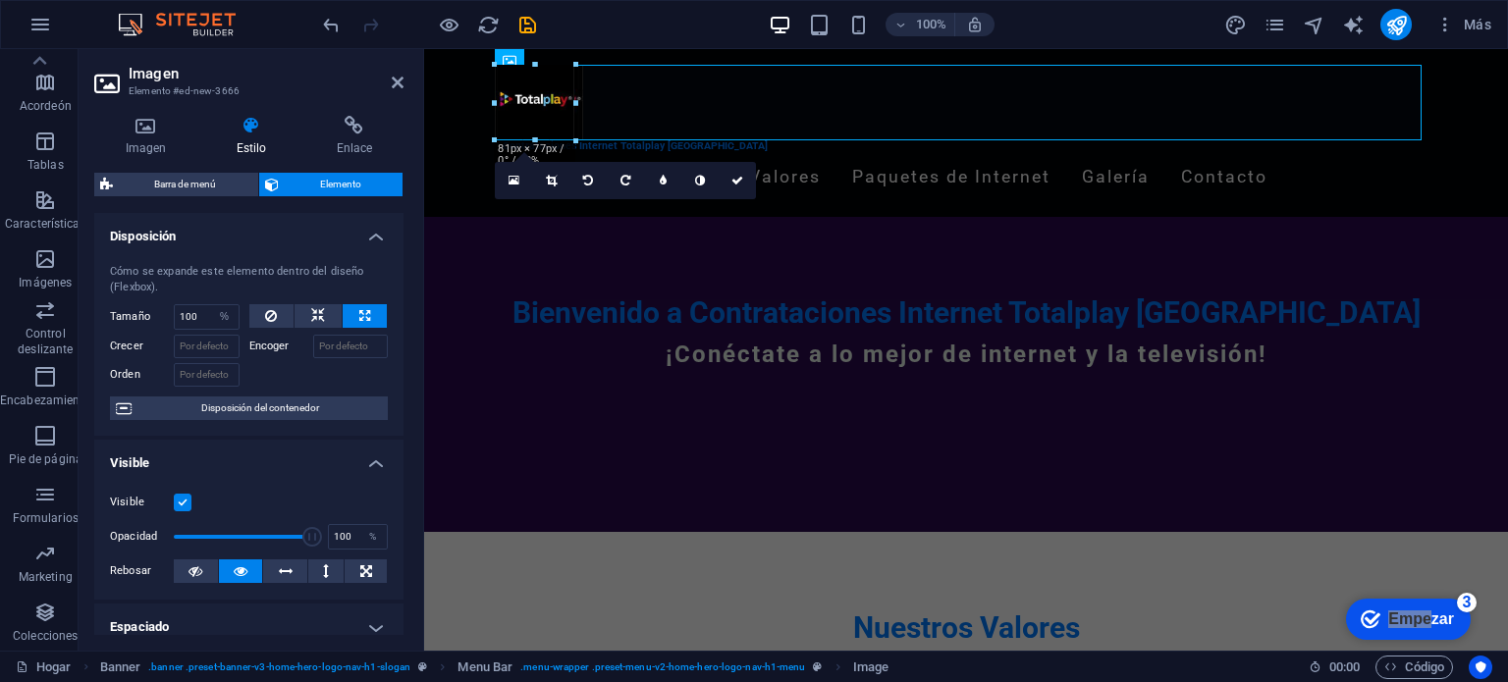
drag, startPoint x: 600, startPoint y: 164, endPoint x: 574, endPoint y: 126, distance: 46.0
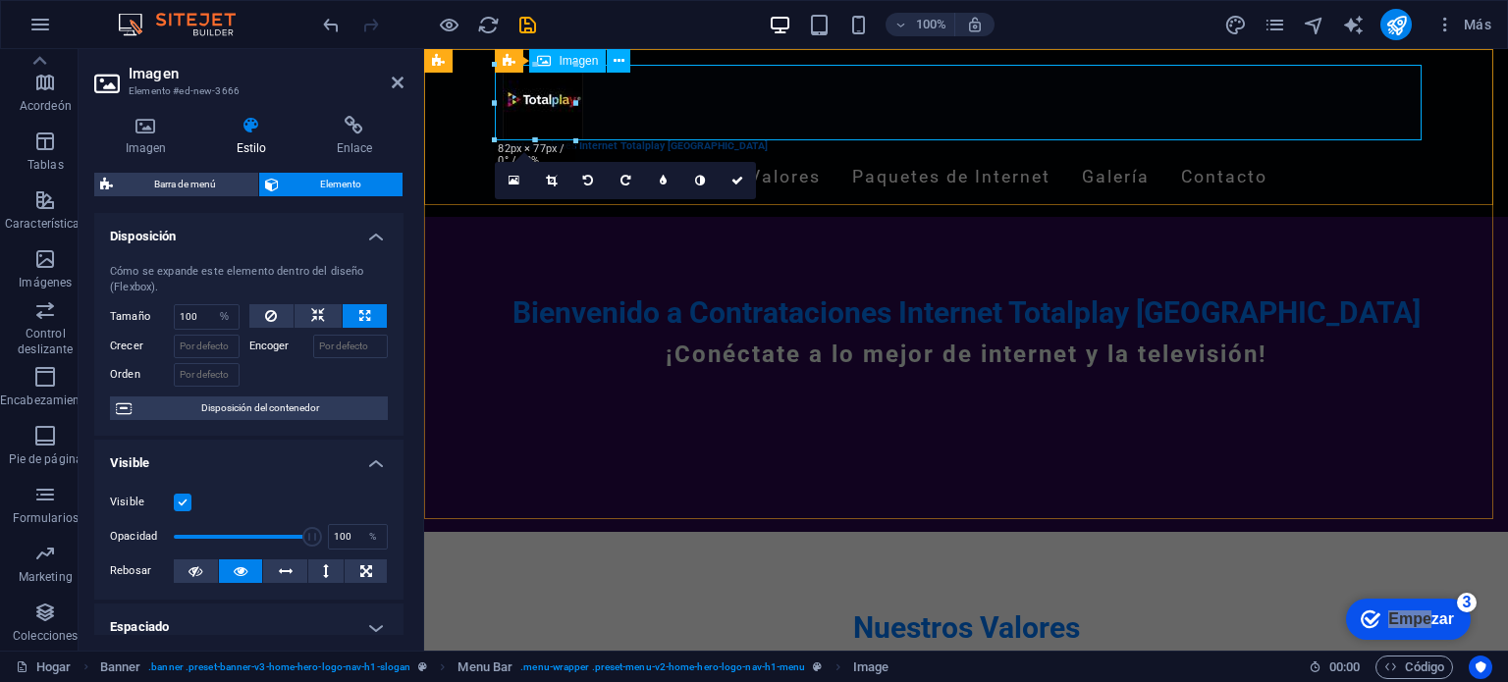
click at [824, 68] on figure at bounding box center [966, 103] width 927 height 76
click at [794, 227] on div "Bienvenido a Contrataciones Internet Totalplay Mérida ¡Conéctate a lo mejor de …" at bounding box center [966, 340] width 1084 height 246
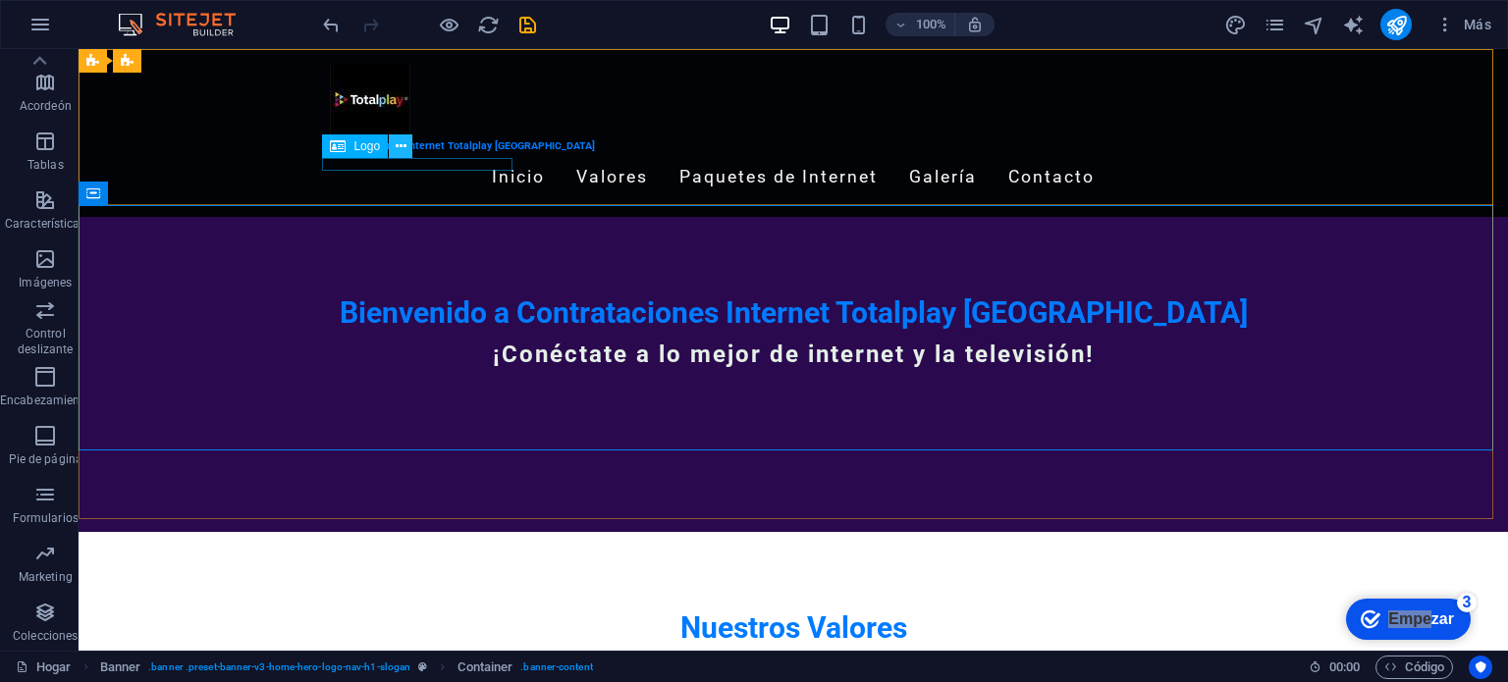
click at [401, 140] on icon at bounding box center [401, 146] width 11 height 21
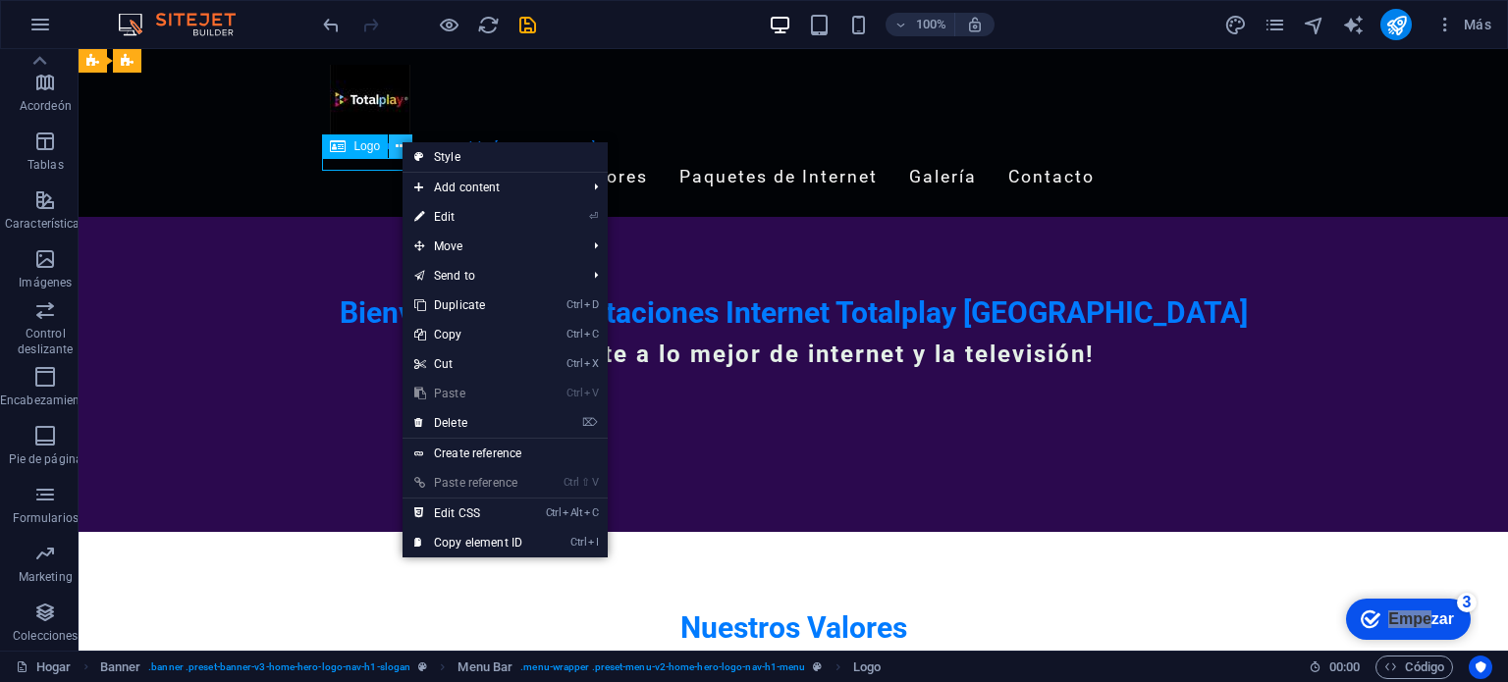
click at [401, 140] on icon at bounding box center [401, 146] width 11 height 21
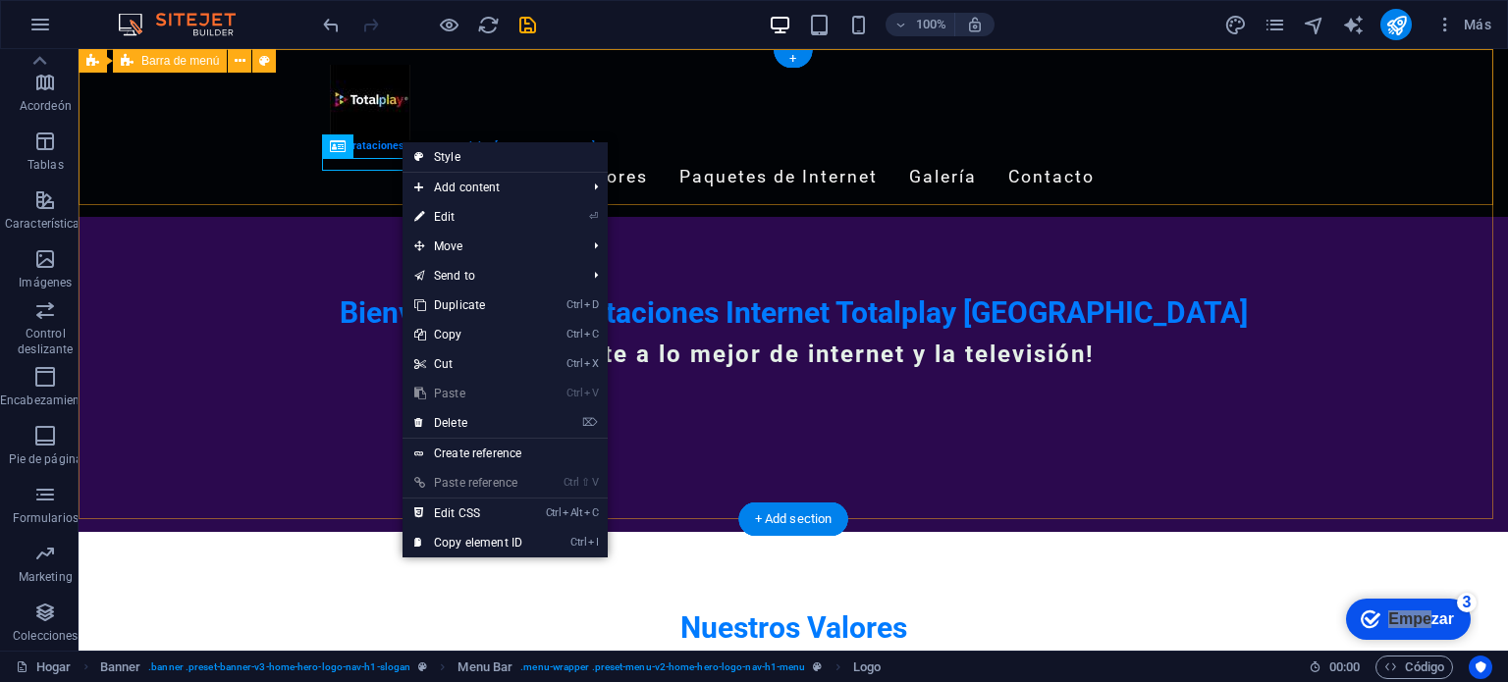
click at [188, 169] on div "Contrataciones Internet Totalplay [GEOGRAPHIC_DATA] Inicio Valores Paquetes de …" at bounding box center [794, 133] width 1430 height 168
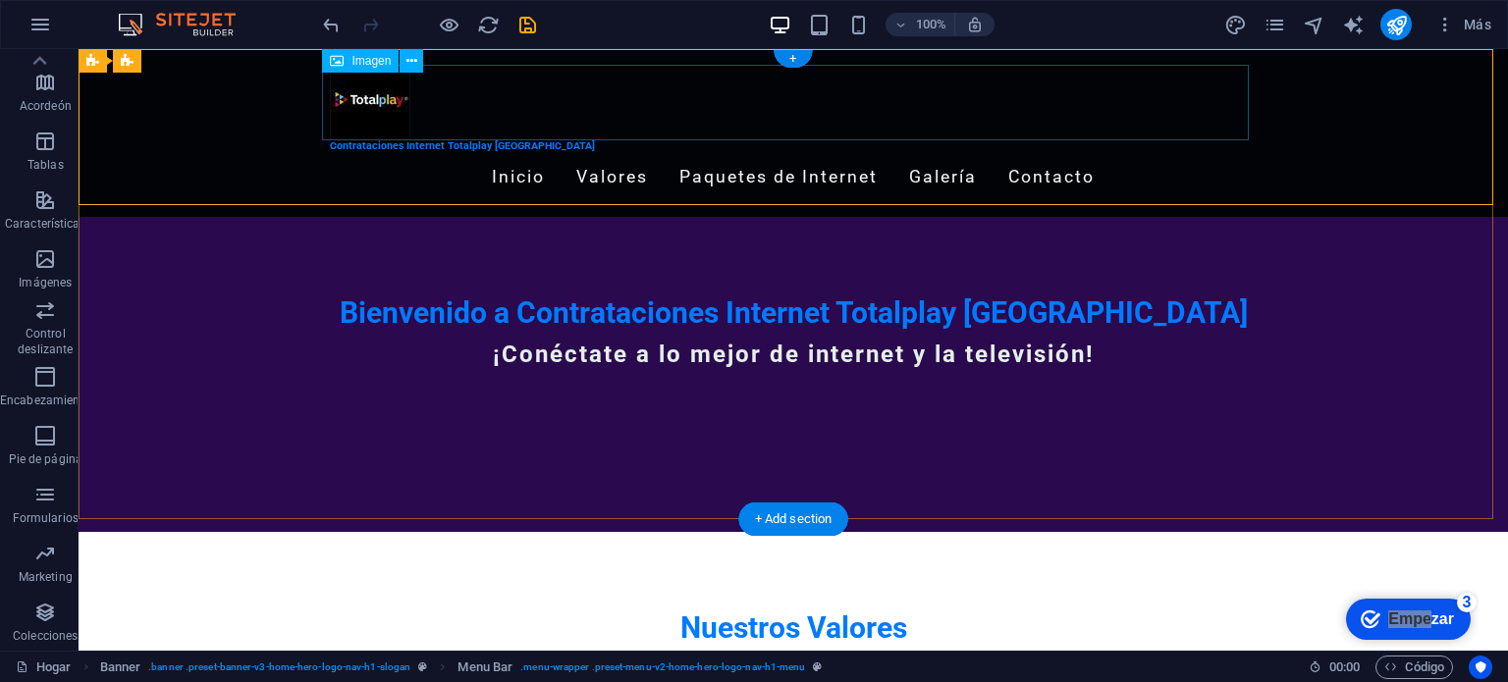
click at [1188, 101] on figure at bounding box center [793, 103] width 927 height 76
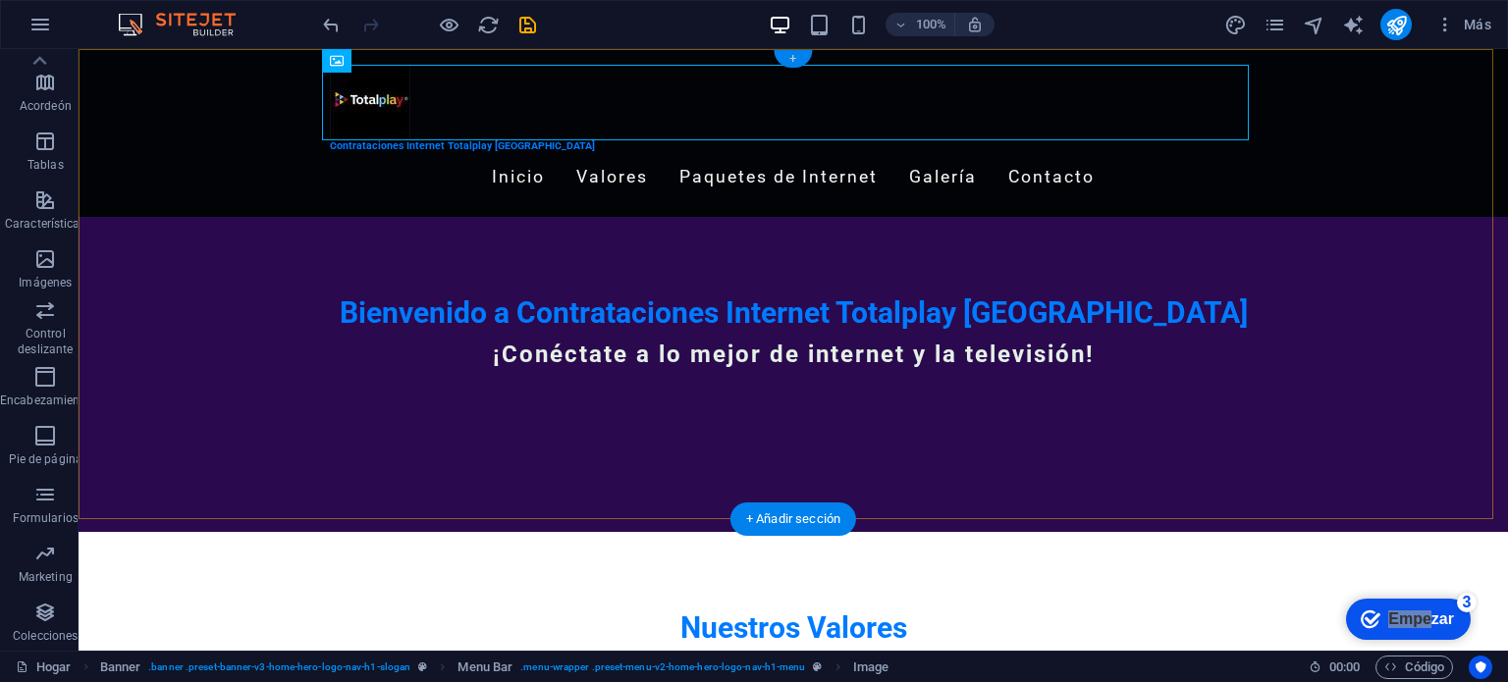
click at [800, 58] on div "+" at bounding box center [793, 59] width 38 height 18
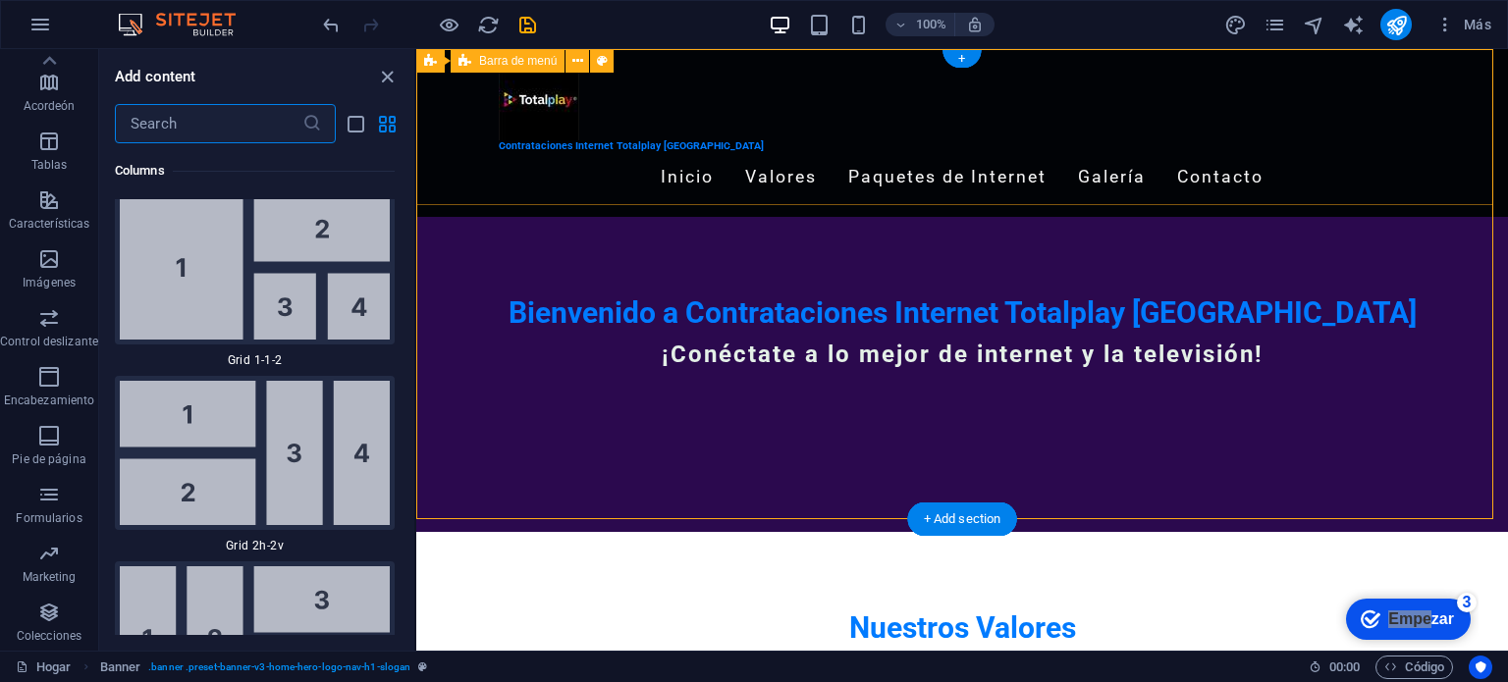
scroll to position [6653, 0]
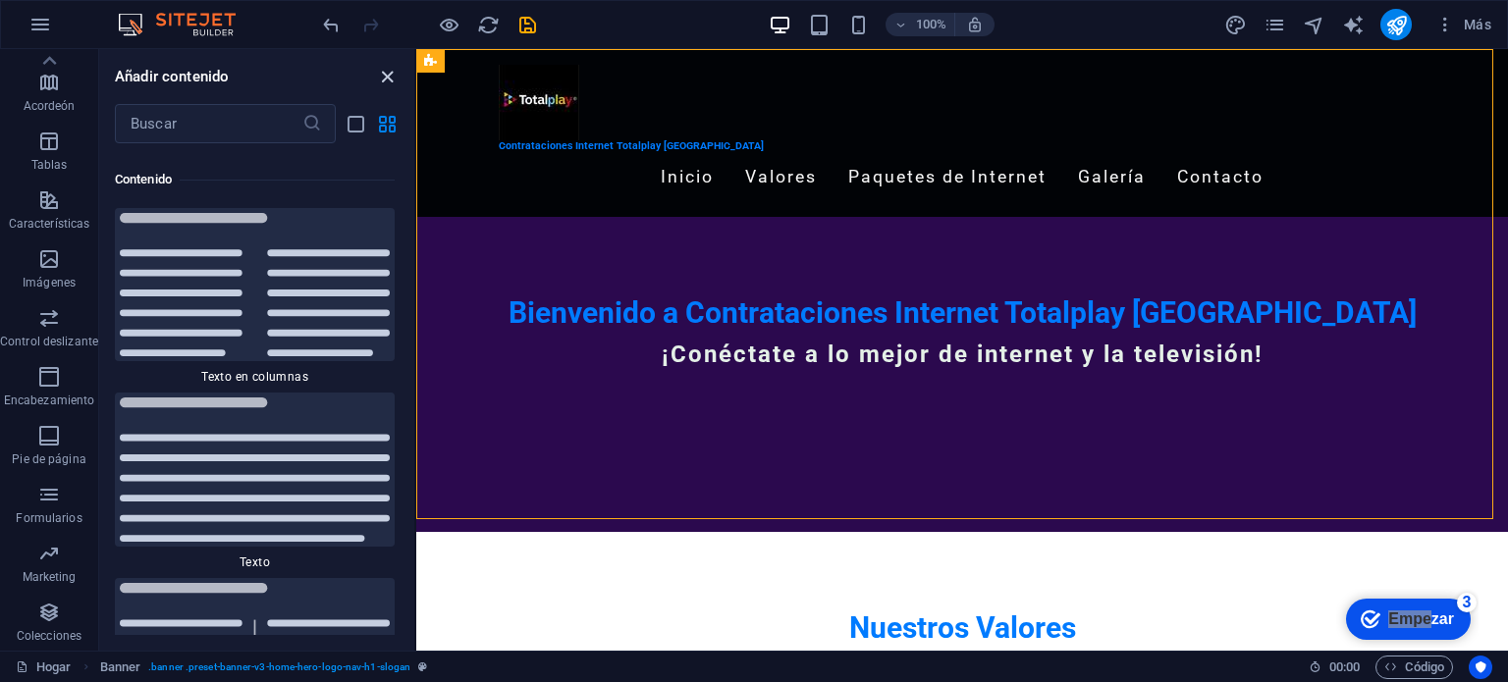
click at [378, 69] on icon "cerrar panel" at bounding box center [387, 77] width 23 height 23
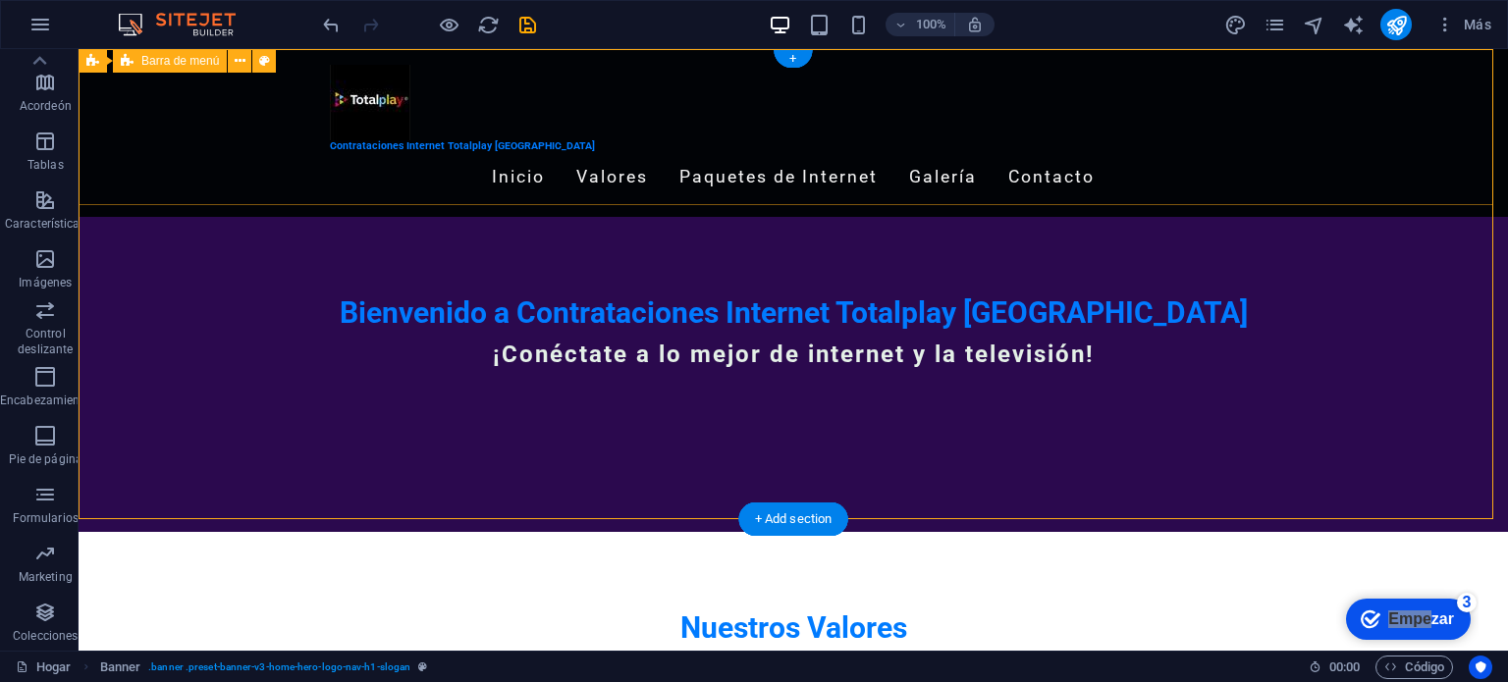
click at [1356, 190] on div "Contrataciones Internet Totalplay [GEOGRAPHIC_DATA] Inicio Valores Paquetes de …" at bounding box center [794, 133] width 1430 height 168
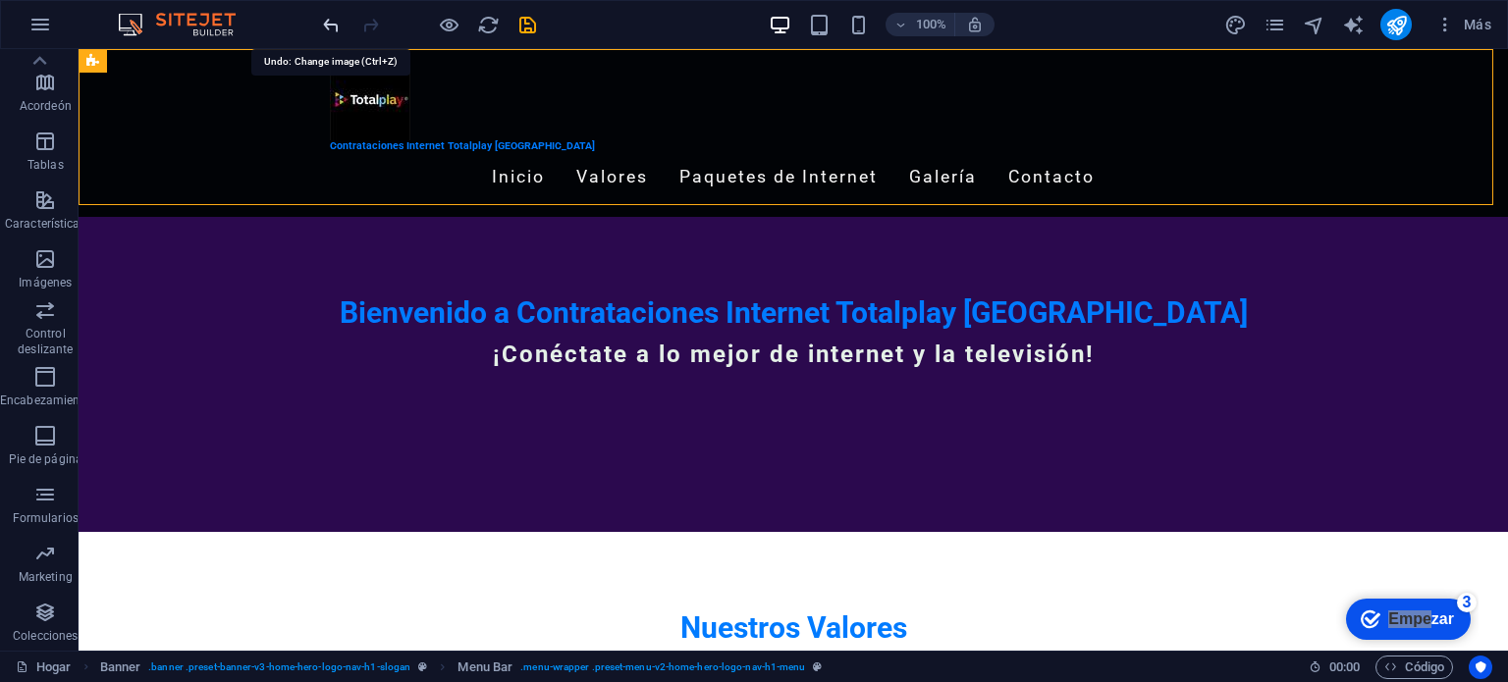
click at [338, 30] on icon "deshacer" at bounding box center [331, 25] width 23 height 23
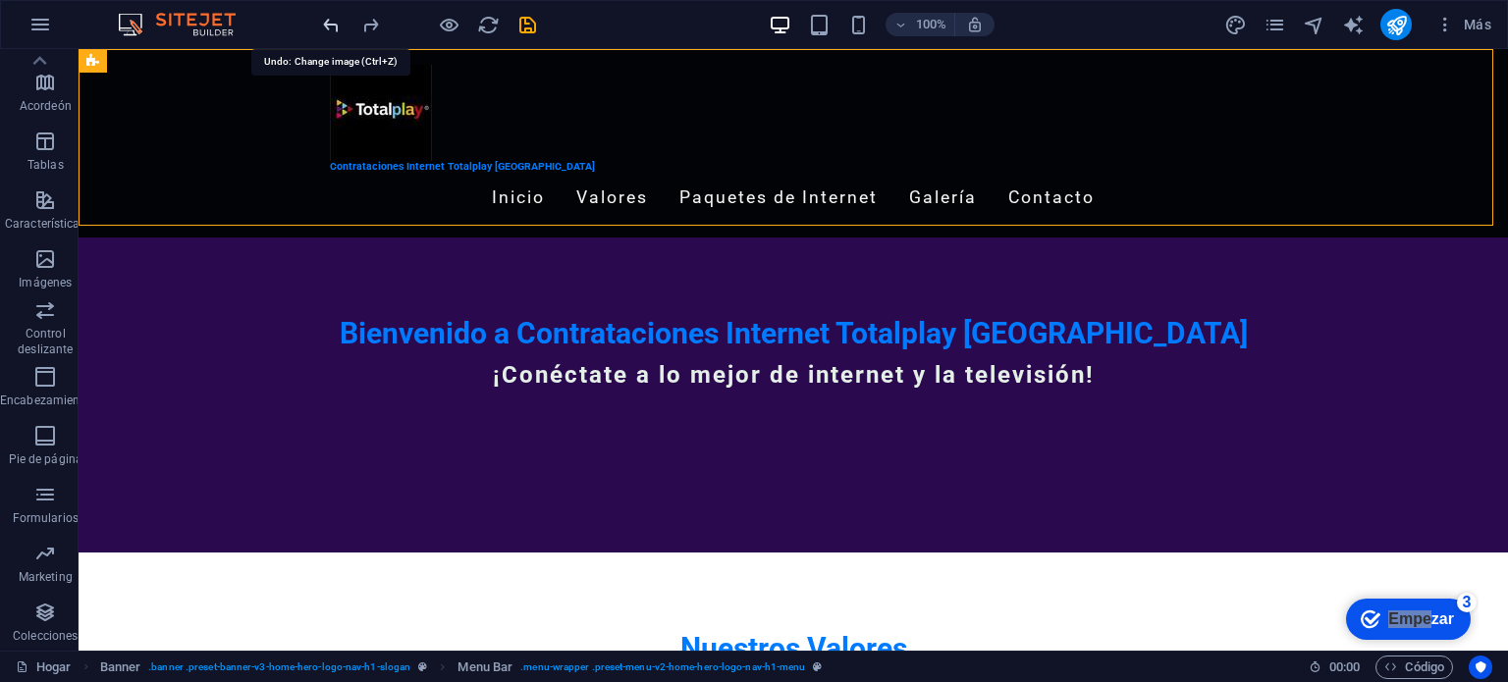
click at [338, 30] on icon "deshacer" at bounding box center [331, 25] width 23 height 23
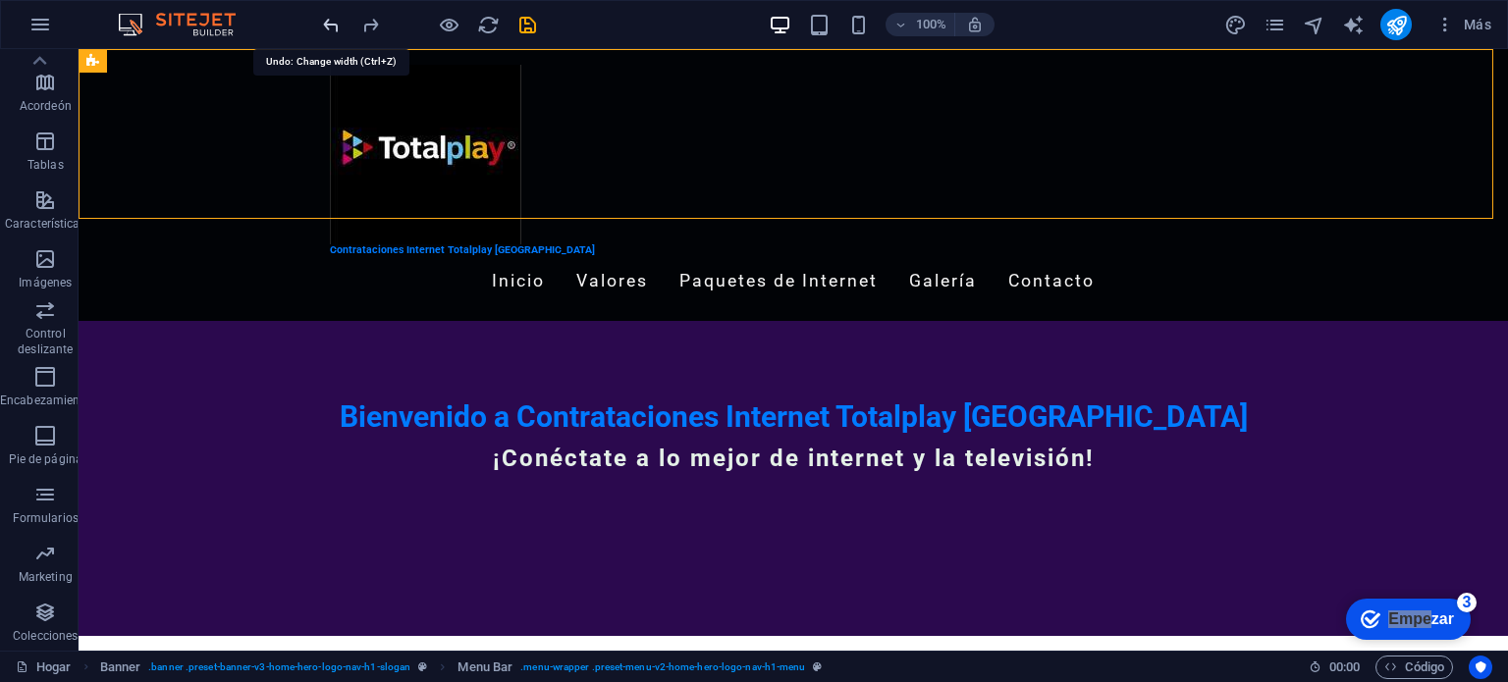
click at [338, 30] on icon "deshacer" at bounding box center [331, 25] width 23 height 23
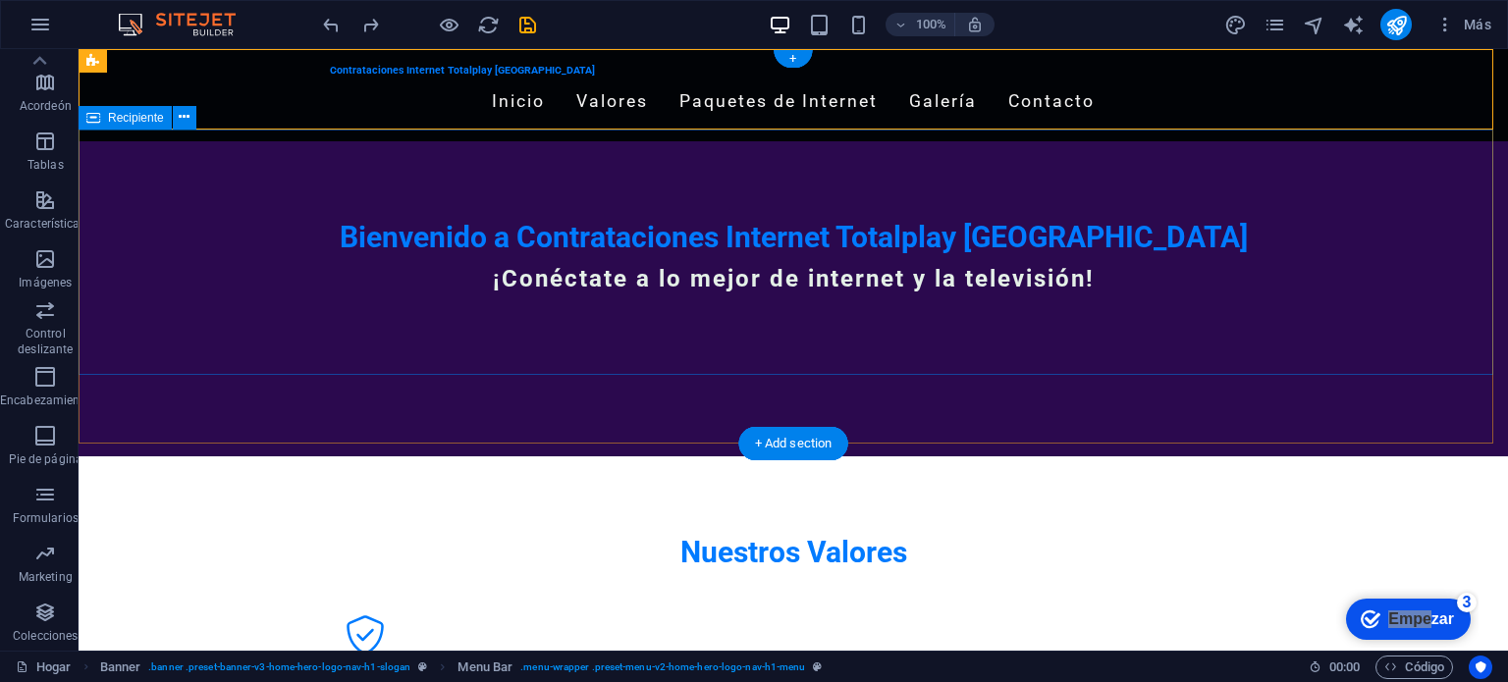
click at [390, 309] on div "Bienvenido a Contrataciones Internet Totalplay Mérida ¡Conéctate a lo mejor de …" at bounding box center [794, 264] width 1430 height 246
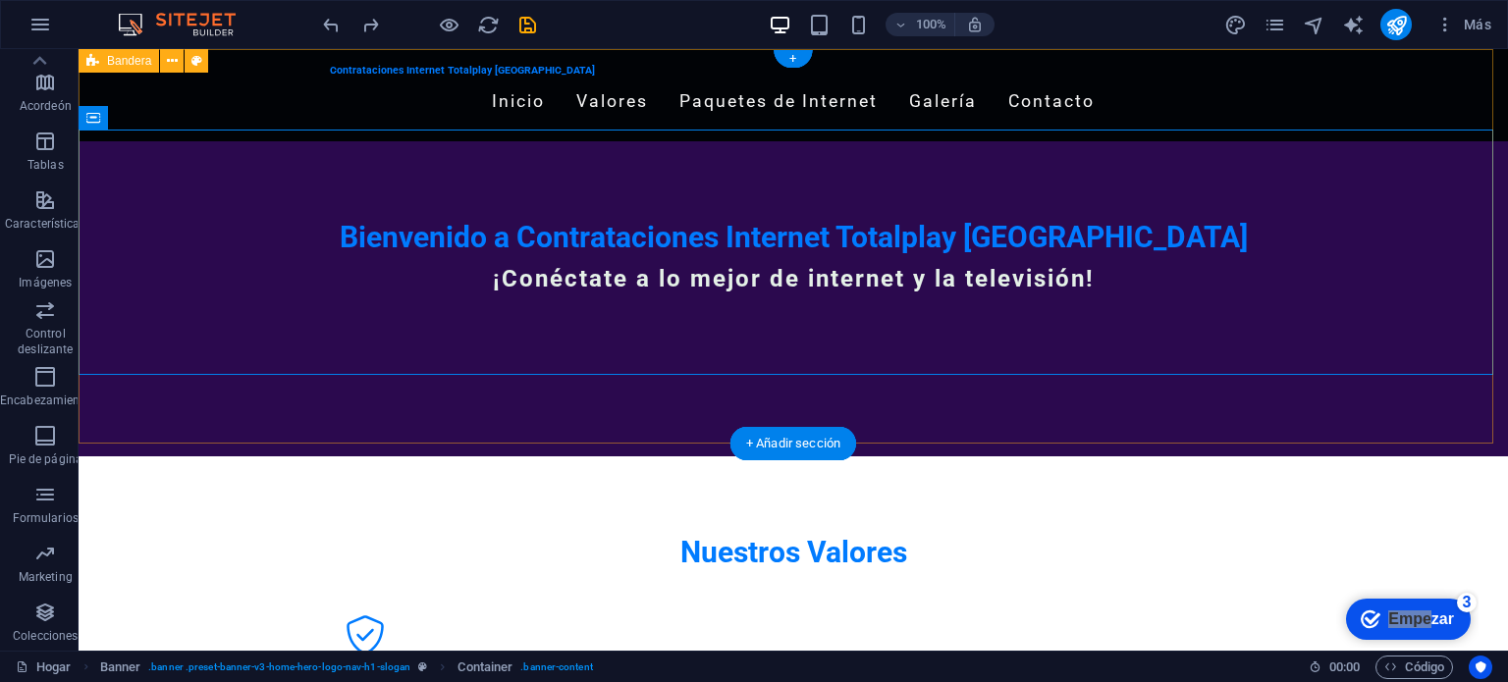
click at [321, 404] on div "Contrataciones Internet Totalplay [GEOGRAPHIC_DATA] Inicio Valores Paquetes de …" at bounding box center [794, 252] width 1430 height 407
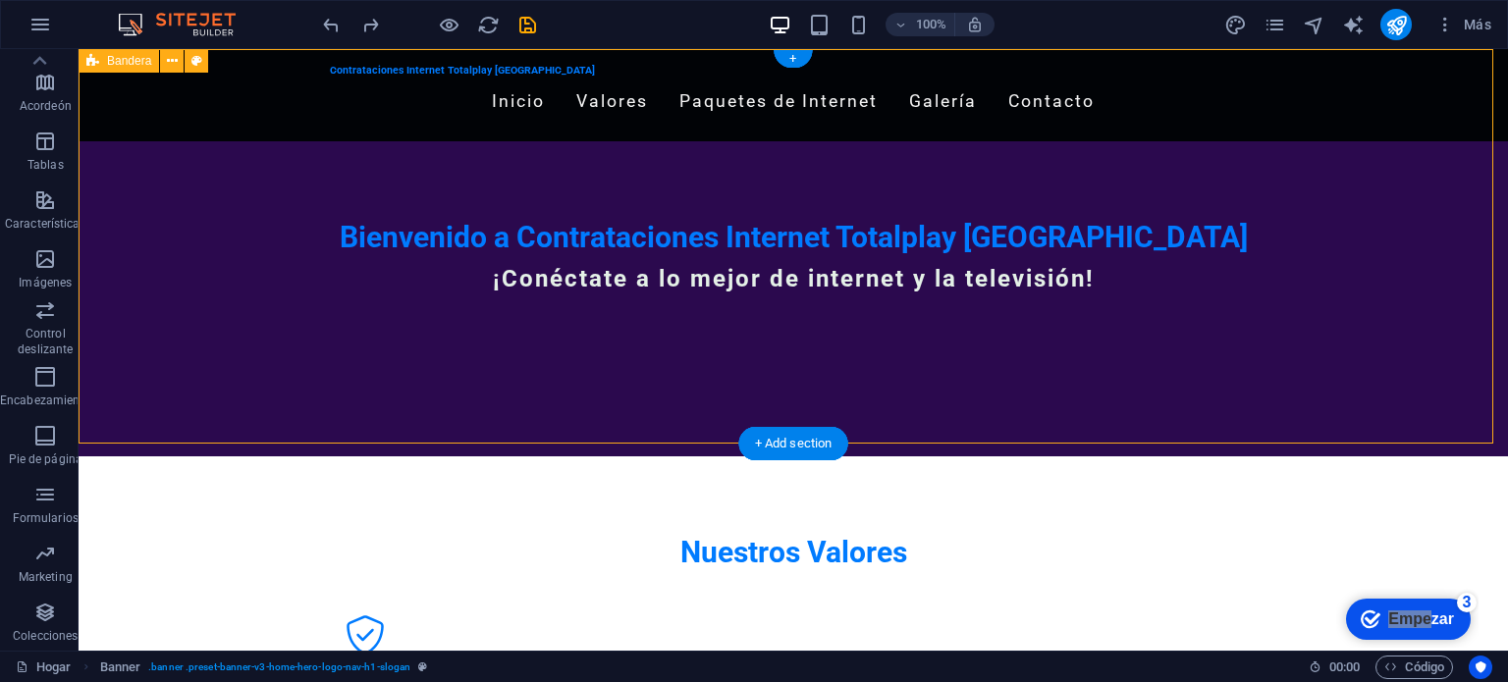
click at [1042, 418] on div "Contrataciones Internet Totalplay [GEOGRAPHIC_DATA] Inicio Valores Paquetes de …" at bounding box center [794, 252] width 1430 height 407
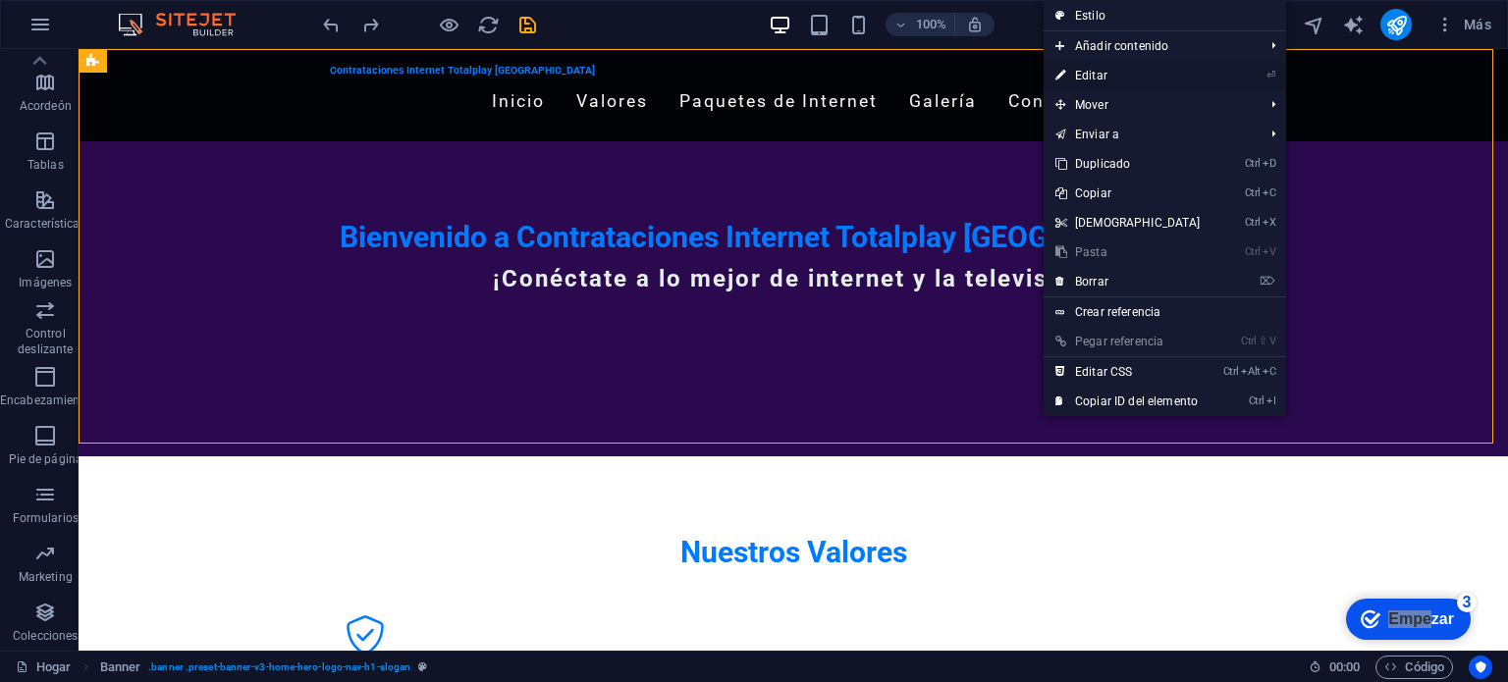
click at [1241, 75] on li "⏎ Editar" at bounding box center [1165, 75] width 243 height 29
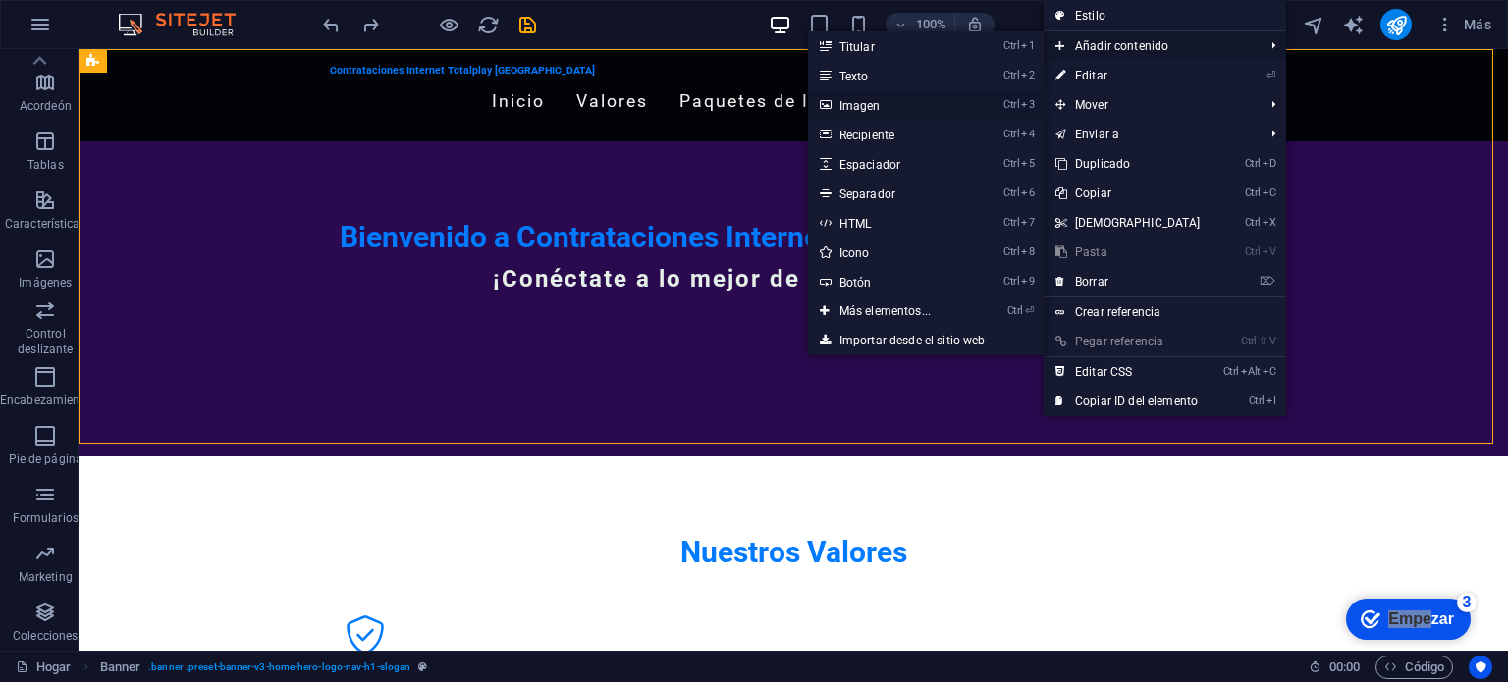
click at [911, 108] on link "Ctrl 3 Imagen" at bounding box center [889, 104] width 162 height 29
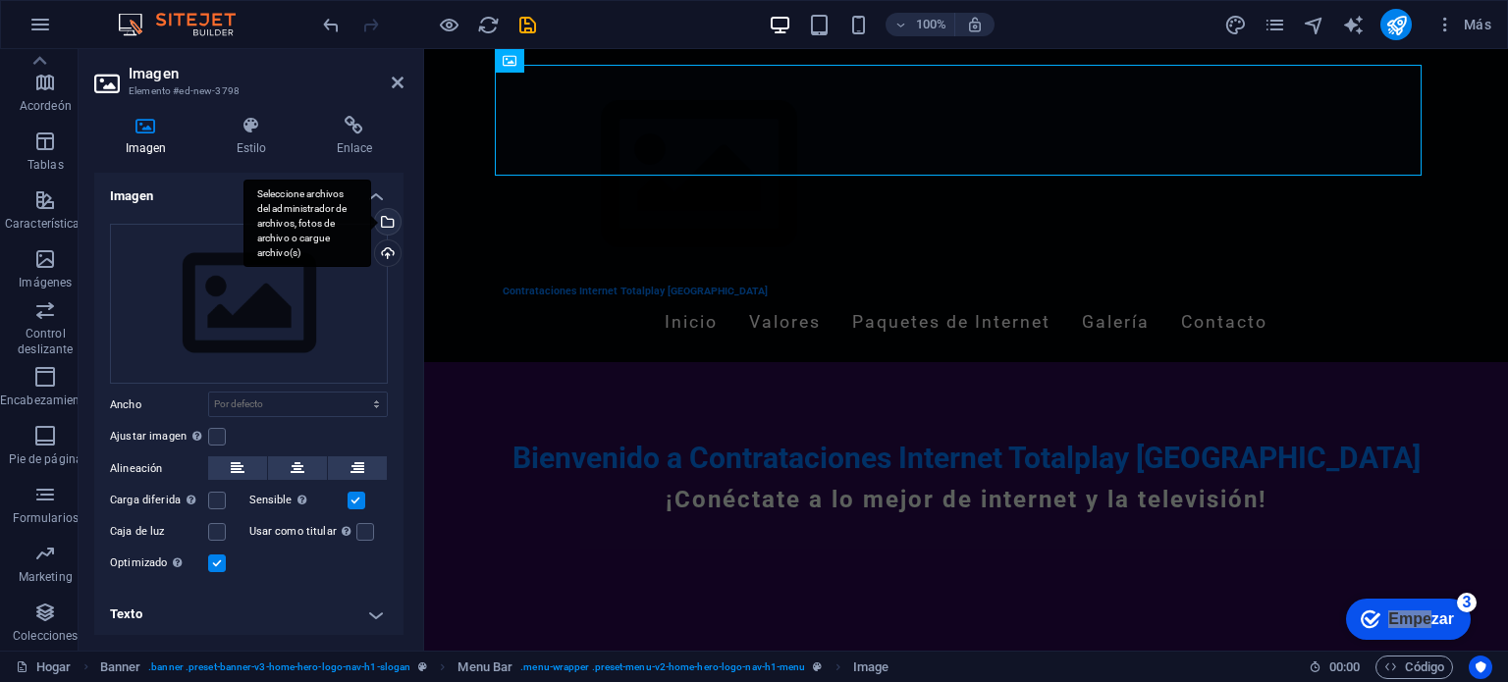
click at [371, 224] on div "Seleccione archivos del administrador de archivos, fotos de archivo o cargue ar…" at bounding box center [307, 224] width 128 height 88
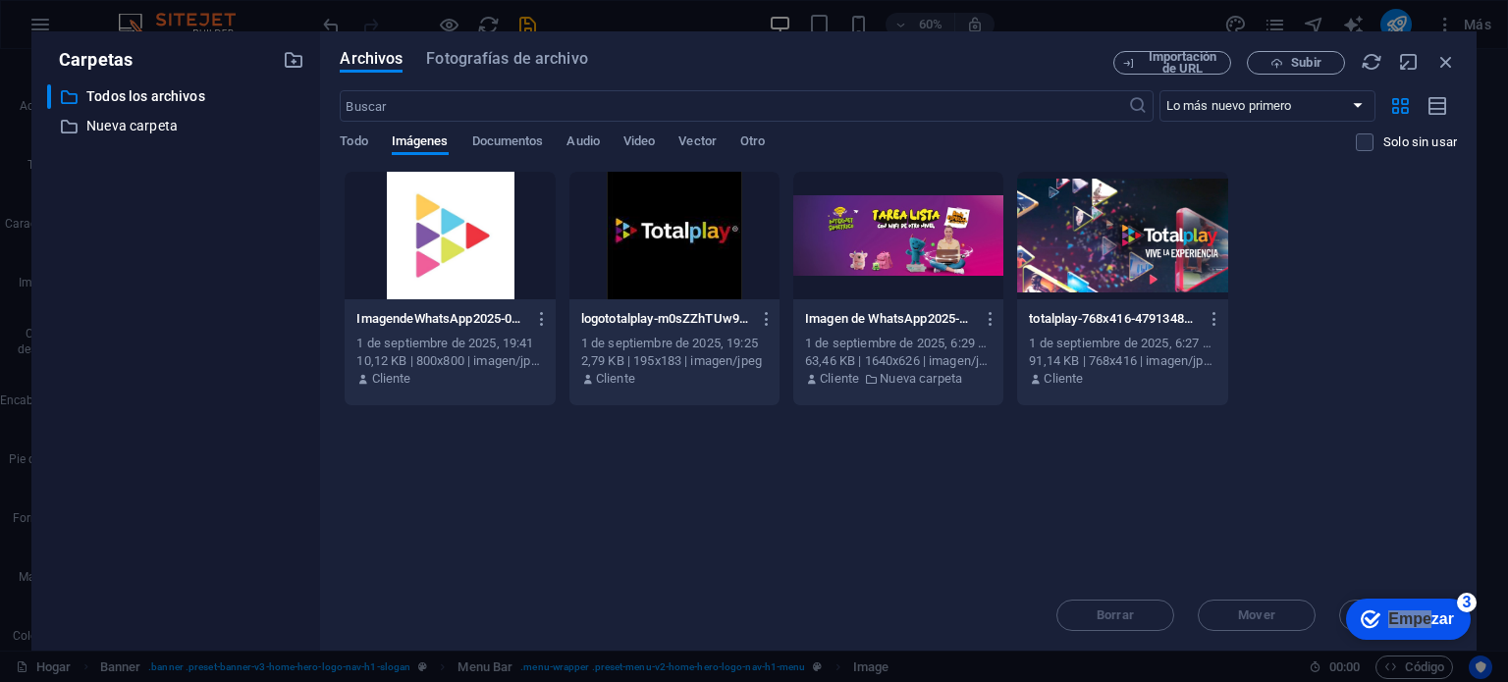
click at [835, 263] on div at bounding box center [898, 236] width 210 height 128
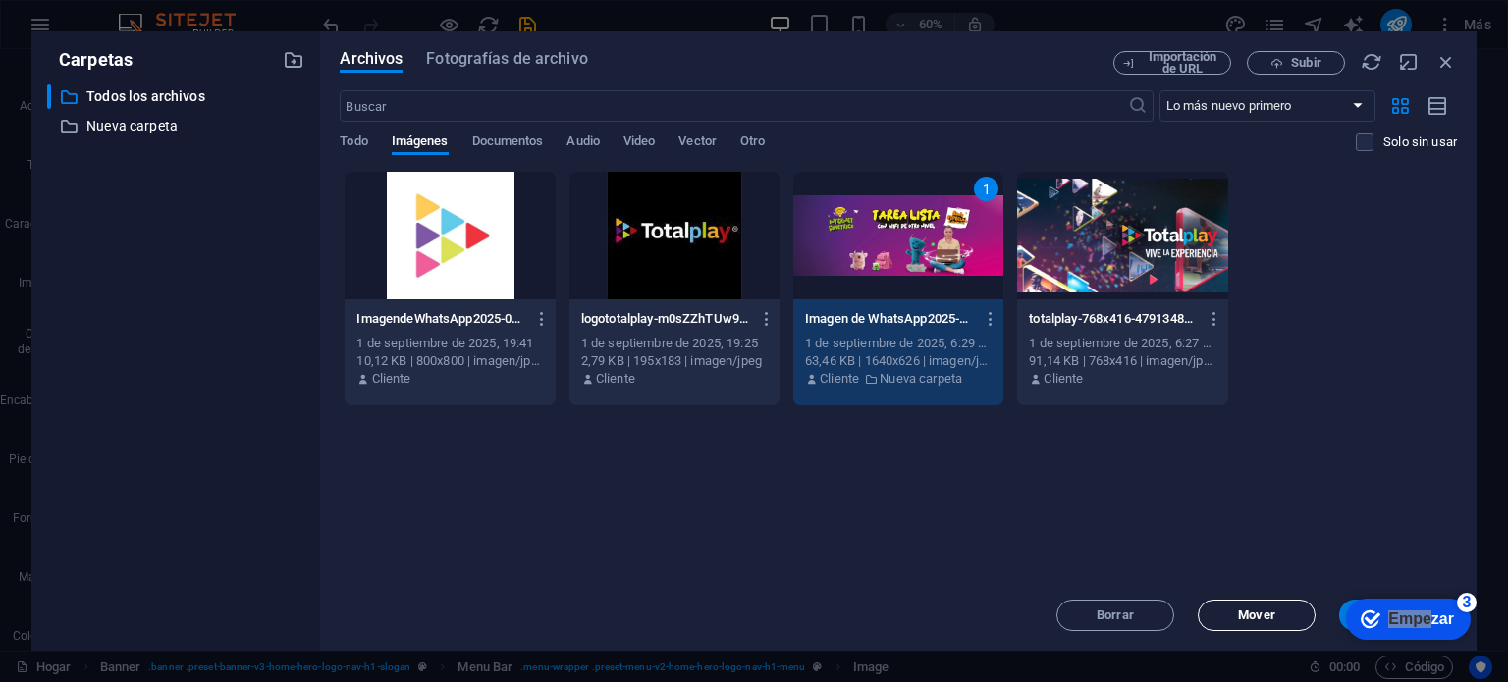
click at [1288, 620] on span "Mover" at bounding box center [1257, 616] width 100 height 12
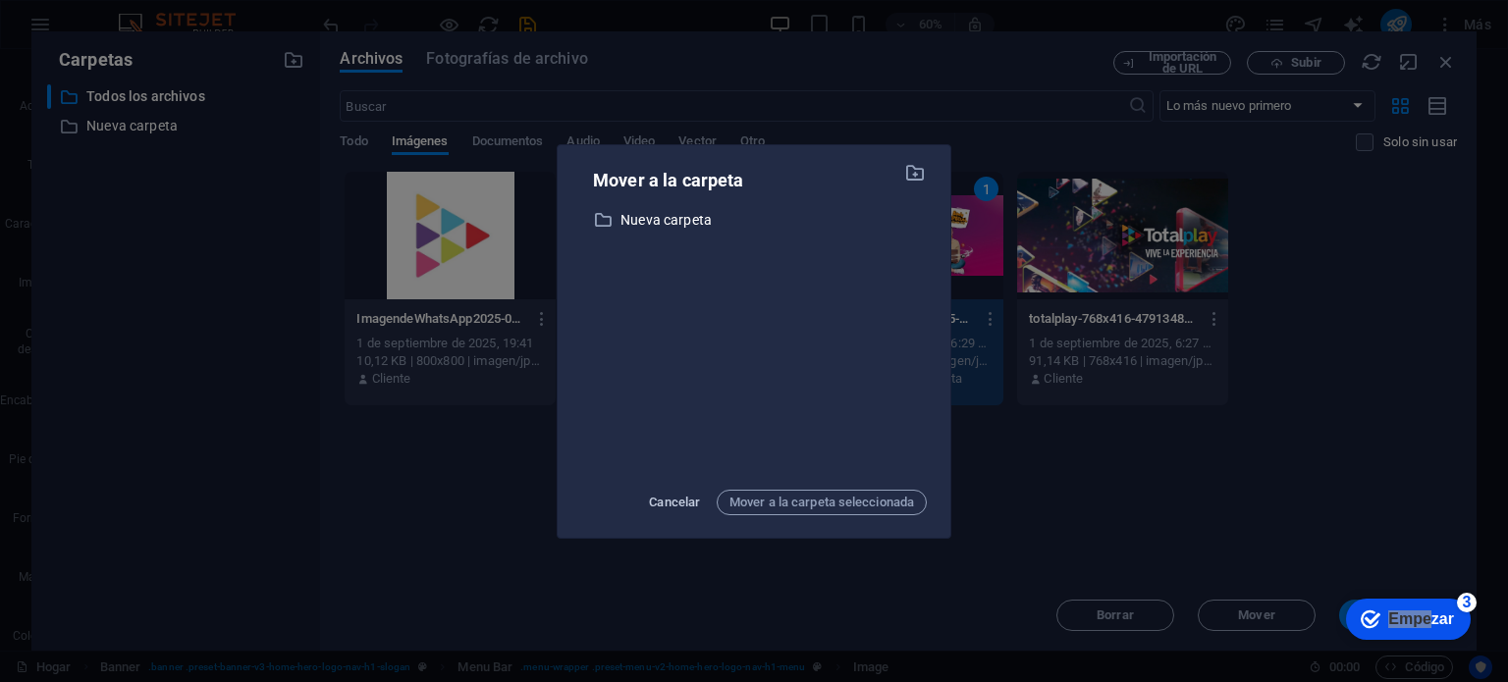
click at [691, 501] on font "Cancelar" at bounding box center [674, 502] width 51 height 15
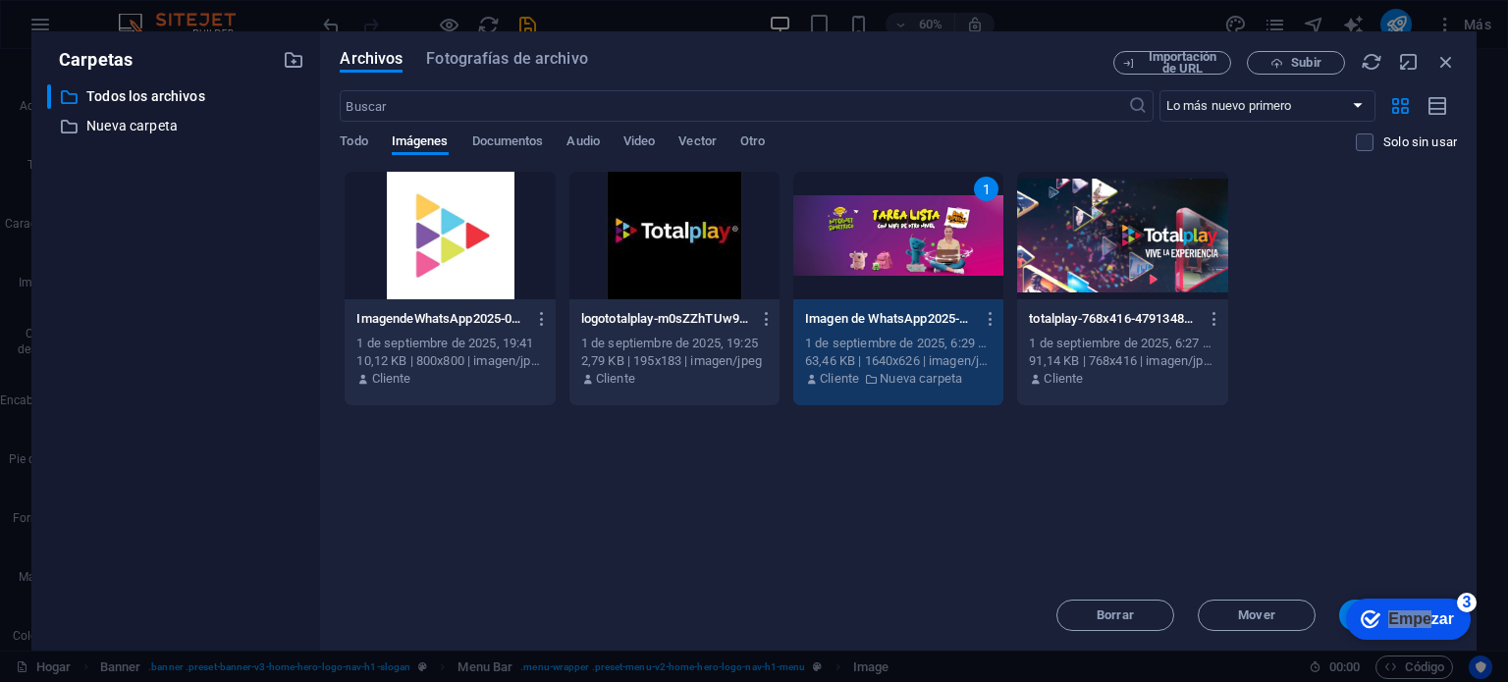
click at [877, 266] on div "1" at bounding box center [898, 236] width 210 height 128
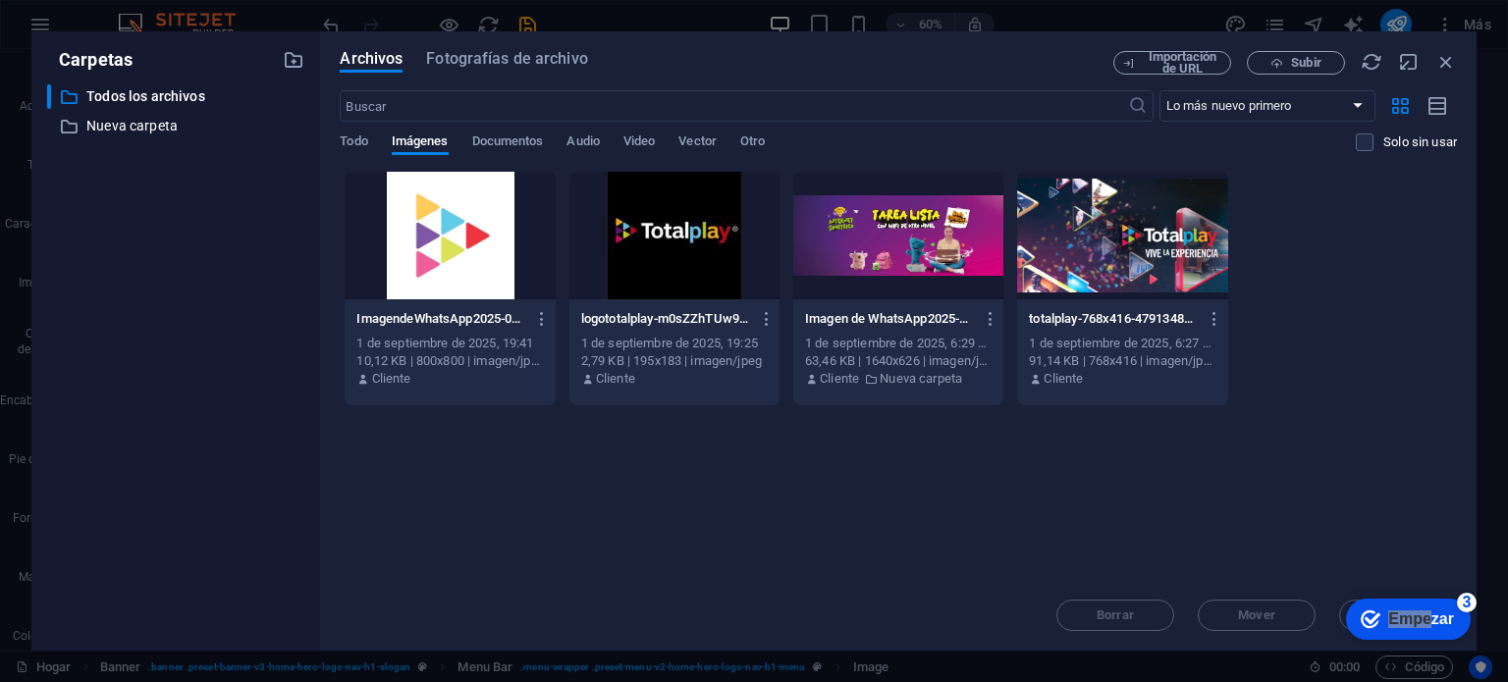
click at [877, 266] on div at bounding box center [898, 236] width 210 height 128
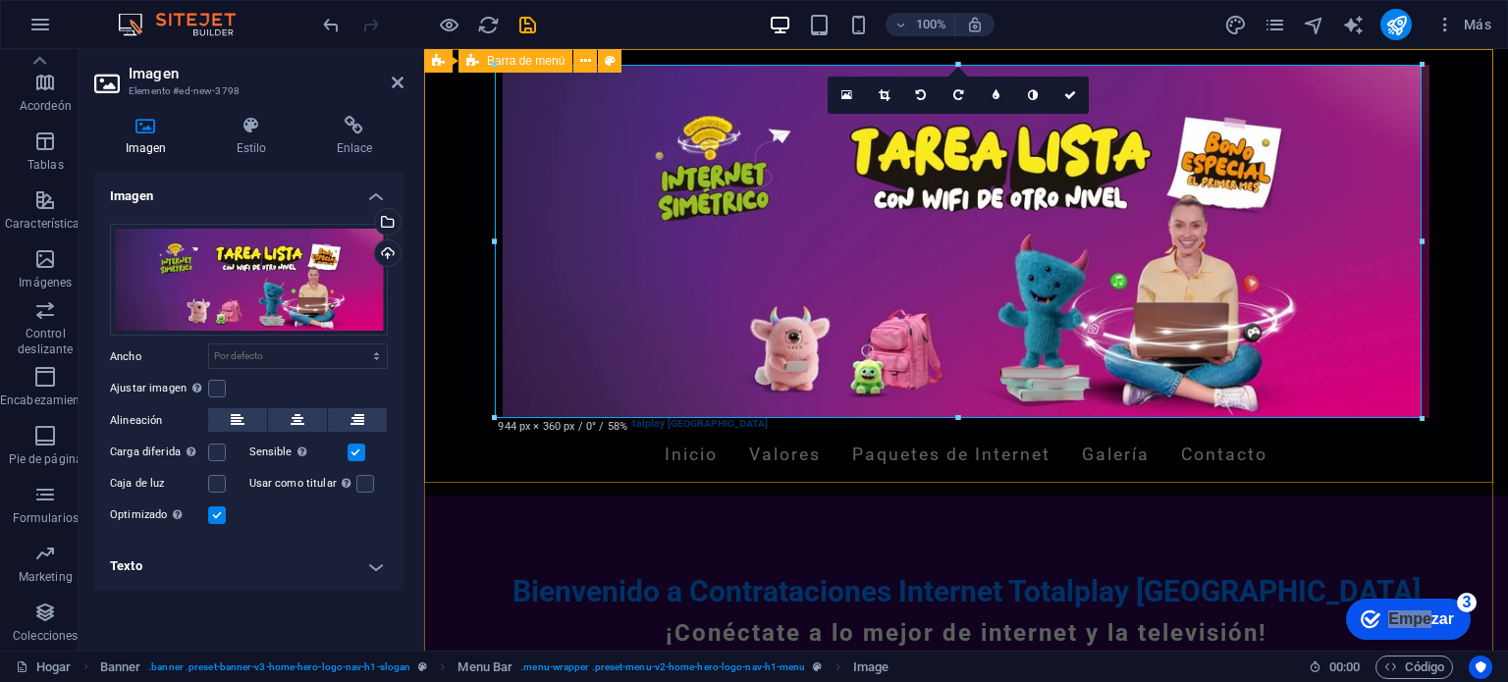
click at [1455, 237] on div "Contrataciones Internet Totalplay [GEOGRAPHIC_DATA] Inicio Valores Paquetes de …" at bounding box center [966, 272] width 1084 height 447
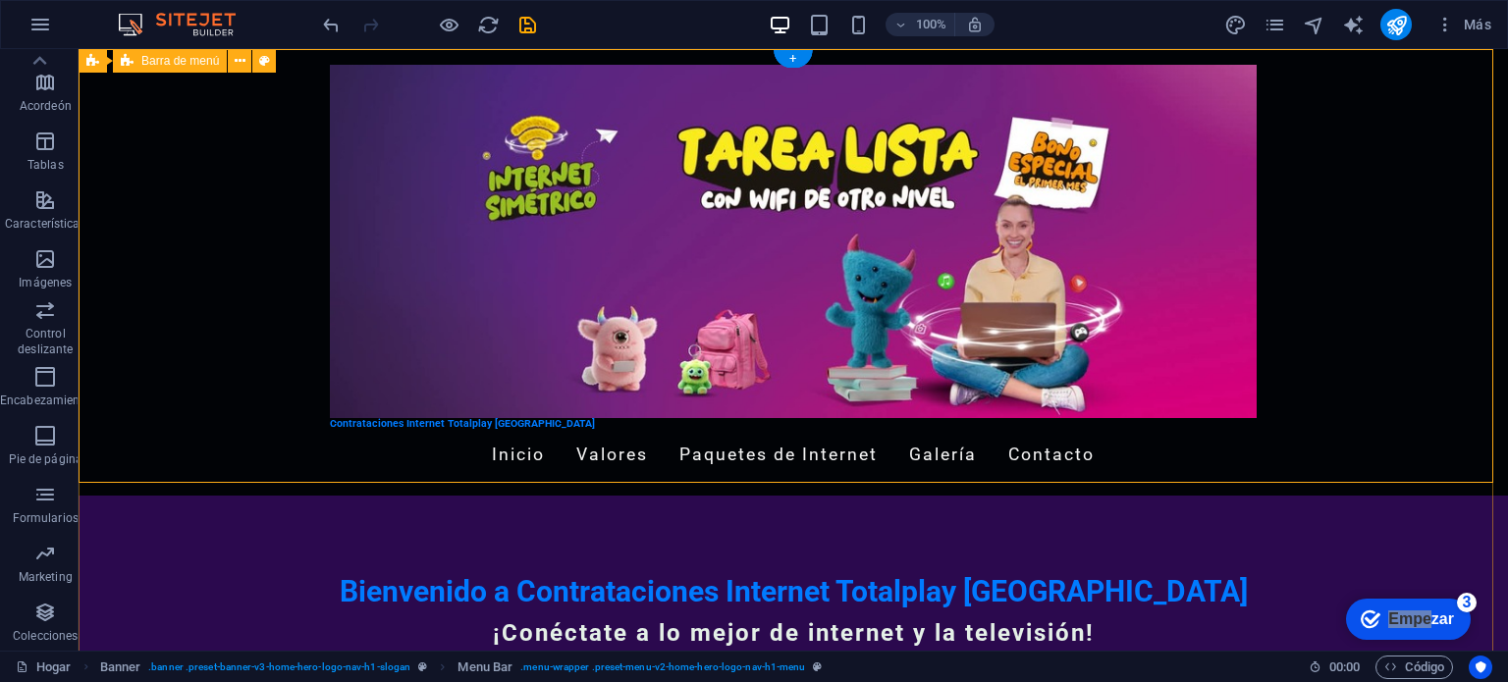
click at [1404, 233] on div "Contrataciones Internet Totalplay [GEOGRAPHIC_DATA] Inicio Valores Paquetes de …" at bounding box center [794, 272] width 1430 height 447
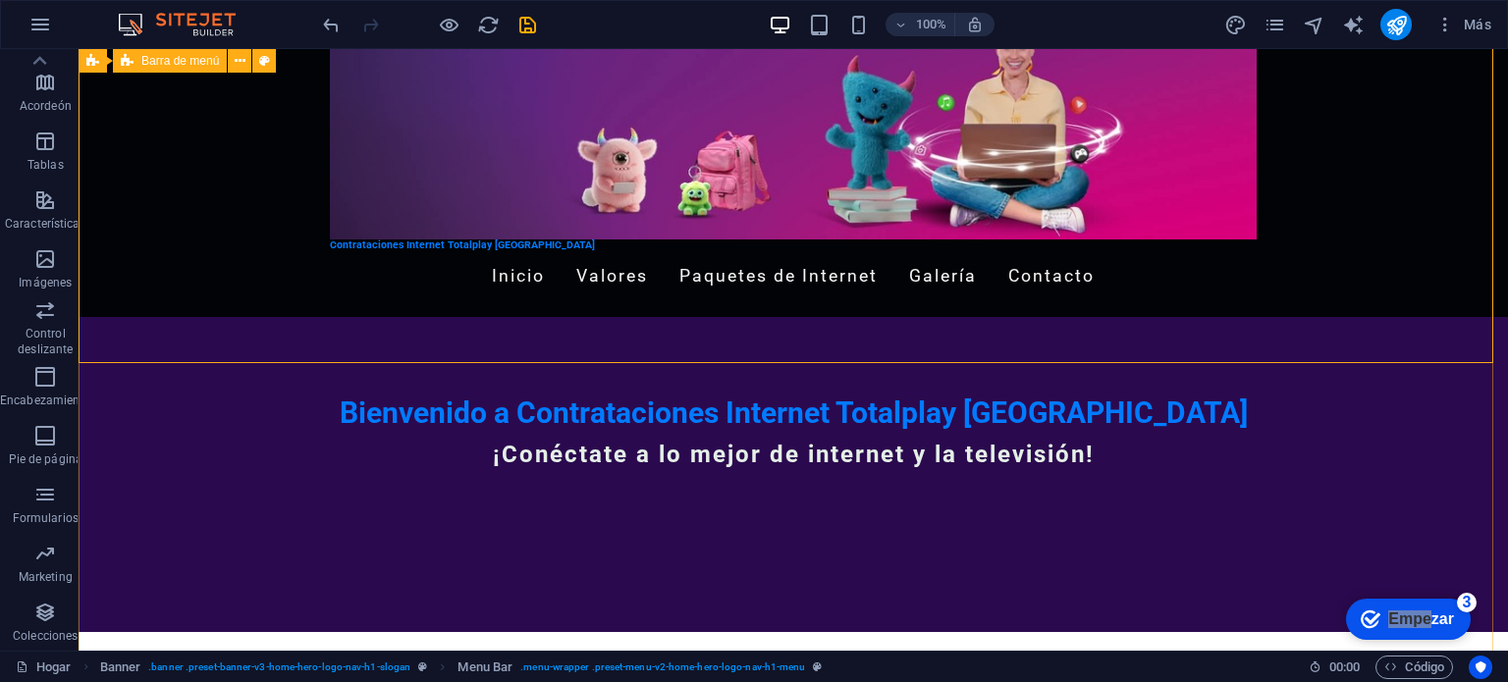
scroll to position [0, 0]
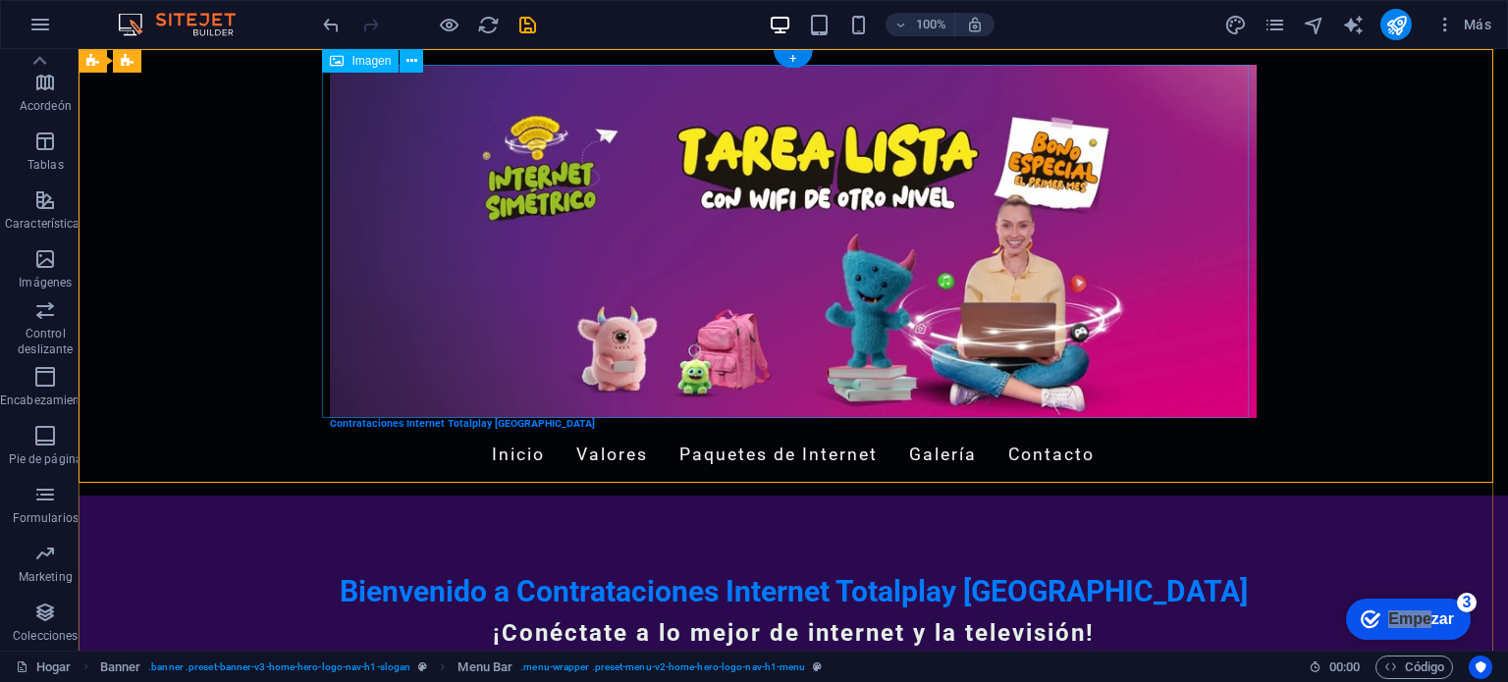
click at [1248, 329] on figure at bounding box center [793, 241] width 927 height 353
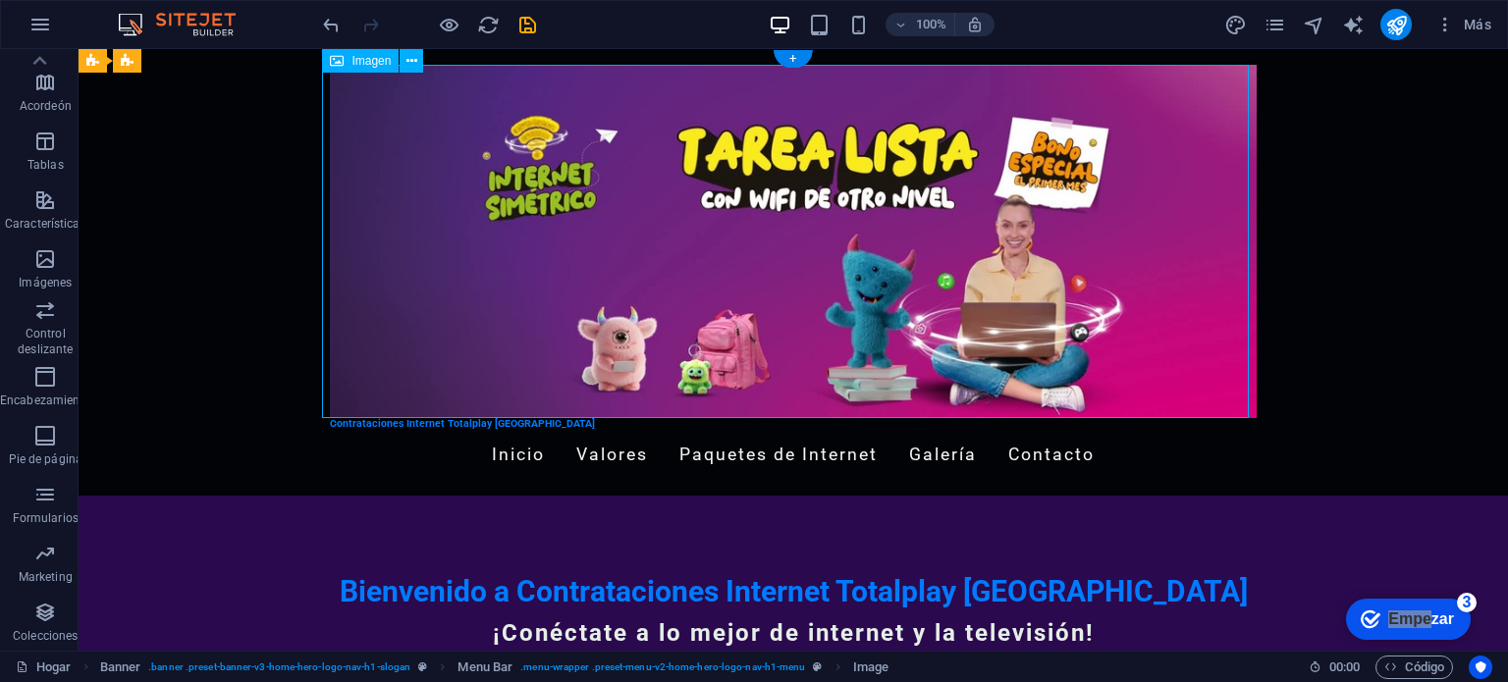
click at [1185, 133] on figure at bounding box center [793, 241] width 927 height 353
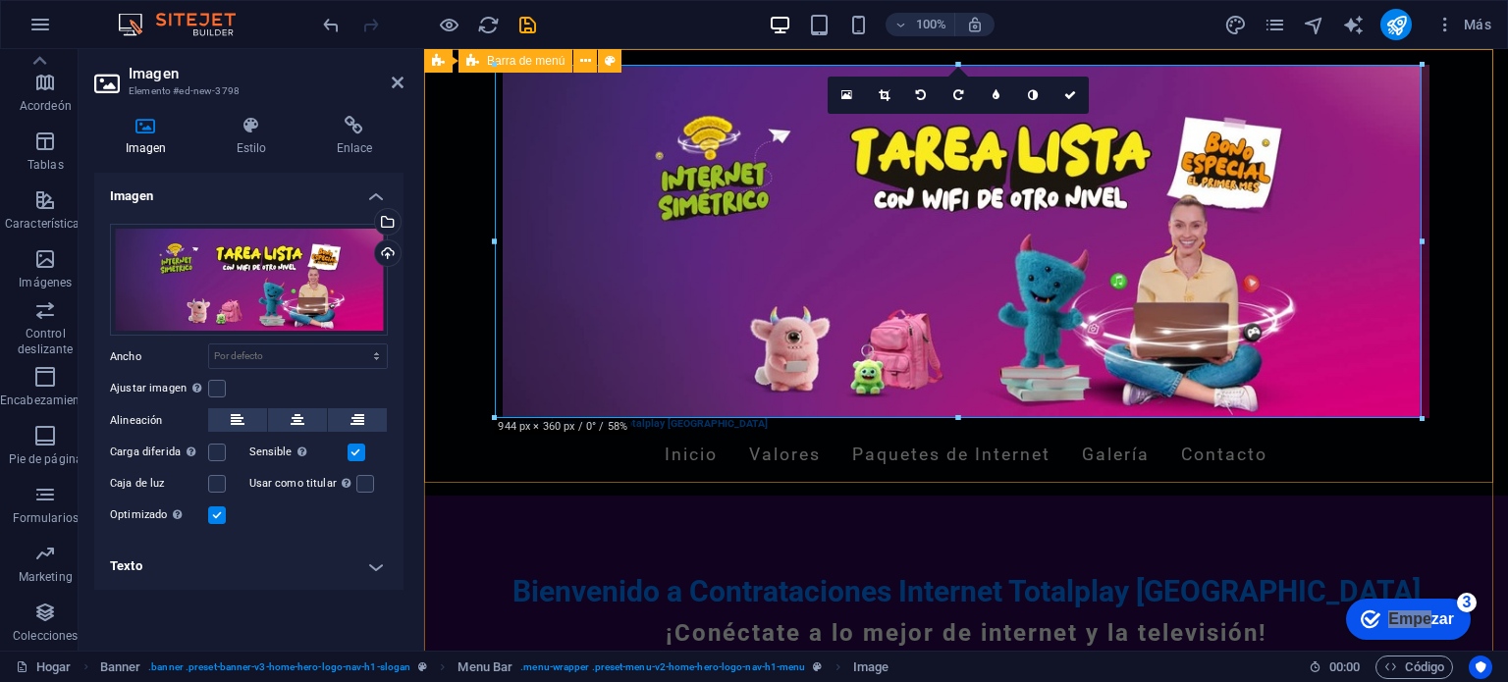
click at [1485, 253] on div "Contrataciones Internet Totalplay [GEOGRAPHIC_DATA] Inicio Valores Paquetes de …" at bounding box center [966, 272] width 1084 height 447
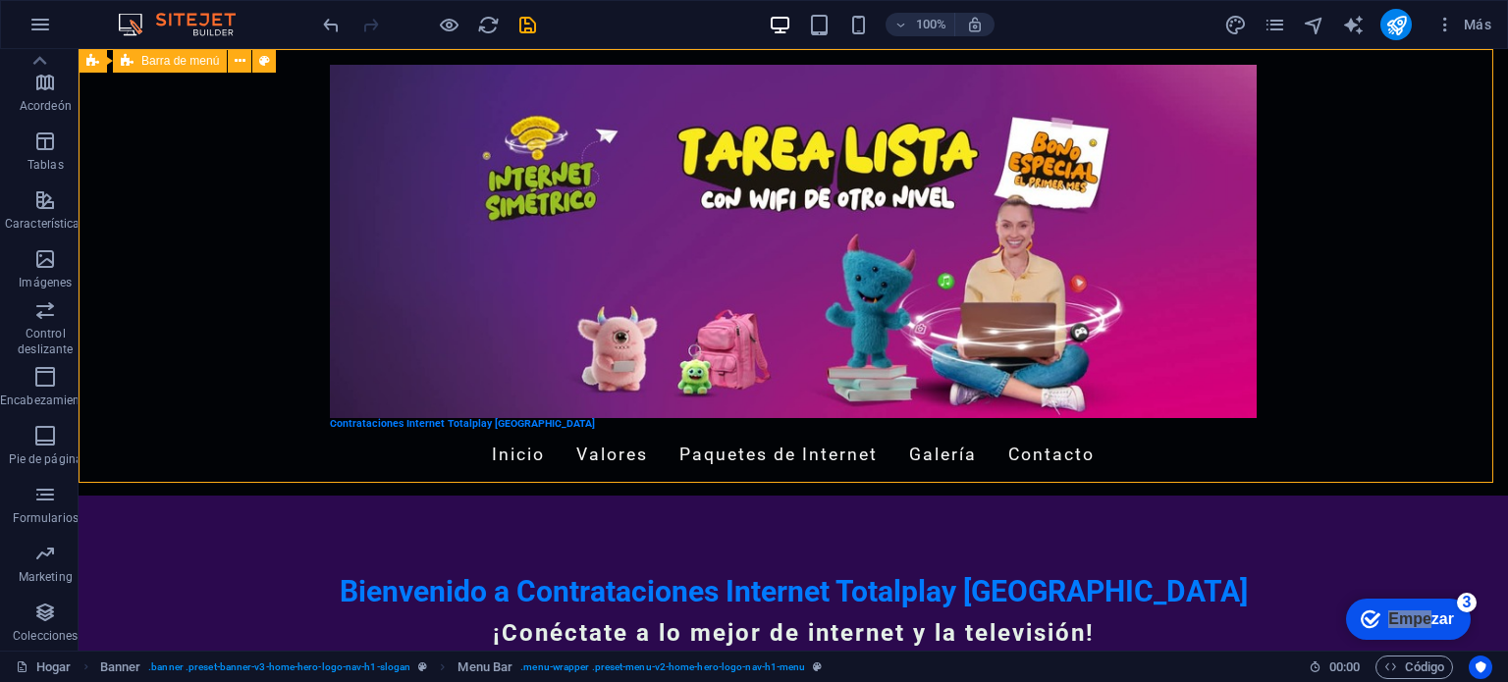
click at [1485, 253] on div "Contrataciones Internet Totalplay [GEOGRAPHIC_DATA] Inicio Valores Paquetes de …" at bounding box center [794, 272] width 1430 height 447
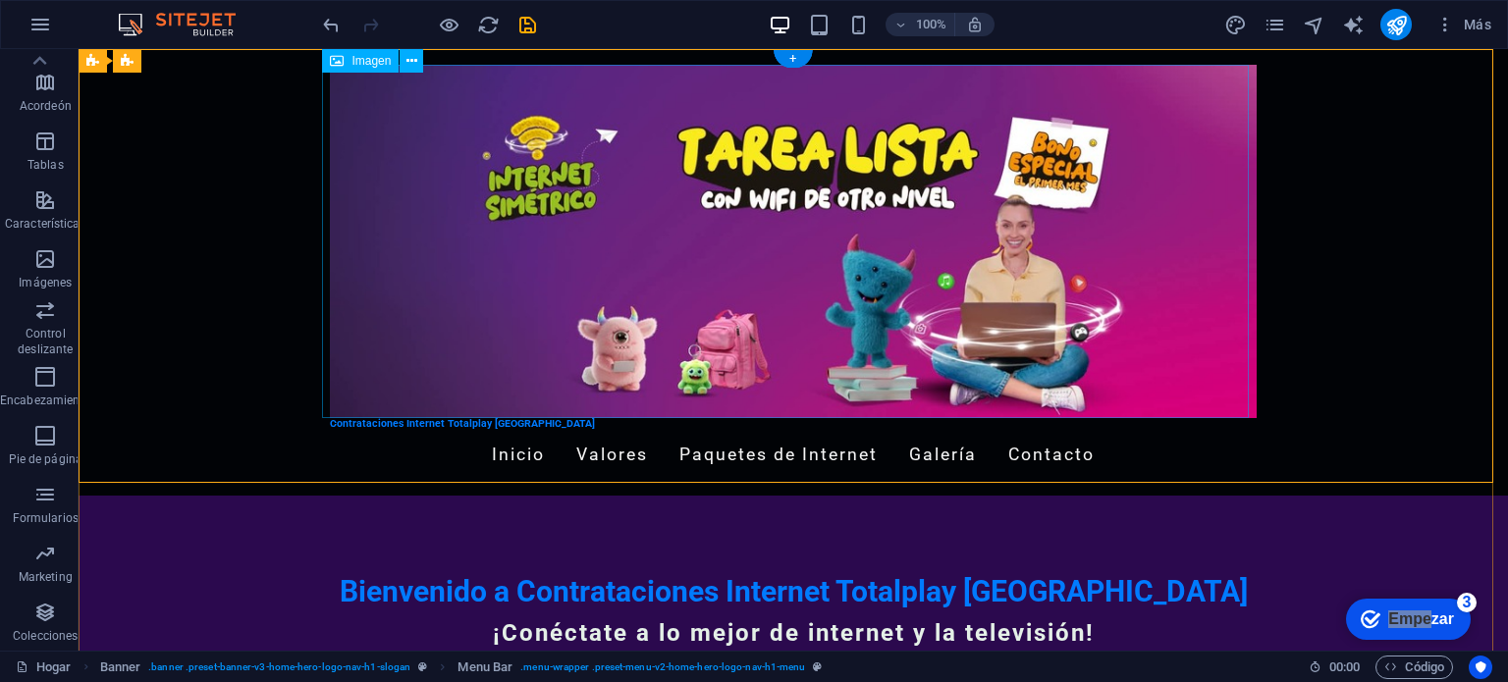
click at [1219, 256] on figure at bounding box center [793, 241] width 927 height 353
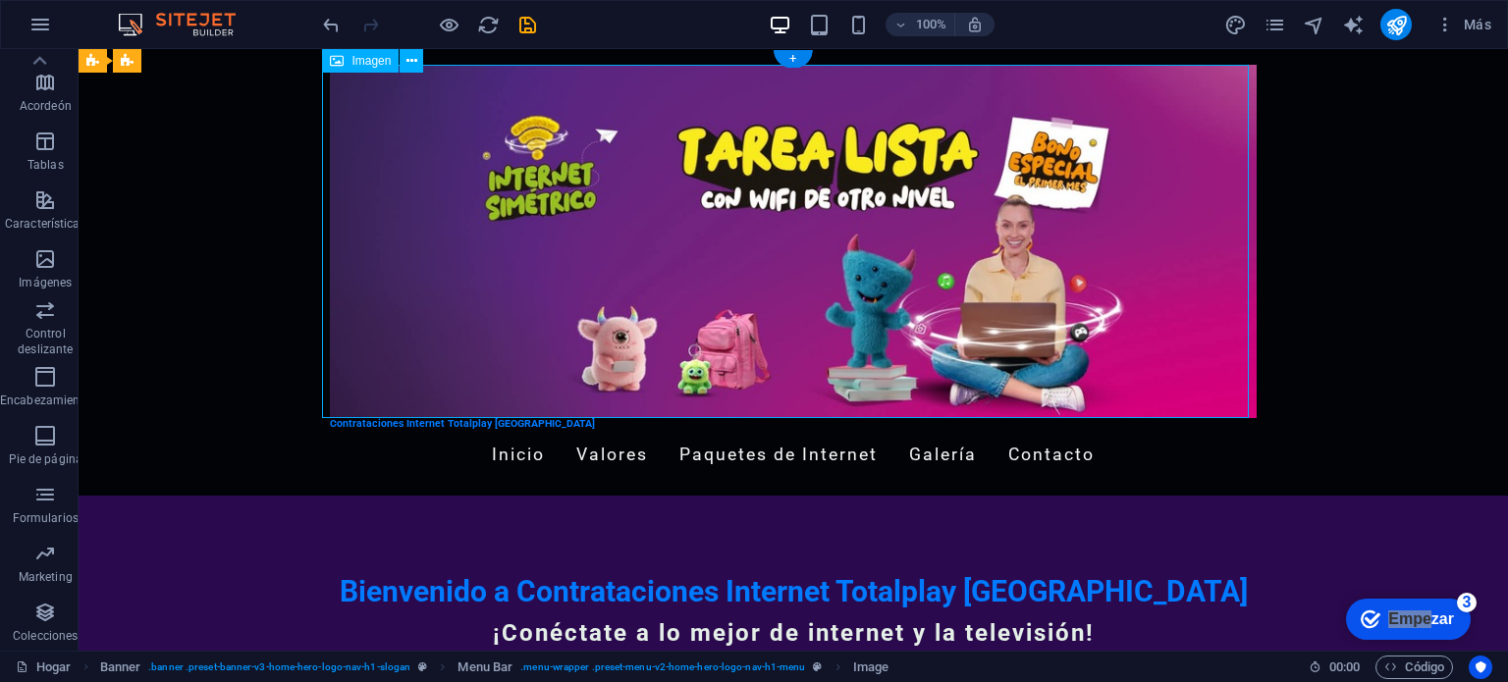
click at [1219, 256] on figure at bounding box center [793, 241] width 927 height 353
click at [1234, 87] on figure at bounding box center [793, 241] width 927 height 353
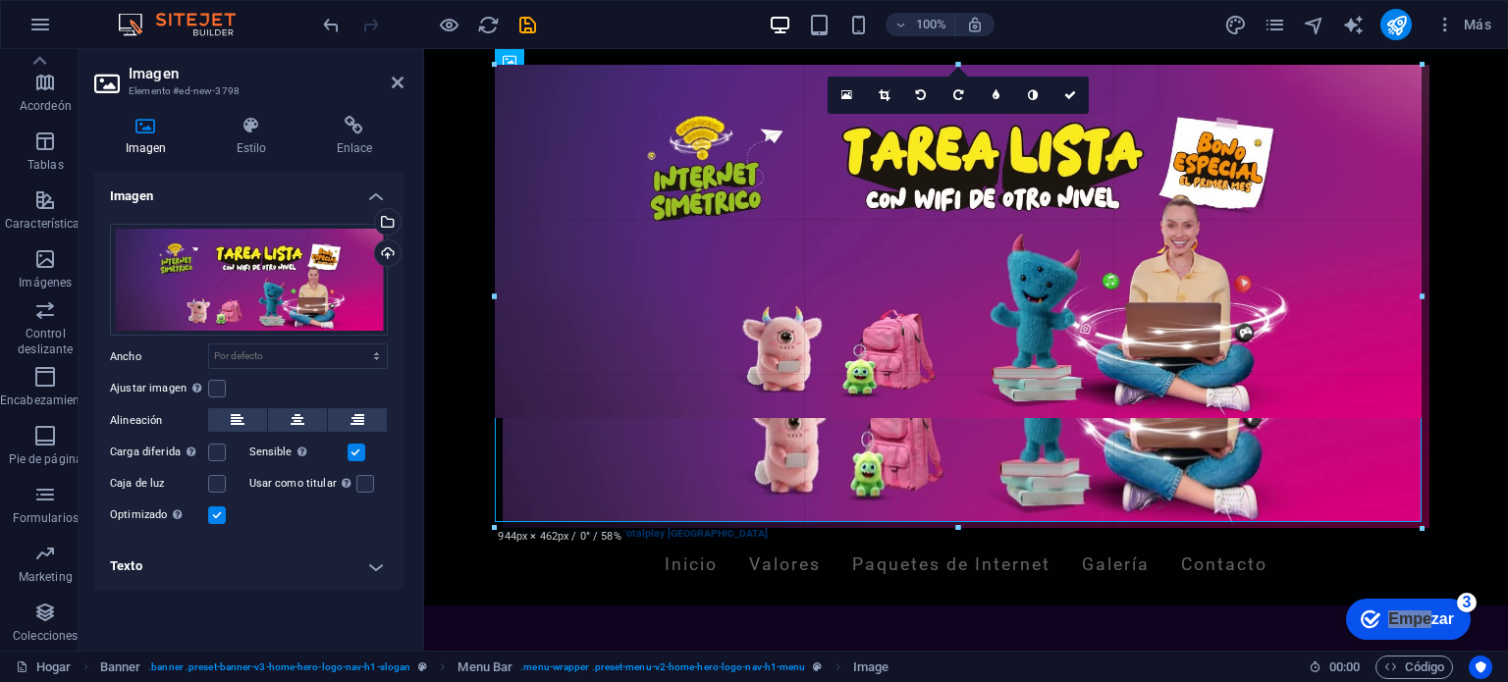
drag, startPoint x: 1420, startPoint y: 237, endPoint x: 1033, endPoint y: 201, distance: 388.4
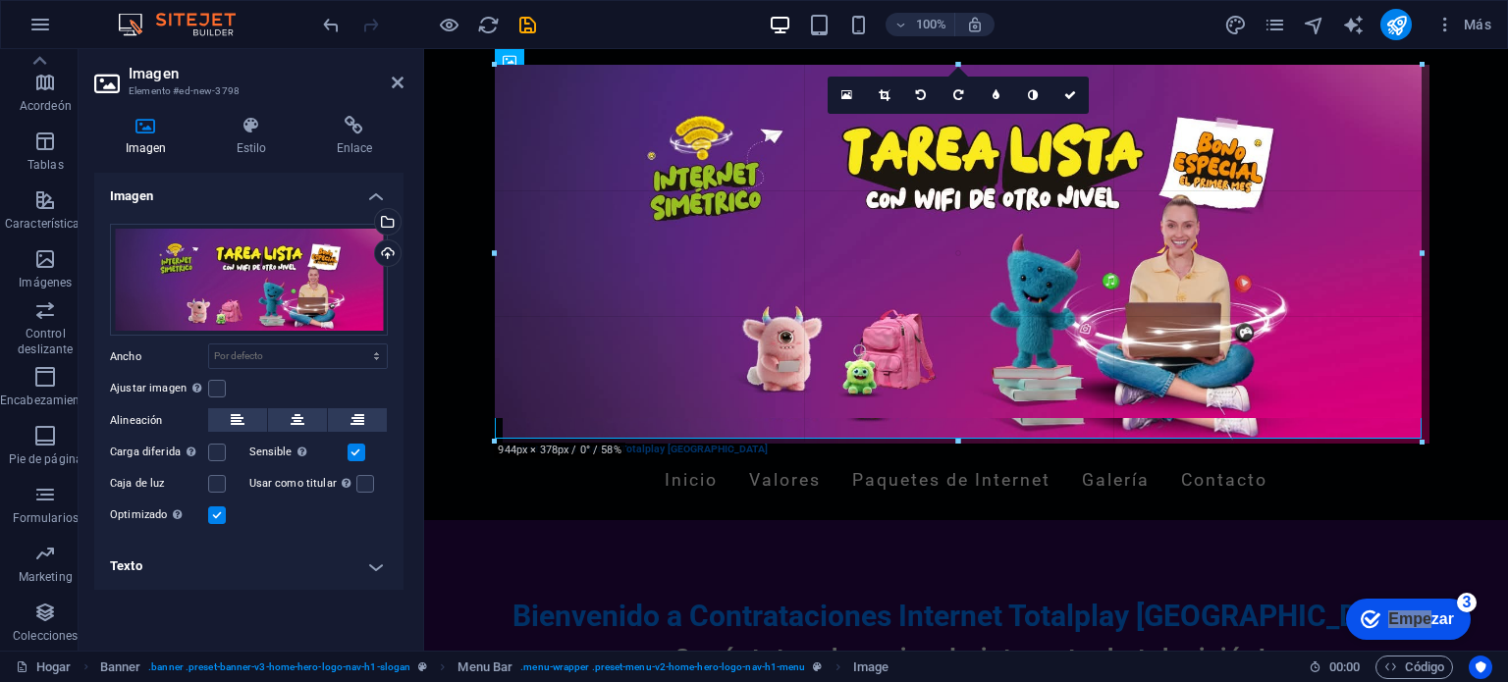
drag, startPoint x: 1422, startPoint y: 243, endPoint x: 1440, endPoint y: 246, distance: 18.9
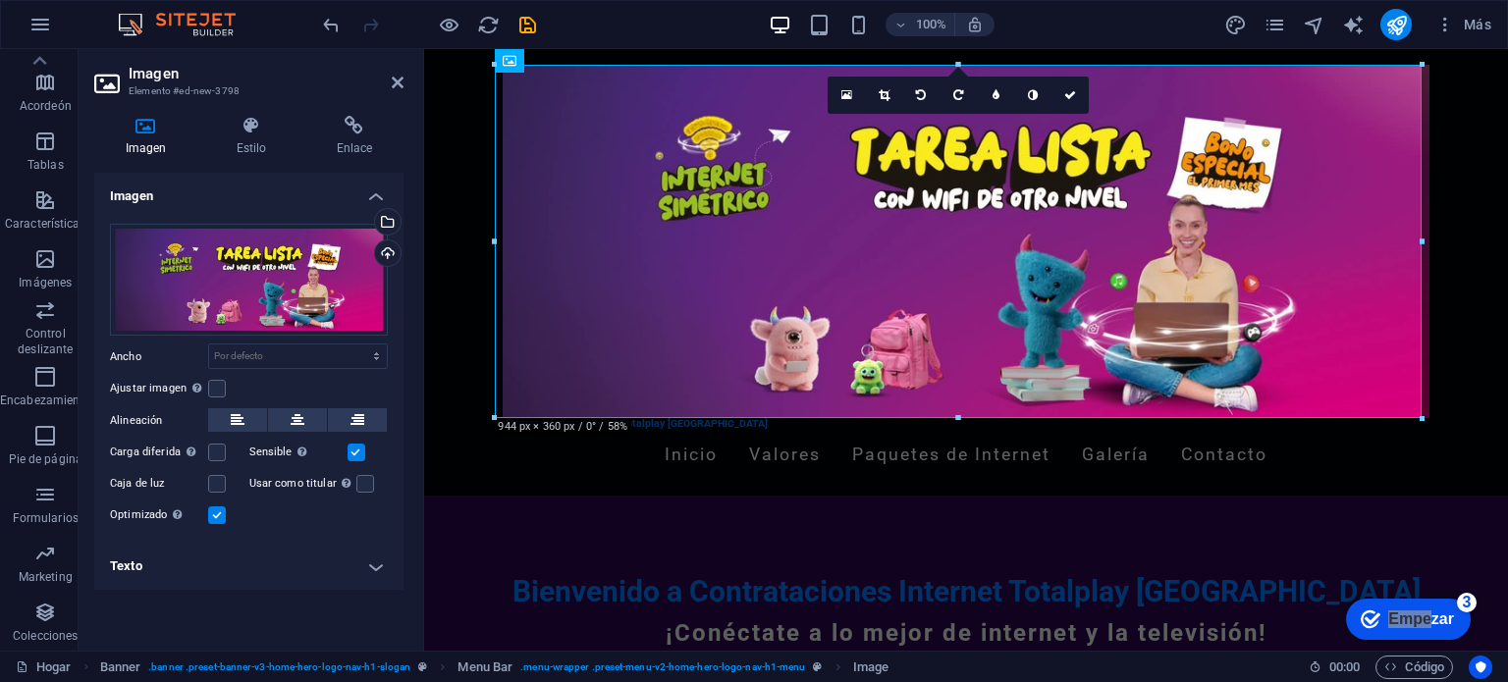
drag, startPoint x: 1843, startPoint y: 464, endPoint x: 1507, endPoint y: 425, distance: 338.1
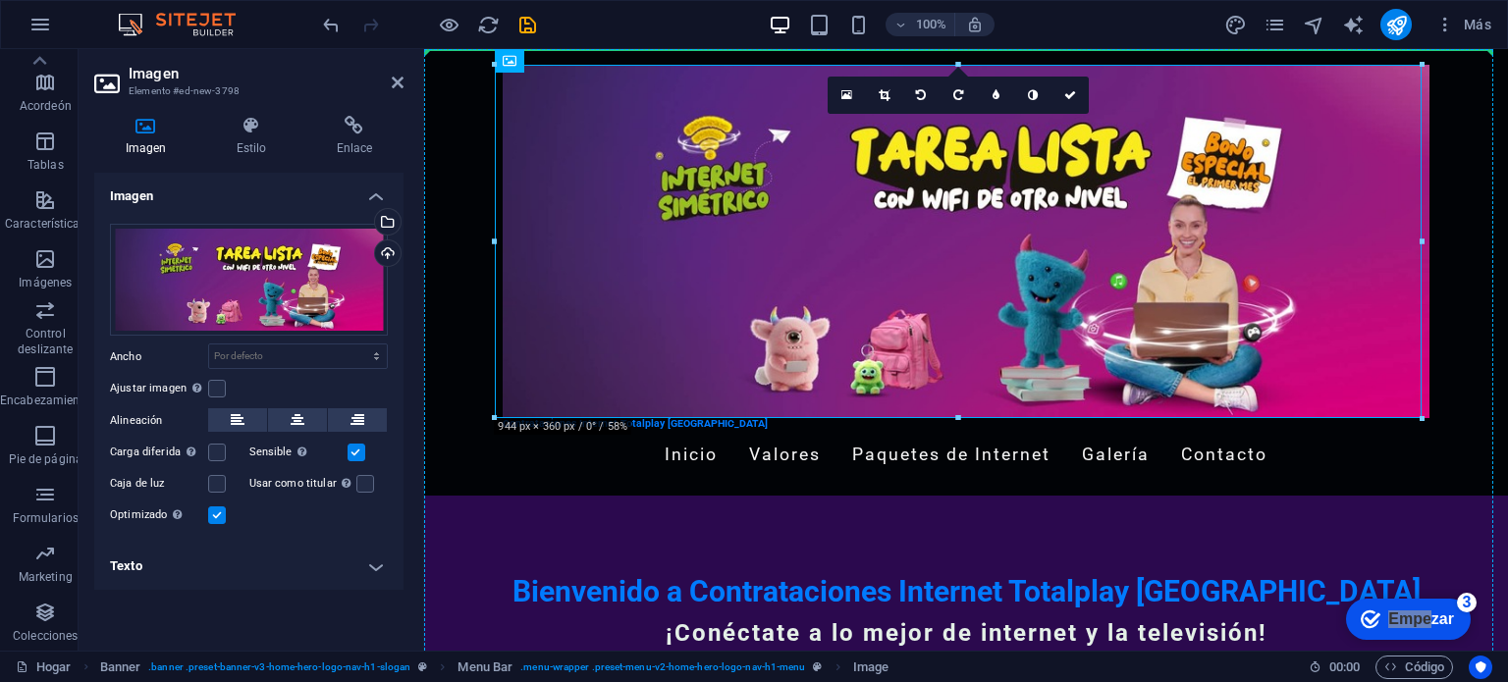
drag, startPoint x: 1321, startPoint y: 263, endPoint x: 1483, endPoint y: 238, distance: 164.0
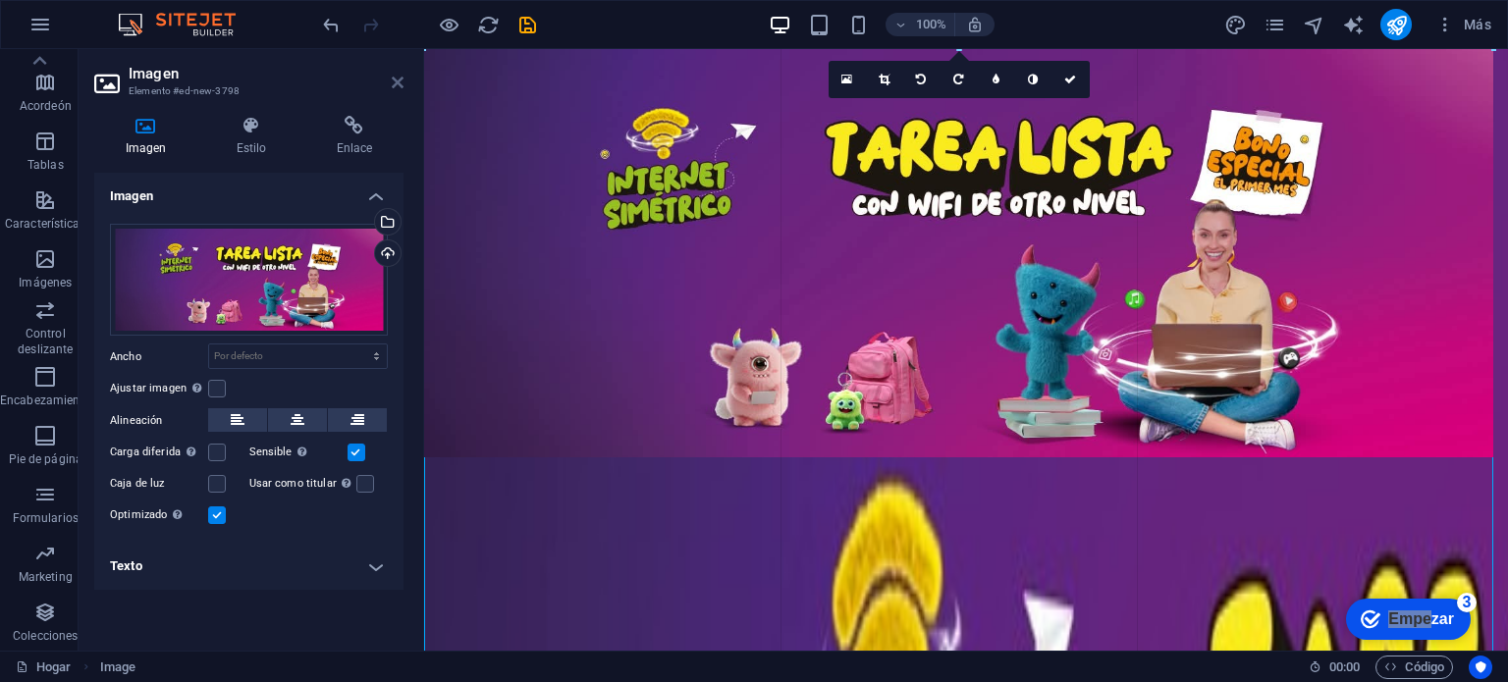
click at [397, 84] on icon at bounding box center [398, 83] width 12 height 16
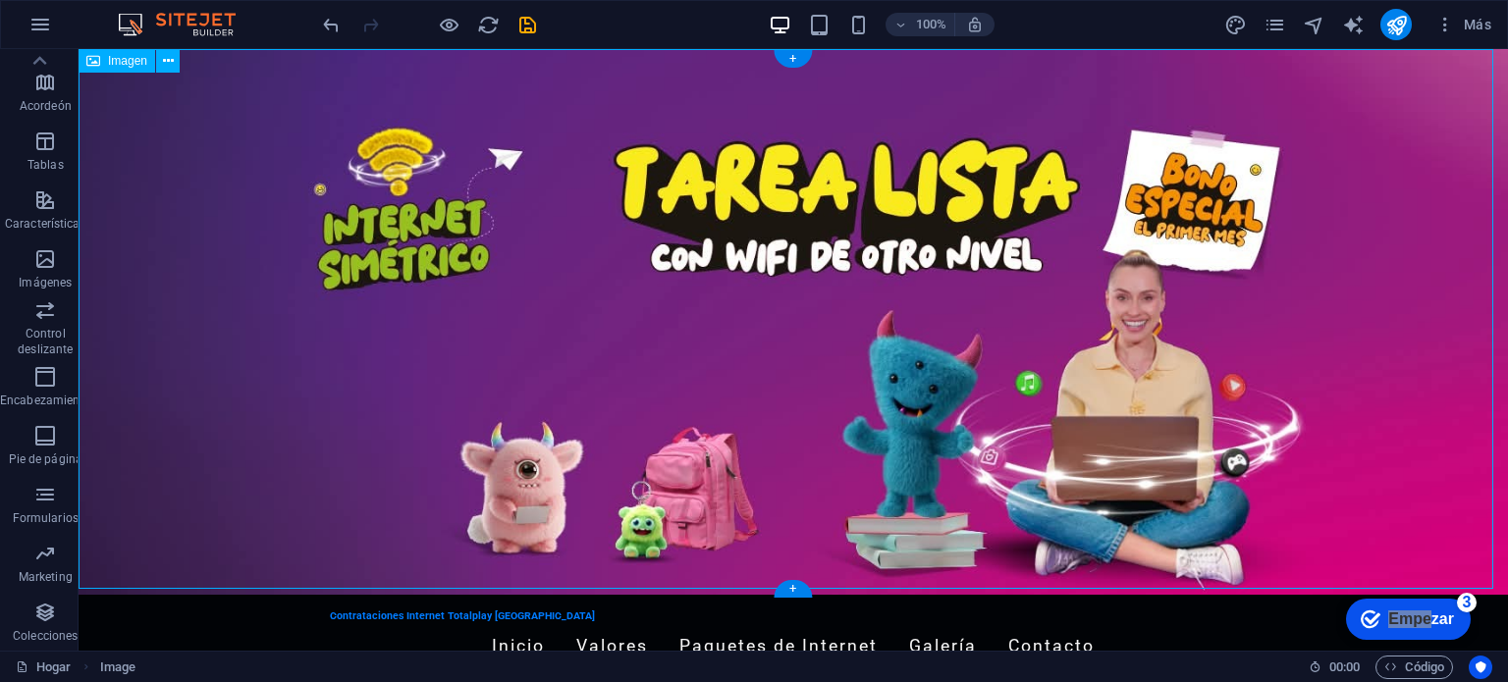
click at [1304, 281] on figure at bounding box center [794, 322] width 1430 height 546
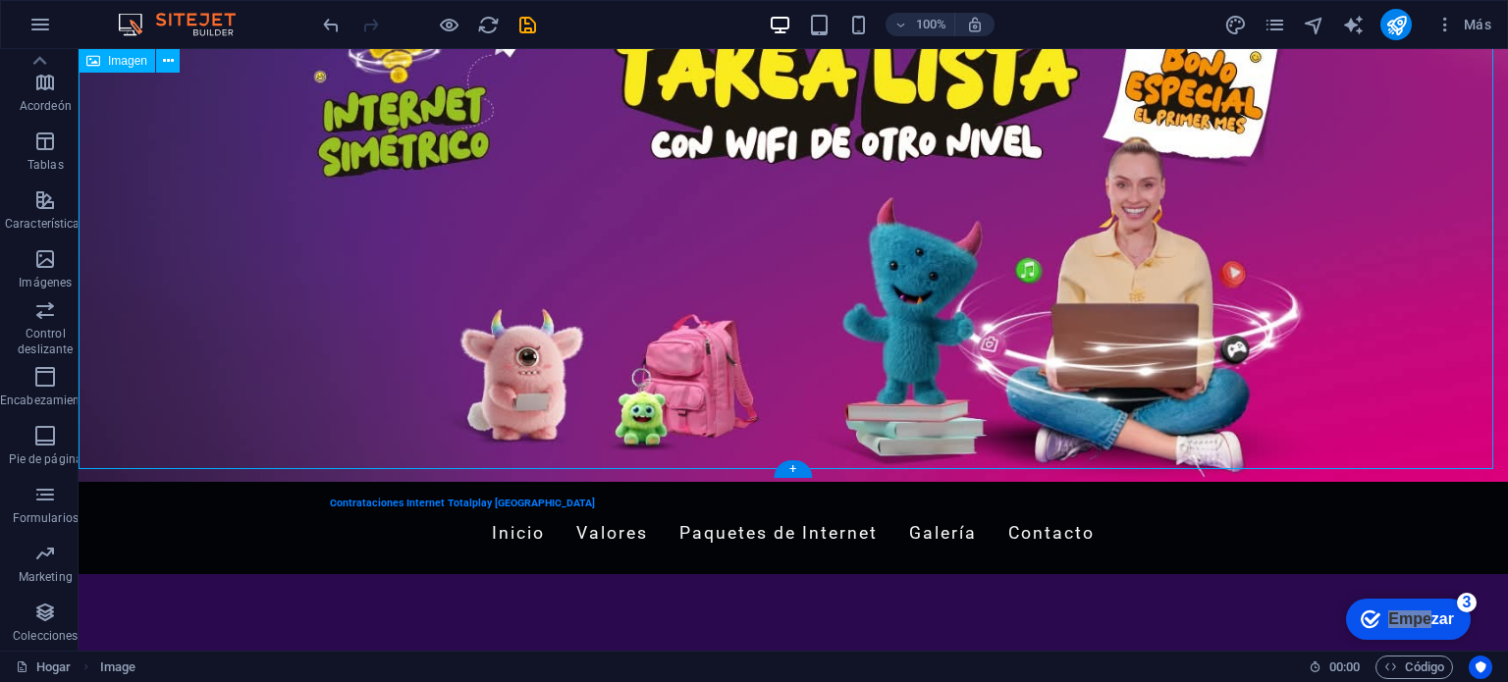
scroll to position [120, 0]
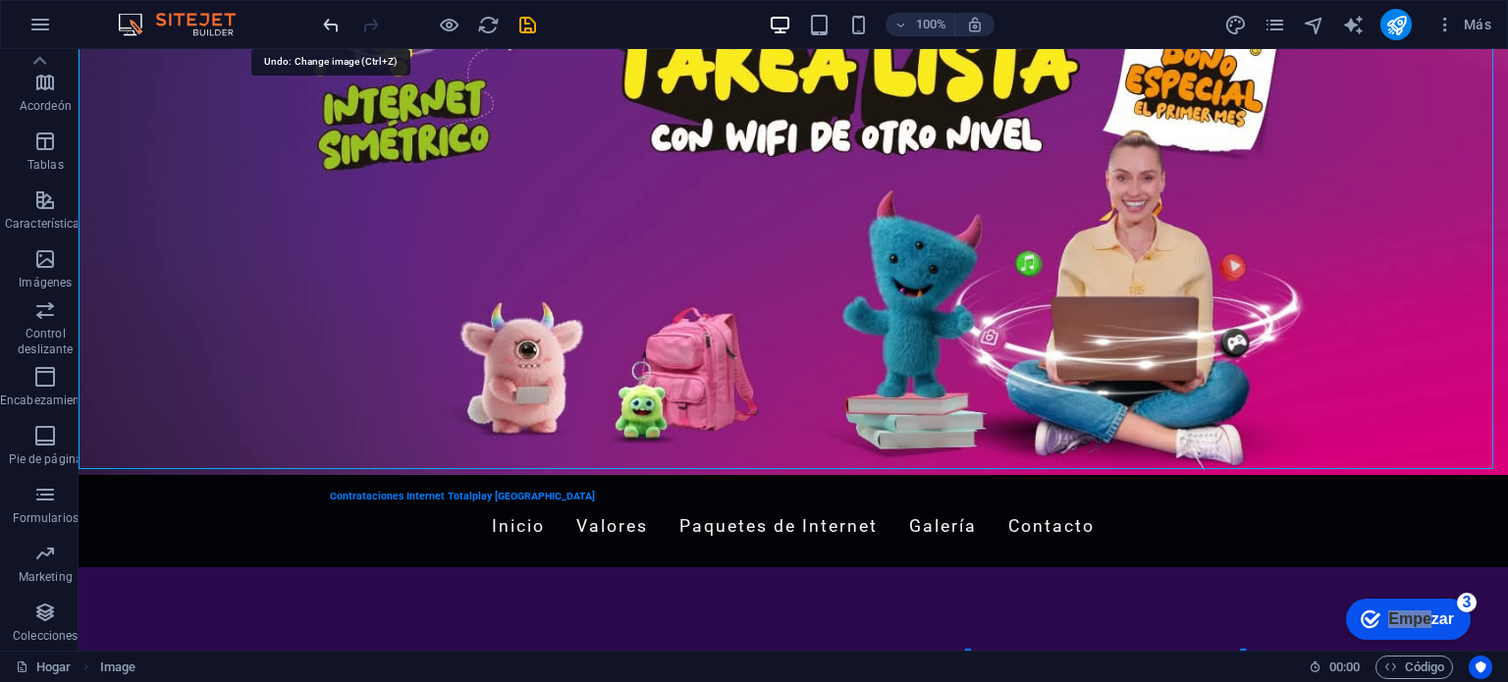
click at [337, 23] on icon "deshacer" at bounding box center [331, 25] width 23 height 23
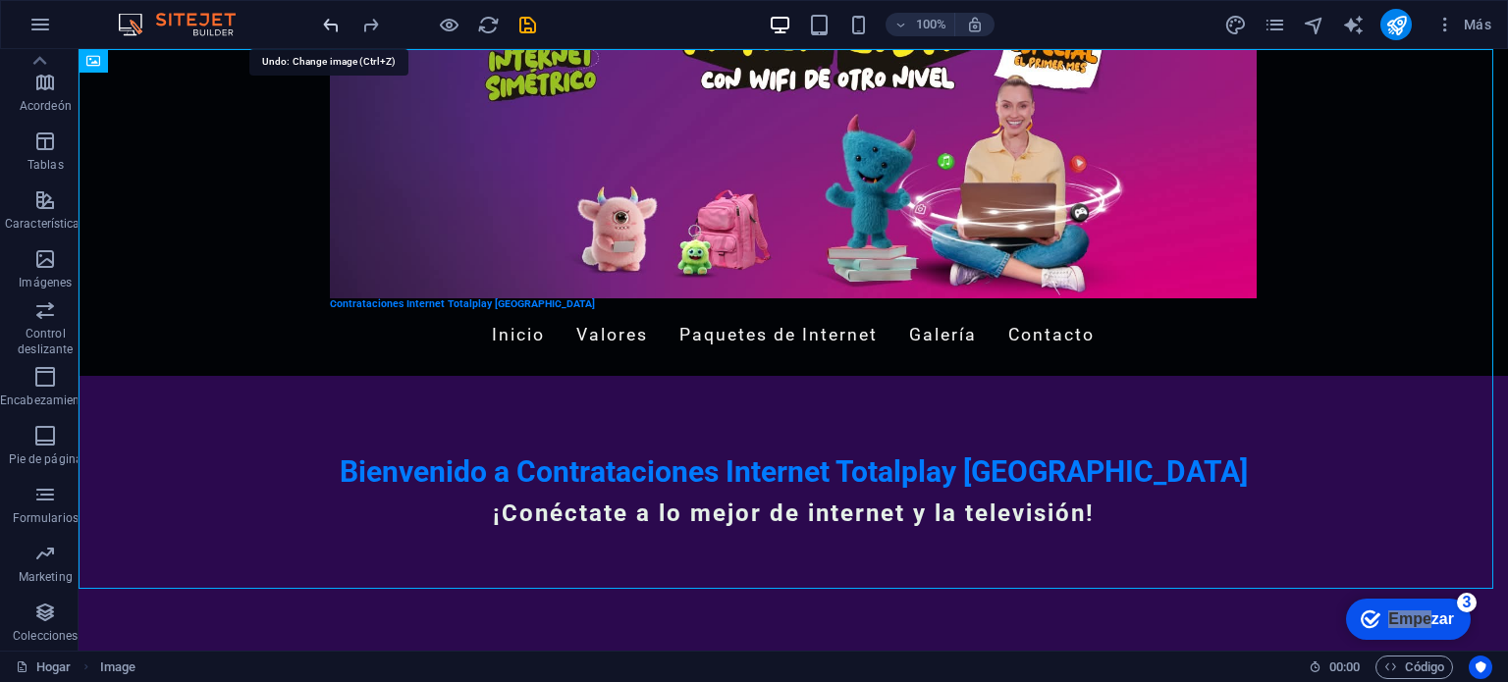
scroll to position [0, 0]
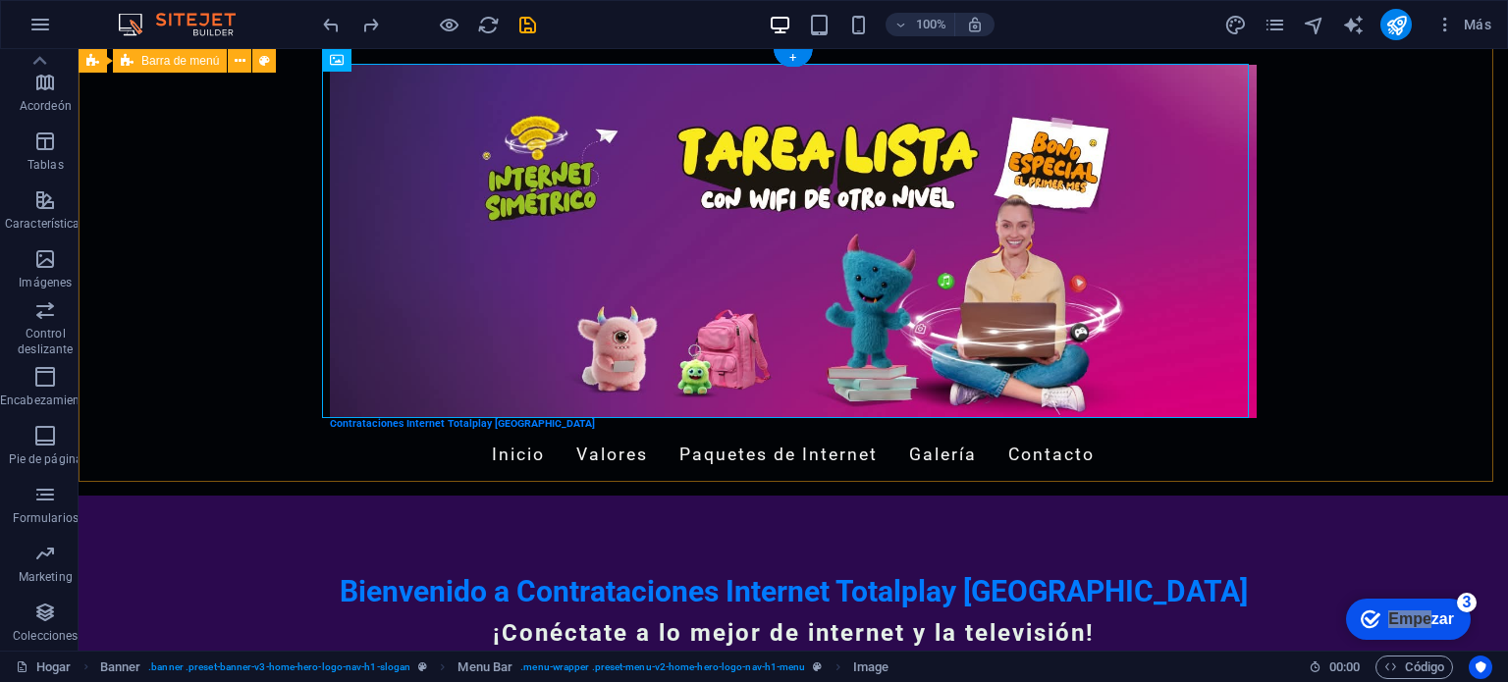
click at [1430, 356] on div "Contrataciones Internet Totalplay [GEOGRAPHIC_DATA] Inicio Valores Paquetes de …" at bounding box center [794, 272] width 1430 height 447
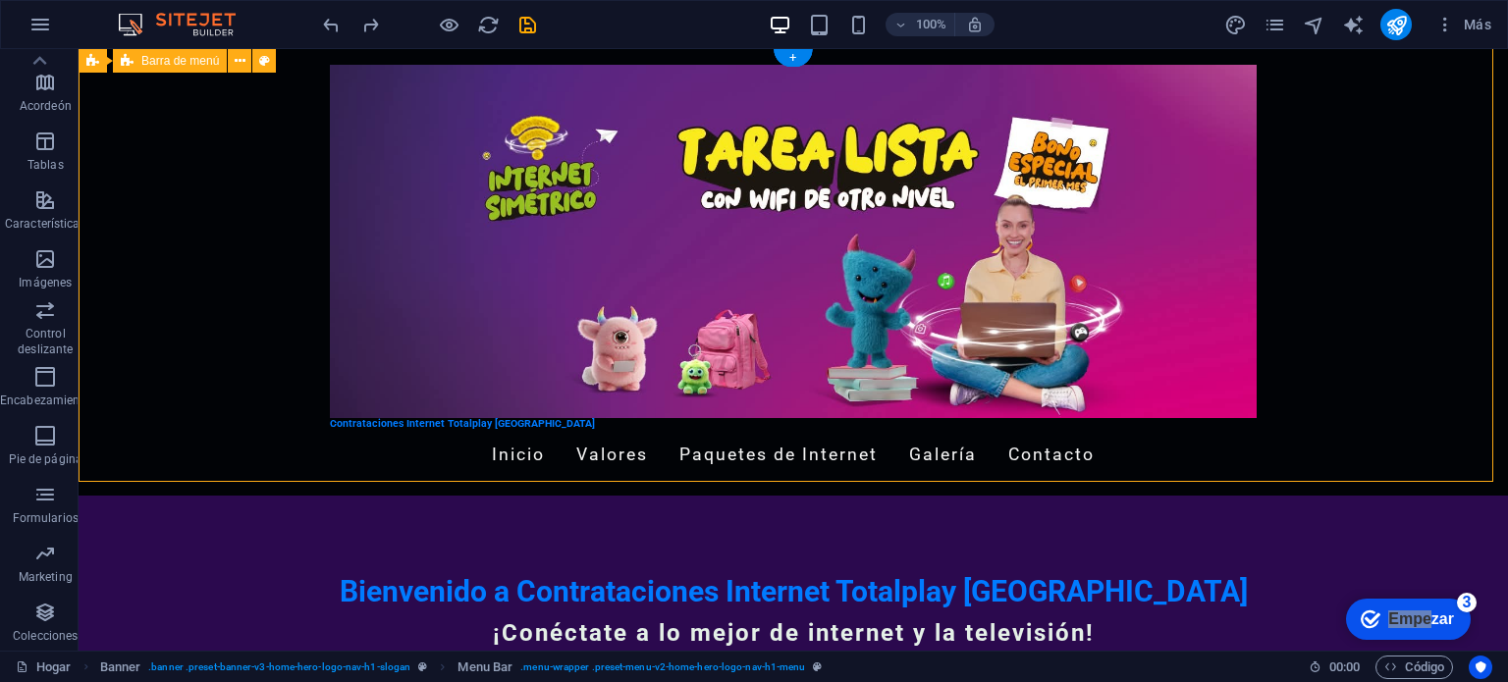
click at [1430, 356] on div "Contrataciones Internet Totalplay [GEOGRAPHIC_DATA] Inicio Valores Paquetes de …" at bounding box center [794, 272] width 1430 height 447
click at [1405, 150] on div "Contrataciones Internet Totalplay [GEOGRAPHIC_DATA] Inicio Valores Paquetes de …" at bounding box center [794, 272] width 1430 height 447
click at [1380, 234] on div "Contrataciones Internet Totalplay [GEOGRAPHIC_DATA] Inicio Valores Paquetes de …" at bounding box center [794, 272] width 1430 height 447
click at [1423, 439] on div "Contrataciones Internet Totalplay [GEOGRAPHIC_DATA] Inicio Valores Paquetes de …" at bounding box center [794, 272] width 1430 height 447
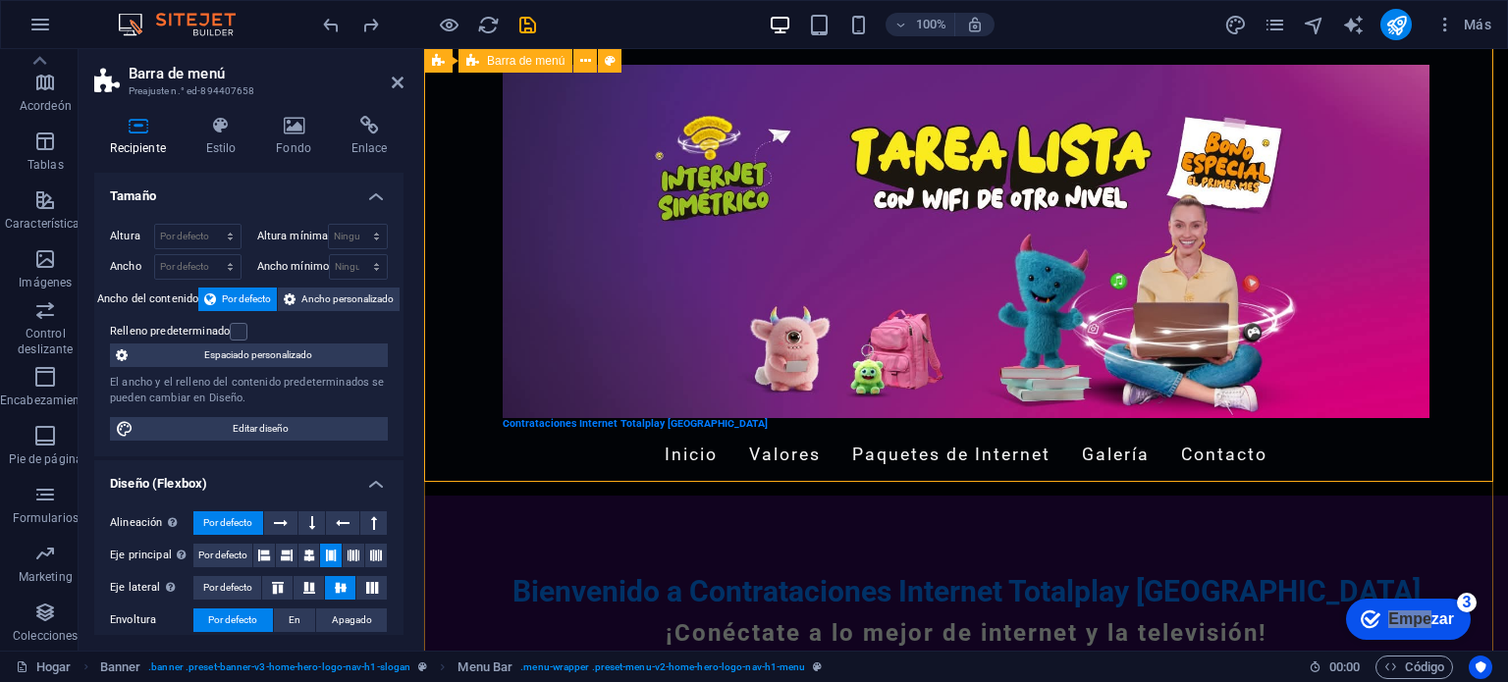
click at [1398, 467] on div "Contrataciones Internet Totalplay [GEOGRAPHIC_DATA] Inicio Valores Paquetes de …" at bounding box center [966, 272] width 1084 height 447
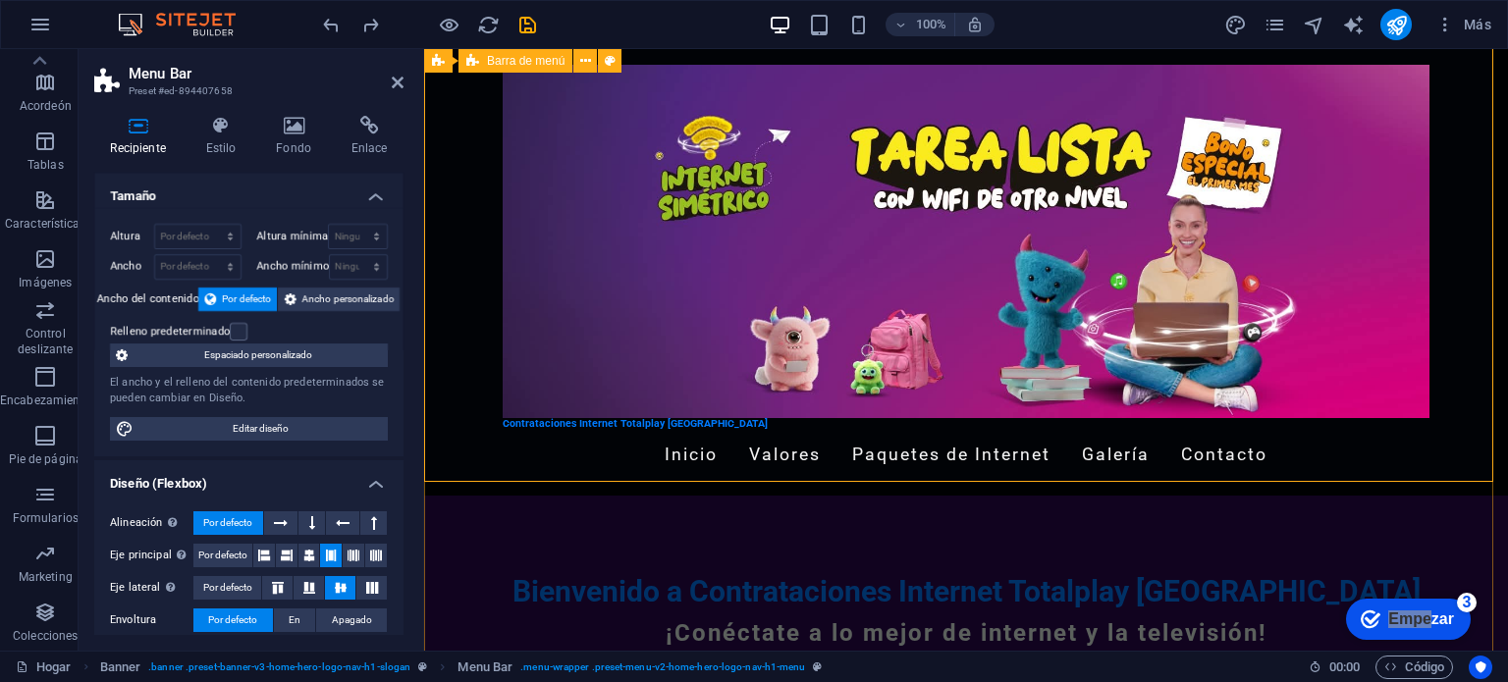
click at [1398, 467] on div "Contrataciones Internet Totalplay [GEOGRAPHIC_DATA] Inicio Valores Paquetes de …" at bounding box center [966, 272] width 1084 height 447
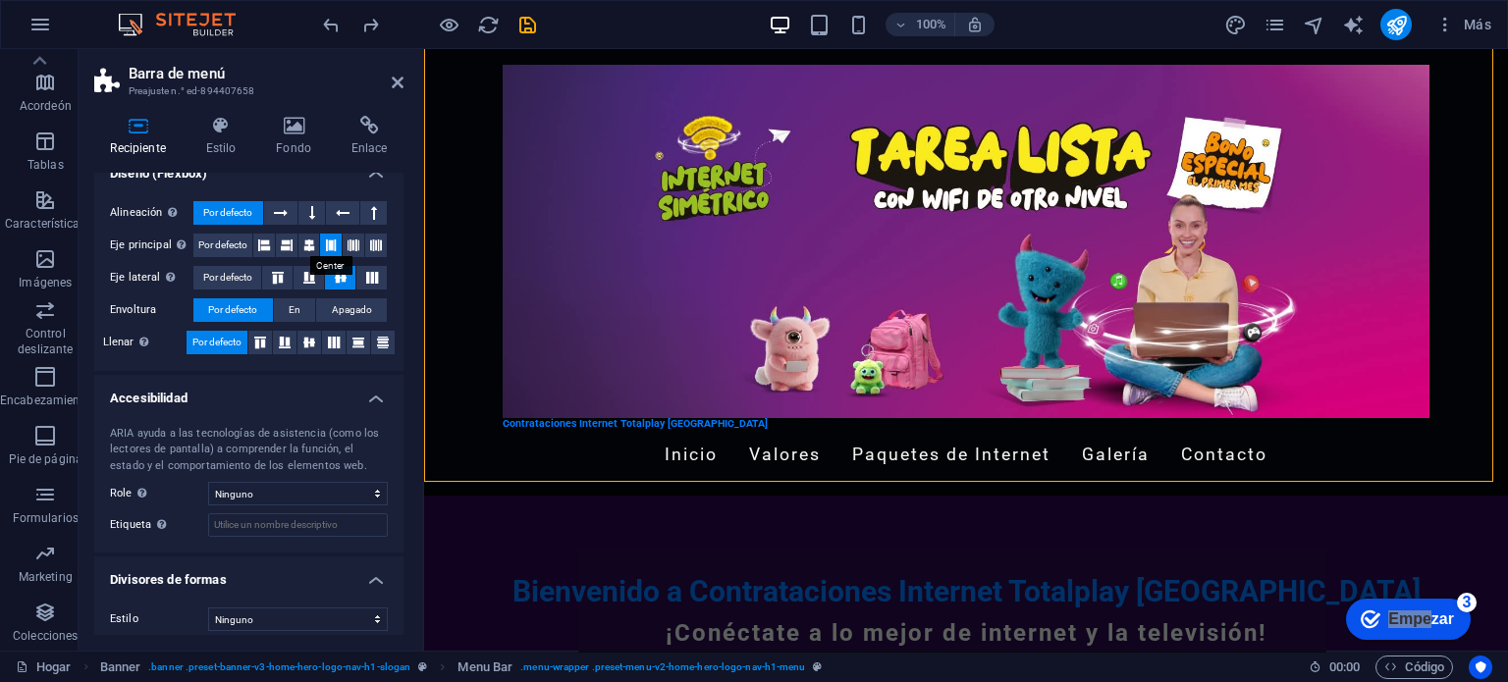
scroll to position [320, 0]
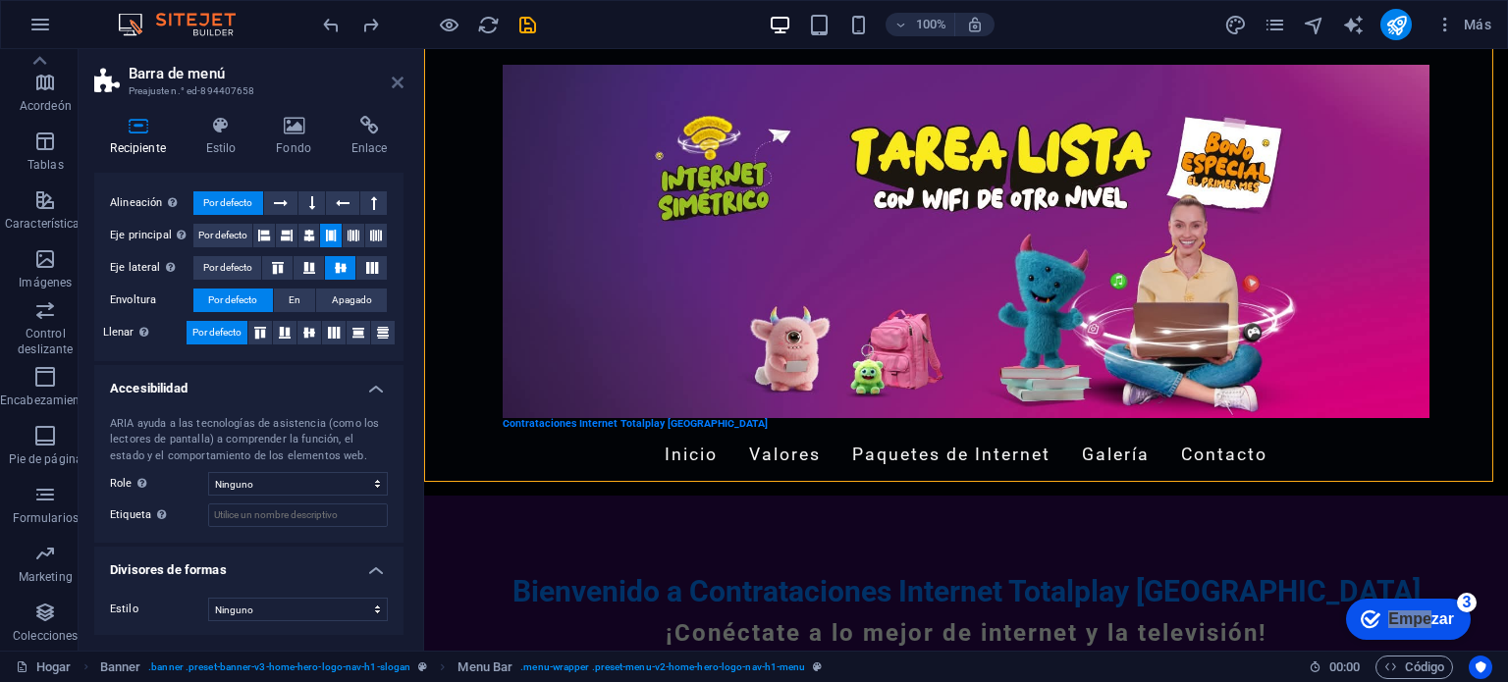
click at [398, 85] on icon at bounding box center [398, 83] width 12 height 16
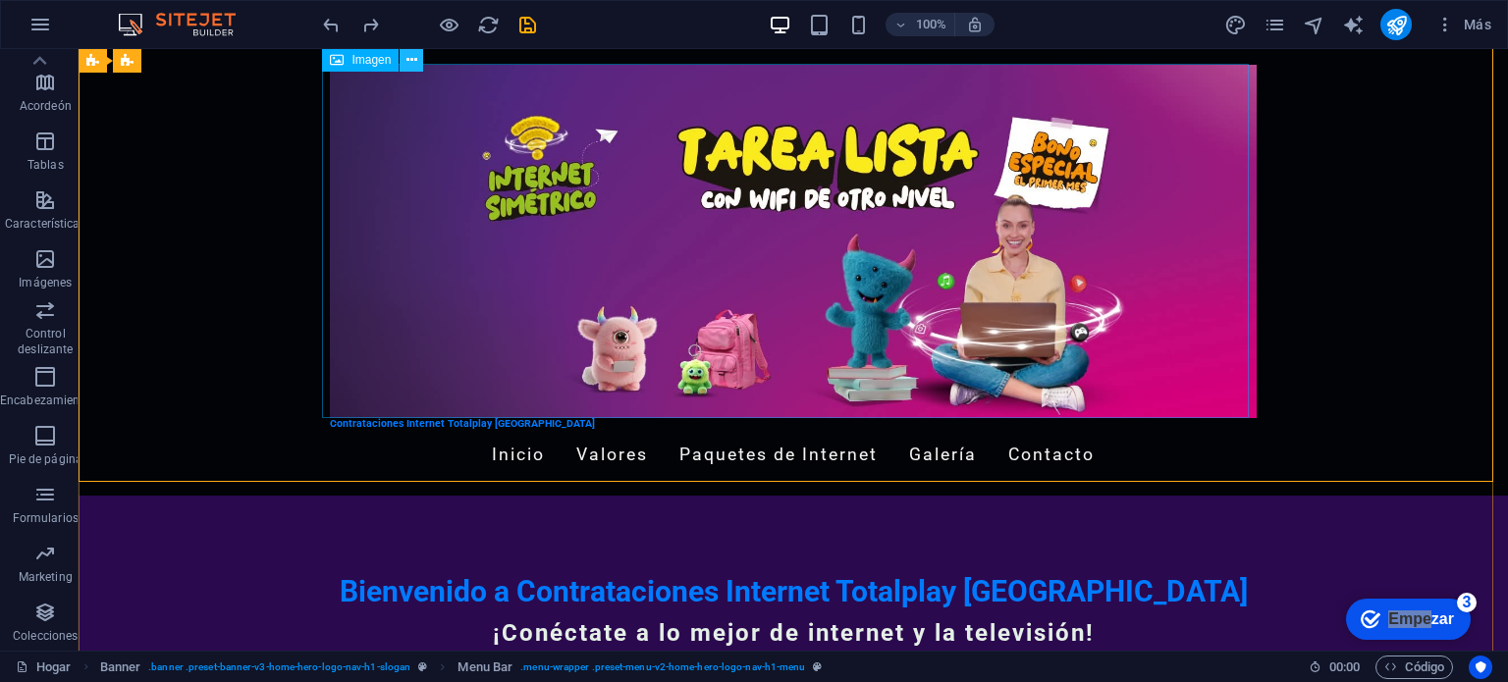
click at [412, 59] on icon at bounding box center [411, 60] width 11 height 21
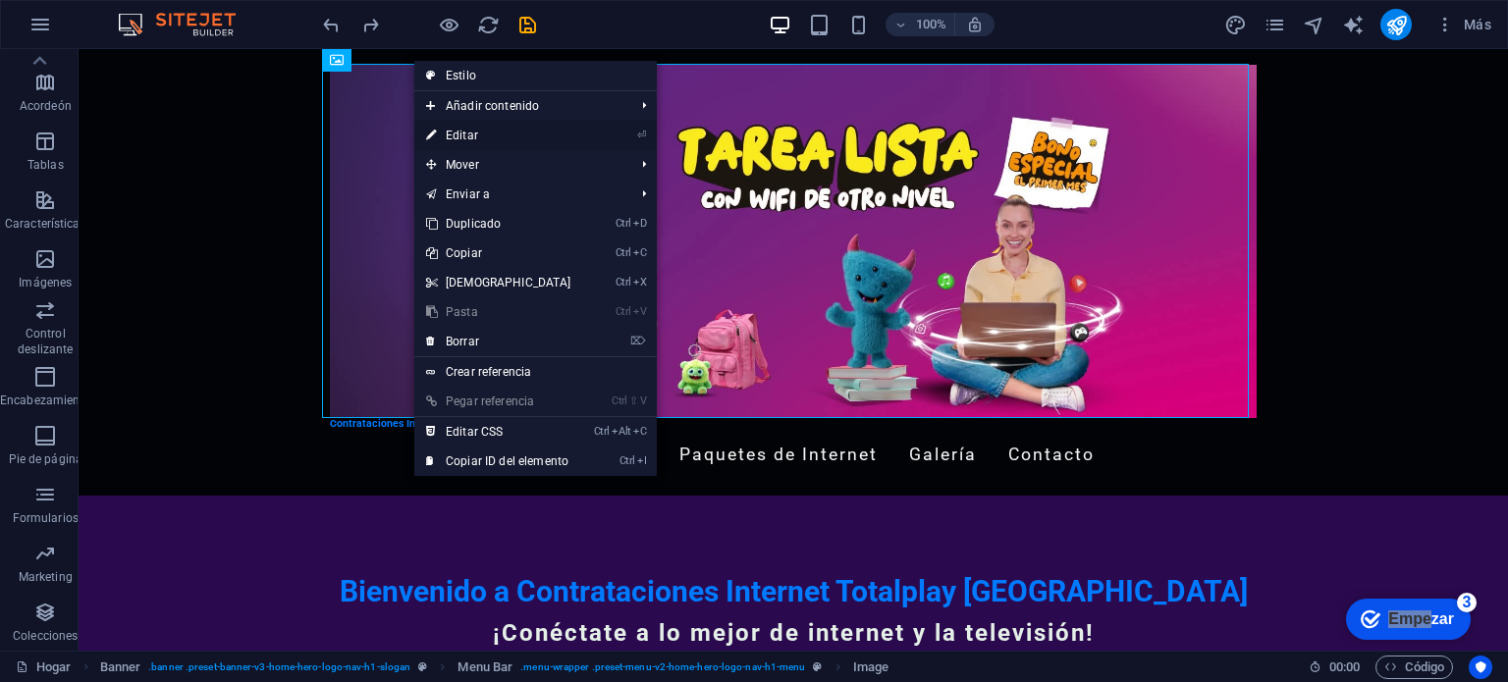
click at [456, 126] on link "⏎ Editar" at bounding box center [498, 135] width 169 height 29
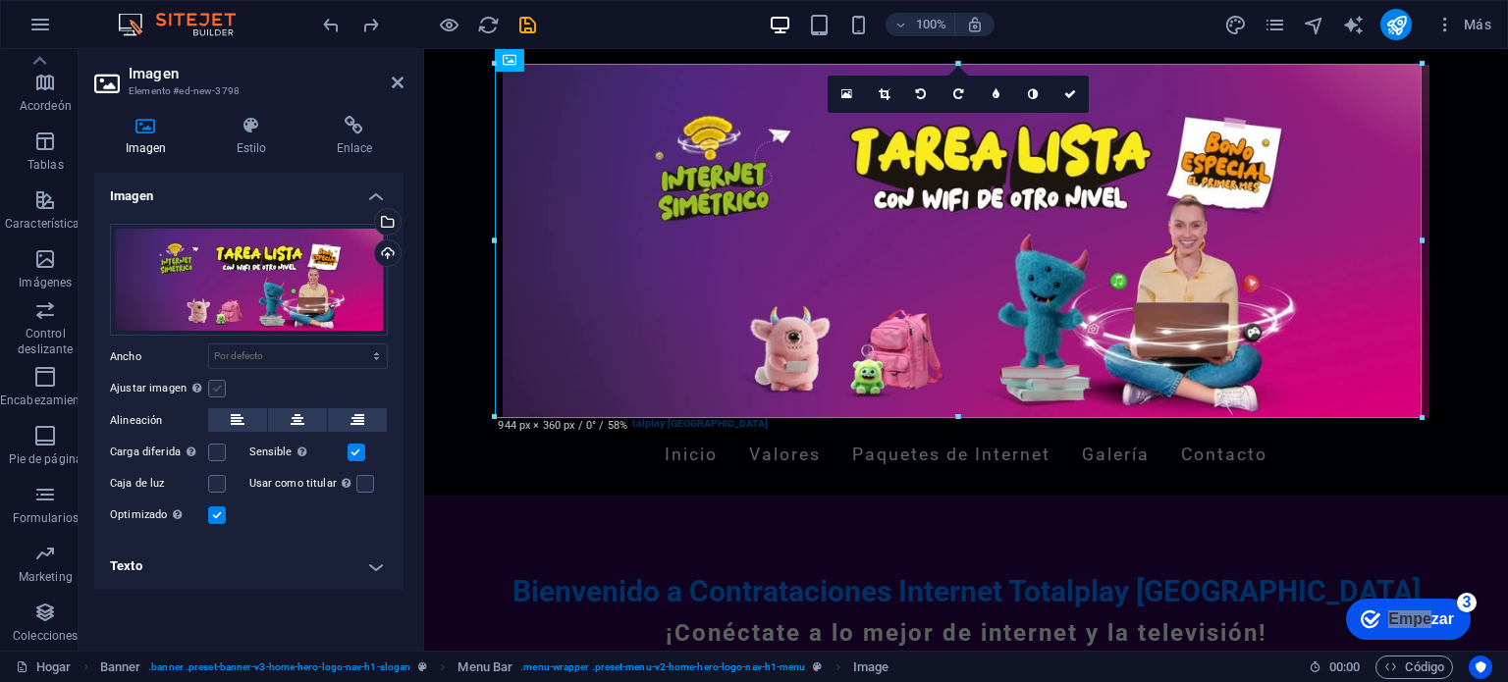
click at [216, 388] on label at bounding box center [217, 389] width 18 height 18
click at [0, 0] on input "Ajustar imagen Ajustar automáticamente la imagen a un ancho y alto fijos" at bounding box center [0, 0] width 0 height 0
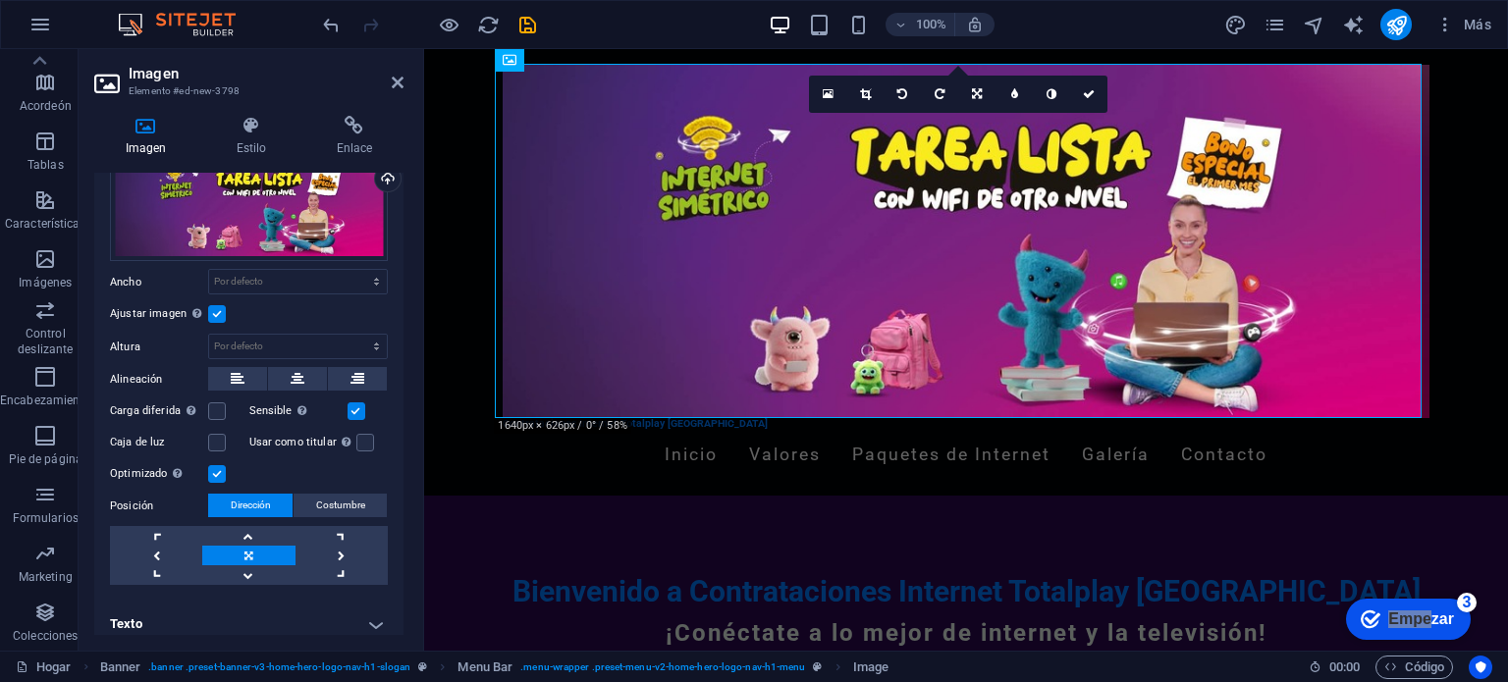
scroll to position [84, 0]
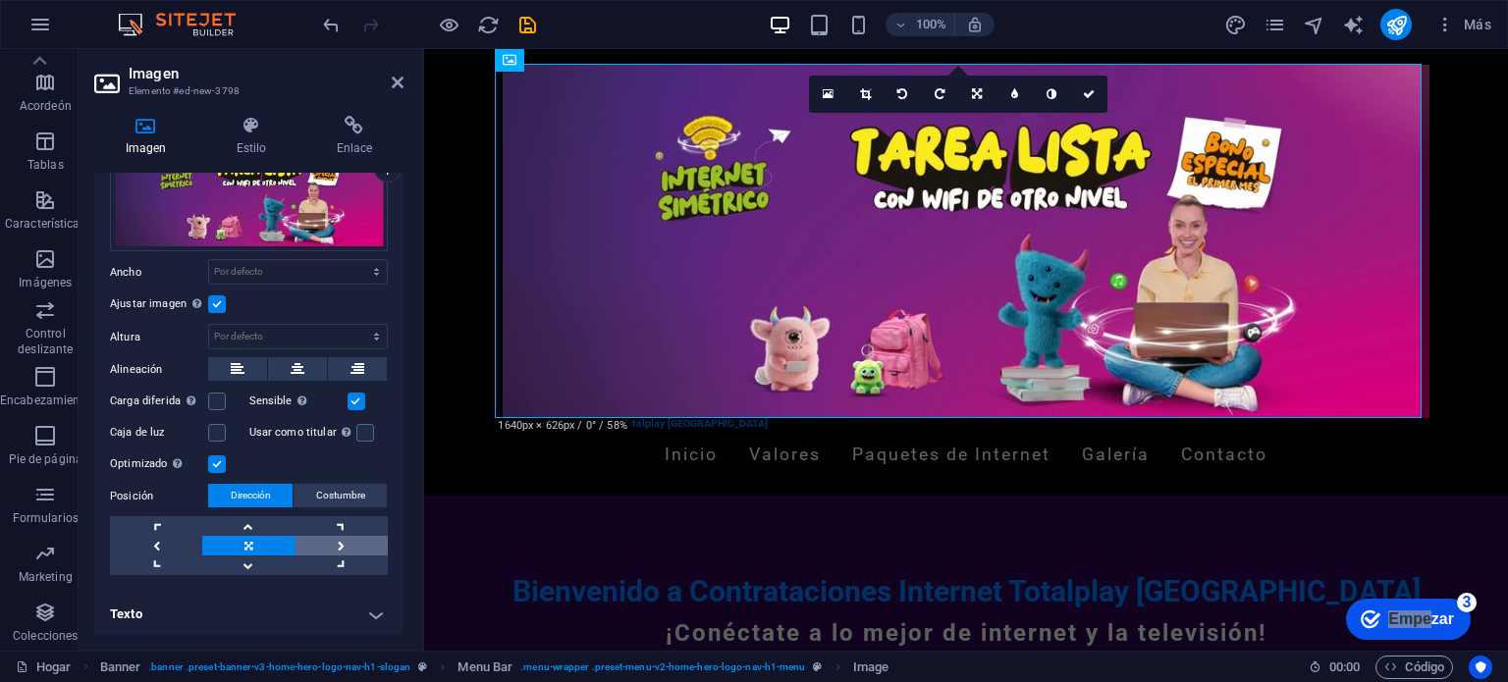
click at [338, 536] on link at bounding box center [342, 546] width 92 height 20
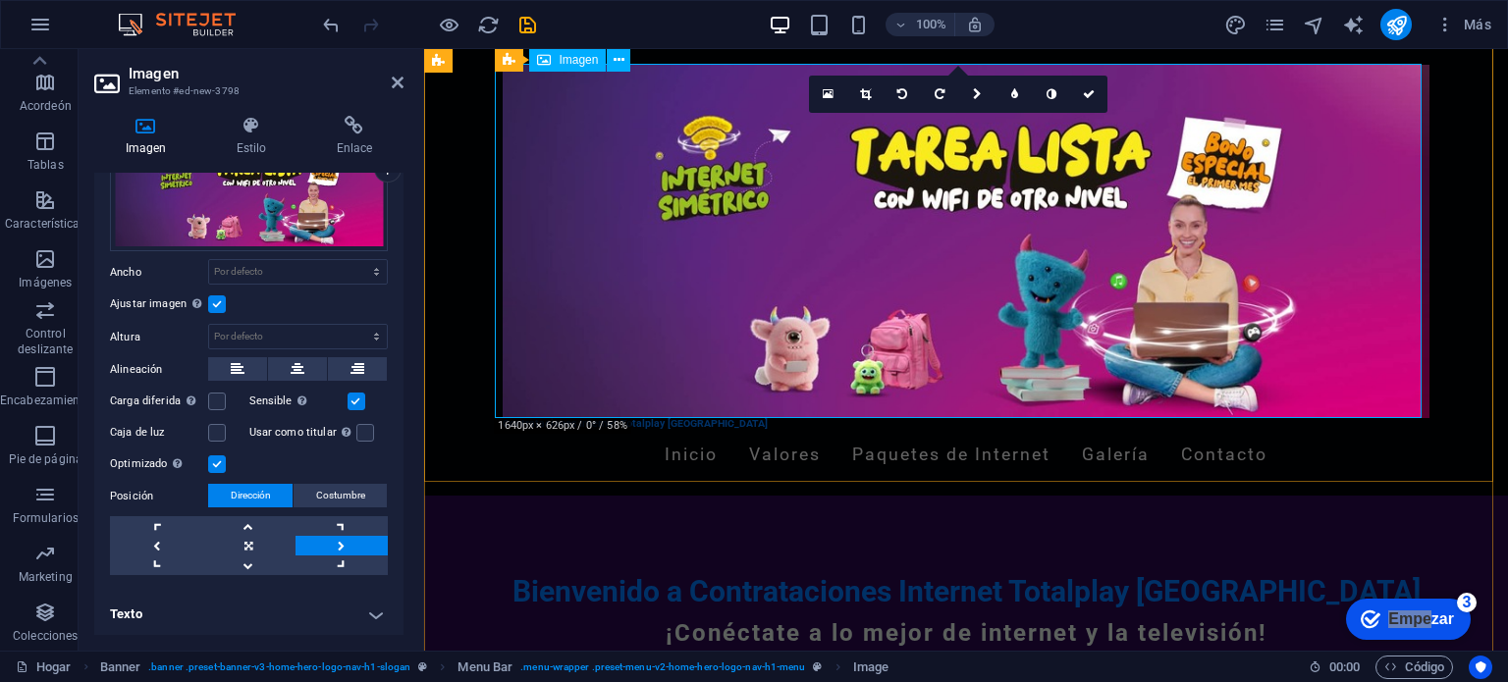
click at [503, 395] on figure at bounding box center [966, 241] width 927 height 353
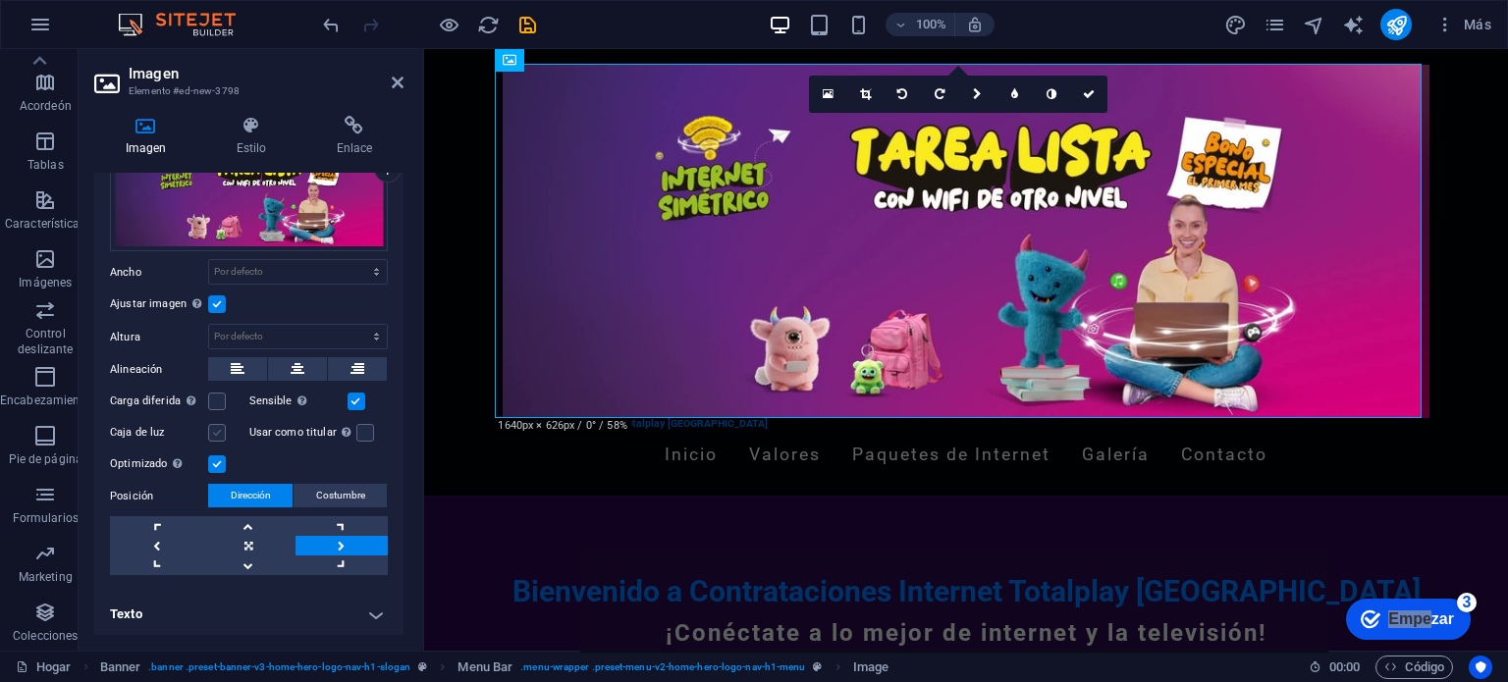
click at [222, 436] on label at bounding box center [217, 433] width 18 height 18
click at [0, 0] on input "Caja de luz" at bounding box center [0, 0] width 0 height 0
click at [222, 436] on label at bounding box center [217, 433] width 18 height 18
click at [0, 0] on input "Caja de luz" at bounding box center [0, 0] width 0 height 0
click at [222, 436] on label at bounding box center [217, 433] width 18 height 18
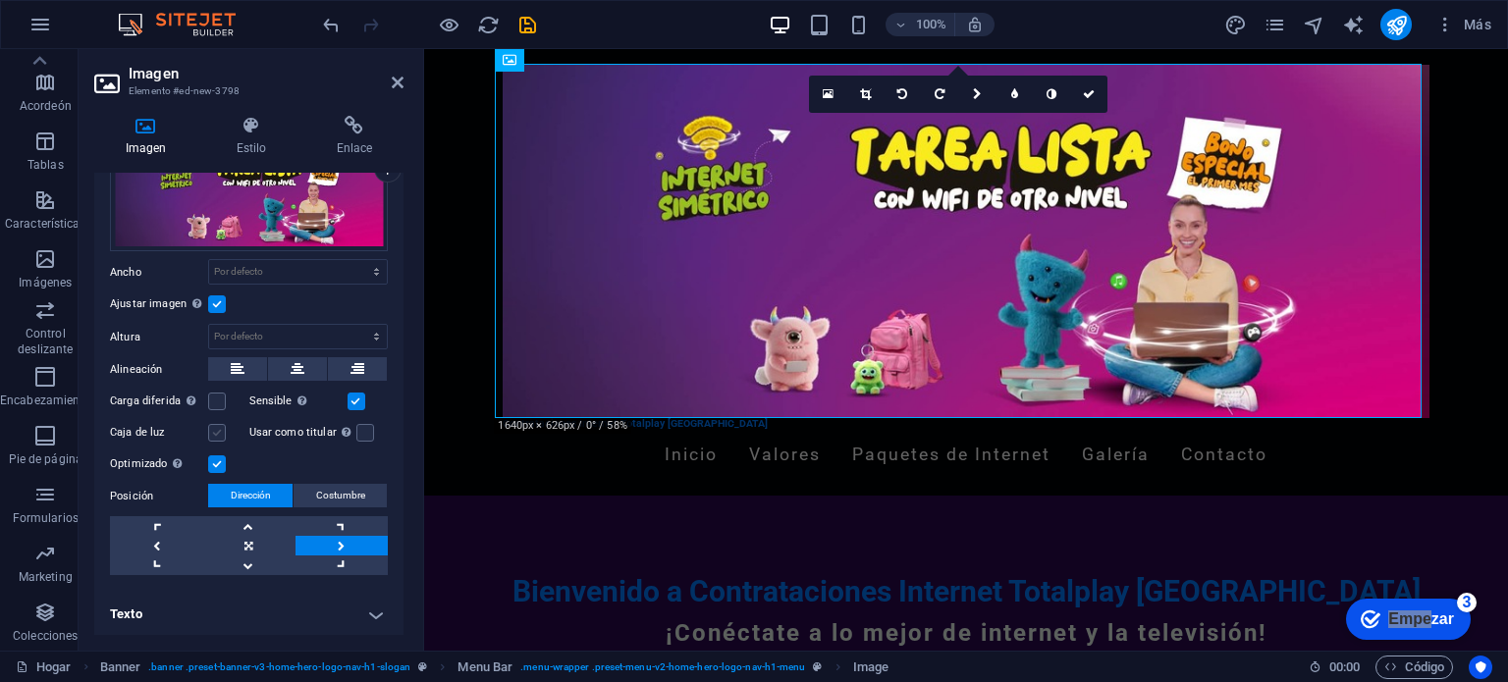
click at [0, 0] on input "Caja de luz" at bounding box center [0, 0] width 0 height 0
click at [222, 436] on label at bounding box center [217, 433] width 18 height 18
click at [0, 0] on input "Caja de luz" at bounding box center [0, 0] width 0 height 0
click at [860, 92] on icon at bounding box center [865, 94] width 11 height 12
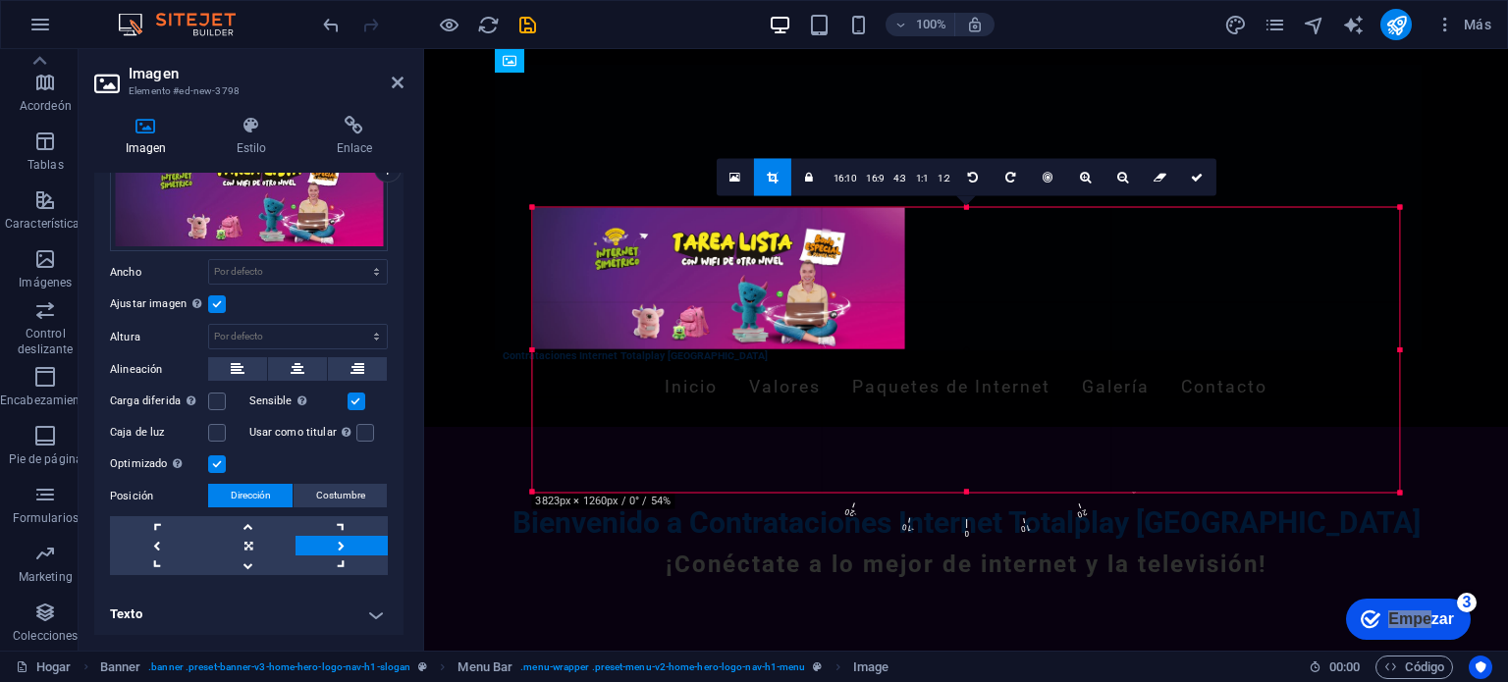
drag, startPoint x: 534, startPoint y: 349, endPoint x: 522, endPoint y: 334, distance: 18.9
click at [532, 334] on div "180 170 160 150 140 130 120 110 100 90 80 70 60 50 40 30 20 10 0 -10 -20 -30 -4…" at bounding box center [965, 350] width 867 height 286
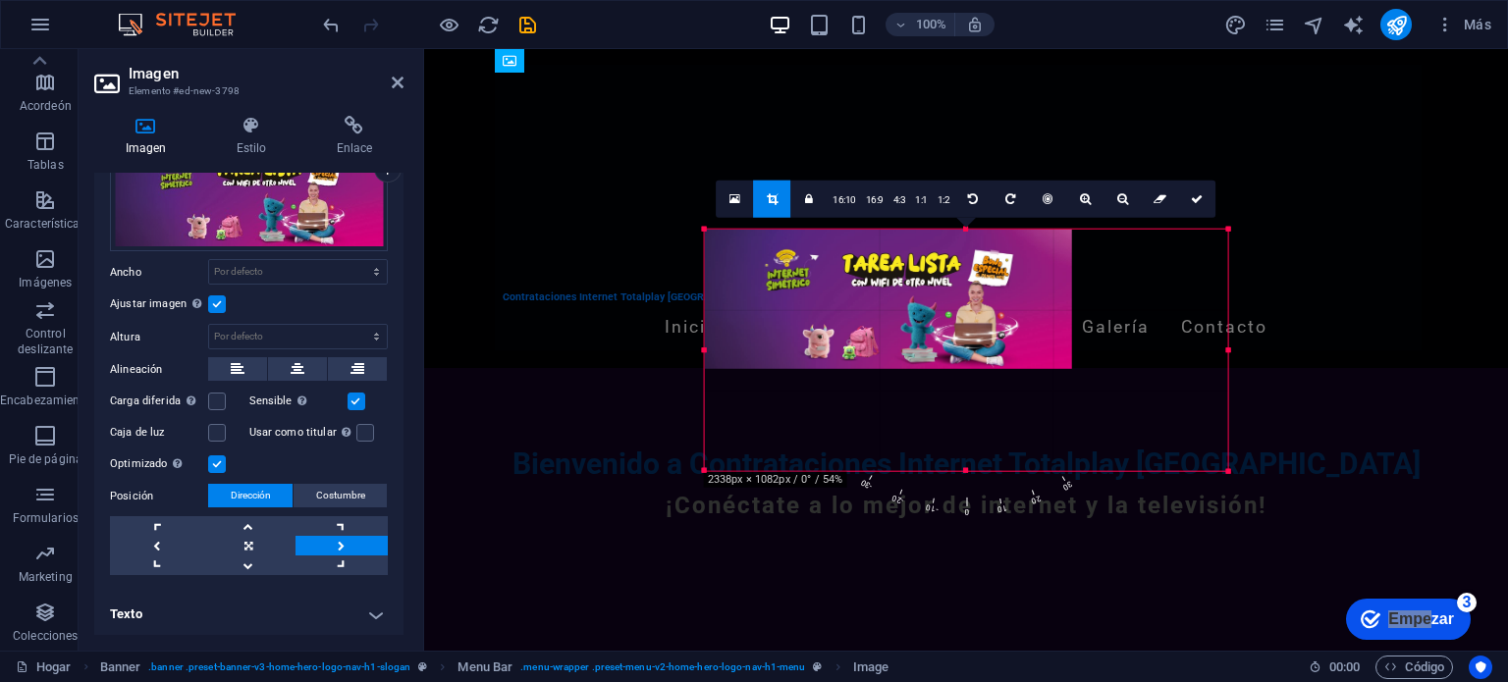
drag, startPoint x: 1150, startPoint y: 283, endPoint x: 1306, endPoint y: 181, distance: 186.5
click at [1306, 181] on div "Drag here to replace the existing content. Press “Ctrl” if you want to create a…" at bounding box center [966, 350] width 1084 height 602
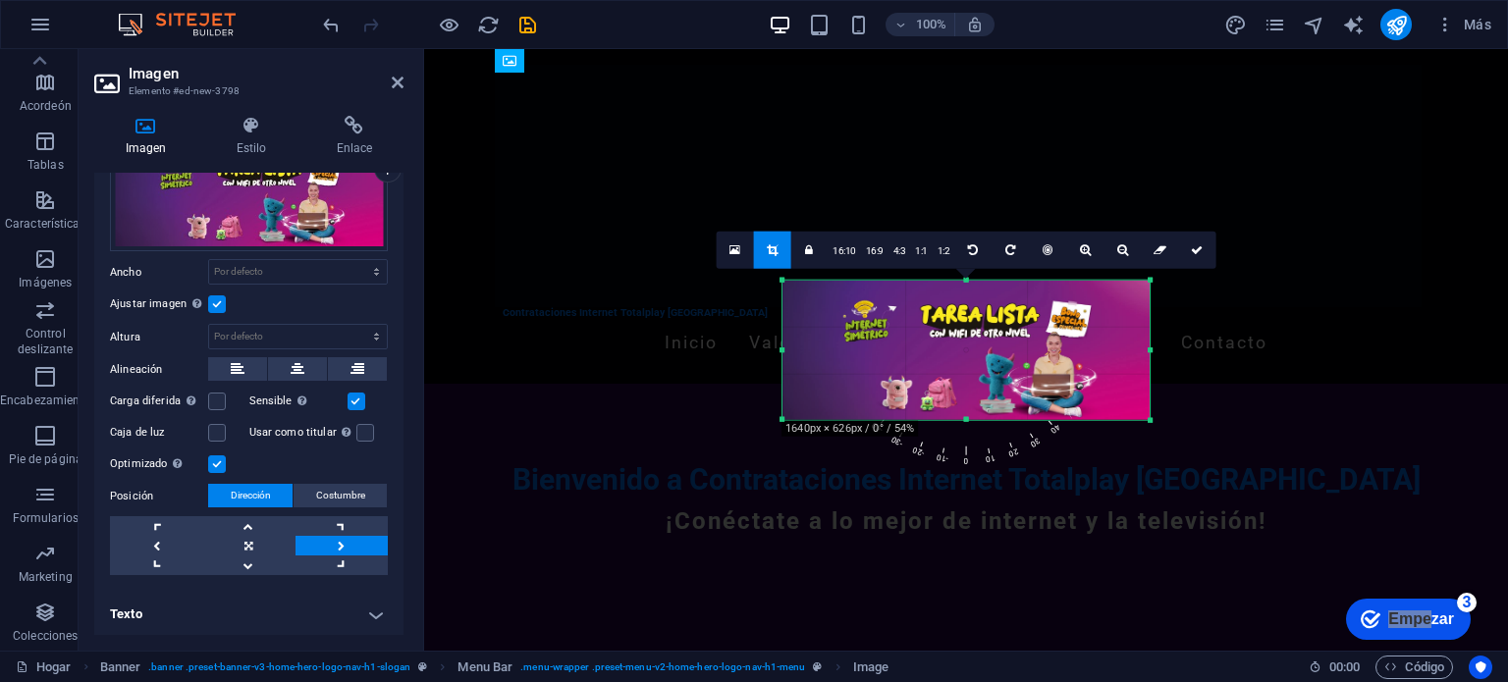
click at [1231, 203] on div "Drag here to replace the existing content. Press “Ctrl” if you want to create a…" at bounding box center [966, 350] width 1084 height 602
click at [399, 83] on icon at bounding box center [398, 83] width 12 height 16
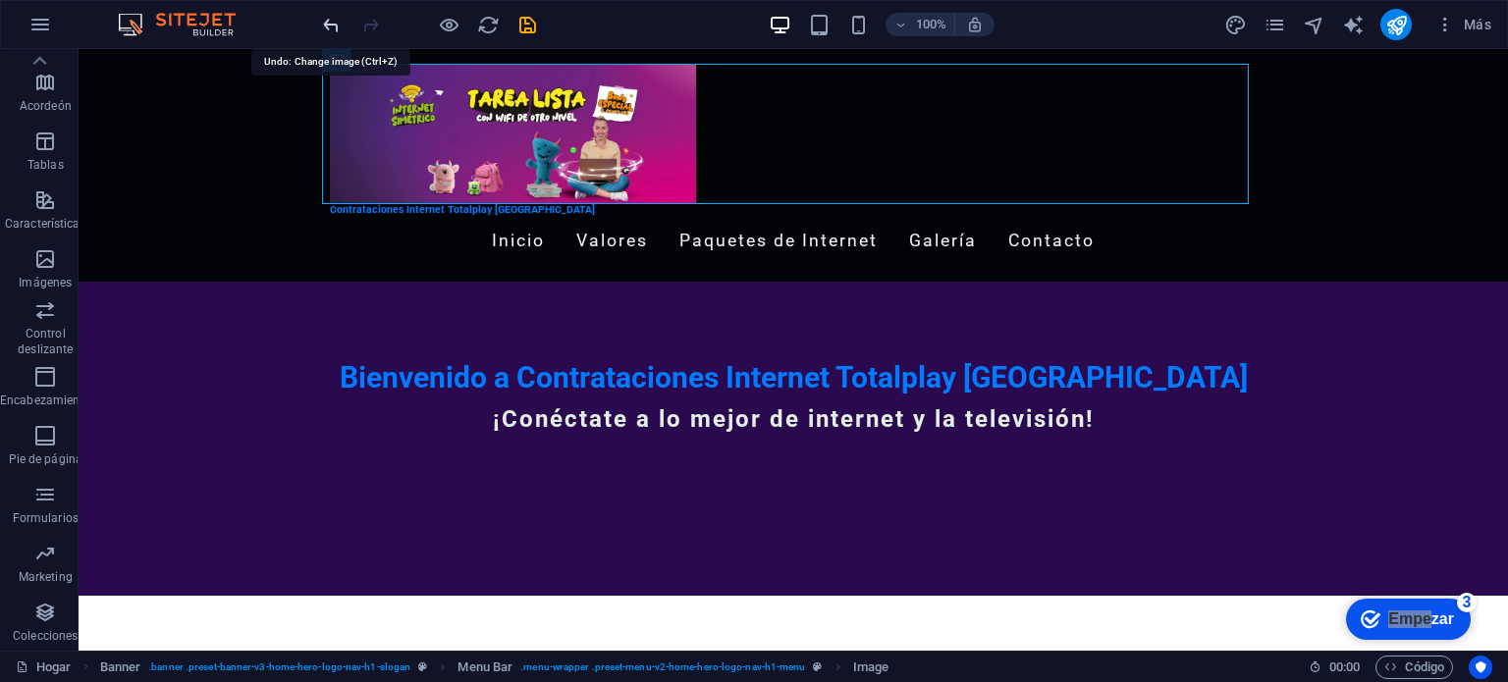
click at [327, 23] on icon "deshacer" at bounding box center [331, 25] width 23 height 23
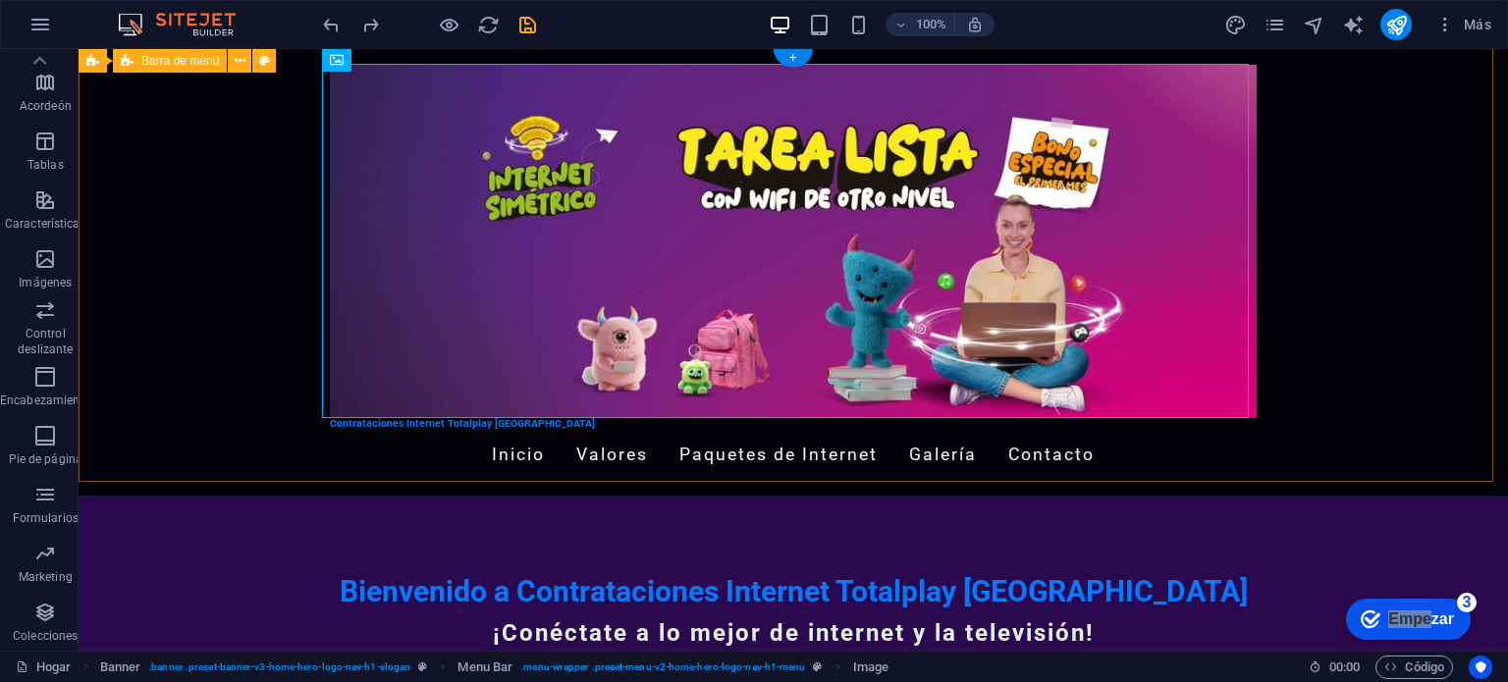
click at [1415, 224] on div "Contrataciones Internet Totalplay [GEOGRAPHIC_DATA] Inicio Valores Paquetes de …" at bounding box center [794, 272] width 1430 height 447
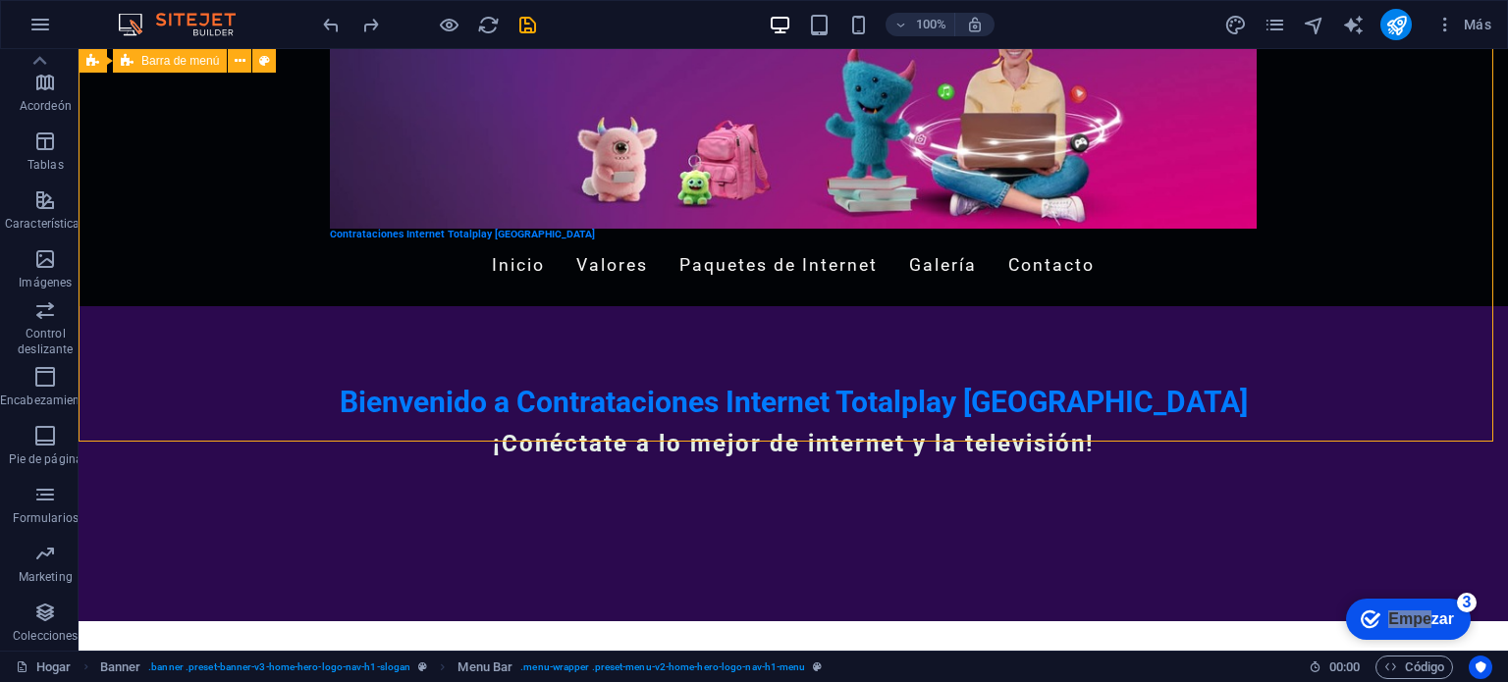
scroll to position [40, 0]
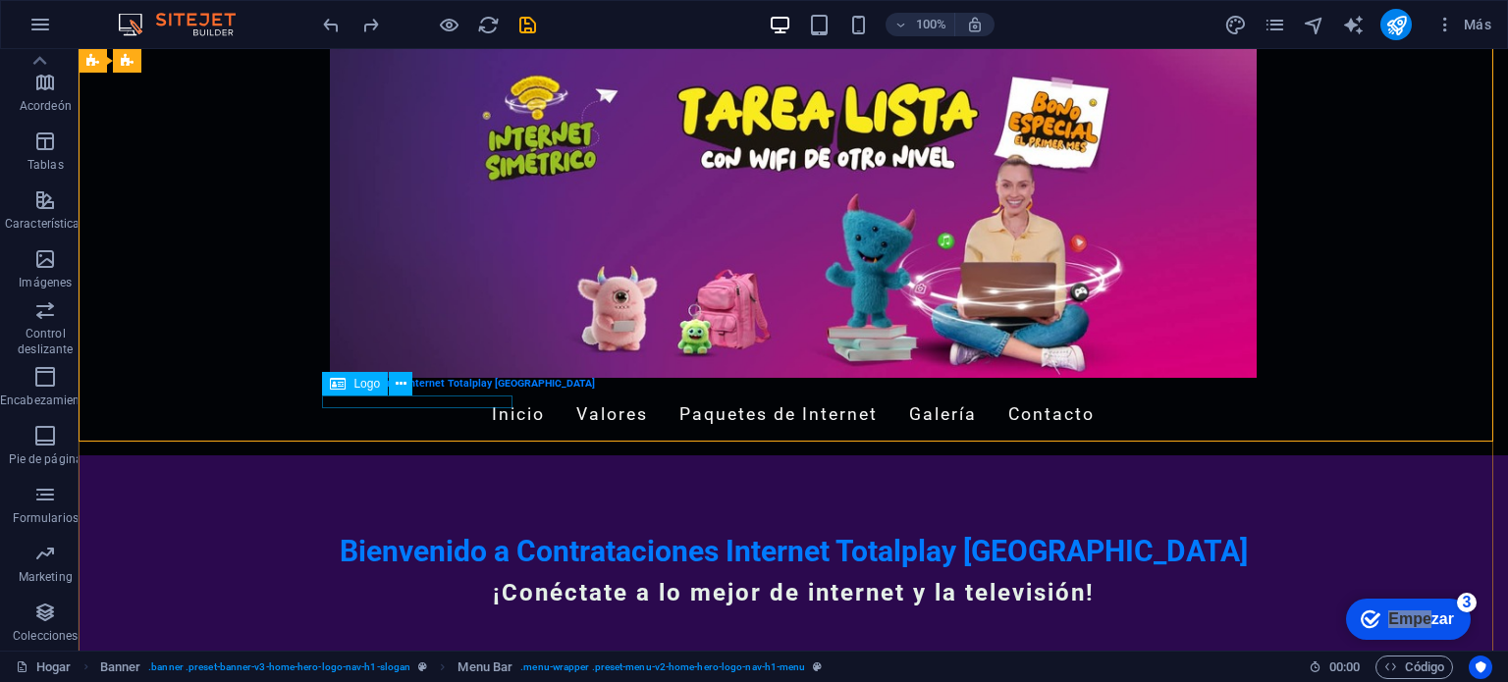
click at [454, 391] on div "Contrataciones Internet Totalplay [GEOGRAPHIC_DATA]" at bounding box center [793, 384] width 927 height 13
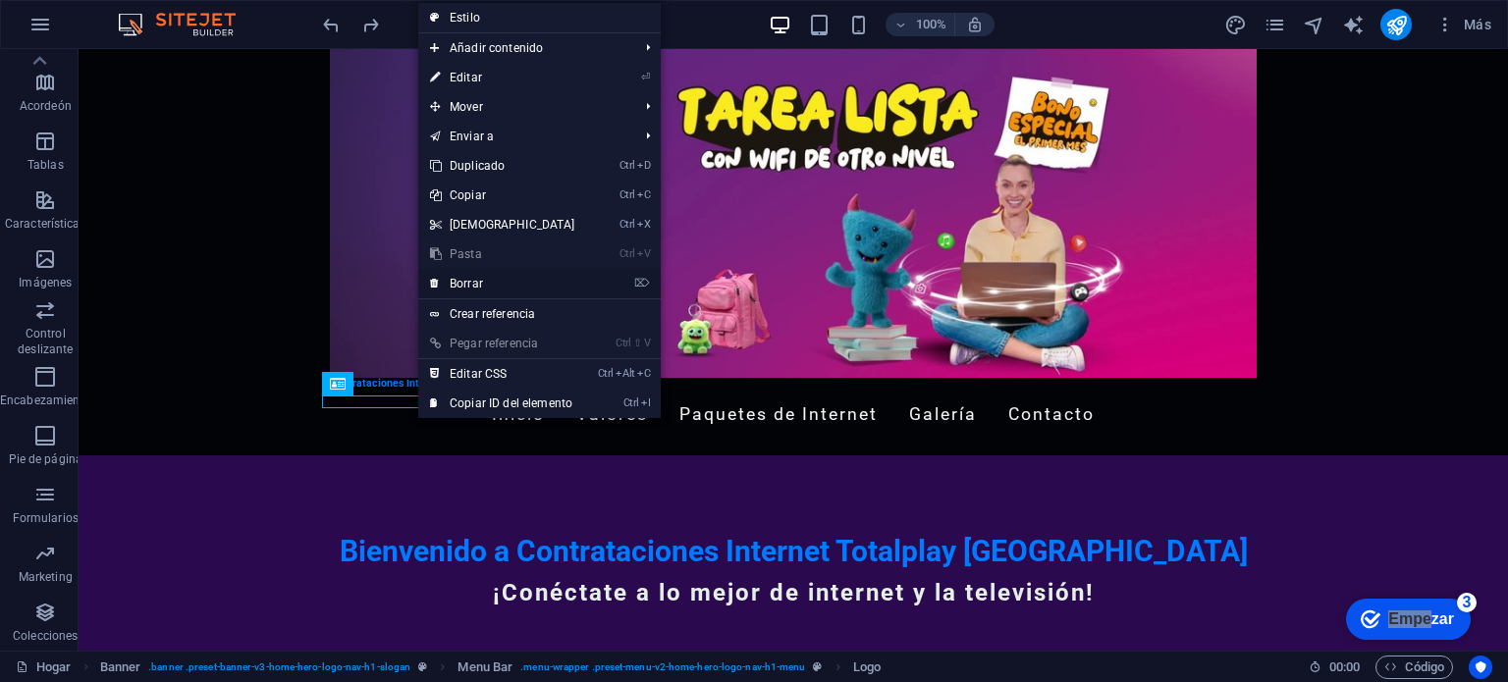
click at [481, 286] on font "Borrar" at bounding box center [466, 284] width 33 height 14
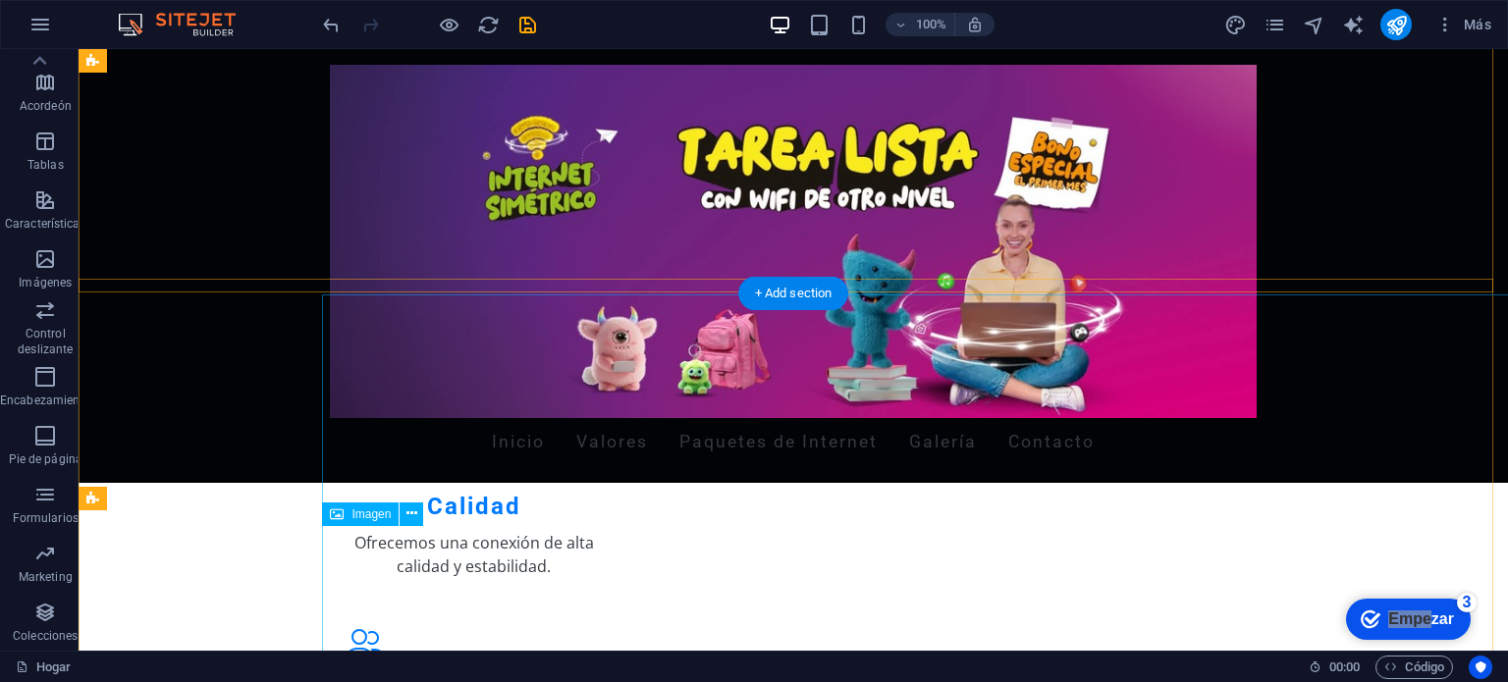
scroll to position [505, 0]
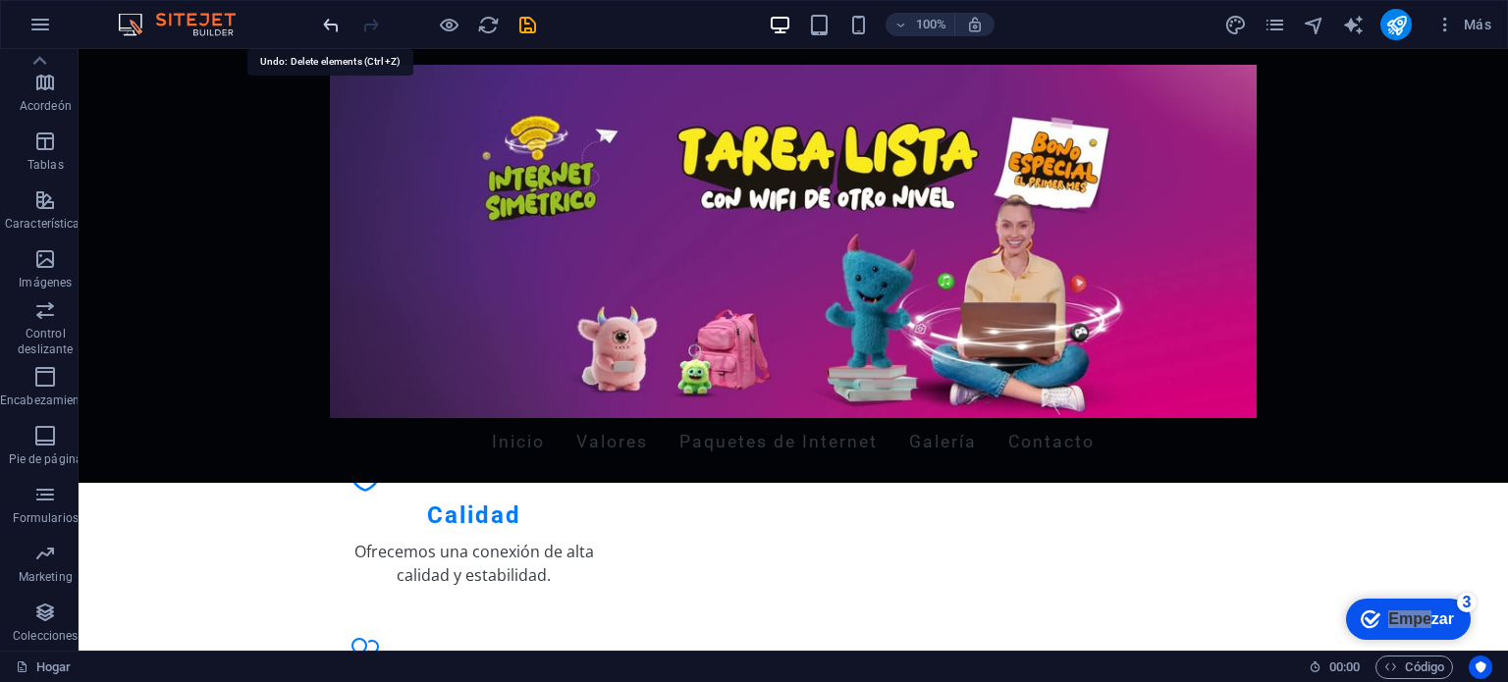
click at [329, 23] on icon "deshacer" at bounding box center [331, 25] width 23 height 23
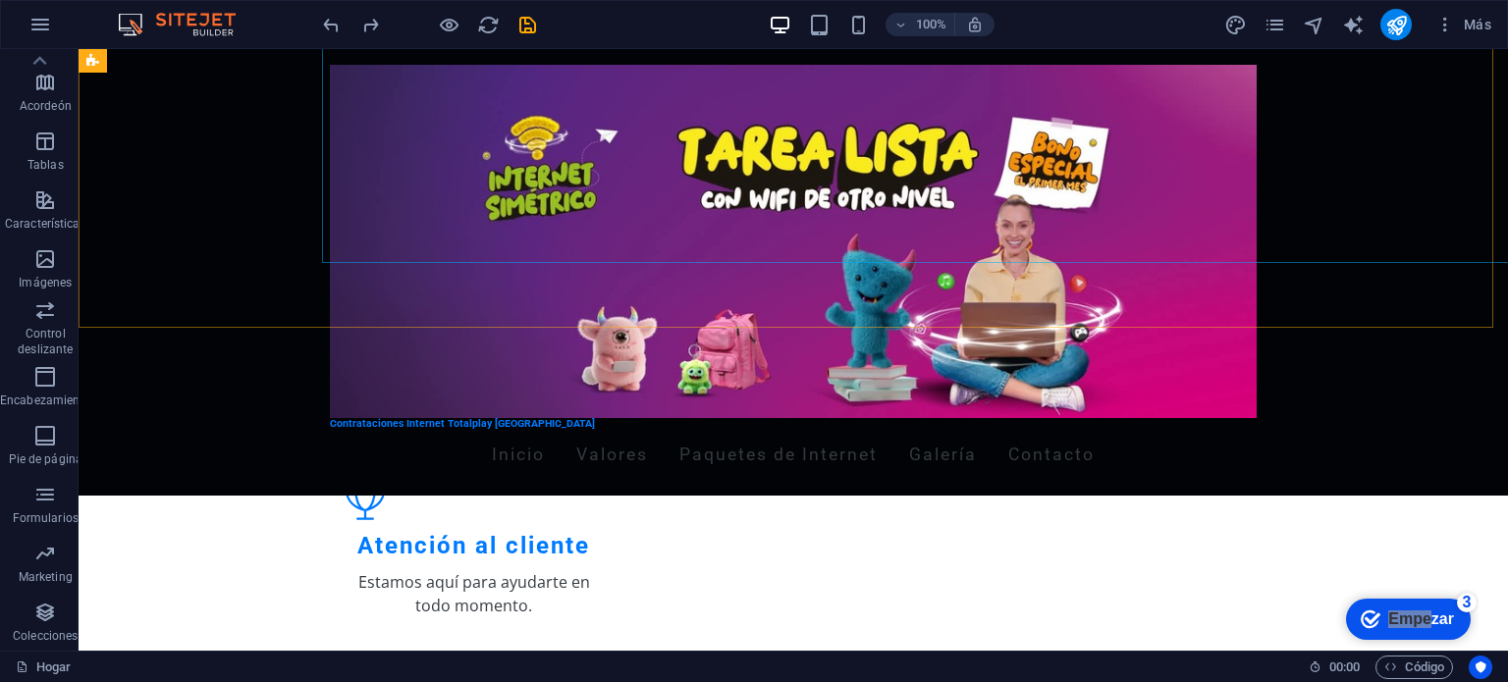
scroll to position [856, 0]
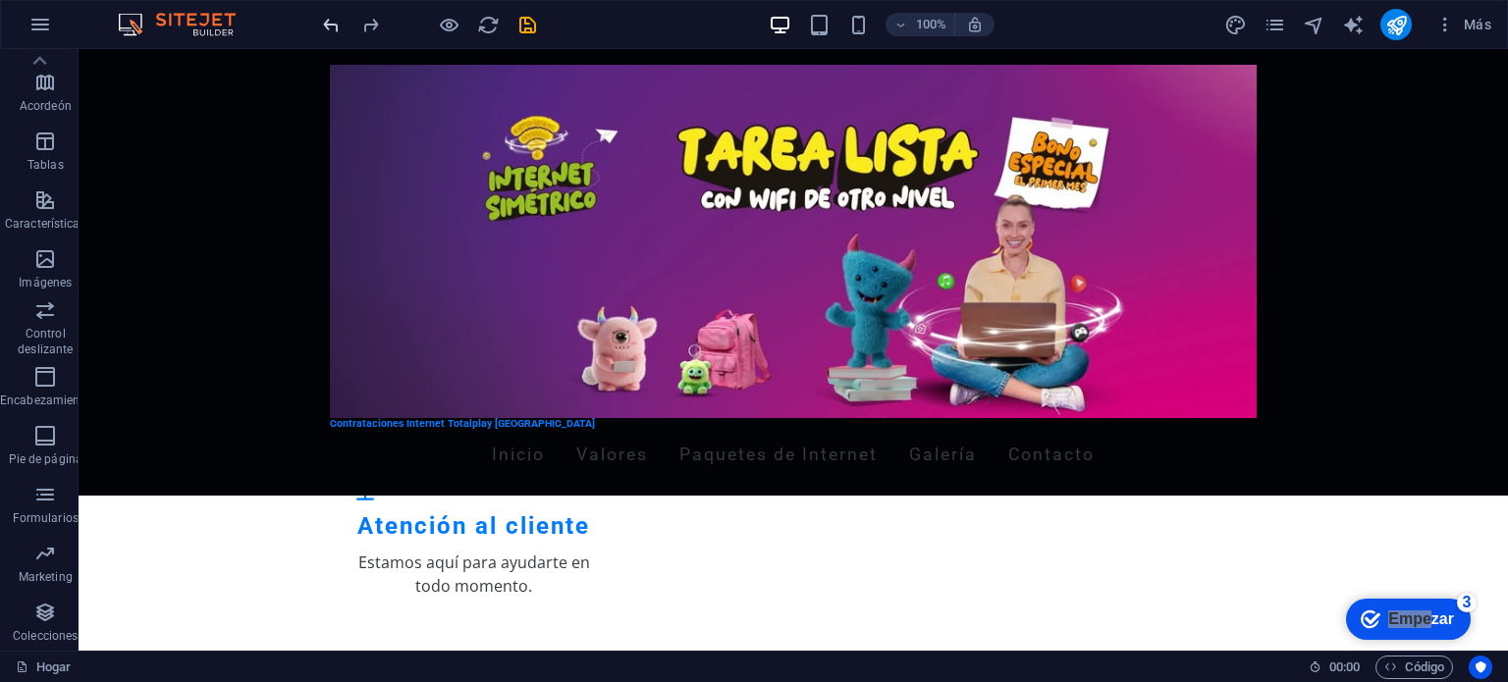
click at [330, 20] on icon "deshacer" at bounding box center [331, 25] width 23 height 23
click at [514, 203] on figure at bounding box center [793, 241] width 927 height 353
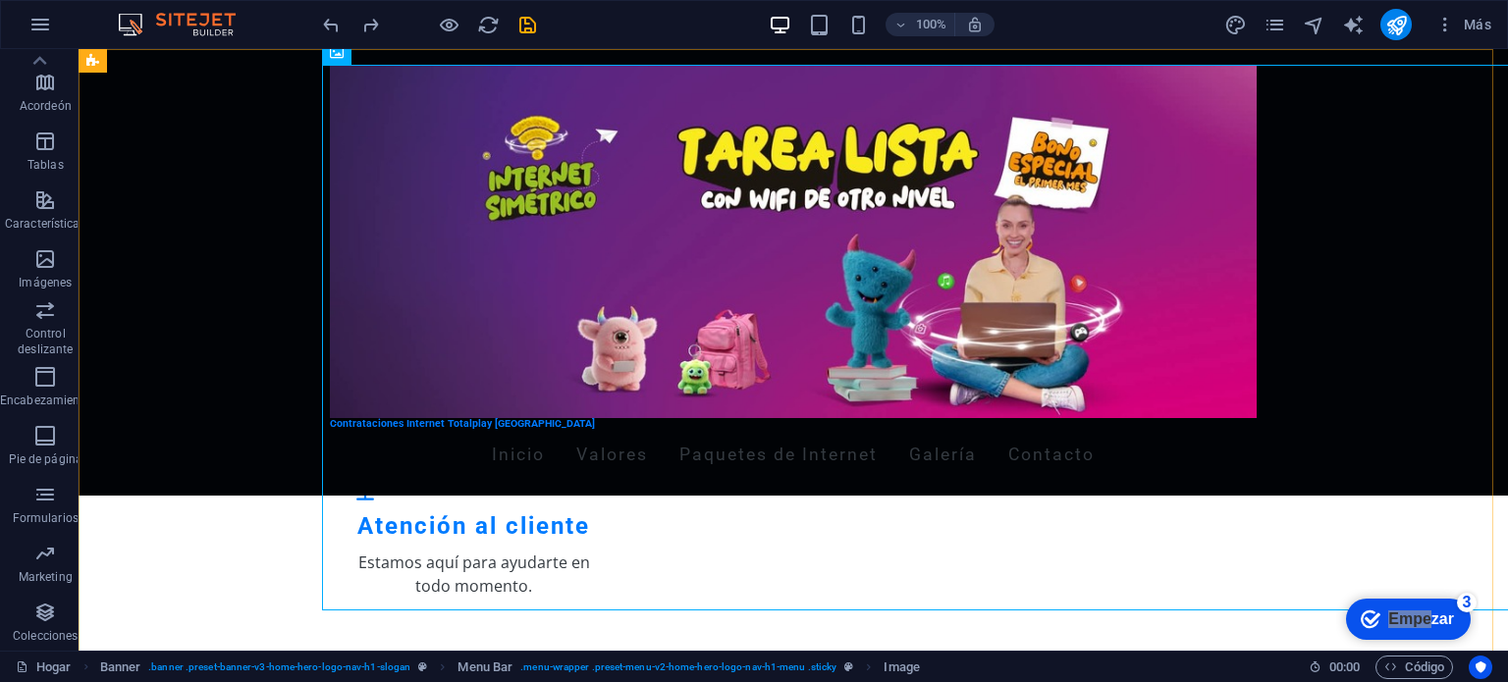
click at [131, 179] on div "Contrataciones Internet Totalplay [GEOGRAPHIC_DATA] Inicio Valores Paquetes de …" at bounding box center [794, 272] width 1430 height 447
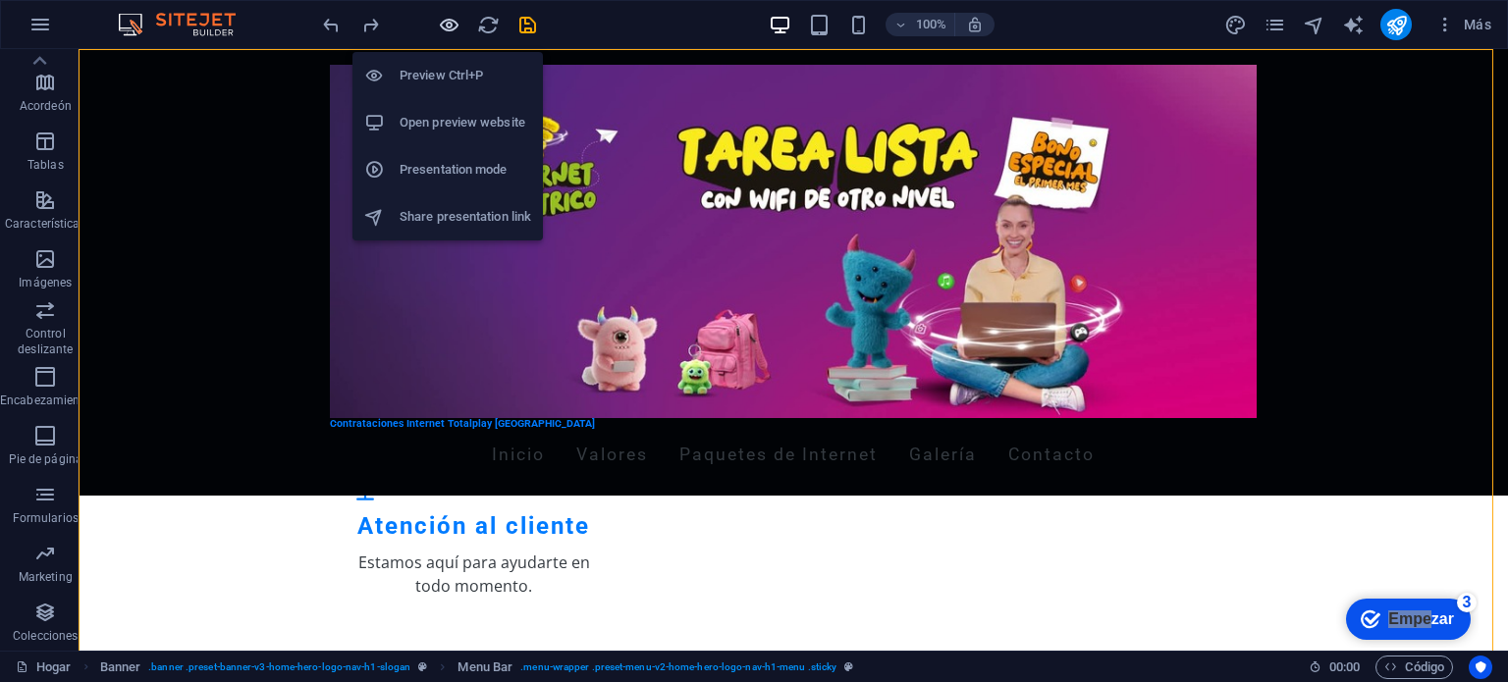
click at [454, 27] on icon "button" at bounding box center [449, 25] width 23 height 23
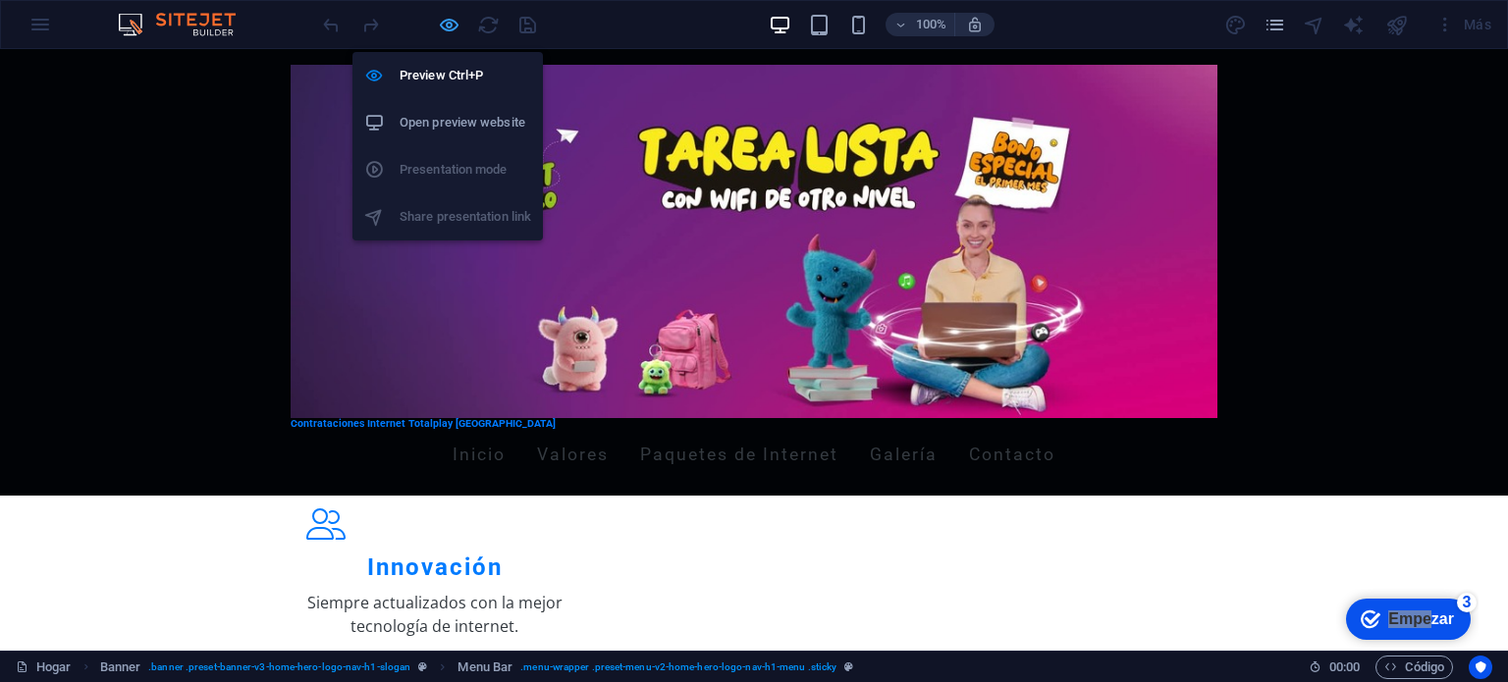
scroll to position [1077, 0]
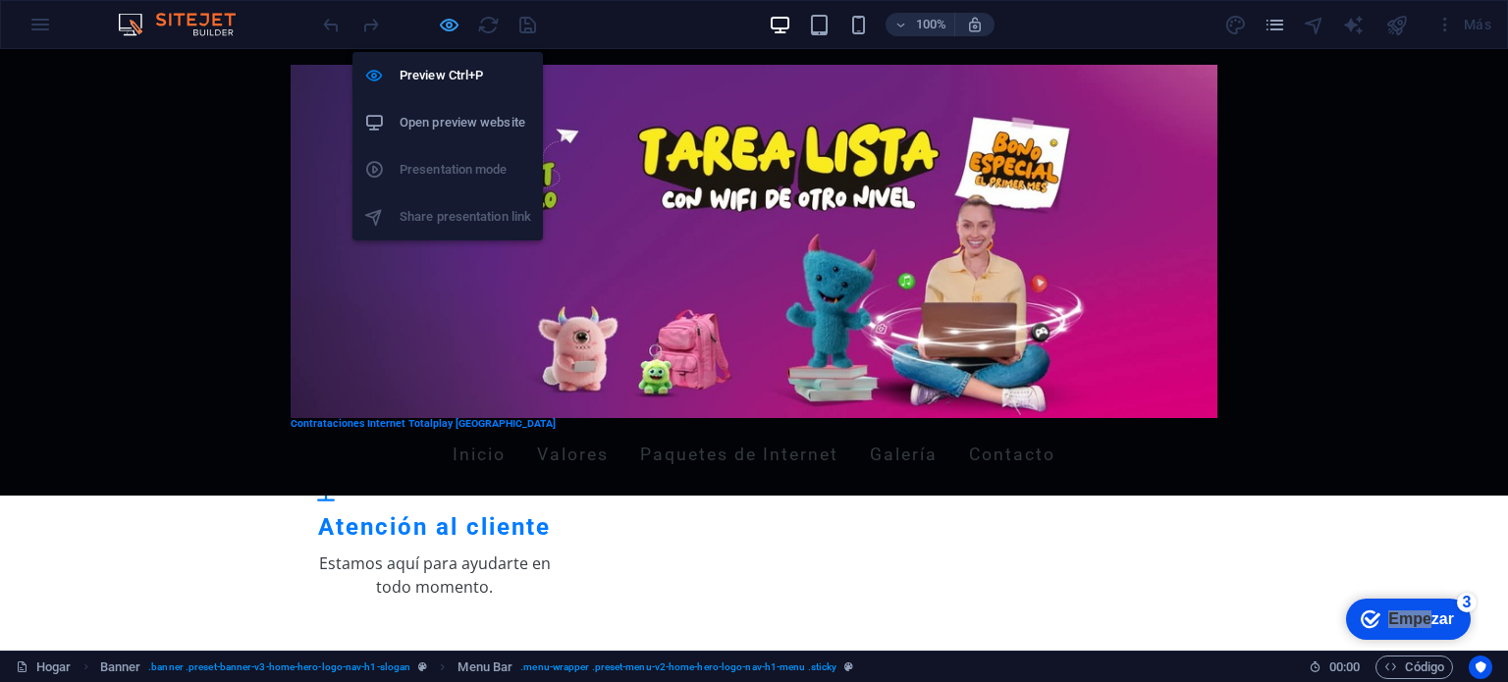
click at [448, 25] on icon "button" at bounding box center [449, 25] width 23 height 23
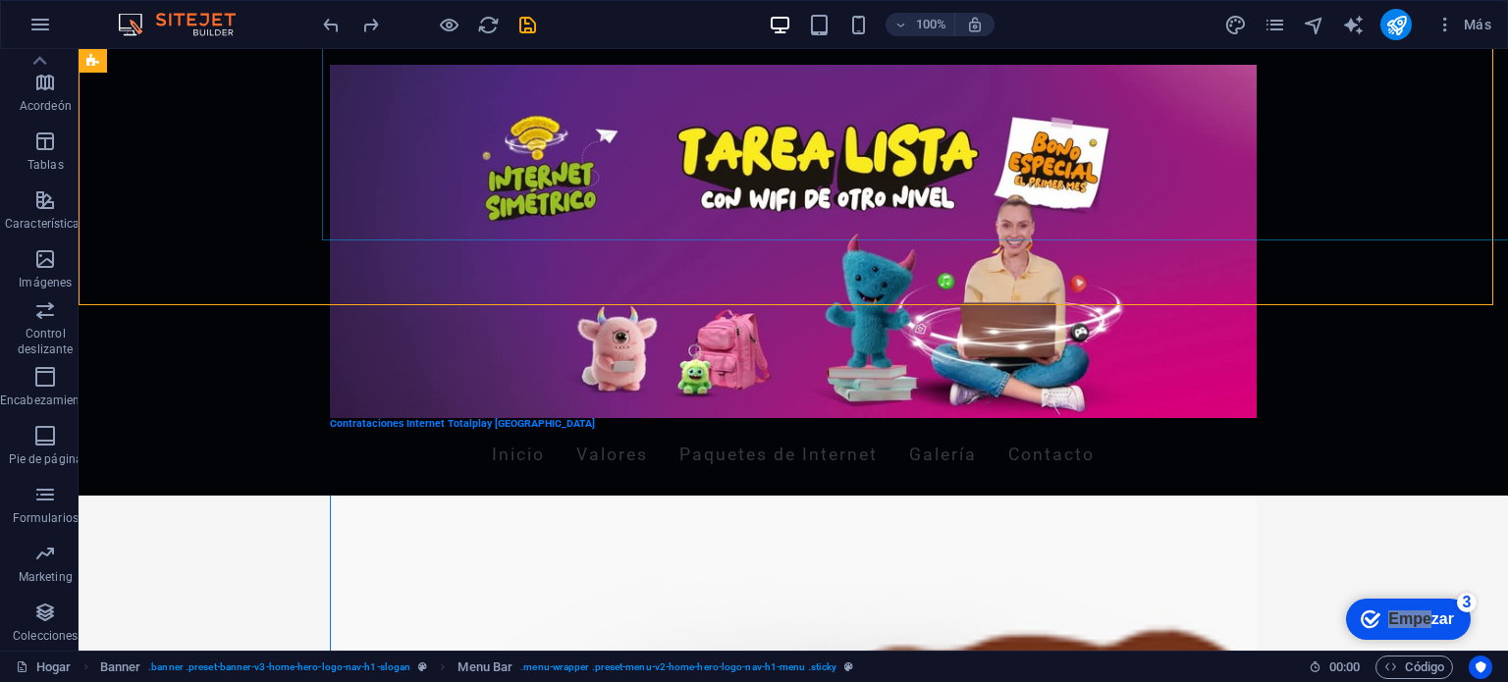
scroll to position [1418, 0]
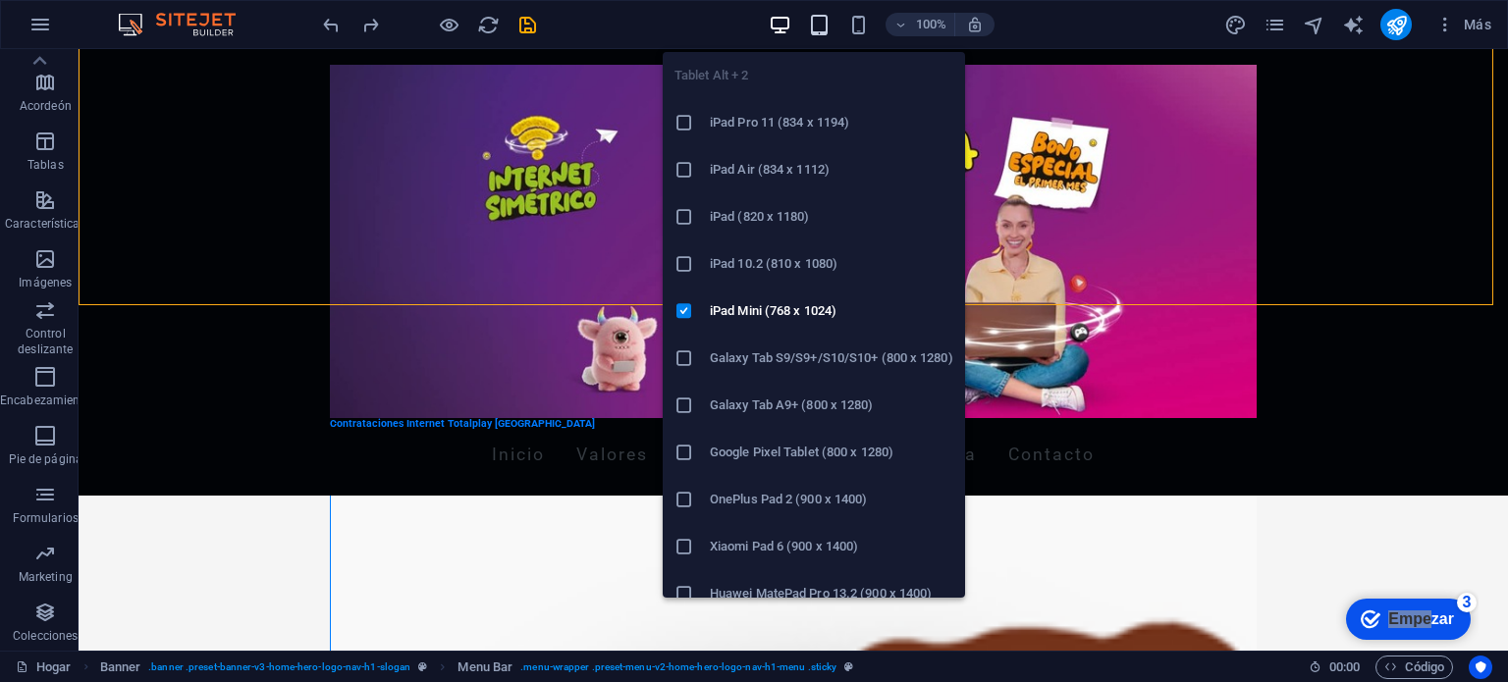
click at [829, 30] on icon "button" at bounding box center [819, 25] width 23 height 23
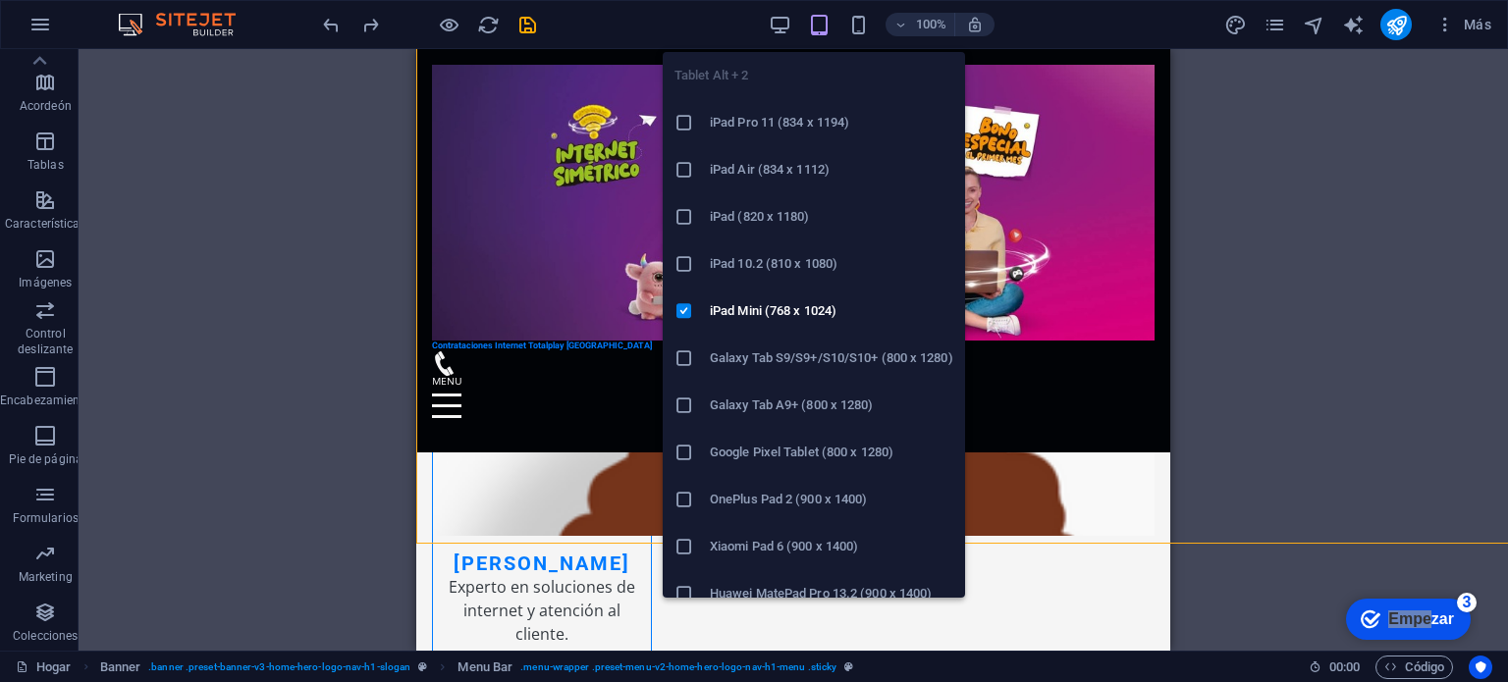
scroll to position [1179, 0]
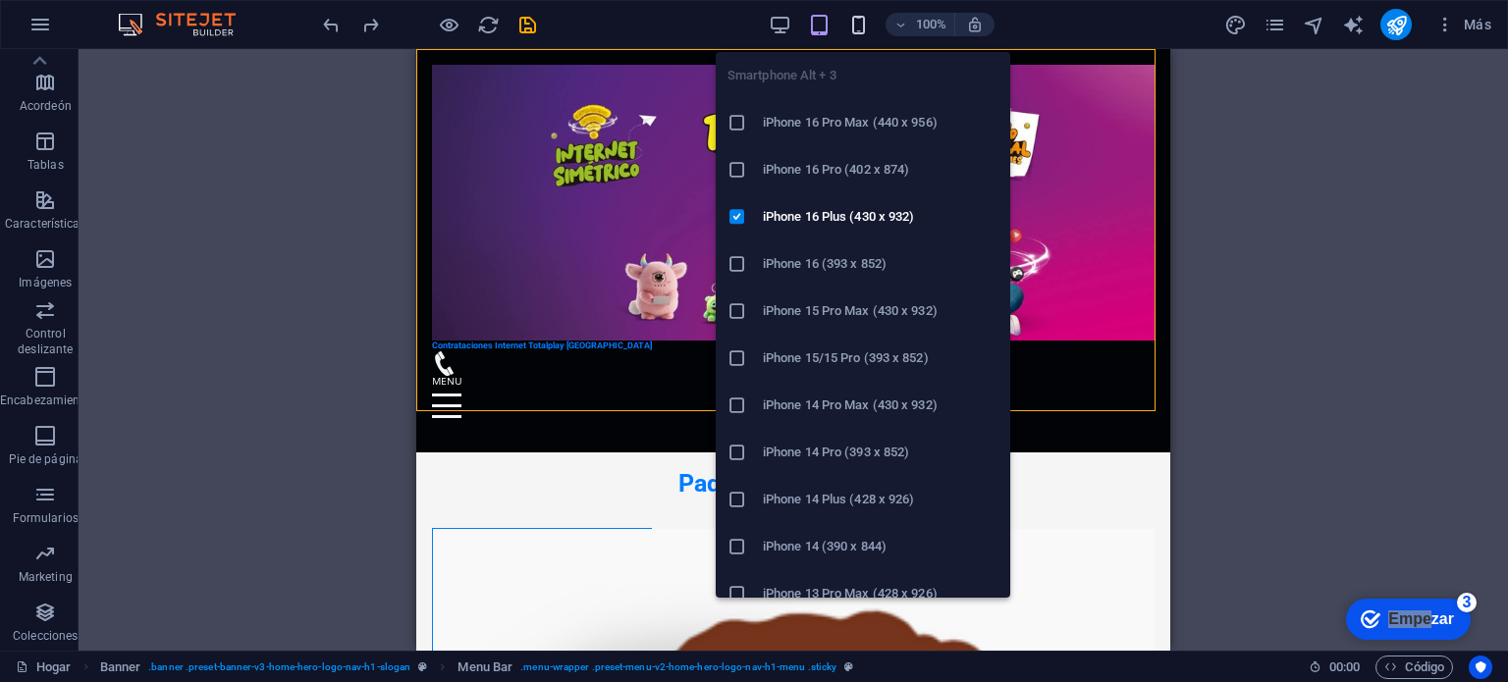
click at [852, 27] on icon "button" at bounding box center [858, 25] width 23 height 23
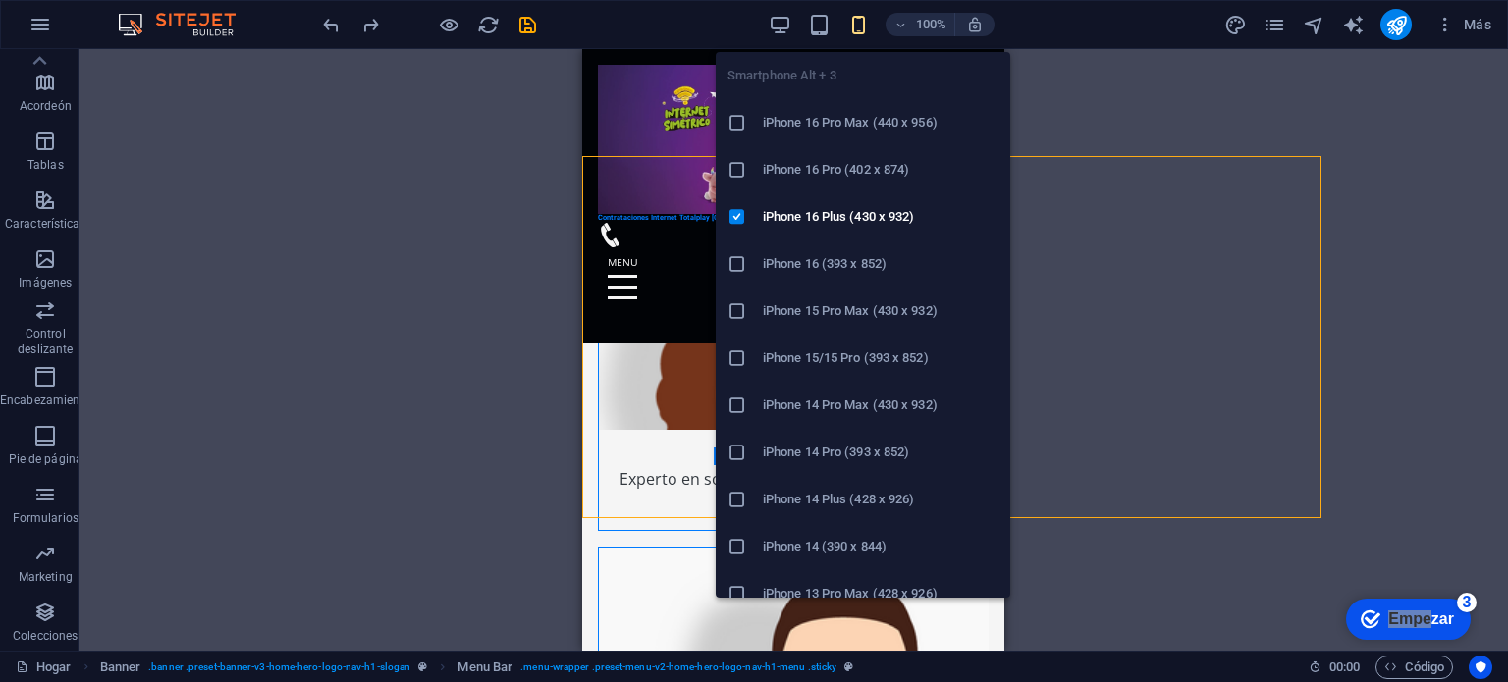
scroll to position [1072, 0]
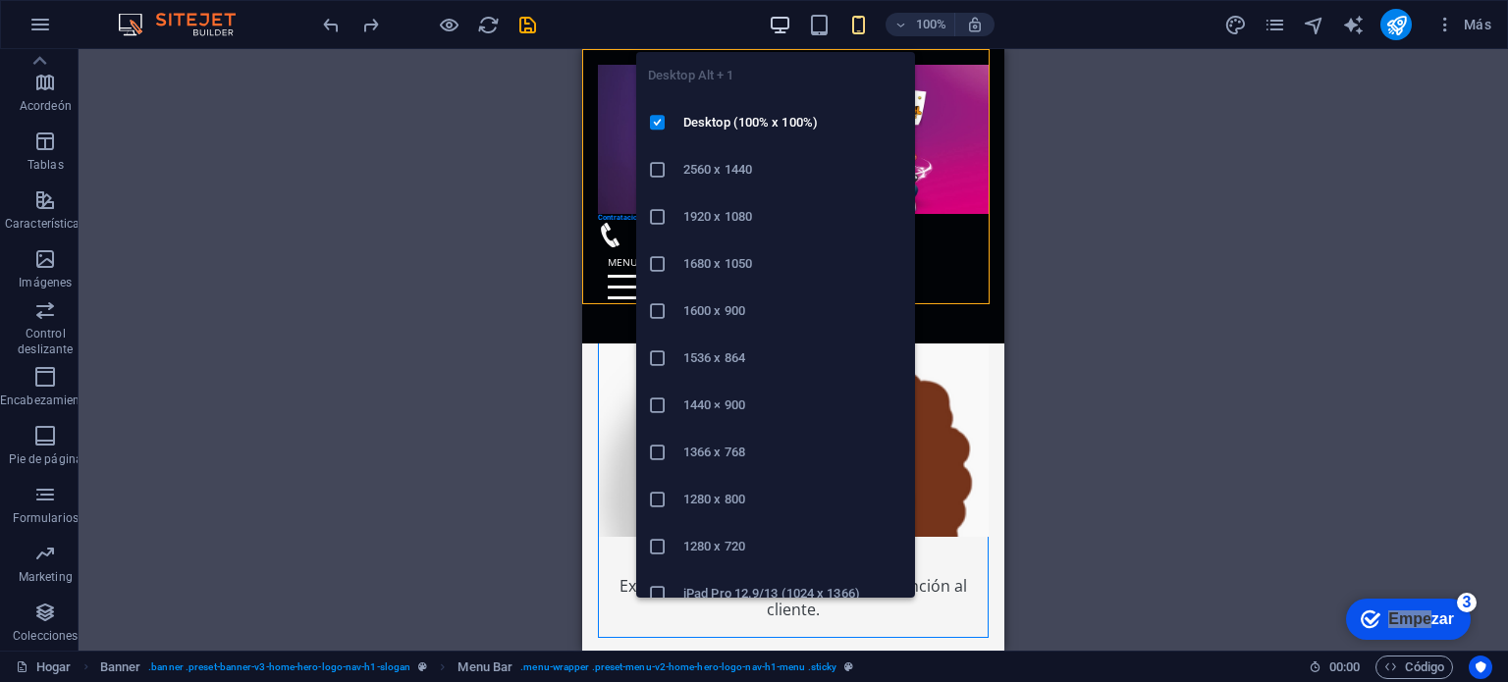
click at [777, 23] on icon "button" at bounding box center [780, 25] width 23 height 23
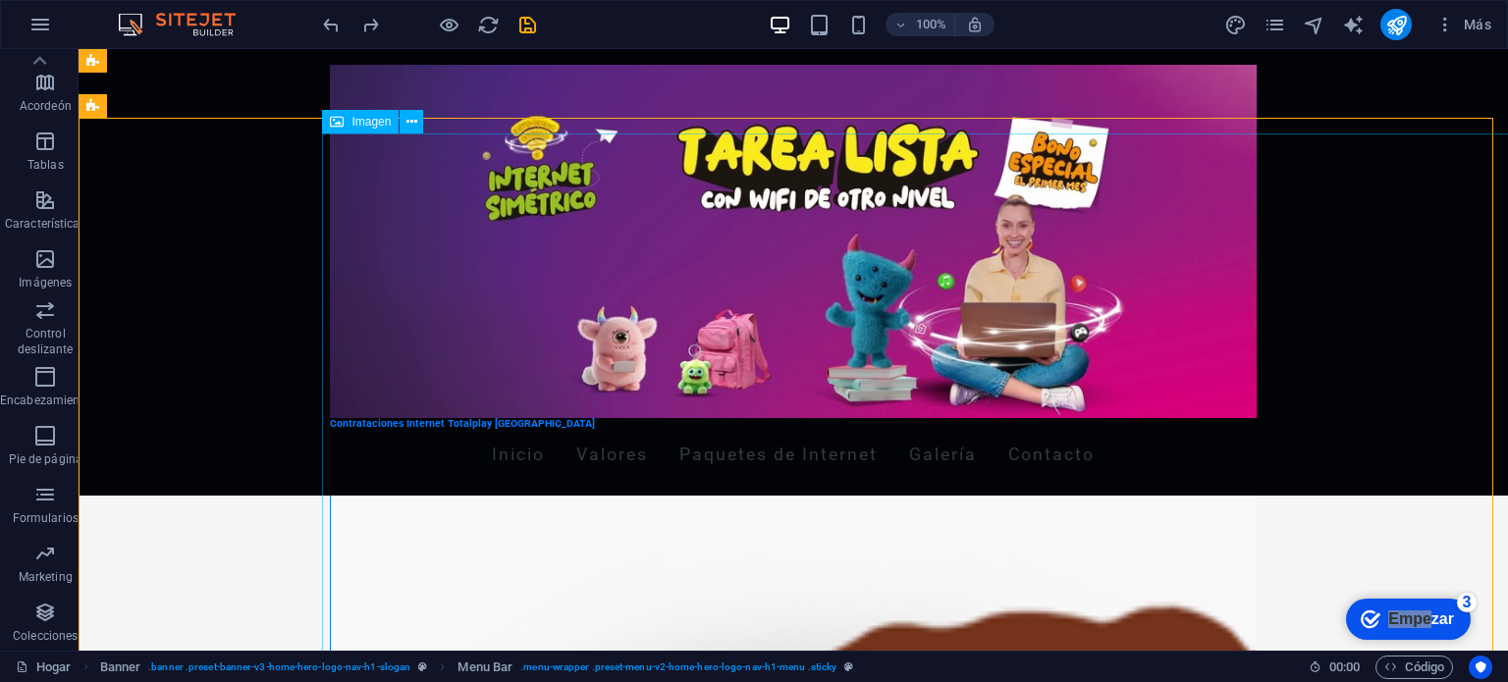
scroll to position [1343, 0]
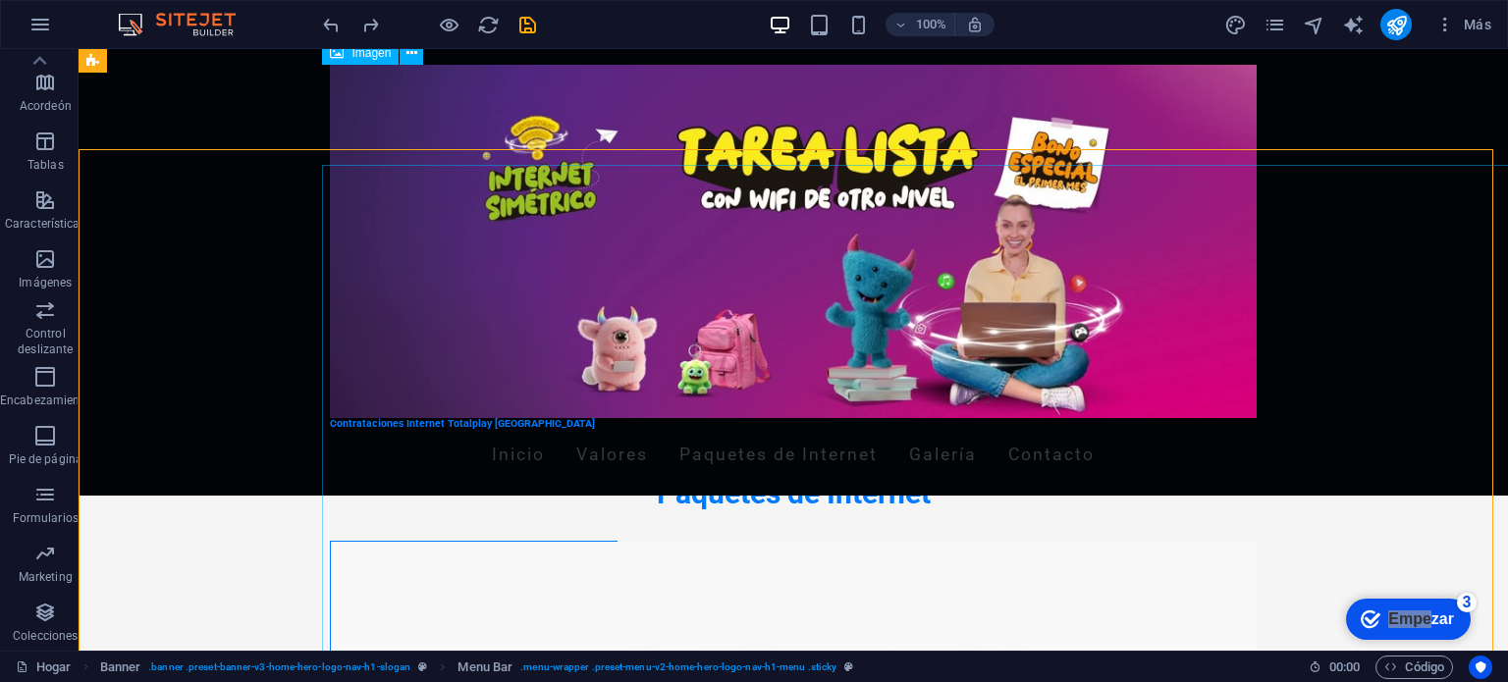
click at [1257, 292] on figure at bounding box center [793, 241] width 927 height 353
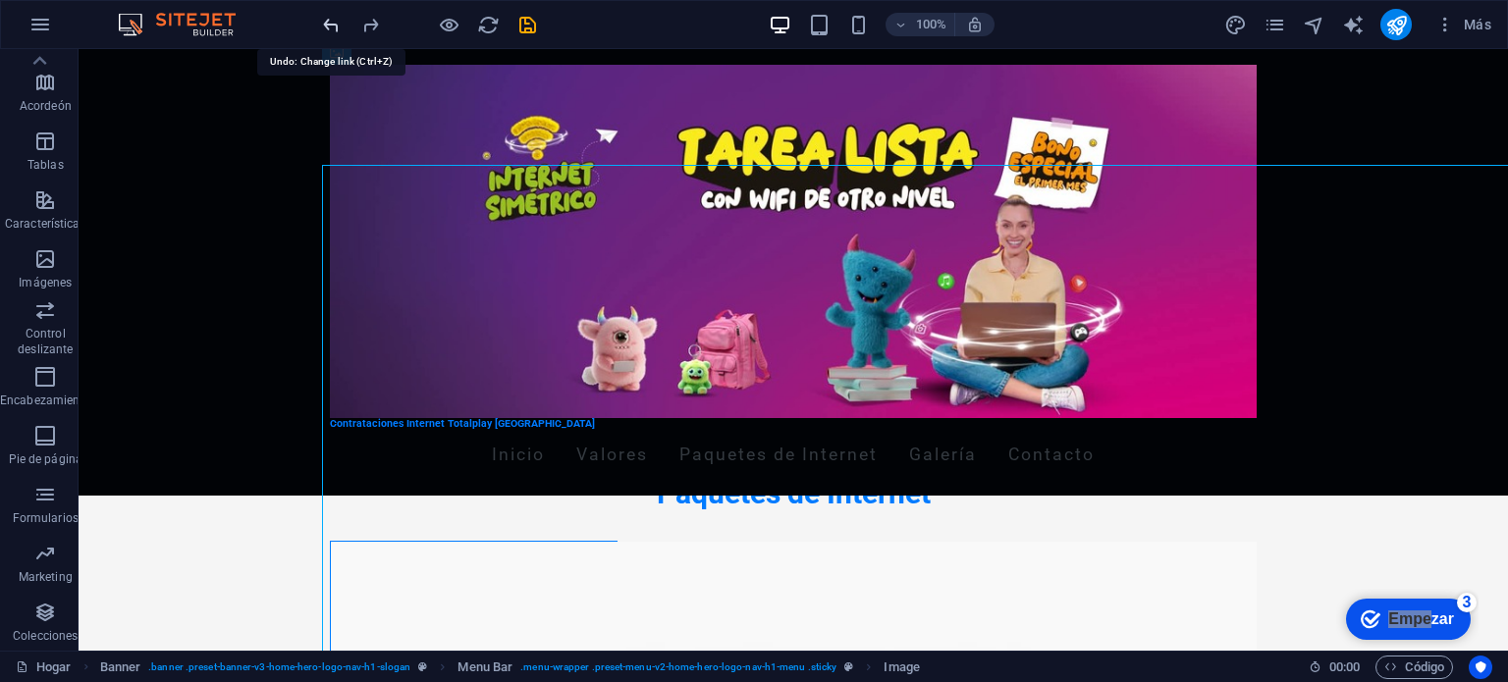
click at [335, 27] on icon "deshacer" at bounding box center [331, 25] width 23 height 23
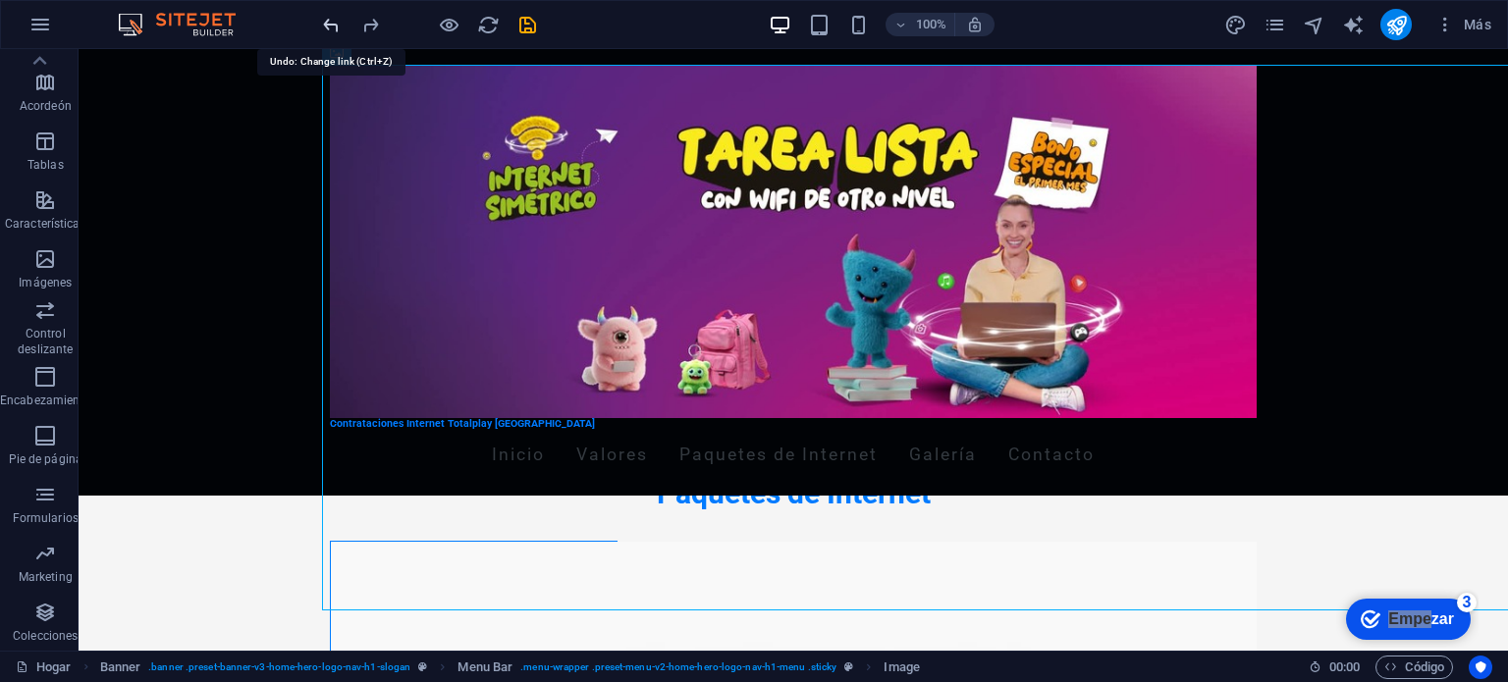
click at [335, 27] on icon "deshacer" at bounding box center [331, 25] width 23 height 23
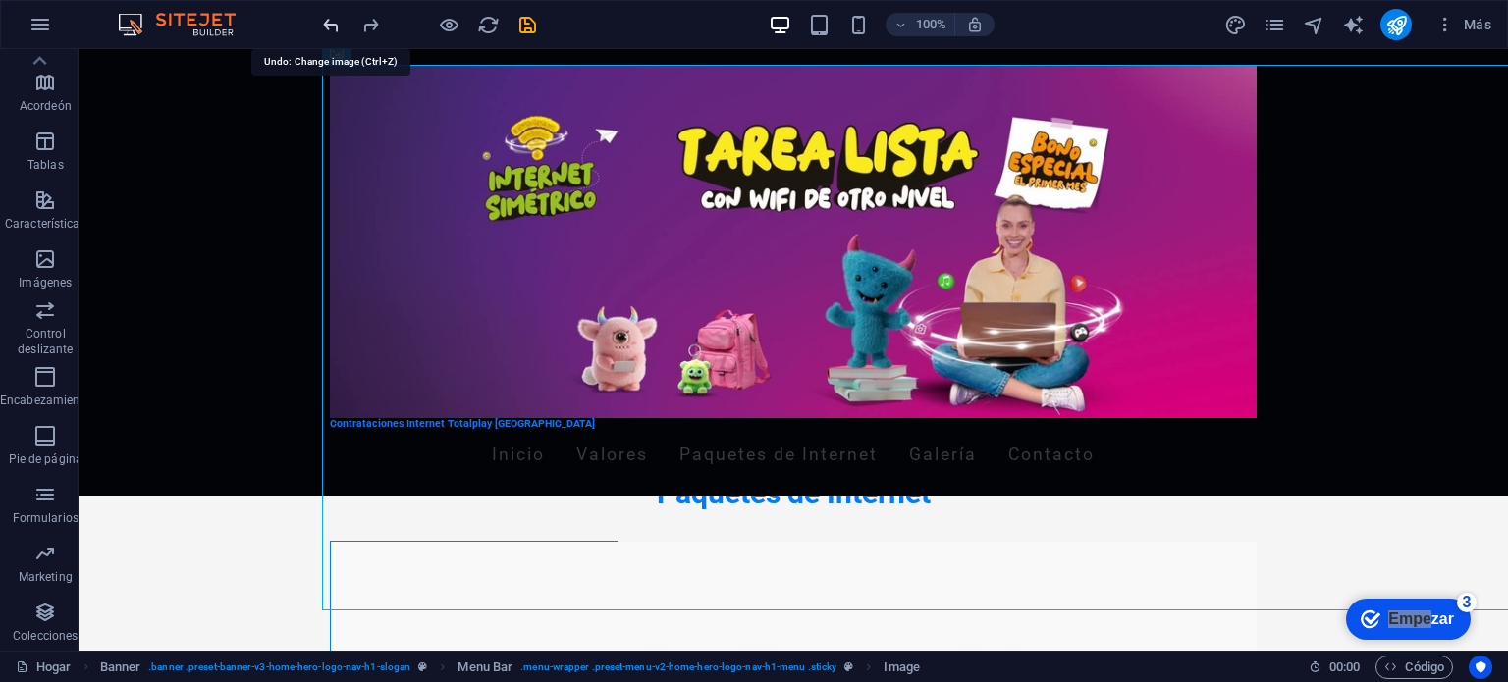
click at [335, 27] on icon "deshacer" at bounding box center [331, 25] width 23 height 23
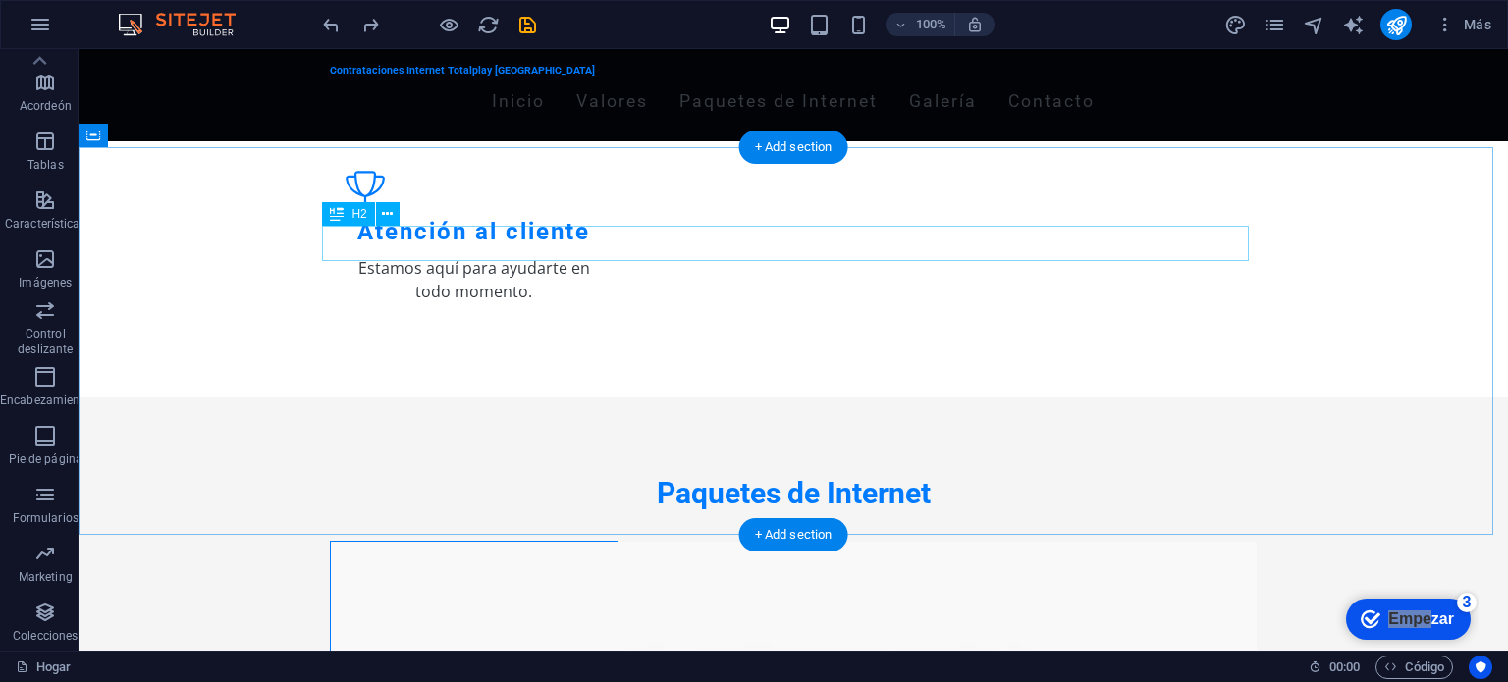
scroll to position [0, 0]
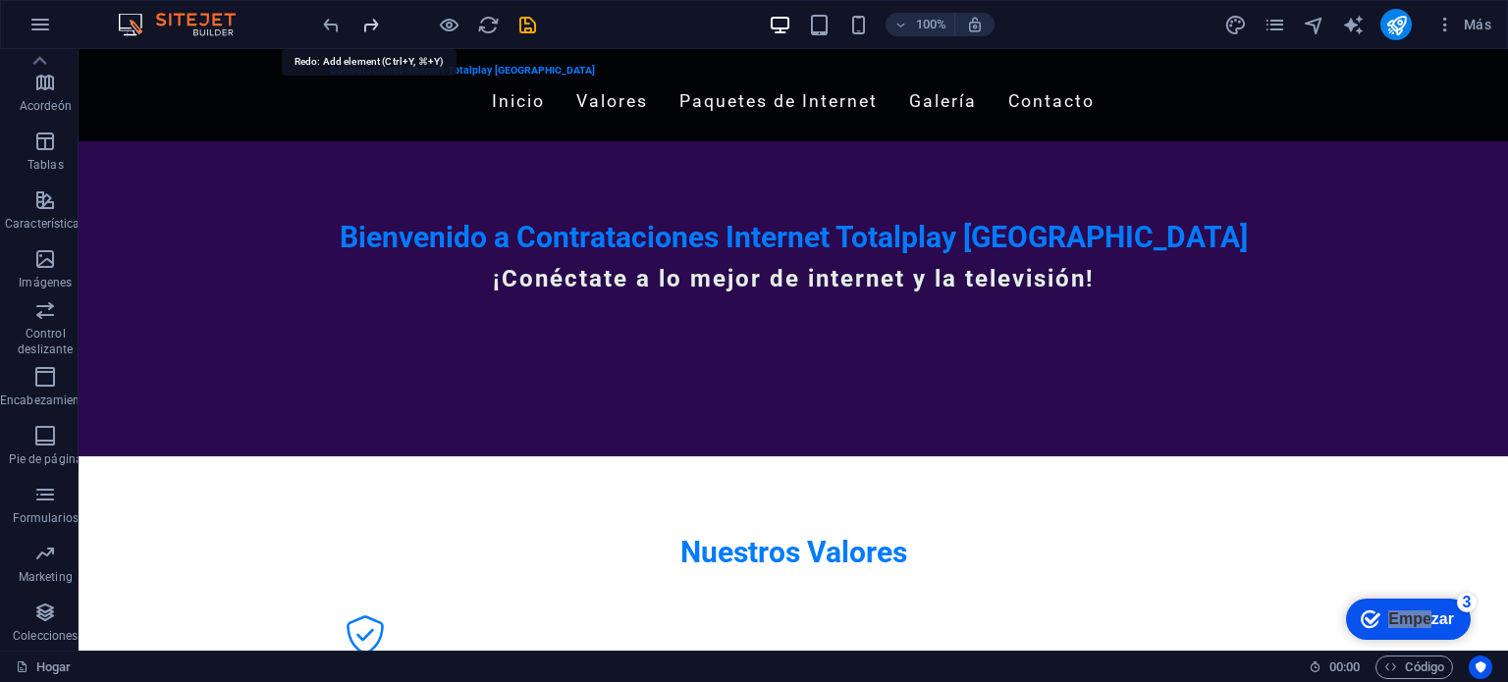
click at [369, 20] on icon "rehacer" at bounding box center [370, 25] width 23 height 23
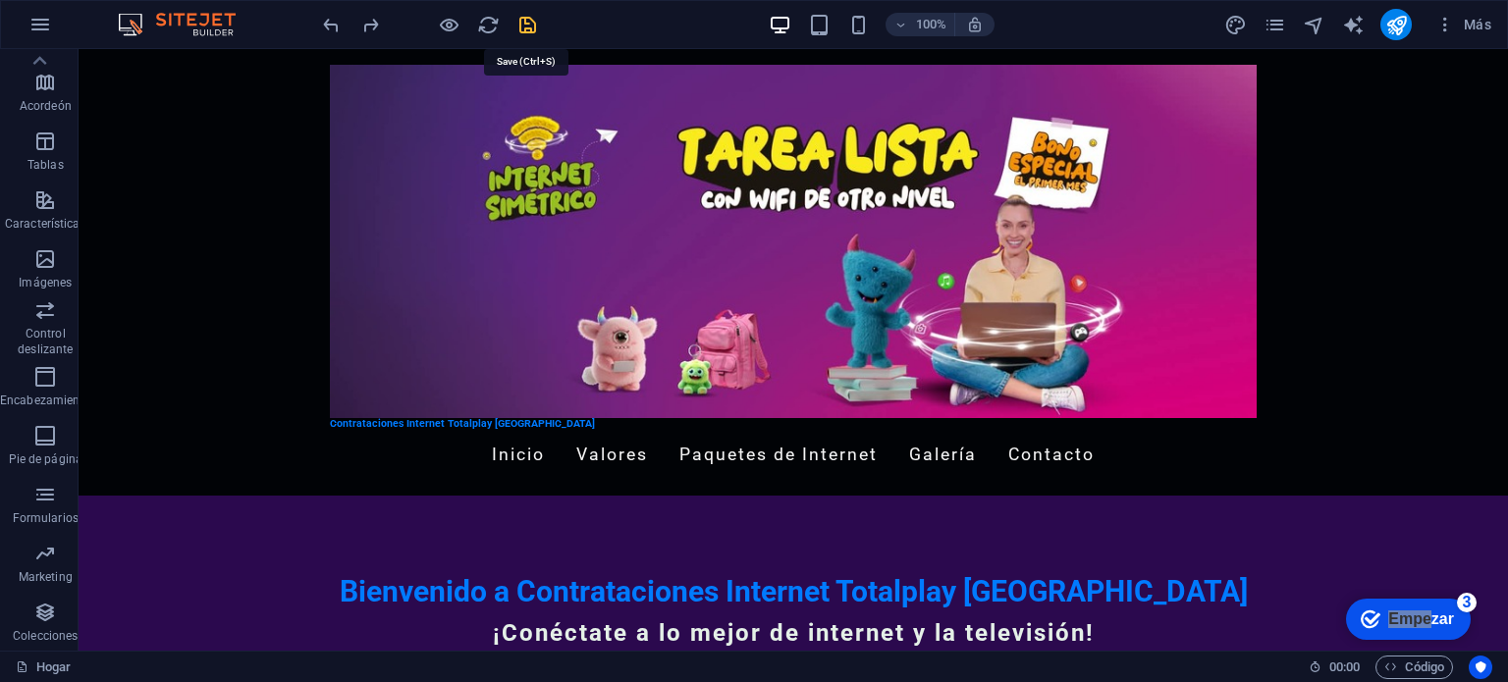
click at [521, 27] on icon "ahorrar" at bounding box center [527, 25] width 23 height 23
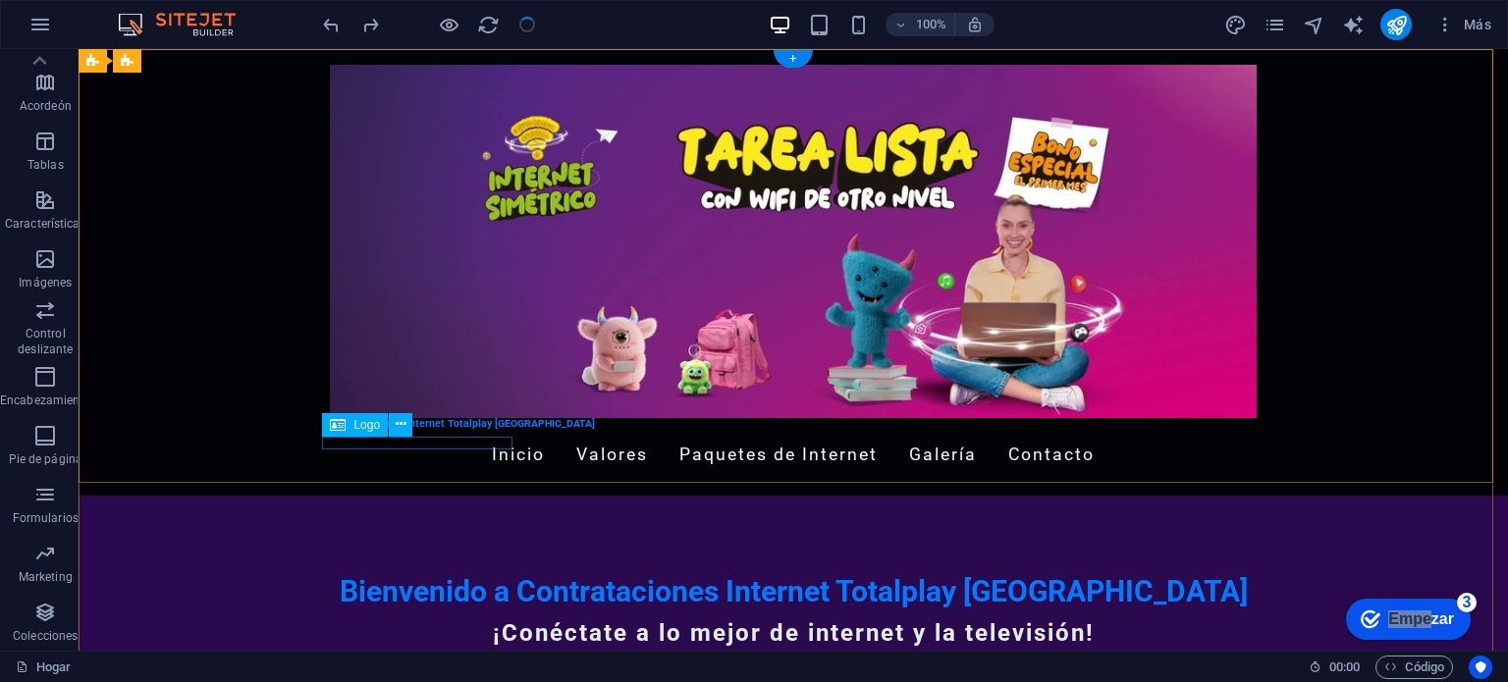
click at [464, 431] on div "Contrataciones Internet Totalplay [GEOGRAPHIC_DATA]" at bounding box center [793, 424] width 927 height 13
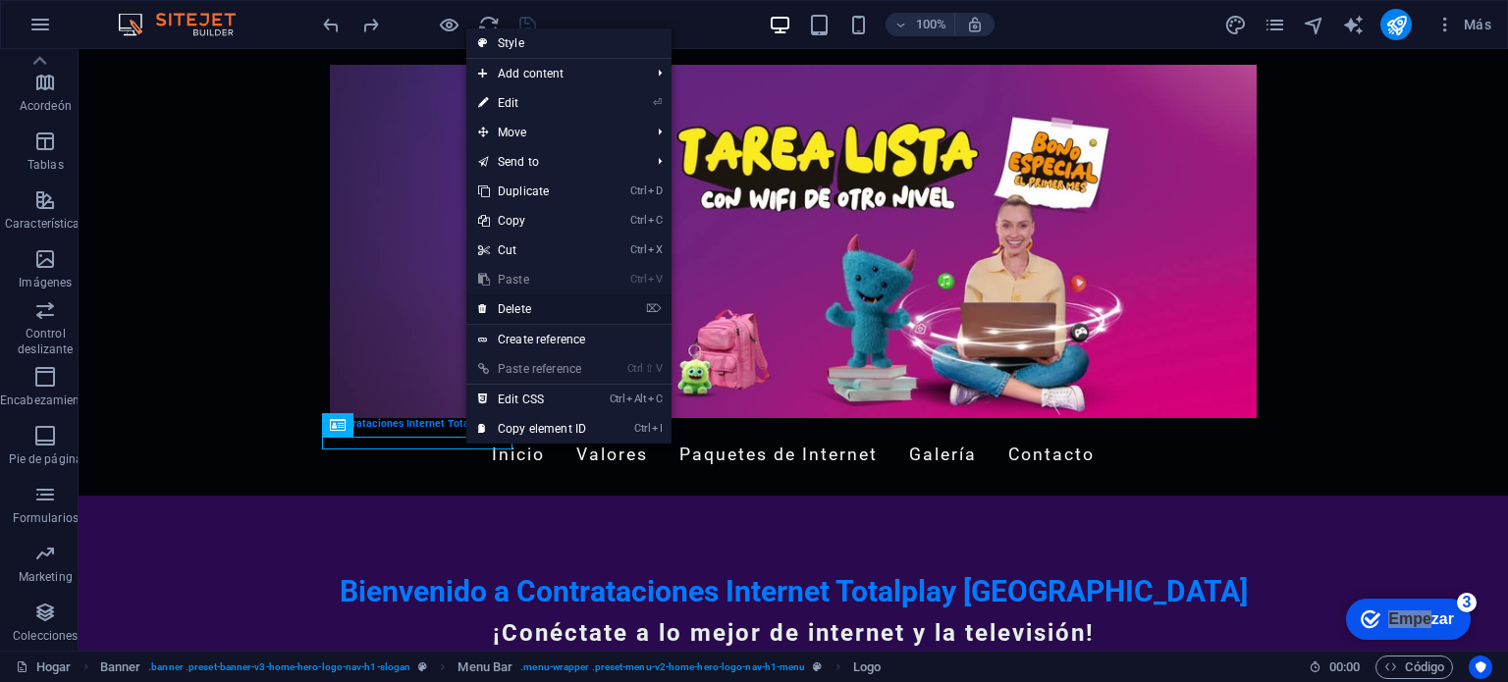
click at [520, 307] on link "⌦ Delete" at bounding box center [532, 309] width 132 height 29
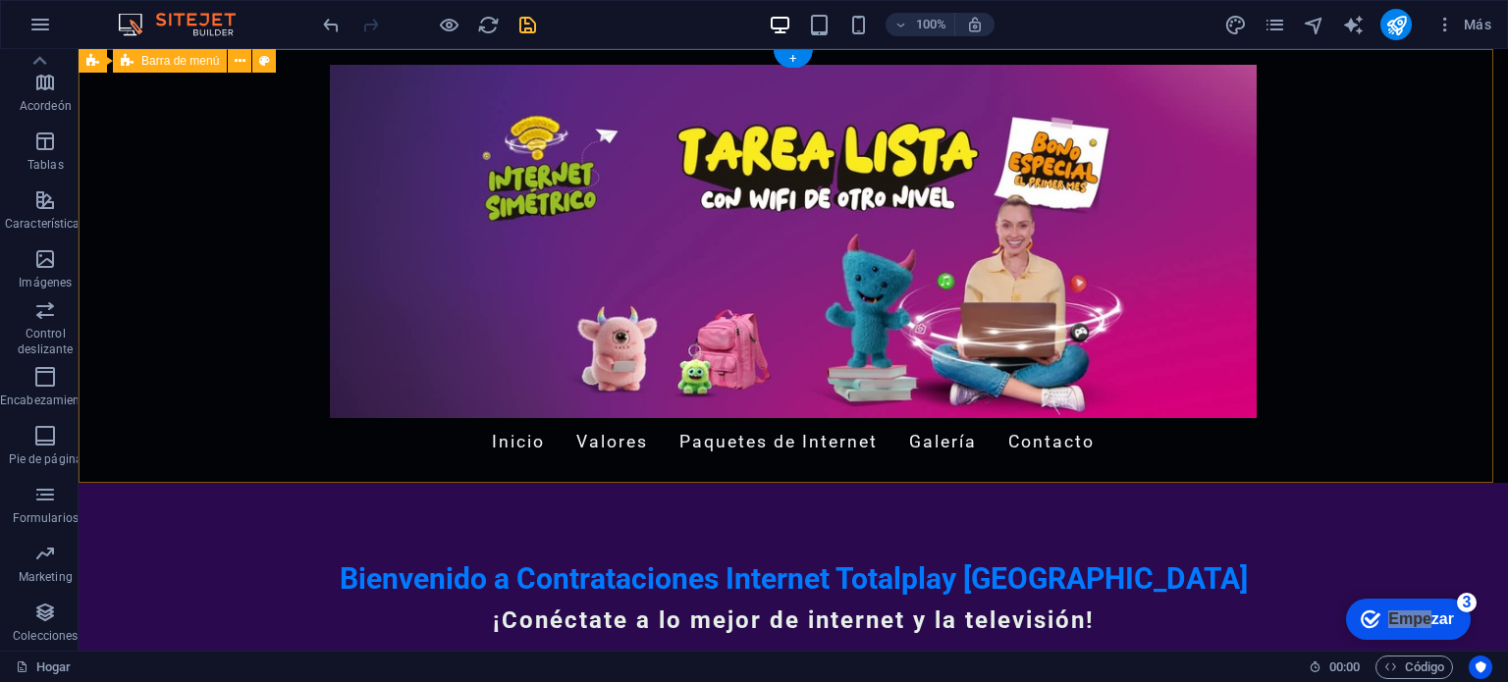
click at [1316, 263] on div "Inicio Valores Paquetes de Internet Galería Contacto" at bounding box center [794, 266] width 1430 height 434
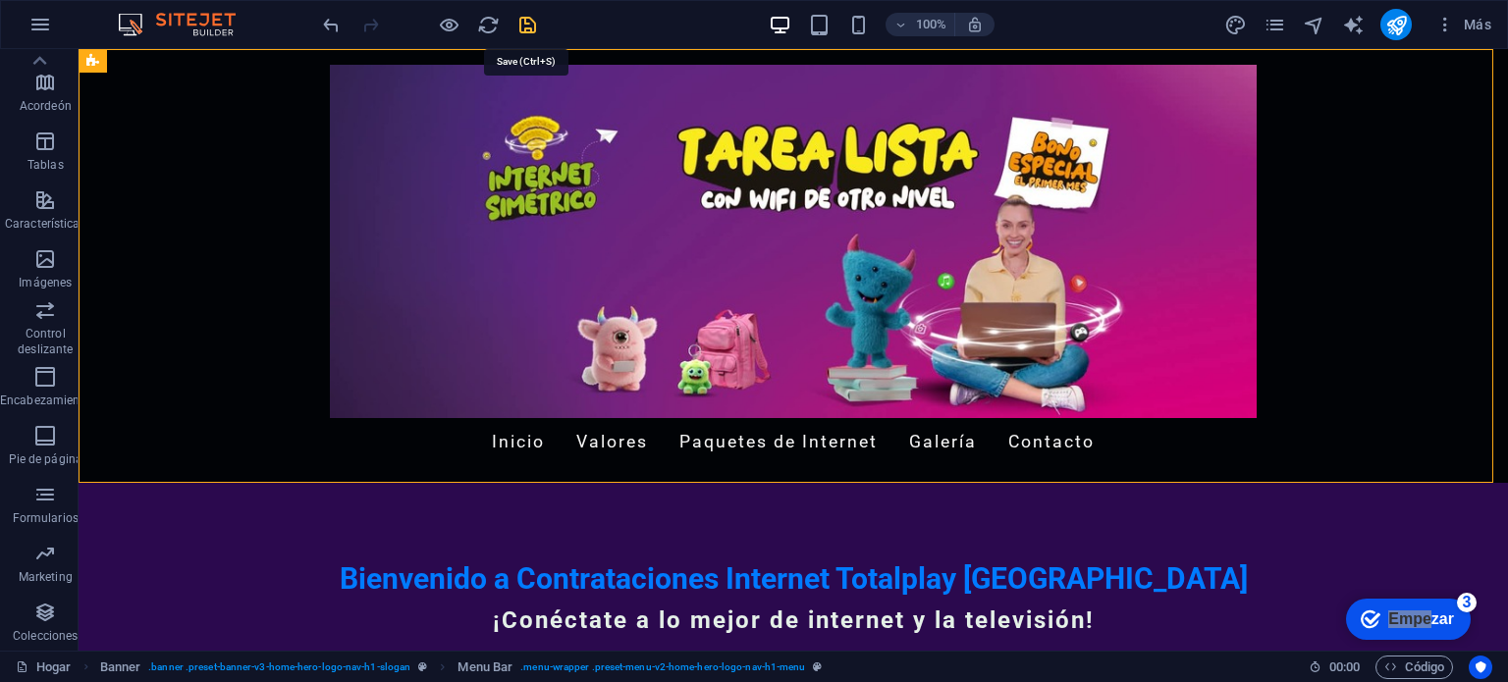
click at [518, 21] on icon "ahorrar" at bounding box center [527, 25] width 23 height 23
